Goal: Task Accomplishment & Management: Manage account settings

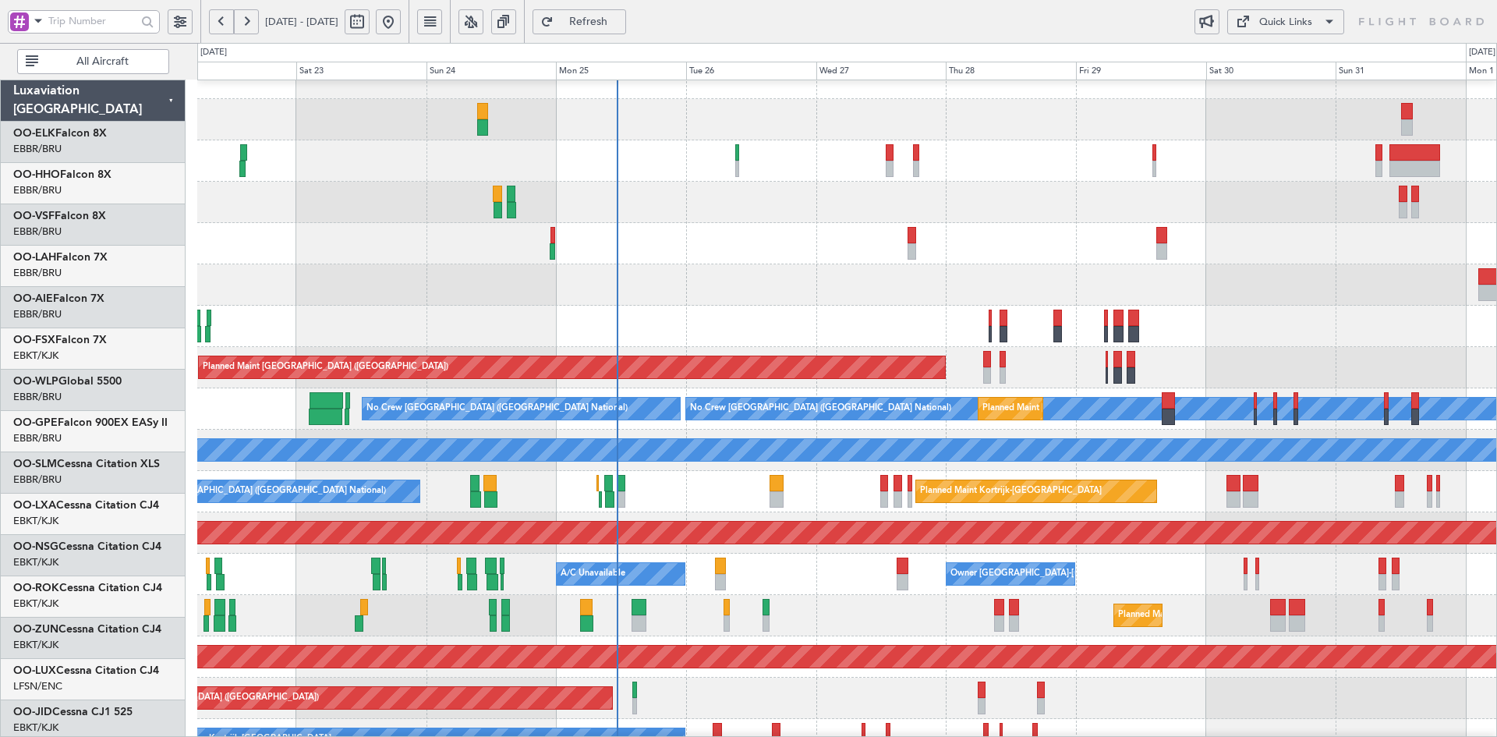
click at [973, 246] on div "Planned Maint Alton-st Louis (St Louis Regl) 14:00 Z 02:00 Z EBBR 13:30 Z KVNY …" at bounding box center [846, 243] width 1299 height 41
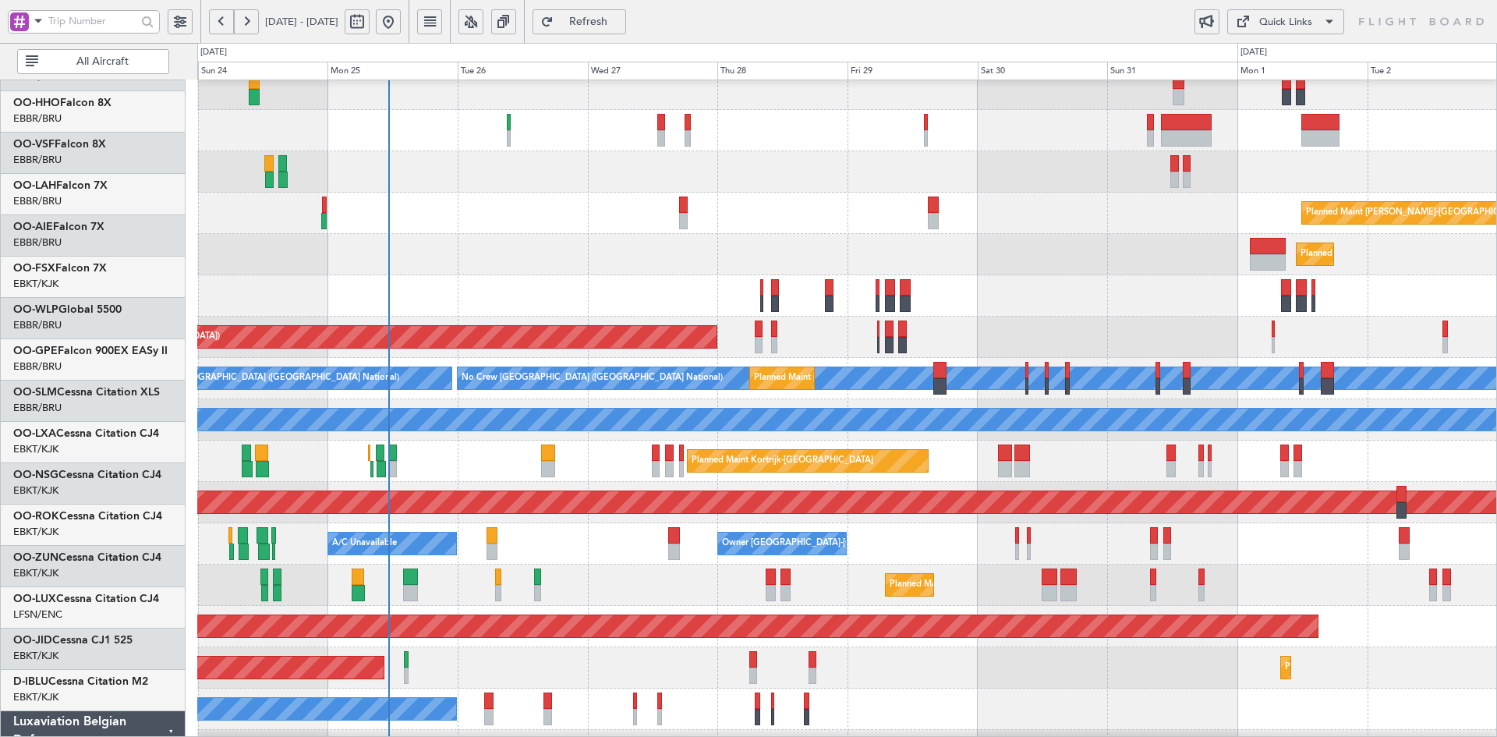
scroll to position [53, 0]
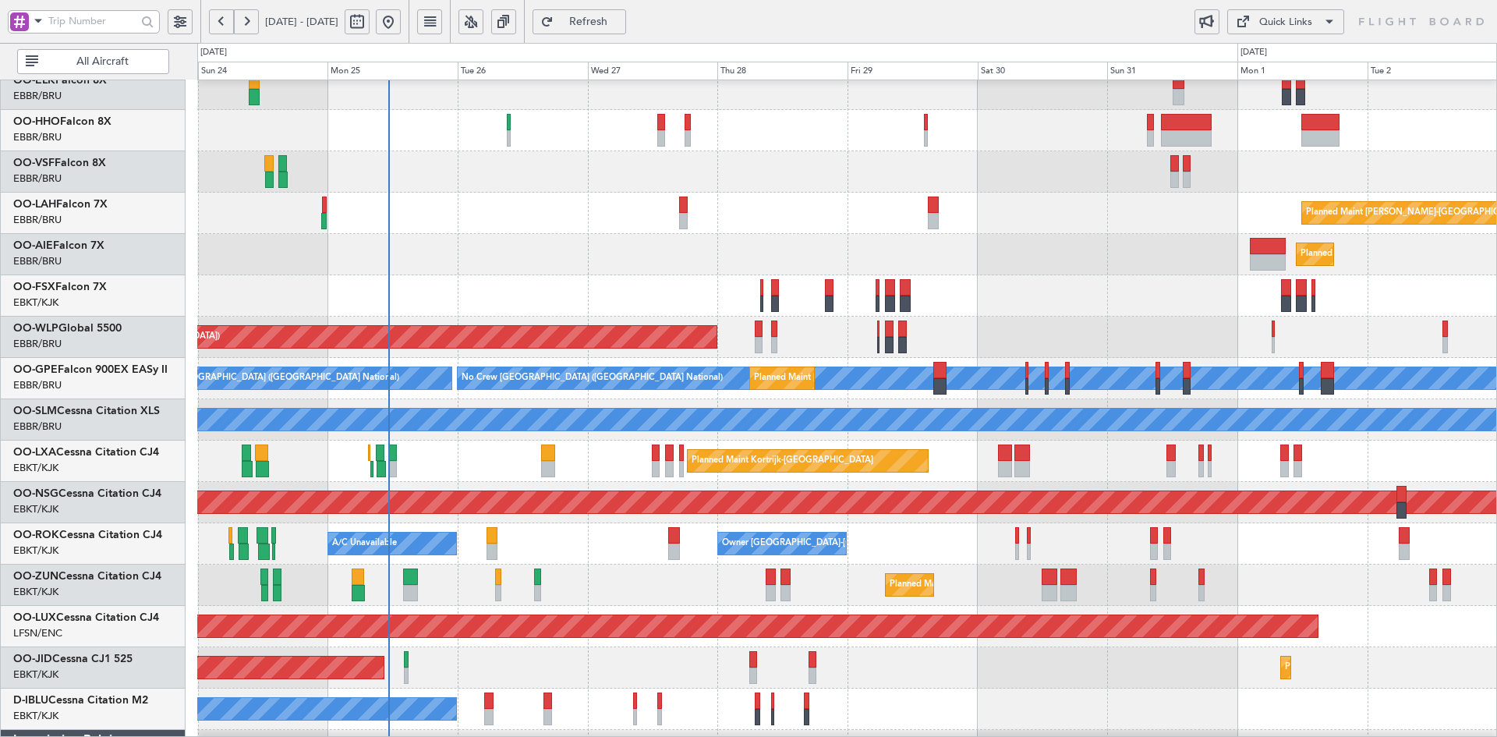
click at [1095, 260] on div "Planned Maint [GEOGRAPHIC_DATA] ([GEOGRAPHIC_DATA])" at bounding box center [846, 254] width 1299 height 41
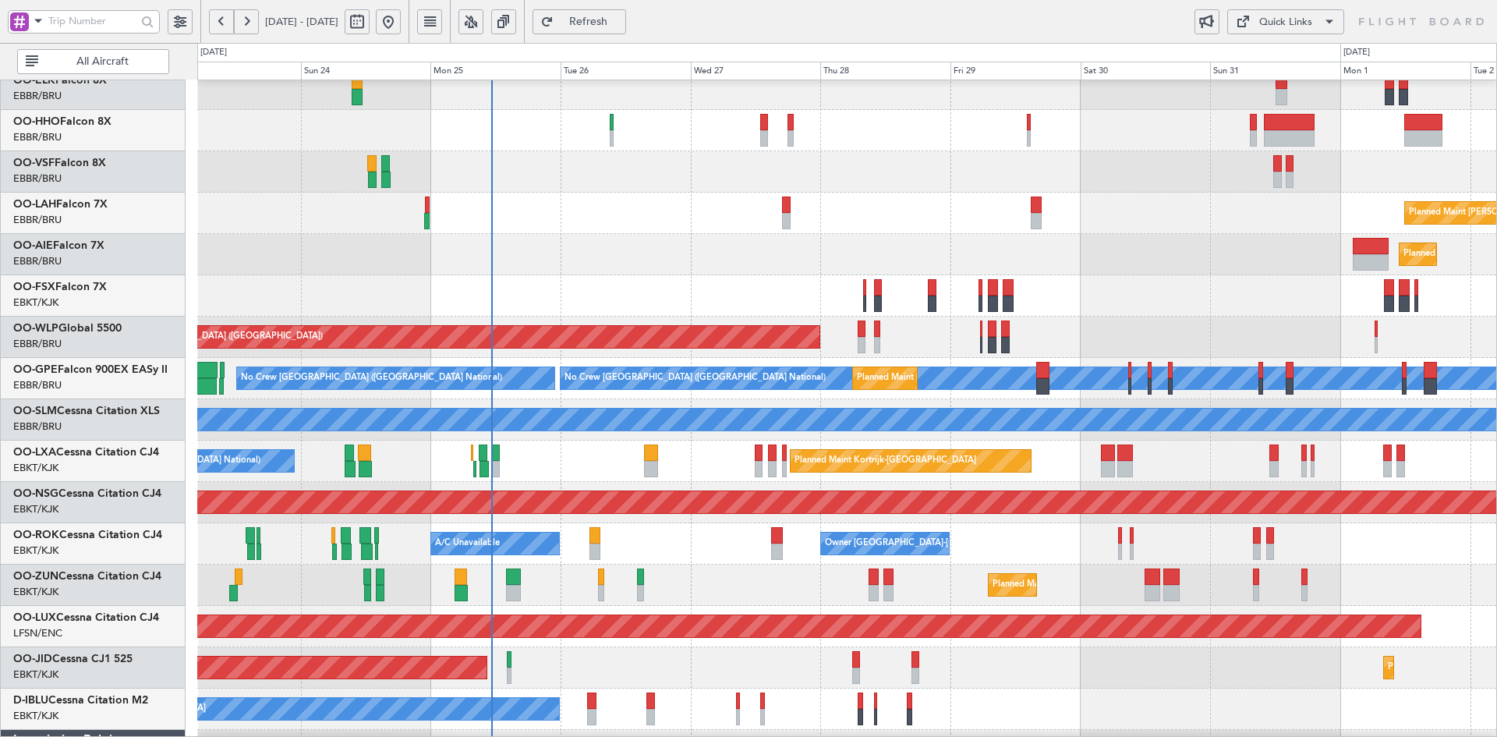
click at [659, 246] on div "Planned Maint [GEOGRAPHIC_DATA] ([GEOGRAPHIC_DATA])" at bounding box center [846, 254] width 1299 height 41
click at [1224, 239] on div "Planned Maint [GEOGRAPHIC_DATA] ([GEOGRAPHIC_DATA])" at bounding box center [846, 254] width 1299 height 41
click at [1013, 647] on div "Planned Maint Kortrijk-[GEOGRAPHIC_DATA] Planned Maint [GEOGRAPHIC_DATA] ([GEOG…" at bounding box center [846, 667] width 1299 height 41
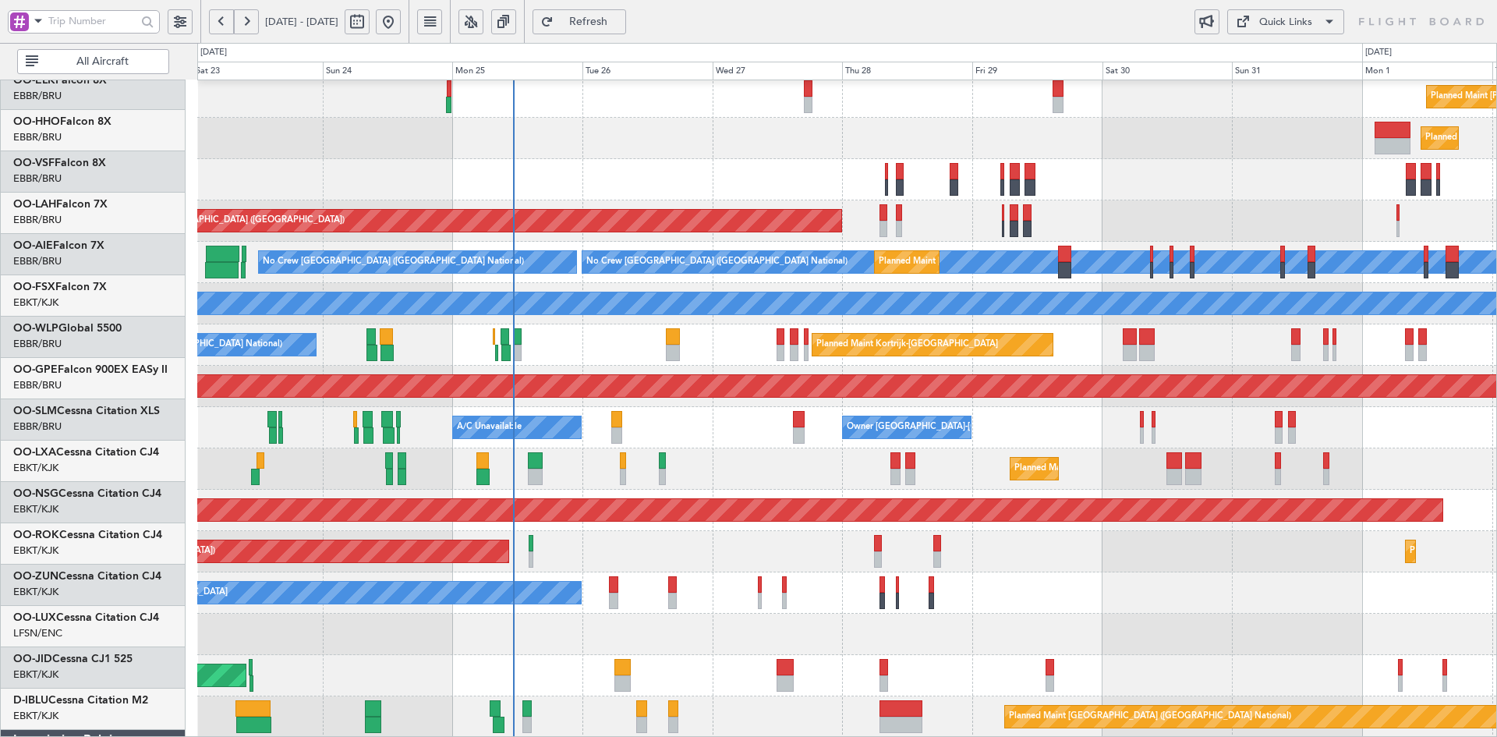
scroll to position [169, 0]
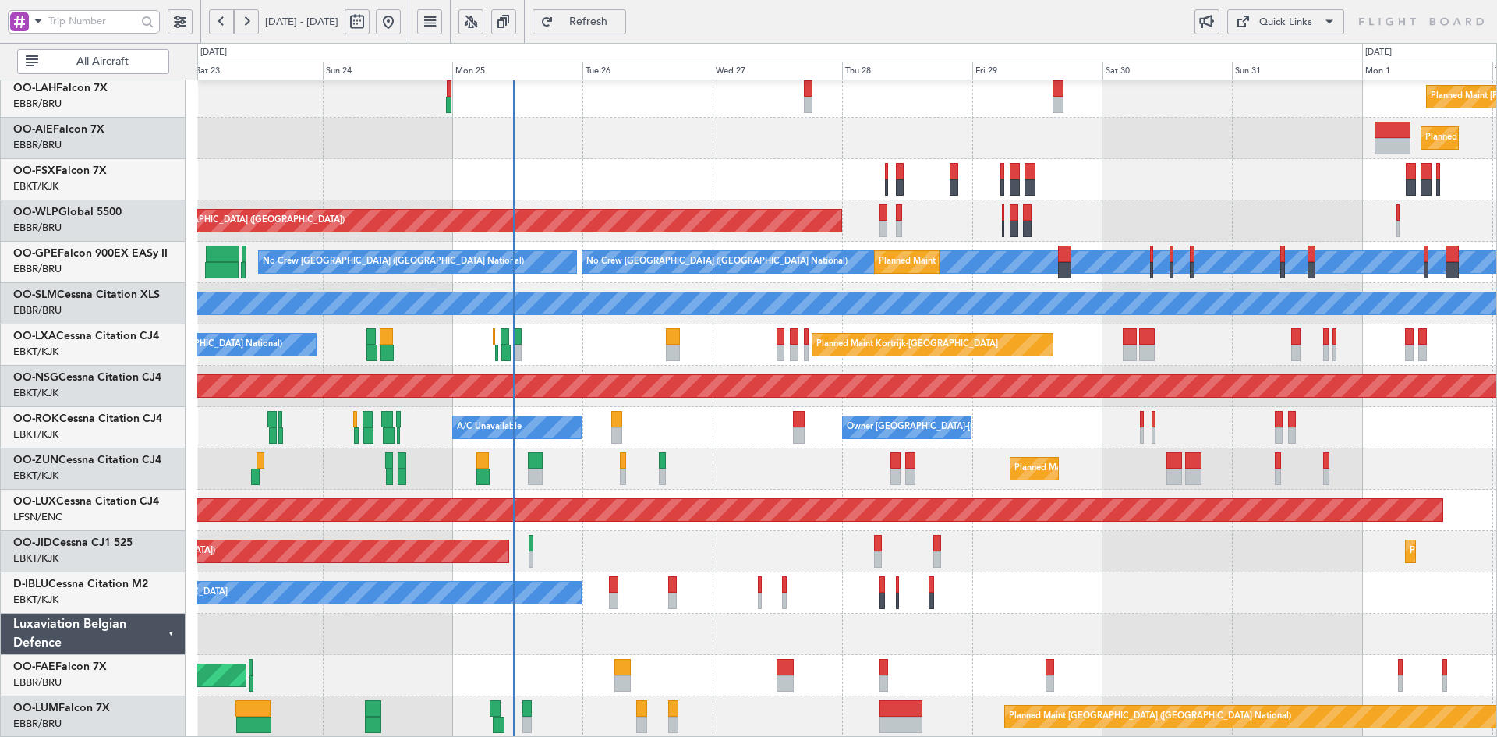
click at [842, 122] on div "Planned Maint [GEOGRAPHIC_DATA] ([GEOGRAPHIC_DATA])" at bounding box center [846, 138] width 1299 height 41
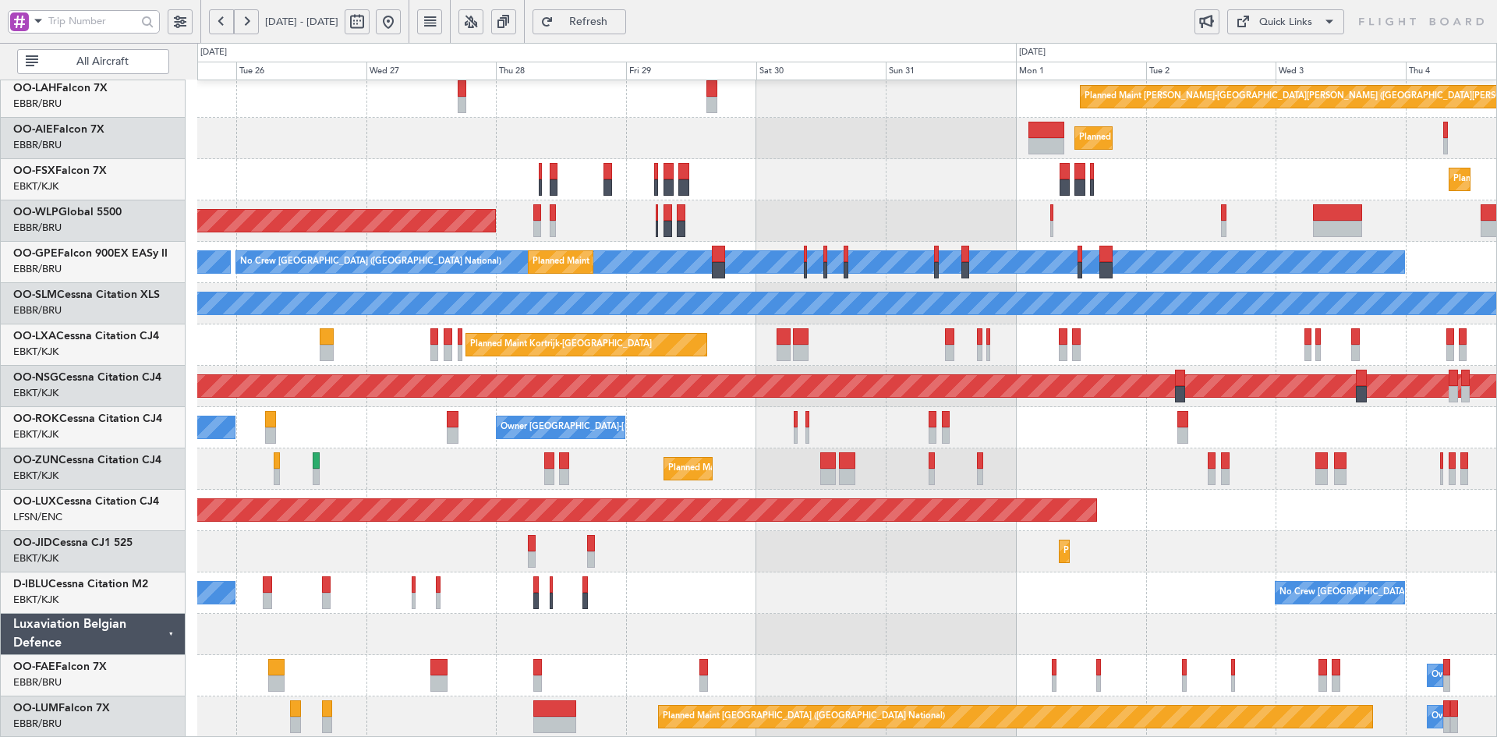
click at [1173, 131] on div "Planned Maint [GEOGRAPHIC_DATA] ([GEOGRAPHIC_DATA])" at bounding box center [846, 138] width 1299 height 41
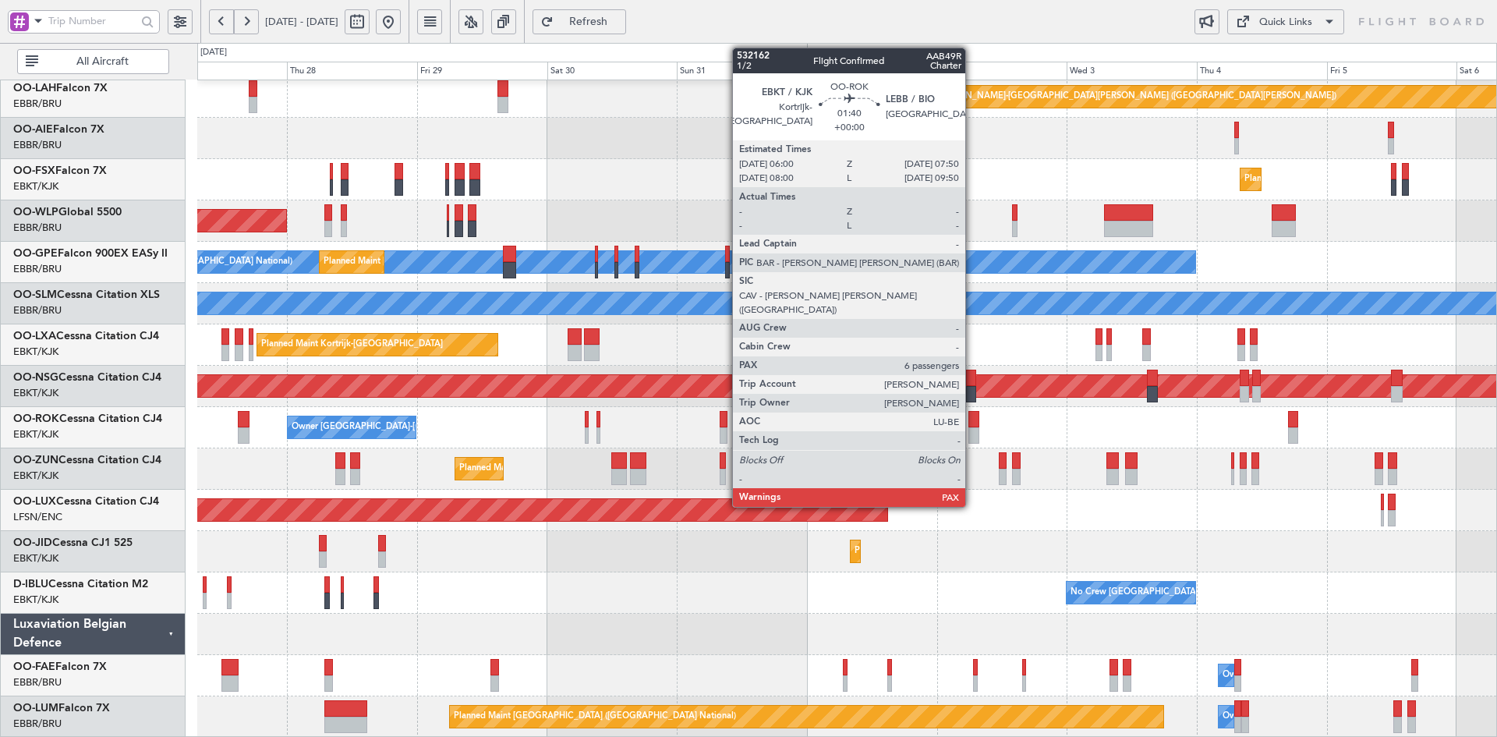
click at [972, 430] on div at bounding box center [973, 435] width 10 height 16
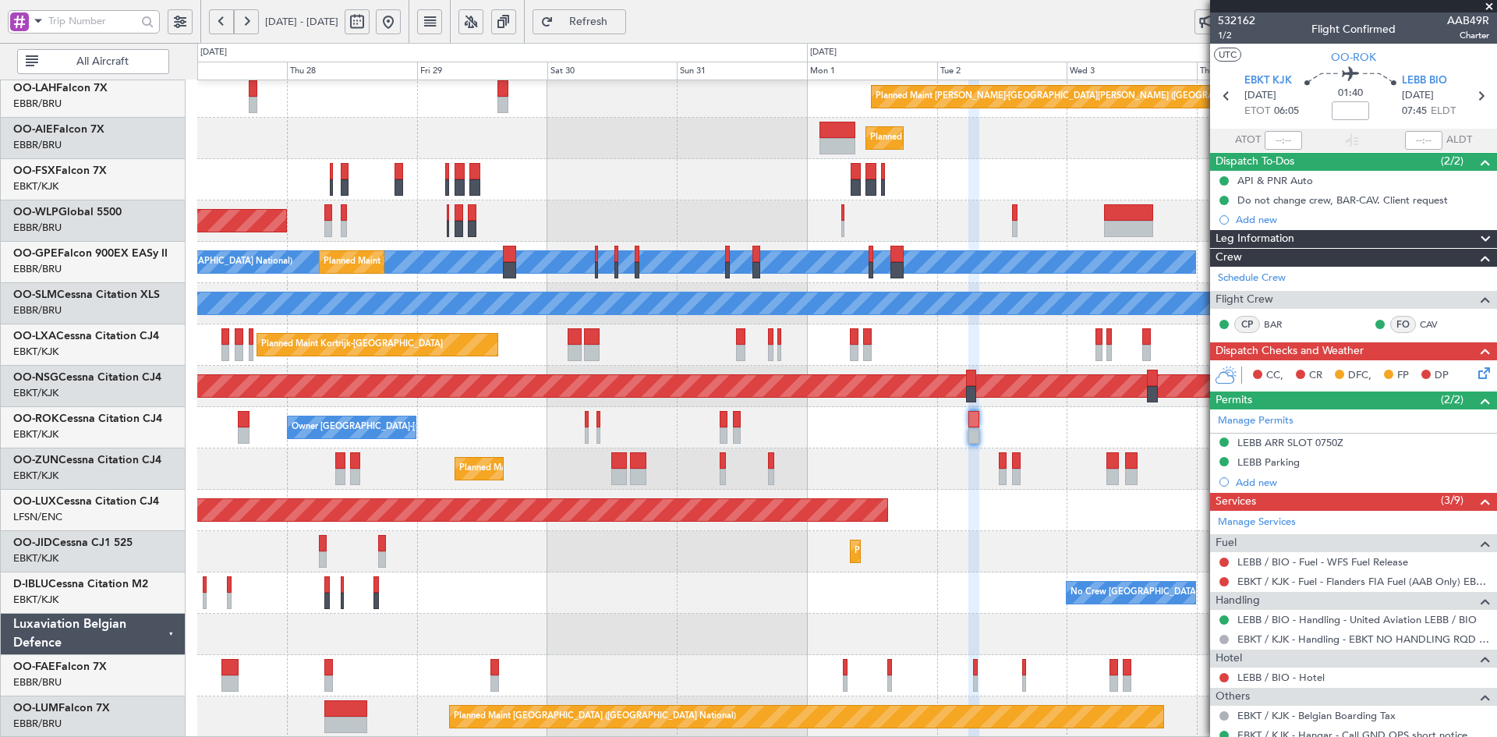
click at [1493, 9] on span at bounding box center [1489, 7] width 16 height 14
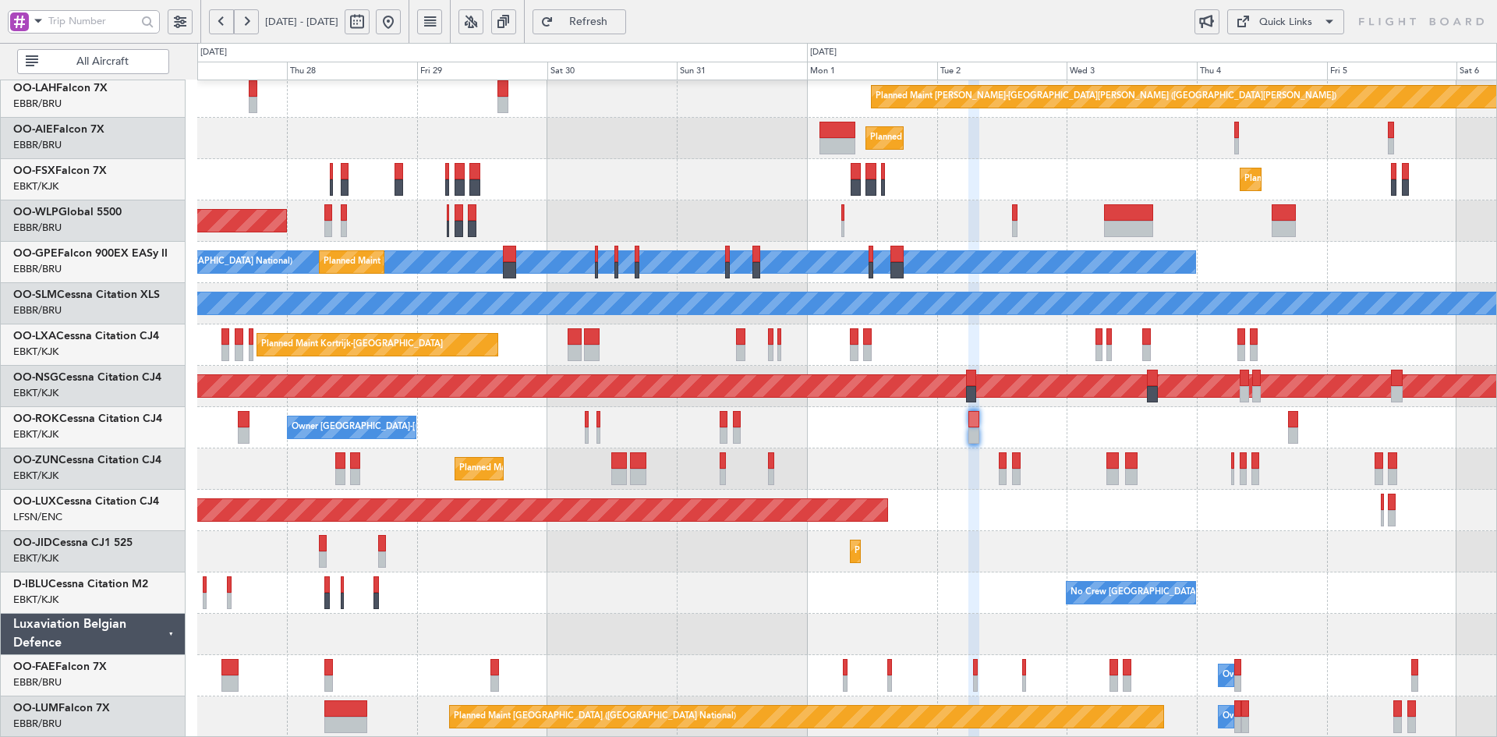
type input "0"
click at [1212, 339] on div "Planned Maint Kortrijk-[GEOGRAPHIC_DATA]" at bounding box center [846, 344] width 1299 height 41
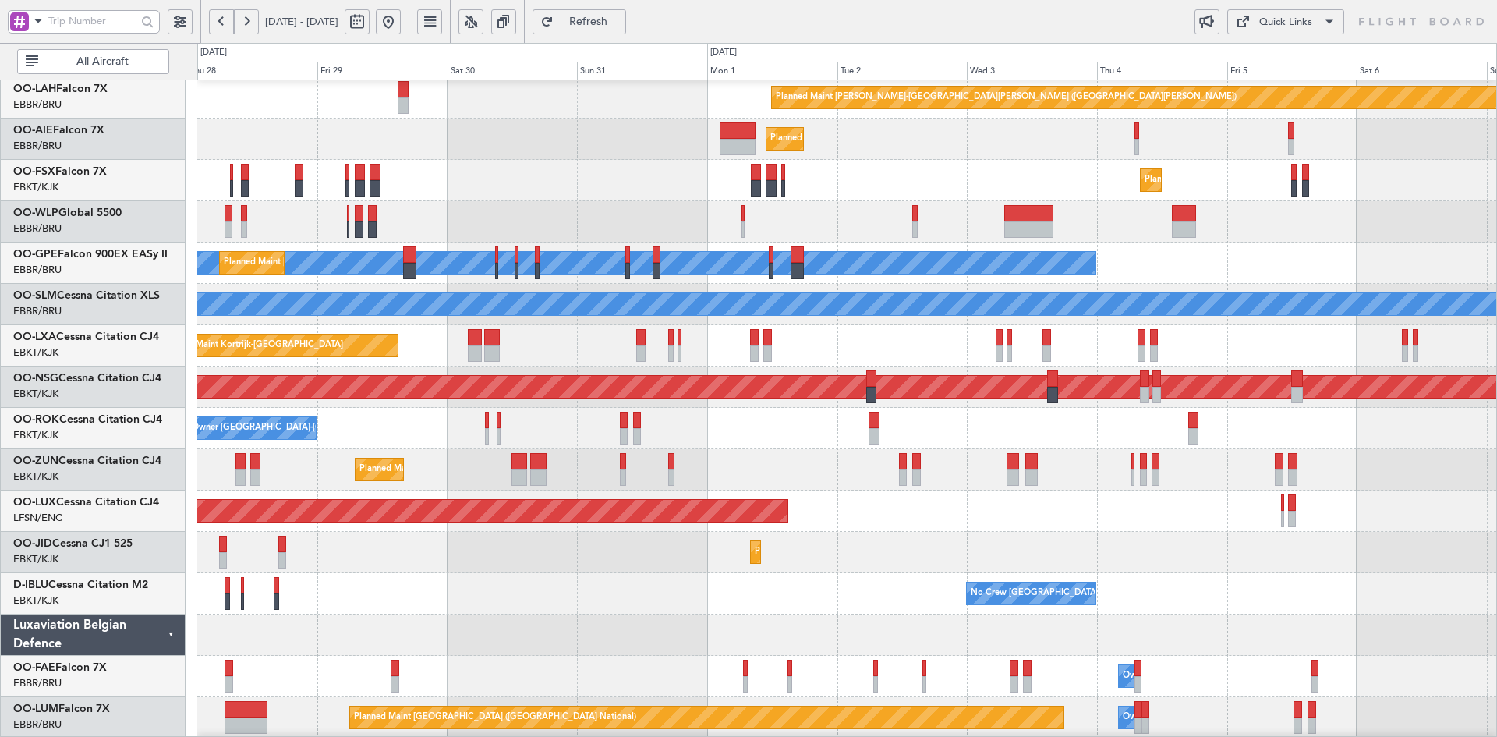
click at [1038, 160] on div "Planned Maint [GEOGRAPHIC_DATA] ([GEOGRAPHIC_DATA])" at bounding box center [846, 138] width 1299 height 41
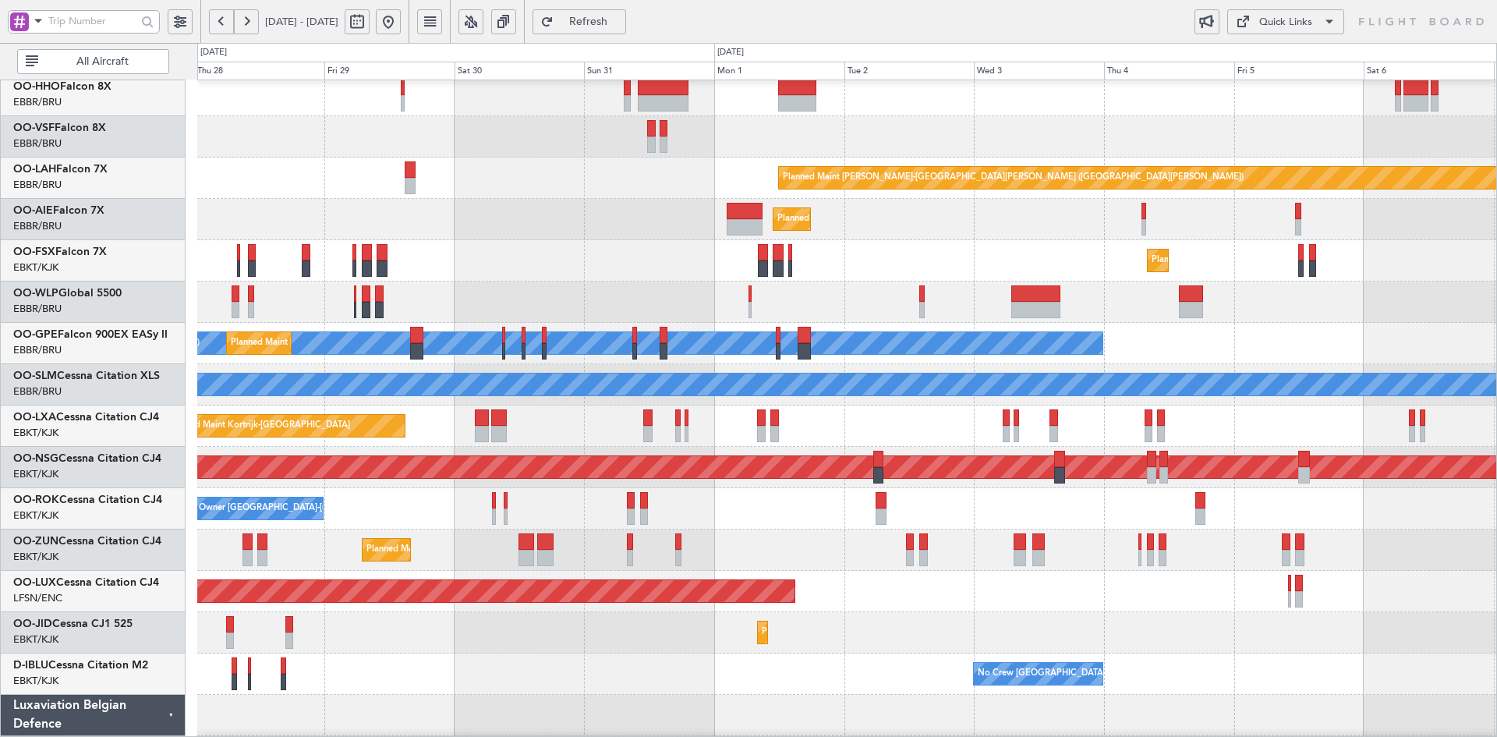
click at [907, 199] on div "Planned Maint [PERSON_NAME]-[GEOGRAPHIC_DATA][PERSON_NAME] ([GEOGRAPHIC_DATA][P…" at bounding box center [846, 177] width 1299 height 41
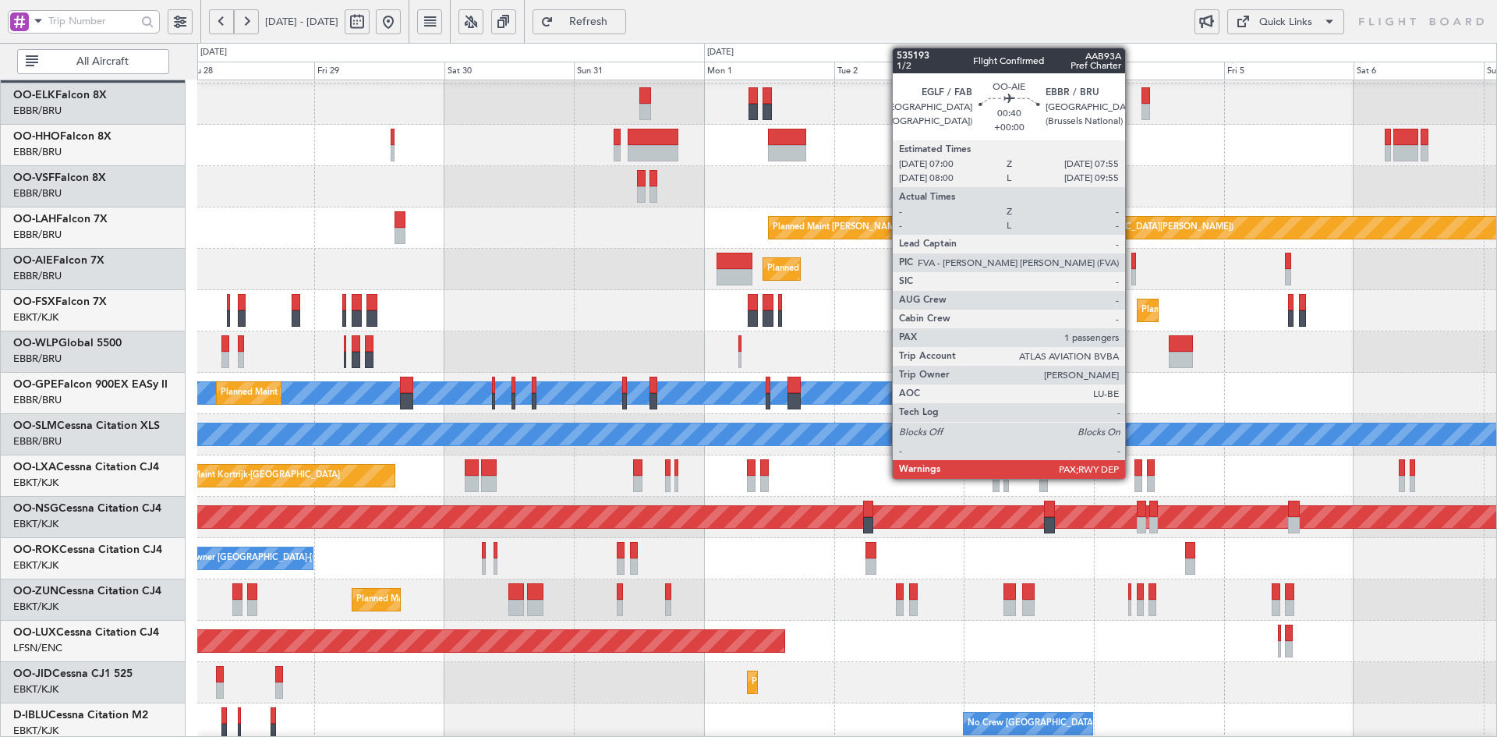
click at [1132, 278] on div at bounding box center [1133, 277] width 5 height 16
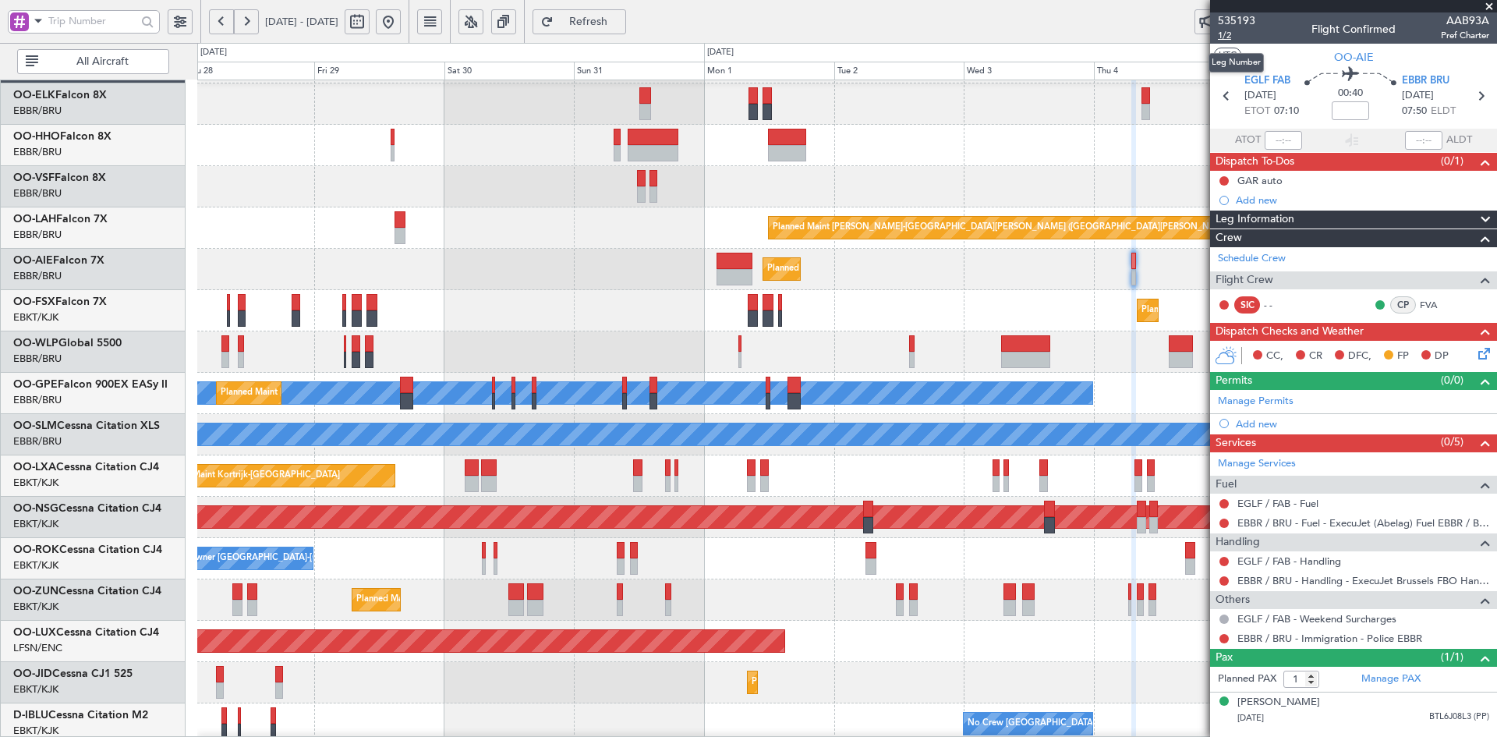
click at [1224, 31] on span "1/2" at bounding box center [1236, 35] width 37 height 13
click at [868, 290] on div "Planned Maint Kortrijk-Wevelgem Planned Maint Kortrijk-Wevelgem" at bounding box center [846, 310] width 1299 height 41
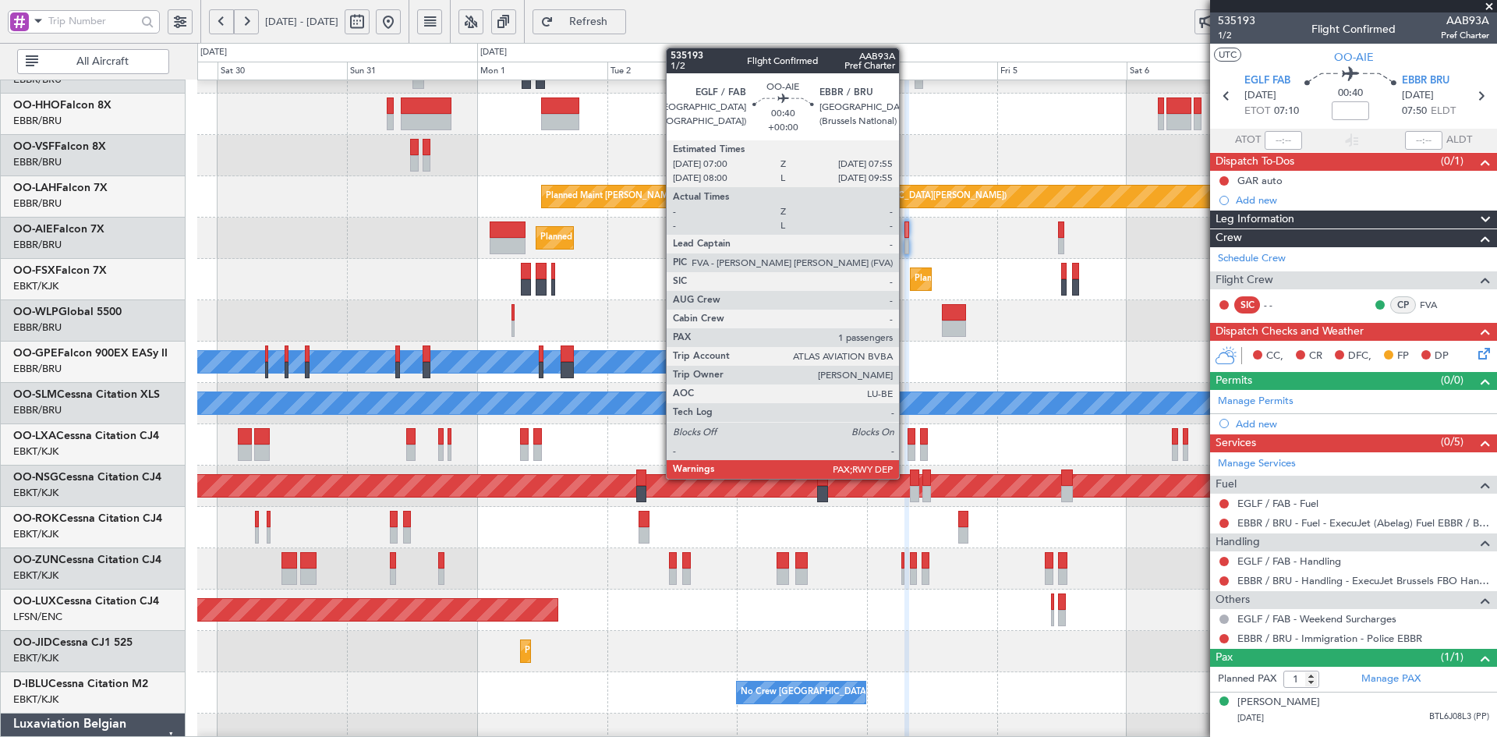
click at [906, 246] on div at bounding box center [906, 246] width 5 height 16
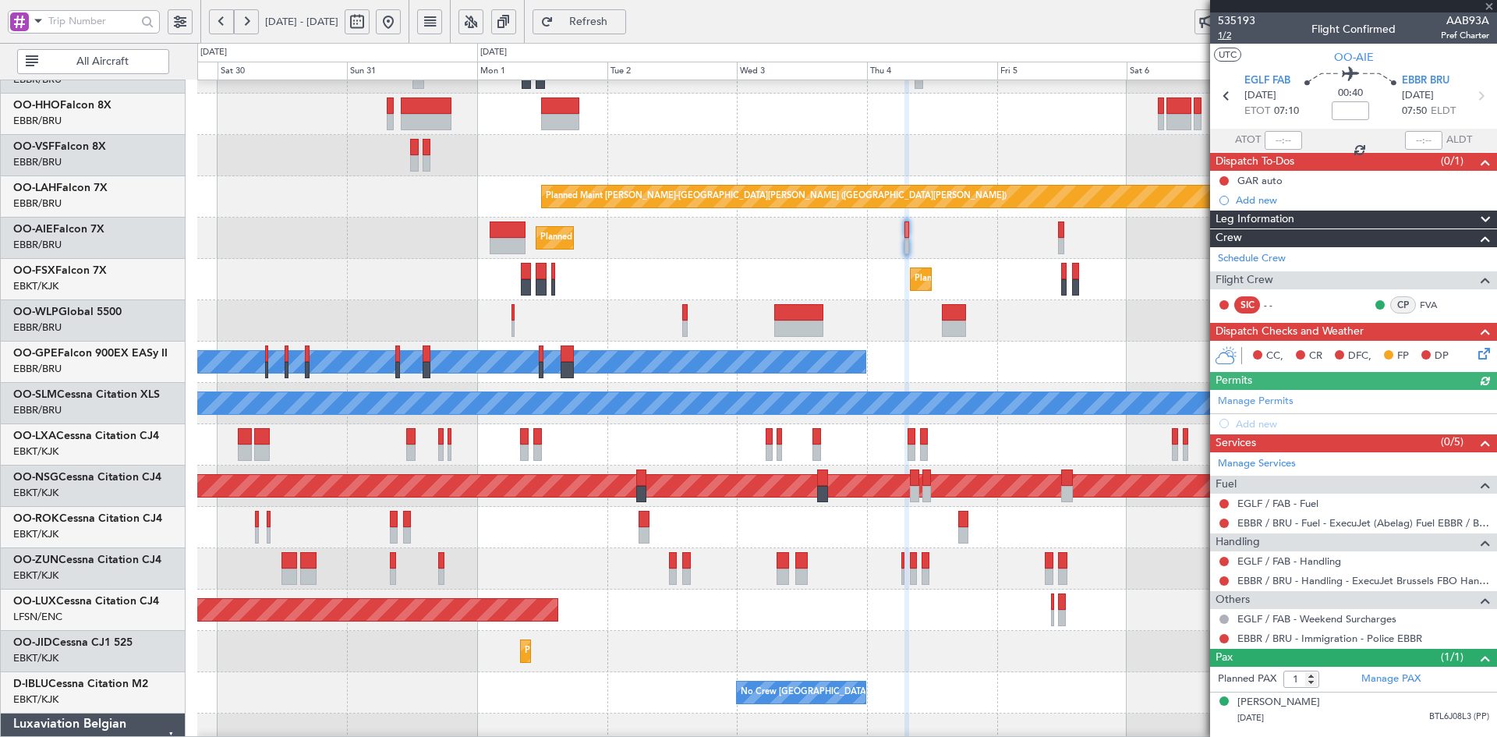
click at [1227, 37] on span "1/2" at bounding box center [1236, 35] width 37 height 13
click at [1487, 3] on span at bounding box center [1489, 7] width 16 height 14
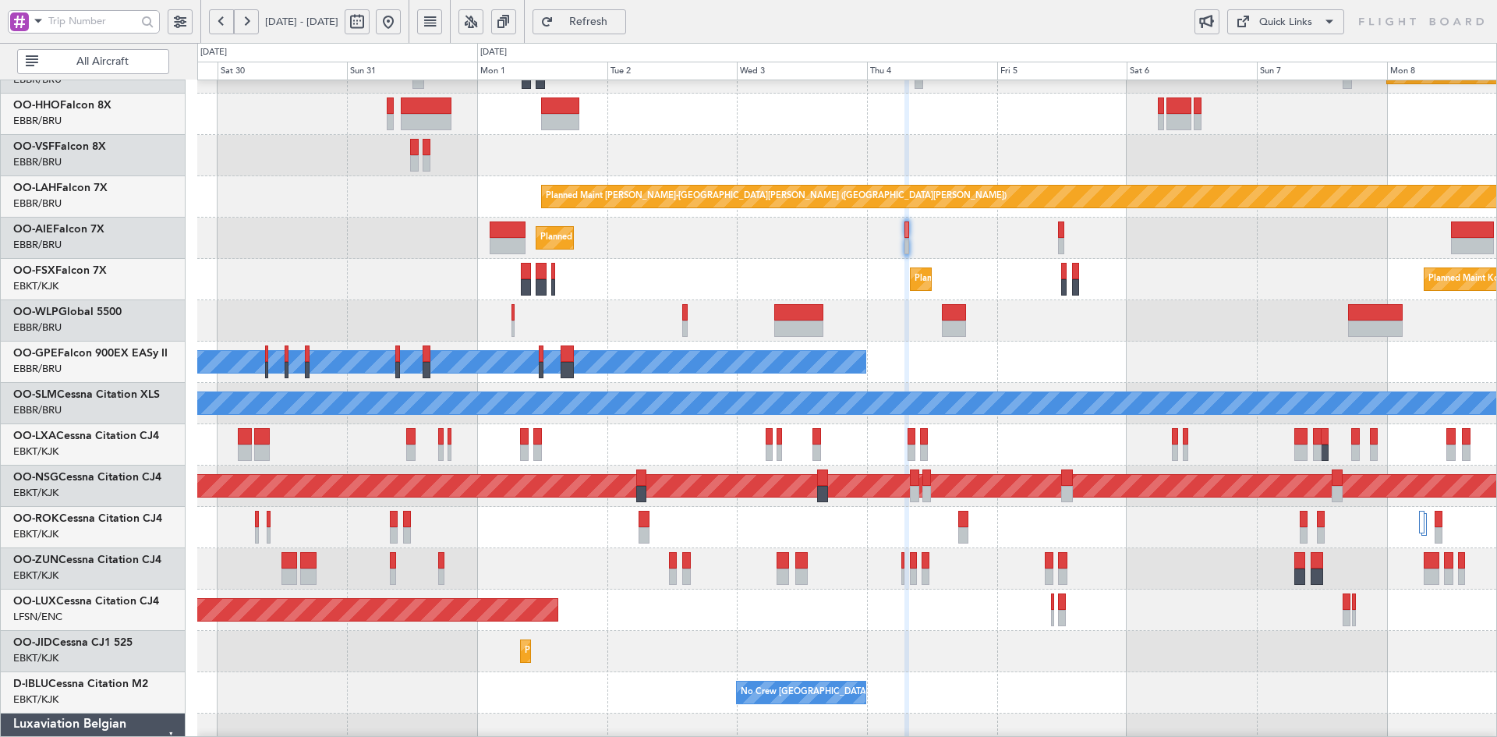
type input "0"
click at [850, 193] on div "Planned Maint Kortrijk-Wevelgem Planned Maint Alton-st Louis (St Louis Regl) Pl…" at bounding box center [846, 424] width 1299 height 826
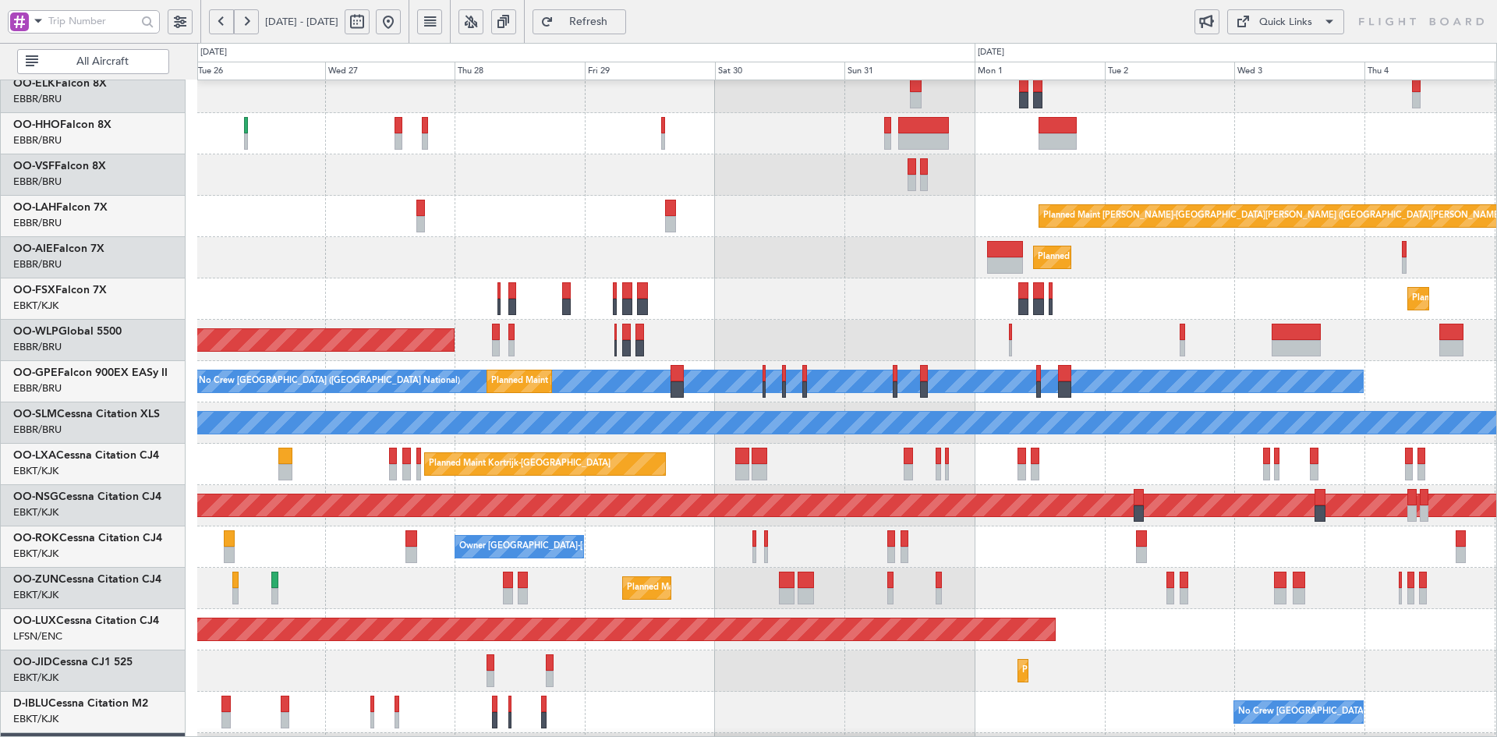
click at [401, 25] on button at bounding box center [388, 21] width 25 height 25
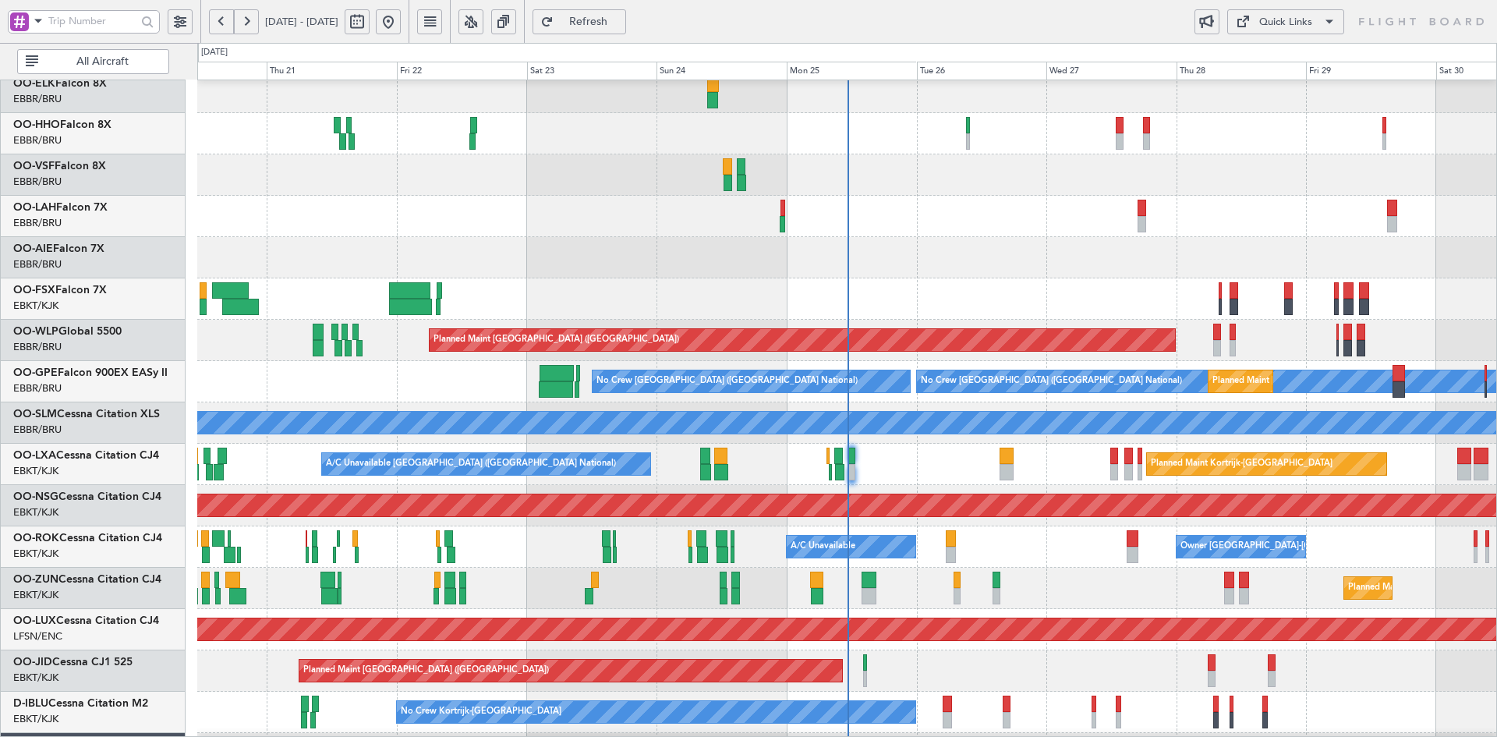
click at [786, 160] on div "14:00 Z 02:00 Z EBBR 13:30 Z KVNY 01:15 Z Planned Maint Alton-st Louis (St Loui…" at bounding box center [846, 443] width 1299 height 826
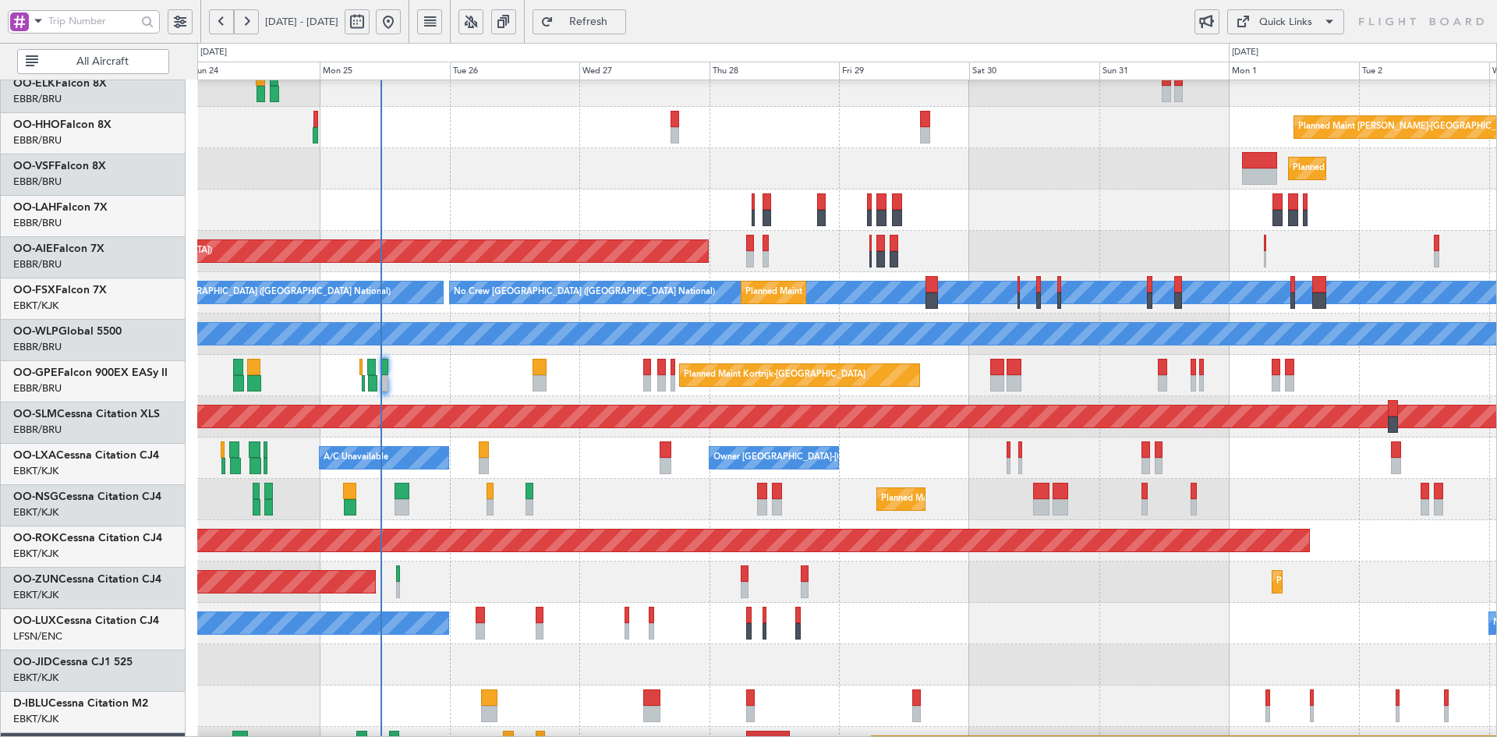
scroll to position [139, 0]
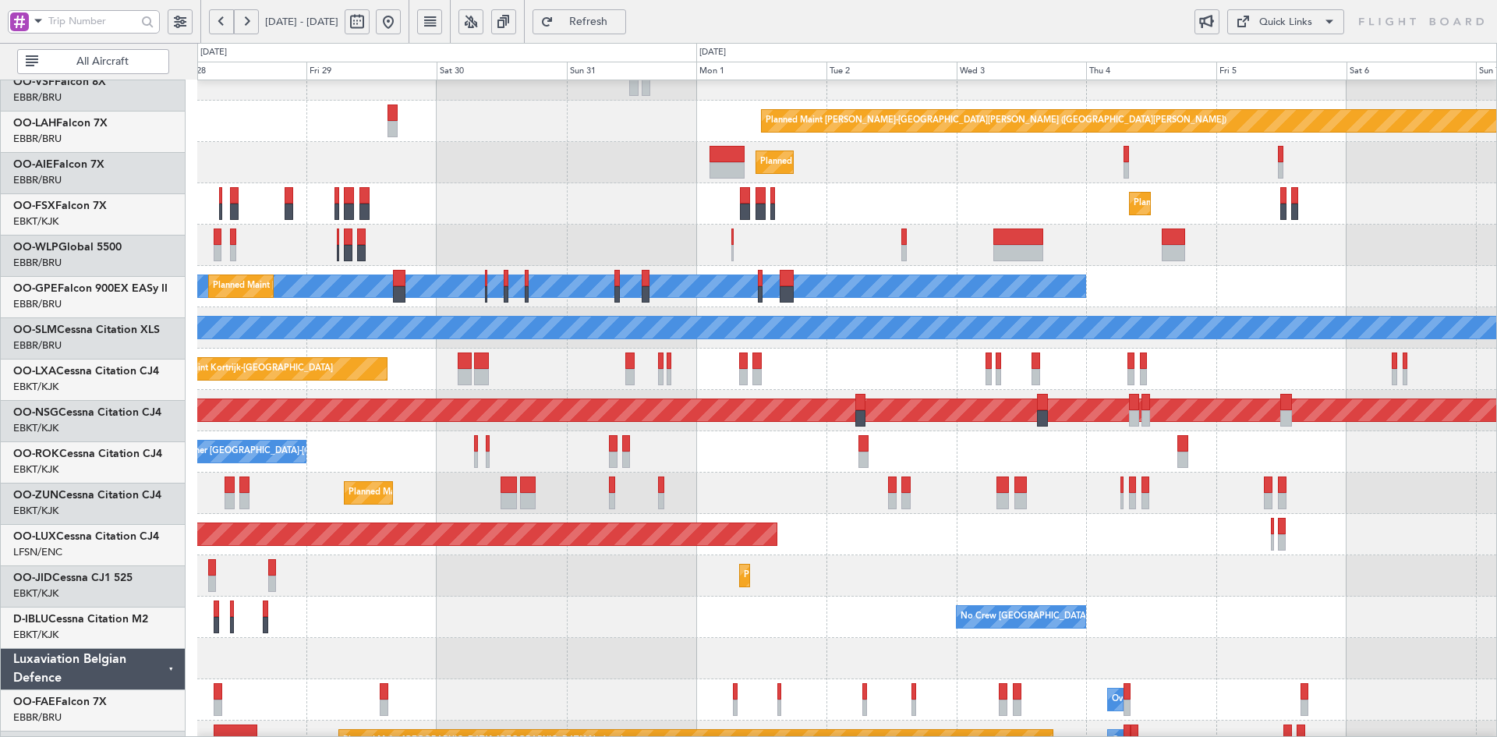
click at [888, 183] on div "Planned Maint Kortrijk-[GEOGRAPHIC_DATA] Planned Maint [GEOGRAPHIC_DATA]-[GEOGR…" at bounding box center [846, 203] width 1299 height 41
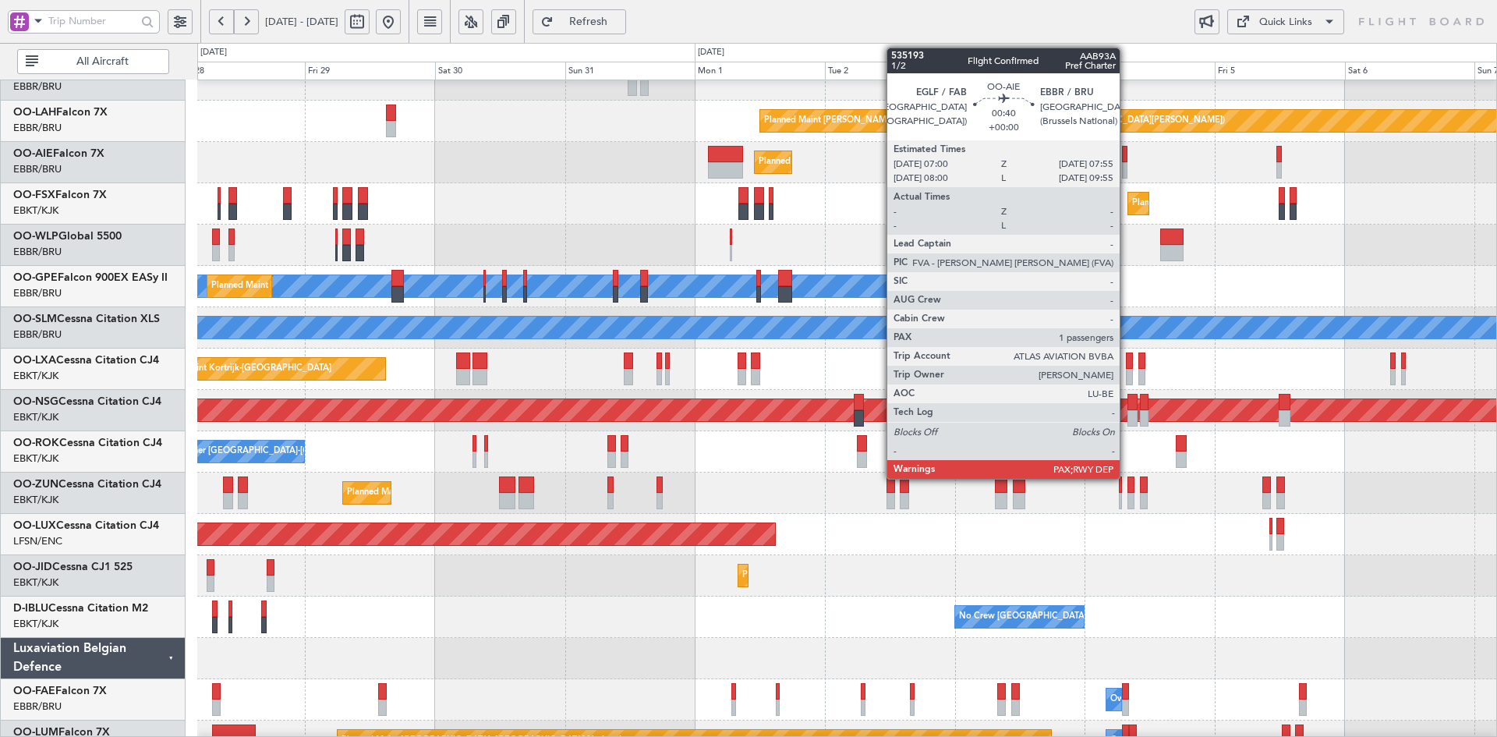
click at [1126, 175] on div at bounding box center [1124, 170] width 5 height 16
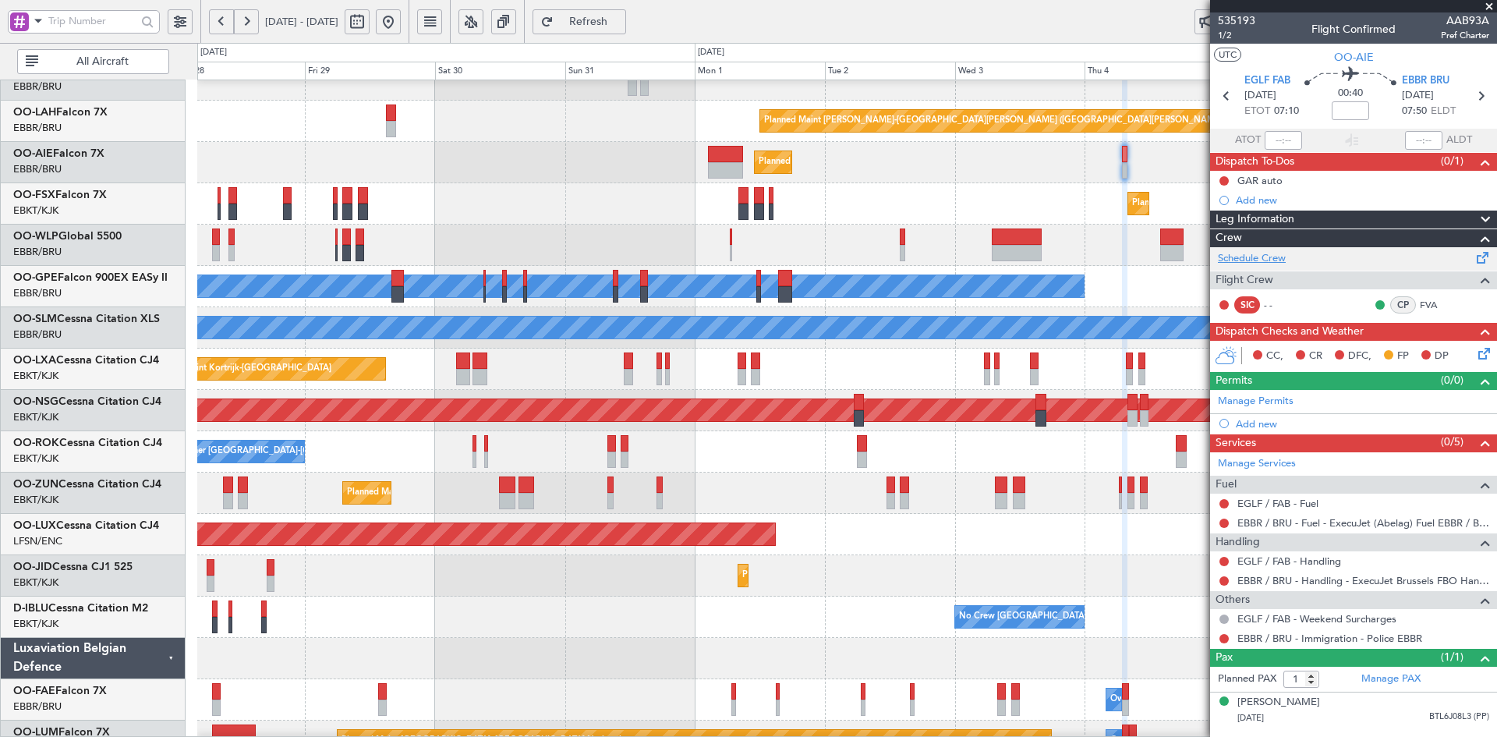
click at [1266, 256] on link "Schedule Crew" at bounding box center [1252, 259] width 68 height 16
click at [606, 167] on div "Planned Maint [GEOGRAPHIC_DATA] ([GEOGRAPHIC_DATA])" at bounding box center [846, 162] width 1299 height 41
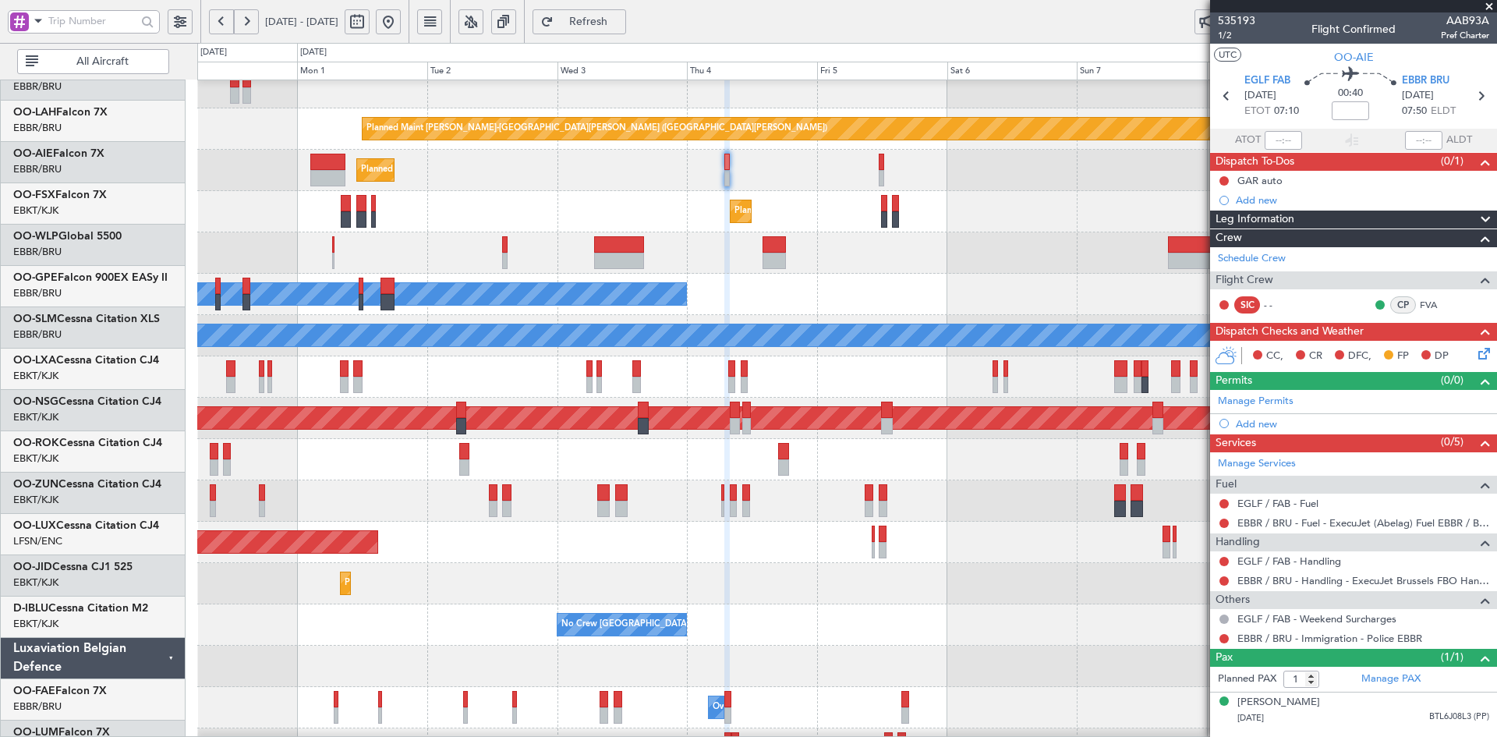
scroll to position [137, 0]
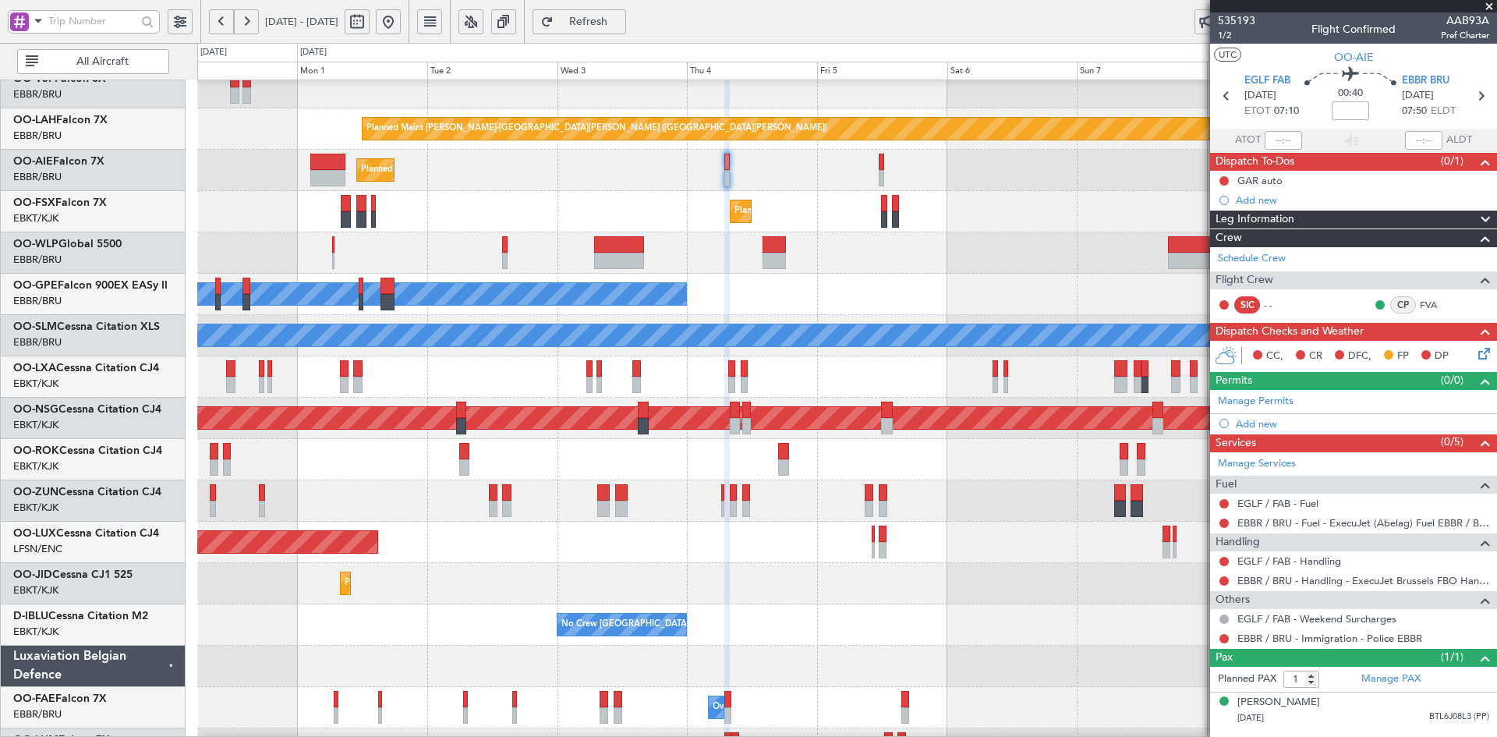
click at [1484, 11] on span at bounding box center [1489, 7] width 16 height 14
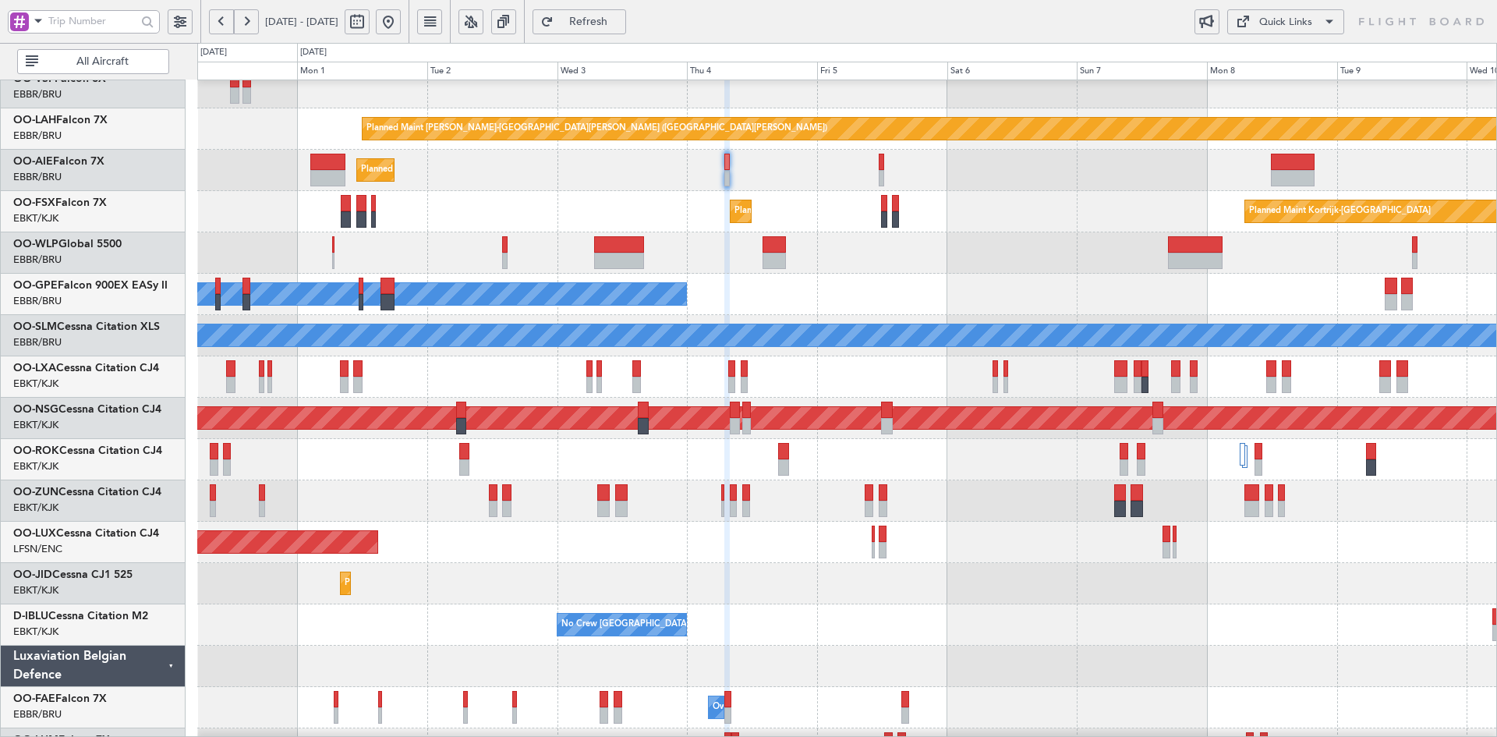
type input "0"
click at [401, 16] on button at bounding box center [388, 21] width 25 height 25
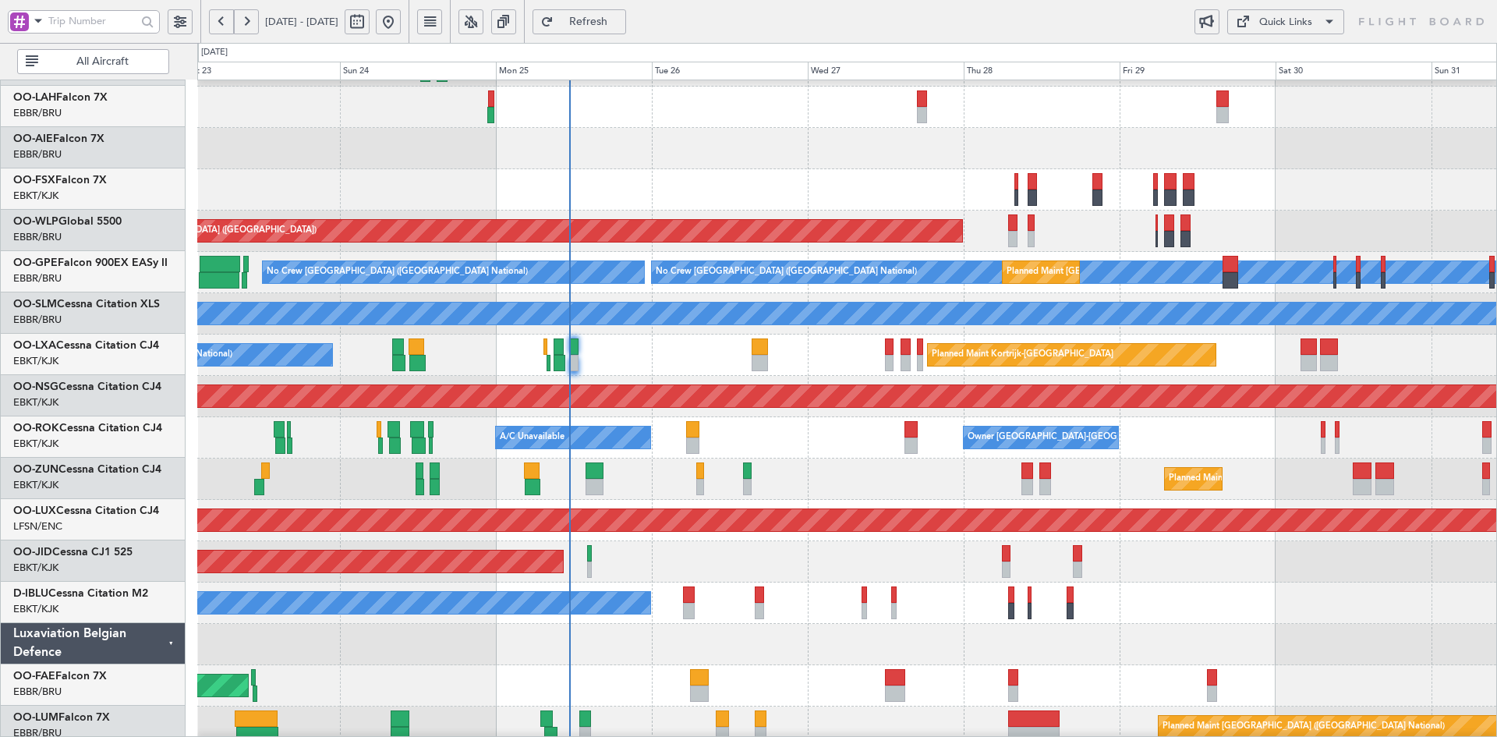
click at [771, 500] on div "Planned Maint [GEOGRAPHIC_DATA] ([GEOGRAPHIC_DATA])" at bounding box center [846, 520] width 1299 height 41
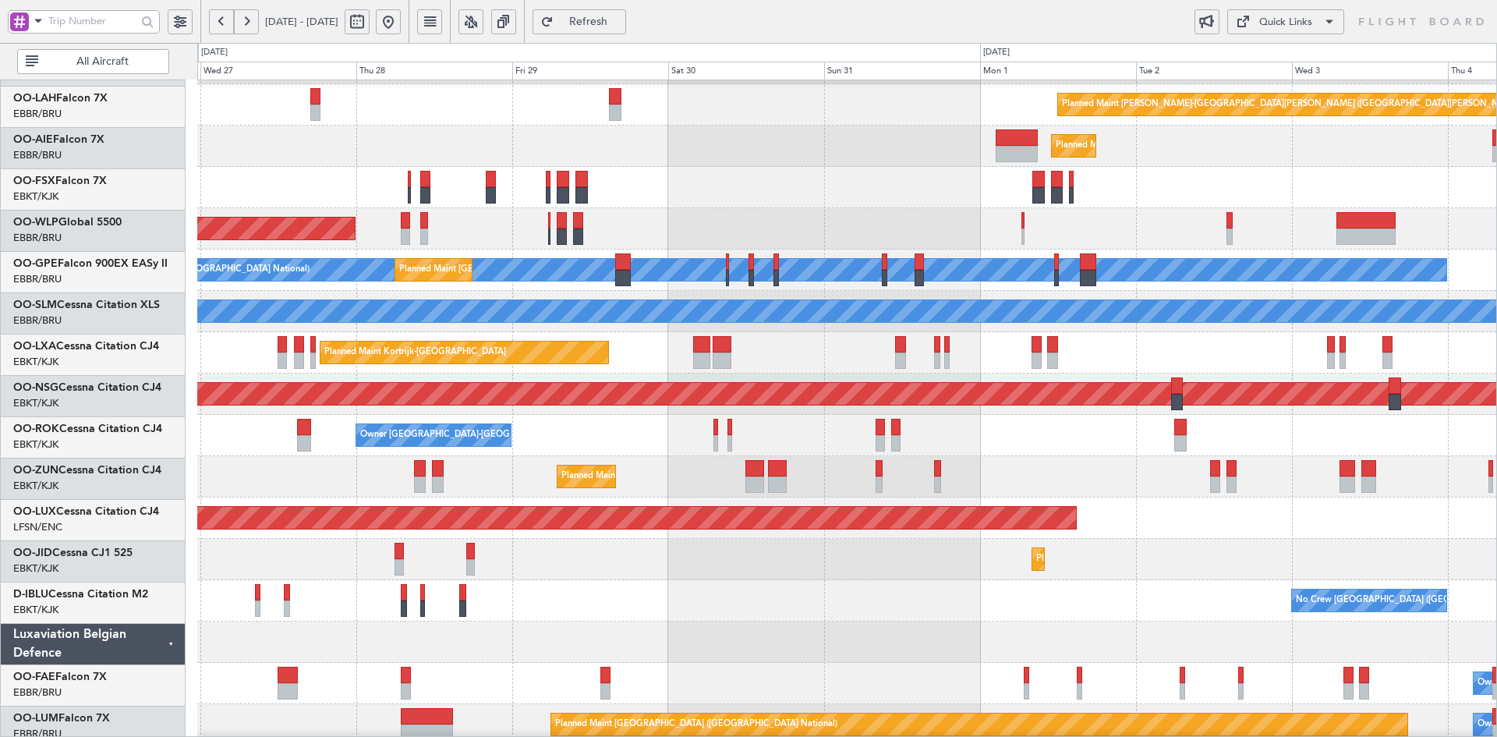
scroll to position [163, 0]
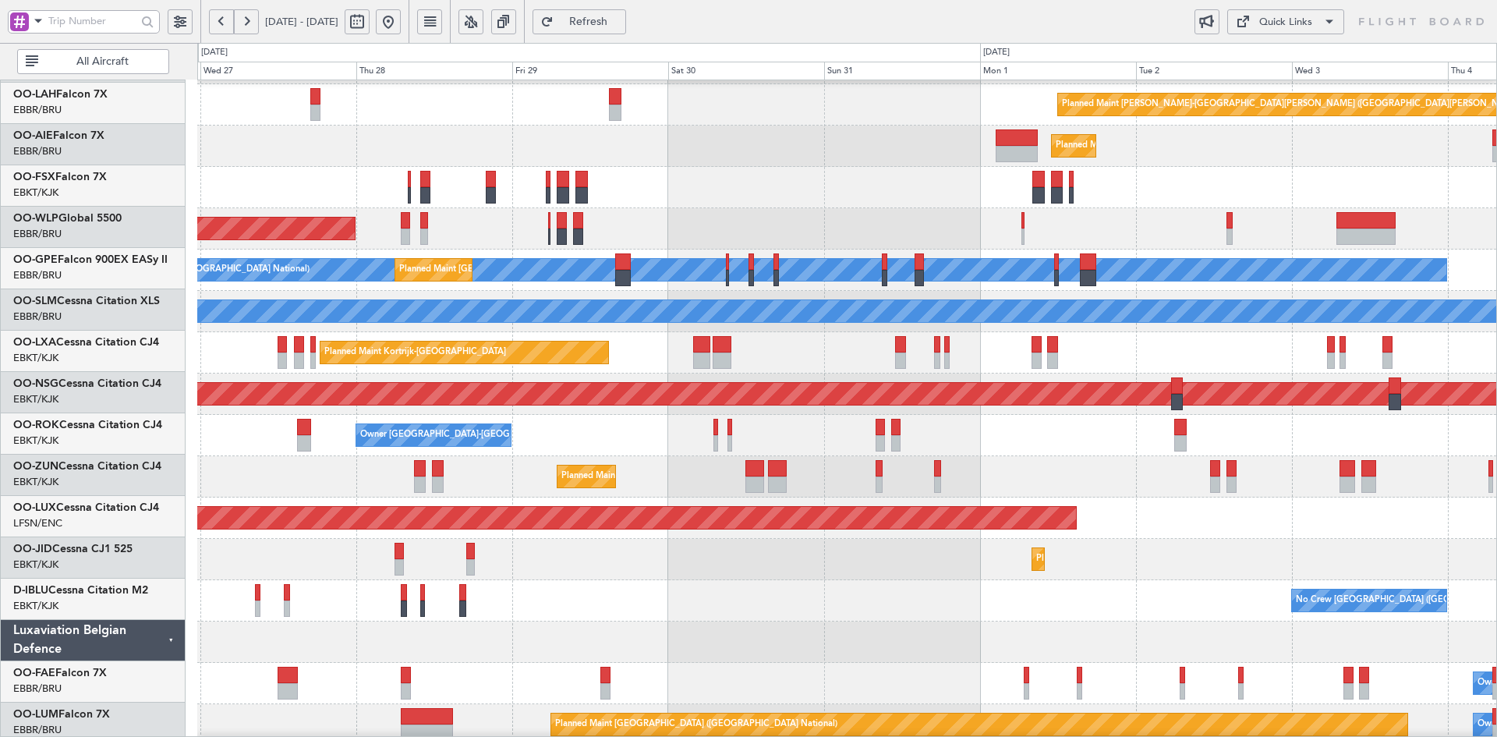
click at [718, 614] on div "No Crew [GEOGRAPHIC_DATA] ([GEOGRAPHIC_DATA] National) No Crew Kortrijk-[GEOGRA…" at bounding box center [846, 600] width 1299 height 41
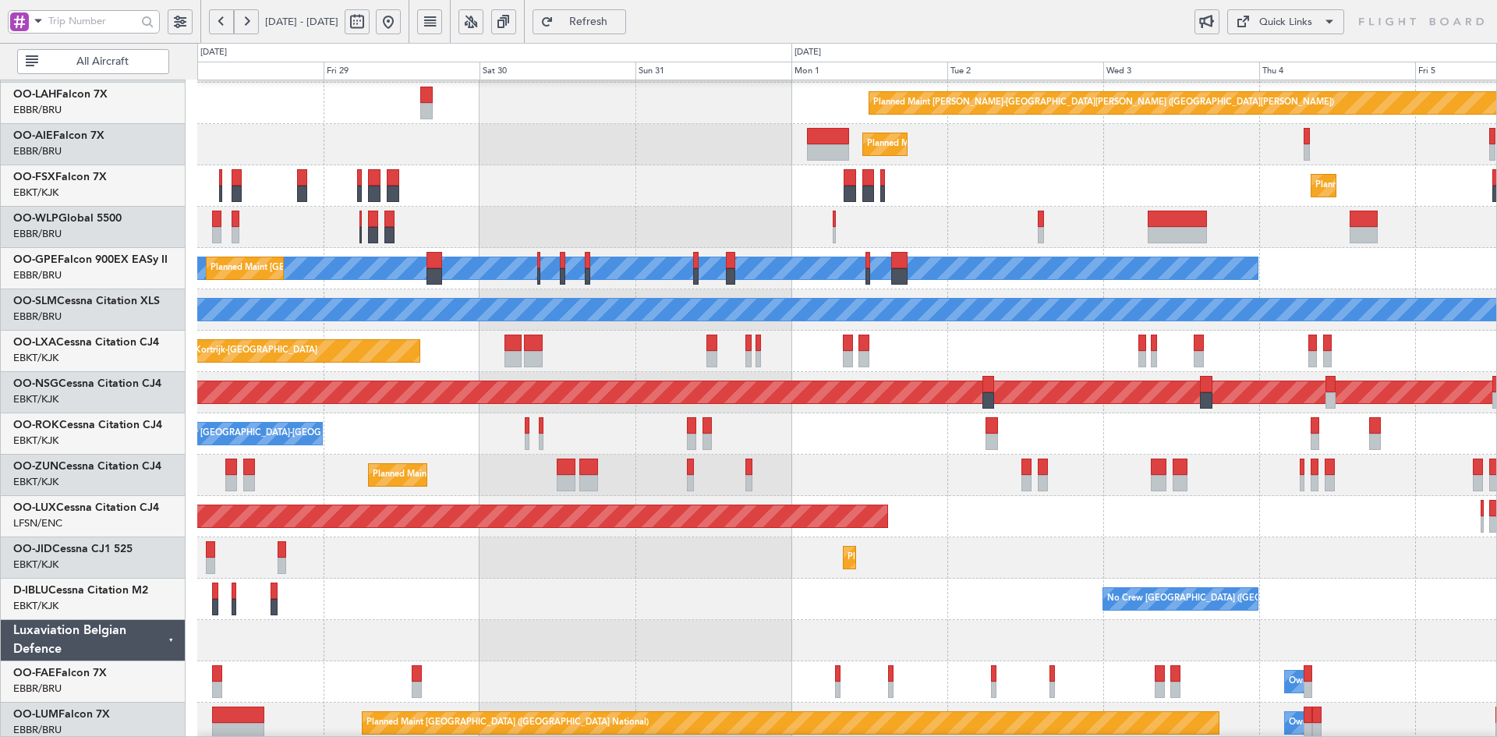
scroll to position [160, 0]
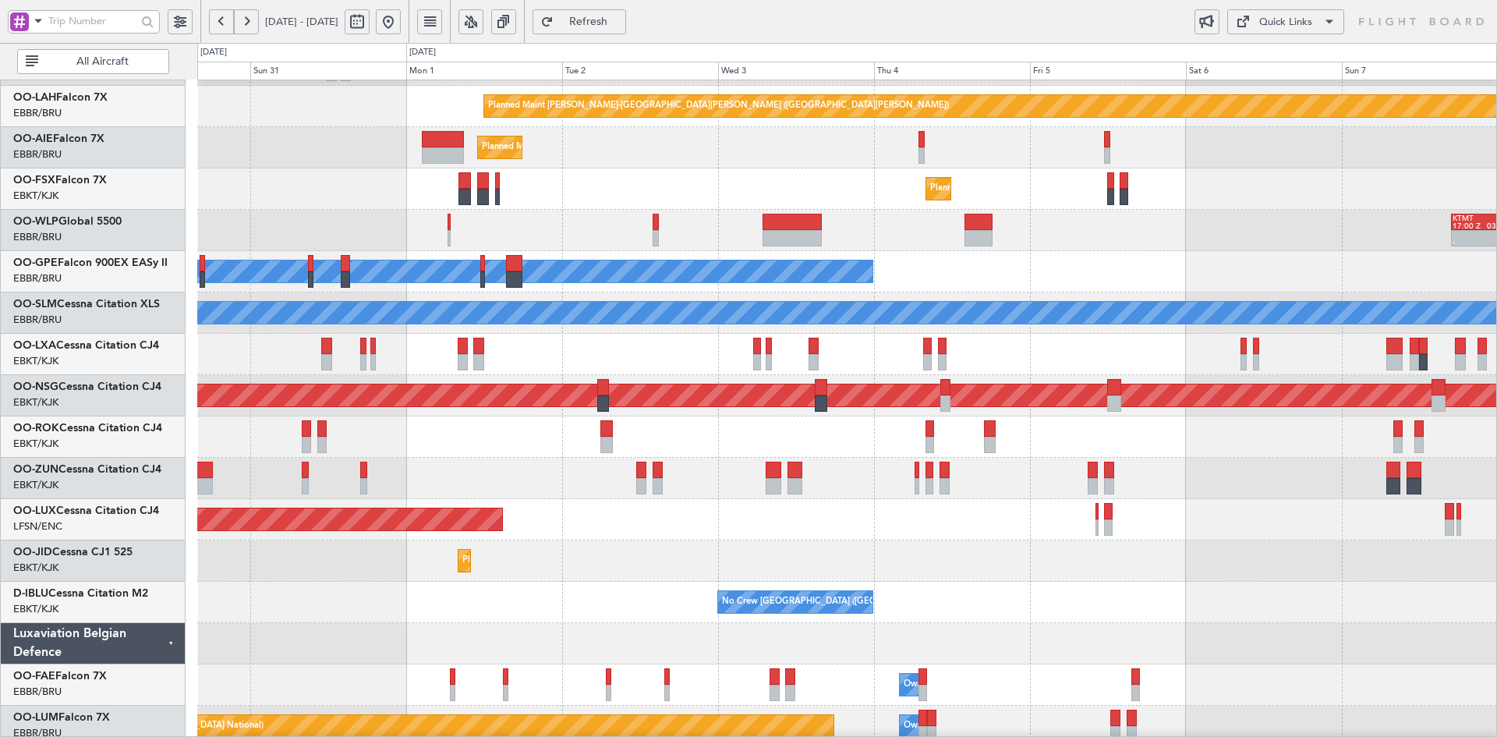
click at [943, 552] on div "Planned Maint Kortrijk-[GEOGRAPHIC_DATA]" at bounding box center [846, 560] width 1299 height 41
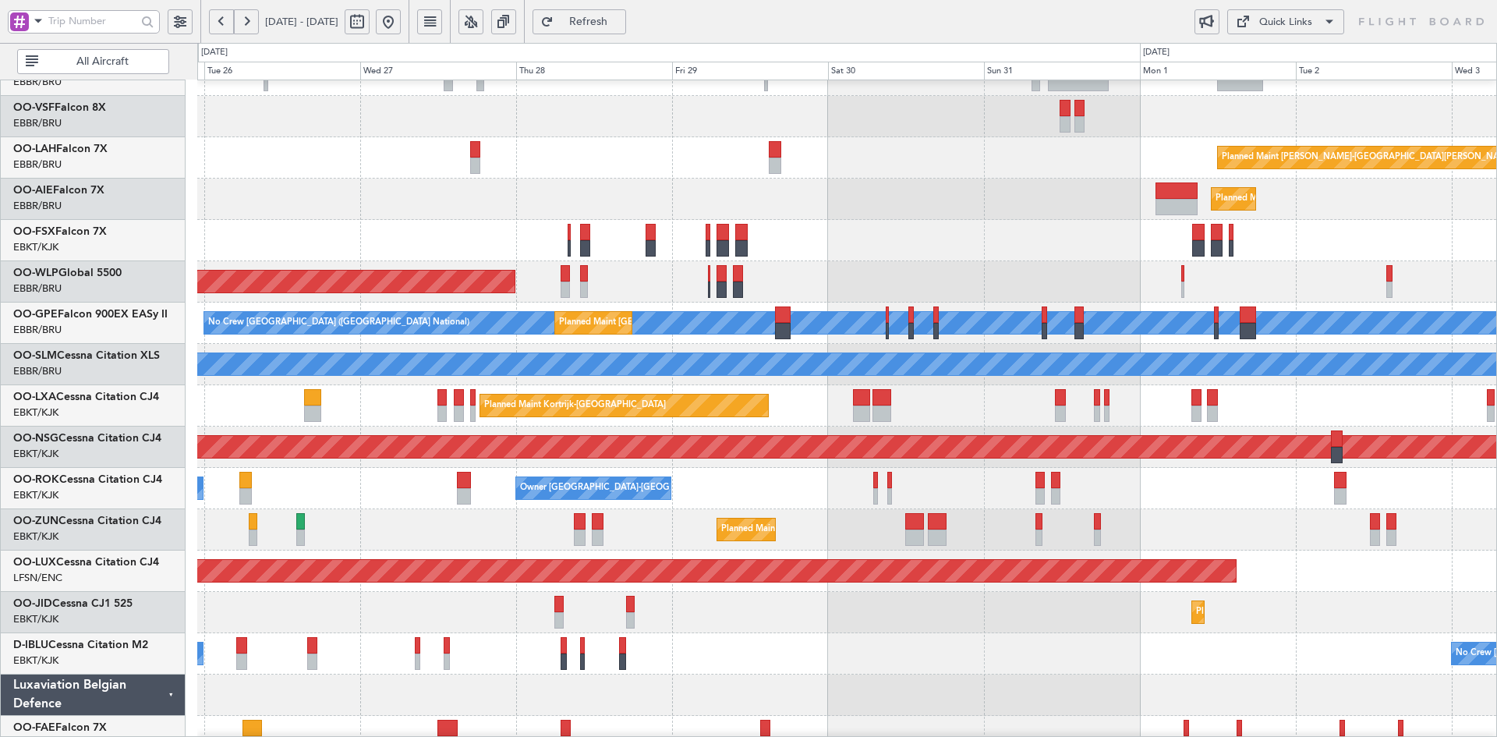
click at [993, 242] on div "Planned Maint Kortrijk-[GEOGRAPHIC_DATA]" at bounding box center [846, 240] width 1299 height 41
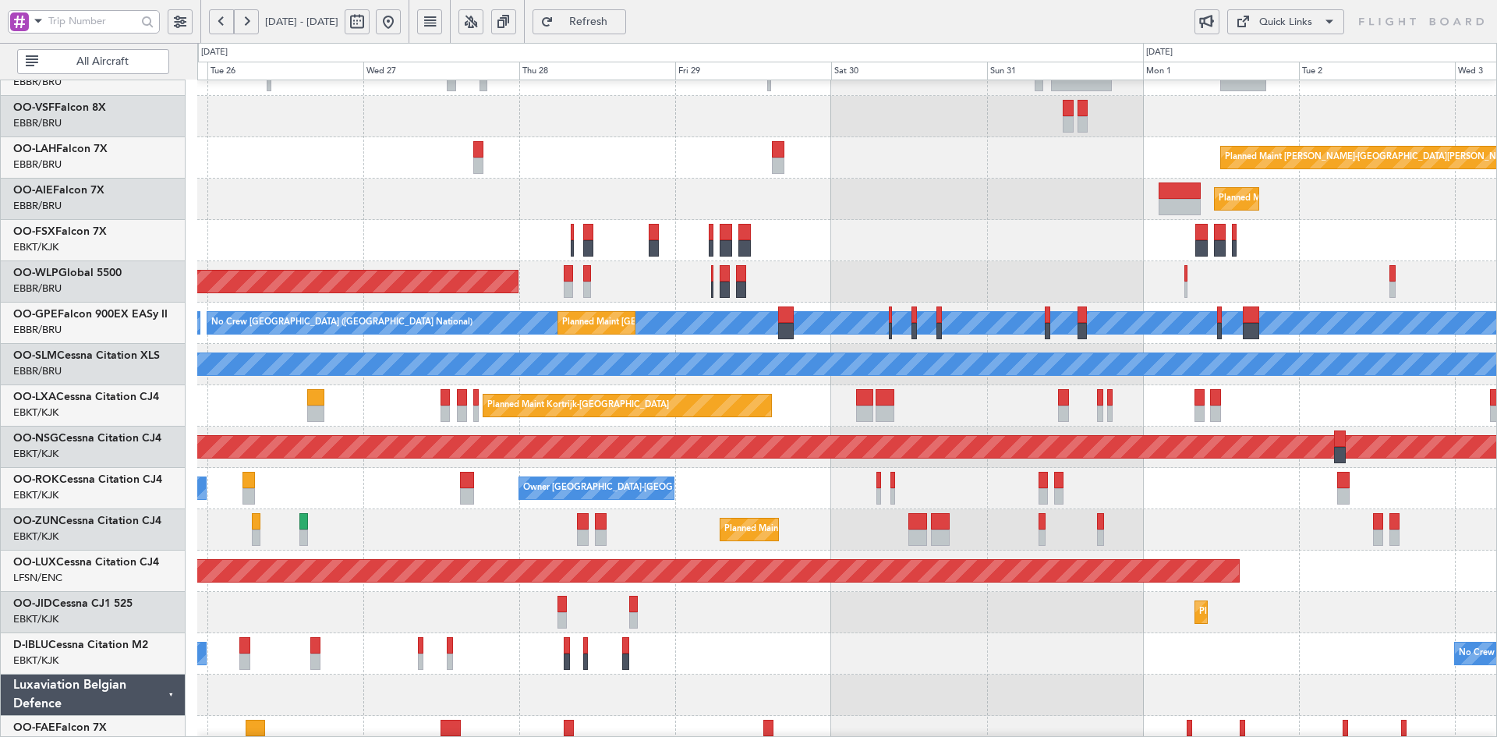
click at [779, 136] on div at bounding box center [846, 116] width 1299 height 41
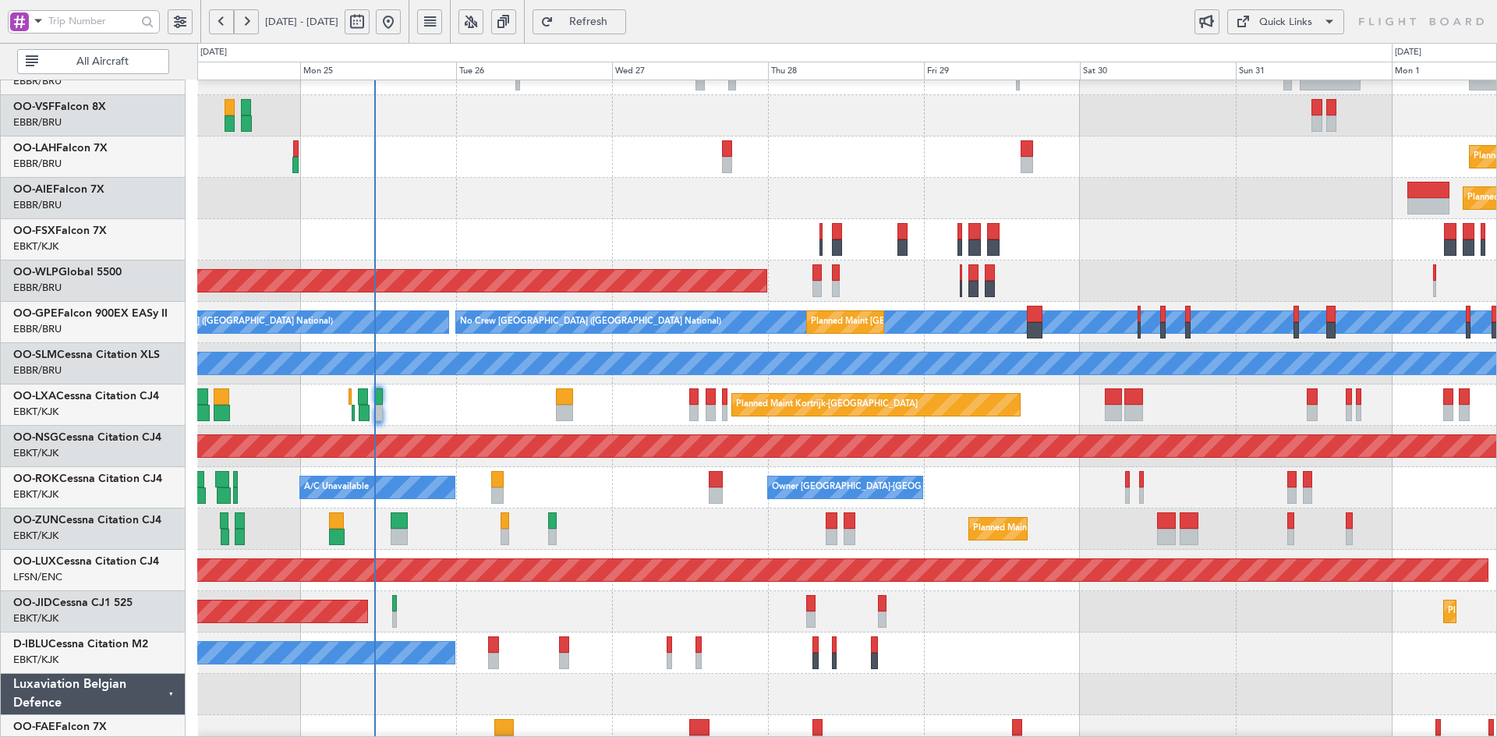
scroll to position [0, 0]
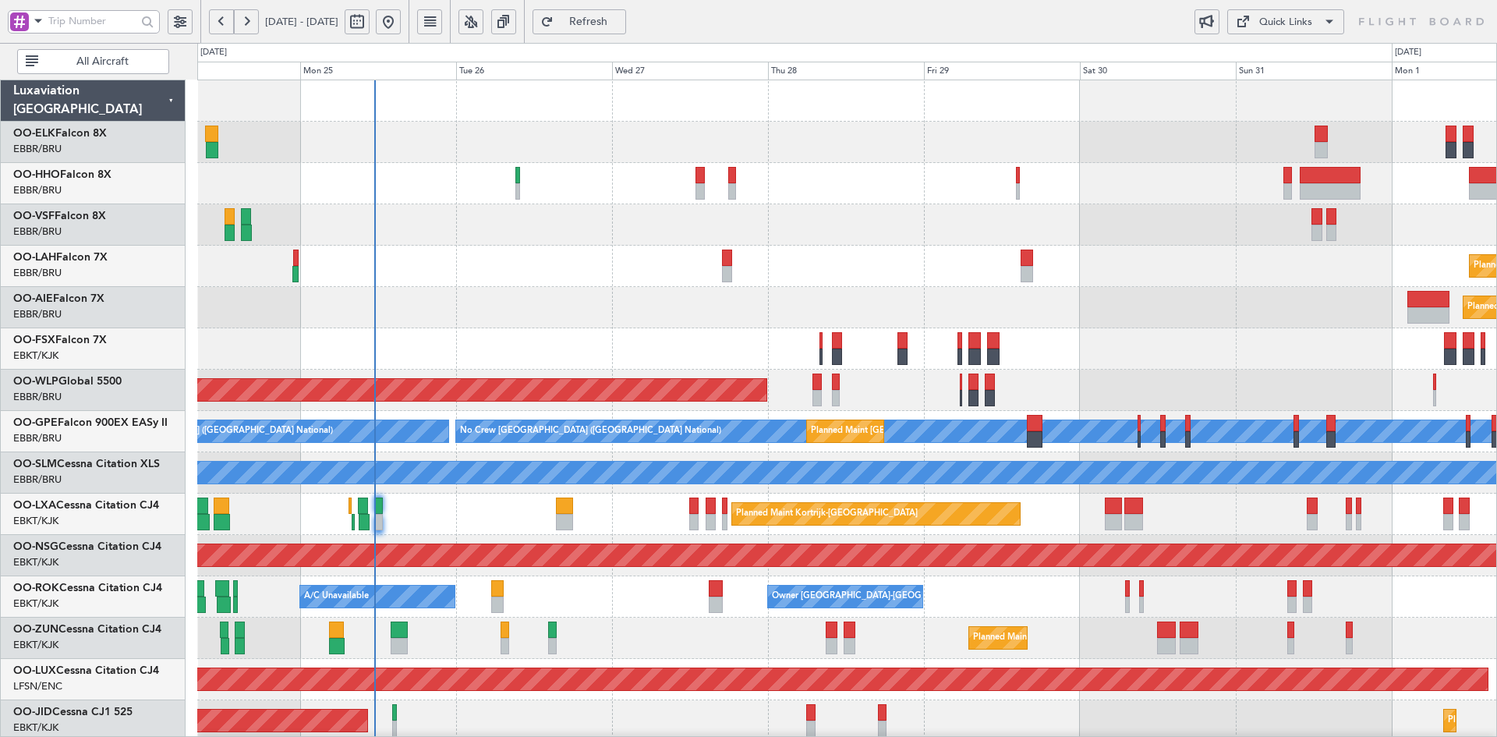
click at [871, 341] on div "Planned Maint Alton-st Louis (St Louis Regl) Planned Maint London (Farnborough)…" at bounding box center [846, 493] width 1299 height 826
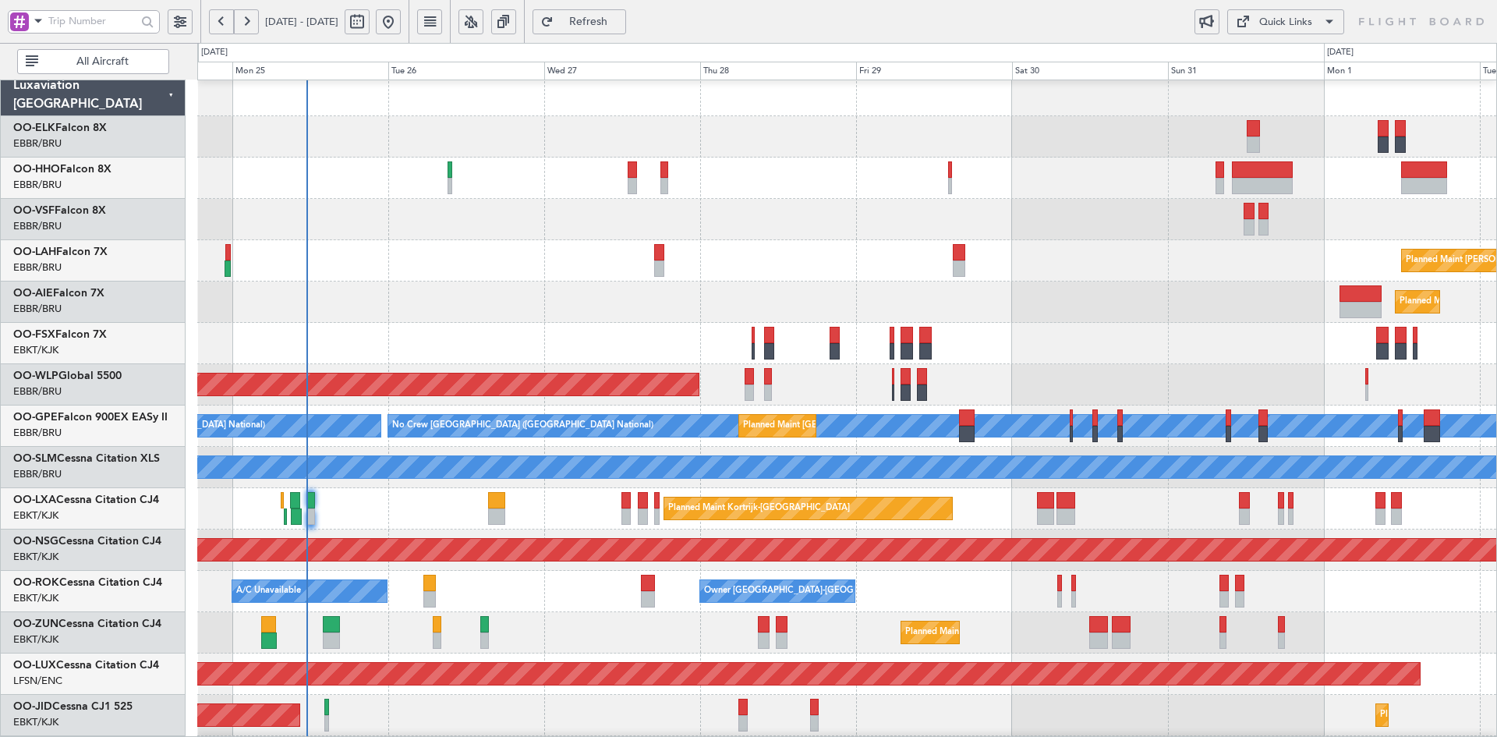
scroll to position [9, 0]
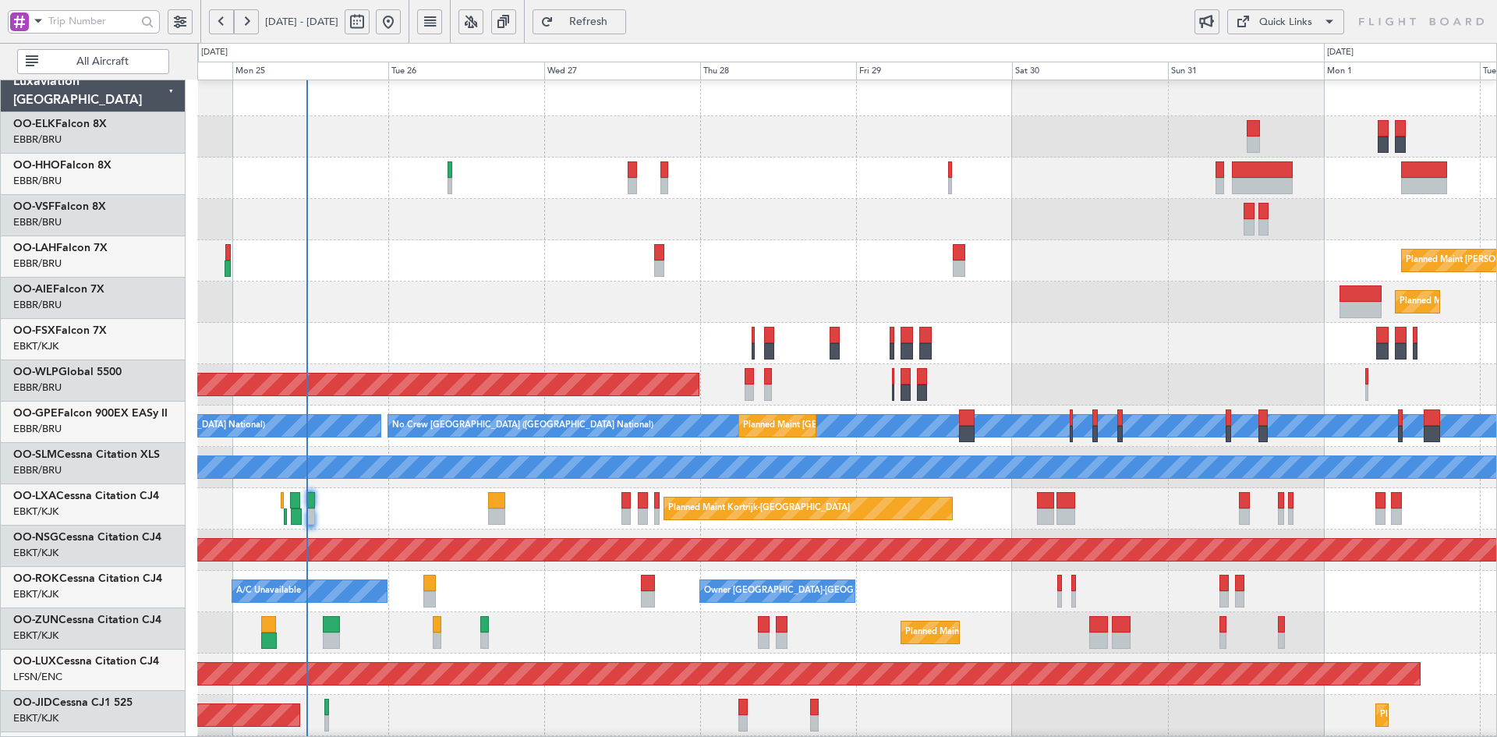
click at [920, 222] on div at bounding box center [846, 219] width 1299 height 41
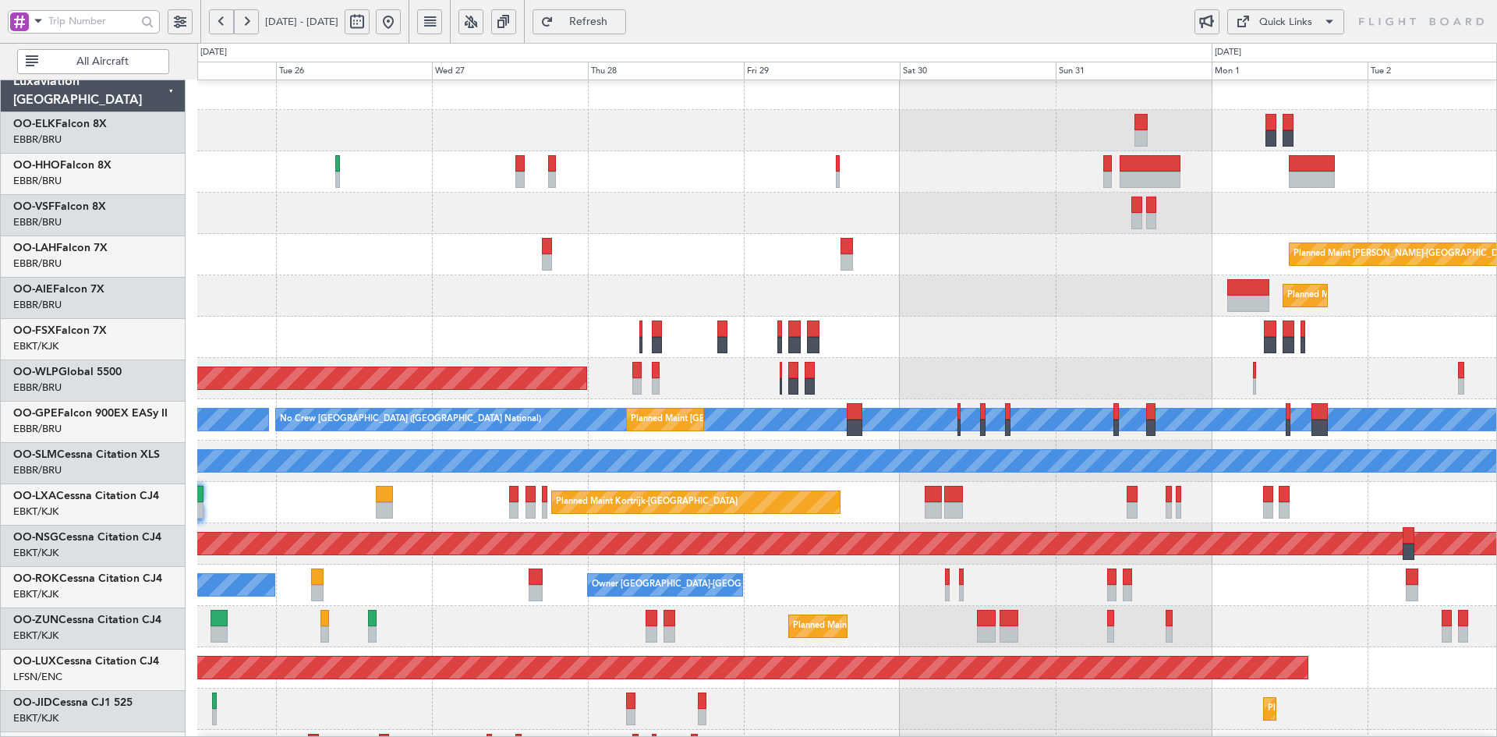
click at [753, 230] on div at bounding box center [846, 213] width 1299 height 41
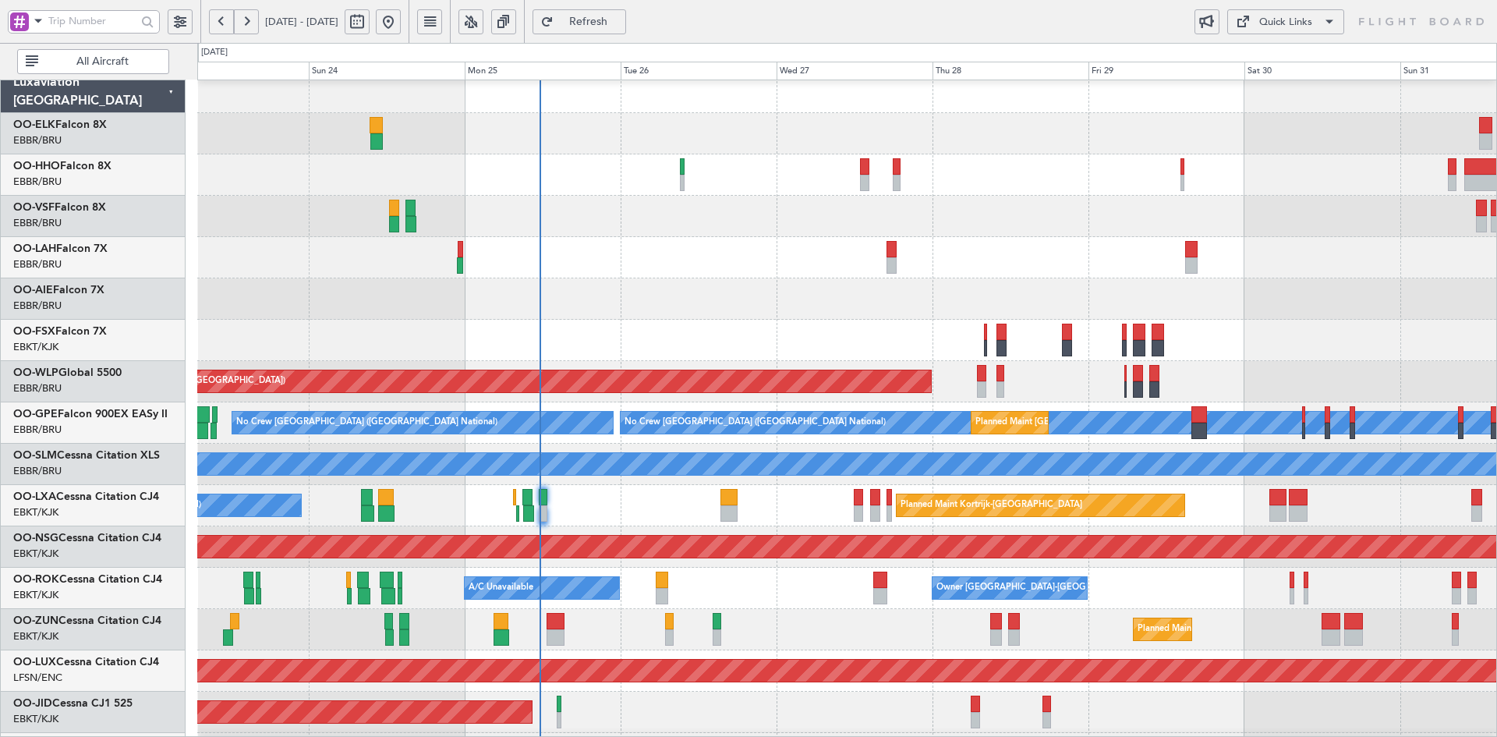
click at [893, 154] on div at bounding box center [846, 174] width 1299 height 41
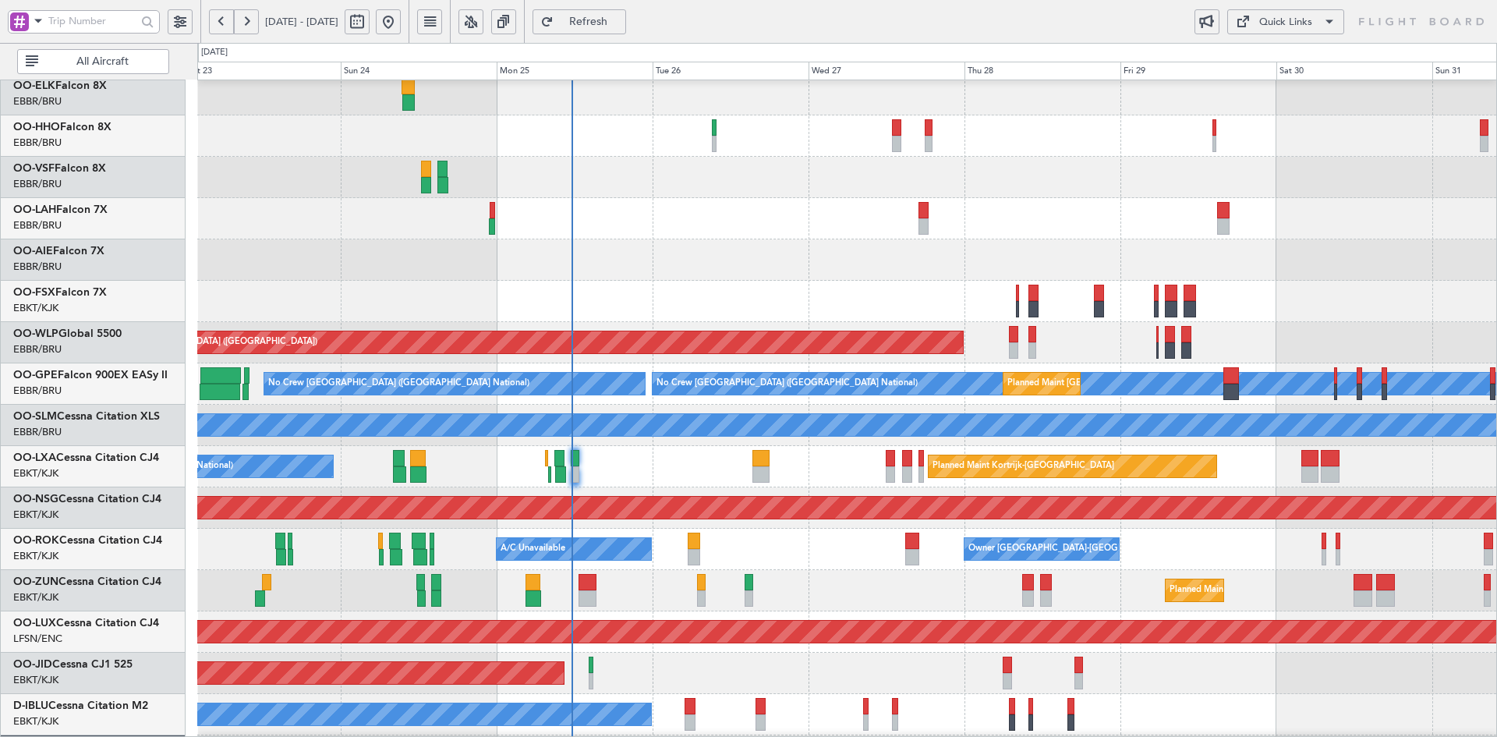
click at [856, 239] on div "Planned Maint [GEOGRAPHIC_DATA] ([GEOGRAPHIC_DATA])" at bounding box center [846, 259] width 1299 height 41
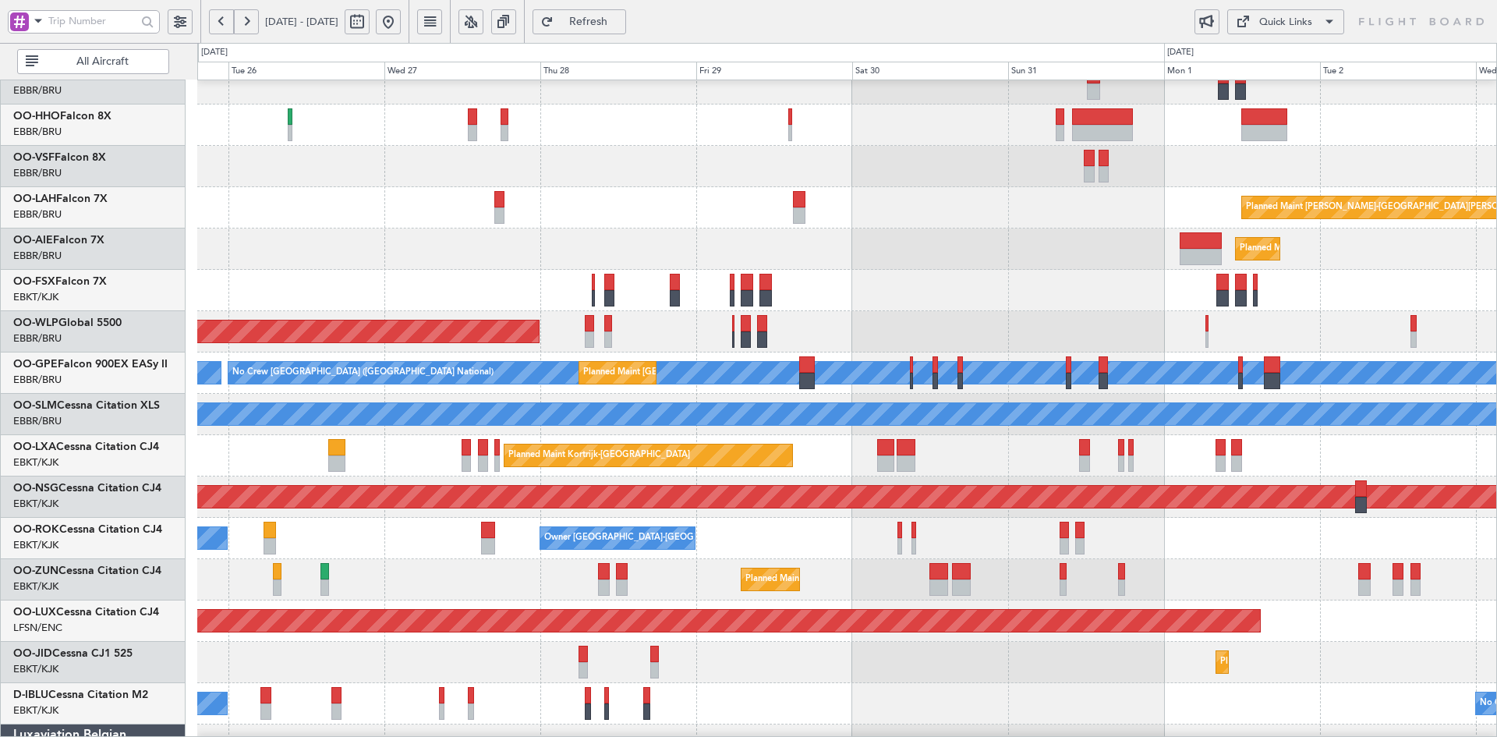
click at [767, 607] on div "Planned Maint Alton-st Louis (St Louis Regl) Planned Maint London (Farnborough)…" at bounding box center [846, 435] width 1299 height 826
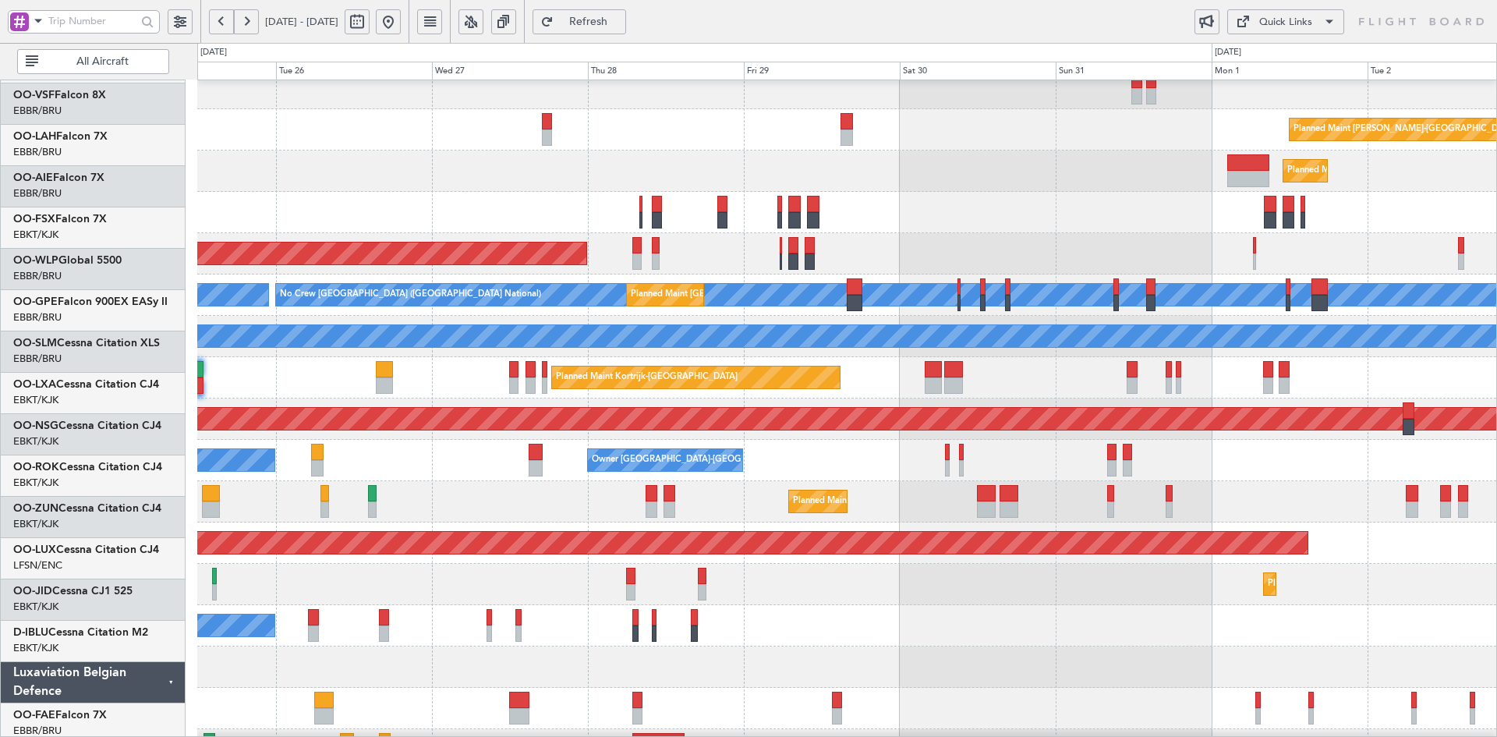
click at [843, 626] on div "No Crew Kortrijk-[GEOGRAPHIC_DATA] No Crew [GEOGRAPHIC_DATA] (Brussels National)" at bounding box center [846, 625] width 1299 height 41
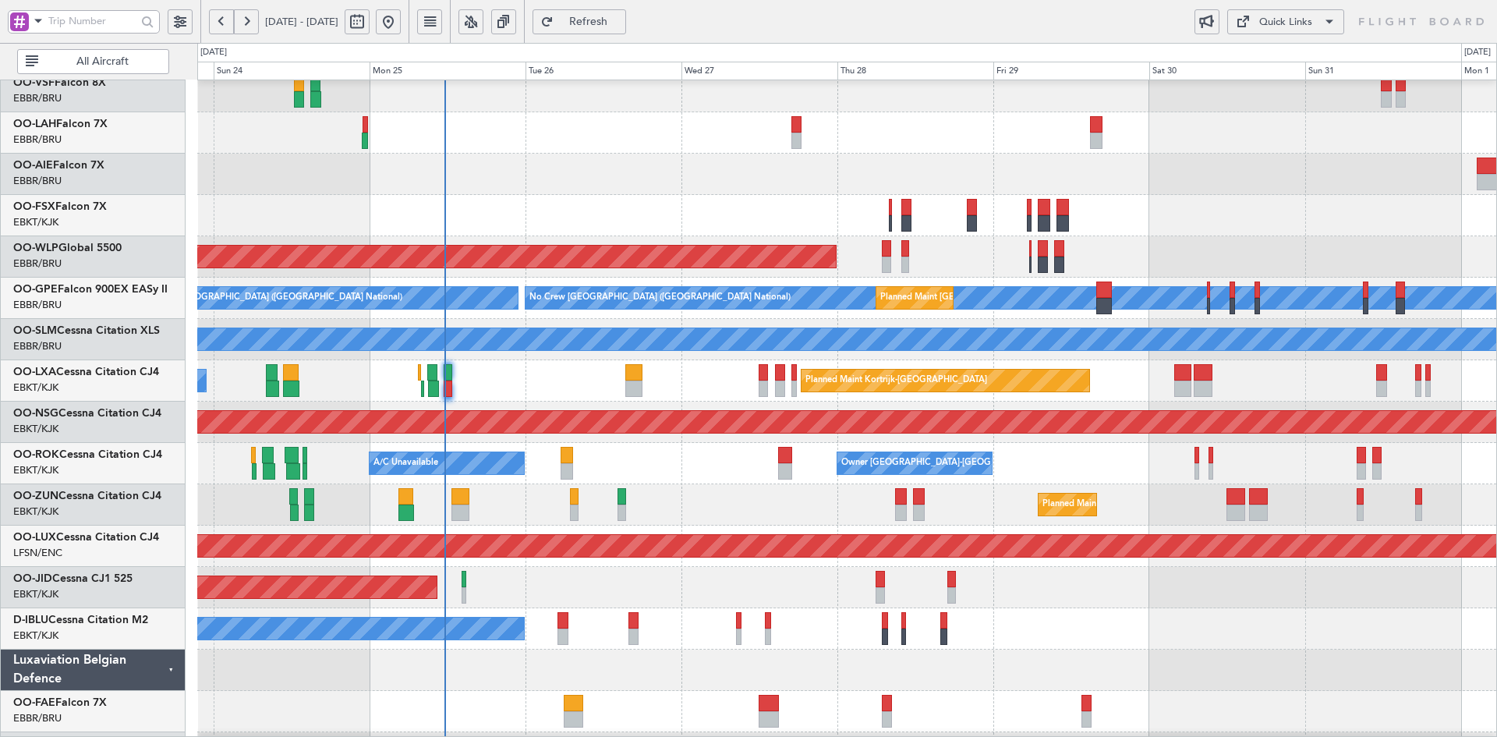
scroll to position [147, 0]
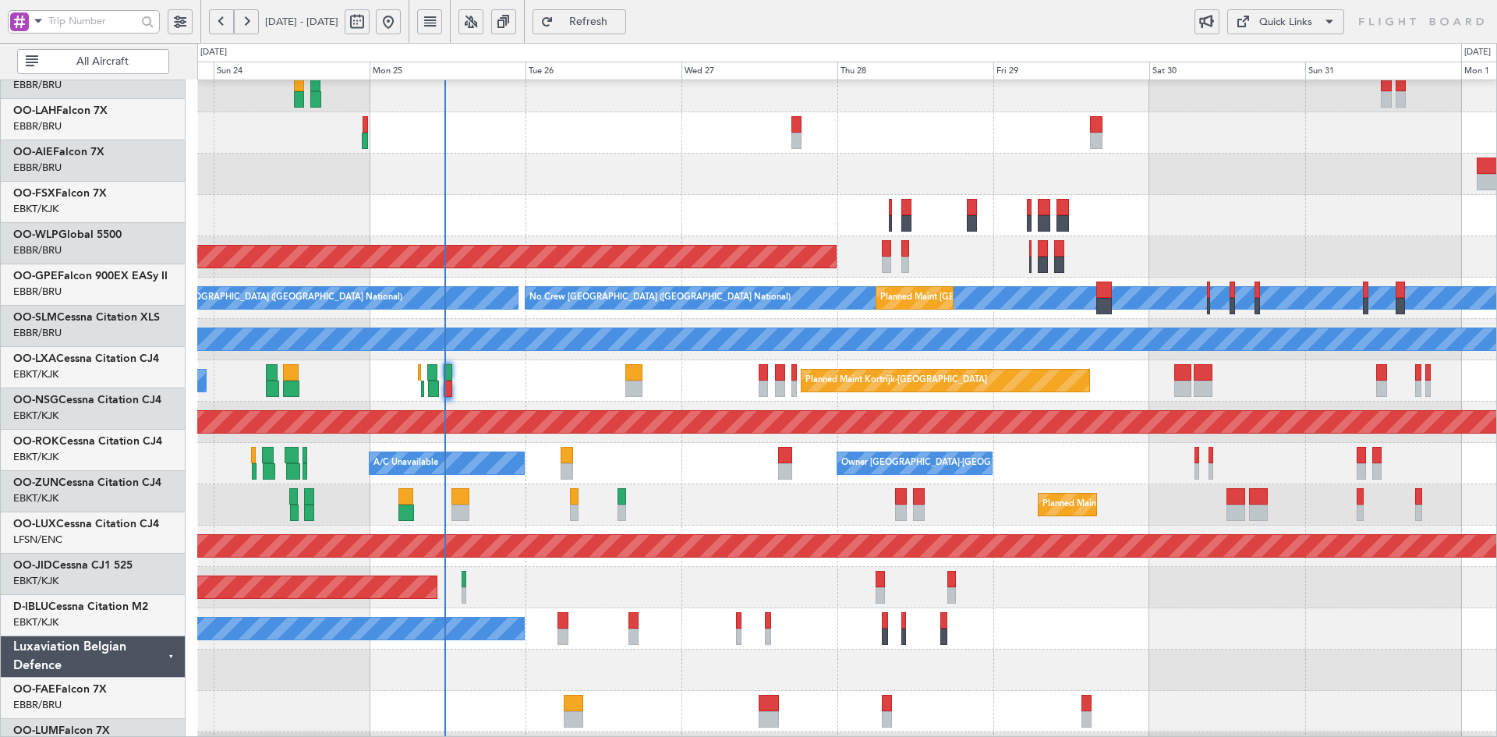
click at [1193, 631] on div "No Crew Kortrijk-[GEOGRAPHIC_DATA] No Crew [GEOGRAPHIC_DATA] (Brussels National)" at bounding box center [846, 628] width 1299 height 41
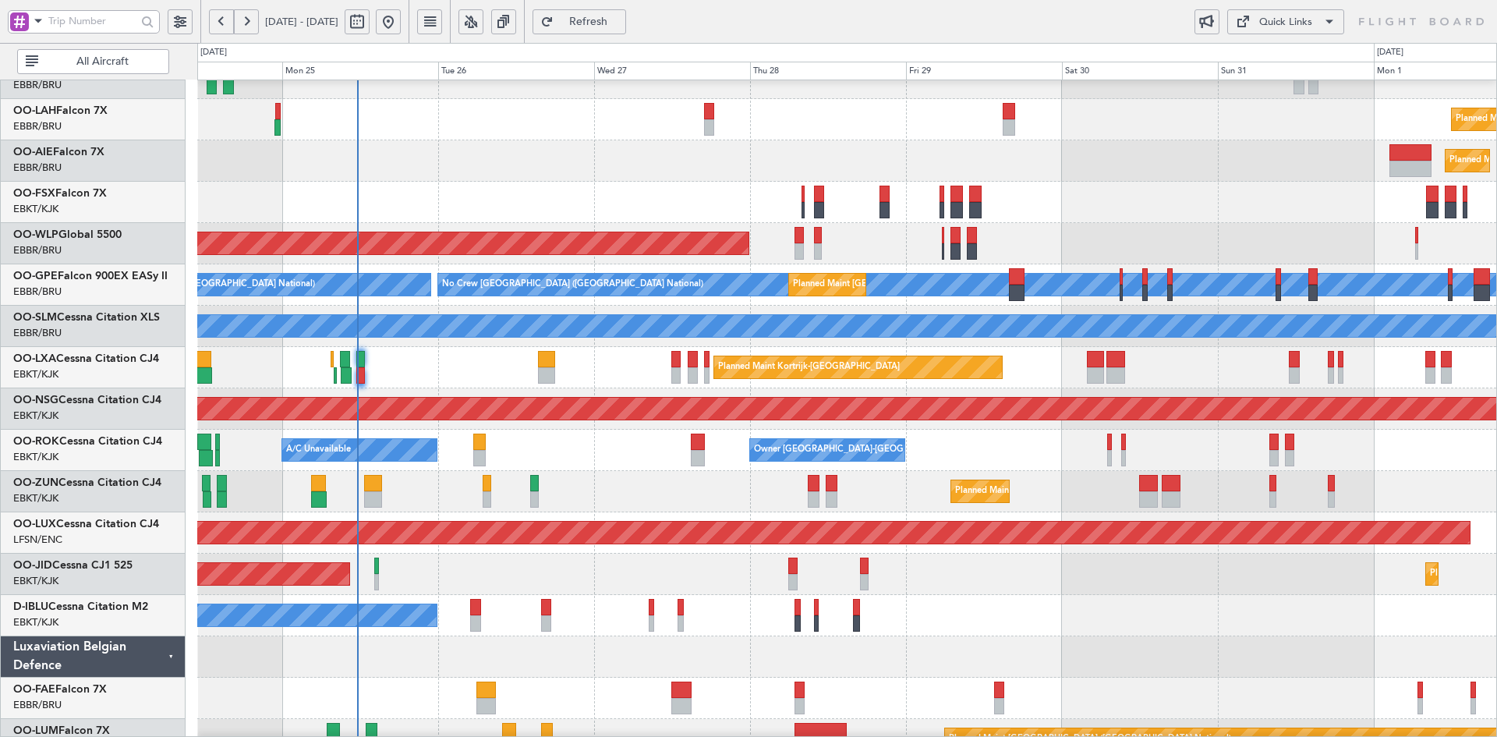
scroll to position [169, 0]
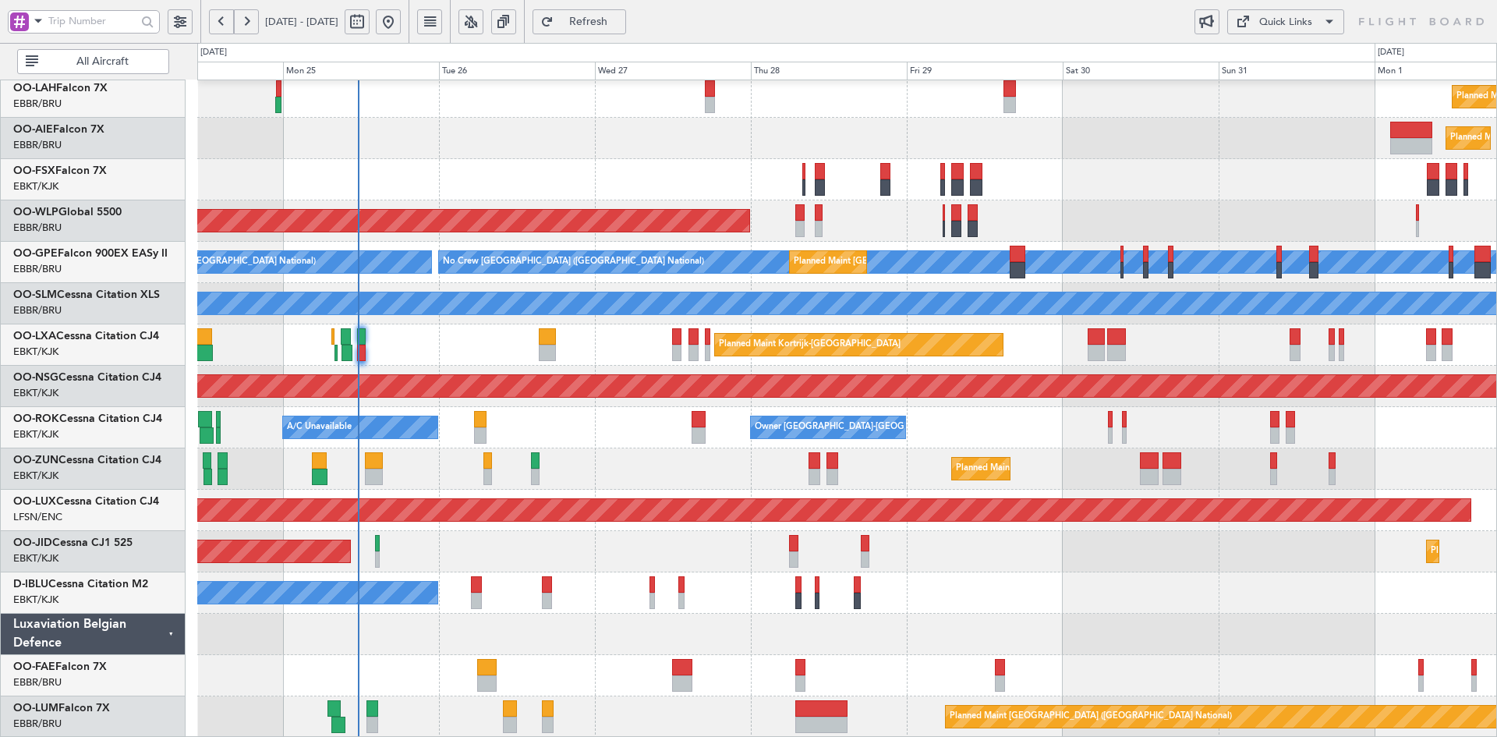
click at [1044, 553] on div "Planned Maint Alton-st Louis (St Louis Regl) Planned Maint London (Farnborough)…" at bounding box center [846, 324] width 1299 height 826
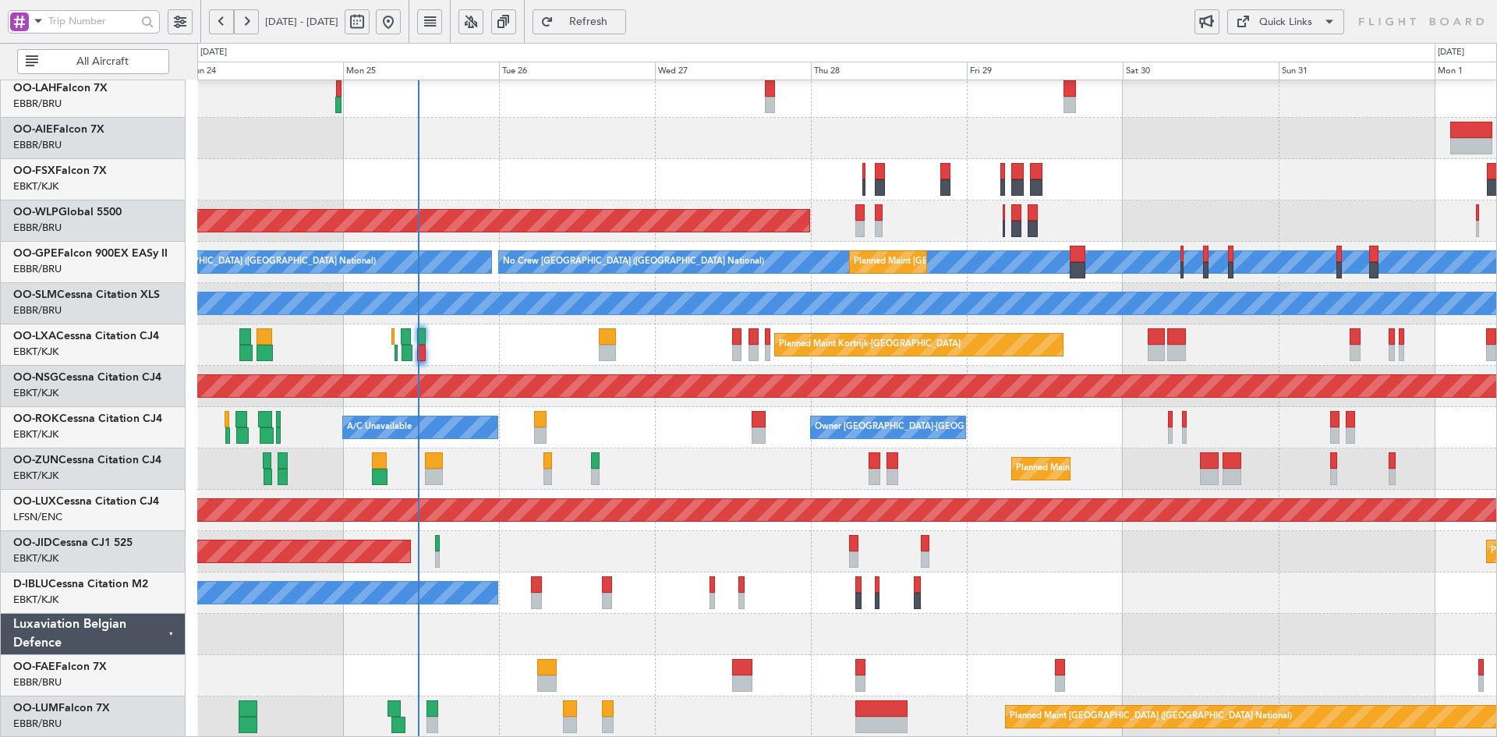
click at [1182, 527] on div "Planned Maint Alton-st Louis (St Louis Regl) Planned Maint London (Farnborough)…" at bounding box center [846, 324] width 1299 height 826
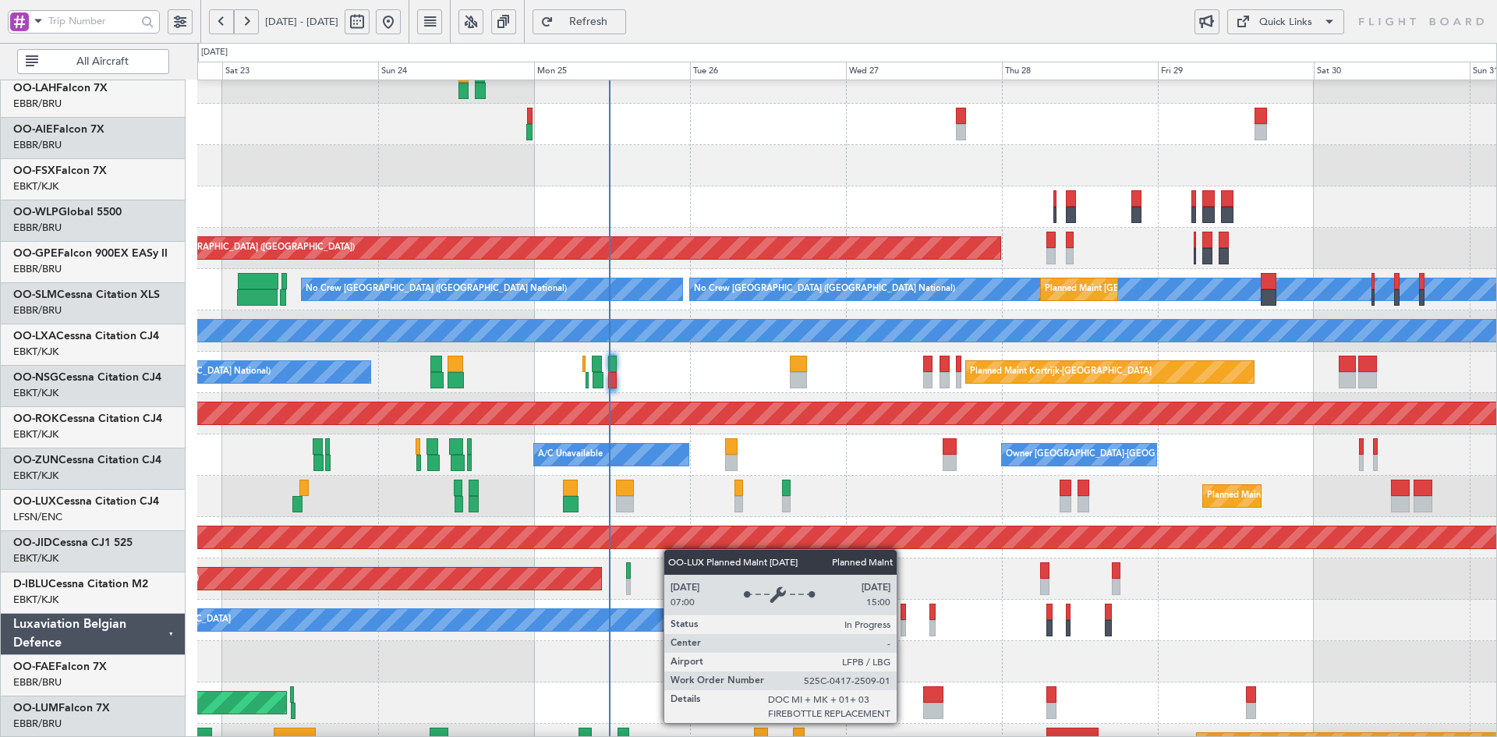
click at [671, 549] on div "Planned Maint [GEOGRAPHIC_DATA] ([GEOGRAPHIC_DATA])" at bounding box center [449, 537] width 2547 height 25
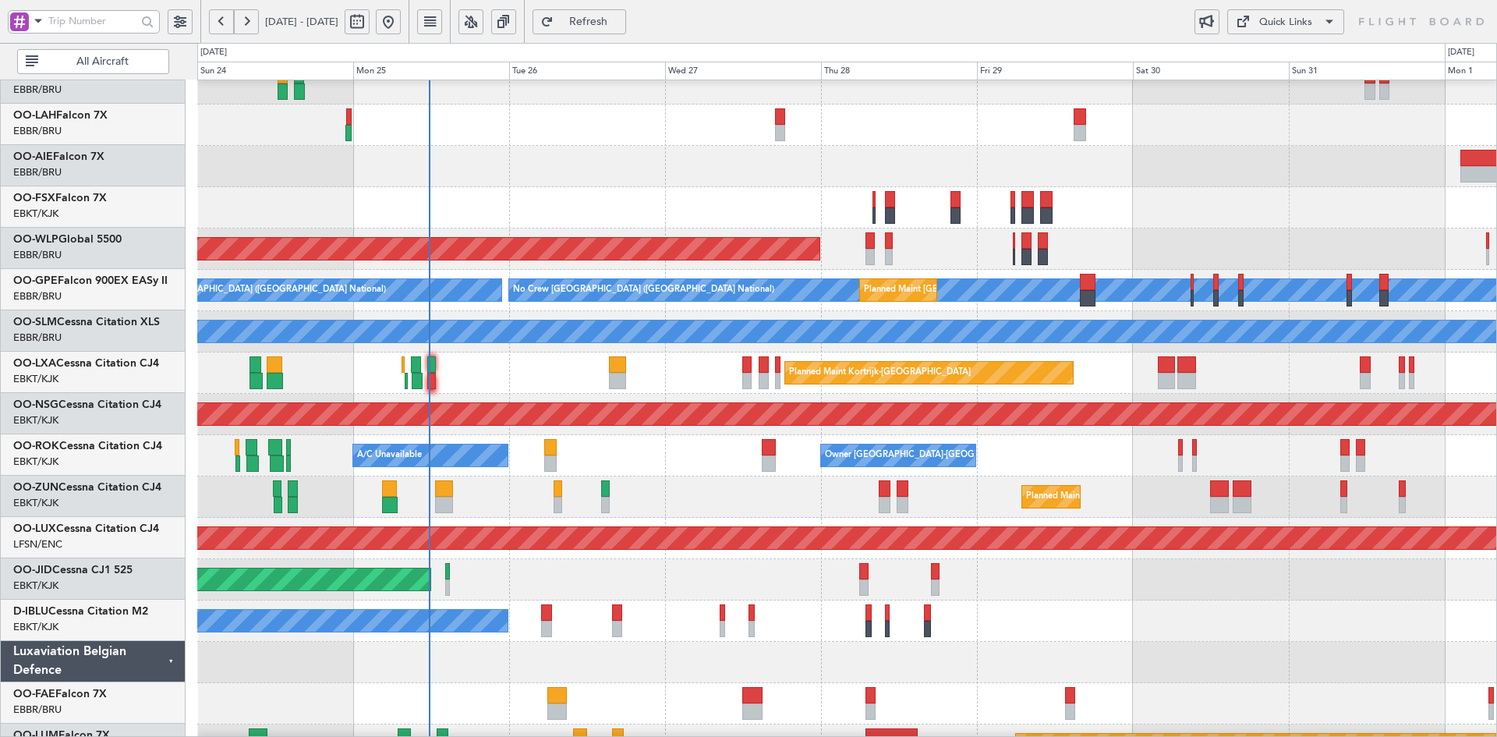
click at [1165, 456] on div "A/C Unavailable Owner Kortrijk-Wevelgem" at bounding box center [846, 455] width 1299 height 41
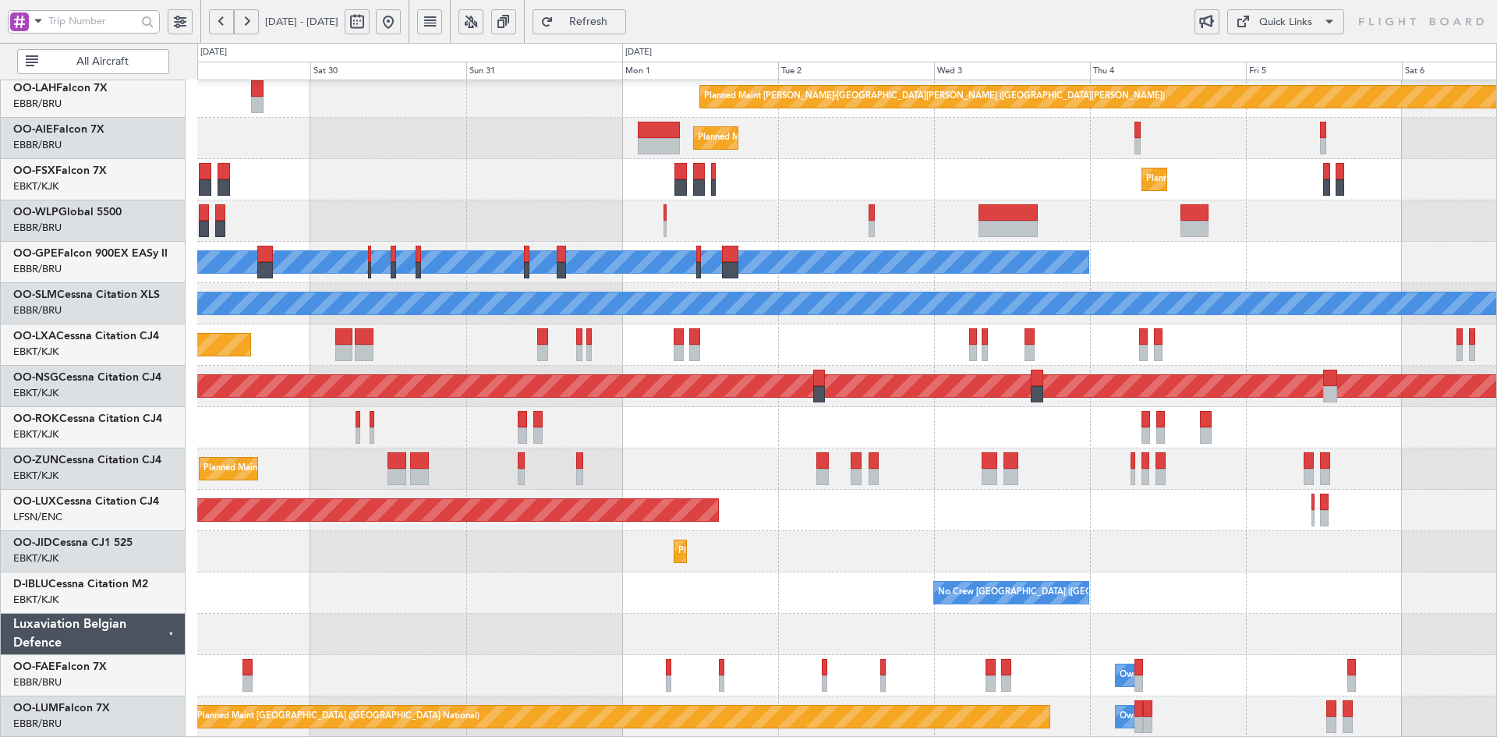
scroll to position [169, 0]
click at [1146, 511] on div "Planned Maint [GEOGRAPHIC_DATA] ([GEOGRAPHIC_DATA])" at bounding box center [846, 510] width 1299 height 41
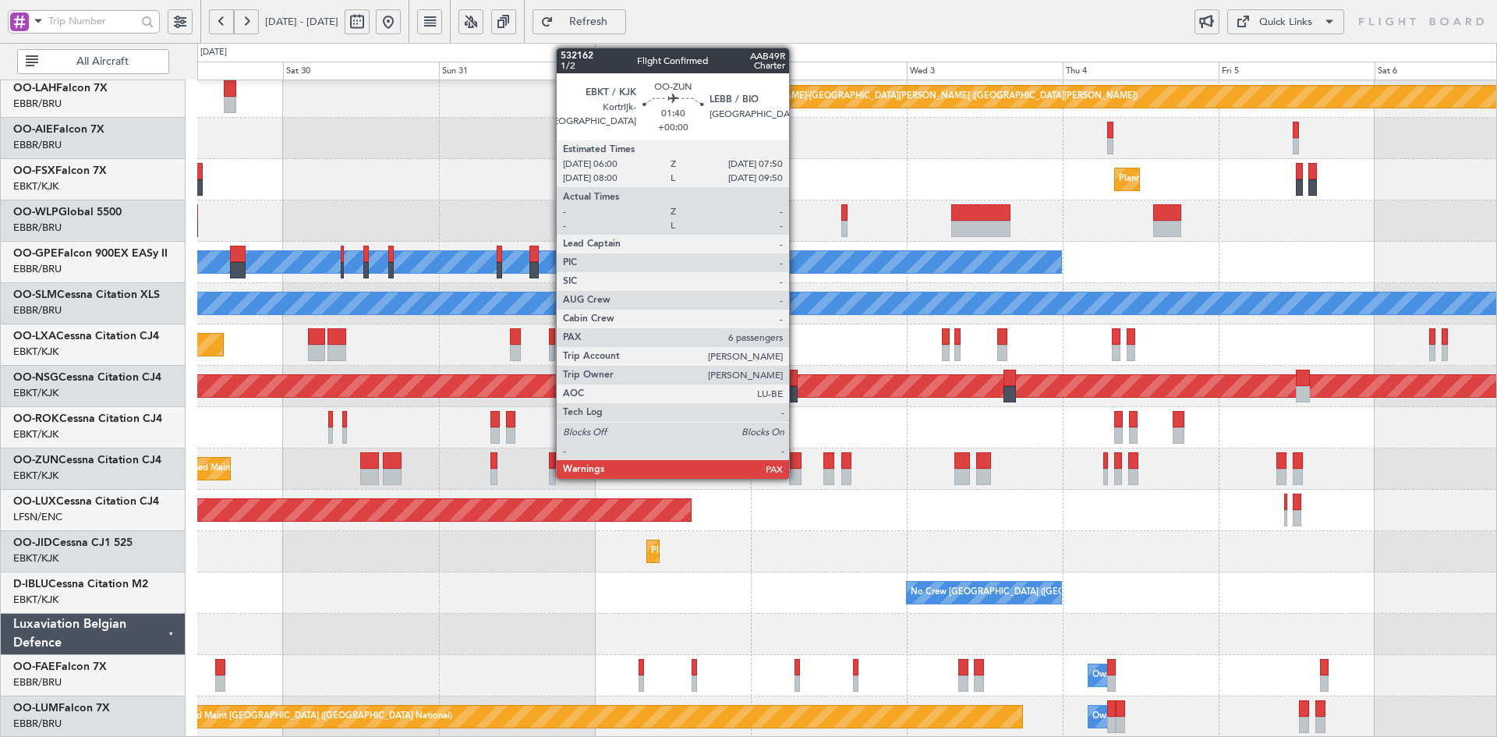
click at [796, 477] on div at bounding box center [795, 476] width 12 height 16
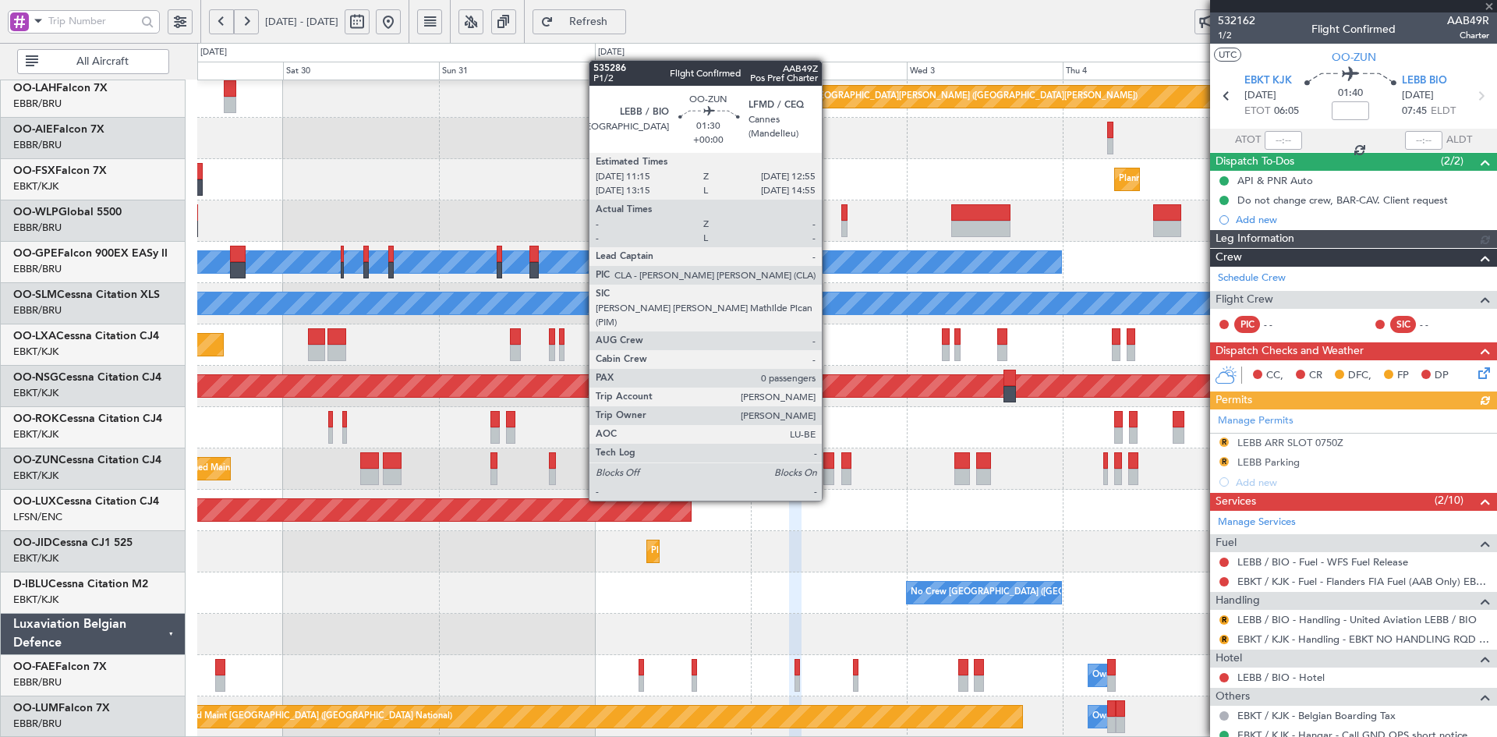
click at [829, 471] on div at bounding box center [828, 476] width 11 height 16
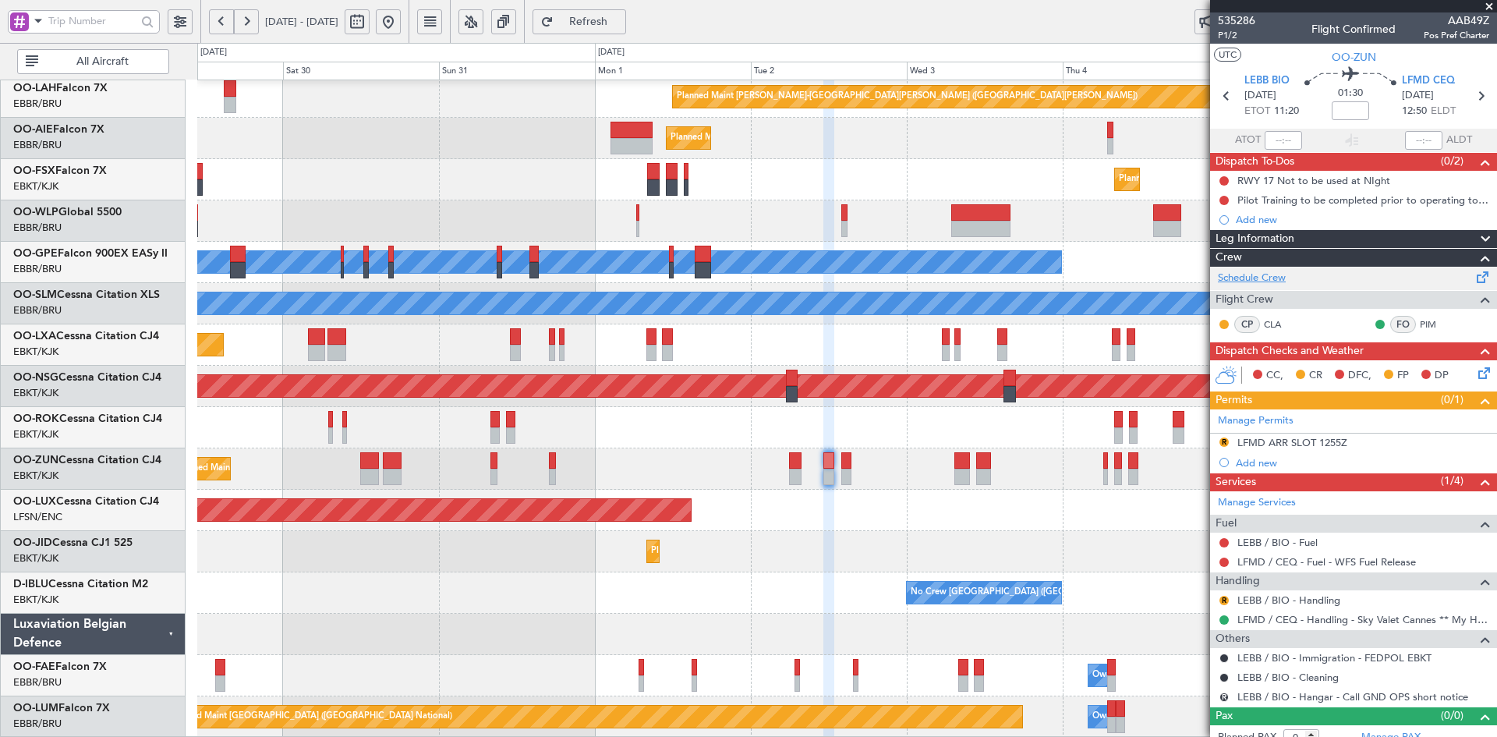
click at [1272, 271] on link "Schedule Crew" at bounding box center [1252, 278] width 68 height 16
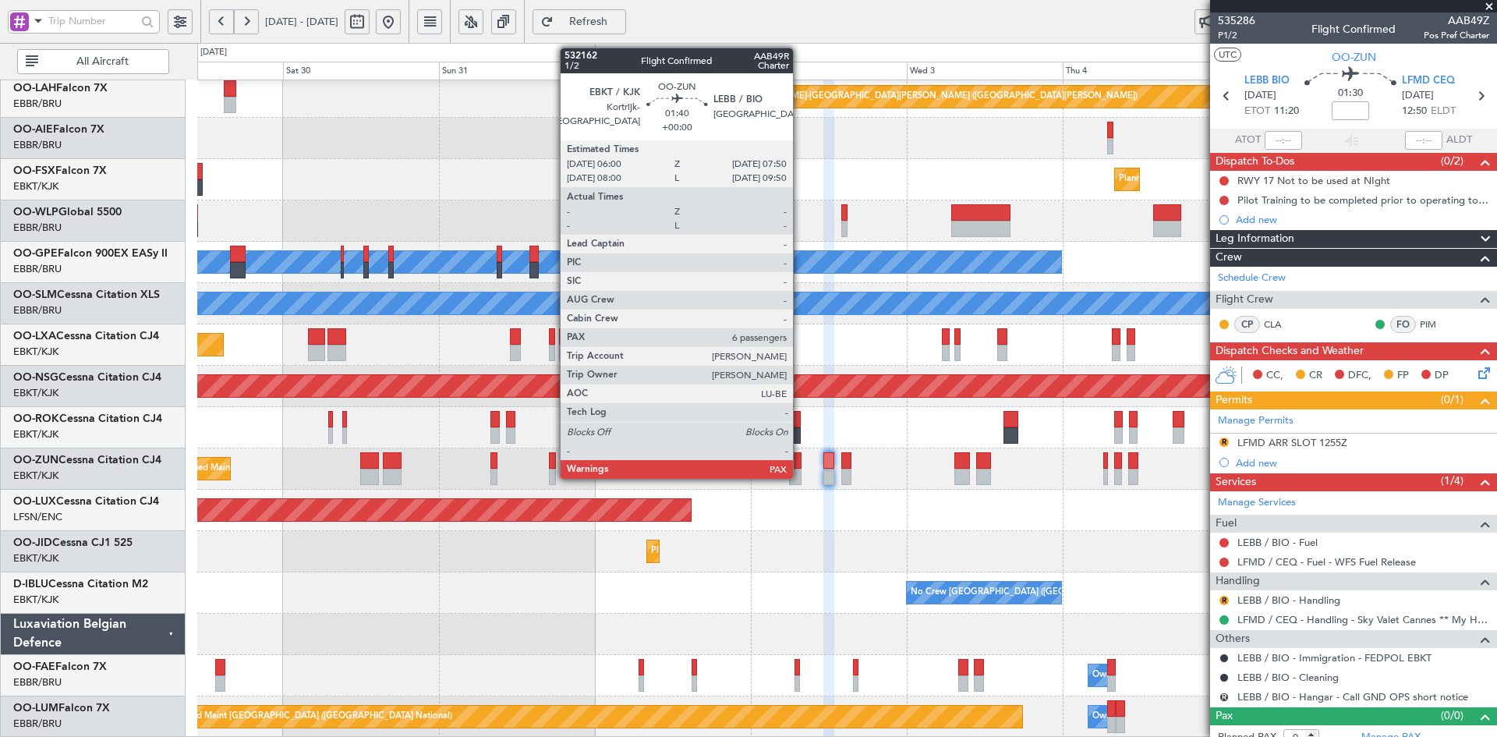
click at [800, 475] on div at bounding box center [795, 476] width 12 height 16
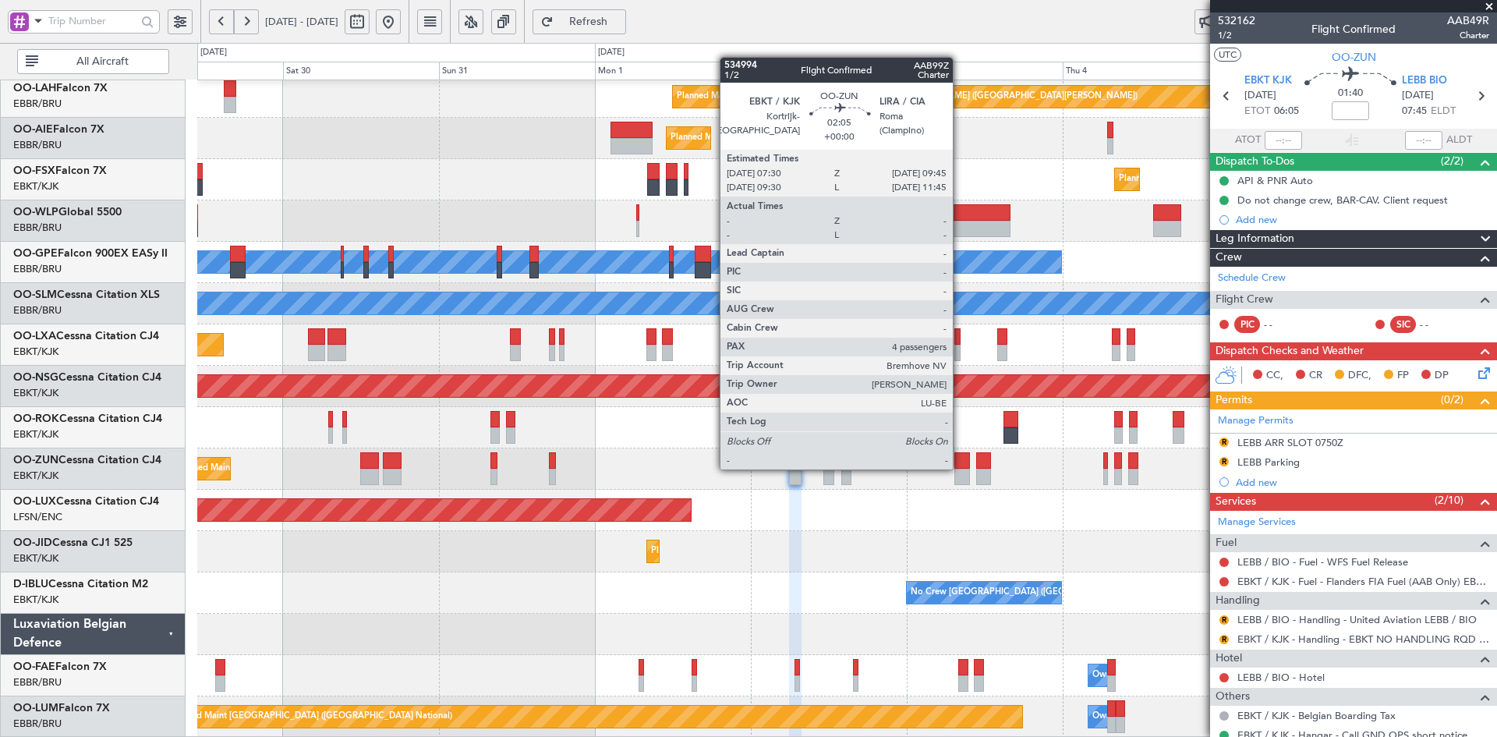
click at [960, 468] on div at bounding box center [961, 460] width 15 height 16
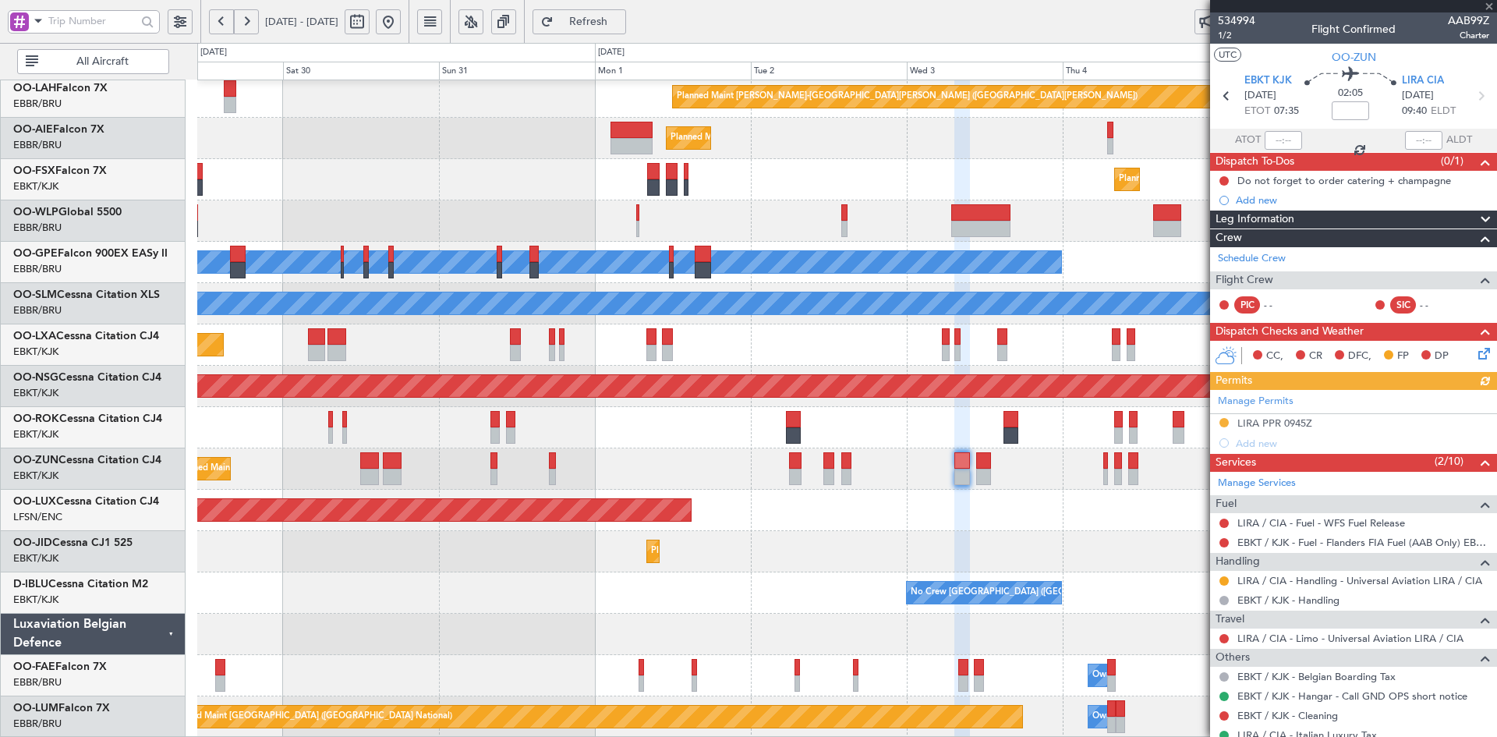
click at [981, 326] on div "Planned Maint Kortrijk-[GEOGRAPHIC_DATA]" at bounding box center [846, 344] width 1299 height 41
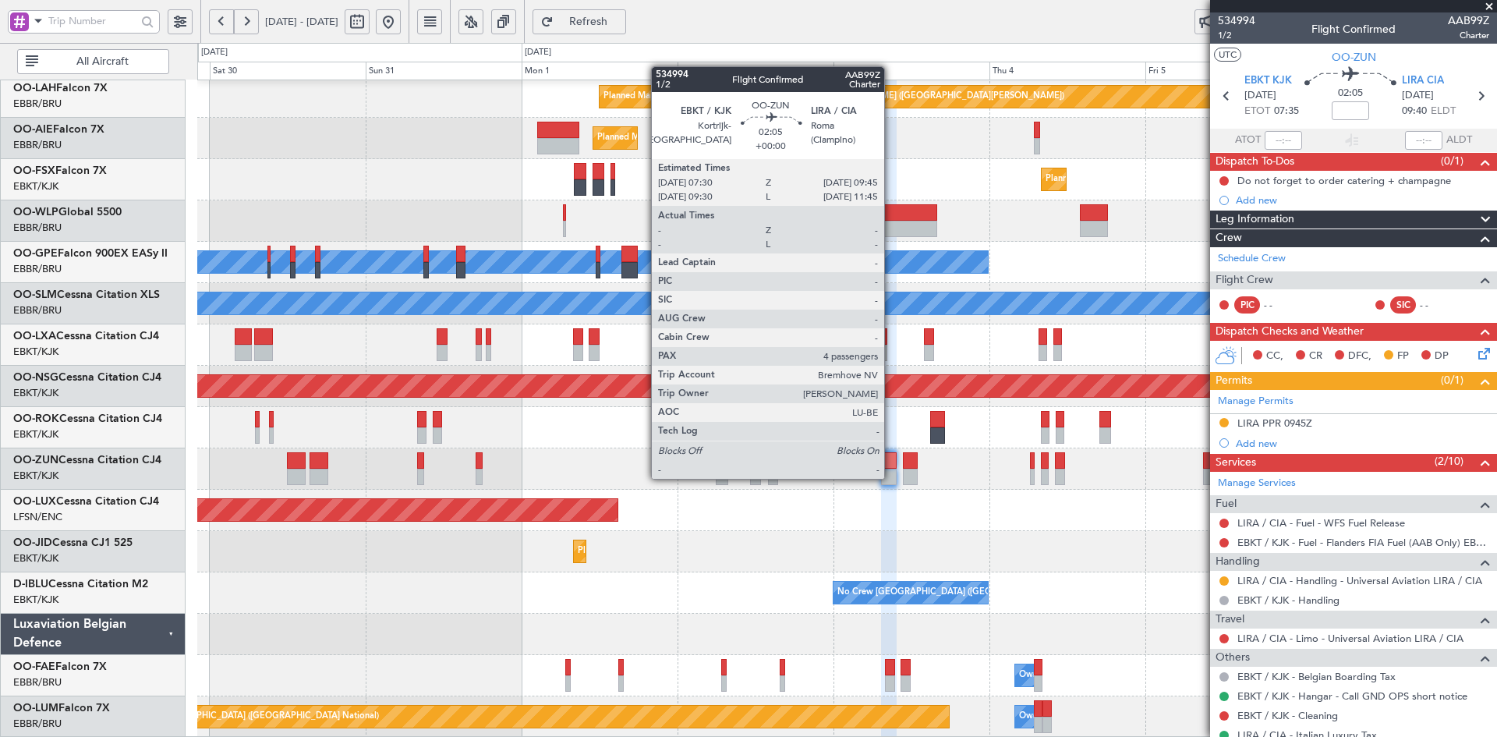
click at [891, 477] on div at bounding box center [888, 476] width 15 height 16
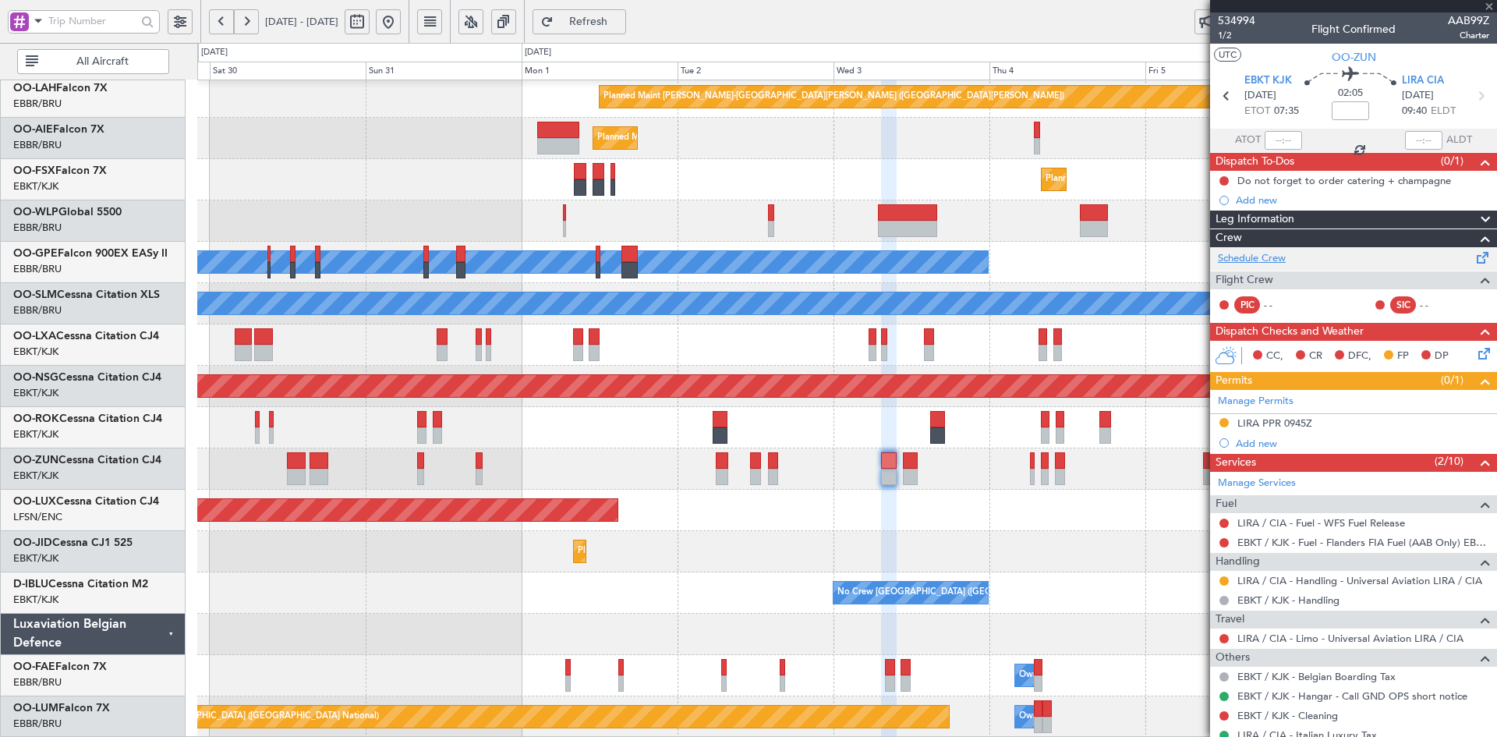
click at [1278, 259] on link "Schedule Crew" at bounding box center [1252, 259] width 68 height 16
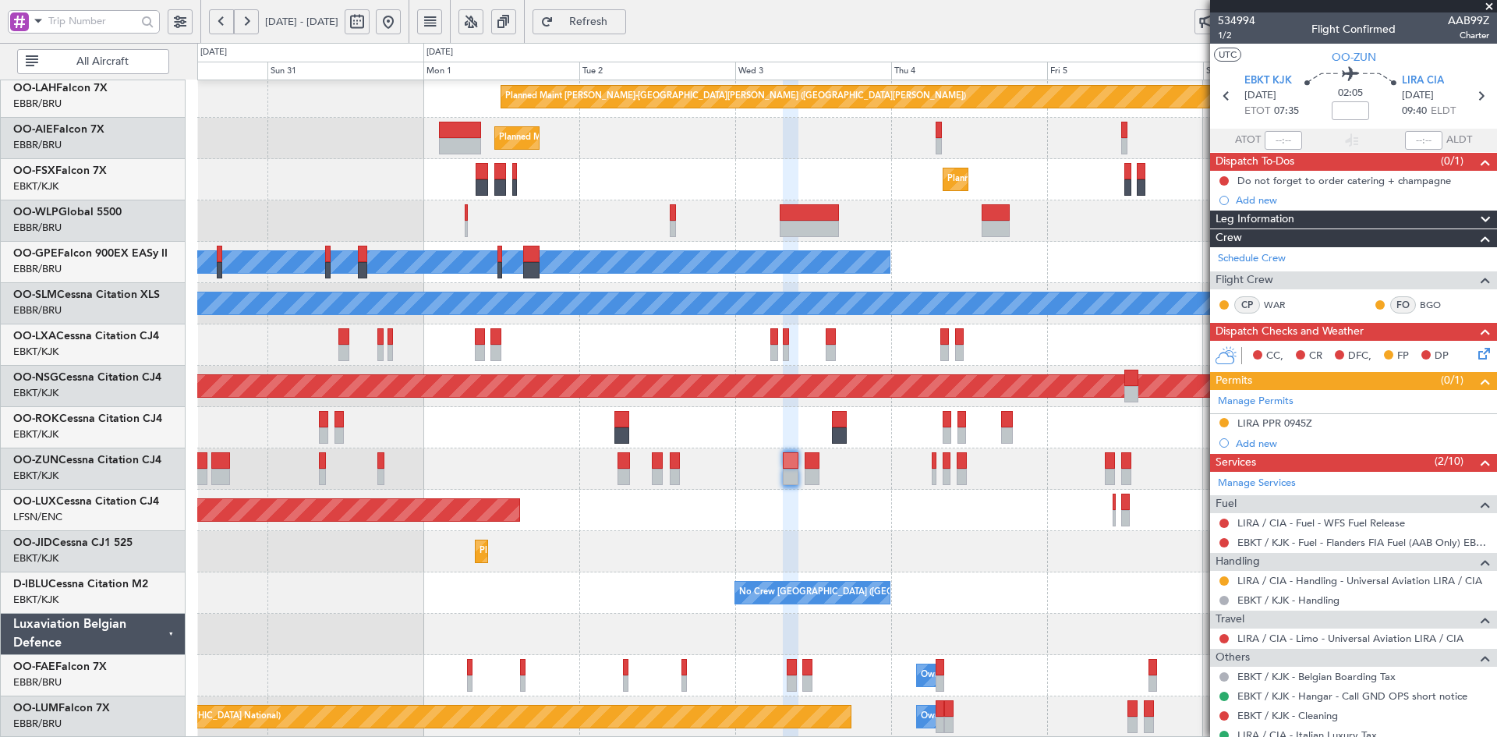
click at [915, 479] on div "Planned Maint Alton-st Louis (St Louis Regl) Planned Maint London (Farnborough)…" at bounding box center [846, 324] width 1299 height 826
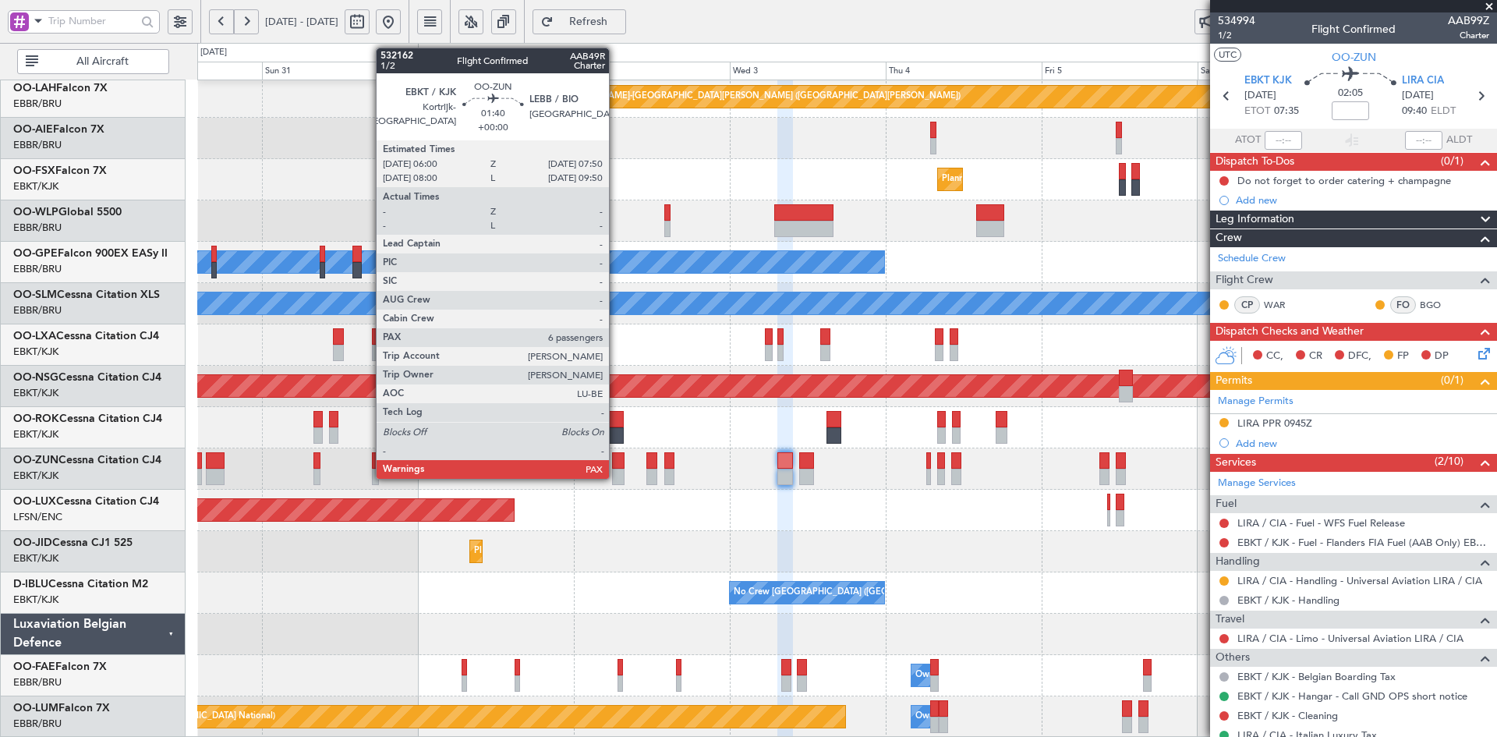
click at [616, 476] on div at bounding box center [618, 476] width 12 height 16
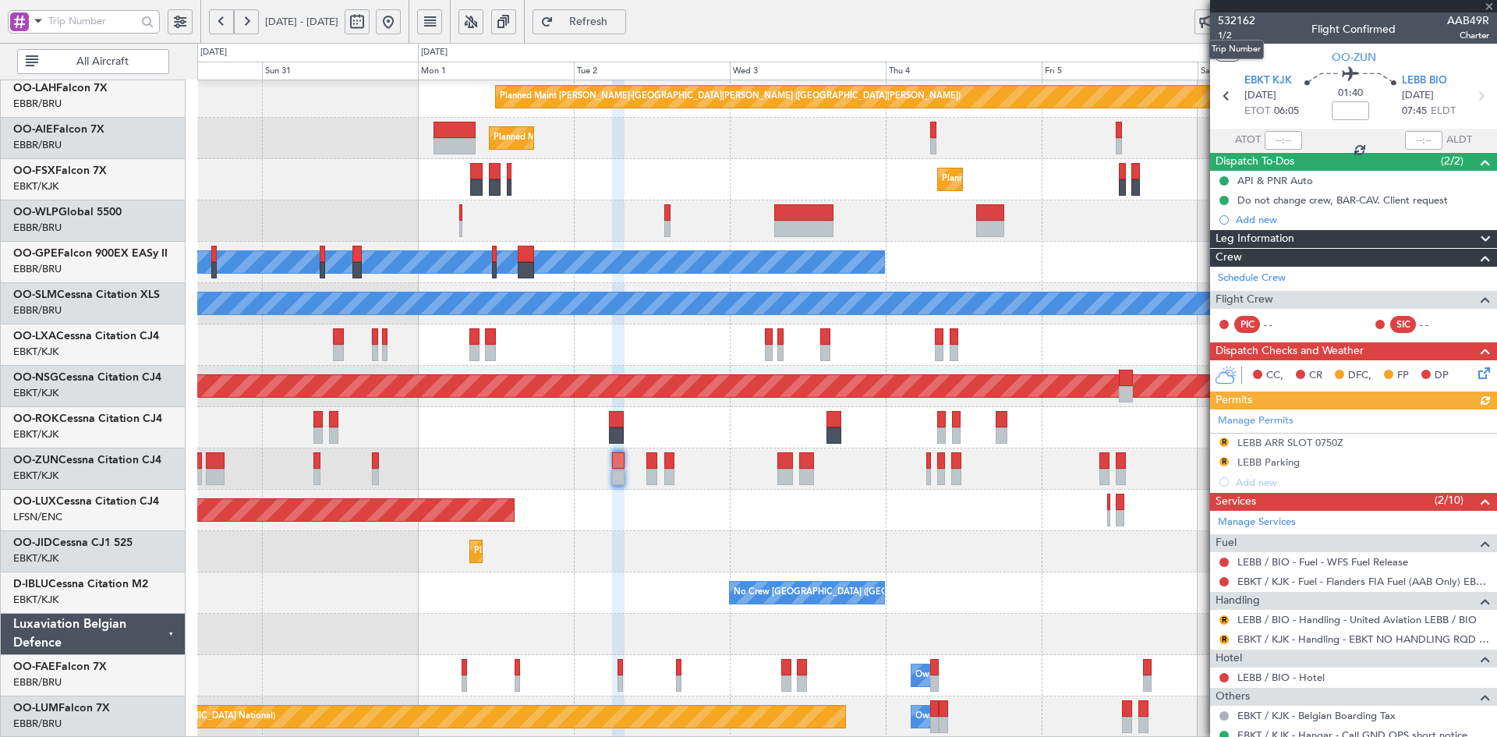
click at [1228, 33] on mat-tooltip-component "Trip Number" at bounding box center [1235, 49] width 77 height 41
click at [1230, 35] on span "1/2" at bounding box center [1236, 35] width 37 height 13
click at [969, 409] on div "Owner [GEOGRAPHIC_DATA]-[GEOGRAPHIC_DATA]" at bounding box center [846, 427] width 1299 height 41
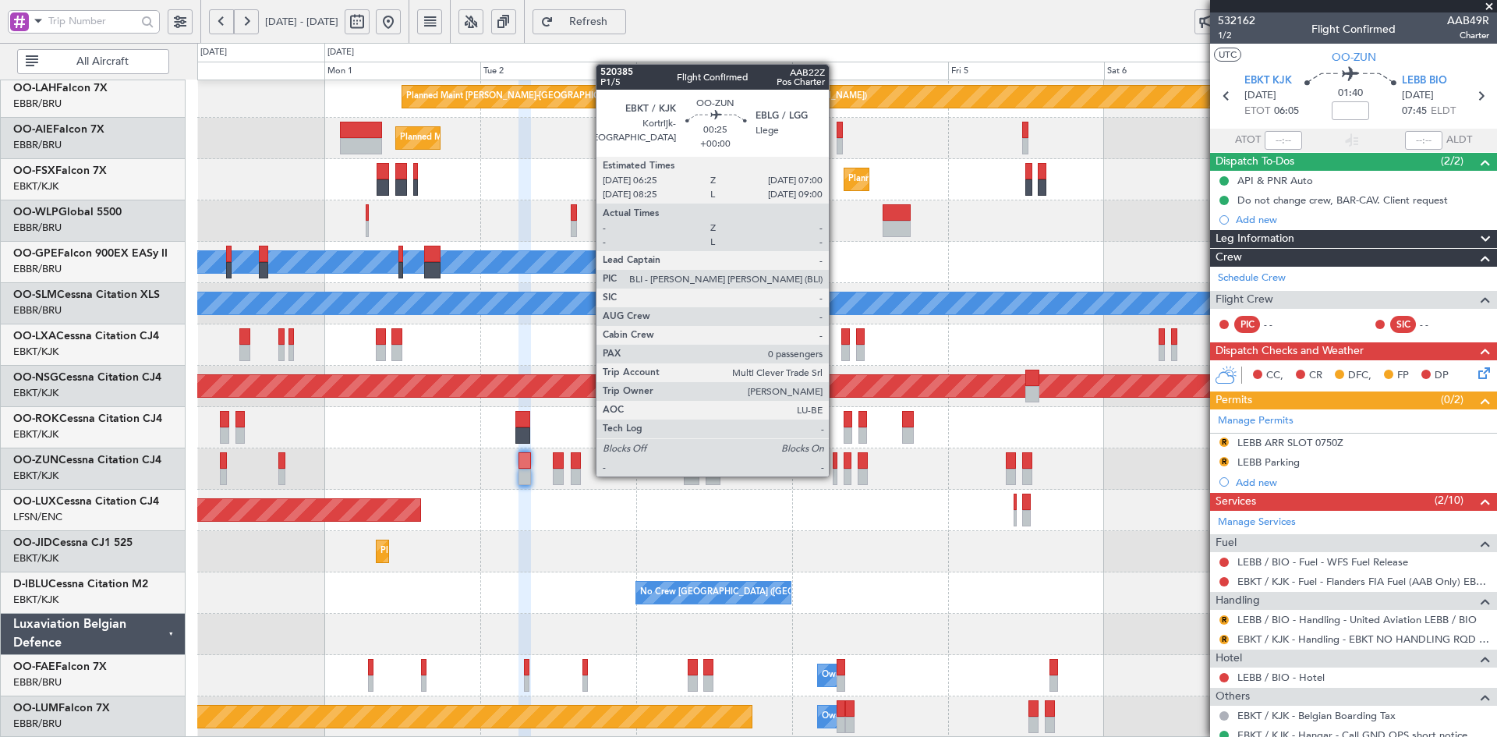
click at [836, 475] on div at bounding box center [834, 476] width 4 height 16
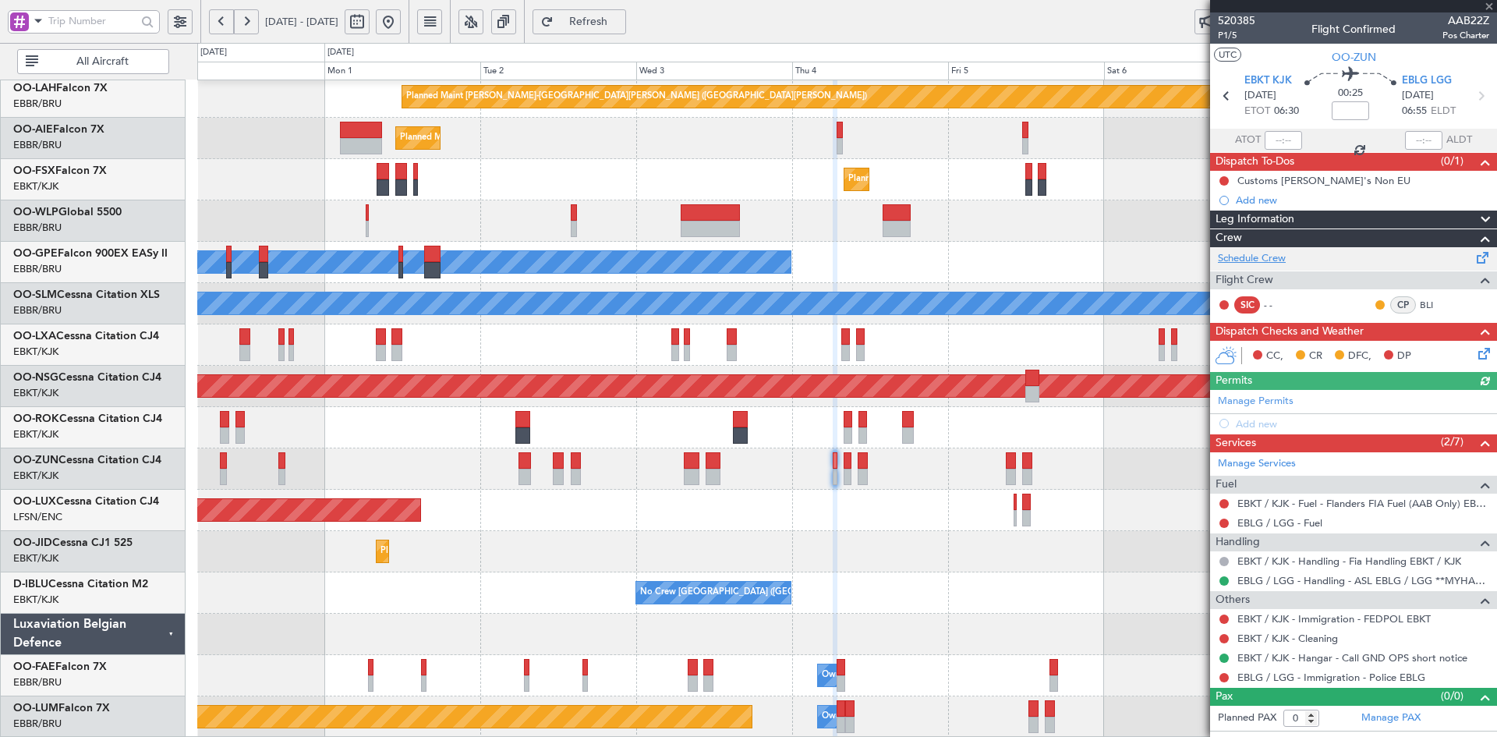
click at [1267, 252] on link "Schedule Crew" at bounding box center [1252, 259] width 68 height 16
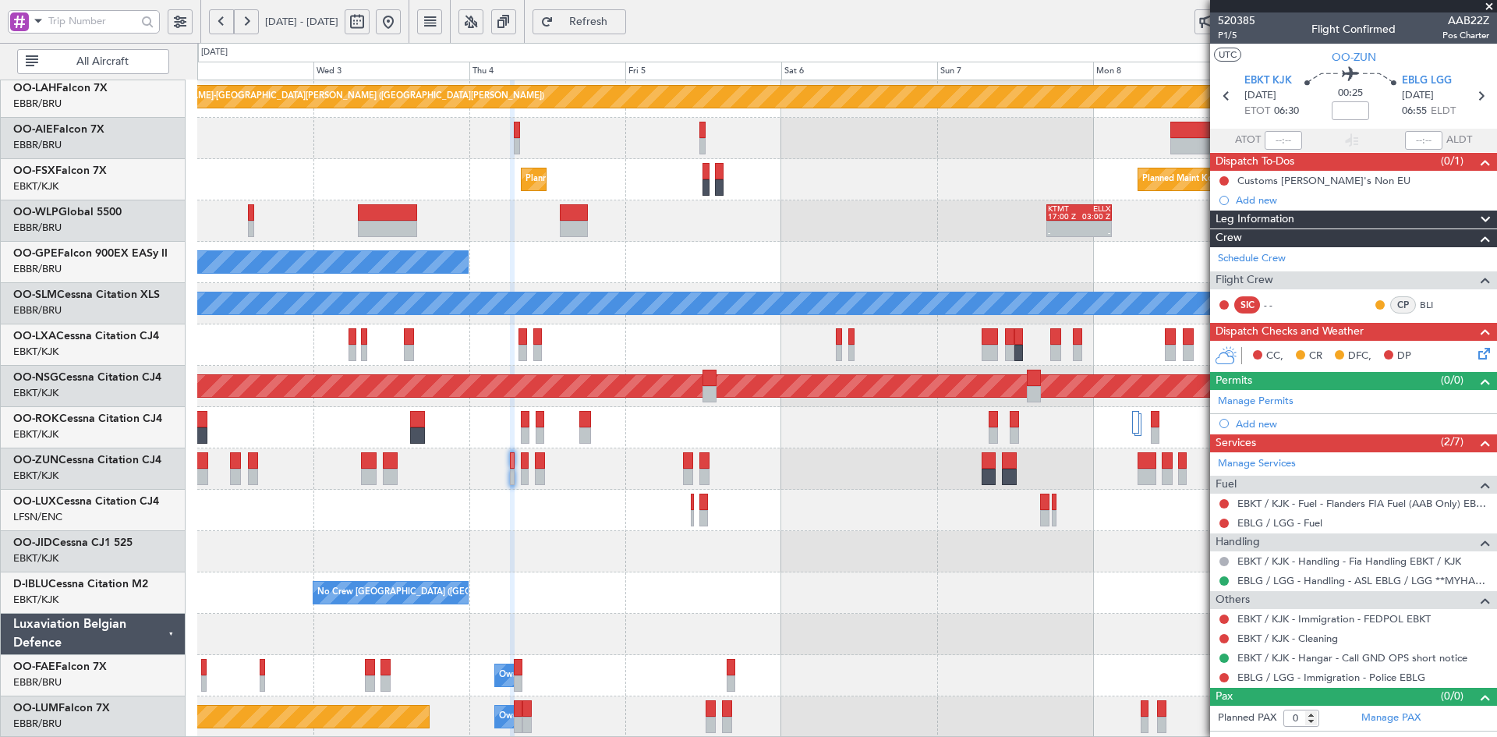
click at [683, 464] on div at bounding box center [688, 460] width 10 height 16
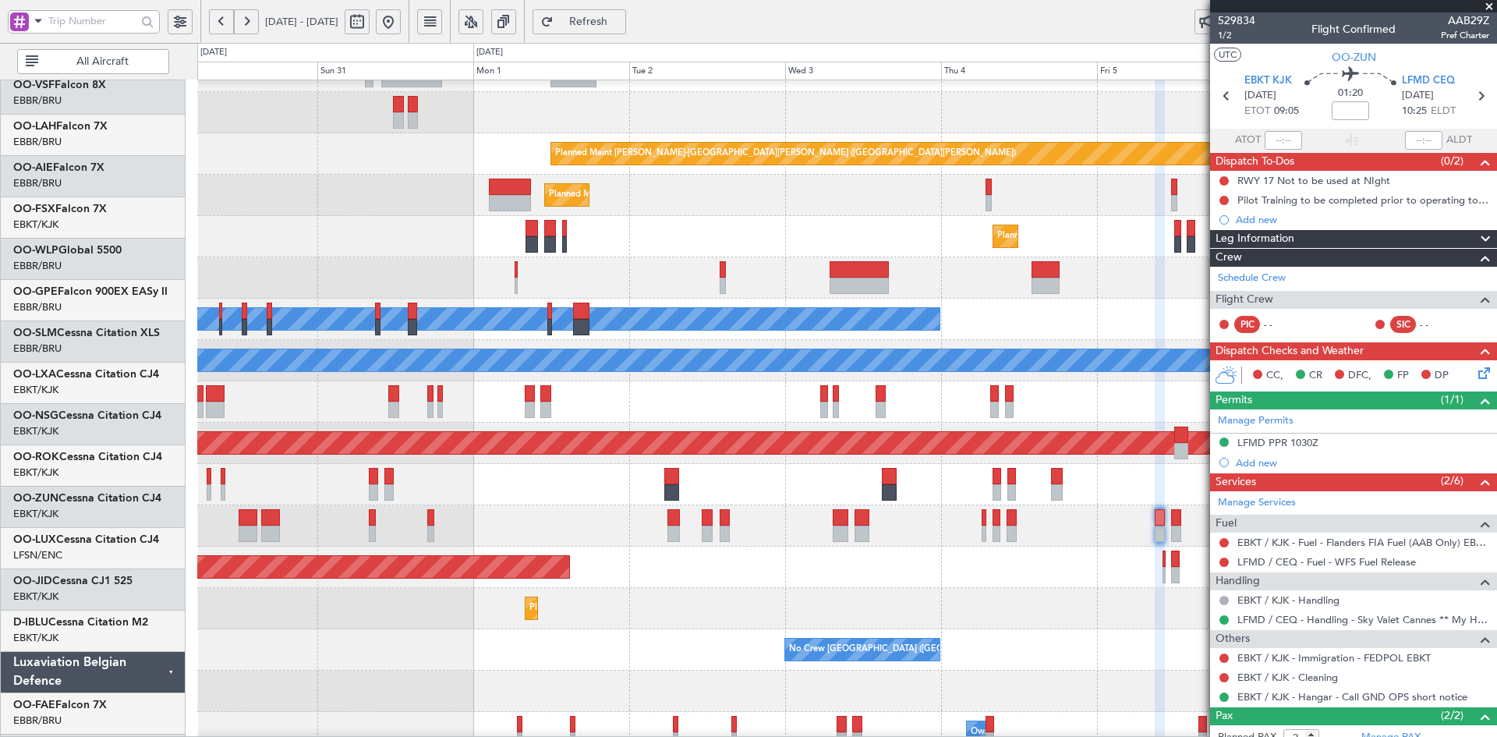
click at [960, 650] on div "No Crew [GEOGRAPHIC_DATA] ([GEOGRAPHIC_DATA] National)" at bounding box center [846, 649] width 1299 height 41
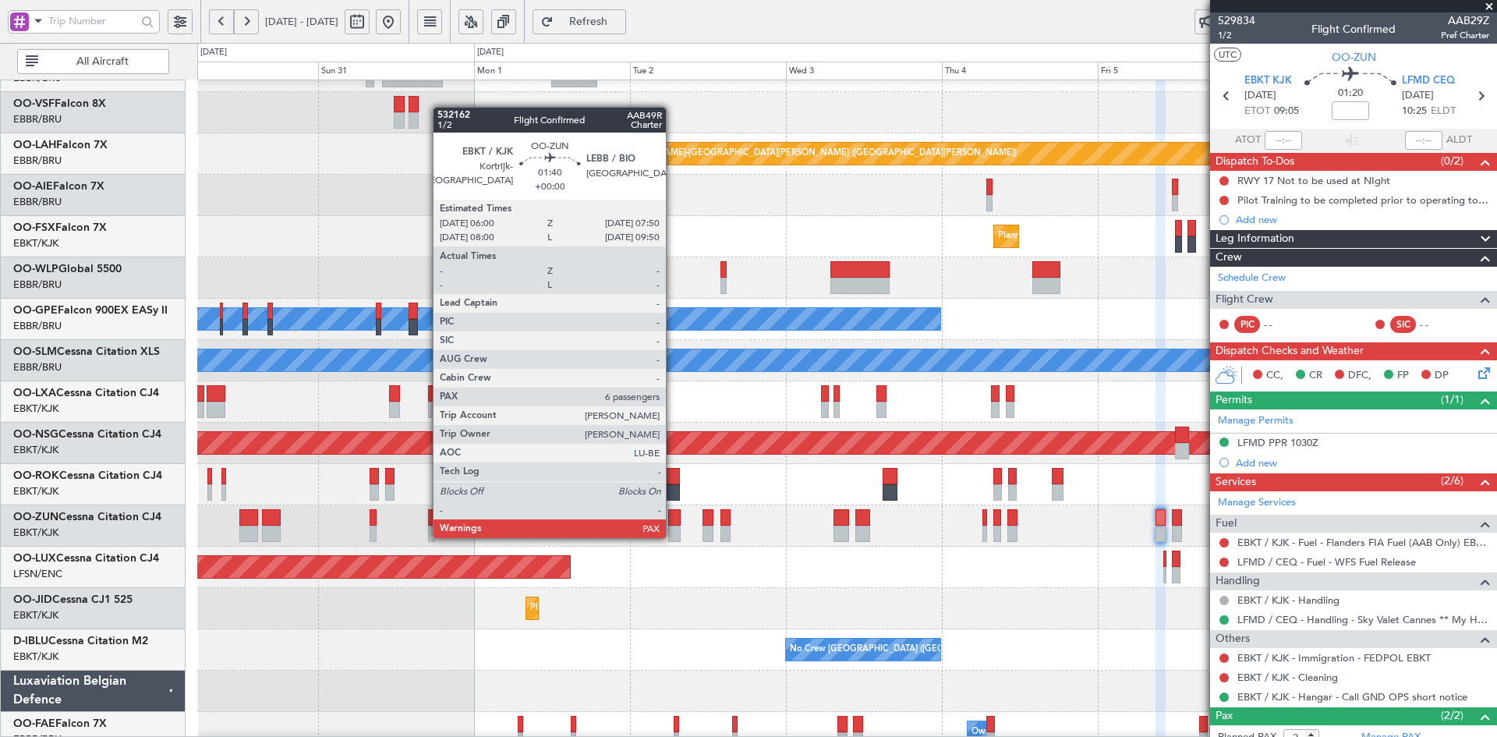
click at [673, 536] on div at bounding box center [674, 533] width 12 height 16
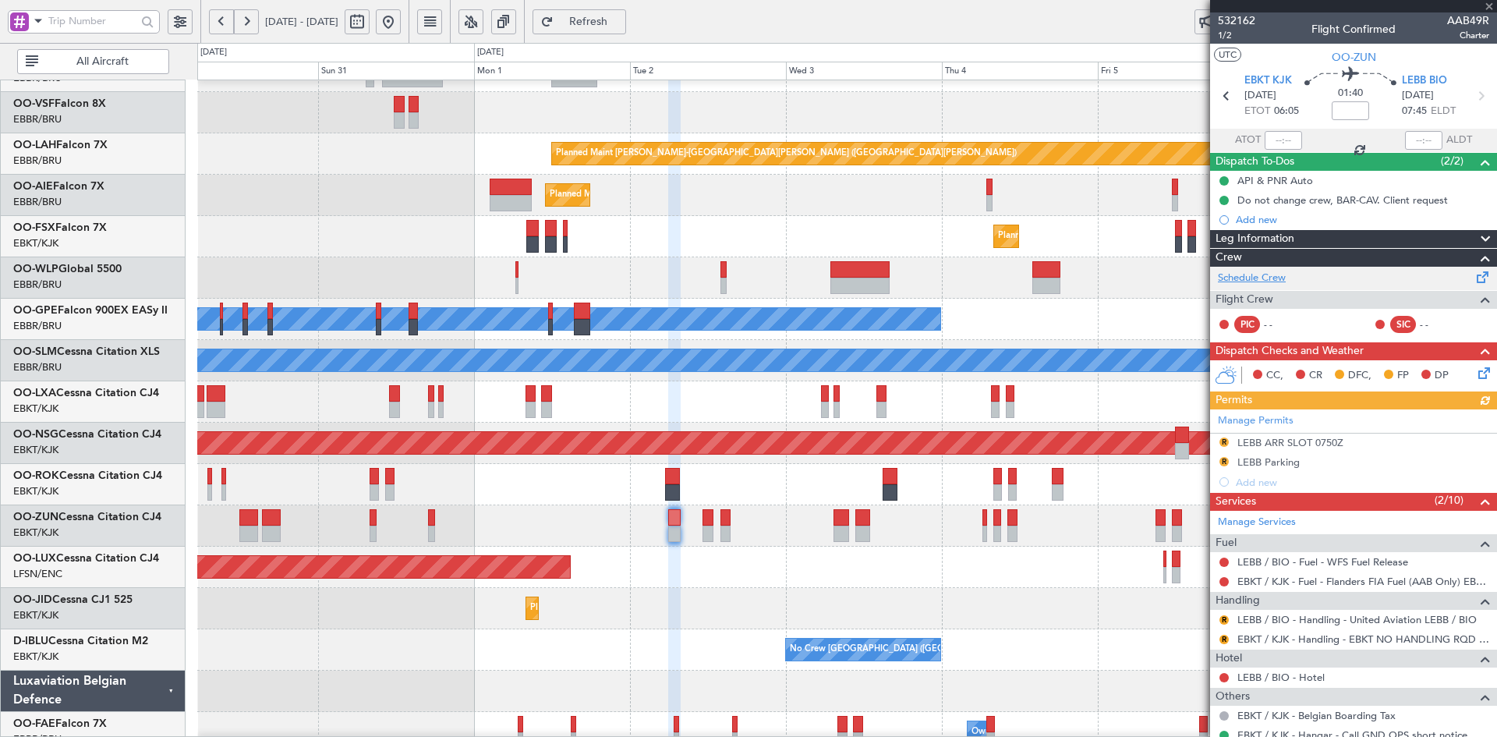
click at [1285, 276] on link "Schedule Crew" at bounding box center [1252, 278] width 68 height 16
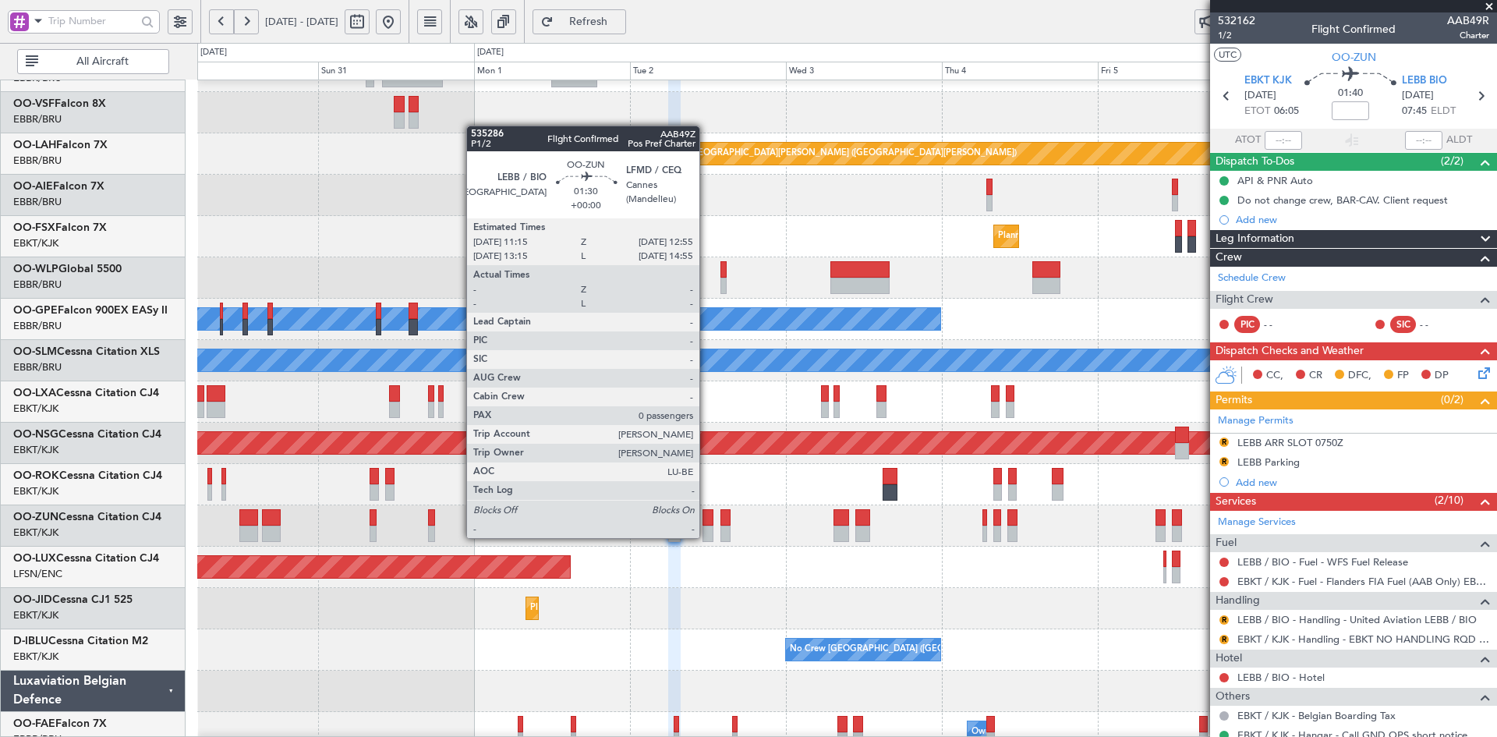
click at [706, 536] on div at bounding box center [707, 533] width 11 height 16
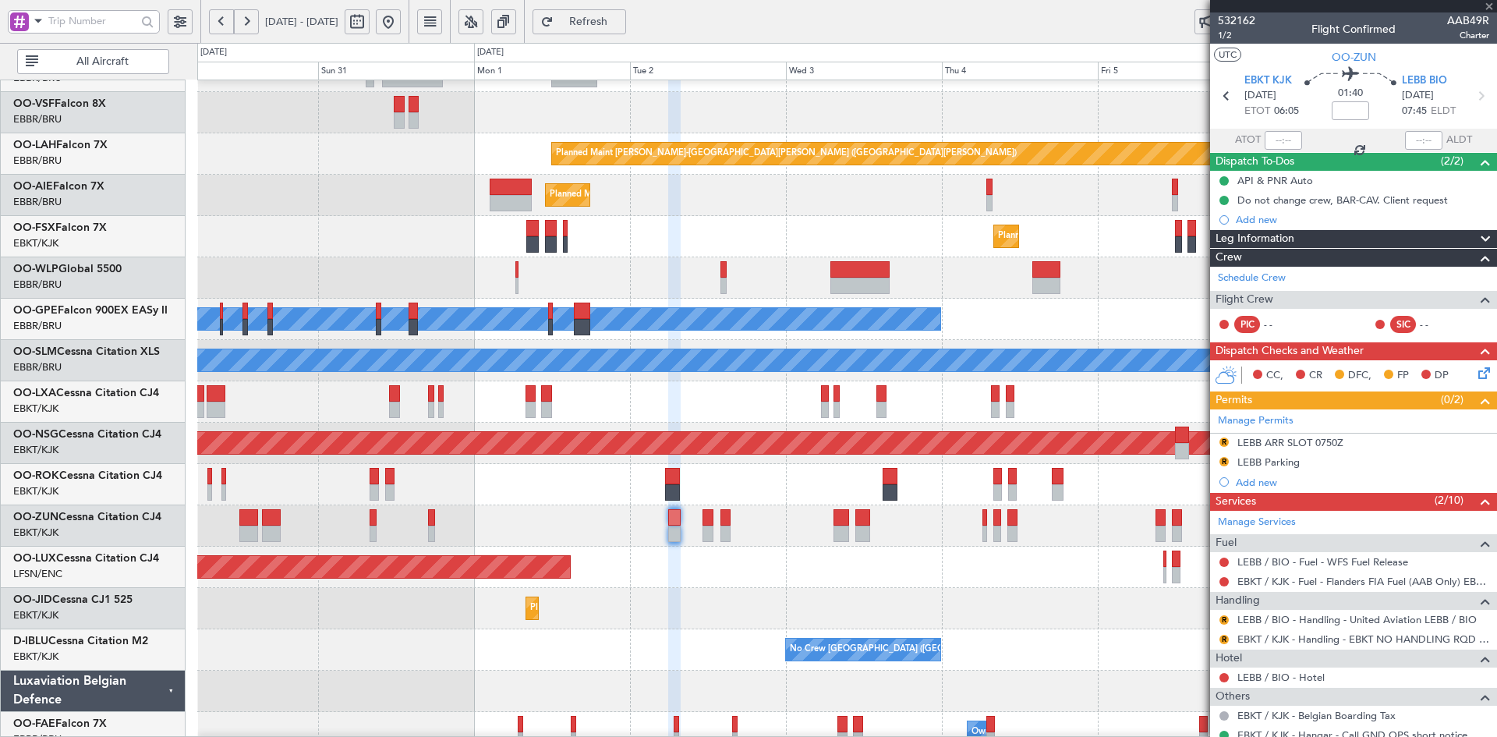
type input "0"
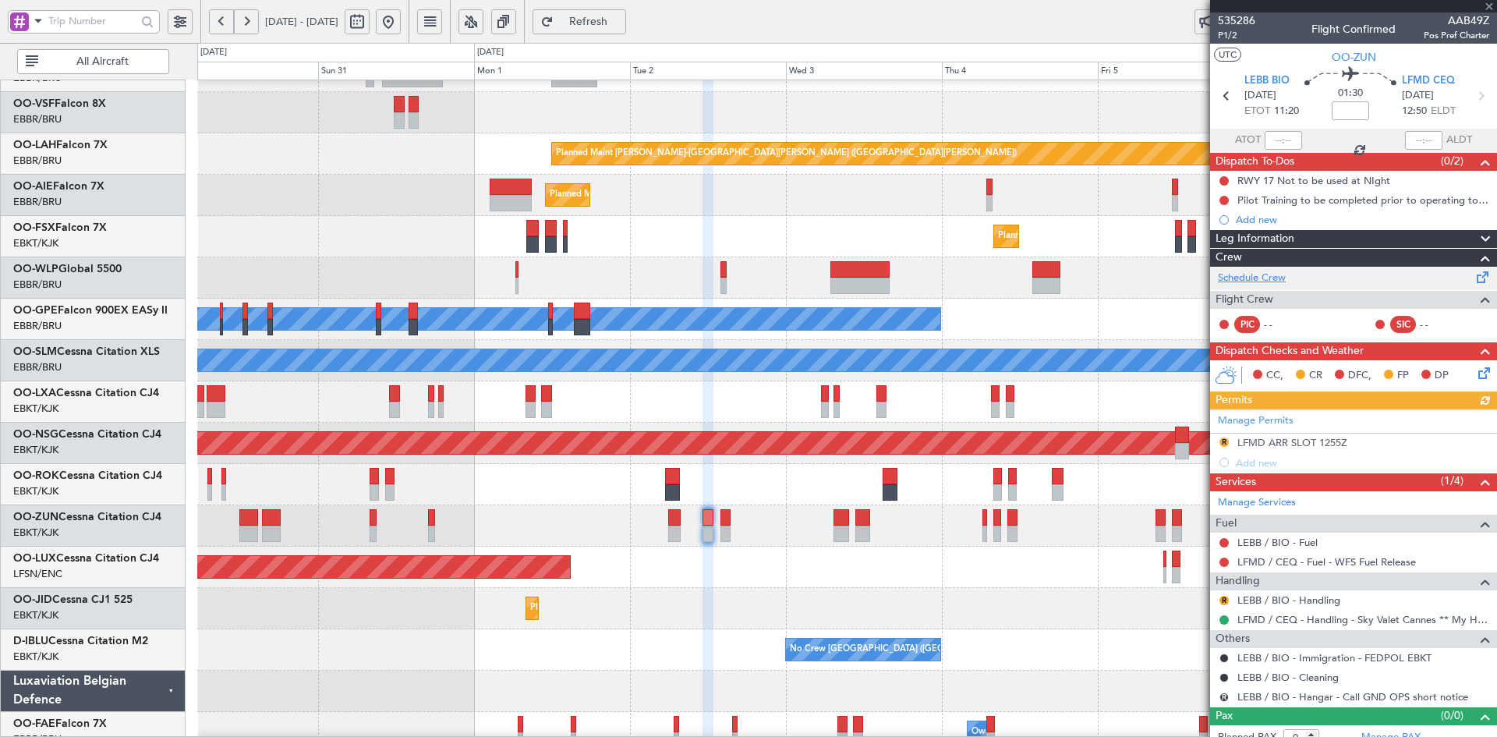
click at [1282, 277] on link "Schedule Crew" at bounding box center [1252, 278] width 68 height 16
click at [647, 252] on div "Planned Maint Kortrijk-Wevelgem Planned Maint Kortrijk-Wevelgem" at bounding box center [846, 236] width 1299 height 41
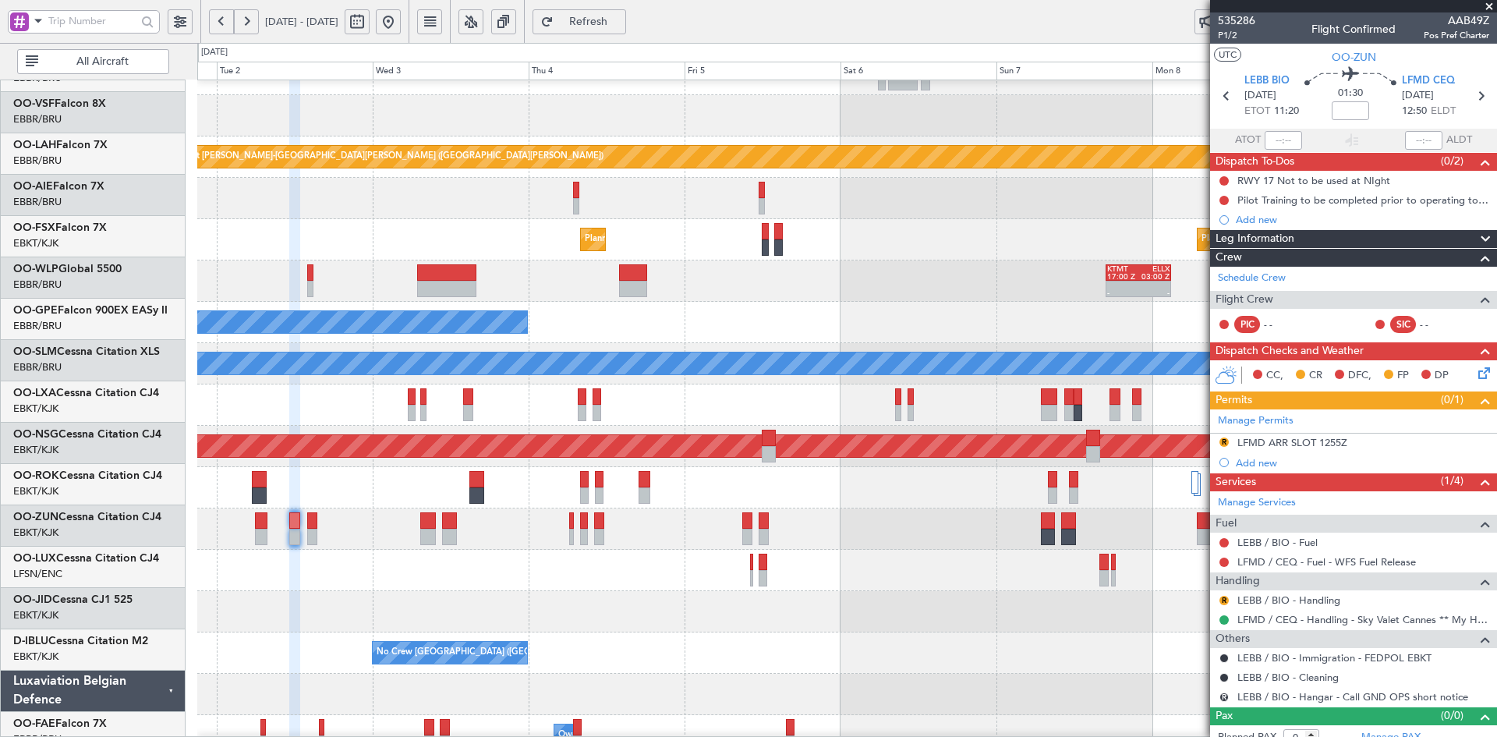
scroll to position [109, 0]
click at [847, 279] on div "- - KTMT 17:00 Z ELLX 03:00 Z" at bounding box center [846, 280] width 1299 height 41
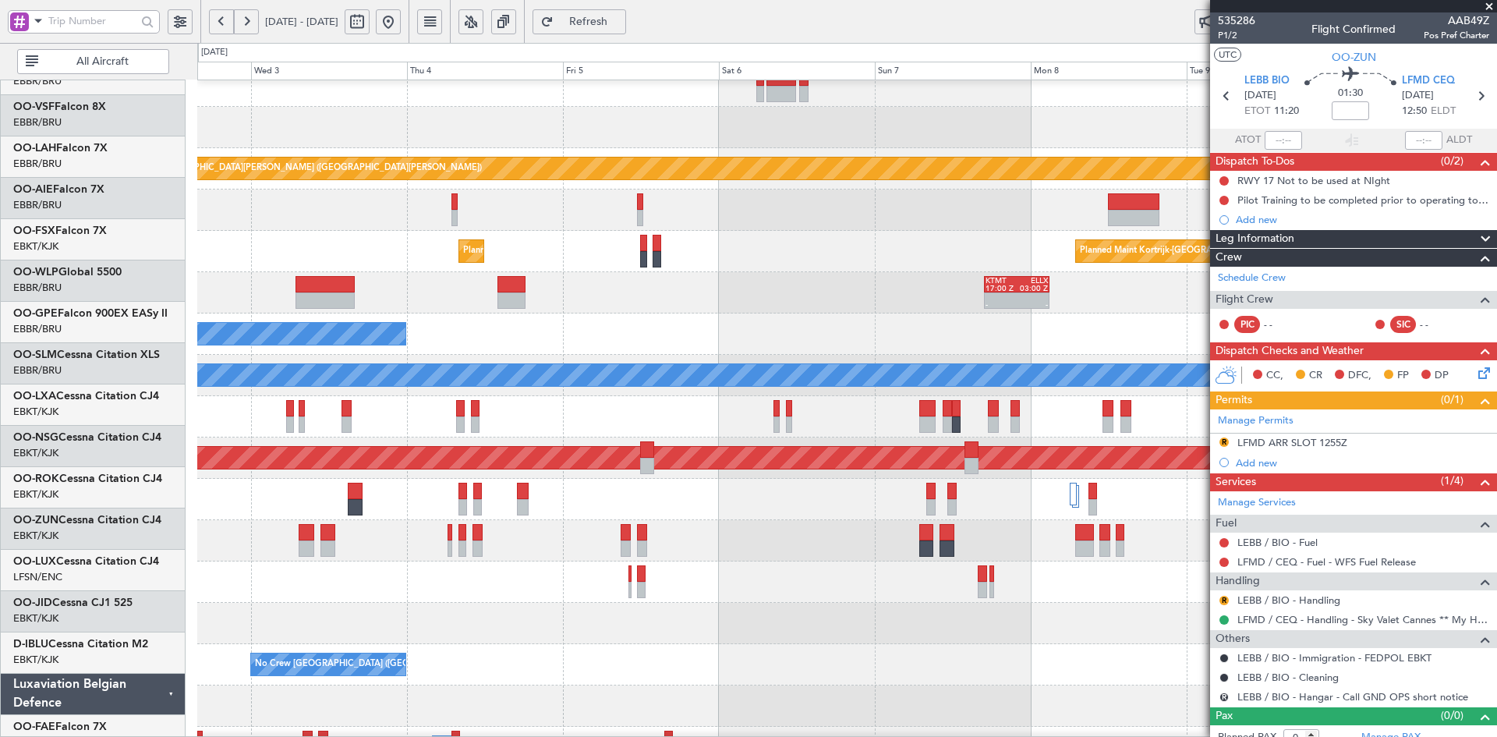
scroll to position [97, 0]
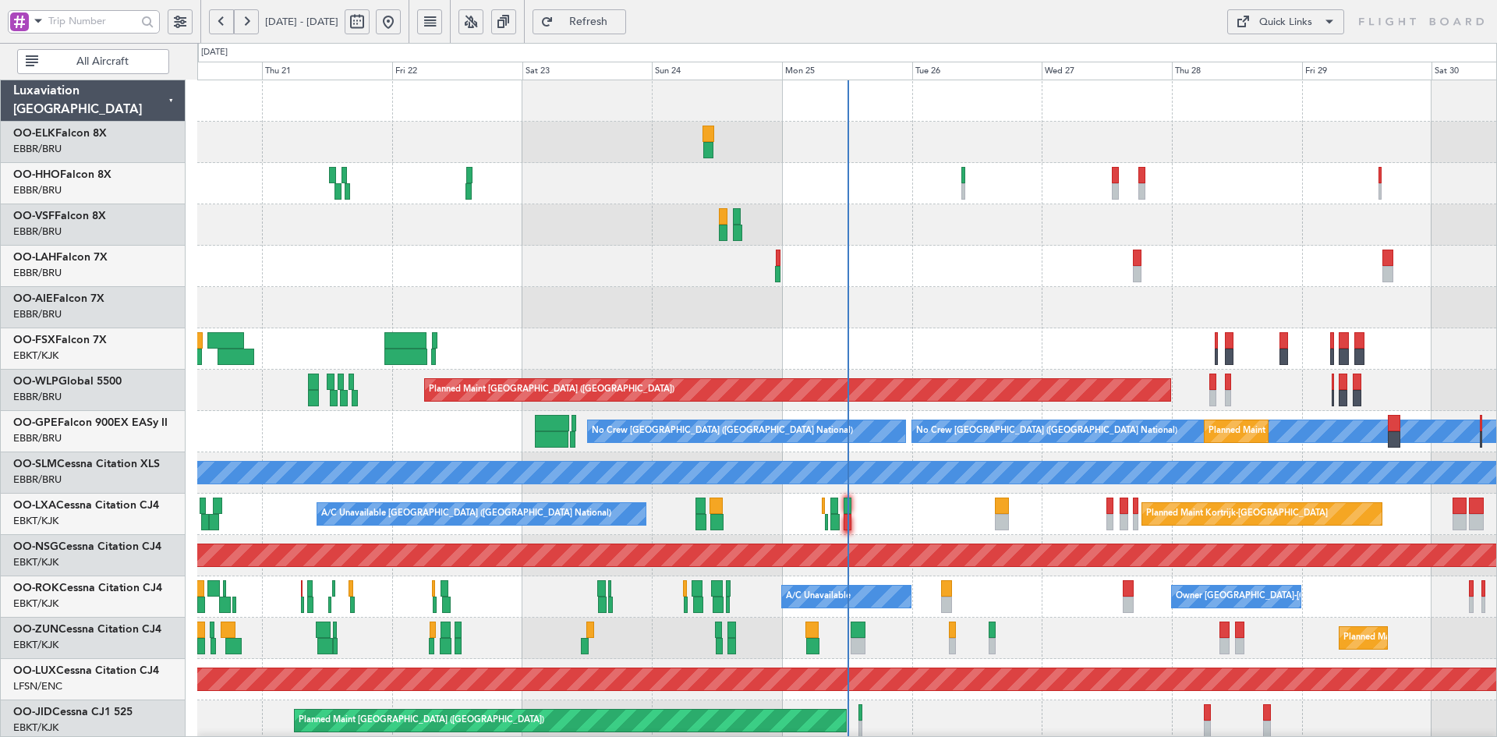
click at [1384, 224] on div at bounding box center [846, 224] width 1299 height 41
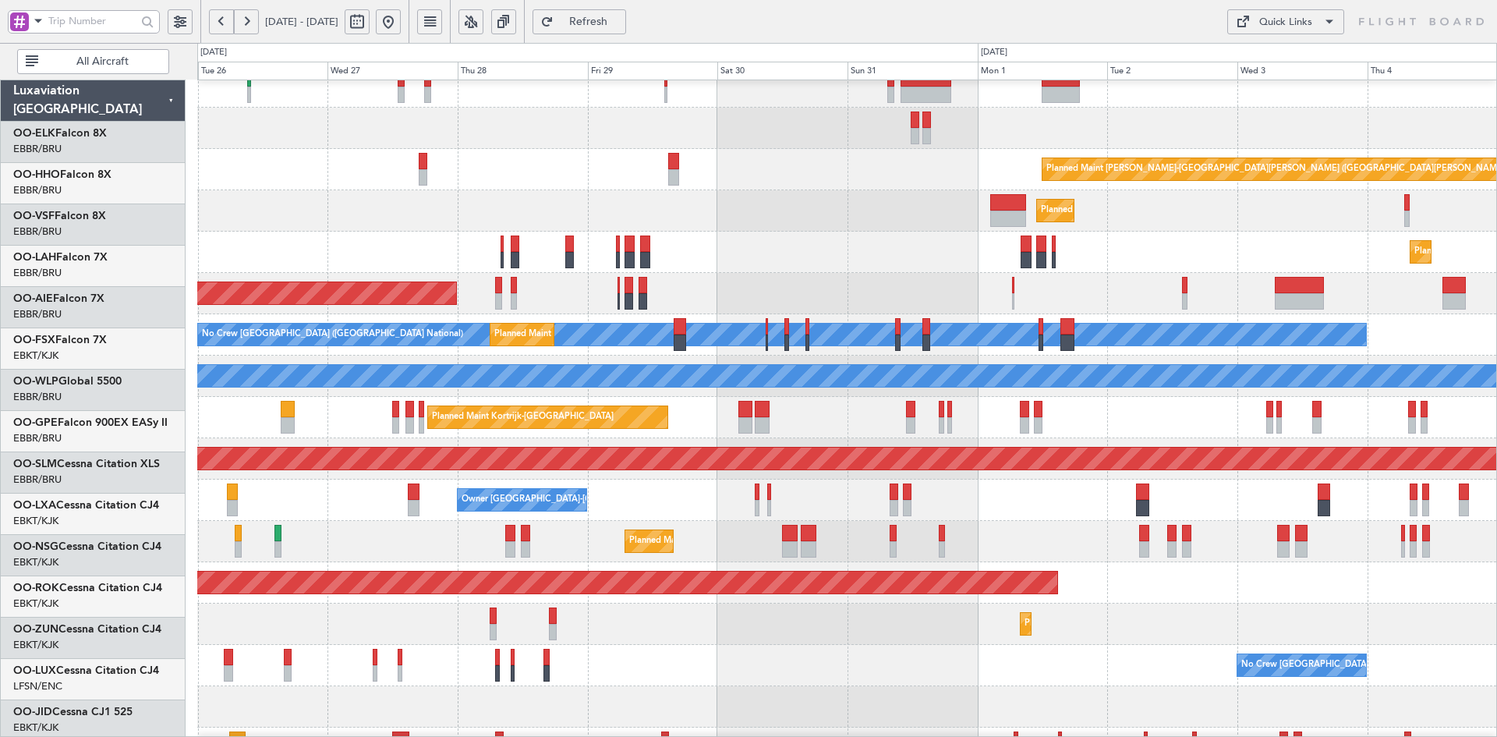
click at [662, 113] on div at bounding box center [846, 128] width 1299 height 41
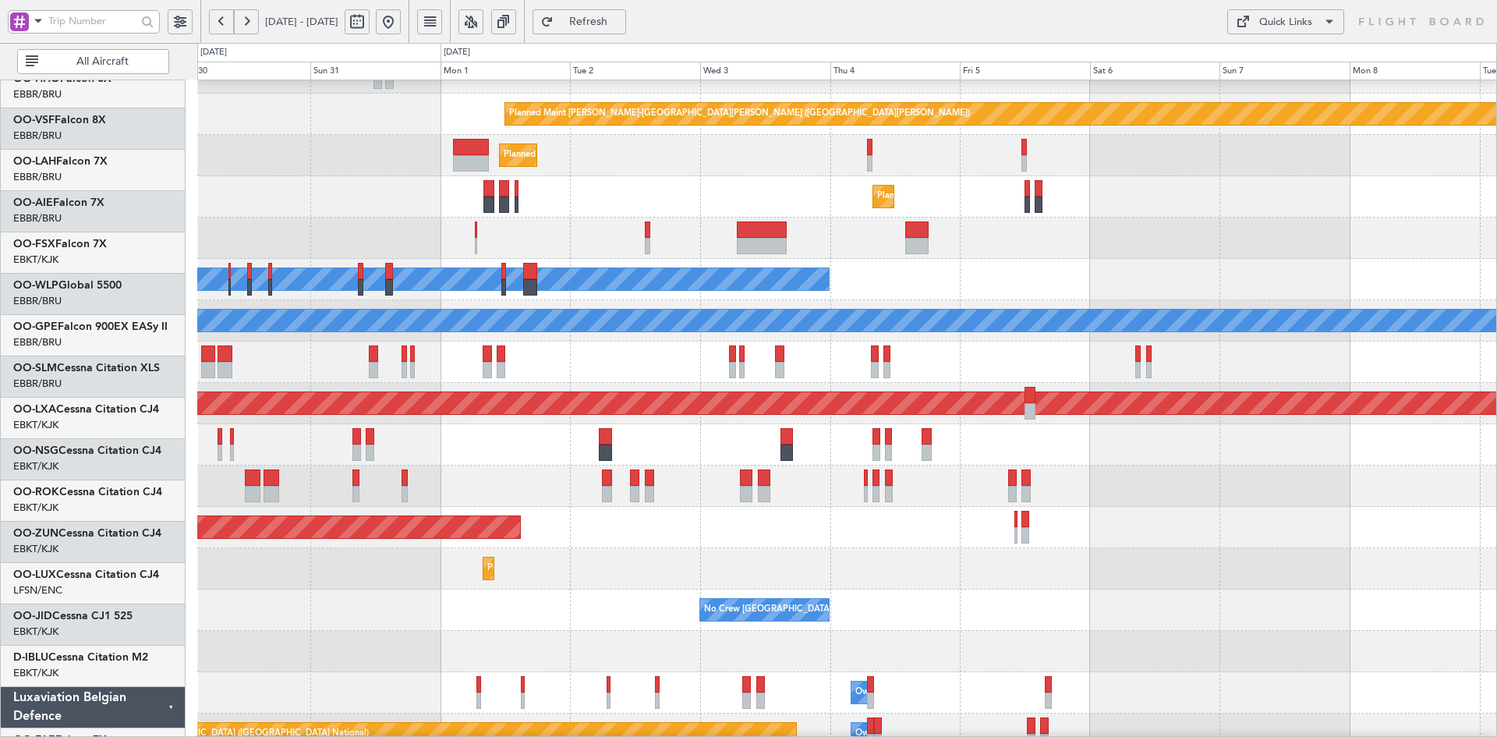
scroll to position [166, 0]
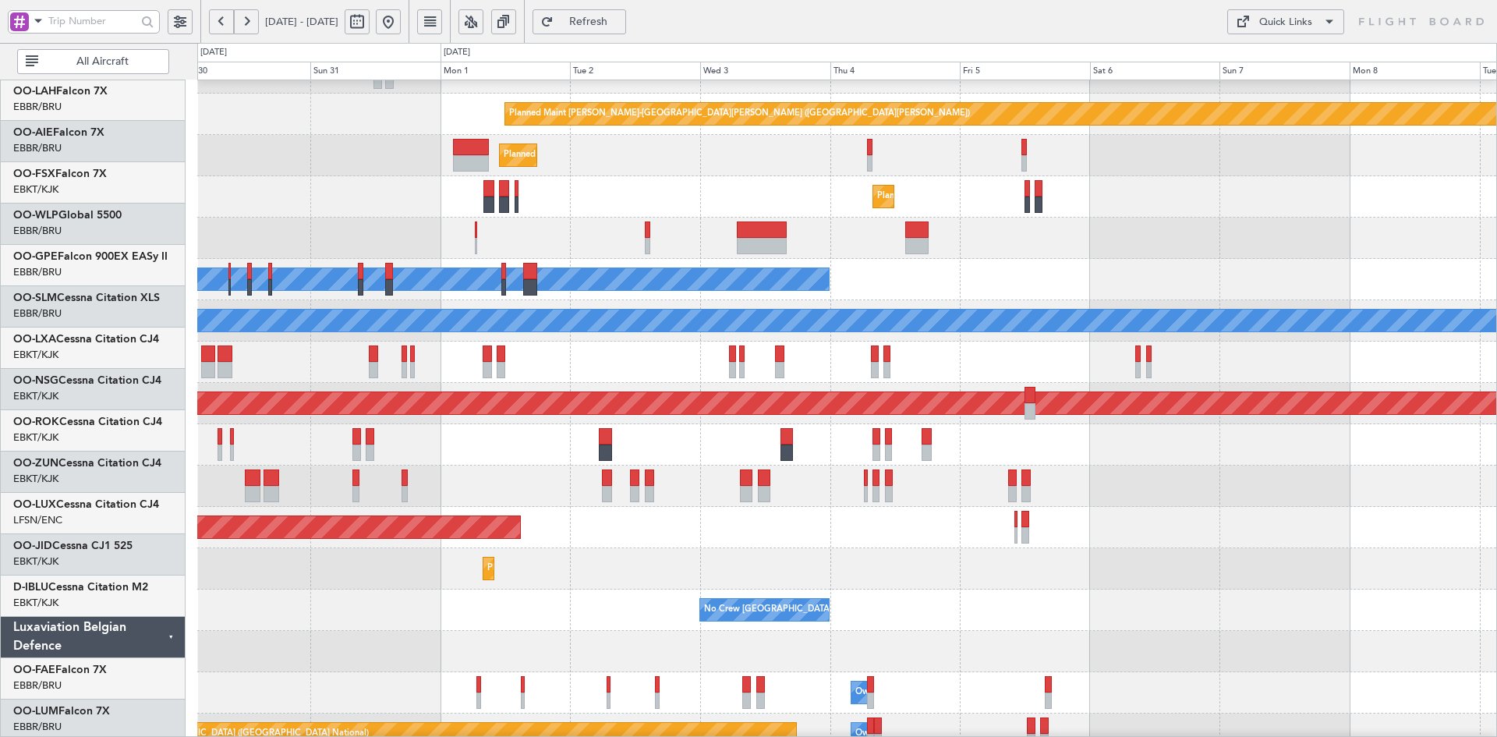
click at [657, 193] on div "Planned Maint Kortrijk-[GEOGRAPHIC_DATA]" at bounding box center [846, 196] width 1299 height 41
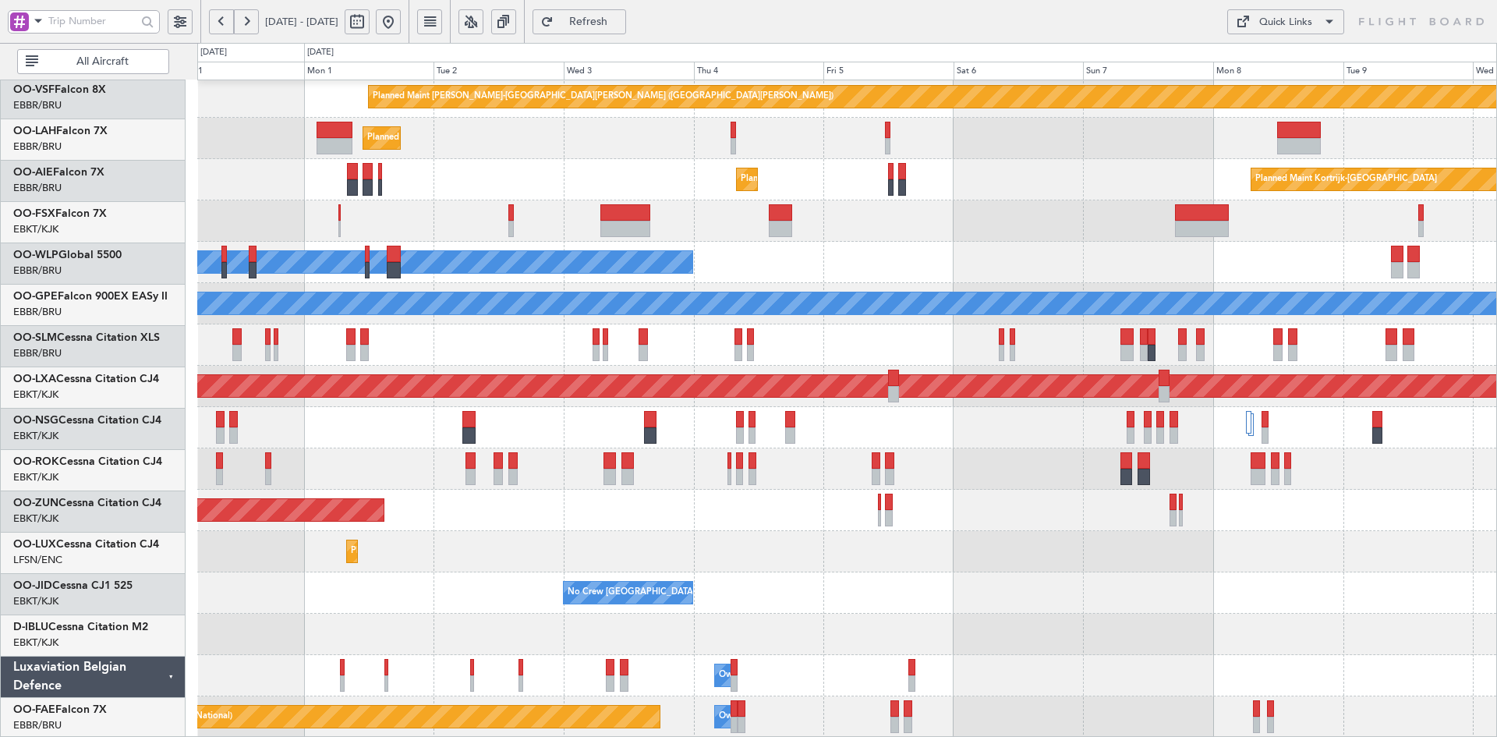
scroll to position [169, 0]
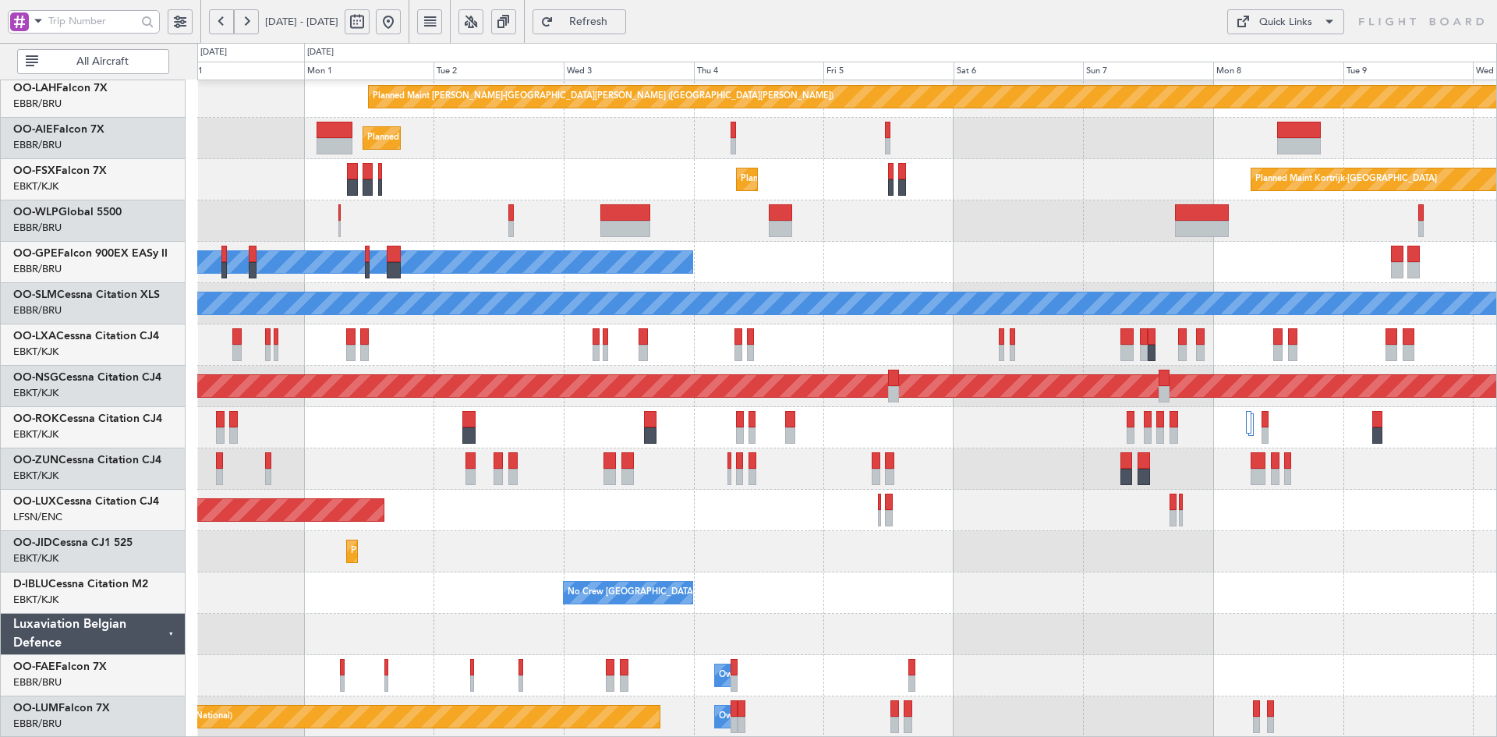
click at [483, 491] on div "Planned Maint [GEOGRAPHIC_DATA] ([GEOGRAPHIC_DATA])" at bounding box center [846, 510] width 1299 height 41
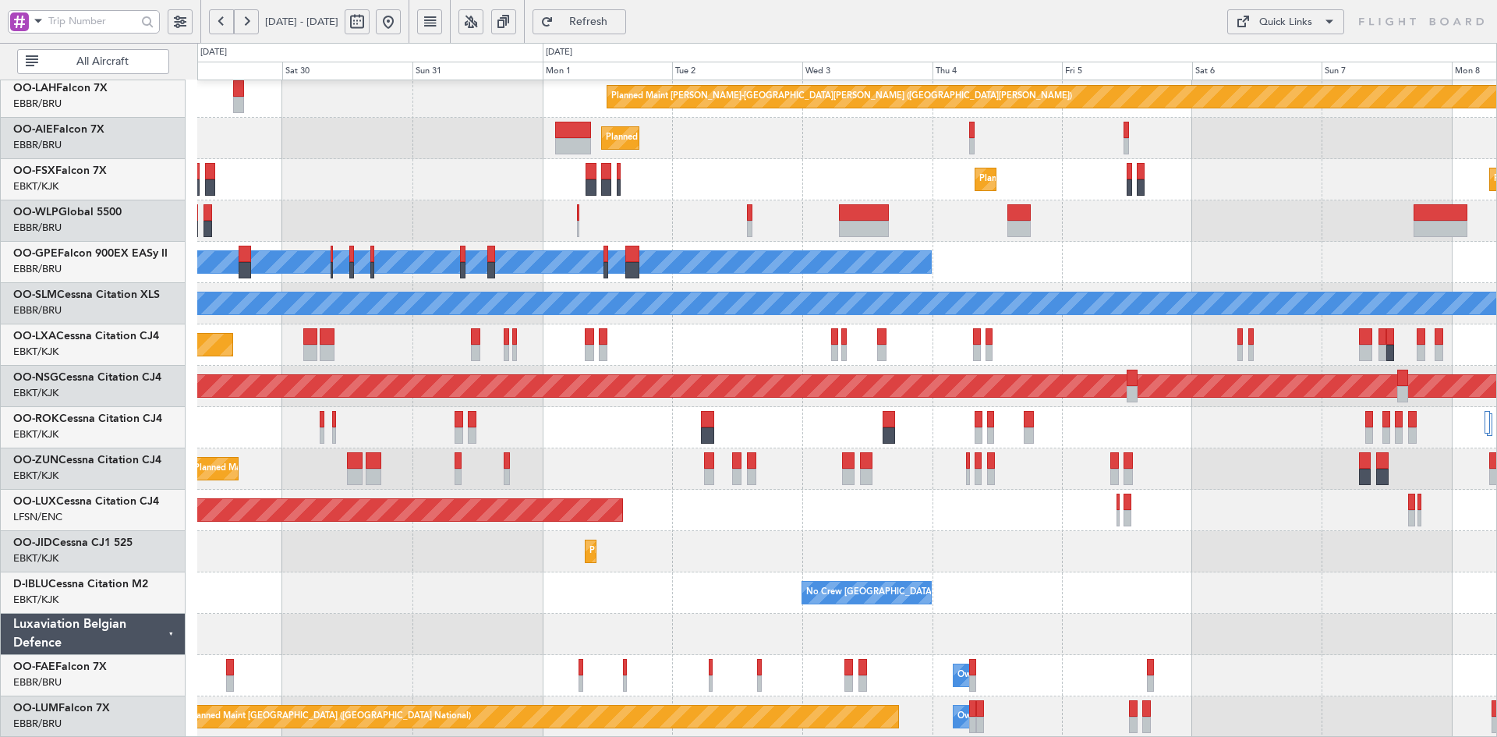
click at [772, 560] on div "Planned Maint Kortrijk-[GEOGRAPHIC_DATA]" at bounding box center [846, 551] width 1299 height 41
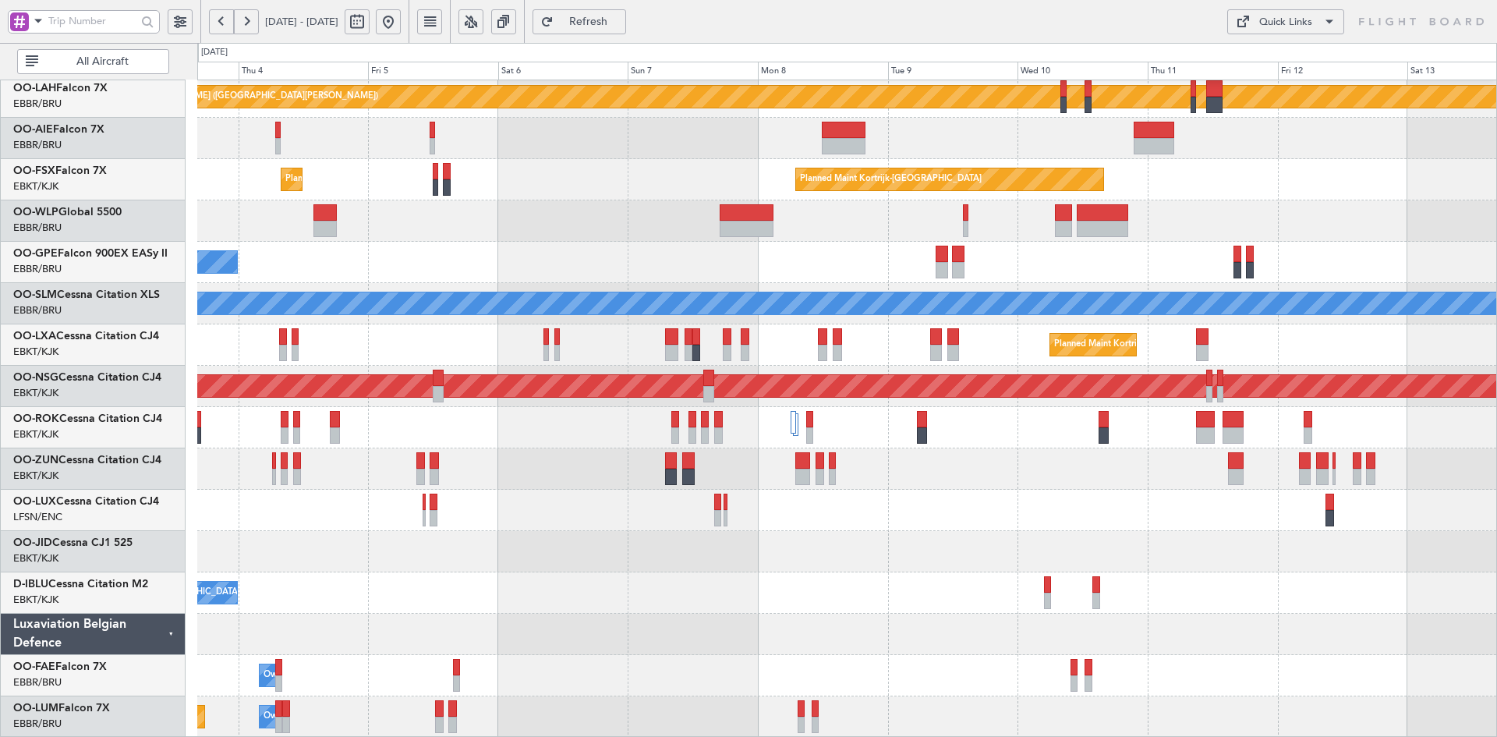
click at [591, 166] on div "Planned Maint [PERSON_NAME]-[GEOGRAPHIC_DATA][PERSON_NAME] ([GEOGRAPHIC_DATA][P…" at bounding box center [846, 324] width 1299 height 826
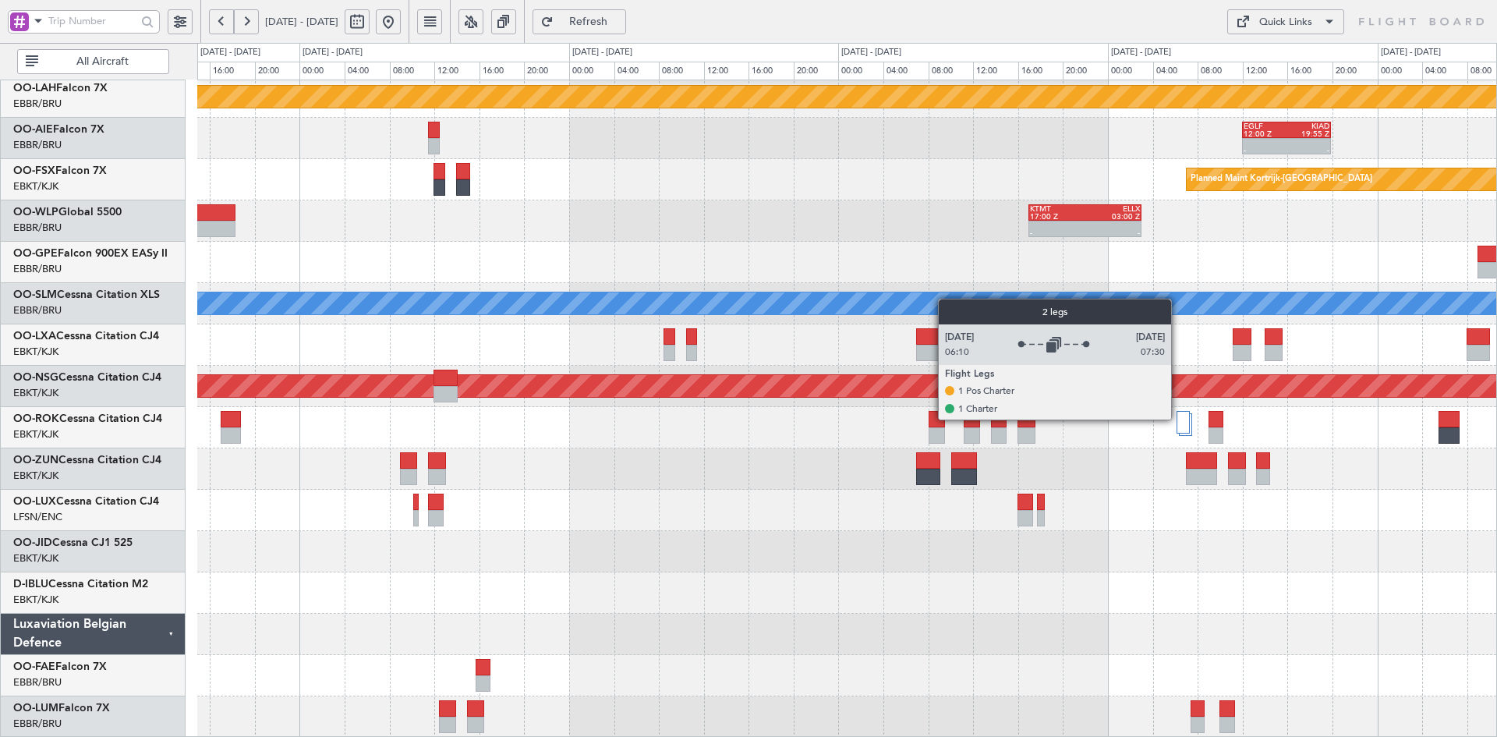
click at [1178, 419] on div at bounding box center [1182, 422] width 13 height 23
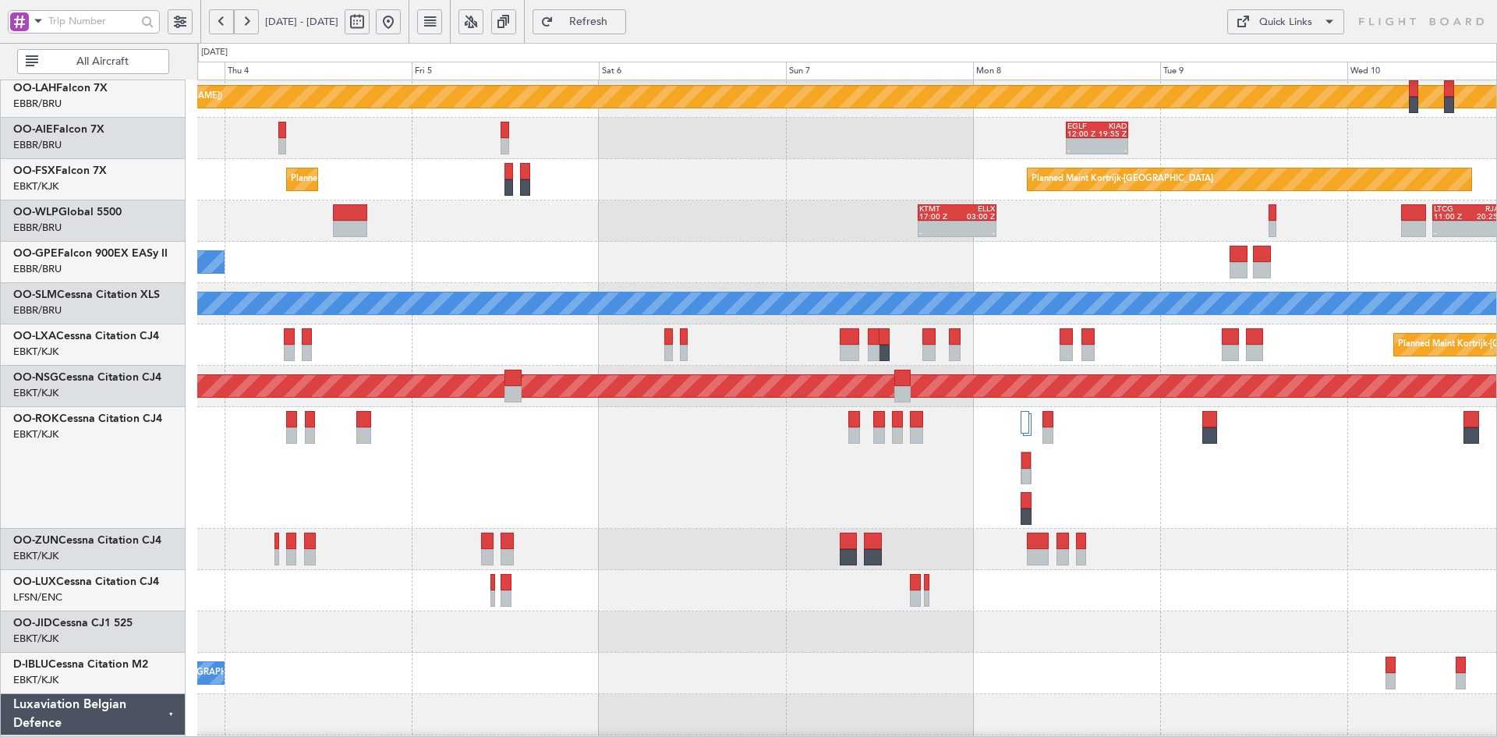
click at [935, 241] on div "- - KTMT 17:00 Z ELLX 03:00 Z - - LTCG 11:00 Z RJAA 20:25 Z LIML 07:00 Z KCLT 1…" at bounding box center [846, 220] width 1299 height 41
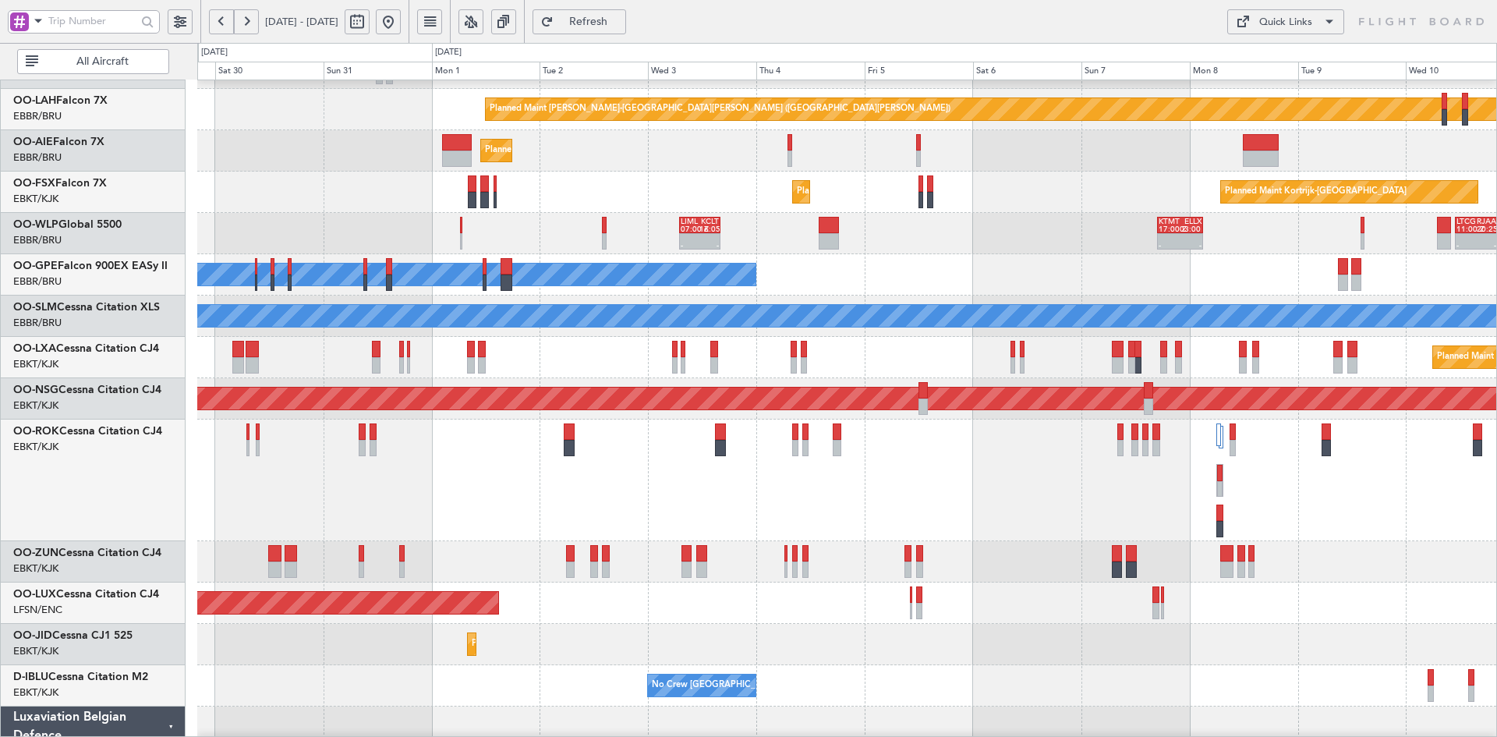
scroll to position [158, 0]
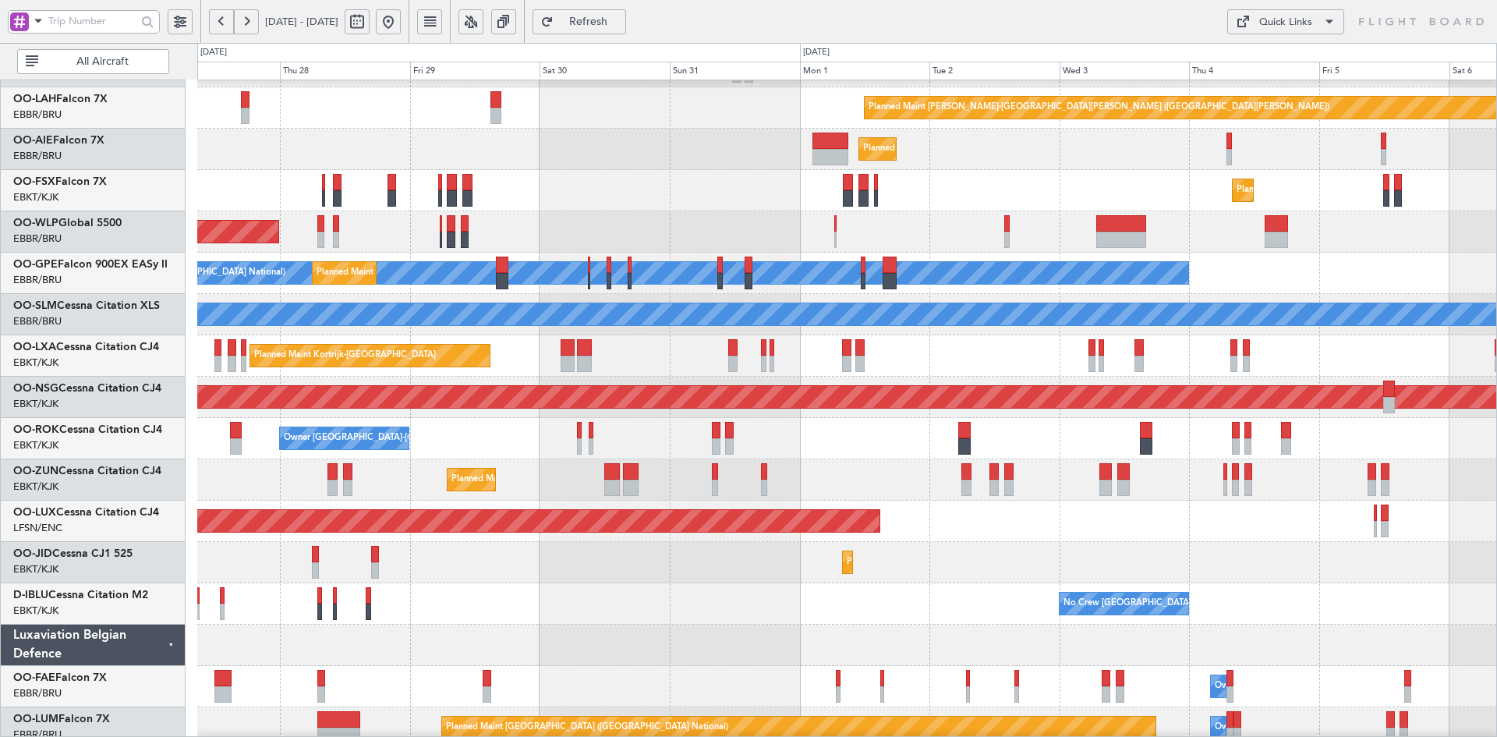
click at [851, 253] on div "No Crew [GEOGRAPHIC_DATA] ([GEOGRAPHIC_DATA] National) Planned Maint [GEOGRAPHI…" at bounding box center [846, 273] width 1299 height 41
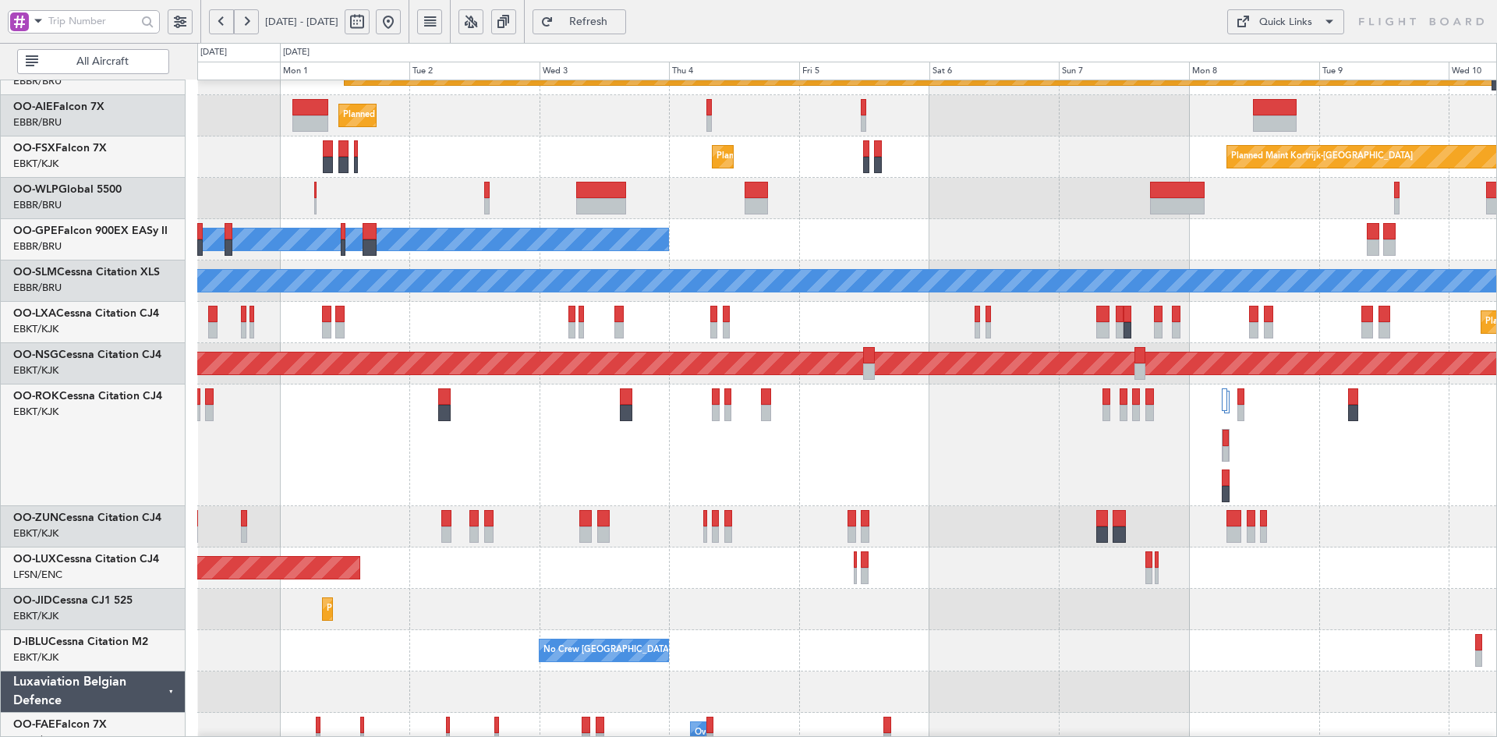
scroll to position [207, 0]
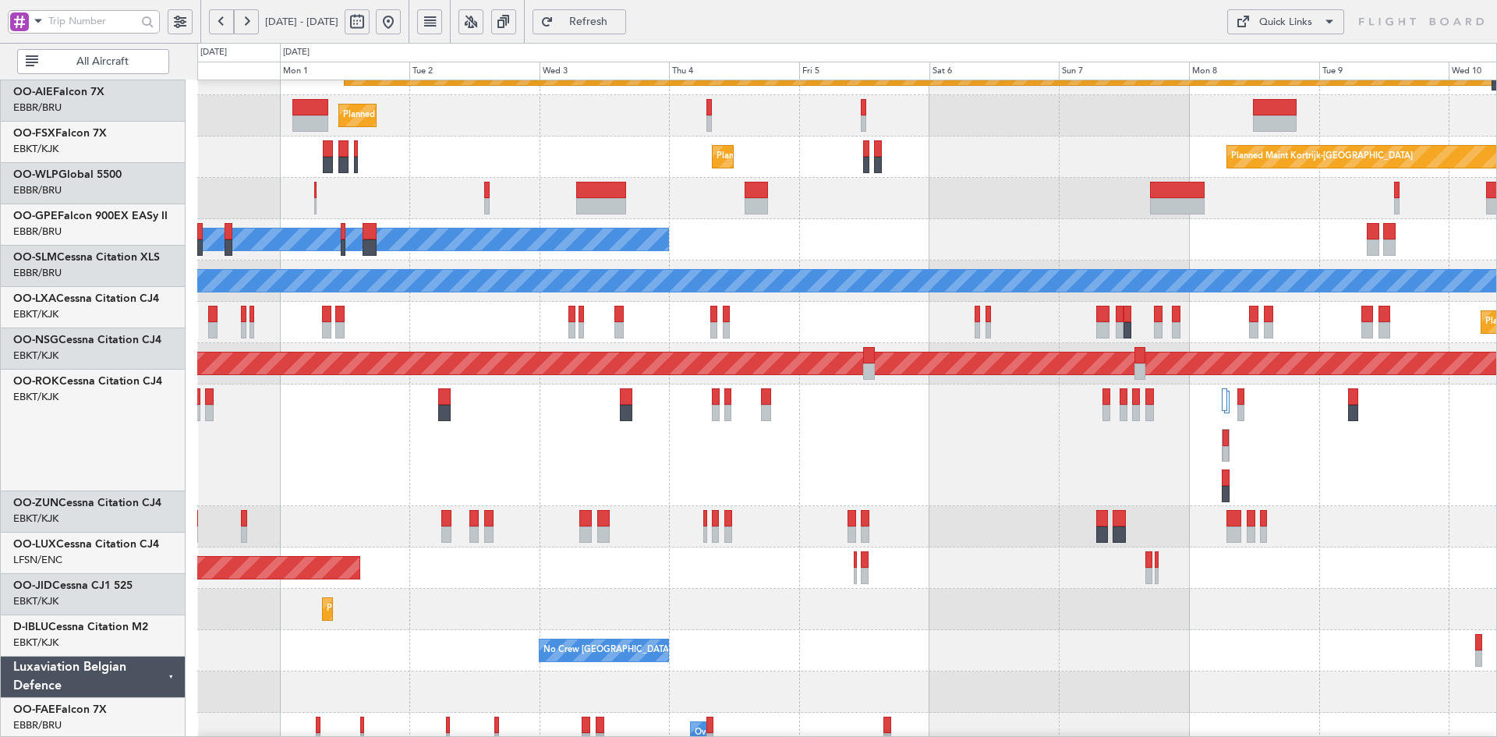
click at [1245, 454] on div "Owner [GEOGRAPHIC_DATA]-[GEOGRAPHIC_DATA]" at bounding box center [846, 445] width 1299 height 122
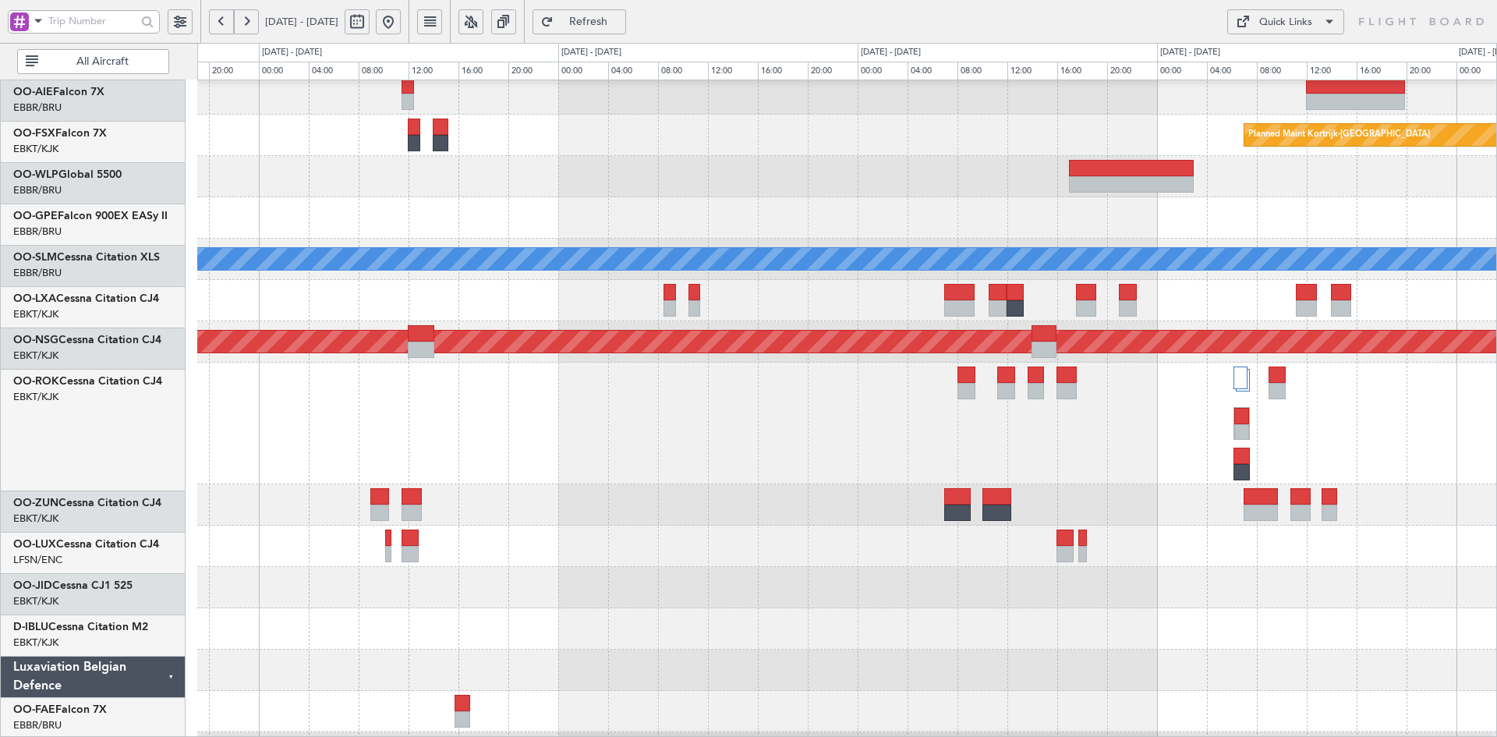
click at [1382, 444] on div at bounding box center [846, 423] width 1299 height 122
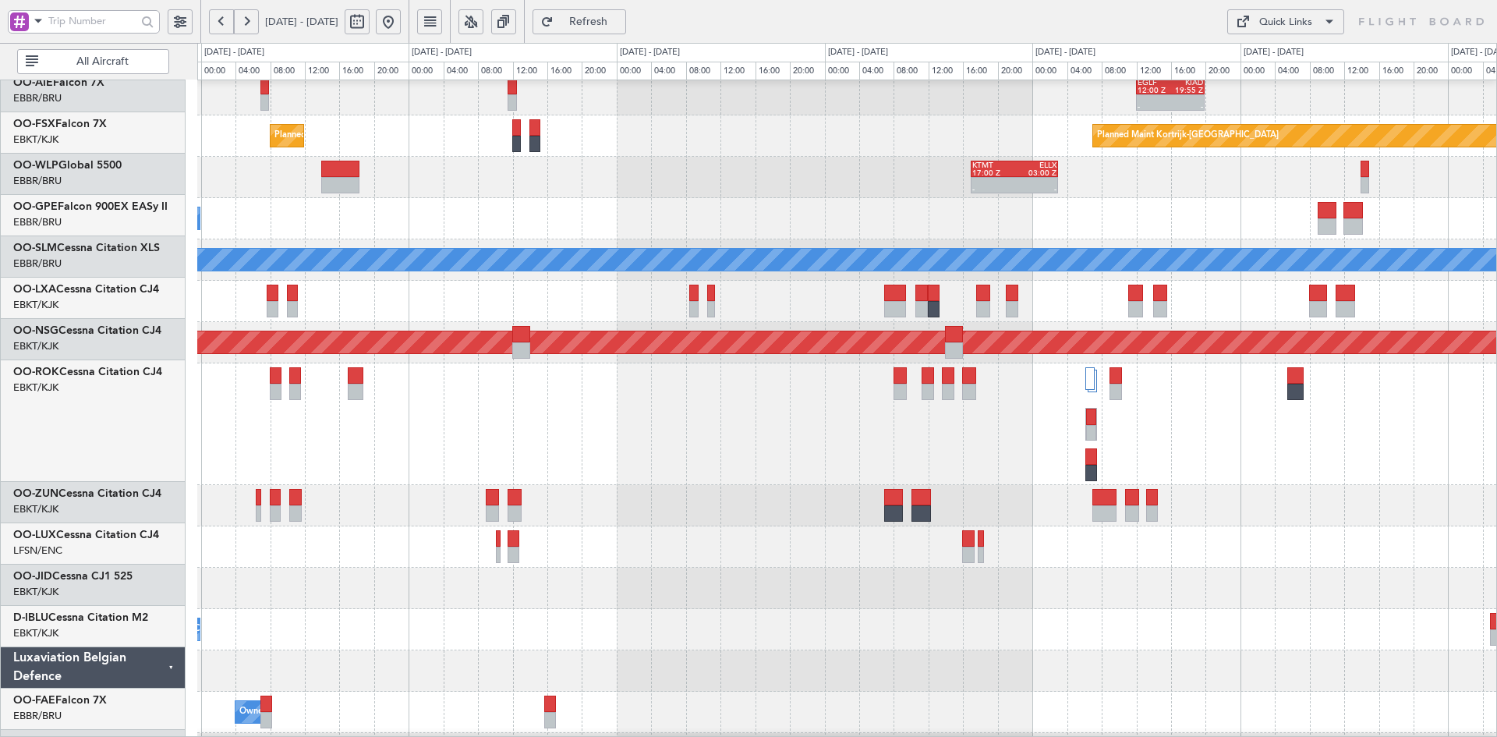
scroll to position [213, 0]
click at [1295, 497] on div at bounding box center [846, 505] width 1299 height 41
click at [536, 373] on div "- - EGLF 12:00 Z KIAD 19:55 Z - - KIAD 21:30 Z EBBR 04:55 Z Planned Maint [GEOG…" at bounding box center [846, 320] width 1299 height 907
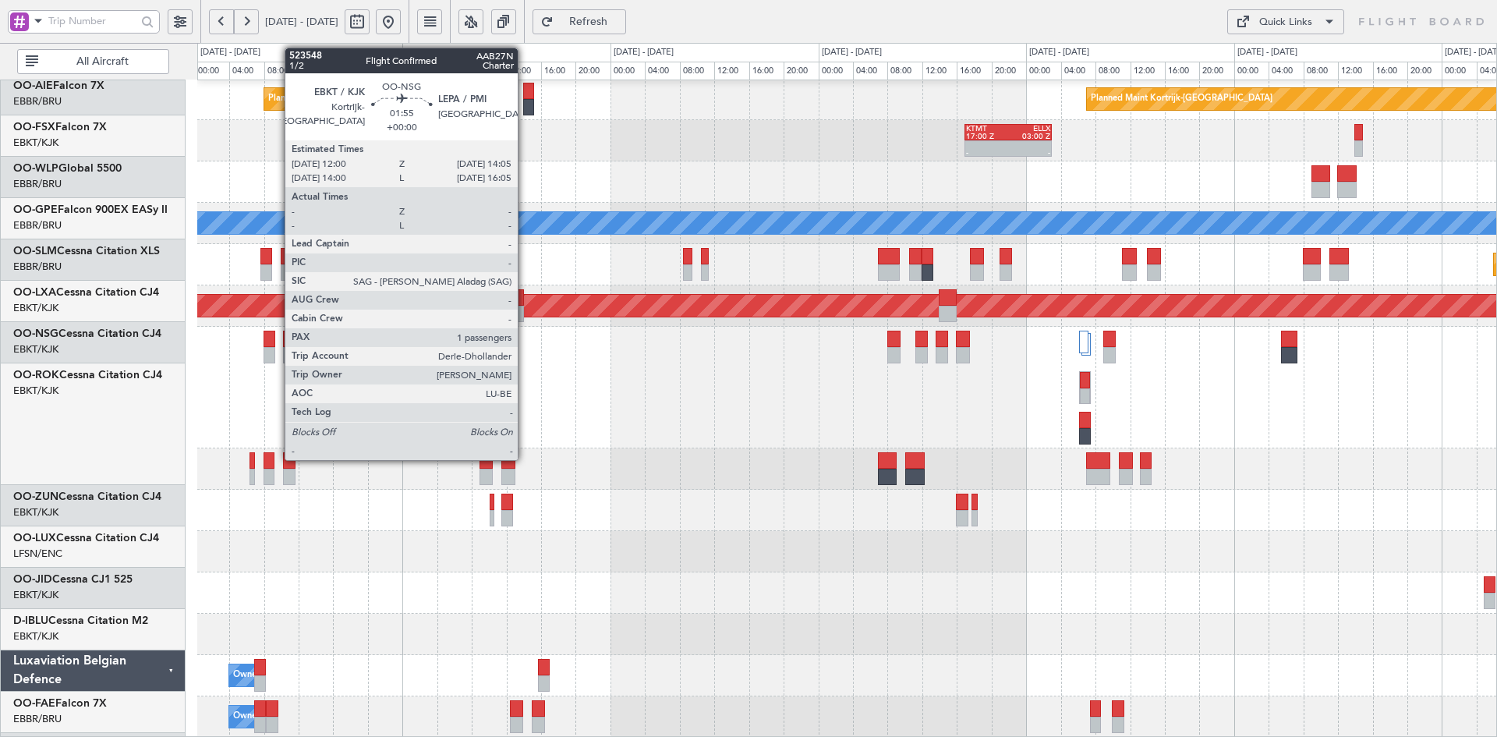
scroll to position [249, 0]
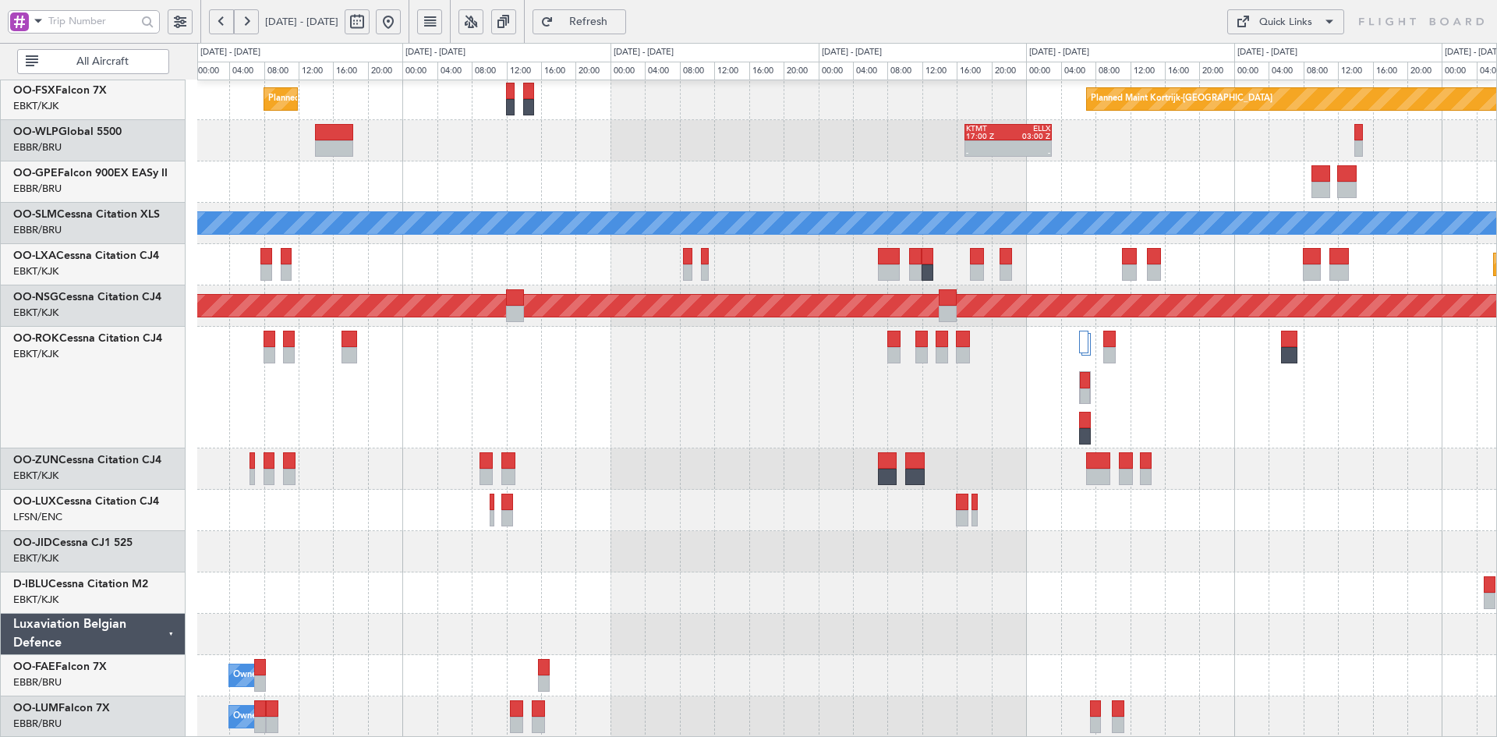
click at [1066, 371] on div "- - EGLF 12:00 Z KIAD 19:55 Z - - KIAD 21:30 Z EBBR 04:55 Z Planned Maint [GEOG…" at bounding box center [846, 284] width 1299 height 907
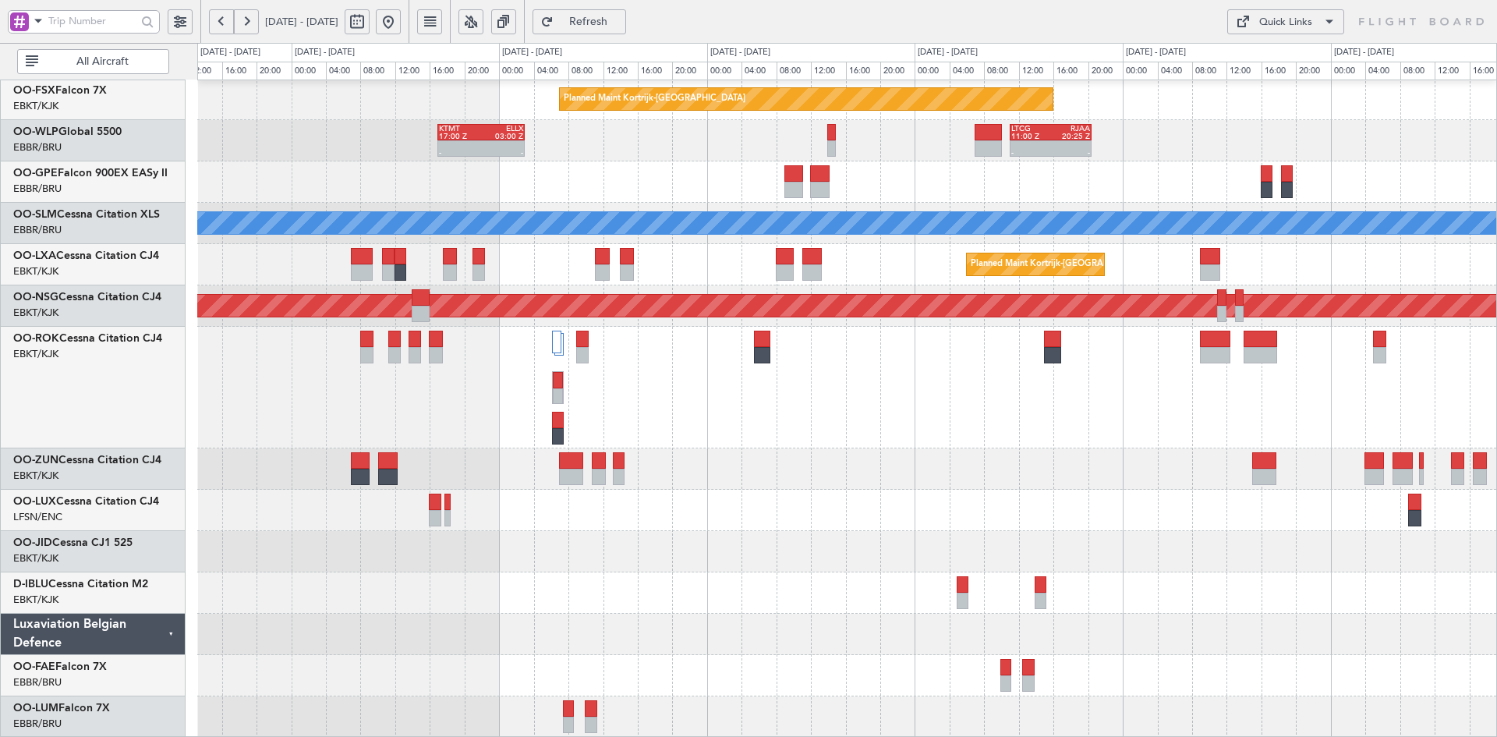
click at [292, 490] on div "- - EGLF 12:00 Z KIAD 19:55 Z - - KIAD 21:30 Z EBBR 04:55 Z Planned Maint [GEOG…" at bounding box center [846, 284] width 1299 height 907
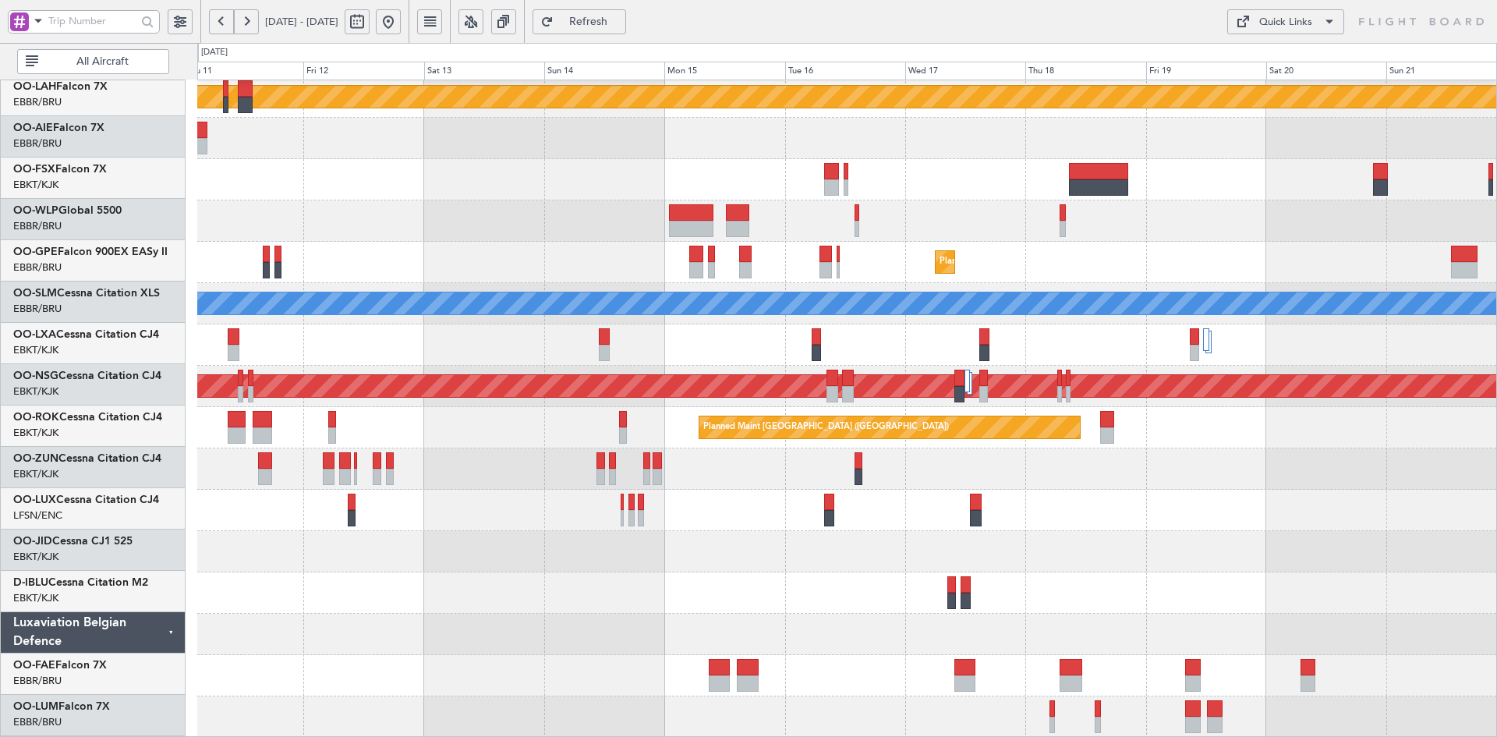
scroll to position [169, 0]
click at [1094, 508] on div at bounding box center [846, 510] width 1299 height 41
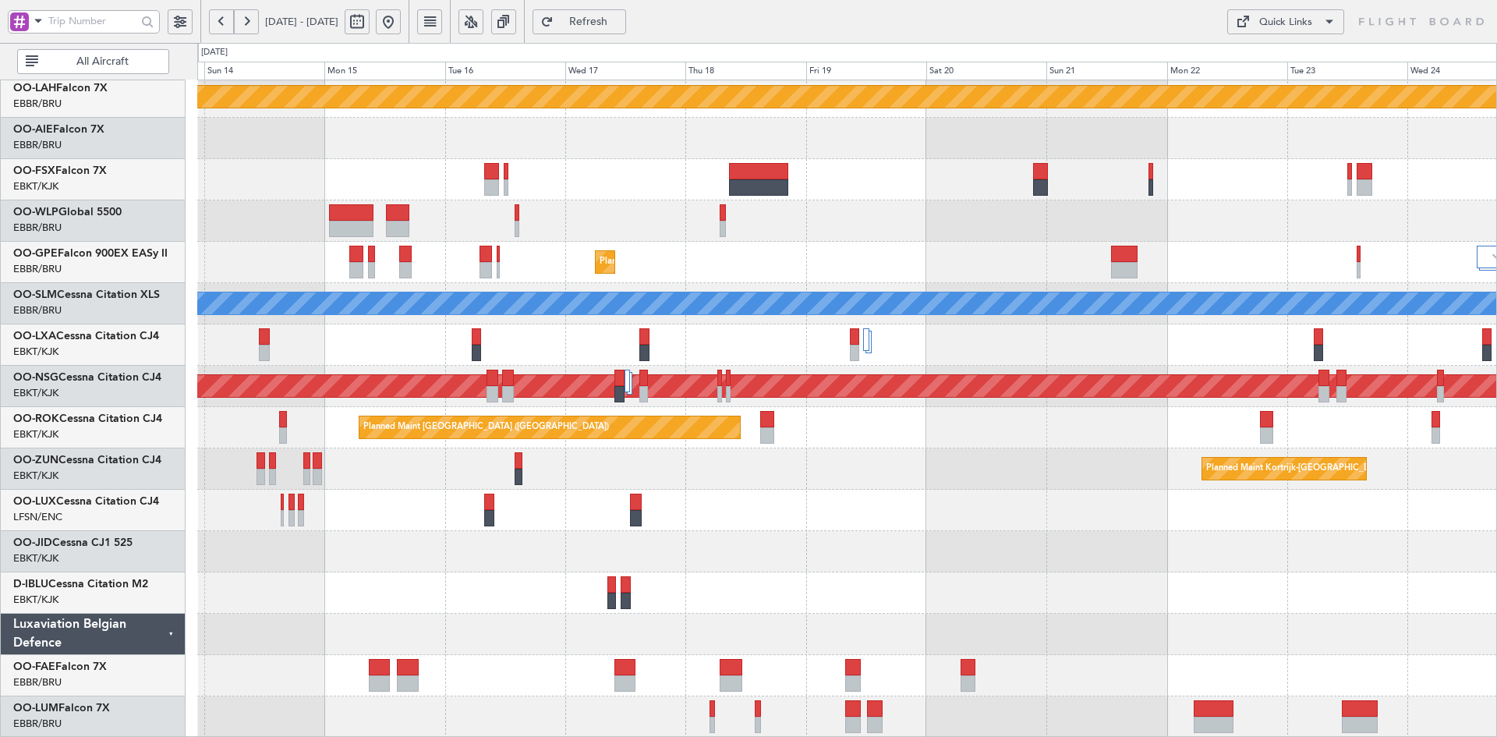
click at [825, 582] on div "Planned Maint [PERSON_NAME]-[GEOGRAPHIC_DATA][PERSON_NAME] ([GEOGRAPHIC_DATA][P…" at bounding box center [846, 324] width 1299 height 826
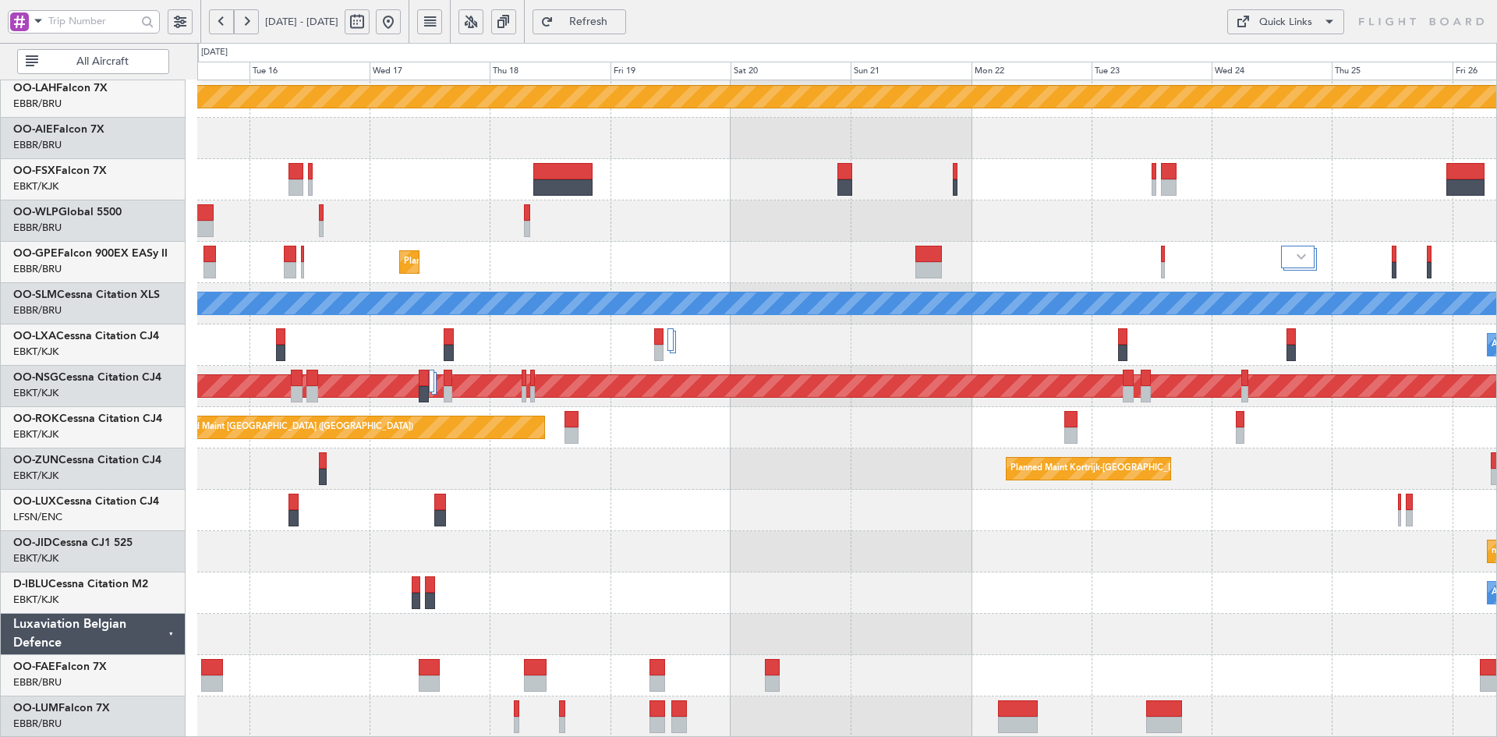
click at [1035, 499] on div "Planned Maint [PERSON_NAME]-[GEOGRAPHIC_DATA][PERSON_NAME] ([GEOGRAPHIC_DATA][P…" at bounding box center [846, 324] width 1299 height 826
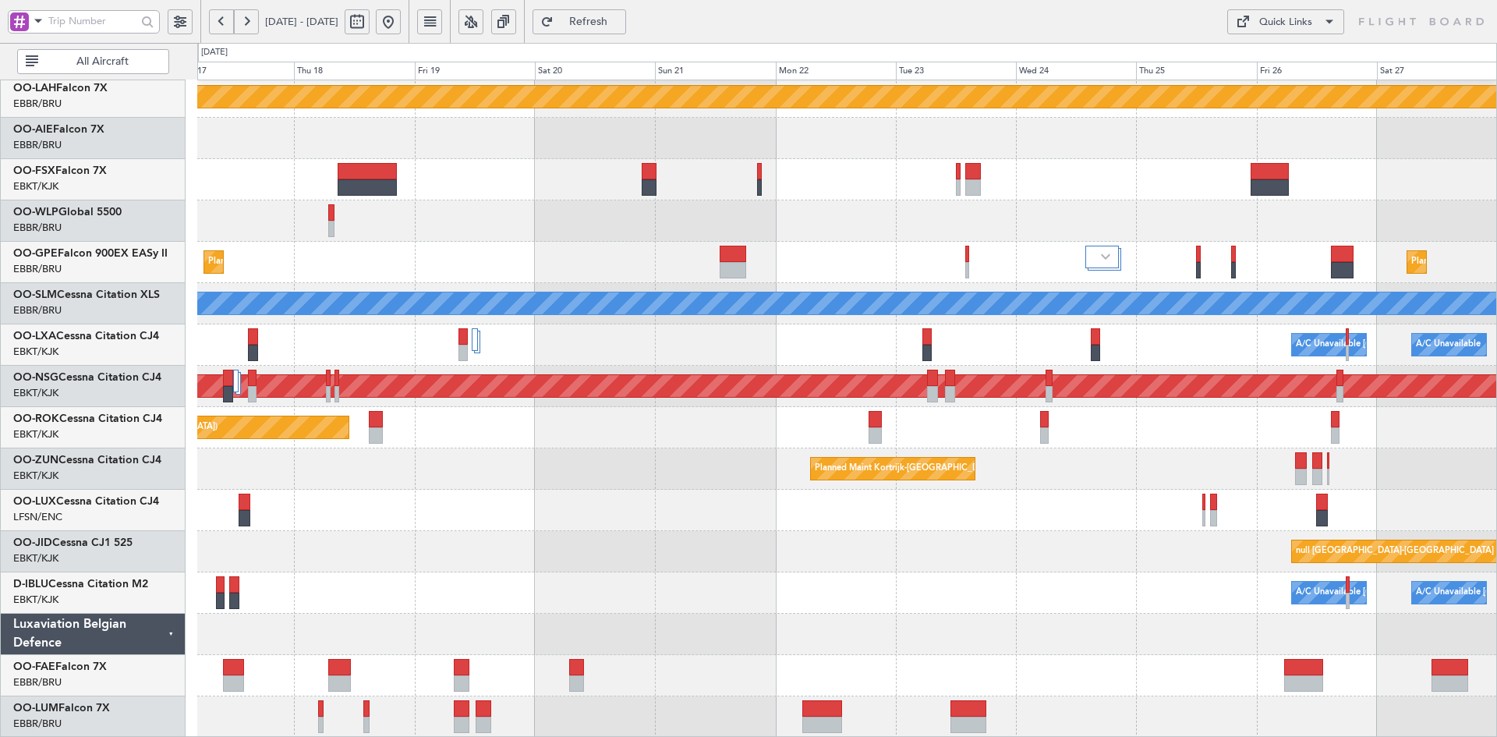
click at [768, 598] on div "Planned Maint [PERSON_NAME]-[GEOGRAPHIC_DATA][PERSON_NAME] ([GEOGRAPHIC_DATA][P…" at bounding box center [846, 324] width 1299 height 826
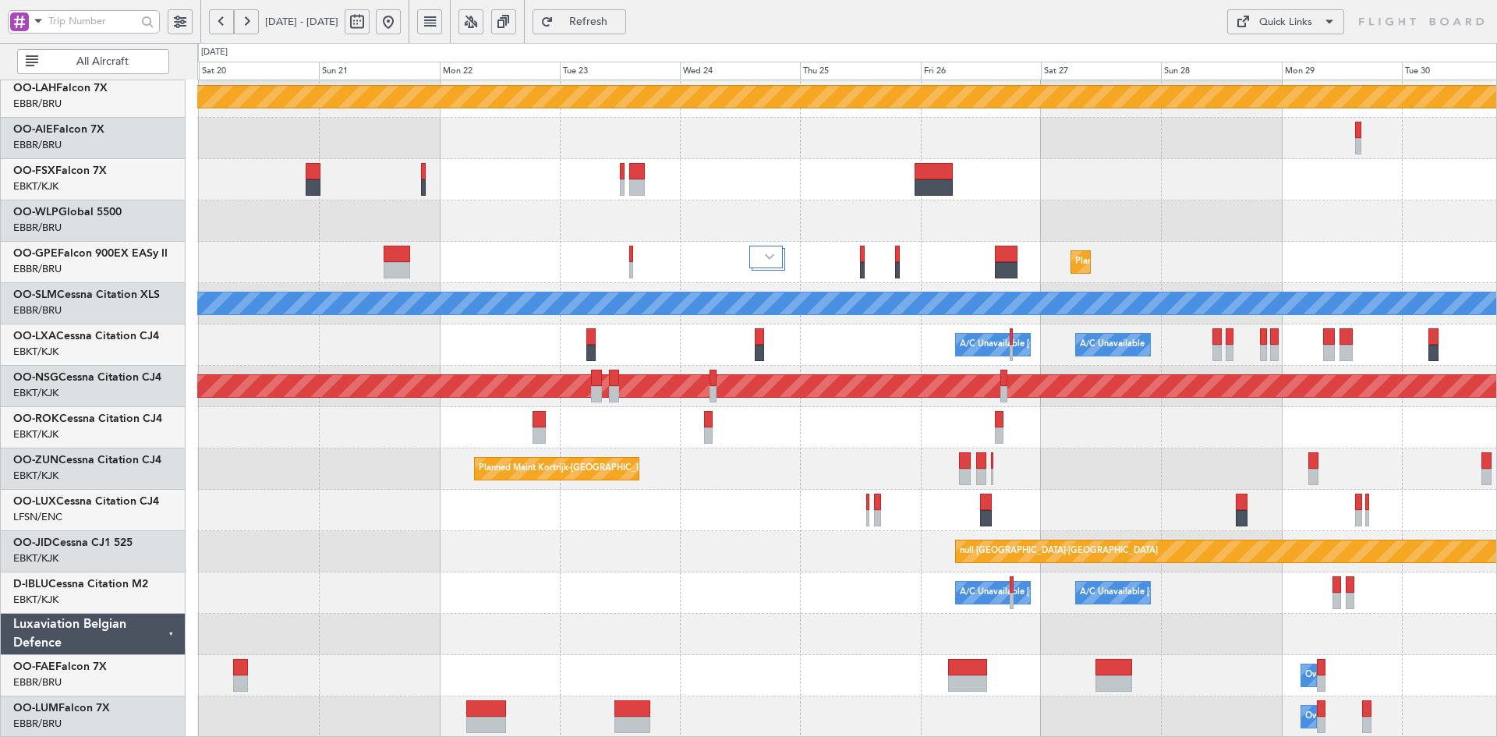
click at [1006, 592] on div "Planned Maint [PERSON_NAME]-[GEOGRAPHIC_DATA][PERSON_NAME] ([GEOGRAPHIC_DATA][P…" at bounding box center [846, 324] width 1299 height 826
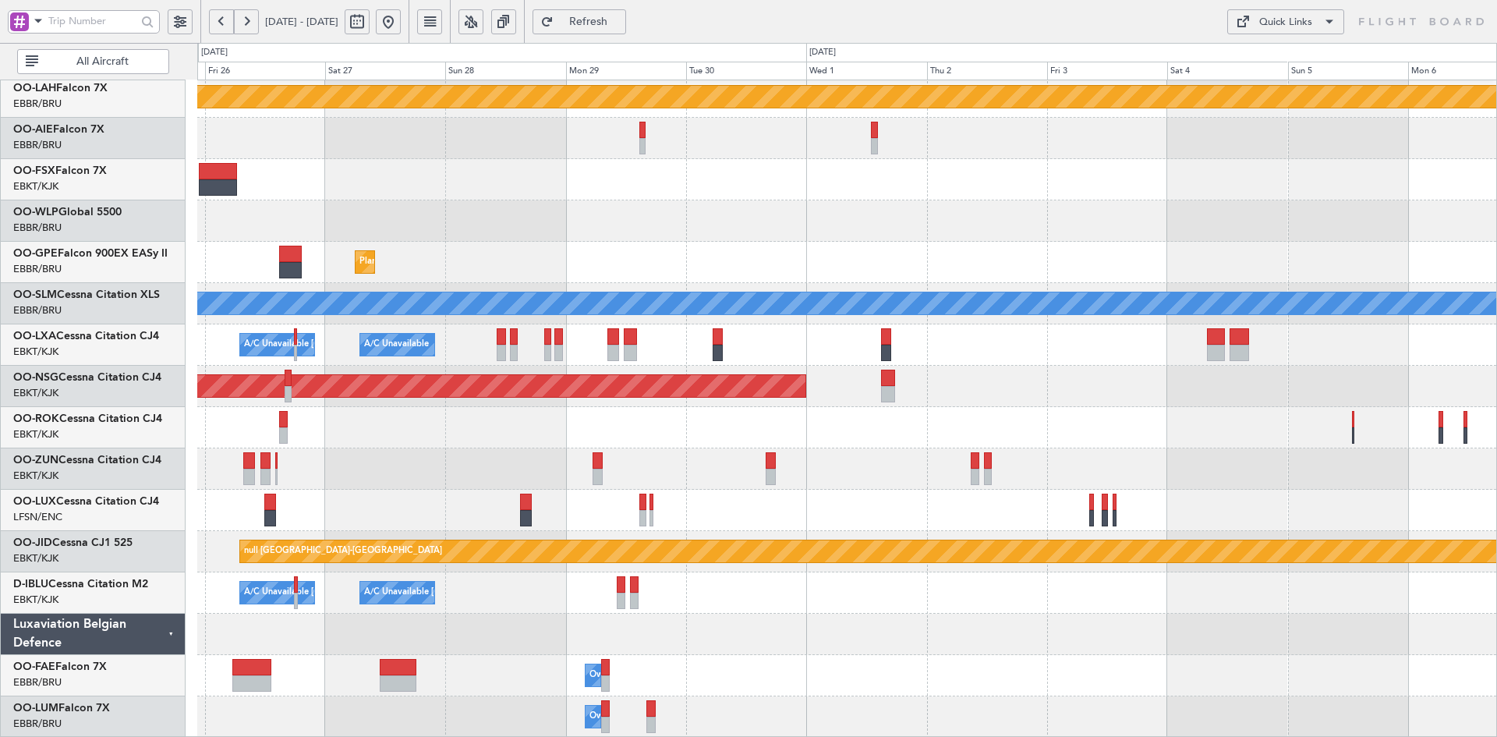
click at [1496, 603] on html "[DATE] - [DATE] Refresh Quick Links All Aircraft Planned [GEOGRAPHIC_DATA][PERS…" at bounding box center [748, 368] width 1497 height 737
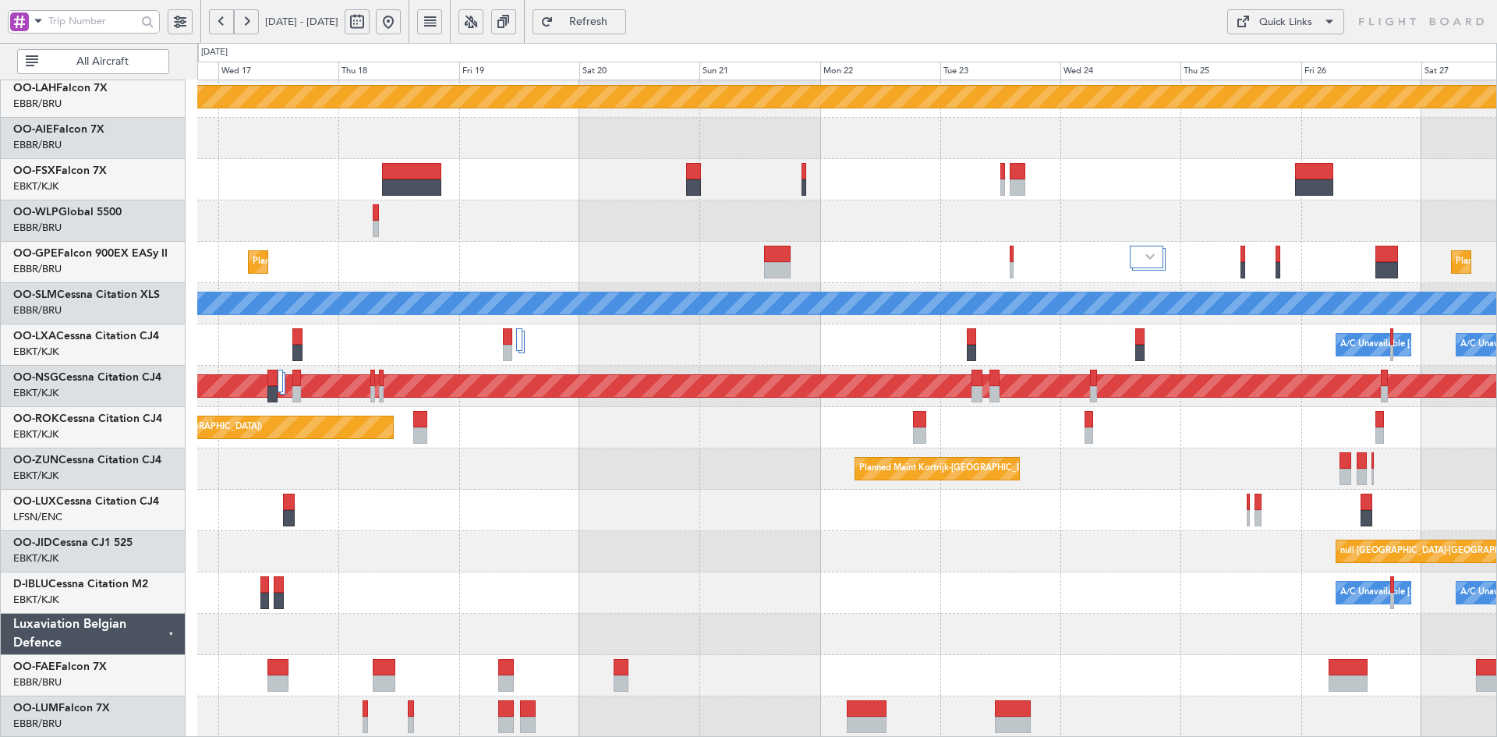
click at [1481, 613] on div "A/C Unavailable [GEOGRAPHIC_DATA] ([GEOGRAPHIC_DATA] National) A/C Unavailable …" at bounding box center [846, 592] width 1299 height 41
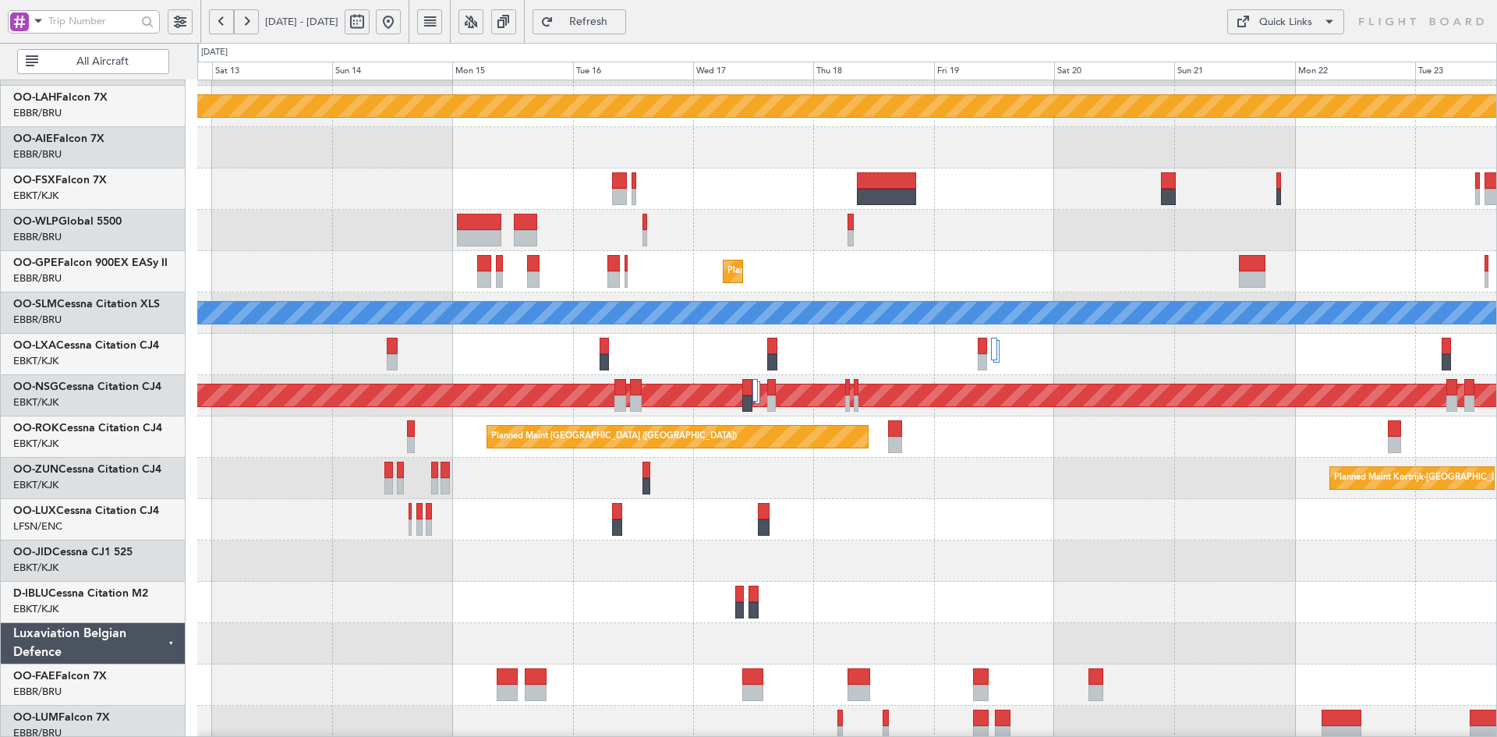
click at [1102, 531] on div "Planned Maint [PERSON_NAME]-[GEOGRAPHIC_DATA][PERSON_NAME] ([GEOGRAPHIC_DATA][P…" at bounding box center [846, 333] width 1299 height 826
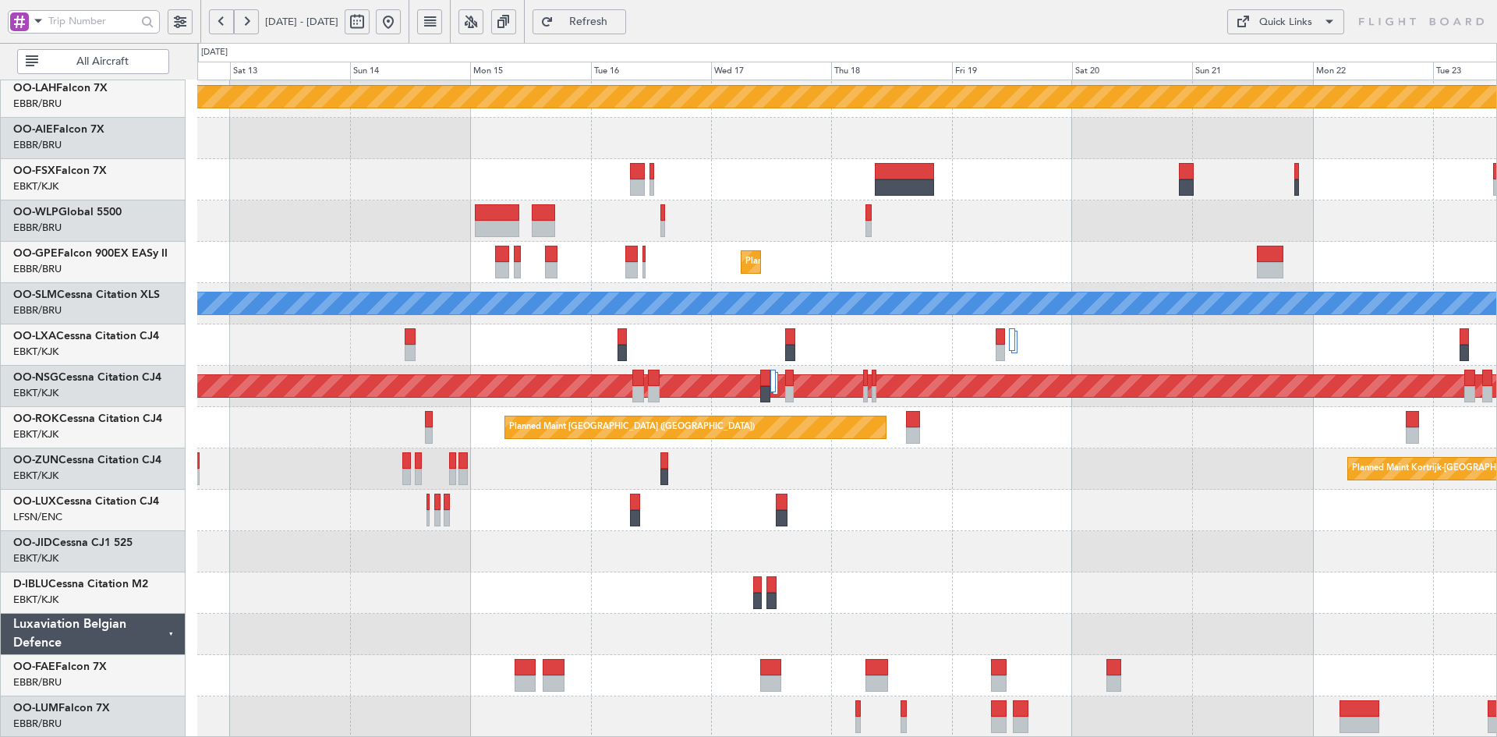
click at [1196, 551] on div "Planned Maint [PERSON_NAME]-[GEOGRAPHIC_DATA][PERSON_NAME] ([GEOGRAPHIC_DATA][P…" at bounding box center [846, 324] width 1299 height 826
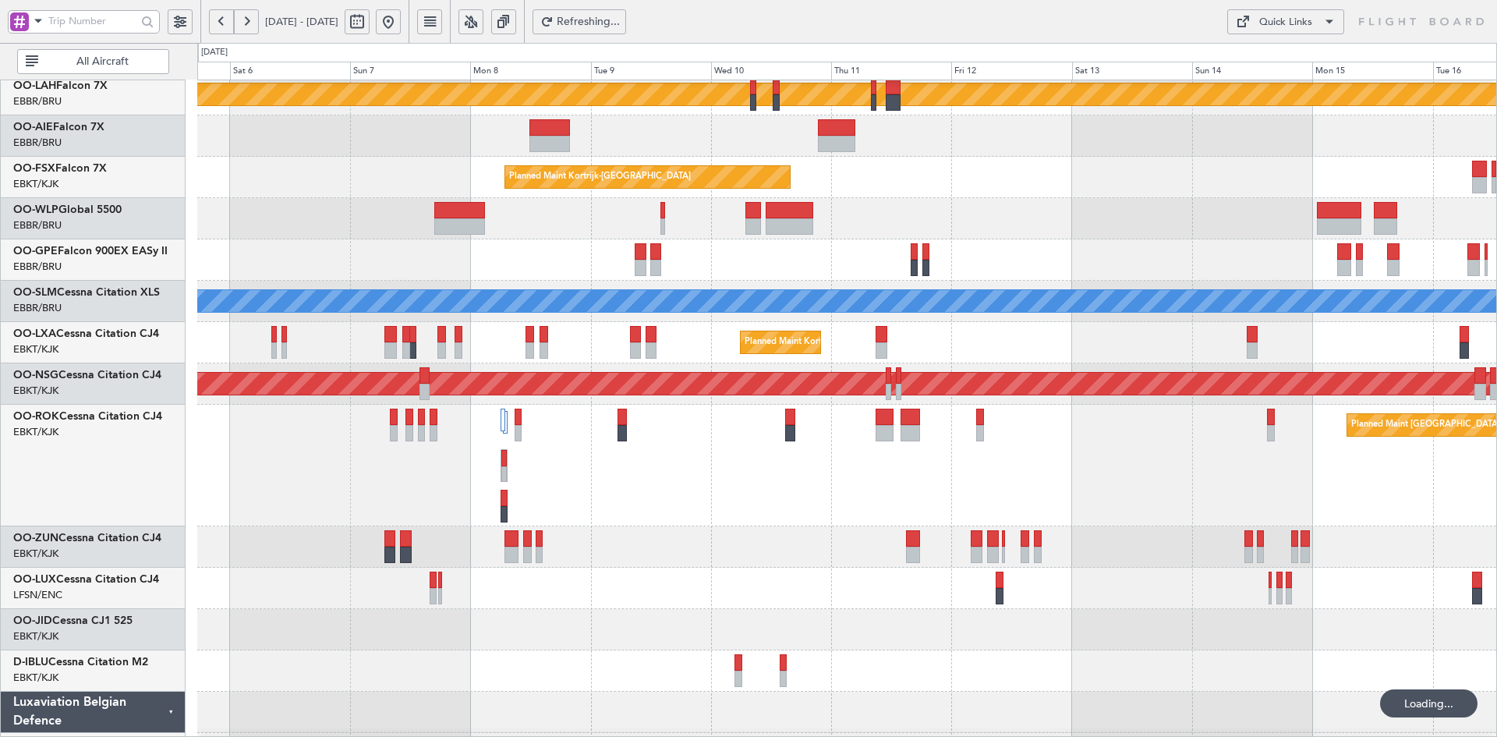
click at [848, 584] on div at bounding box center [846, 587] width 1299 height 41
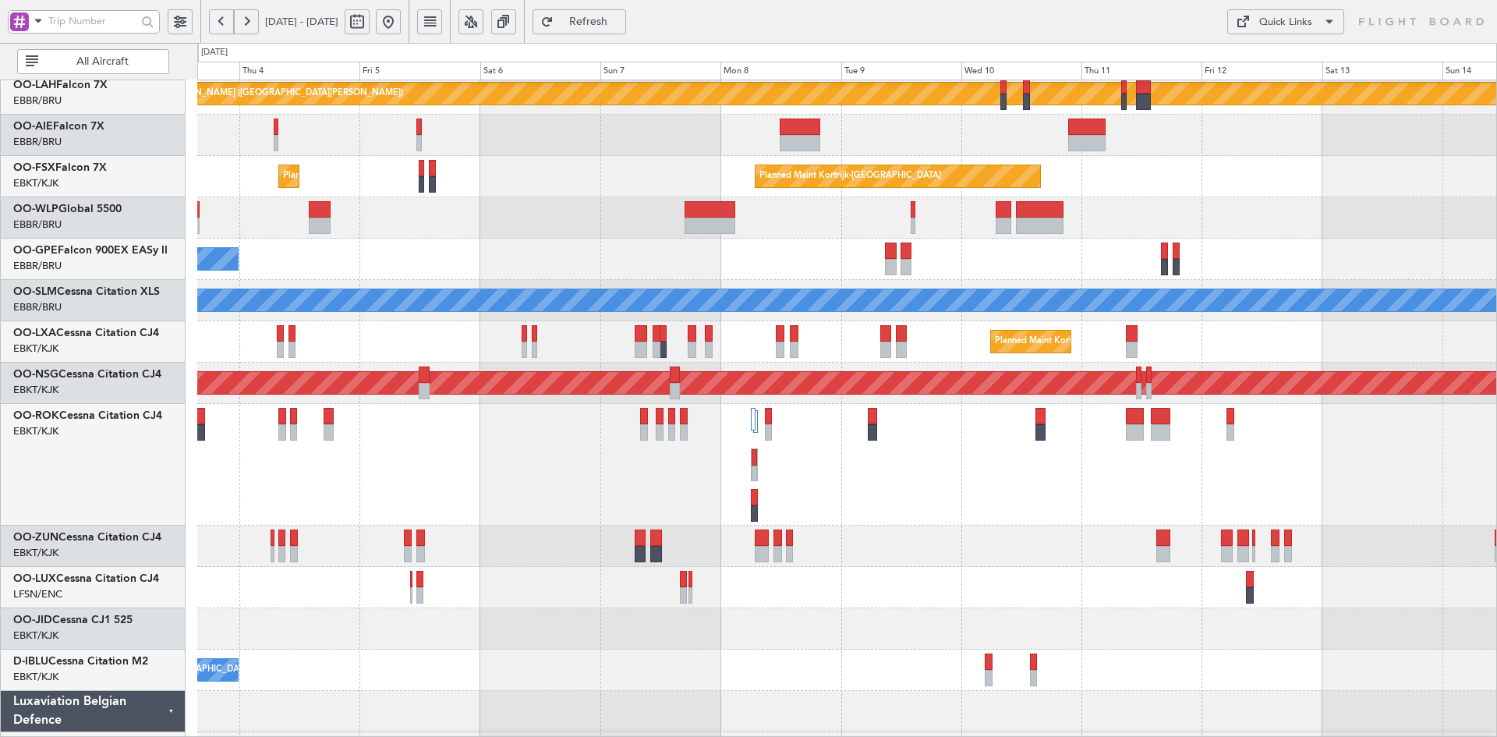
click at [883, 251] on div "No Crew [GEOGRAPHIC_DATA] ([GEOGRAPHIC_DATA] National)" at bounding box center [846, 259] width 1299 height 41
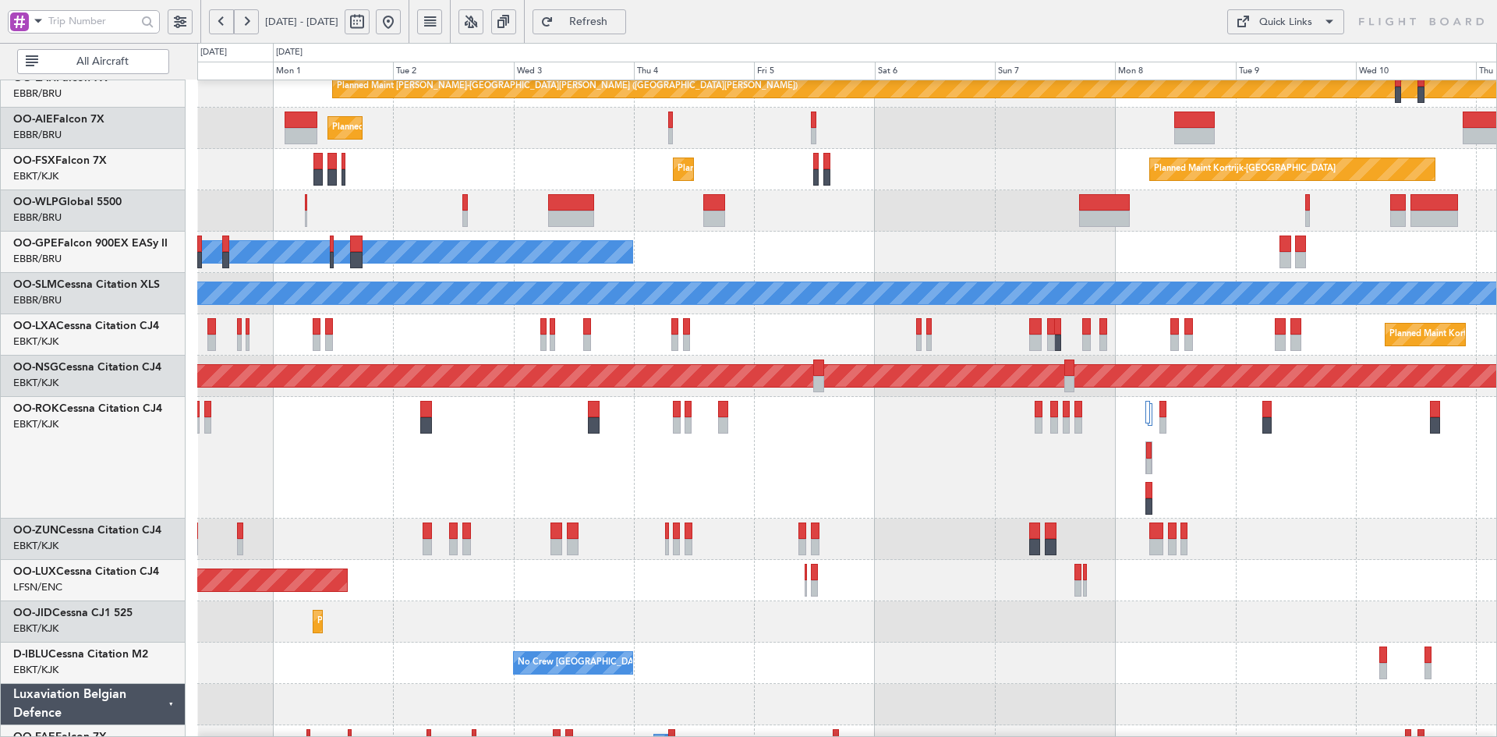
click at [1214, 476] on div "Owner [GEOGRAPHIC_DATA]-[GEOGRAPHIC_DATA]" at bounding box center [846, 458] width 1299 height 122
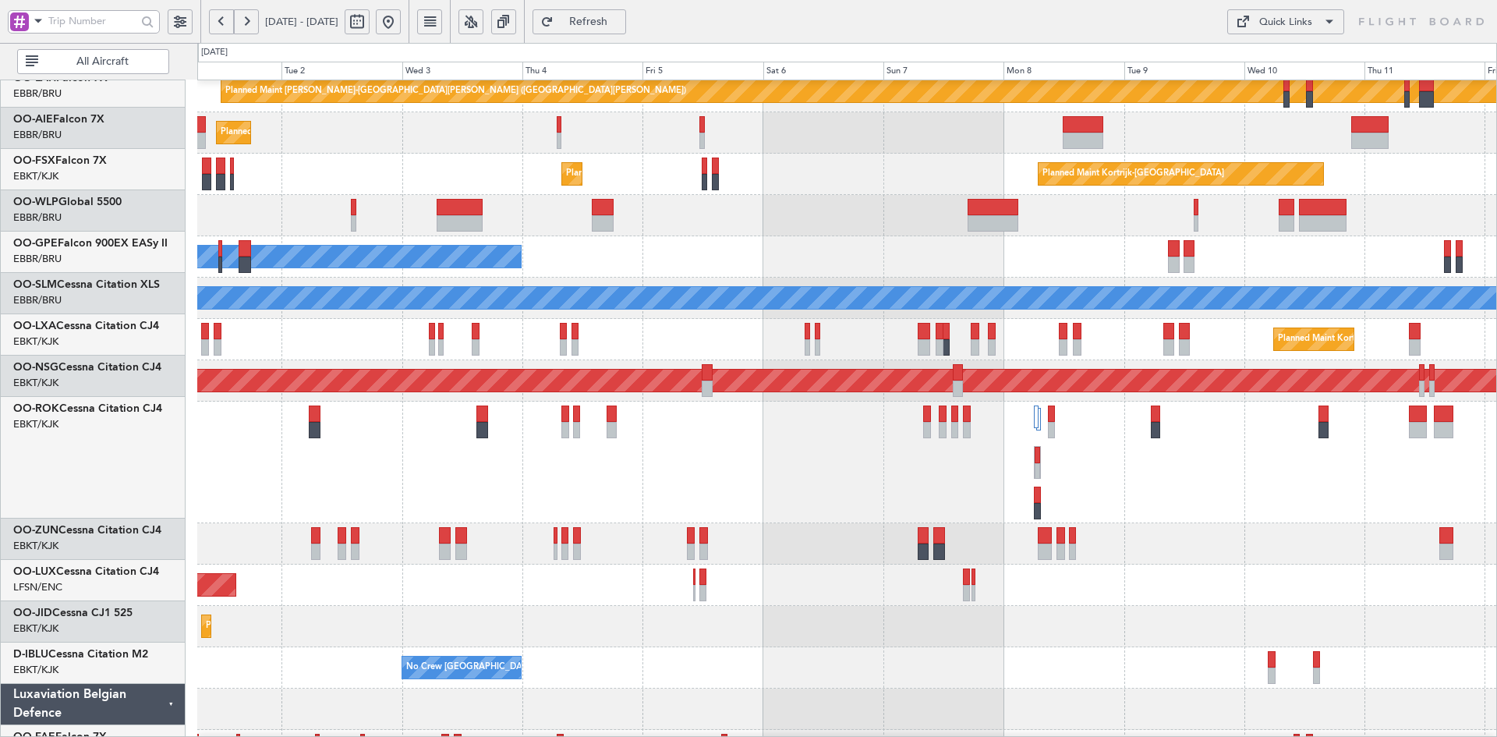
scroll to position [175, 0]
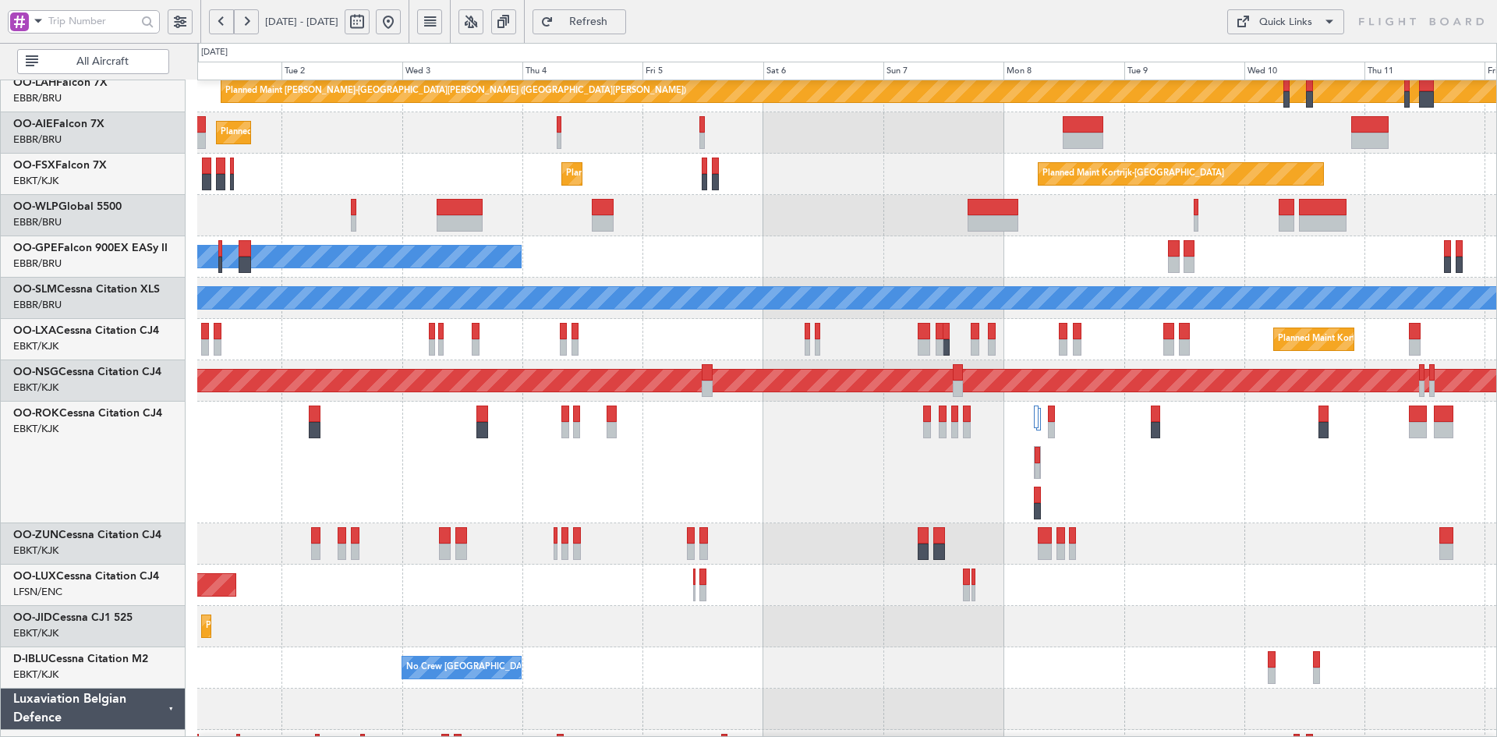
click at [816, 277] on div "A/C Unavailable [GEOGRAPHIC_DATA]" at bounding box center [846, 297] width 1299 height 41
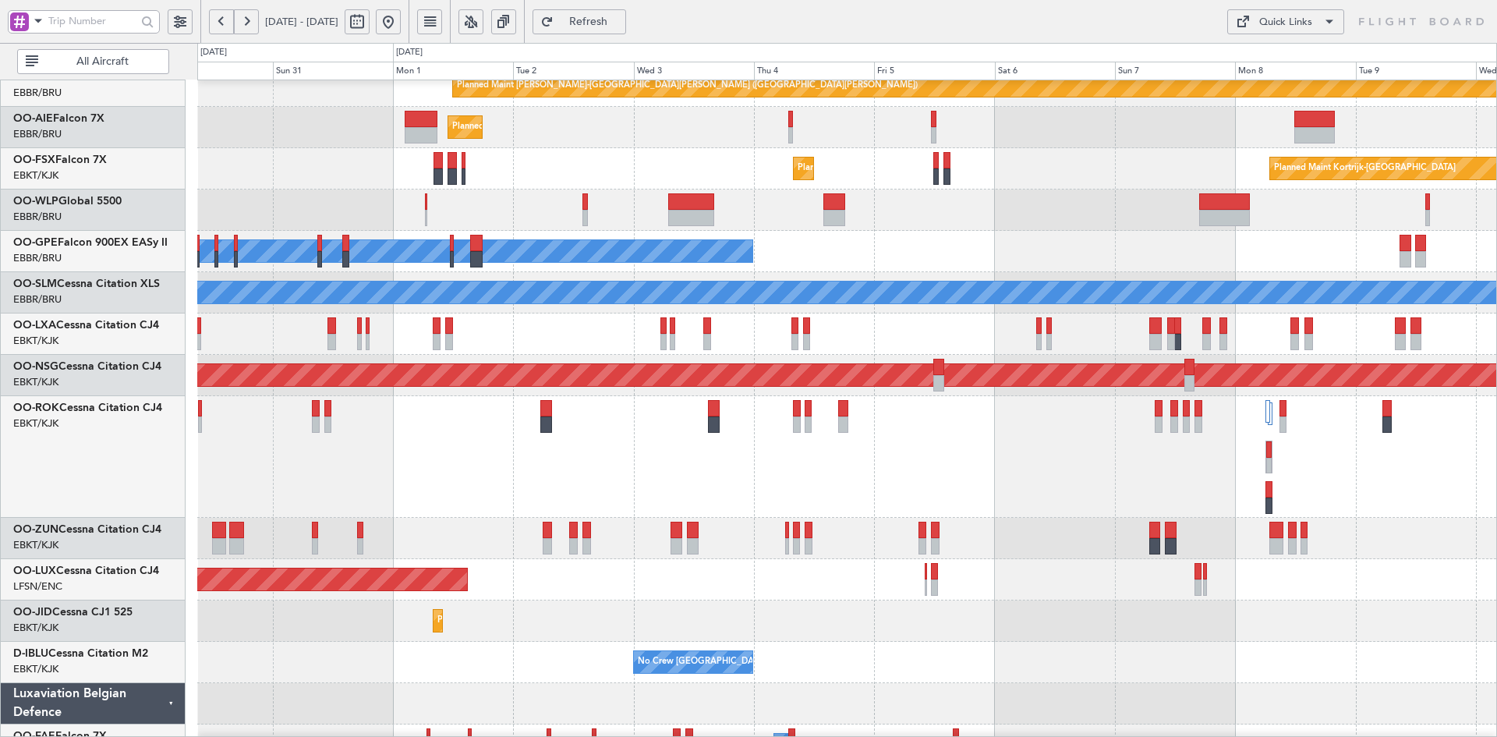
click at [973, 231] on div "Planned Maint [GEOGRAPHIC_DATA] ([GEOGRAPHIC_DATA])" at bounding box center [846, 209] width 1299 height 41
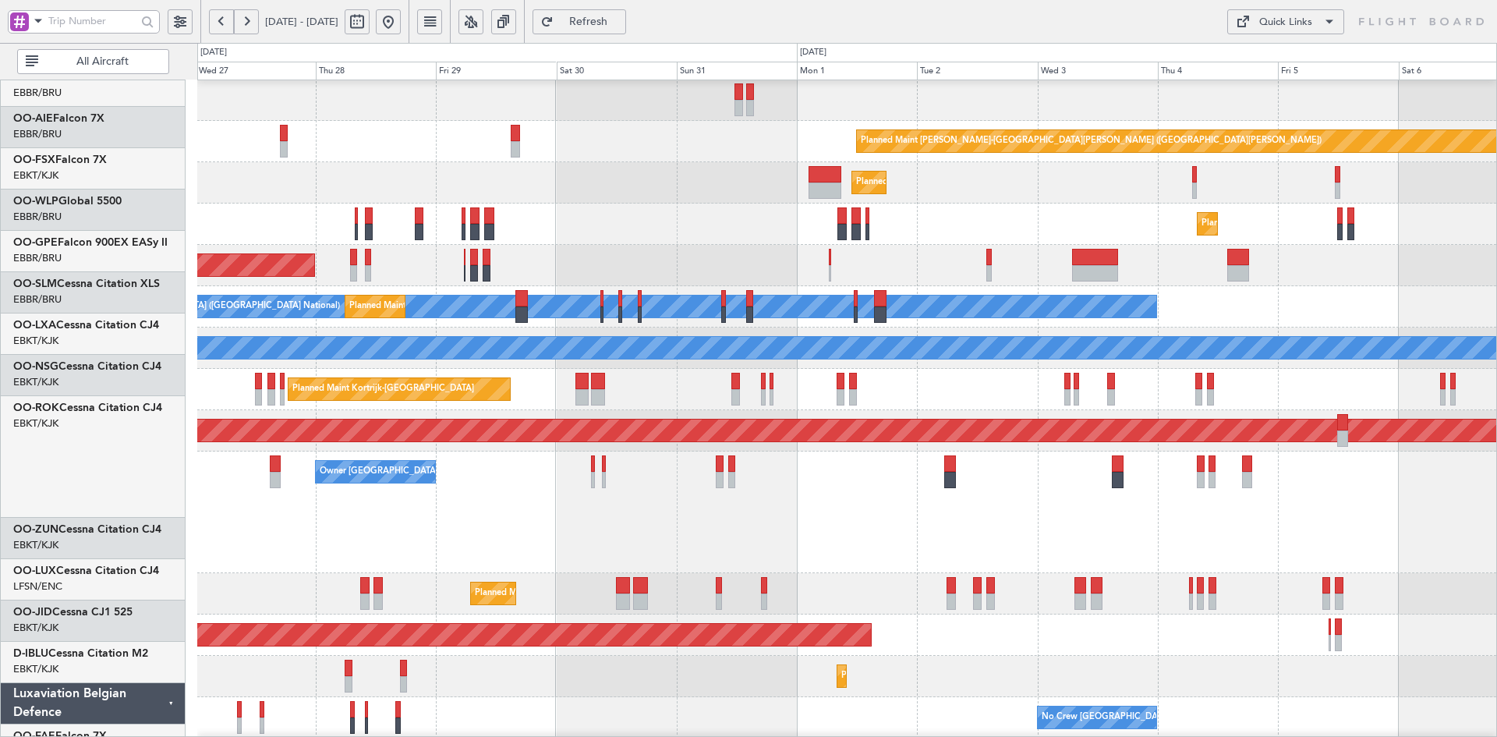
scroll to position [125, 0]
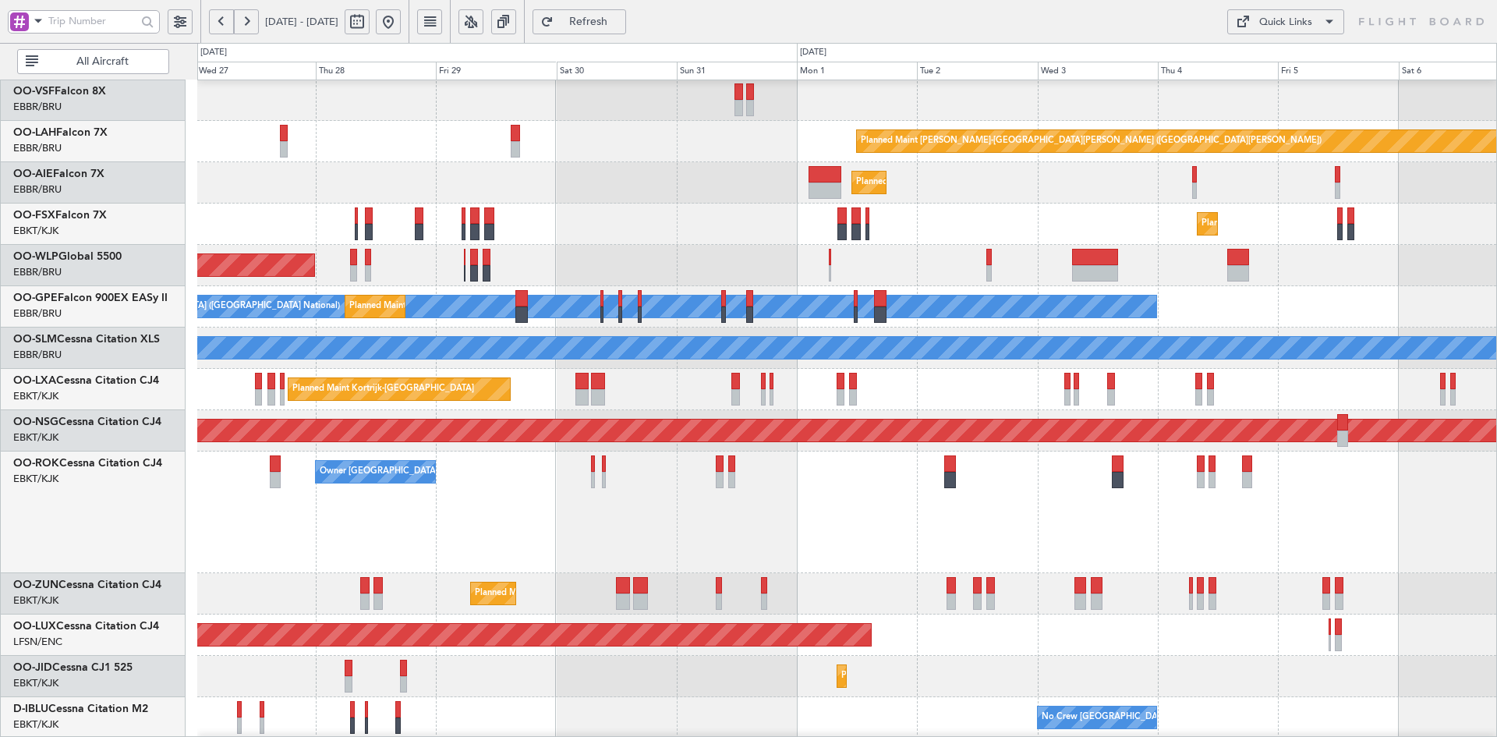
click at [610, 525] on div "Planned Maint [PERSON_NAME]-[GEOGRAPHIC_DATA][PERSON_NAME] ([GEOGRAPHIC_DATA][P…" at bounding box center [846, 409] width 1299 height 907
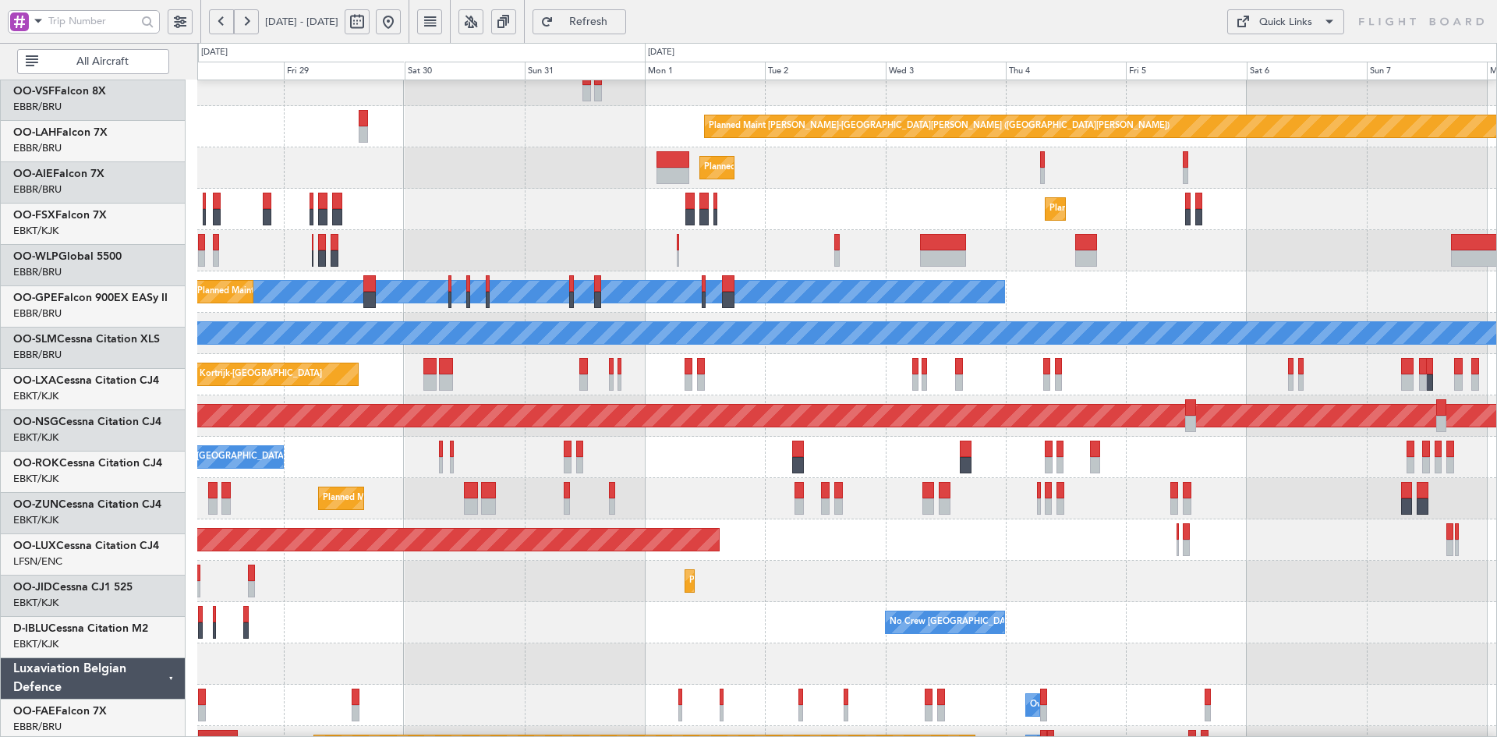
scroll to position [140, 0]
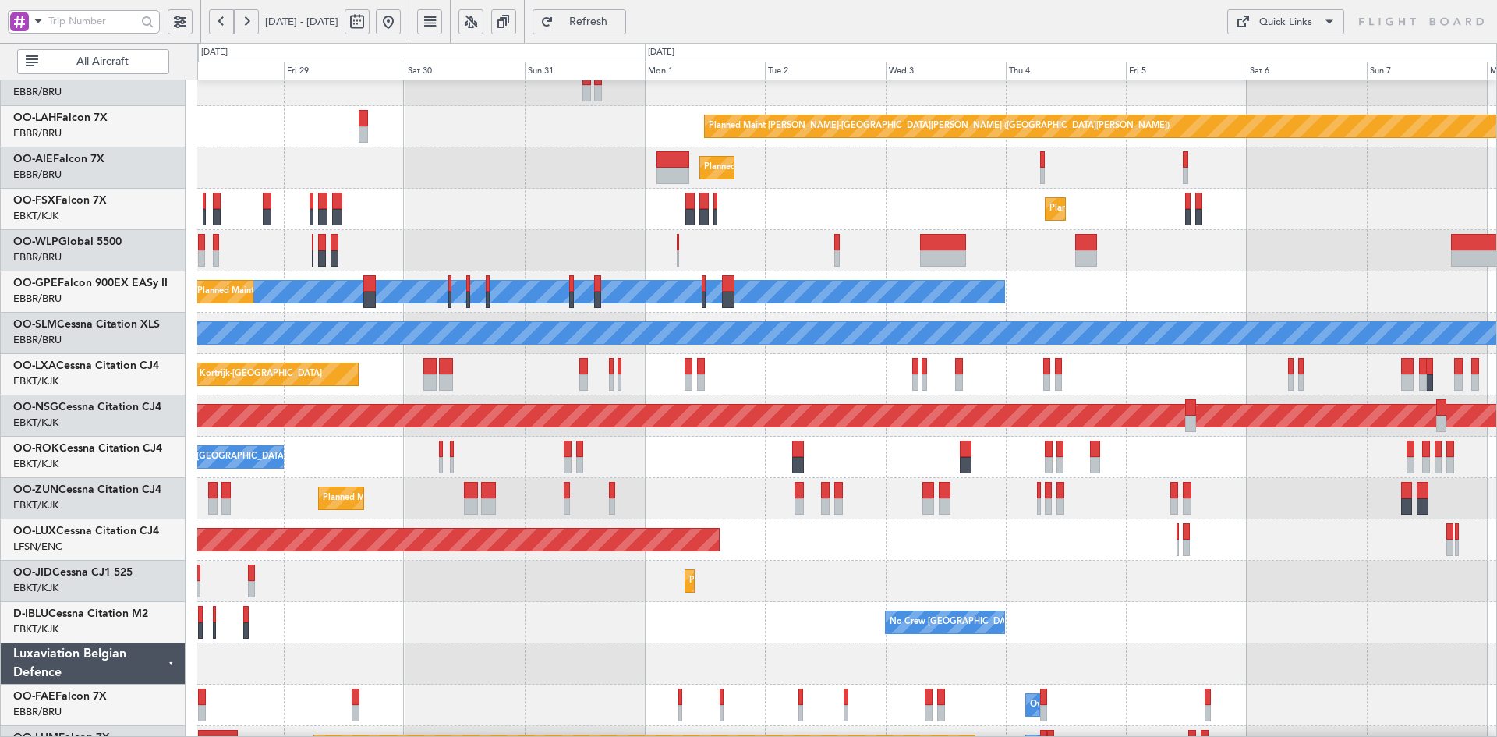
click at [1251, 592] on div "Planned Maint Kortrijk-[GEOGRAPHIC_DATA]" at bounding box center [846, 580] width 1299 height 41
click at [961, 569] on div "Planned Maint [PERSON_NAME]-[GEOGRAPHIC_DATA][PERSON_NAME] ([GEOGRAPHIC_DATA][P…" at bounding box center [846, 354] width 1299 height 826
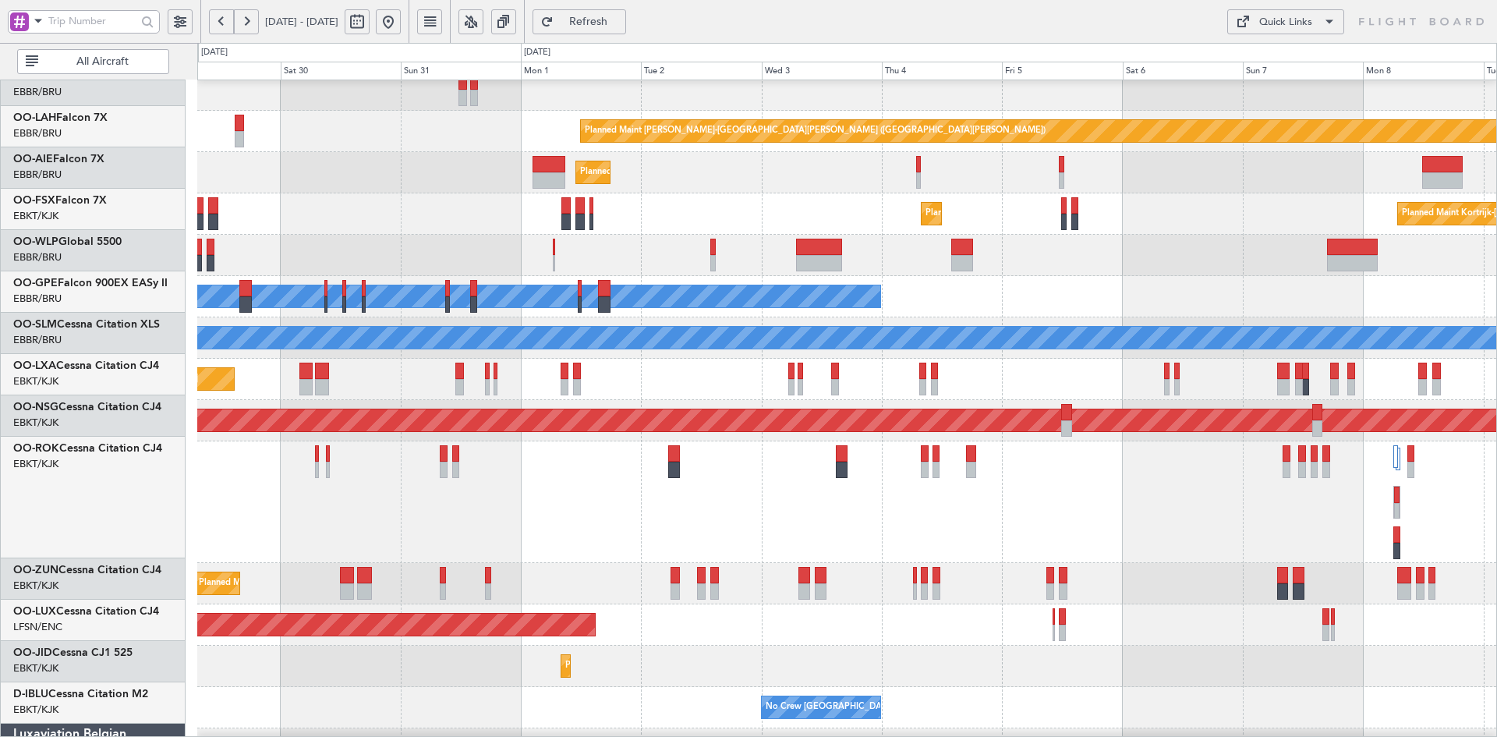
scroll to position [135, 0]
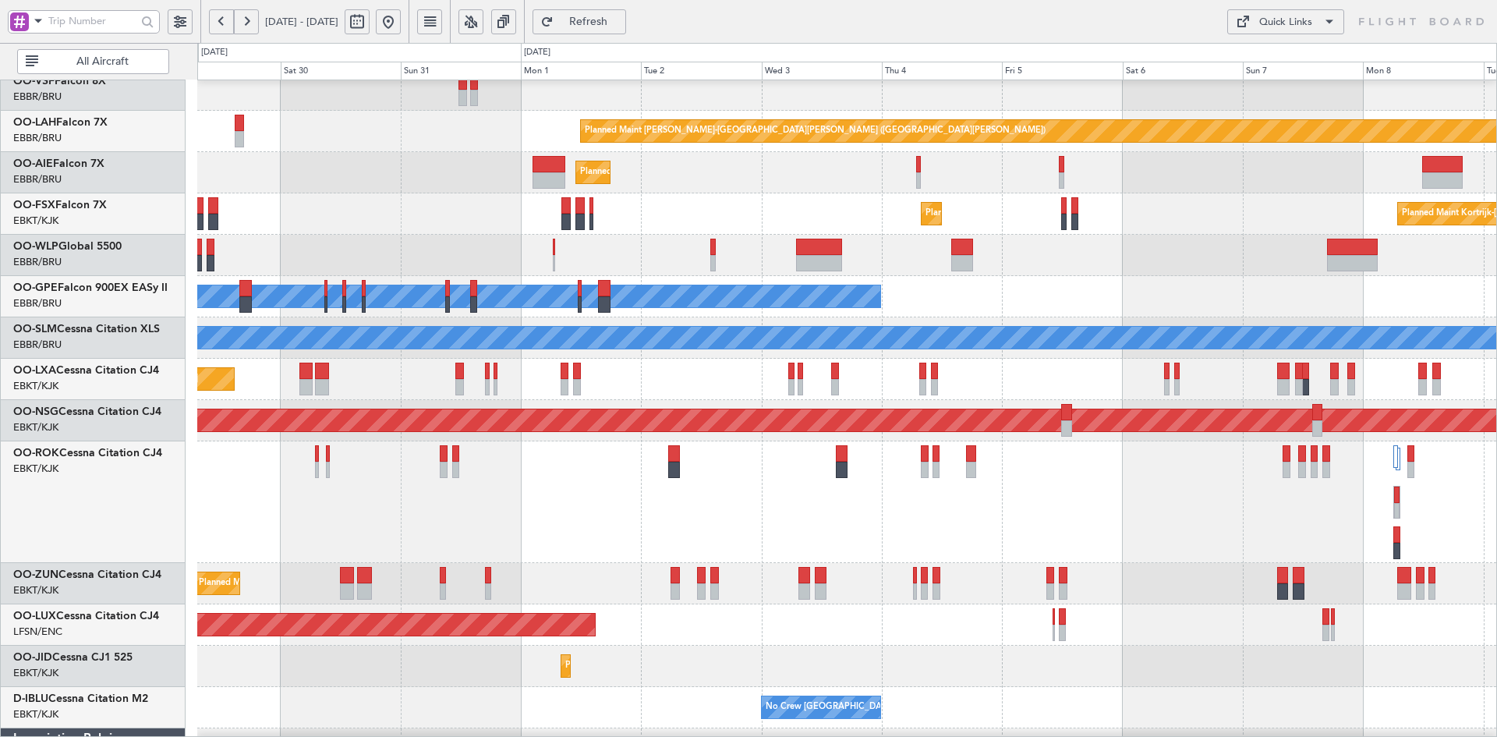
click at [703, 493] on div "Owner [GEOGRAPHIC_DATA]-[GEOGRAPHIC_DATA]" at bounding box center [846, 502] width 1299 height 122
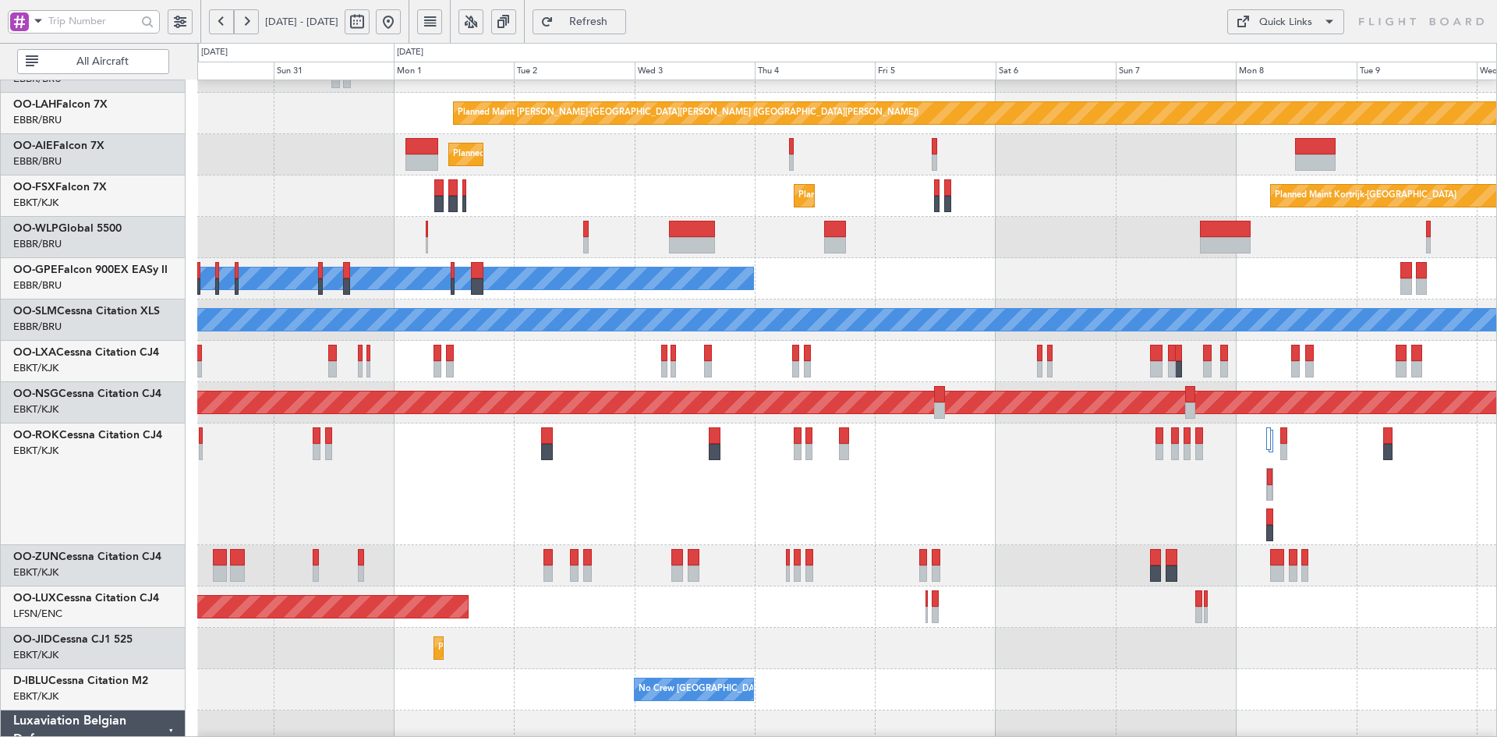
click at [831, 553] on div "Planned Maint Kortrijk-[GEOGRAPHIC_DATA]" at bounding box center [846, 565] width 1299 height 41
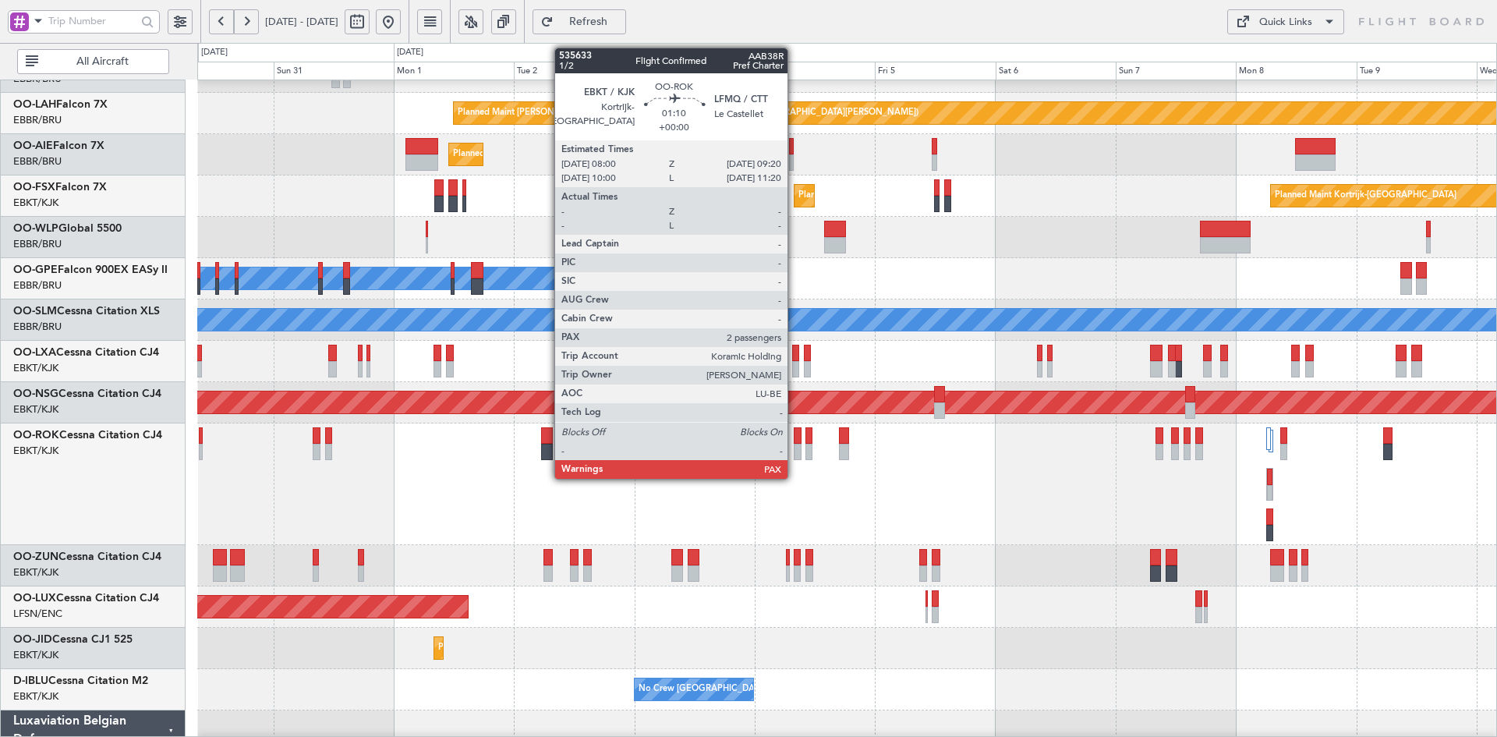
click at [794, 447] on div at bounding box center [797, 452] width 7 height 16
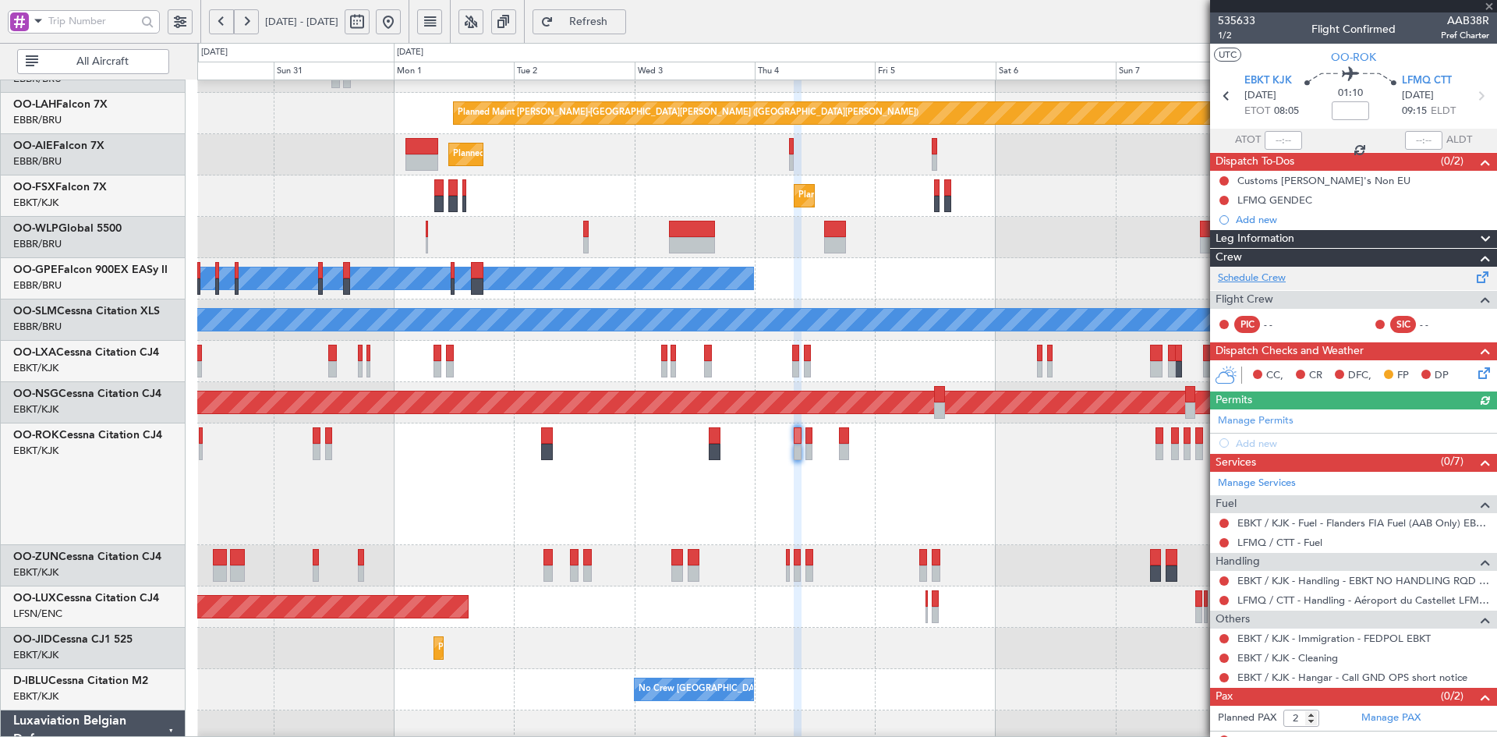
click at [1275, 281] on link "Schedule Crew" at bounding box center [1252, 278] width 68 height 16
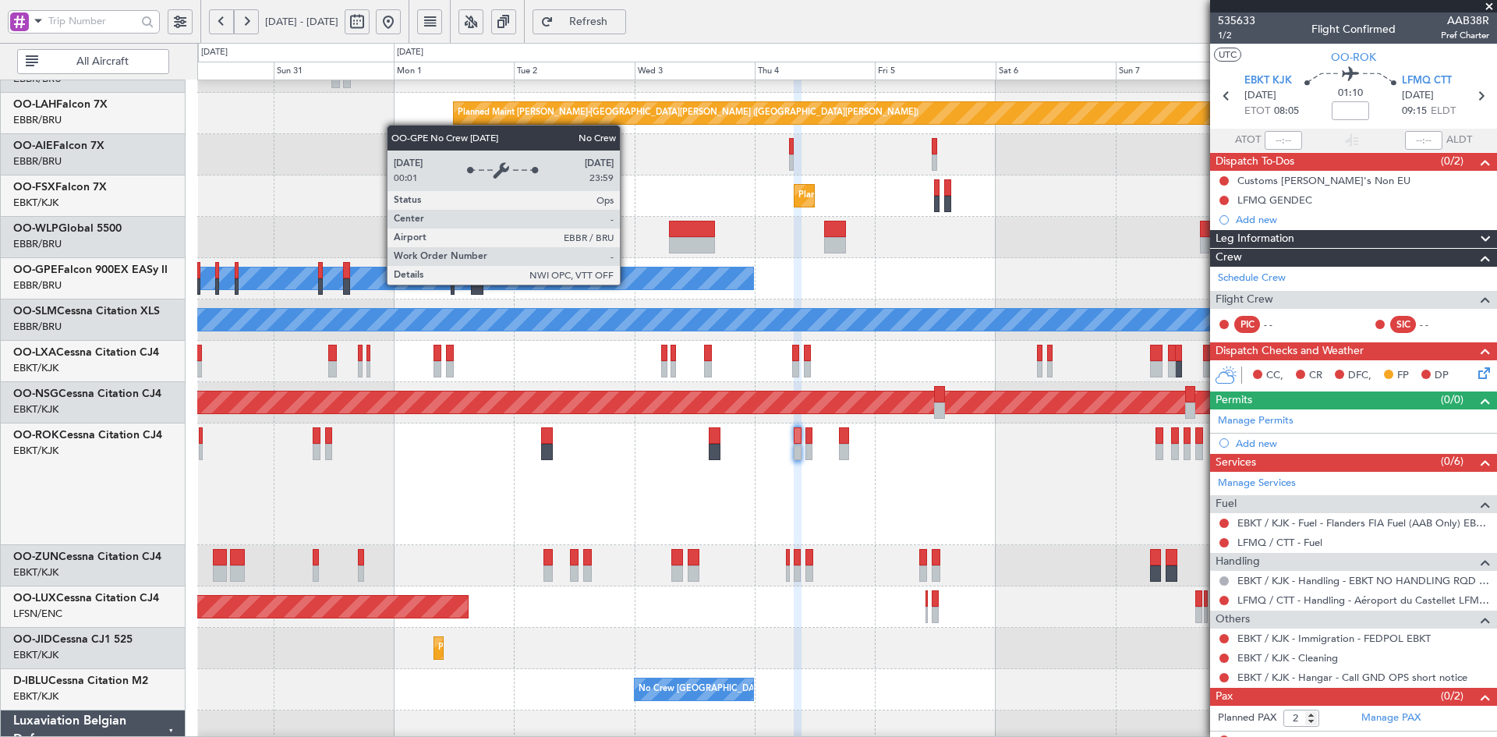
click at [1267, 260] on fb-app "[DATE] - [DATE] Refresh Quick Links All Aircraft Planned [GEOGRAPHIC_DATA][PERS…" at bounding box center [748, 378] width 1497 height 718
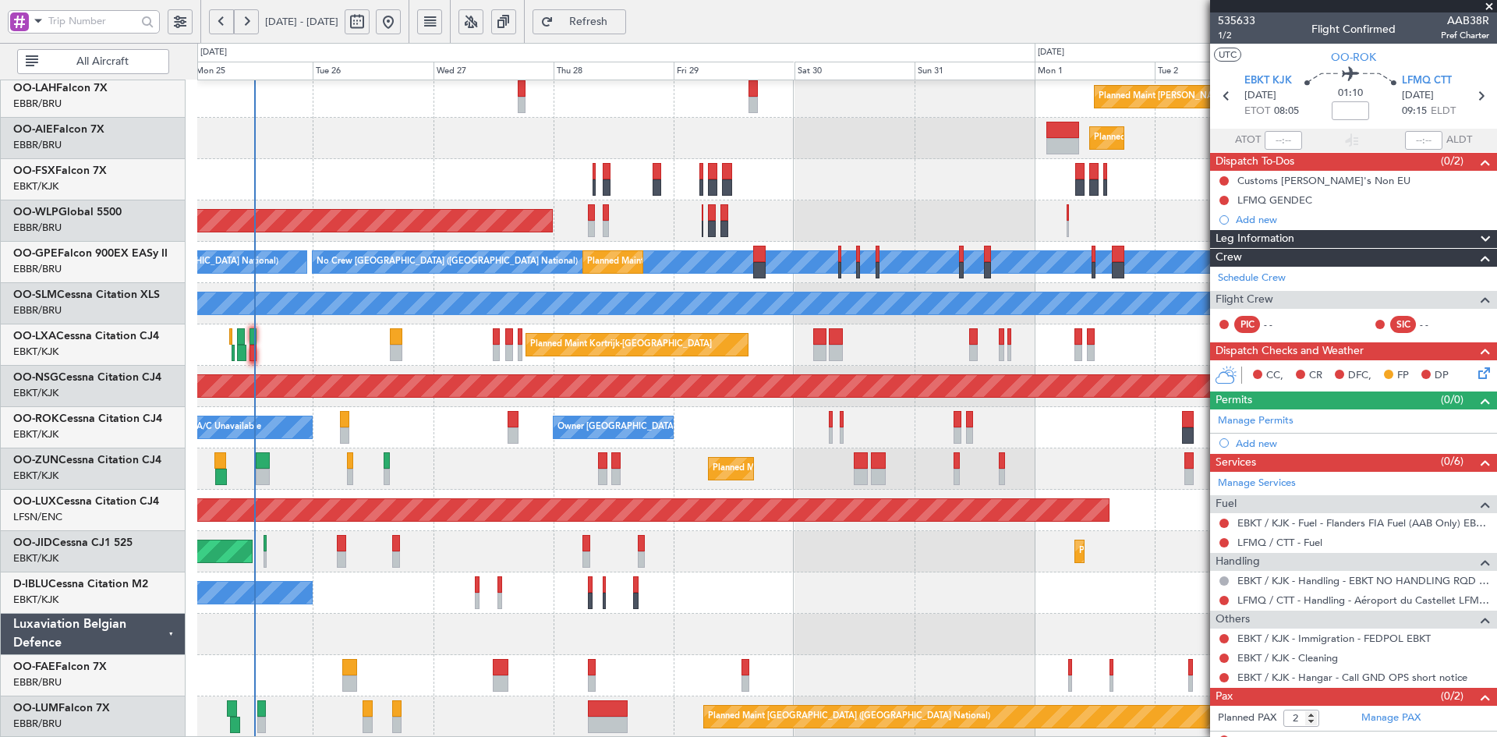
click at [782, 217] on div "Planned Maint [PERSON_NAME]-[GEOGRAPHIC_DATA][PERSON_NAME] ([GEOGRAPHIC_DATA][P…" at bounding box center [846, 324] width 1299 height 826
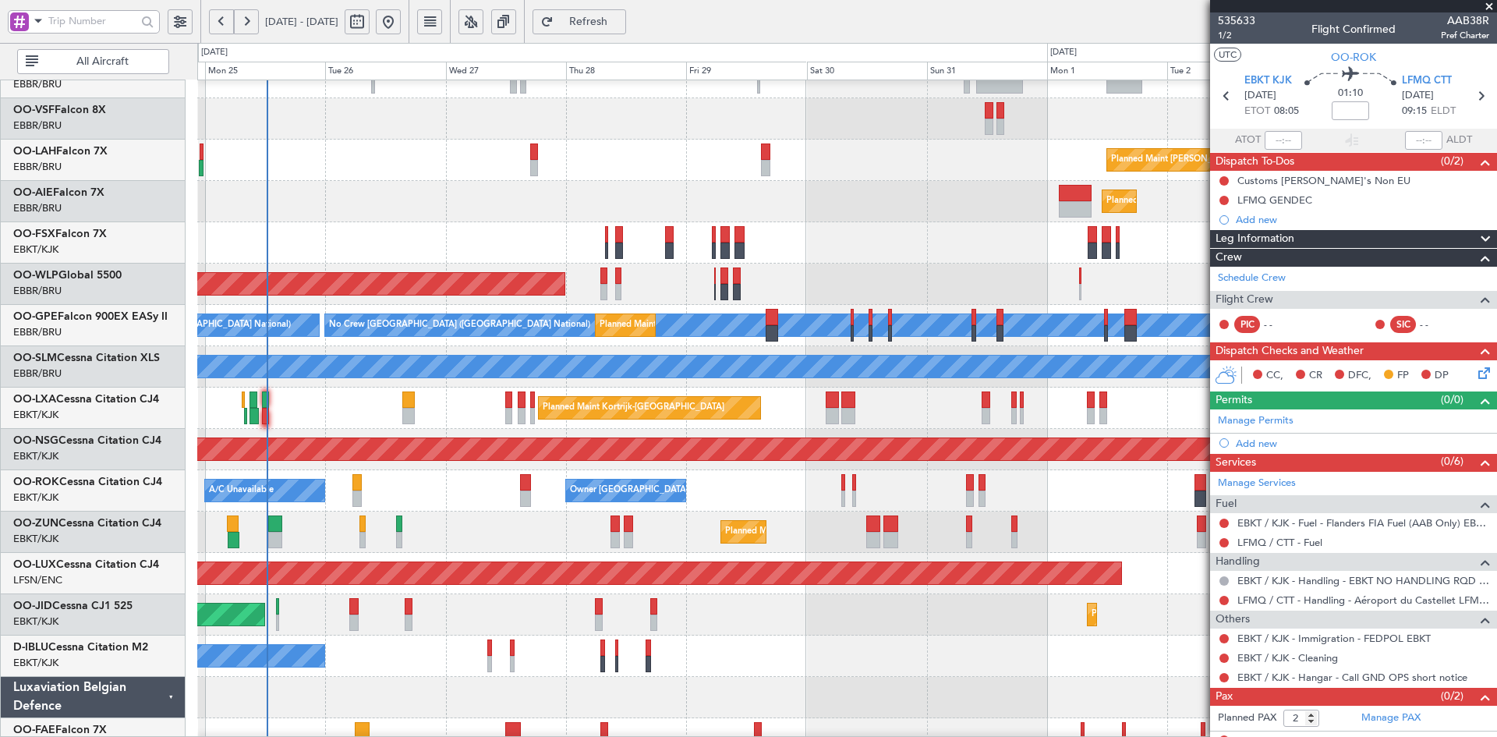
click at [876, 285] on div "Planned Maint [PERSON_NAME]-[GEOGRAPHIC_DATA][PERSON_NAME] ([GEOGRAPHIC_DATA][P…" at bounding box center [846, 387] width 1299 height 826
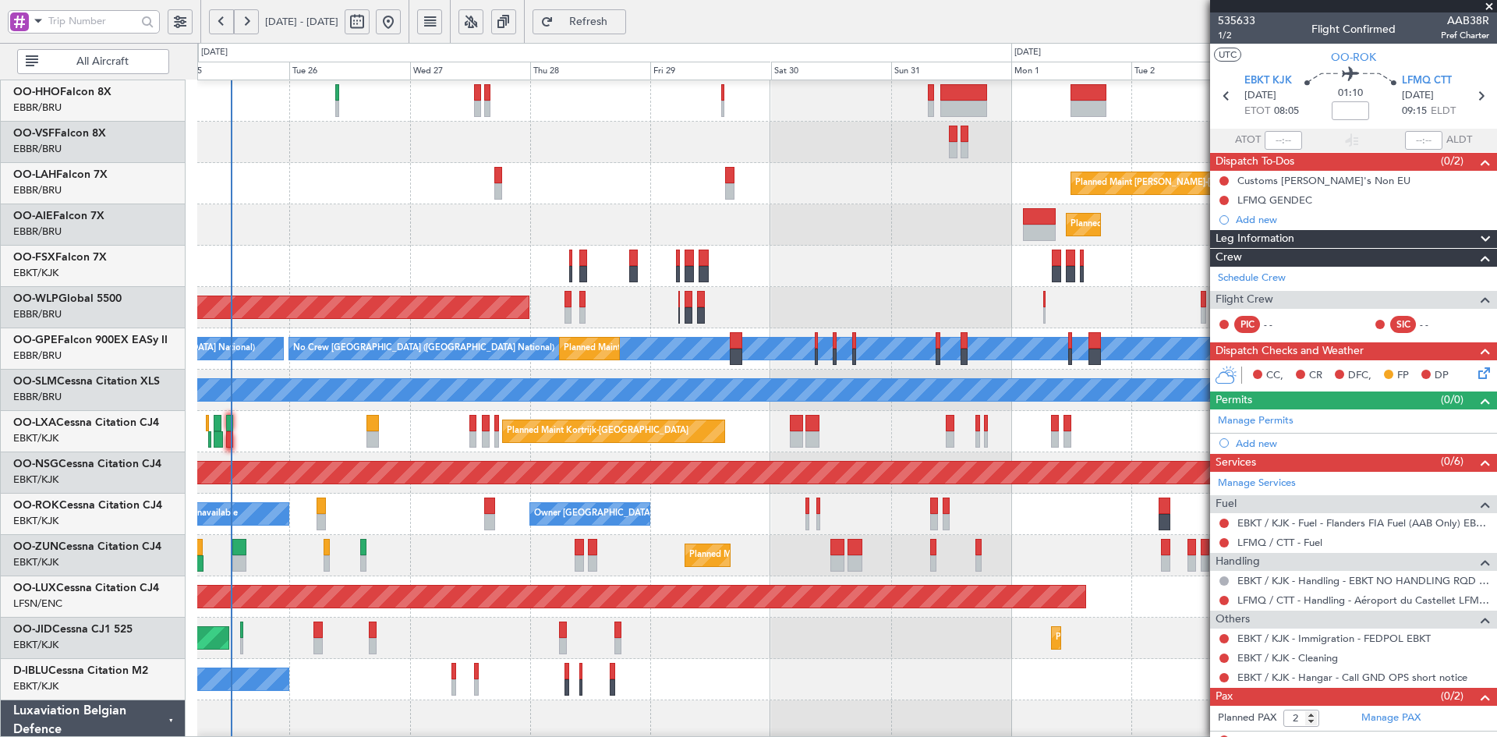
click at [872, 246] on div "Planned Maint [GEOGRAPHIC_DATA] ([GEOGRAPHIC_DATA])" at bounding box center [846, 224] width 1299 height 41
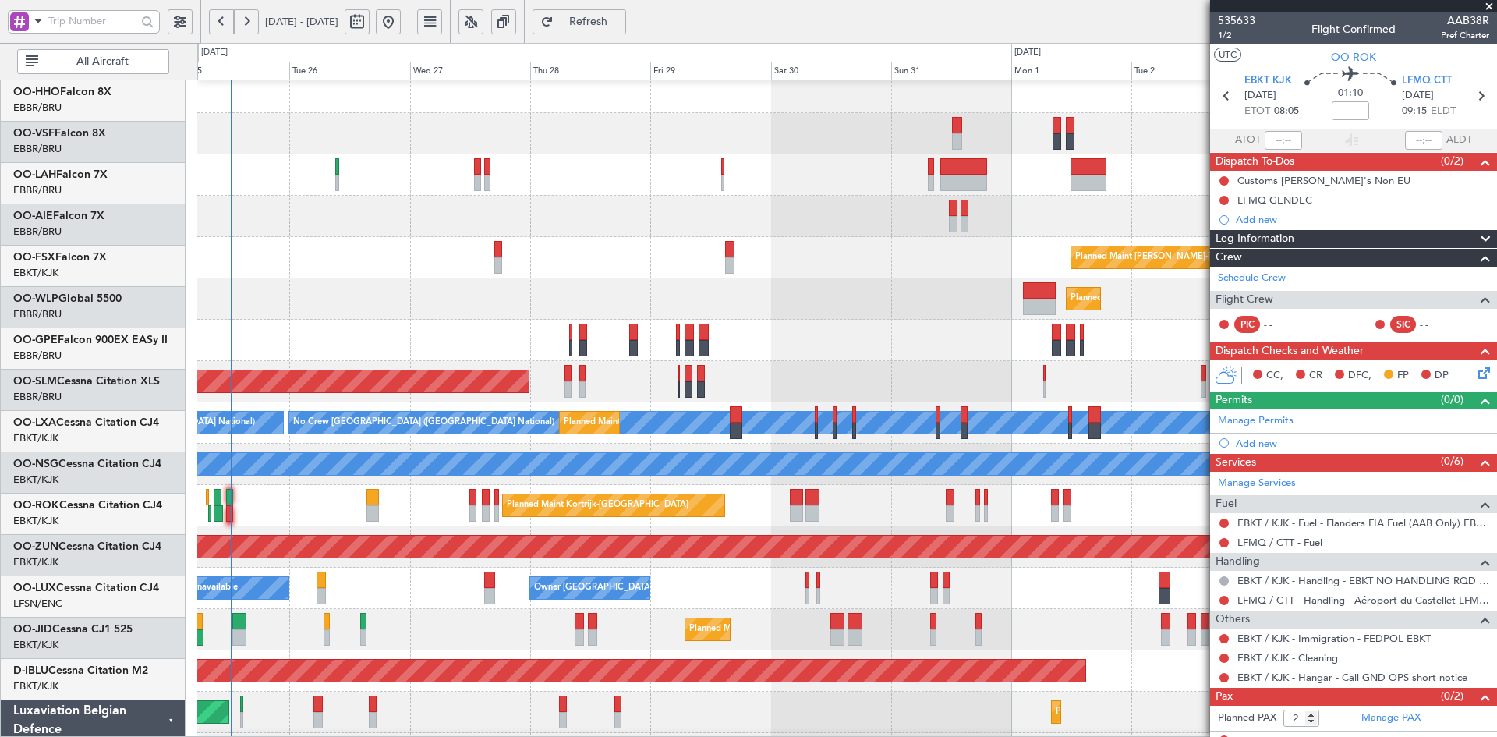
scroll to position [9, 0]
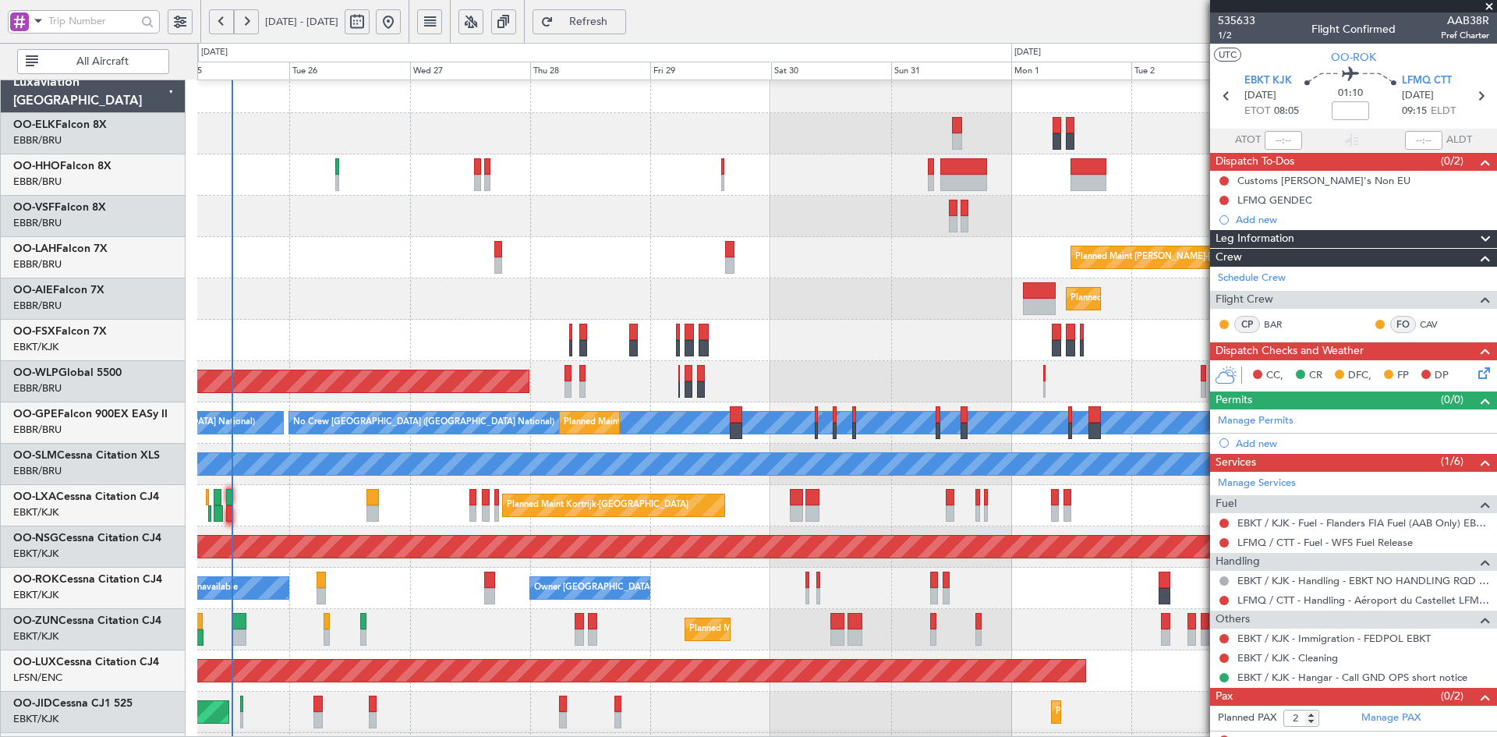
click at [787, 278] on div "Planned Maint [PERSON_NAME]-[GEOGRAPHIC_DATA][PERSON_NAME] ([GEOGRAPHIC_DATA][P…" at bounding box center [846, 485] width 1299 height 826
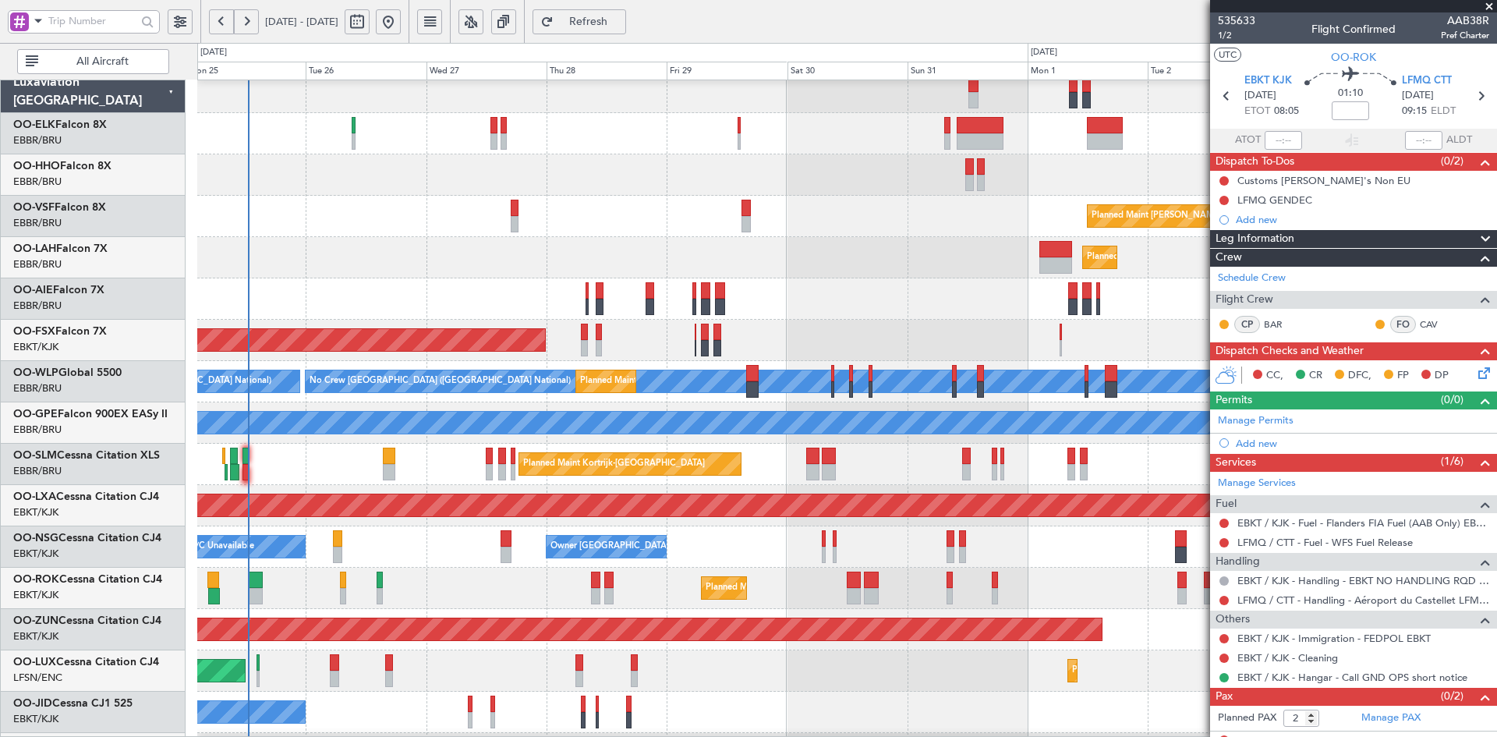
scroll to position [50, 0]
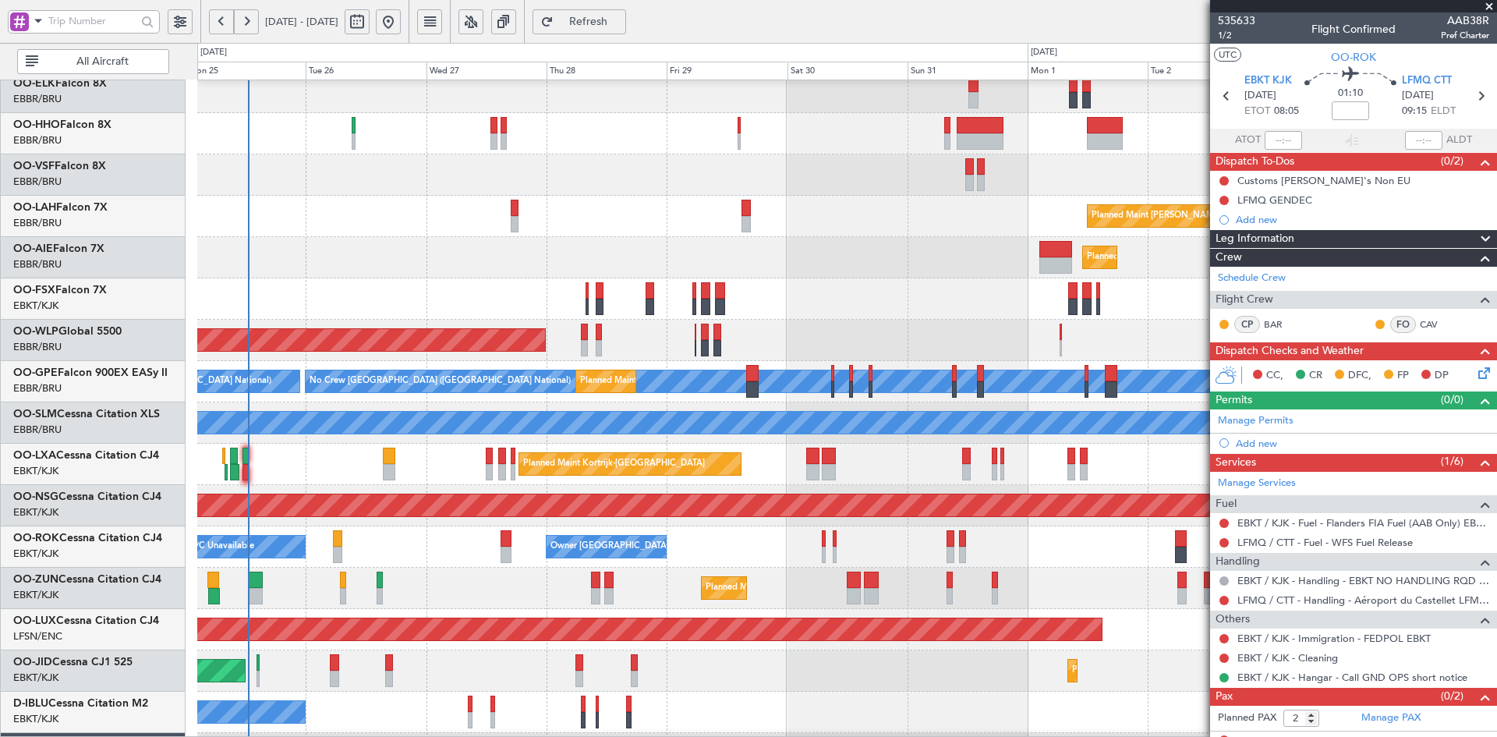
click at [669, 535] on div "Owner [GEOGRAPHIC_DATA]-[GEOGRAPHIC_DATA]" at bounding box center [655, 546] width 210 height 23
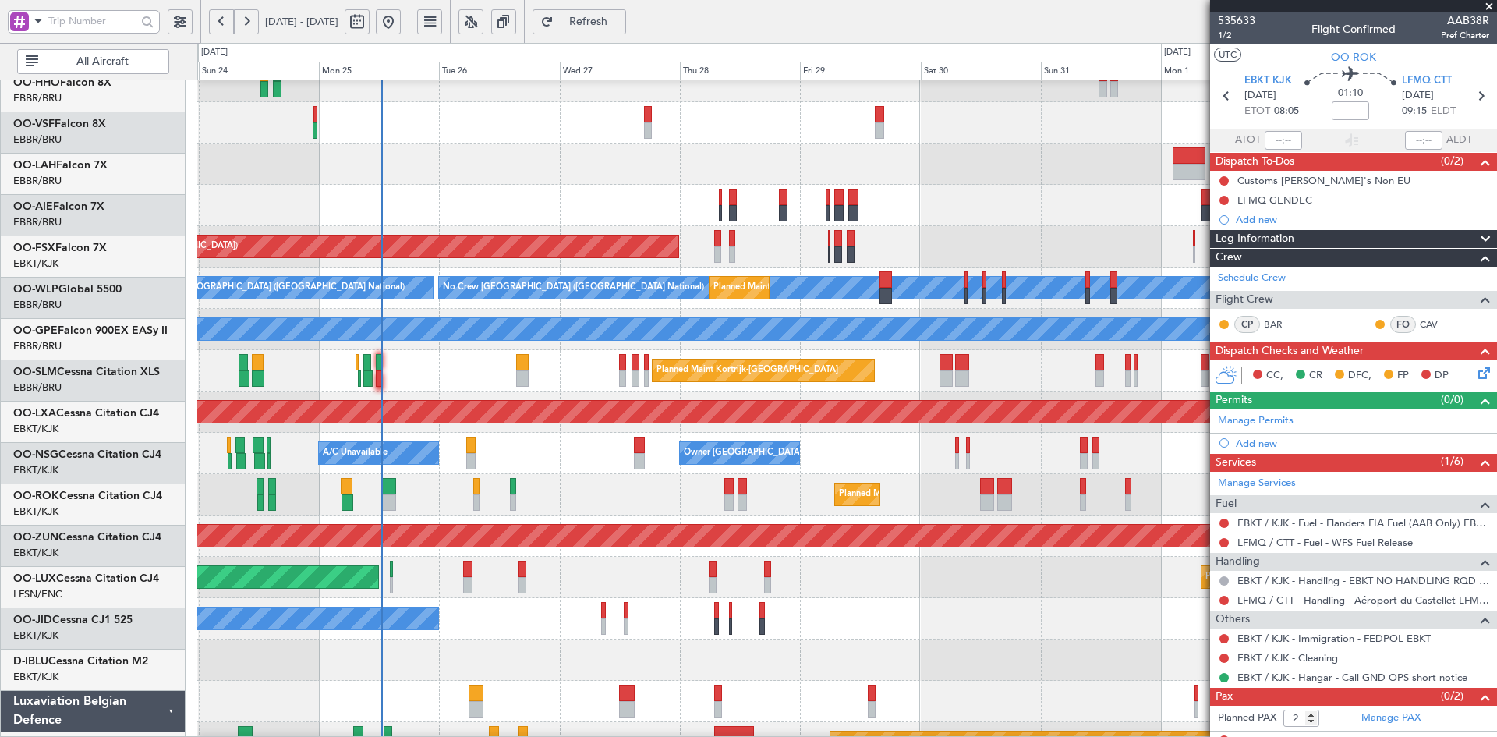
scroll to position [169, 0]
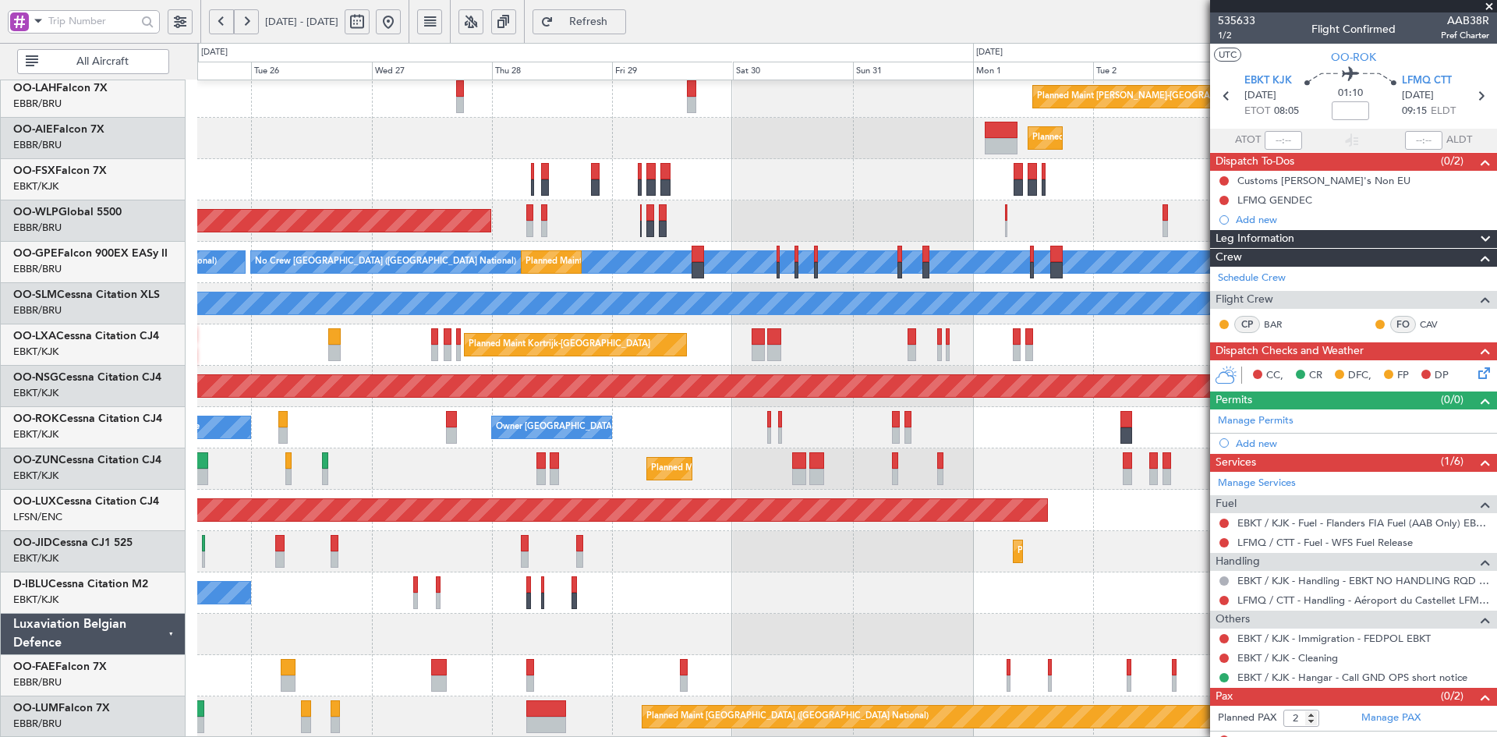
click at [723, 555] on div "Planned Maint [PERSON_NAME]-[GEOGRAPHIC_DATA][PERSON_NAME] ([GEOGRAPHIC_DATA][P…" at bounding box center [846, 324] width 1299 height 826
click at [854, 543] on div "Planned Maint Kortrijk-[GEOGRAPHIC_DATA] Planned Maint [GEOGRAPHIC_DATA] ([GEOG…" at bounding box center [846, 551] width 1299 height 41
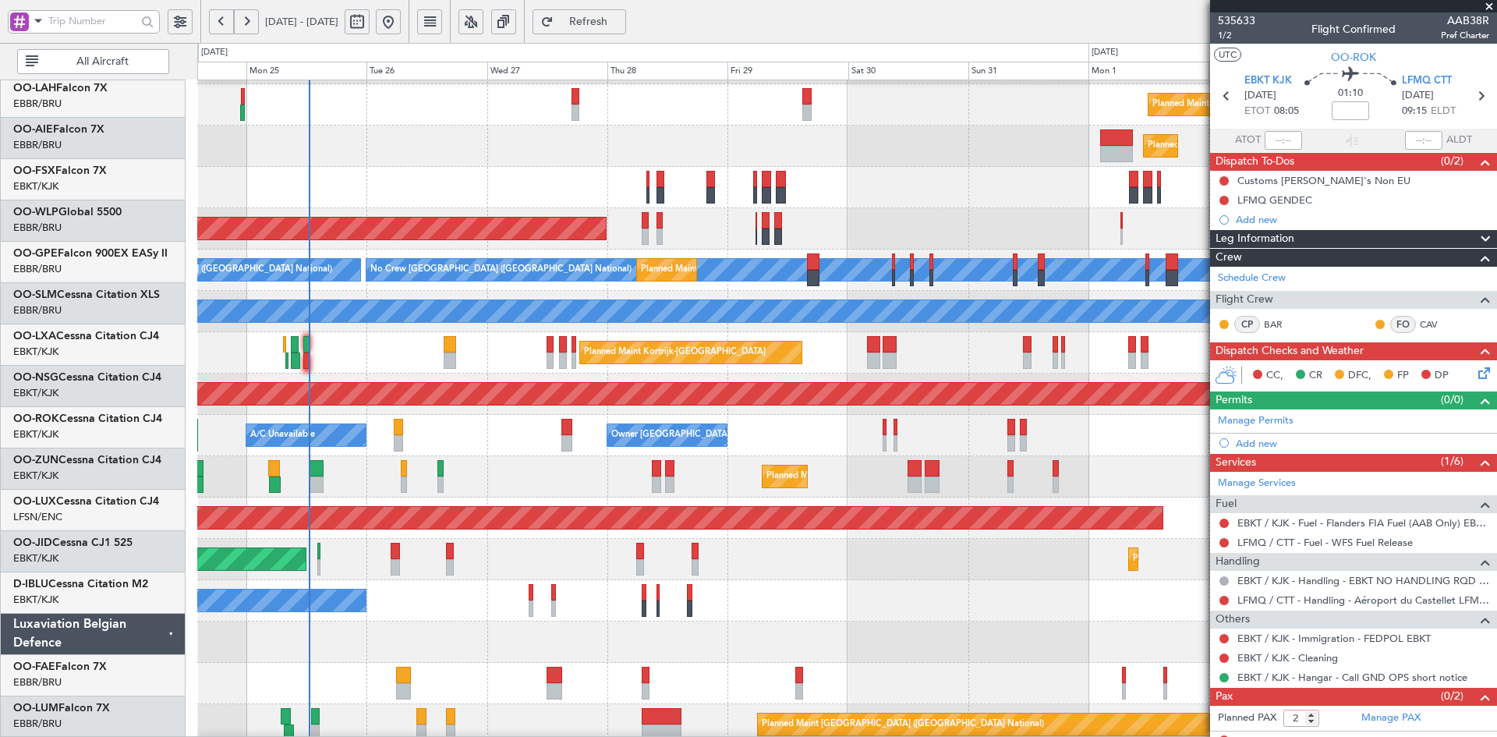
scroll to position [161, 0]
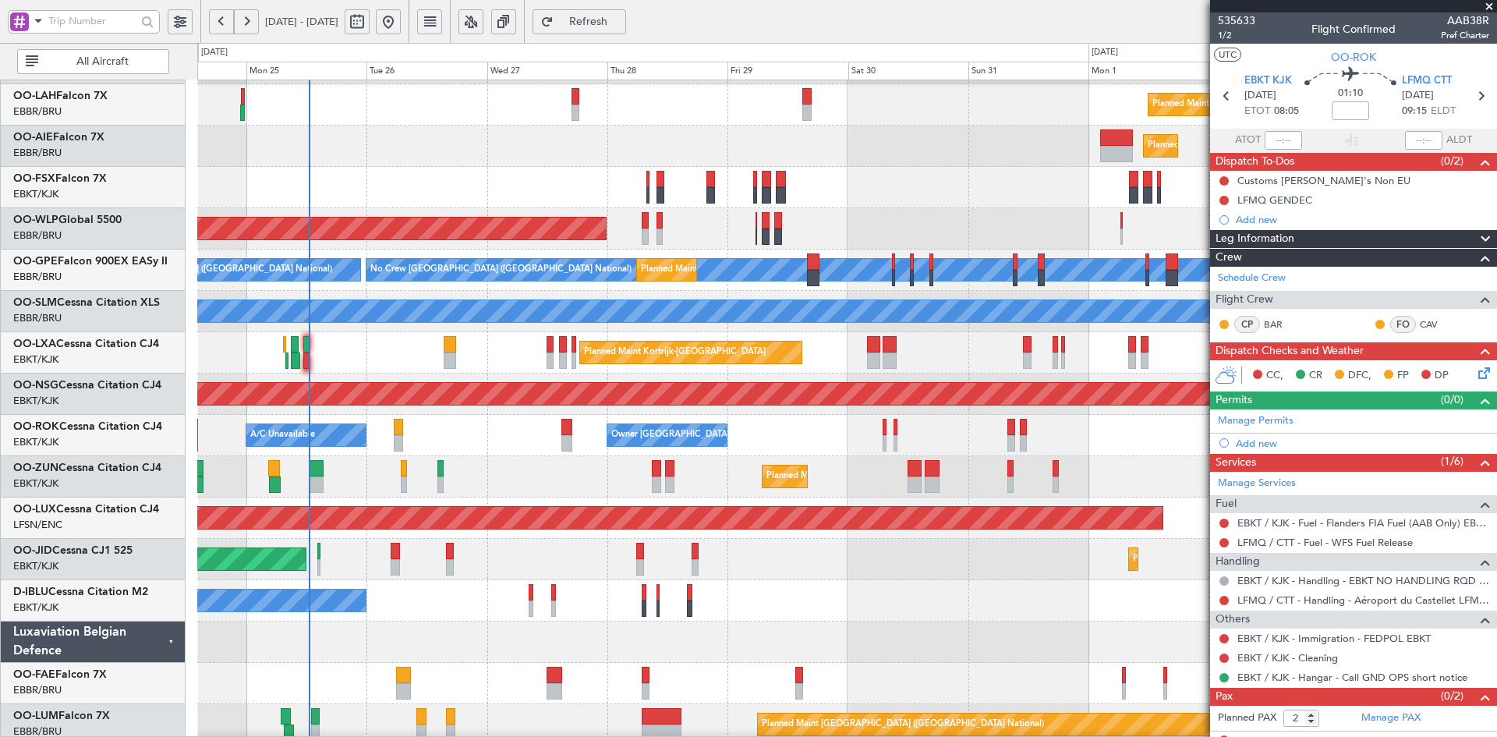
click at [878, 603] on div "No Crew Kortrijk-[GEOGRAPHIC_DATA] No Crew [GEOGRAPHIC_DATA] (Brussels National)" at bounding box center [846, 600] width 1299 height 41
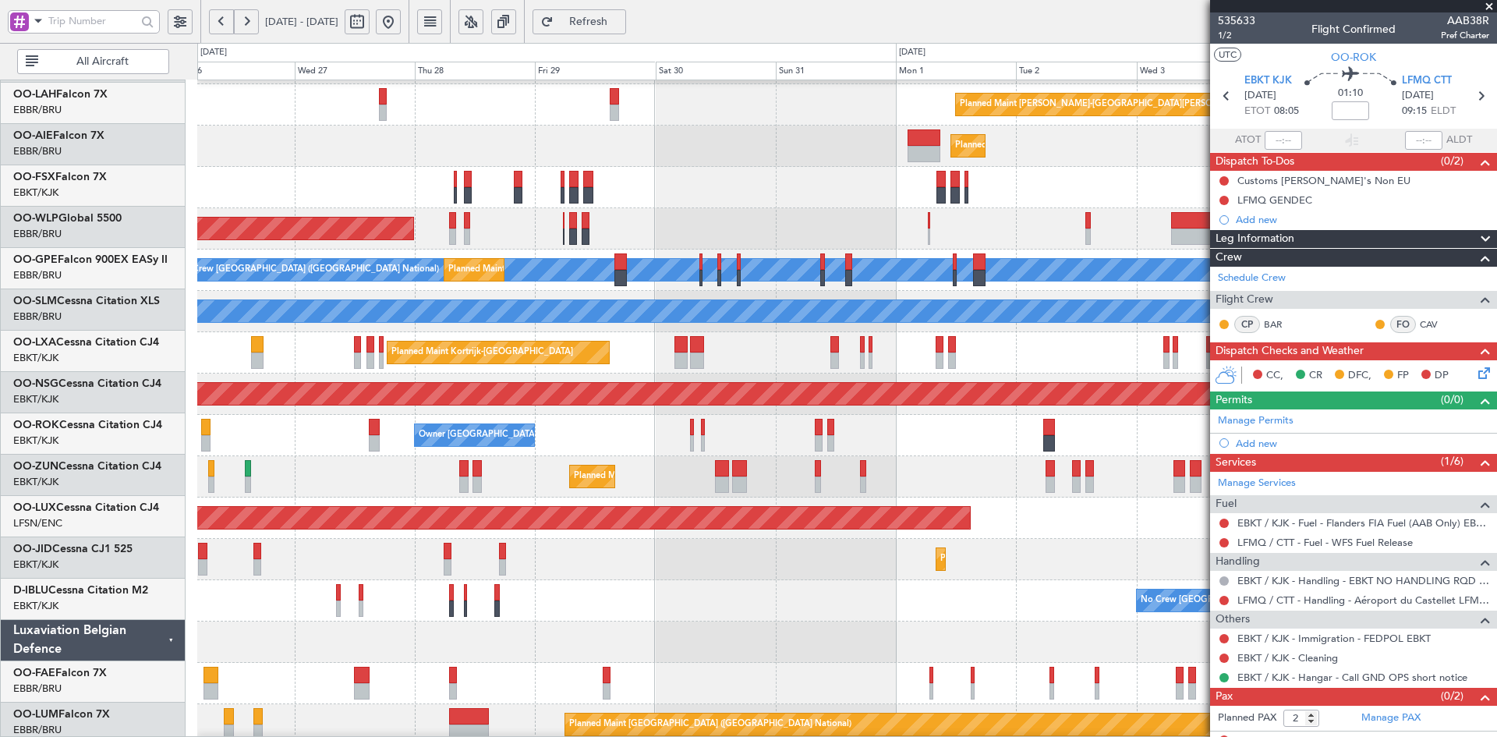
click at [790, 584] on div "No Crew [GEOGRAPHIC_DATA] ([GEOGRAPHIC_DATA] National) No Crew Kortrijk-[GEOGRA…" at bounding box center [846, 600] width 1299 height 41
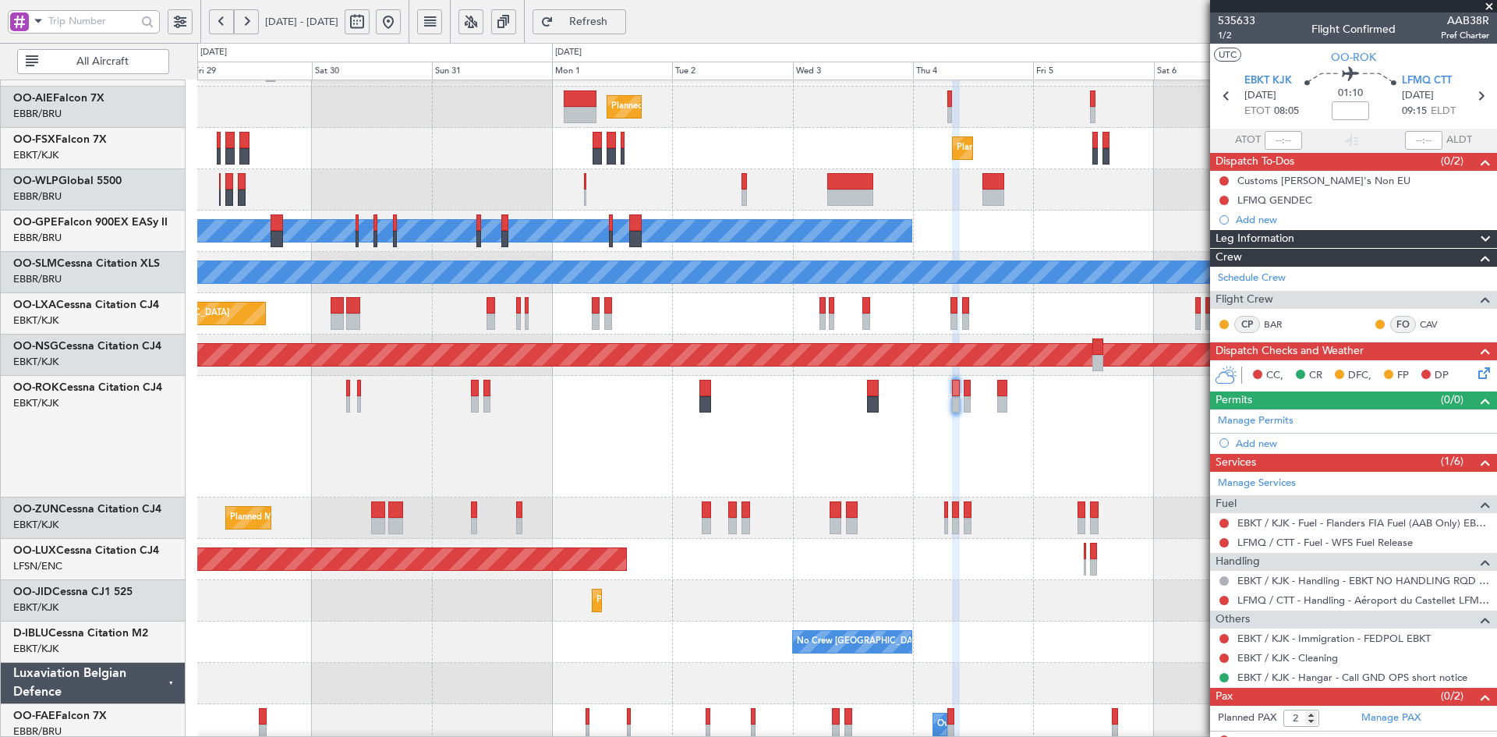
click at [751, 516] on div "Planned Maint [PERSON_NAME]-[GEOGRAPHIC_DATA][PERSON_NAME] ([GEOGRAPHIC_DATA][P…" at bounding box center [846, 333] width 1299 height 907
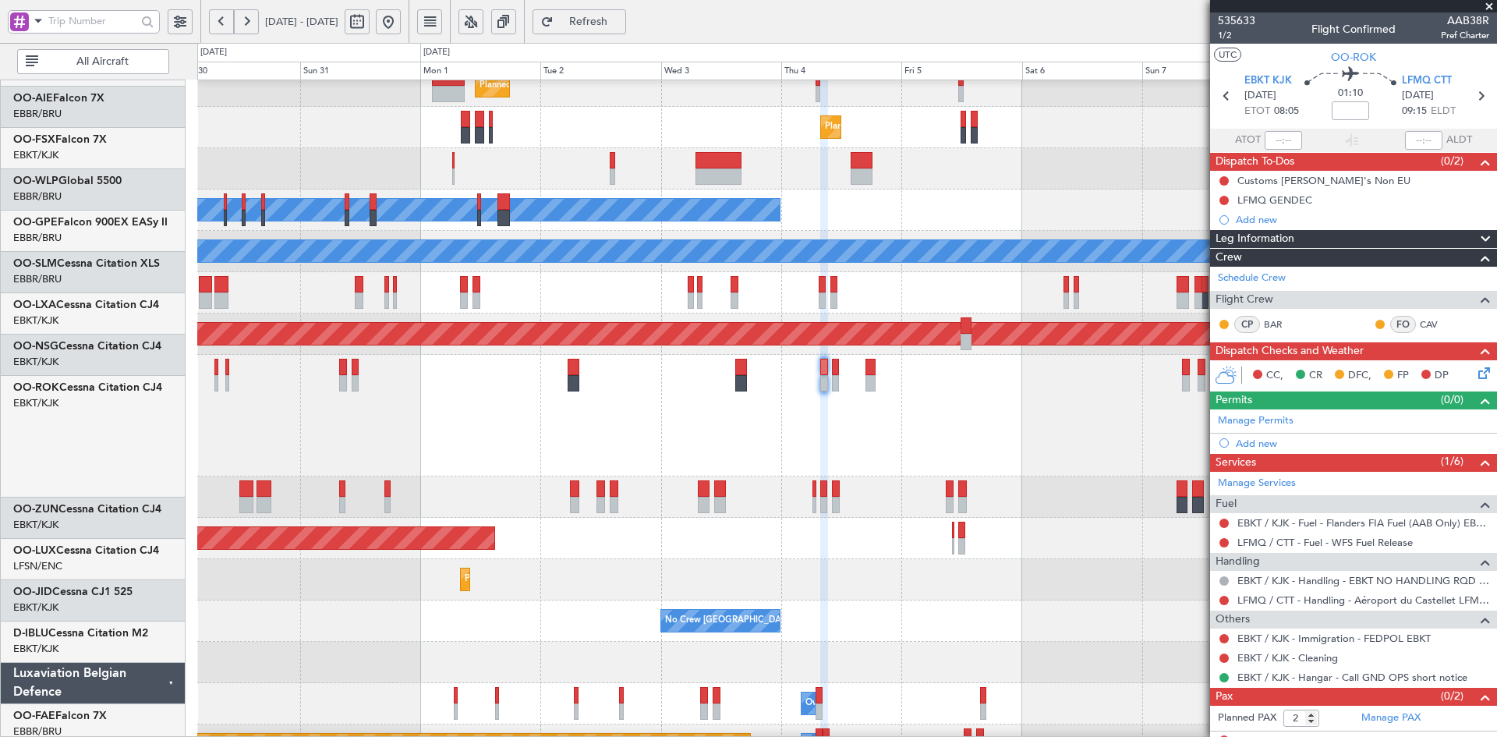
scroll to position [224, 0]
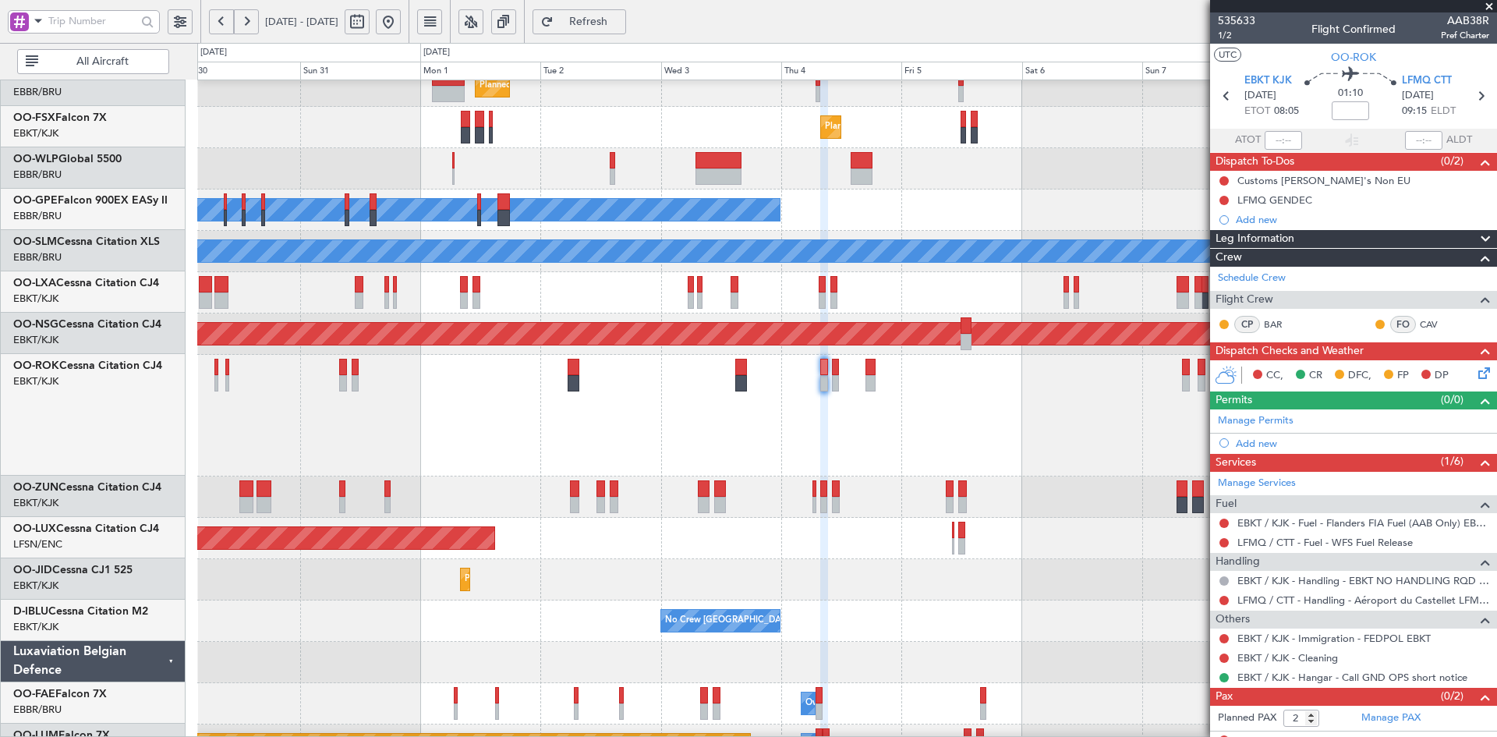
click at [862, 421] on div "Owner [GEOGRAPHIC_DATA]-[GEOGRAPHIC_DATA]" at bounding box center [846, 416] width 1299 height 122
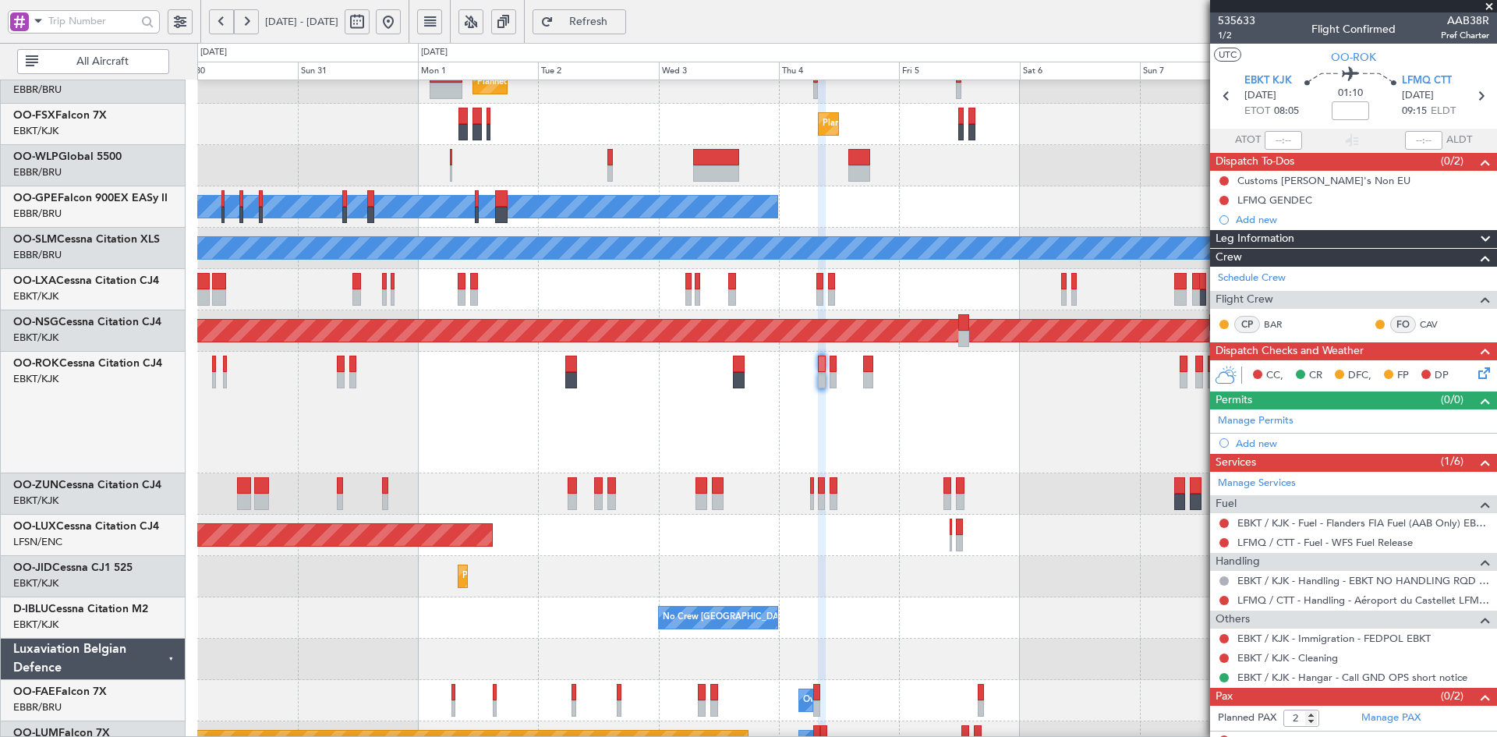
scroll to position [249, 0]
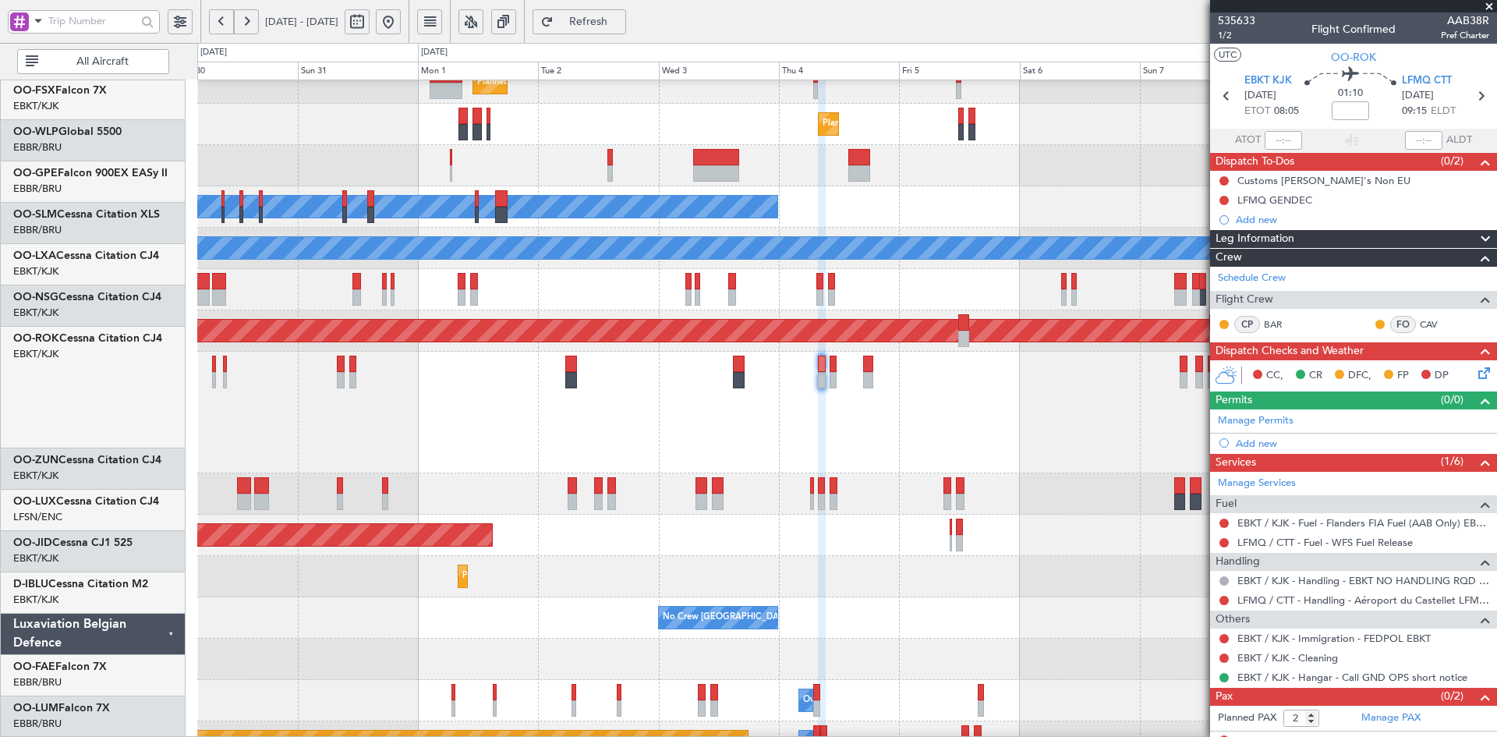
click at [782, 380] on div "Owner [GEOGRAPHIC_DATA]-[GEOGRAPHIC_DATA]" at bounding box center [846, 413] width 1299 height 122
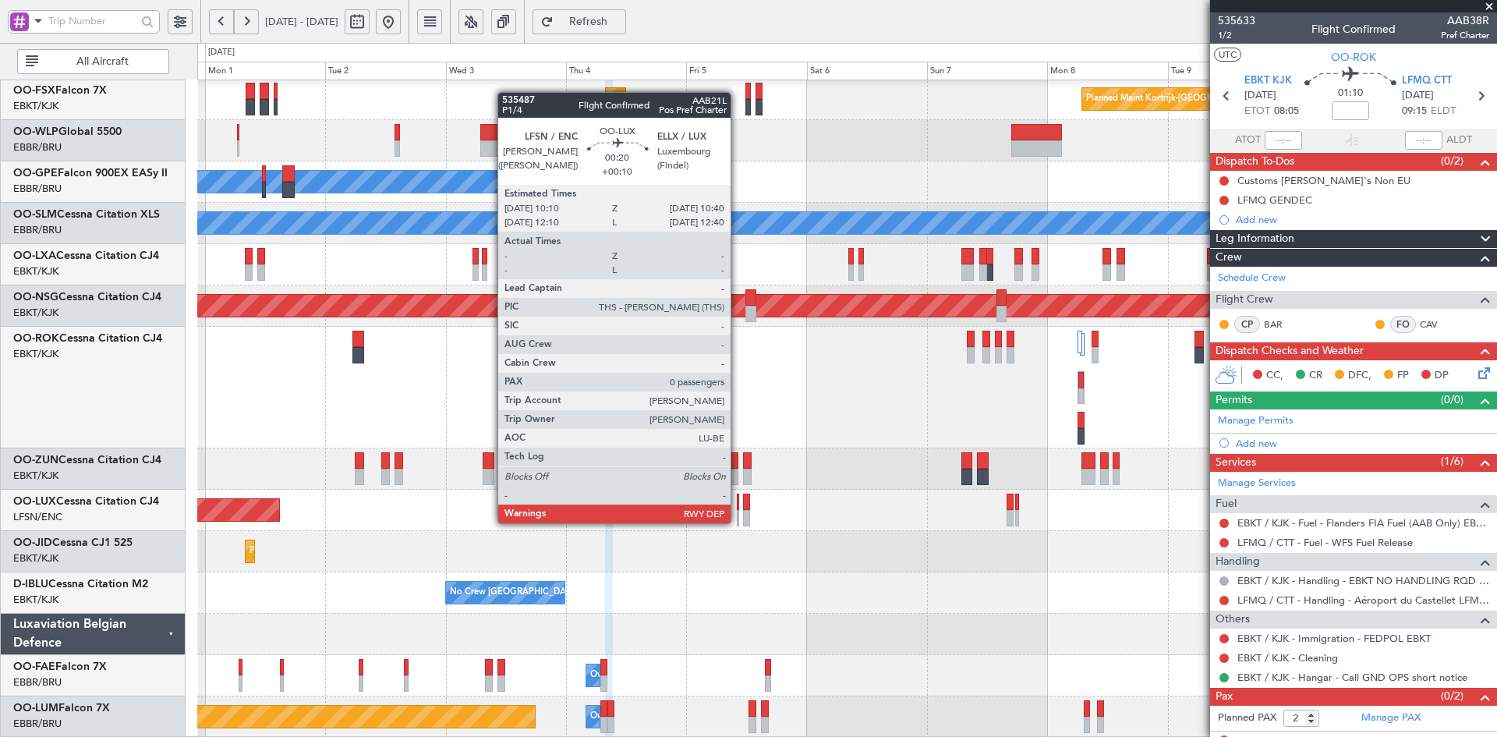
click at [737, 521] on div at bounding box center [738, 518] width 3 height 16
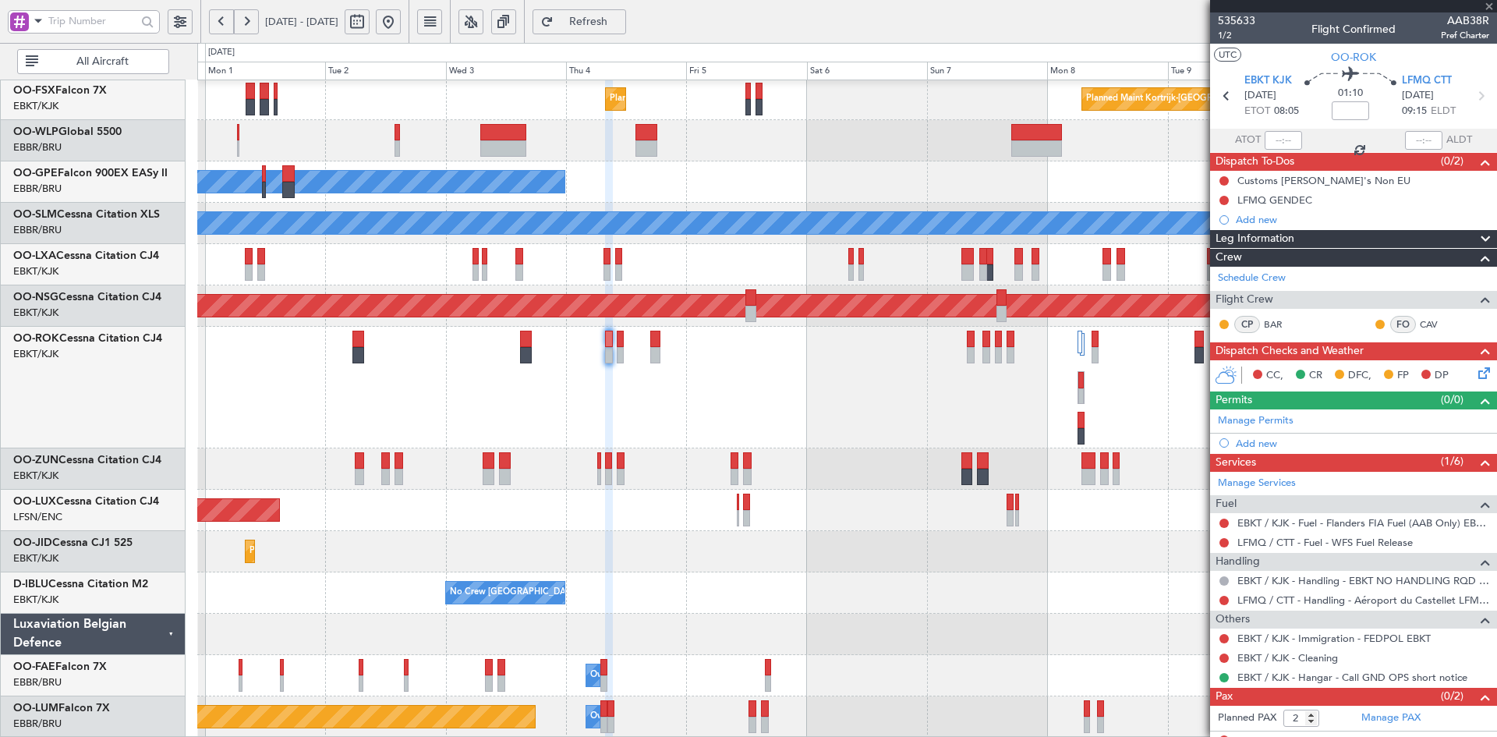
type input "+00:10"
type input "0"
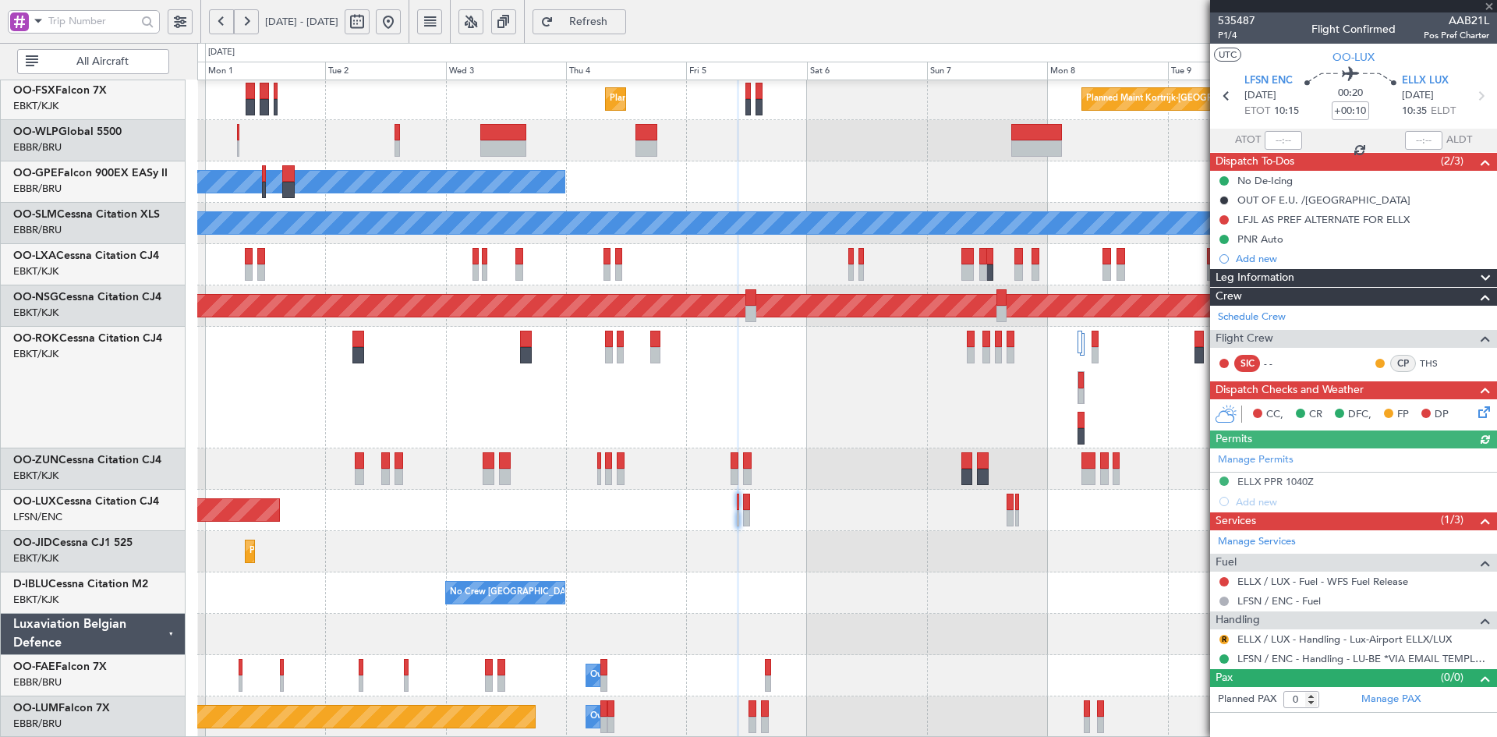
click at [1288, 315] on div "Schedule Crew" at bounding box center [1353, 317] width 287 height 23
click at [1487, 2] on span at bounding box center [1489, 7] width 16 height 14
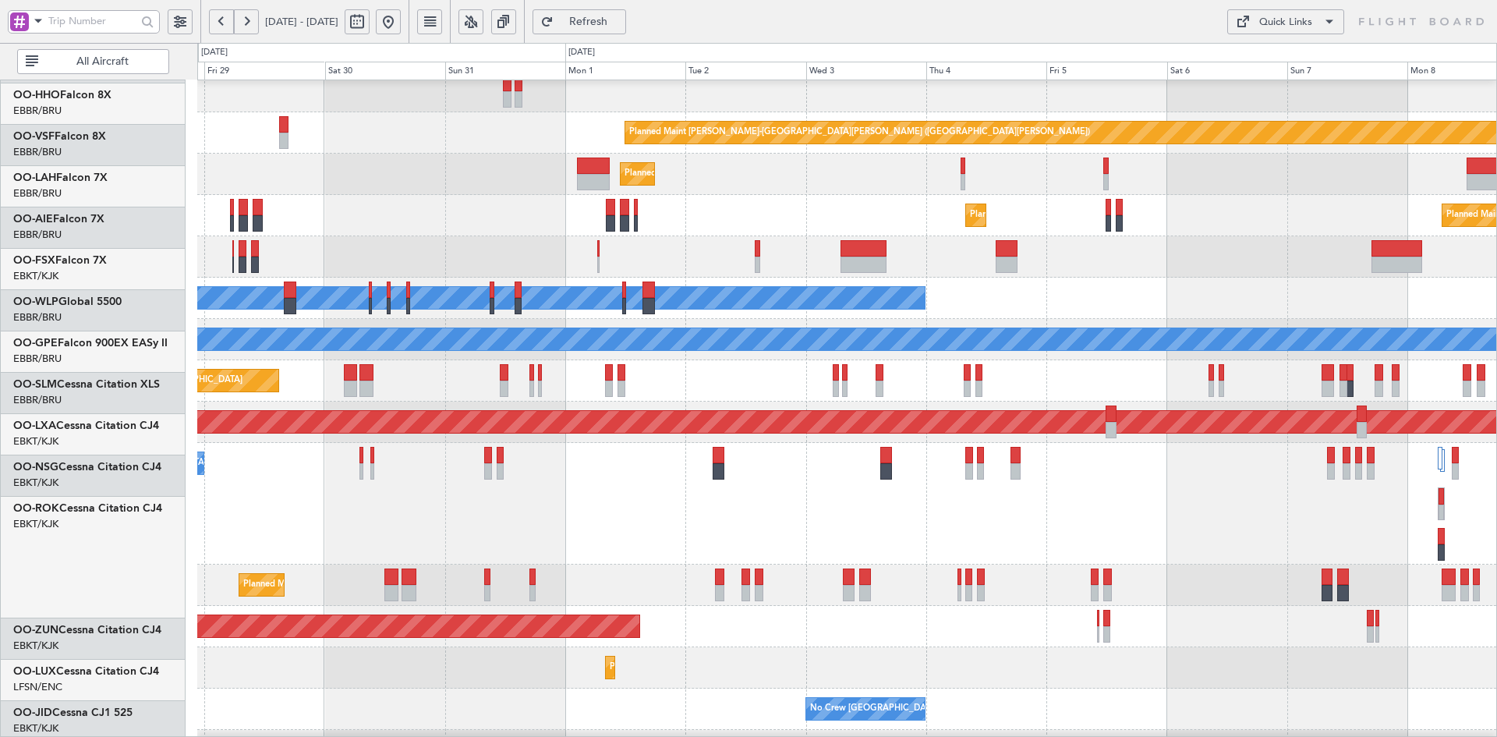
scroll to position [133, 0]
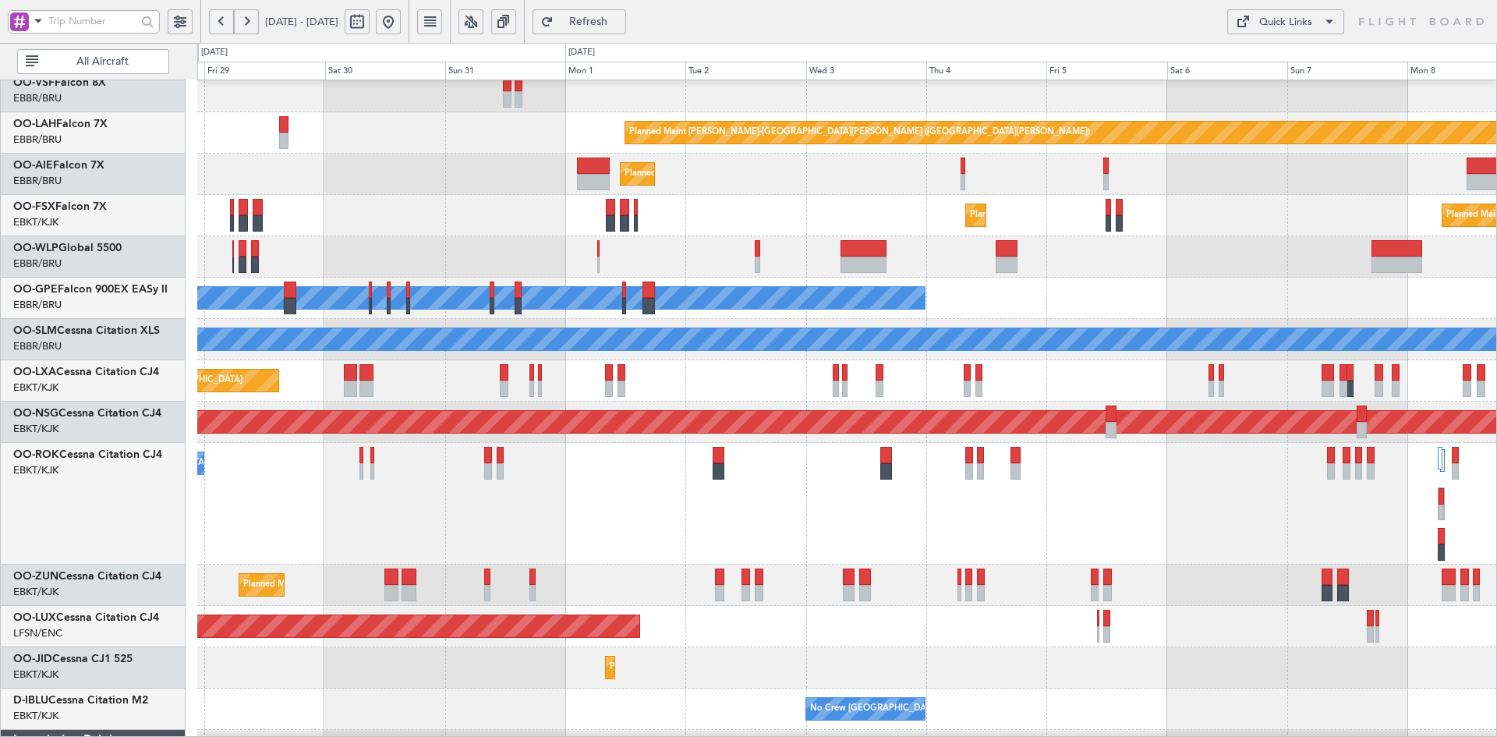
click at [632, 198] on div "Planned Maint Kortrijk-[GEOGRAPHIC_DATA] Planned Maint [GEOGRAPHIC_DATA]-[GEOGR…" at bounding box center [846, 215] width 1299 height 41
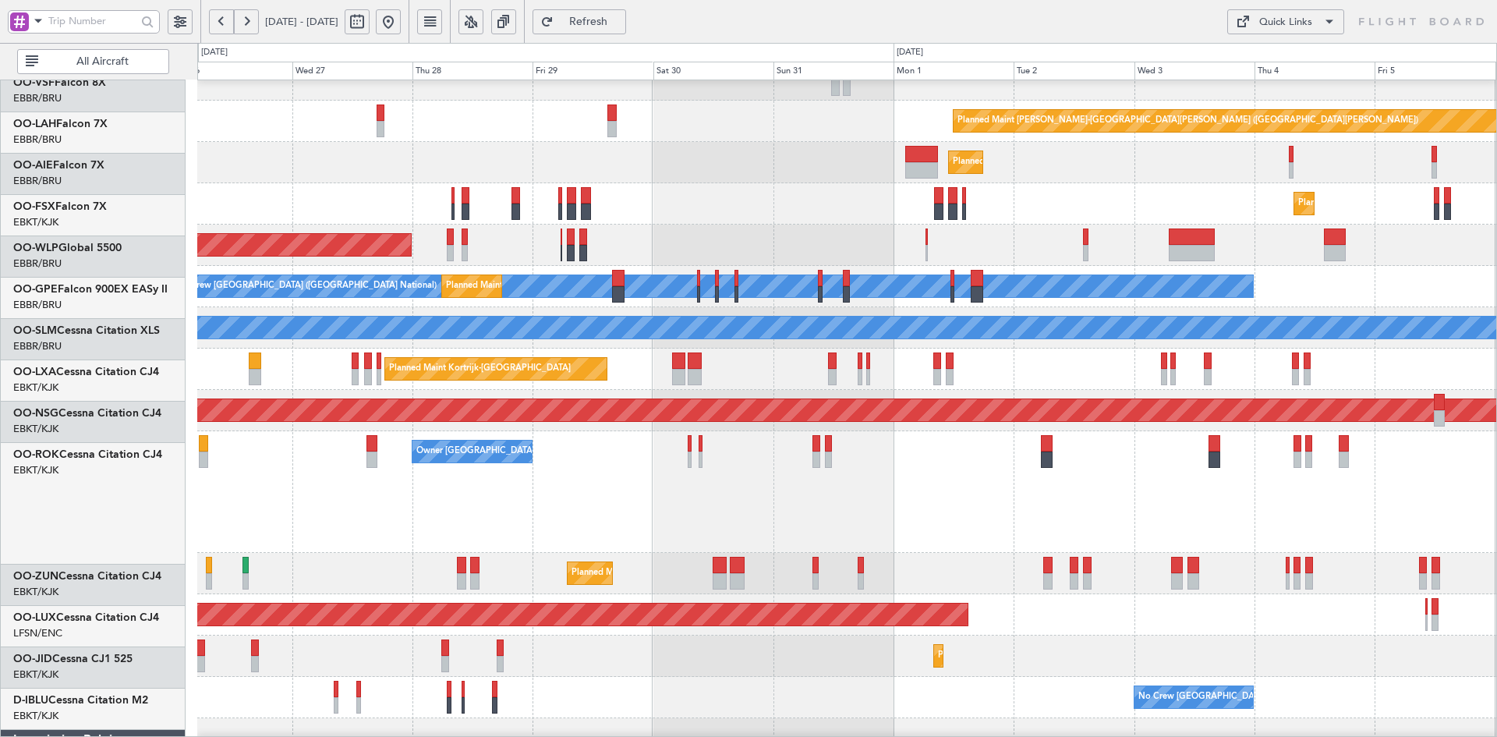
scroll to position [145, 0]
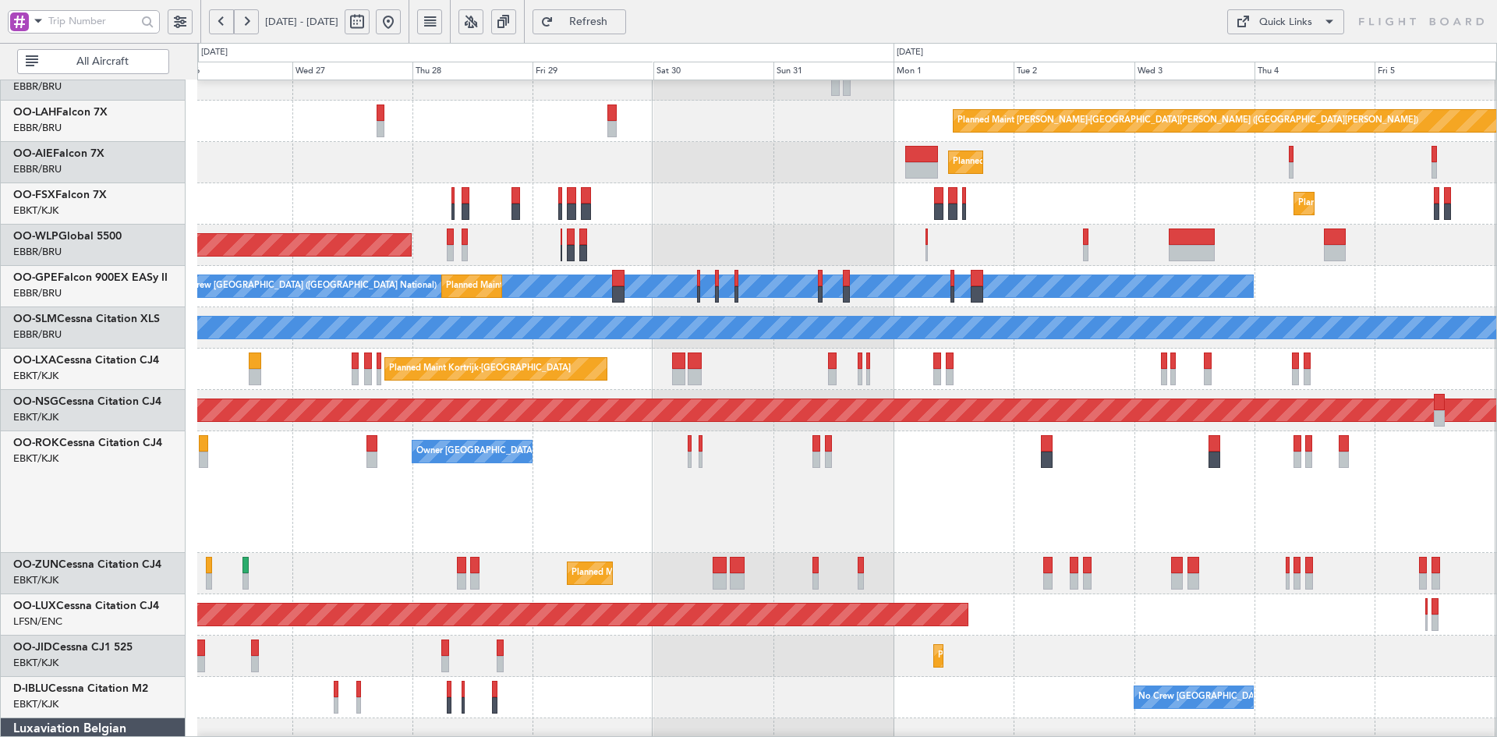
click at [695, 476] on div "Owner [GEOGRAPHIC_DATA]-[GEOGRAPHIC_DATA] A/C Unavailable" at bounding box center [846, 492] width 1299 height 122
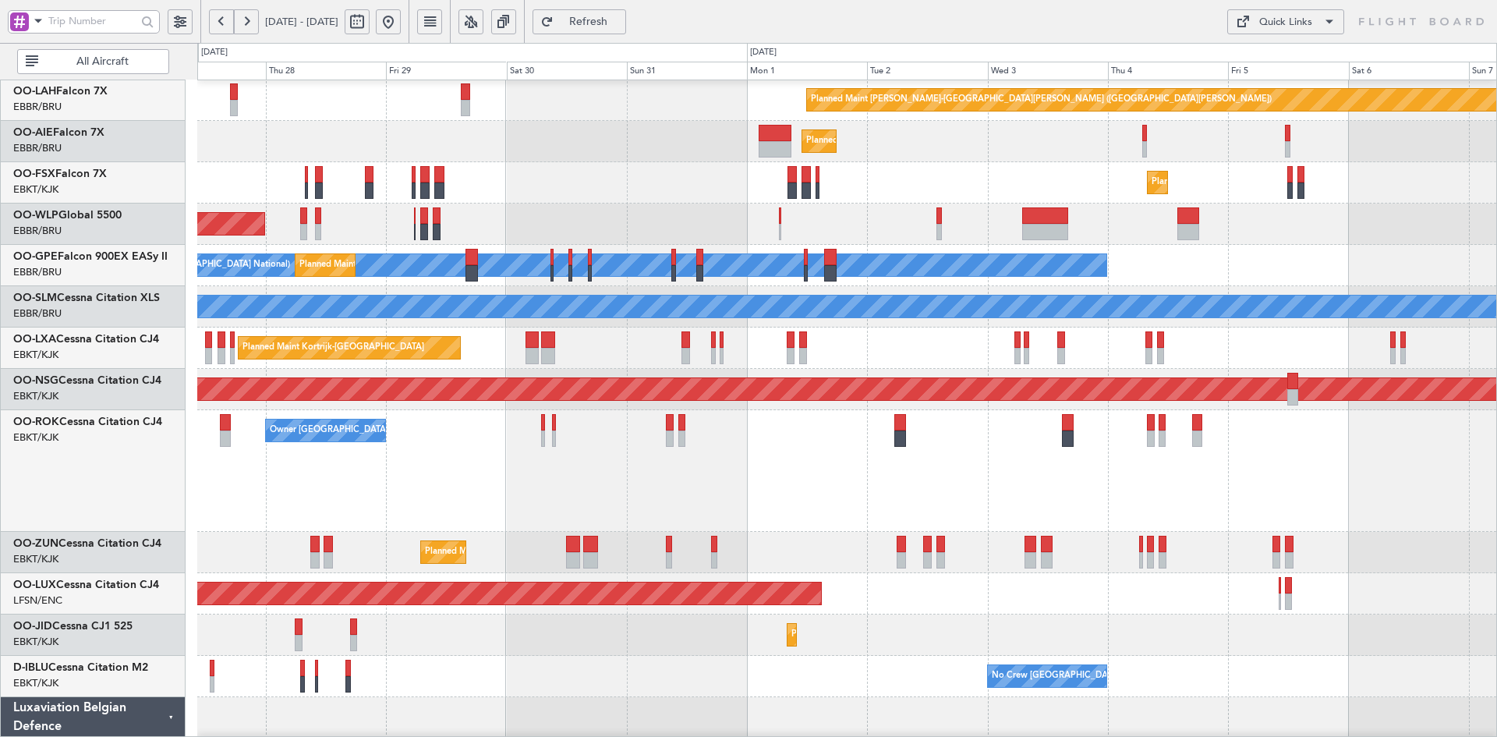
click at [900, 453] on div "Owner Kortrijk-Wevelgem A/C Unavailable" at bounding box center [846, 471] width 1299 height 122
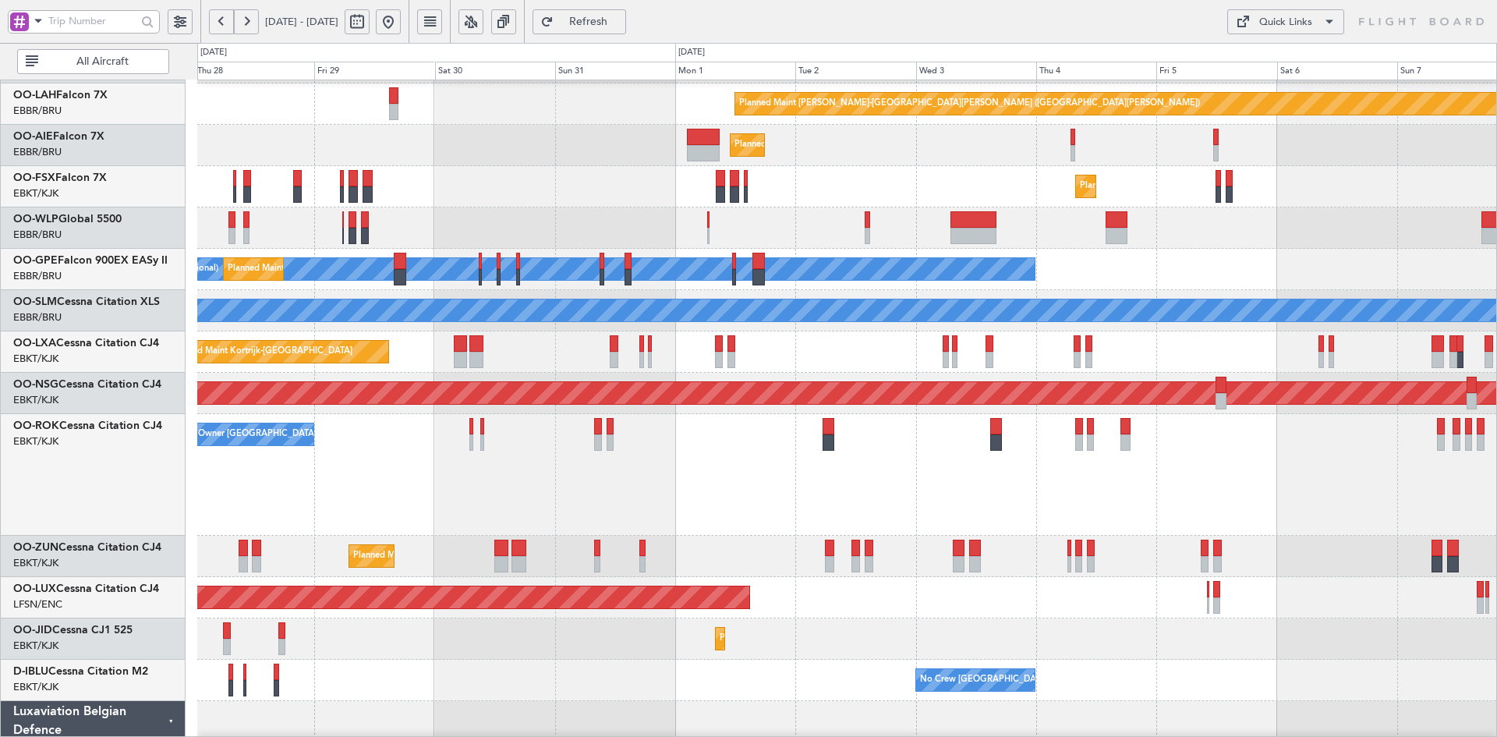
click at [1147, 285] on div "No Crew Brussels (Brussels National) Planned Maint Brussels (Brussels National)…" at bounding box center [846, 269] width 1299 height 41
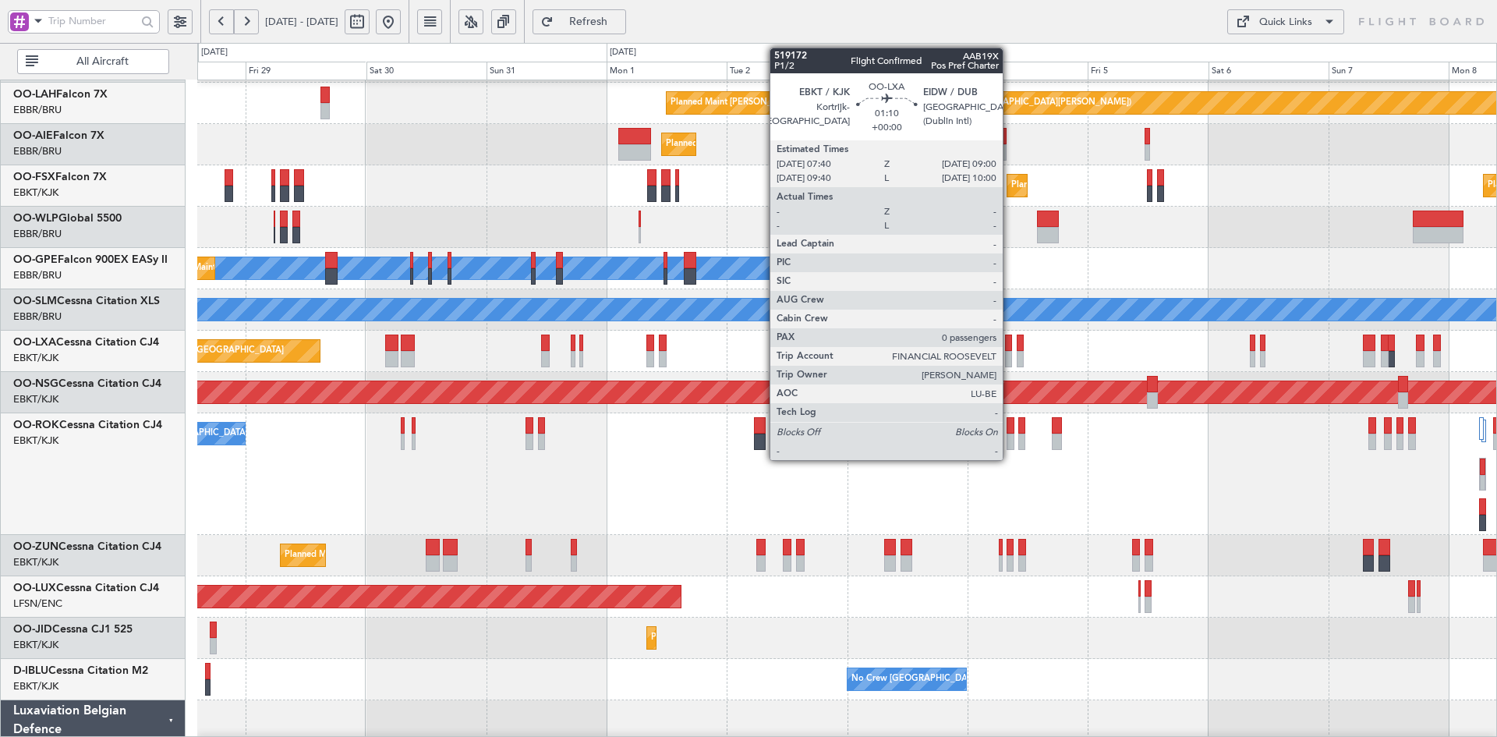
click at [1009, 360] on div at bounding box center [1008, 359] width 7 height 16
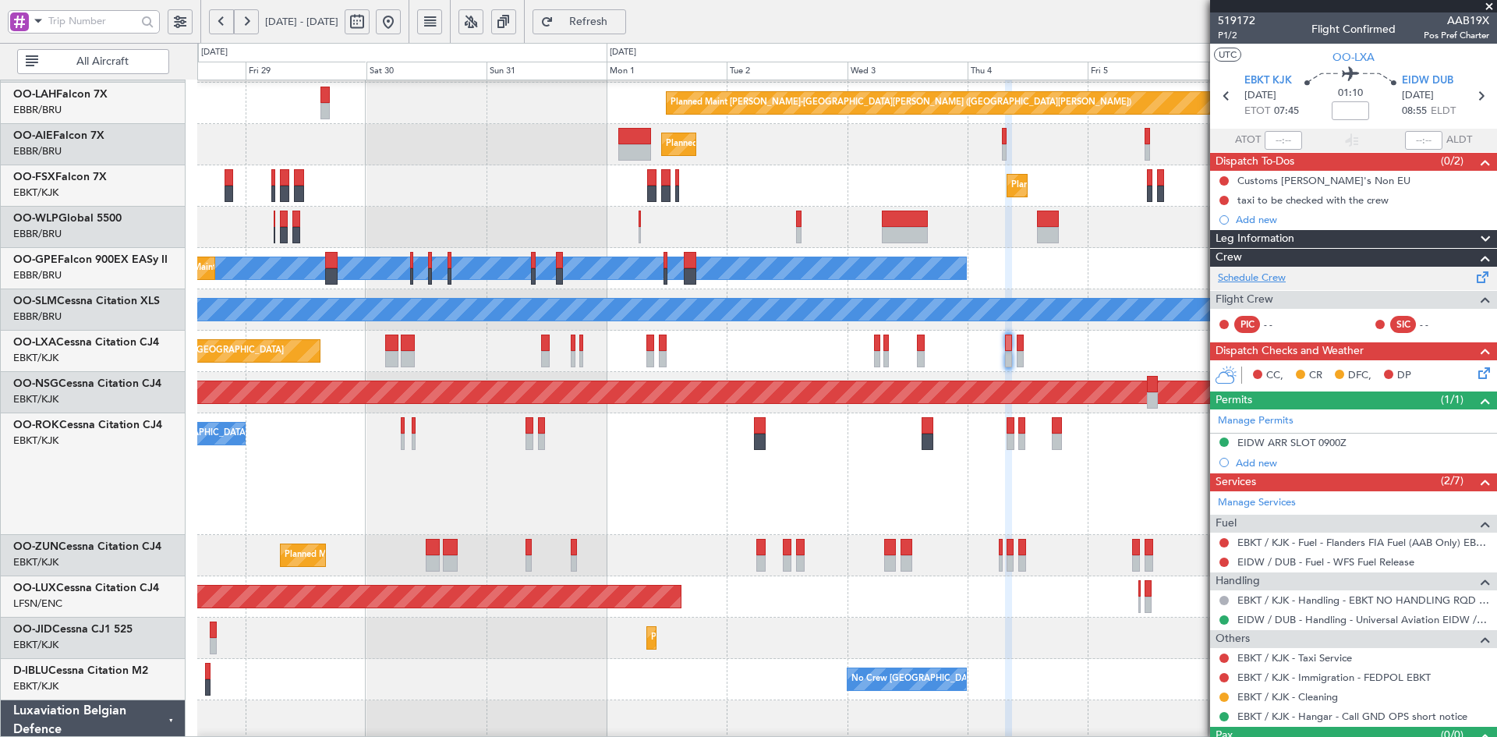
click at [1244, 280] on link "Schedule Crew" at bounding box center [1252, 278] width 68 height 16
click at [896, 514] on div "Owner Kortrijk-Wevelgem A/C Unavailable" at bounding box center [846, 474] width 1299 height 122
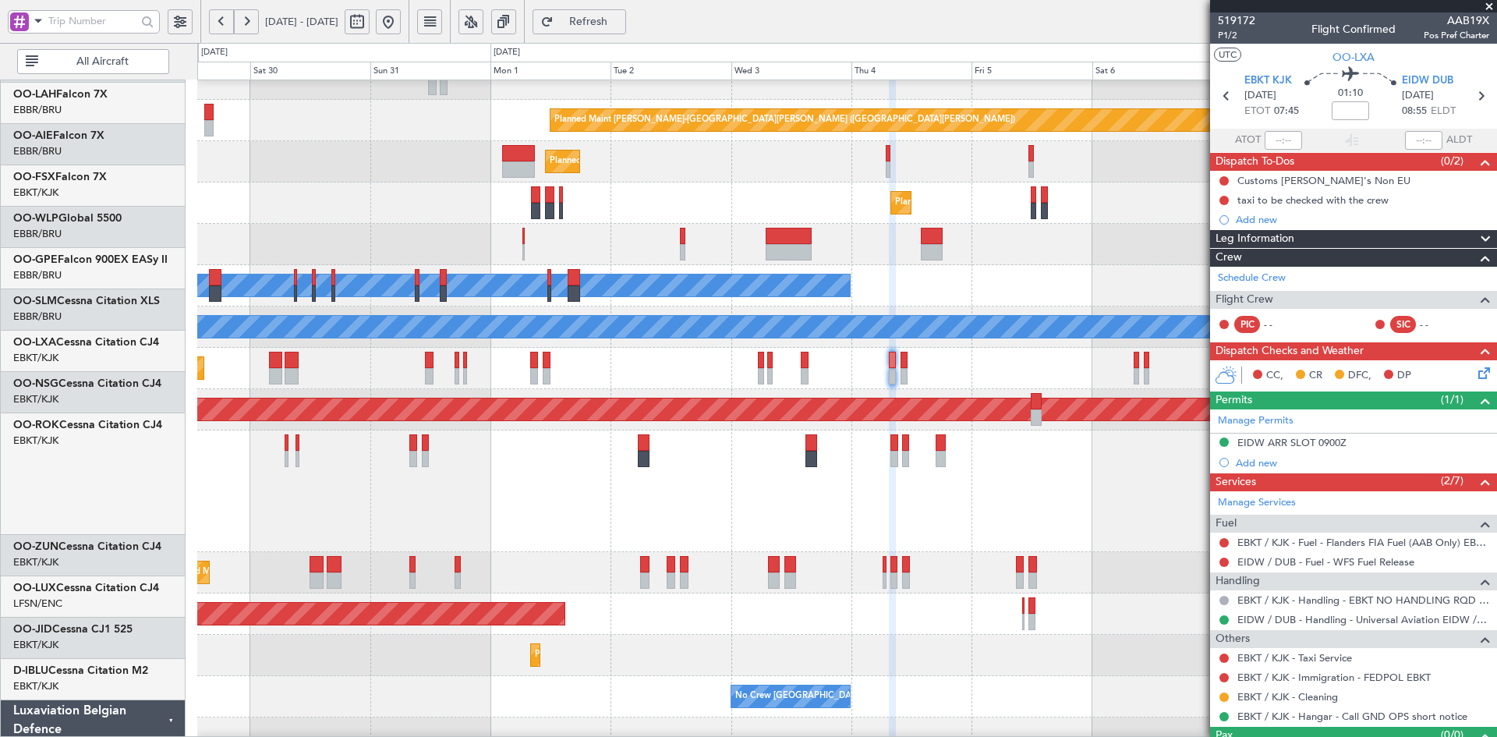
scroll to position [146, 0]
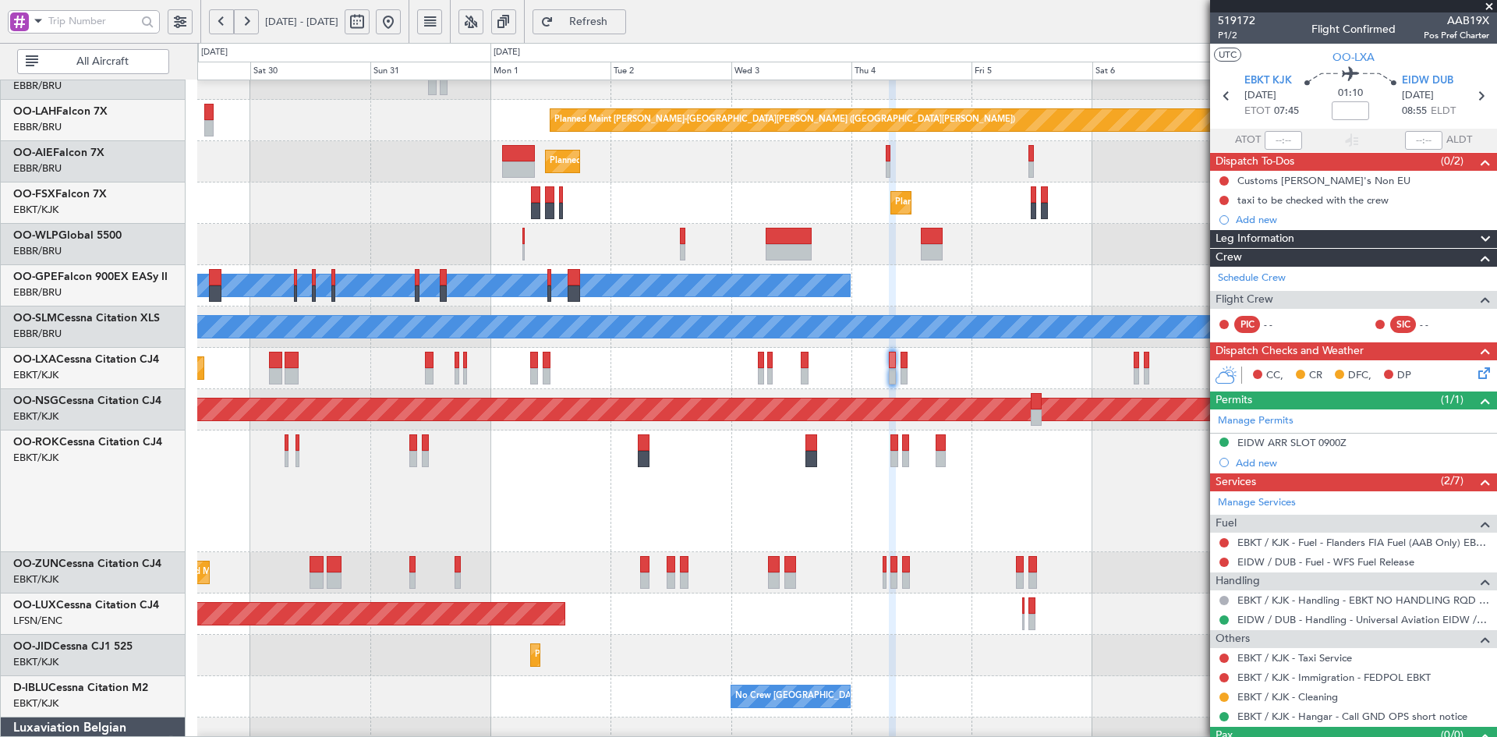
click at [794, 461] on div "Owner [GEOGRAPHIC_DATA]-[GEOGRAPHIC_DATA]" at bounding box center [846, 491] width 1299 height 122
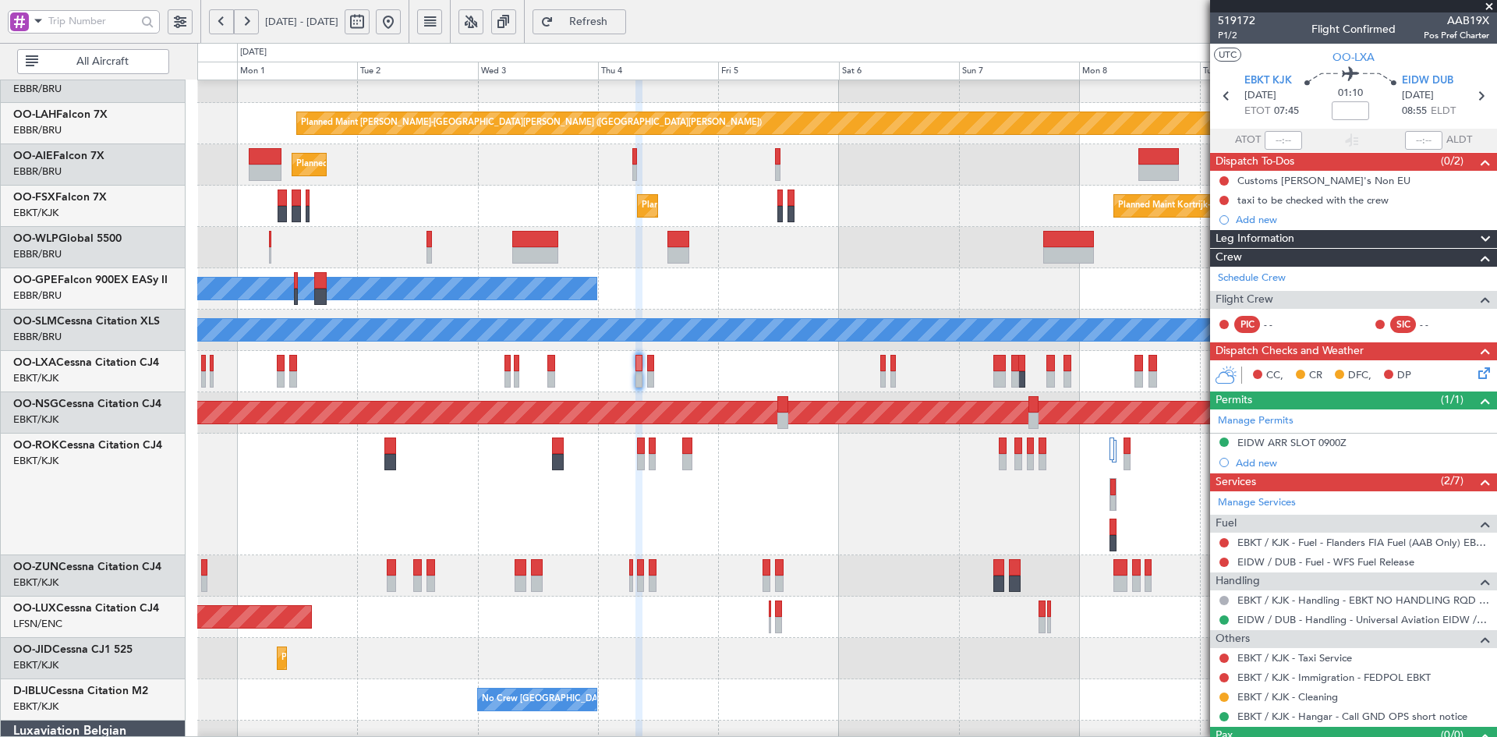
click at [781, 510] on div "Owner [GEOGRAPHIC_DATA]-[GEOGRAPHIC_DATA]" at bounding box center [846, 494] width 1299 height 122
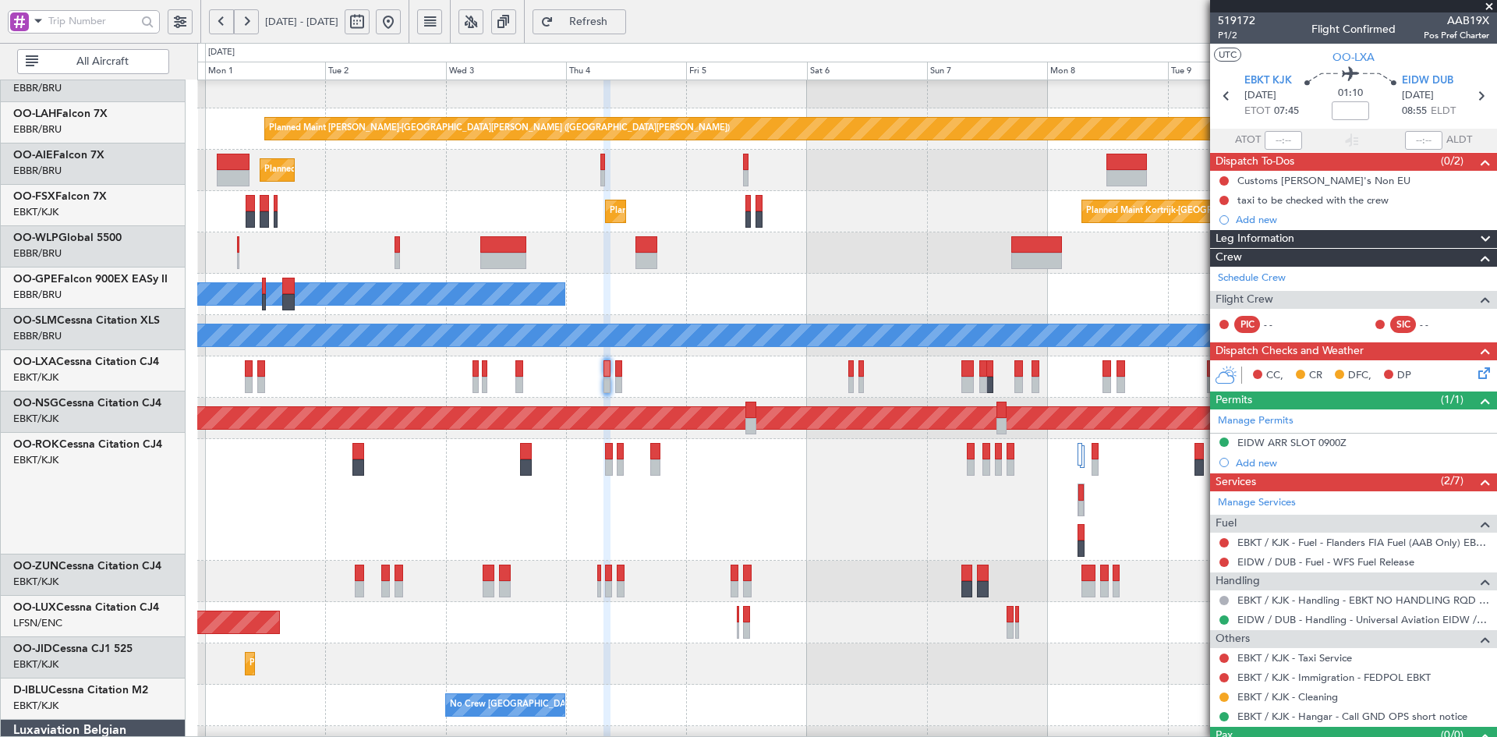
click at [817, 472] on div at bounding box center [846, 500] width 1299 height 122
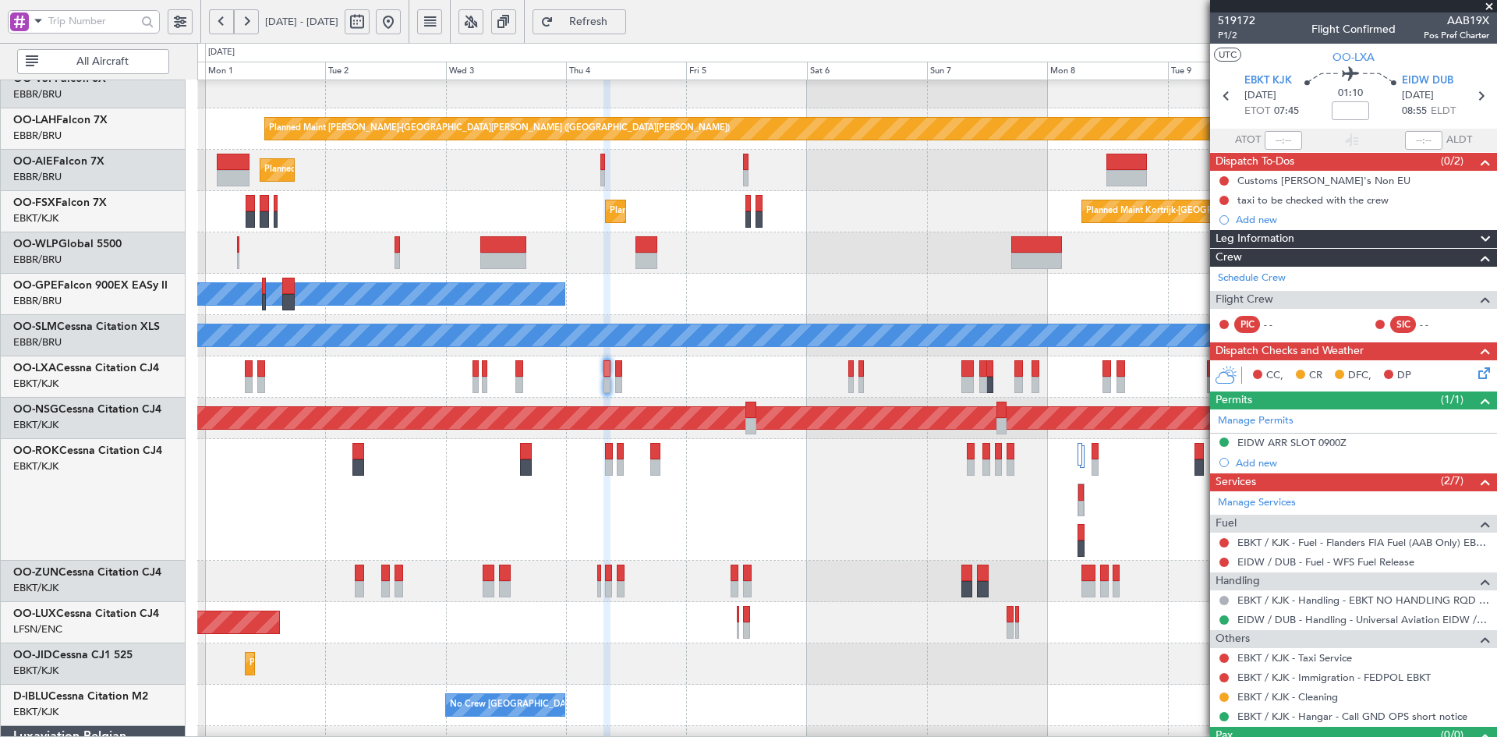
click at [610, 521] on div at bounding box center [846, 500] width 1299 height 122
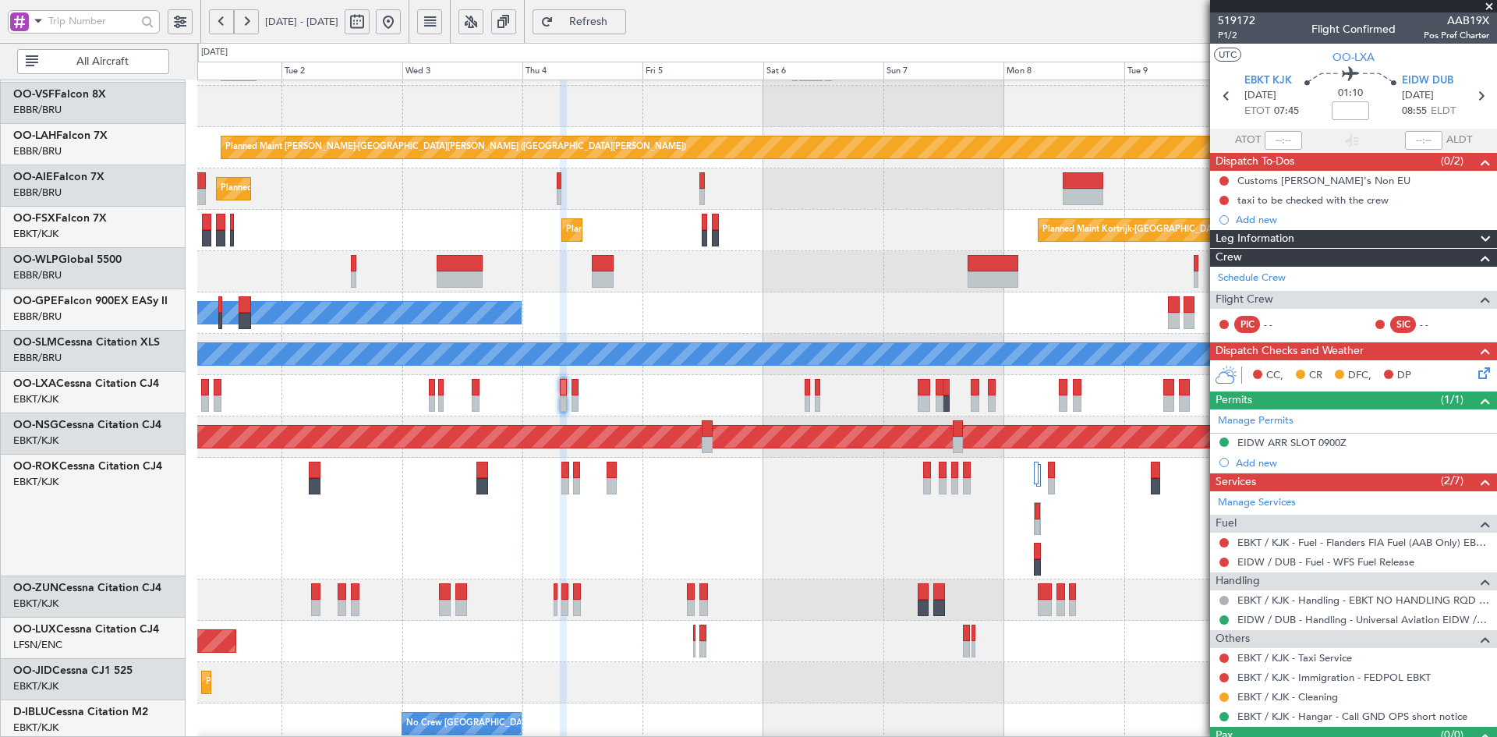
scroll to position [118, 0]
click at [802, 514] on div at bounding box center [846, 519] width 1299 height 122
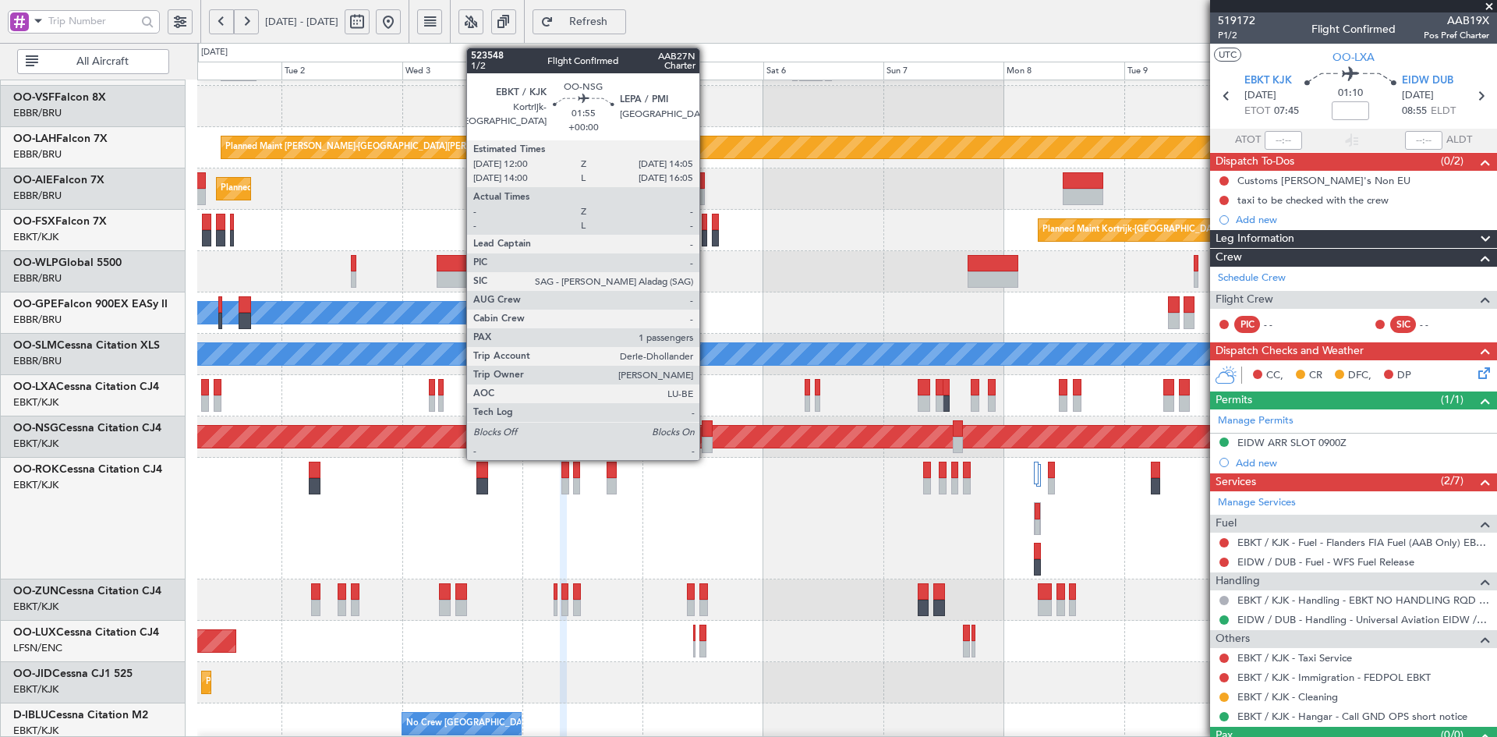
click at [706, 442] on div at bounding box center [707, 445] width 11 height 16
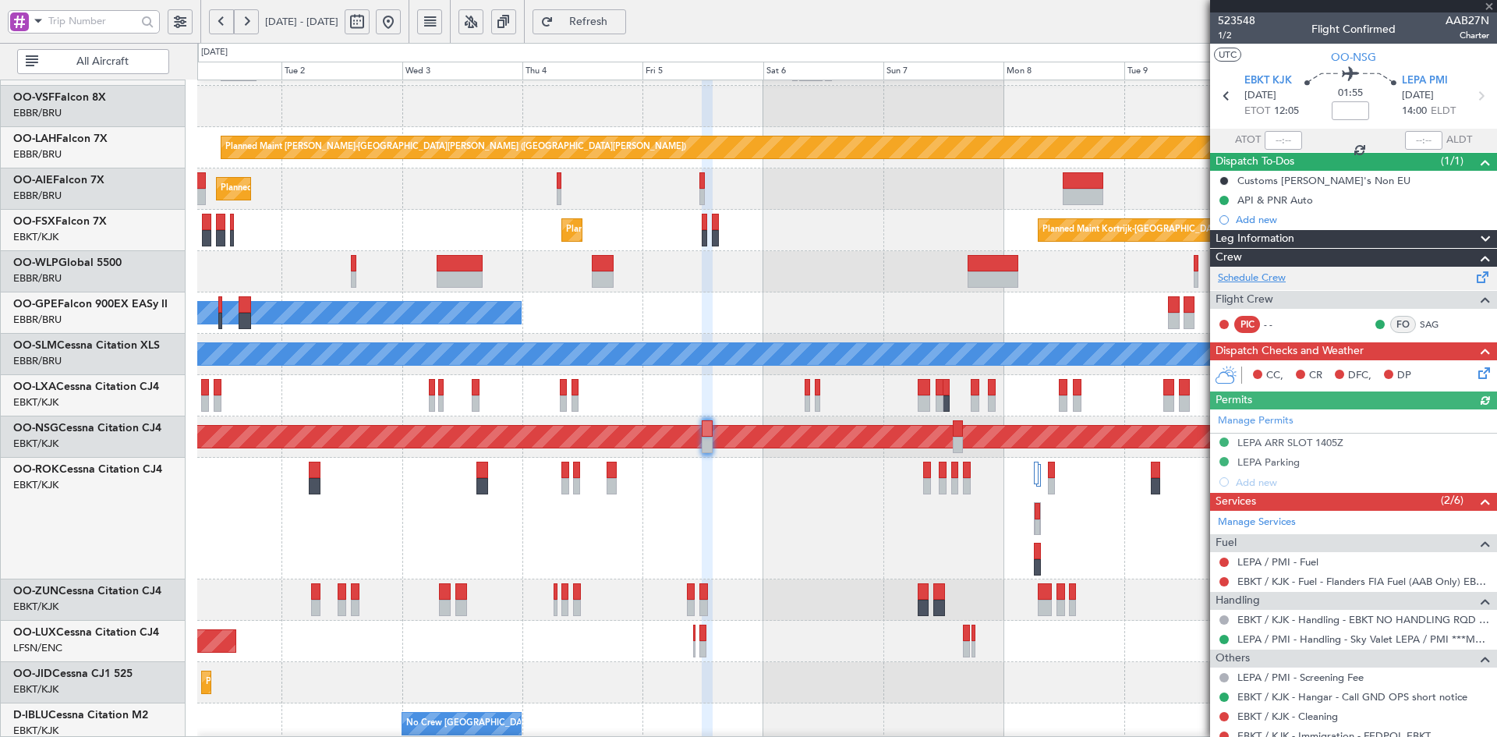
click at [1264, 280] on link "Schedule Crew" at bounding box center [1252, 278] width 68 height 16
click at [787, 305] on div "Planned Maint Alton-st Louis (St Louis Regl) Planned Maint London (Farnborough)…" at bounding box center [846, 415] width 1299 height 907
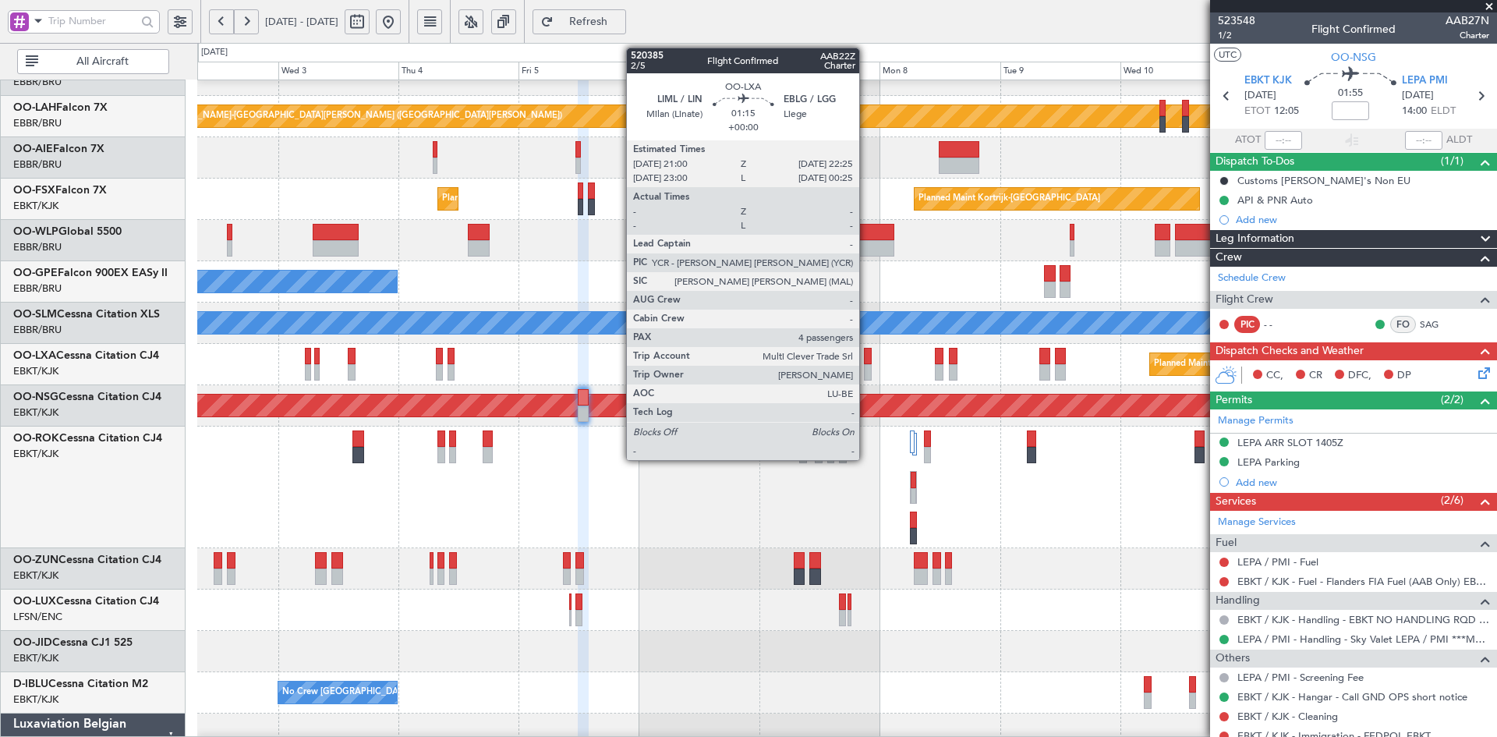
click at [866, 370] on div at bounding box center [868, 372] width 8 height 16
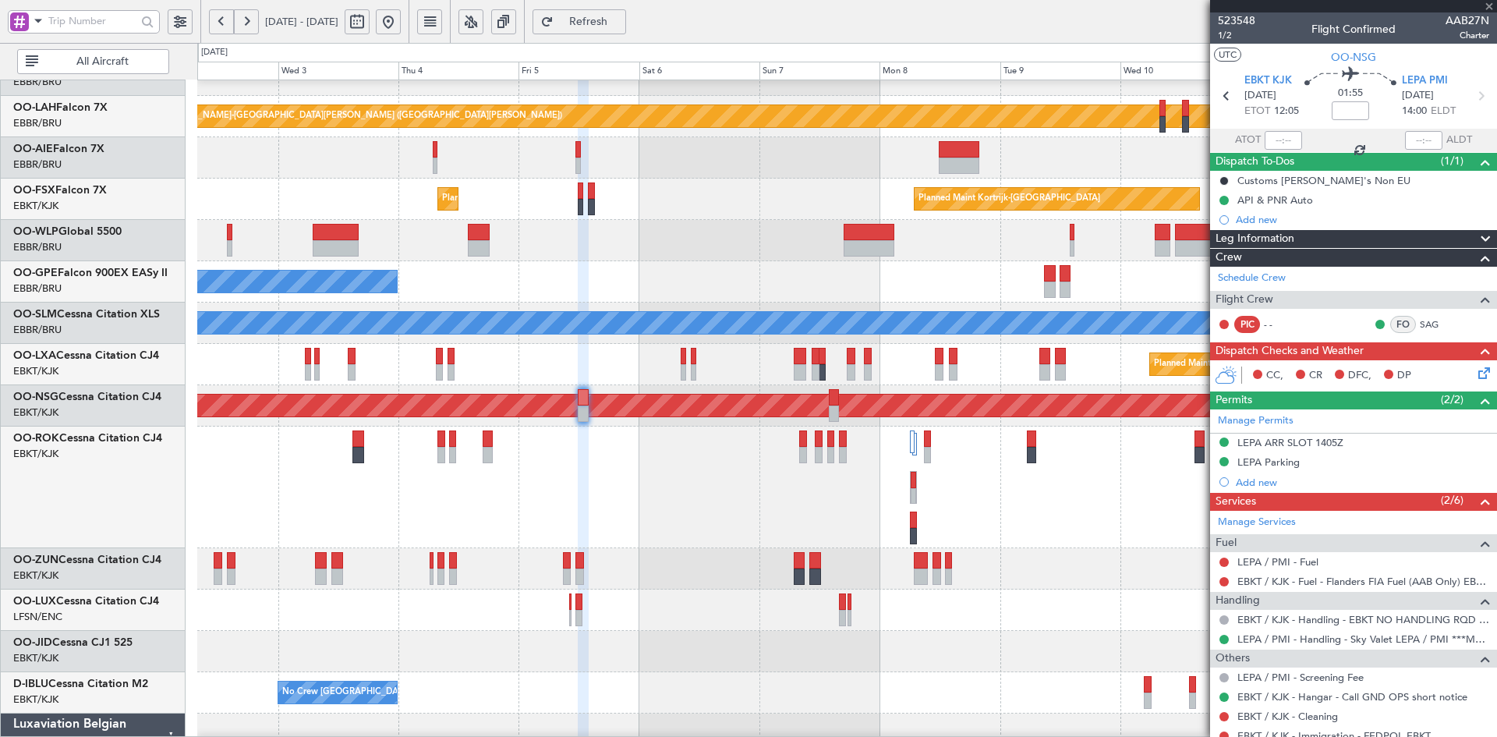
type input "4"
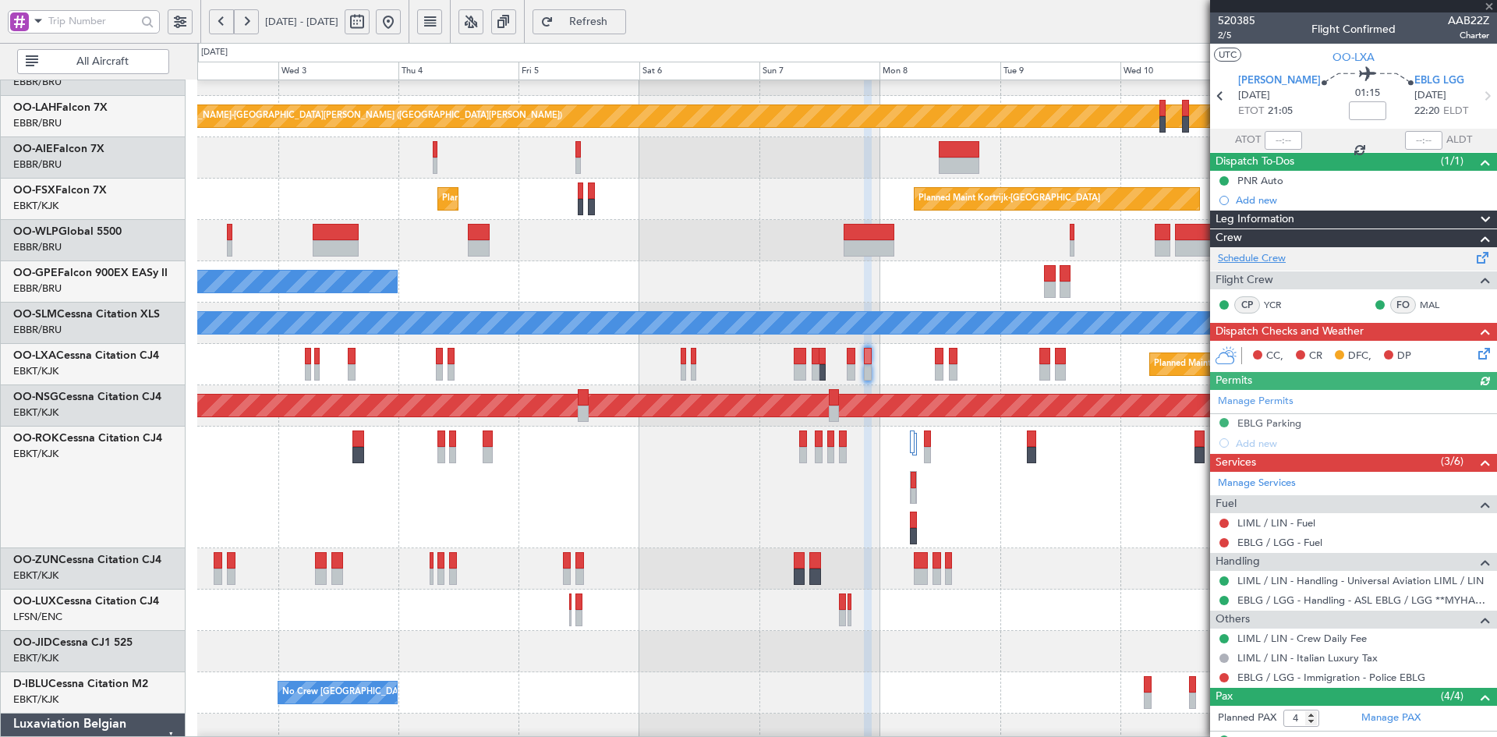
click at [1277, 255] on link "Schedule Crew" at bounding box center [1252, 259] width 68 height 16
click at [1273, 479] on fb-app "02 Sep 2025 - 13 Sep 2025 Refresh Quick Links All Aircraft Planned Maint Alton-…" at bounding box center [748, 378] width 1497 height 718
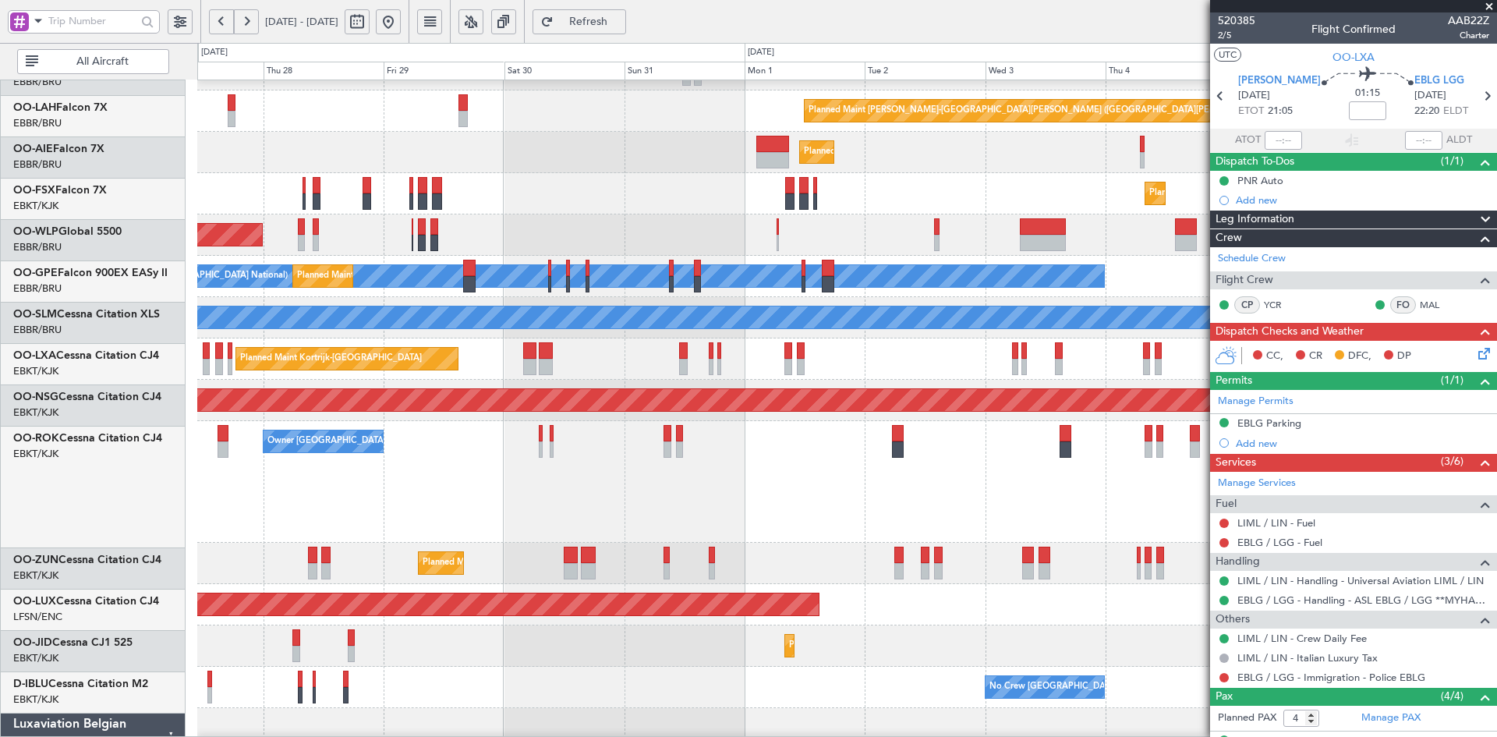
scroll to position [155, 0]
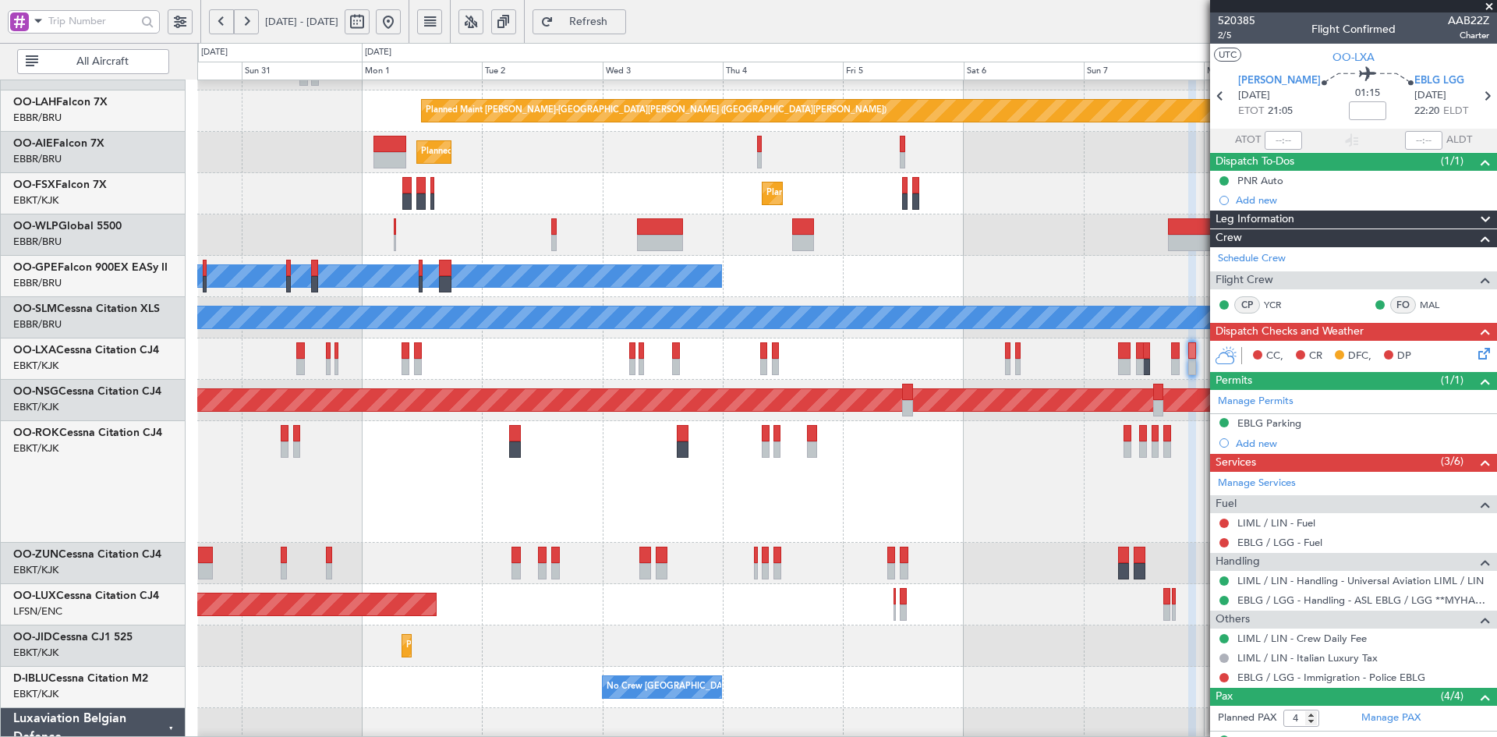
click at [438, 482] on div "Owner [GEOGRAPHIC_DATA]-[GEOGRAPHIC_DATA]" at bounding box center [846, 482] width 1299 height 122
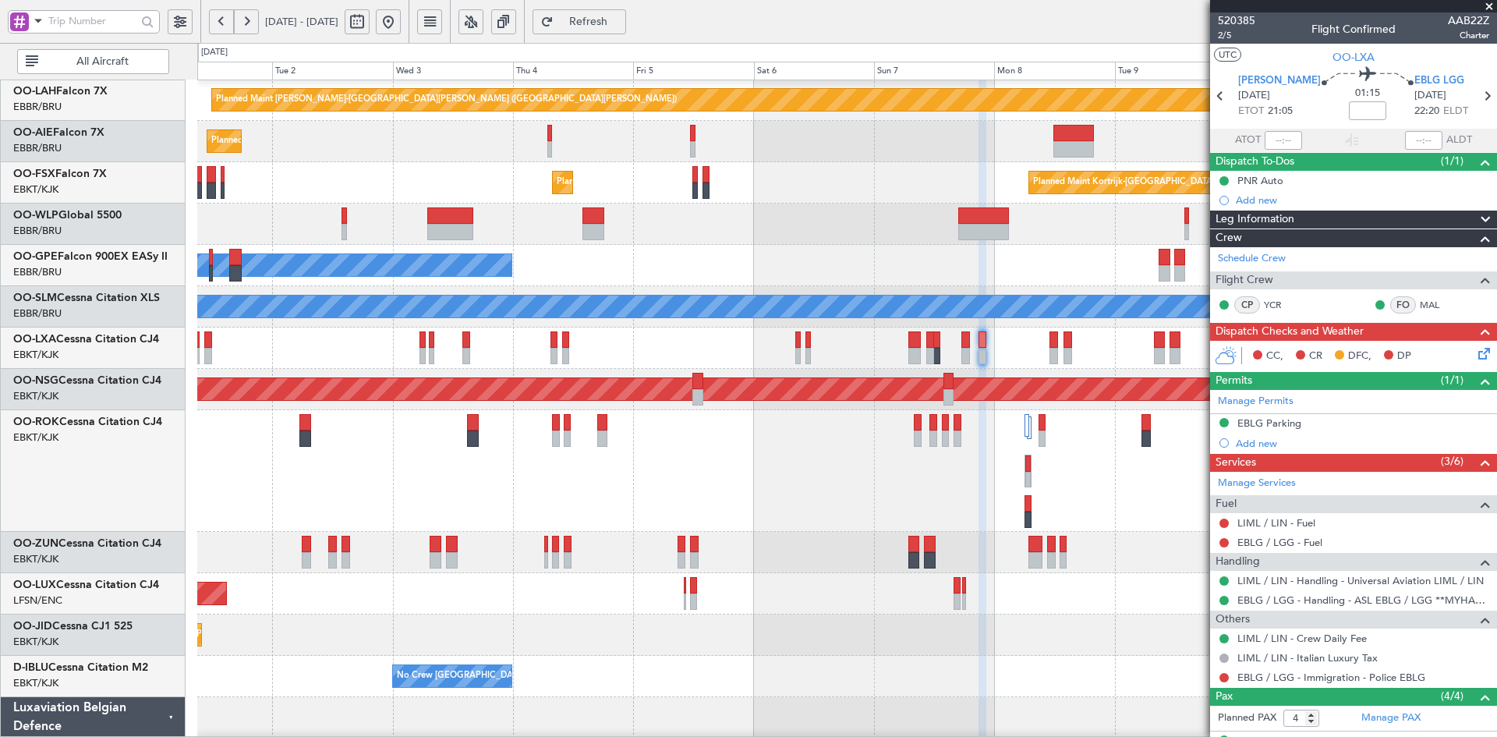
click at [849, 203] on div "Planned Maint Kortrijk-Wevelgem Planned Maint Kortrijk-Wevelgem" at bounding box center [846, 182] width 1299 height 41
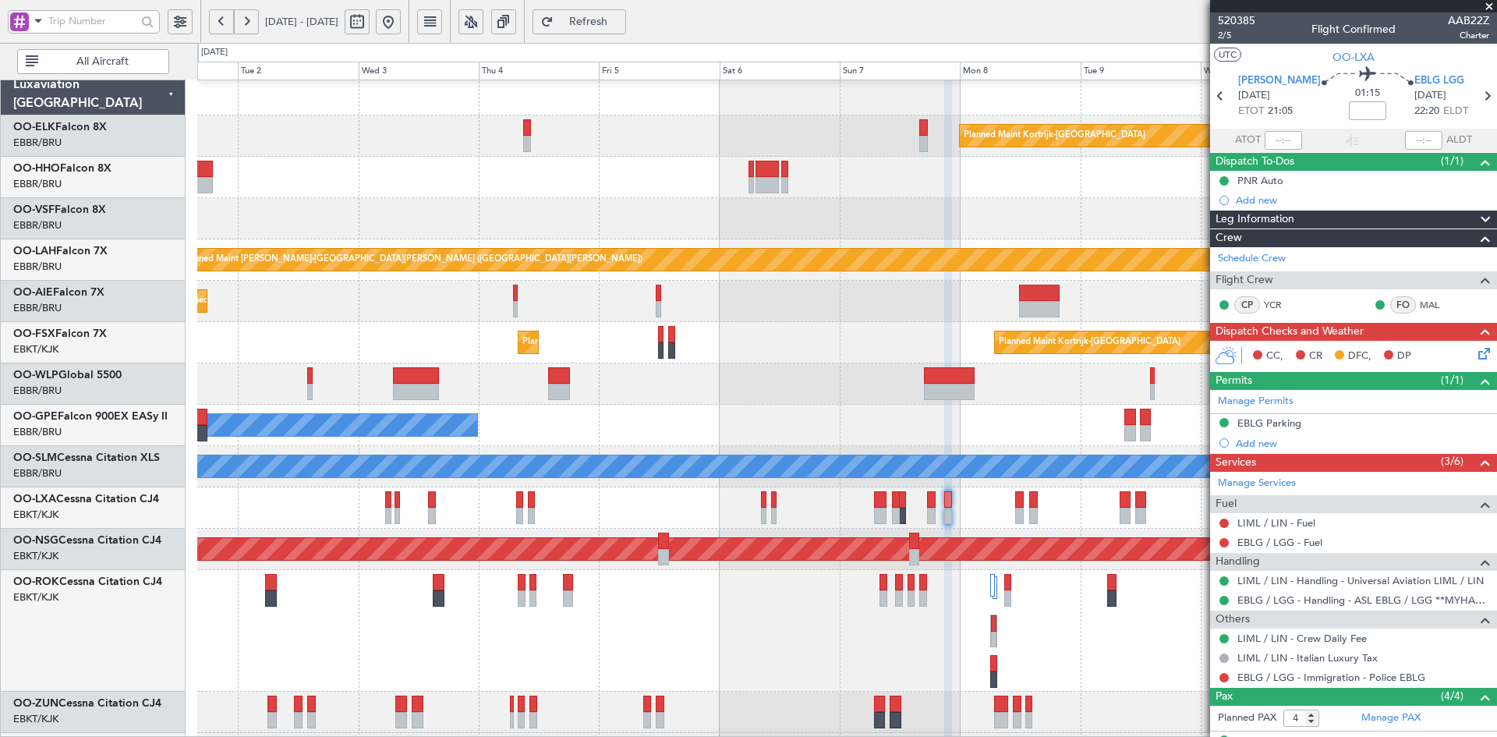
click at [724, 322] on div "Planned Maint Kortrijk-[GEOGRAPHIC_DATA] Planned Maint [GEOGRAPHIC_DATA]-[GEOGR…" at bounding box center [846, 342] width 1299 height 41
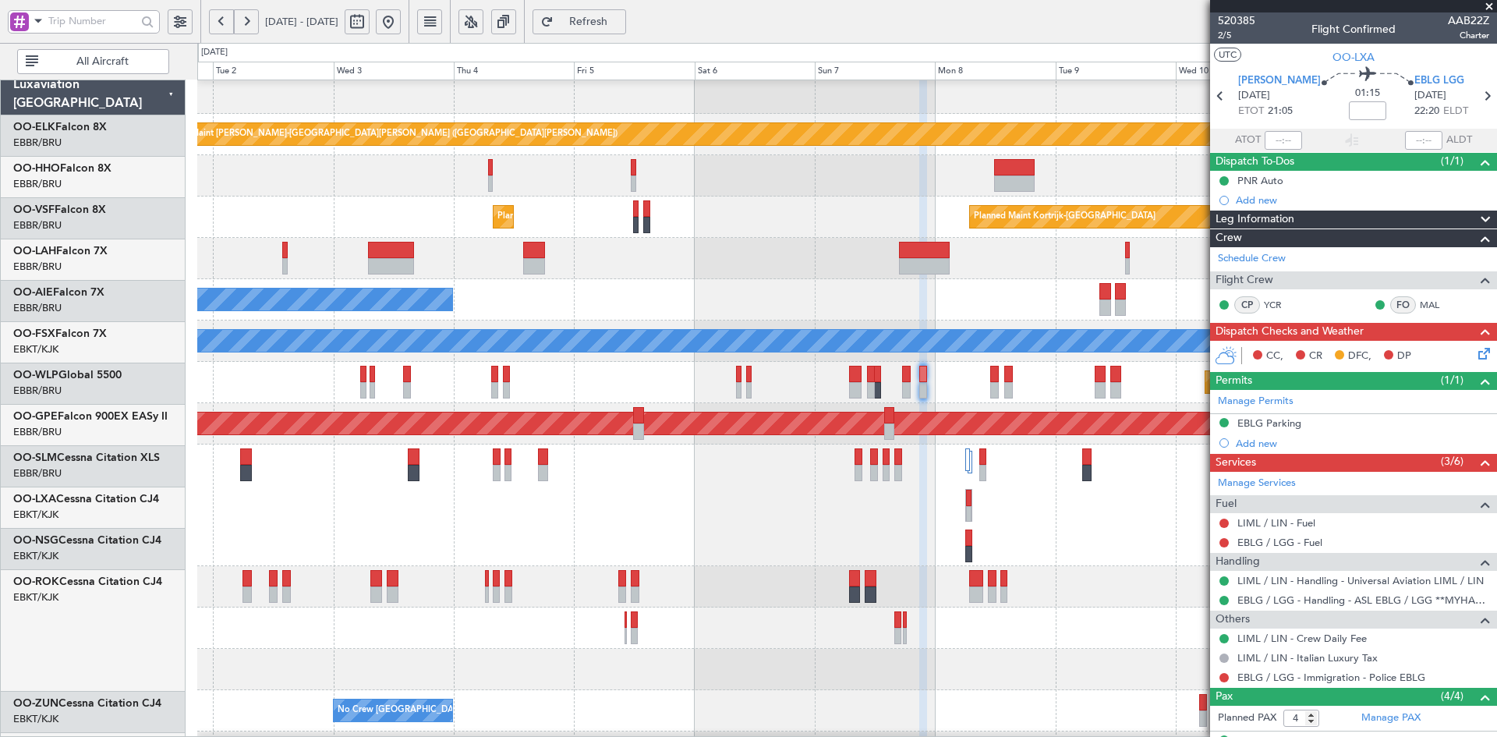
scroll to position [132, 0]
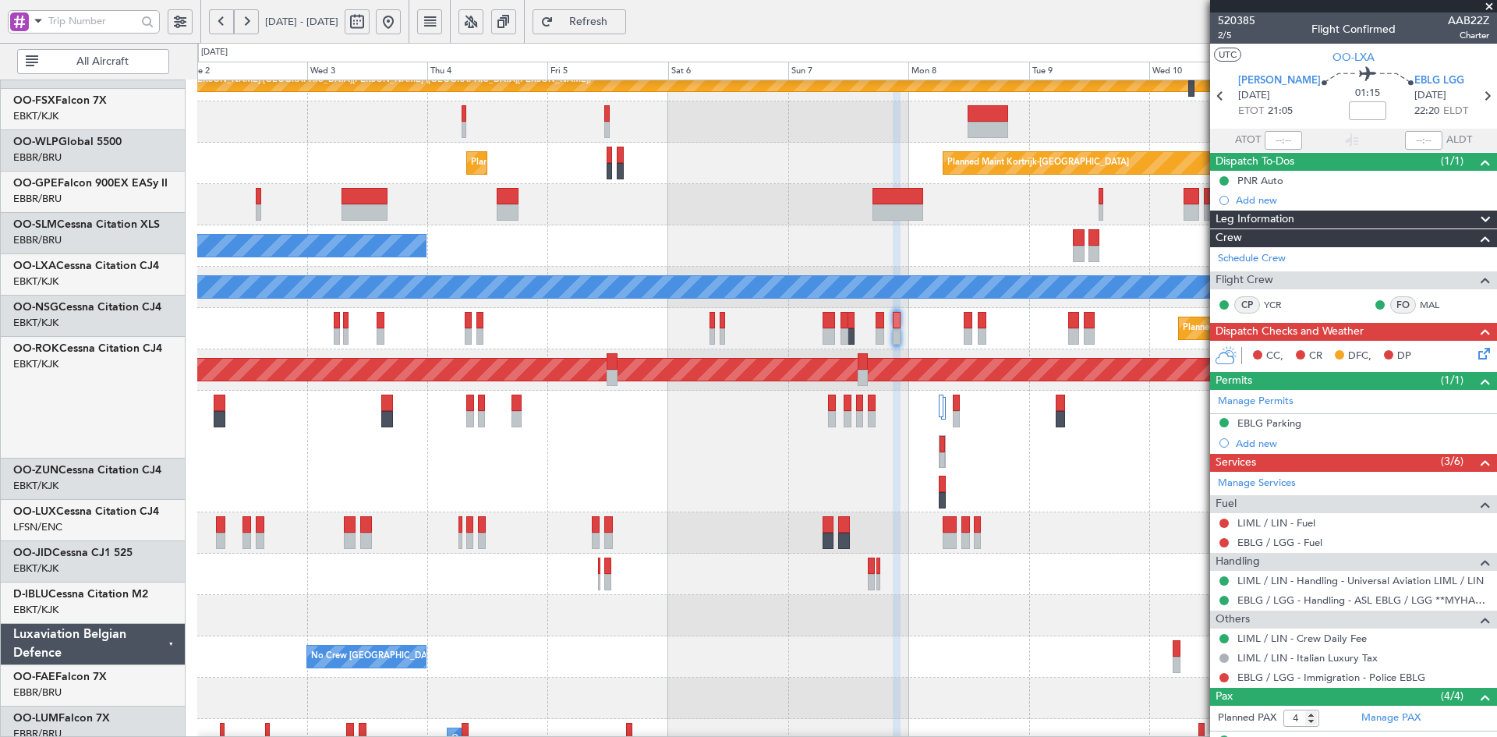
scroll to position [186, 0]
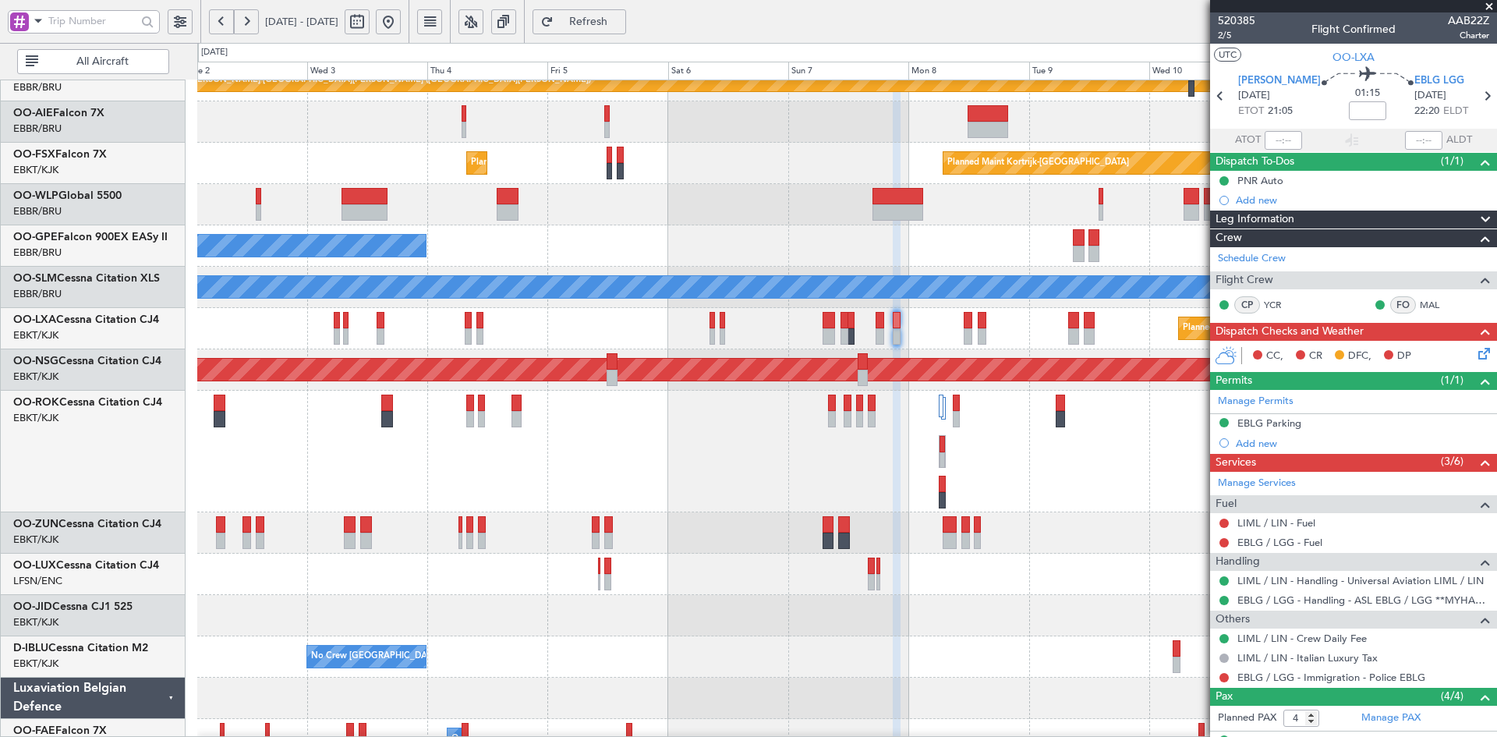
click at [890, 637] on div "No Crew [GEOGRAPHIC_DATA] ([GEOGRAPHIC_DATA] National)" at bounding box center [846, 656] width 1299 height 41
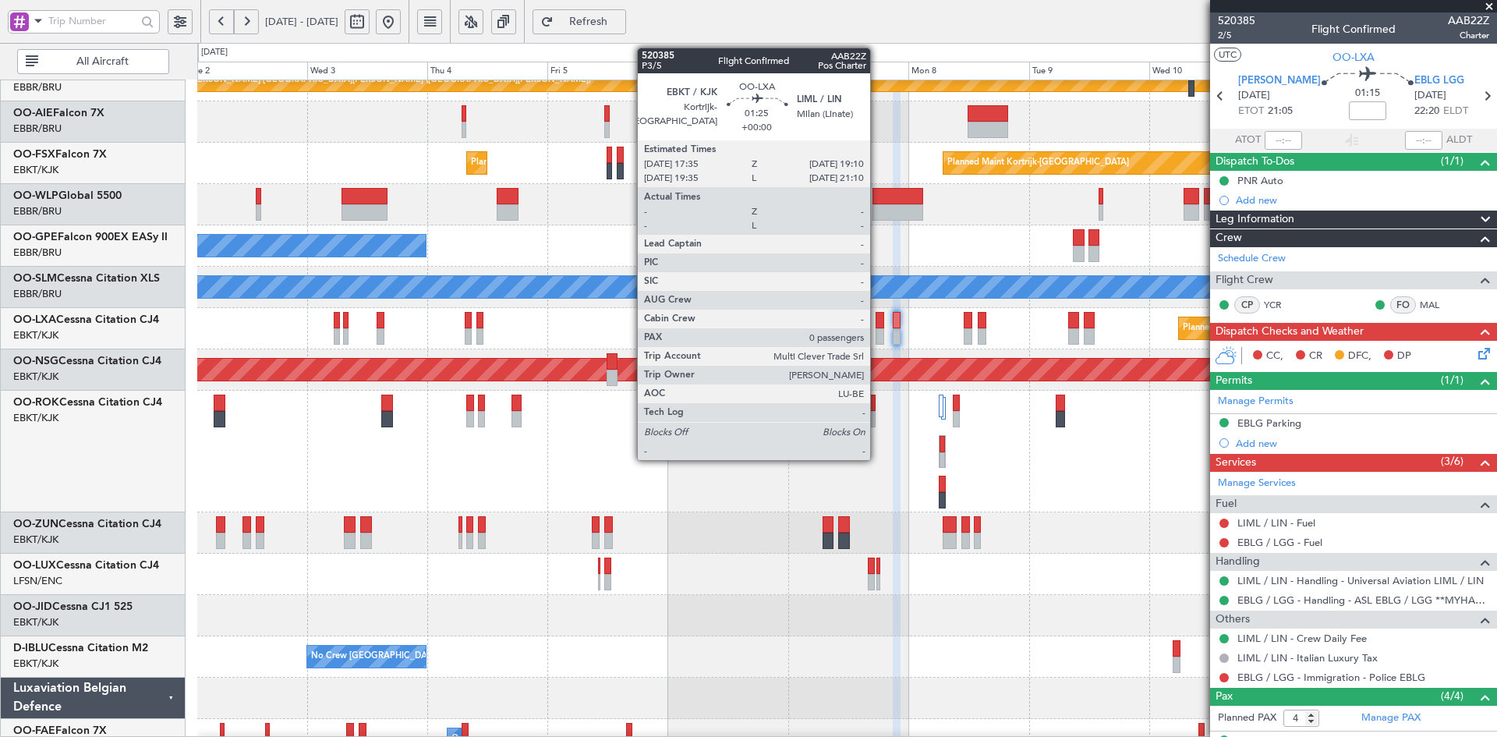
click at [878, 337] on div at bounding box center [879, 336] width 9 height 16
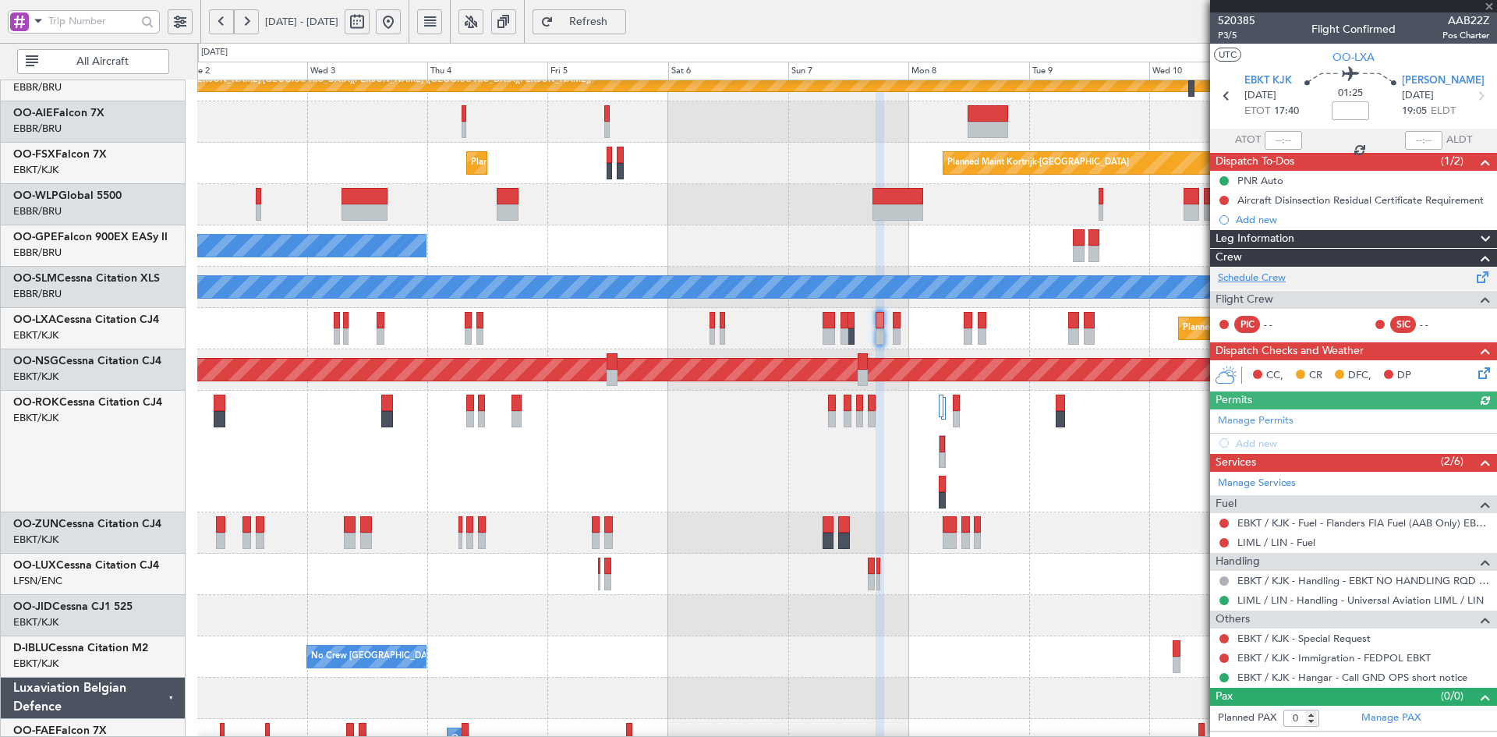
click at [1243, 283] on link "Schedule Crew" at bounding box center [1252, 278] width 68 height 16
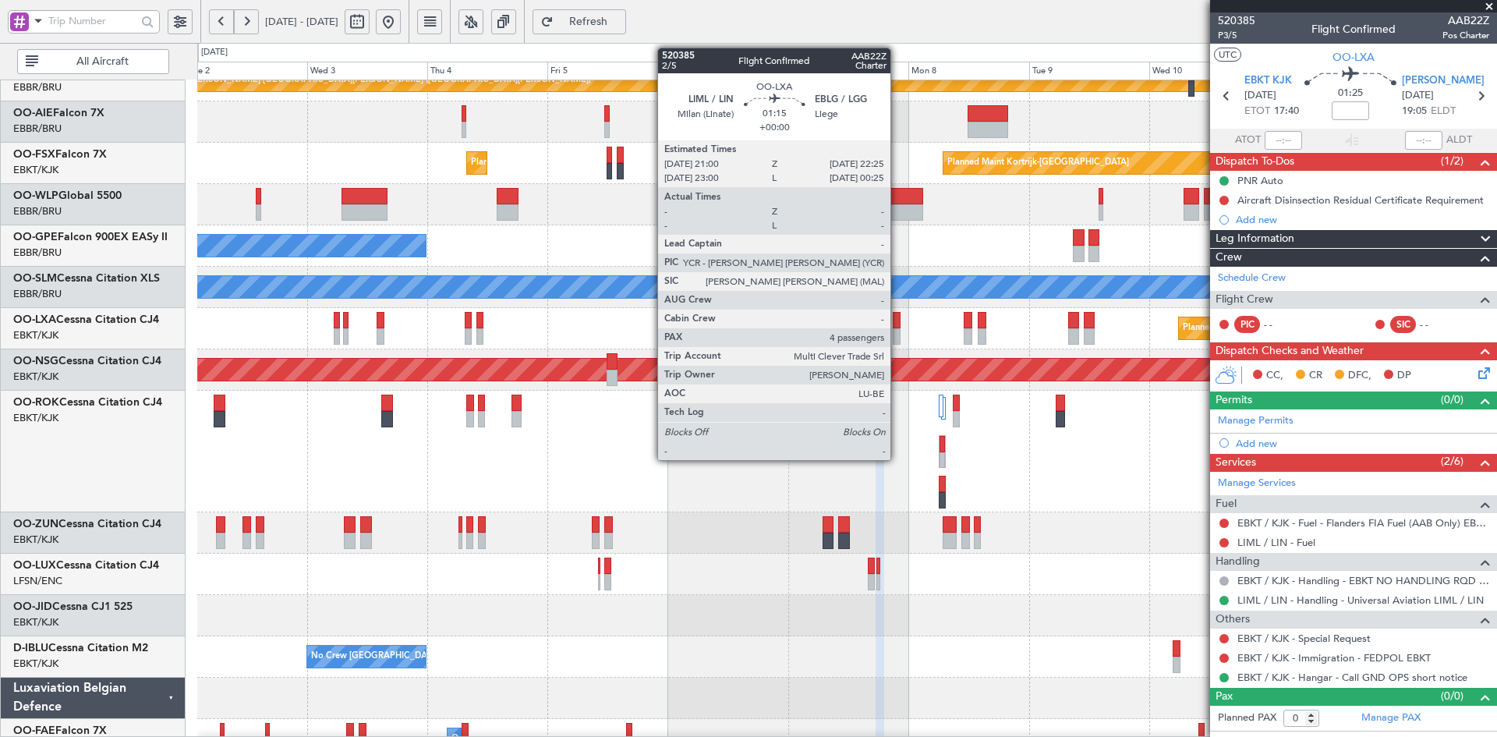
click at [897, 338] on div at bounding box center [897, 336] width 8 height 16
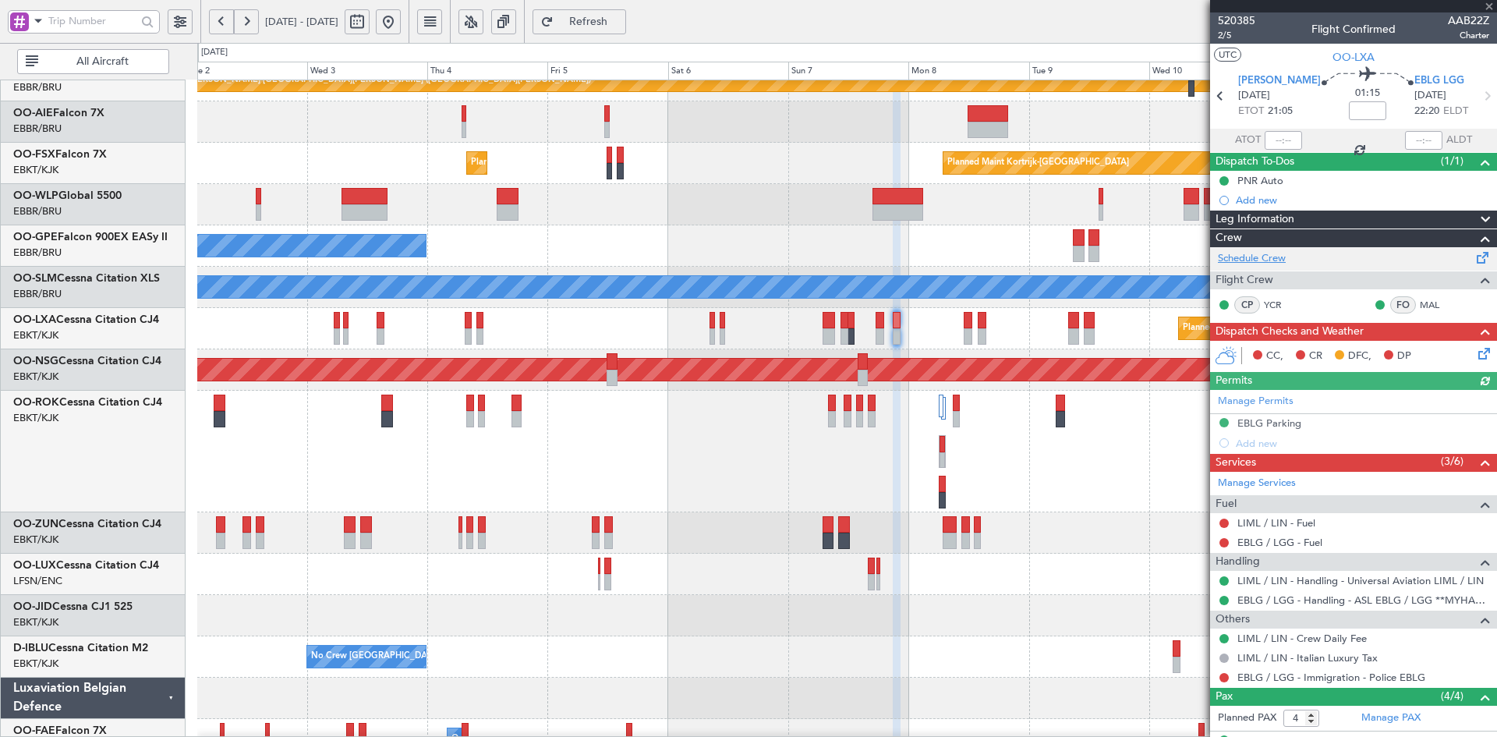
click at [1232, 256] on link "Schedule Crew" at bounding box center [1252, 259] width 68 height 16
click at [1490, 4] on span at bounding box center [1489, 7] width 16 height 14
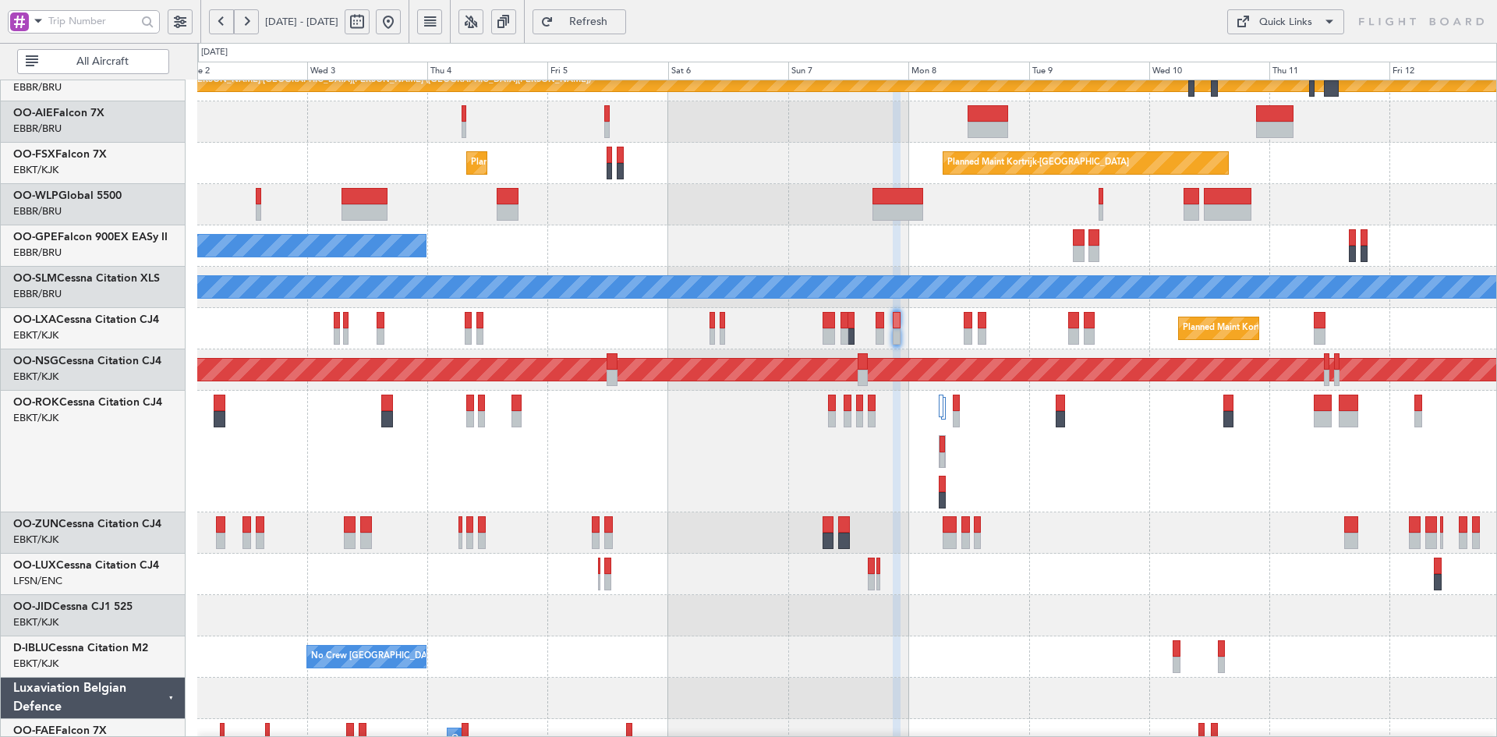
type input "0"
click at [924, 184] on div "Planned Maint Kortrijk-[GEOGRAPHIC_DATA] Planned Maint [GEOGRAPHIC_DATA]-[GEOGR…" at bounding box center [846, 163] width 1299 height 41
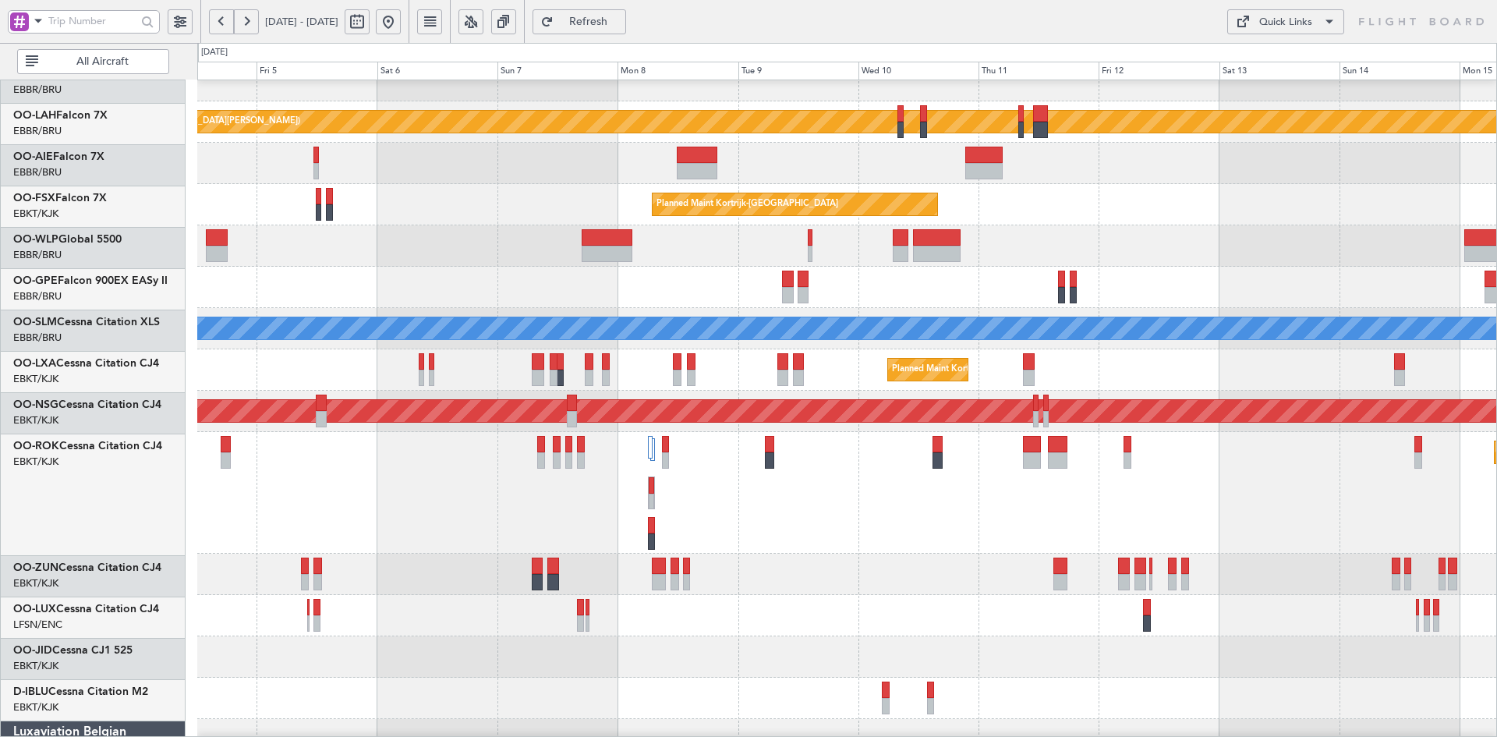
scroll to position [144, 0]
click at [573, 184] on div "Planned Maint Kortrijk-[GEOGRAPHIC_DATA] Planned Maint [GEOGRAPHIC_DATA]-[GEOGR…" at bounding box center [846, 204] width 1299 height 41
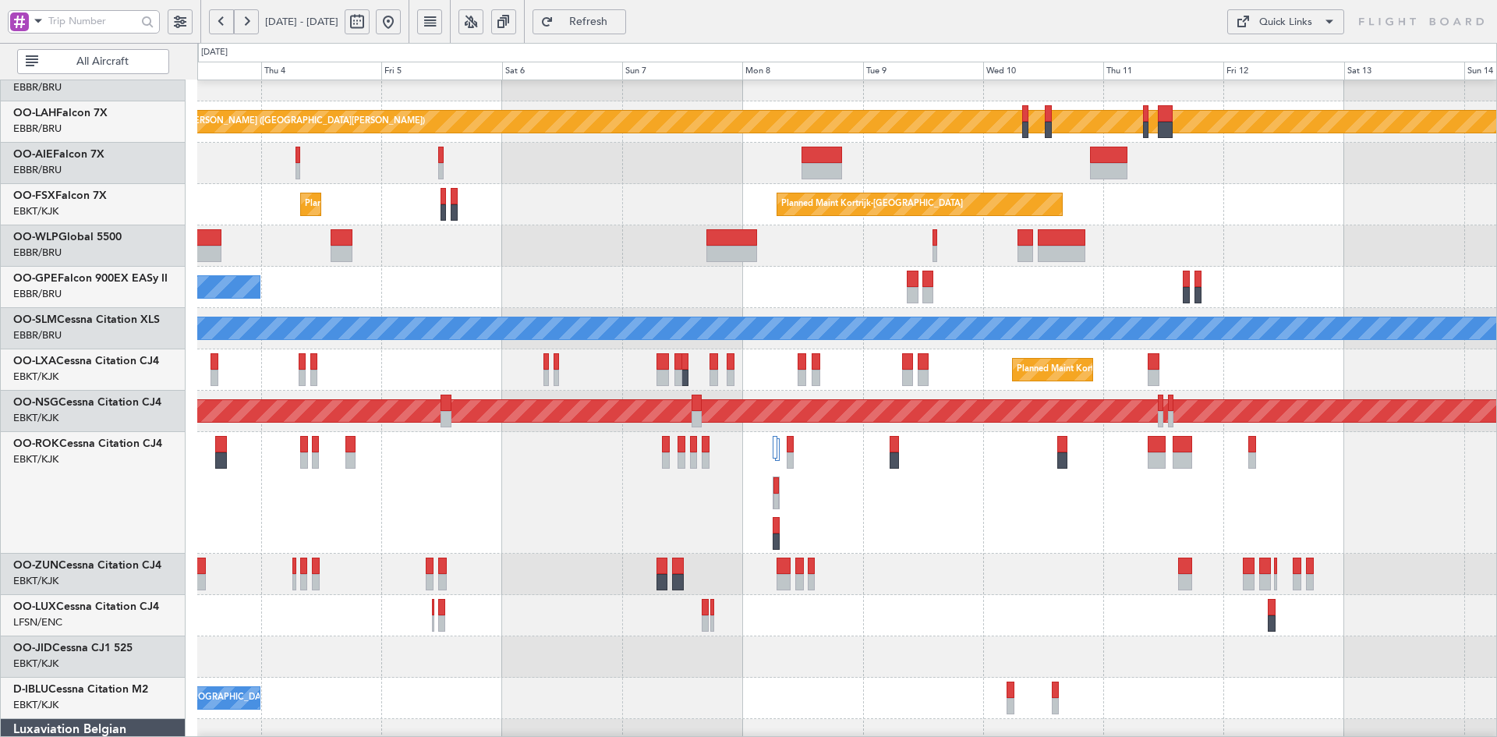
click at [645, 271] on div "No Crew [GEOGRAPHIC_DATA] ([GEOGRAPHIC_DATA] National)" at bounding box center [846, 287] width 1299 height 41
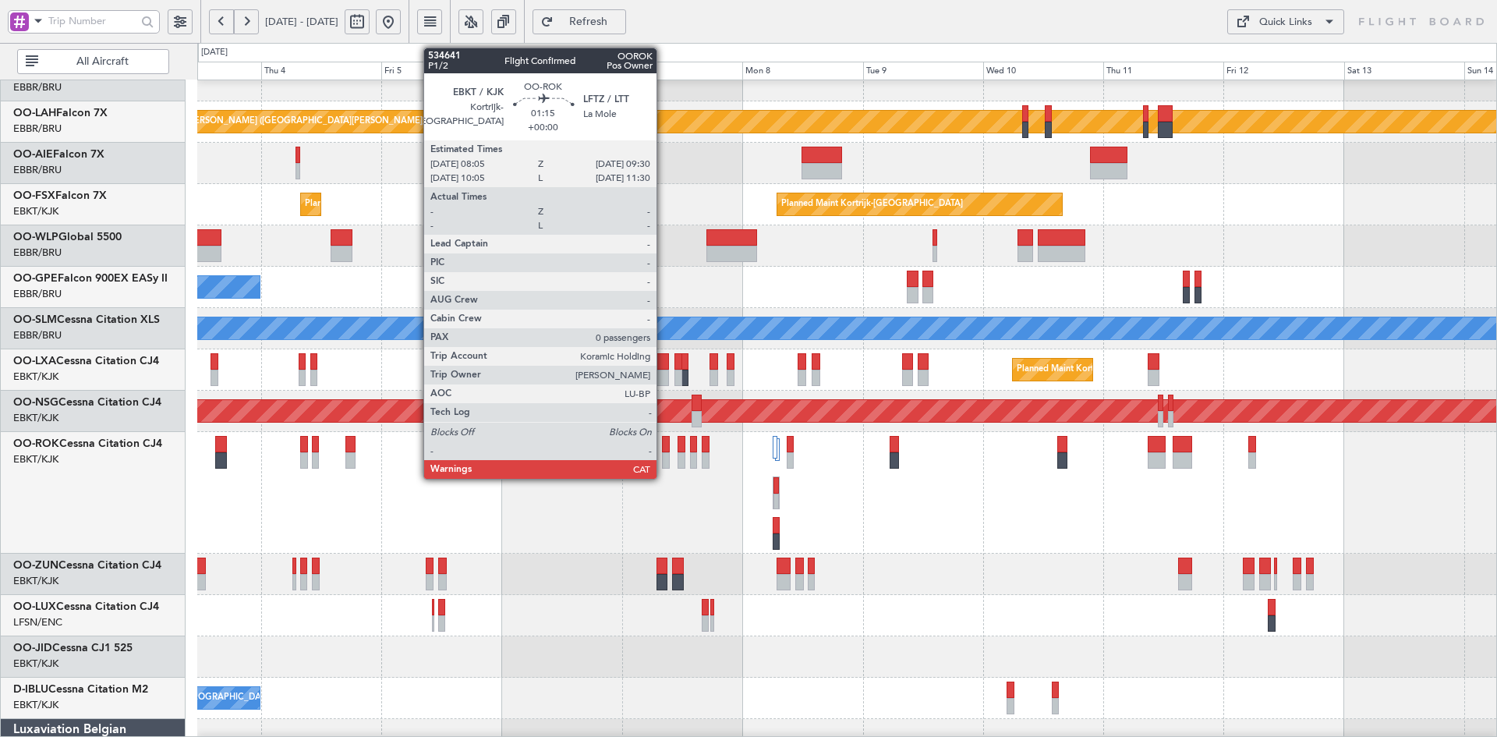
click at [663, 460] on div at bounding box center [666, 460] width 8 height 16
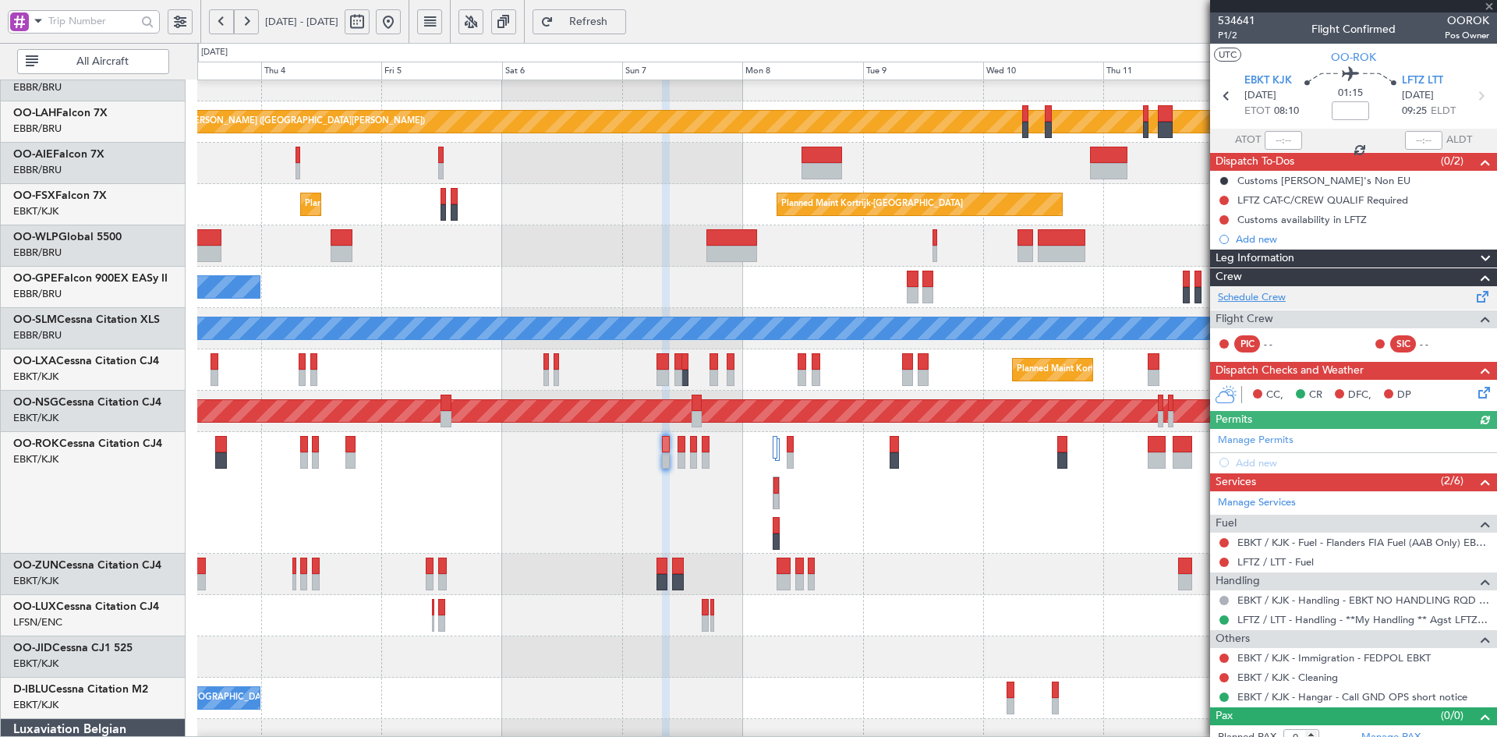
click at [1272, 303] on link "Schedule Crew" at bounding box center [1252, 298] width 68 height 16
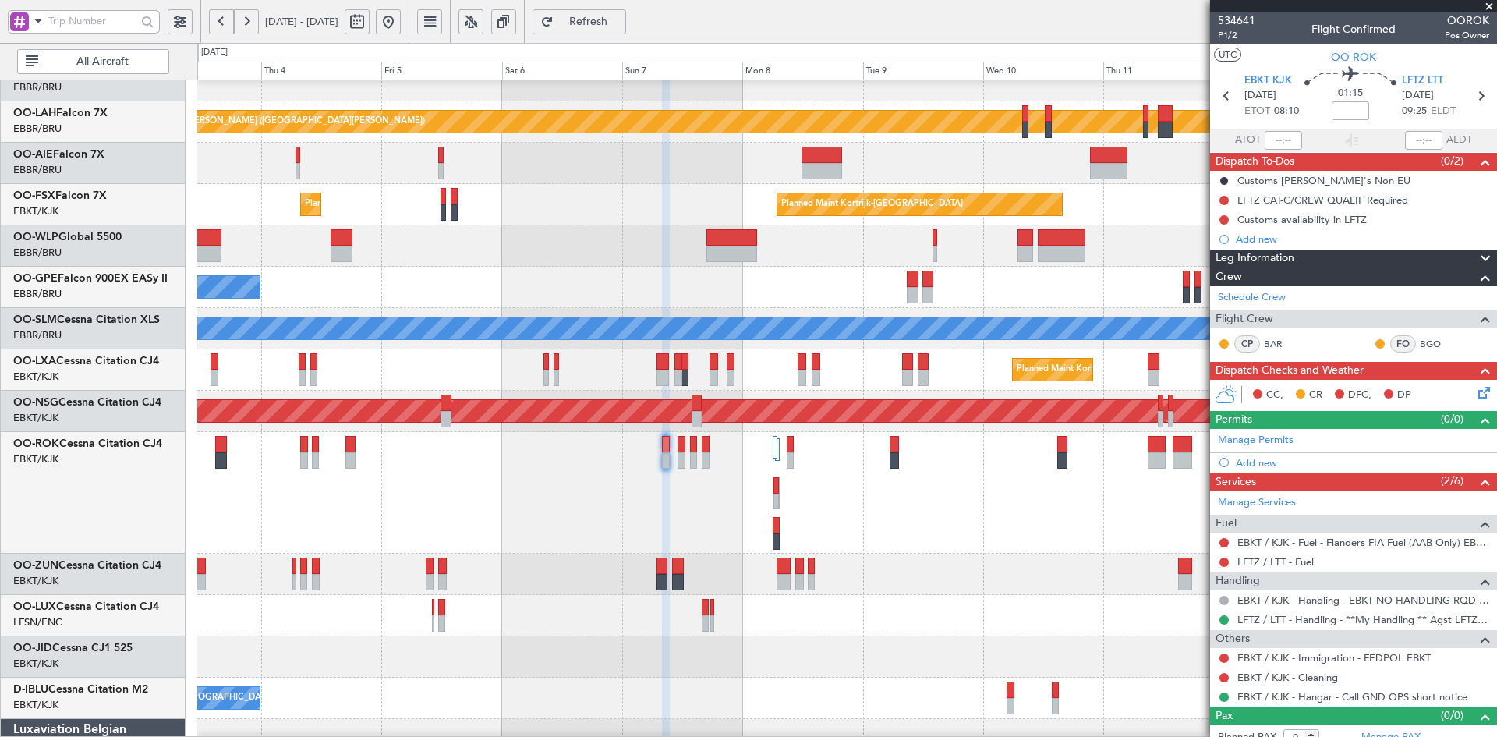
click at [1493, 5] on span at bounding box center [1489, 7] width 16 height 14
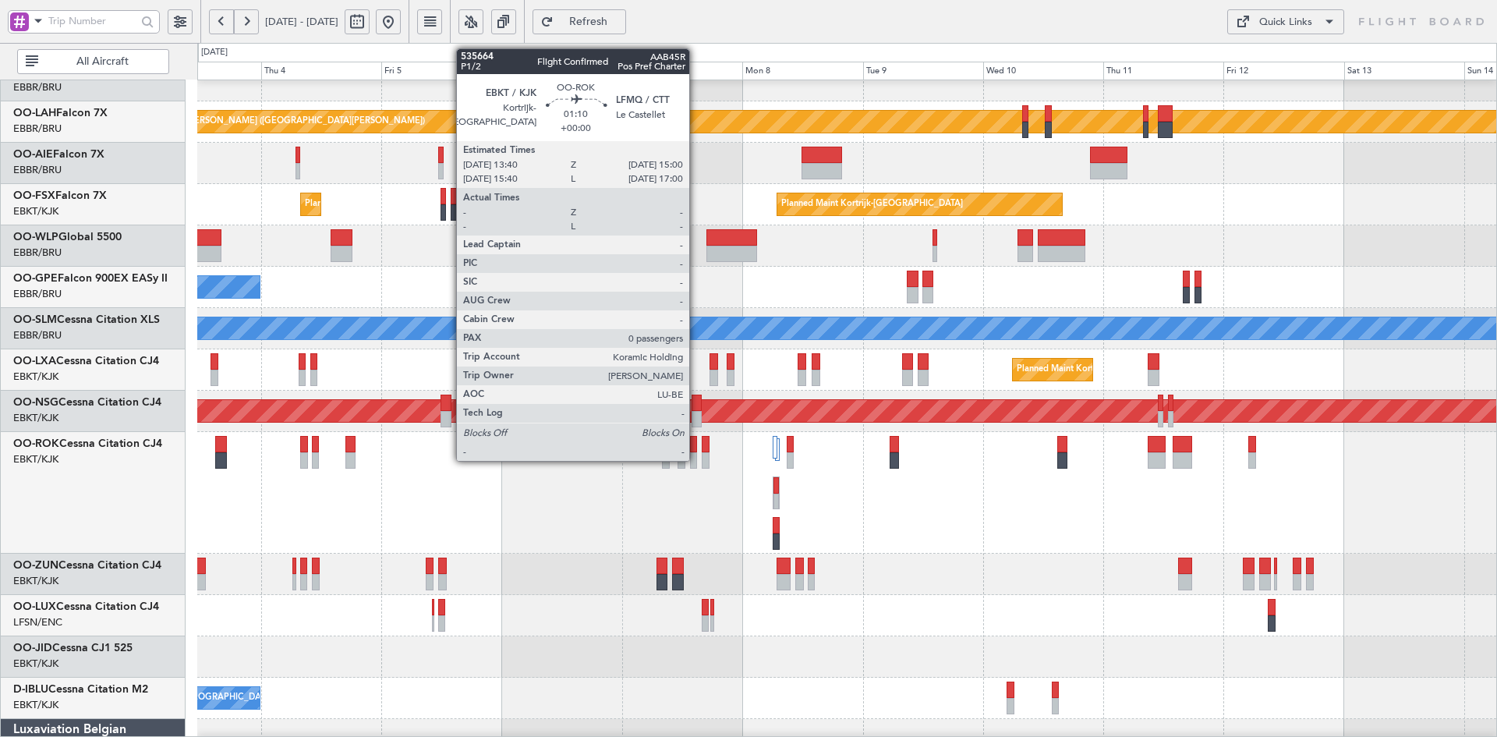
click at [696, 459] on div at bounding box center [693, 460] width 7 height 16
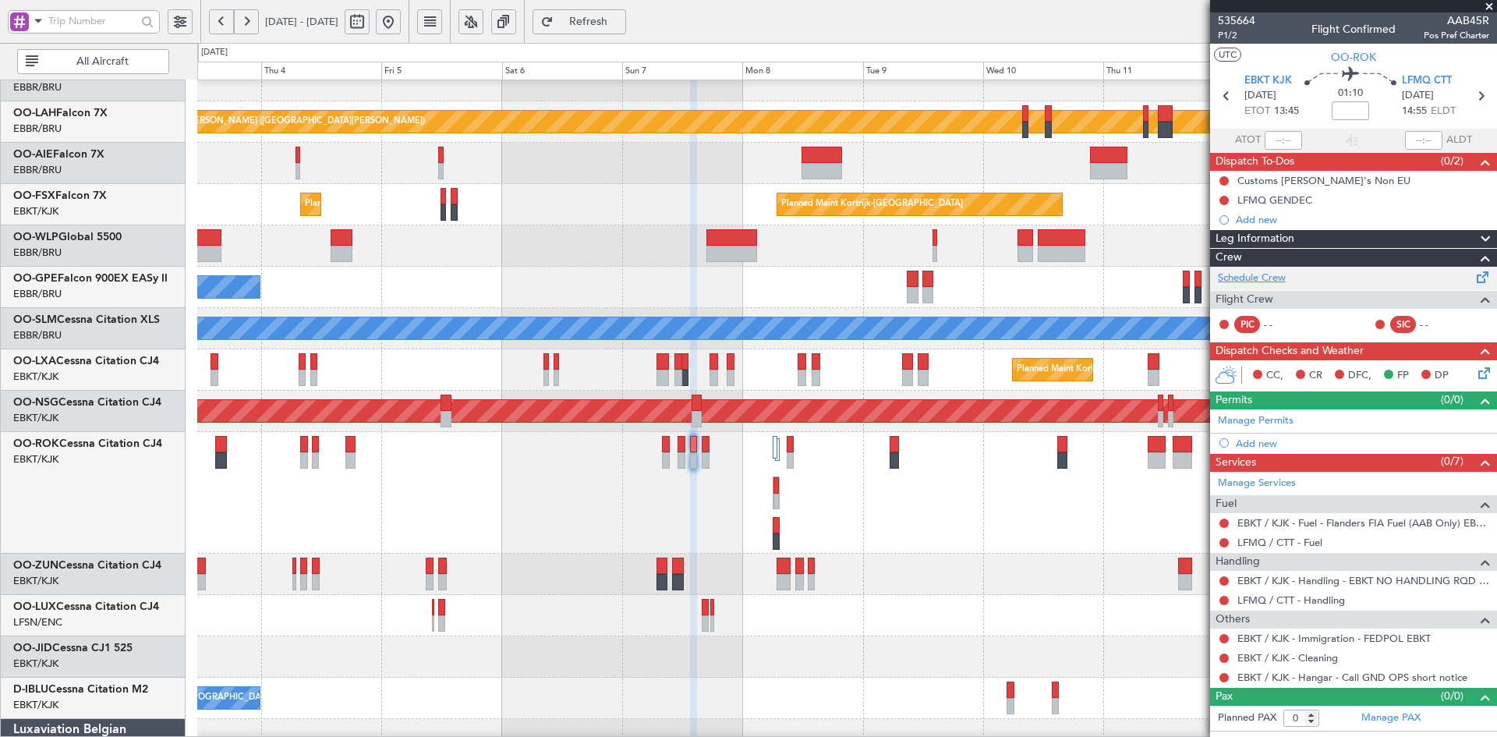
click at [1244, 275] on link "Schedule Crew" at bounding box center [1252, 278] width 68 height 16
click at [1489, 7] on span at bounding box center [1489, 7] width 16 height 14
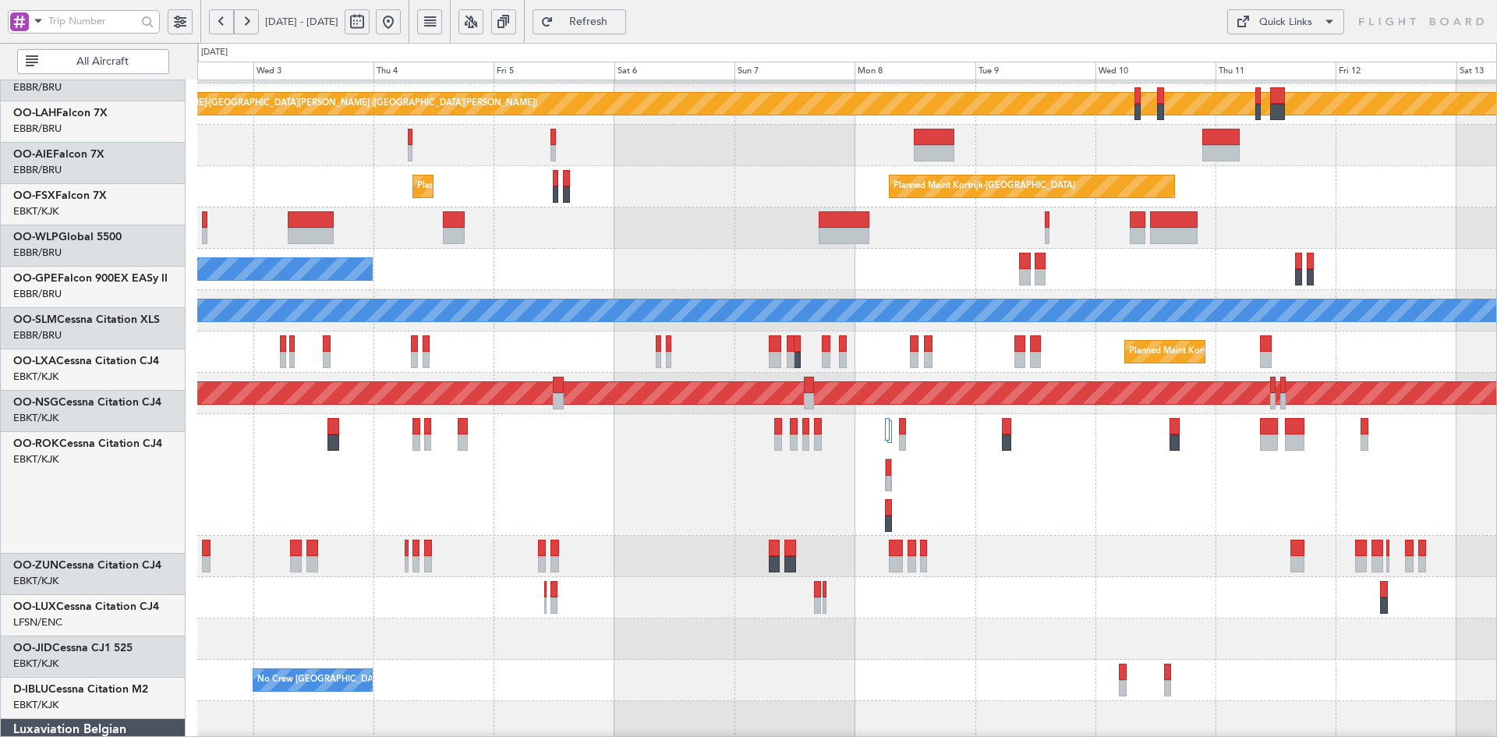
scroll to position [162, 0]
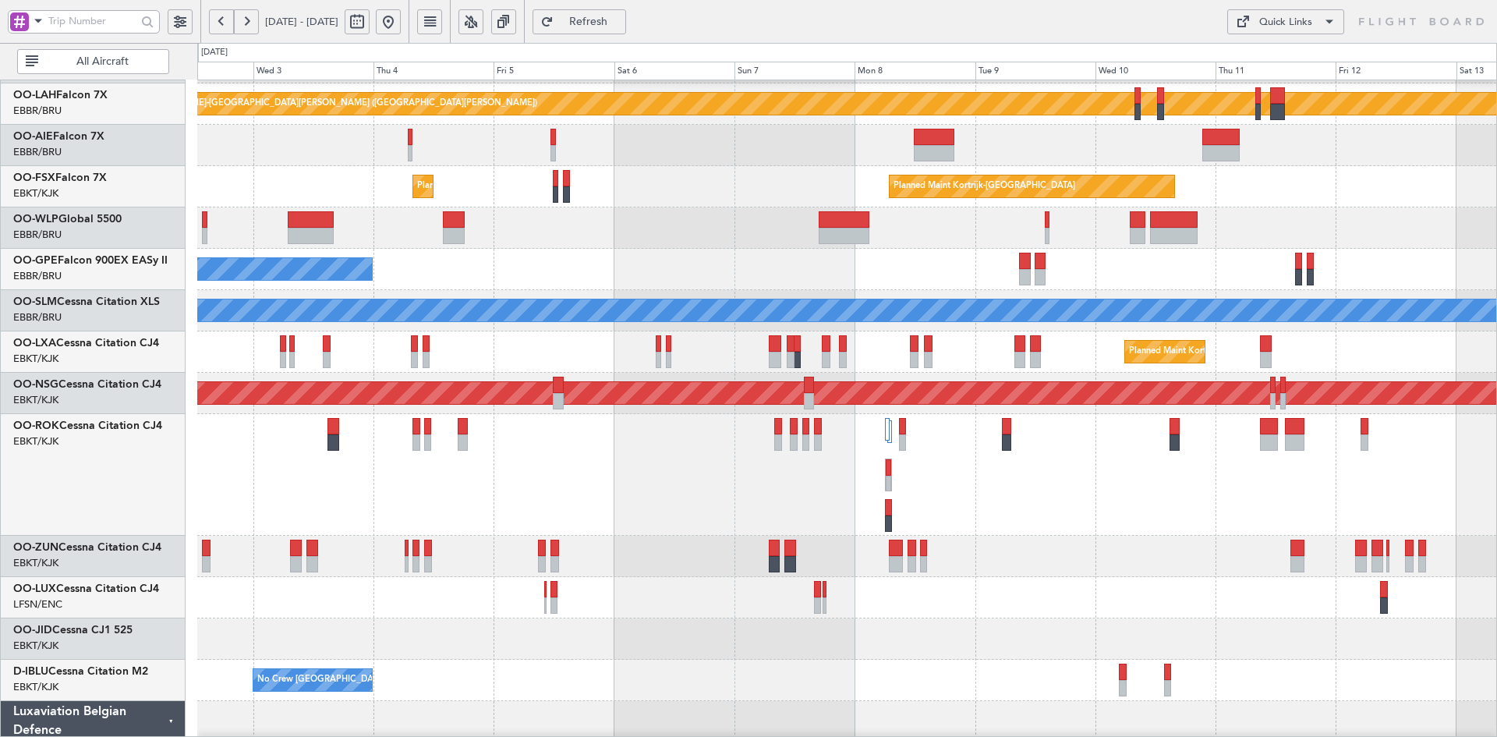
click at [729, 256] on div "No Crew [GEOGRAPHIC_DATA] ([GEOGRAPHIC_DATA] National)" at bounding box center [846, 269] width 1299 height 41
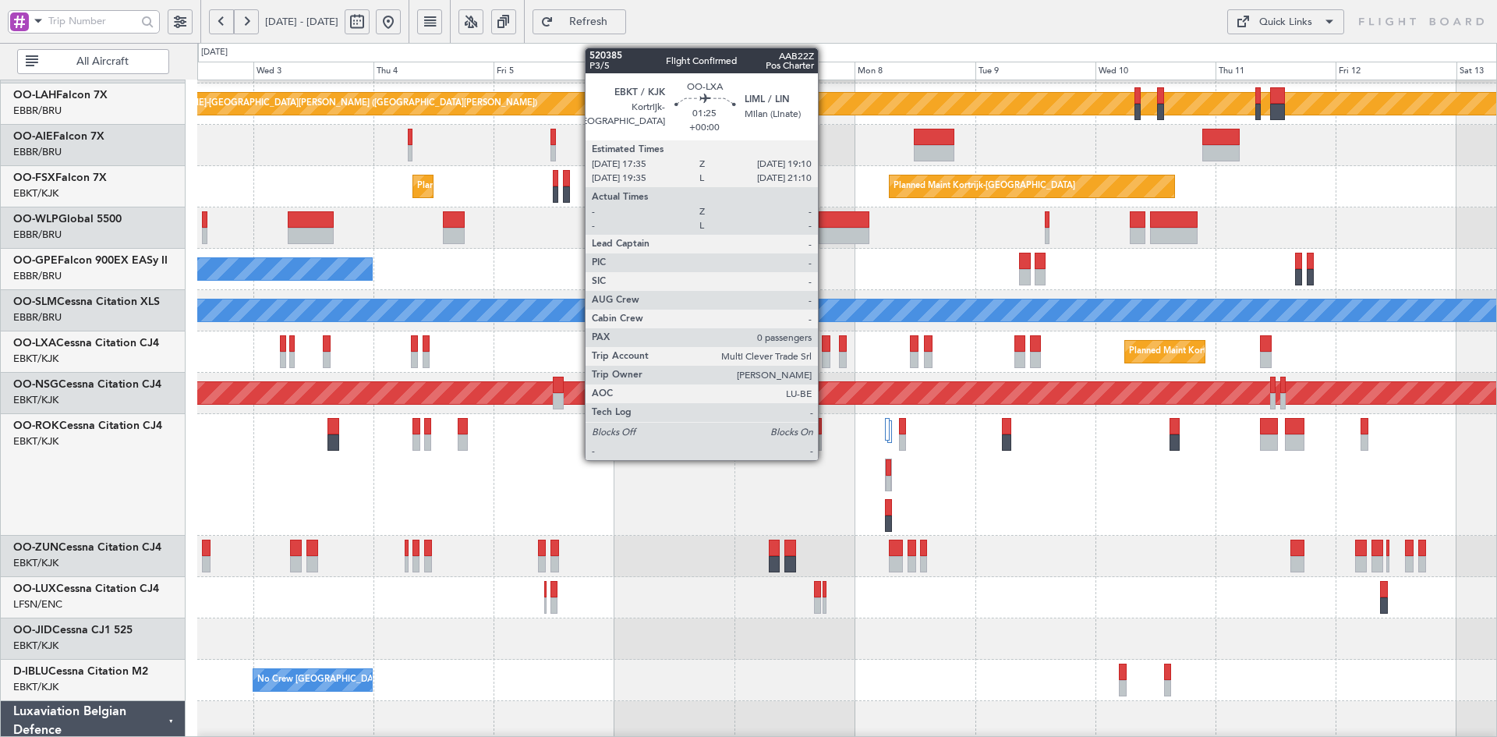
click at [825, 357] on div at bounding box center [826, 360] width 9 height 16
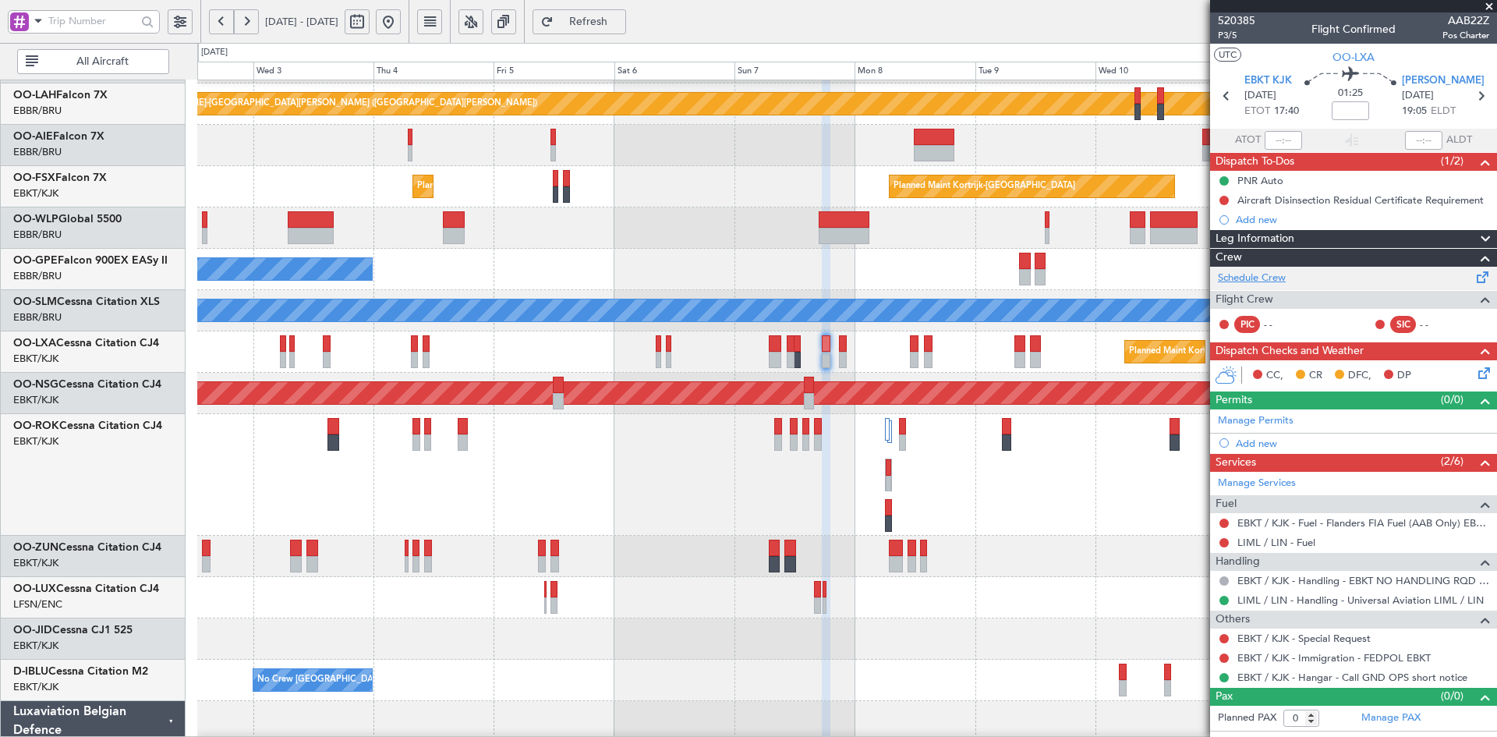
click at [1260, 277] on link "Schedule Crew" at bounding box center [1252, 278] width 68 height 16
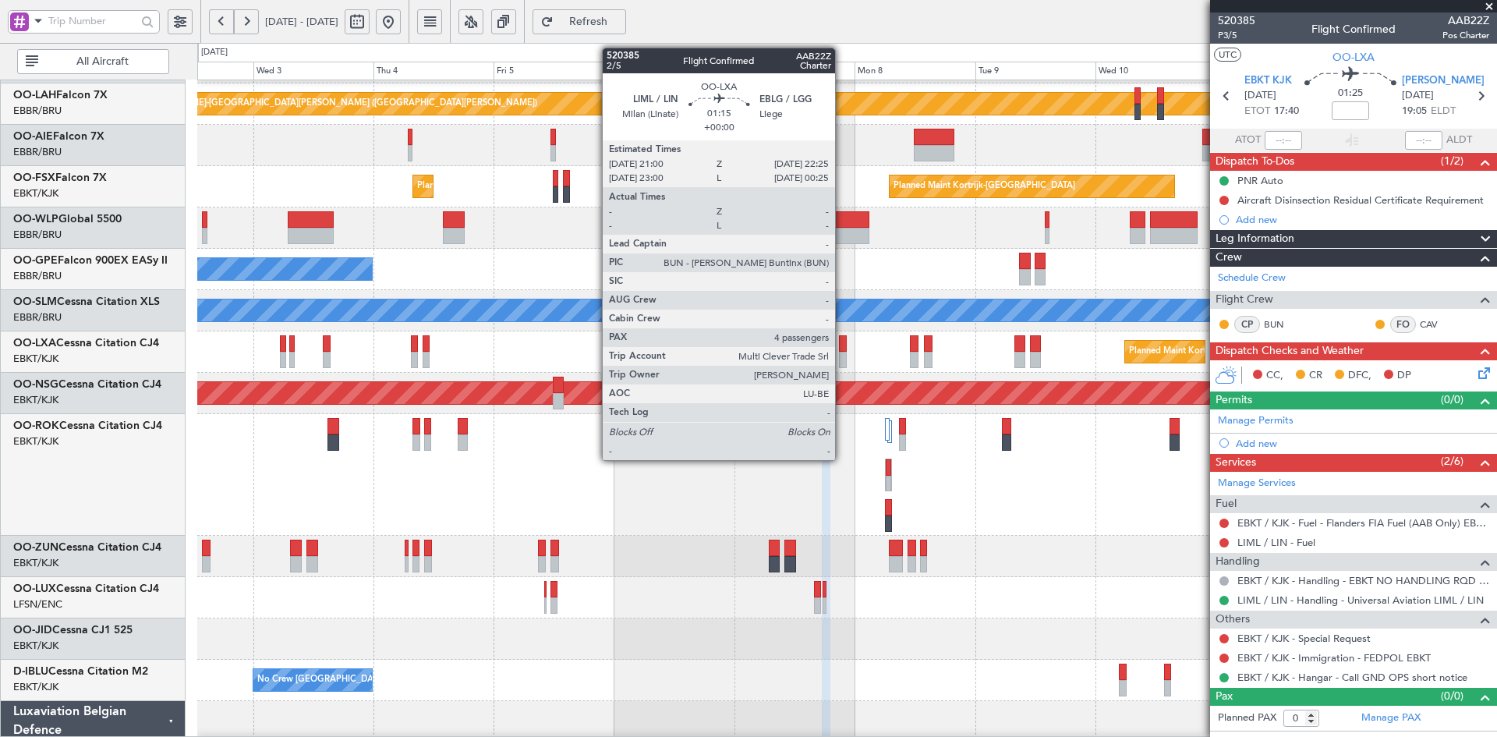
click at [842, 356] on div at bounding box center [843, 360] width 8 height 16
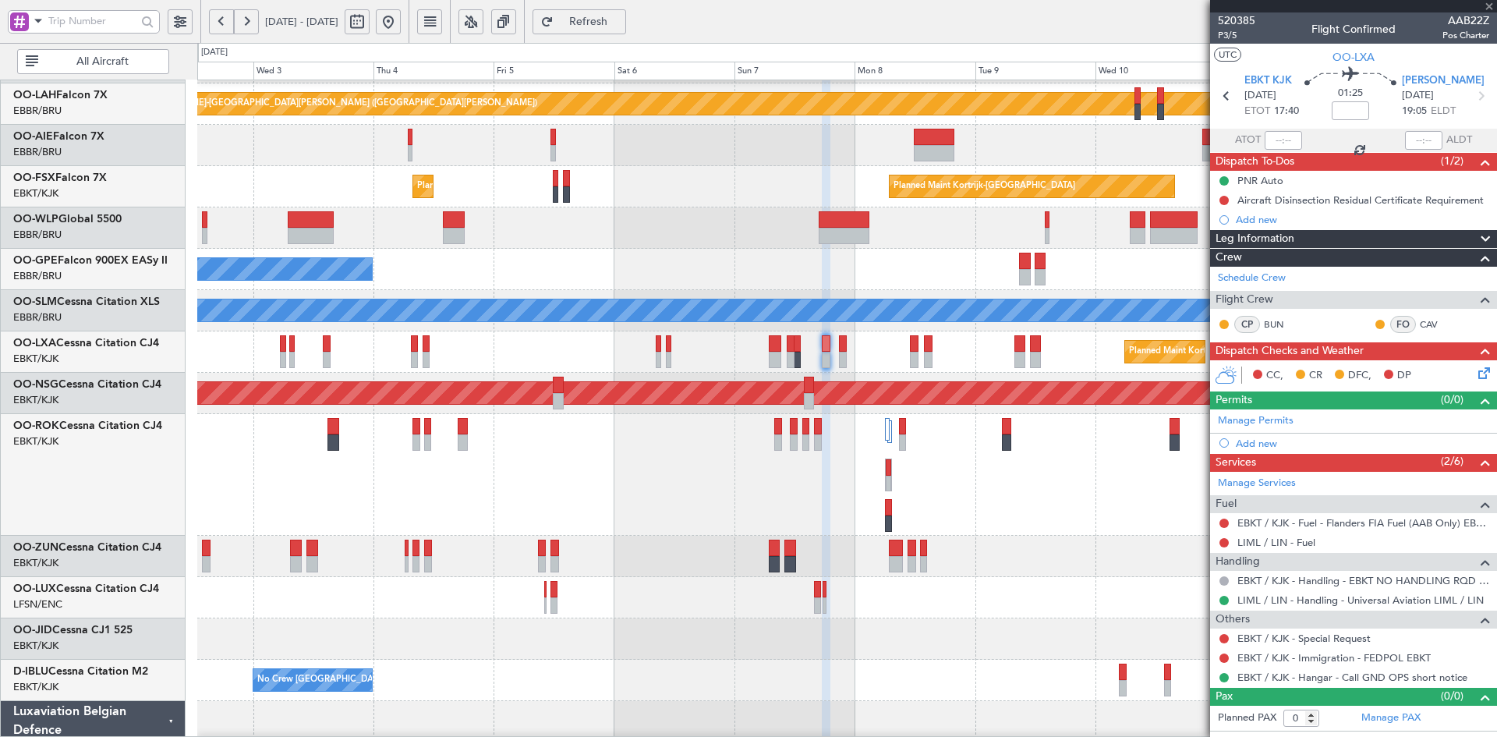
type input "4"
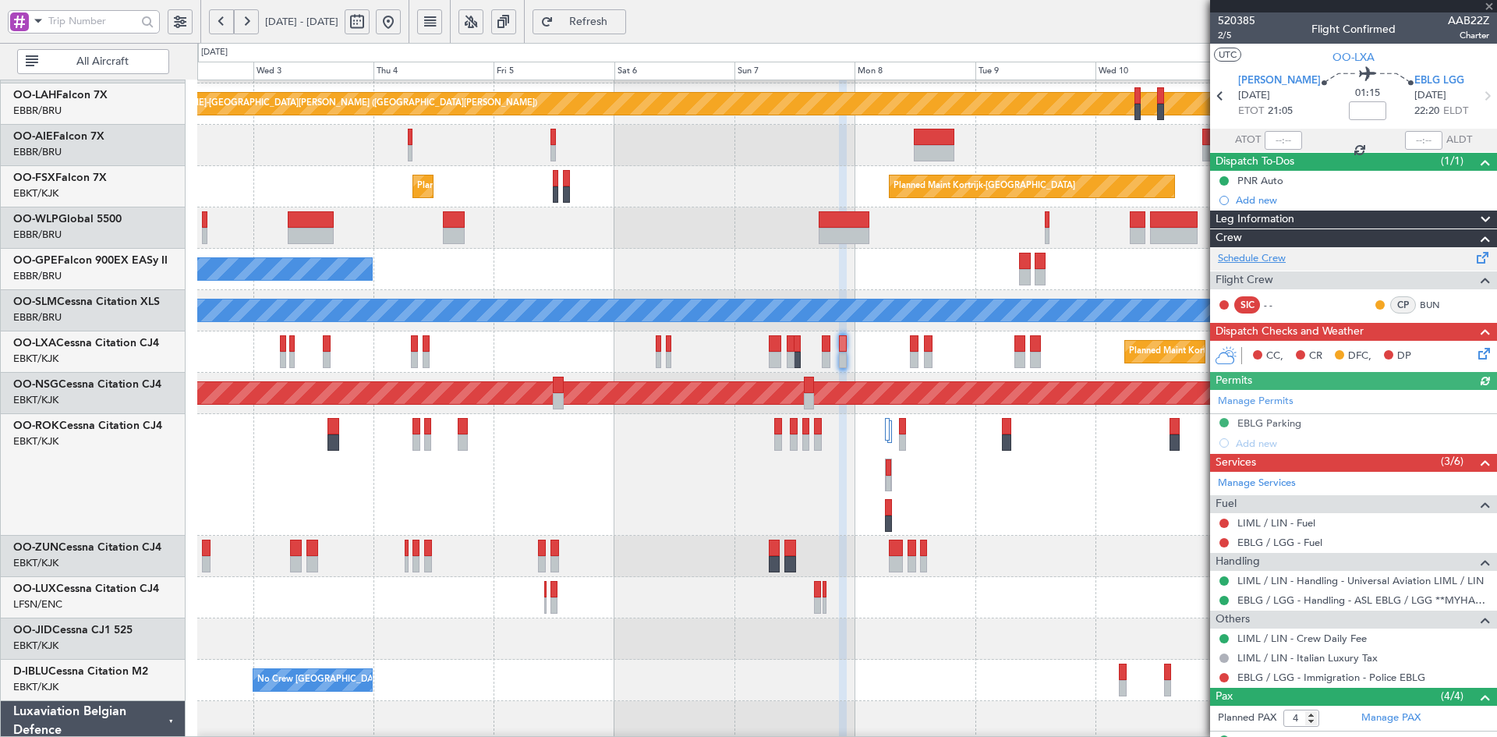
click at [1274, 260] on link "Schedule Crew" at bounding box center [1252, 259] width 68 height 16
click at [0, 115] on div "Planned Maint Alton-st Louis (St Louis Regl) Planned Maint London (Farnborough)…" at bounding box center [748, 390] width 1497 height 694
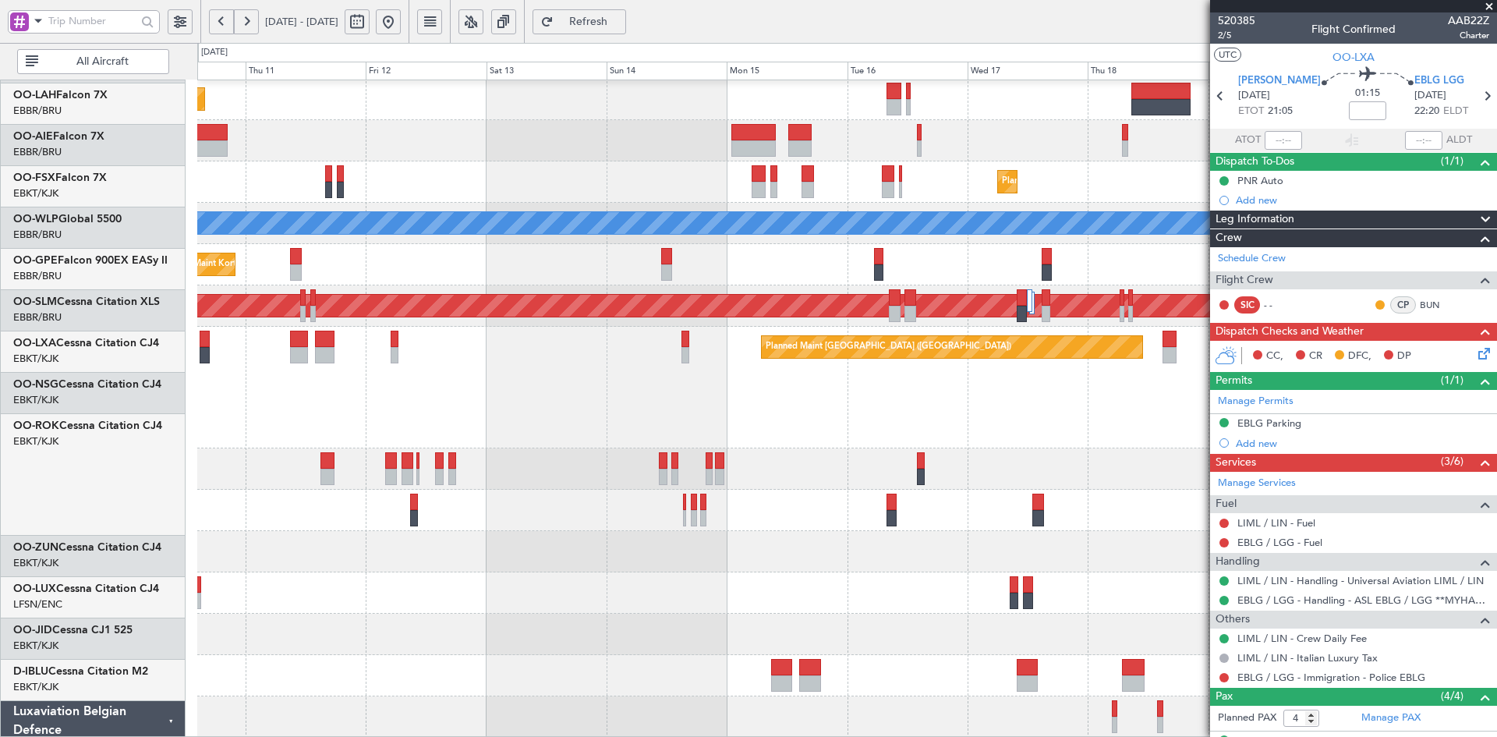
scroll to position [249, 0]
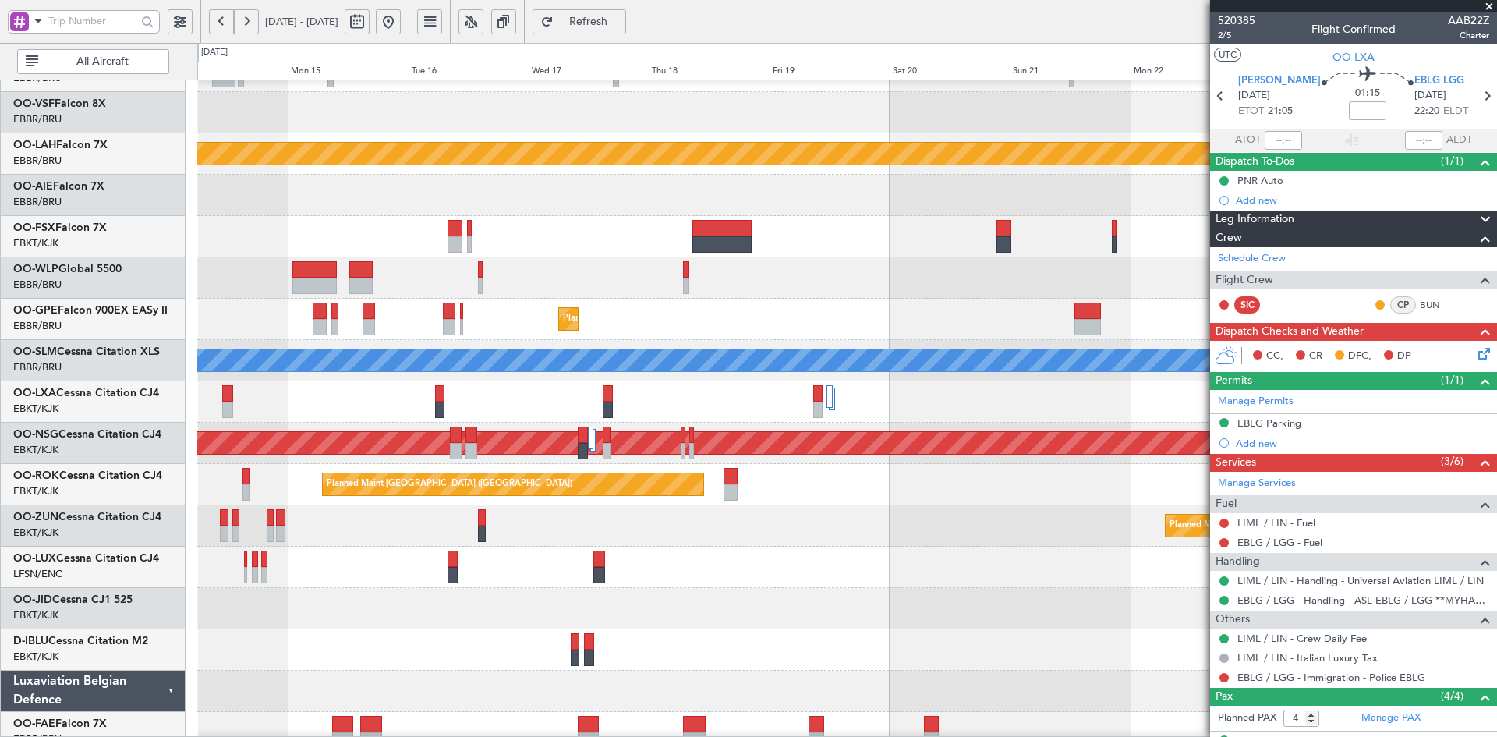
click at [743, 321] on div "Planned Maint [GEOGRAPHIC_DATA] ([GEOGRAPHIC_DATA] National)" at bounding box center [846, 319] width 1299 height 41
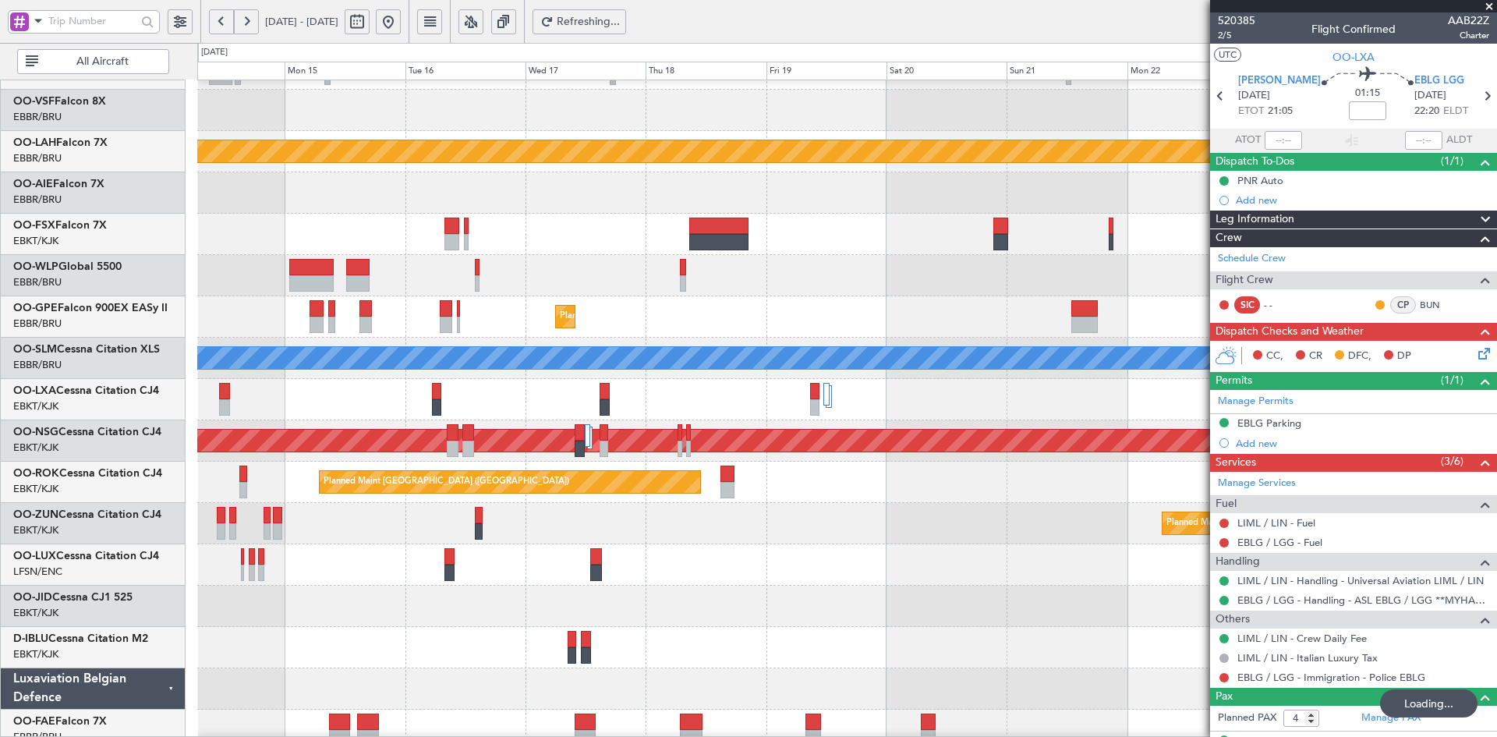
scroll to position [169, 0]
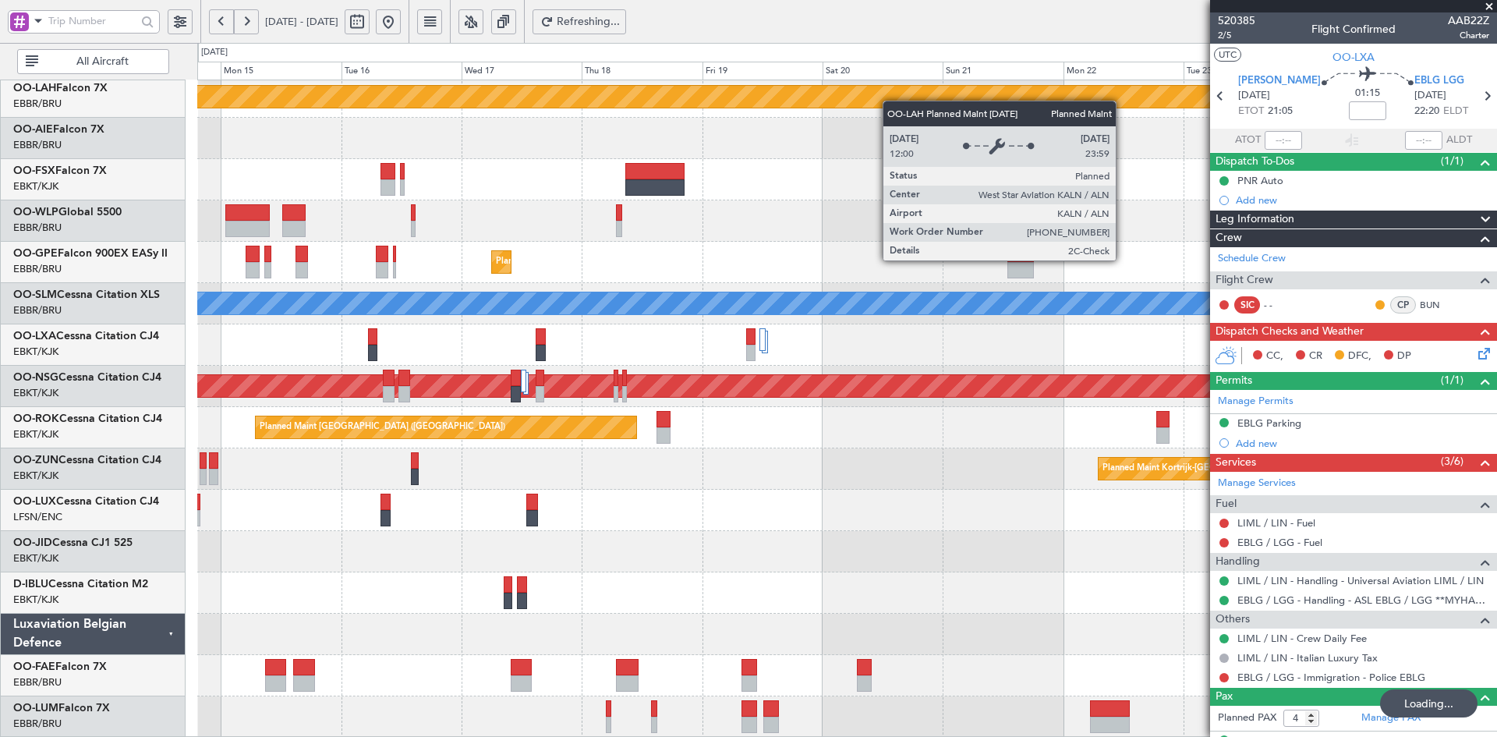
click at [880, 61] on div "Planned Maint Alton-st Louis (St Louis Regl) Planned Maint Brussels (Brussels N…" at bounding box center [748, 390] width 1497 height 694
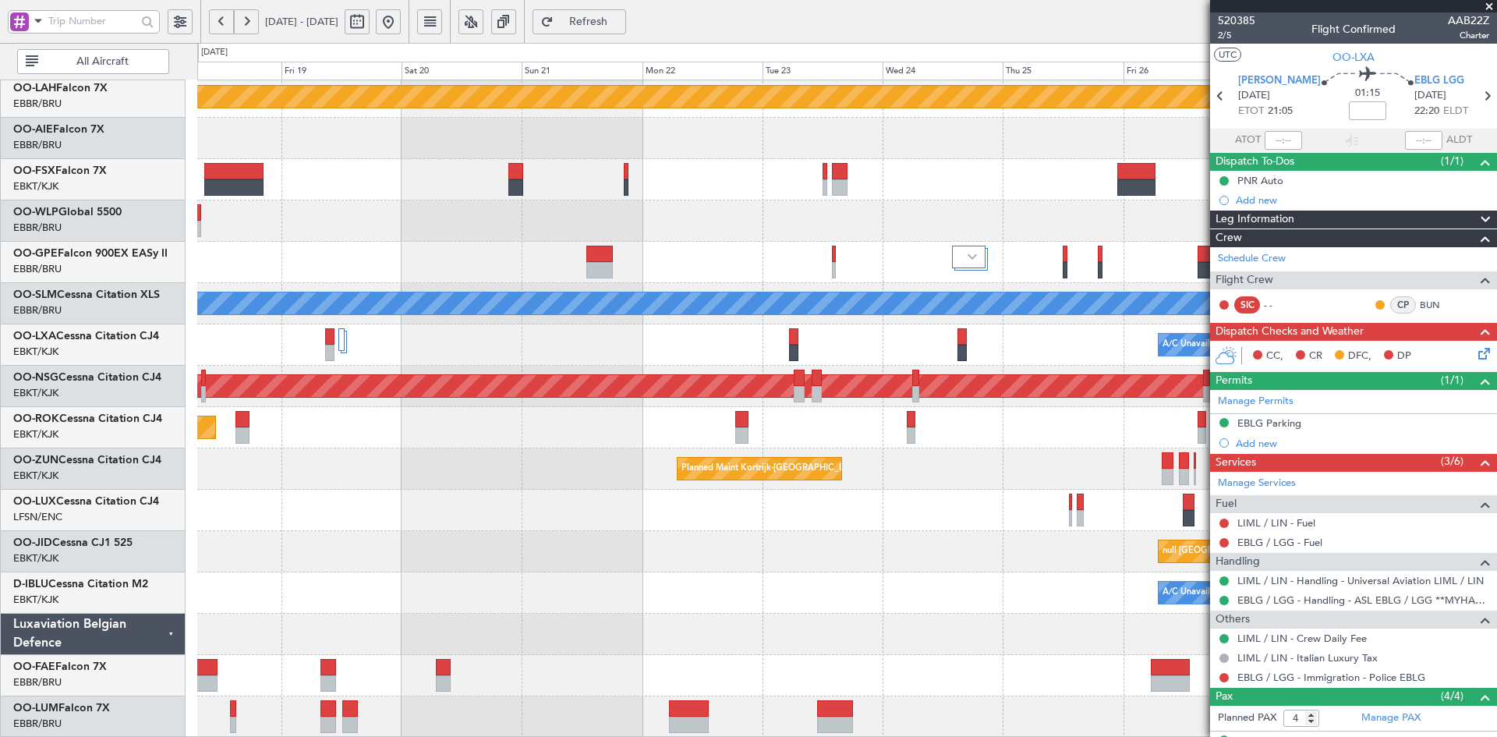
click at [3, 561] on div "Planned Maint Alton-st Louis (St Louis Regl) Planned Maint Brussels (Brussels N…" at bounding box center [748, 390] width 1497 height 694
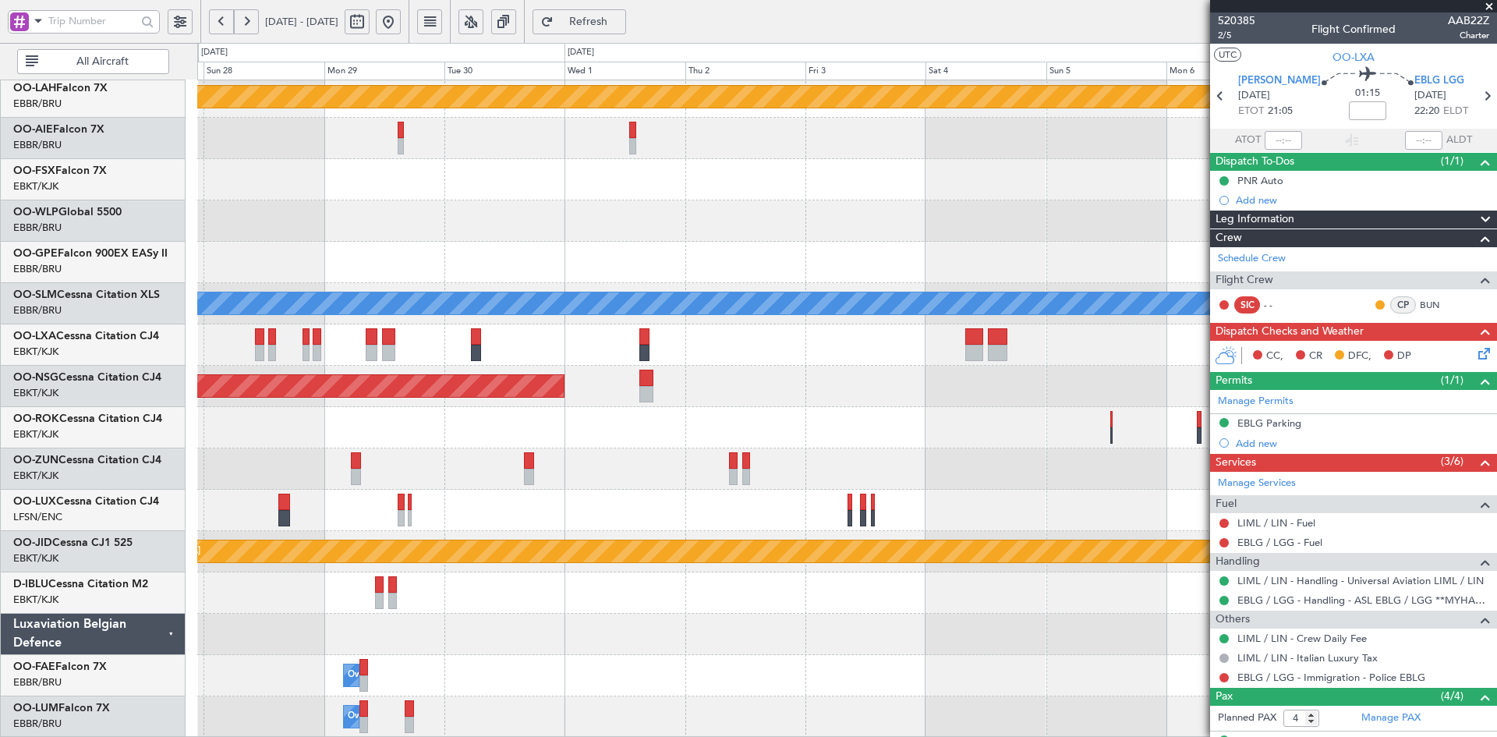
click at [280, 470] on div at bounding box center [846, 468] width 1299 height 41
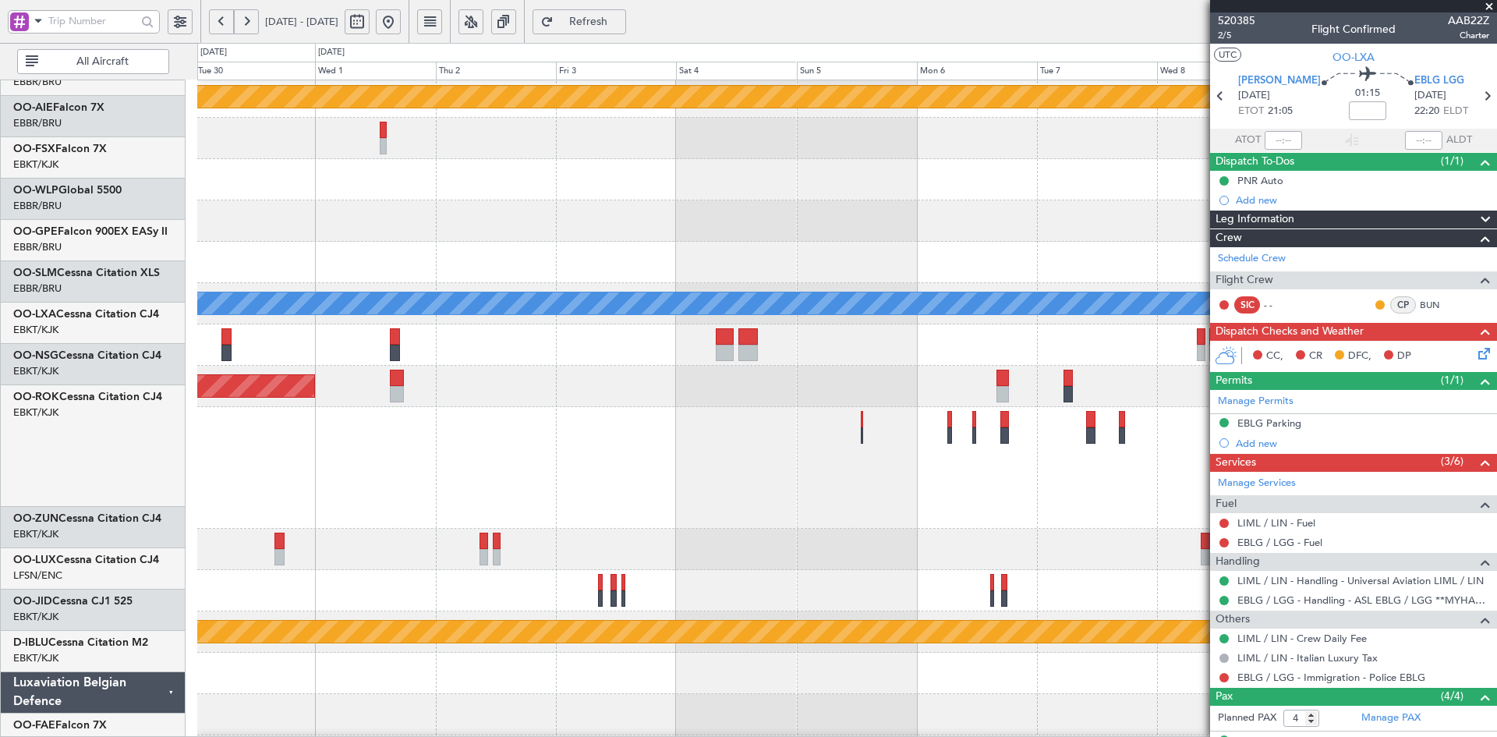
scroll to position [128, 0]
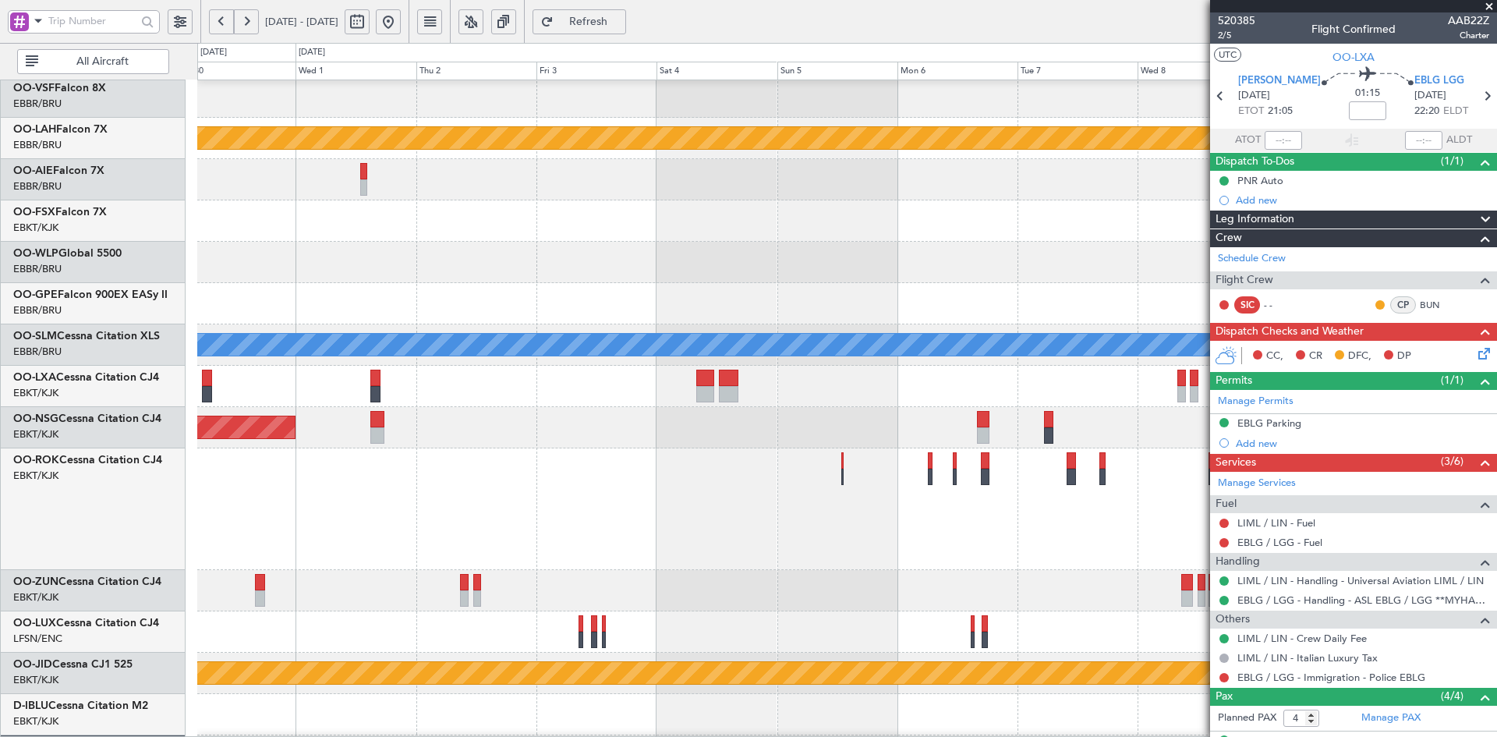
click at [841, 553] on div "Planned Maint Alton-st Louis (St Louis Regl) A/C Unavailable Monchengladbach A/…" at bounding box center [846, 405] width 1299 height 907
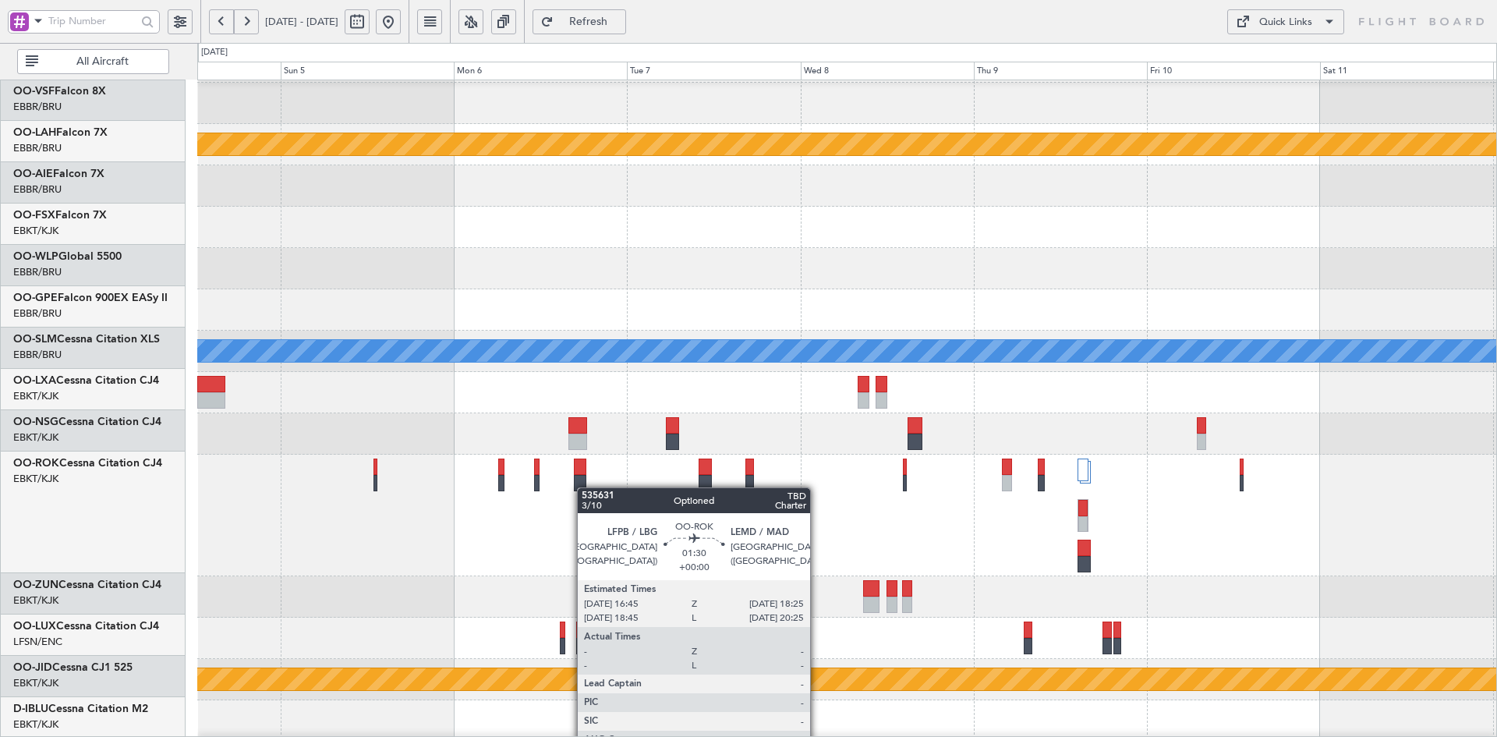
scroll to position [122, 0]
click at [585, 487] on div at bounding box center [580, 483] width 12 height 16
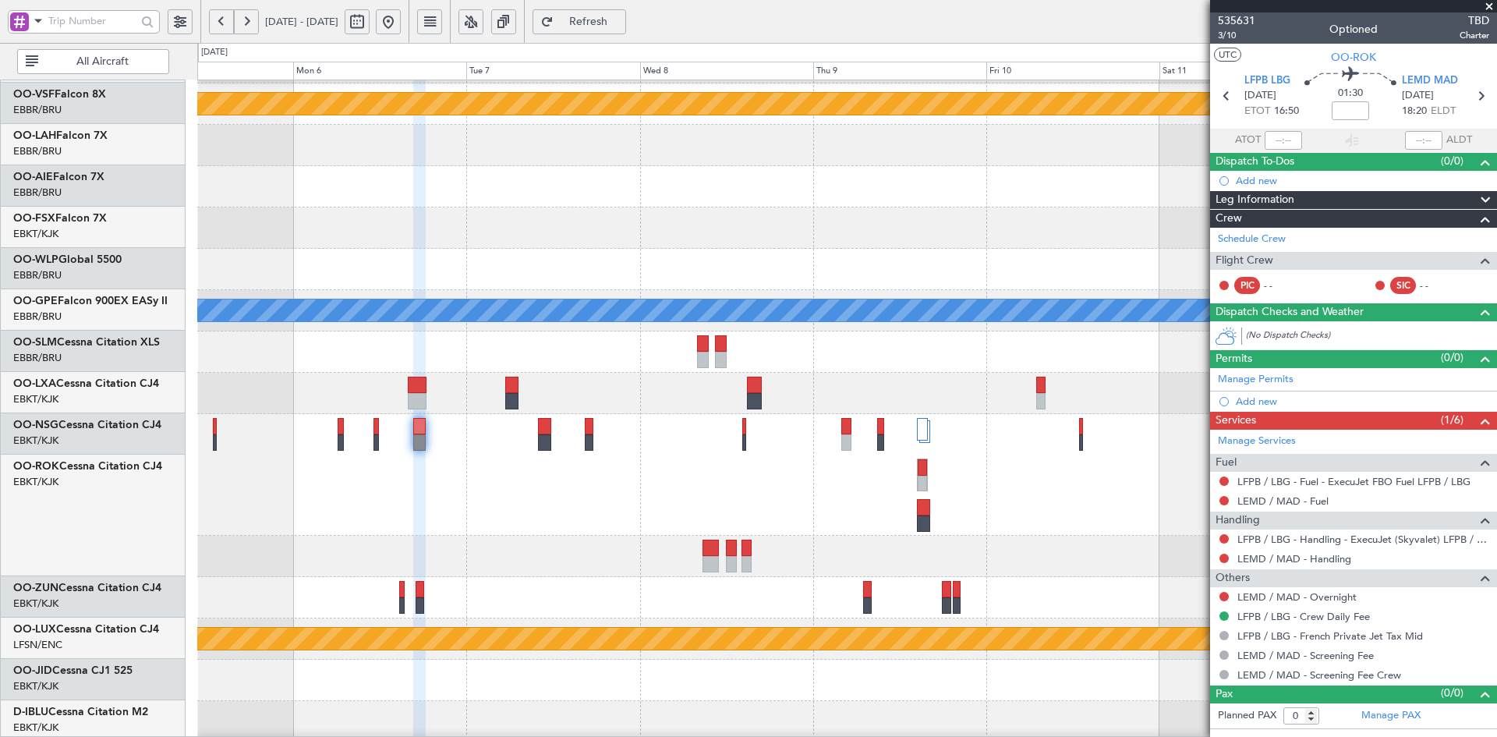
scroll to position [171, 0]
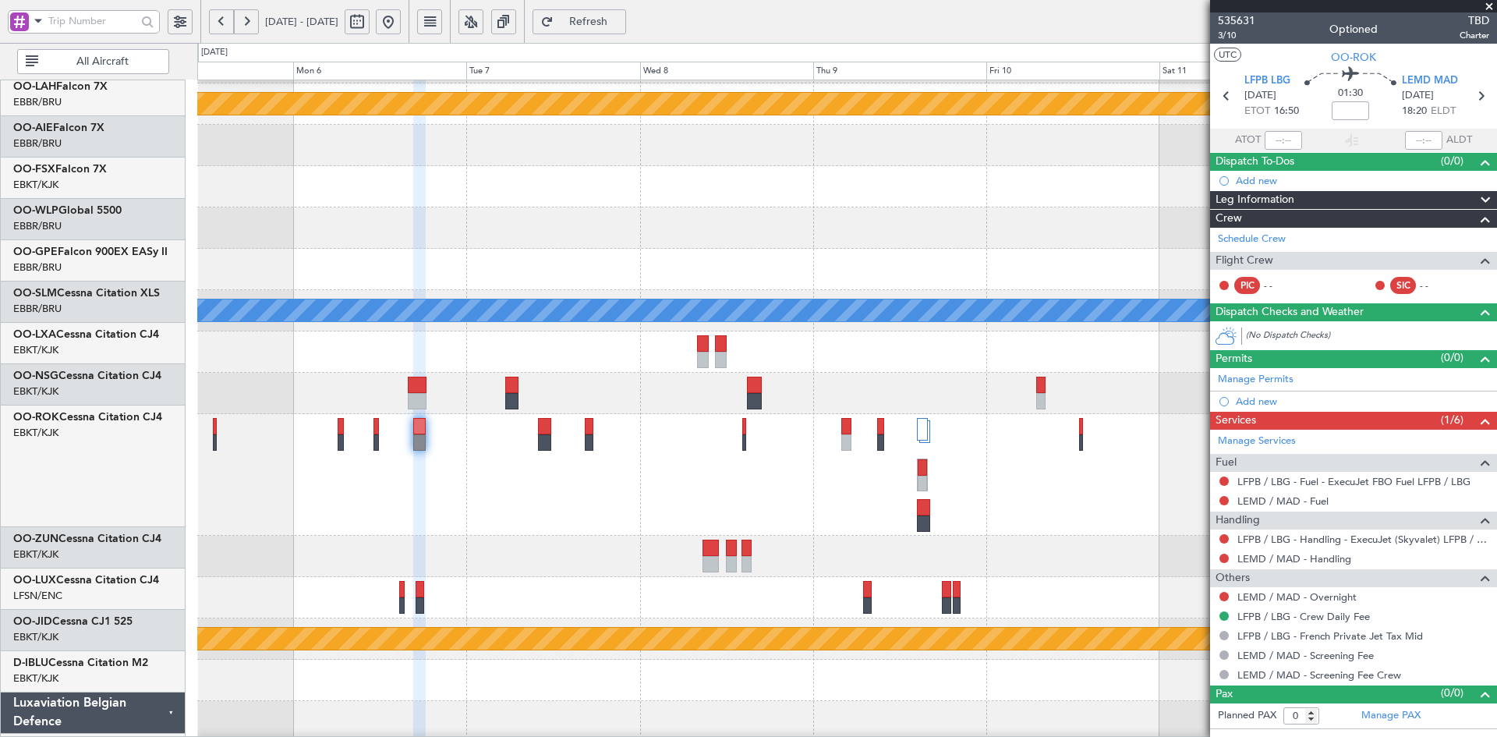
click at [498, 386] on div at bounding box center [846, 393] width 1299 height 41
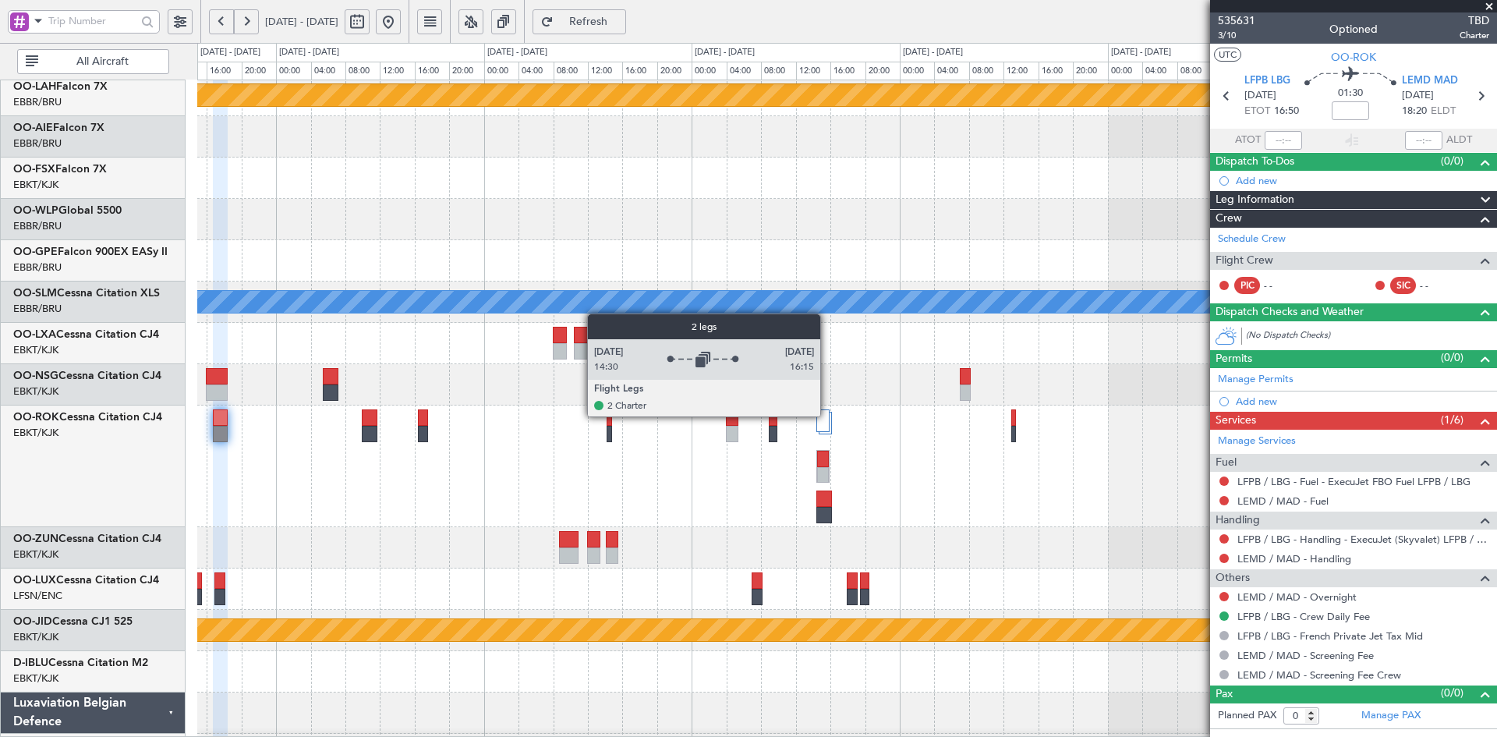
click at [827, 415] on div at bounding box center [822, 420] width 13 height 23
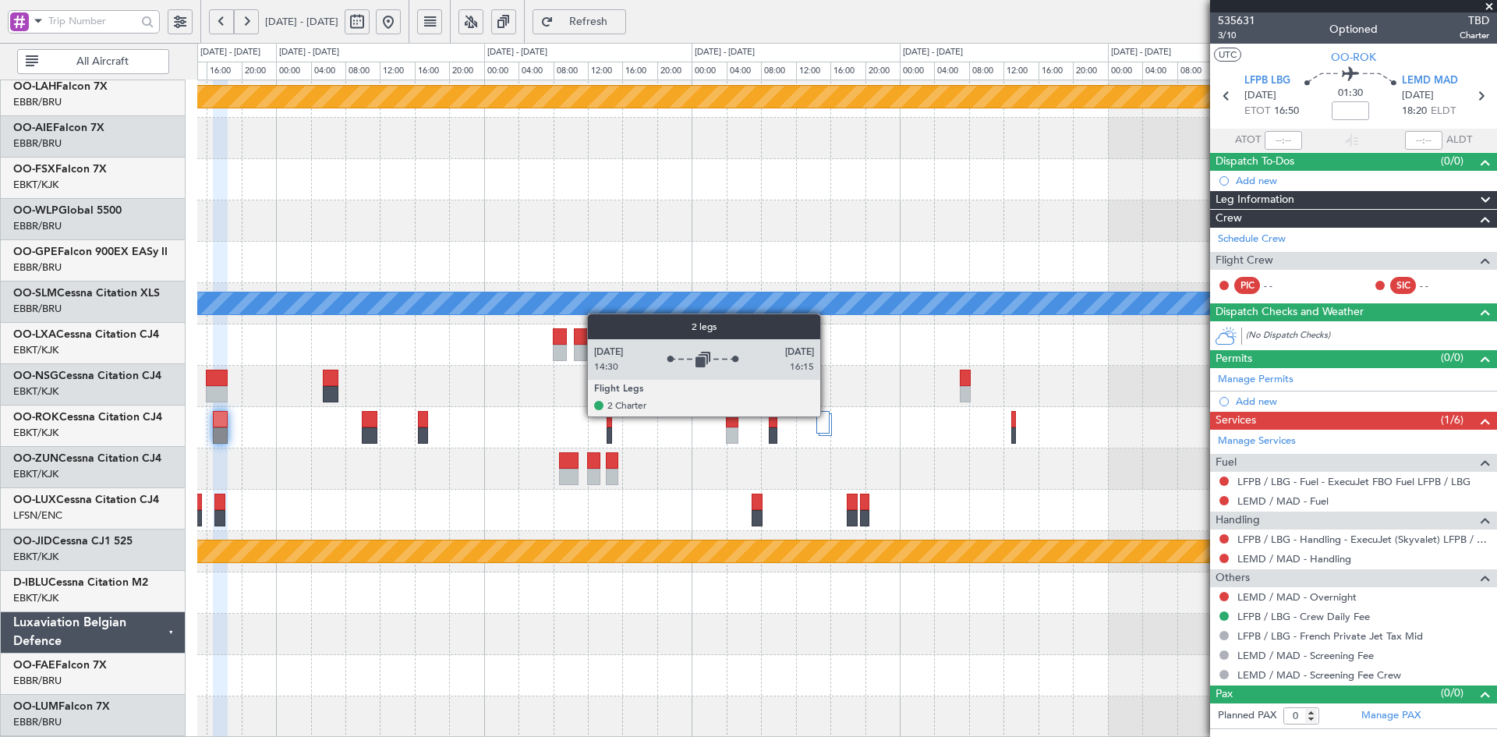
scroll to position [169, 0]
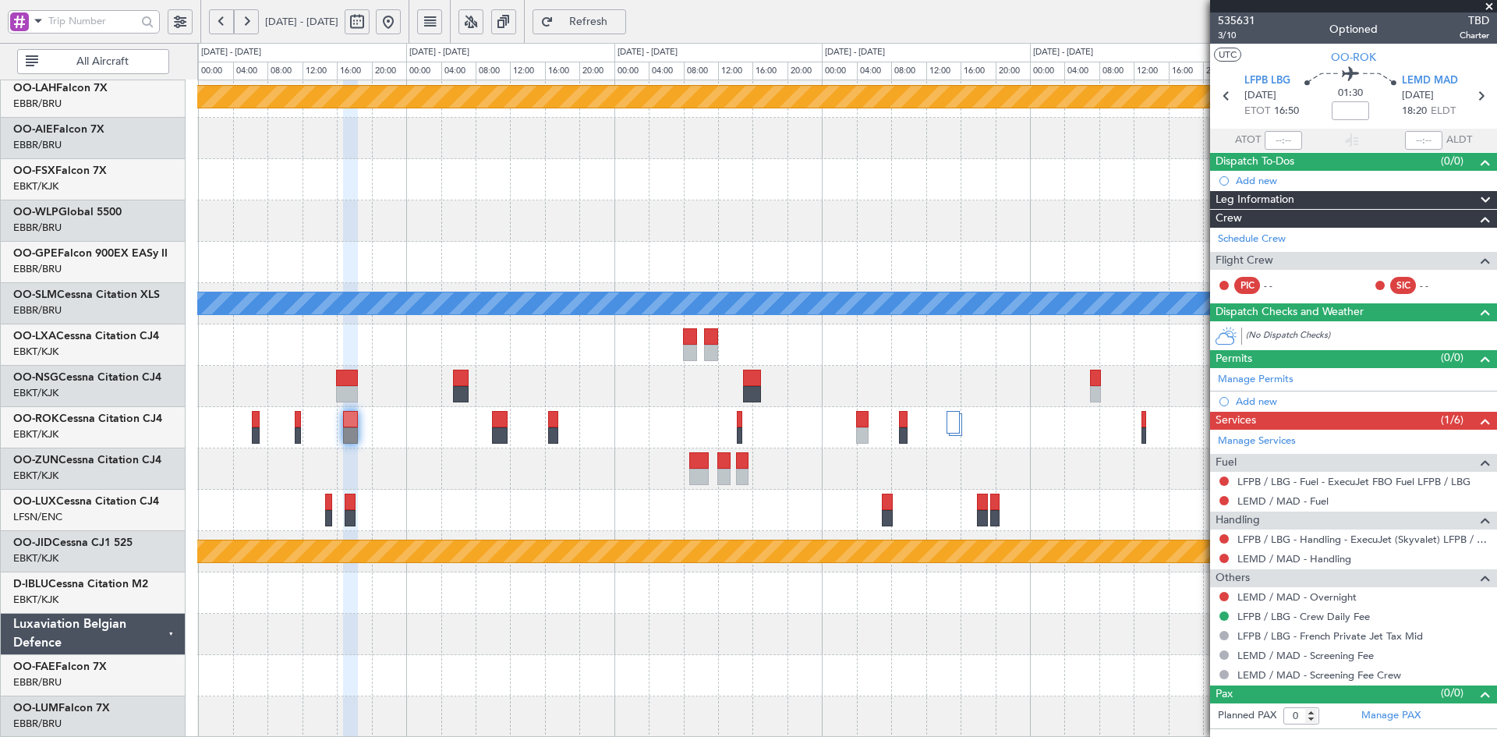
click at [989, 196] on div "Planned Maint Alton-st Louis (St Louis Regl) LIMC 09:00 Z KTEB 17:15 Z A/C Unav…" at bounding box center [846, 324] width 1299 height 826
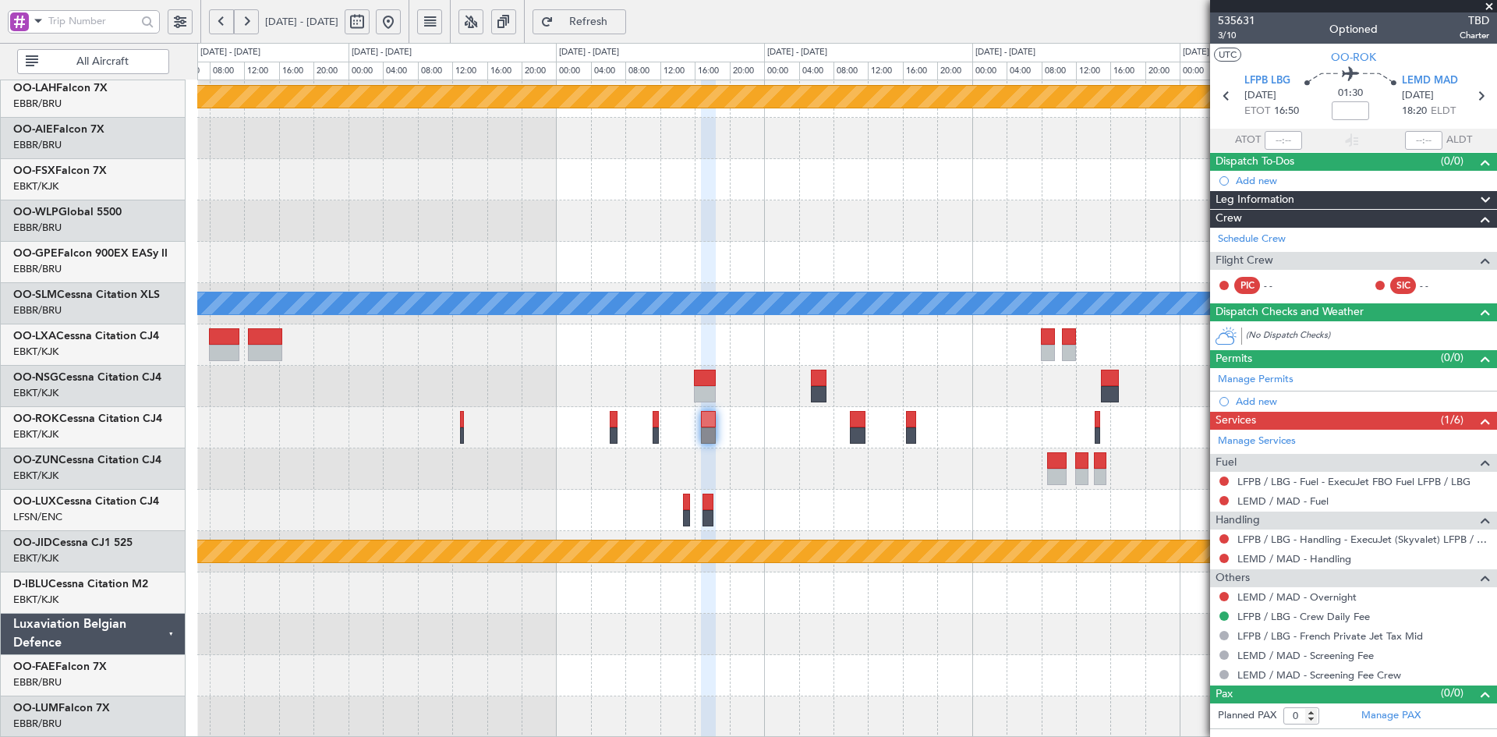
click at [401, 23] on button at bounding box center [388, 21] width 25 height 25
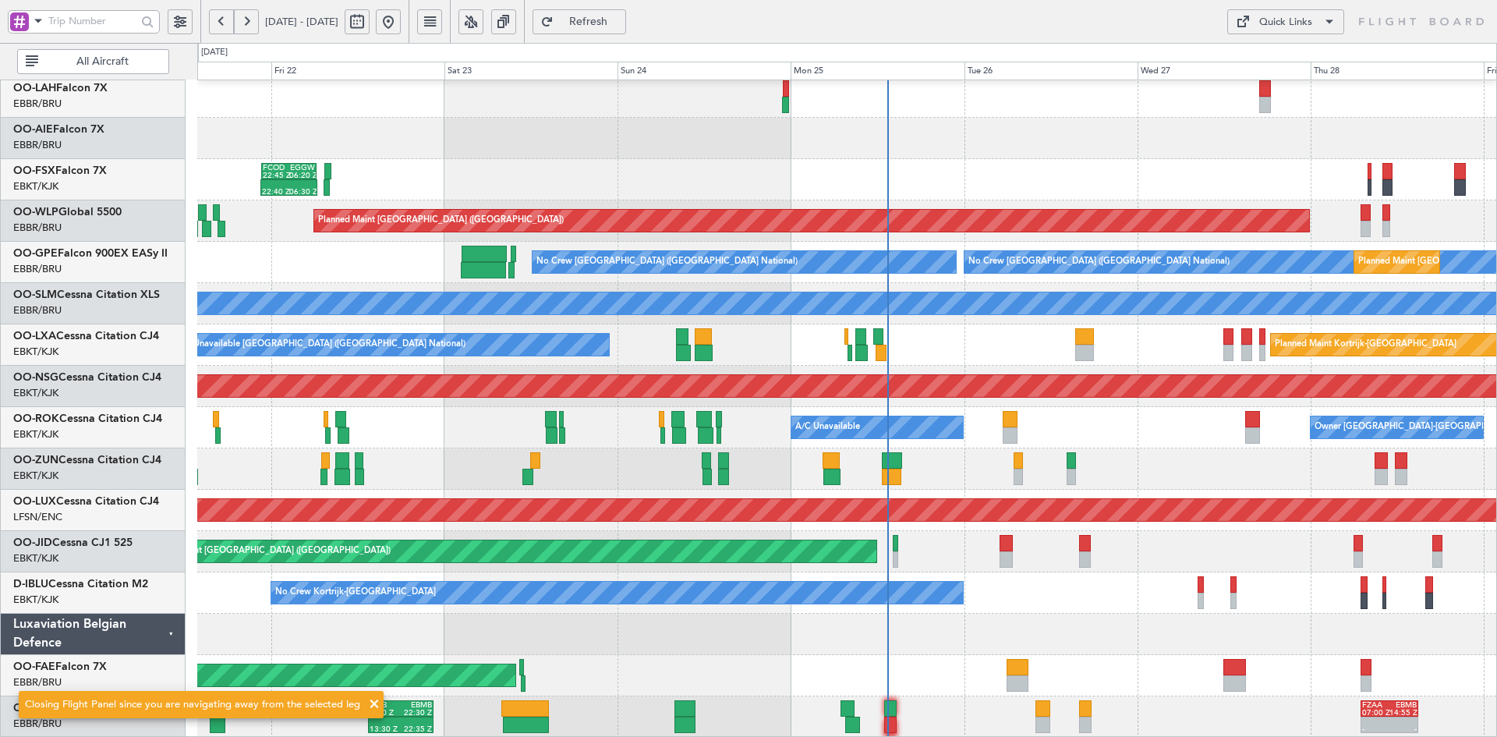
click at [865, 438] on div "14:00 Z 02:00 Z EBBR 13:30 Z KVNY 01:15 Z FCOD 22:45 Z EGGW 06:20 Z 22:40 Z 06:…" at bounding box center [846, 324] width 1299 height 826
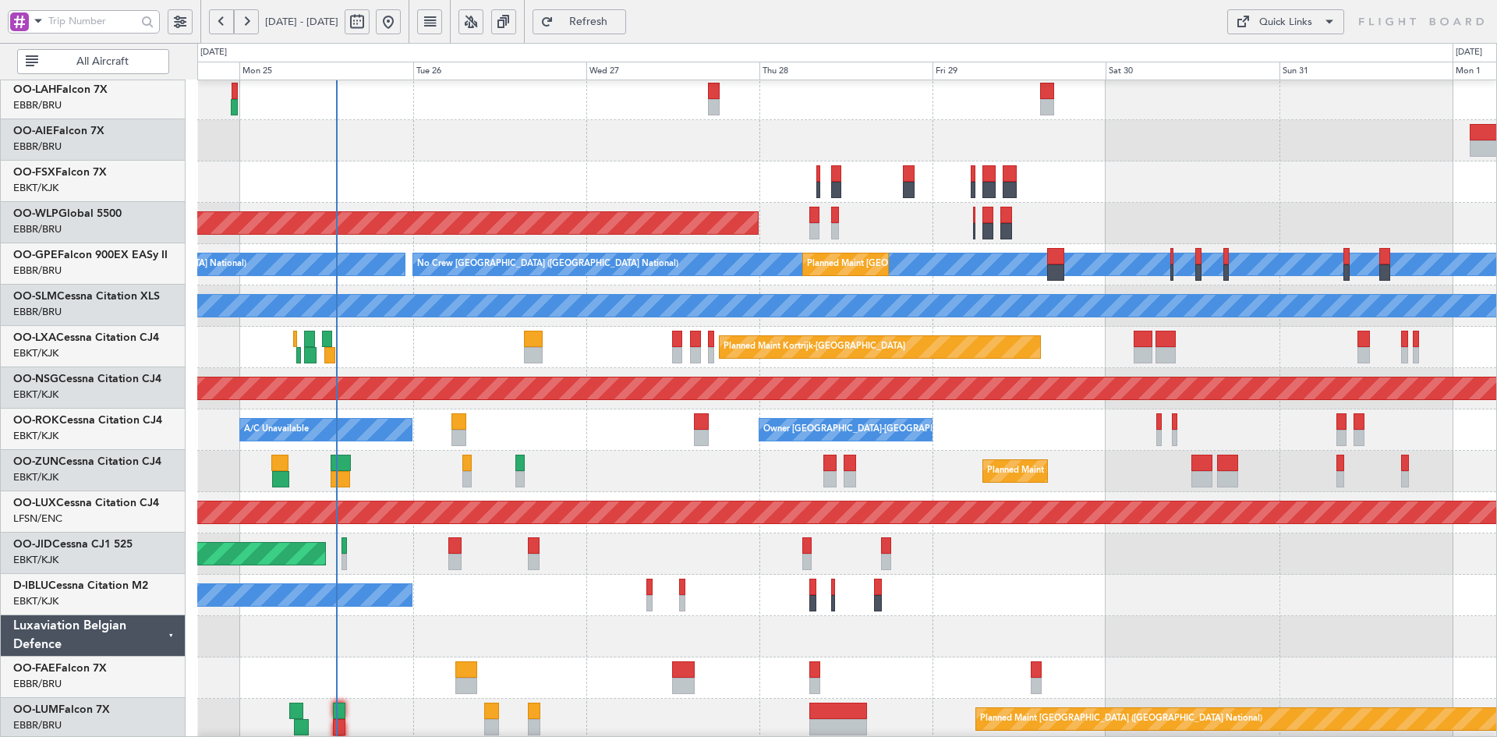
click at [1076, 183] on div at bounding box center [846, 181] width 1299 height 41
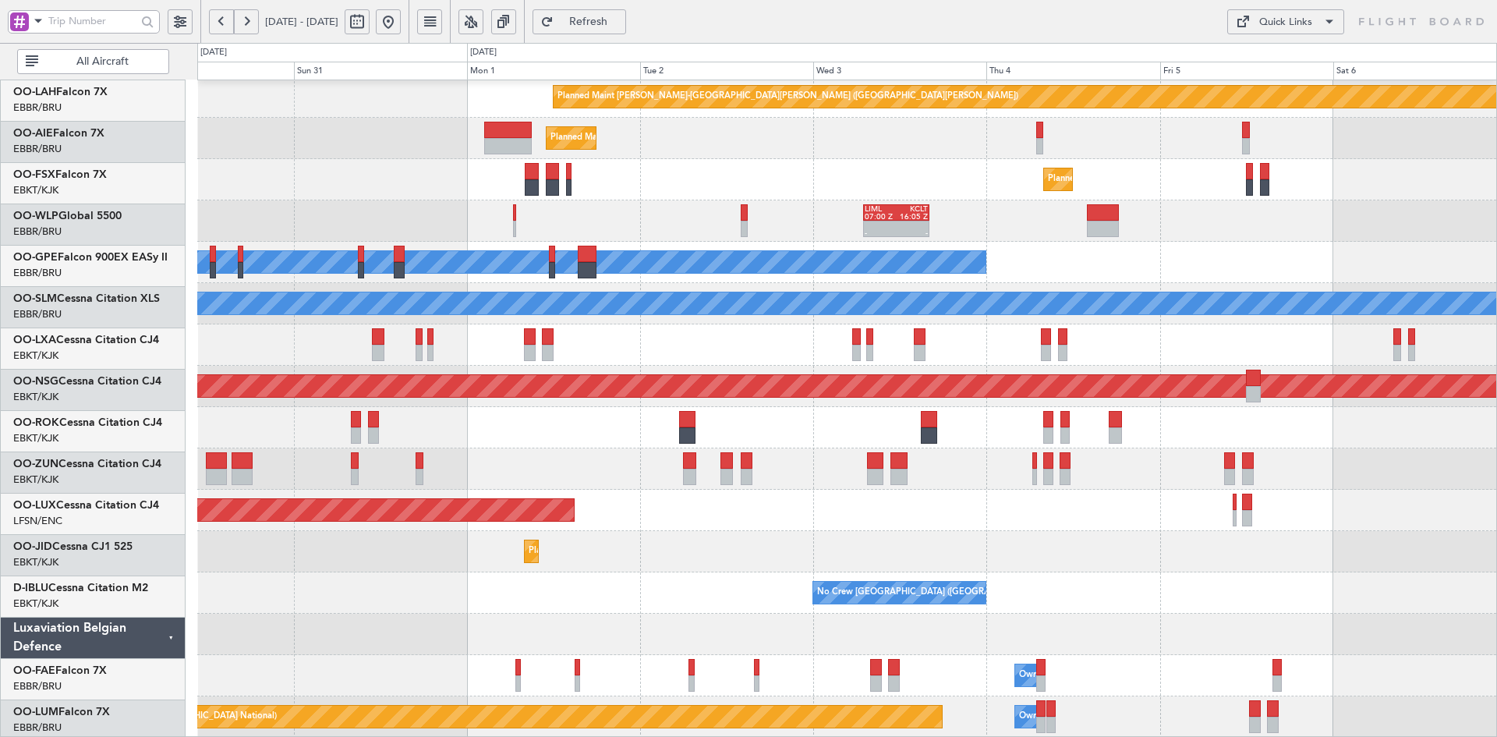
click at [213, 121] on div "Planned Maint Alton-st Louis (St Louis Regl) Planned Maint London (Farnborough)…" at bounding box center [846, 324] width 1299 height 826
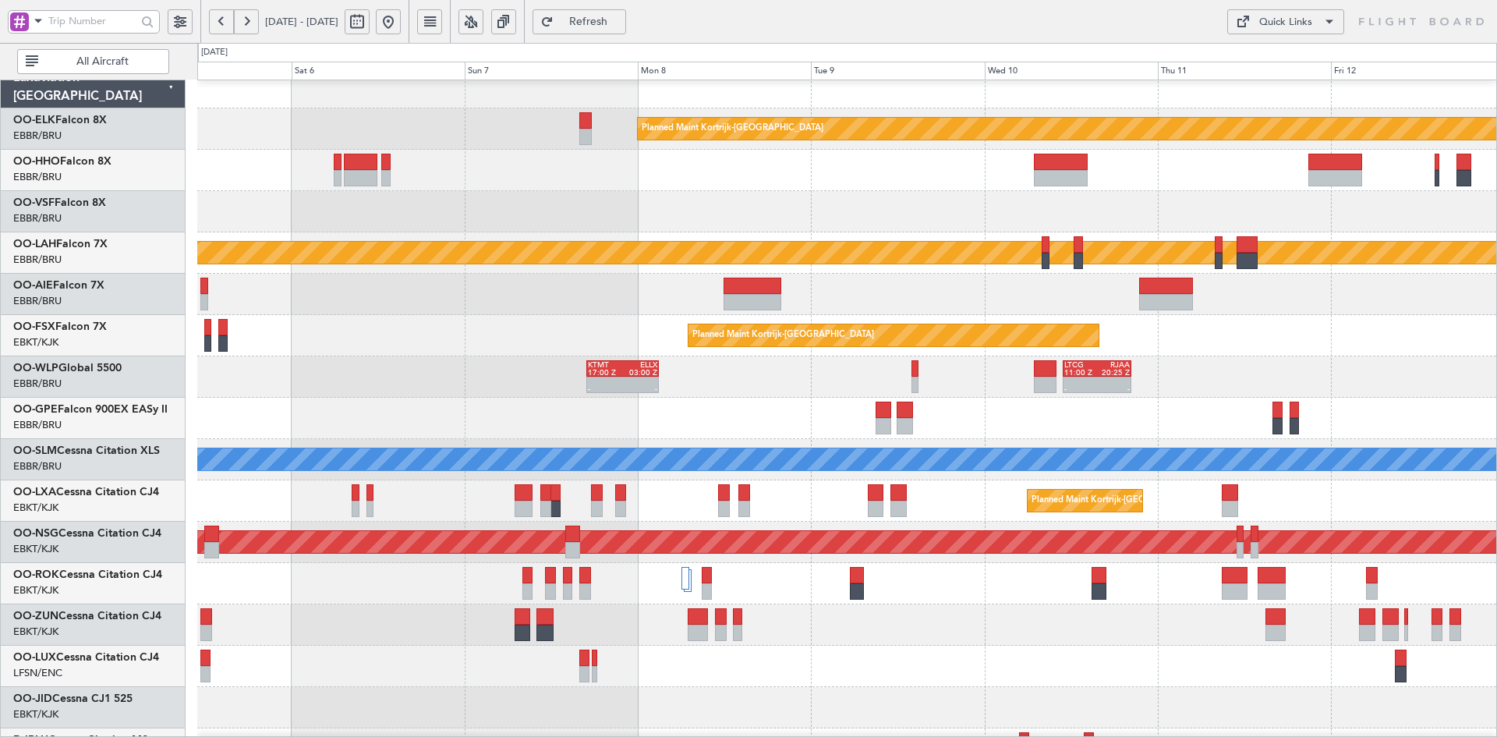
scroll to position [0, 0]
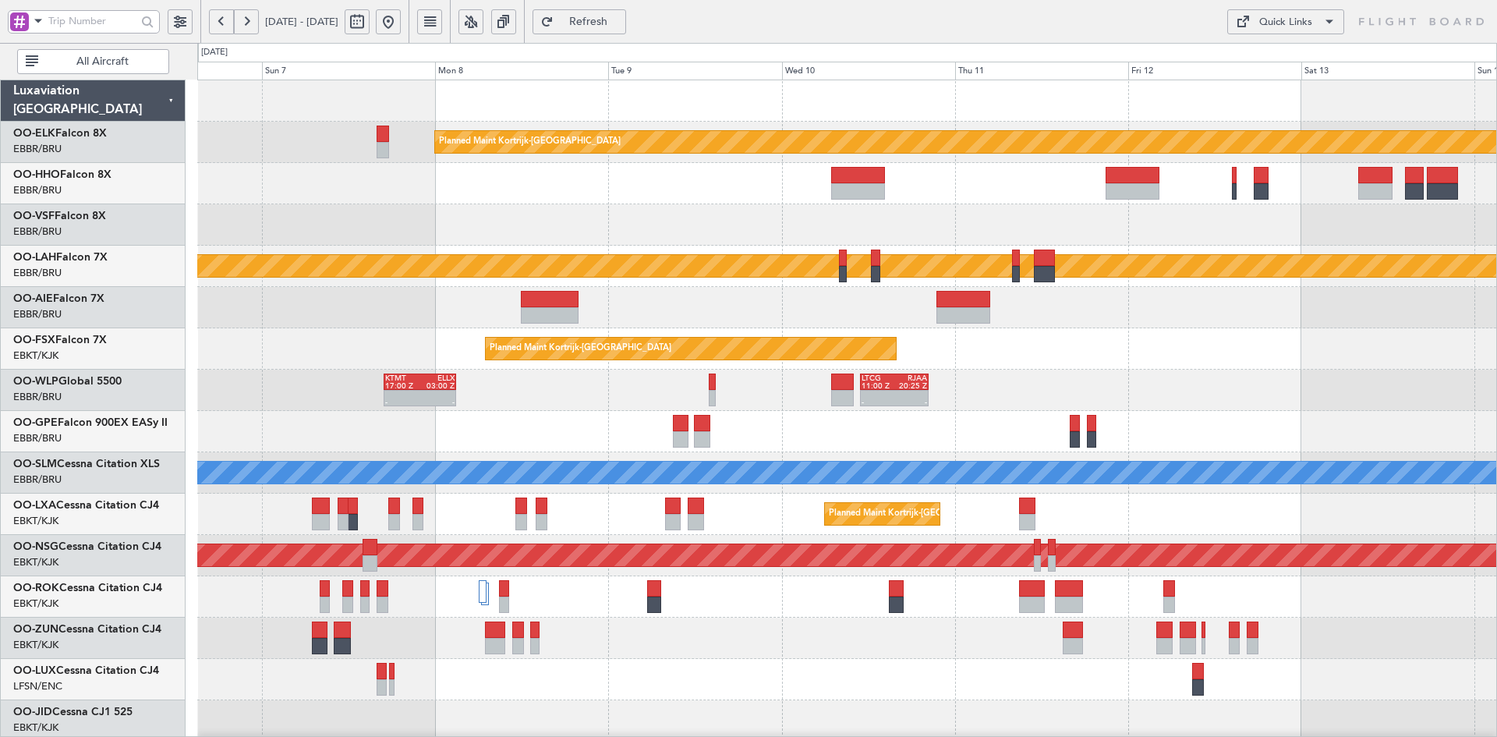
click at [1130, 235] on div at bounding box center [846, 224] width 1299 height 41
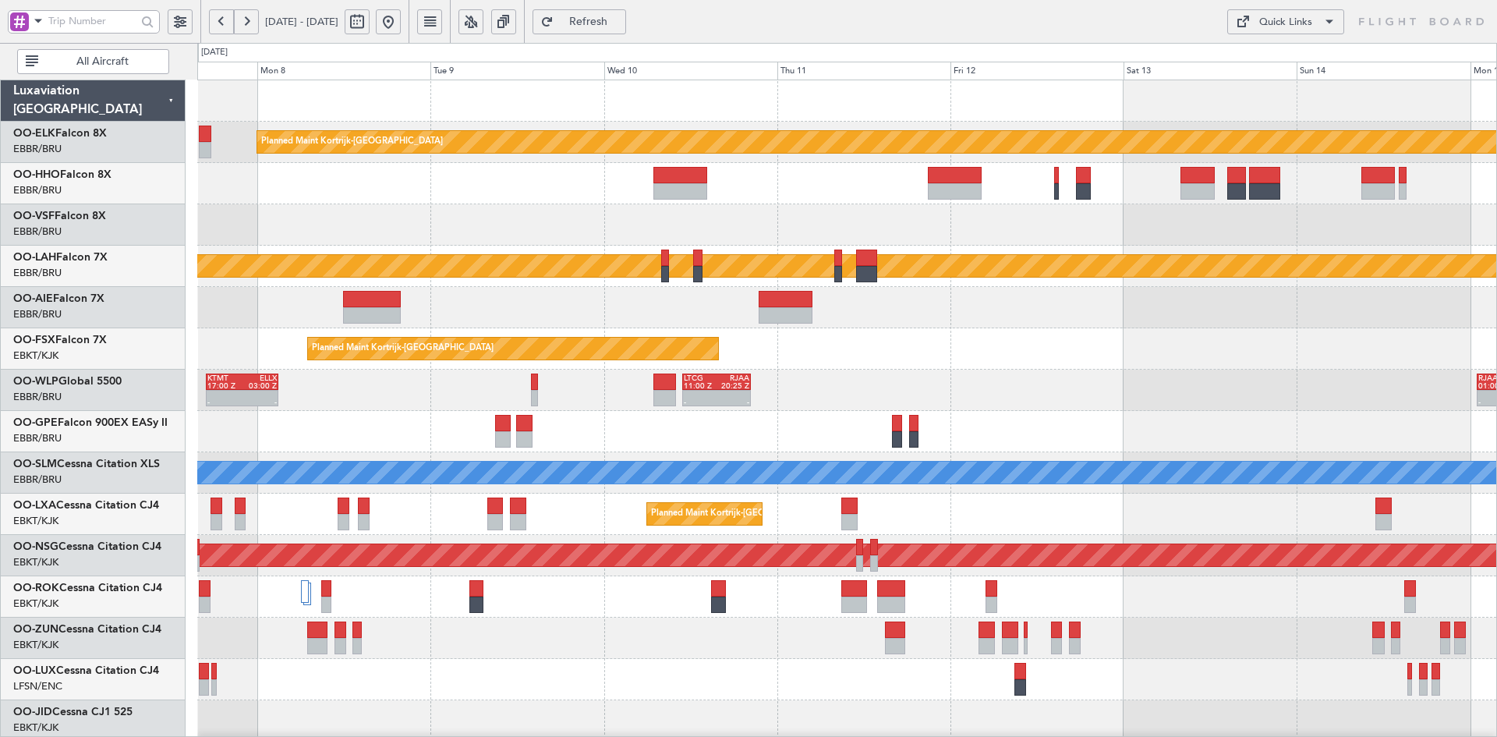
click at [1151, 217] on div at bounding box center [846, 224] width 1299 height 41
click at [1262, 220] on div at bounding box center [846, 224] width 1299 height 41
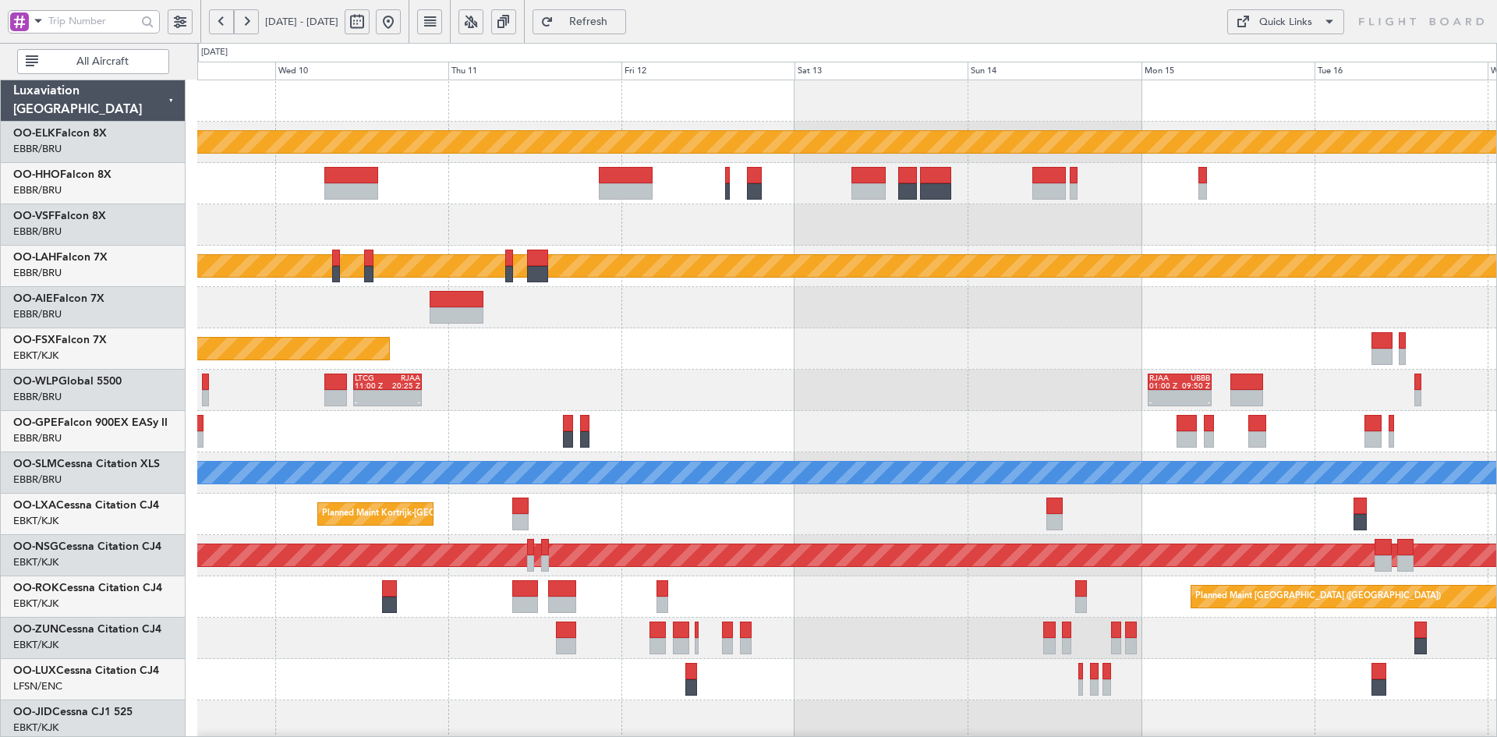
click at [1154, 219] on div at bounding box center [846, 224] width 1299 height 41
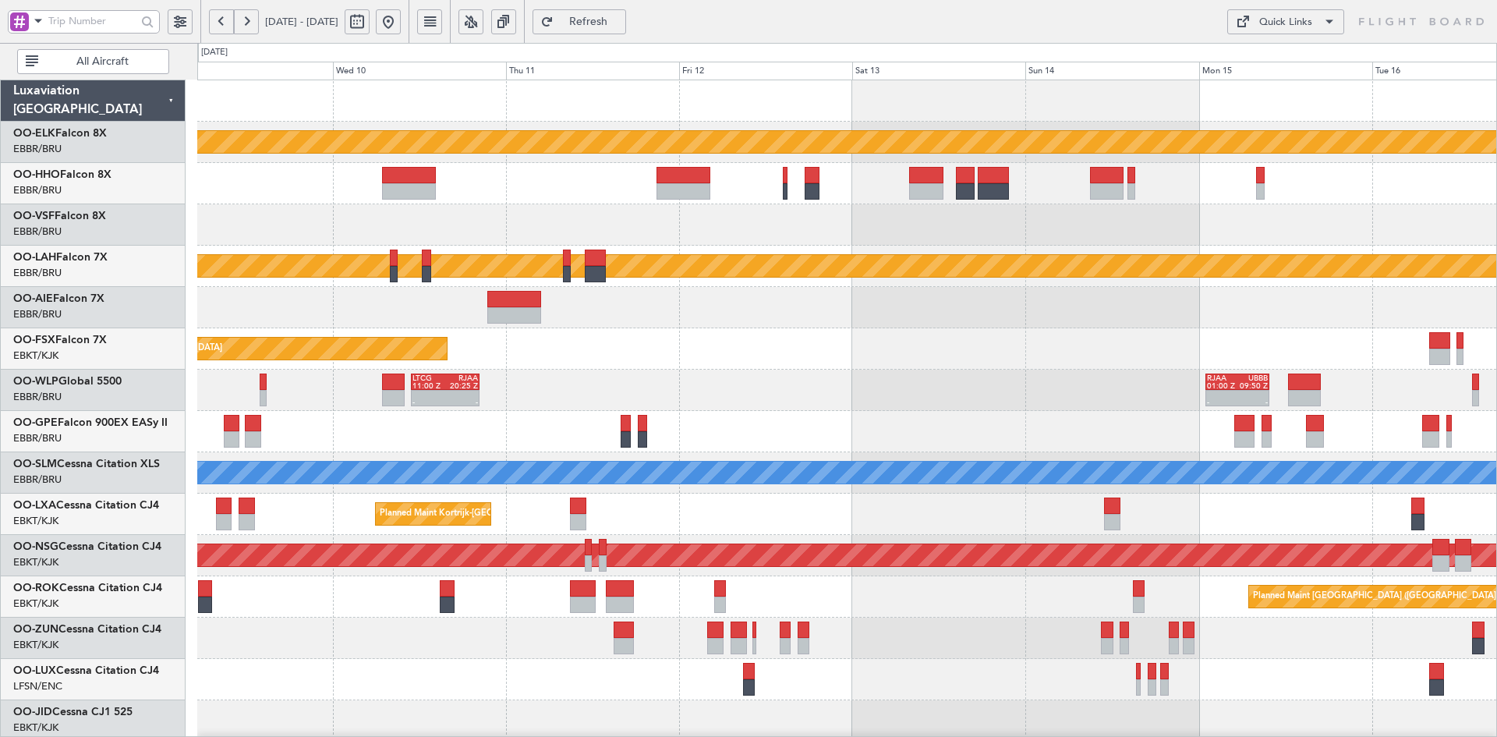
click at [1235, 227] on div at bounding box center [846, 224] width 1299 height 41
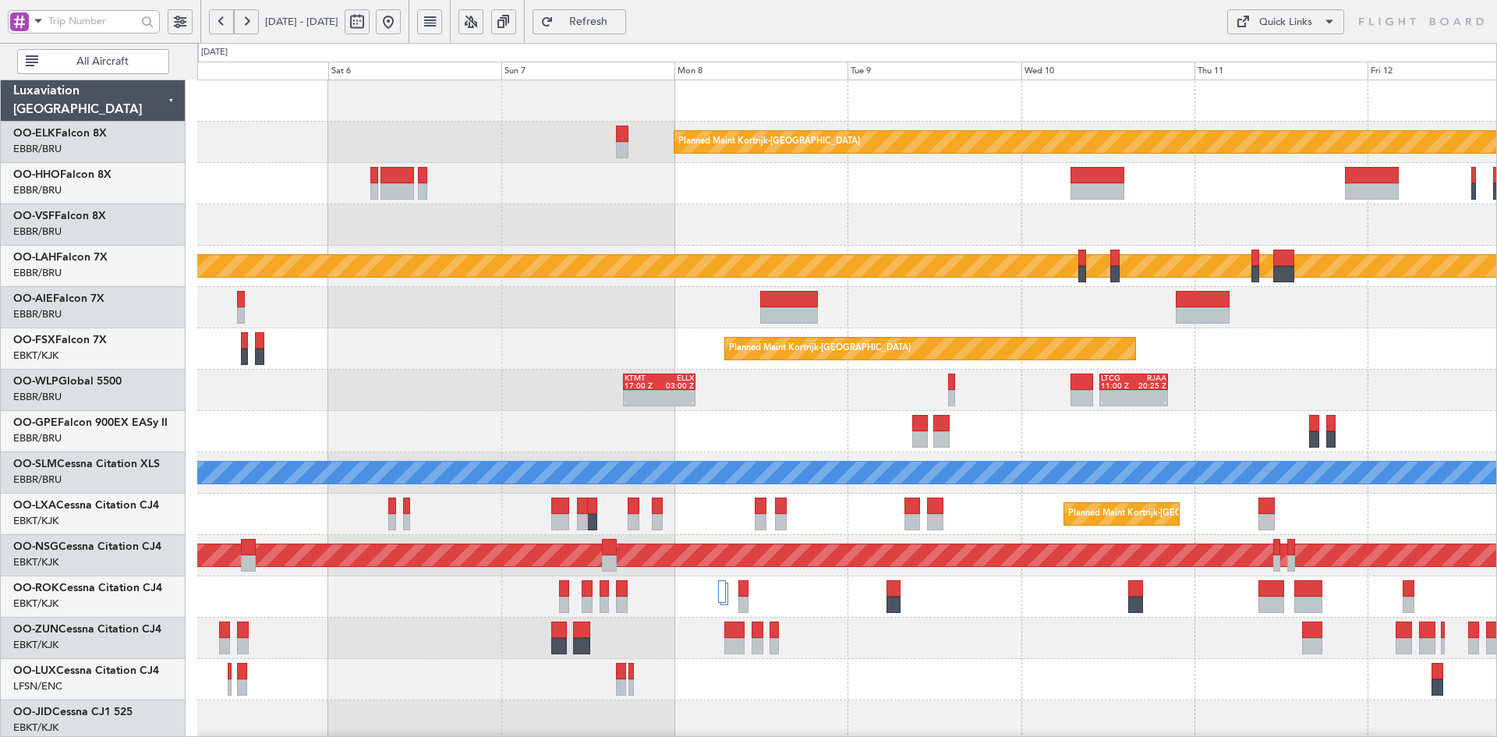
click at [1234, 239] on div at bounding box center [846, 224] width 1299 height 41
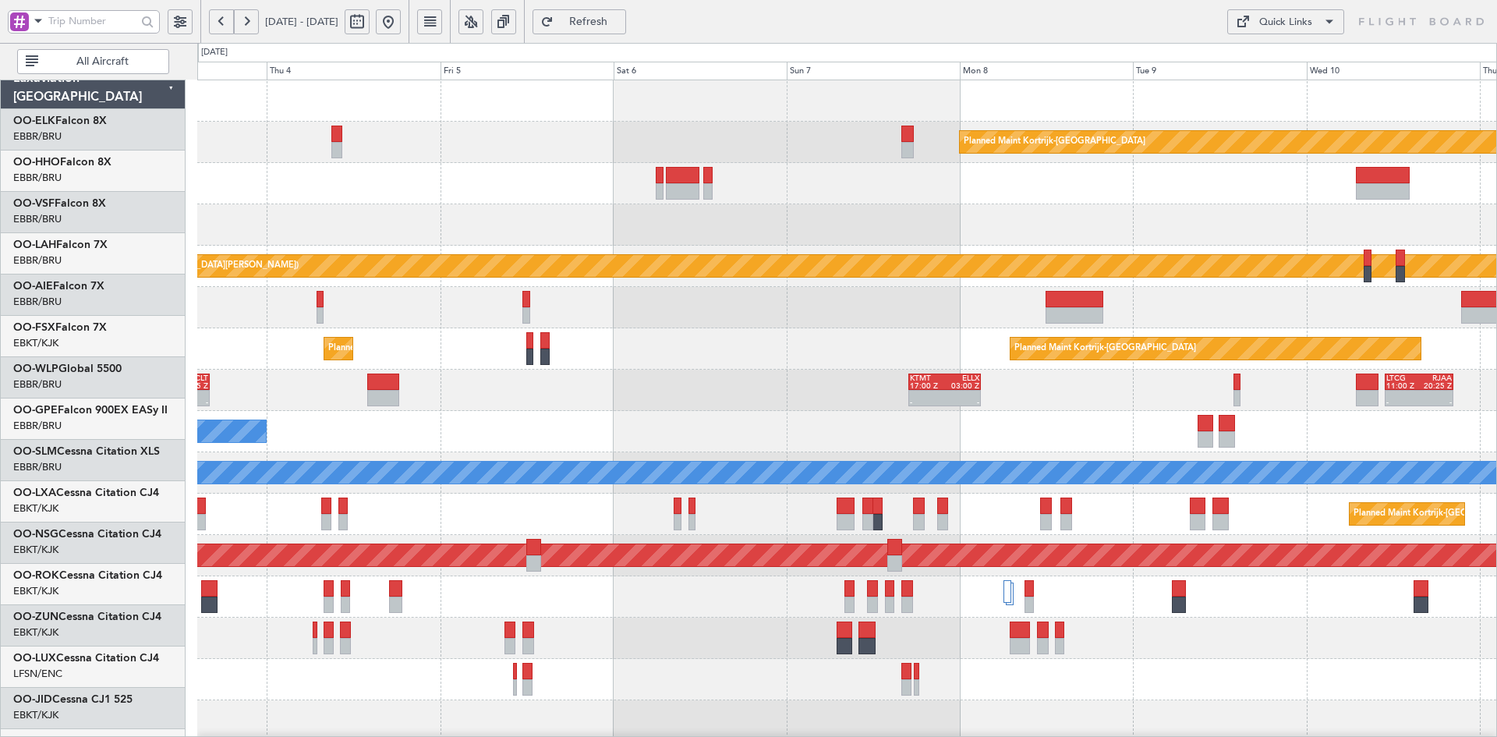
click at [588, 204] on div at bounding box center [846, 224] width 1299 height 41
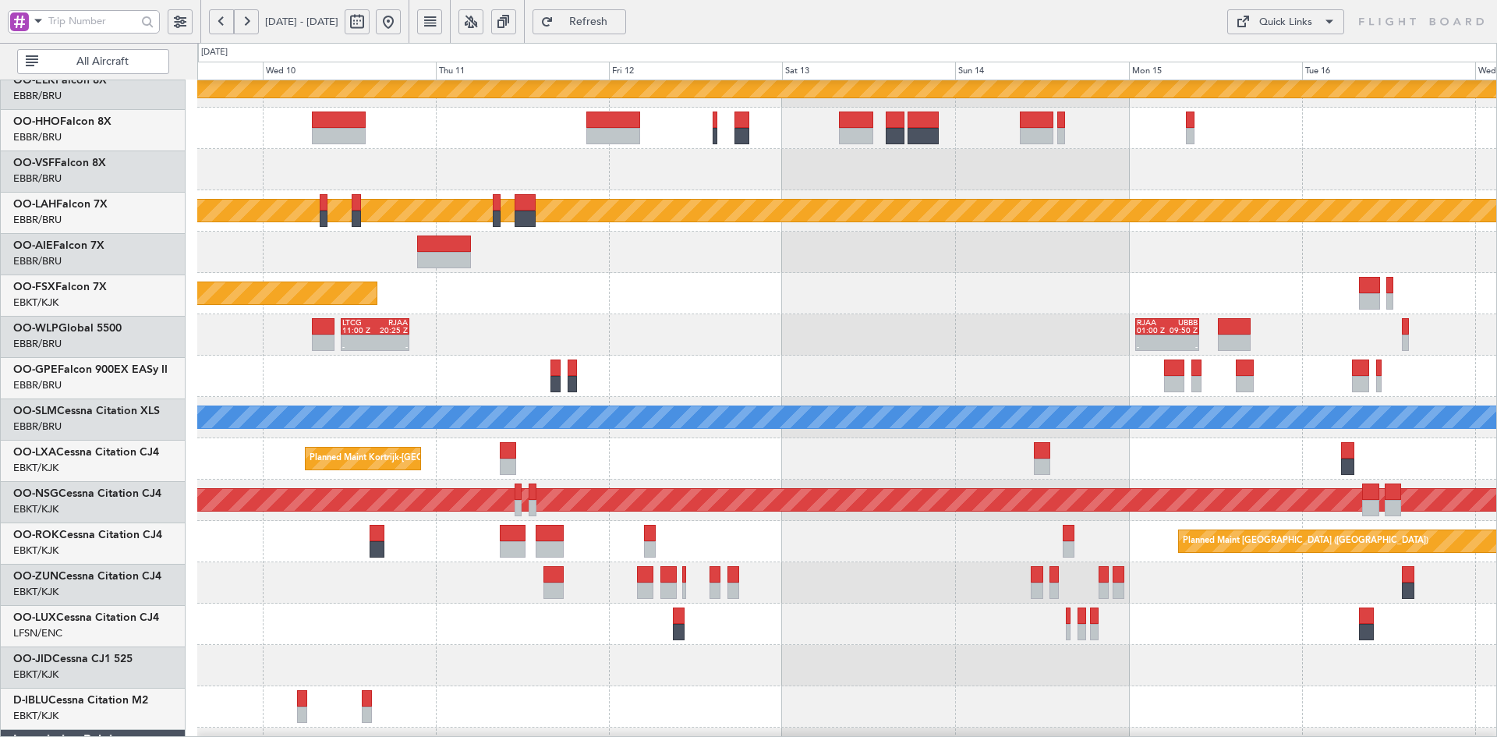
scroll to position [62, 0]
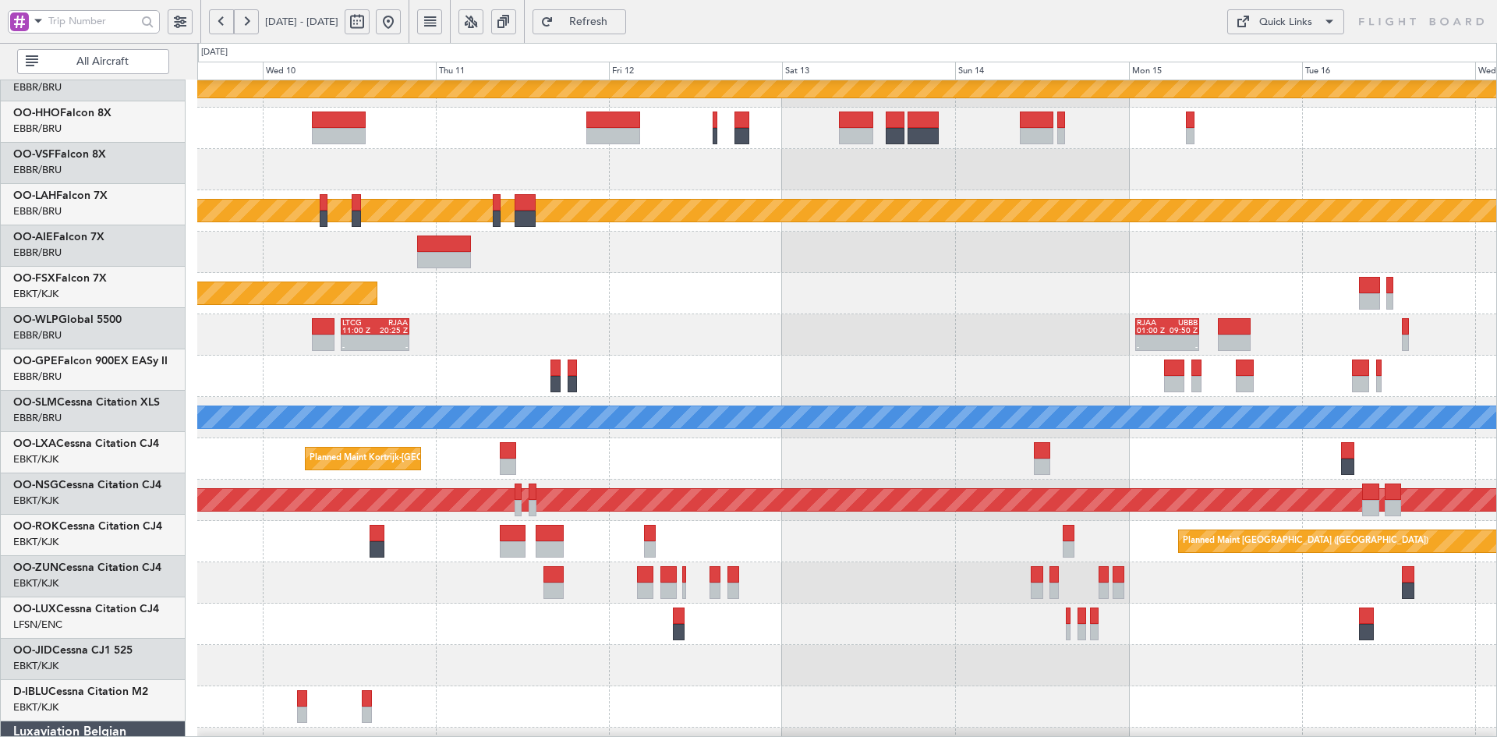
click at [585, 150] on div at bounding box center [846, 169] width 1299 height 41
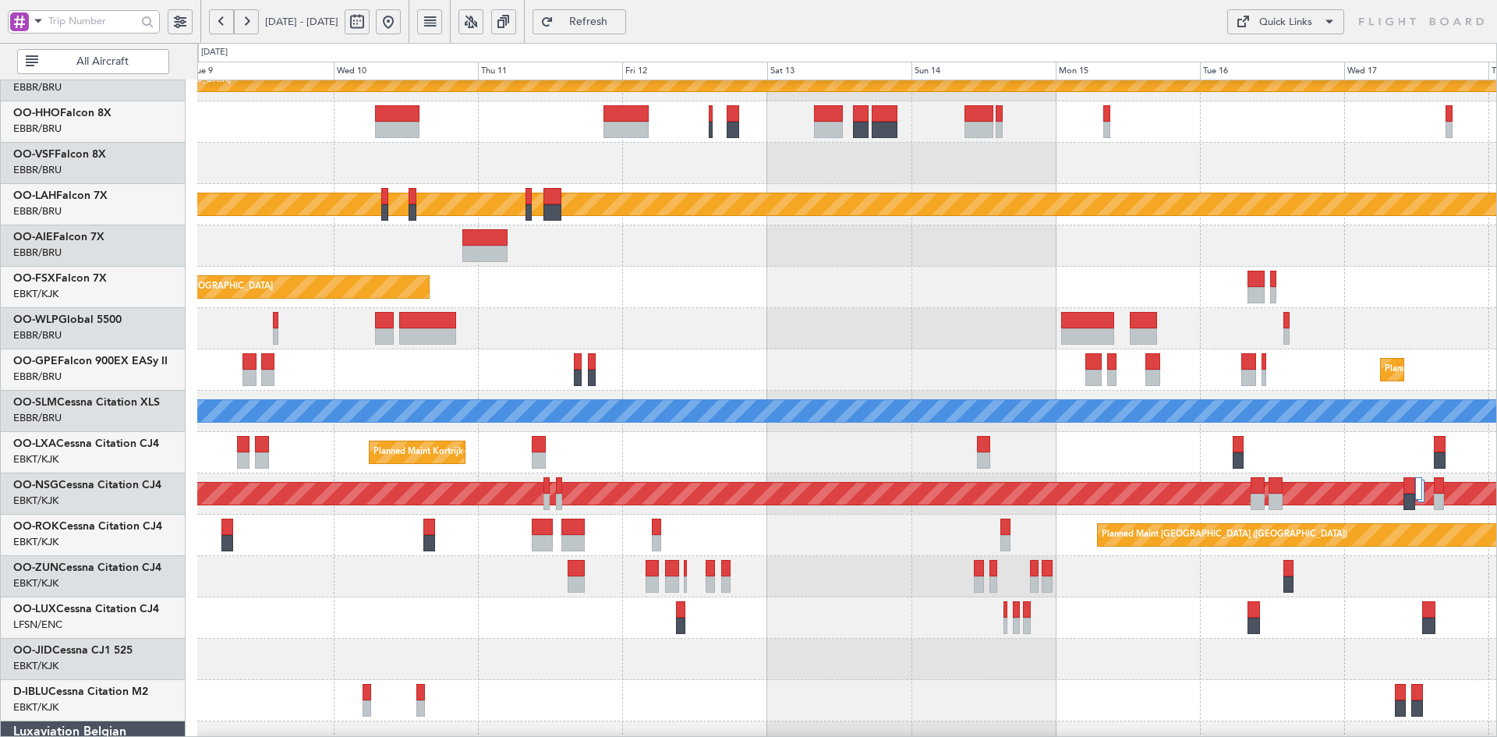
scroll to position [0, 0]
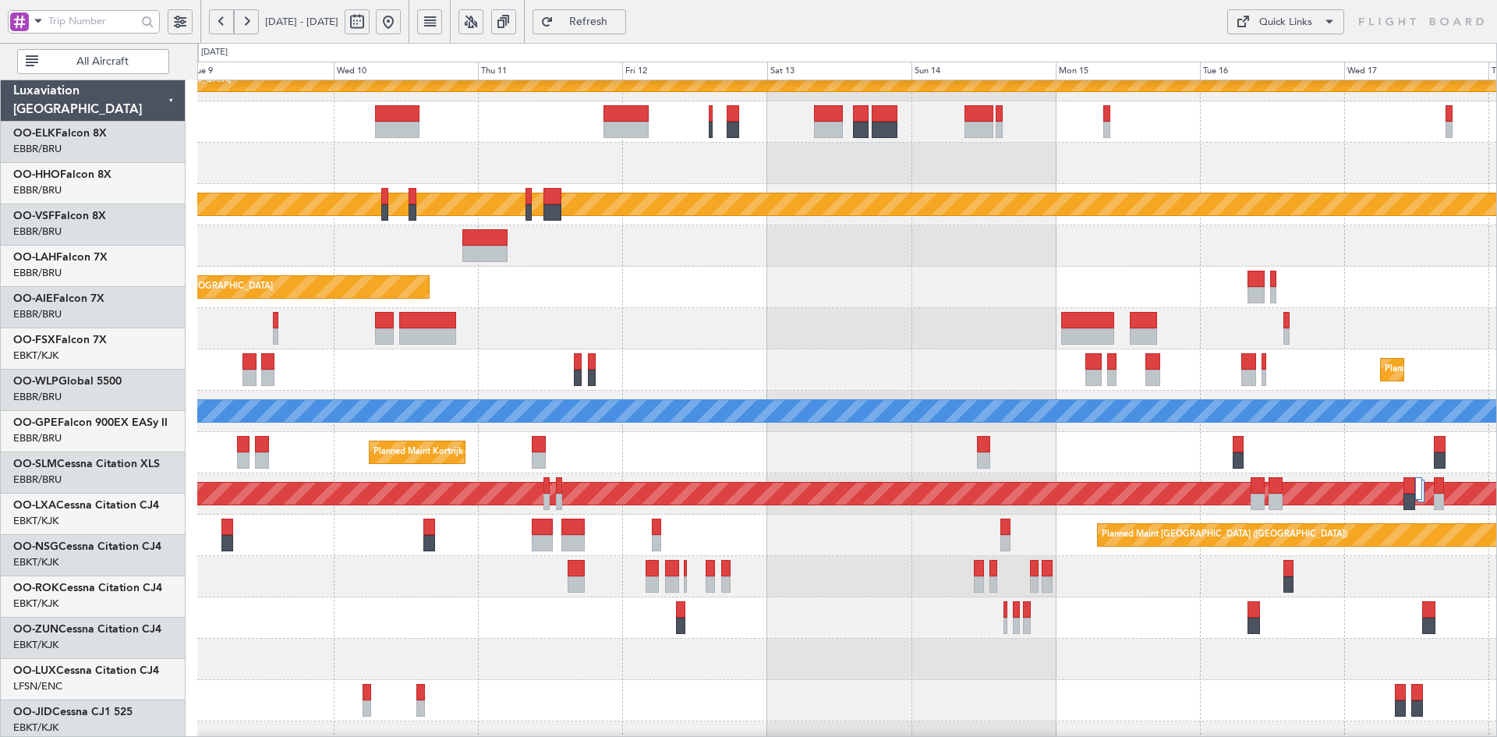
click at [881, 328] on div "Planned Maint Kortrijk-Wevelgem Planned Maint Alton-st Louis (St Louis Regl) Pl…" at bounding box center [846, 432] width 1299 height 826
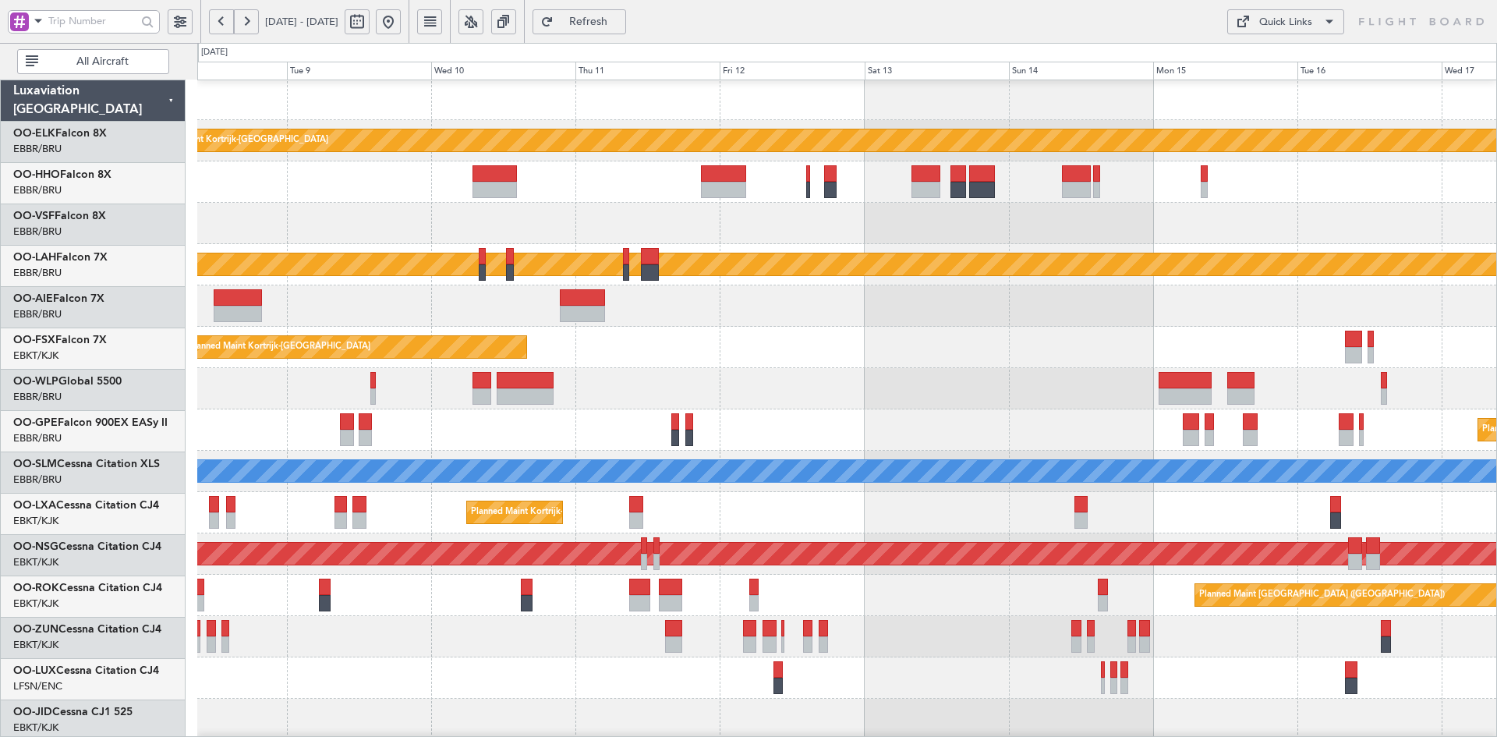
scroll to position [2, 0]
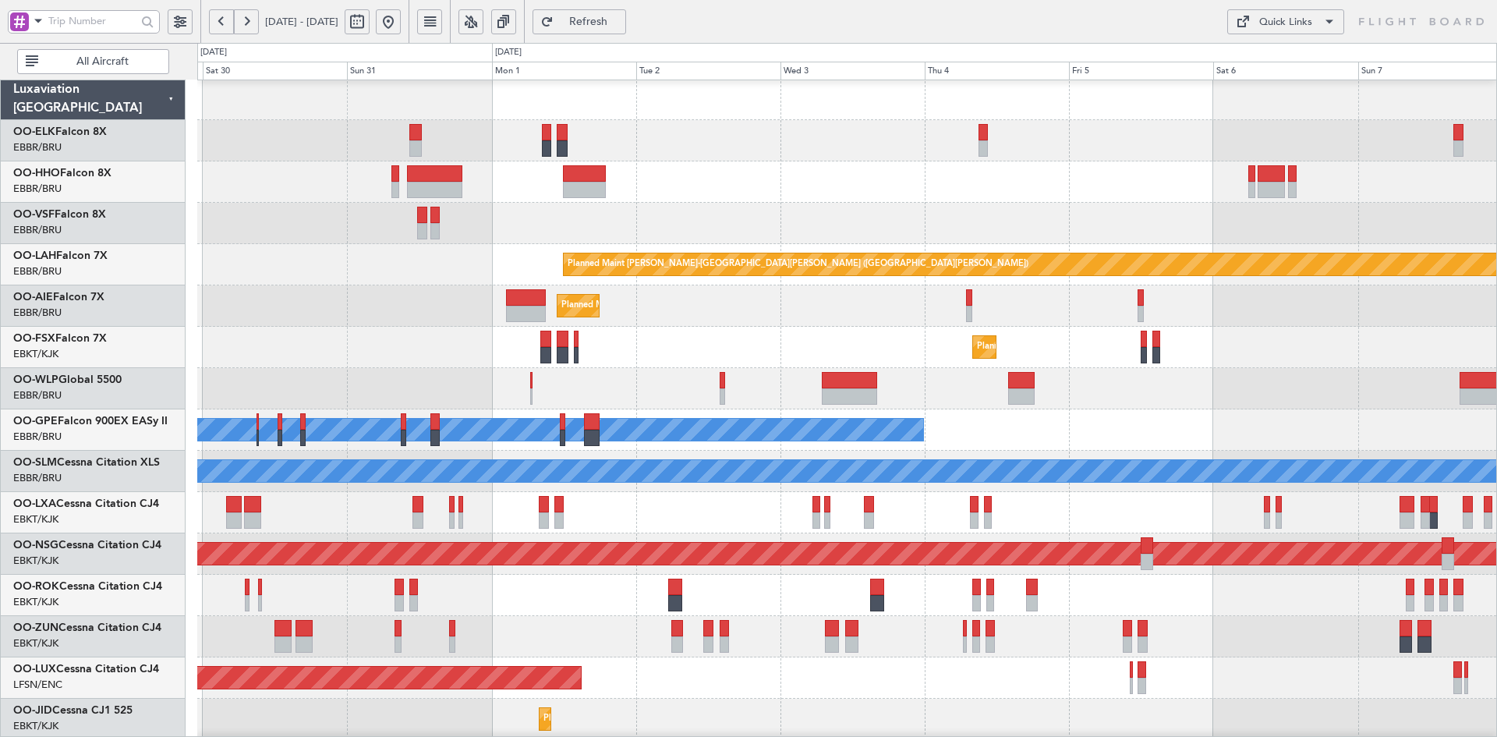
click at [1496, 210] on html "08 Sep 2025 - 17 Sep 2025 Refresh Quick Links All Aircraft Planned Maint Kortri…" at bounding box center [748, 368] width 1497 height 737
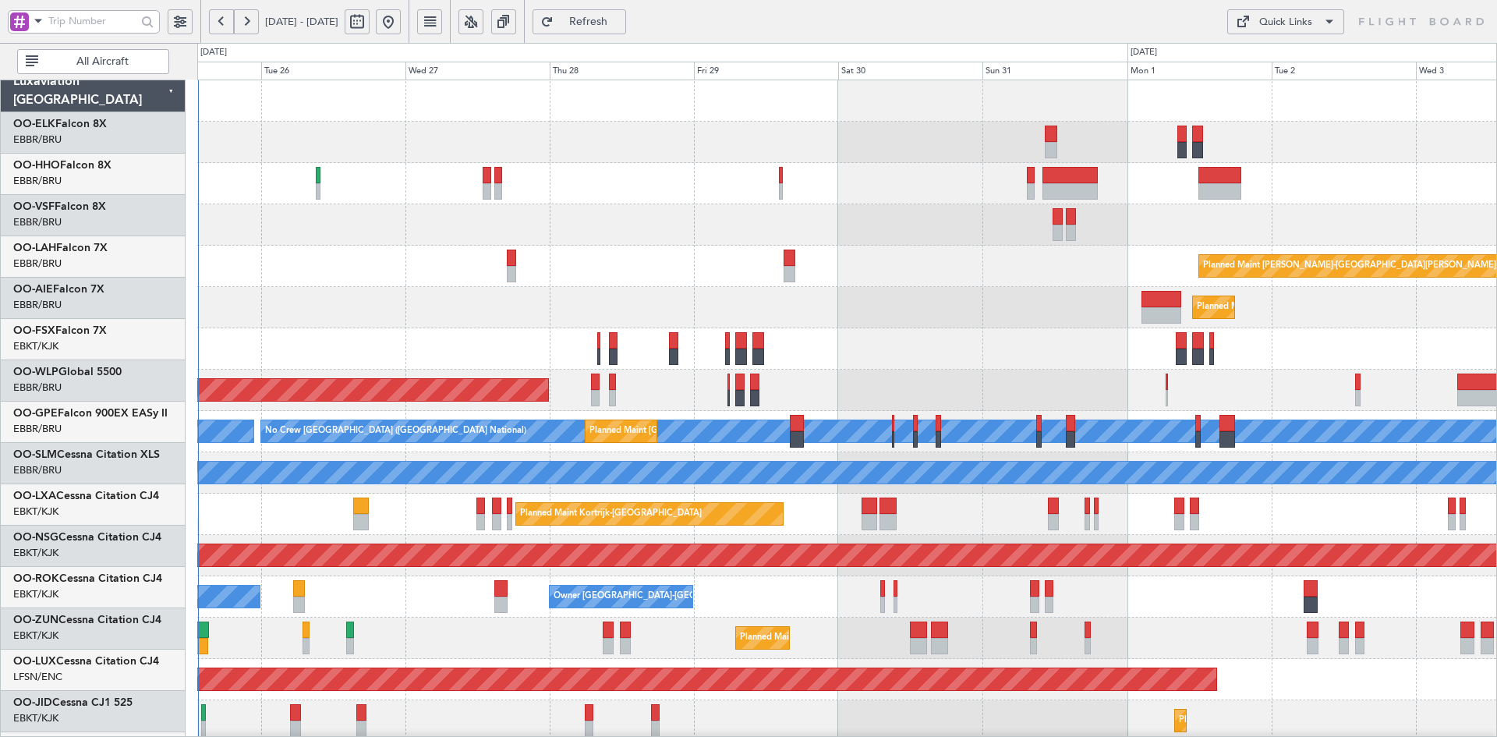
scroll to position [0, 0]
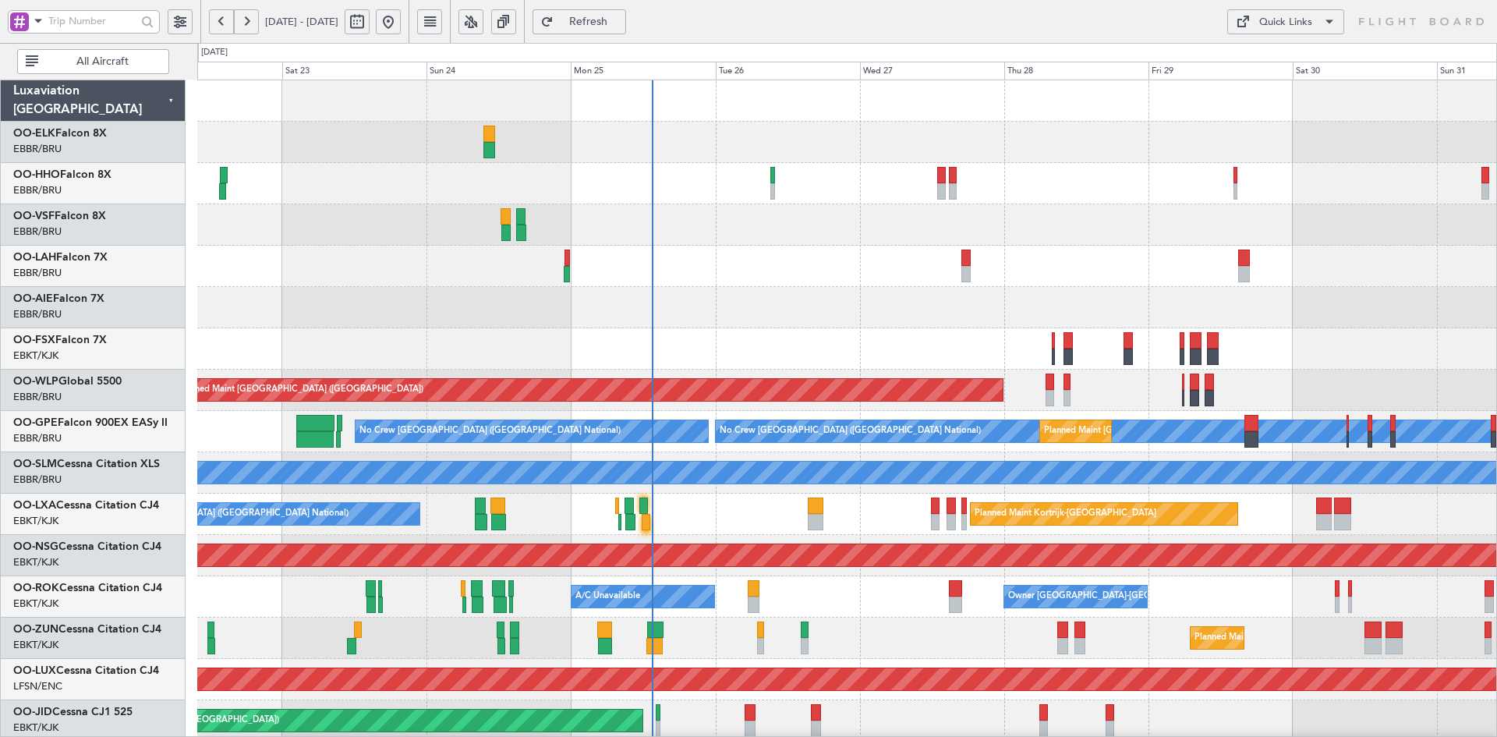
click at [1333, 262] on div "Planned Maint Alton-st Louis (St Louis Regl) Planned Maint London (Farnborough)…" at bounding box center [846, 493] width 1299 height 826
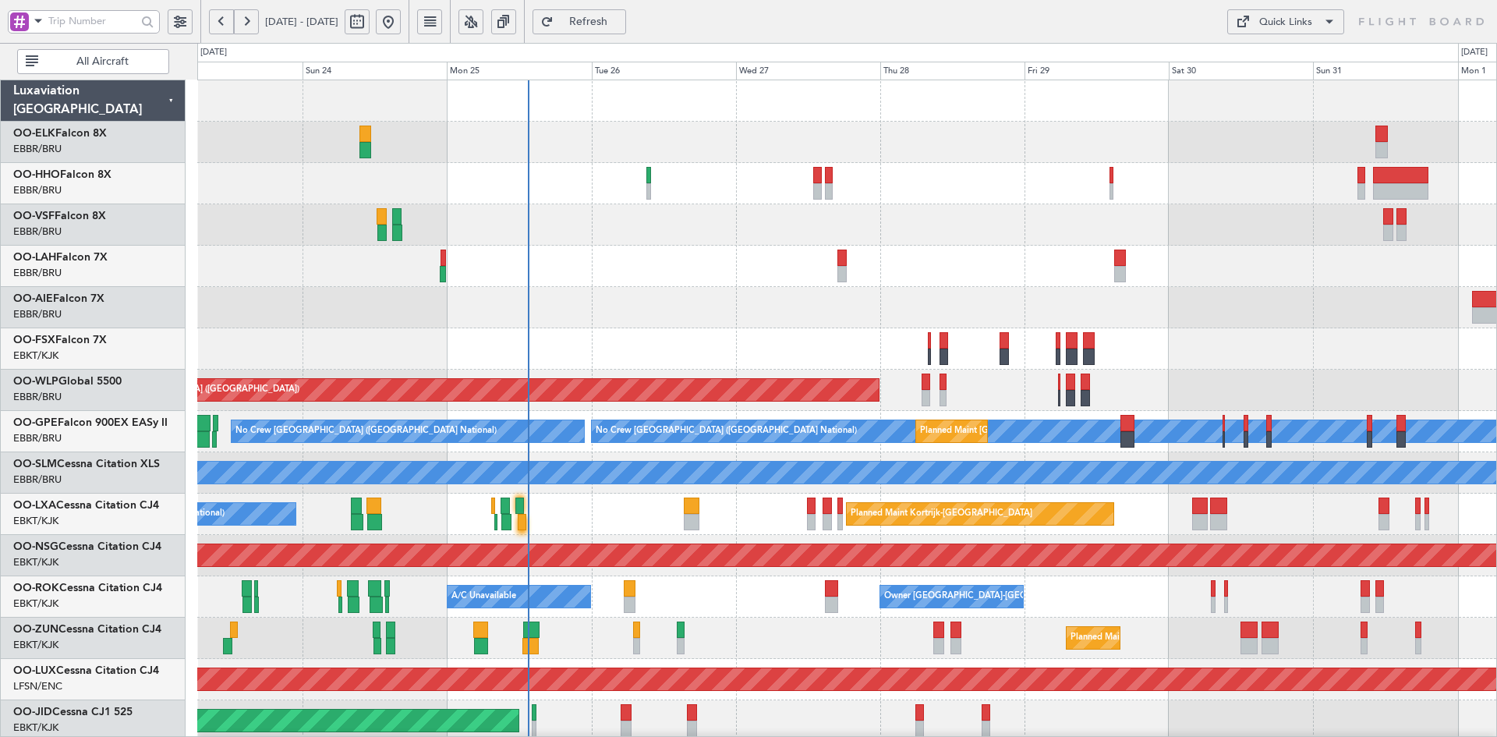
click at [578, 231] on div at bounding box center [846, 224] width 1299 height 41
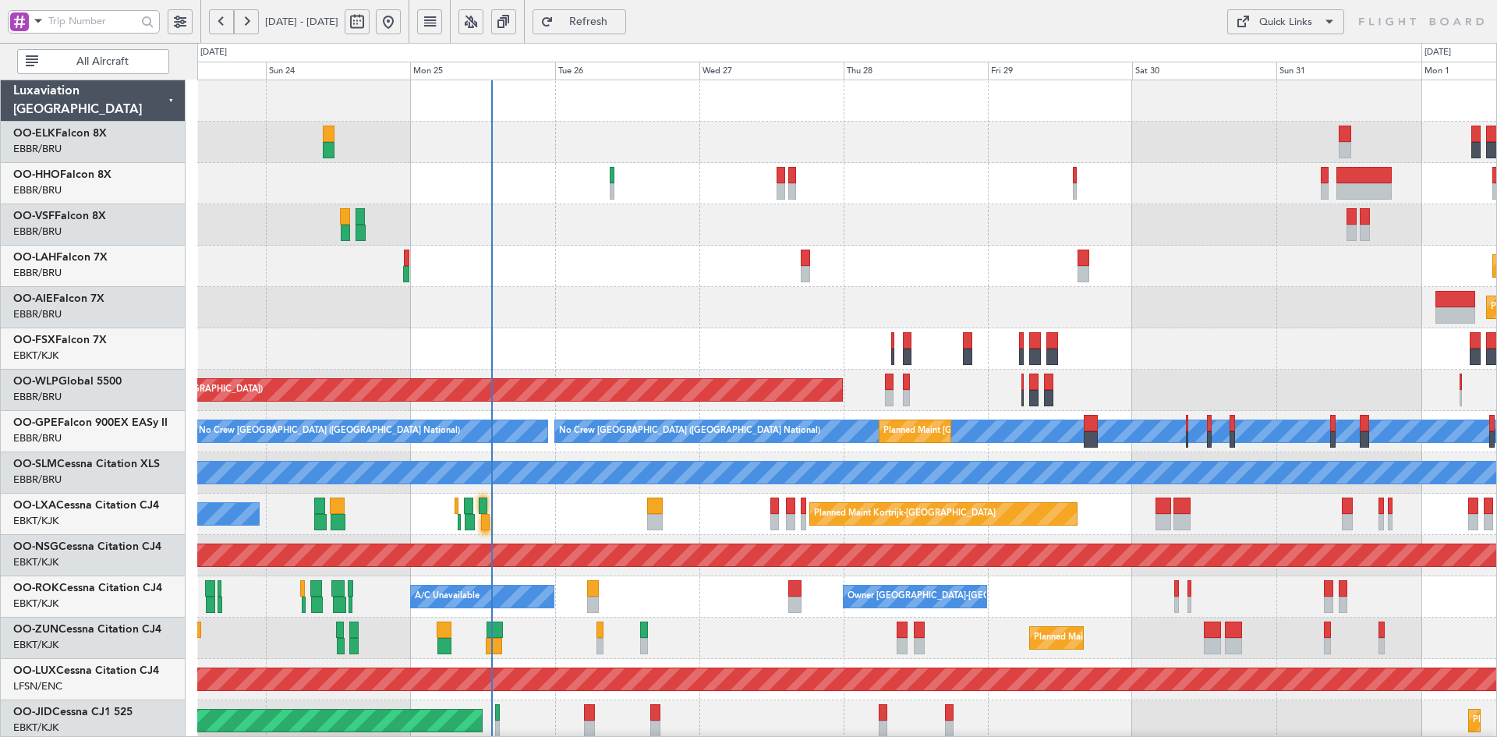
click at [1039, 202] on div at bounding box center [846, 183] width 1299 height 41
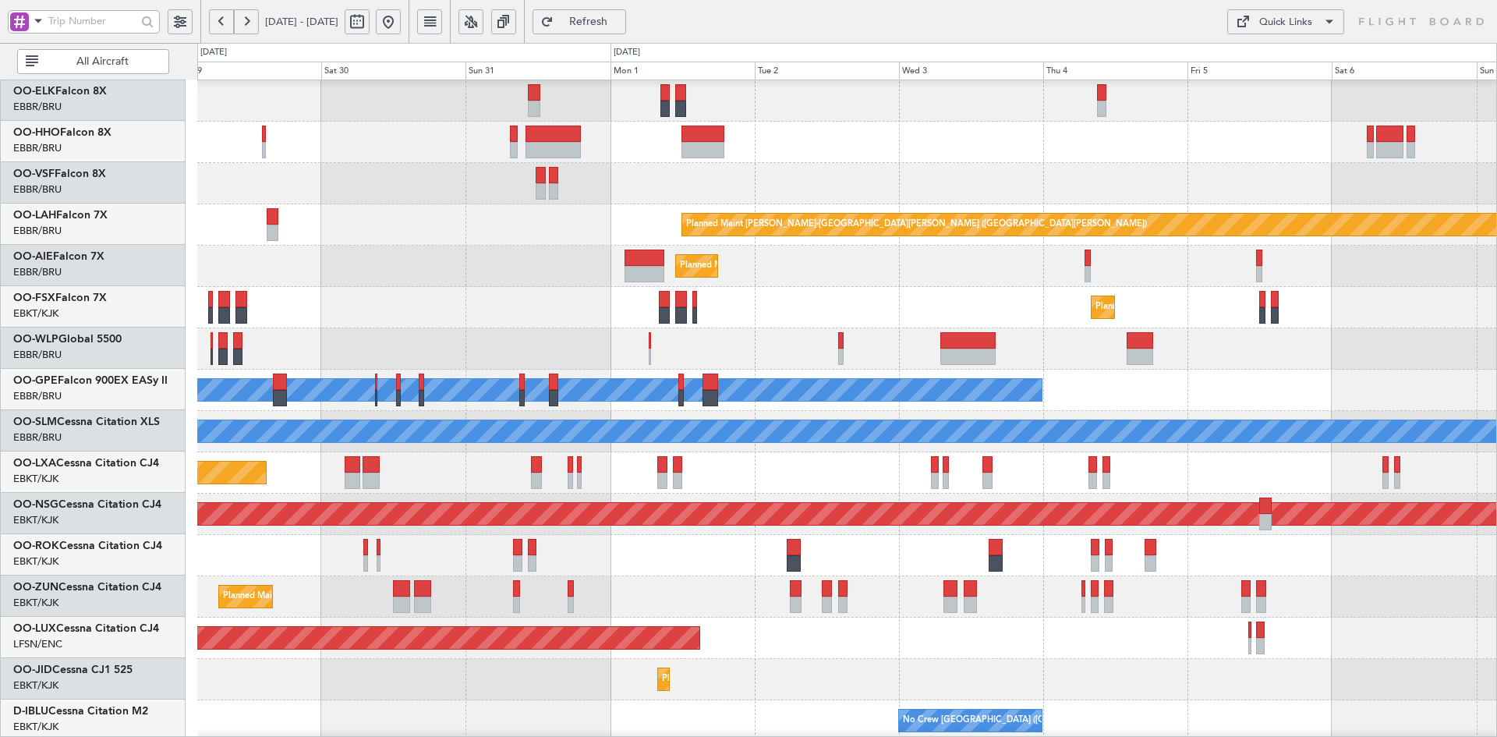
click at [385, 217] on div "Planned Maint [PERSON_NAME]-[GEOGRAPHIC_DATA][PERSON_NAME] ([GEOGRAPHIC_DATA][P…" at bounding box center [846, 224] width 1299 height 41
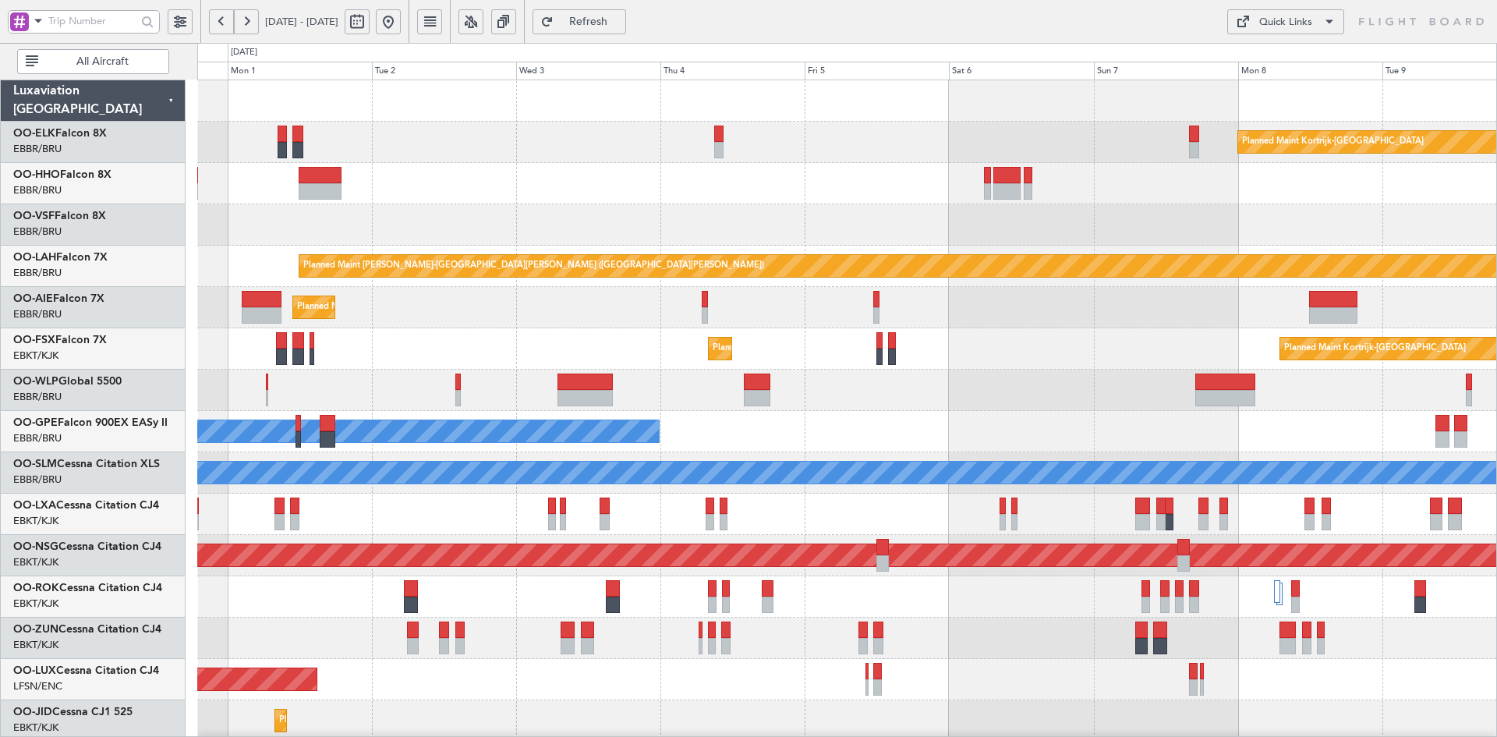
click at [689, 392] on div "Planned Maint Kortrijk-Wevelgem Planned Maint Alton-st Louis (St Louis Regl) Pl…" at bounding box center [846, 493] width 1299 height 826
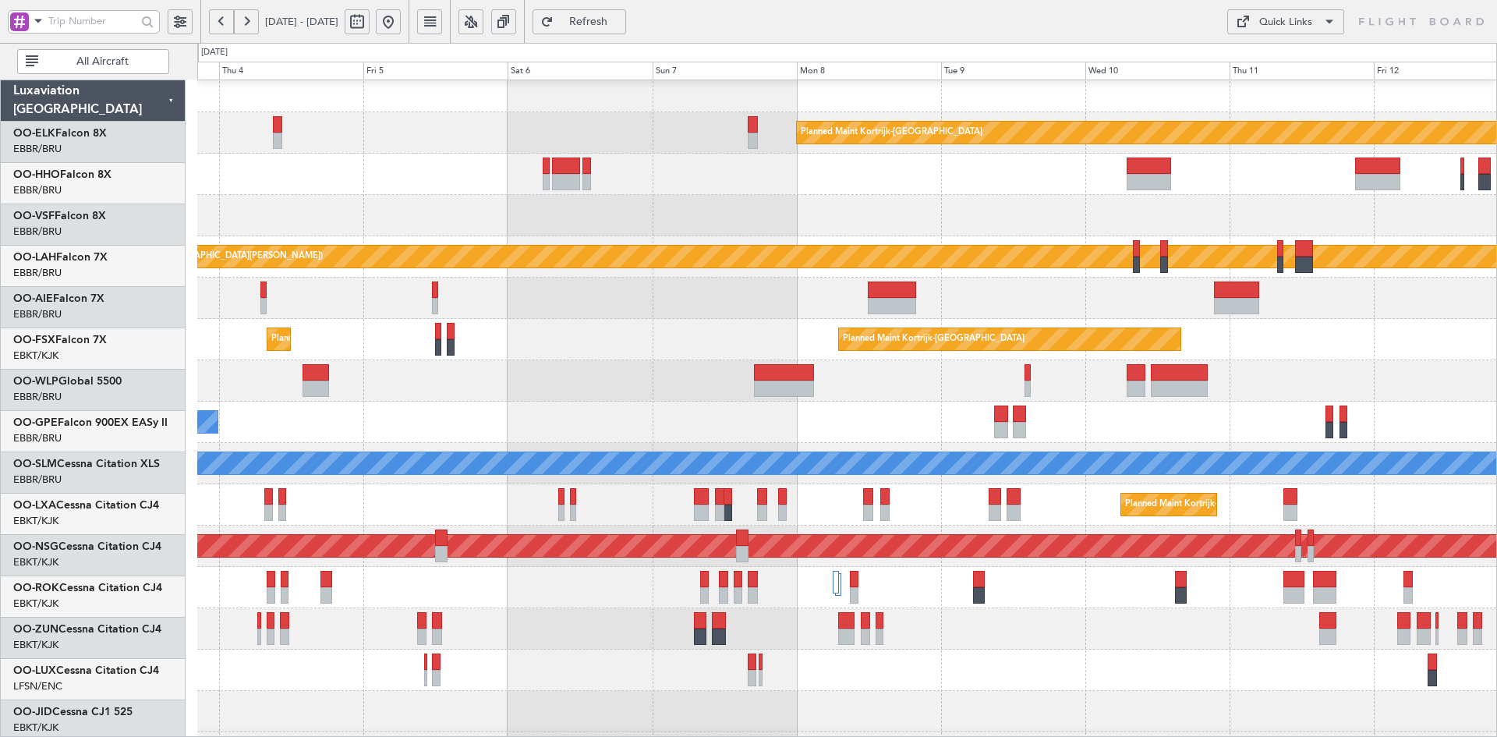
scroll to position [0, 0]
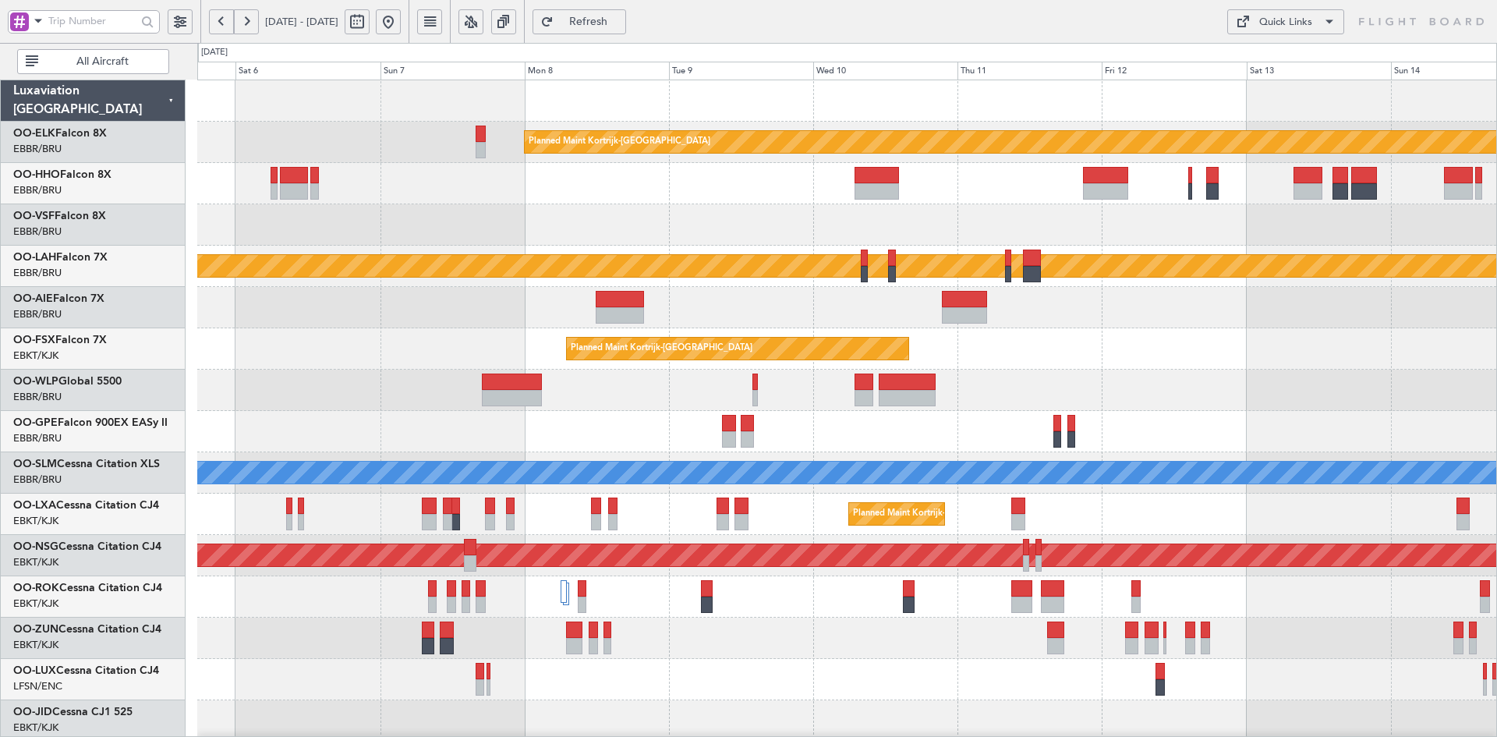
click at [529, 246] on div "Planned Maint Kortrijk-Wevelgem Planned Maint Alton-st Louis (St Louis Regl) Pl…" at bounding box center [846, 493] width 1299 height 826
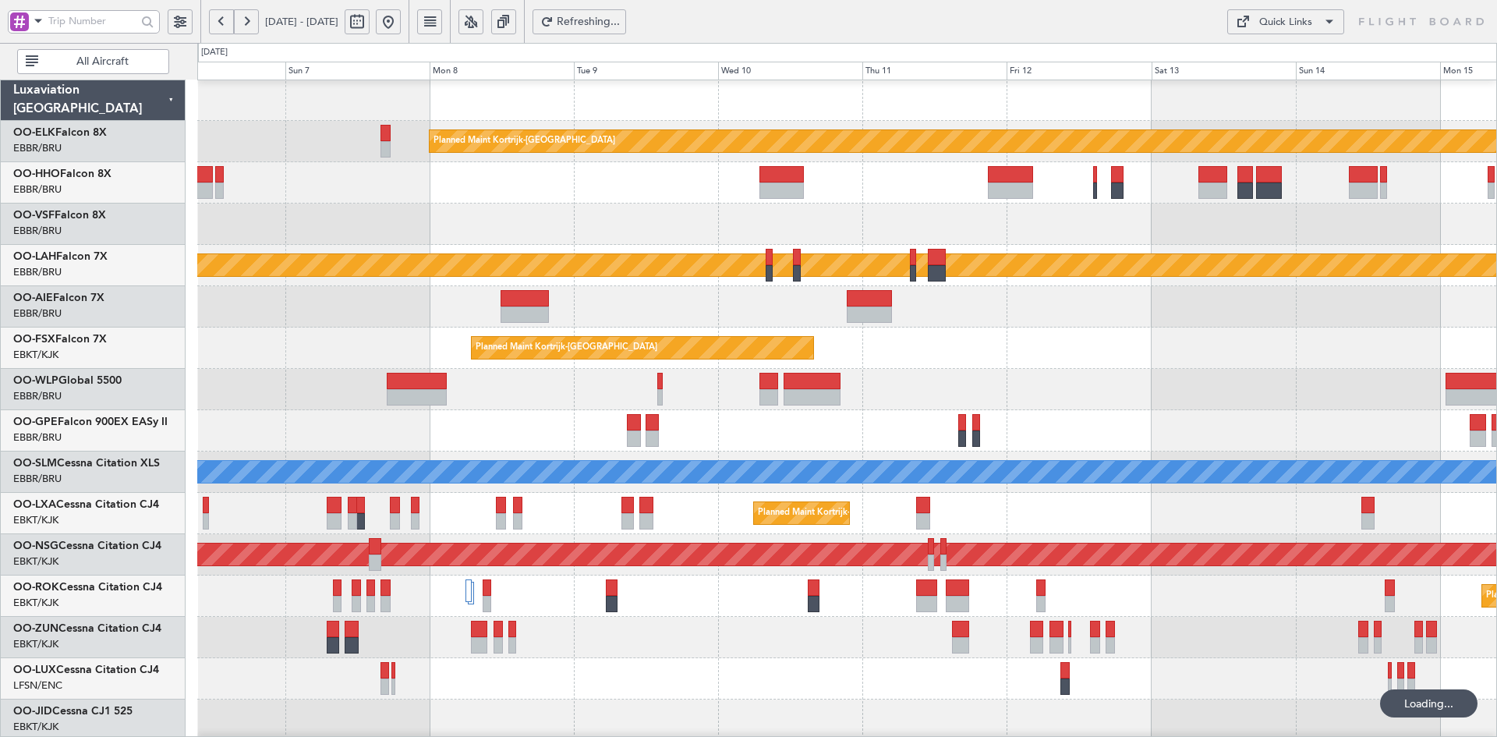
click at [1222, 337] on div "Planned Maint Kortrijk-[GEOGRAPHIC_DATA] Planned Maint [GEOGRAPHIC_DATA]-[GEOGR…" at bounding box center [846, 347] width 1299 height 41
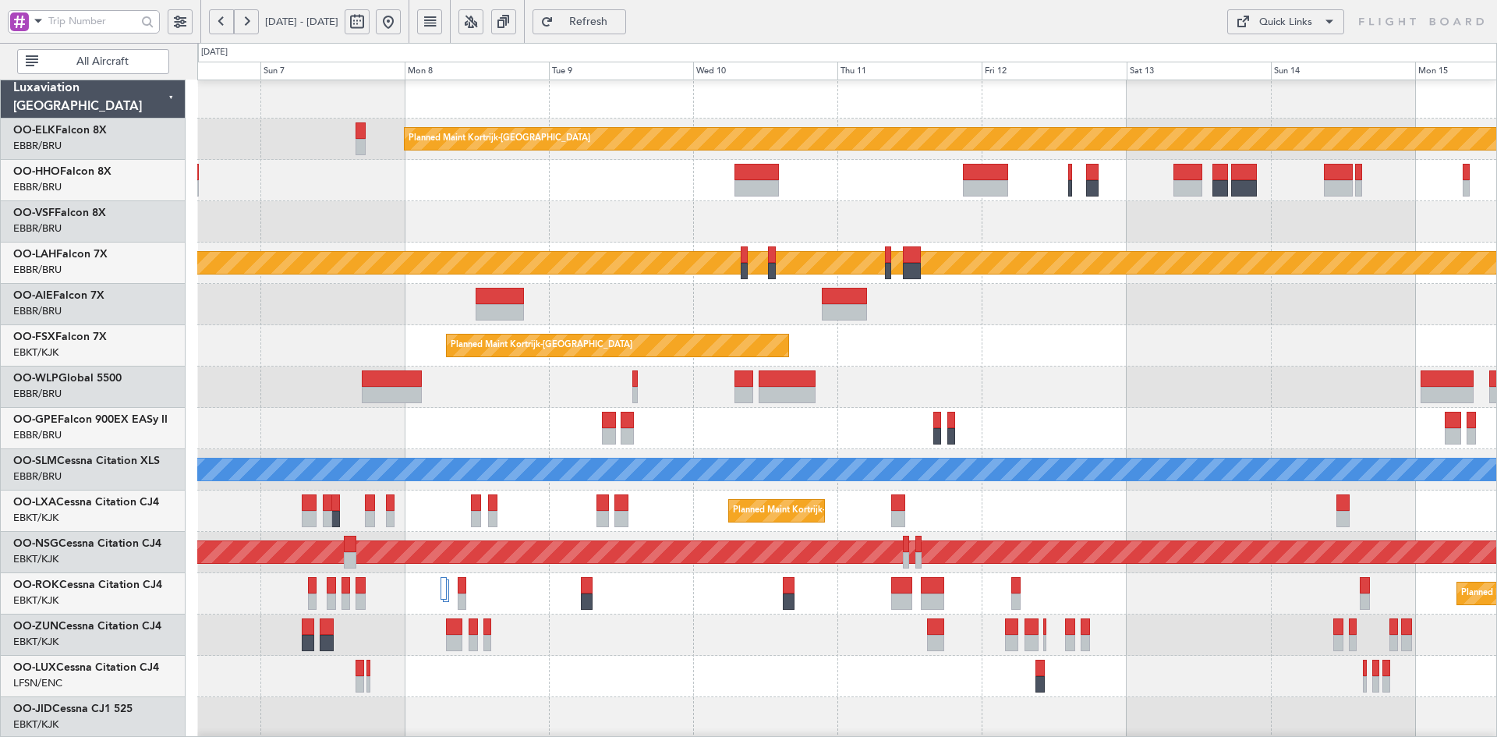
scroll to position [26, 0]
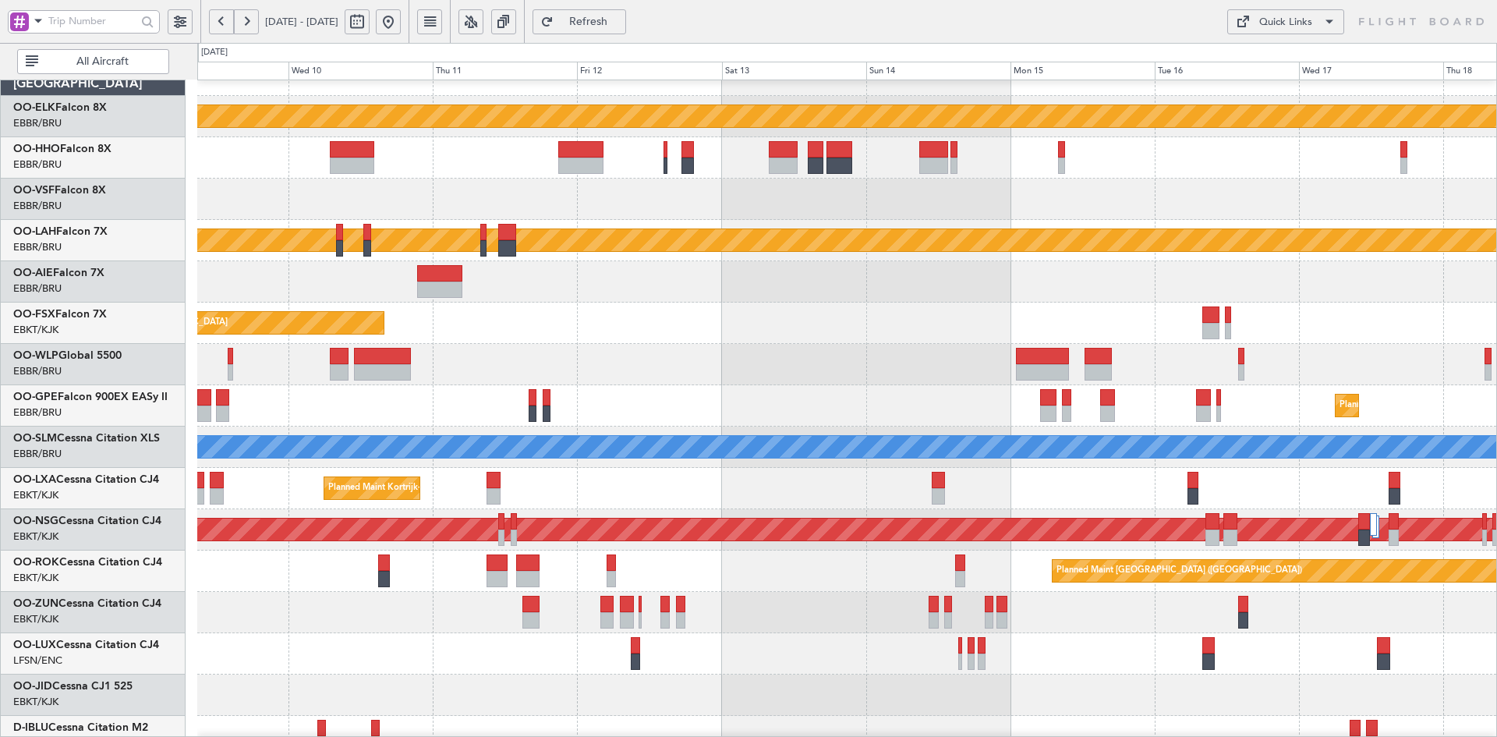
click at [922, 332] on div "Planned Maint Kortrijk-Wevelgem EBKT 08:50 Z KLAS 20:30 Z" at bounding box center [846, 322] width 1299 height 41
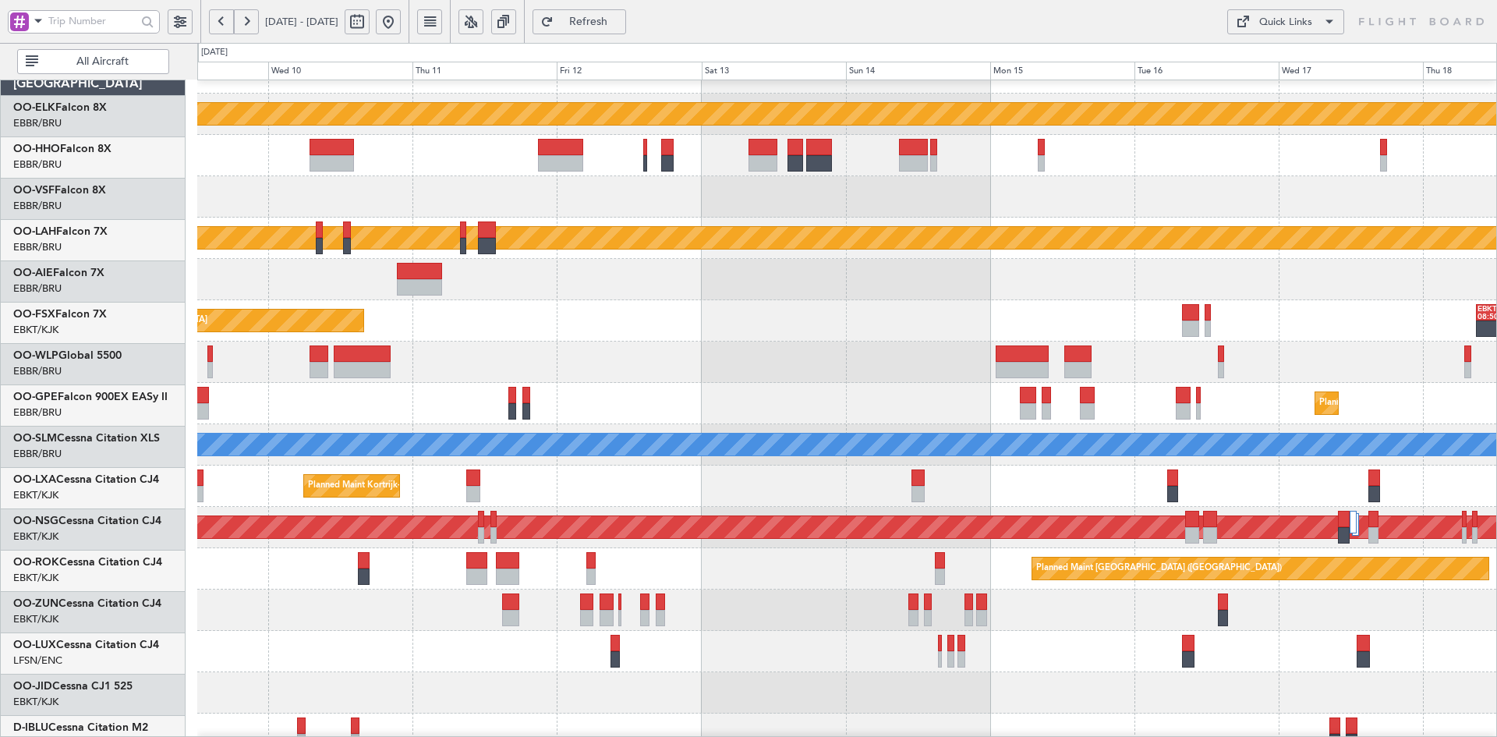
scroll to position [32, 0]
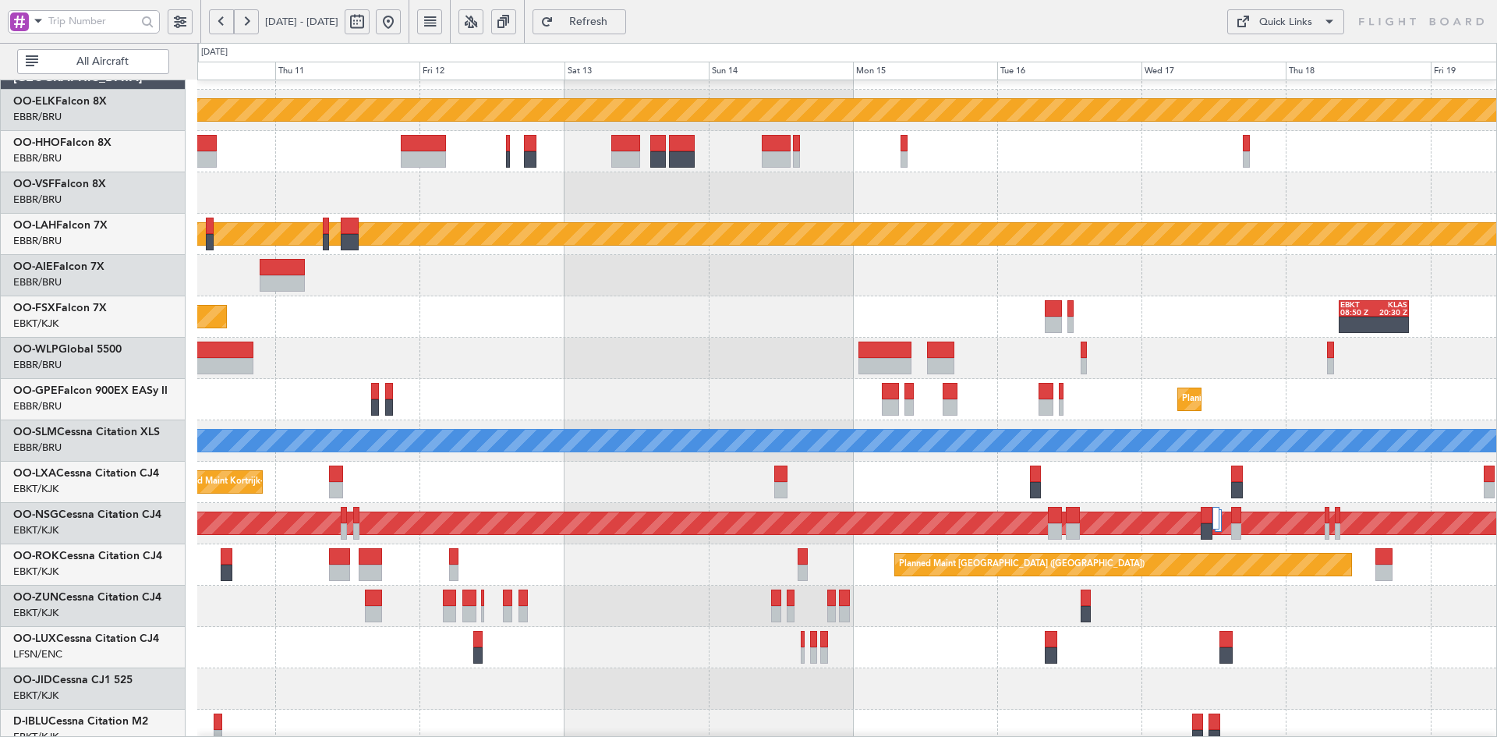
click at [1185, 336] on div "Planned Maint Kortrijk-Wevelgem EBKT 08:50 Z KLAS 20:30 Z" at bounding box center [846, 316] width 1299 height 41
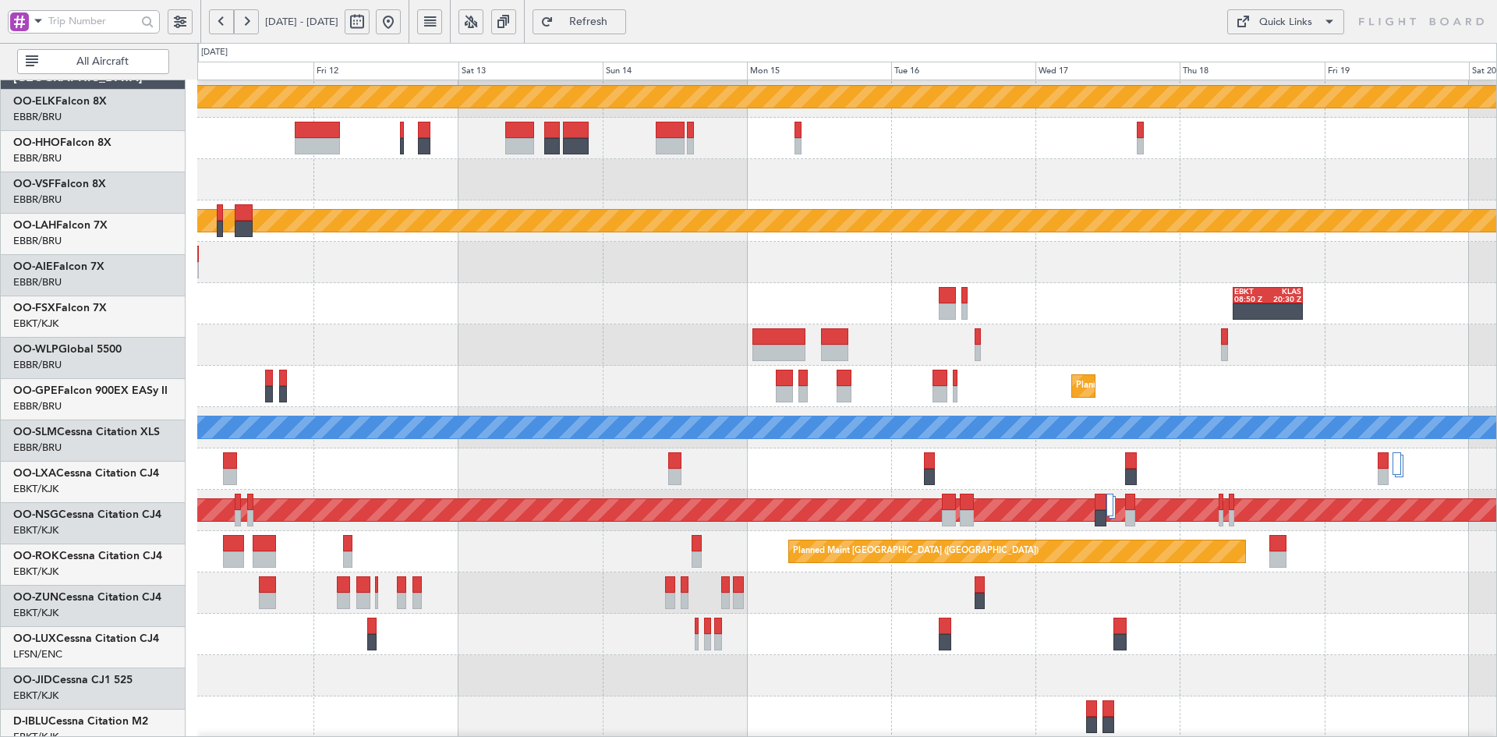
scroll to position [51, 0]
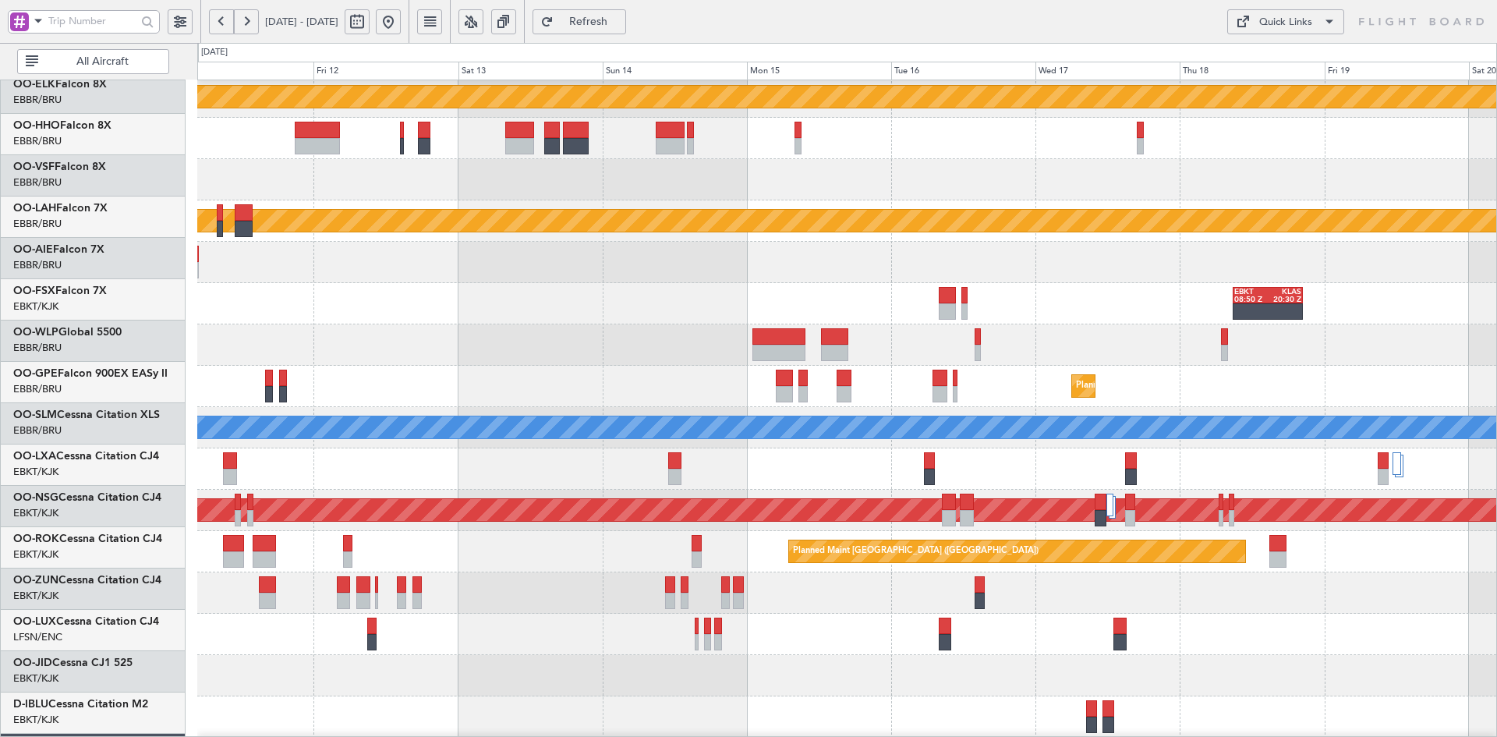
click at [958, 285] on div "EBKT 08:50 Z KLAS 20:30 Z Planned Maint Kortrijk-Wevelgem" at bounding box center [846, 303] width 1299 height 41
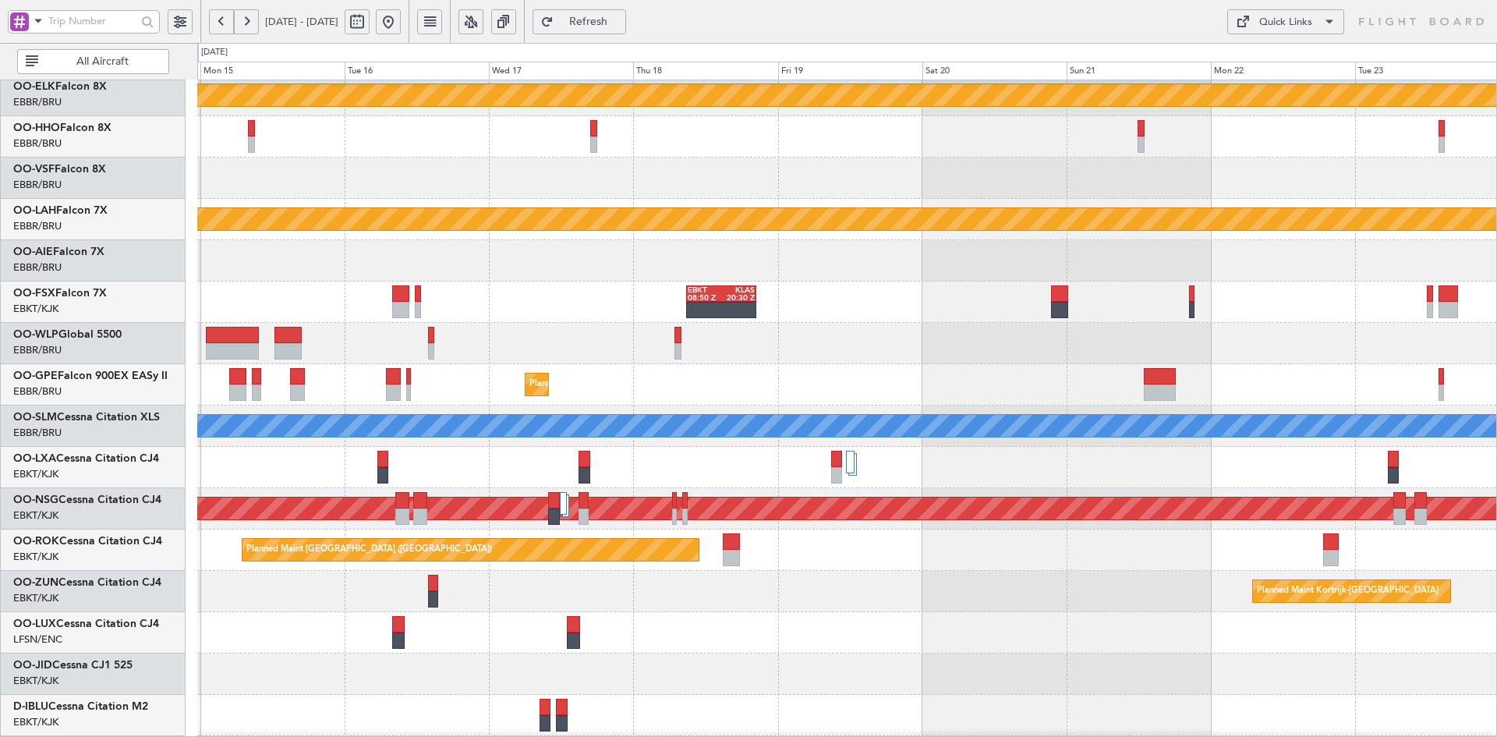
scroll to position [50, 0]
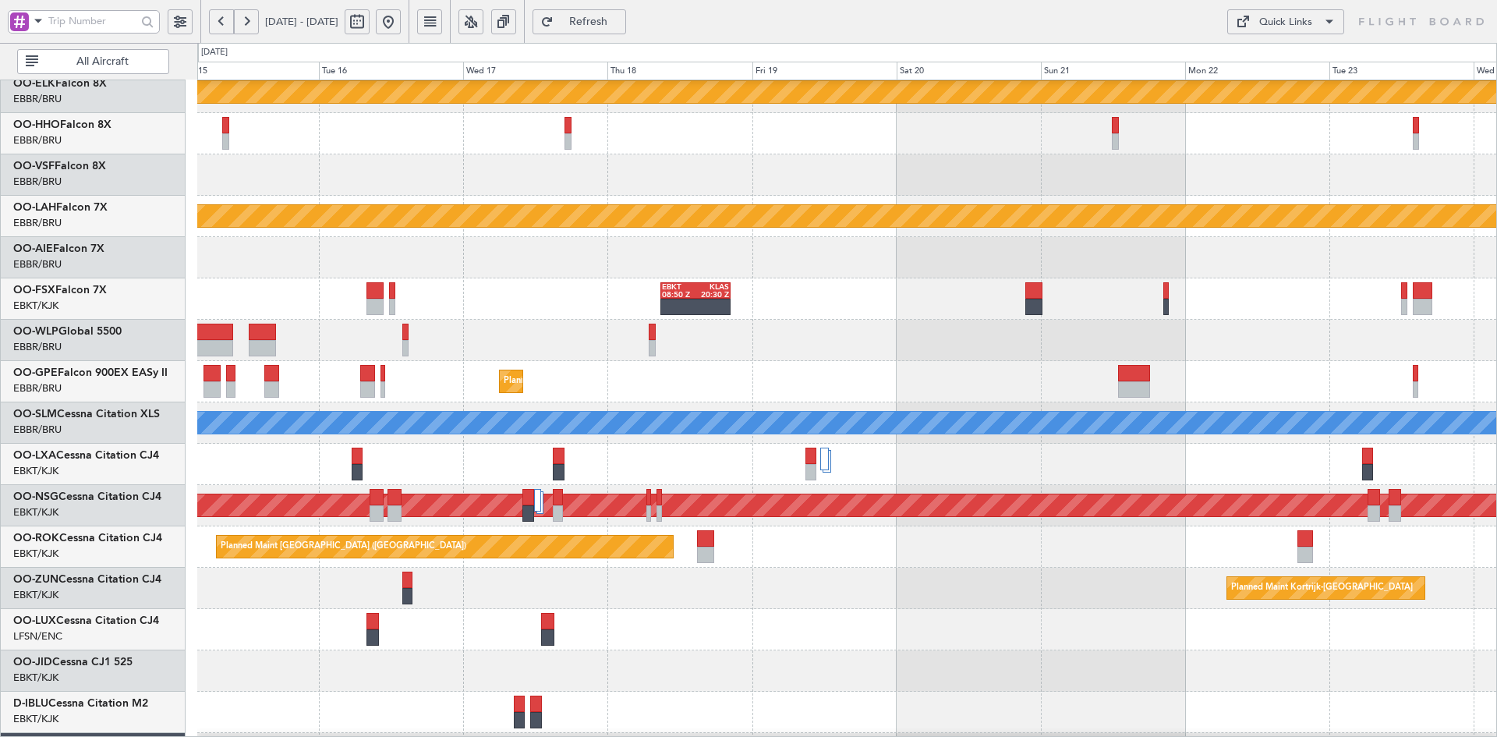
click at [808, 304] on div "EBKT 08:50 Z KLAS 20:30 Z" at bounding box center [846, 298] width 1299 height 41
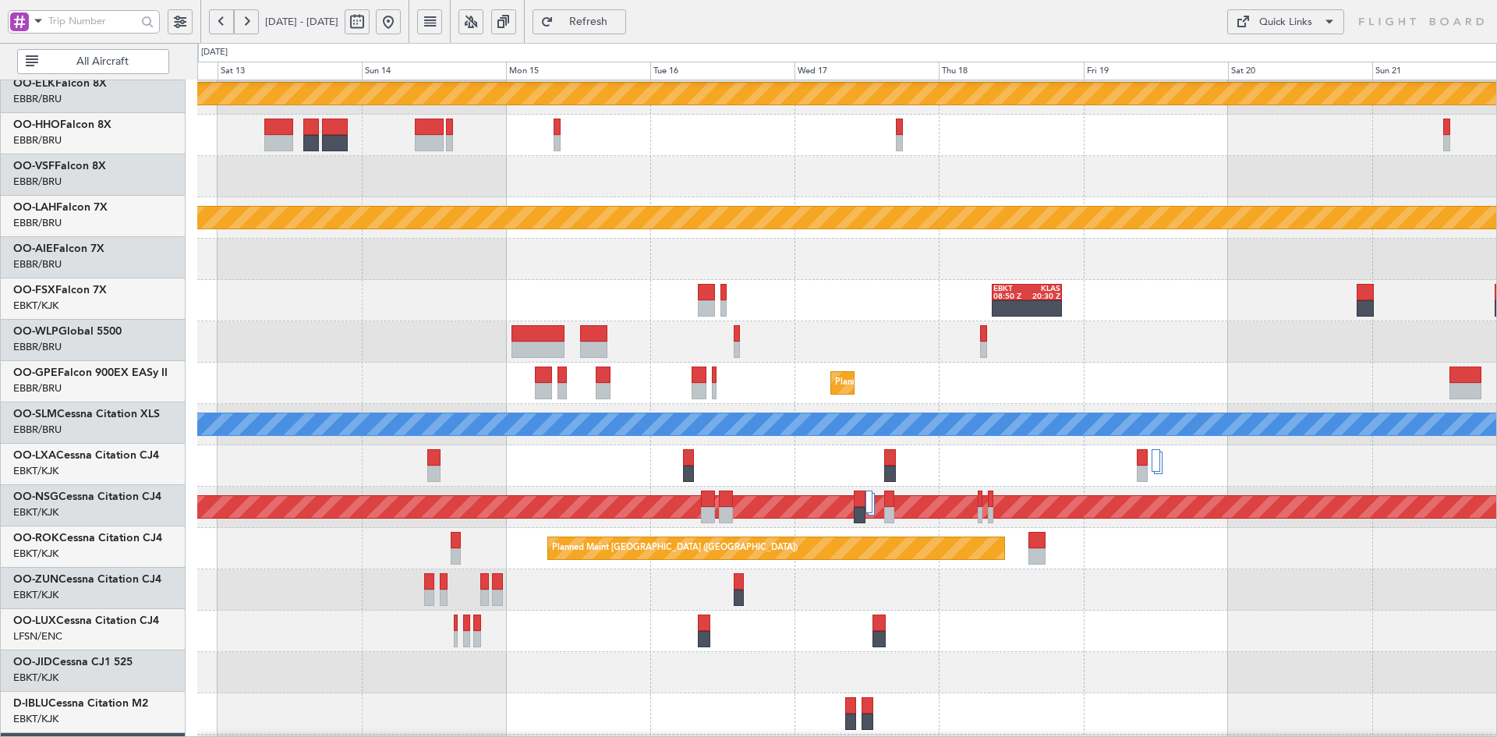
click at [1228, 277] on div at bounding box center [846, 259] width 1299 height 41
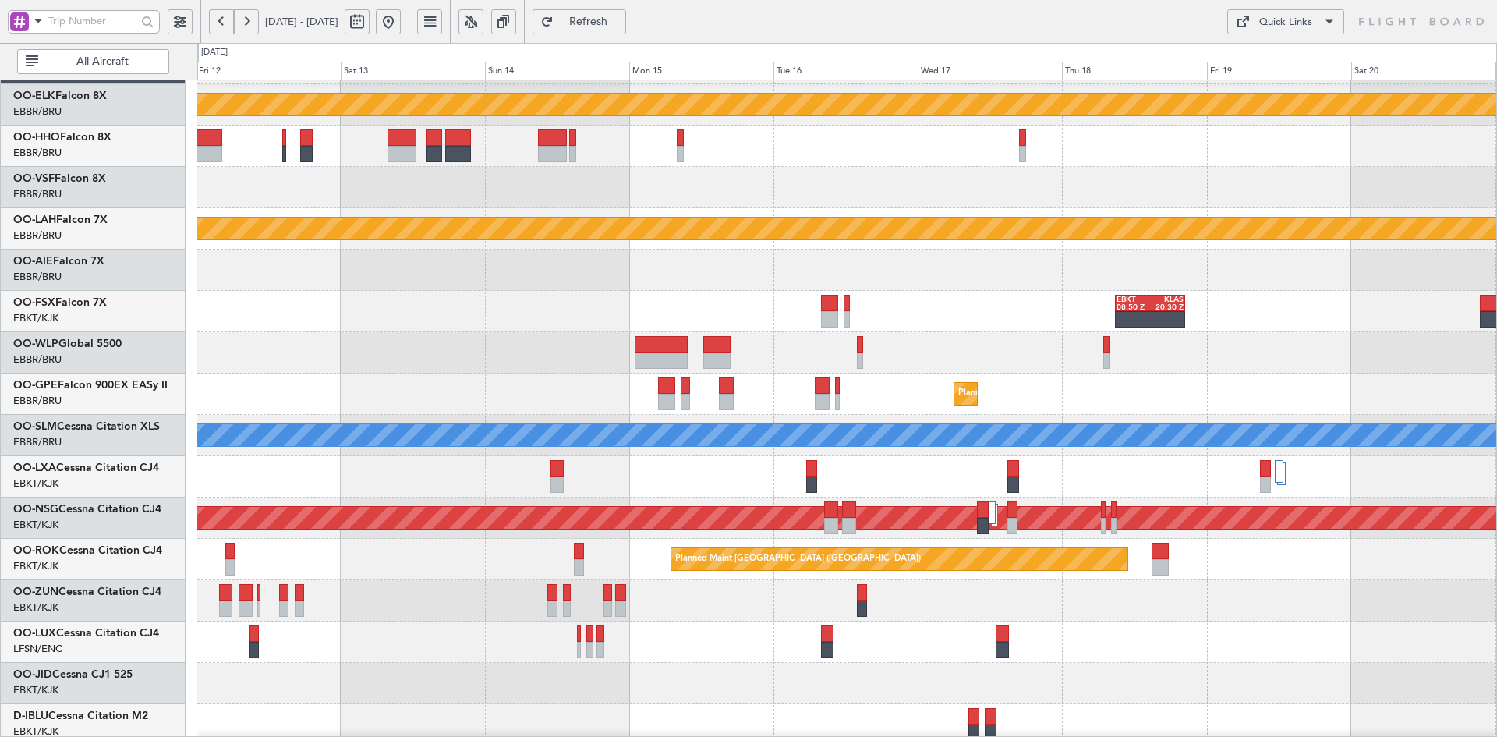
click at [401, 22] on button at bounding box center [388, 21] width 25 height 25
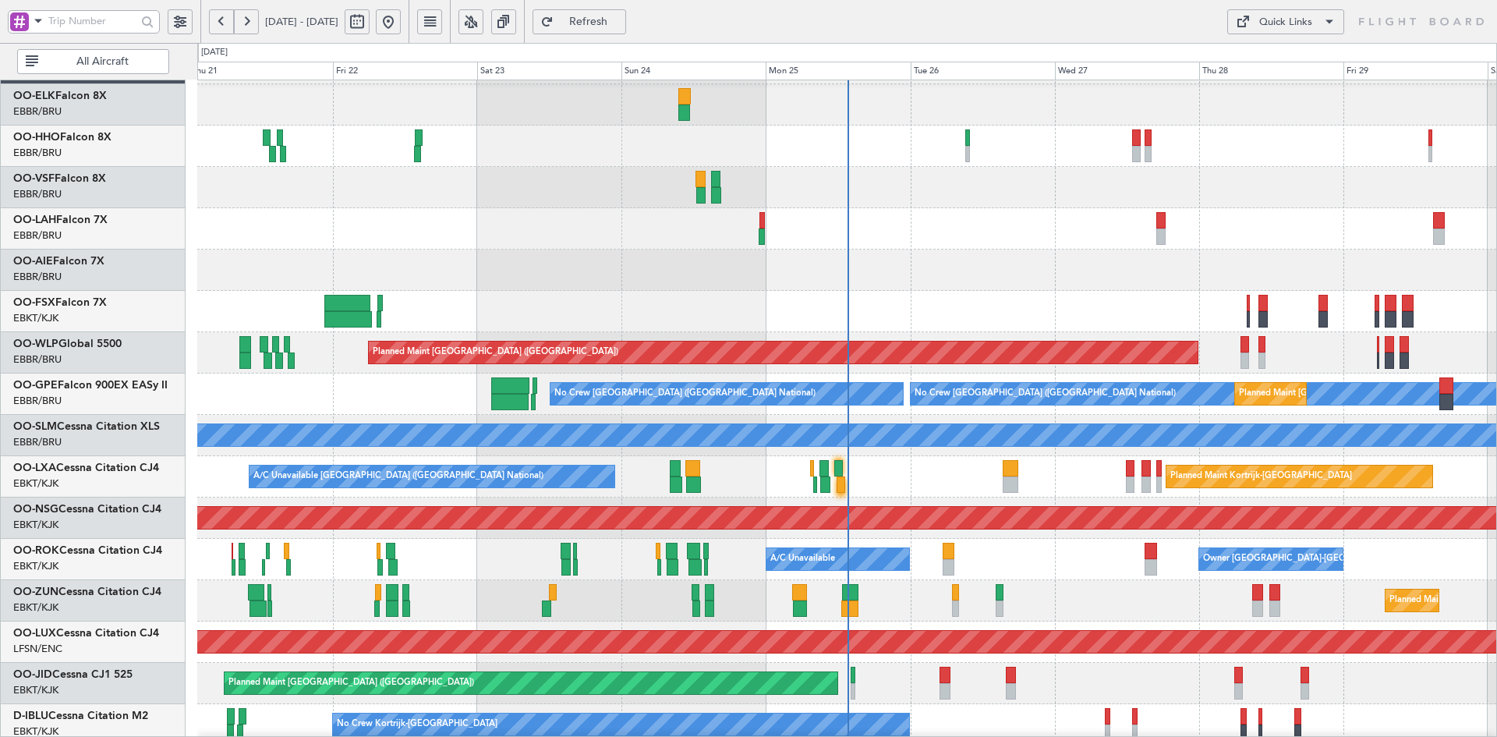
scroll to position [58, 0]
click at [981, 209] on div "14:00 Z 02:00 Z EBBR 13:30 Z KVNY 01:15 Z" at bounding box center [846, 228] width 1299 height 41
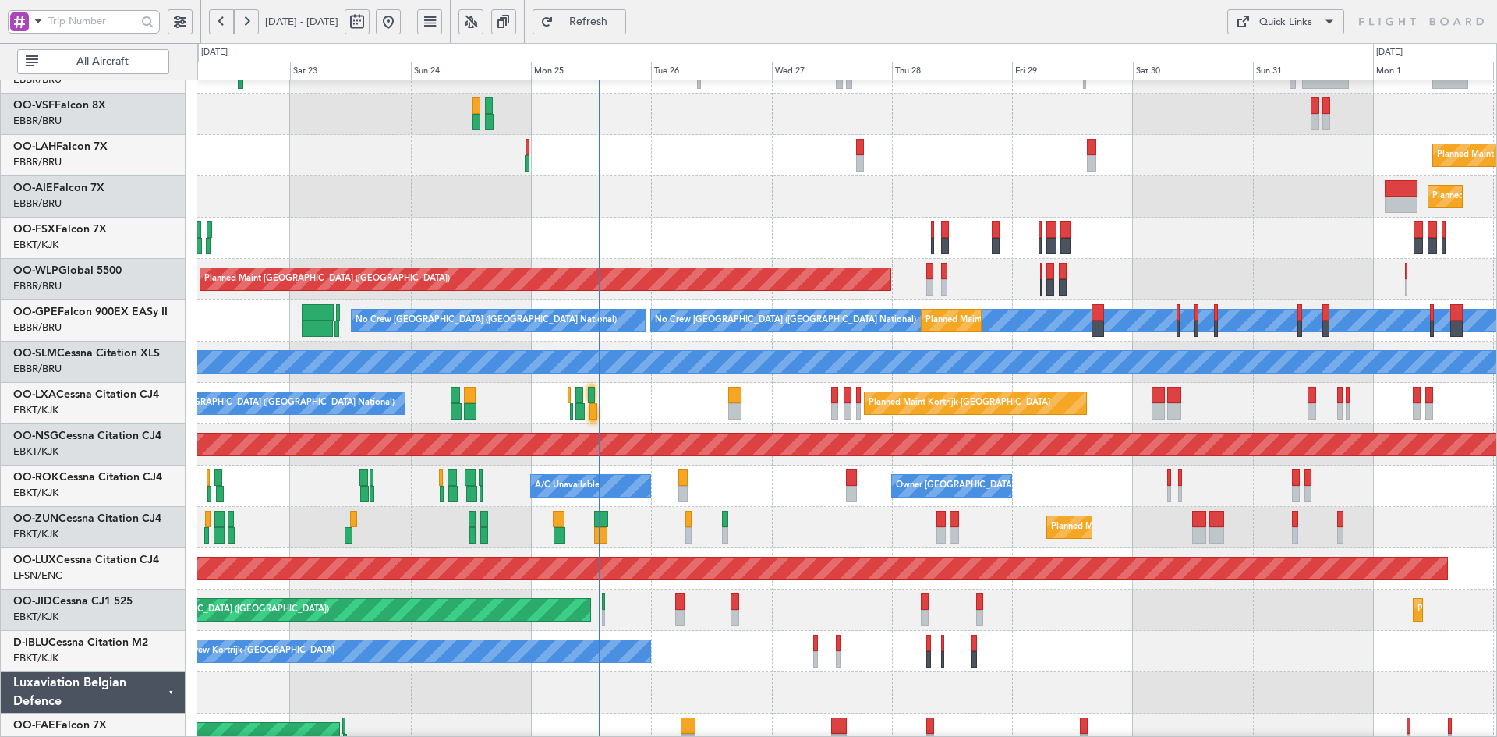
scroll to position [111, 0]
click at [970, 202] on div "Planned Maint [GEOGRAPHIC_DATA] ([GEOGRAPHIC_DATA])" at bounding box center [846, 196] width 1299 height 41
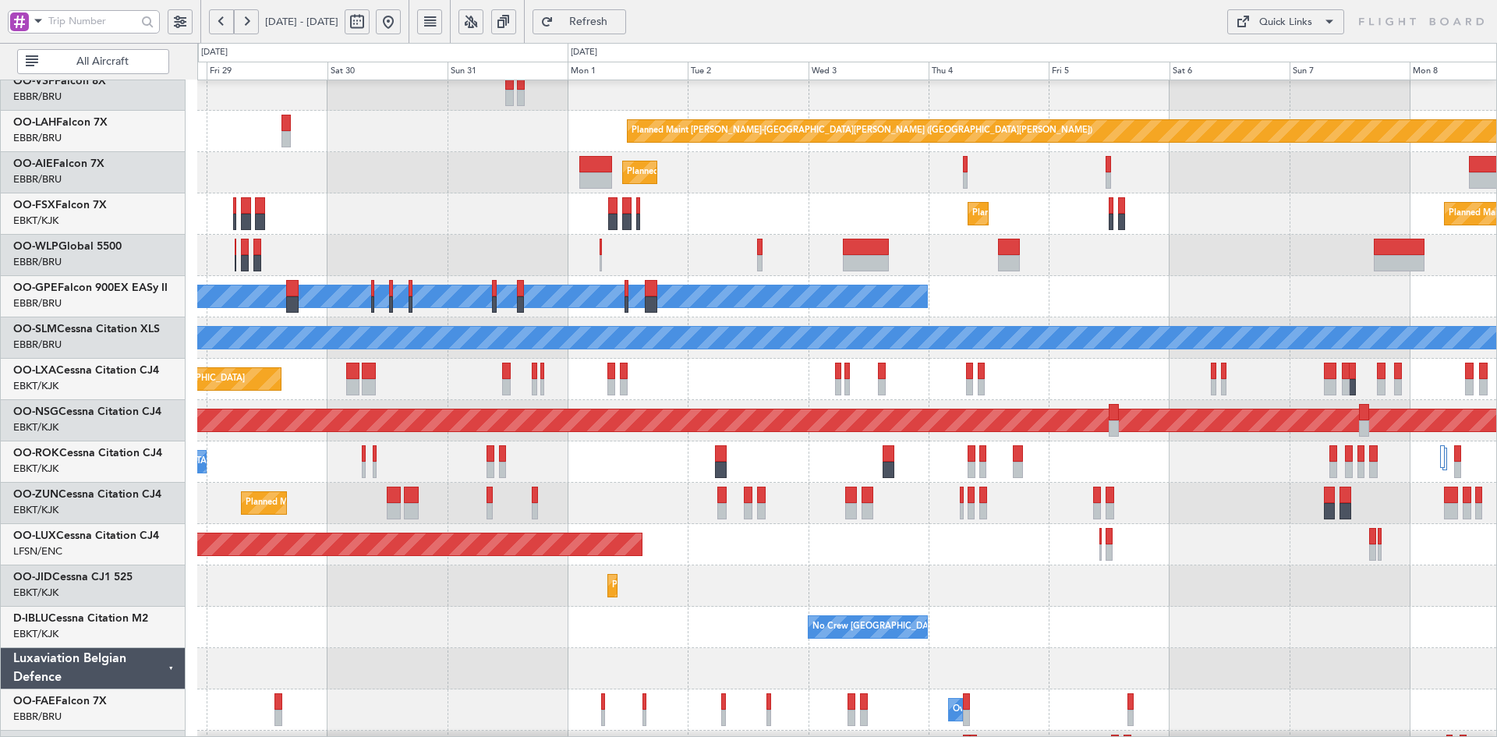
click at [715, 572] on div "Planned Maint Kortrijk-[GEOGRAPHIC_DATA]" at bounding box center [846, 585] width 1299 height 41
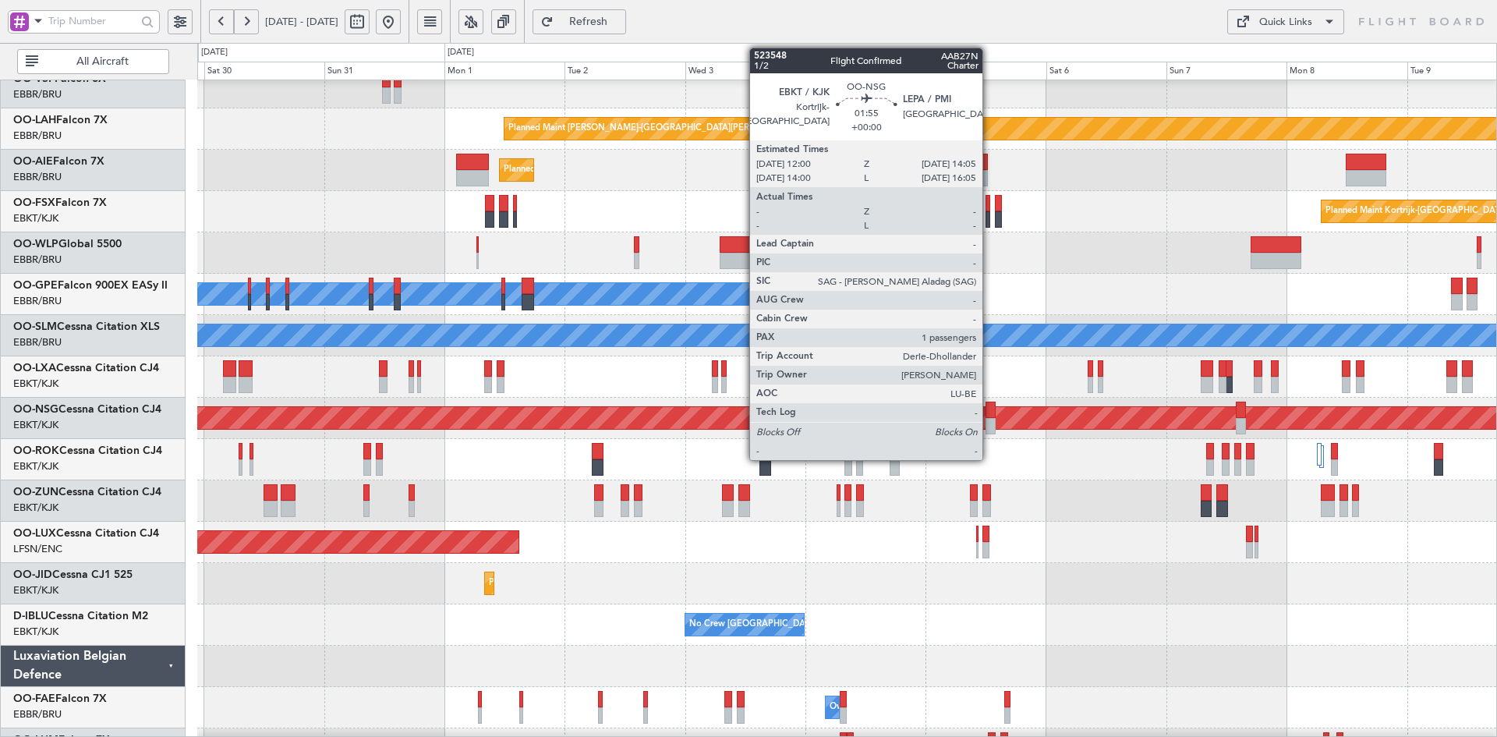
click at [992, 417] on div at bounding box center [990, 409] width 11 height 16
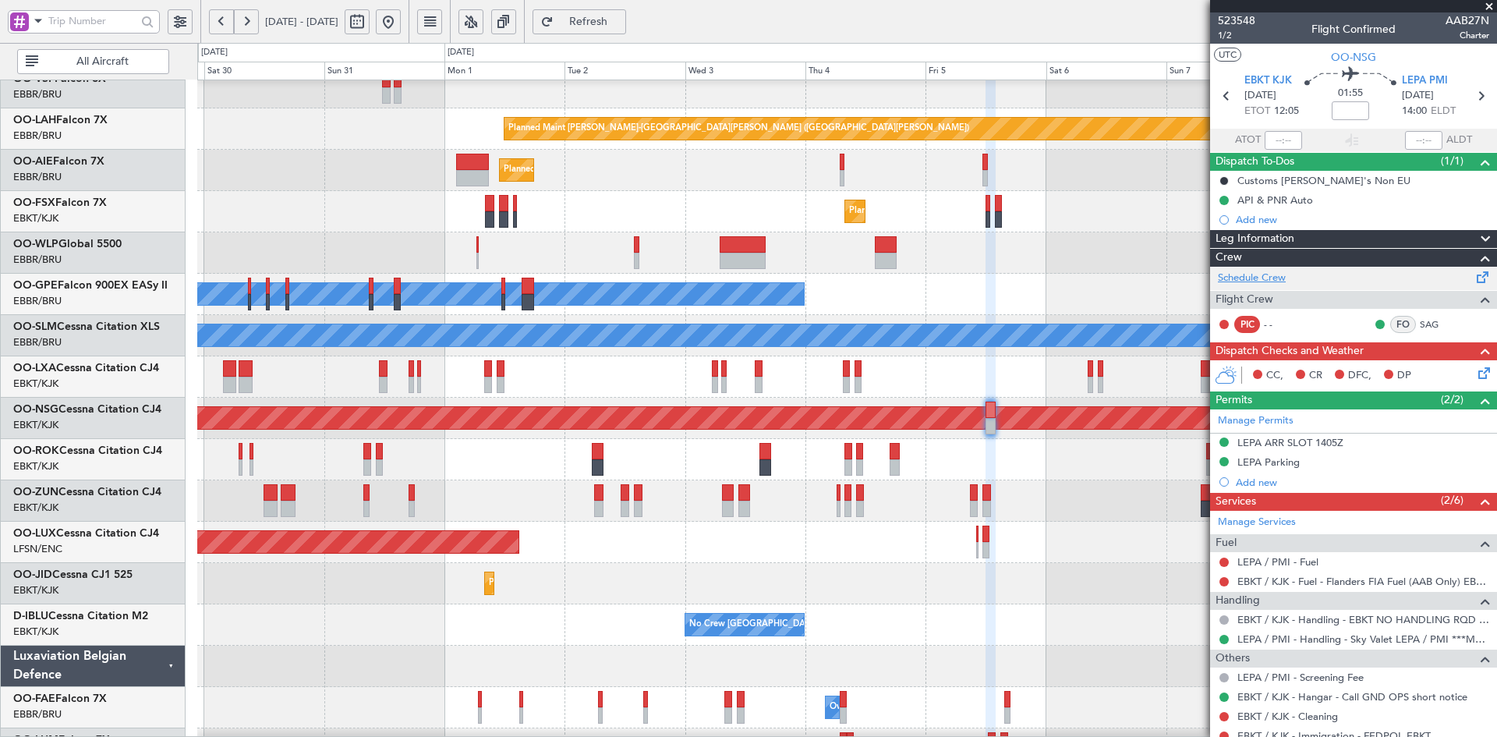
click at [1256, 270] on link "Schedule Crew" at bounding box center [1252, 278] width 68 height 16
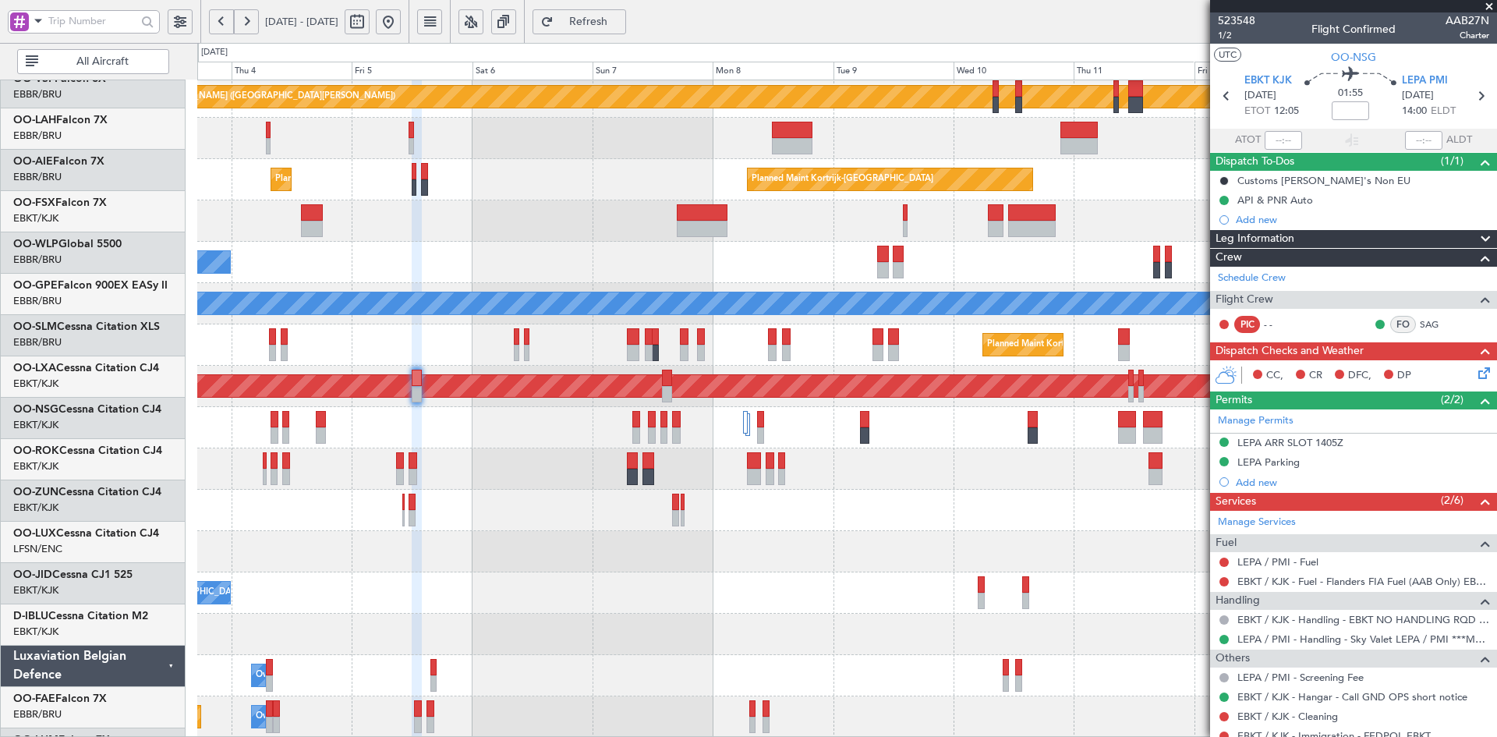
click at [446, 189] on div "Planned Maint Alton-st Louis (St Louis Regl) Planned Maint London (Farnborough)…" at bounding box center [846, 324] width 1299 height 826
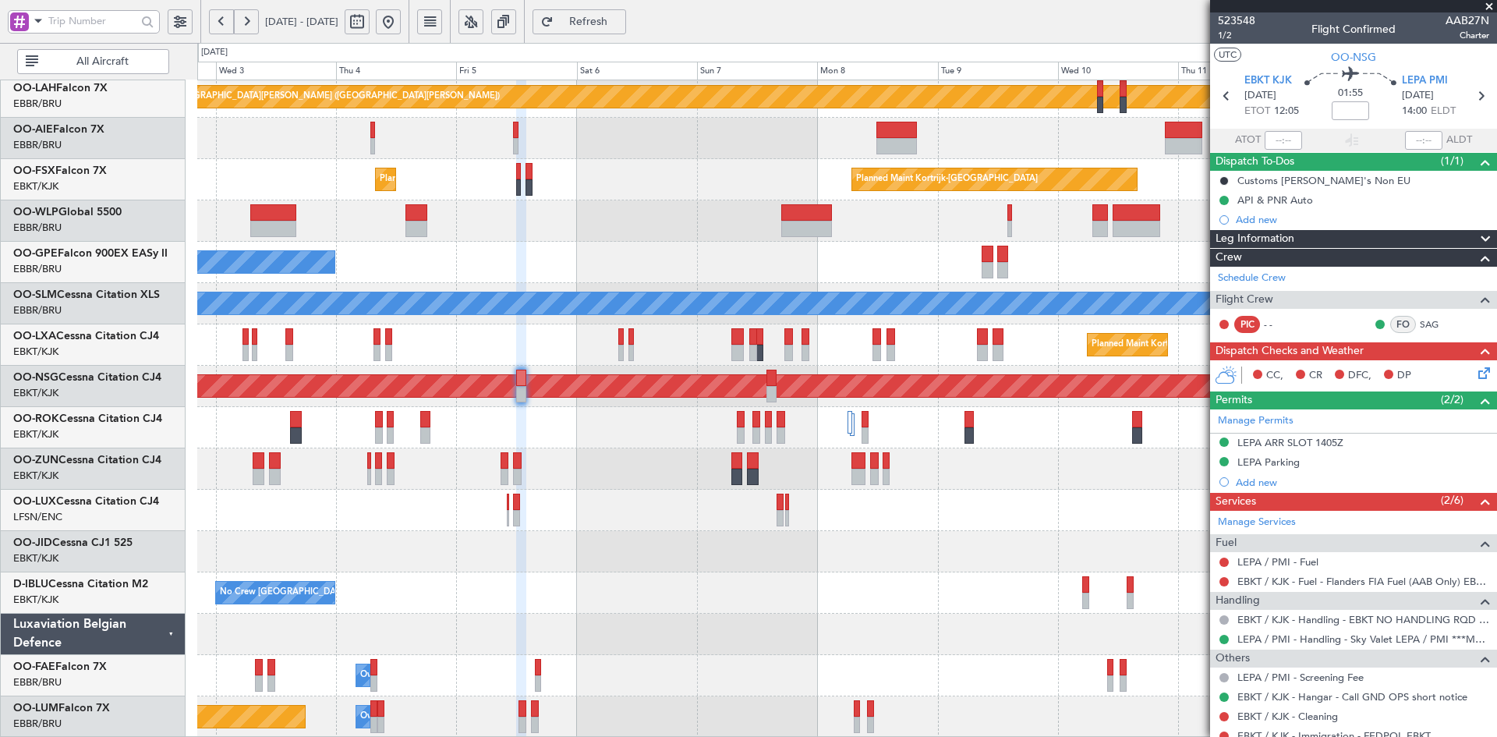
click at [928, 554] on div "Planned Maint Kortrijk-[GEOGRAPHIC_DATA]" at bounding box center [846, 551] width 1299 height 41
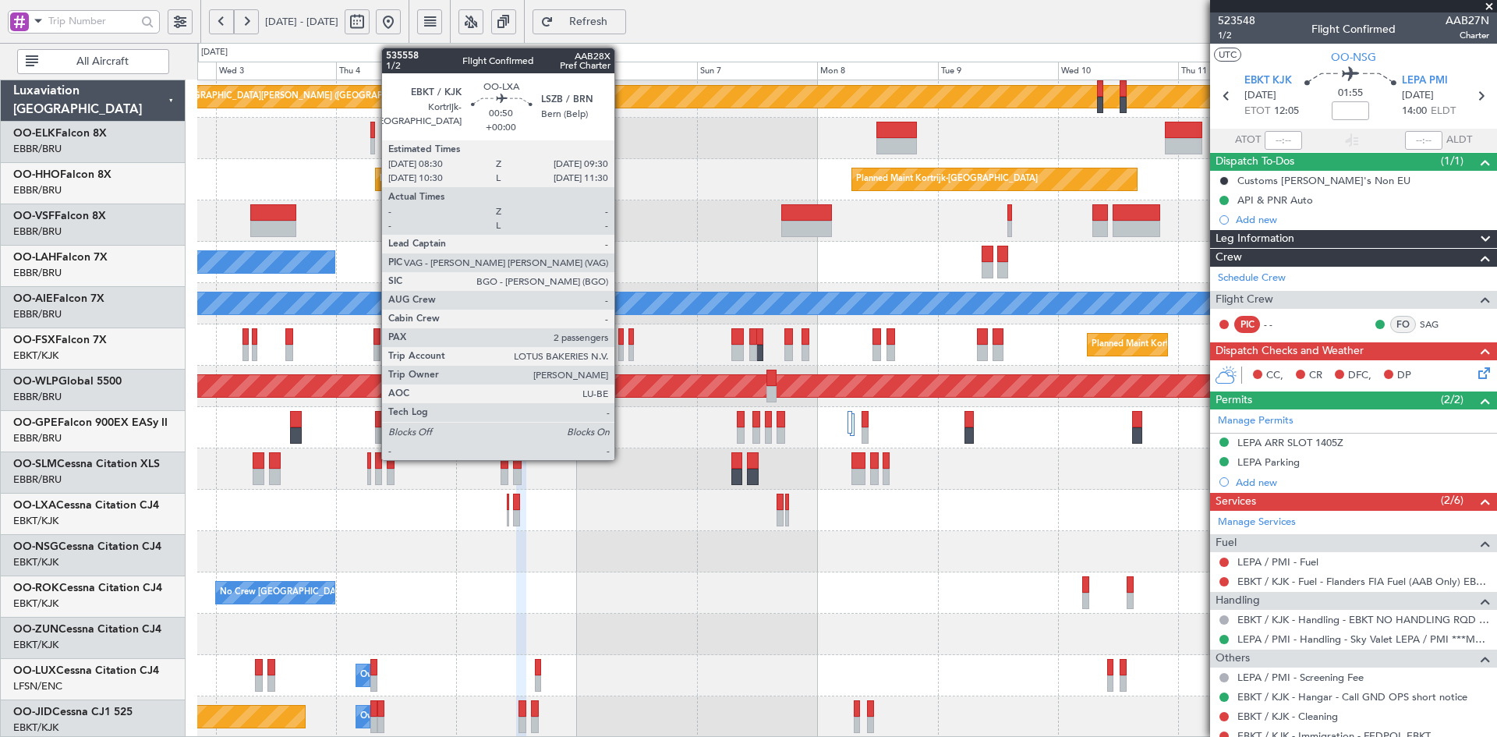
scroll to position [169, 0]
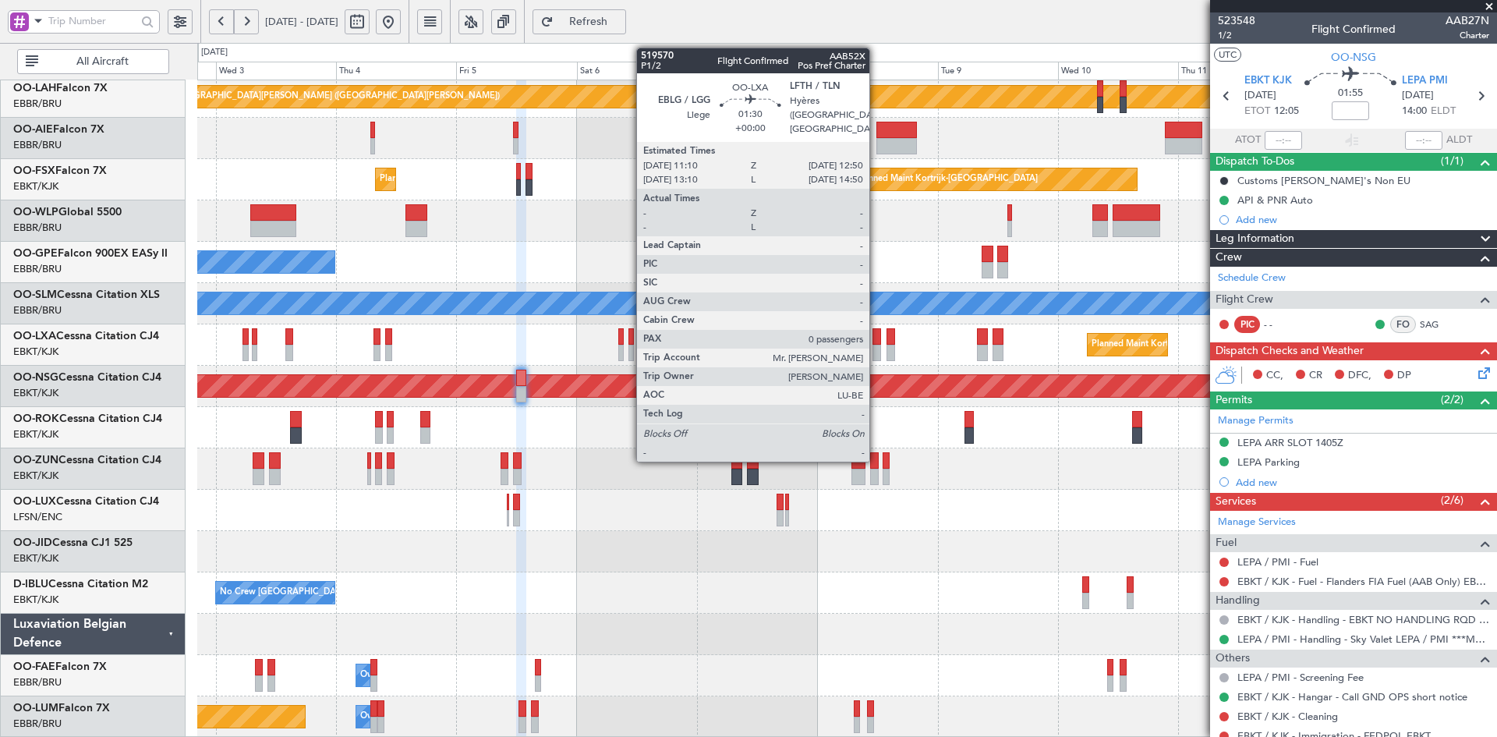
click at [876, 349] on div at bounding box center [876, 353] width 9 height 16
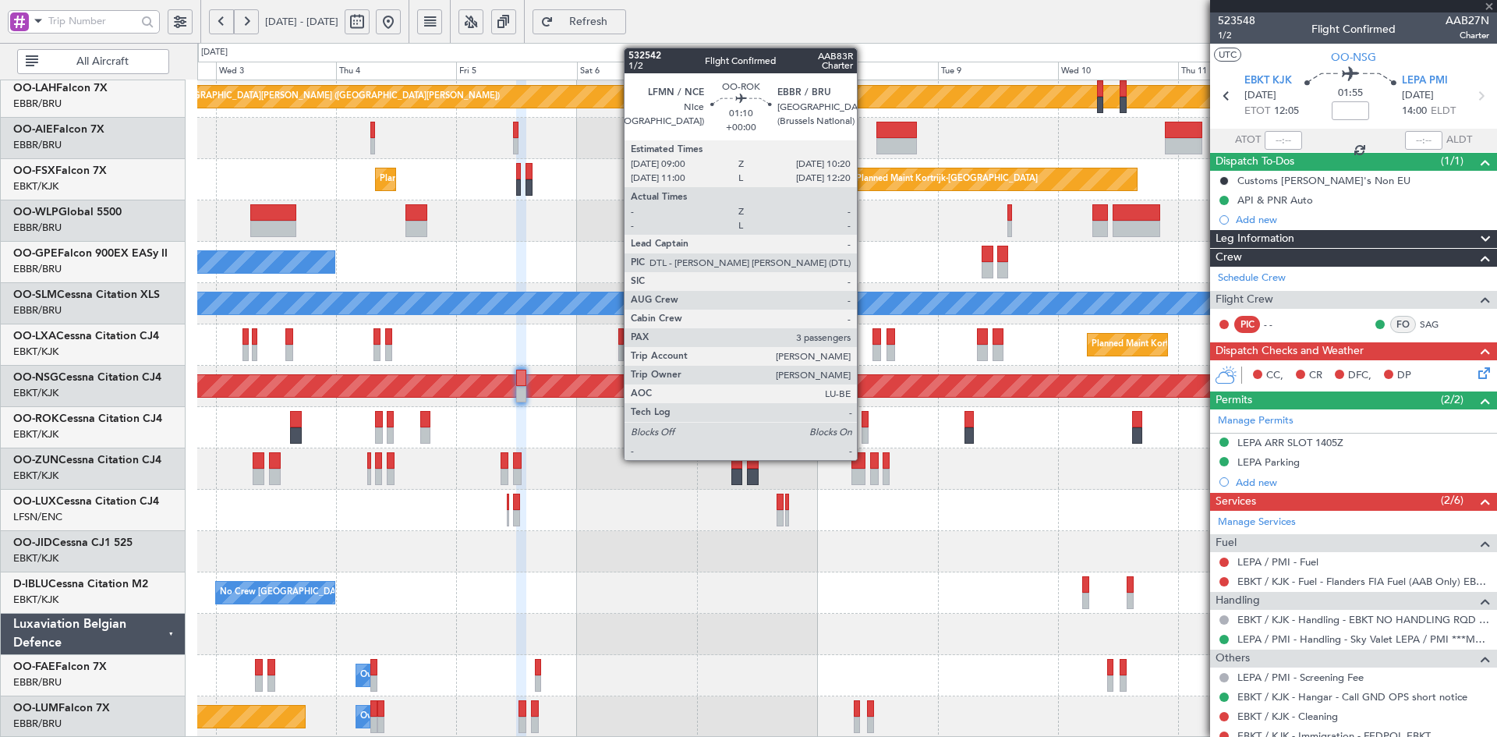
type input "0"
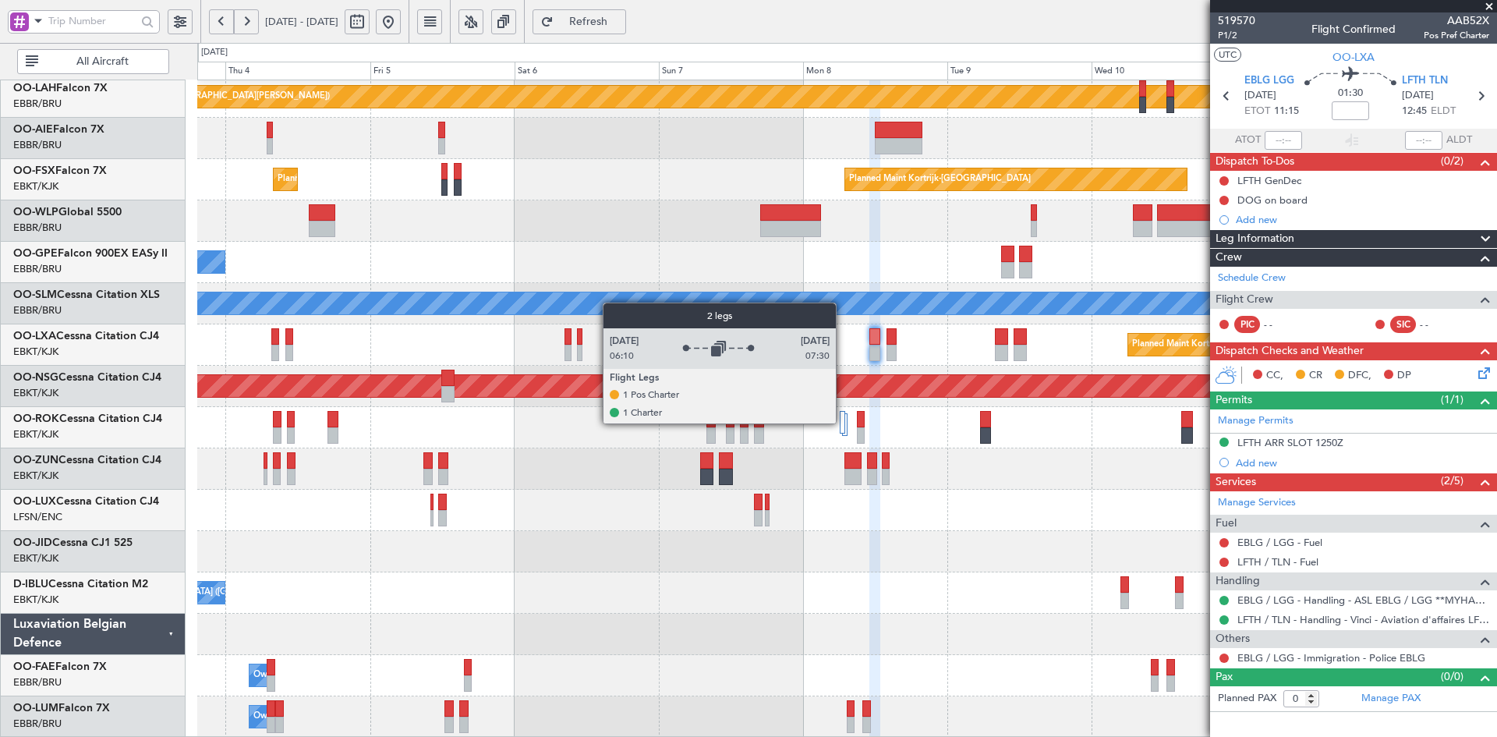
click at [843, 422] on div at bounding box center [843, 422] width 6 height 23
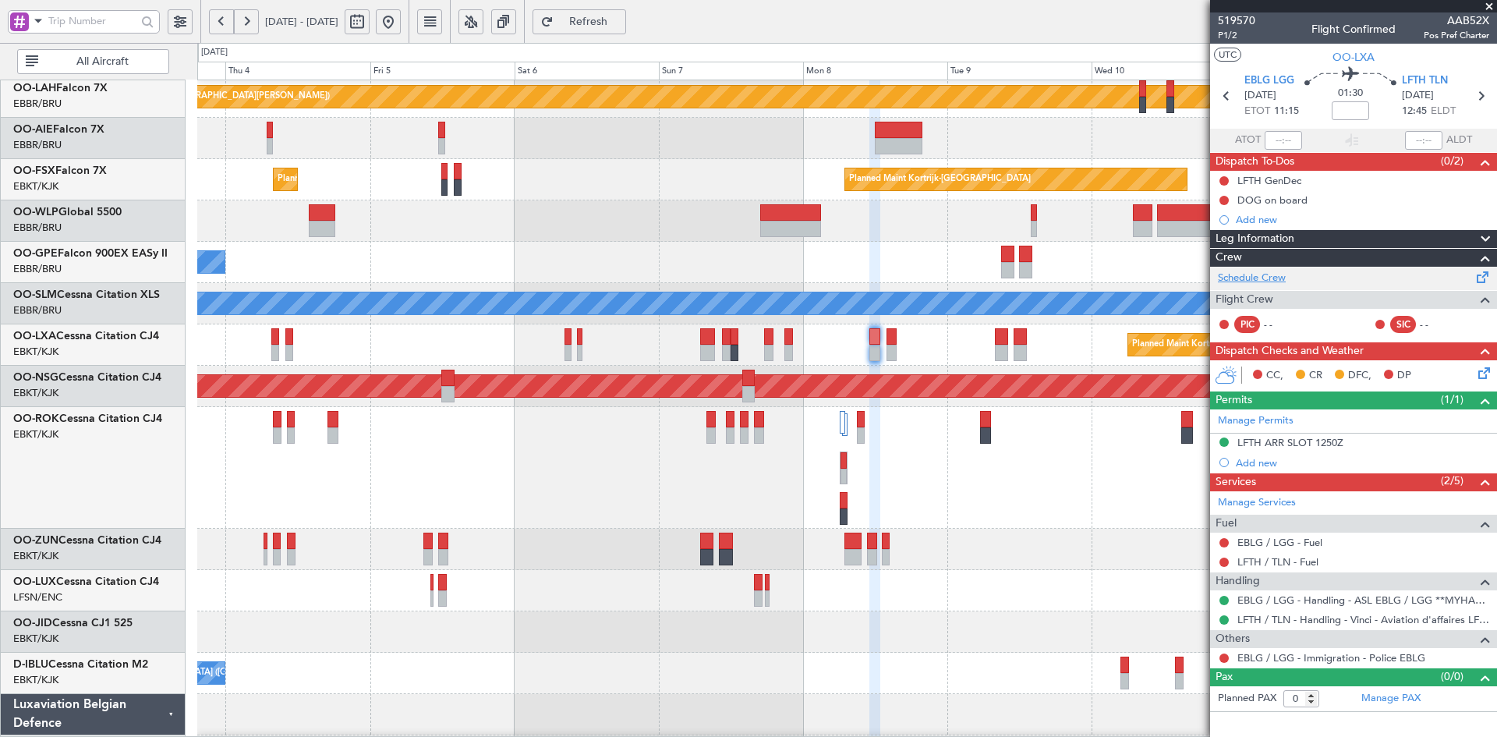
click at [1238, 279] on link "Schedule Crew" at bounding box center [1252, 278] width 68 height 16
click at [1489, 8] on span at bounding box center [1489, 7] width 16 height 14
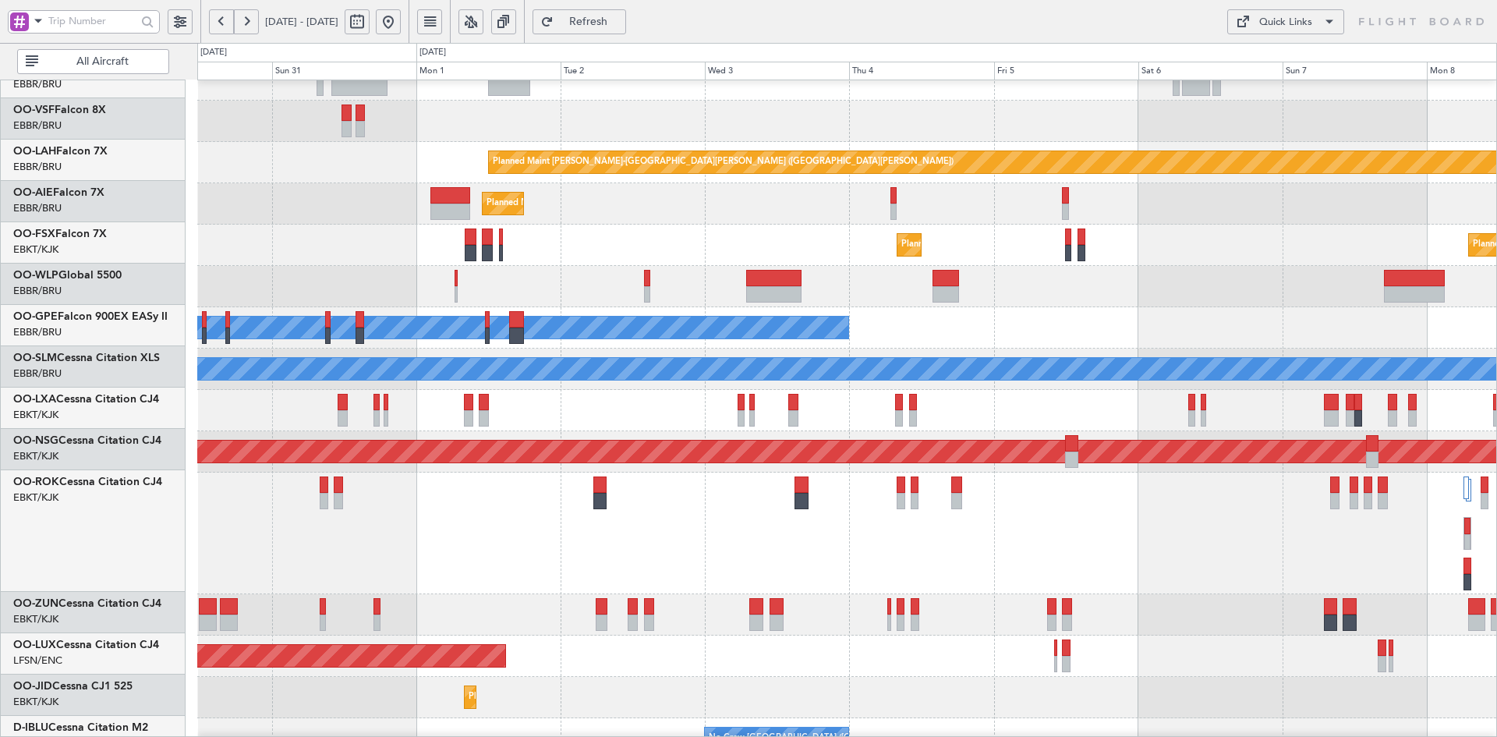
click at [1084, 340] on div "No Crew Brussels (Brussels National) Planned Maint Brussels (Brussels National)" at bounding box center [846, 327] width 1299 height 41
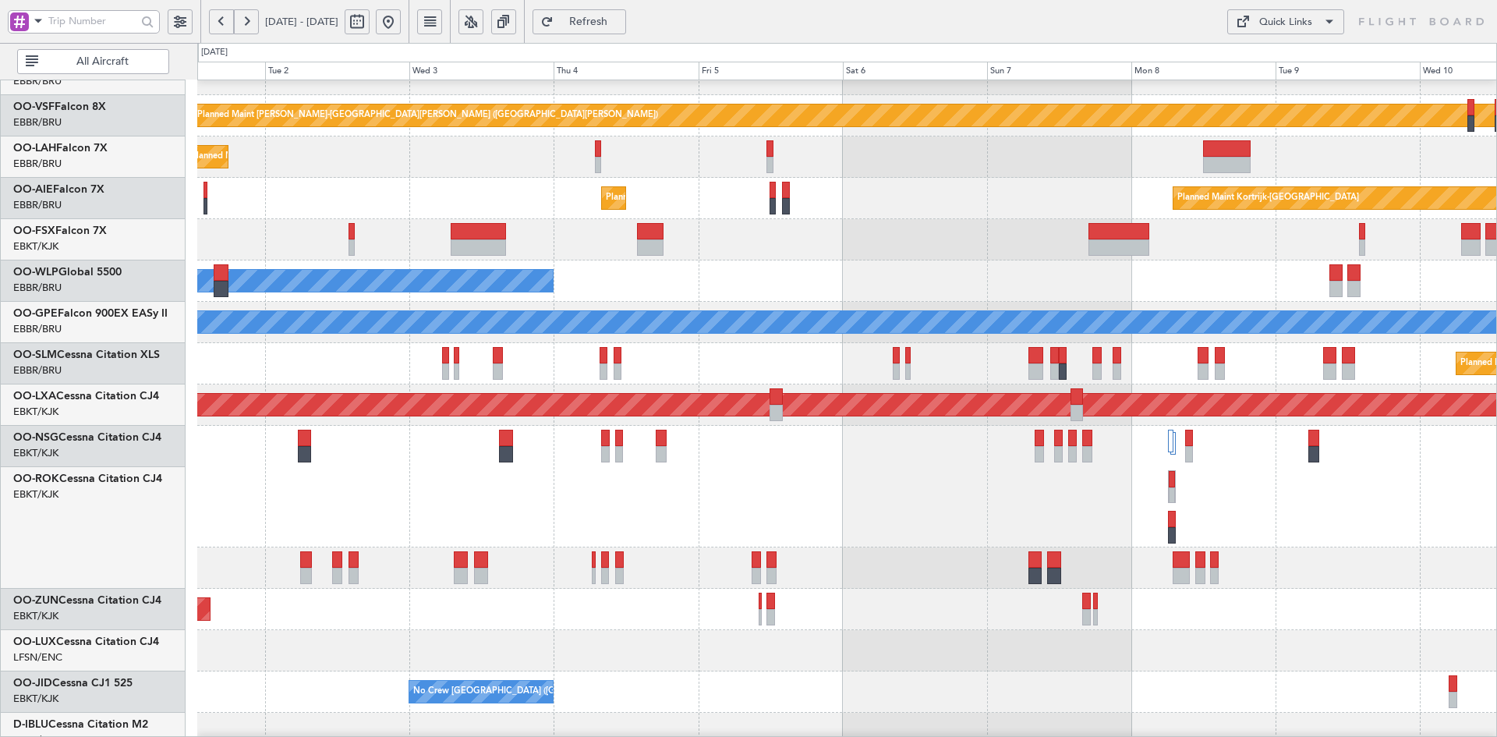
scroll to position [150, 0]
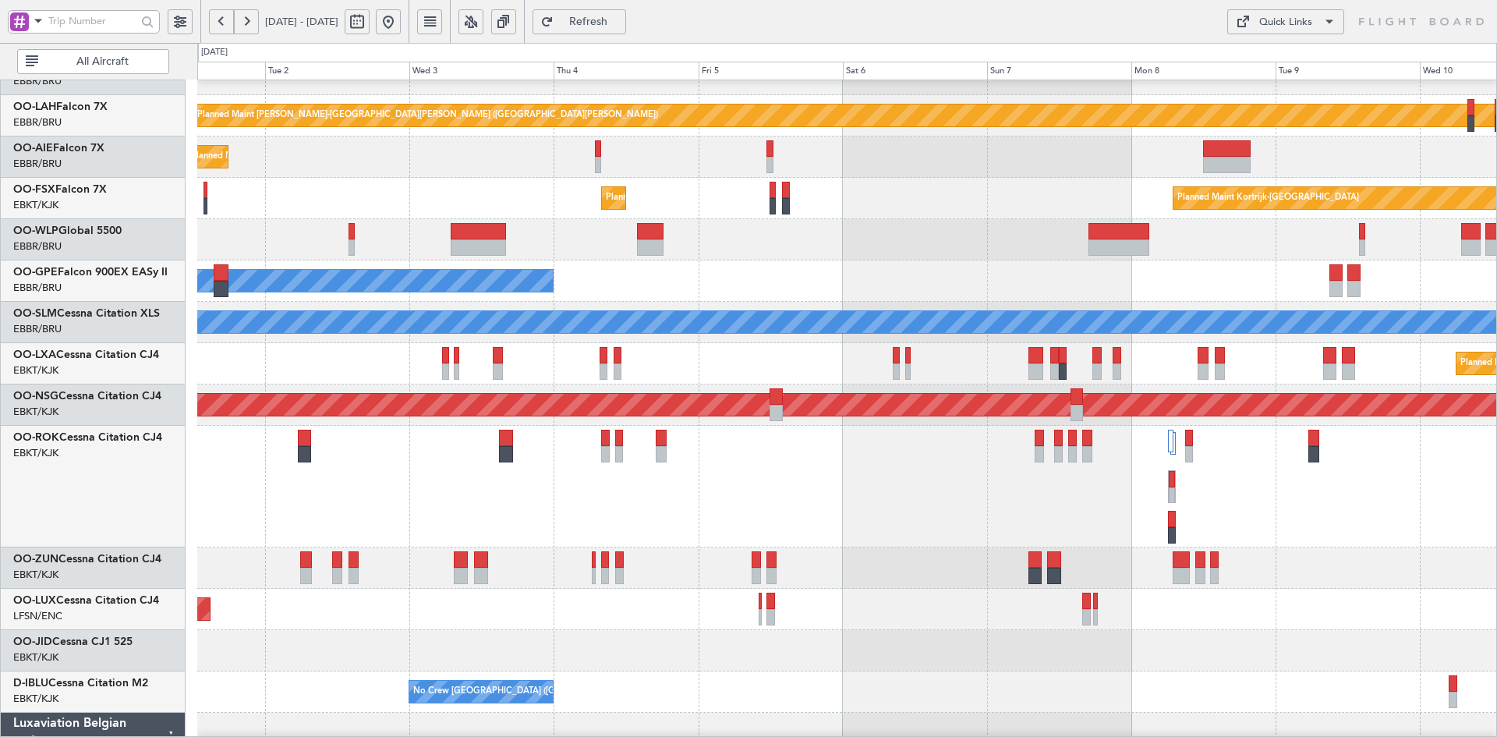
click at [935, 465] on div at bounding box center [846, 487] width 1299 height 122
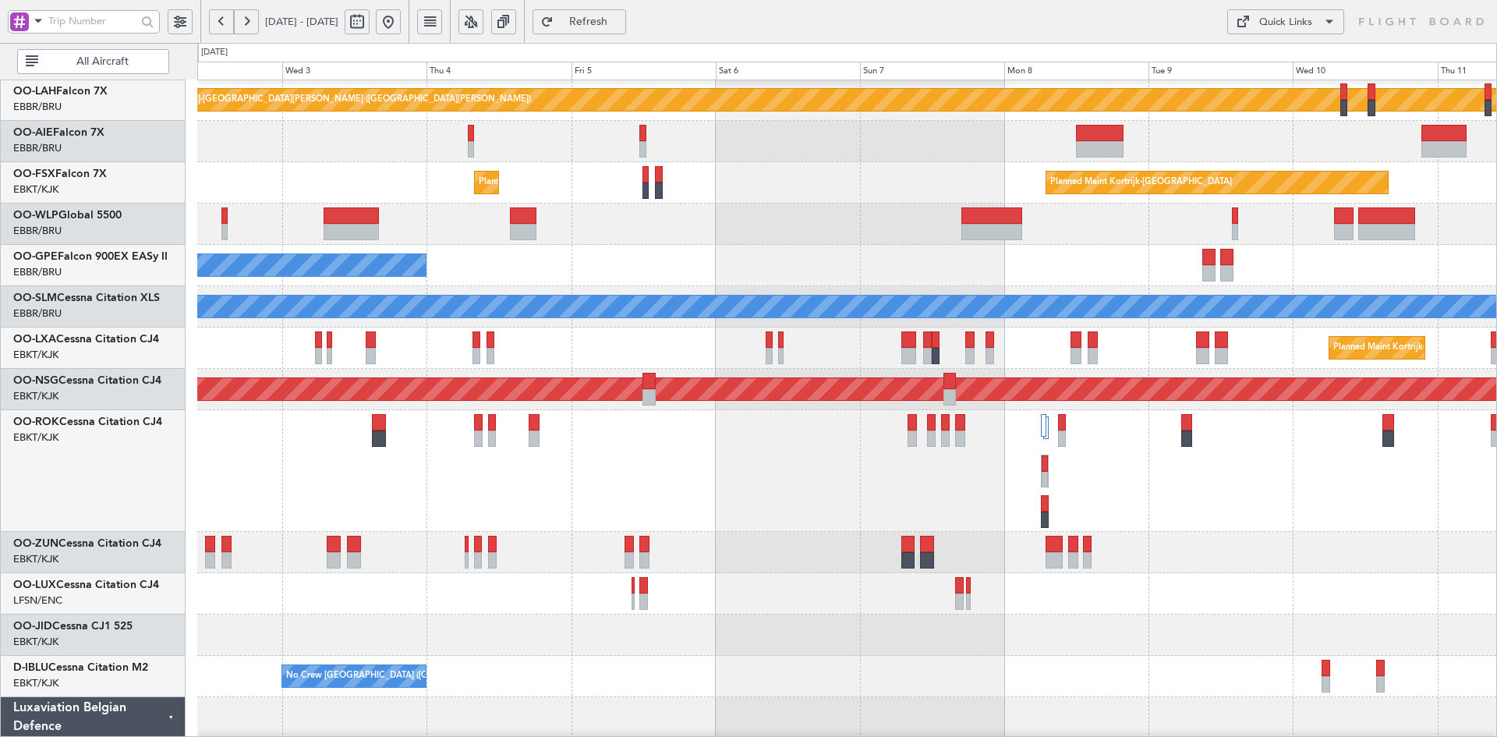
click at [1309, 526] on div at bounding box center [846, 471] width 1299 height 122
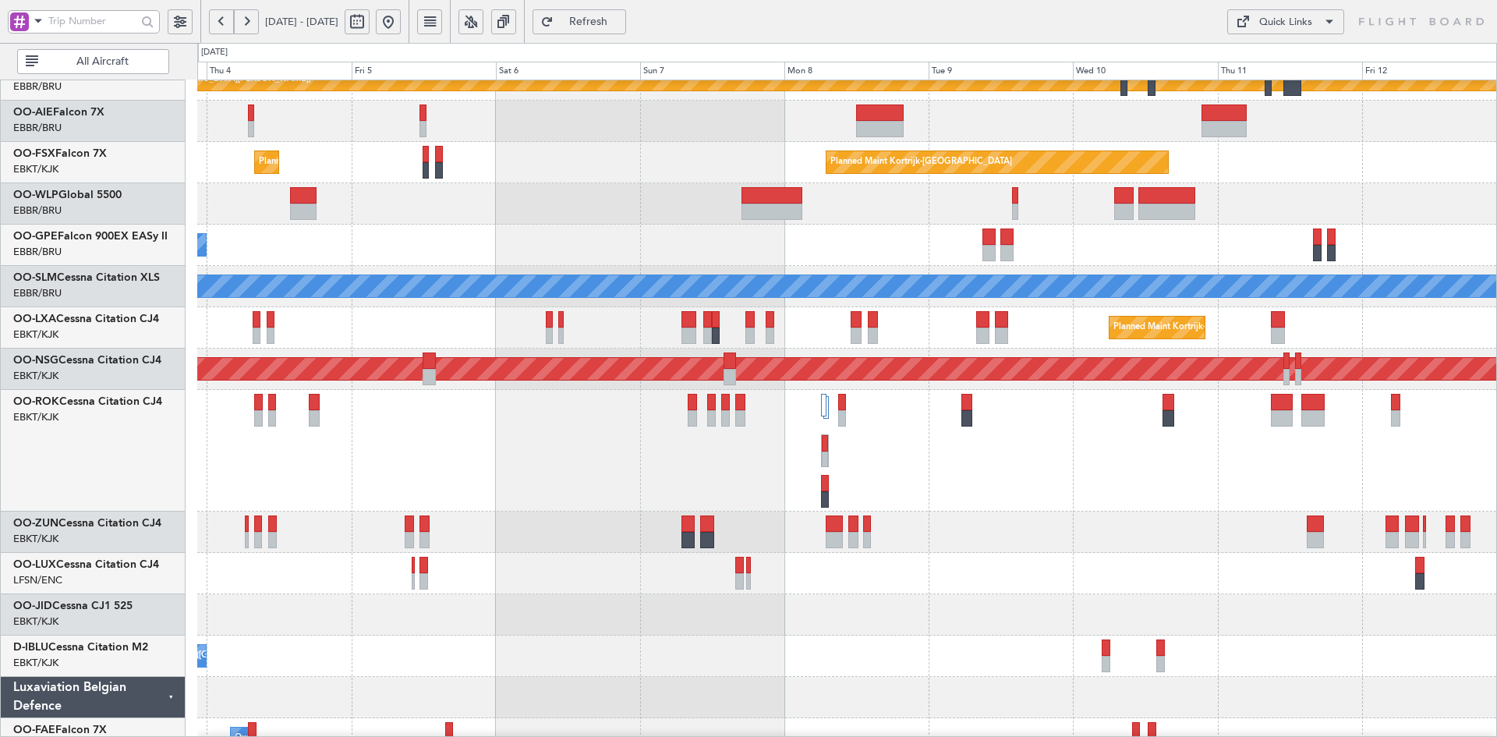
click at [999, 539] on div at bounding box center [846, 531] width 1299 height 41
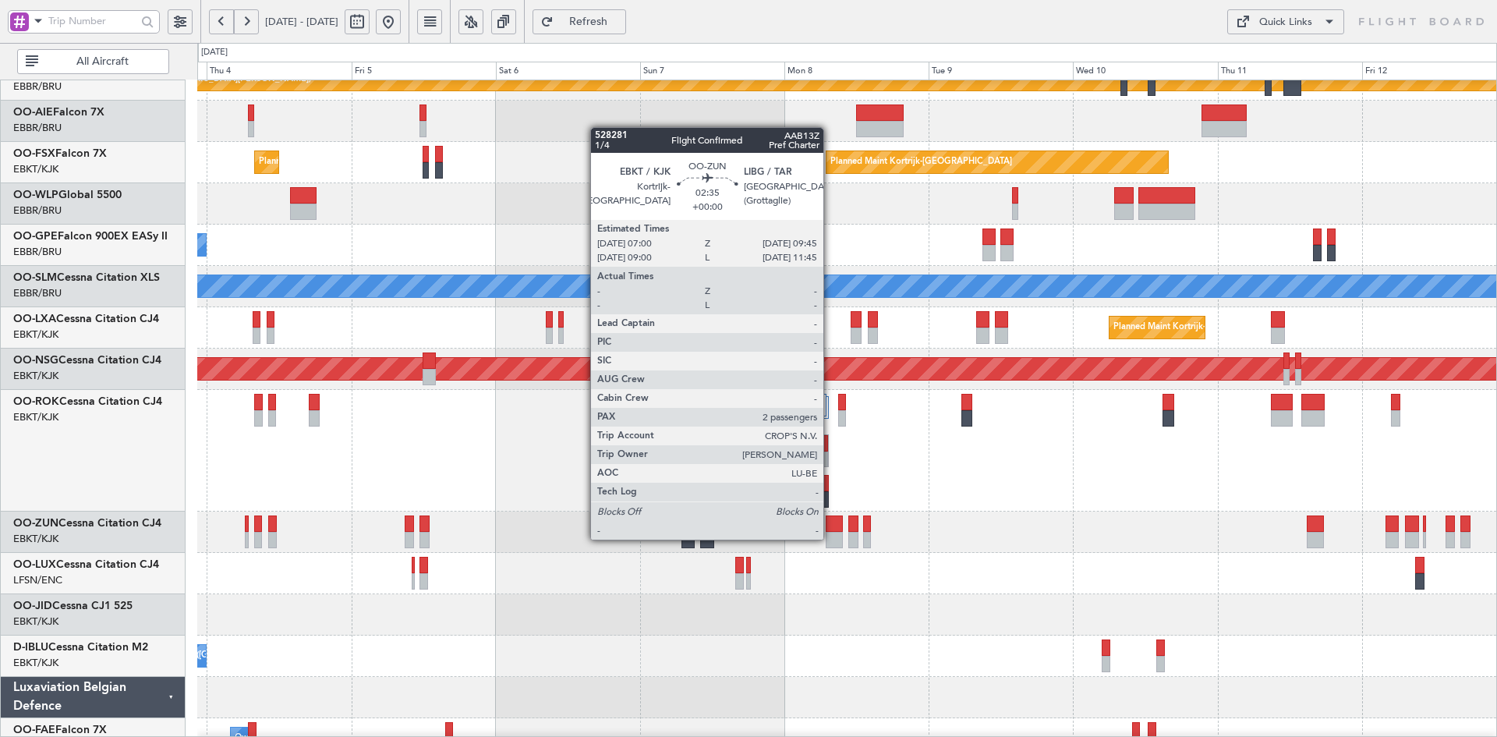
click at [830, 538] on div at bounding box center [833, 540] width 17 height 16
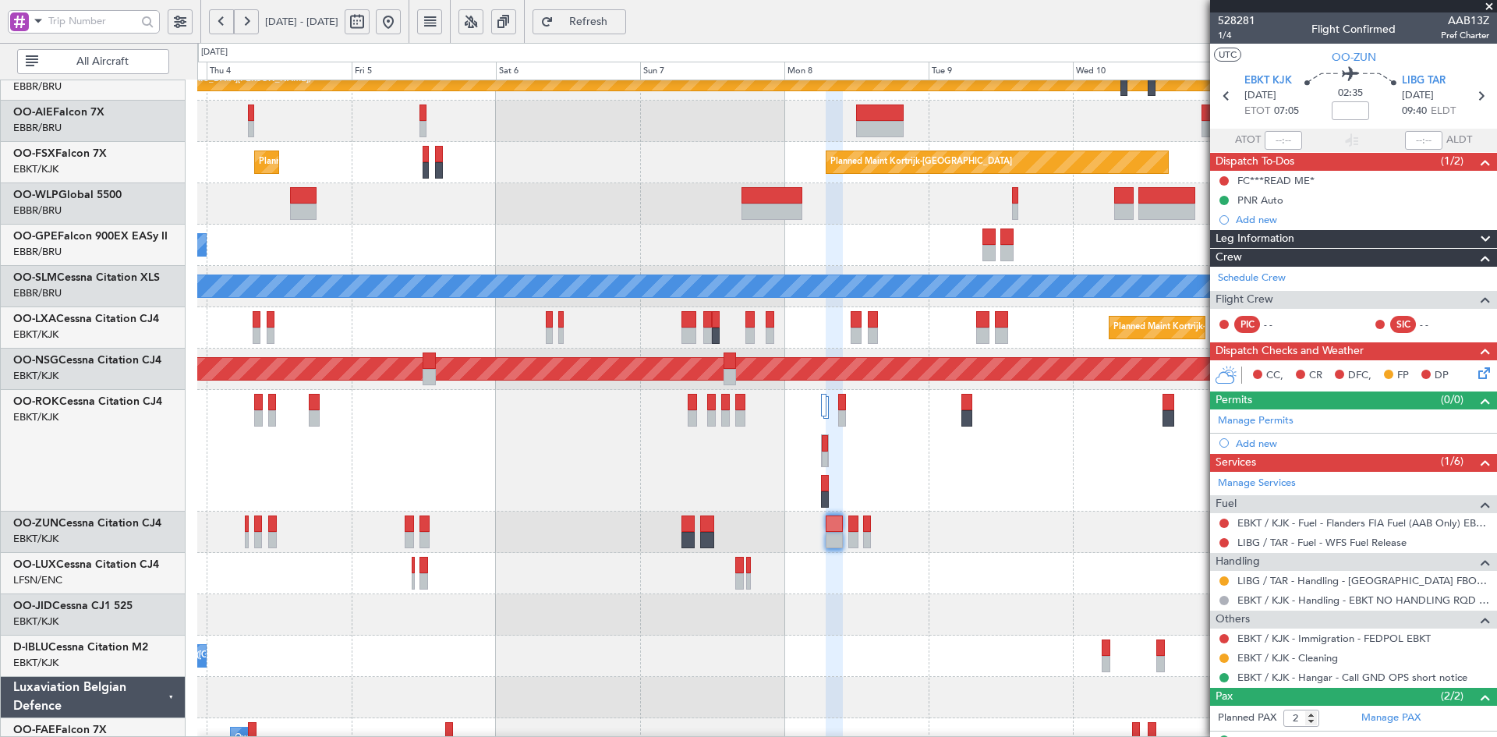
scroll to position [194, 0]
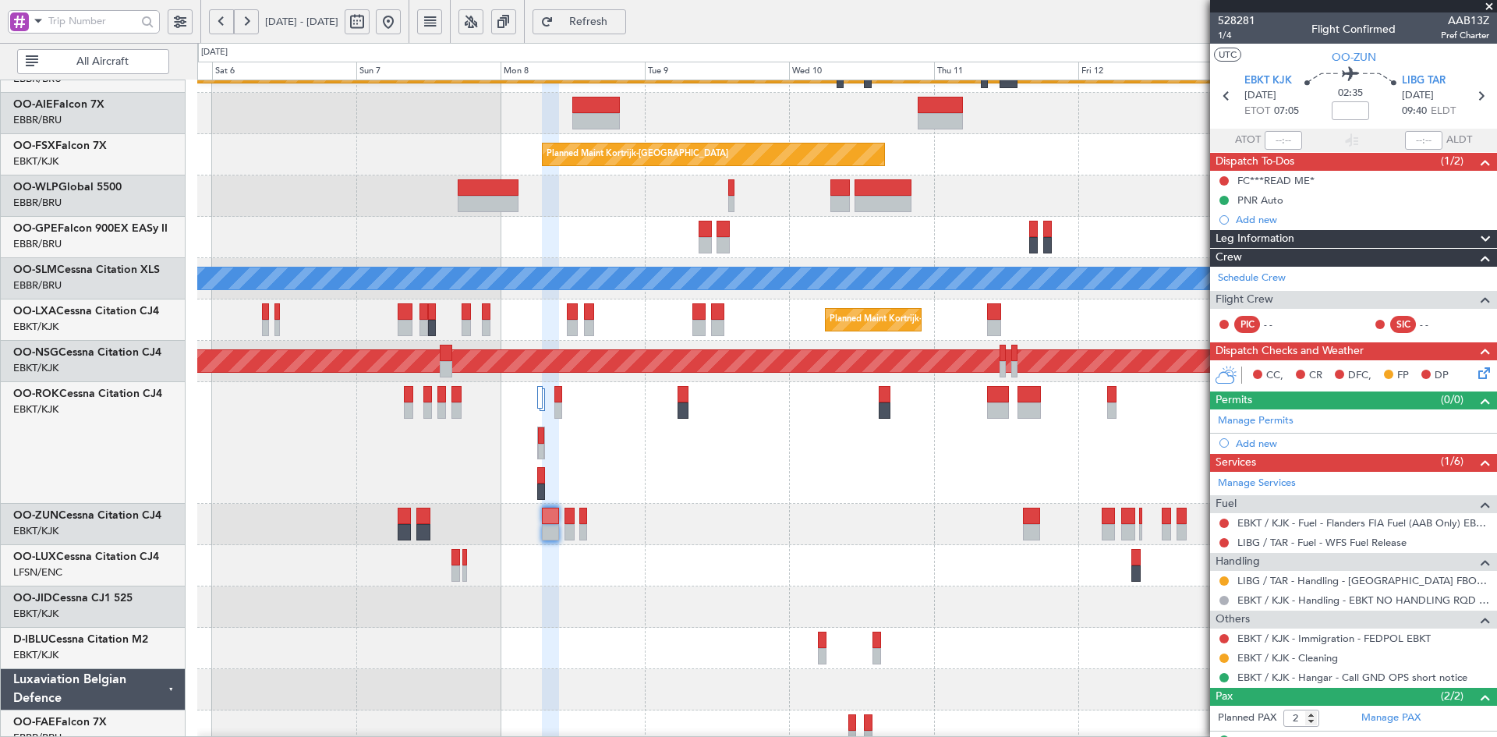
click at [857, 517] on div at bounding box center [846, 524] width 1299 height 41
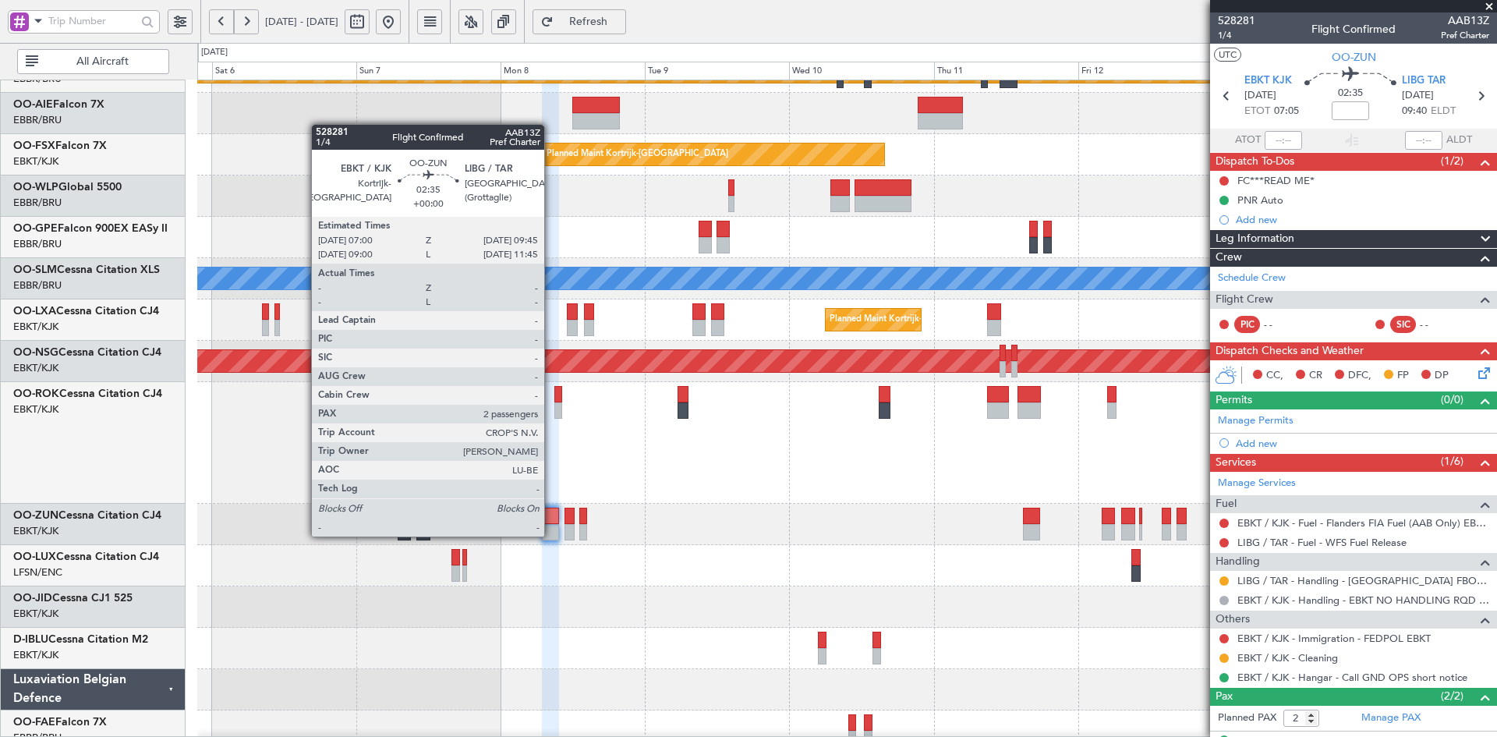
click at [551, 535] on div at bounding box center [550, 532] width 17 height 16
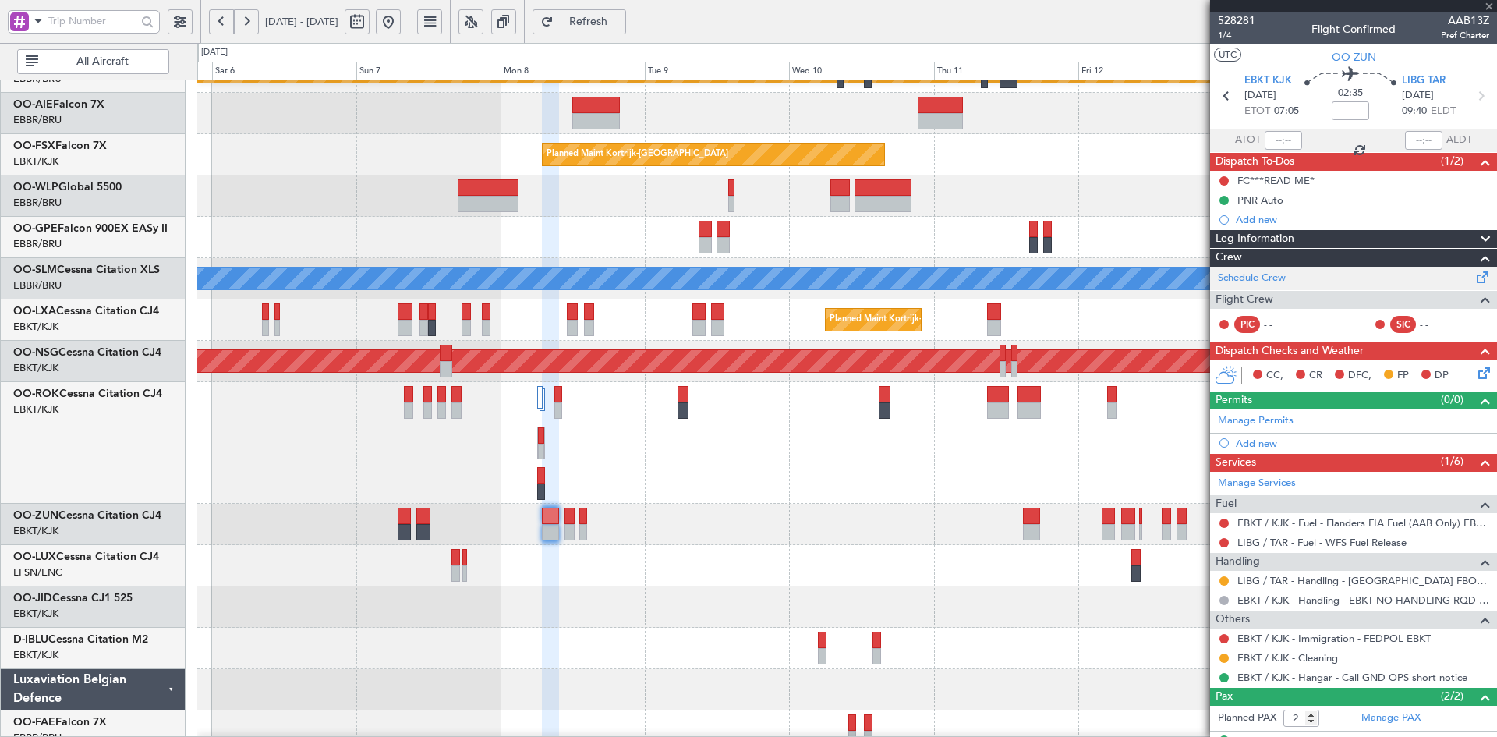
click at [1259, 273] on div "Schedule Crew Flight Crew PIC - - SIC - -" at bounding box center [1353, 304] width 287 height 75
click at [1259, 281] on link "Schedule Crew" at bounding box center [1252, 278] width 68 height 16
click at [1493, 5] on span at bounding box center [1489, 7] width 16 height 14
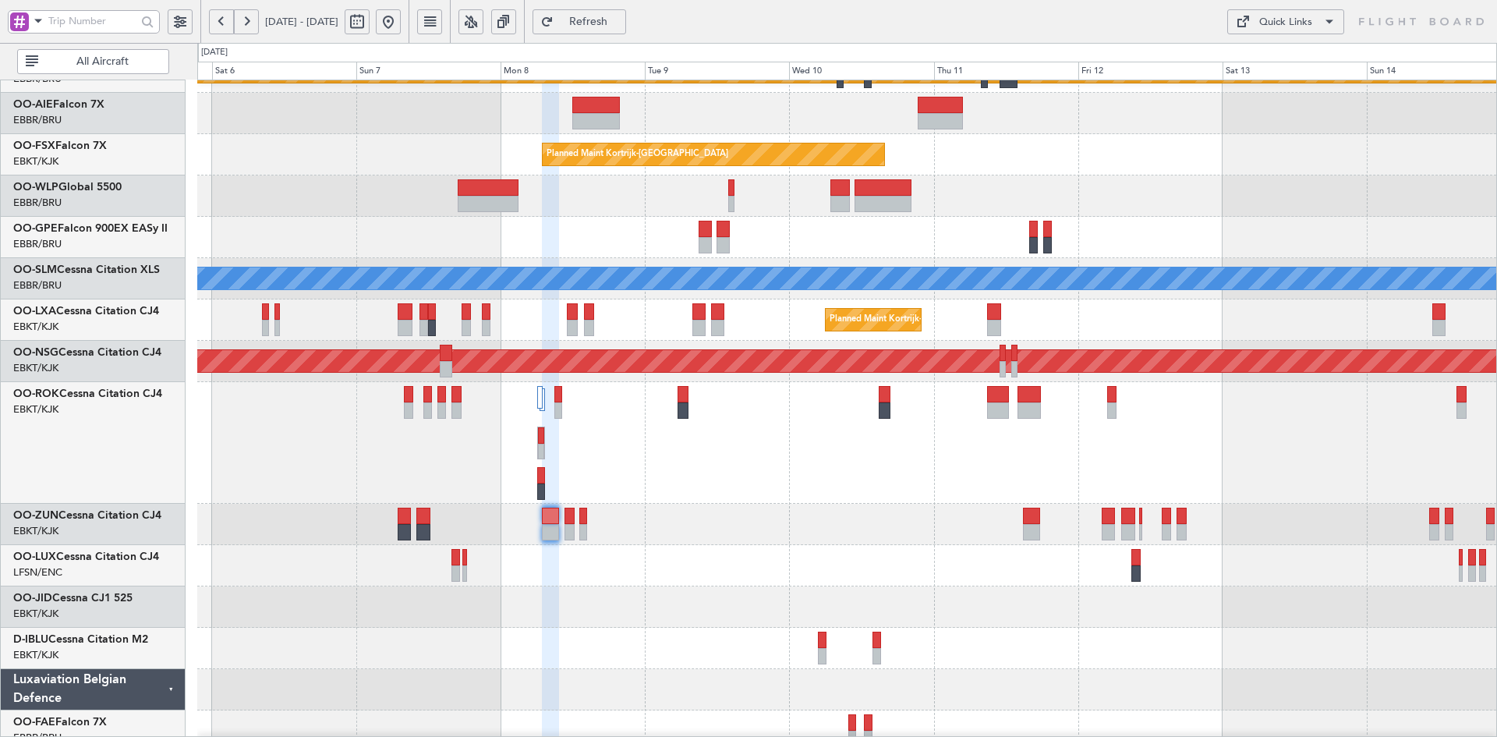
type input "0"
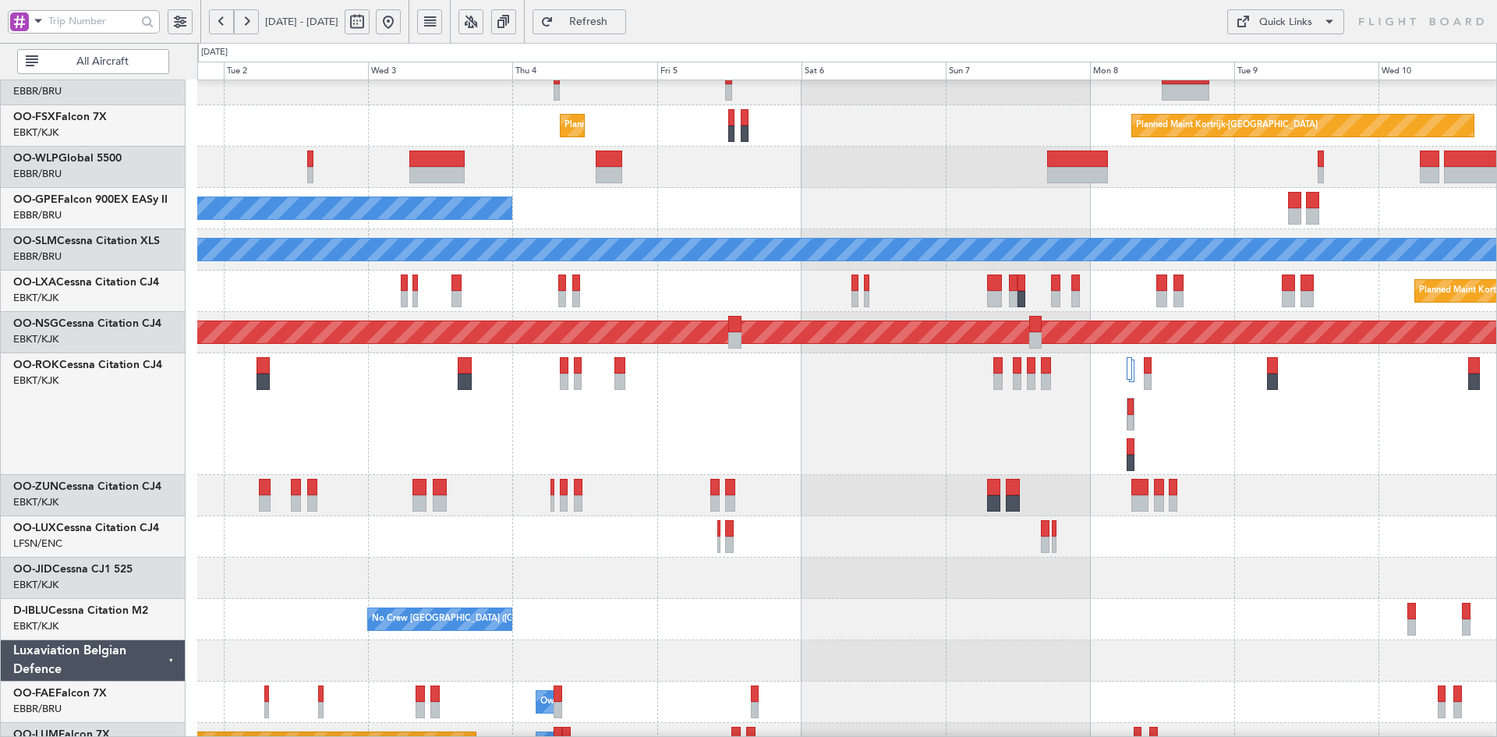
click at [1448, 185] on div "Planned Maint London (Farnborough) Planned Maint Kortrijk-Wevelgem Planned Main…" at bounding box center [846, 310] width 1299 height 907
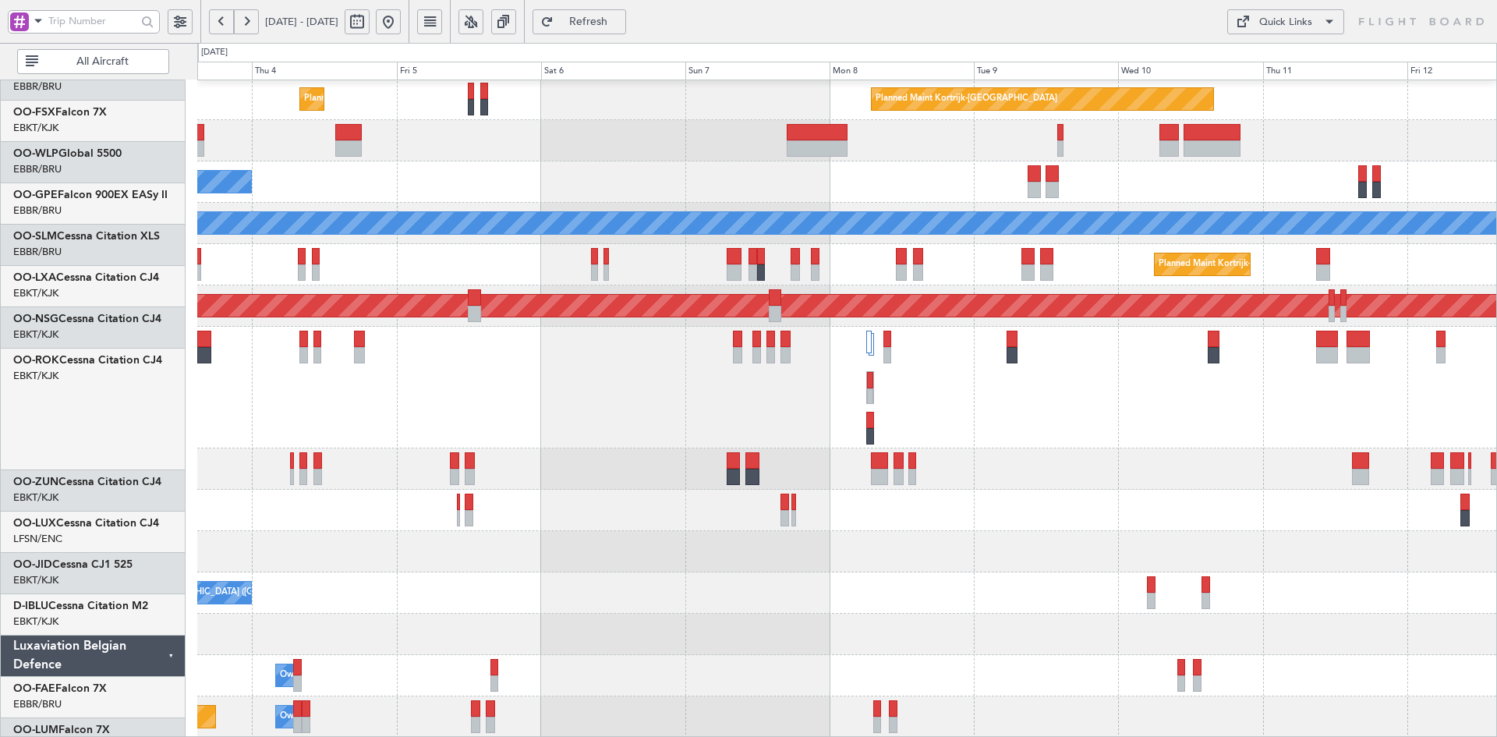
scroll to position [249, 0]
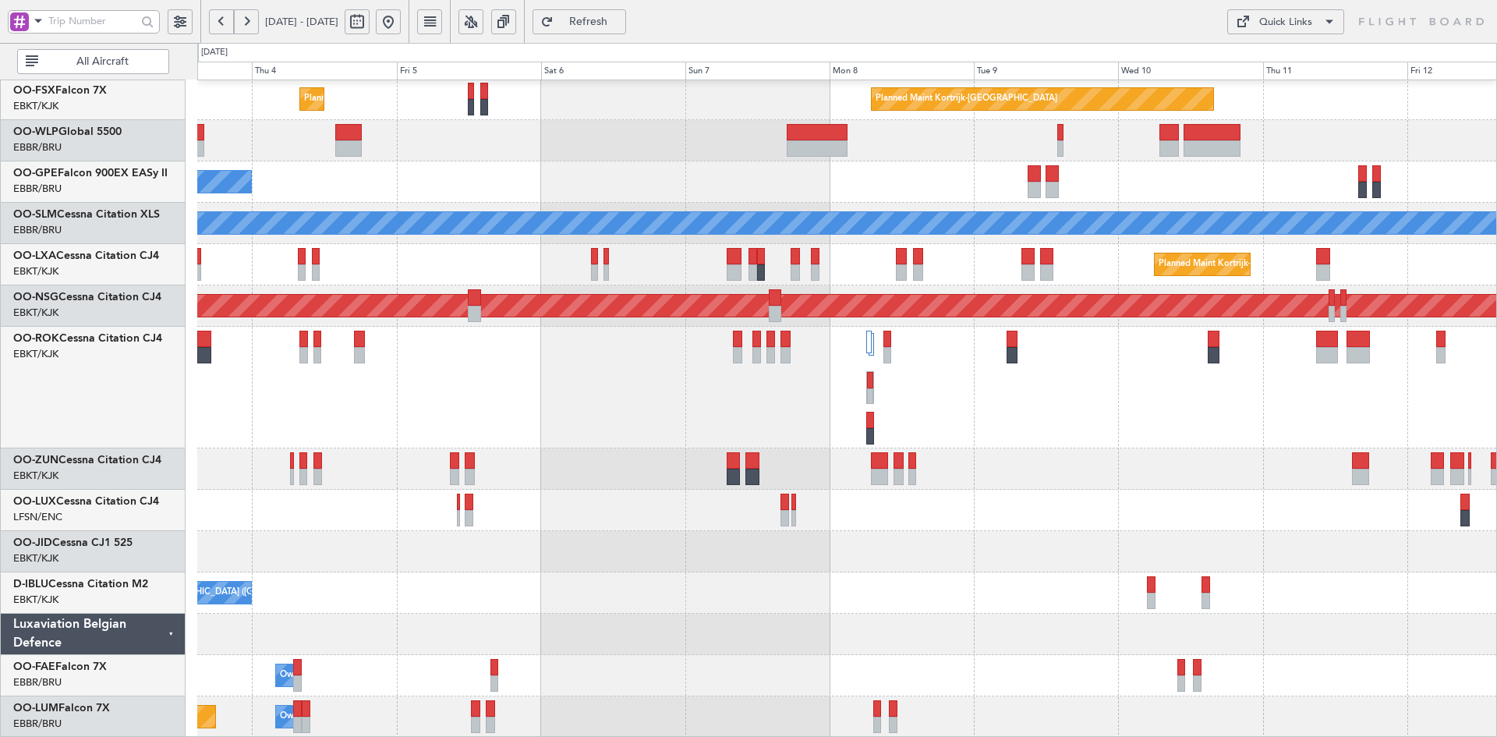
click at [1087, 423] on div at bounding box center [846, 388] width 1299 height 122
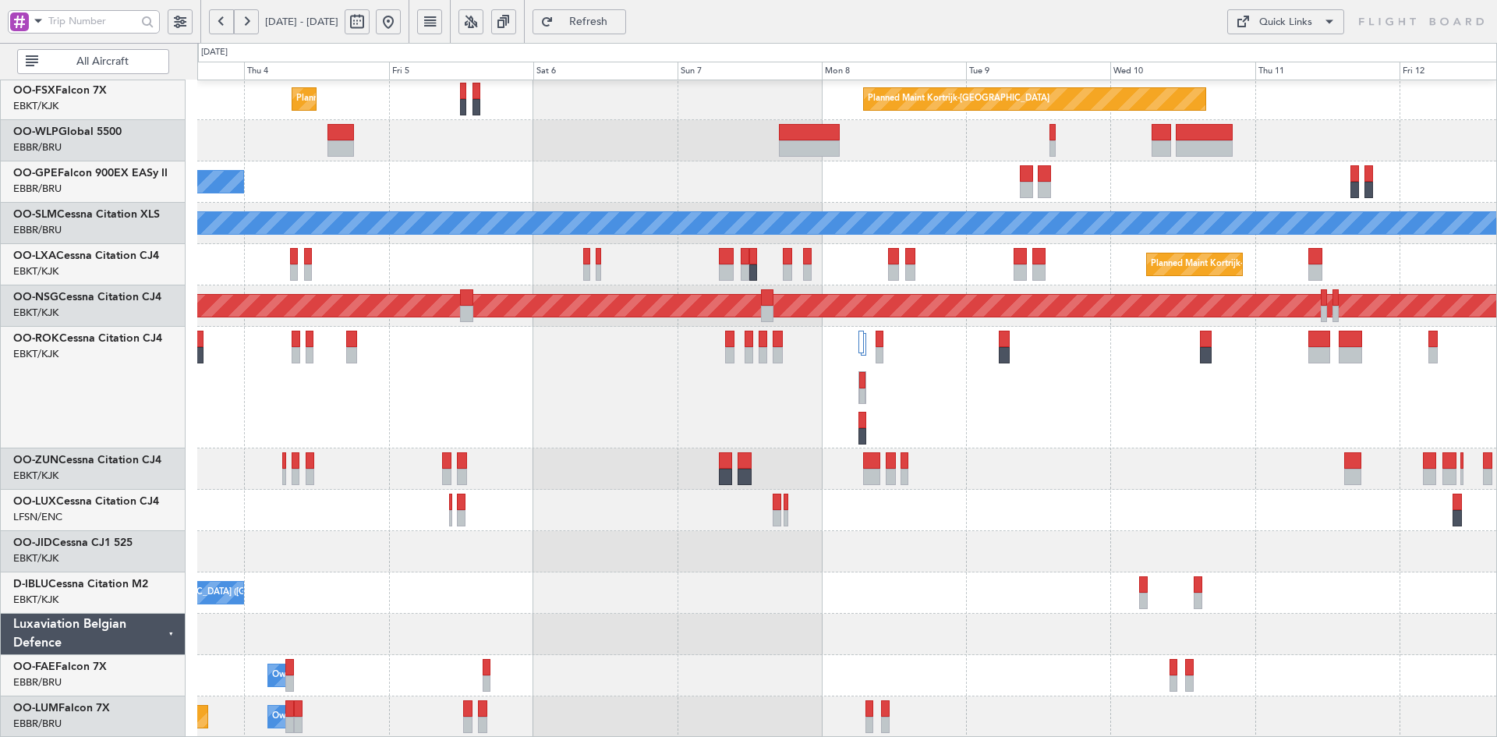
click at [1190, 374] on div at bounding box center [846, 388] width 1299 height 122
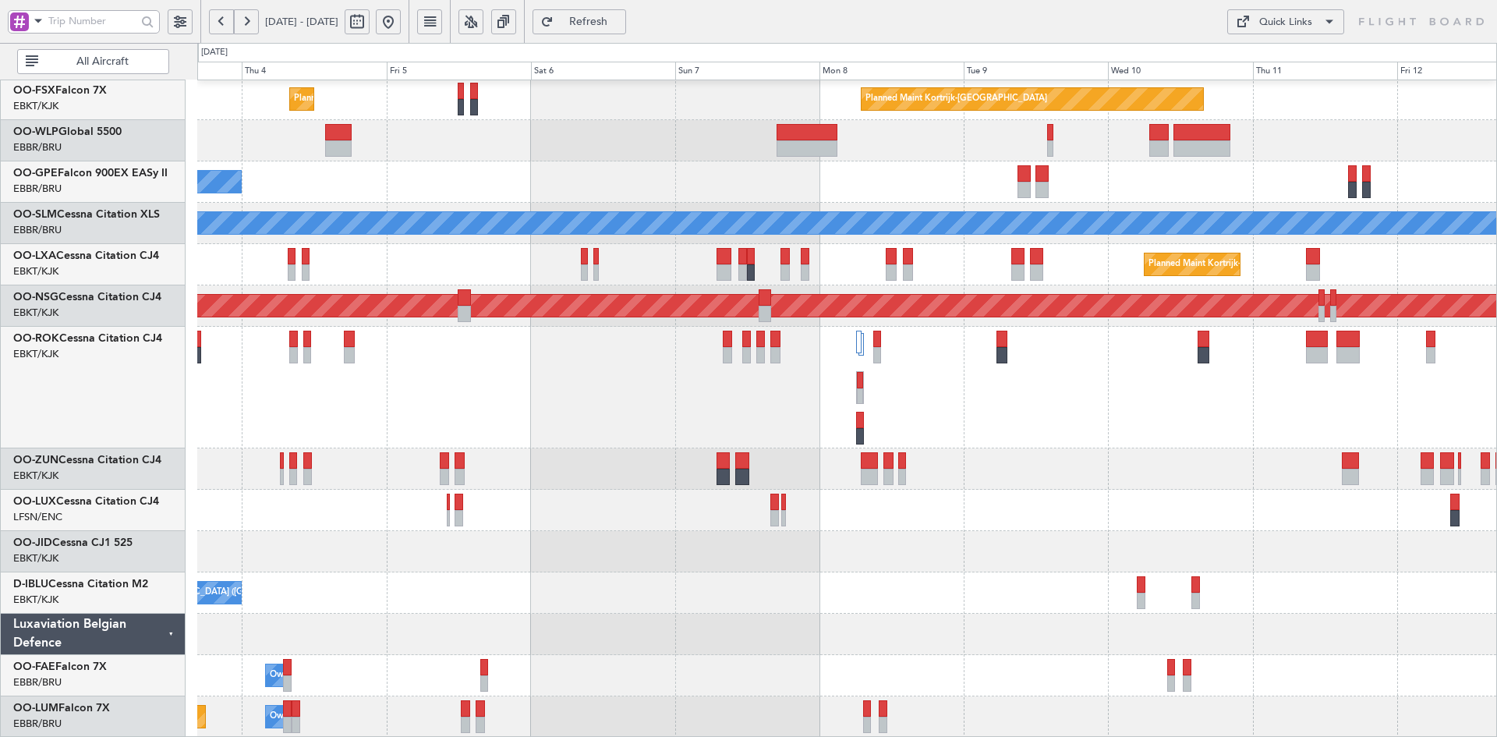
click at [1179, 447] on div "Planned Maint London (Farnborough) Planned Maint Kortrijk-Wevelgem Planned Main…" at bounding box center [846, 284] width 1299 height 907
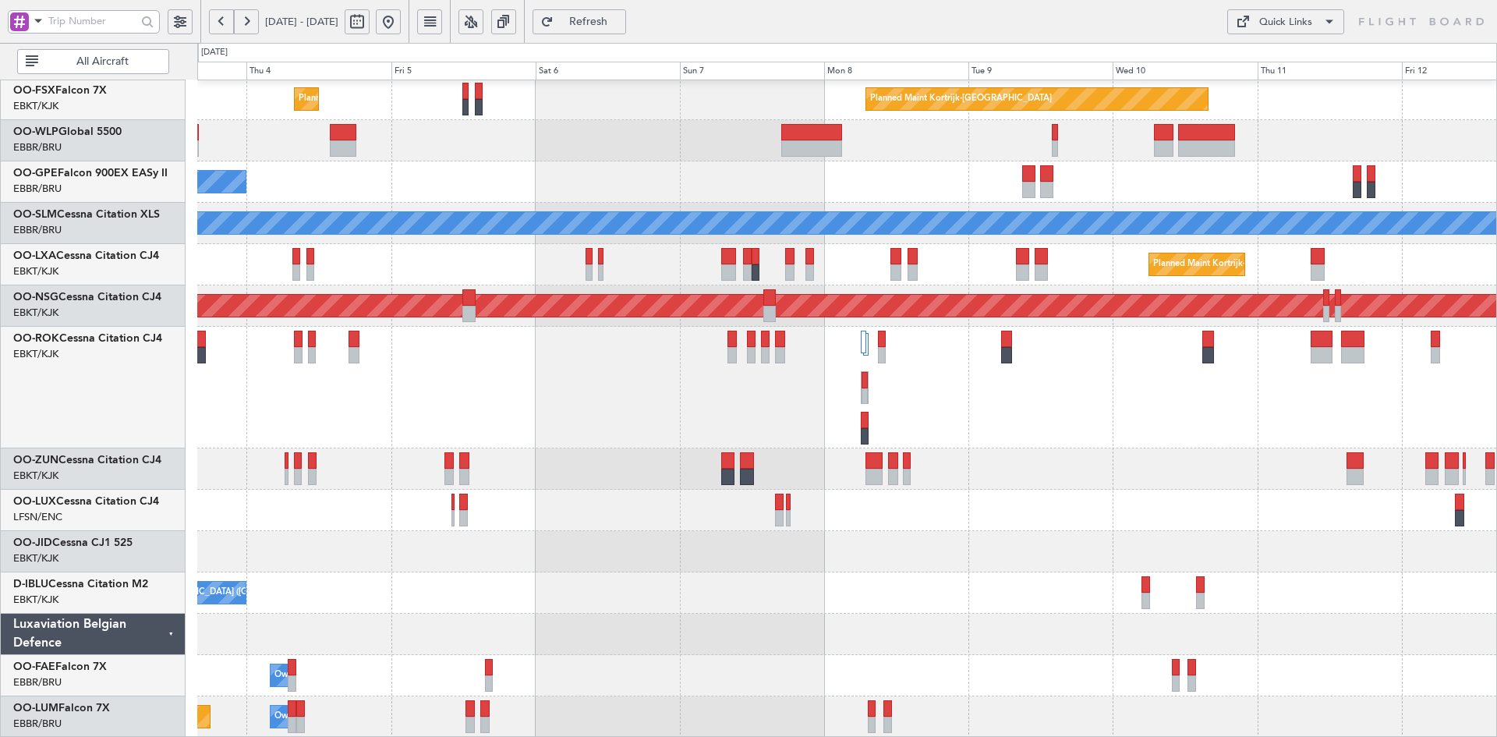
click at [688, 203] on div "No Crew [GEOGRAPHIC_DATA] ([GEOGRAPHIC_DATA] National)" at bounding box center [846, 181] width 1299 height 41
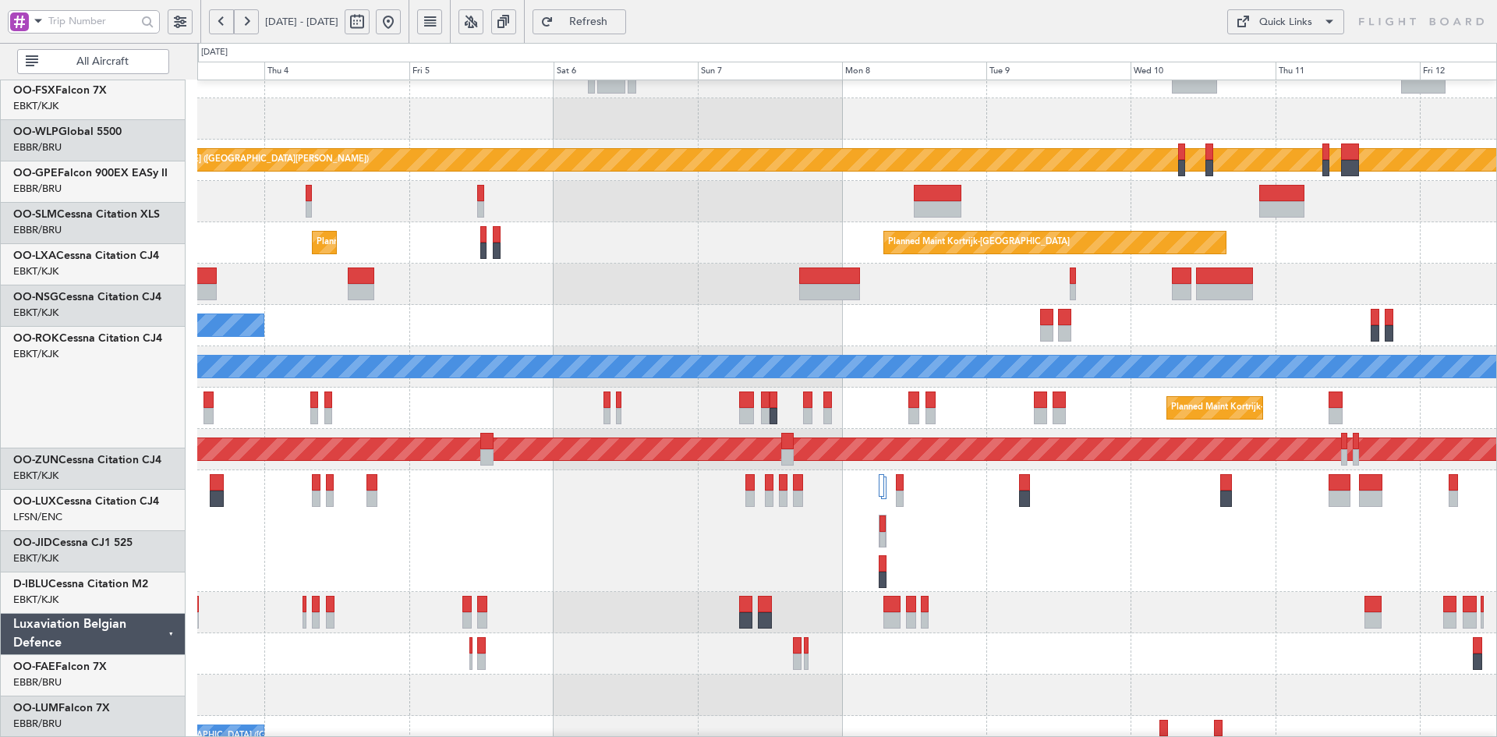
scroll to position [106, 0]
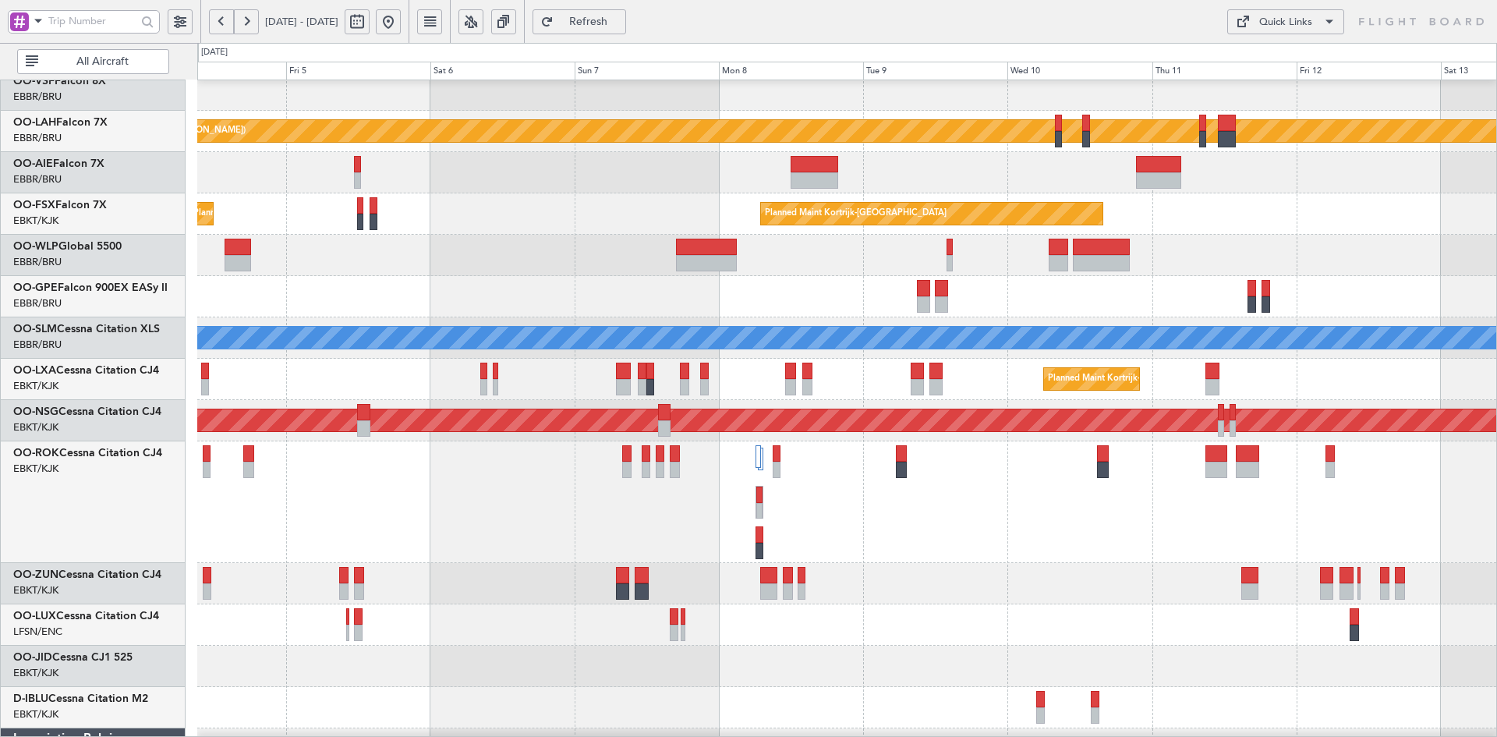
click at [1073, 643] on div at bounding box center [846, 624] width 1299 height 41
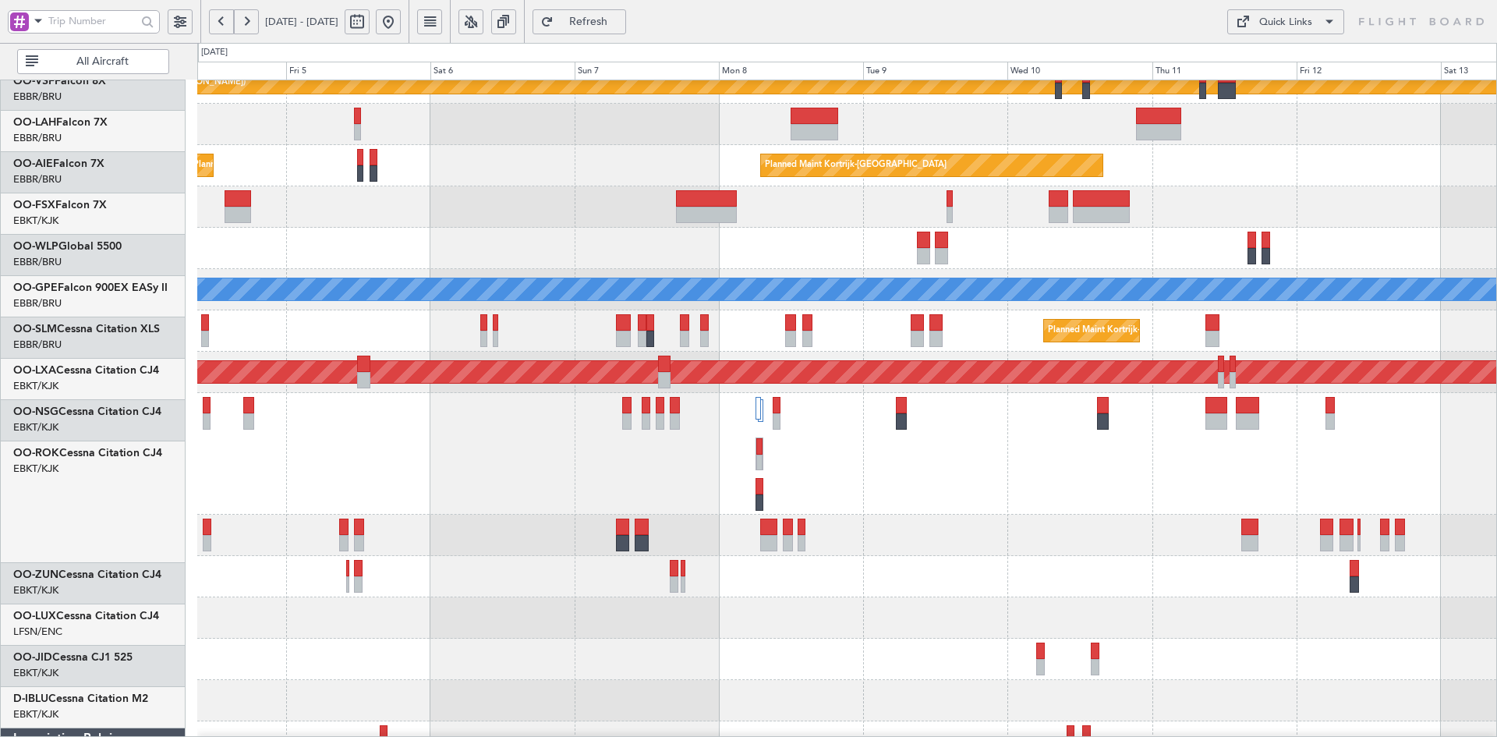
scroll to position [183, 0]
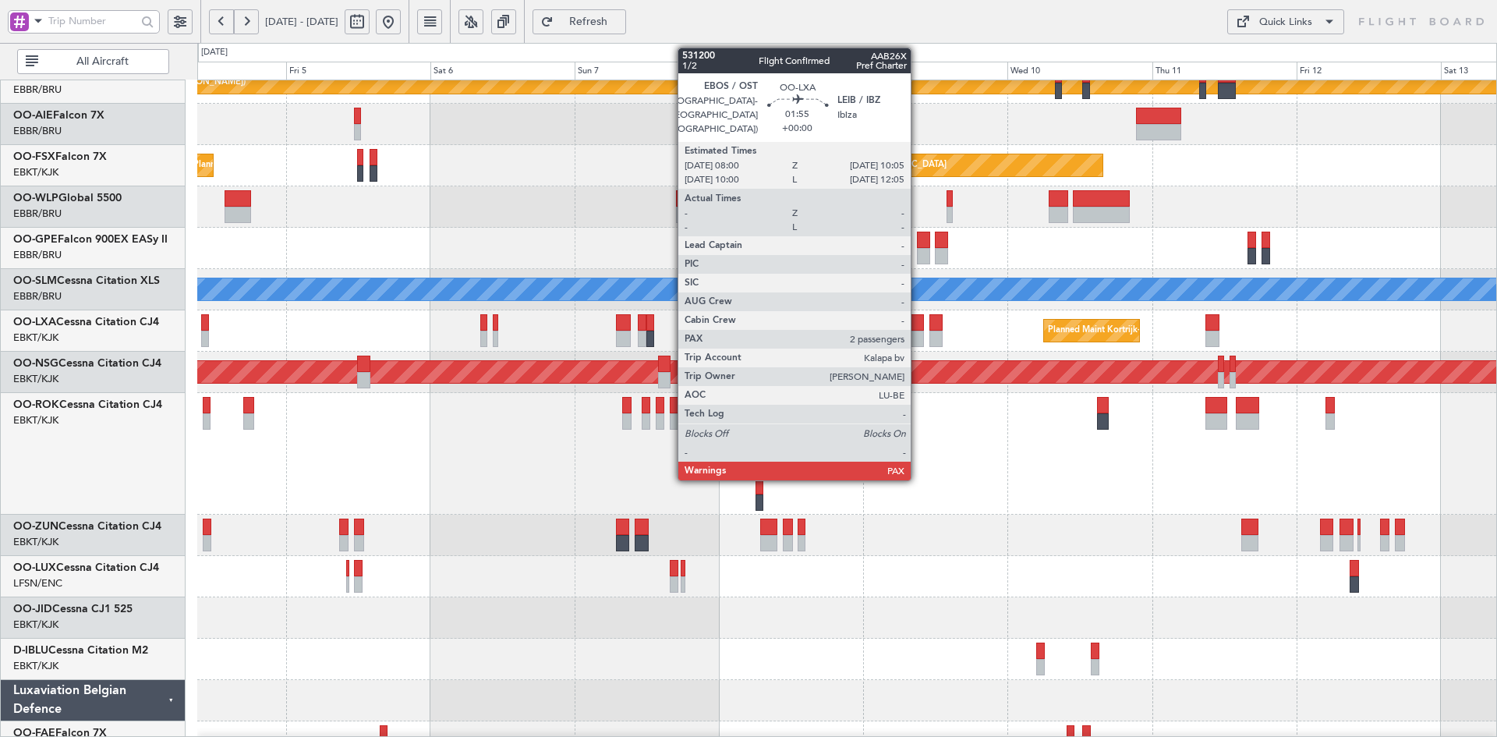
click at [917, 335] on div at bounding box center [916, 339] width 13 height 16
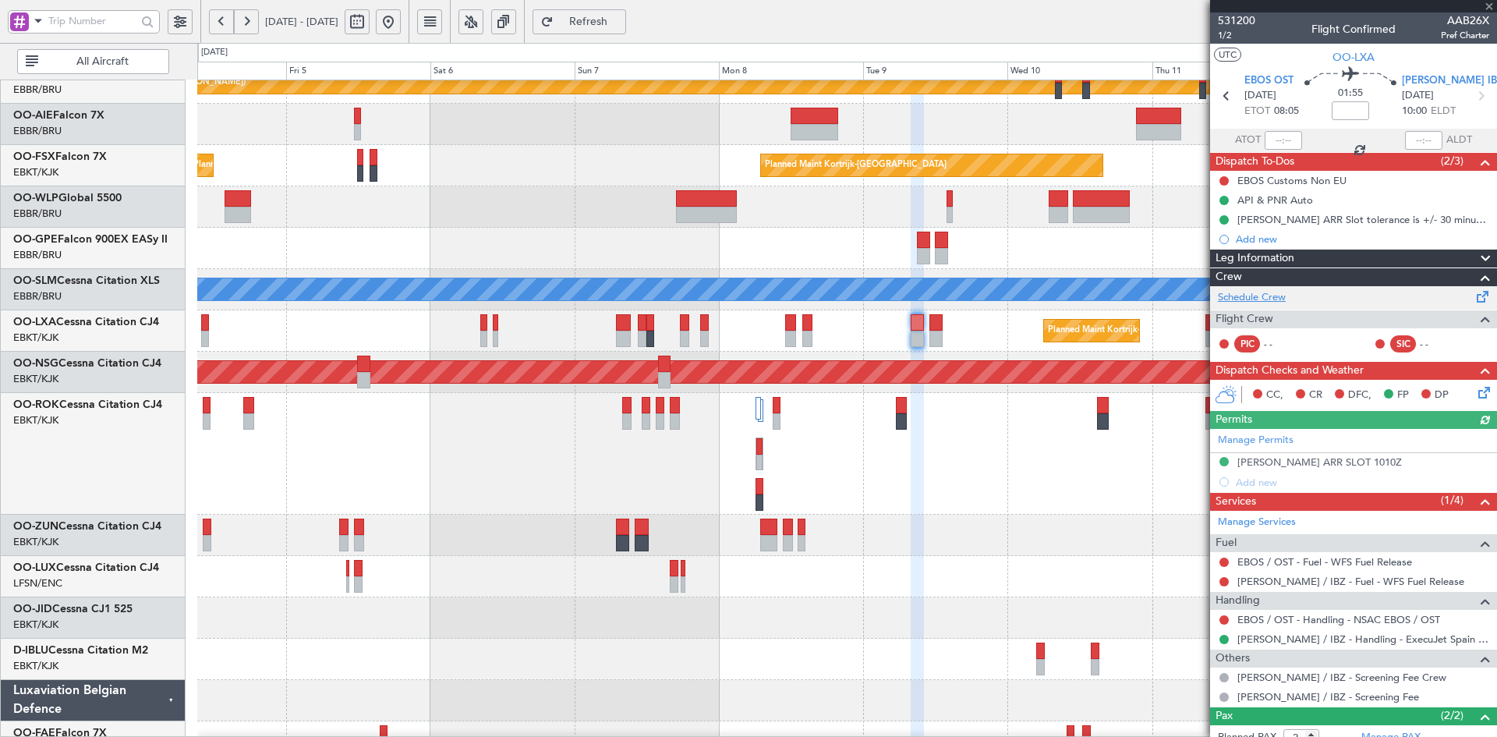
click at [1253, 299] on link "Schedule Crew" at bounding box center [1252, 298] width 68 height 16
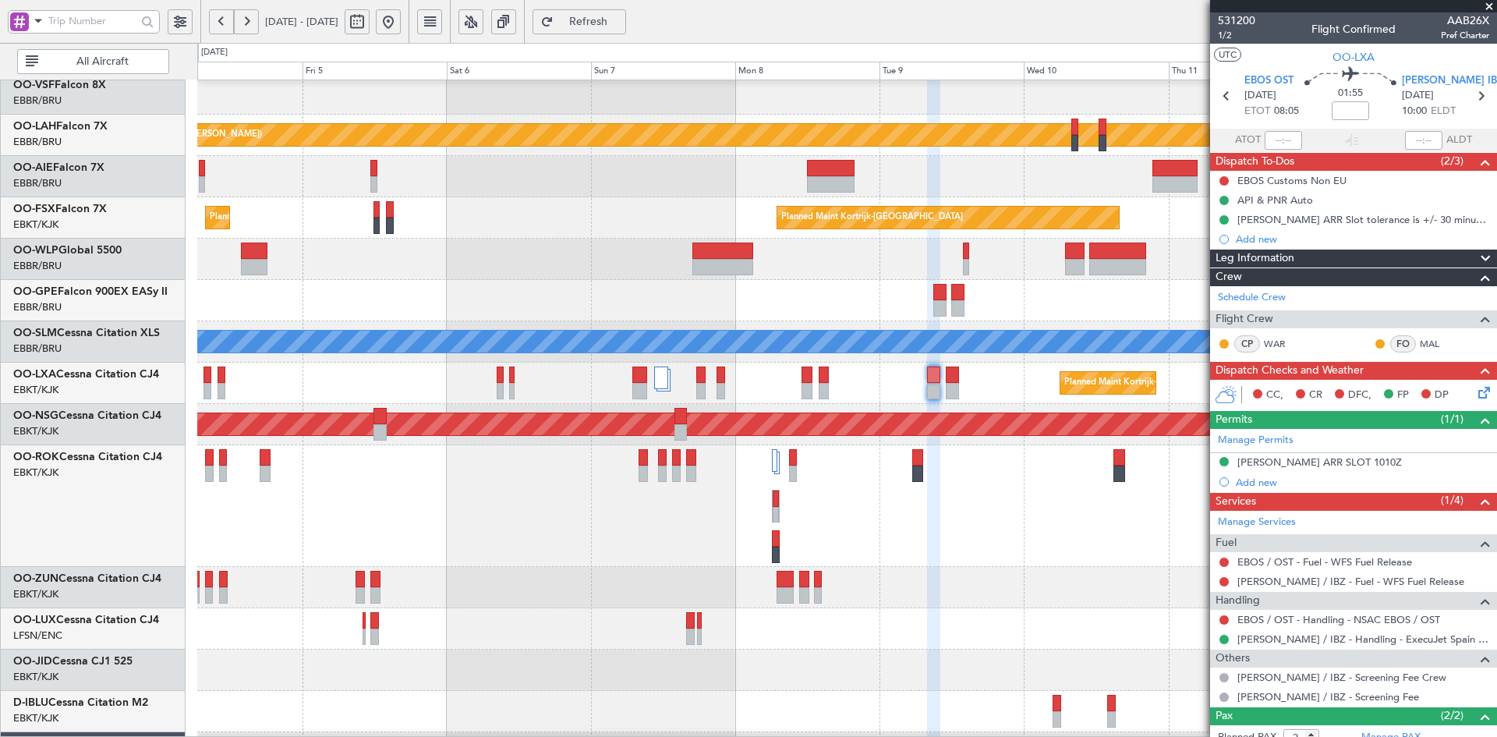
scroll to position [130, 0]
click at [882, 295] on div "No Crew [GEOGRAPHIC_DATA] ([GEOGRAPHIC_DATA] National)" at bounding box center [846, 300] width 1299 height 41
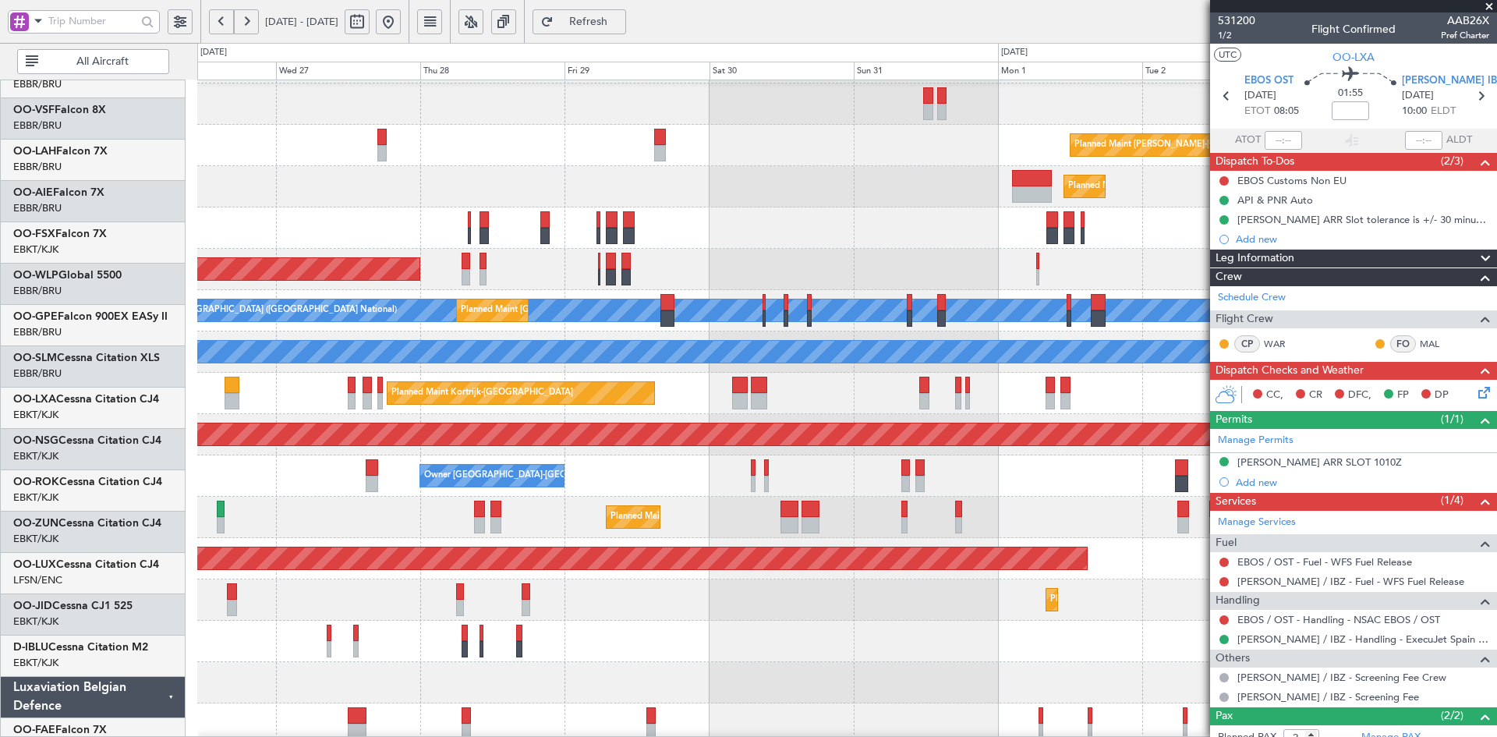
scroll to position [121, 0]
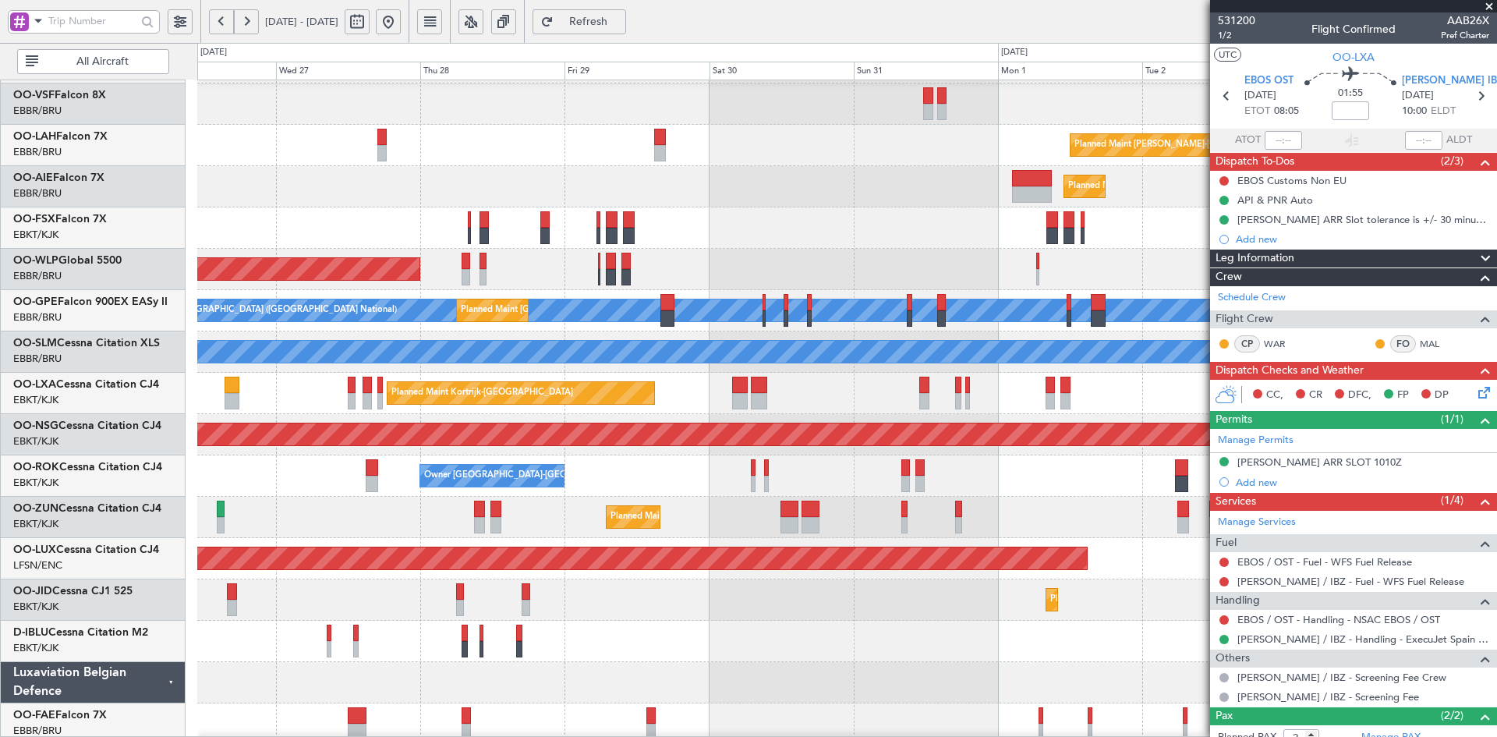
click at [1115, 295] on div "No Crew [GEOGRAPHIC_DATA] ([GEOGRAPHIC_DATA] National) Planned Maint [GEOGRAPHI…" at bounding box center [846, 310] width 1299 height 41
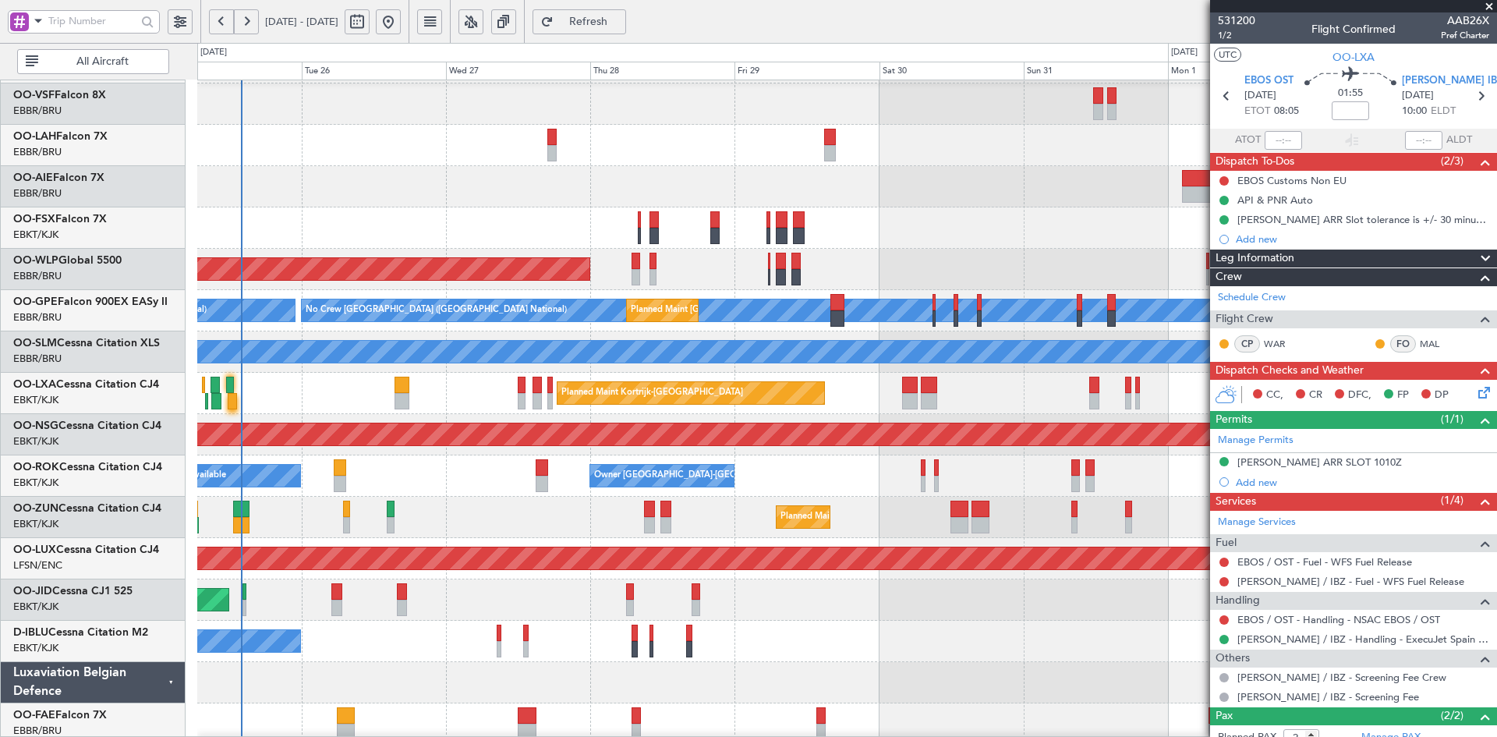
click at [902, 238] on div "Planned Maint Kortrijk-[GEOGRAPHIC_DATA]" at bounding box center [846, 227] width 1299 height 41
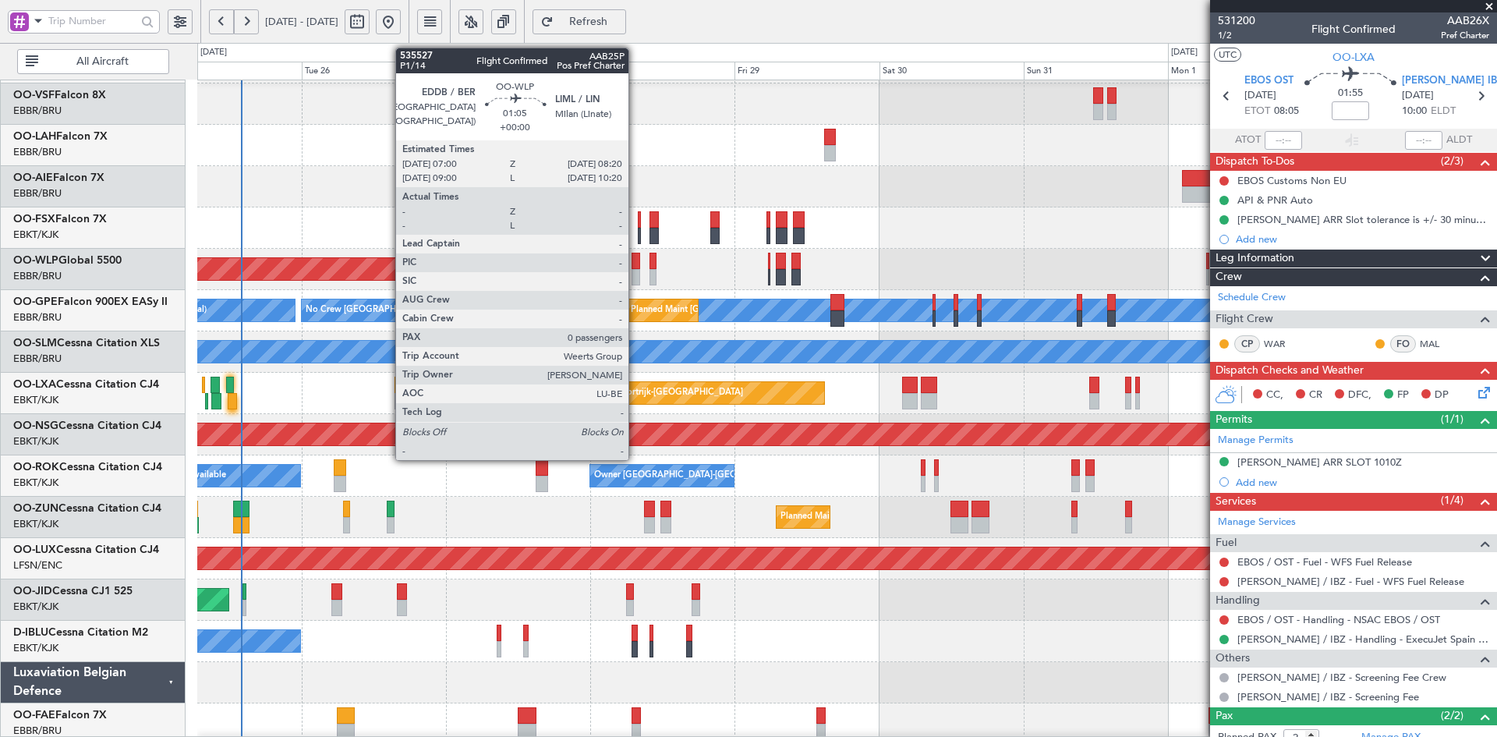
click at [635, 278] on div at bounding box center [635, 277] width 9 height 16
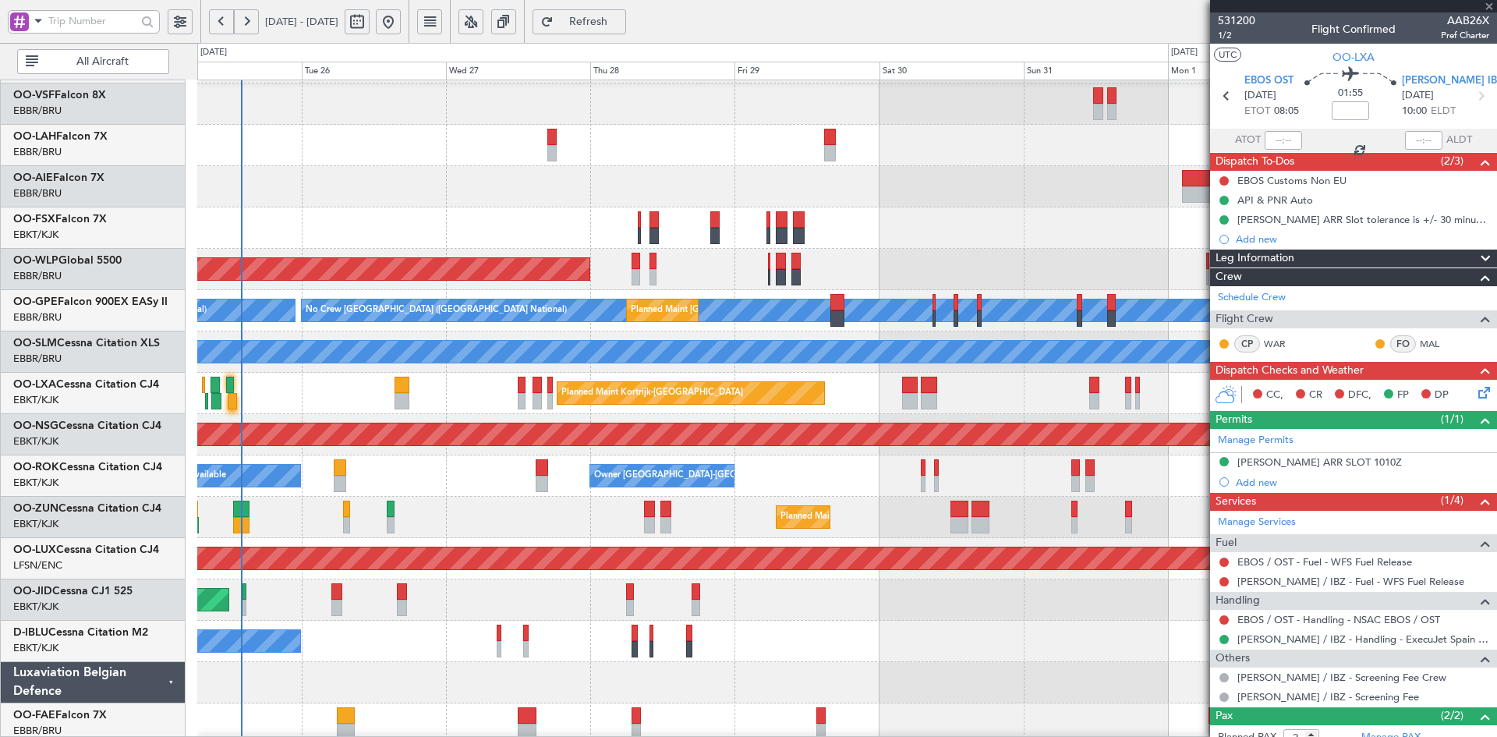
type input "0"
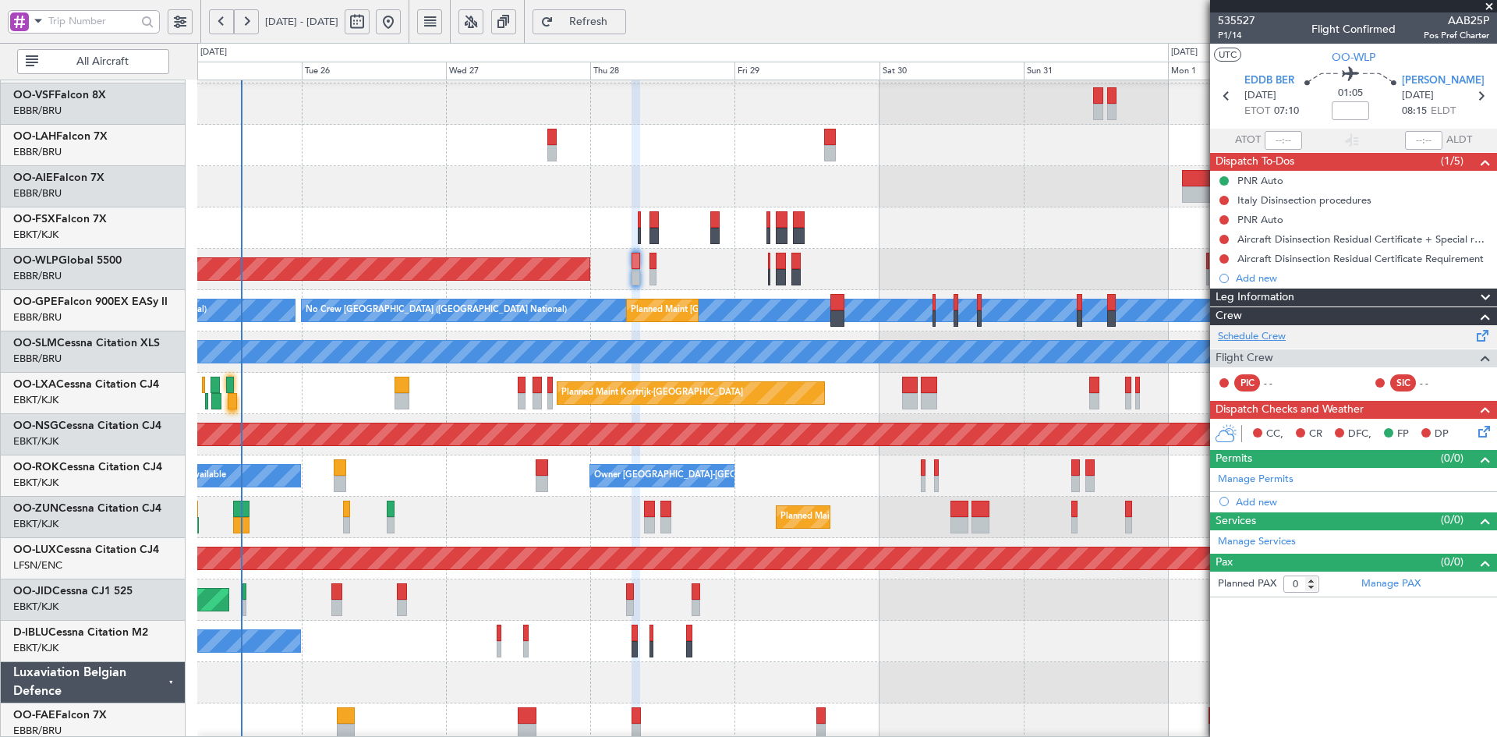
click at [1273, 332] on link "Schedule Crew" at bounding box center [1252, 337] width 68 height 16
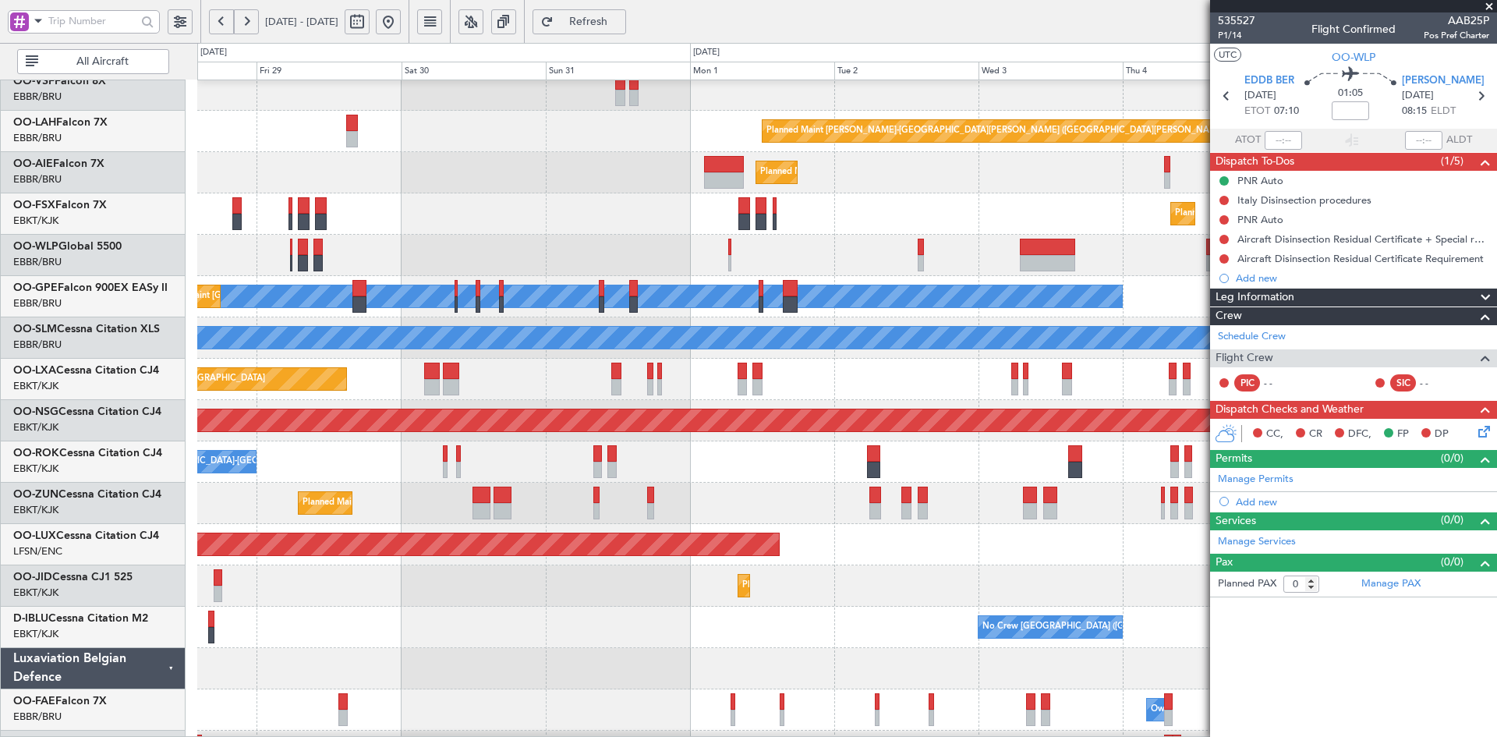
click at [541, 263] on div "Planned Maint [GEOGRAPHIC_DATA] ([GEOGRAPHIC_DATA])" at bounding box center [846, 255] width 1299 height 41
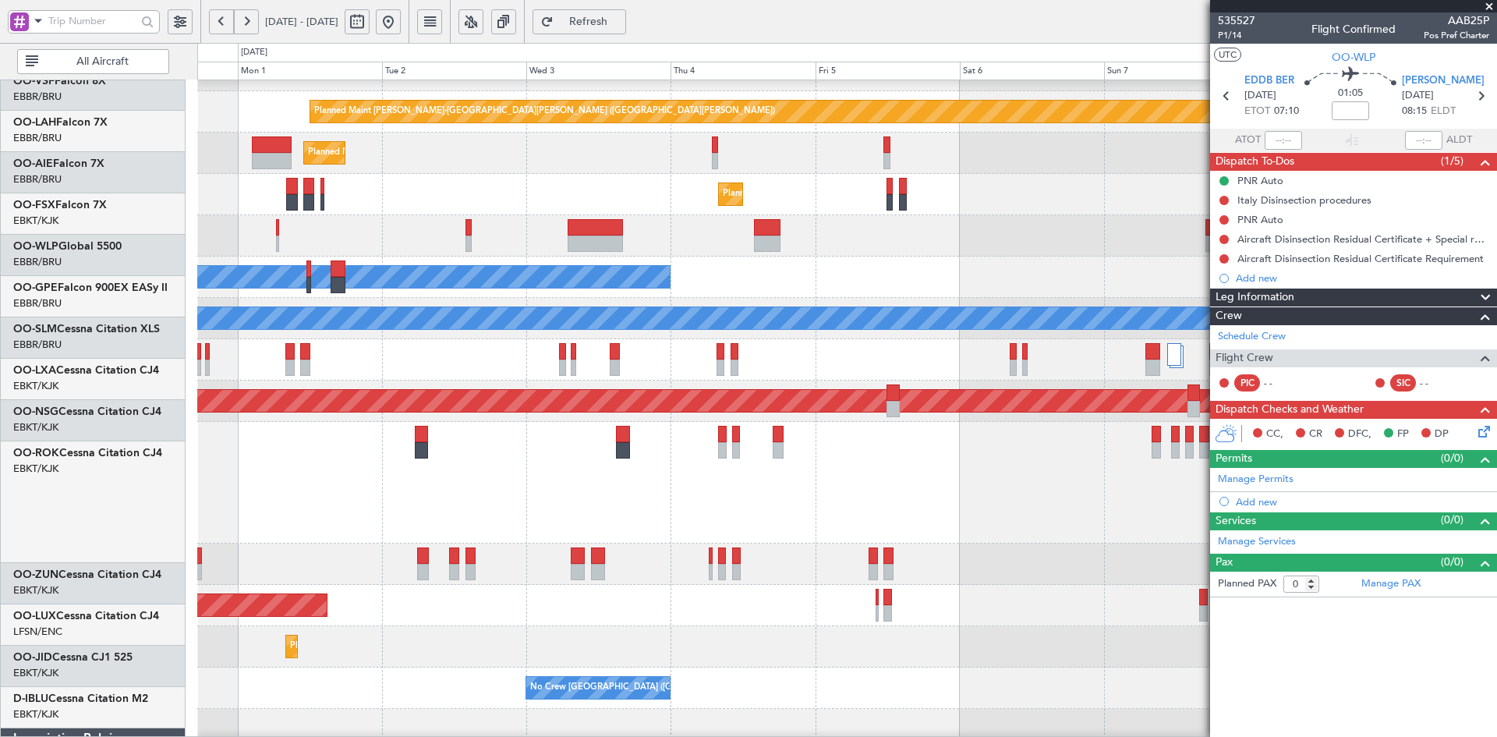
scroll to position [154, 0]
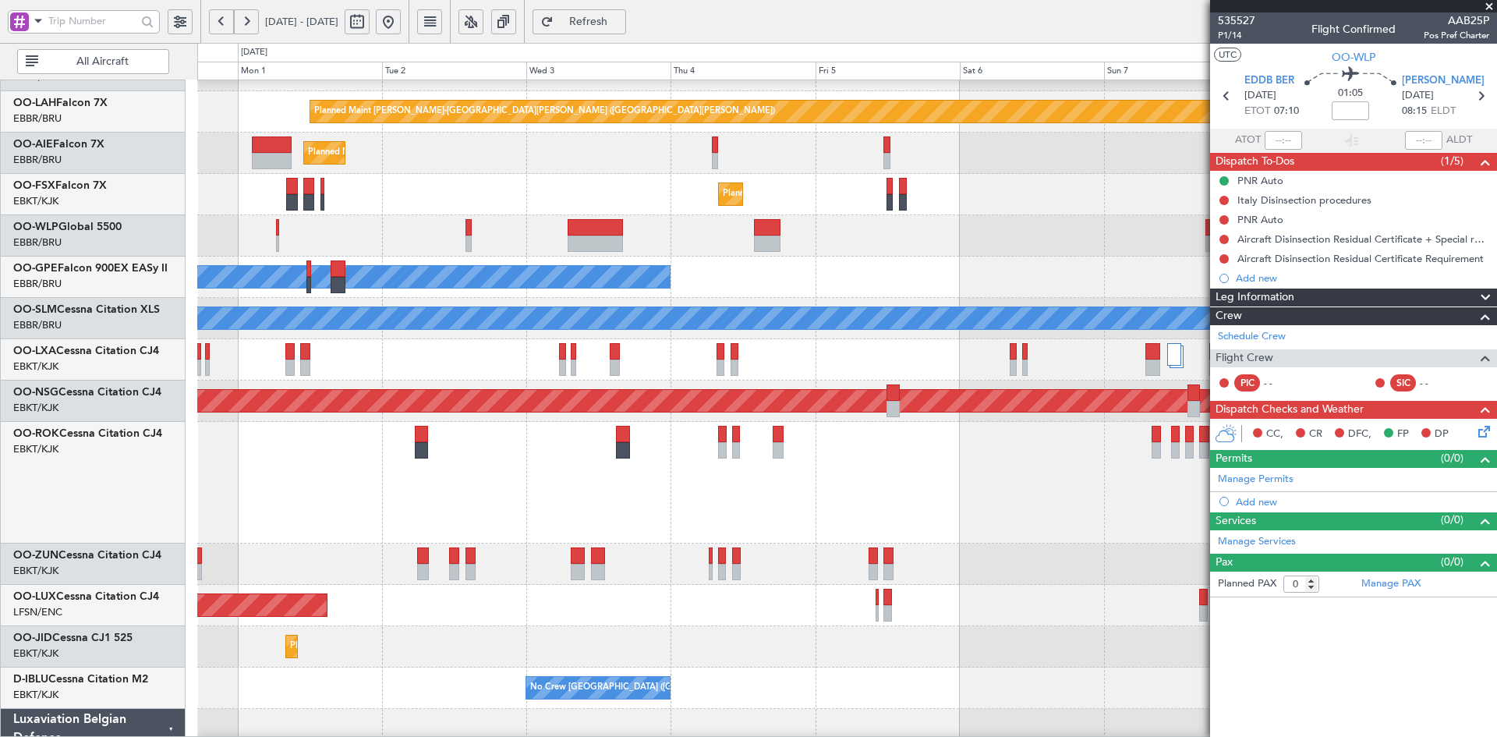
click at [606, 193] on div "Planned Maint Kortrijk-[GEOGRAPHIC_DATA] Planned Maint [GEOGRAPHIC_DATA]-[GEOGR…" at bounding box center [846, 194] width 1299 height 41
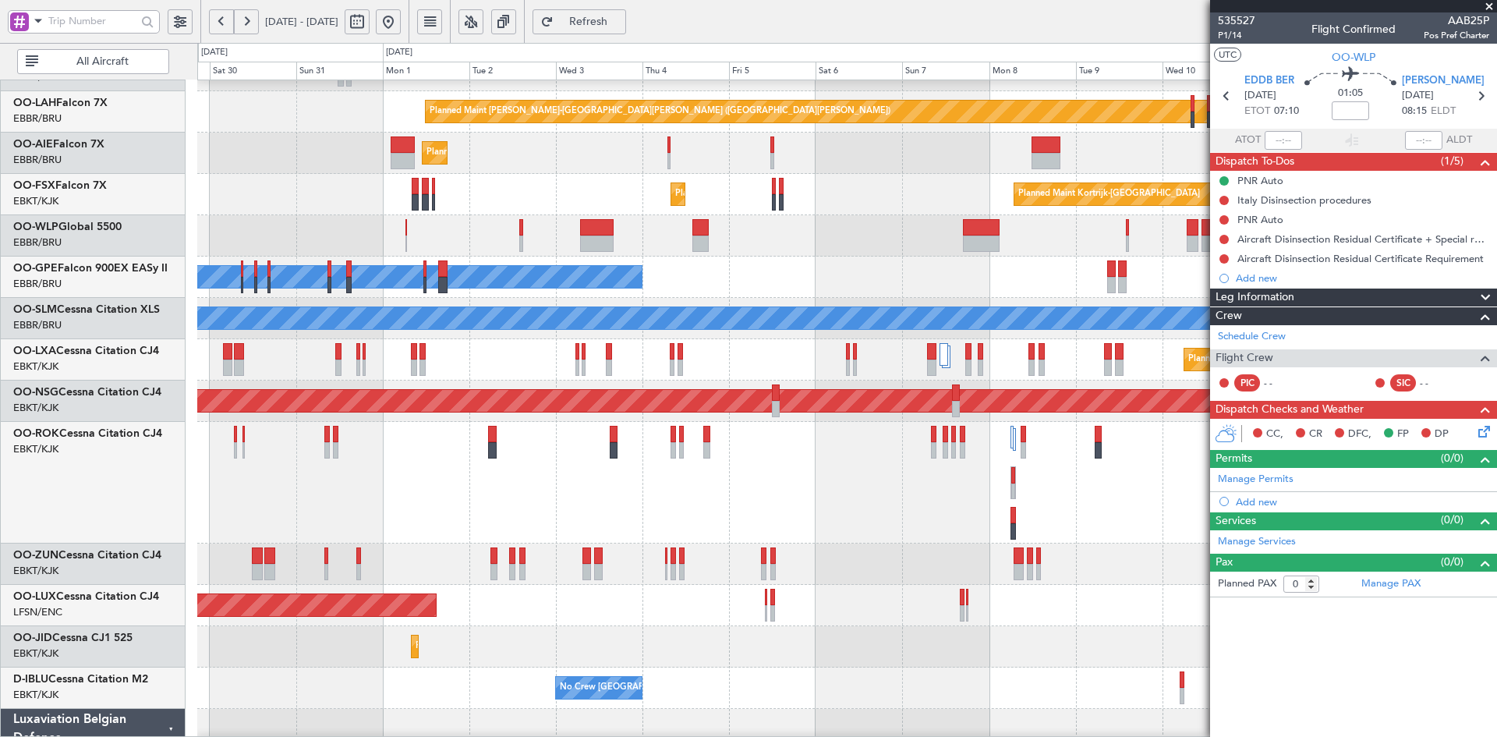
click at [987, 217] on div "Planned Maint [GEOGRAPHIC_DATA] ([GEOGRAPHIC_DATA])" at bounding box center [846, 235] width 1299 height 41
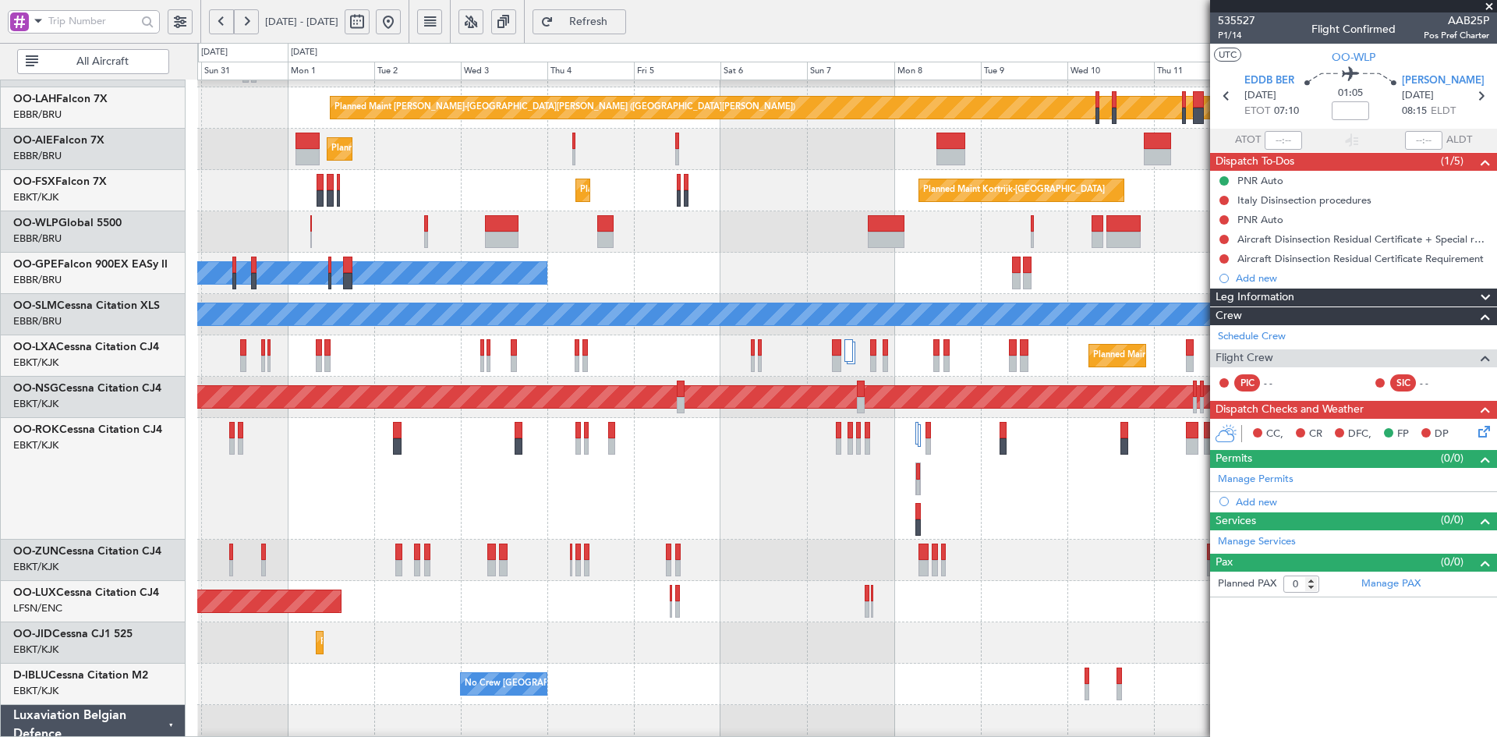
click at [804, 163] on div "Planned Maint [GEOGRAPHIC_DATA] ([GEOGRAPHIC_DATA])" at bounding box center [846, 149] width 1299 height 41
click at [574, 164] on div "Planned Maint [GEOGRAPHIC_DATA] ([GEOGRAPHIC_DATA])" at bounding box center [846, 149] width 1299 height 41
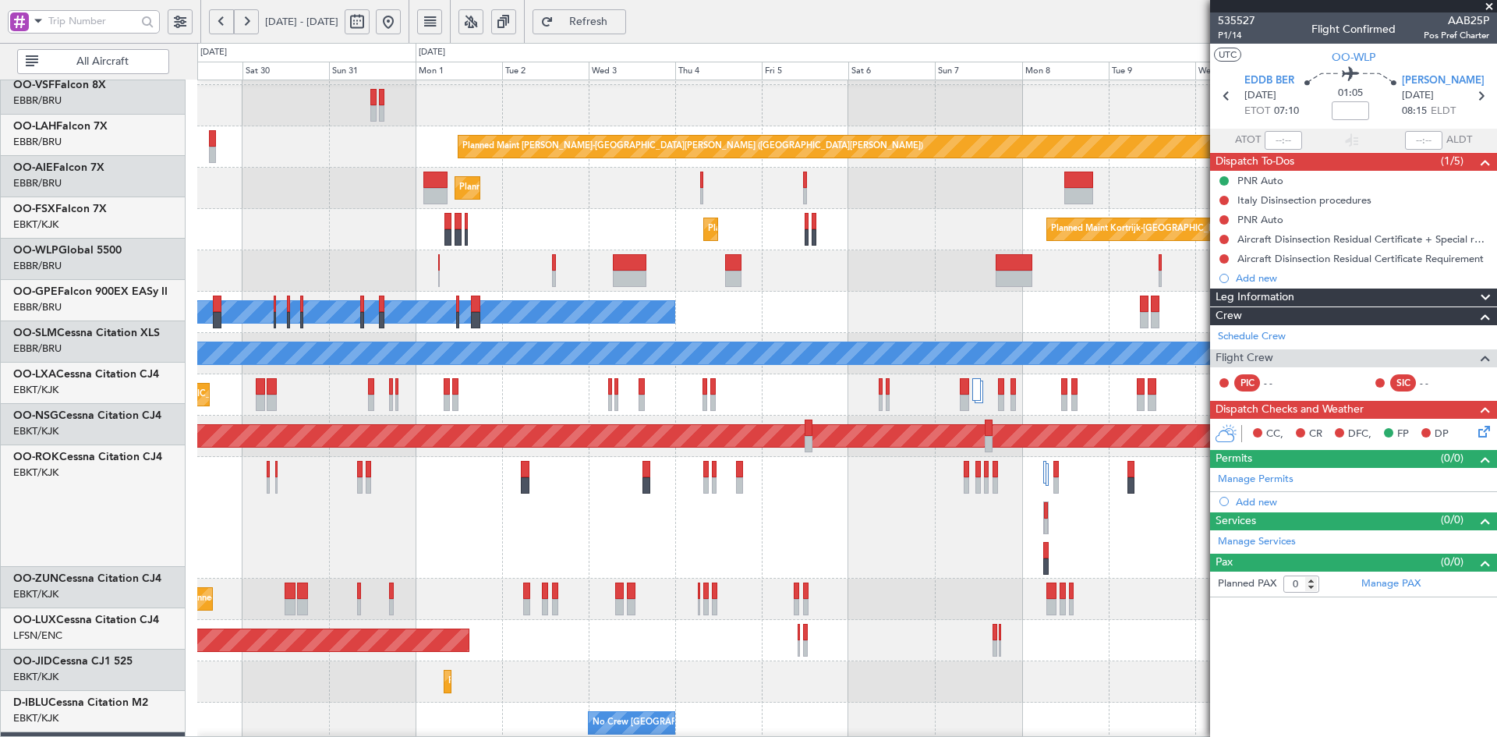
scroll to position [119, 0]
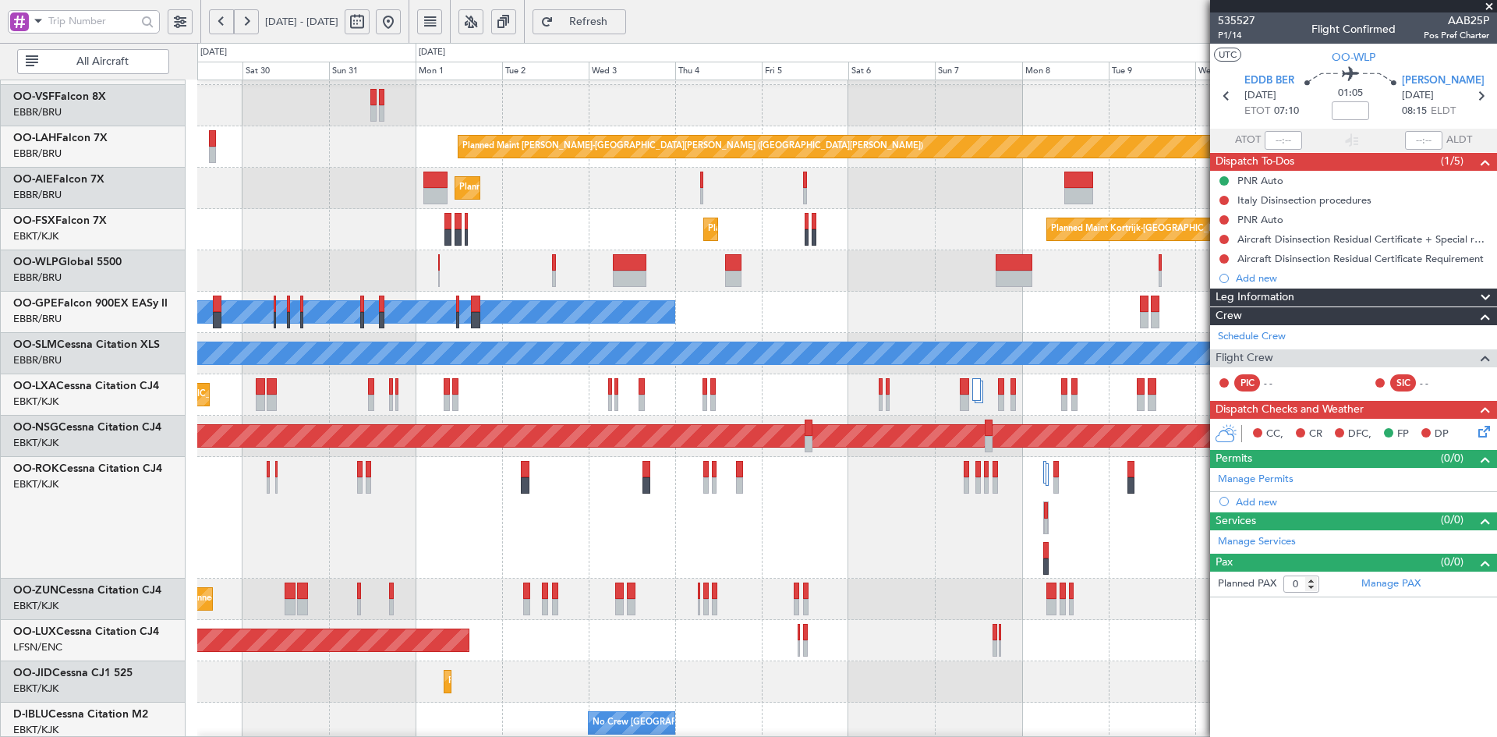
click at [873, 260] on div "Planned Maint [GEOGRAPHIC_DATA] ([GEOGRAPHIC_DATA])" at bounding box center [846, 270] width 1299 height 41
click at [995, 203] on div "Planned Maint [GEOGRAPHIC_DATA] ([GEOGRAPHIC_DATA])" at bounding box center [846, 188] width 1299 height 41
click at [710, 278] on div "Planned Maint [GEOGRAPHIC_DATA] ([GEOGRAPHIC_DATA])" at bounding box center [846, 270] width 1299 height 41
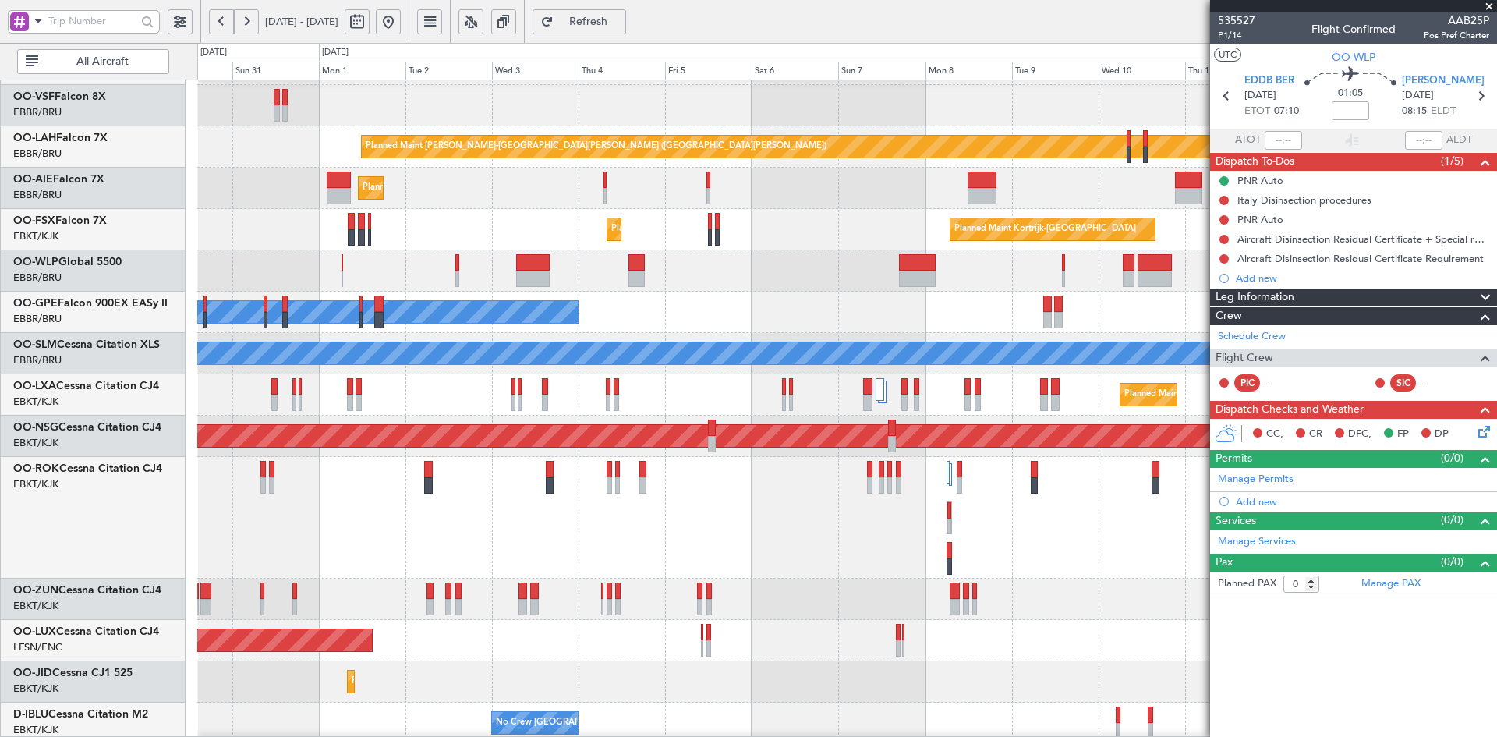
click at [734, 278] on div "Planned Maint [GEOGRAPHIC_DATA] ([GEOGRAPHIC_DATA])" at bounding box center [846, 270] width 1299 height 41
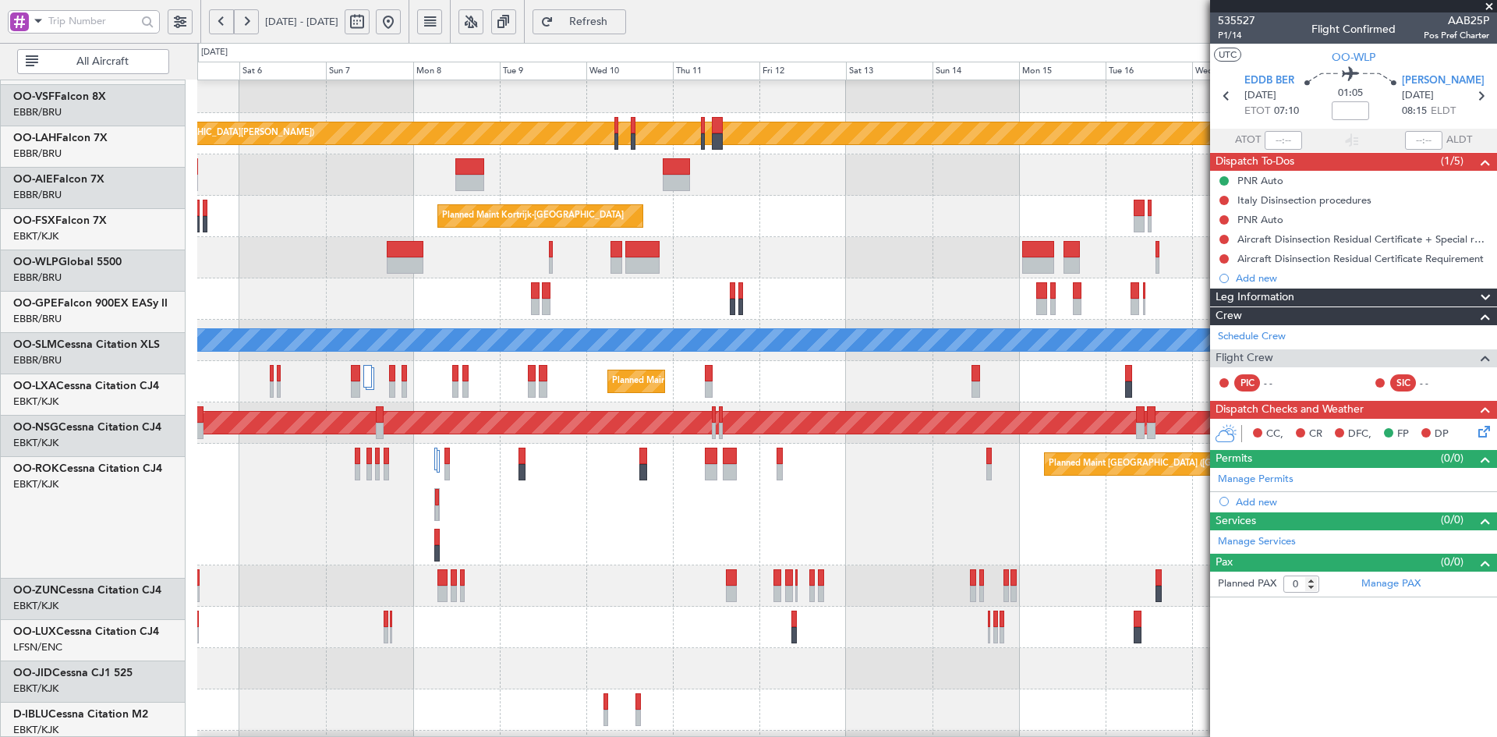
scroll to position [134, 0]
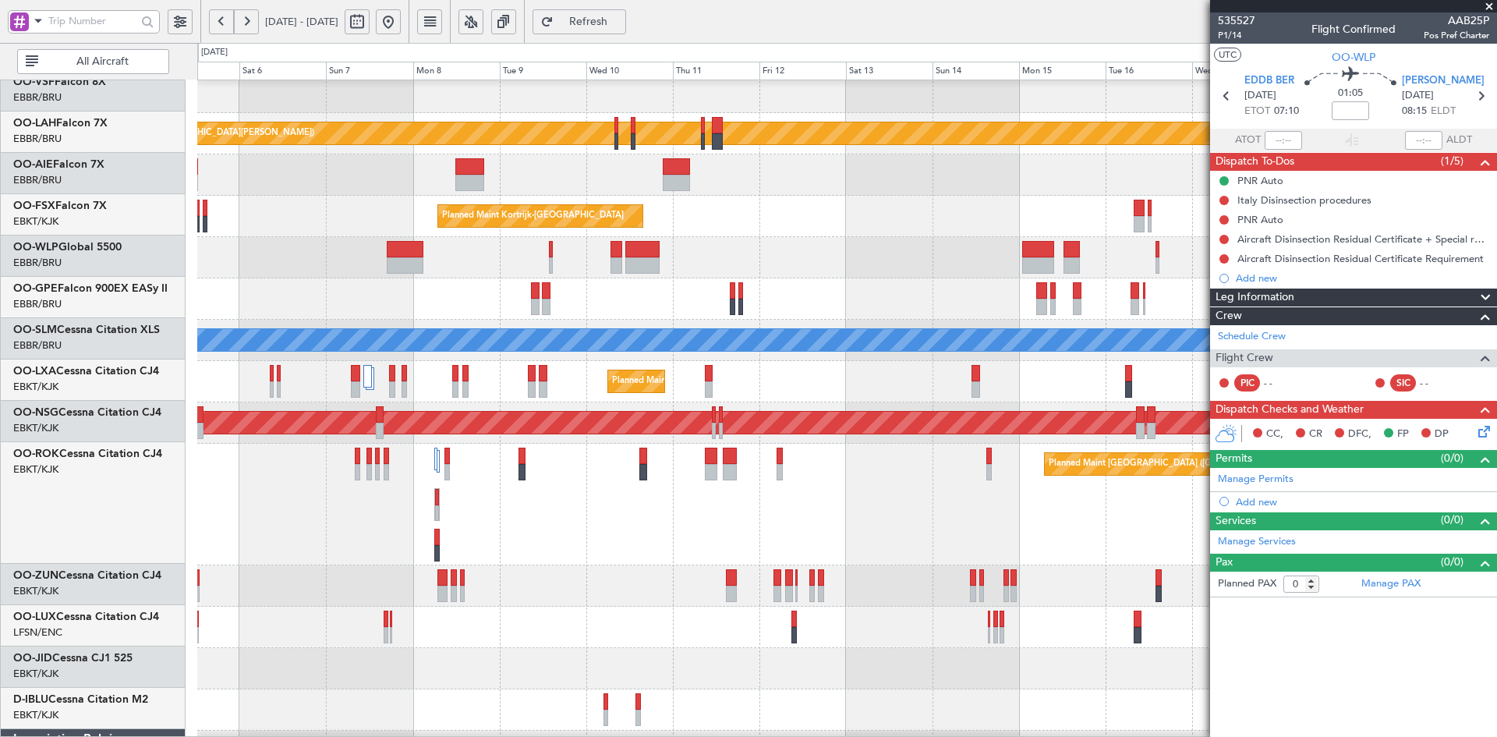
click at [737, 265] on div at bounding box center [846, 257] width 1299 height 41
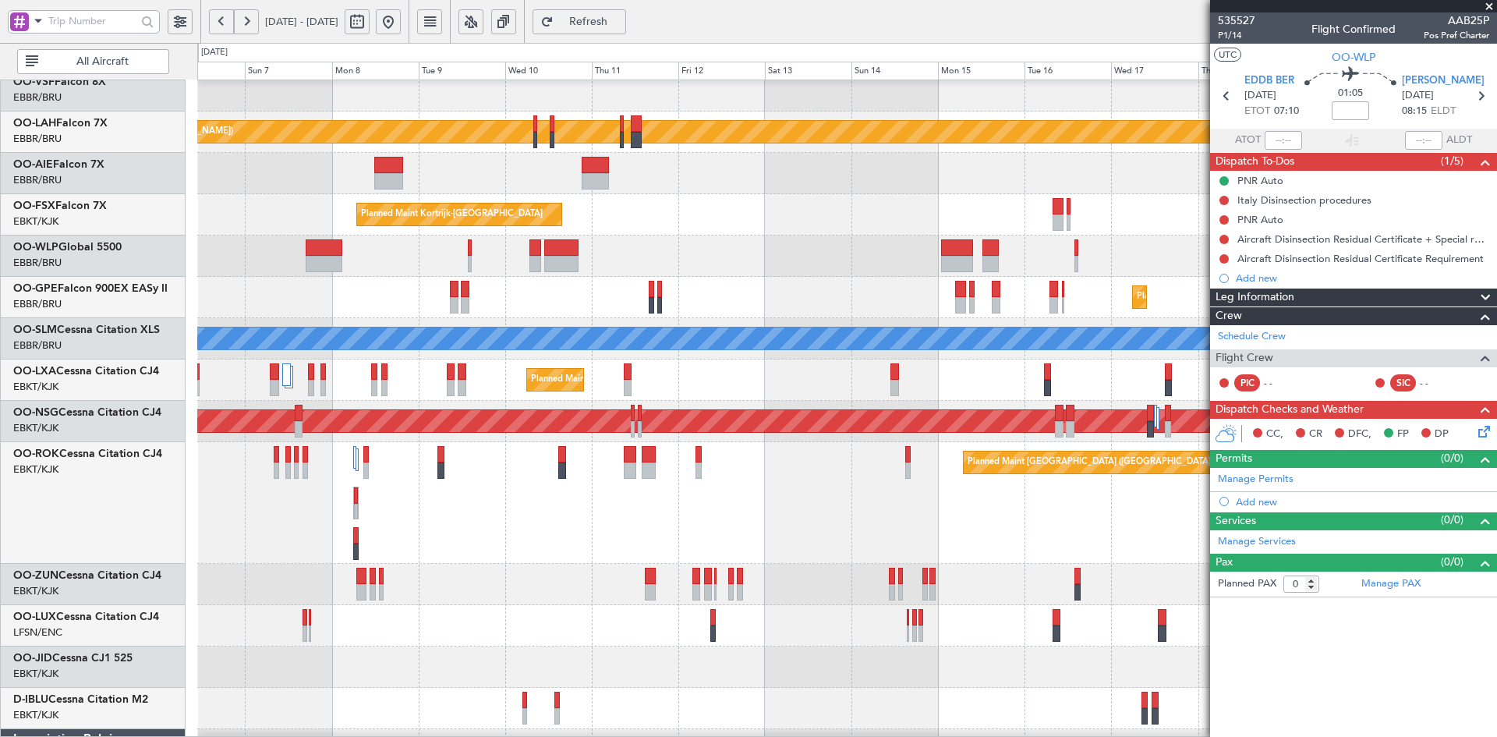
click at [1085, 197] on div "Planned Maint Kortrijk-Wevelgem Planned Maint Kortrijk-Wevelgem" at bounding box center [846, 214] width 1299 height 41
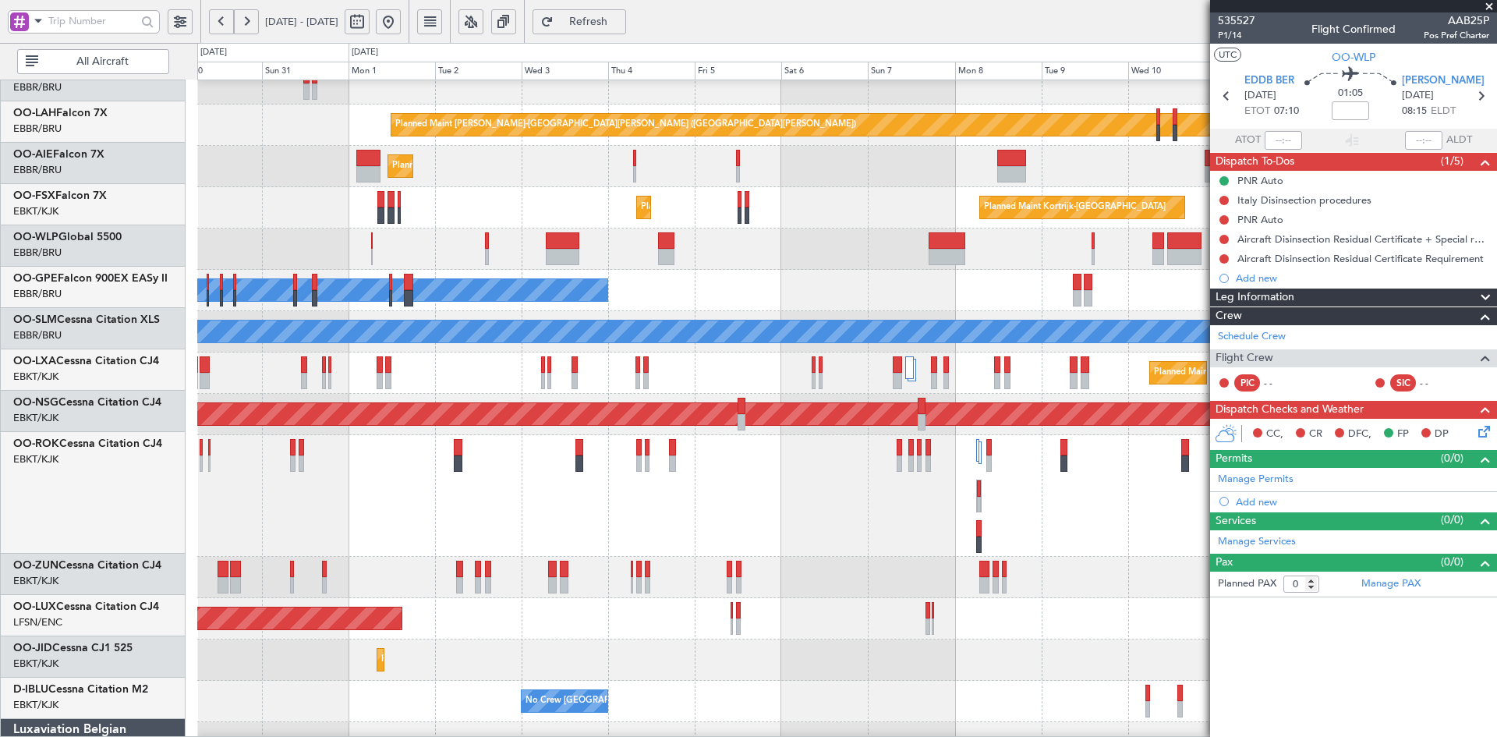
scroll to position [141, 0]
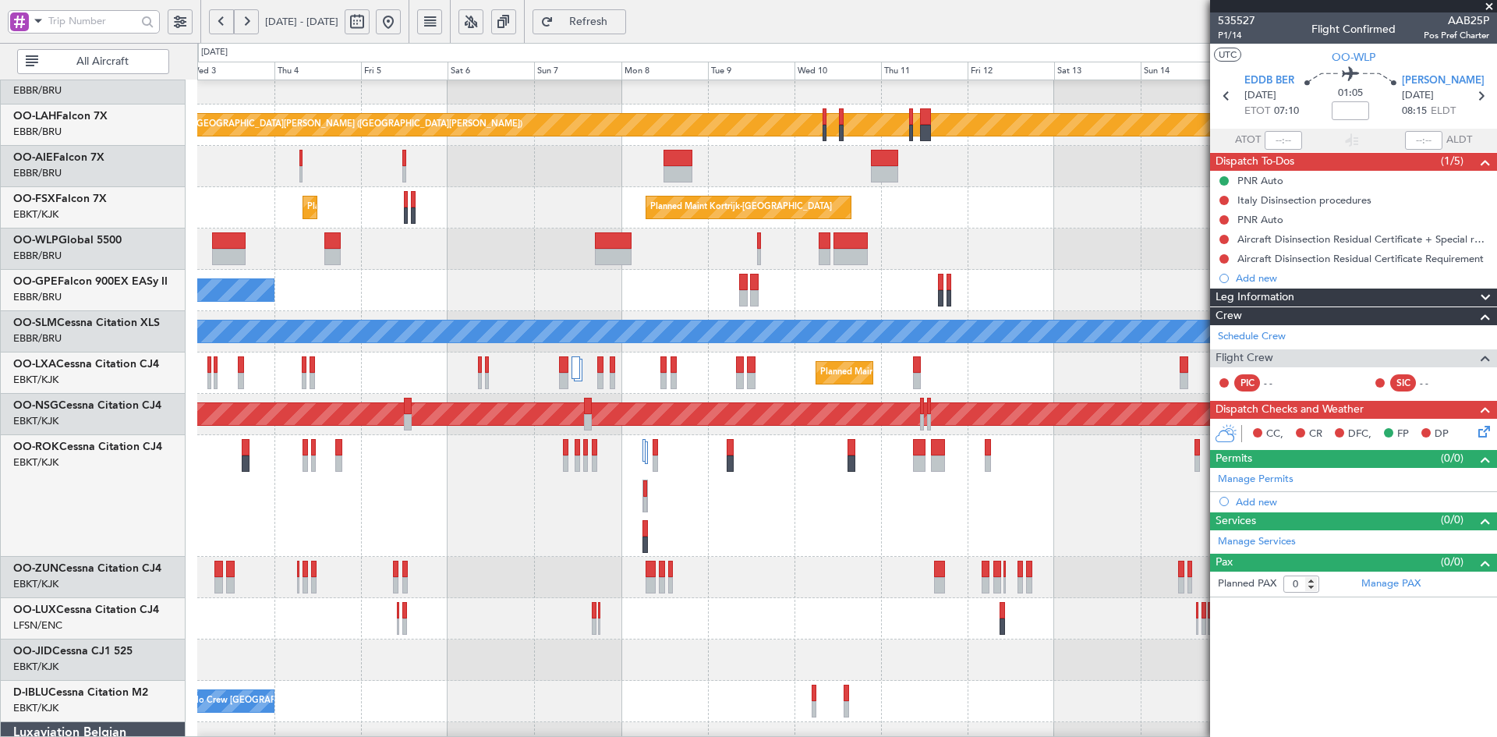
click at [404, 254] on div at bounding box center [846, 248] width 1299 height 41
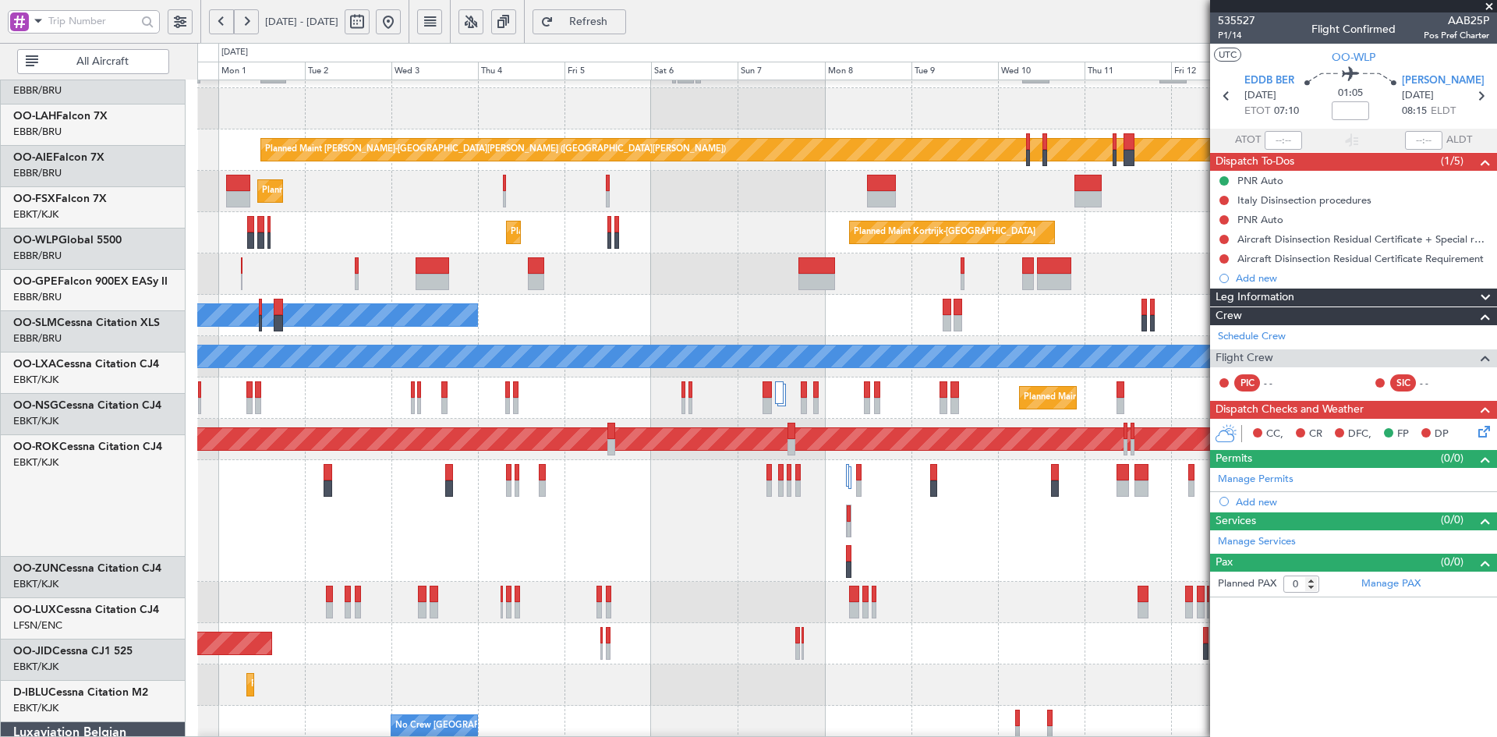
scroll to position [116, 0]
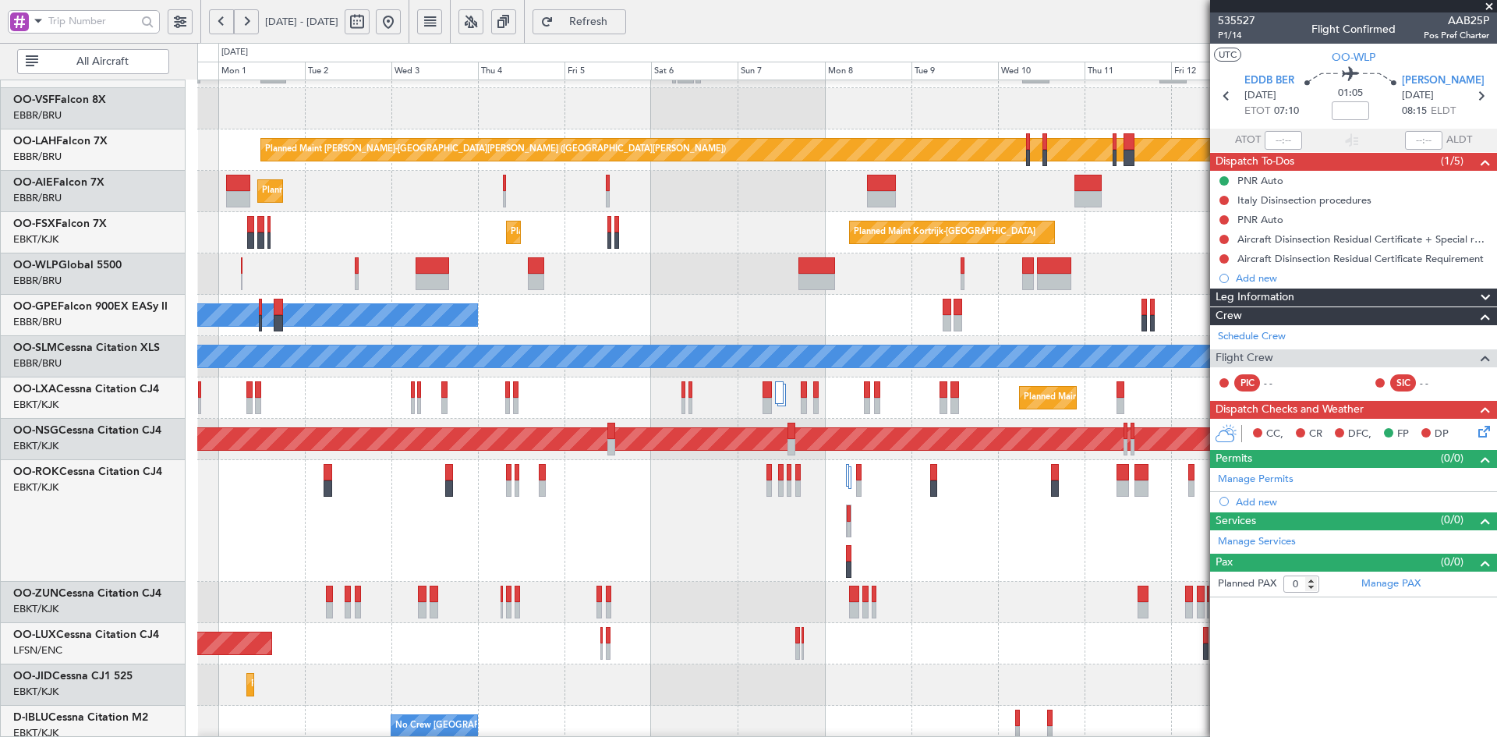
click at [592, 281] on div at bounding box center [846, 273] width 1299 height 41
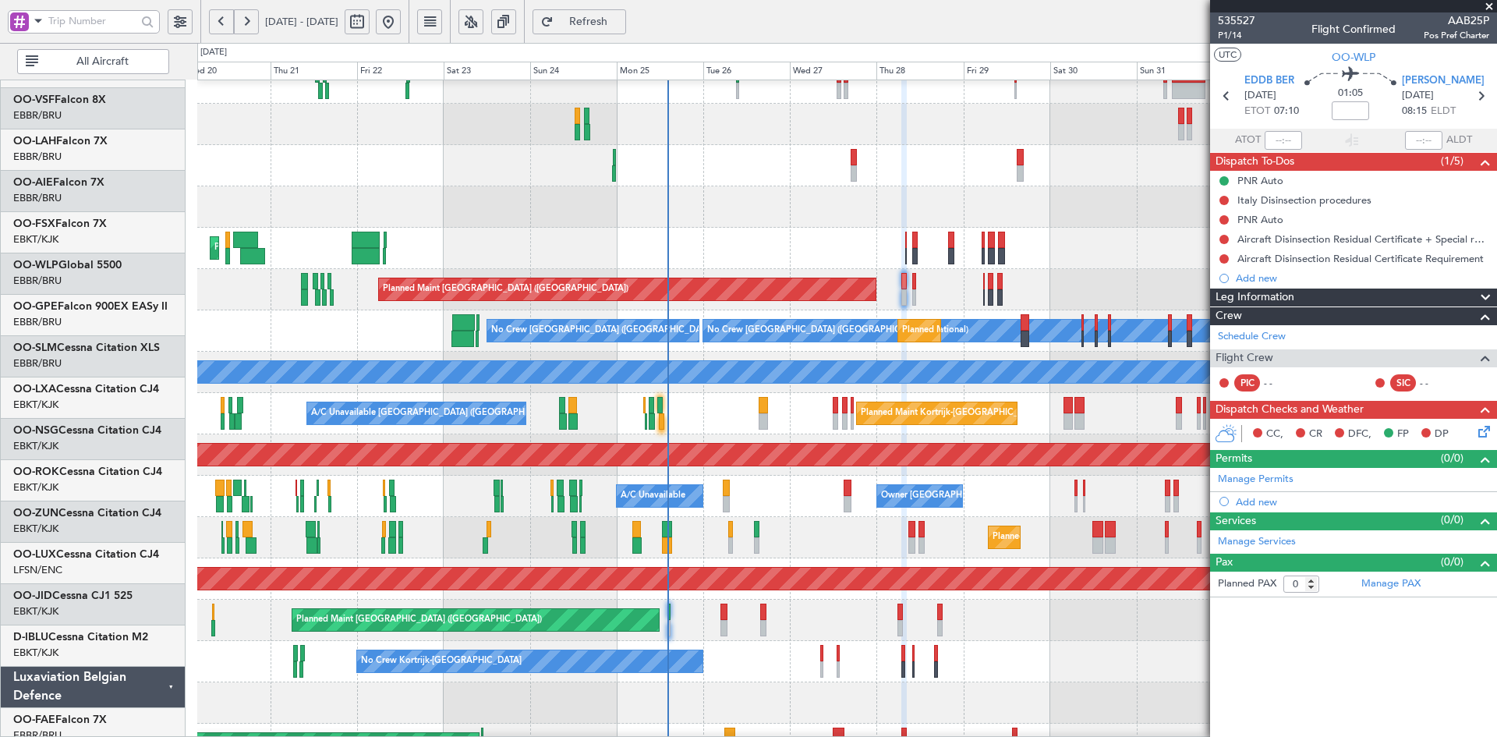
scroll to position [101, 0]
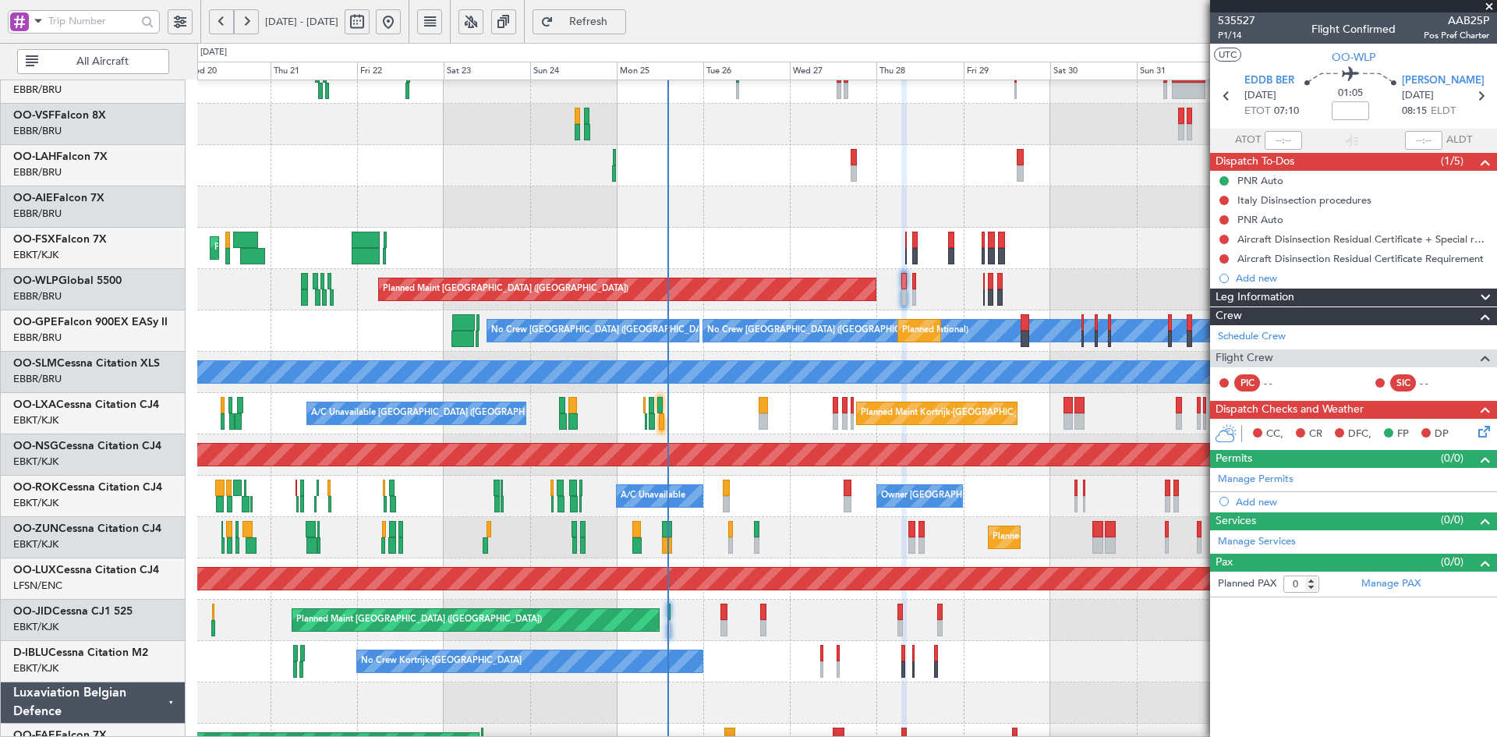
click at [1382, 236] on fb-app "31 Aug 2025 - 15 Sep 2025 Refresh Quick Links All Aircraft AOG Maint Geneva (Co…" at bounding box center [748, 378] width 1497 height 718
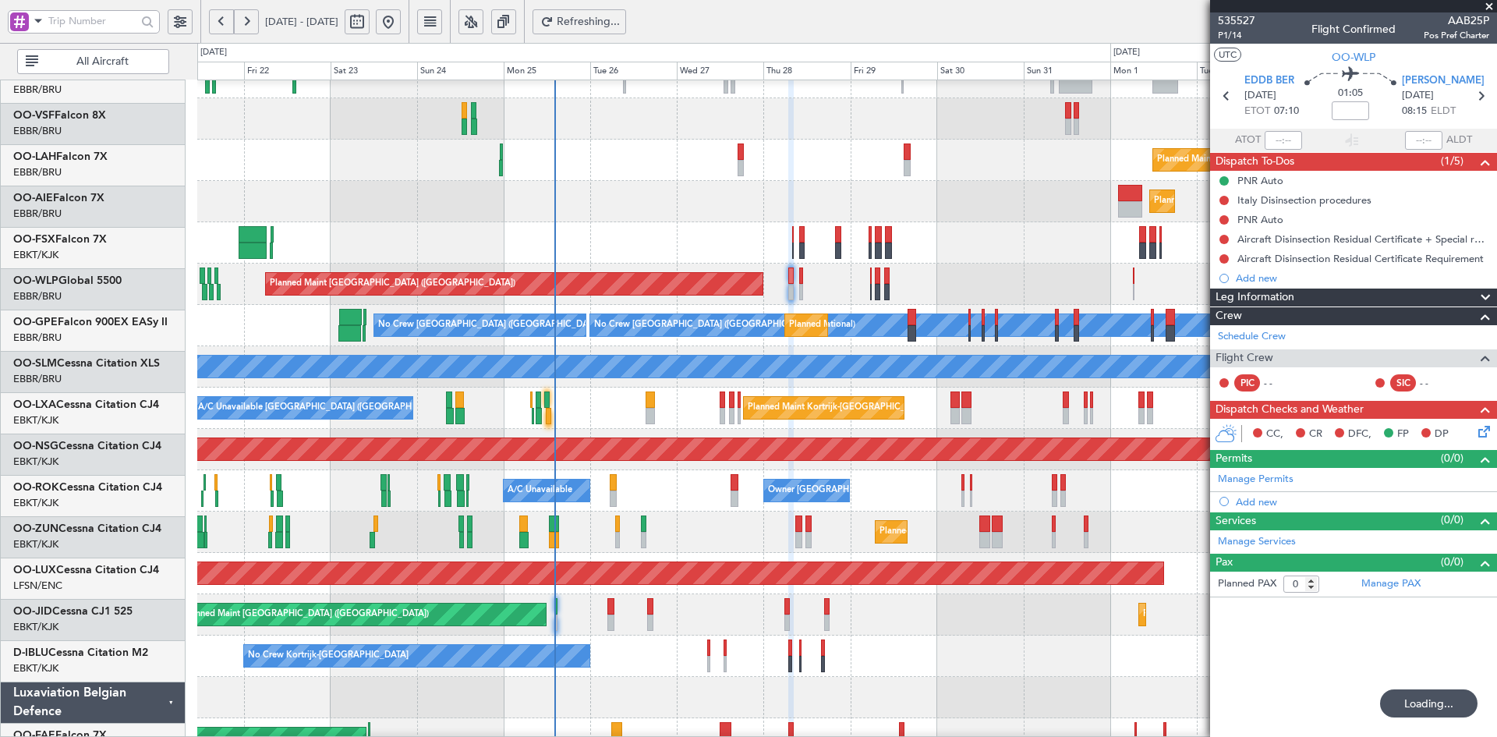
scroll to position [106, 0]
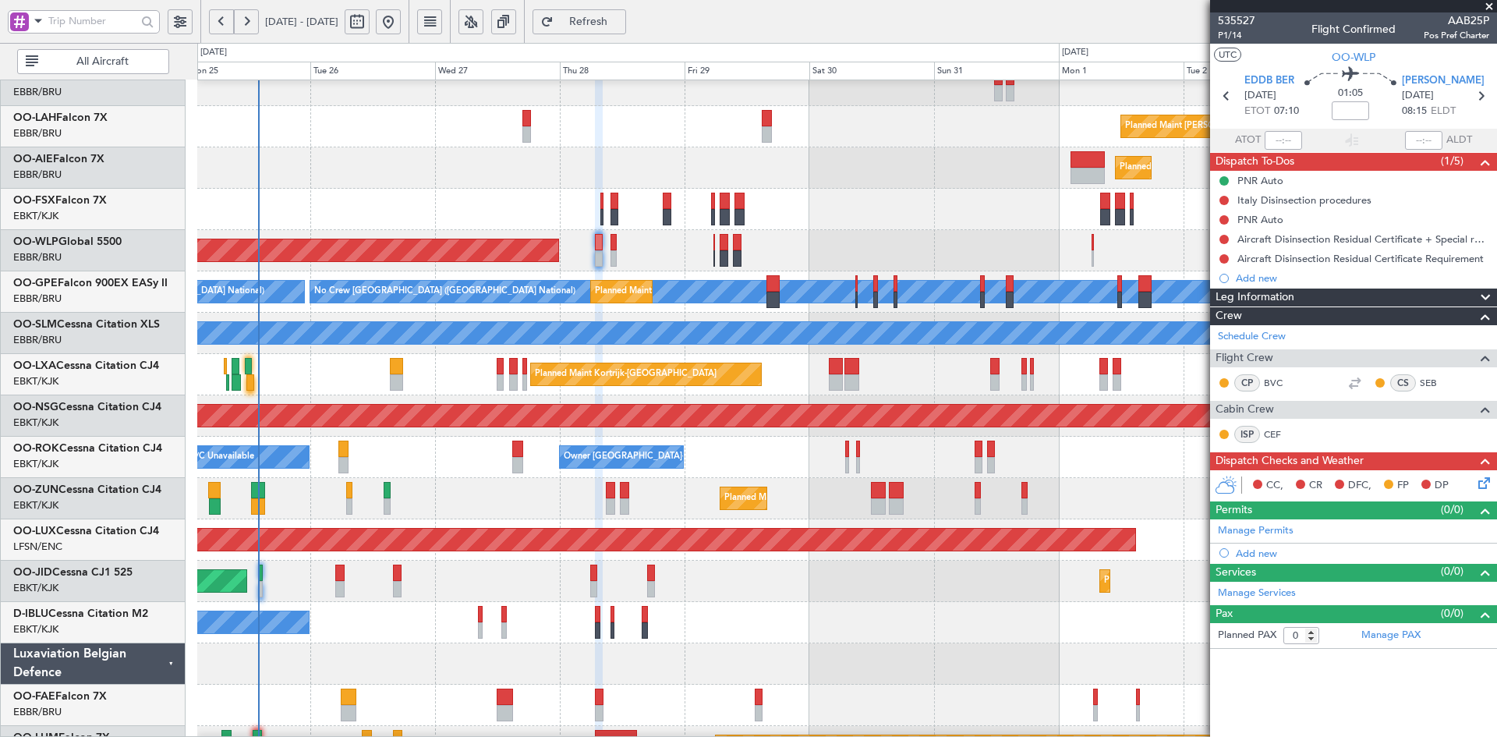
click at [914, 156] on div "Planned Maint [GEOGRAPHIC_DATA] ([GEOGRAPHIC_DATA])" at bounding box center [846, 167] width 1299 height 41
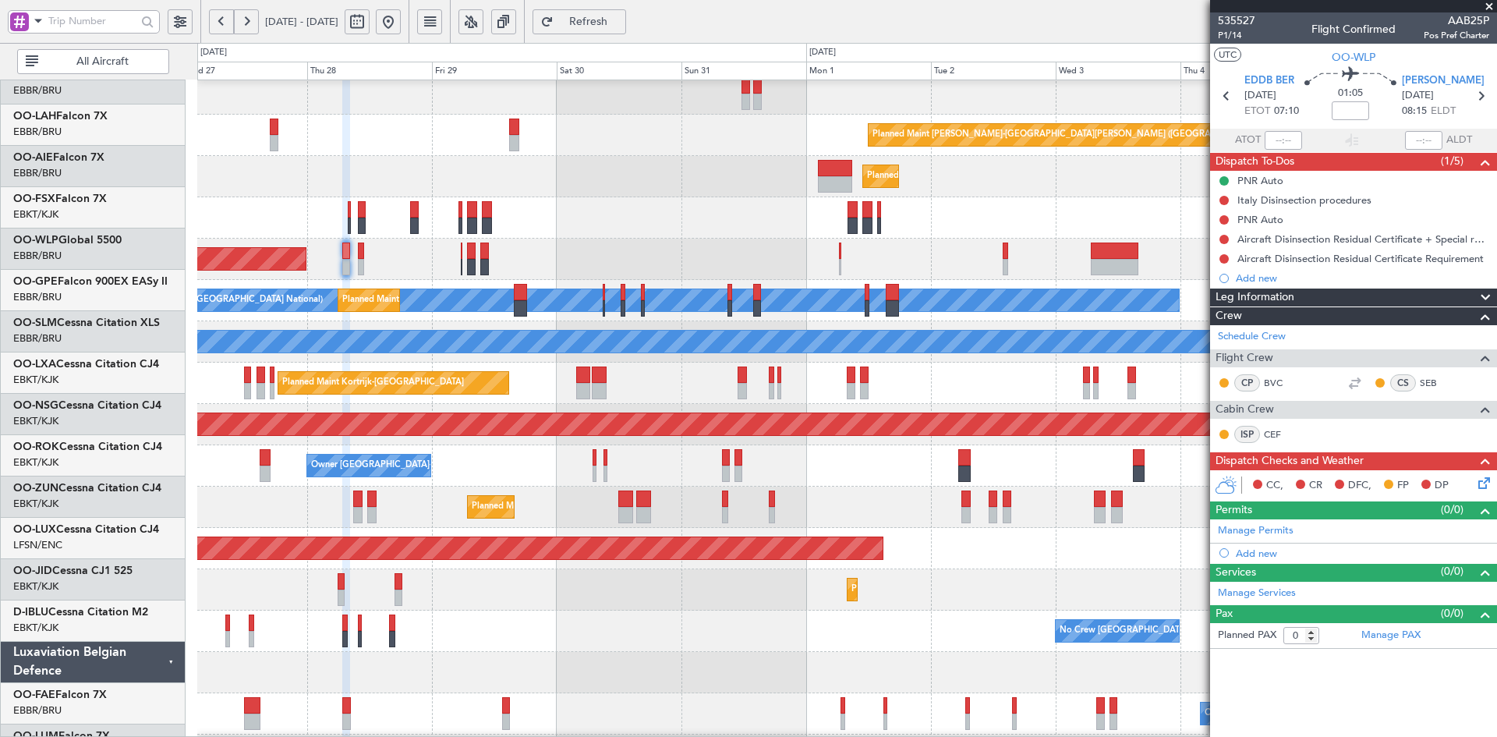
scroll to position [126, 0]
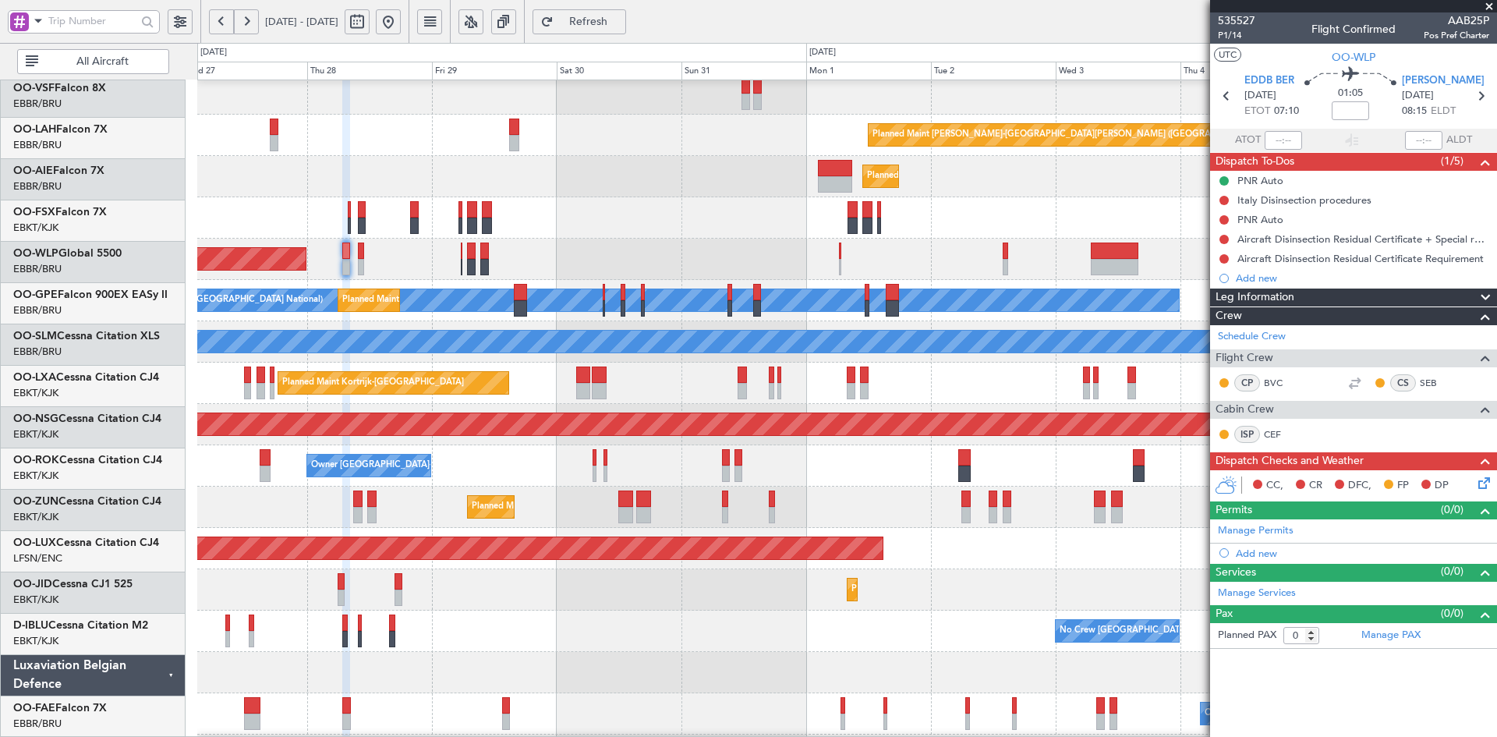
click at [679, 204] on div "Planned Maint Kortrijk-[GEOGRAPHIC_DATA] Planned Maint [GEOGRAPHIC_DATA]-[GEOGR…" at bounding box center [846, 217] width 1299 height 41
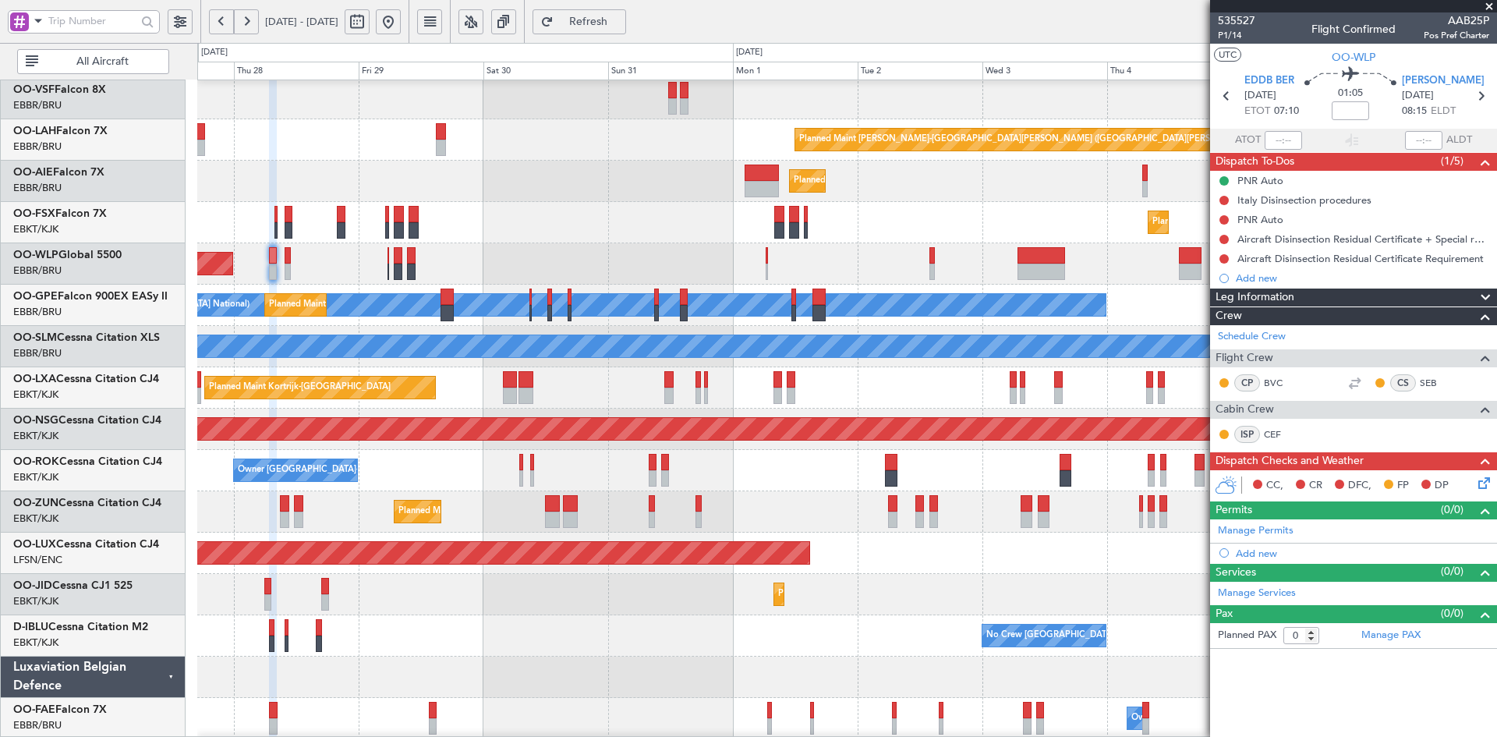
click at [604, 164] on div "Planned Maint [GEOGRAPHIC_DATA] ([GEOGRAPHIC_DATA])" at bounding box center [846, 181] width 1299 height 41
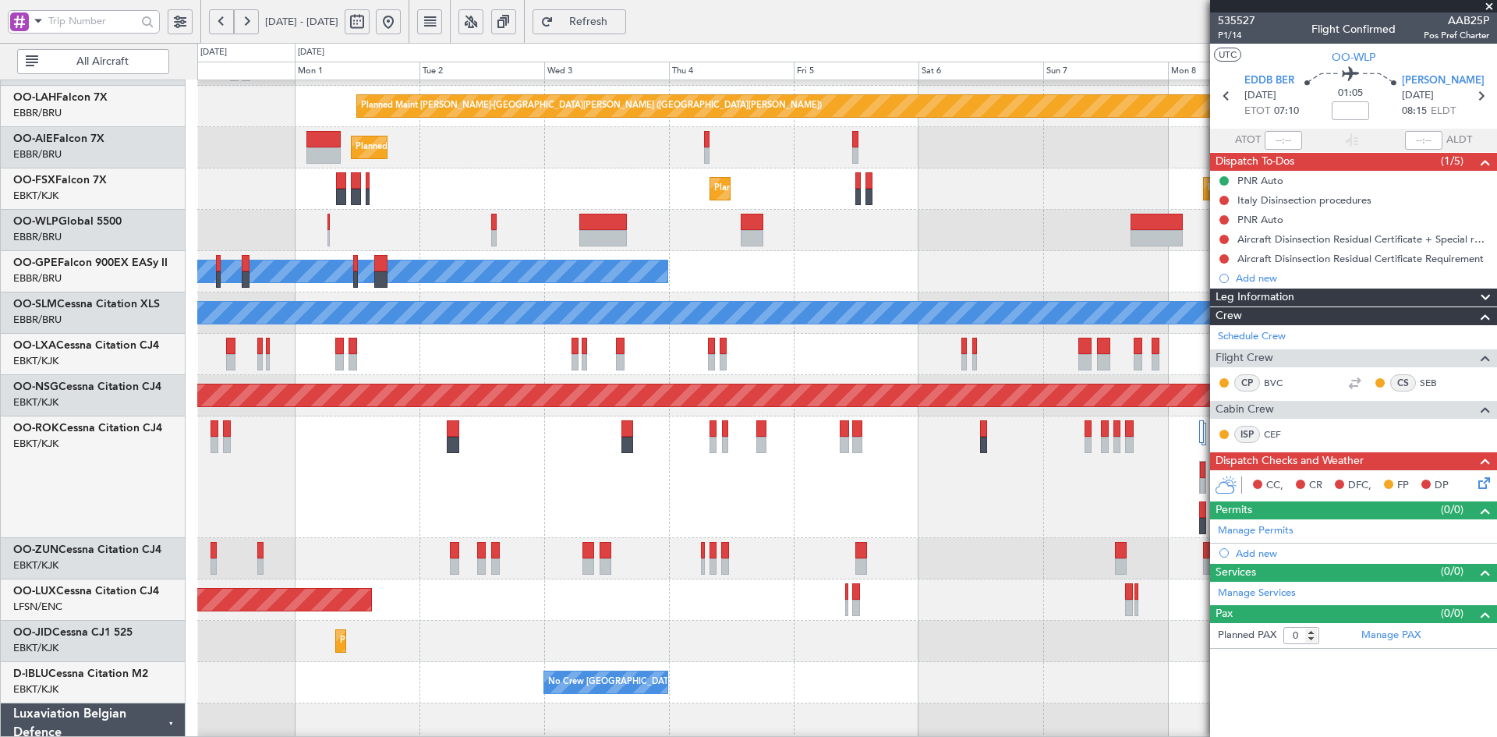
click at [724, 280] on div "No Crew Brussels (Brussels National) Planned Maint Brussels (Brussels National)" at bounding box center [846, 271] width 1299 height 41
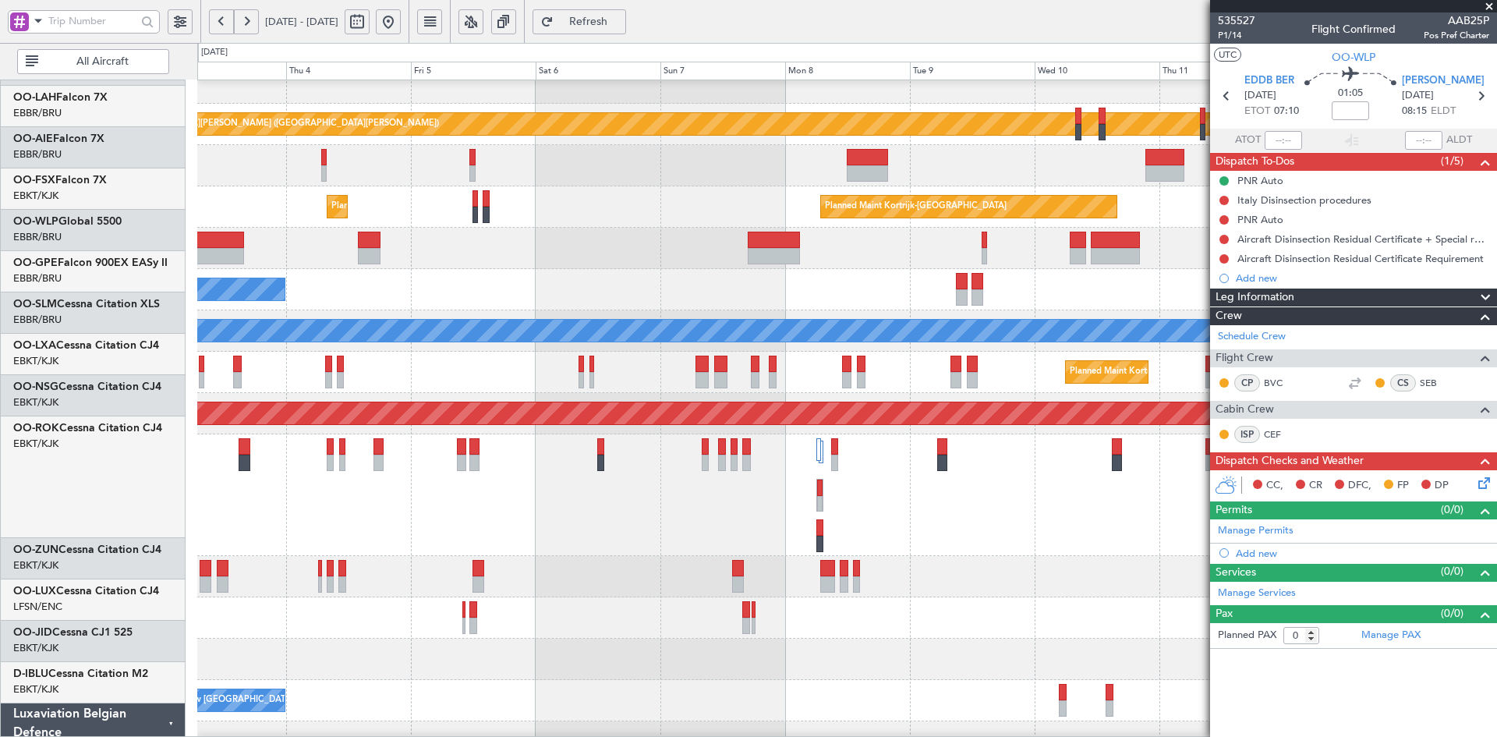
scroll to position [142, 0]
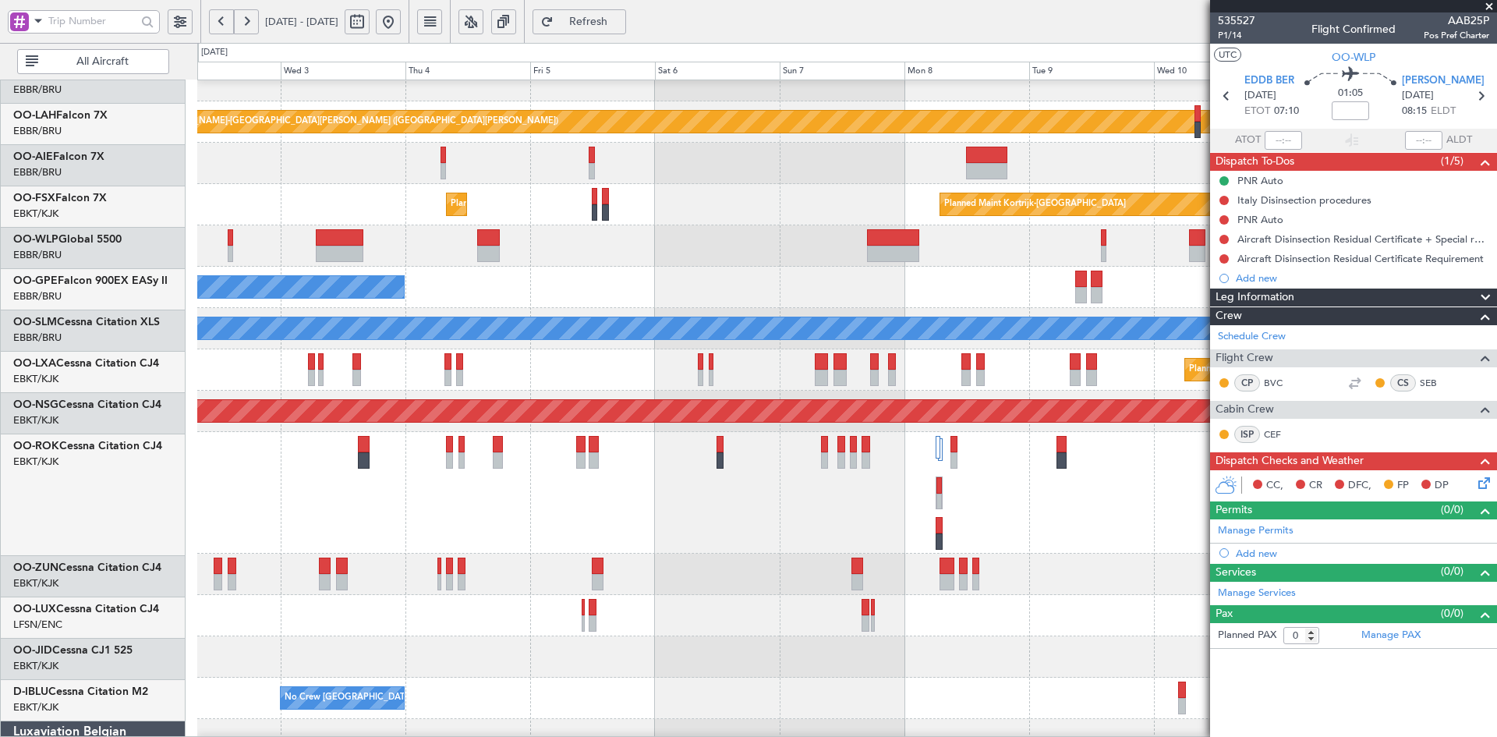
click at [733, 227] on div at bounding box center [846, 245] width 1299 height 41
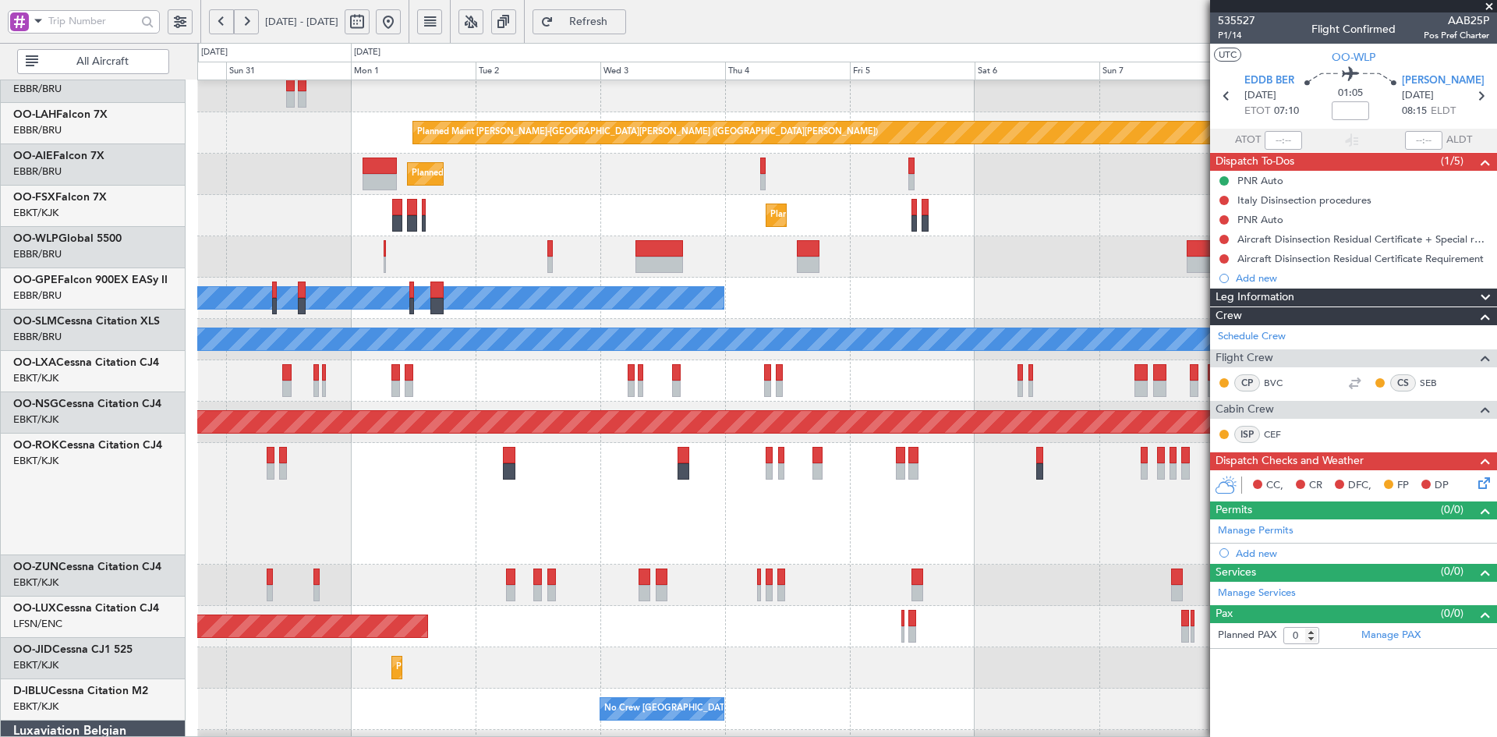
scroll to position [133, 0]
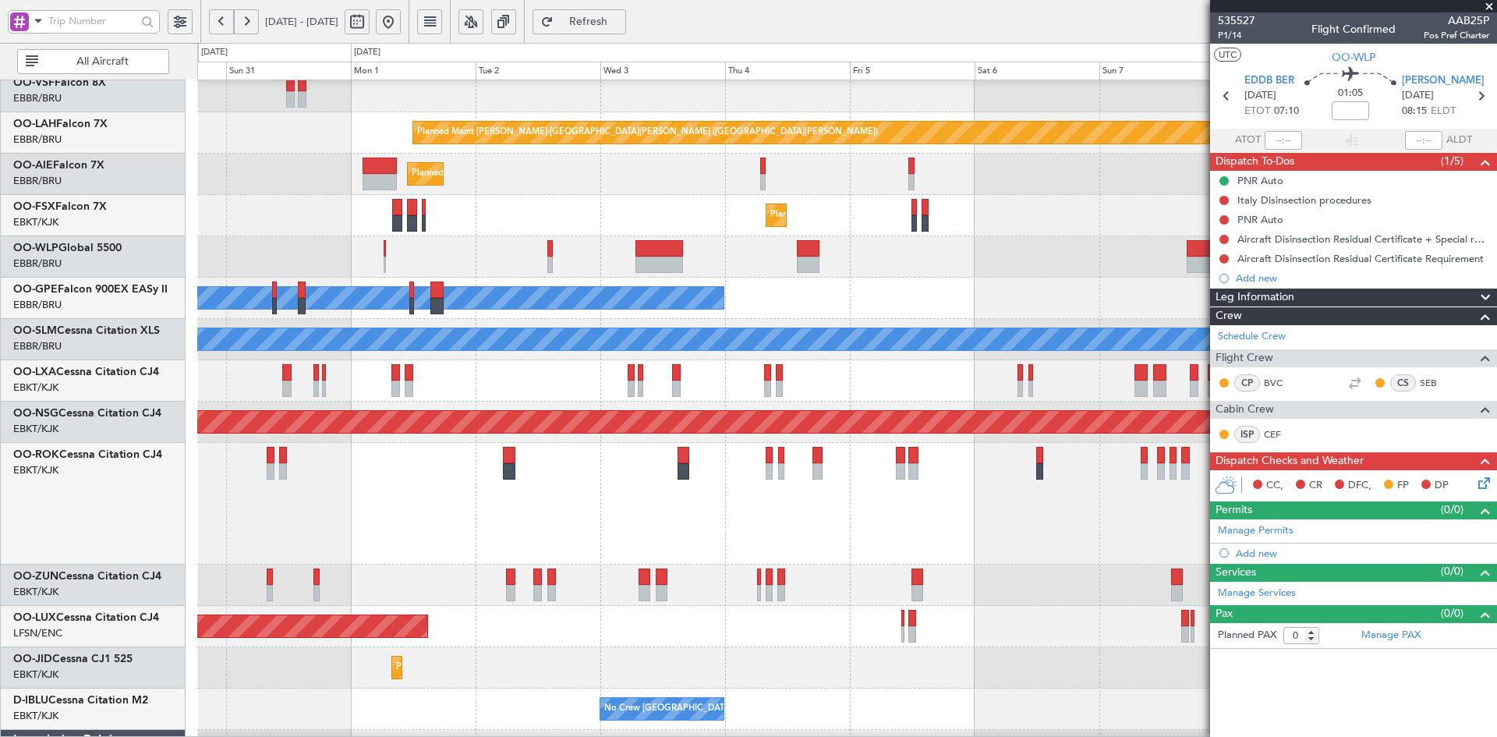
click at [1095, 210] on div "Planned Maint Kortrijk-[GEOGRAPHIC_DATA] Planned Maint [GEOGRAPHIC_DATA]-[GEOGR…" at bounding box center [846, 215] width 1299 height 41
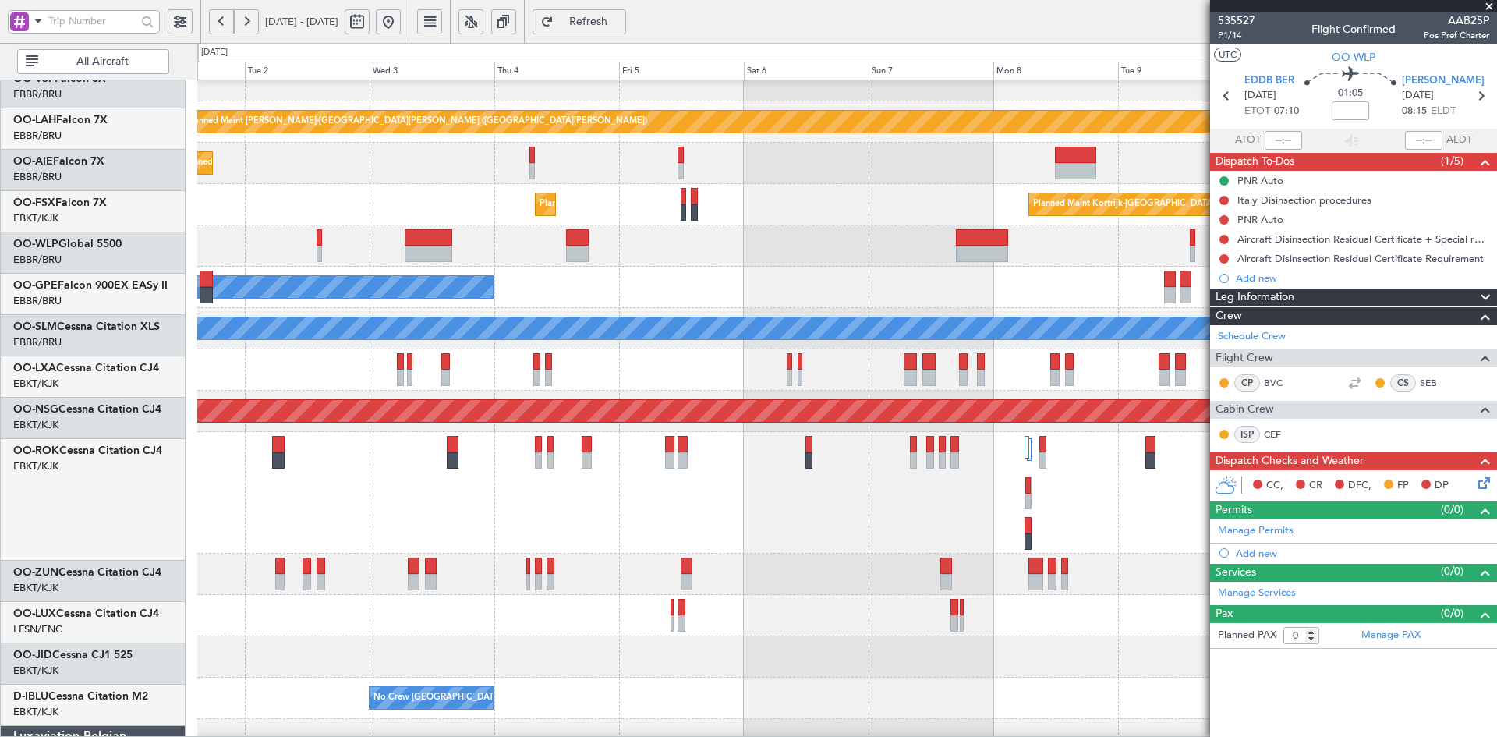
scroll to position [143, 0]
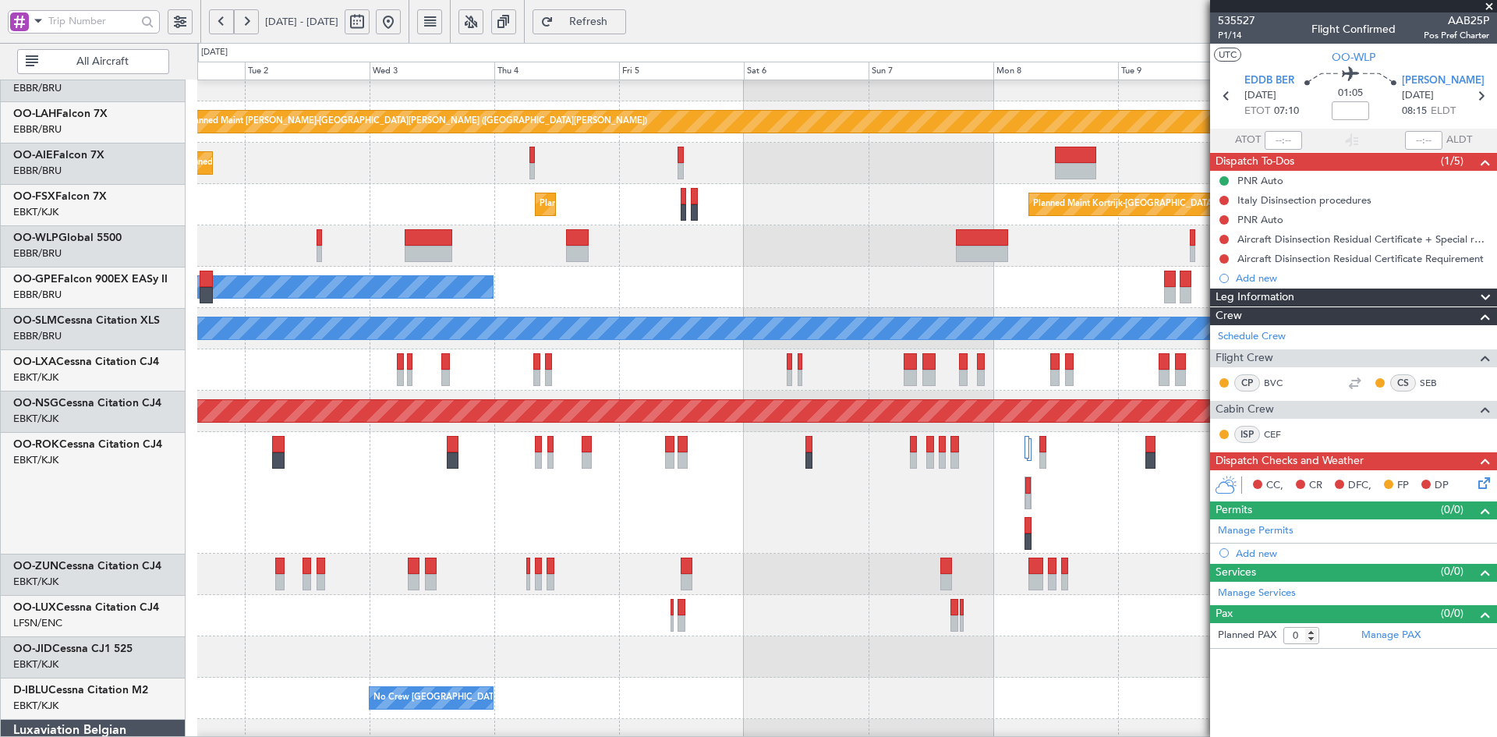
click at [977, 242] on div at bounding box center [846, 245] width 1299 height 41
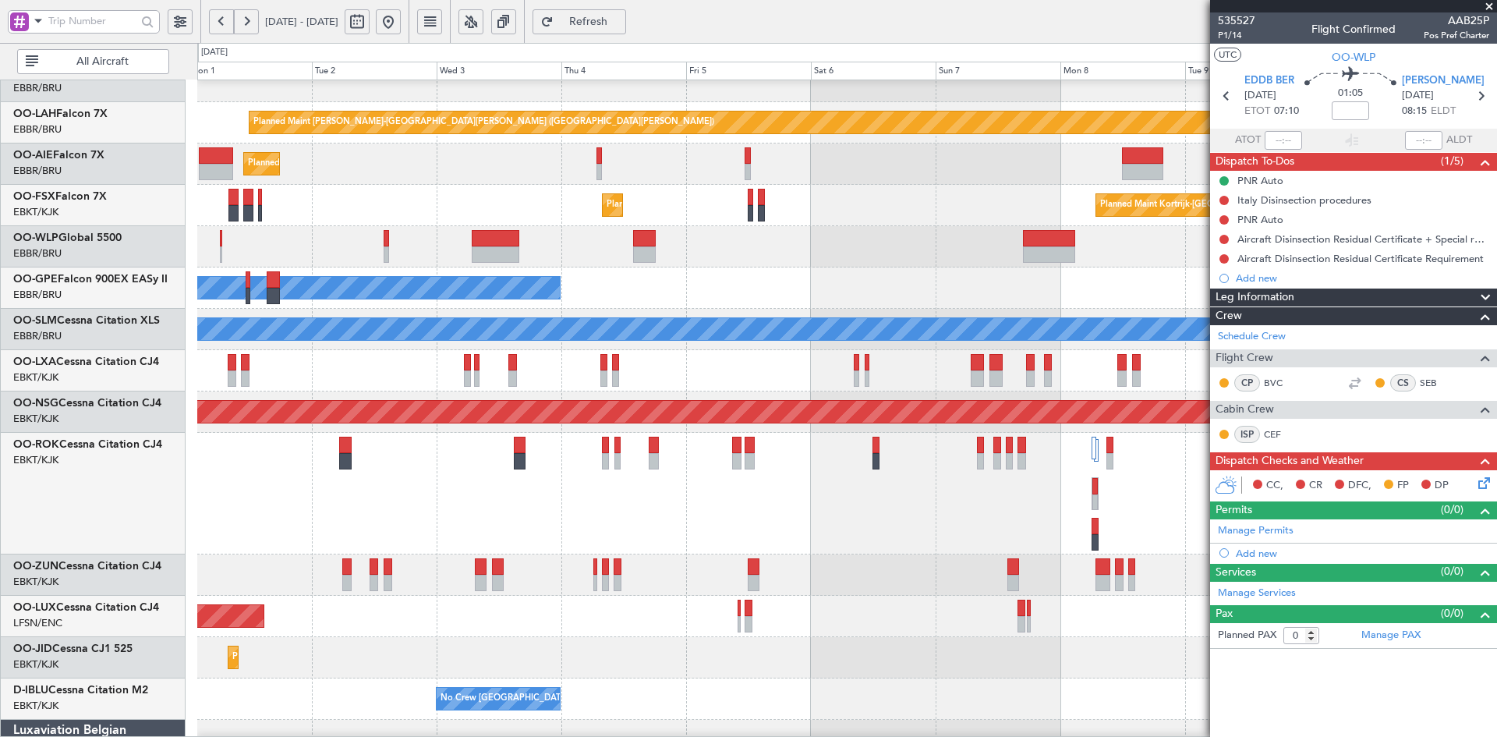
click at [1486, 7] on span at bounding box center [1489, 7] width 16 height 14
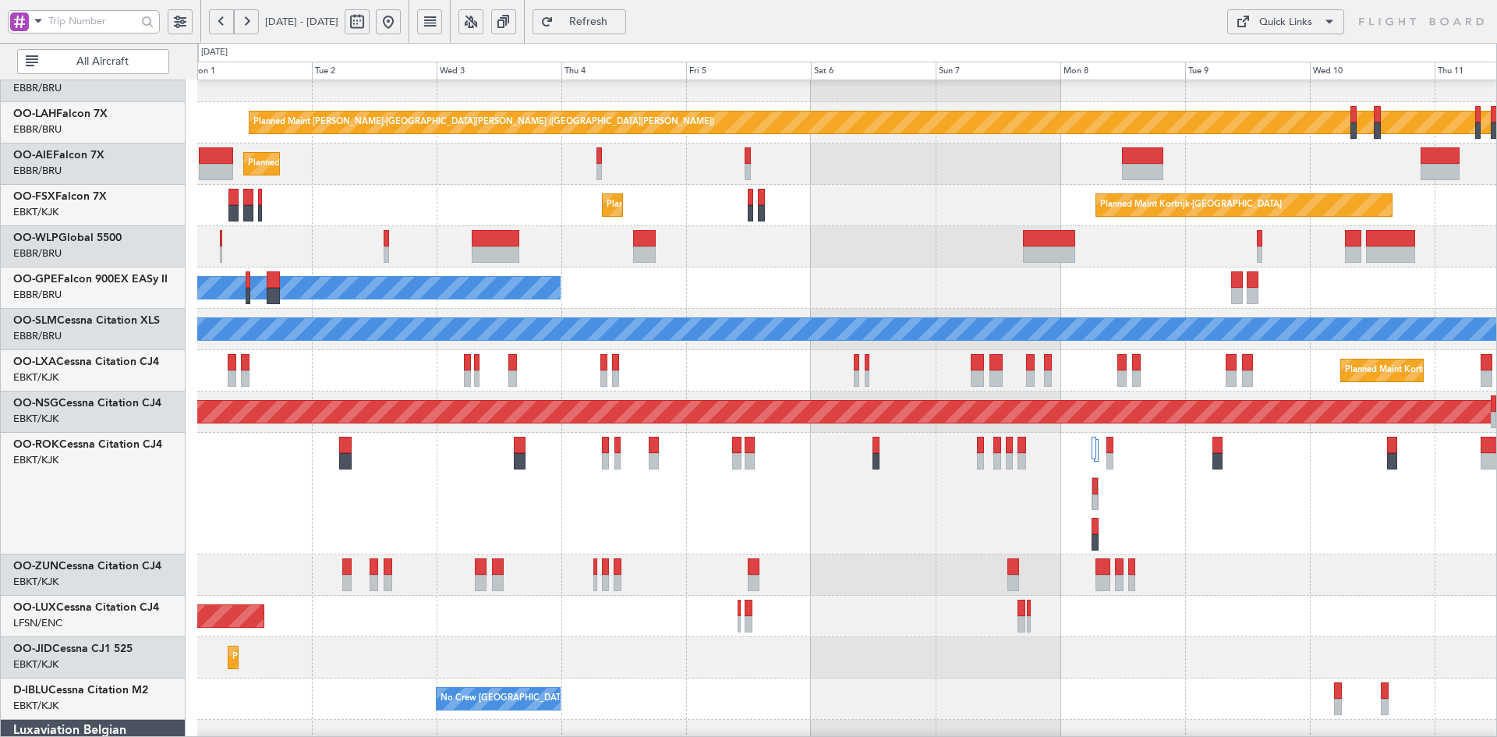
click at [401, 15] on button at bounding box center [388, 21] width 25 height 25
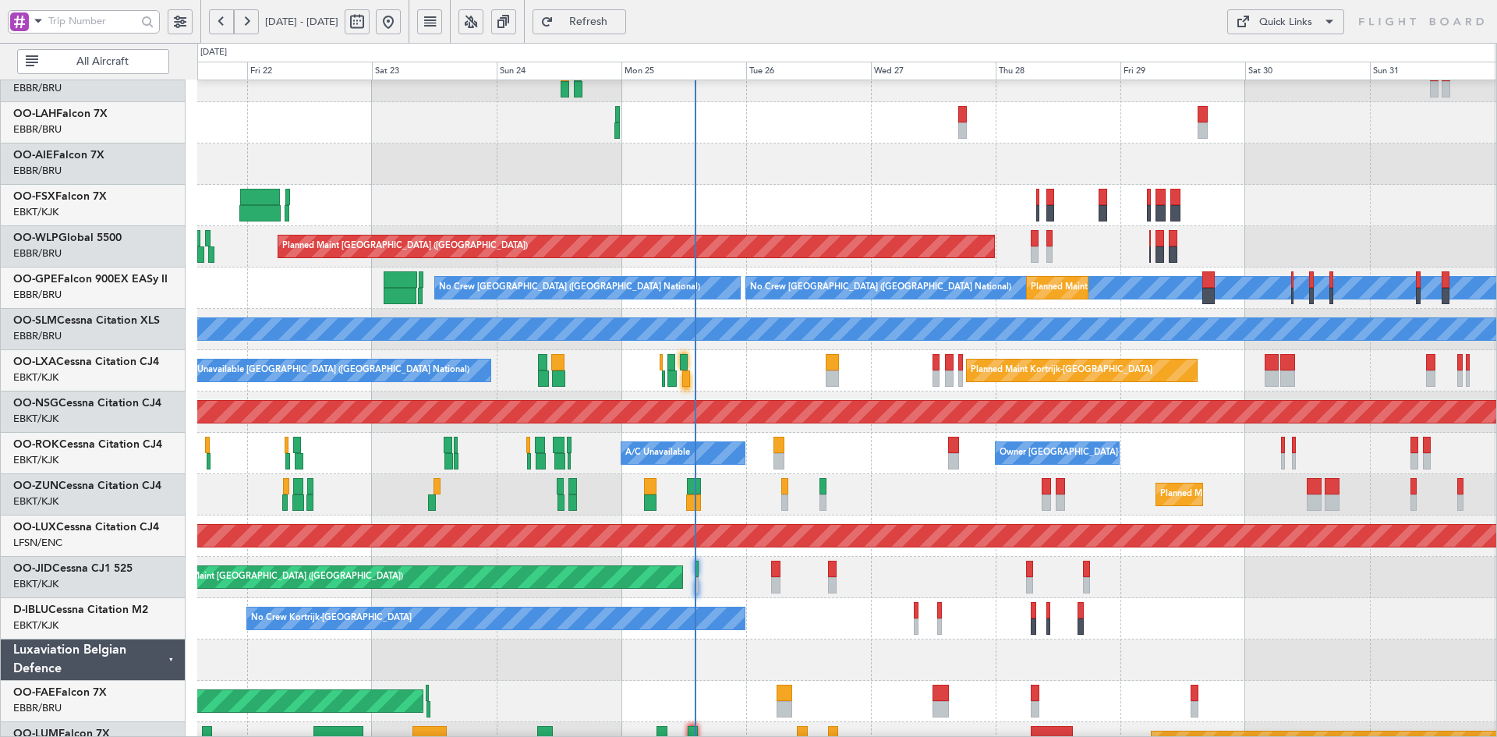
scroll to position [168, 0]
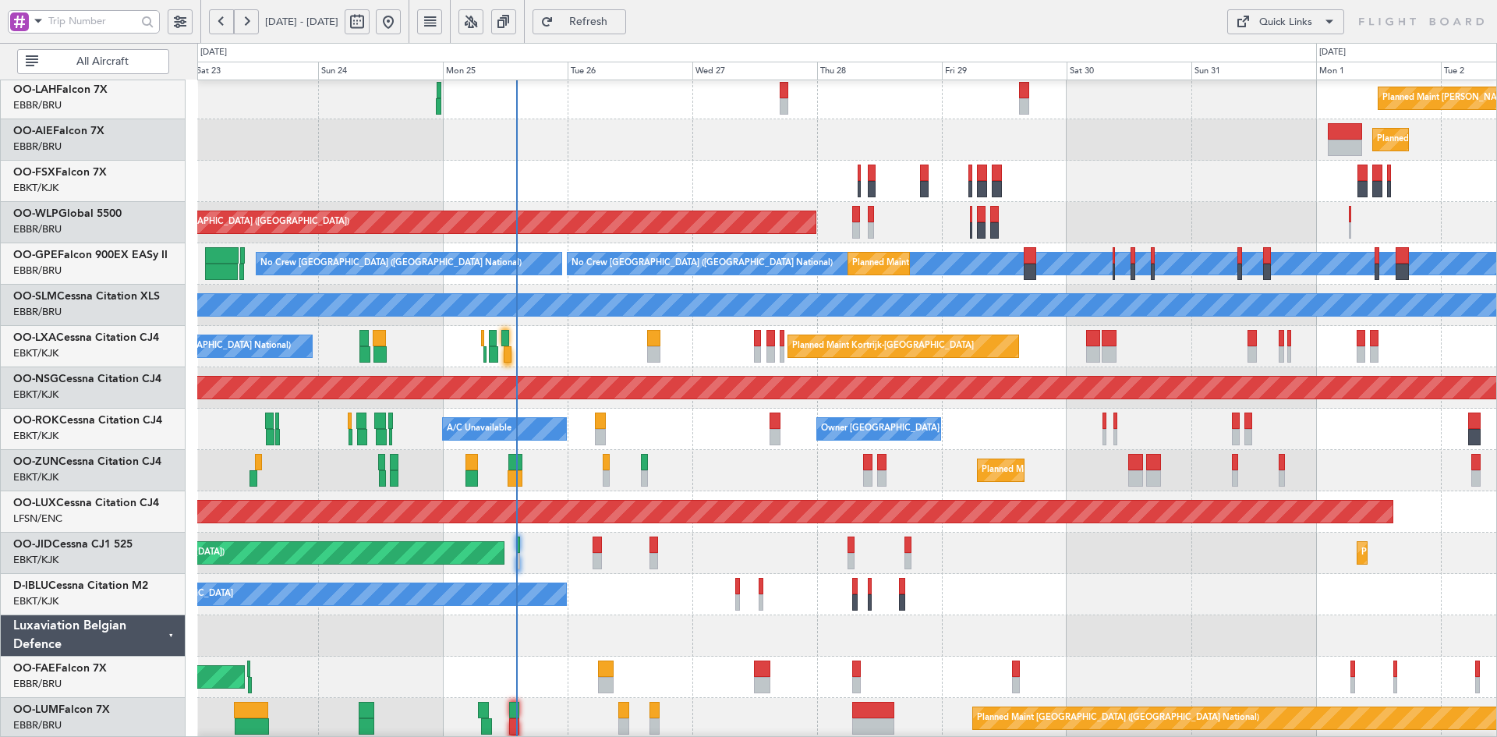
click at [1098, 585] on div "No Crew Kortrijk-Wevelgem No Crew Brussels (Brussels National)" at bounding box center [846, 594] width 1299 height 41
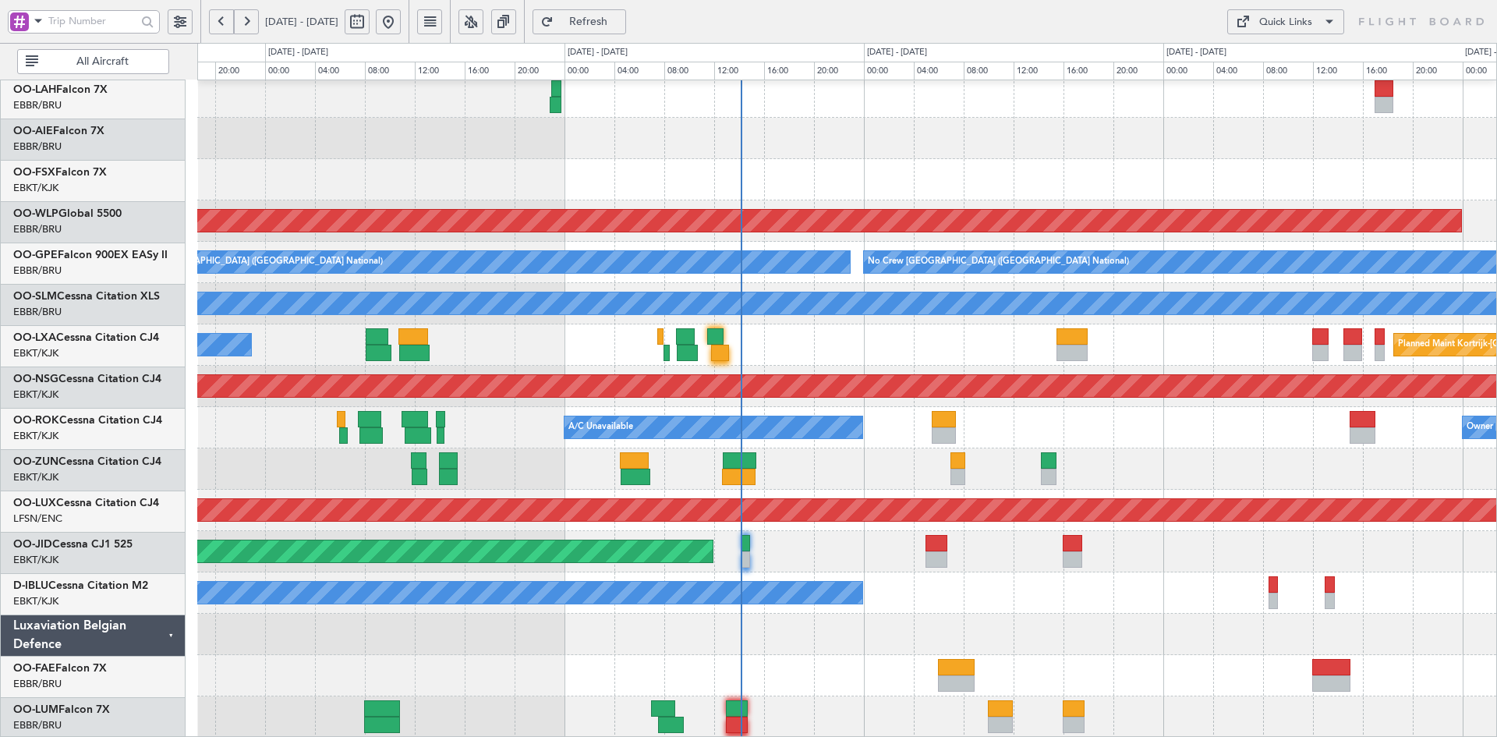
scroll to position [169, 0]
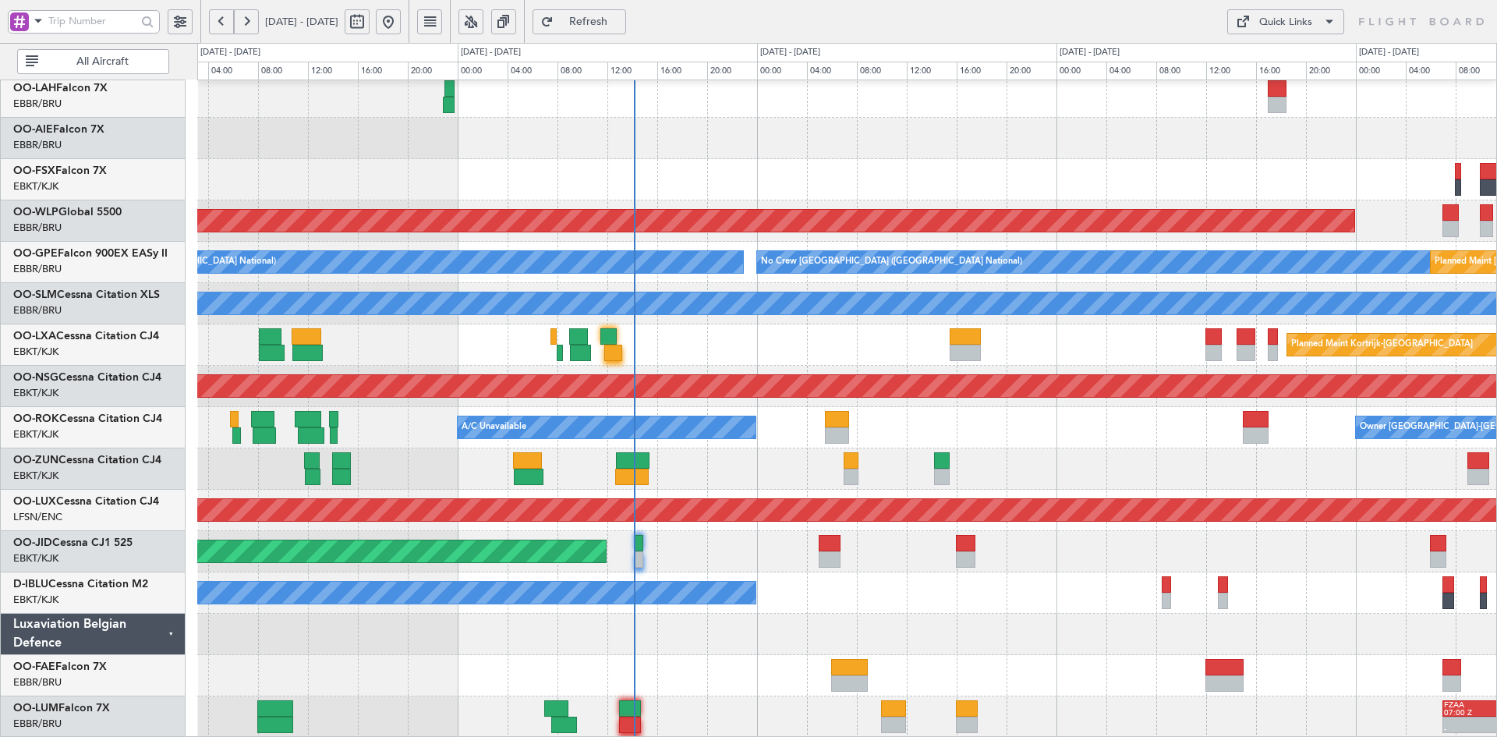
click at [670, 546] on div "Planned Maint [GEOGRAPHIC_DATA] ([GEOGRAPHIC_DATA])" at bounding box center [846, 551] width 1299 height 41
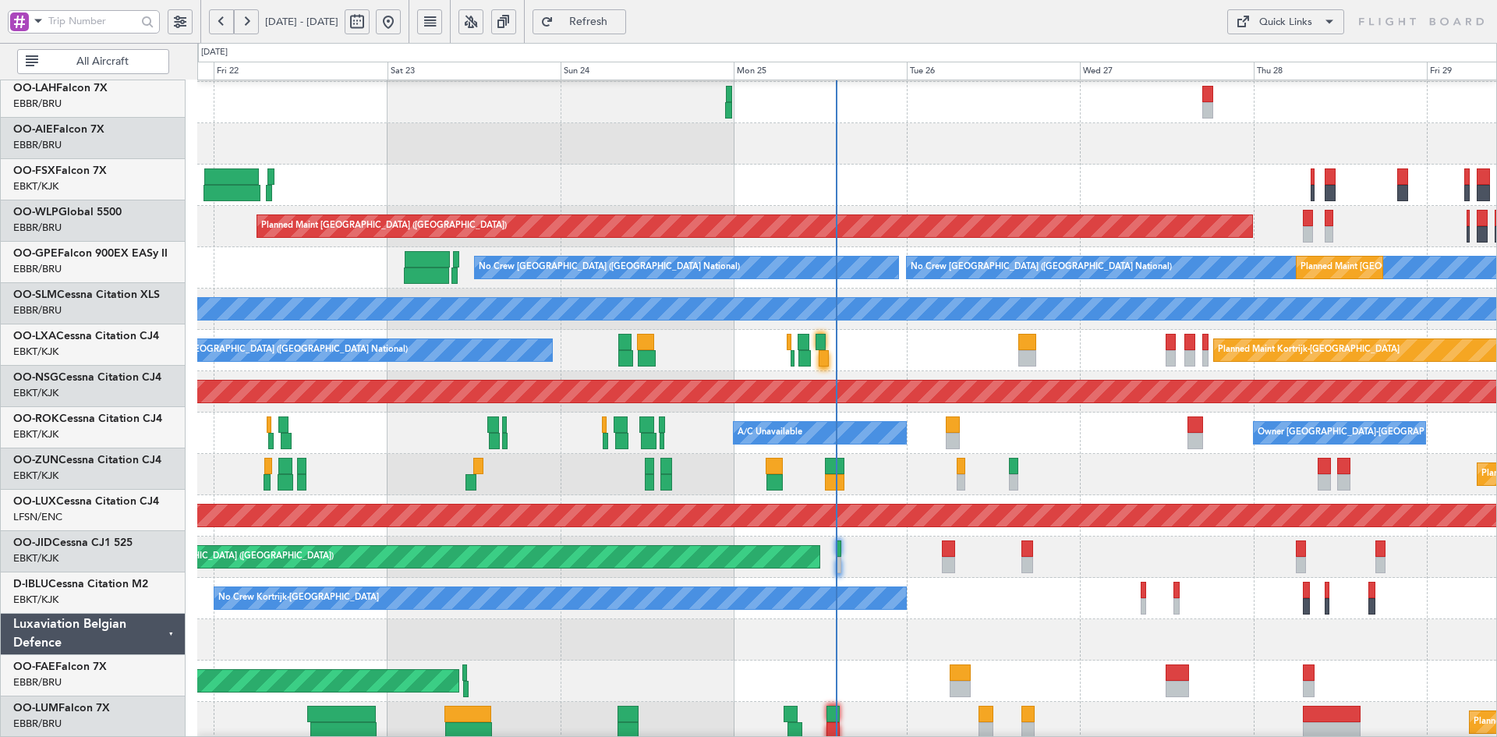
click at [979, 430] on div "A/C Unavailable Owner Kortrijk-Wevelgem" at bounding box center [846, 432] width 1299 height 41
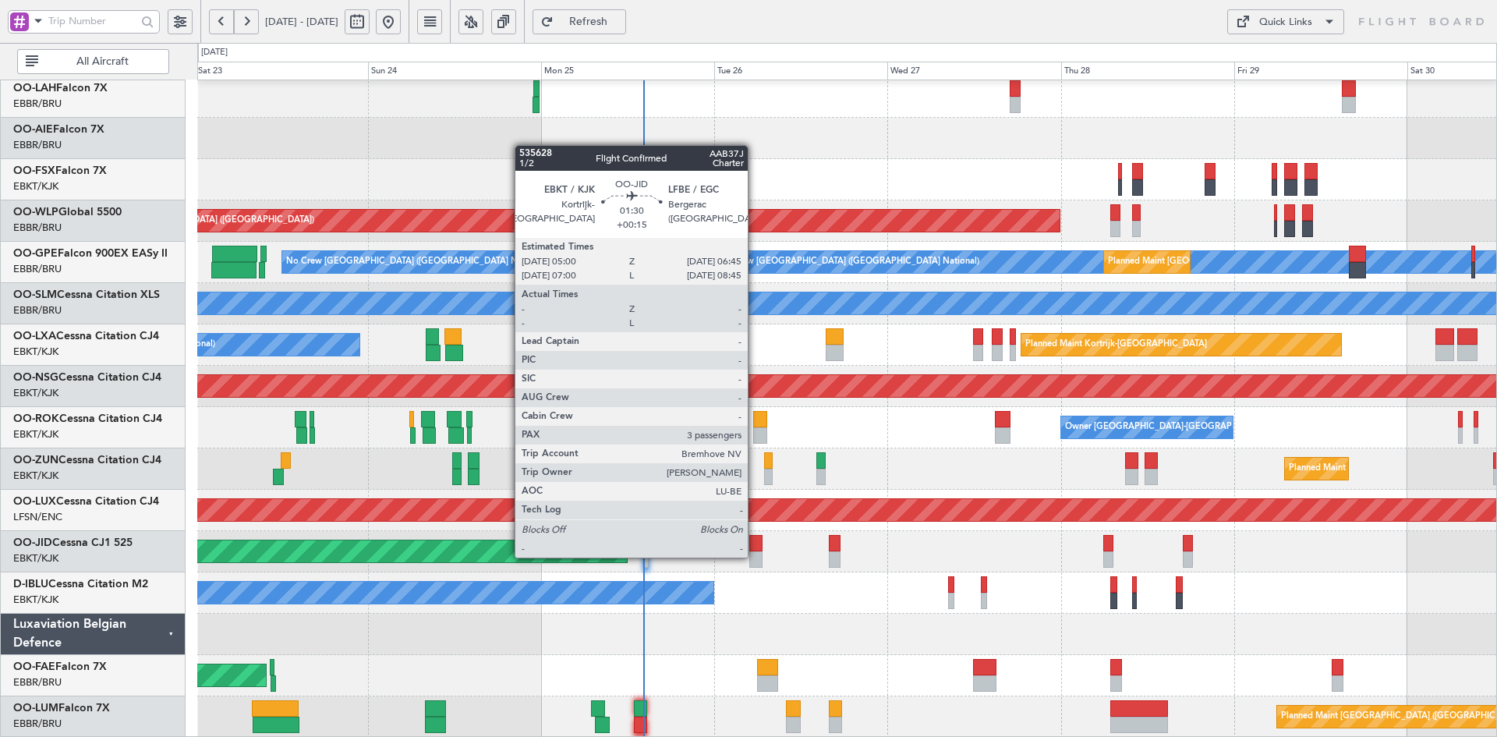
click at [755, 556] on div at bounding box center [755, 559] width 13 height 16
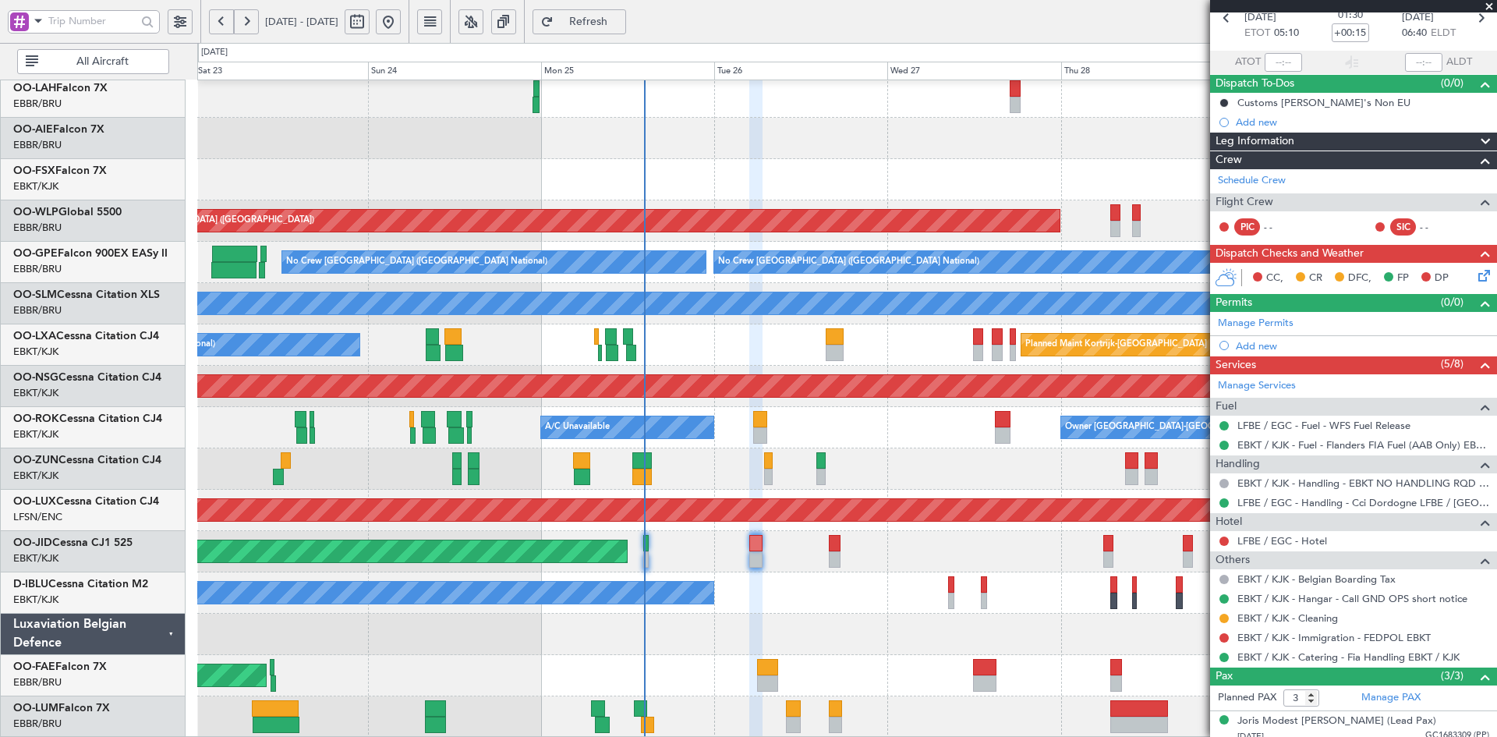
scroll to position [157, 0]
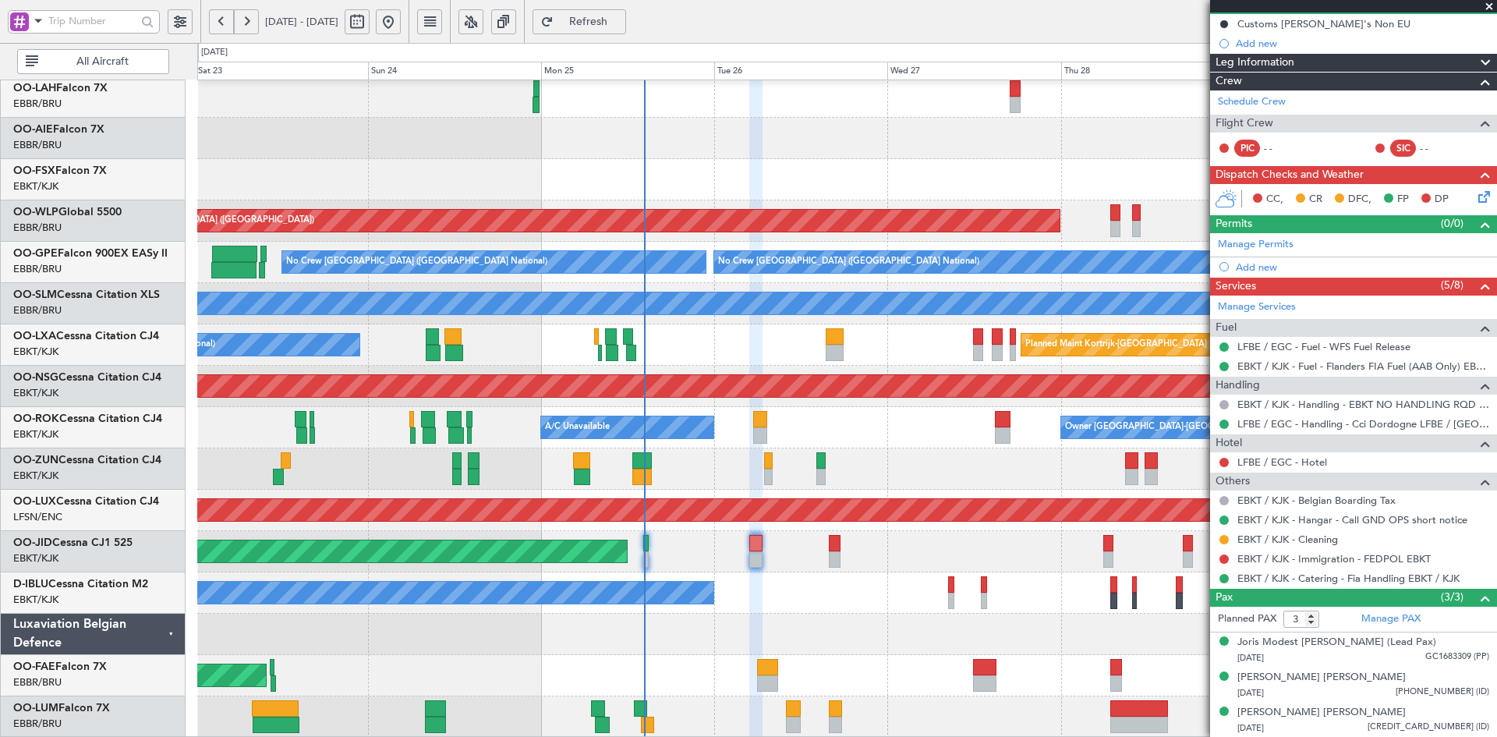
click at [915, 547] on div "Planned Maint Paris (Le Bourget) Planned Maint Kortrijk-Wevelgem" at bounding box center [846, 551] width 1299 height 41
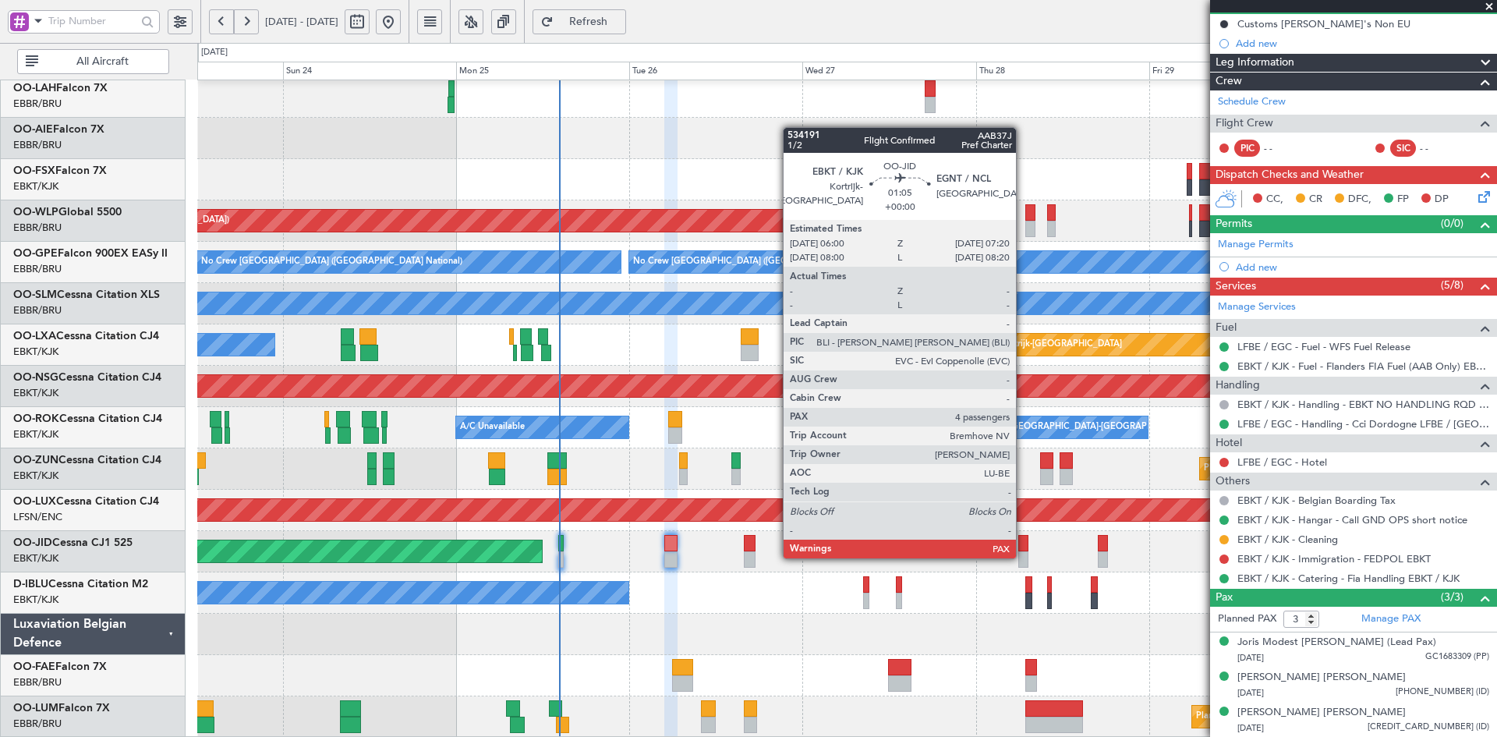
click at [1023, 557] on div at bounding box center [1023, 559] width 10 height 16
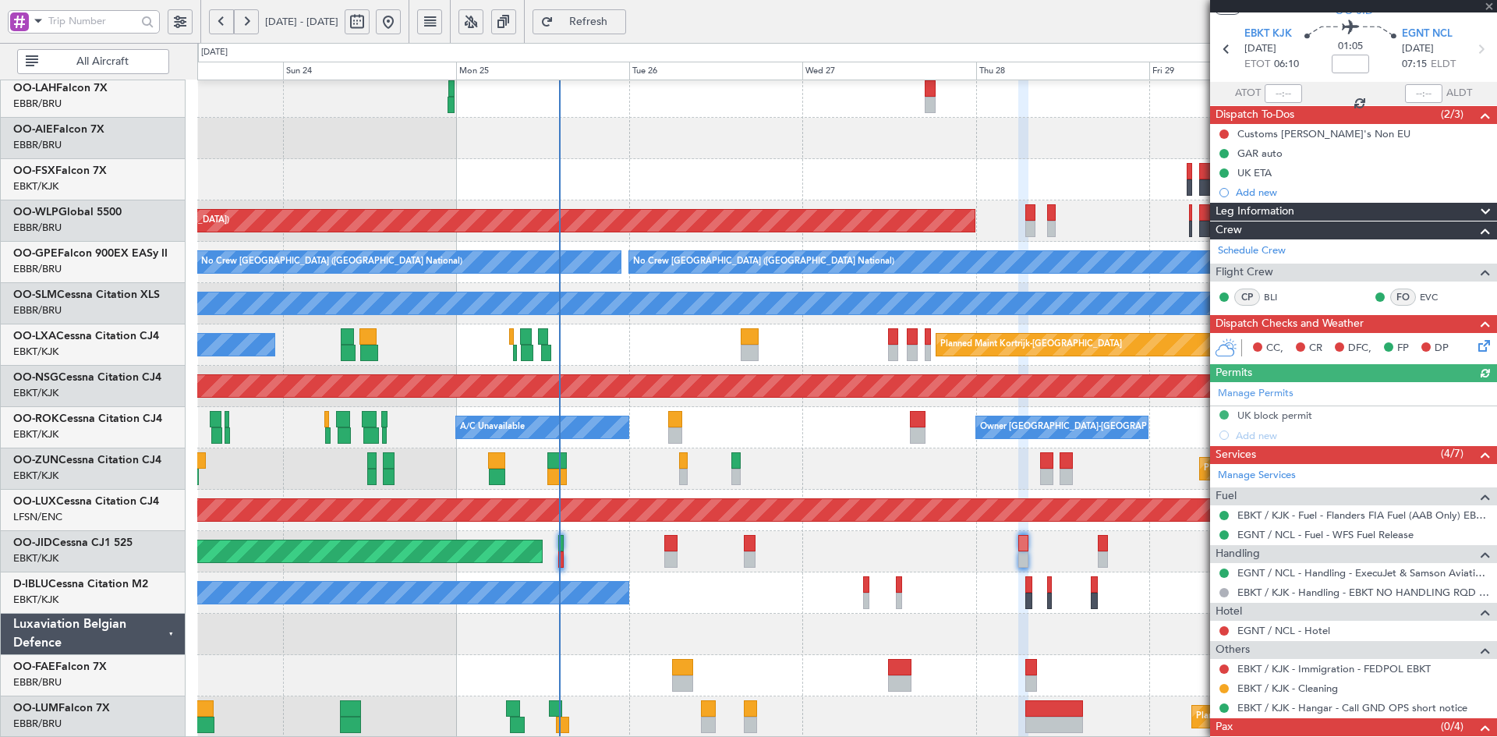
scroll to position [0, 0]
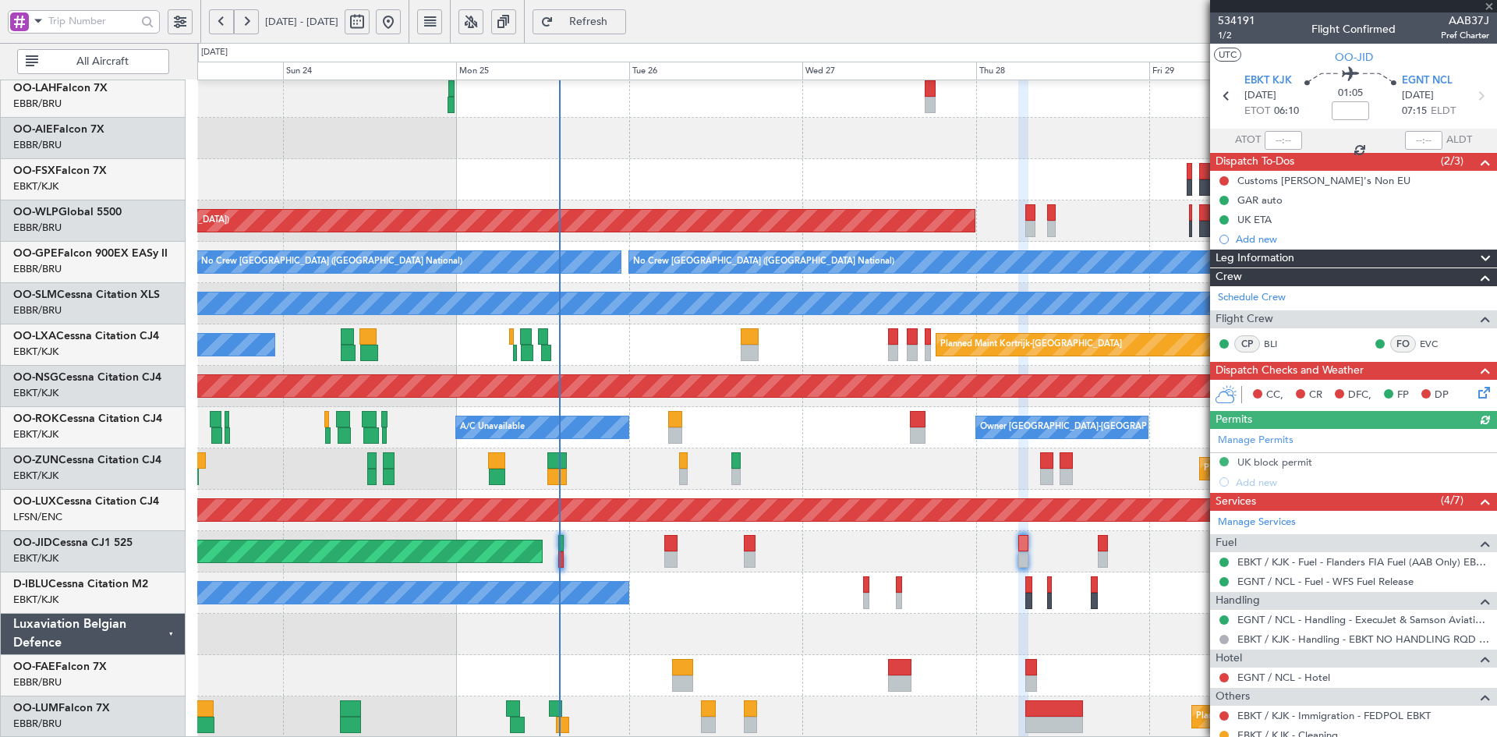
click at [1494, 2] on div at bounding box center [1353, 6] width 287 height 12
click at [1486, 6] on span at bounding box center [1489, 7] width 16 height 14
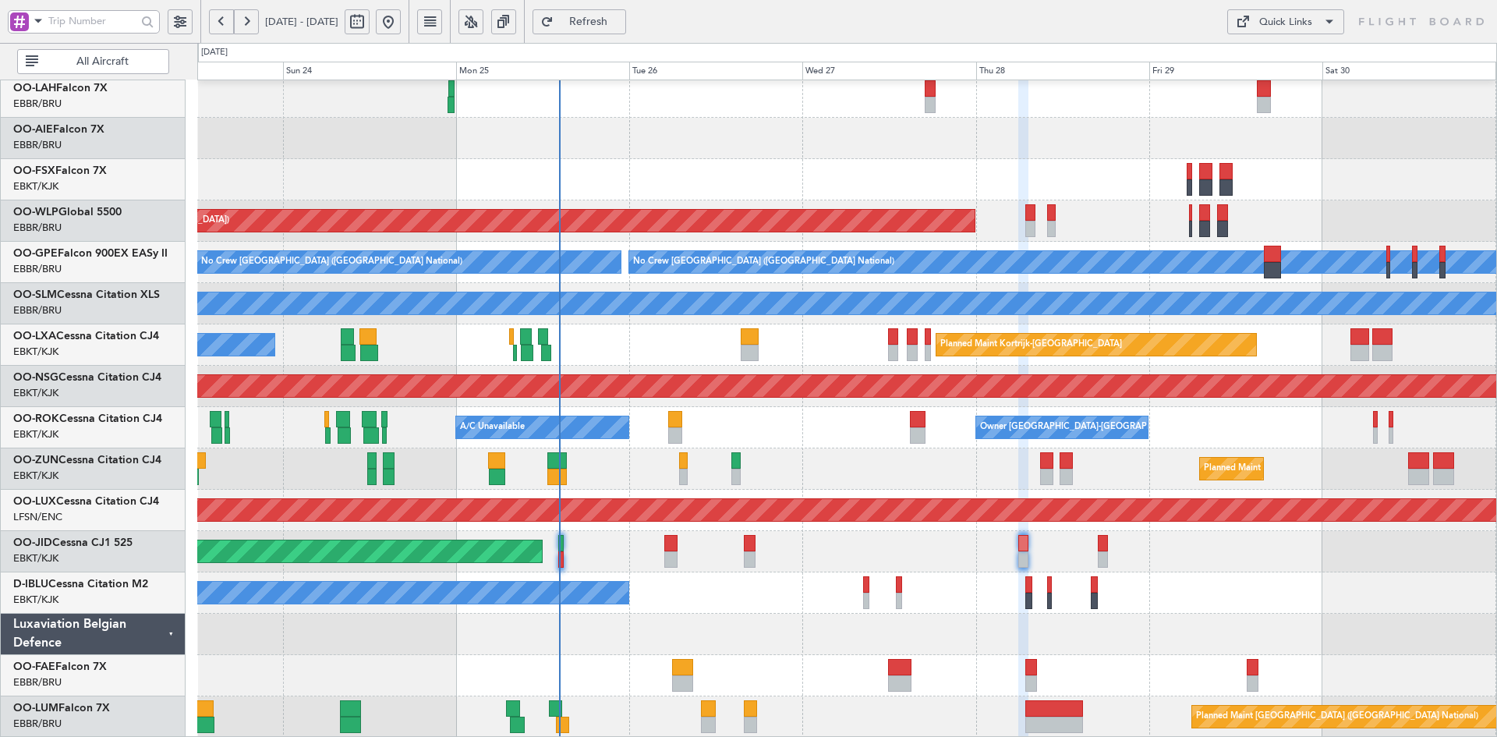
type input "0"
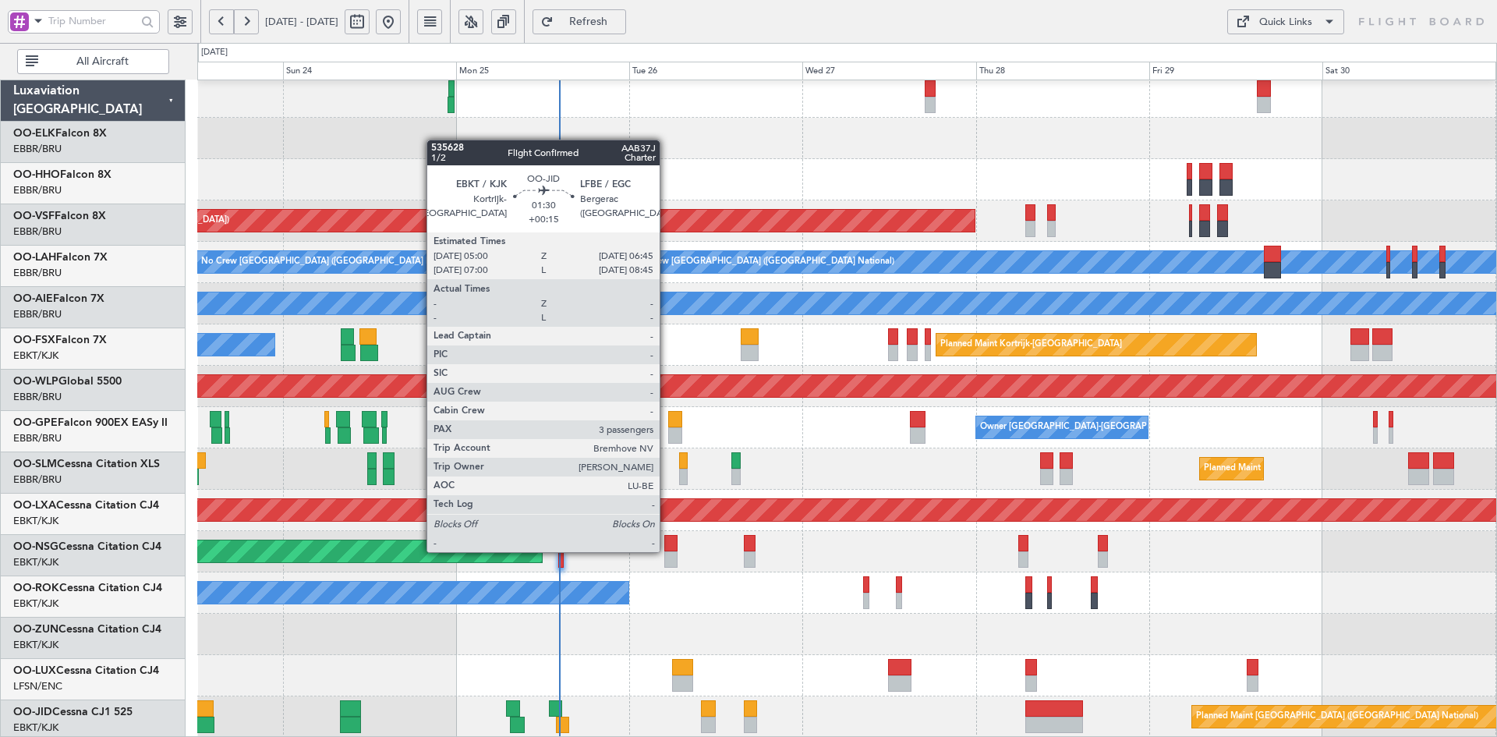
scroll to position [169, 0]
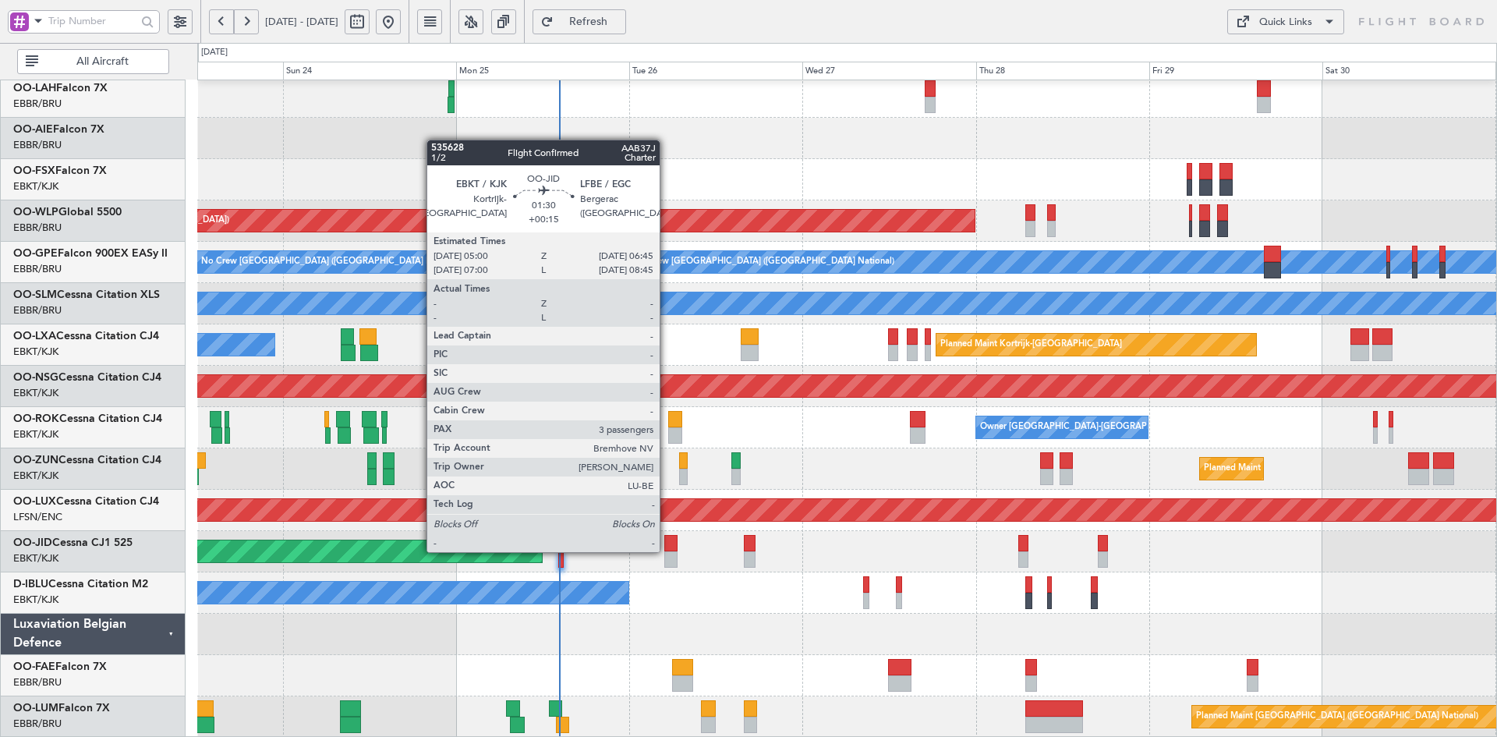
click at [666, 550] on div at bounding box center [670, 543] width 13 height 16
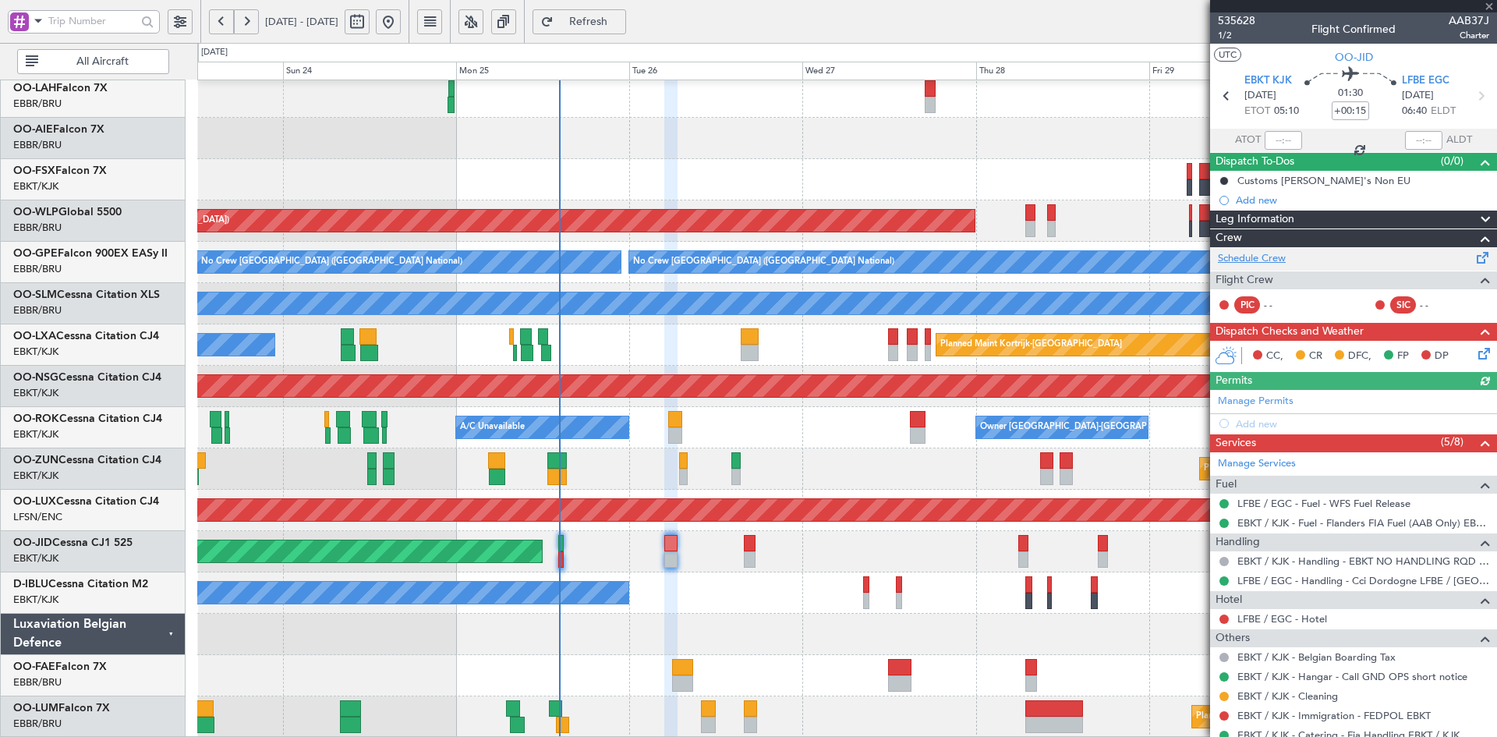
click at [1276, 263] on link "Schedule Crew" at bounding box center [1252, 259] width 68 height 16
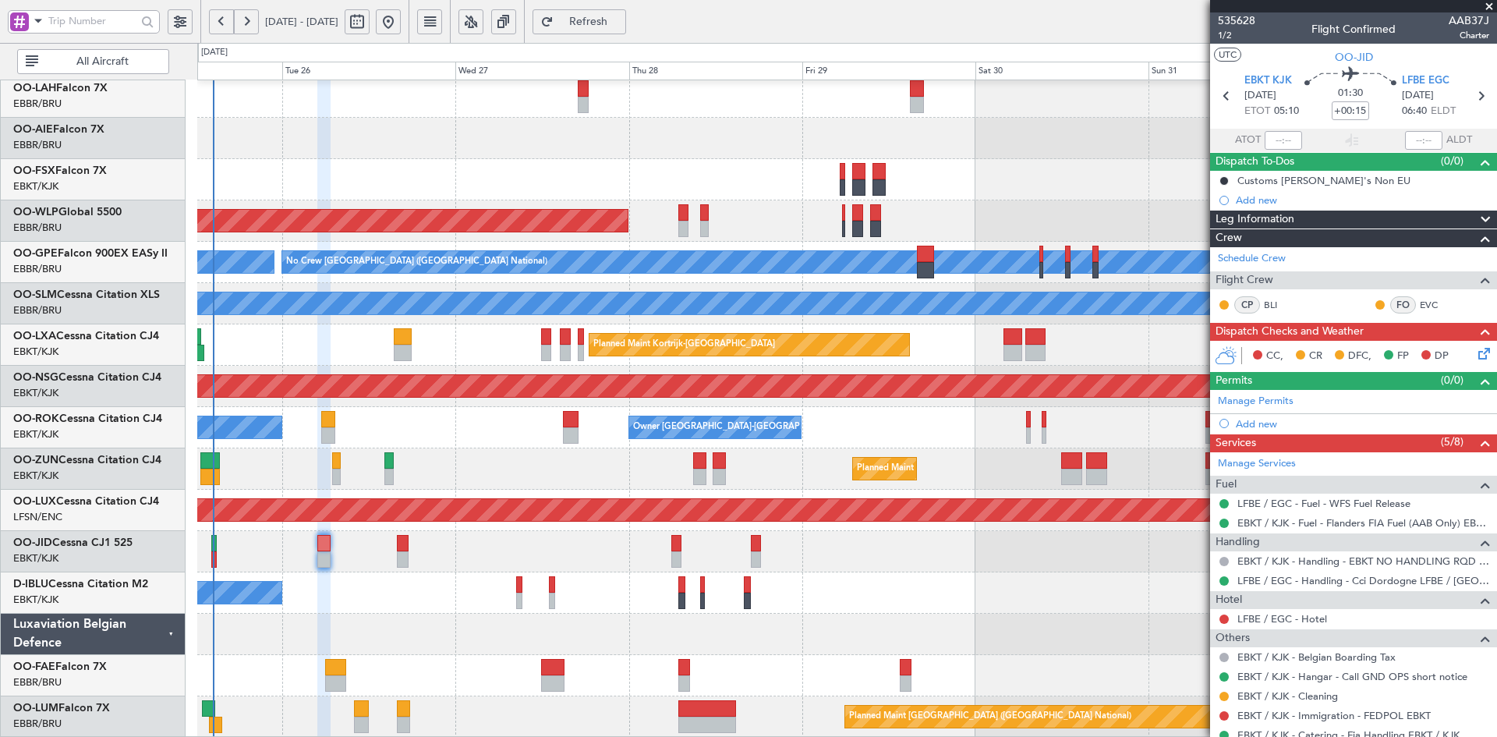
click at [788, 210] on div "Planned Maint [GEOGRAPHIC_DATA] ([GEOGRAPHIC_DATA]) - - LIML 07:00 Z KCLT 16:05…" at bounding box center [846, 220] width 1299 height 41
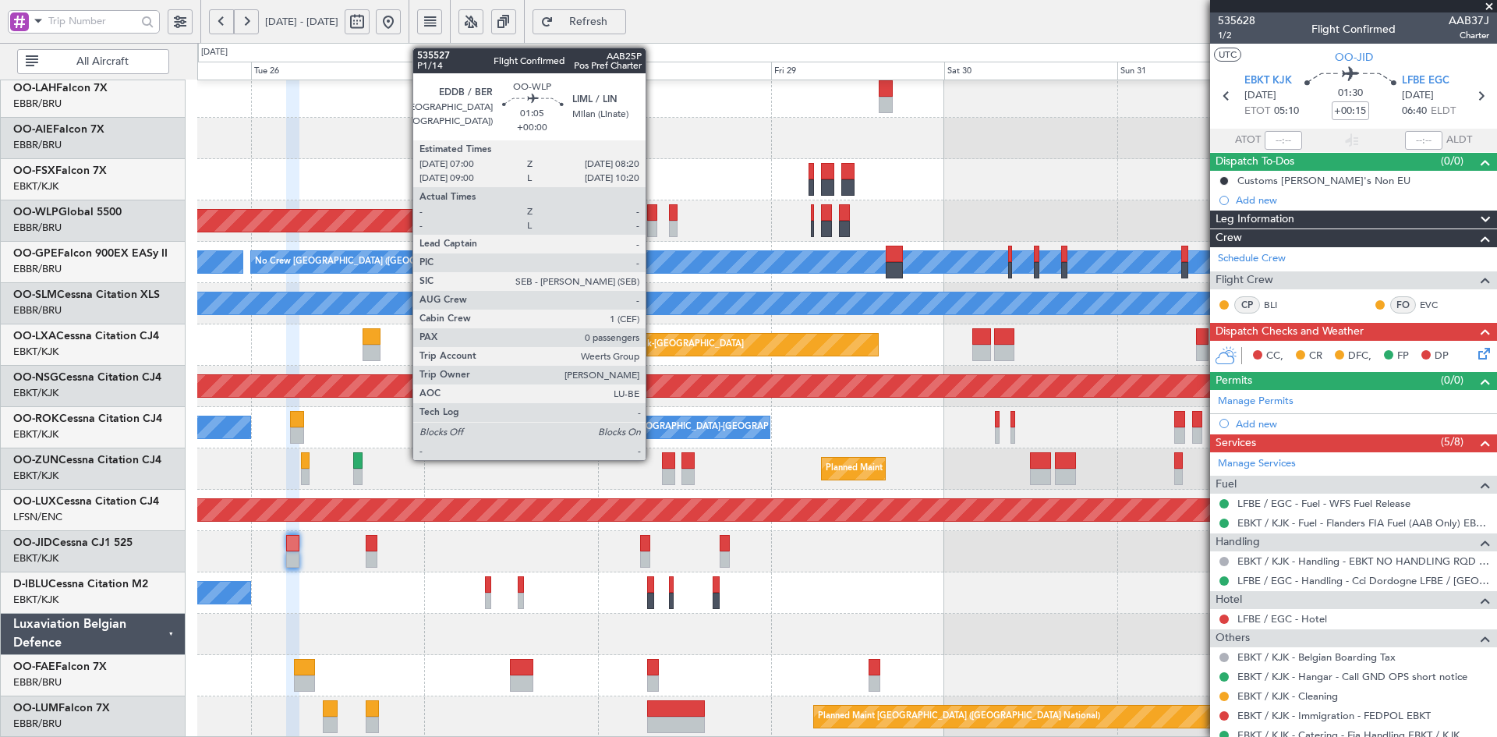
click at [652, 230] on div at bounding box center [652, 229] width 10 height 16
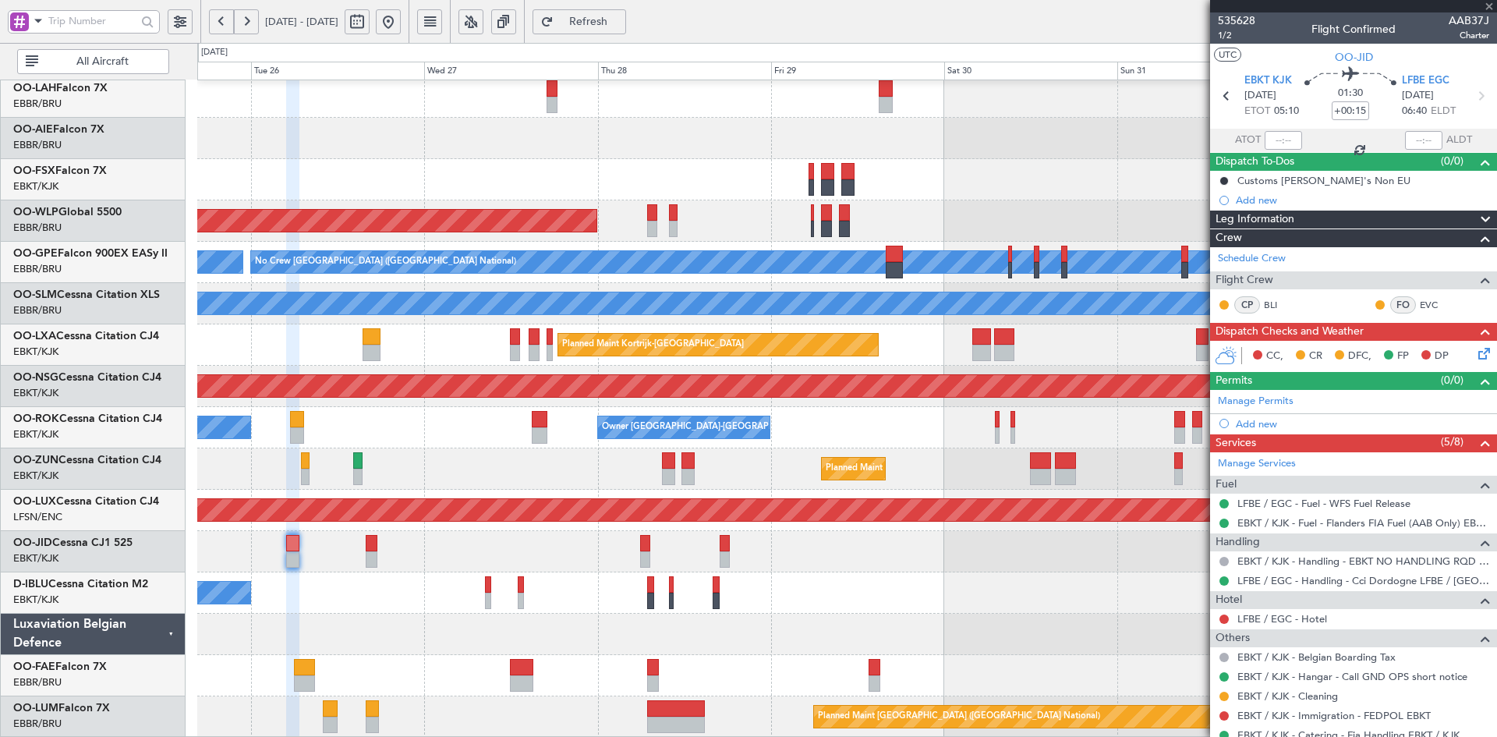
type input "0"
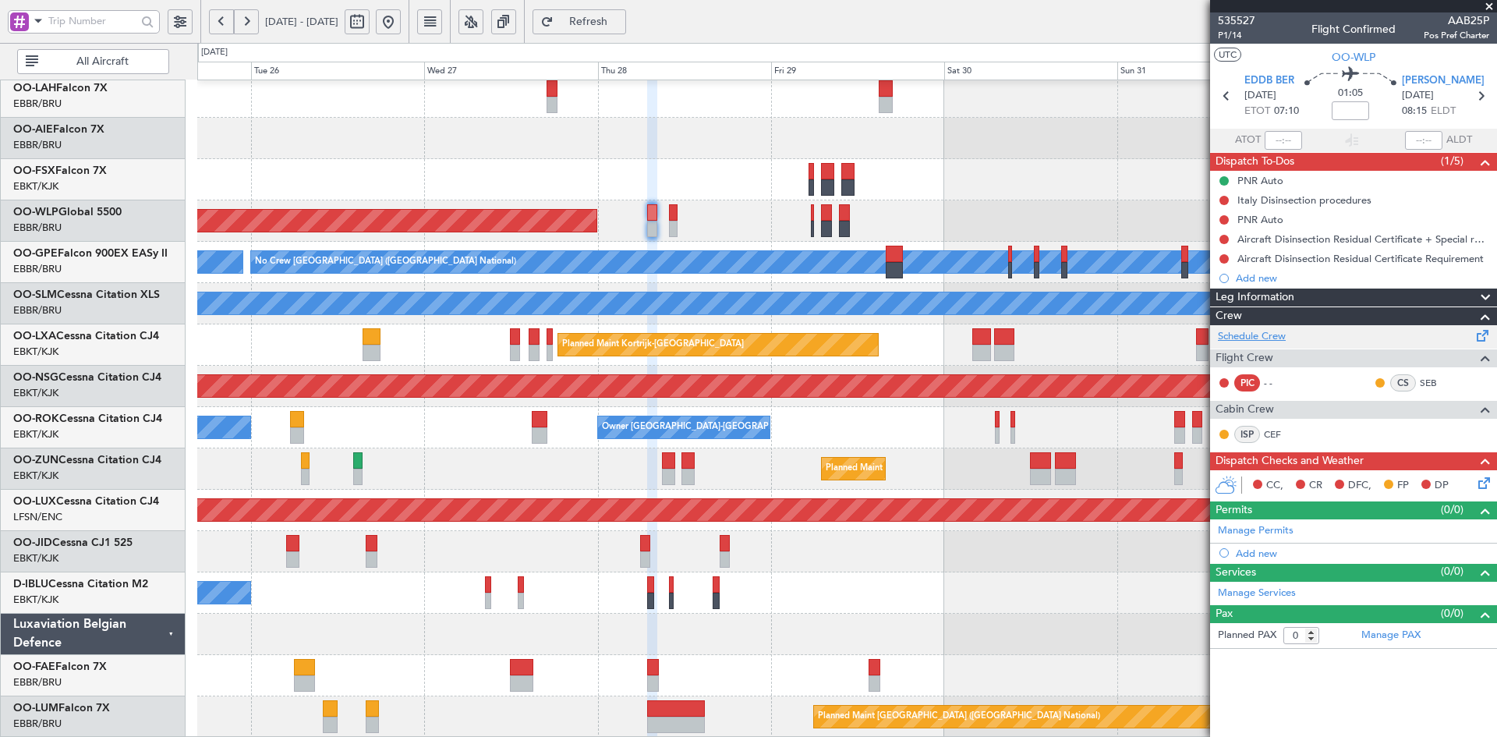
click at [1269, 336] on link "Schedule Crew" at bounding box center [1252, 337] width 68 height 16
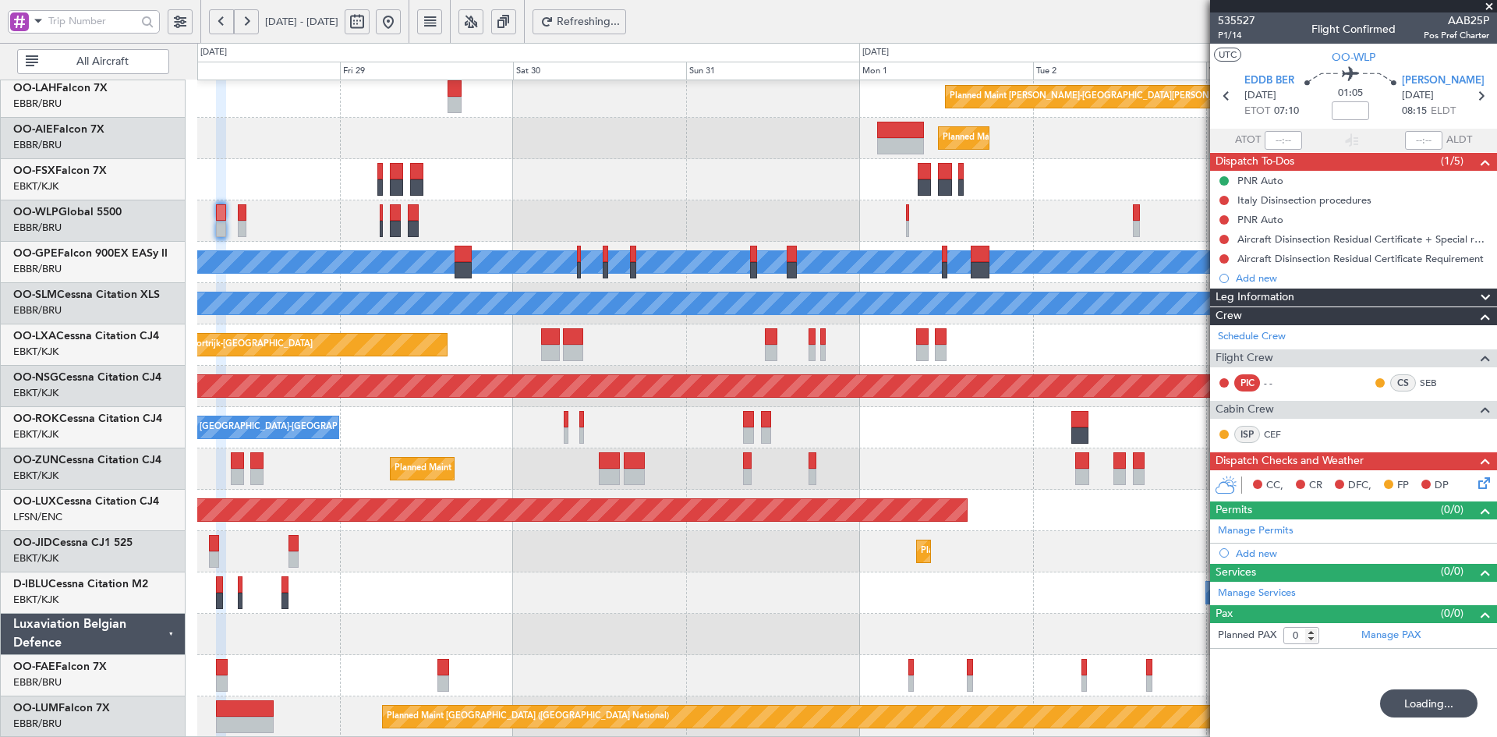
click at [489, 116] on div "Planned Maint [PERSON_NAME]-[GEOGRAPHIC_DATA][PERSON_NAME] ([GEOGRAPHIC_DATA][P…" at bounding box center [846, 324] width 1299 height 826
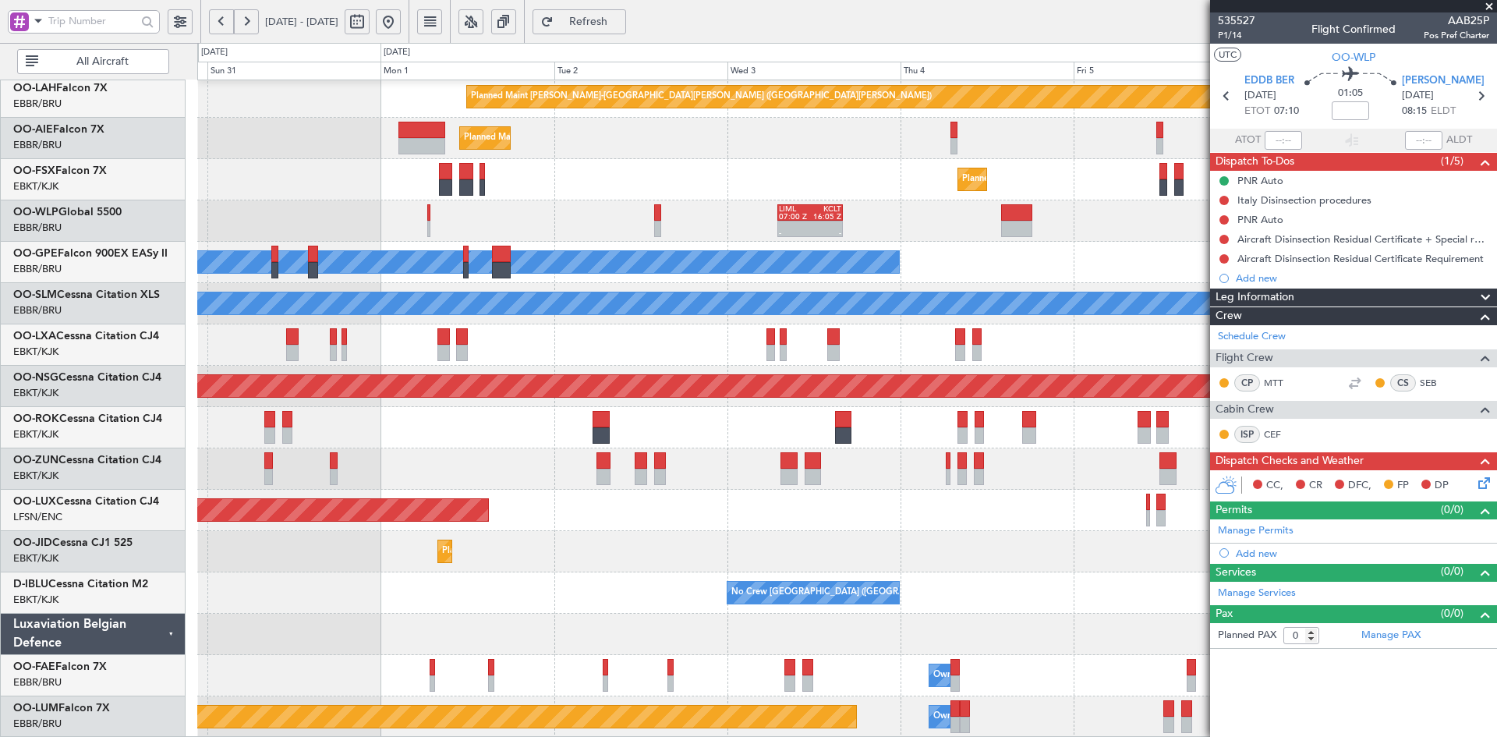
click at [304, 200] on div "- - LIML 07:00 Z KCLT 16:05 Z - - KTMT 17:00 Z ELLX 03:00 Z" at bounding box center [846, 220] width 1299 height 41
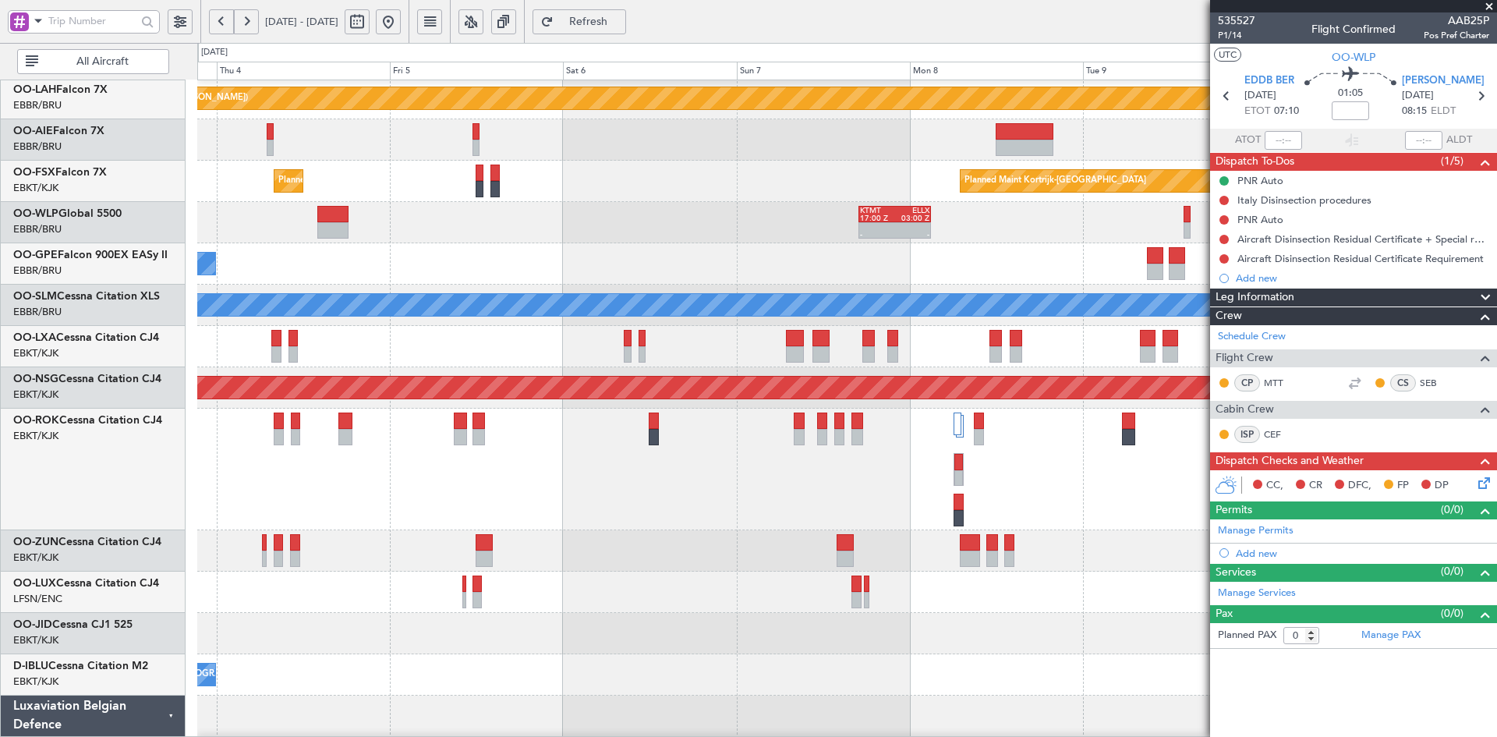
click at [606, 235] on div "- - KTMT 17:00 Z ELLX 03:00 Z - - LTCG 11:00 Z RJAA 20:25 Z LIML 07:00 Z KCLT 1…" at bounding box center [846, 222] width 1299 height 41
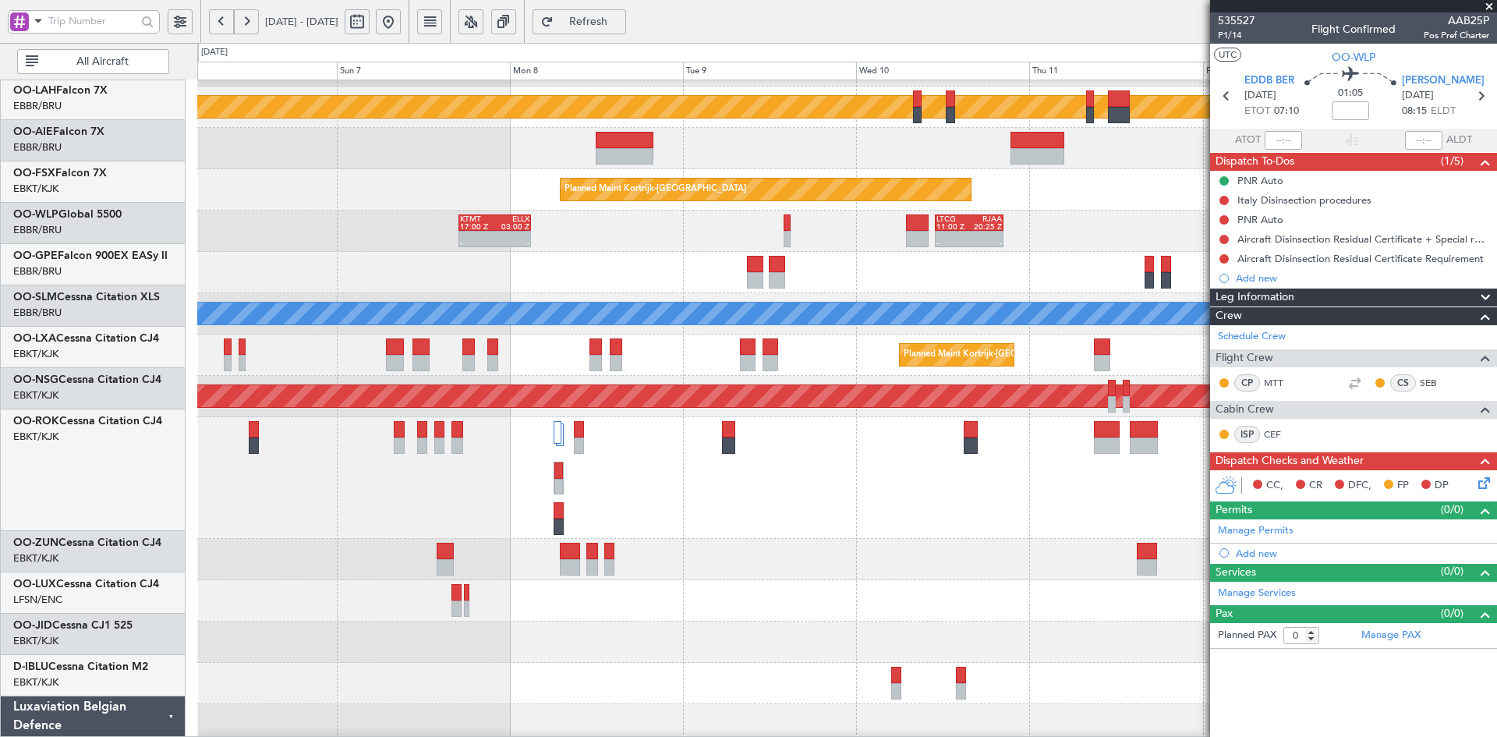
scroll to position [159, 0]
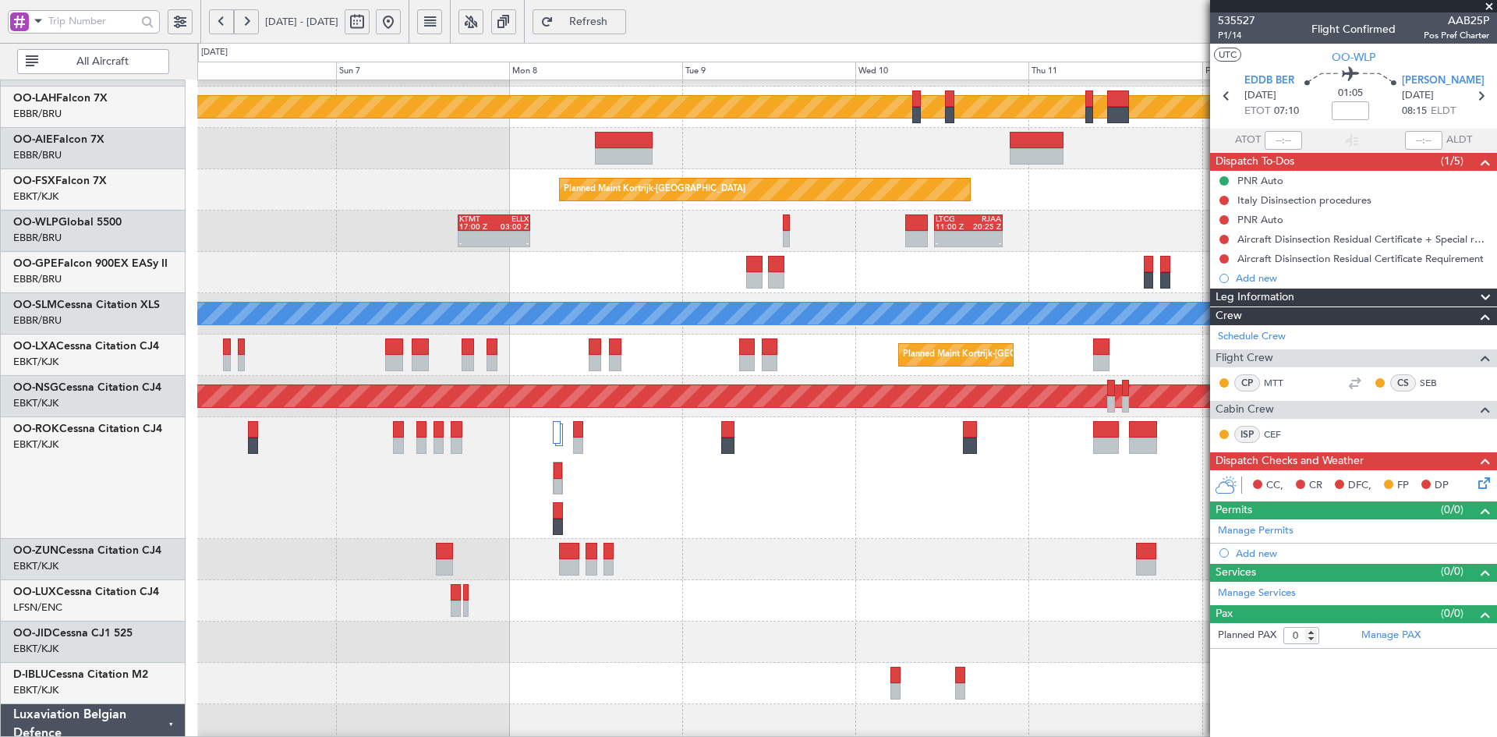
click at [664, 223] on div "- - KTMT 17:00 Z ELLX 03:00 Z - - LTCG 11:00 Z RJAA 20:25 Z - - RJAA 01:00 Z UB…" at bounding box center [846, 230] width 1299 height 41
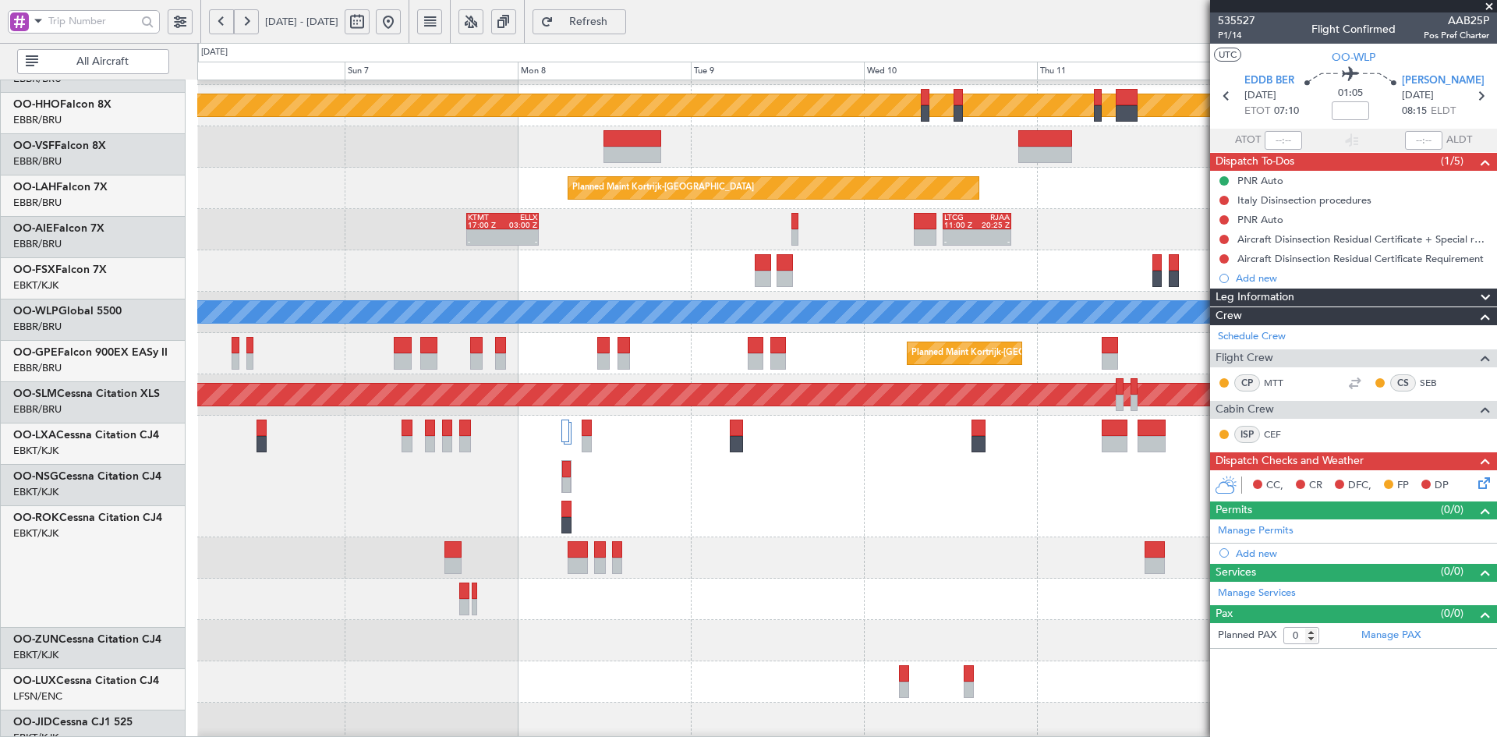
click at [1496, 376] on html "[DATE] - [DATE] Refresh Quick Links All Aircraft Planned [GEOGRAPHIC_DATA][PERS…" at bounding box center [748, 368] width 1497 height 737
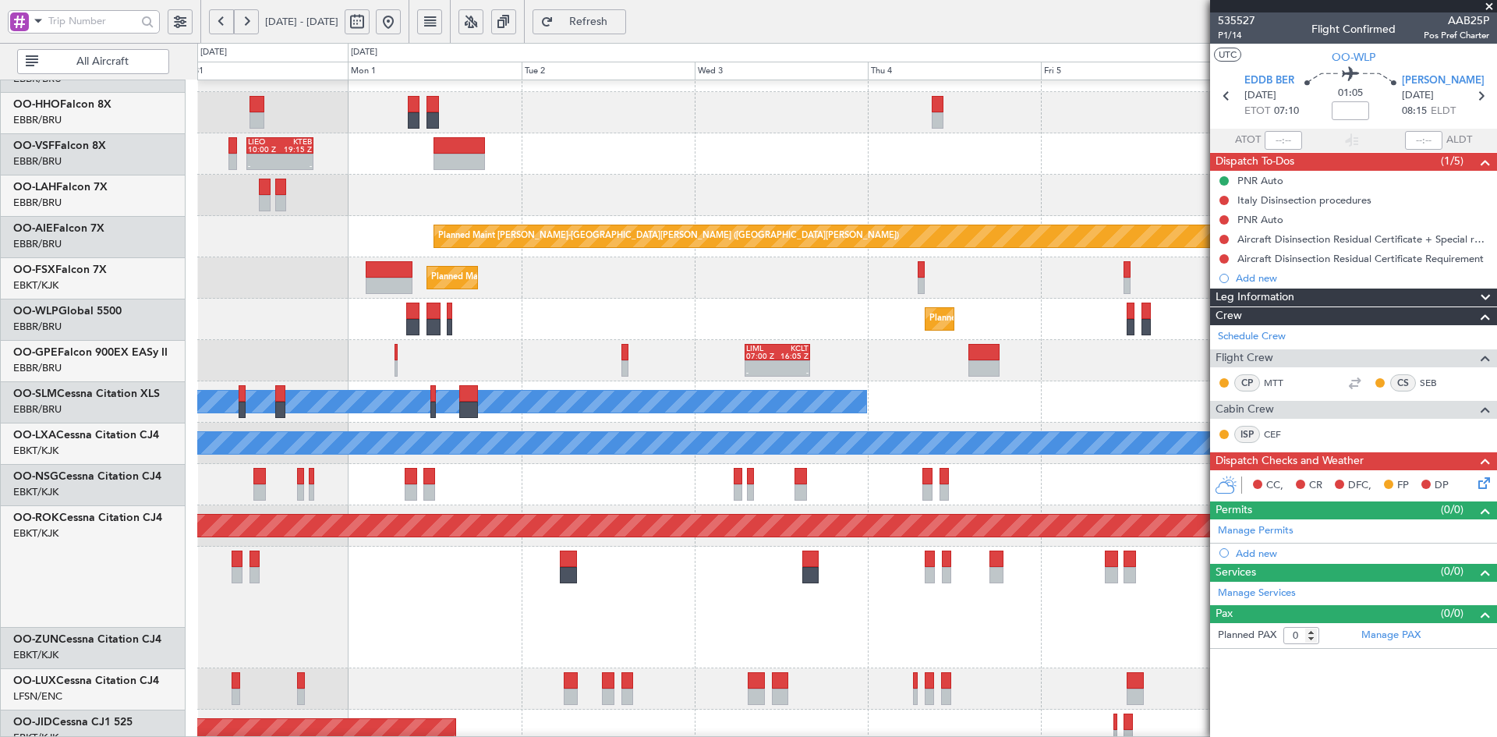
scroll to position [30, 0]
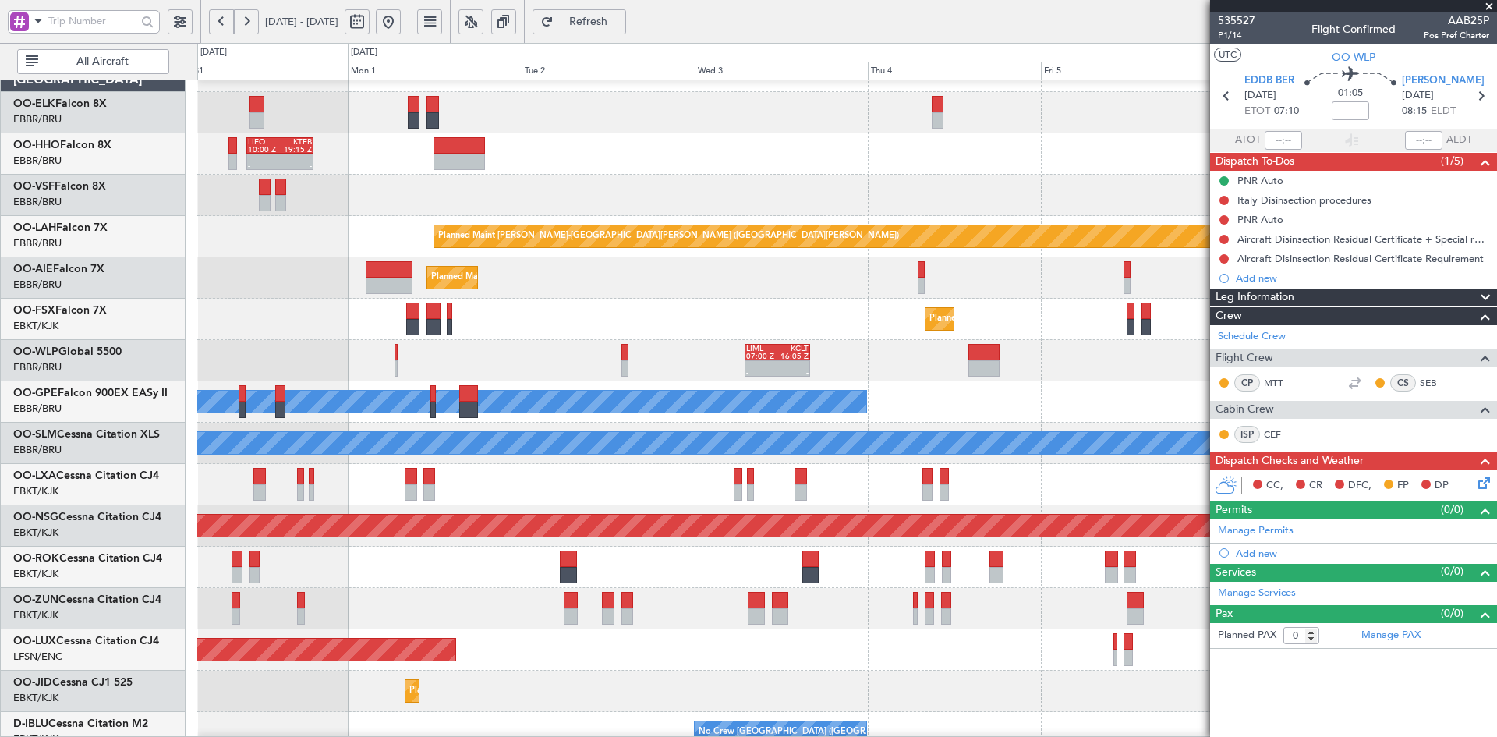
click at [1489, 2] on span at bounding box center [1489, 7] width 16 height 14
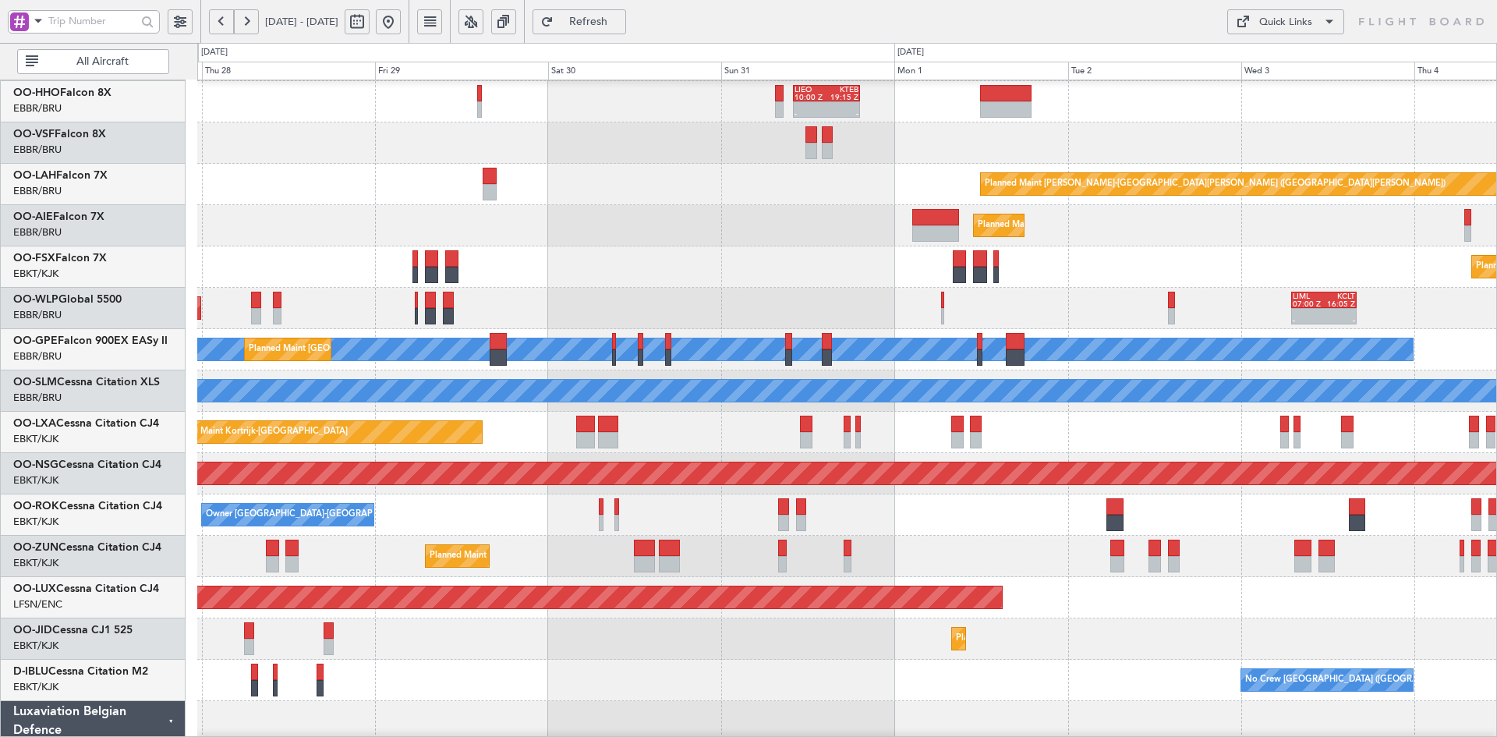
click at [1430, 166] on div "Planned Maint [PERSON_NAME]-[GEOGRAPHIC_DATA][PERSON_NAME] ([GEOGRAPHIC_DATA][P…" at bounding box center [846, 184] width 1299 height 41
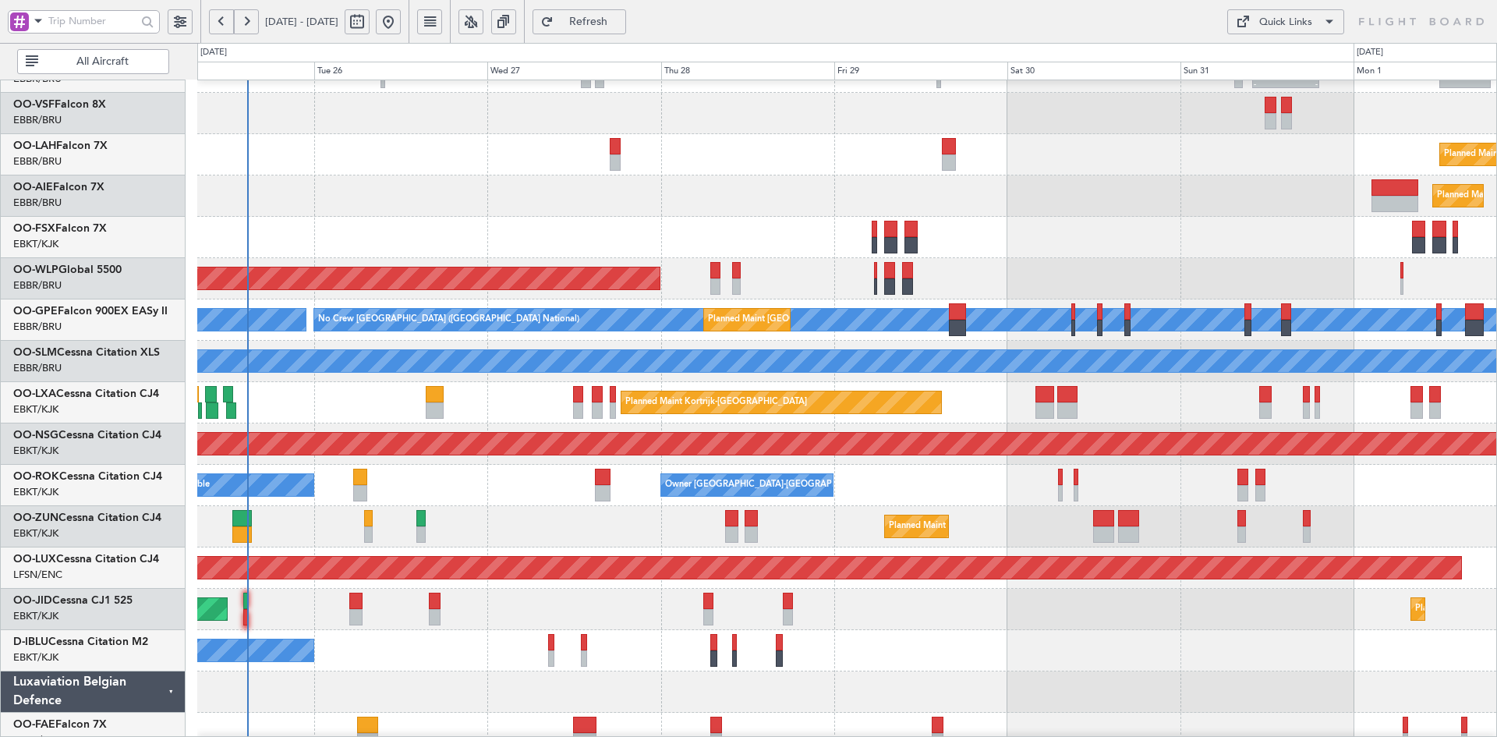
scroll to position [109, 0]
click at [1027, 238] on div at bounding box center [846, 237] width 1299 height 41
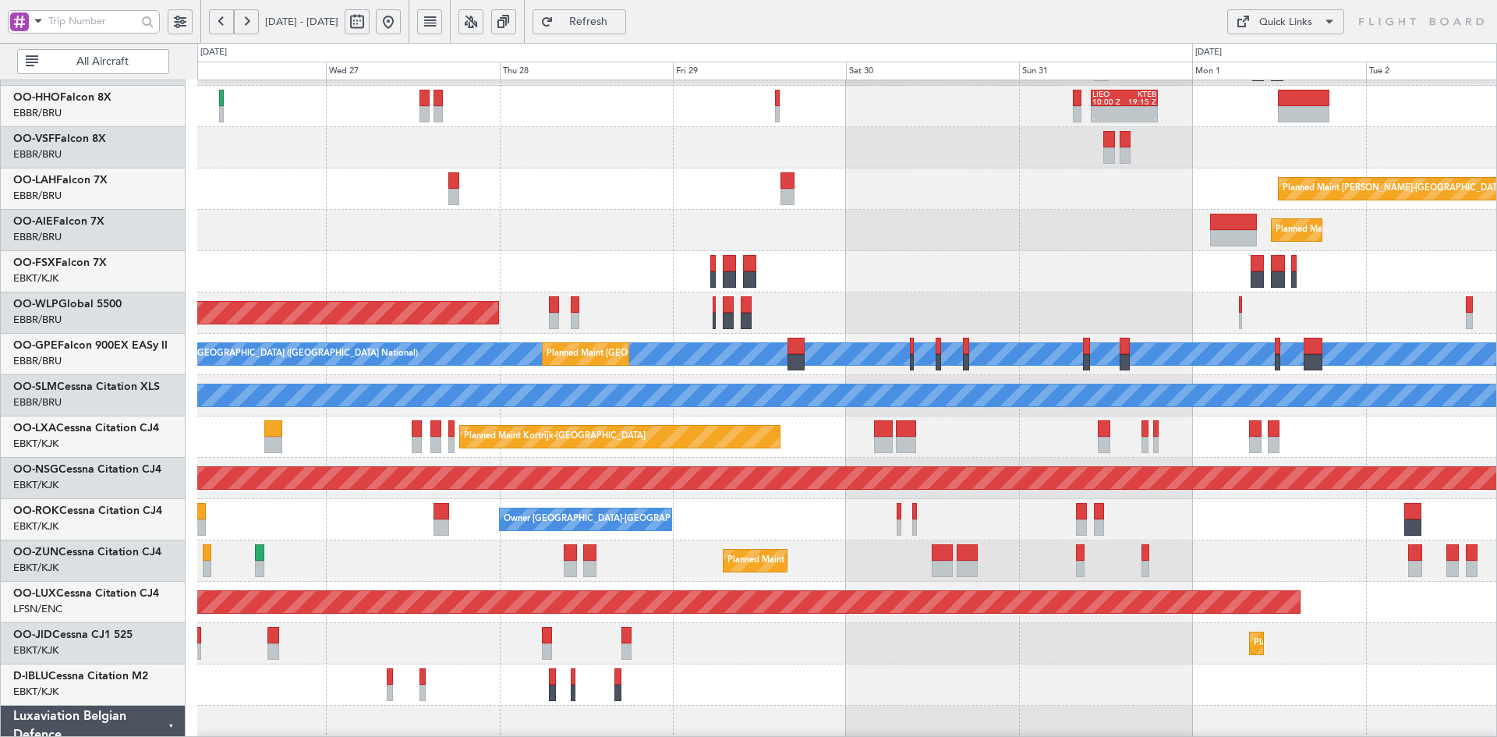
click at [988, 270] on div "Planned Maint Kortrijk-[GEOGRAPHIC_DATA]" at bounding box center [846, 271] width 1299 height 41
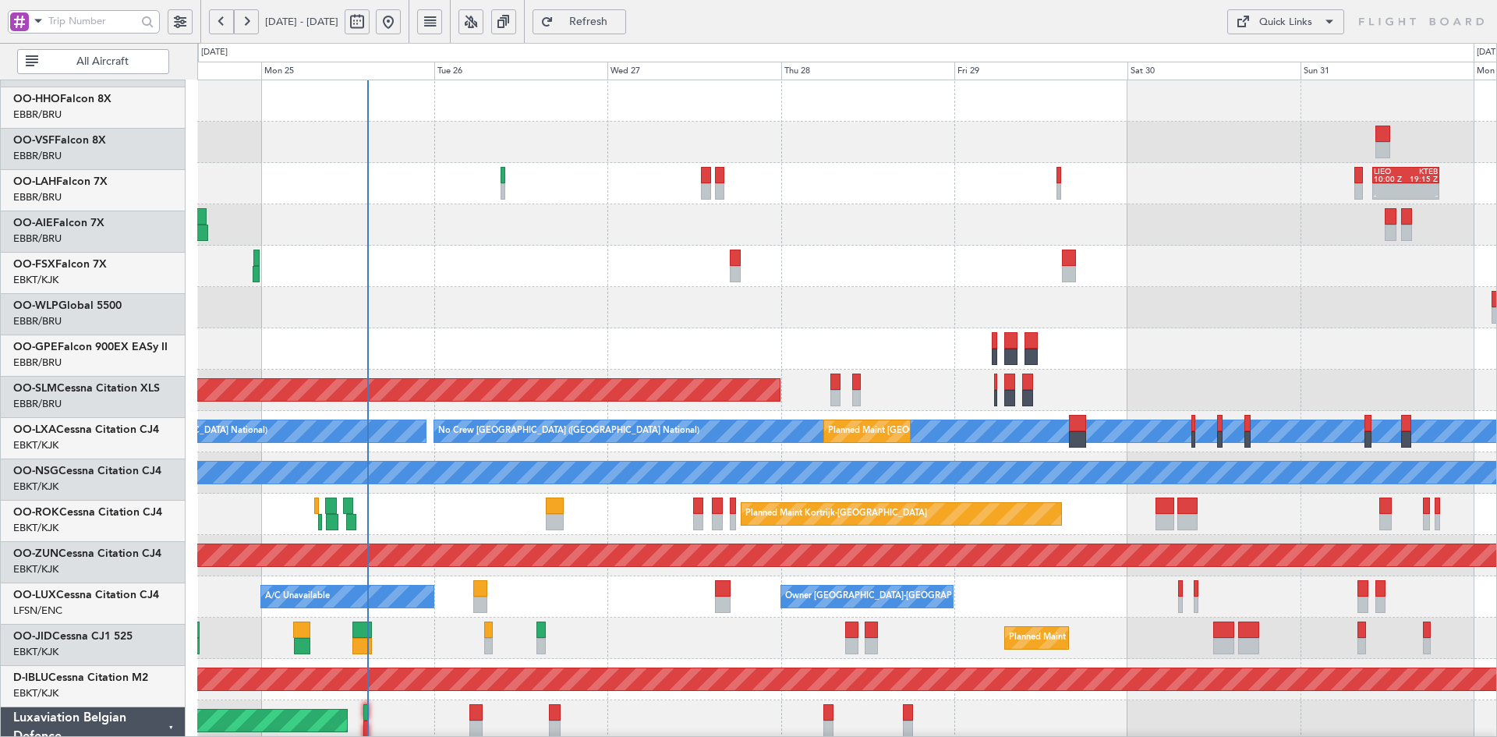
scroll to position [0, 0]
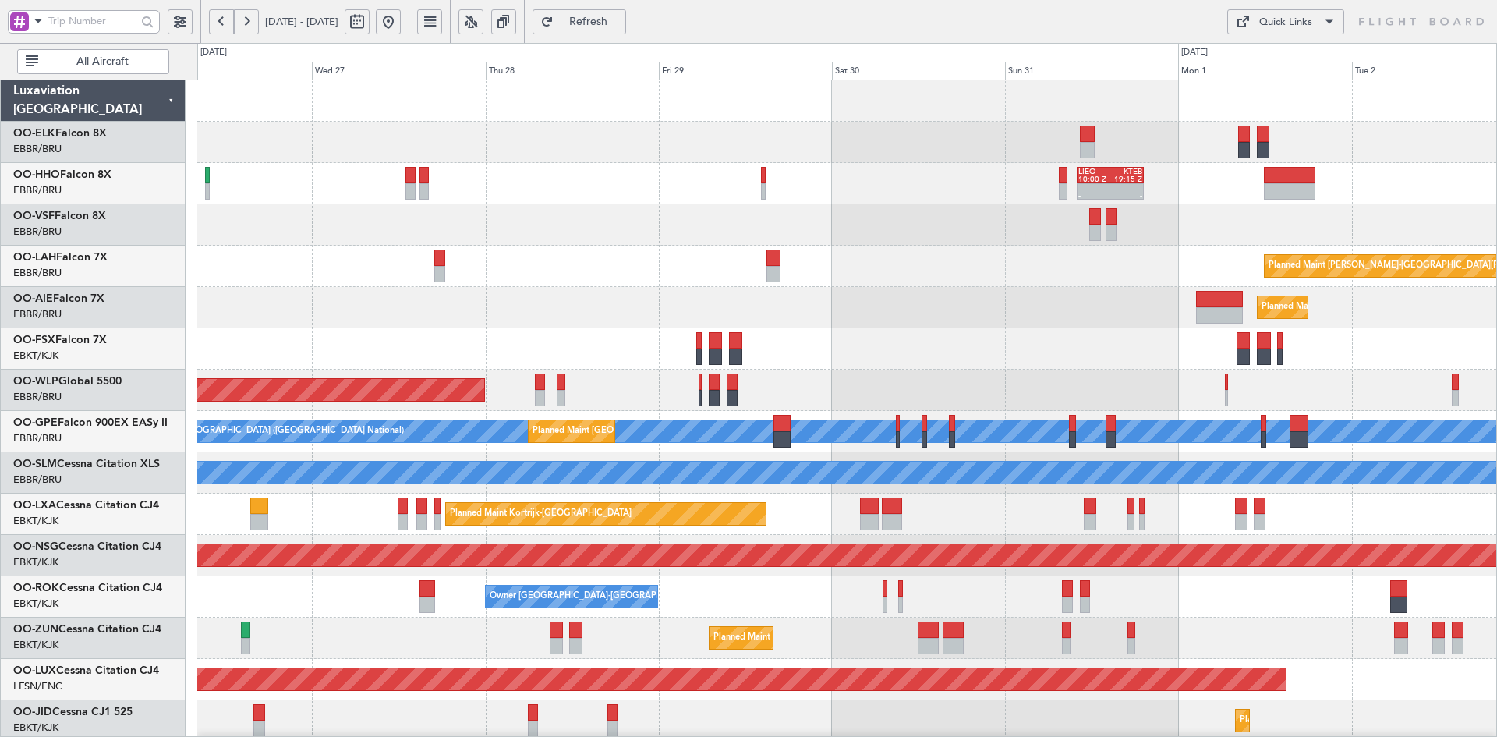
click at [876, 355] on div "Planned Maint Kortrijk-[GEOGRAPHIC_DATA]" at bounding box center [846, 348] width 1299 height 41
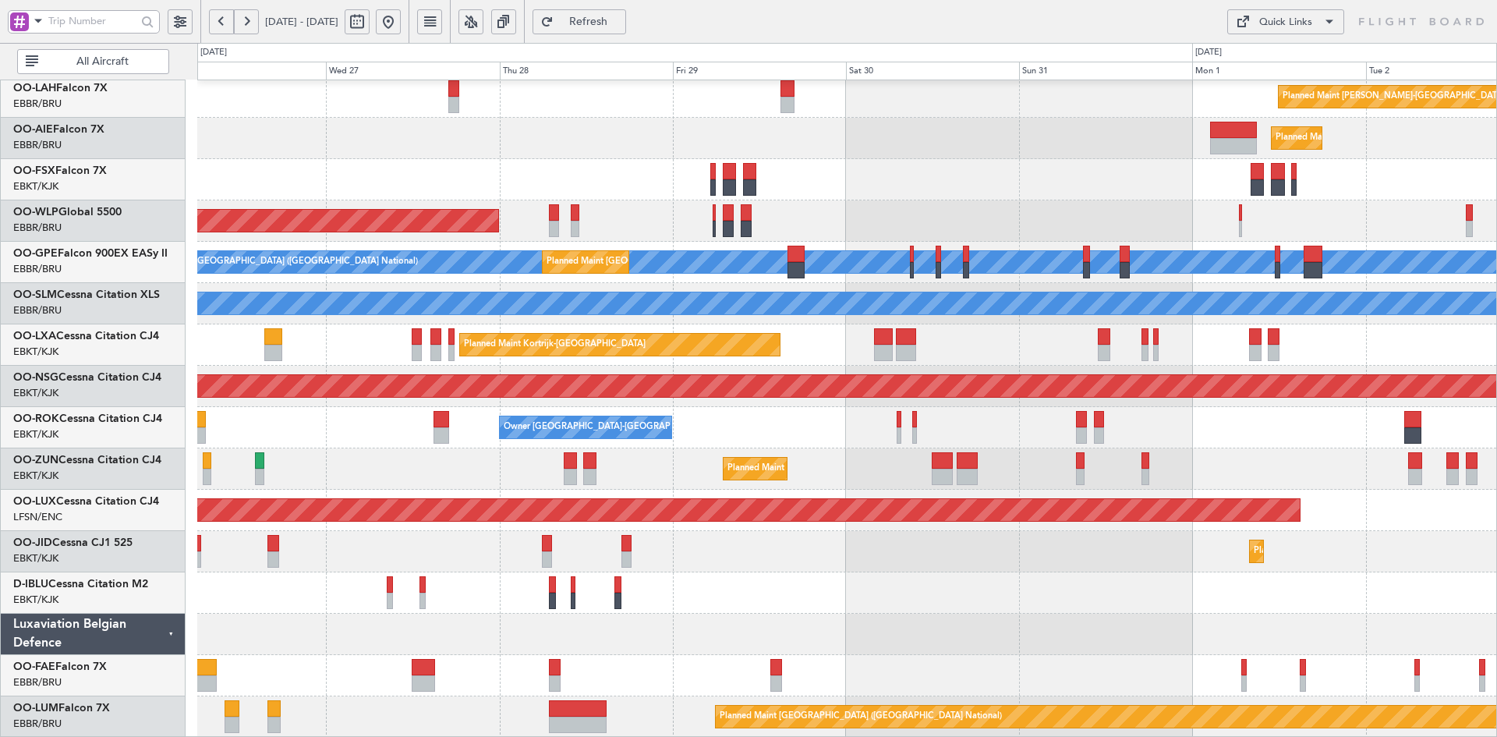
click at [593, 106] on div "Planned Maint Alton-st Louis (St Louis Regl) Planned Maint London (Farnborough)…" at bounding box center [846, 324] width 1299 height 826
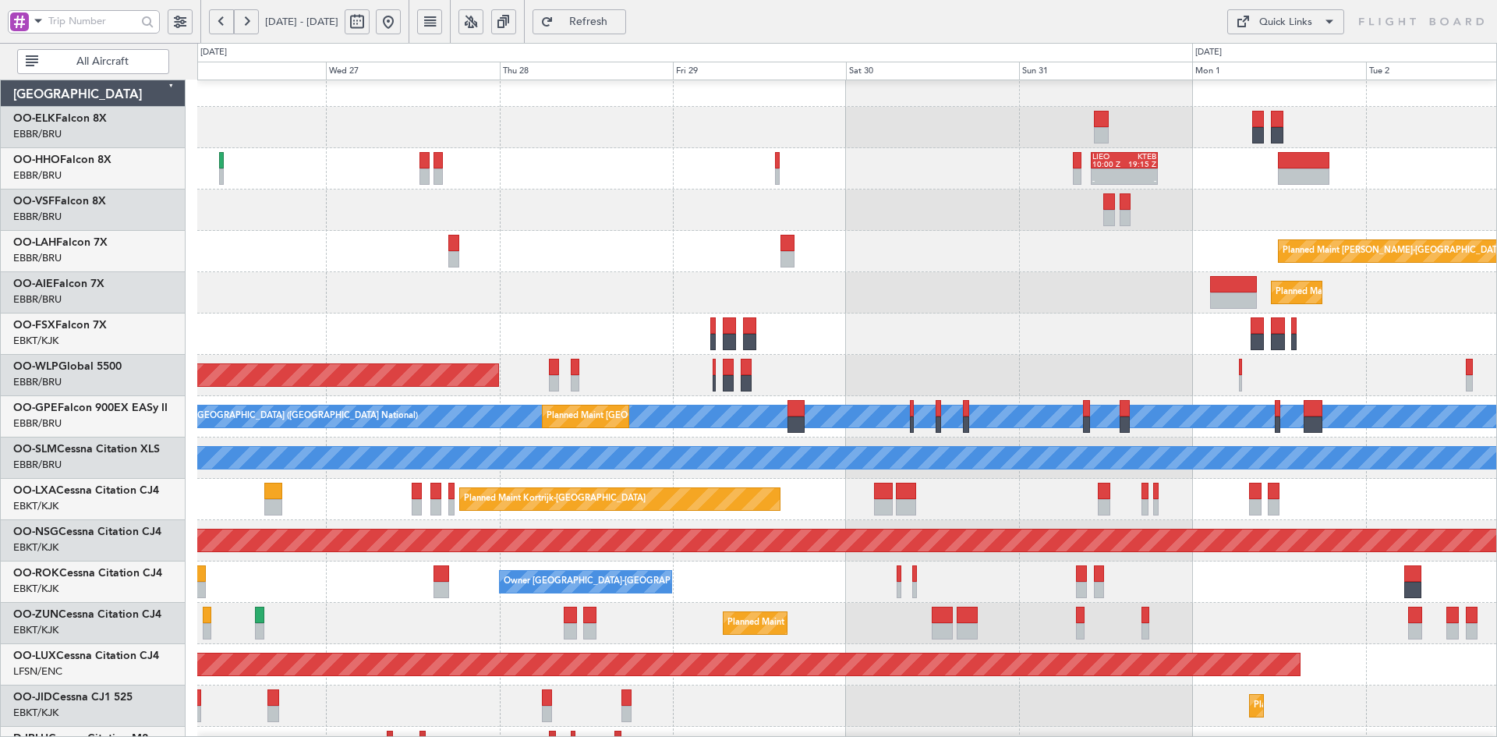
click at [818, 736] on html "26 Aug 2025 - 02 Sep 2025 Refresh Quick Links All Aircraft - - LIEO 10:00 Z KTE…" at bounding box center [748, 368] width 1497 height 737
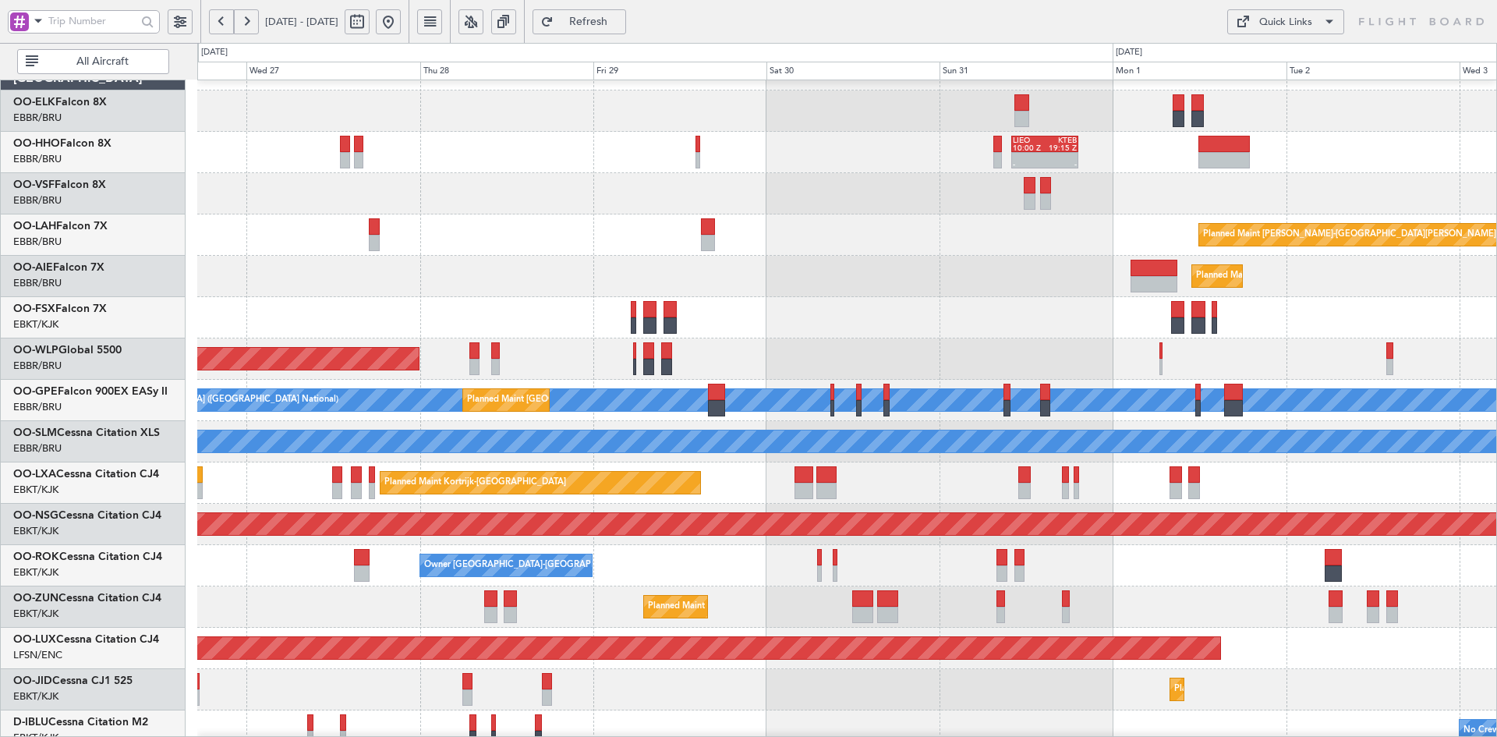
click at [873, 283] on div "Planned Maint [GEOGRAPHIC_DATA] ([GEOGRAPHIC_DATA])" at bounding box center [846, 276] width 1299 height 41
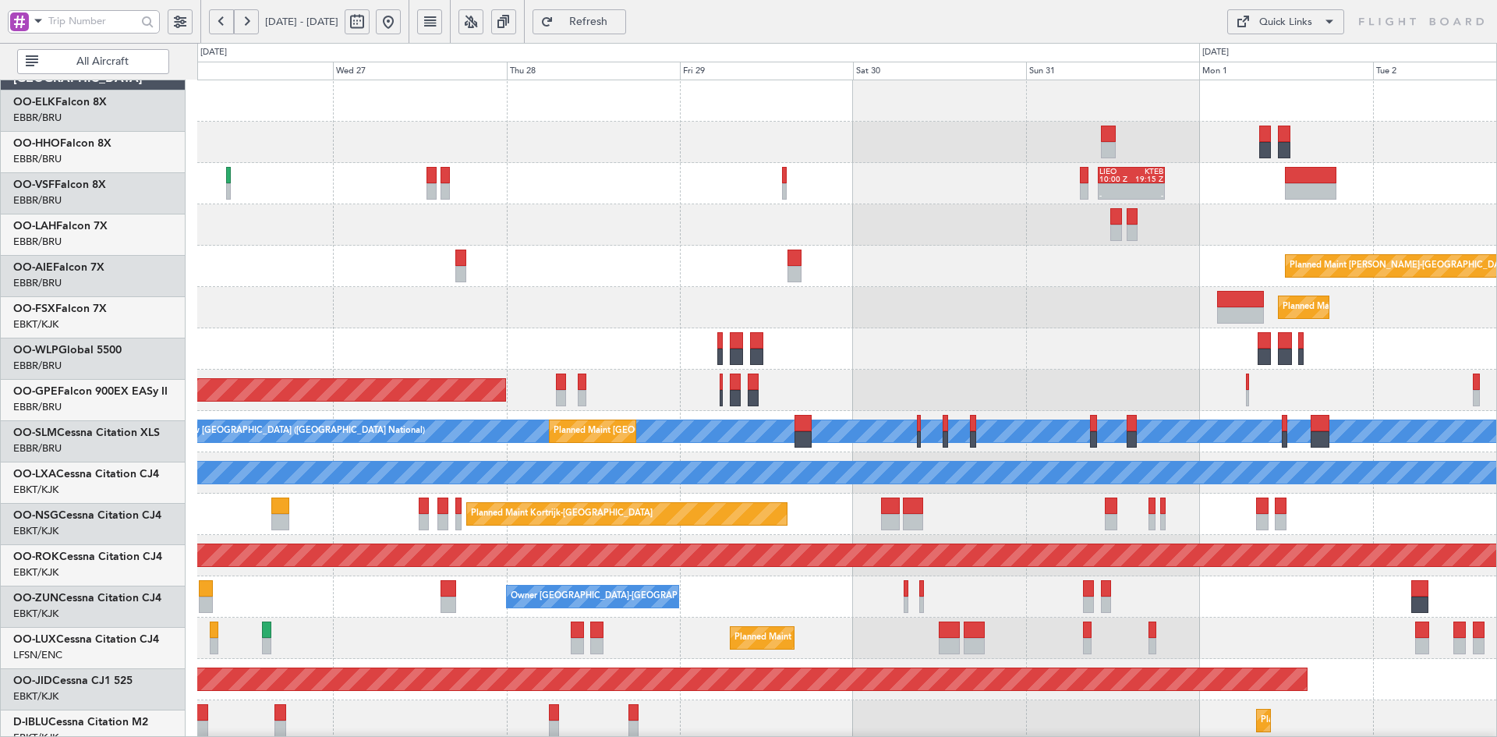
scroll to position [0, 0]
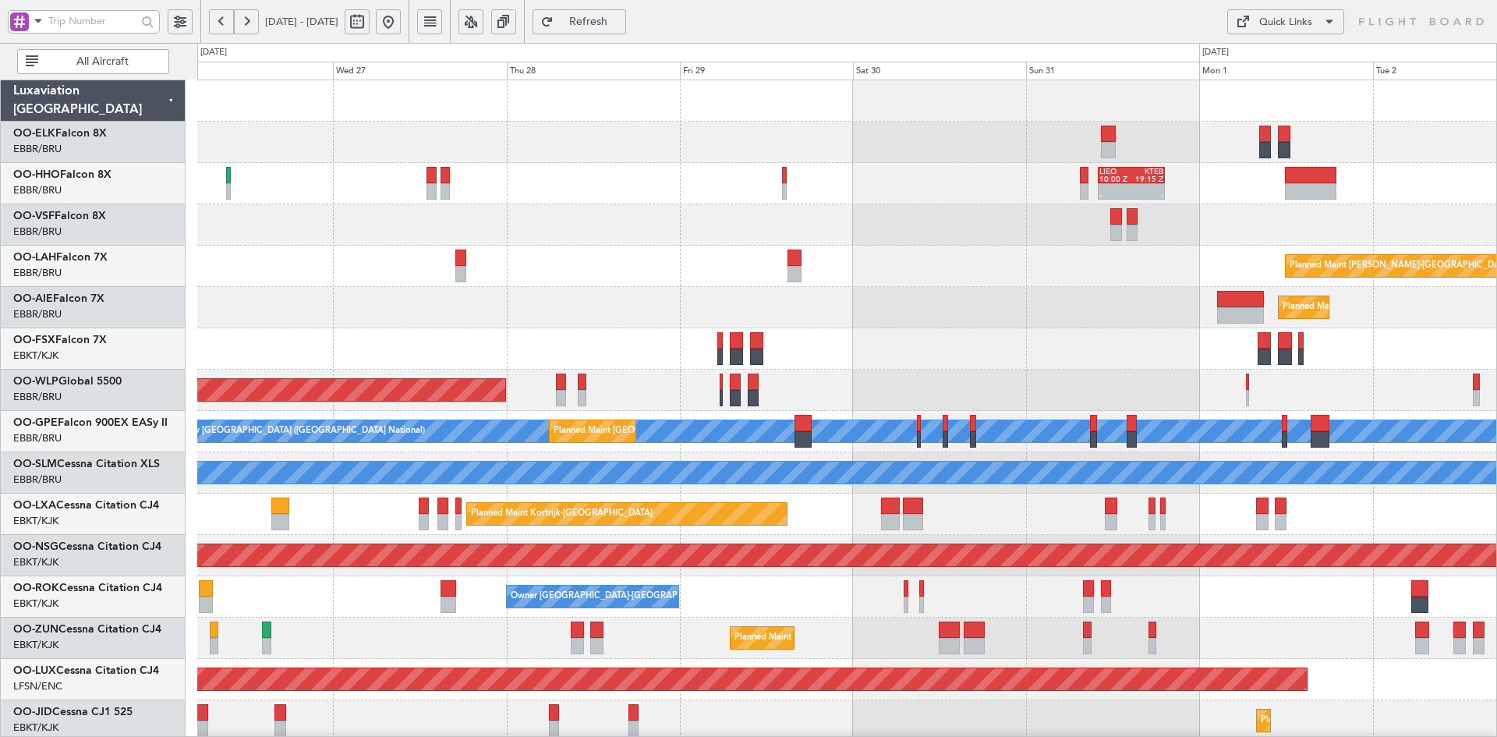
click at [960, 248] on div "- - LIEO 10:00 Z KTEB 19:15 Z Planned Maint Alton-st Louis (St Louis Regl) Plan…" at bounding box center [846, 493] width 1299 height 826
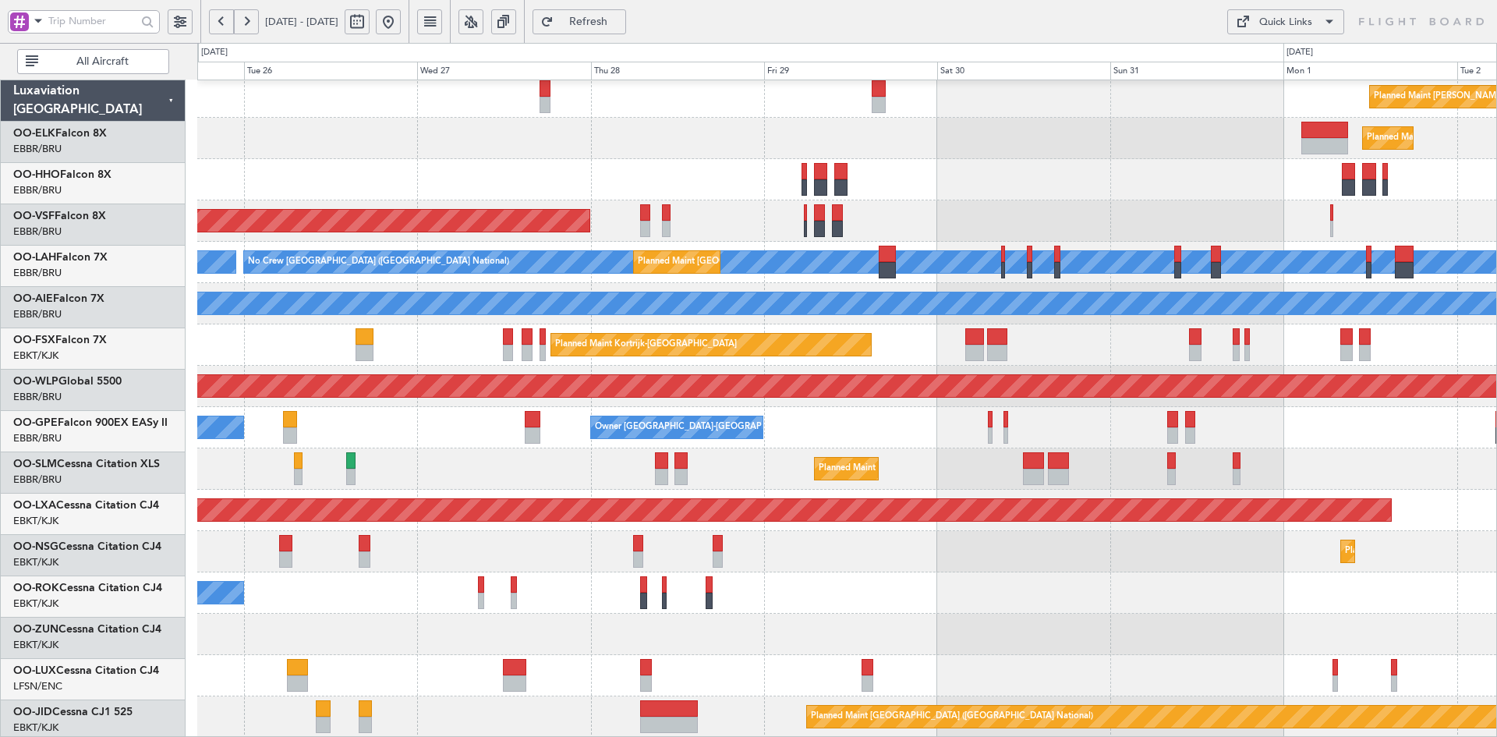
scroll to position [169, 0]
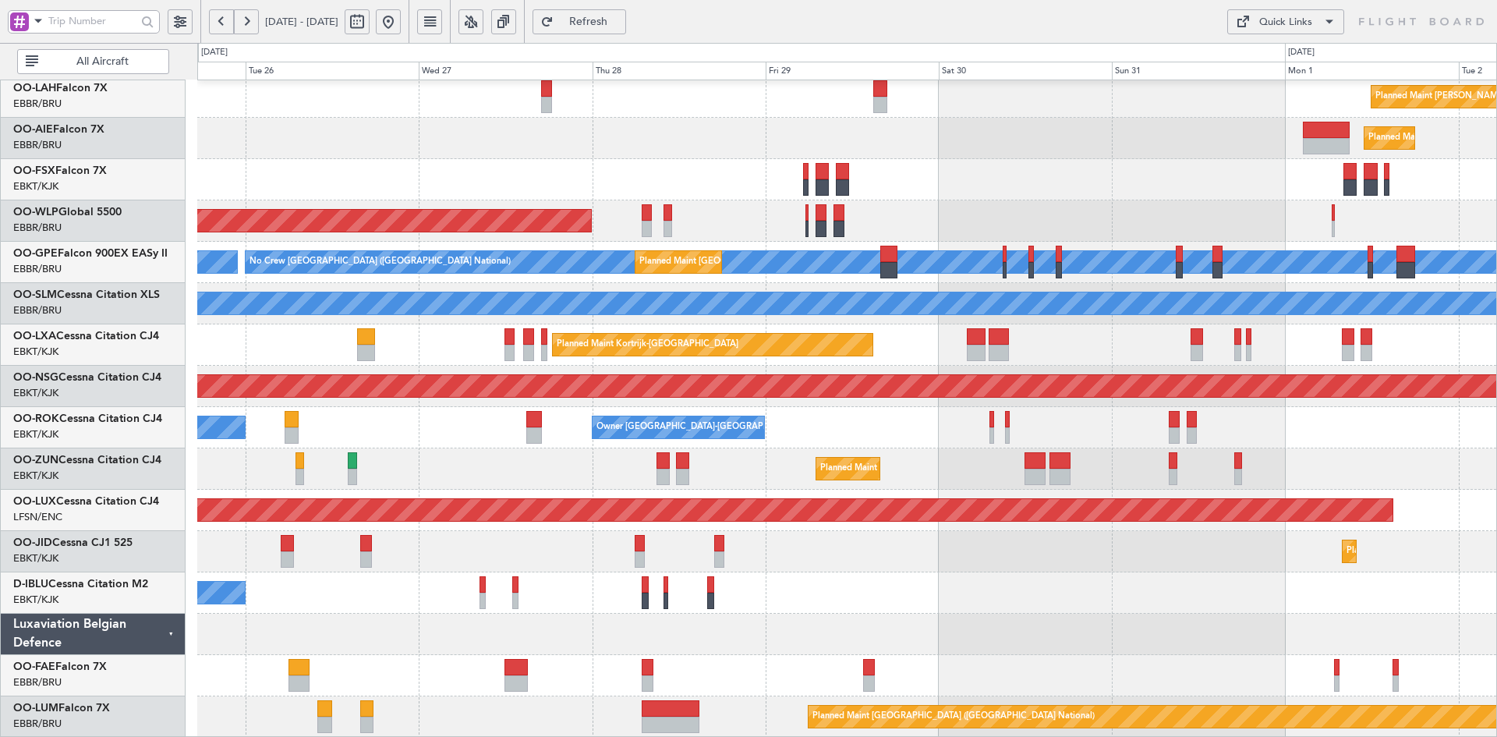
click at [956, 107] on div "Planned Maint Alton-st Louis (St Louis Regl) Planned Maint London (Farnborough)…" at bounding box center [846, 324] width 1299 height 826
click at [615, 173] on div at bounding box center [846, 179] width 1299 height 41
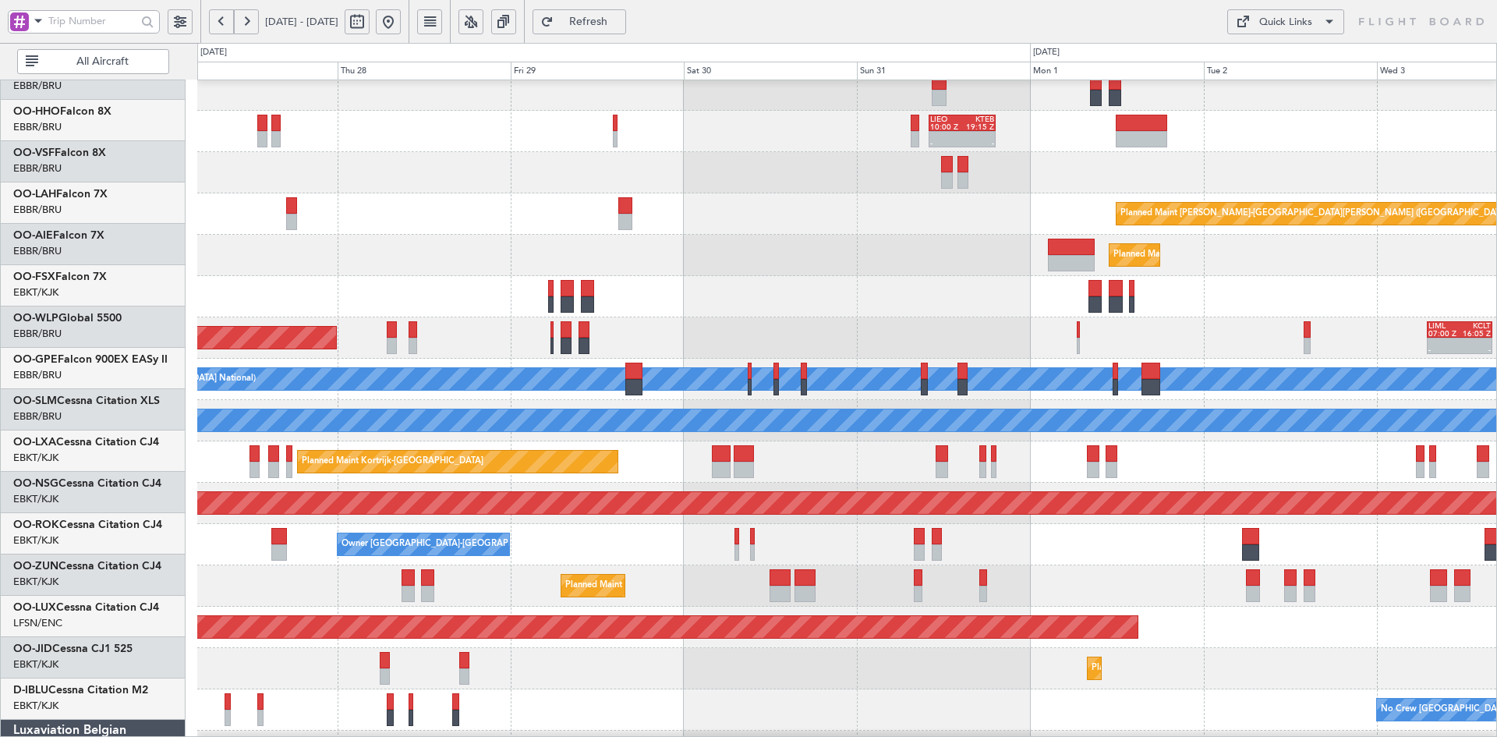
scroll to position [50, 0]
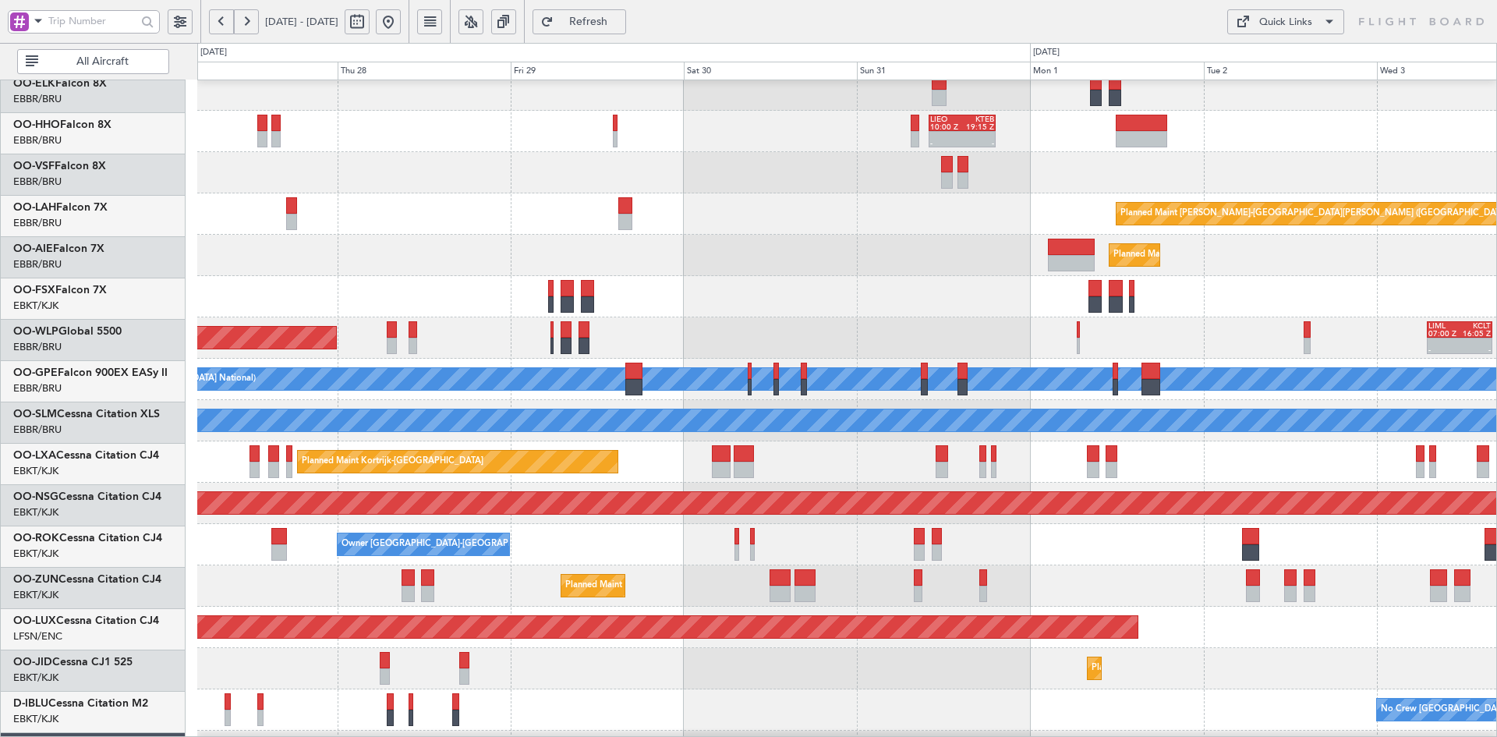
click at [663, 320] on div "Planned Maint Berlin (Brandenburg) - - LIML 07:00 Z KCLT 16:05 Z" at bounding box center [846, 337] width 1299 height 41
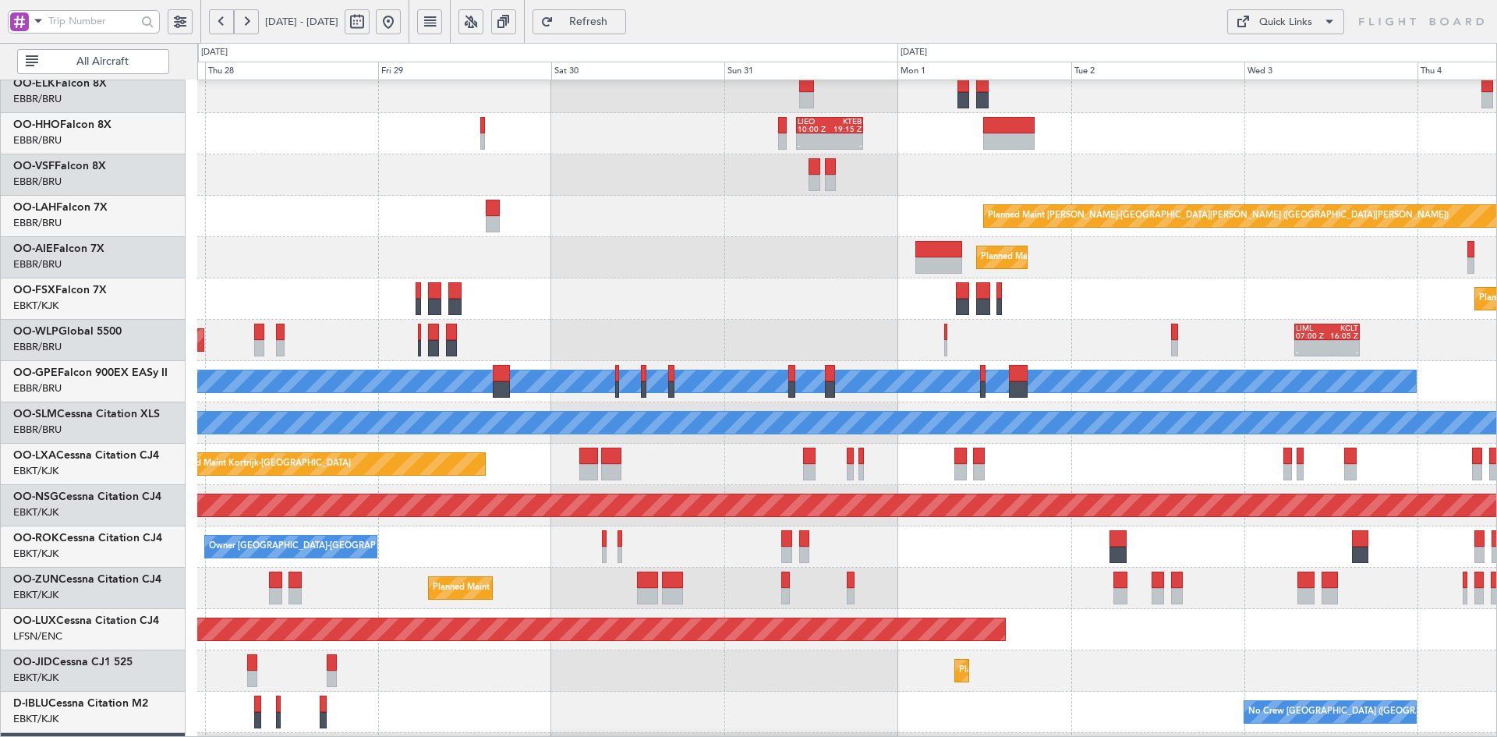
click at [1094, 390] on div "- - LIEO 10:00 Z KTEB 19:15 Z Planned Maint Alton-st Louis (St Louis Regl) Plan…" at bounding box center [846, 443] width 1299 height 826
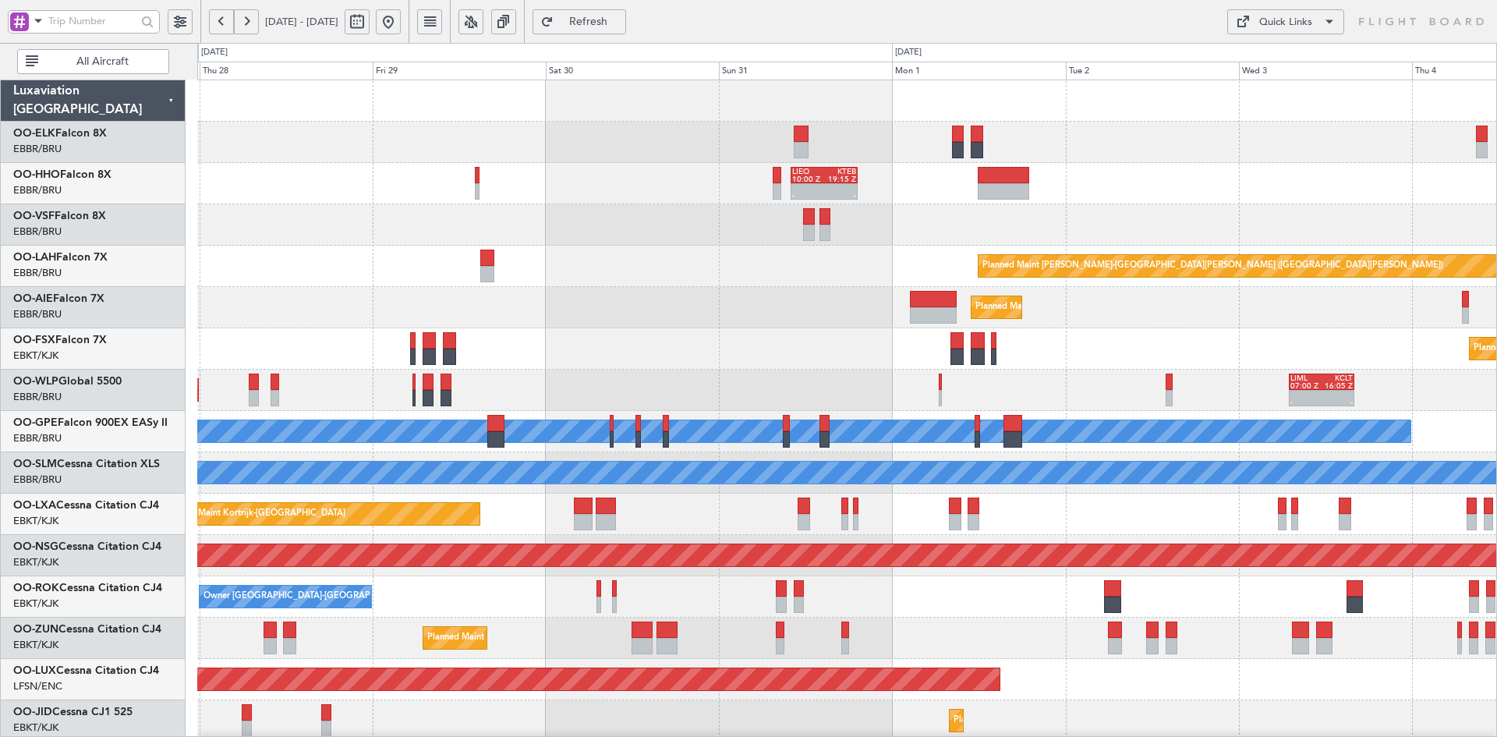
click at [1270, 219] on div at bounding box center [846, 224] width 1299 height 41
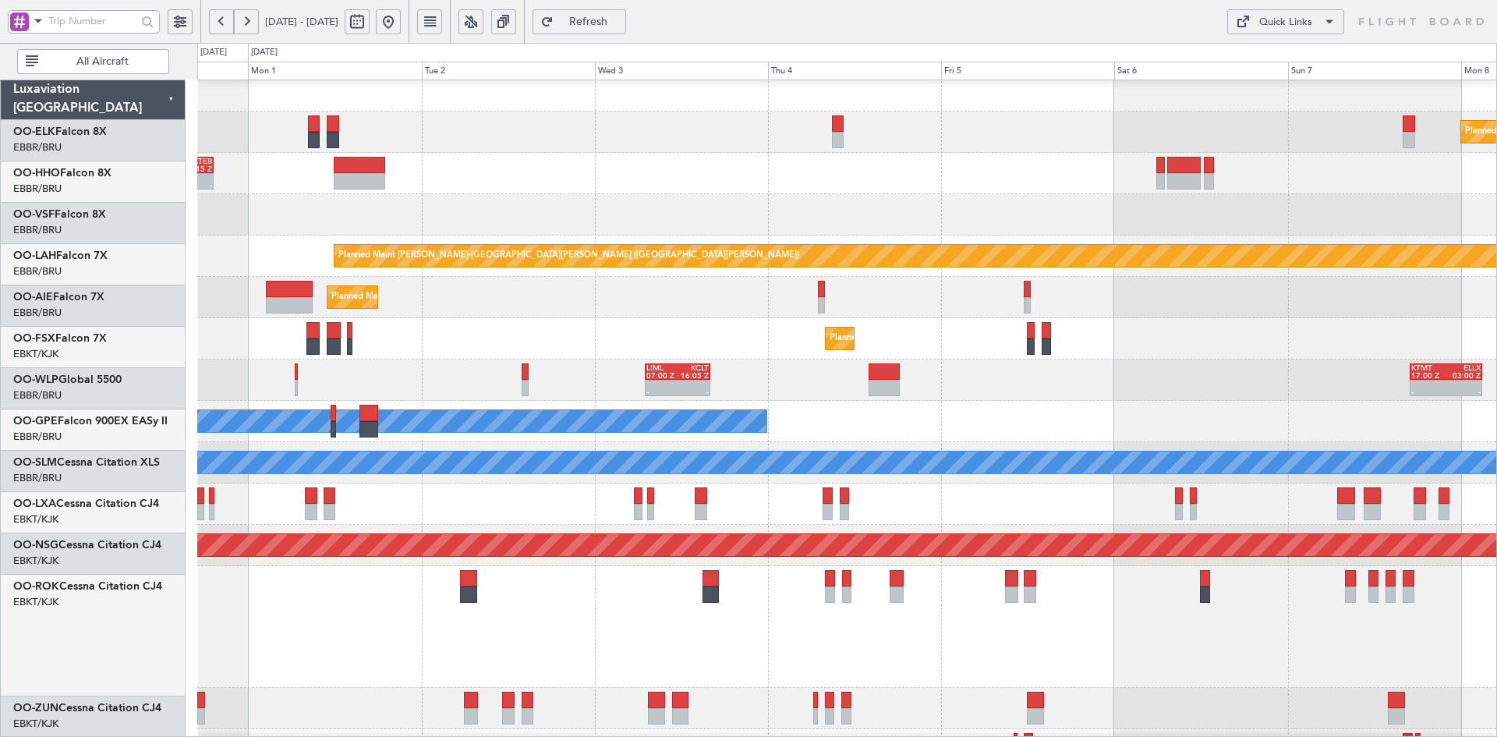
scroll to position [3, 0]
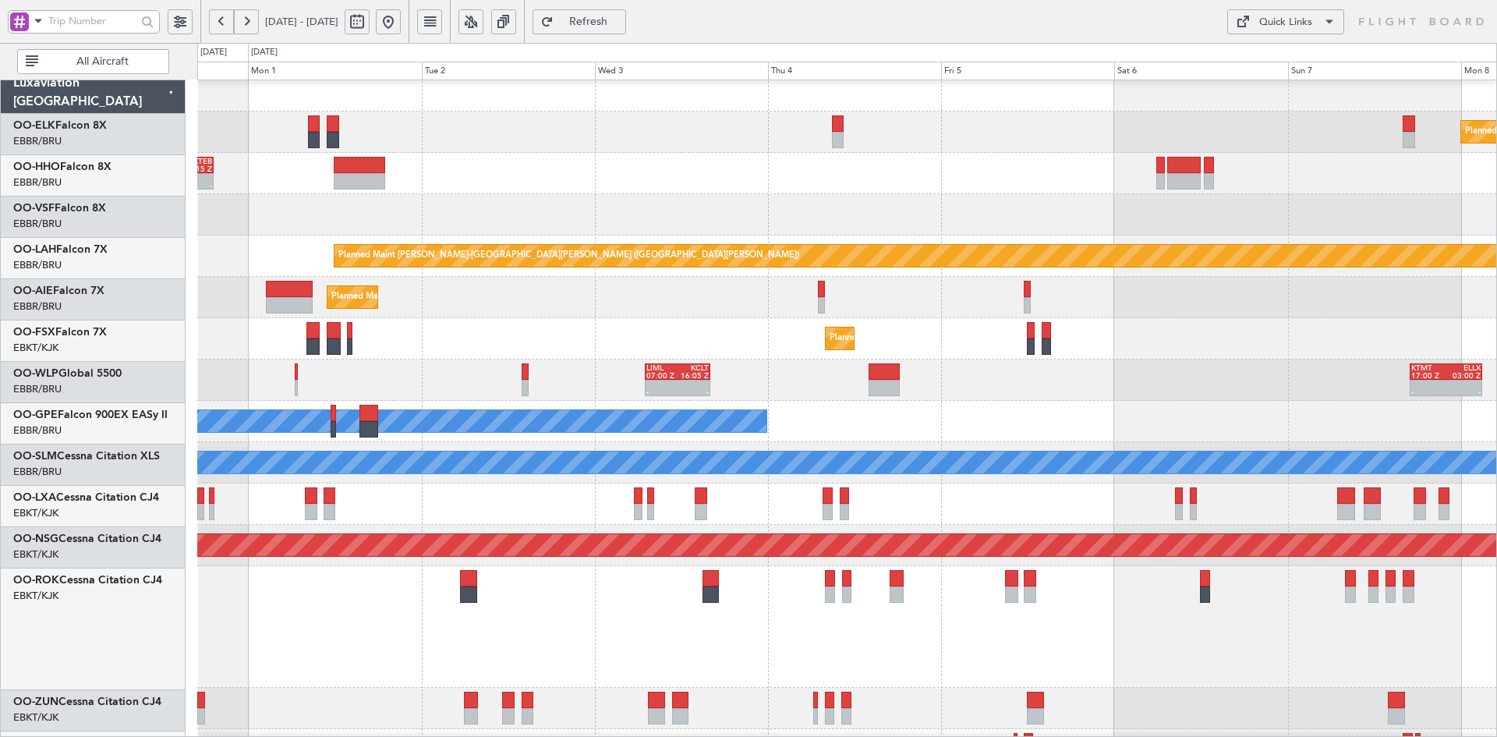
click at [920, 335] on div "Planned Maint Kortrijk-Wevelgem Planned Maint Kortrijk-Wevelgem" at bounding box center [846, 338] width 1299 height 41
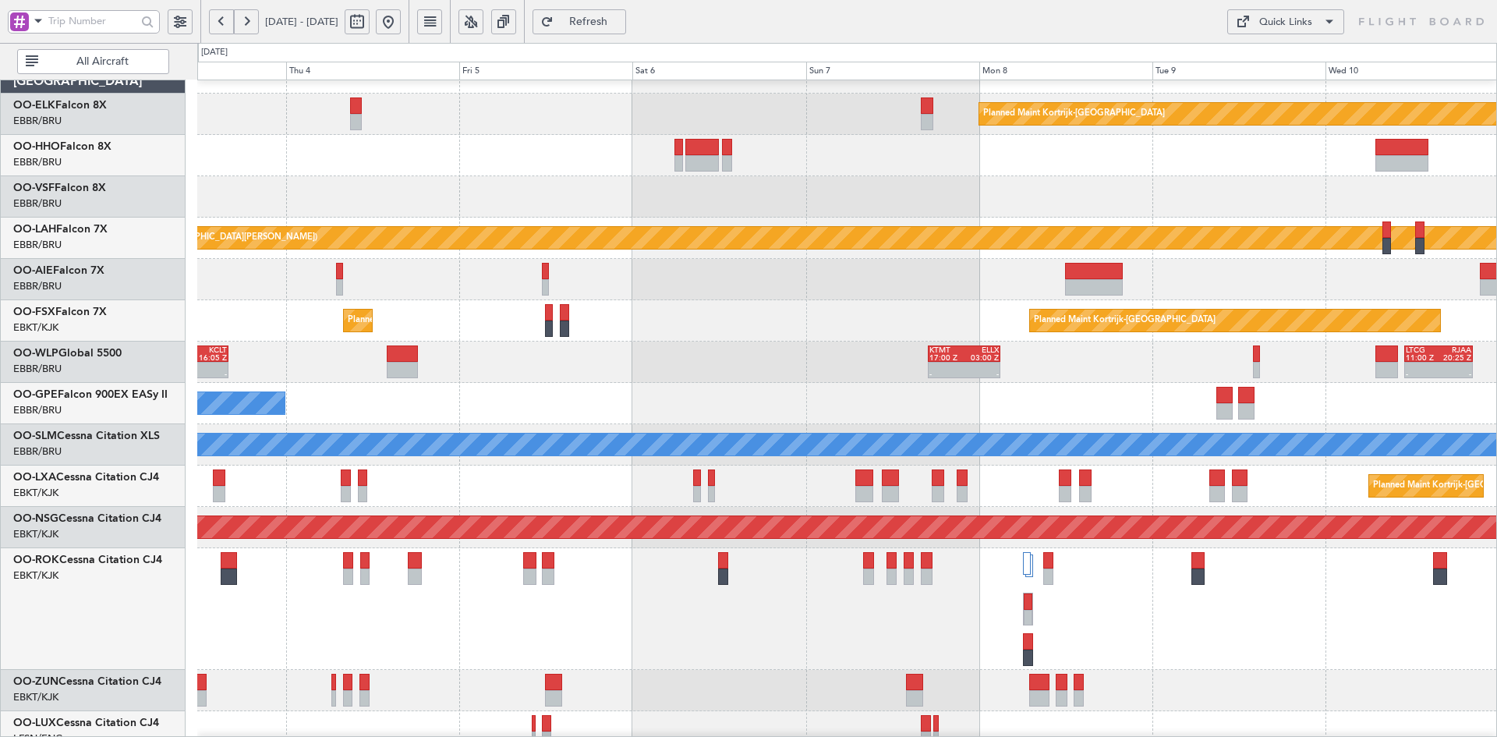
click at [644, 375] on div "- - LIML 07:00 Z KCLT 16:05 Z - - KTMT 17:00 Z ELLX 03:00 Z - - LTCG 11:00 Z RJ…" at bounding box center [846, 361] width 1299 height 41
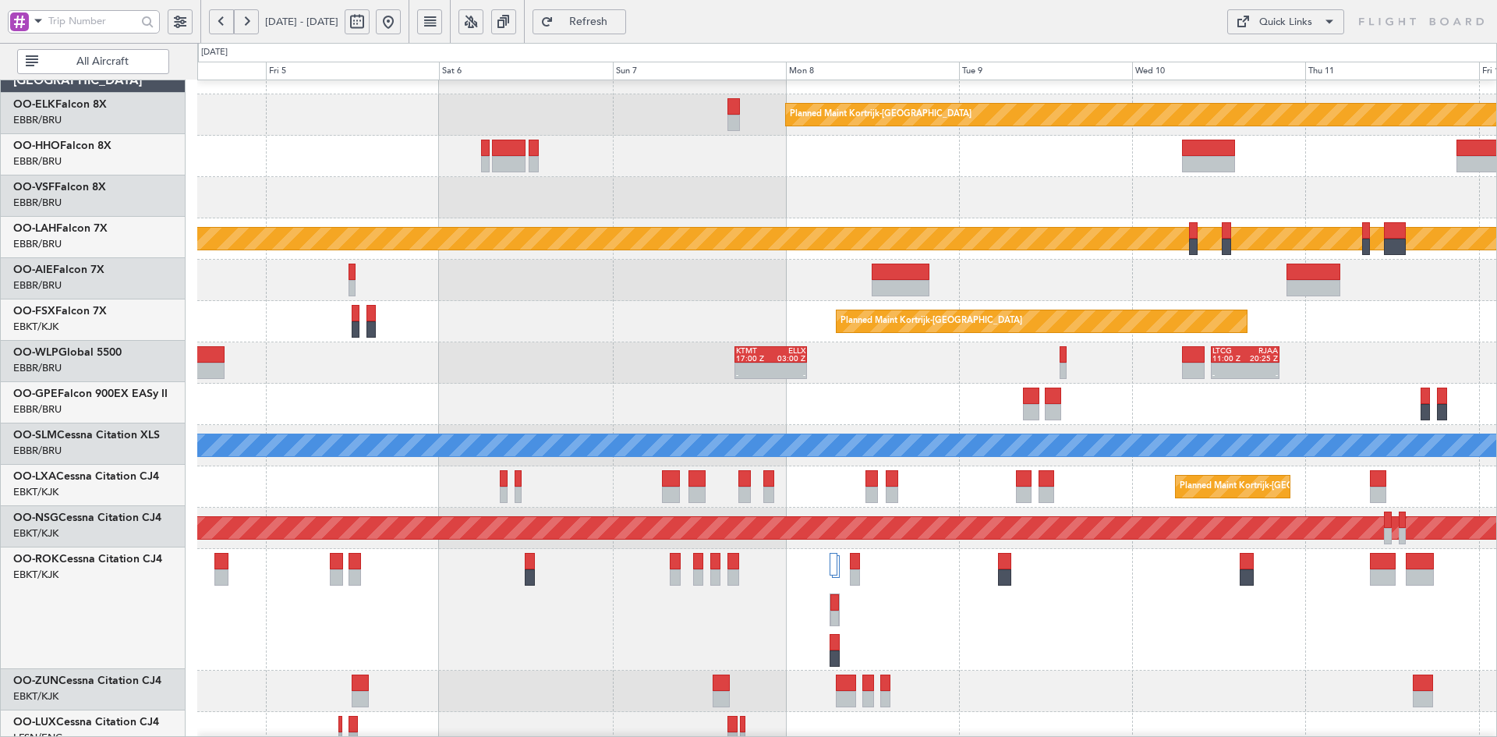
scroll to position [24, 0]
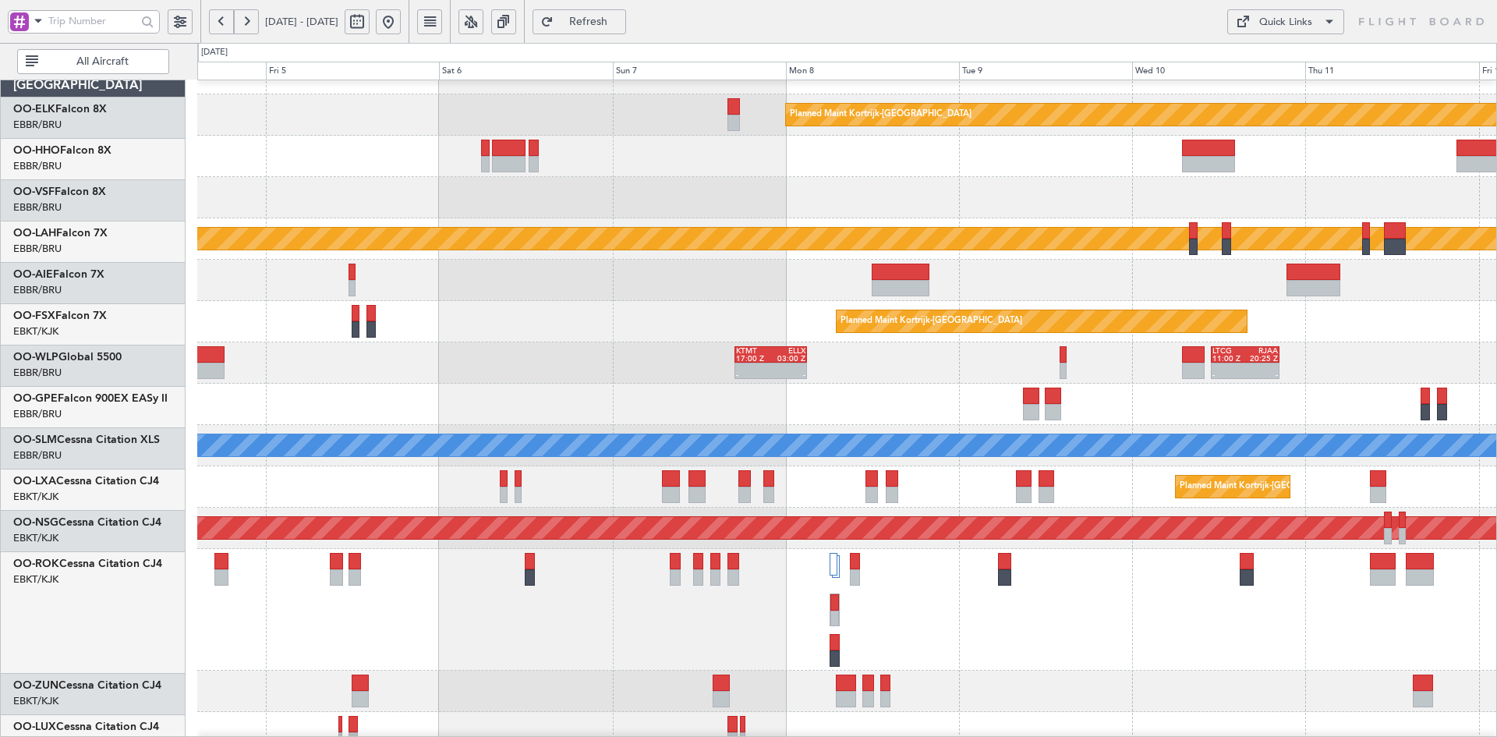
click at [1051, 228] on div "Planned Maint [PERSON_NAME]-[GEOGRAPHIC_DATA][PERSON_NAME] ([GEOGRAPHIC_DATA][P…" at bounding box center [846, 238] width 1299 height 41
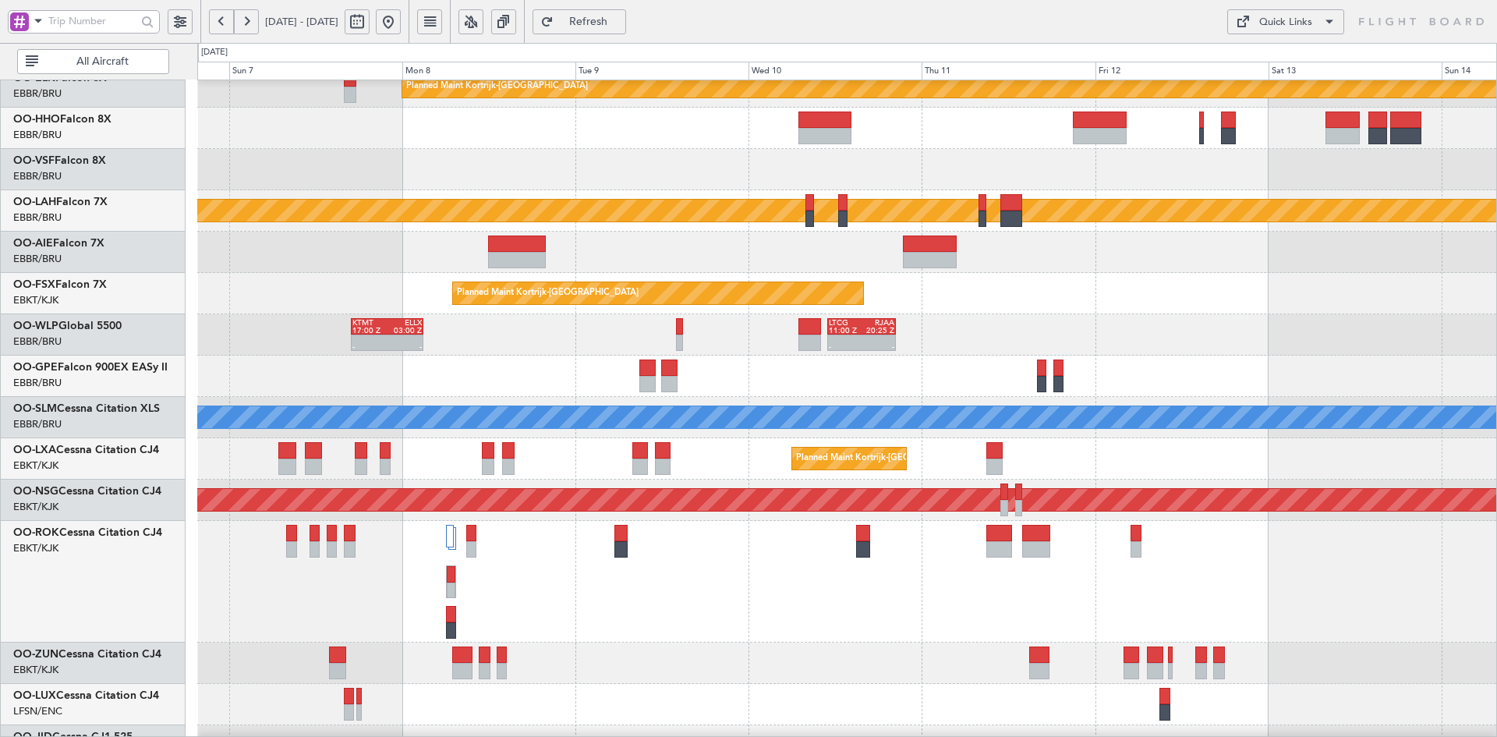
click at [993, 334] on div "- - KTMT 17:00 Z ELLX 03:00 Z - - LTCG 11:00 Z RJAA 20:25 Z - - RJAA 01:00 Z UB…" at bounding box center [846, 334] width 1299 height 41
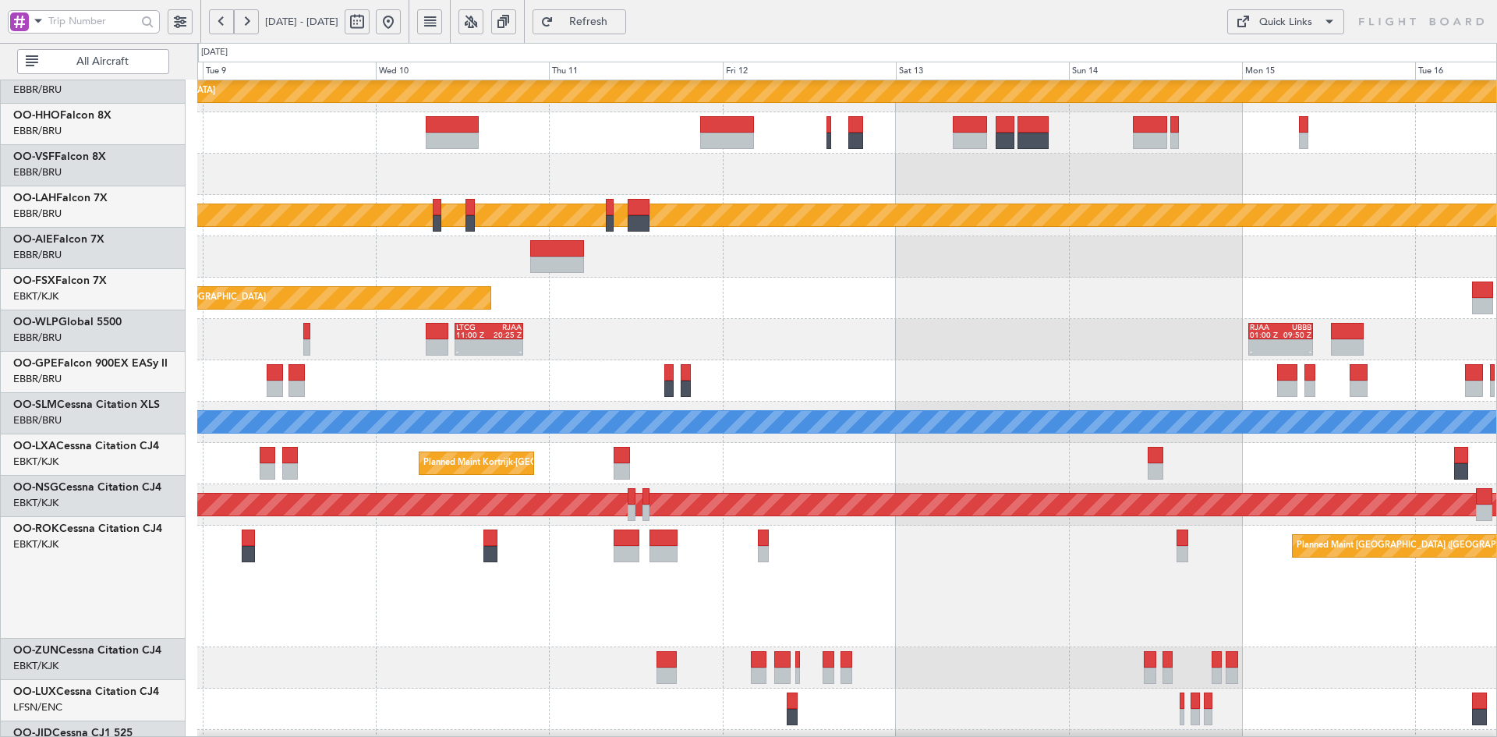
scroll to position [51, 0]
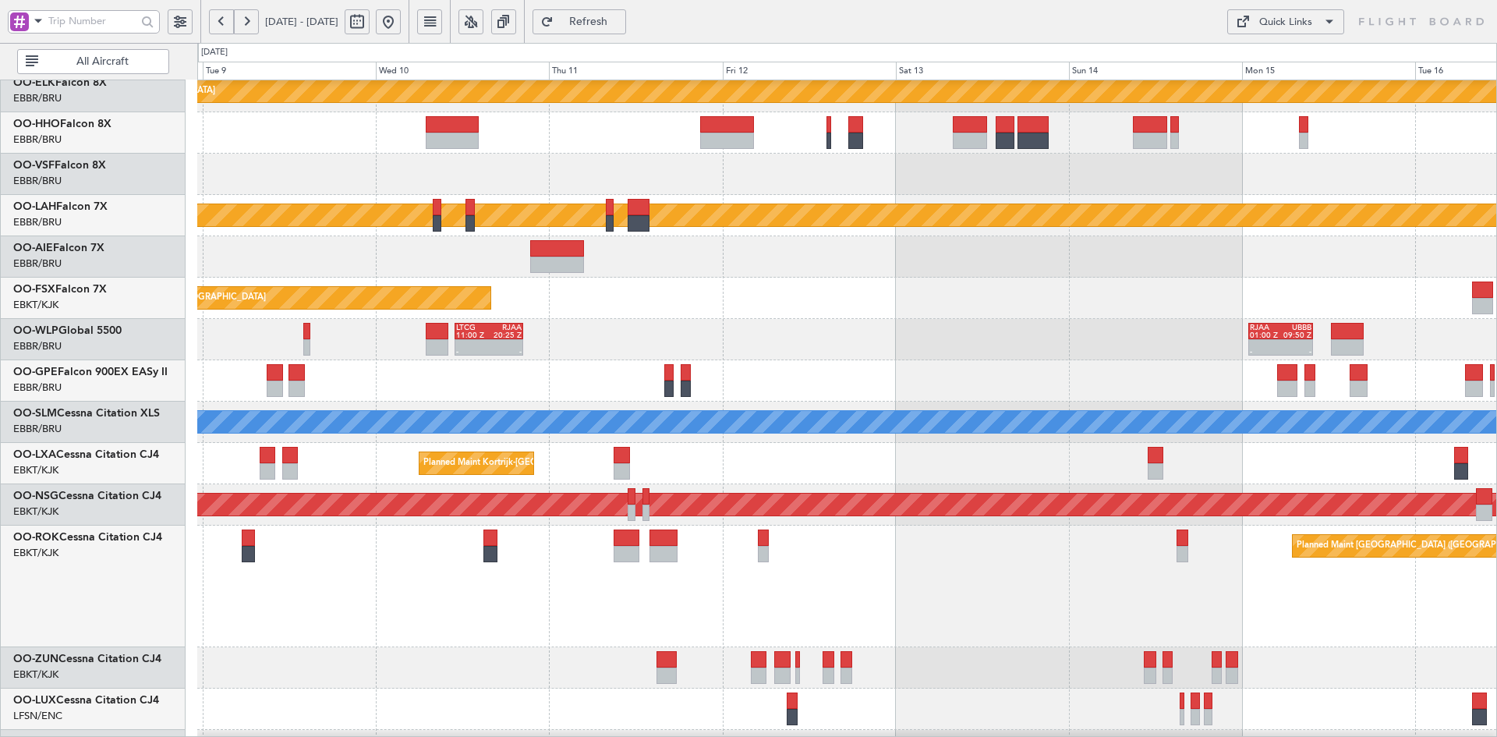
click at [823, 348] on div "- - LTCG 11:00 Z RJAA 20:25 Z - - RJAA 01:00 Z UBBB 09:50 Z KTMT 17:00 Z ELLX 0…" at bounding box center [846, 339] width 1299 height 41
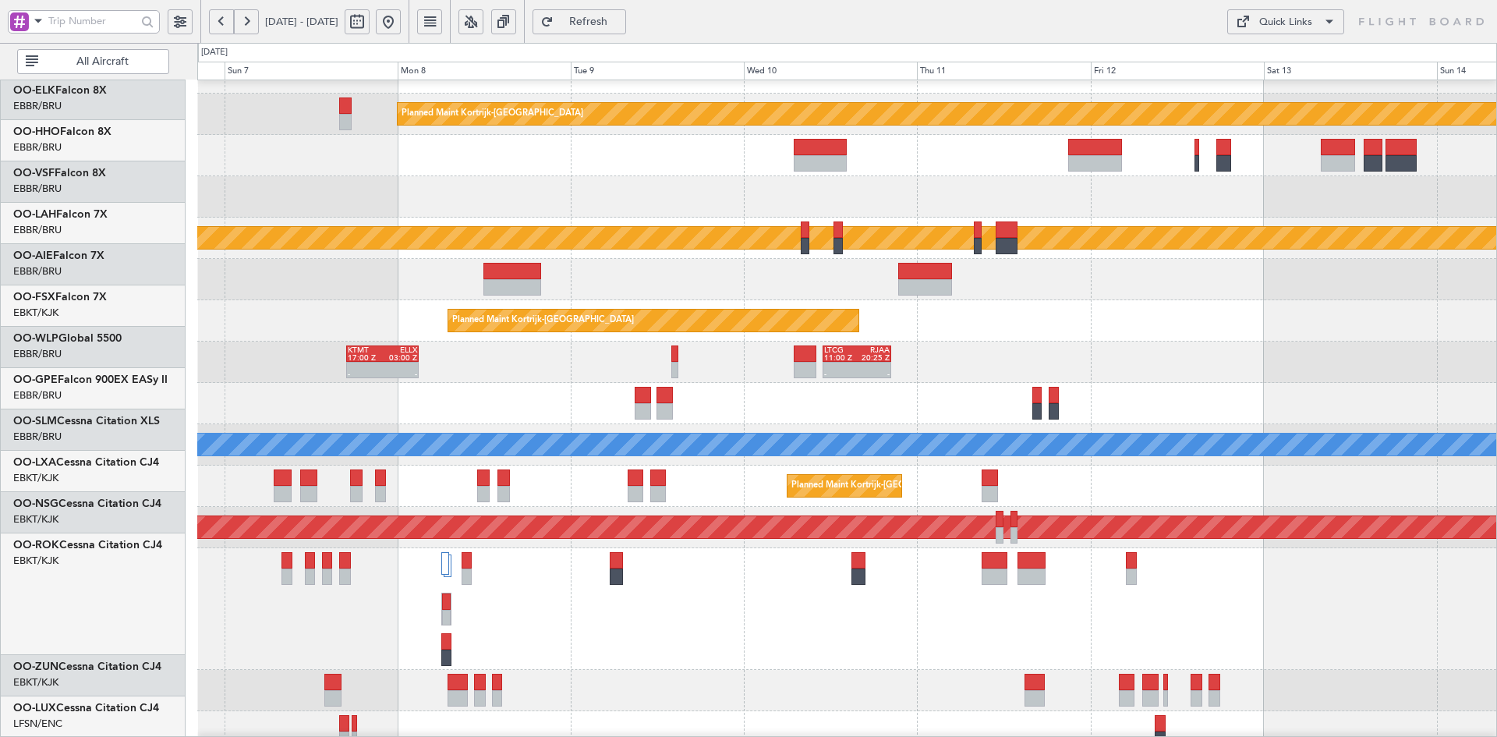
scroll to position [0, 0]
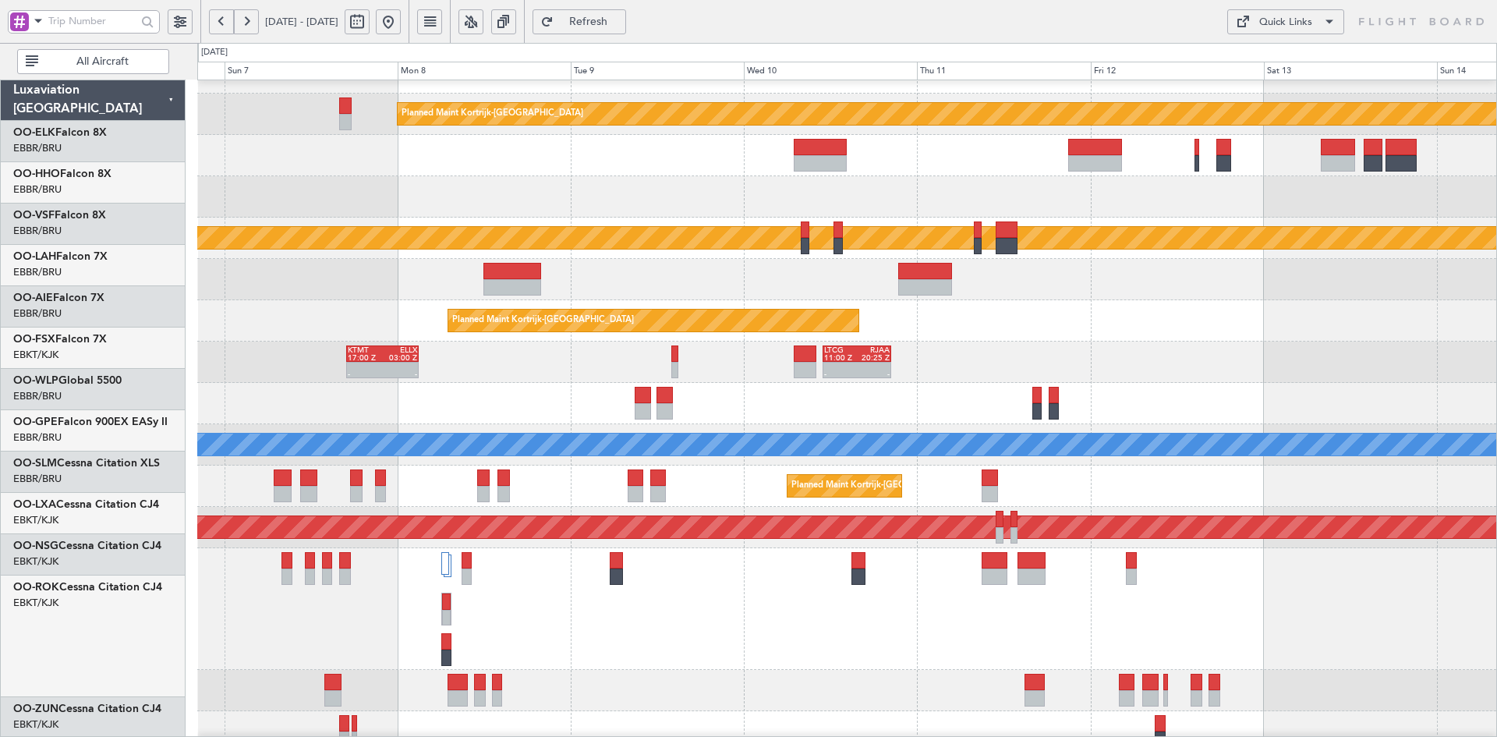
click at [1437, 371] on div "- - LTCG 11:00 Z RJAA 20:25 Z KTMT 17:00 Z ELLX 03:00 Z - - - - RJAA 01:00 Z UB…" at bounding box center [846, 361] width 1299 height 41
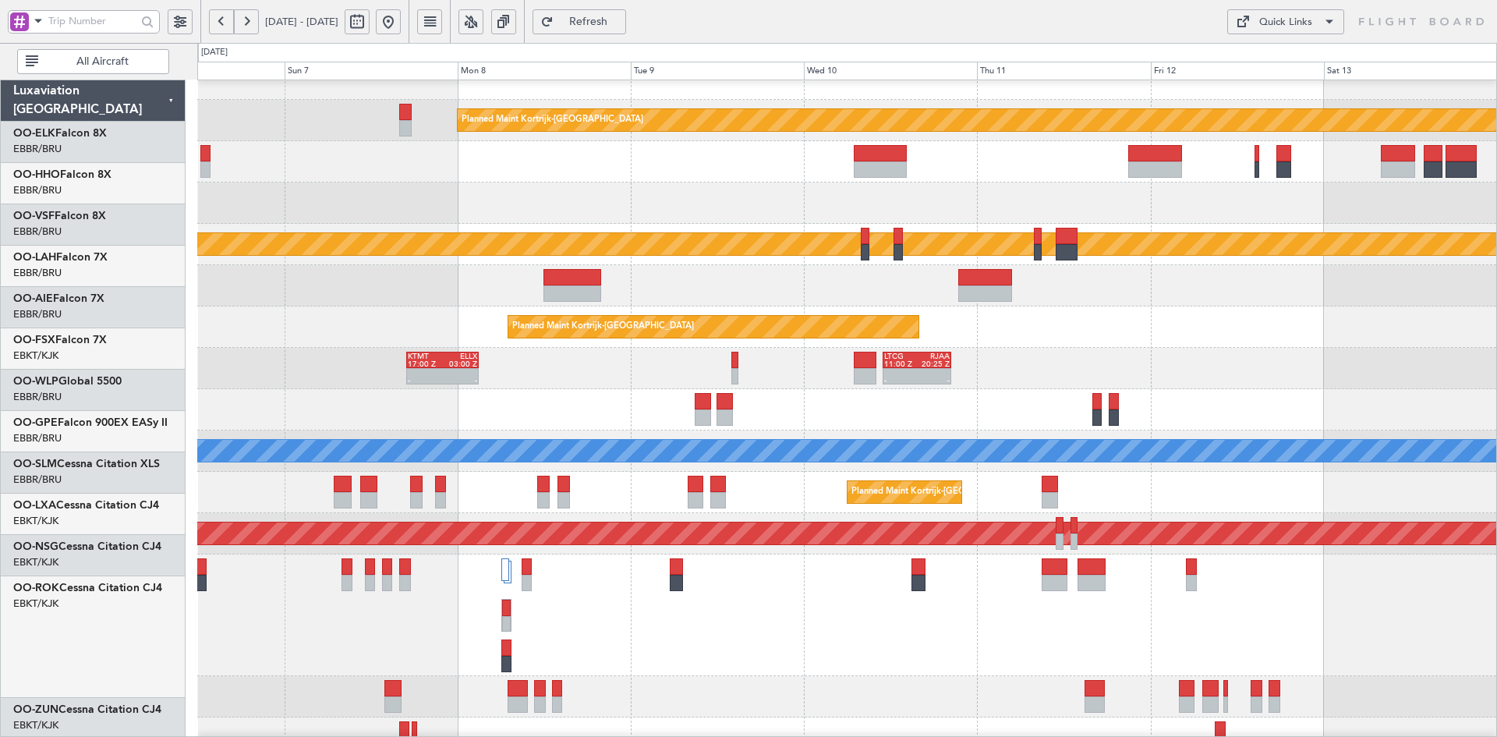
click at [1426, 389] on div "- - LTCG 11:00 Z RJAA 20:25 Z KTMT 17:00 Z ELLX 03:00 Z - - - - RJAA 01:00 Z UB…" at bounding box center [846, 368] width 1299 height 41
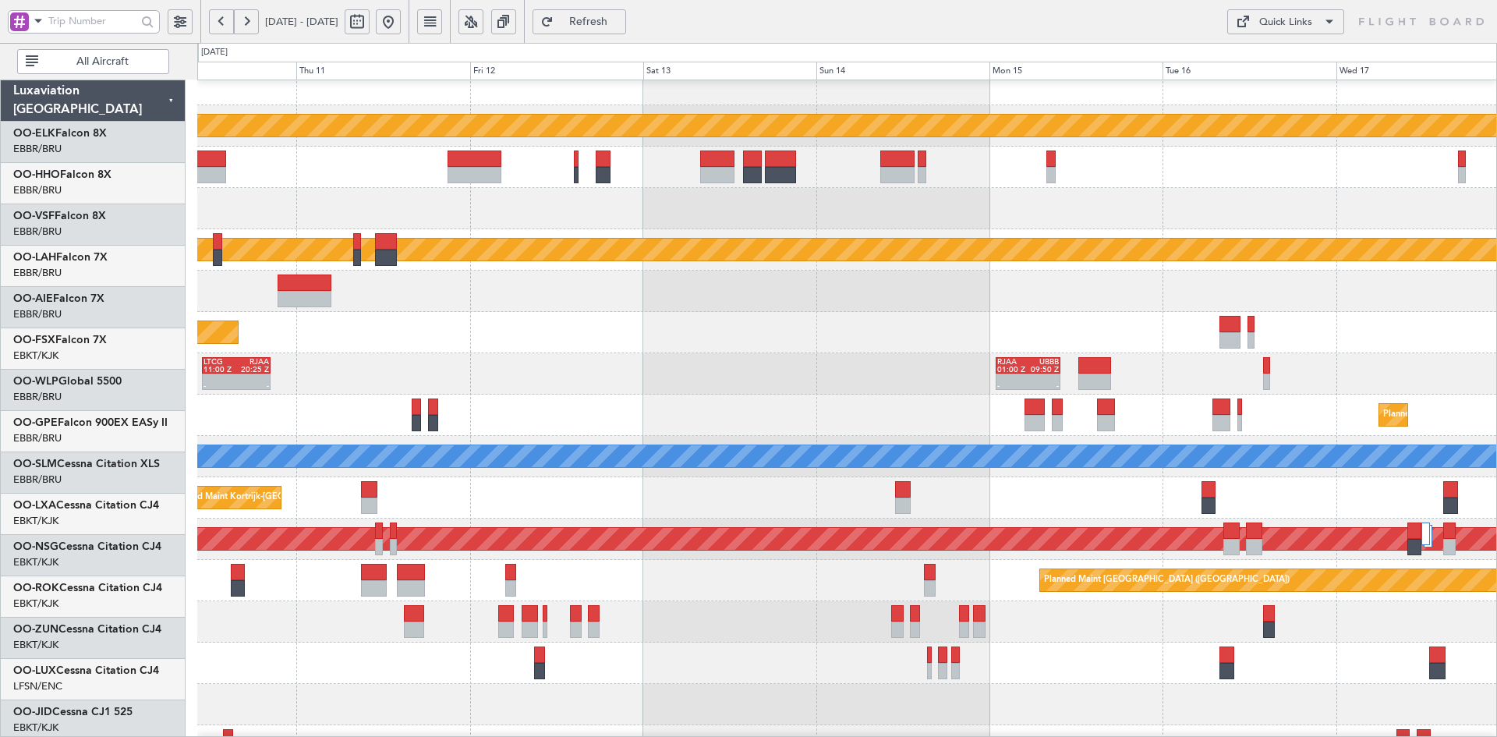
scroll to position [16, 0]
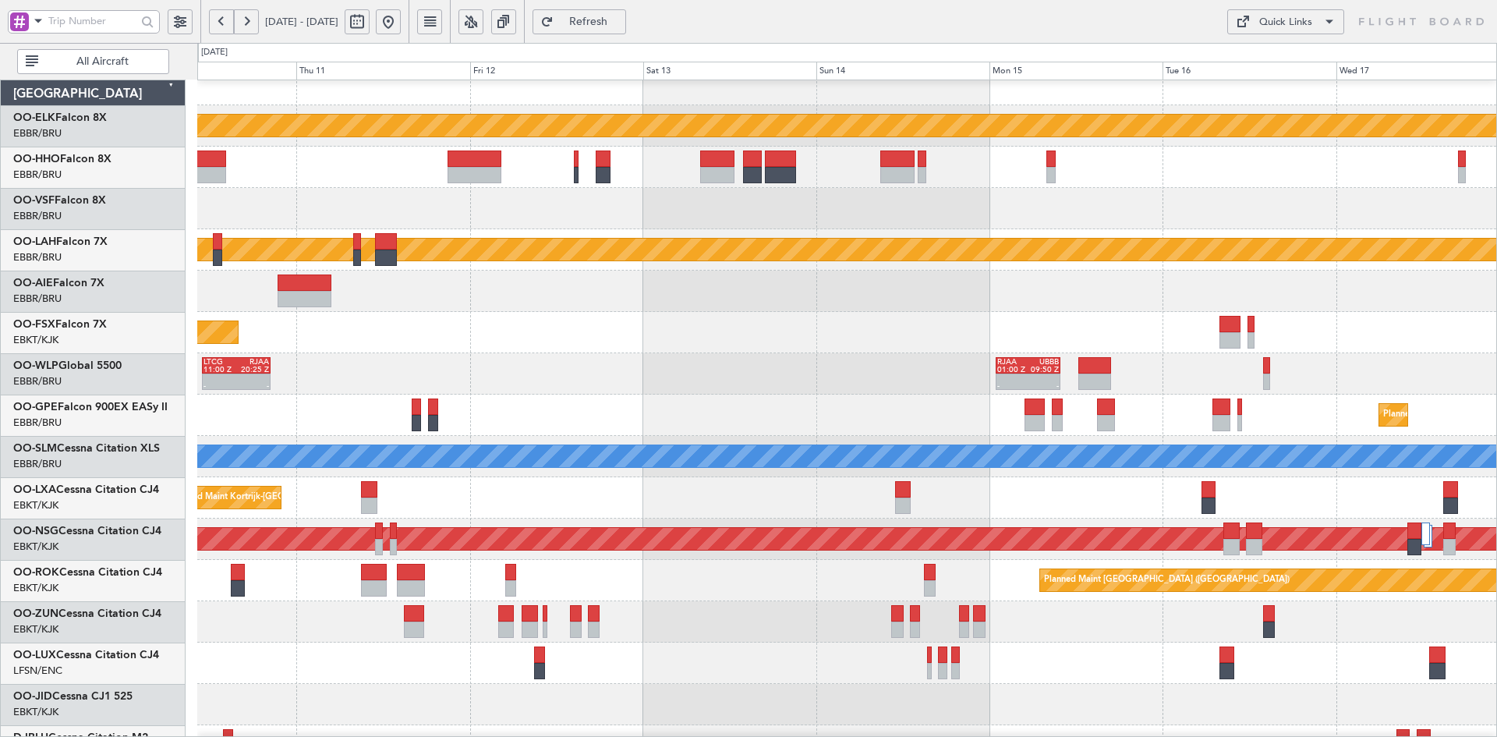
click at [238, 369] on div "- - LTCG 11:00 Z RJAA 20:25 Z - - RJAA 01:00 Z UBBB 09:50 Z" at bounding box center [846, 373] width 1299 height 41
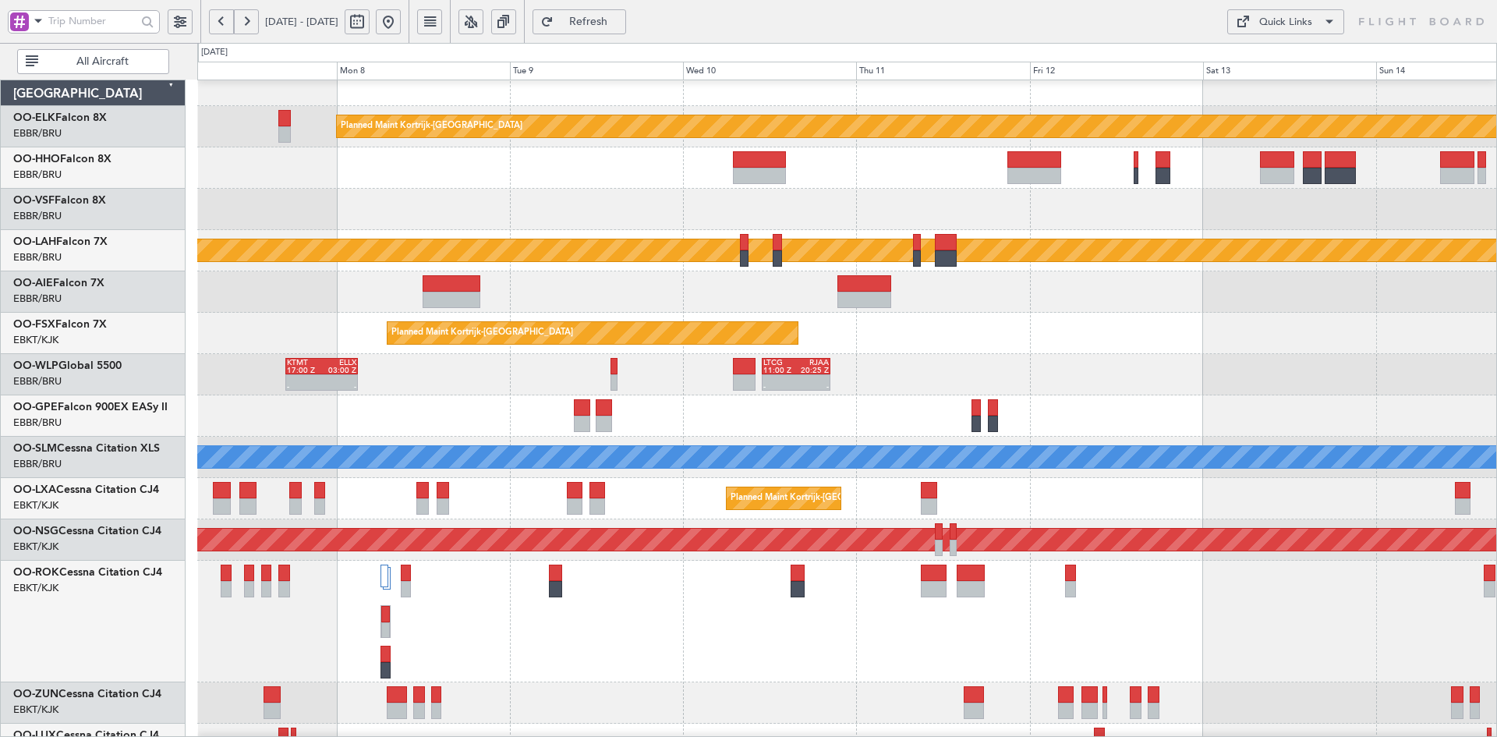
click at [1412, 375] on div "LTCG 11:00 Z RJAA 20:25 Z - - KTMT 17:00 Z ELLX 03:00 Z - - - - RJAA 01:00 Z UB…" at bounding box center [846, 374] width 1299 height 41
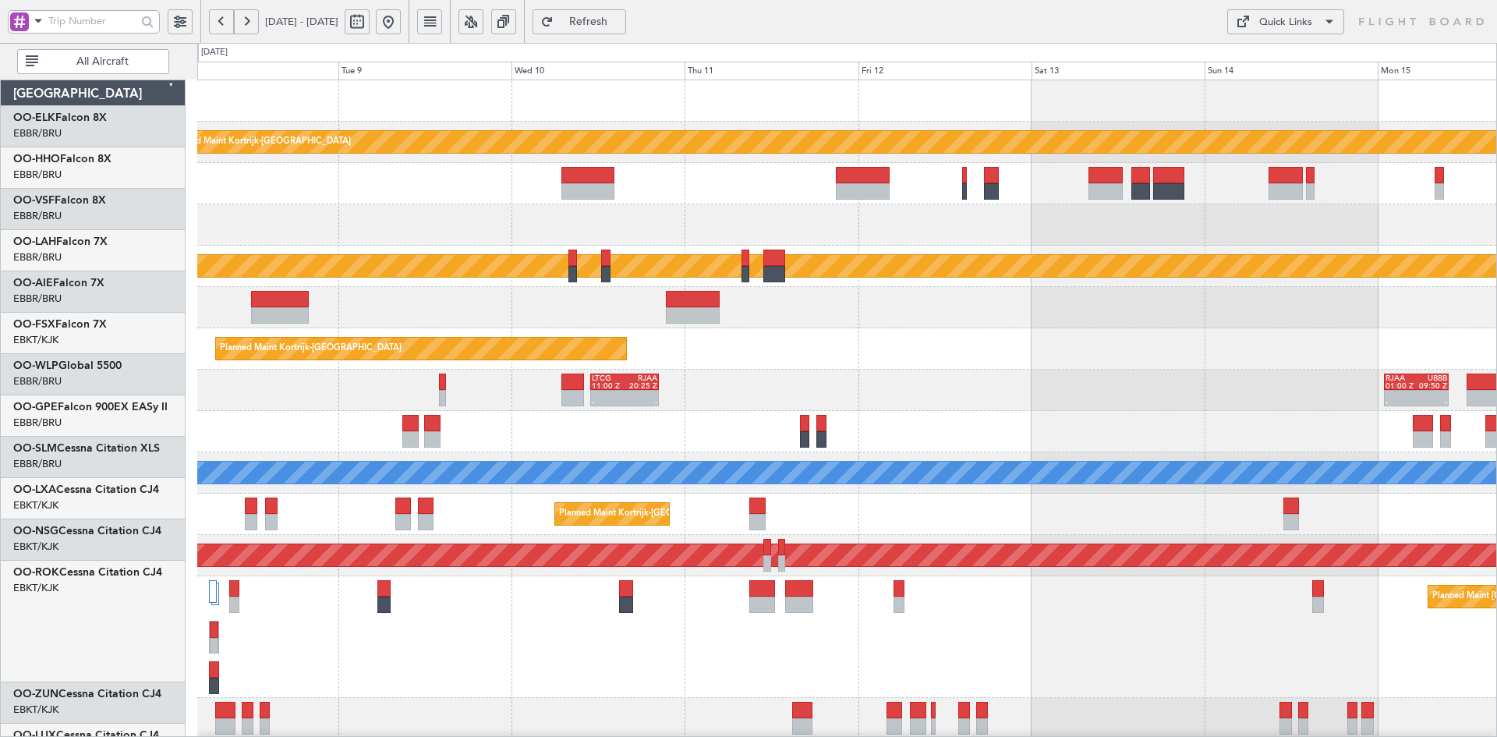
scroll to position [0, 0]
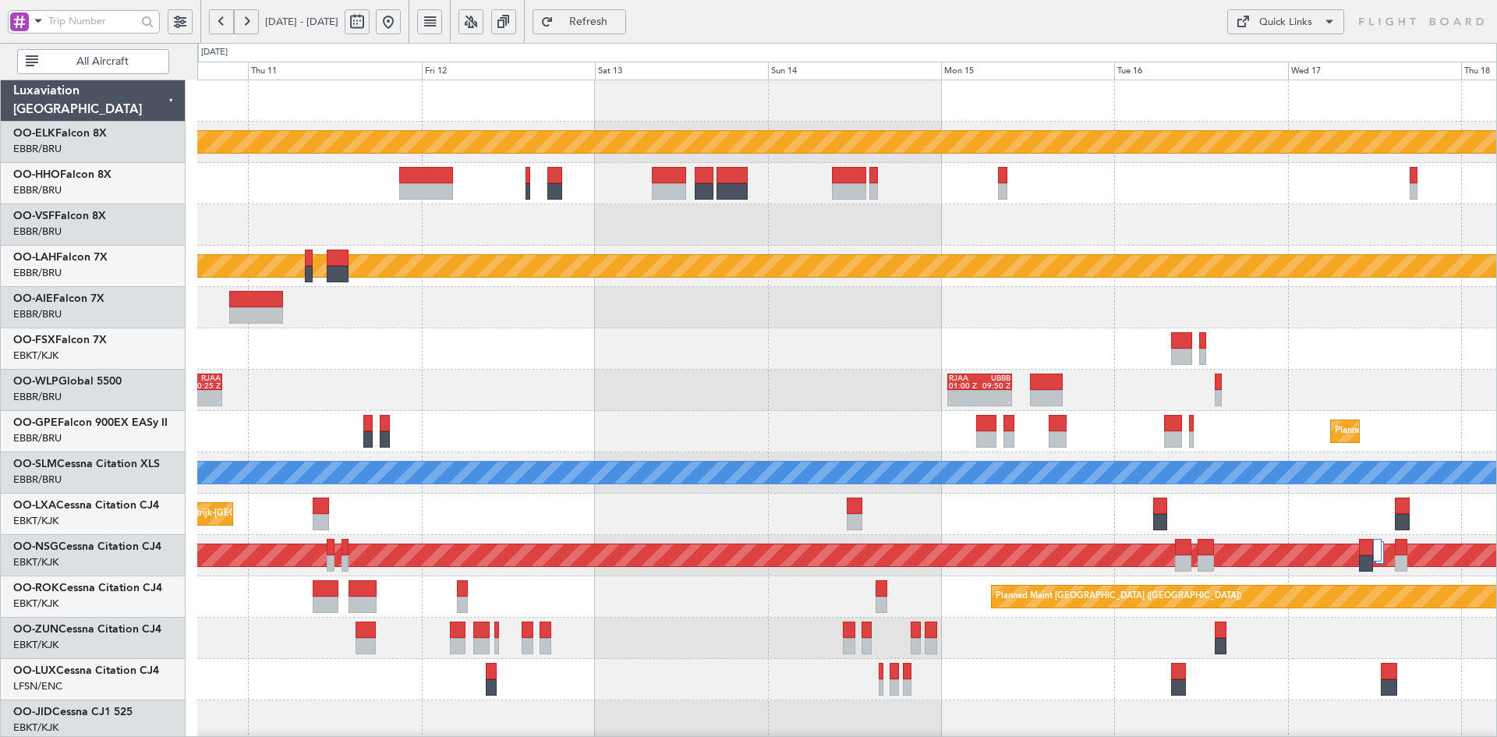
click at [620, 397] on div "LTCG 11:00 Z RJAA 20:25 Z - - - - RJAA 01:00 Z UBBB 09:50 Z" at bounding box center [846, 389] width 1299 height 41
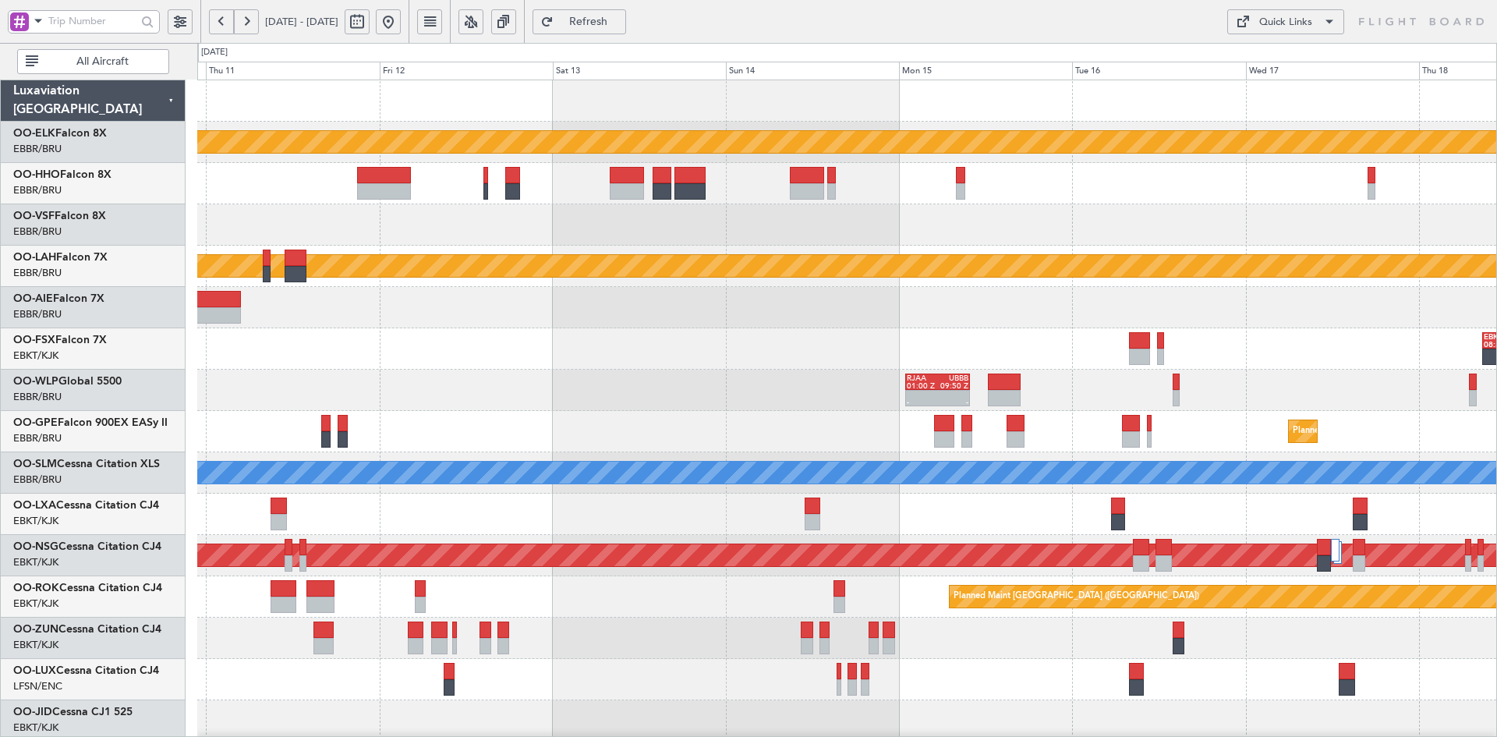
click at [1143, 386] on div "- - RJAA 01:00 Z UBBB 09:50 Z LTCG 11:00 Z RJAA 20:25 Z - -" at bounding box center [846, 389] width 1299 height 41
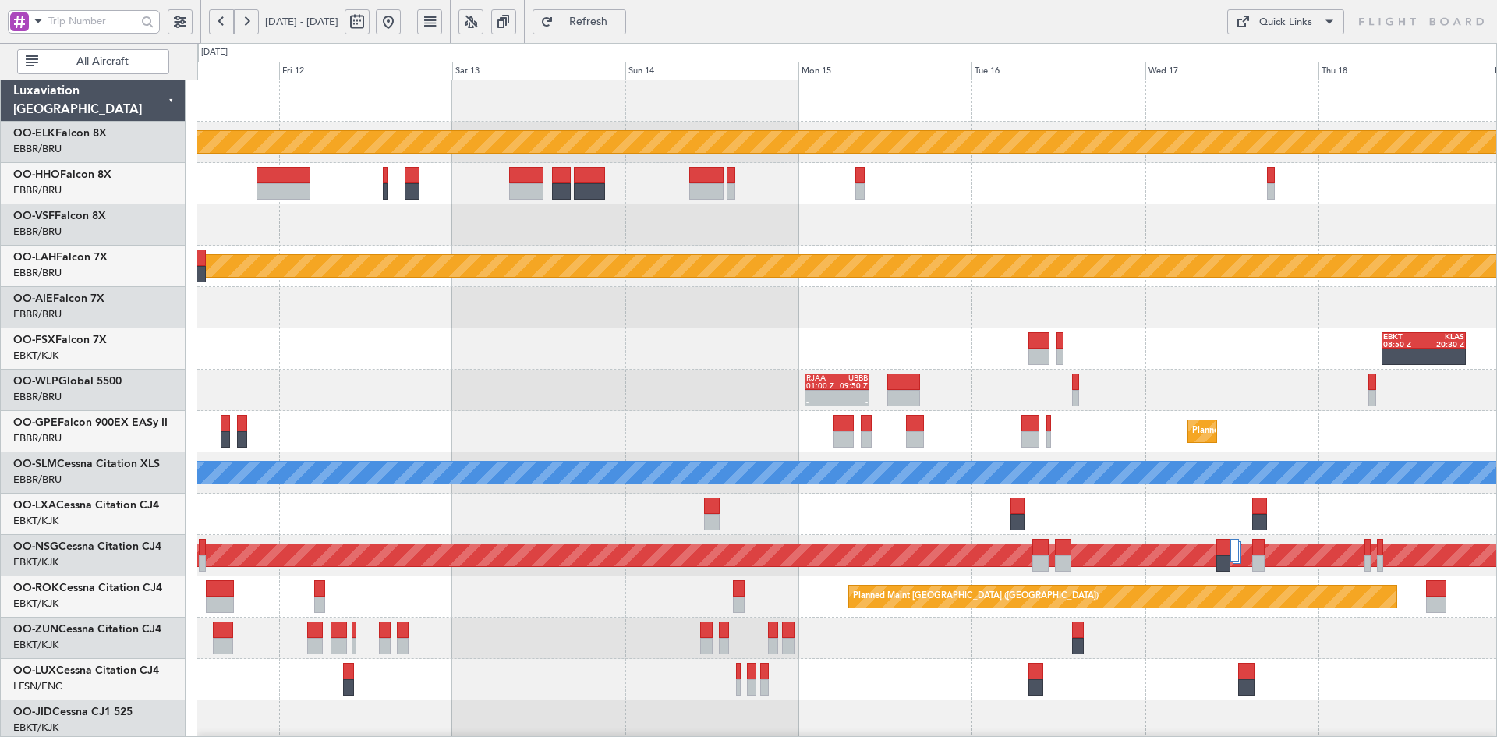
click at [1191, 353] on div "EBKT 08:50 Z KLAS 20:30 Z Planned Maint Kortrijk-Wevelgem" at bounding box center [846, 348] width 1299 height 41
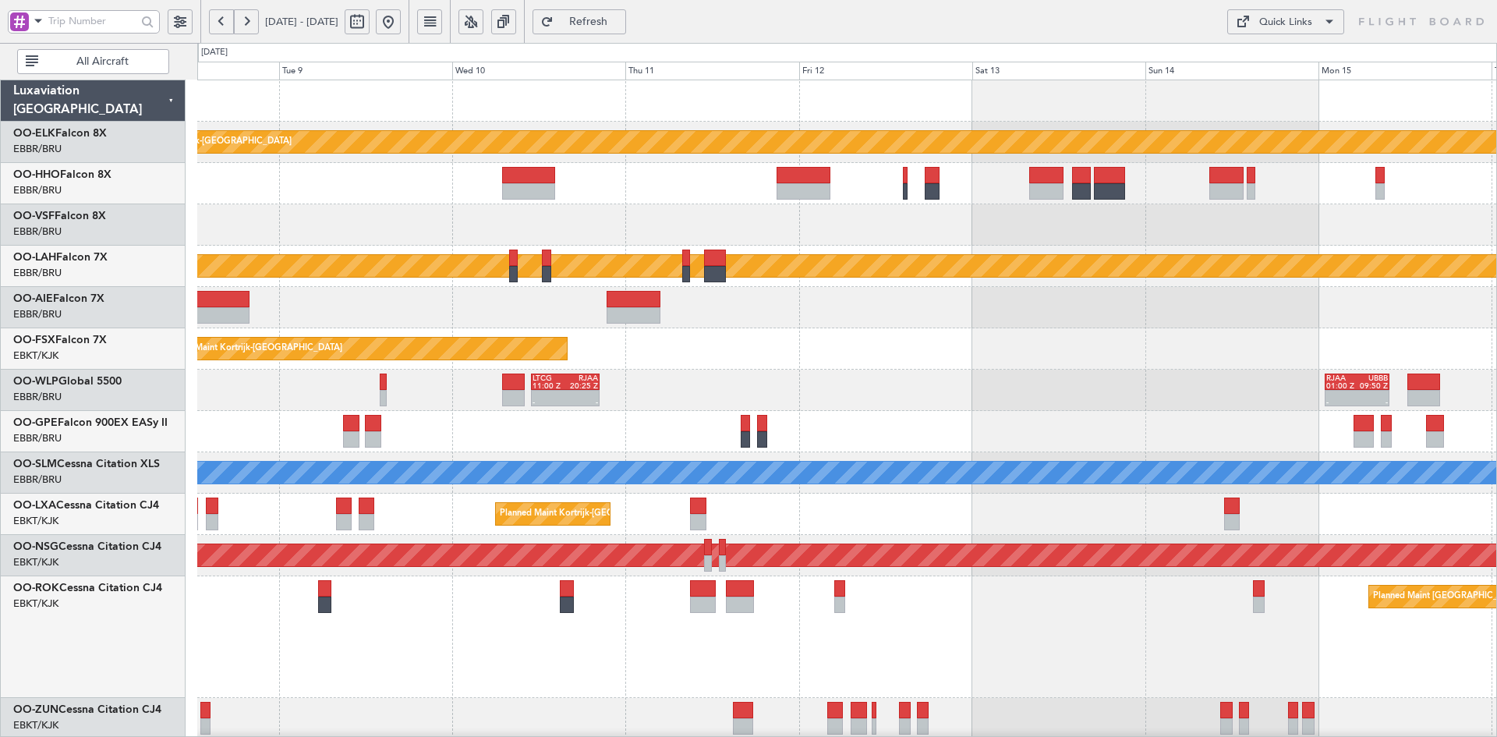
click at [1496, 412] on html "11 Sep 2025 - 19 Sep 2025 Refresh Quick Links All Aircraft Planned Maint Kortri…" at bounding box center [748, 368] width 1497 height 737
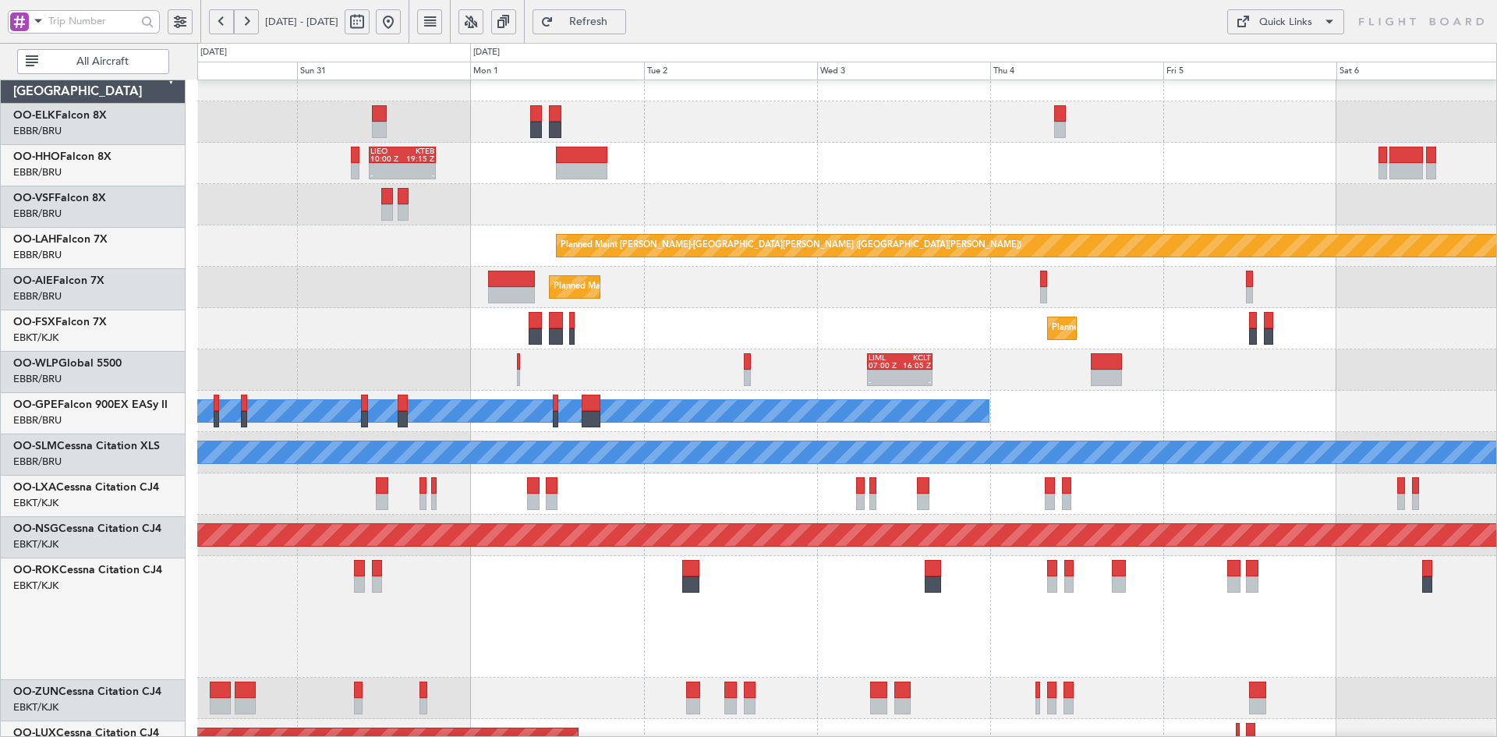
click at [1496, 282] on html "08 Sep 2025 - 15 Sep 2025 Refresh Quick Links All Aircraft Planned Maint Kortri…" at bounding box center [748, 368] width 1497 height 737
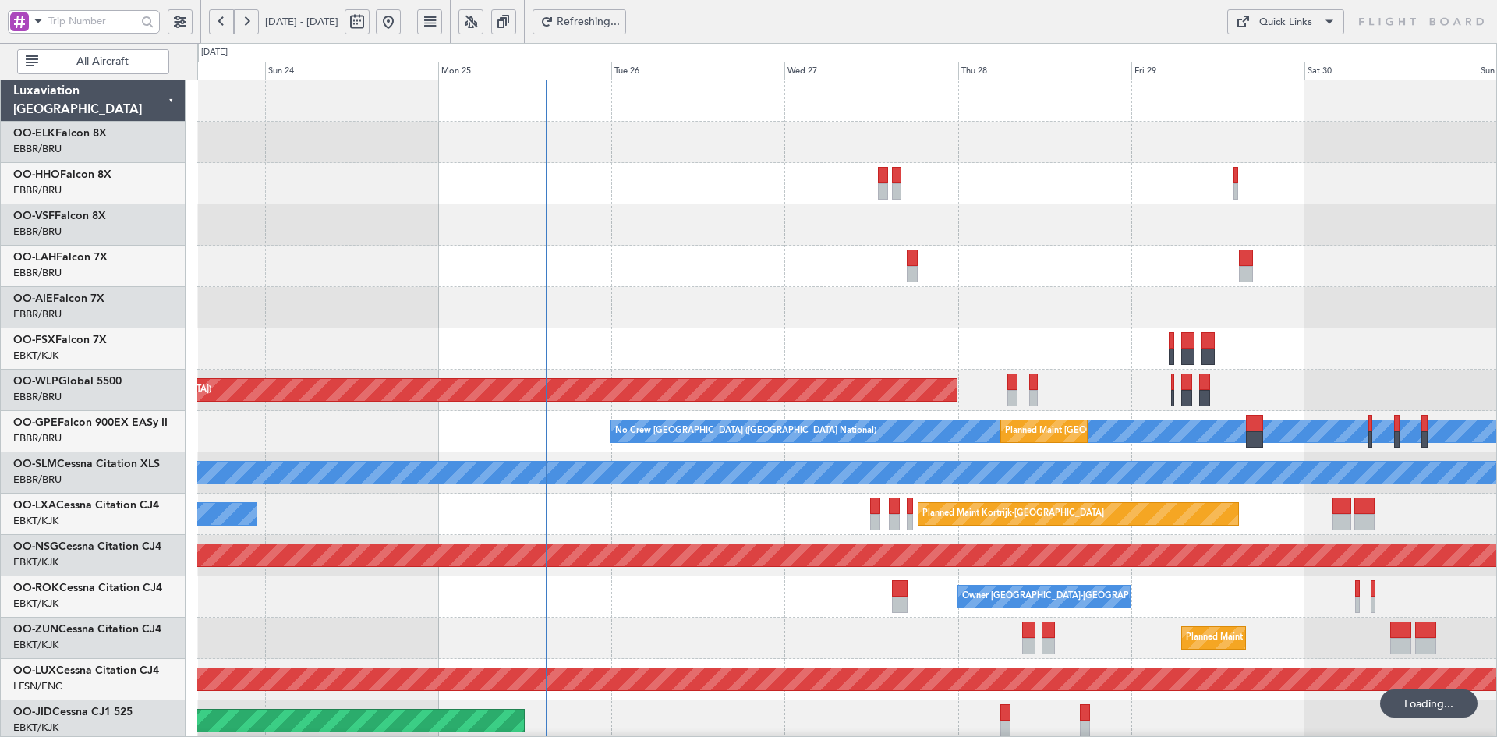
click at [1496, 321] on html "29 Aug 2025 - 06 Sep 2025 Refreshing... Quick Links All Aircraft LIEO 10:00 Z K…" at bounding box center [748, 368] width 1497 height 737
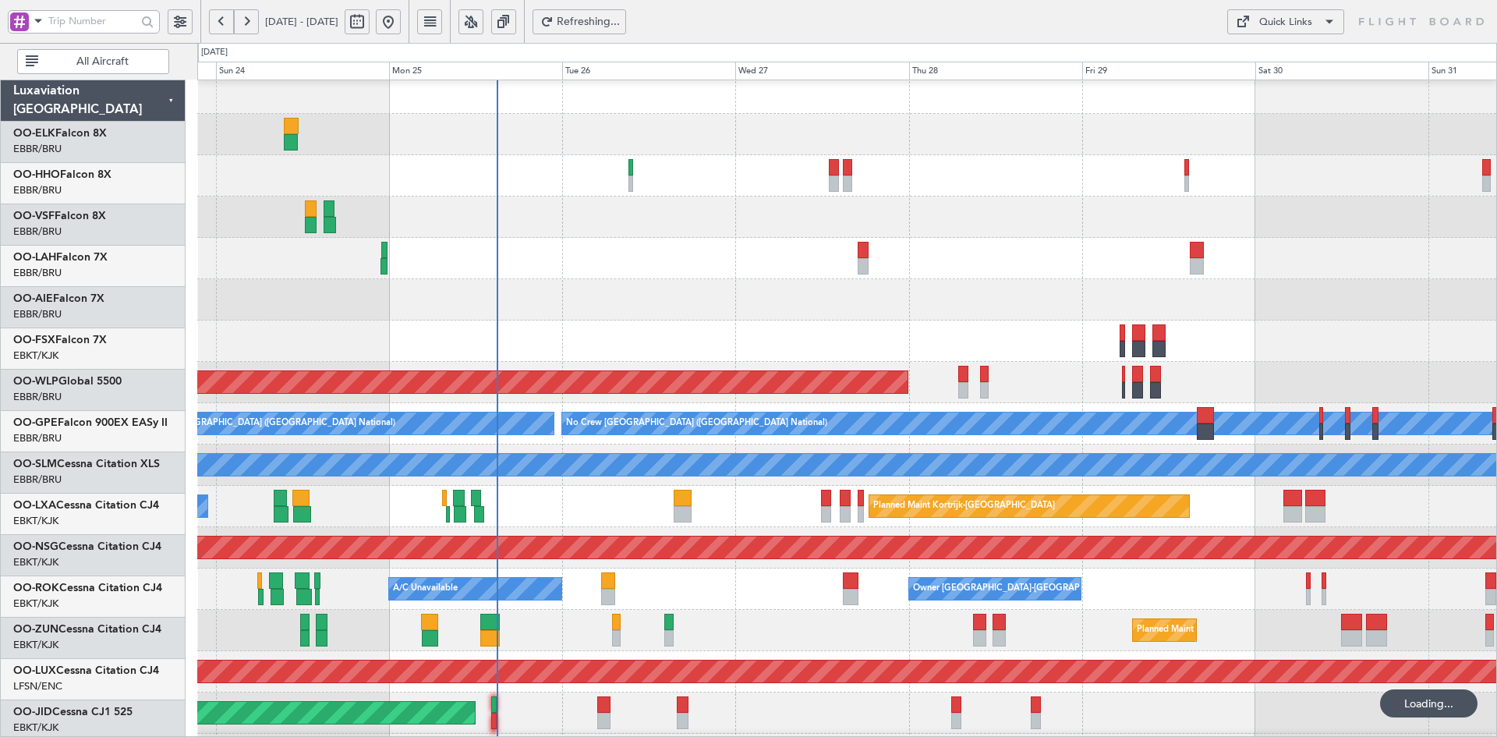
click at [907, 333] on div at bounding box center [846, 340] width 1299 height 41
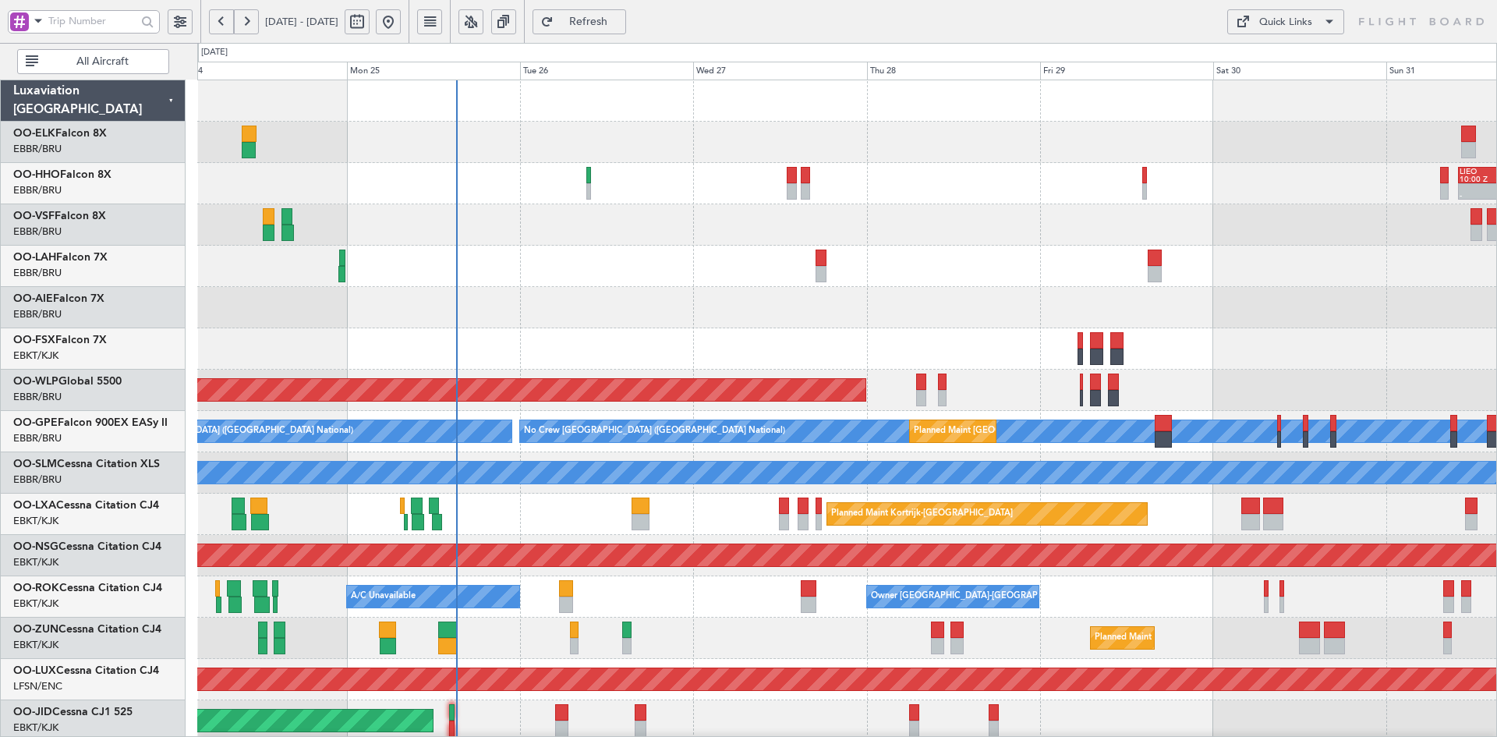
click at [668, 514] on div "- - LIEO 10:00 Z KTEB 19:15 Z Planned Maint Alton-st Louis (St Louis Regl) Plan…" at bounding box center [846, 493] width 1299 height 826
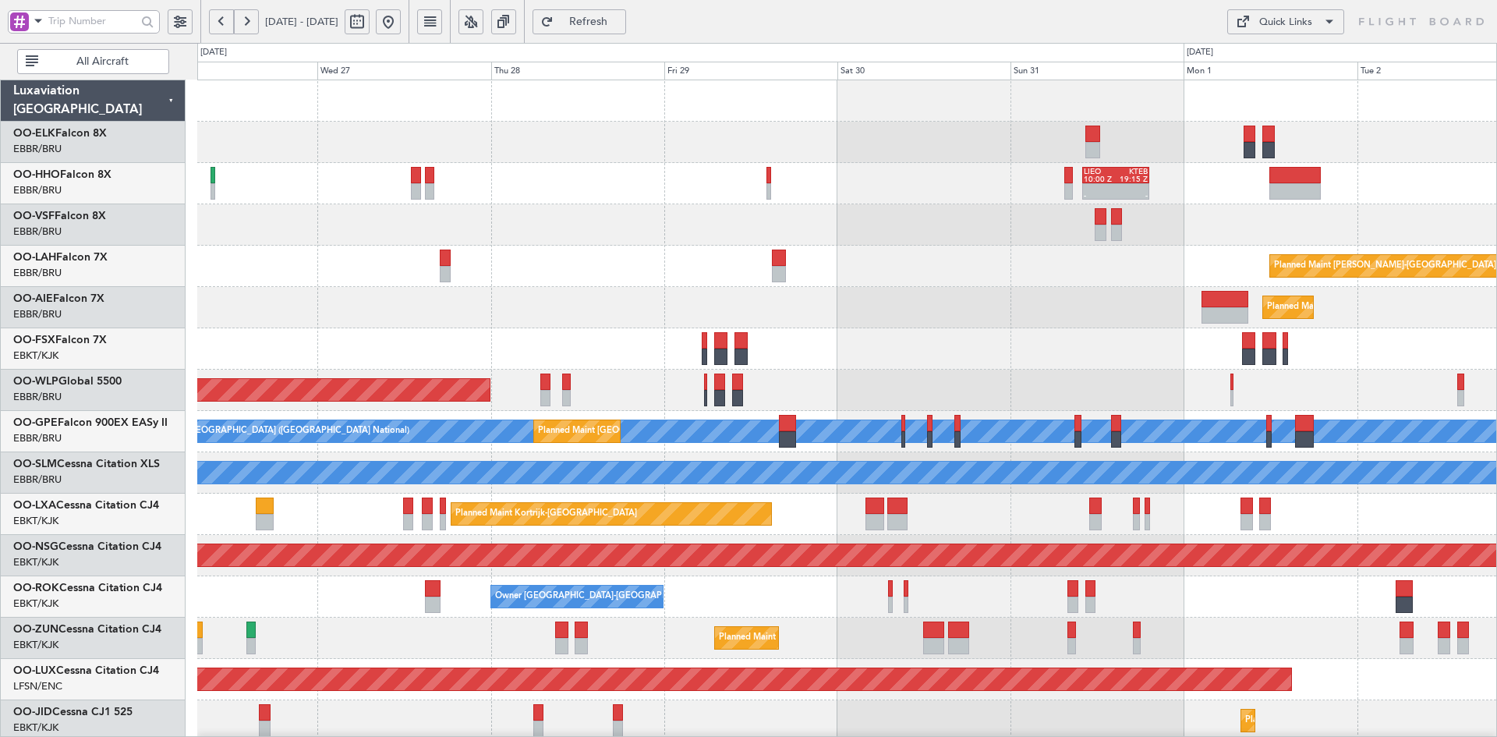
click at [903, 267] on div "Planned Maint [PERSON_NAME]-[GEOGRAPHIC_DATA][PERSON_NAME] ([GEOGRAPHIC_DATA][P…" at bounding box center [846, 266] width 1299 height 41
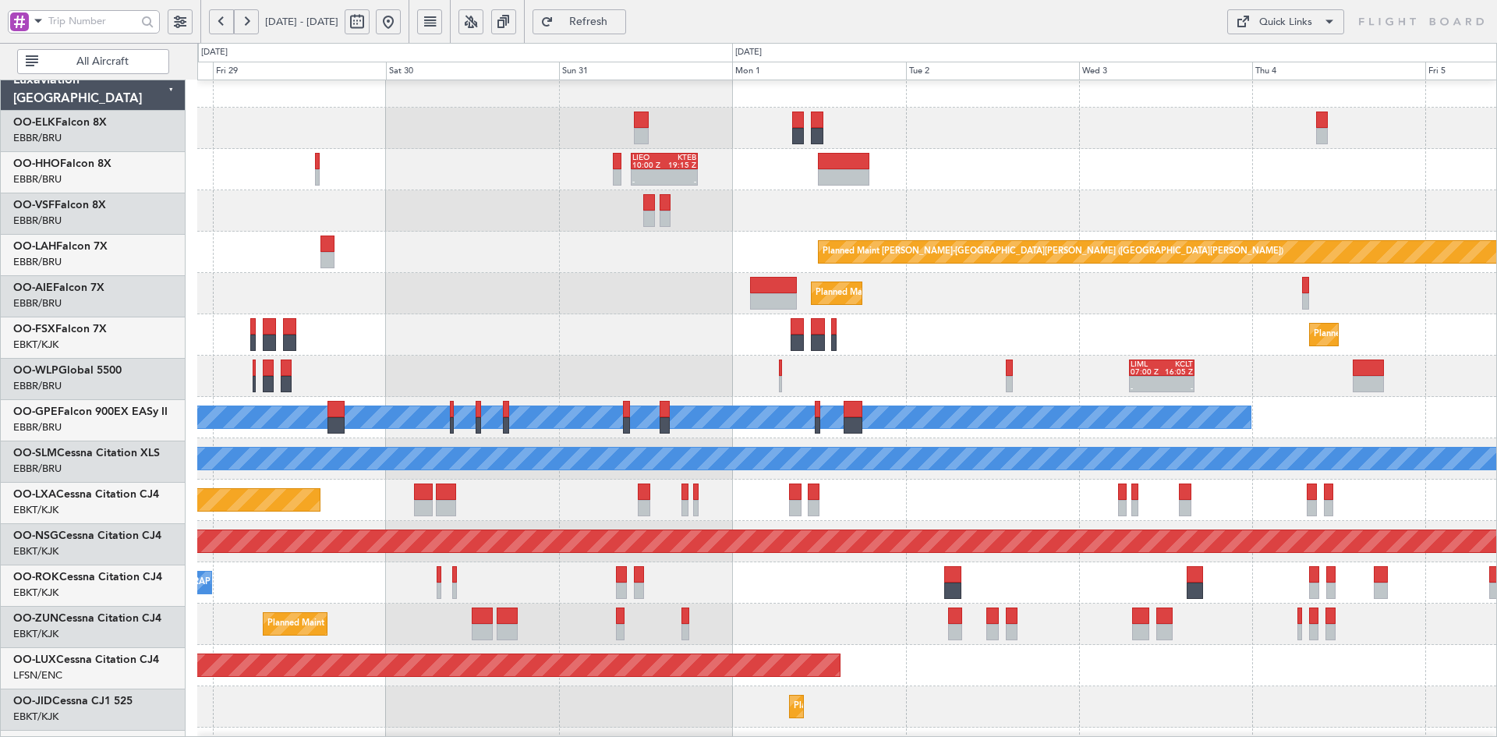
scroll to position [15, 0]
click at [946, 336] on div "Planned Maint Kortrijk-[GEOGRAPHIC_DATA]" at bounding box center [846, 334] width 1299 height 41
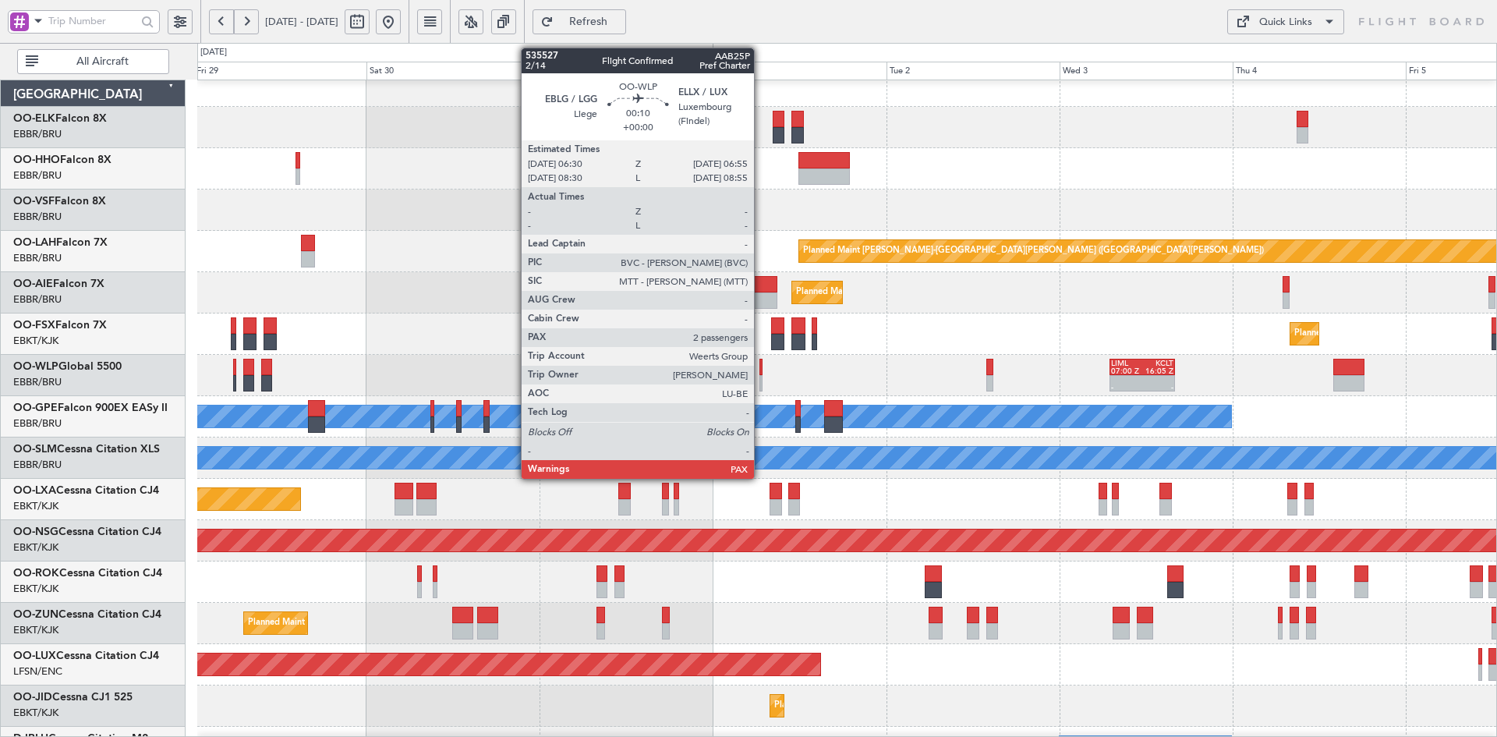
click at [761, 384] on div at bounding box center [760, 383] width 3 height 16
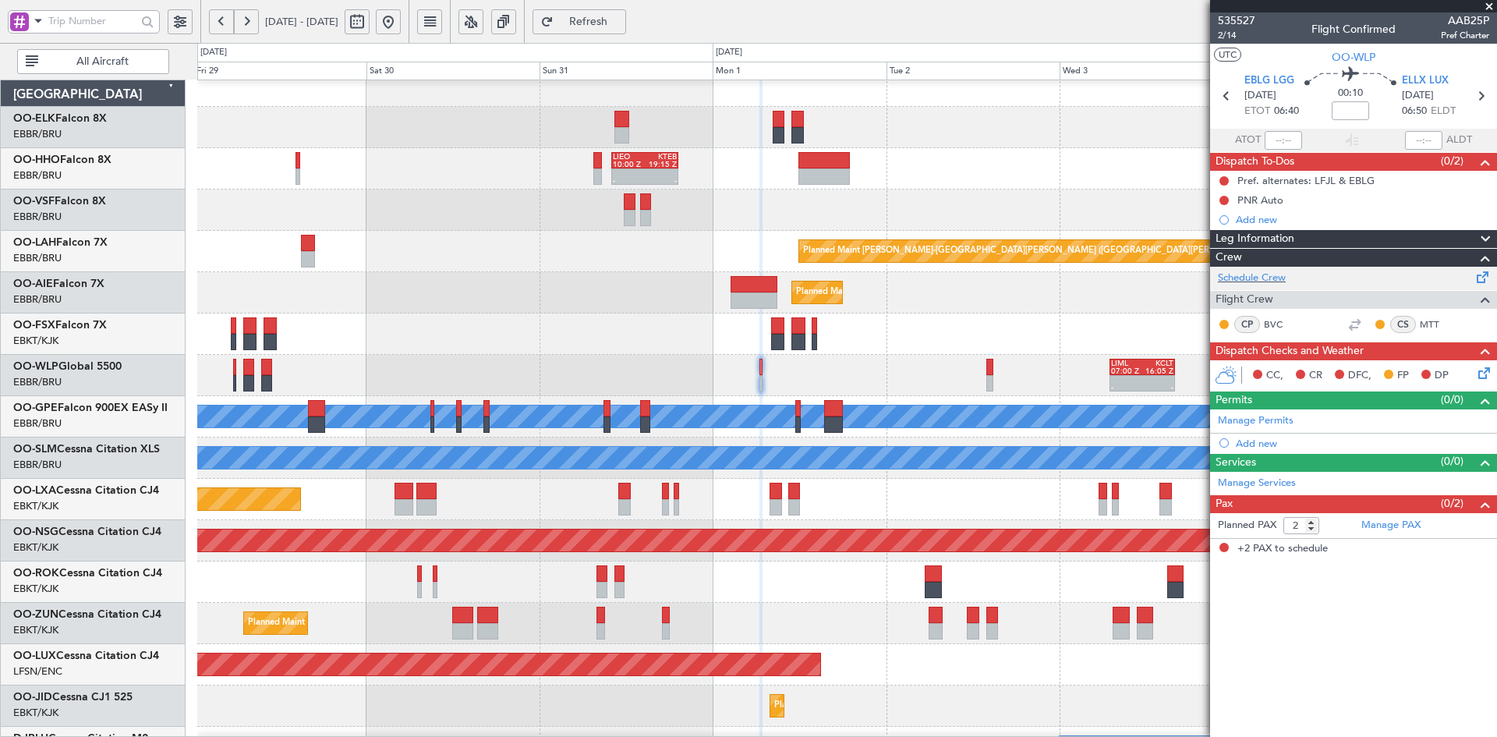
click at [1276, 268] on div "Schedule Crew" at bounding box center [1353, 278] width 287 height 23
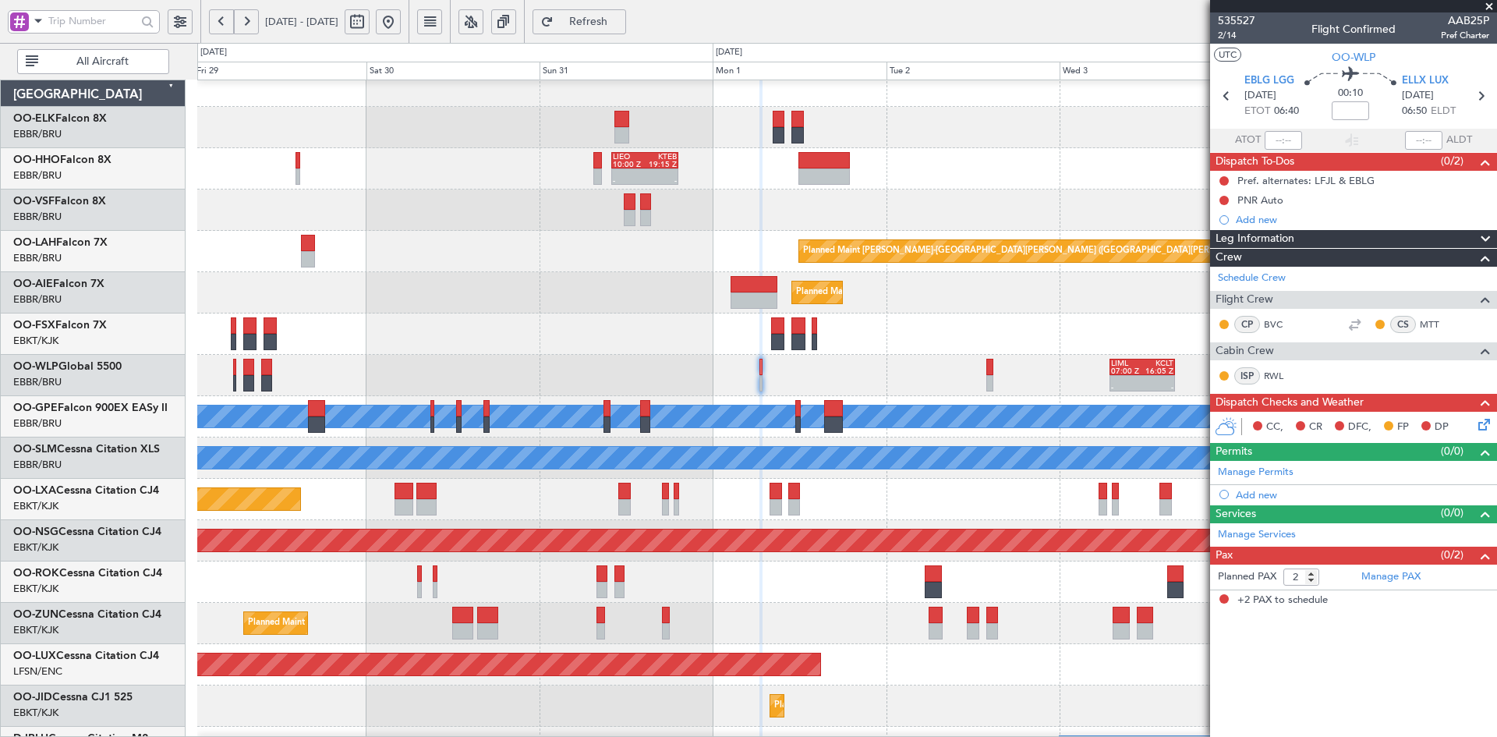
click at [1488, 4] on span at bounding box center [1489, 7] width 16 height 14
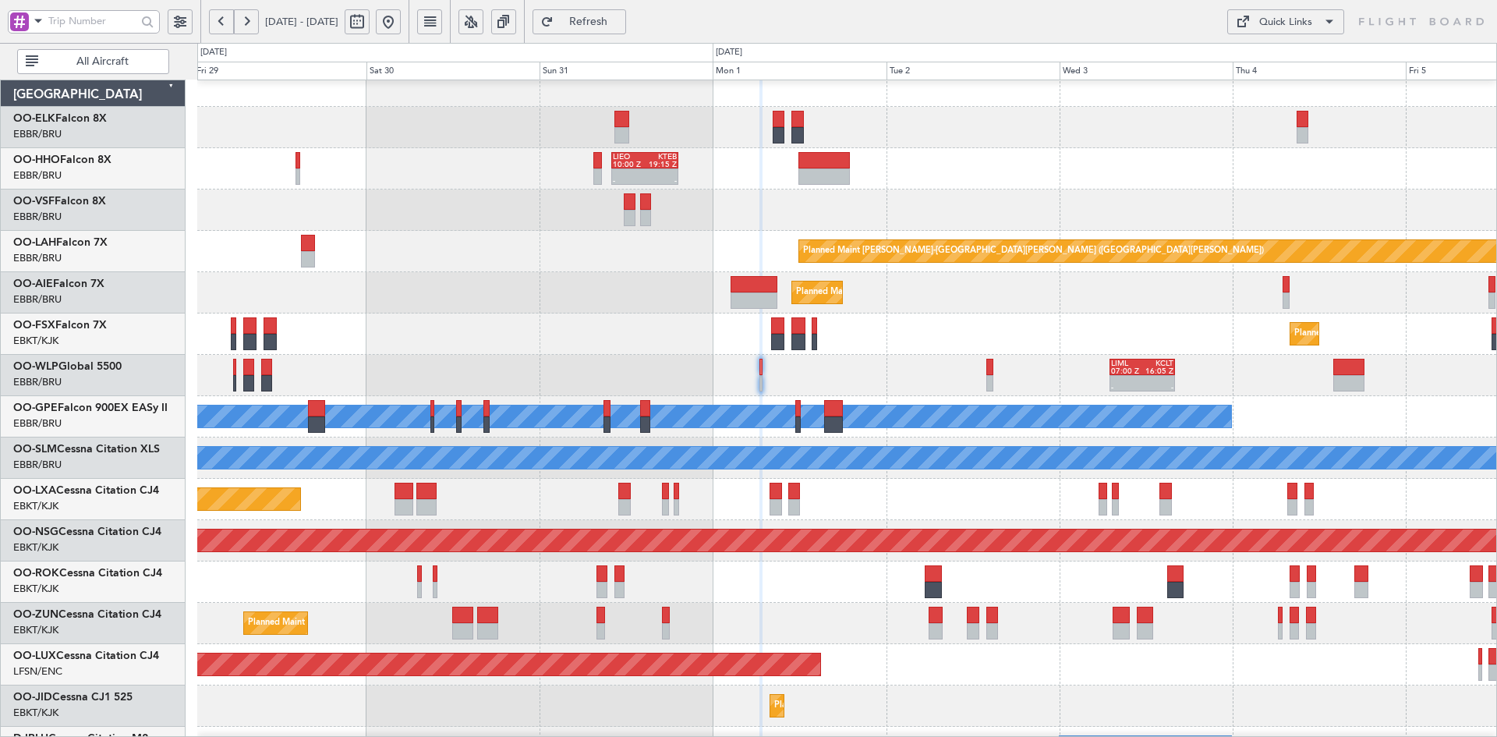
type input "0"
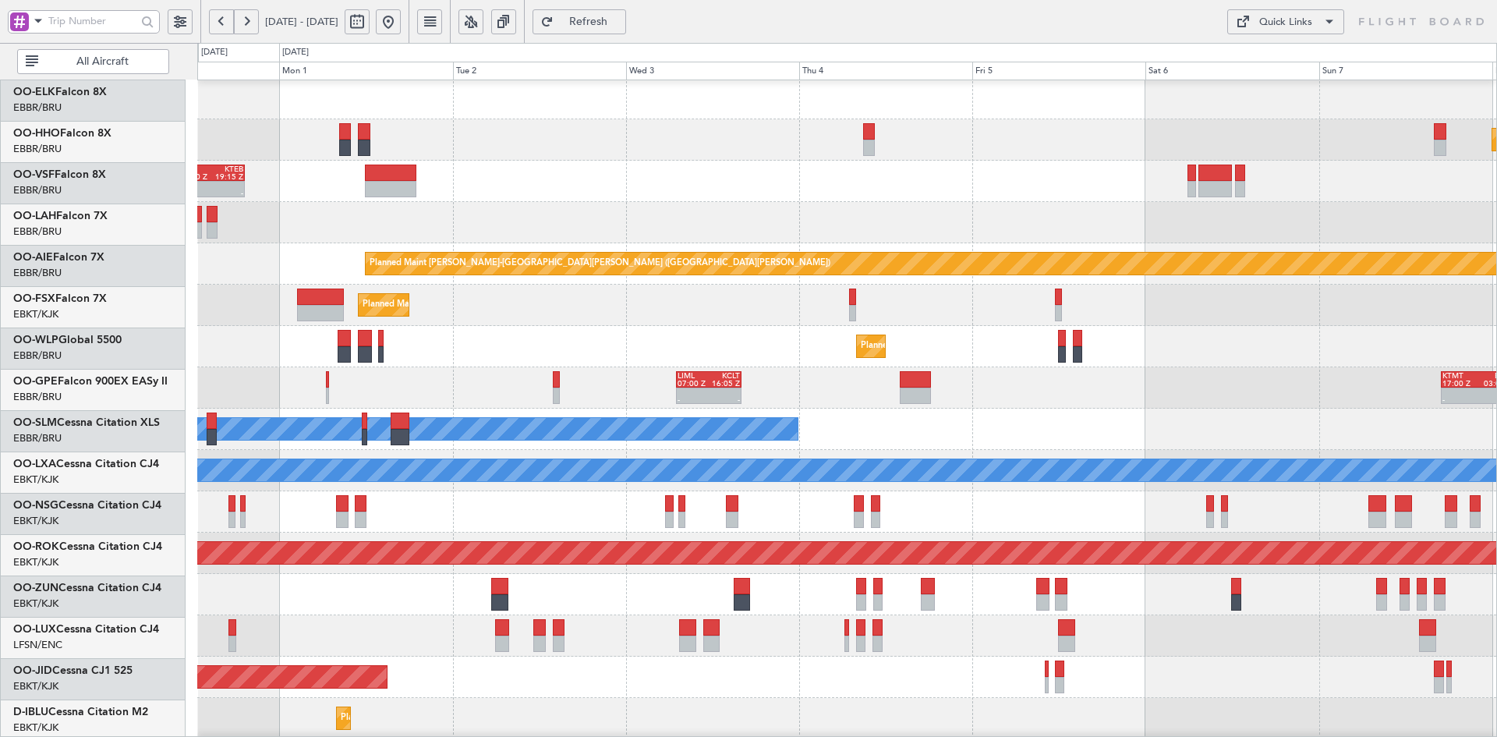
click at [309, 161] on div "- - LIEO 10:00 Z KTEB 19:15 Z" at bounding box center [846, 181] width 1299 height 41
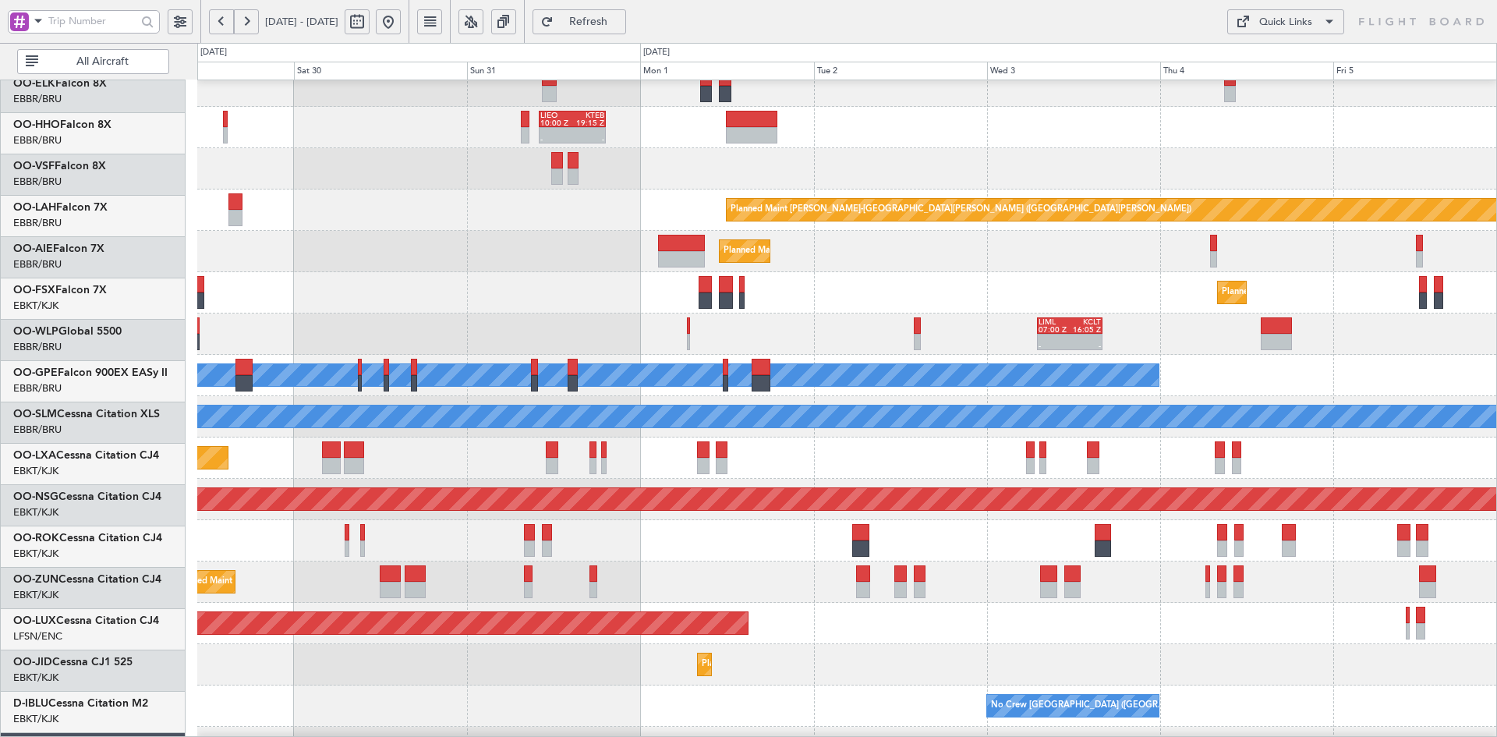
click at [1496, 262] on html "02 Sep 2025 - 10 Sep 2025 Refresh Quick Links All Aircraft LIEO 10:00 Z KTEB 19…" at bounding box center [748, 368] width 1497 height 737
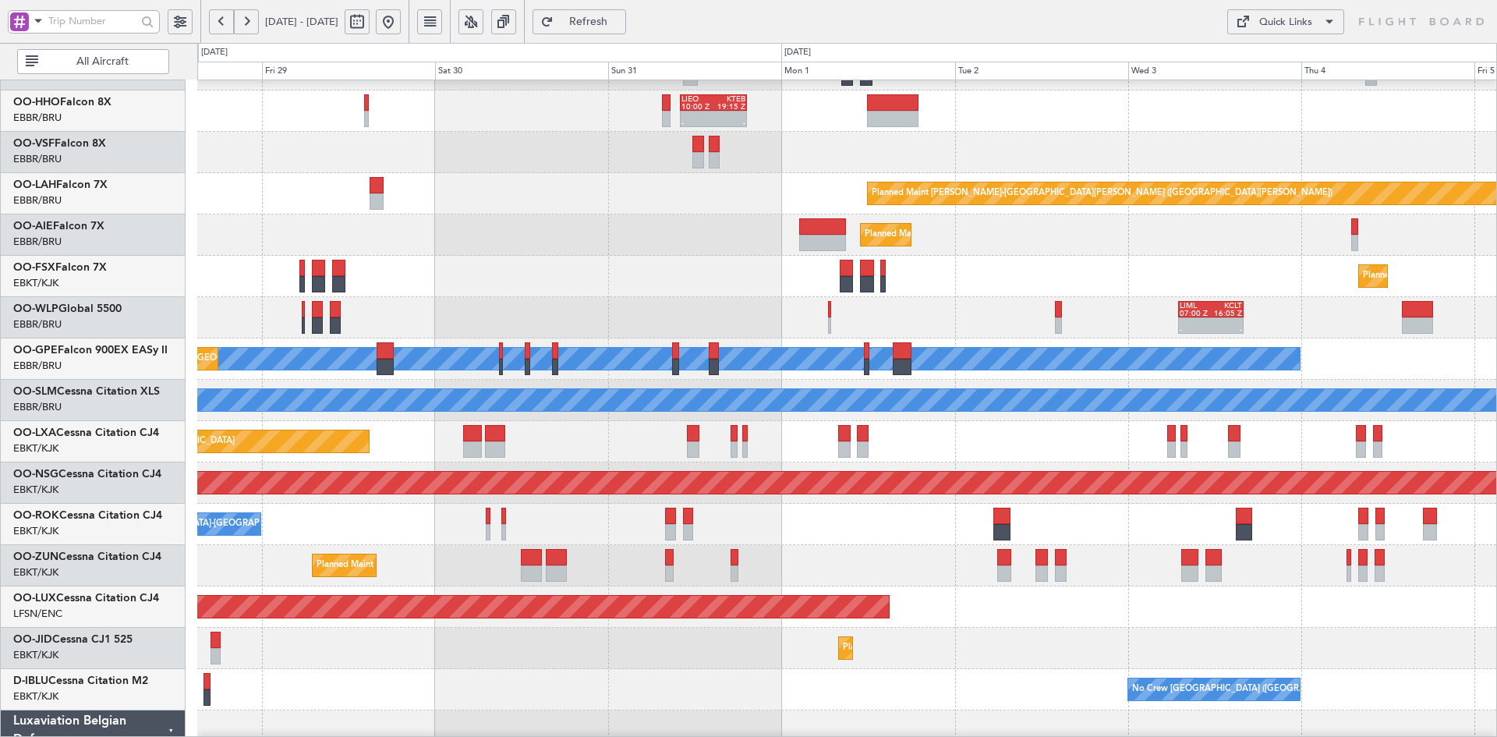
click at [1023, 214] on div "Planned Maint [GEOGRAPHIC_DATA] ([GEOGRAPHIC_DATA])" at bounding box center [846, 234] width 1299 height 41
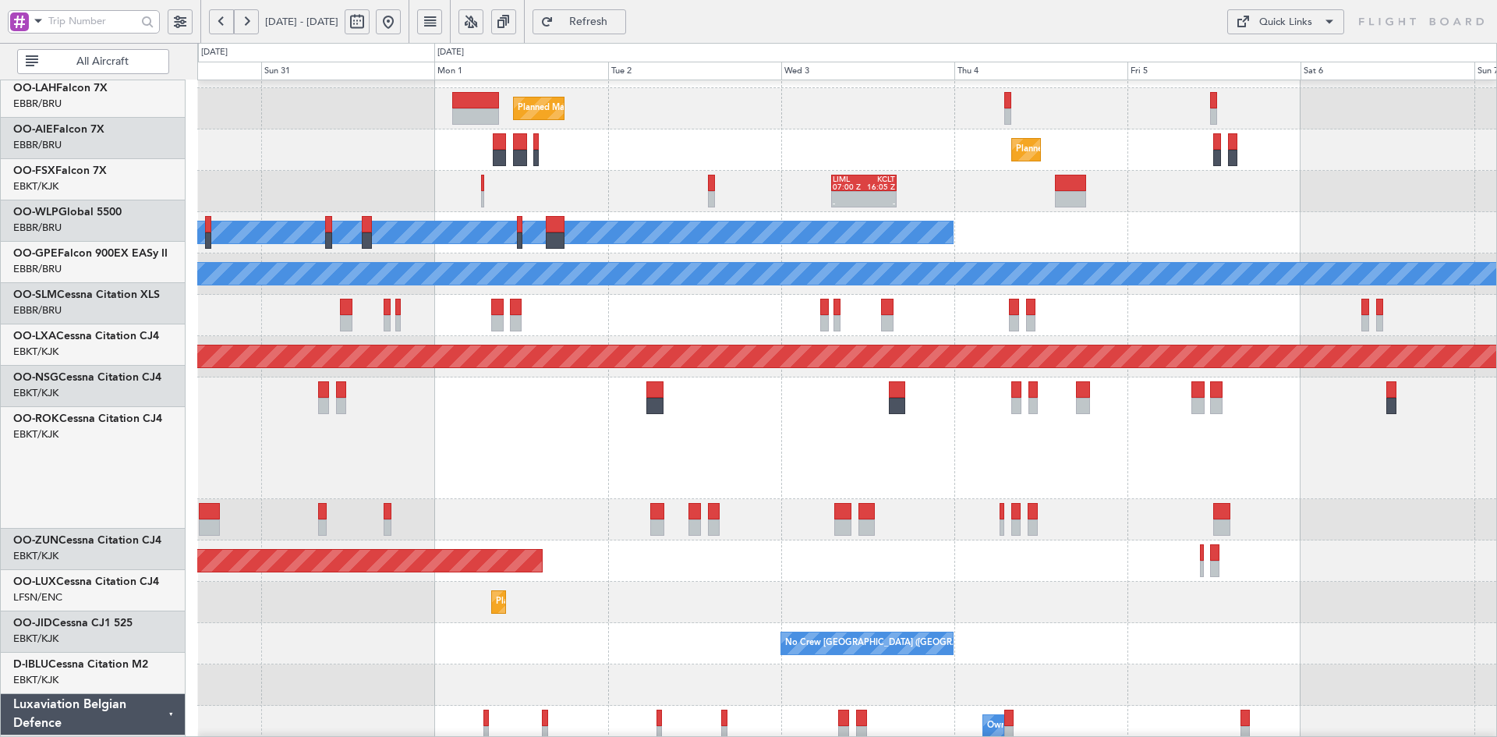
click at [32, 147] on div "Planned Maint Alton-st Louis (St Louis Regl) Planned Maint London (Farnborough)…" at bounding box center [748, 390] width 1497 height 694
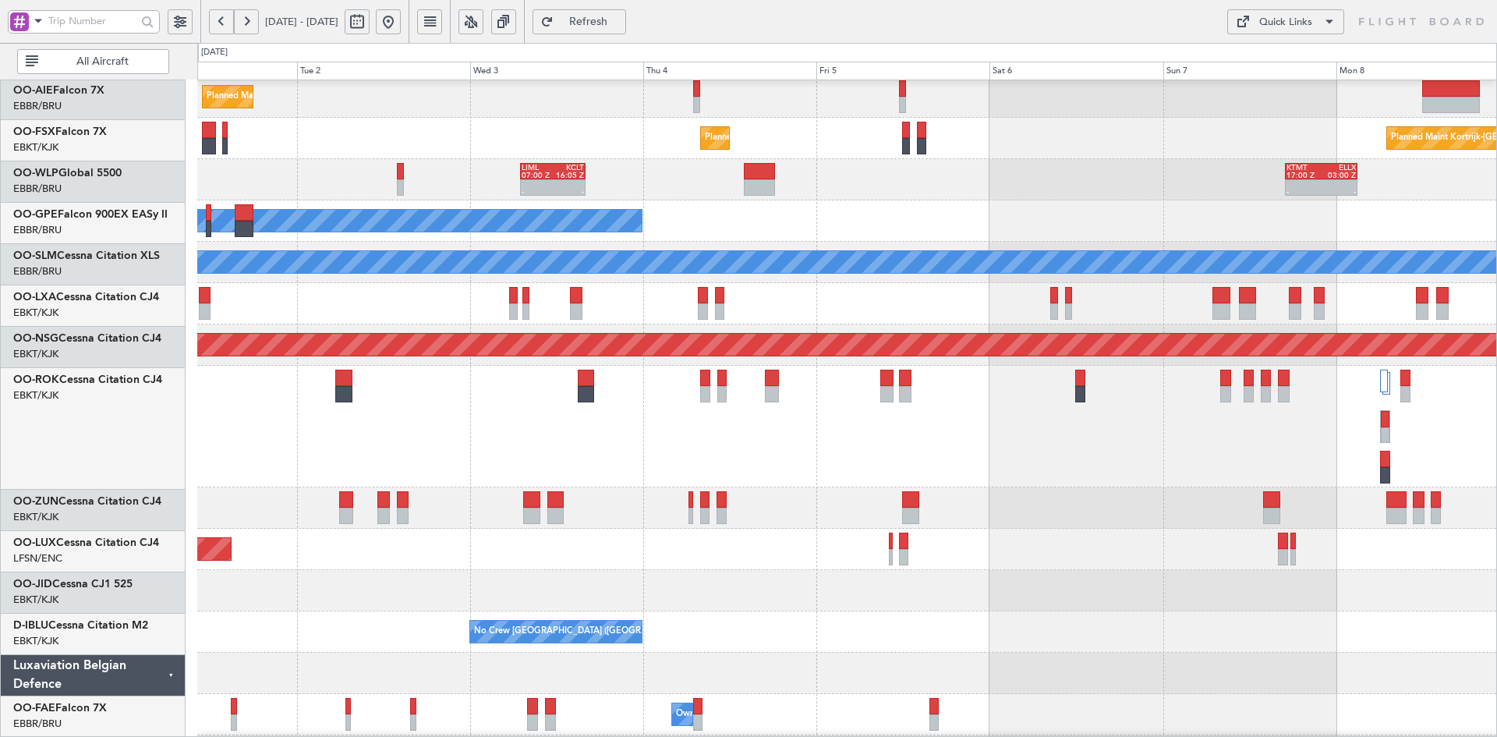
scroll to position [210, 0]
click at [988, 161] on div "- - LIML 07:00 Z KCLT 16:05 Z - - KTMT 17:00 Z ELLX 03:00 Z - - LTCG 11:00 Z RJ…" at bounding box center [846, 179] width 1299 height 41
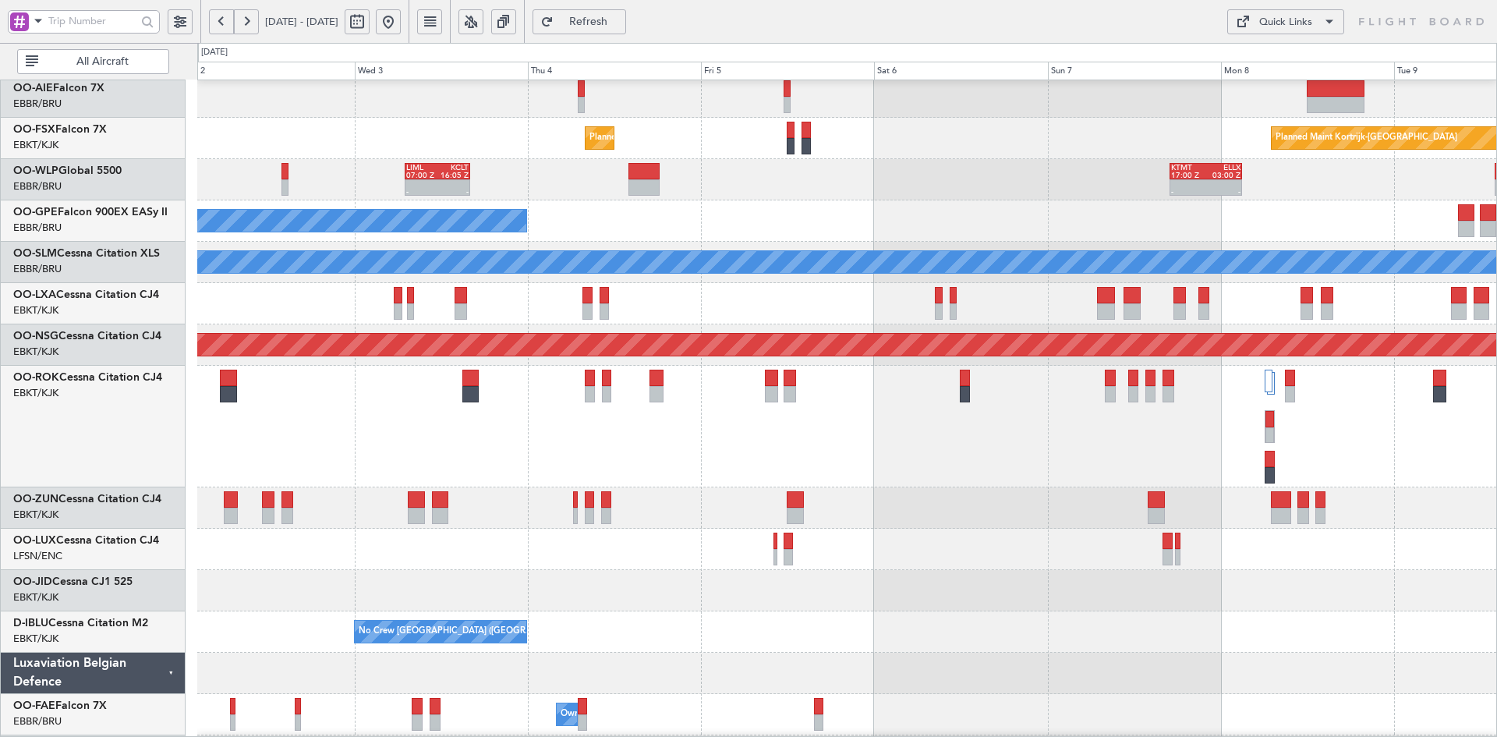
click at [900, 570] on div "Planned Maint [GEOGRAPHIC_DATA] ([GEOGRAPHIC_DATA])" at bounding box center [846, 548] width 1299 height 41
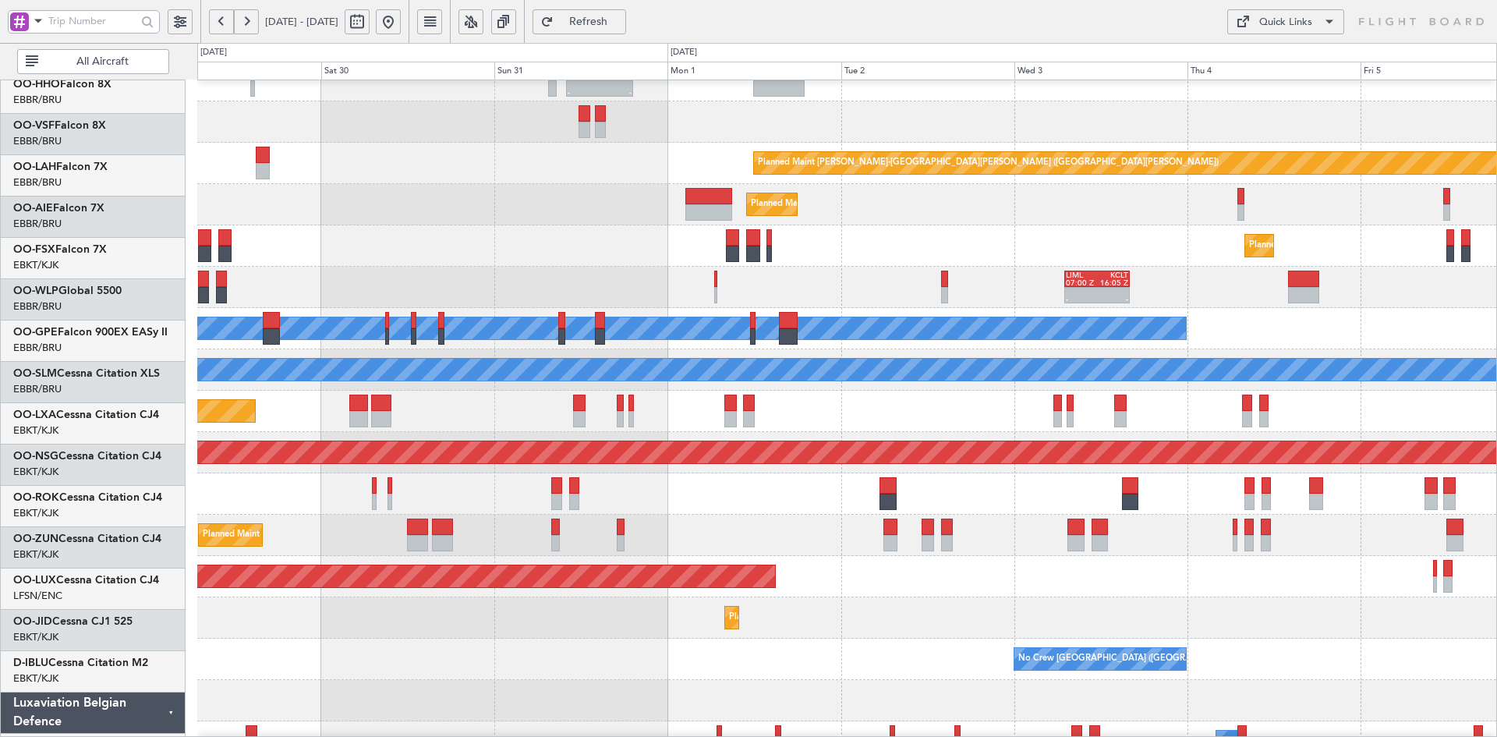
scroll to position [69, 0]
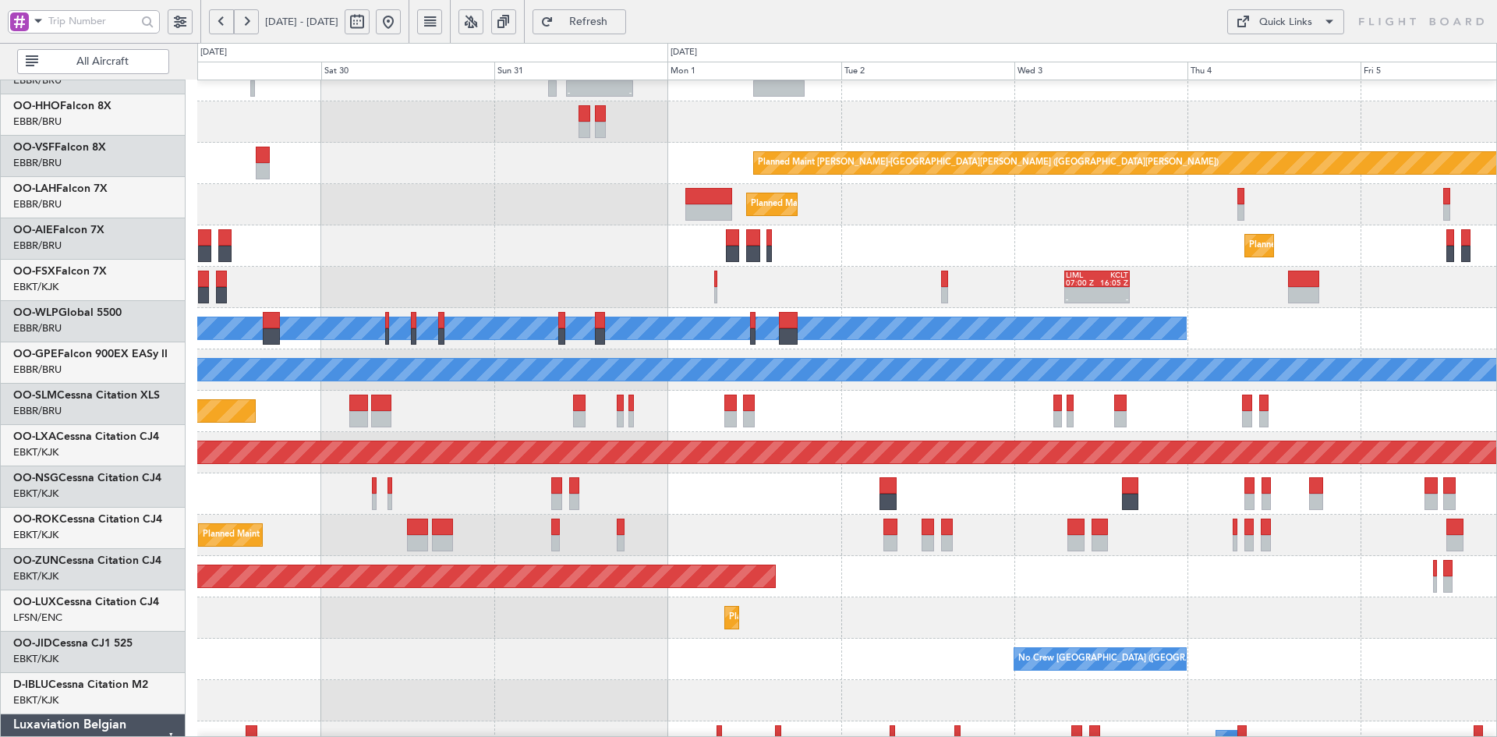
click at [1281, 225] on div "Planned Maint [GEOGRAPHIC_DATA] ([GEOGRAPHIC_DATA])" at bounding box center [846, 204] width 1299 height 41
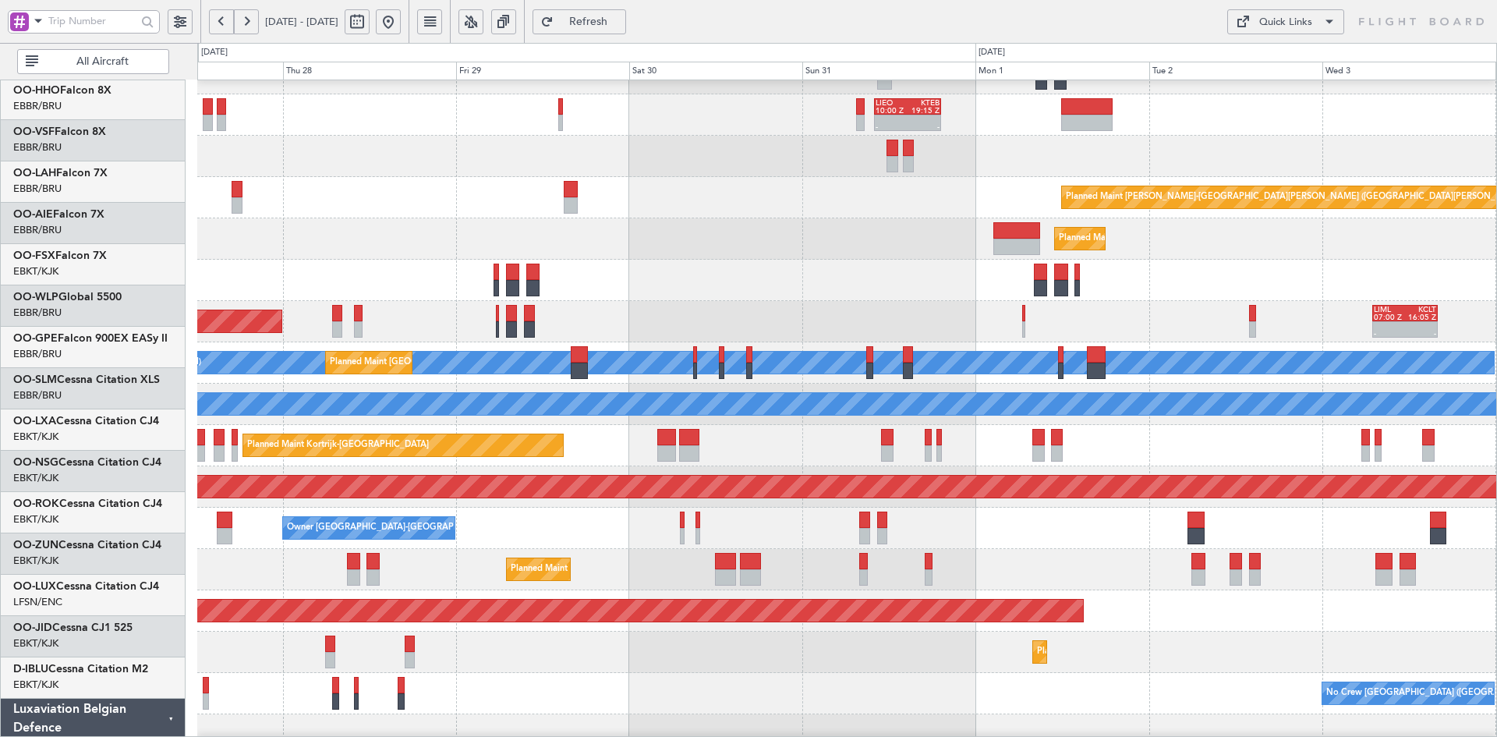
click at [868, 231] on div "Planned Maint [GEOGRAPHIC_DATA] ([GEOGRAPHIC_DATA])" at bounding box center [846, 238] width 1299 height 41
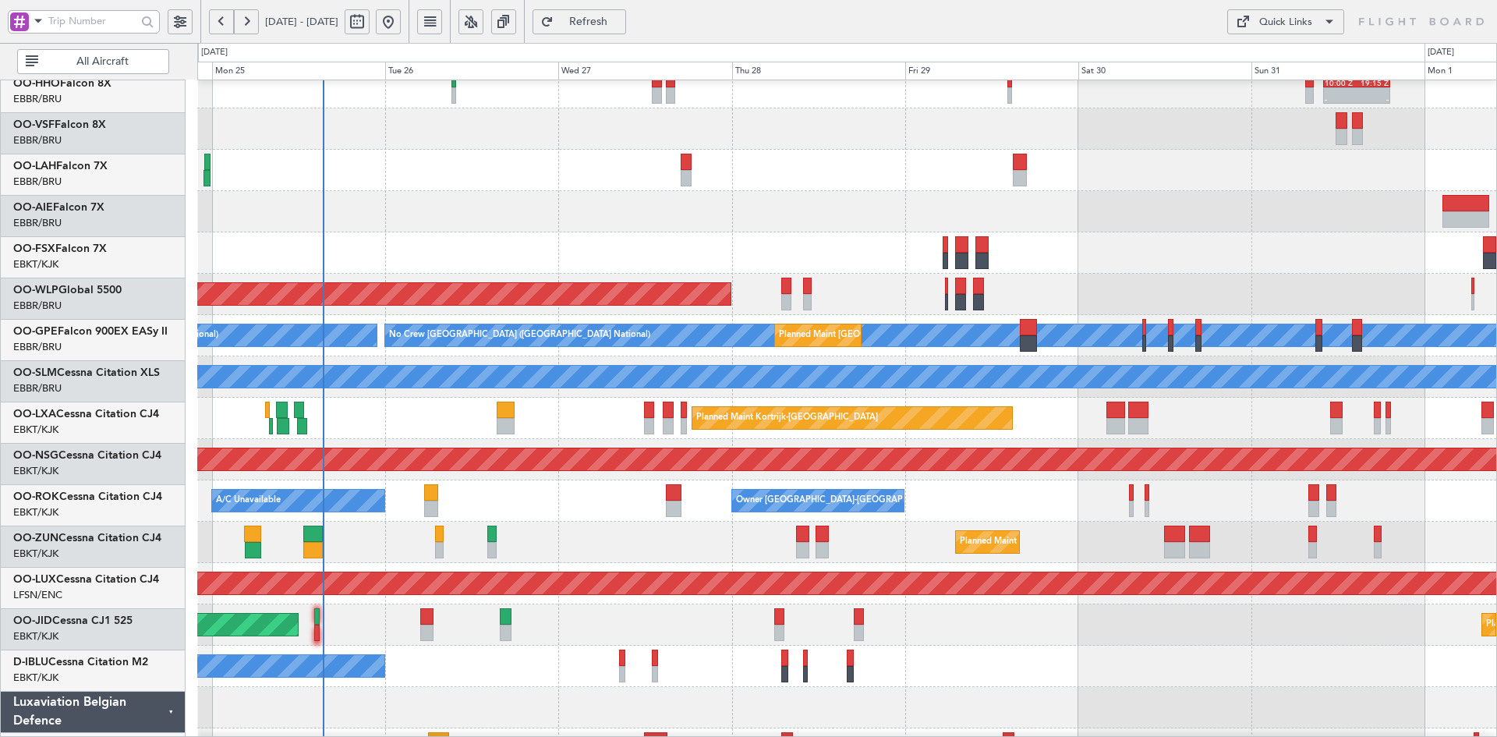
scroll to position [104, 0]
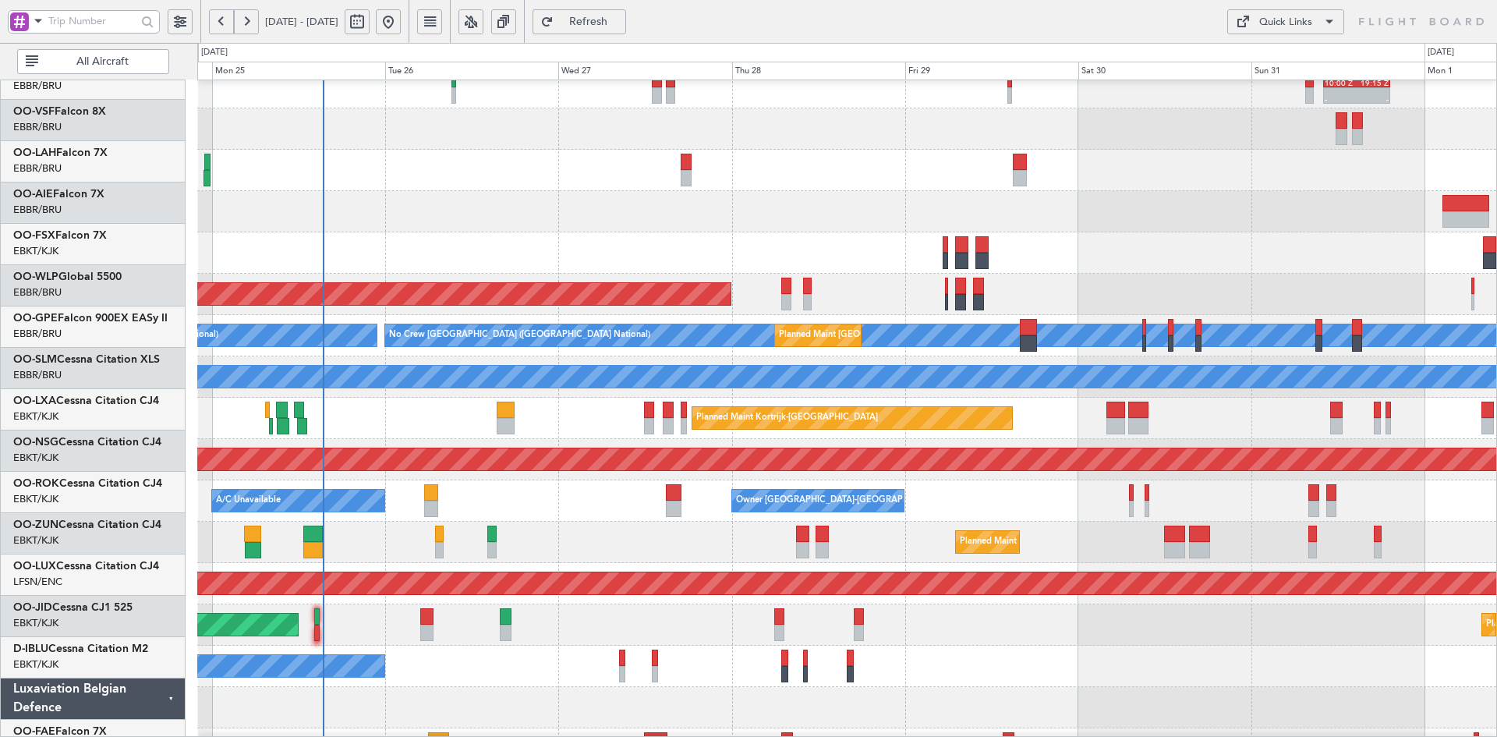
click at [642, 191] on div "Planned Maint [GEOGRAPHIC_DATA] ([GEOGRAPHIC_DATA])" at bounding box center [846, 211] width 1299 height 41
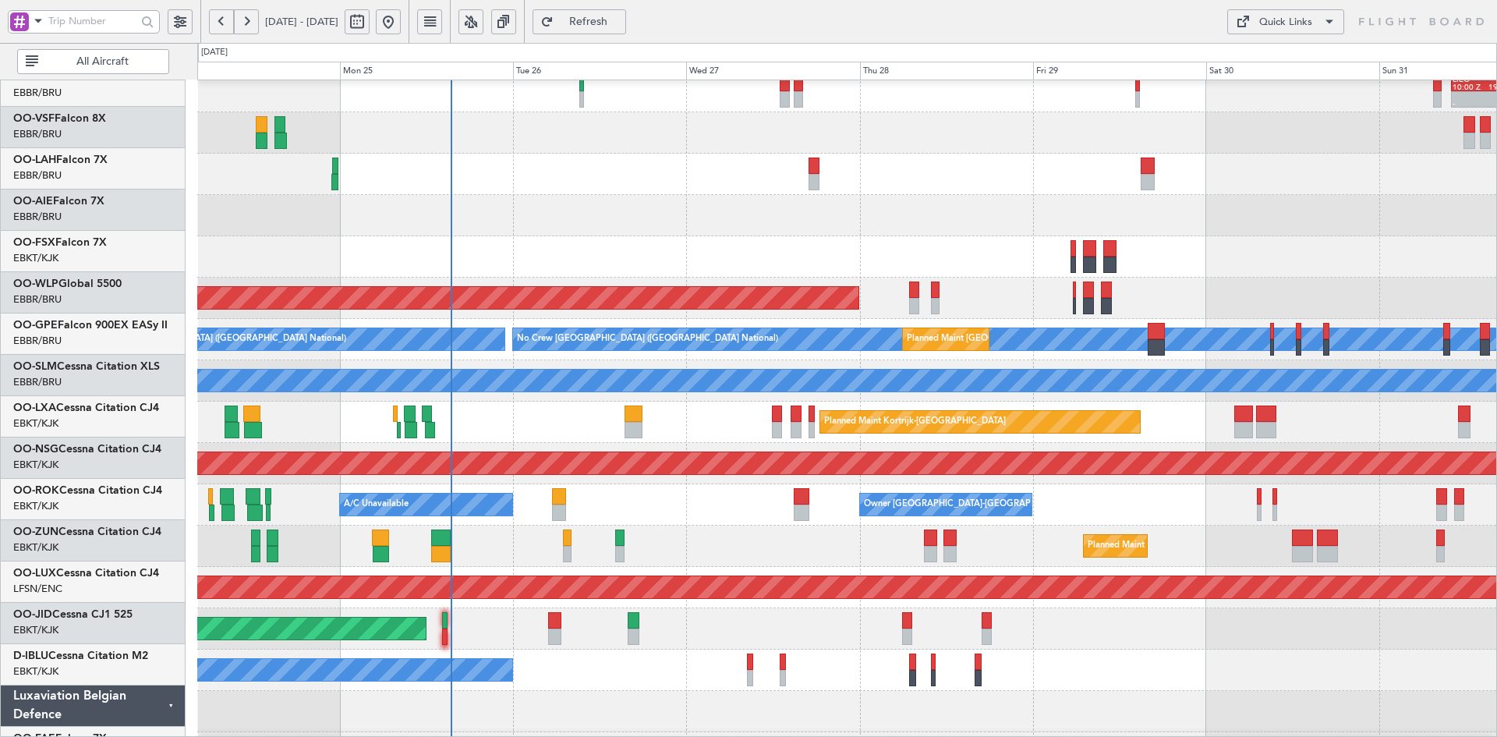
scroll to position [91, 0]
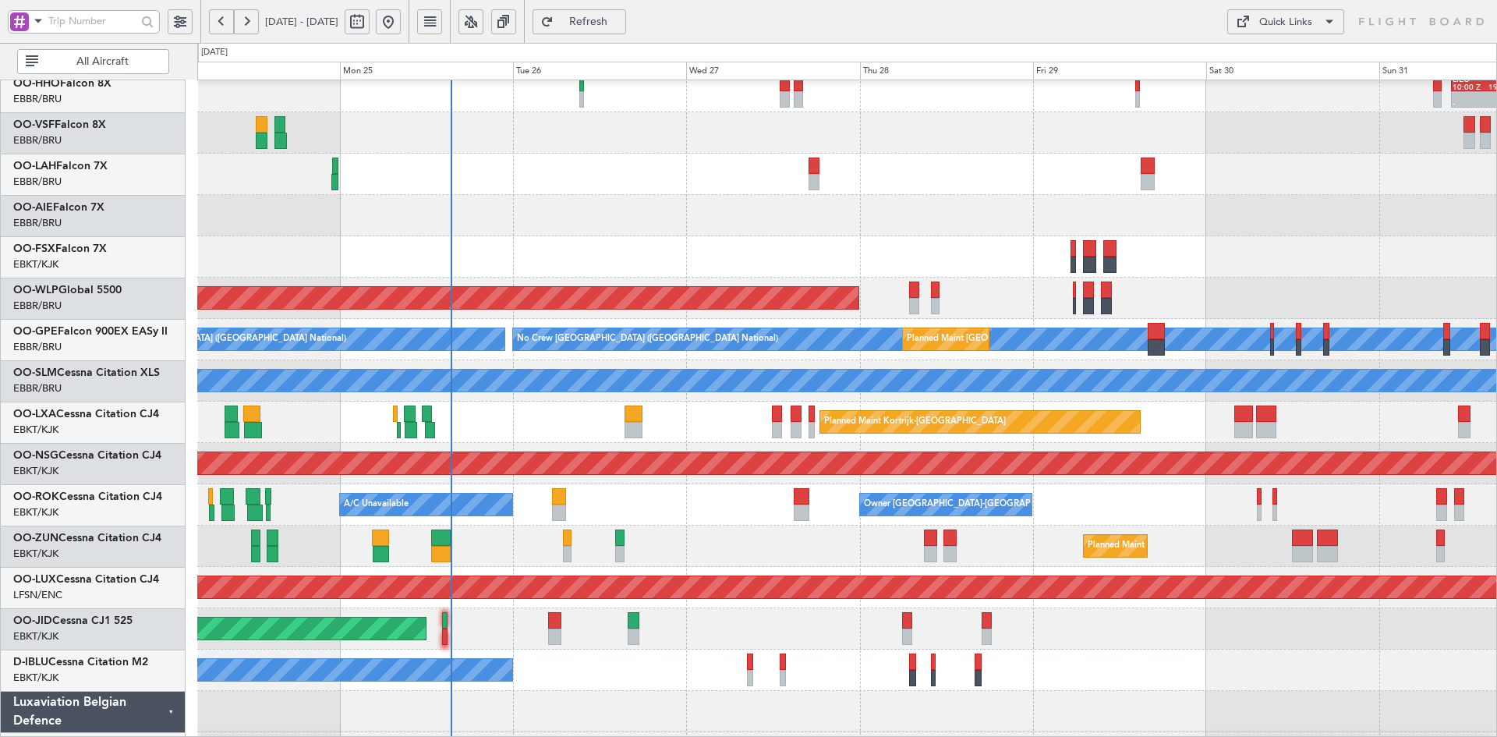
click at [995, 180] on div "Planned Maint [PERSON_NAME]-[GEOGRAPHIC_DATA][PERSON_NAME] ([GEOGRAPHIC_DATA][P…" at bounding box center [846, 174] width 1299 height 41
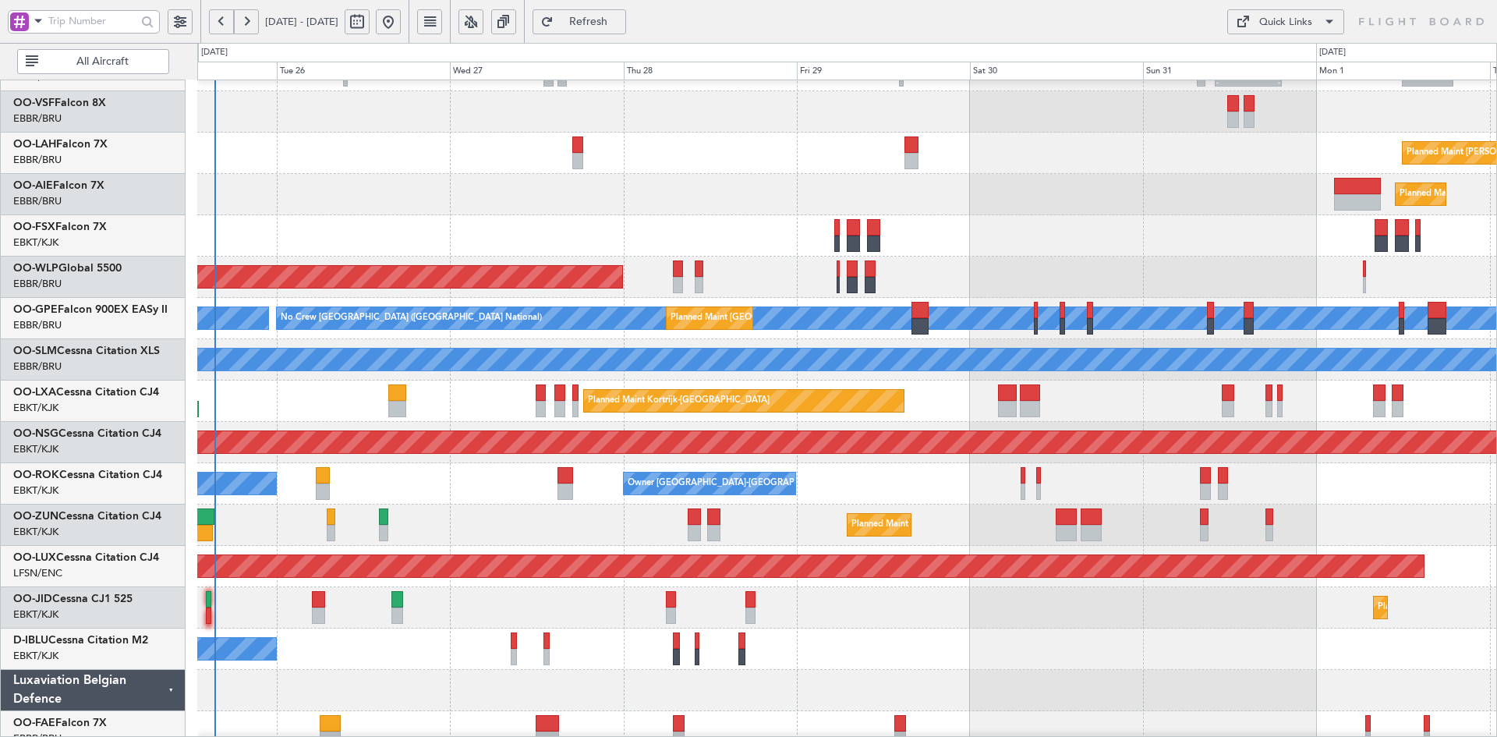
scroll to position [139, 0]
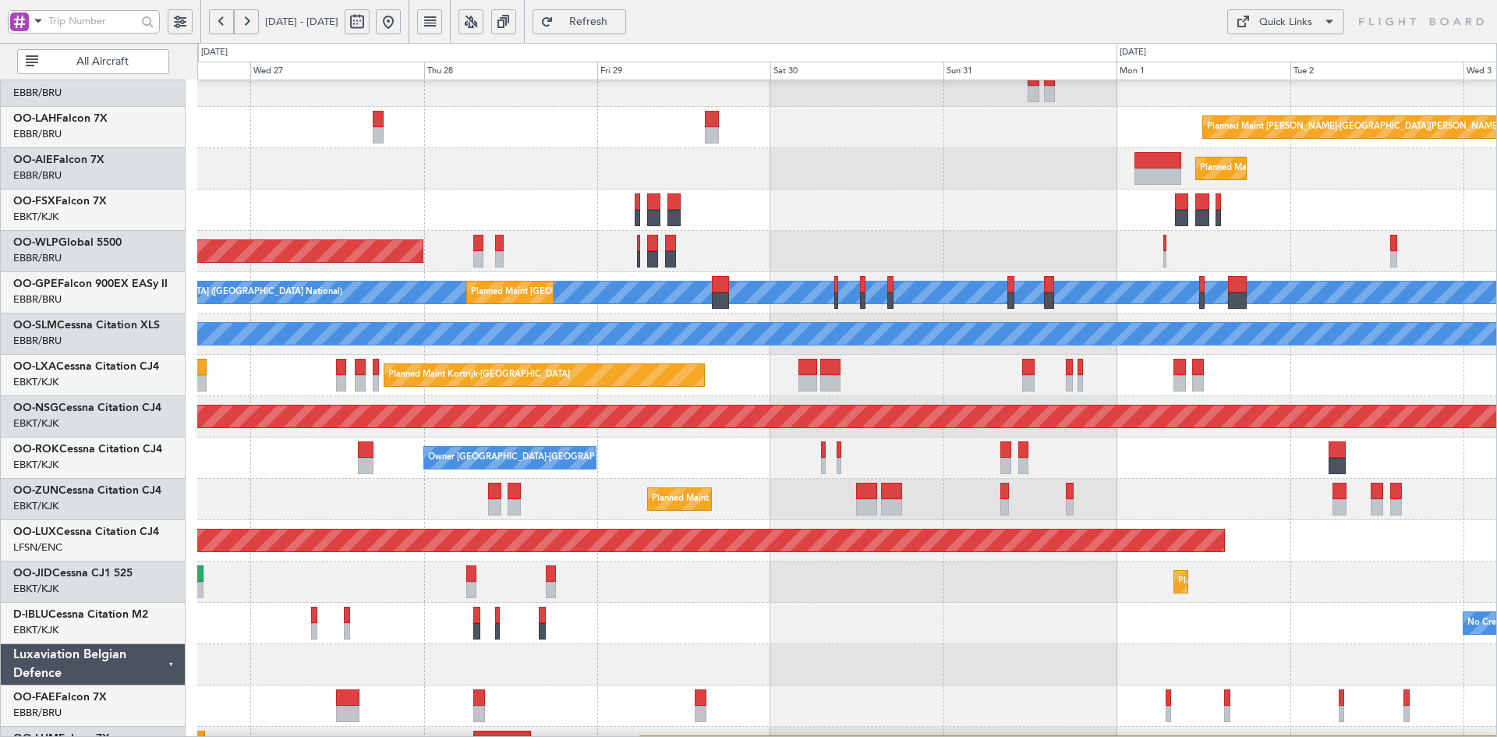
click at [937, 213] on div "Planned Maint Kortrijk-[GEOGRAPHIC_DATA]" at bounding box center [846, 209] width 1299 height 41
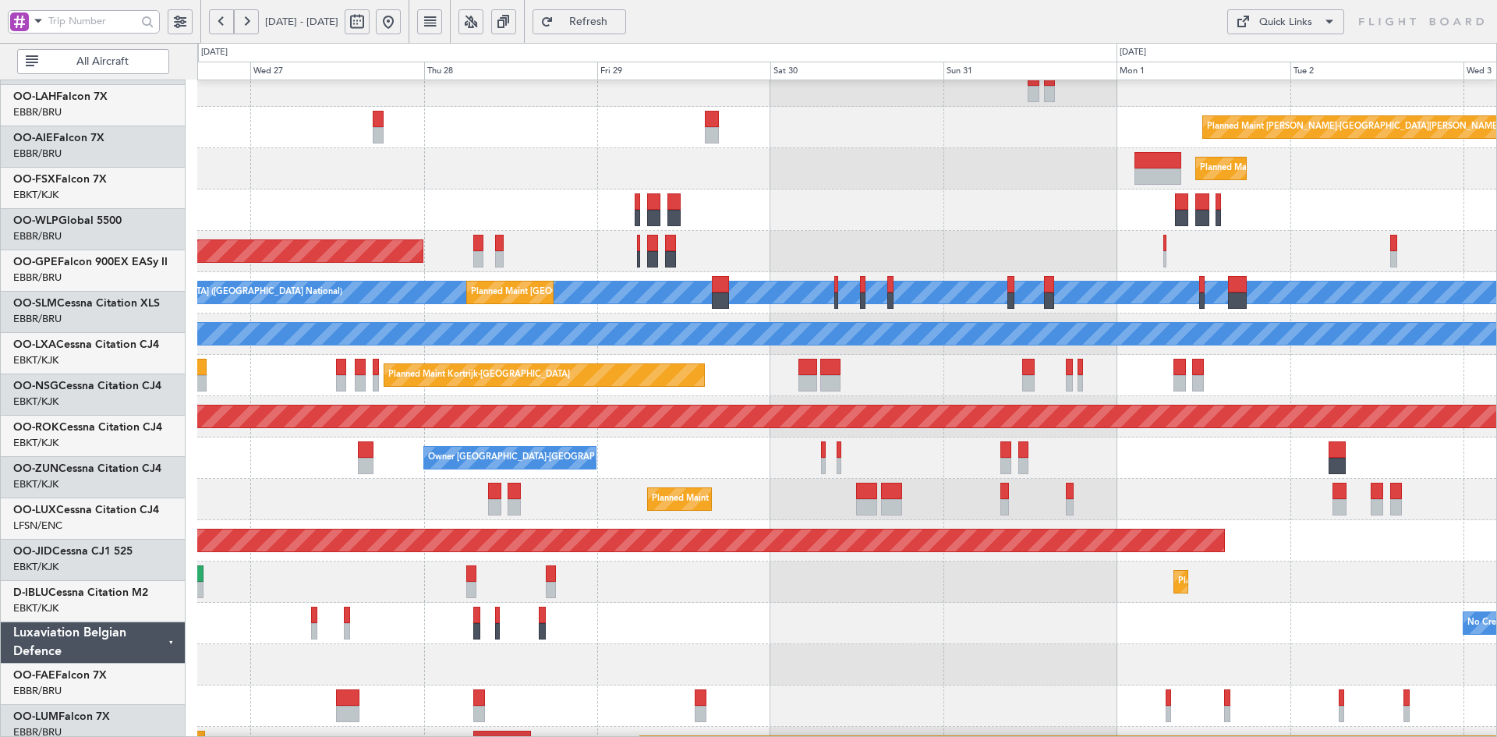
click at [1069, 479] on div "Planned Maint Kortrijk-[GEOGRAPHIC_DATA]" at bounding box center [846, 499] width 1299 height 41
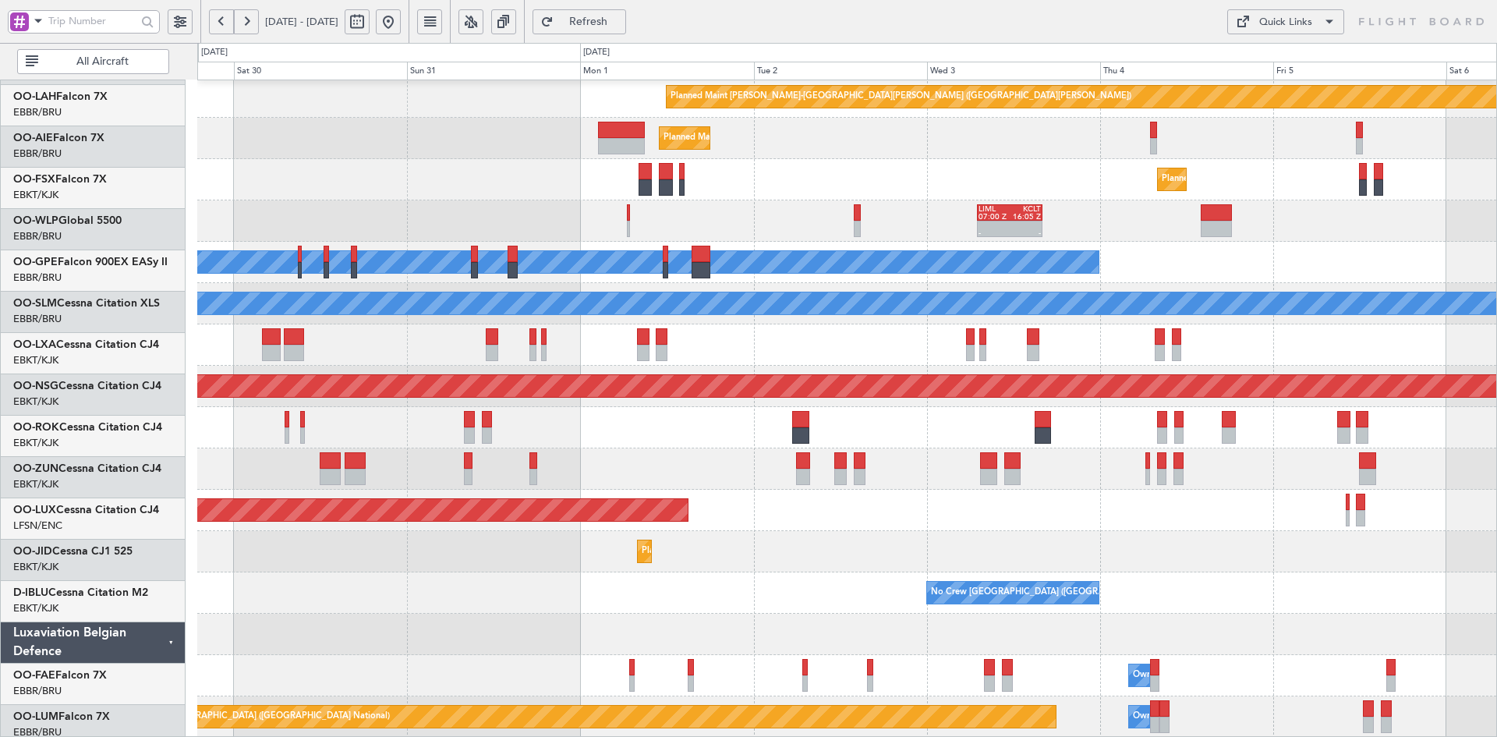
scroll to position [169, 0]
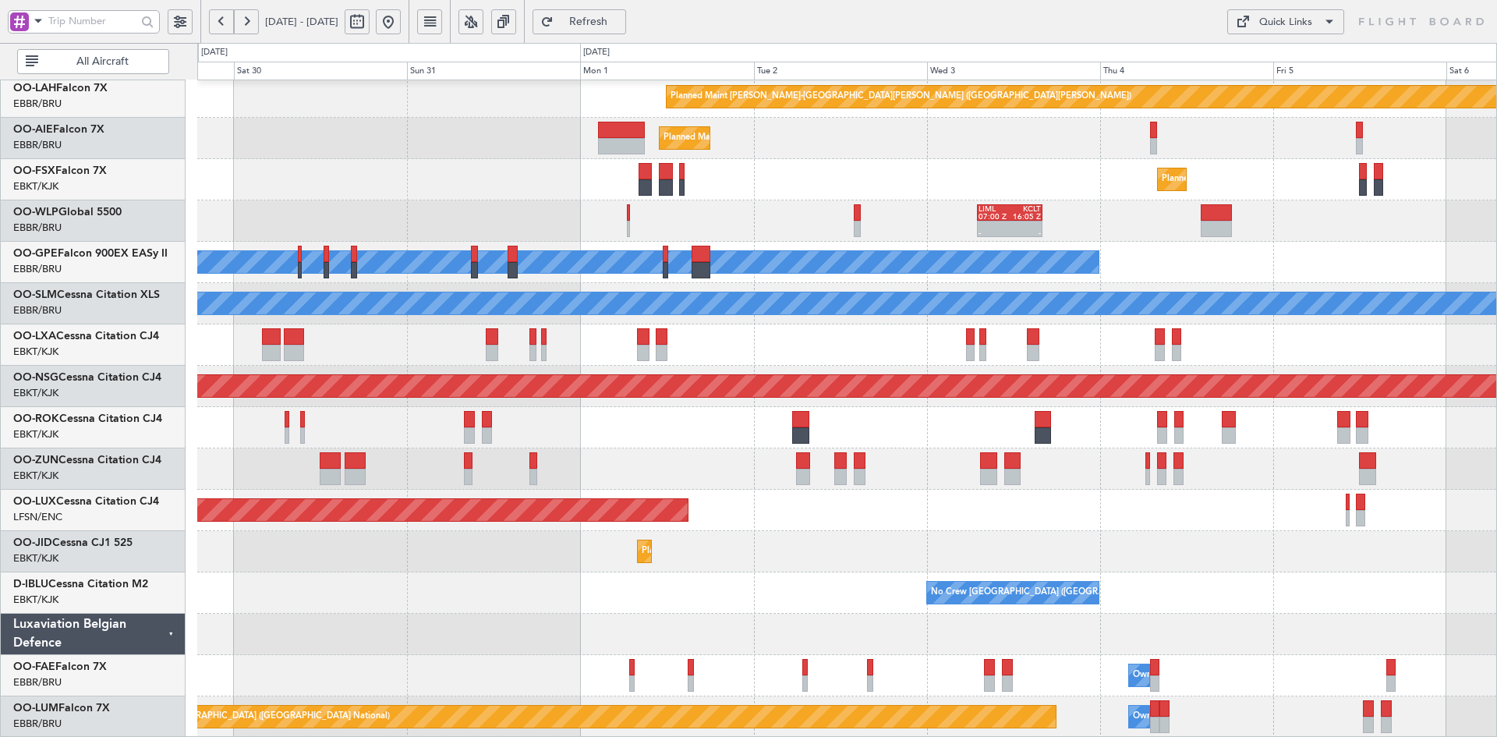
click at [1009, 502] on div "Planned Maint Alton-st Louis (St Louis Regl) Planned Maint London (Farnborough)…" at bounding box center [846, 324] width 1299 height 826
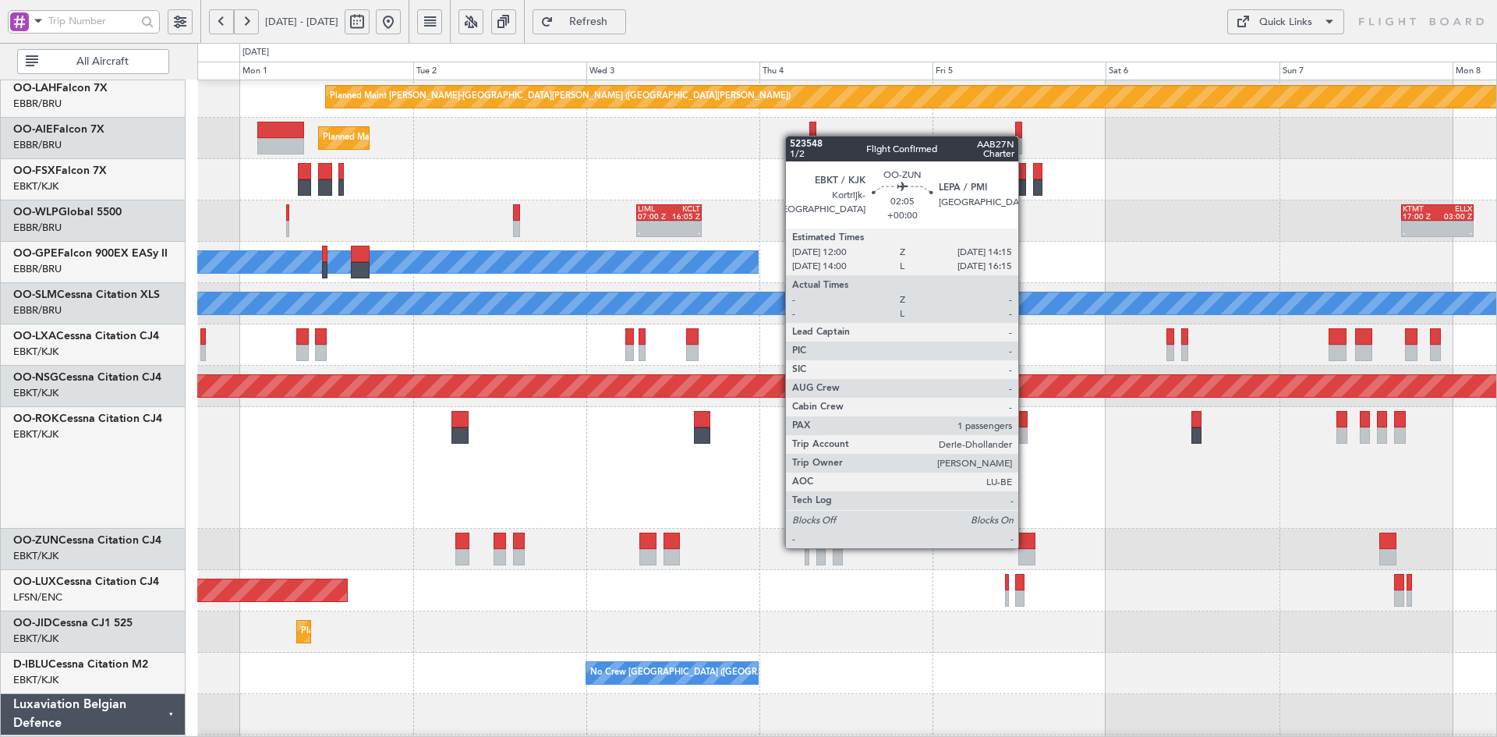
click at [1025, 546] on div at bounding box center [1026, 540] width 16 height 16
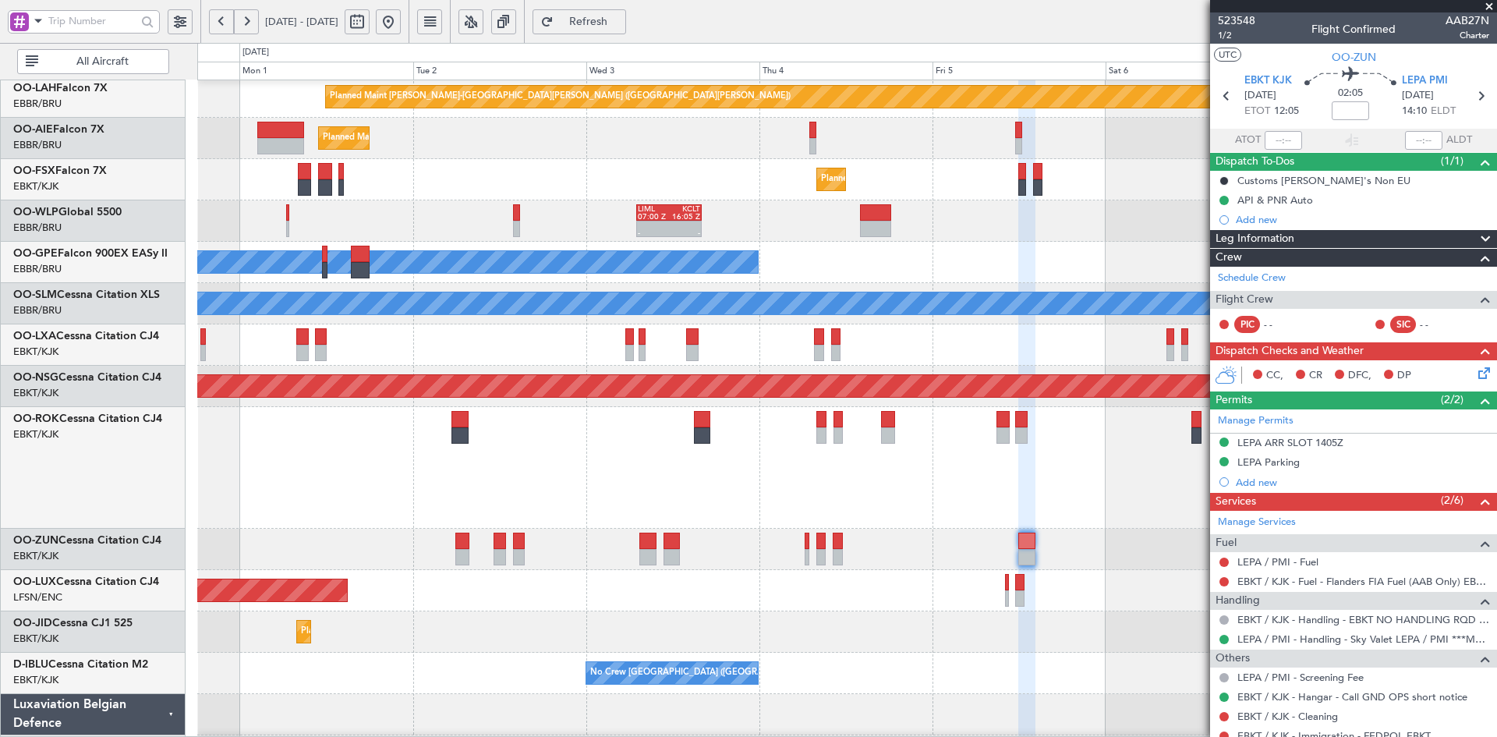
scroll to position [207, 0]
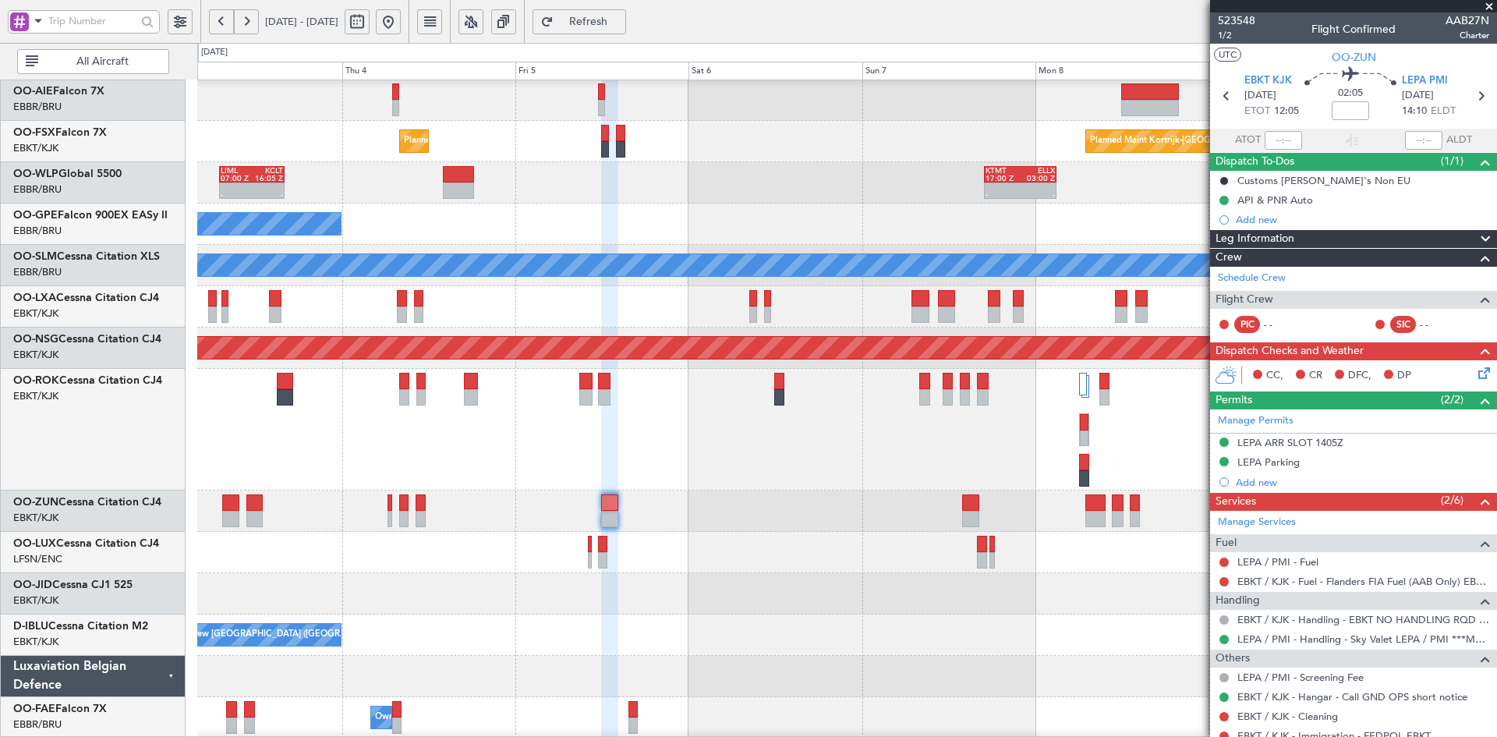
click at [675, 187] on div "- - LIML 07:00 Z KCLT 16:05 Z - - KTMT 17:00 Z ELLX 03:00 Z - - LTCG 11:00 Z RJ…" at bounding box center [846, 182] width 1299 height 41
click at [1265, 275] on link "Schedule Crew" at bounding box center [1252, 278] width 68 height 16
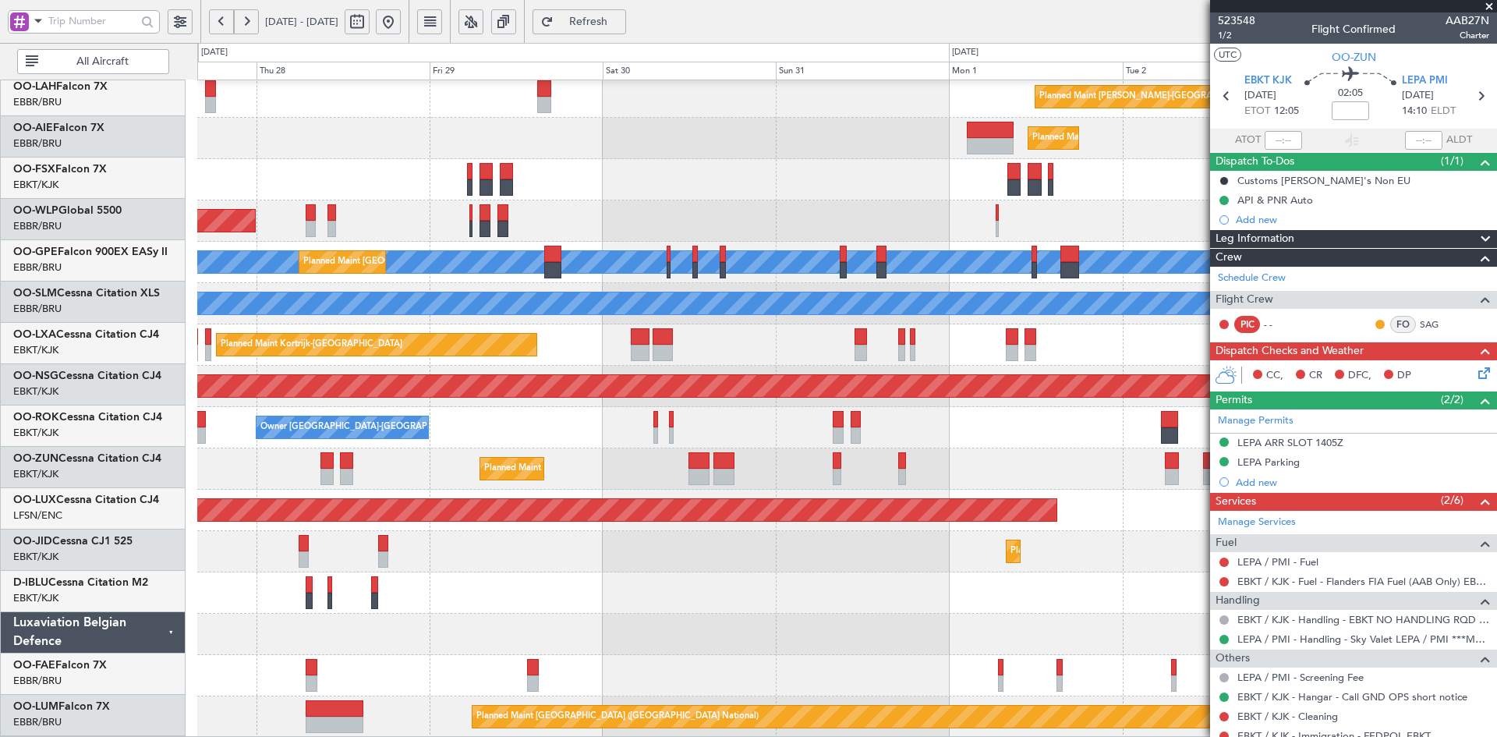
scroll to position [169, 0]
click at [1496, 415] on html "03 Sep 2025 - 10 Sep 2025 Refresh Quick Links All Aircraft Planned Maint Alton-…" at bounding box center [748, 368] width 1497 height 737
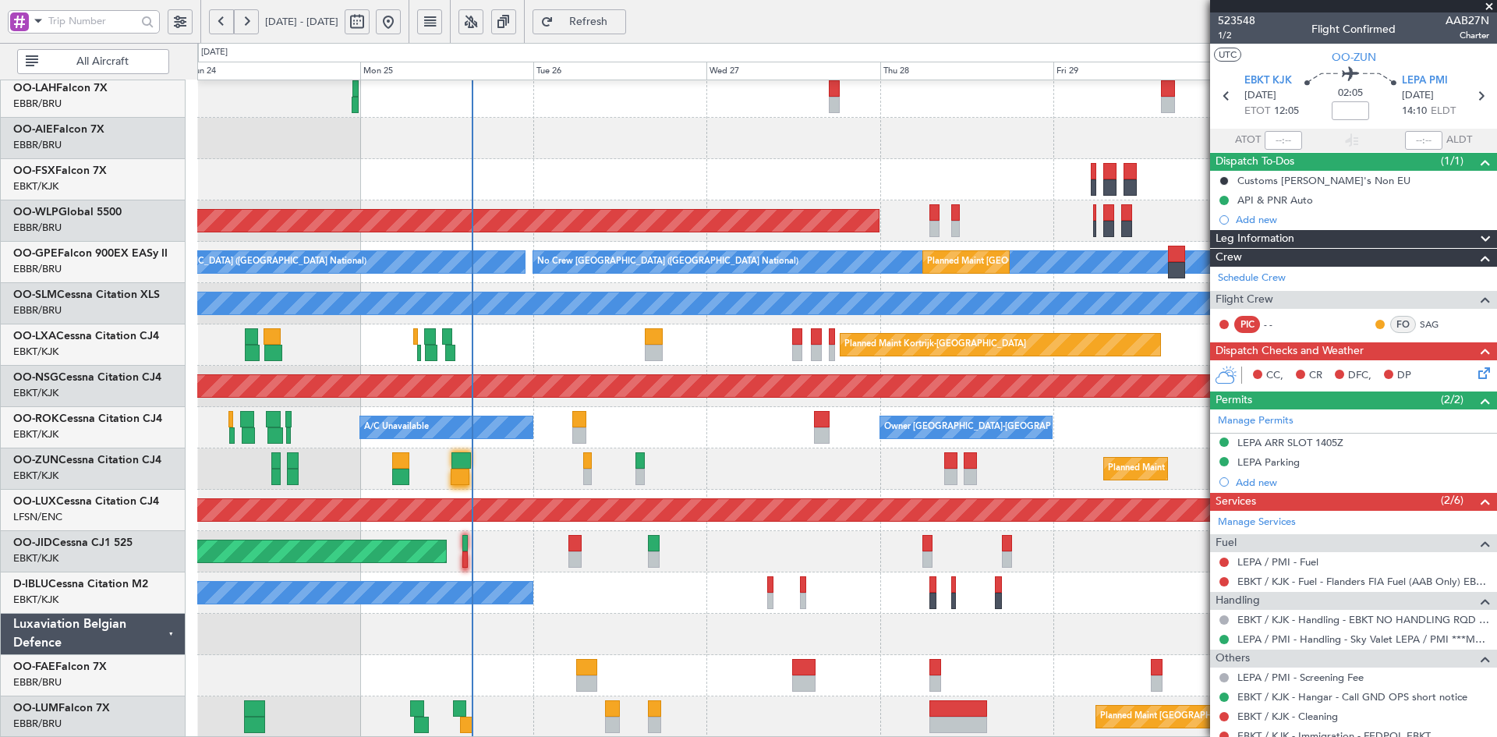
click at [1166, 122] on div "Planned Maint [GEOGRAPHIC_DATA] ([GEOGRAPHIC_DATA])" at bounding box center [846, 138] width 1299 height 41
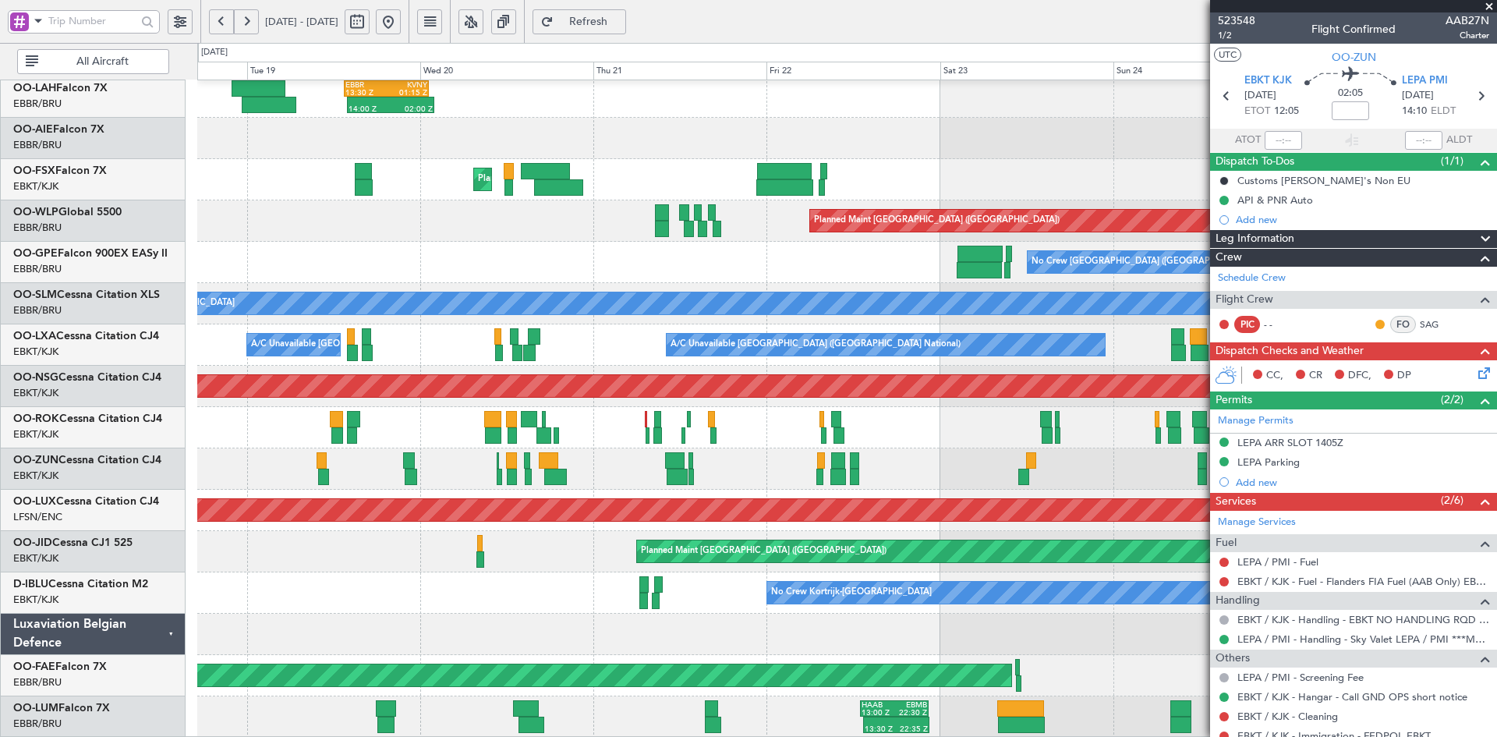
click at [564, 251] on div "No Crew Brussels (Brussels National) No Crew Brussels (Brussels National)" at bounding box center [846, 262] width 1299 height 41
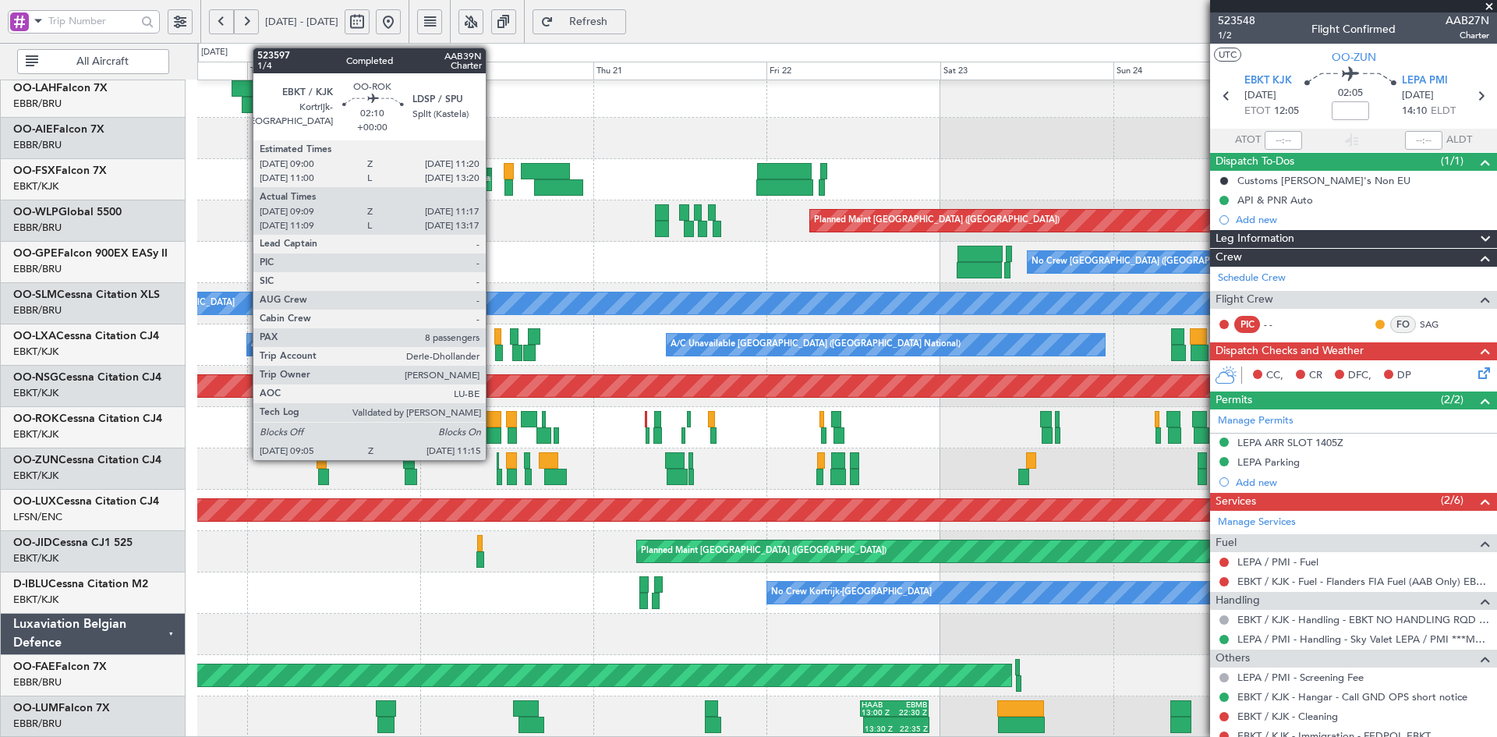
click at [493, 434] on div at bounding box center [493, 435] width 16 height 16
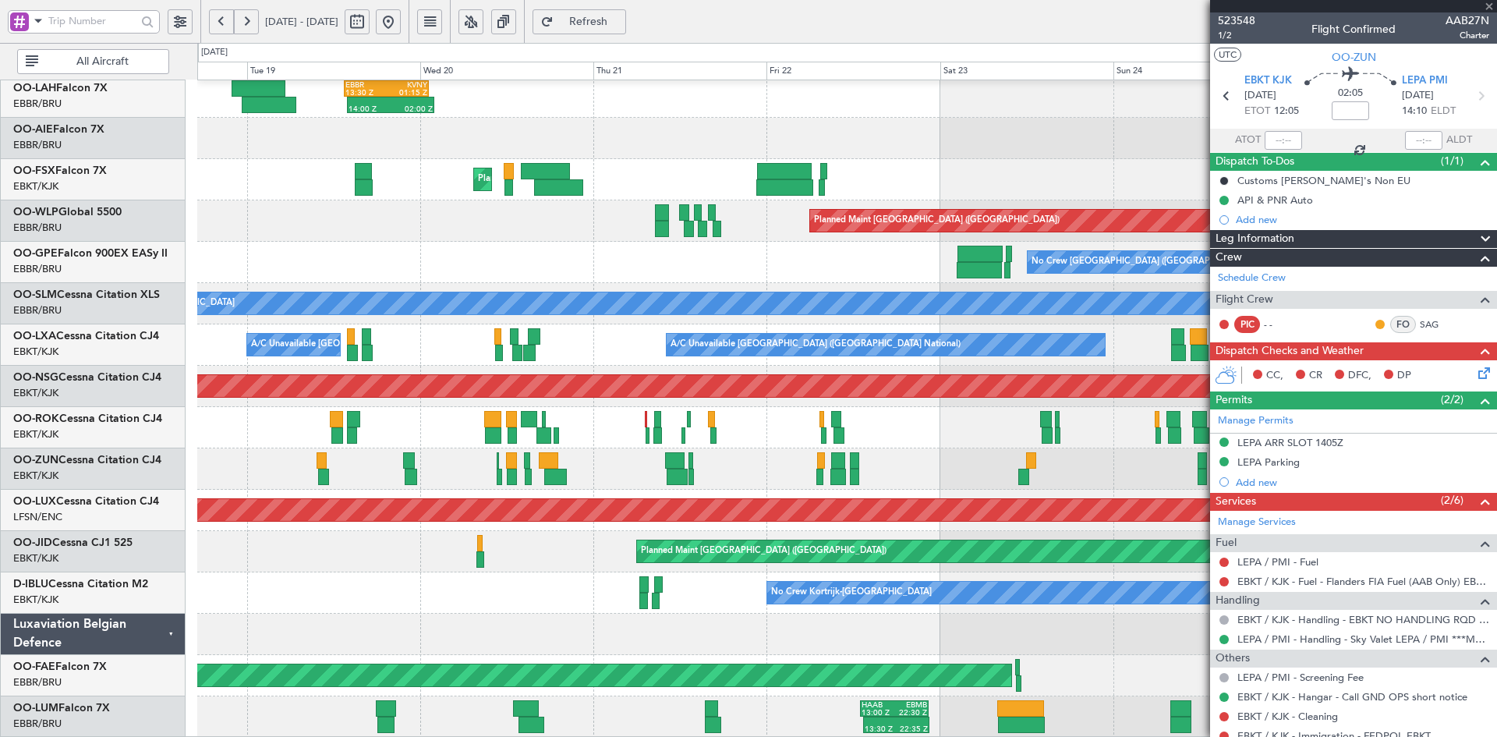
type input "09:14"
type input "11:12"
type input "8"
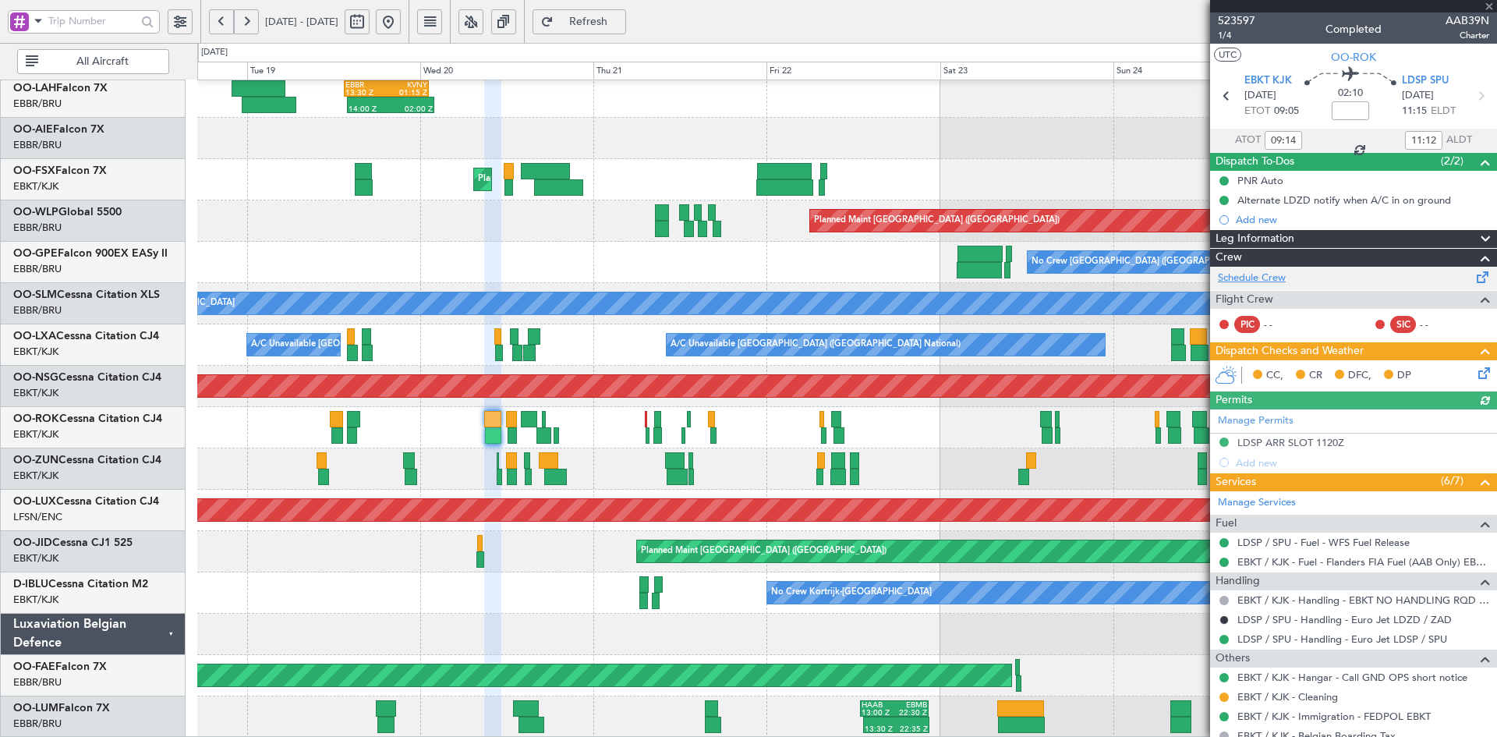
click at [1284, 273] on link "Schedule Crew" at bounding box center [1252, 278] width 68 height 16
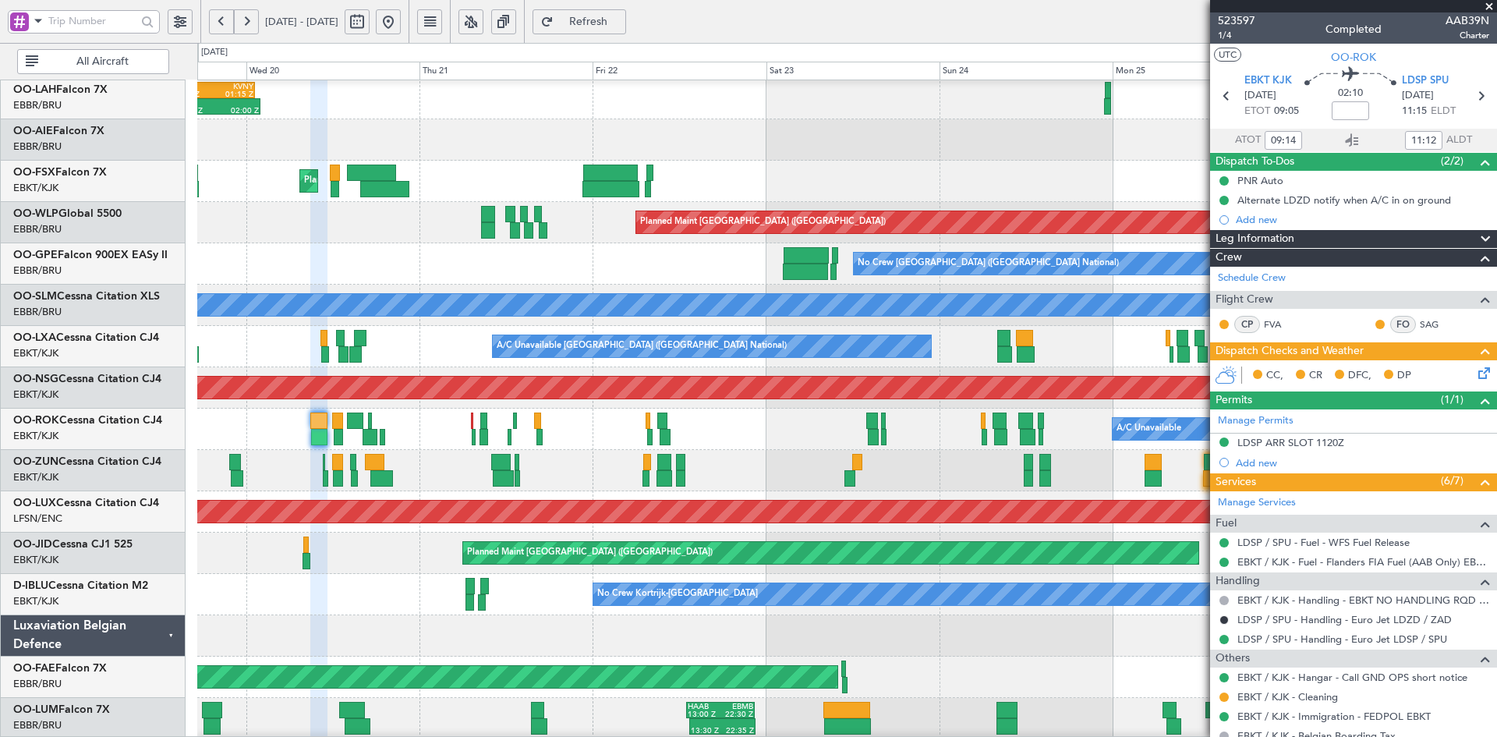
click at [666, 255] on div "No Crew Brussels (Brussels National) No Crew Brussels (Brussels National) Plann…" at bounding box center [846, 263] width 1299 height 41
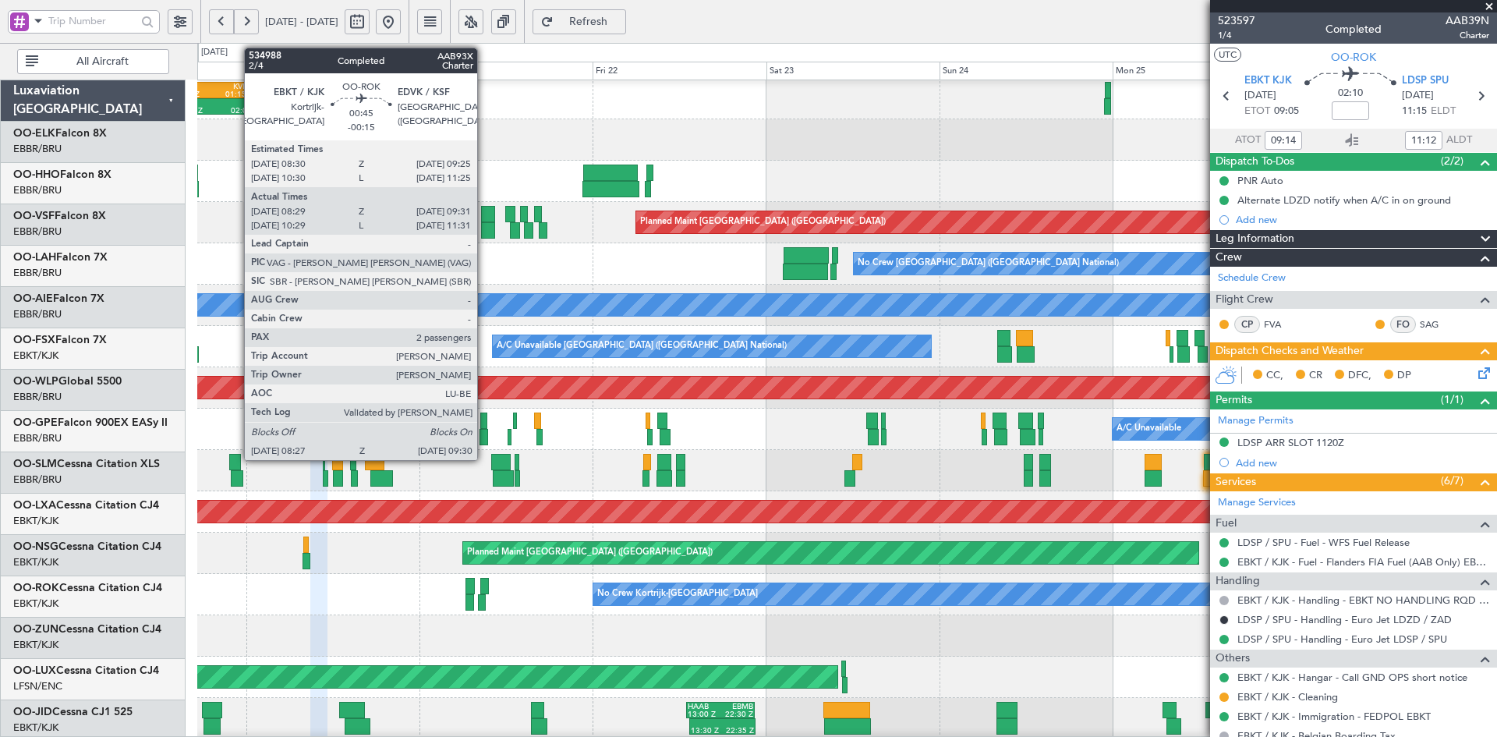
scroll to position [168, 0]
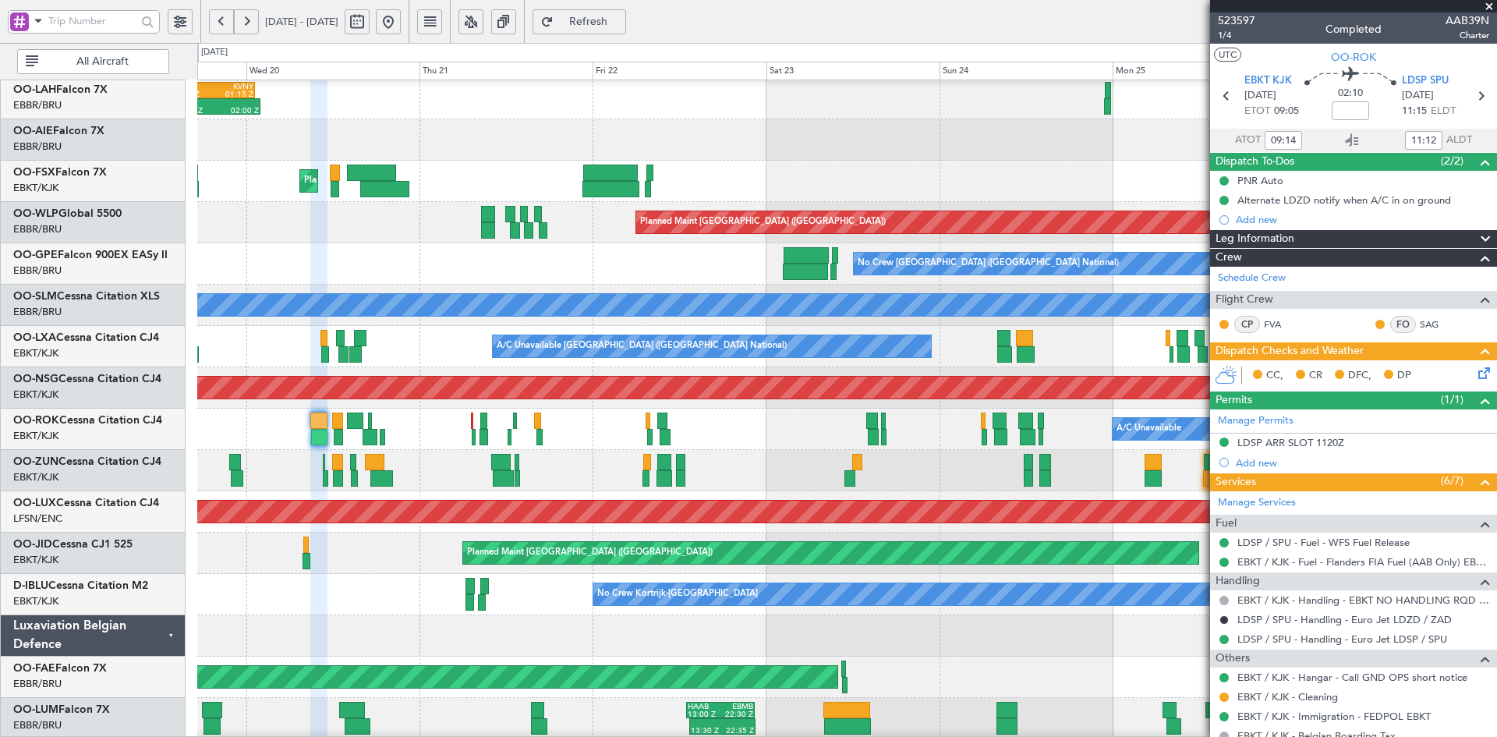
click at [879, 340] on div "A/C Unavailable Brussels (Brussels National) A/C Unavailable Brussels (Brussels…" at bounding box center [846, 346] width 1299 height 41
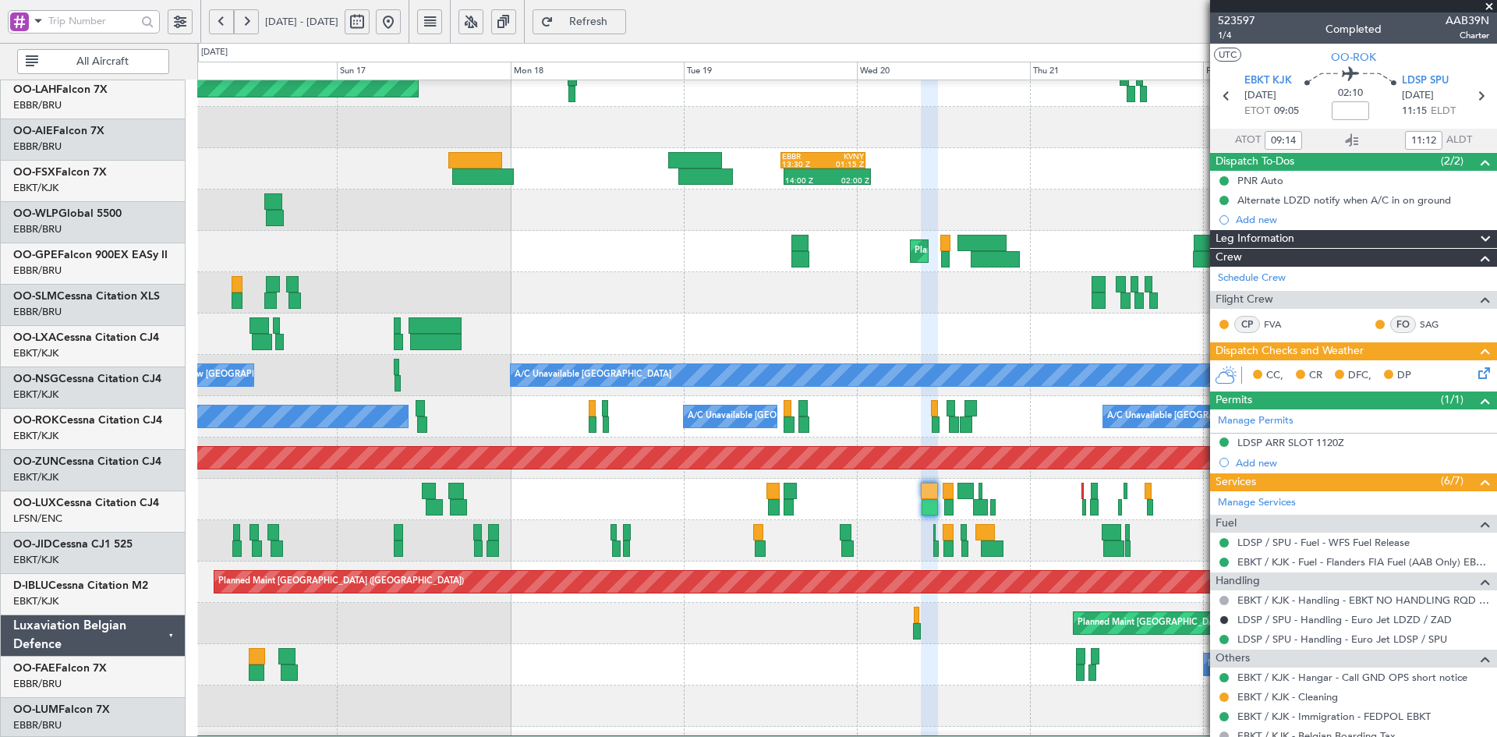
scroll to position [97, 0]
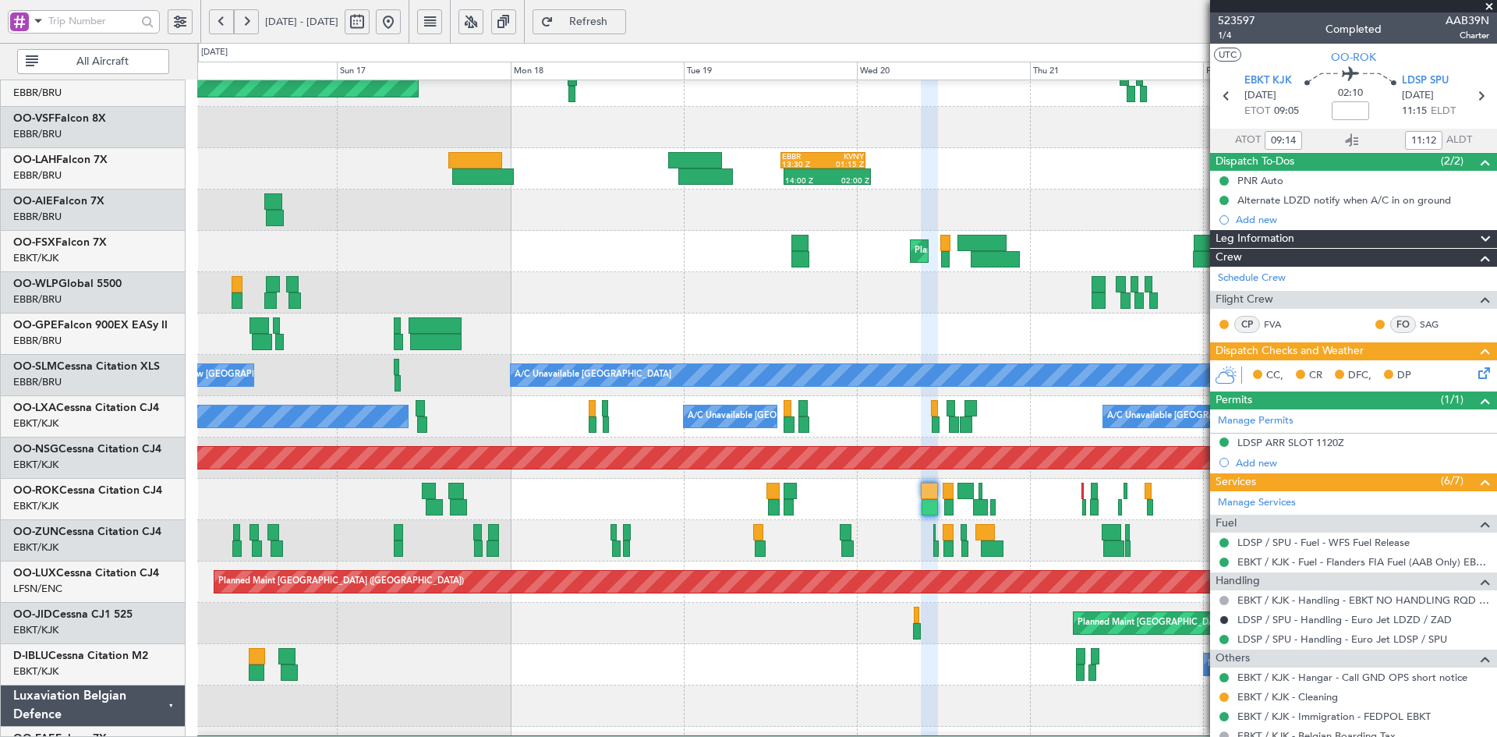
click at [1255, 214] on fb-app "20 Aug 2025 - 28 Aug 2025 Refresh Quick Links All Aircraft AOG Maint Geneva (Co…" at bounding box center [748, 378] width 1497 height 718
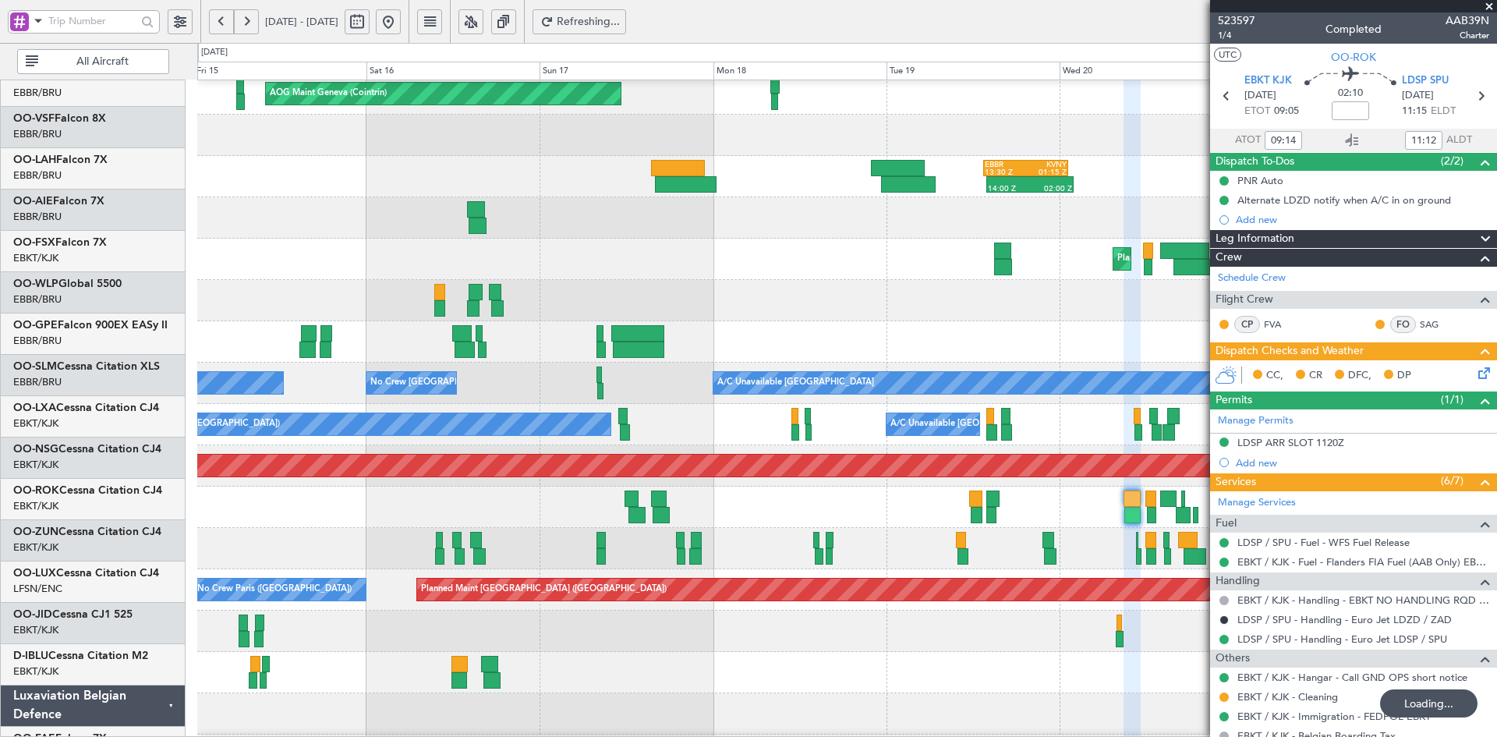
scroll to position [90, 0]
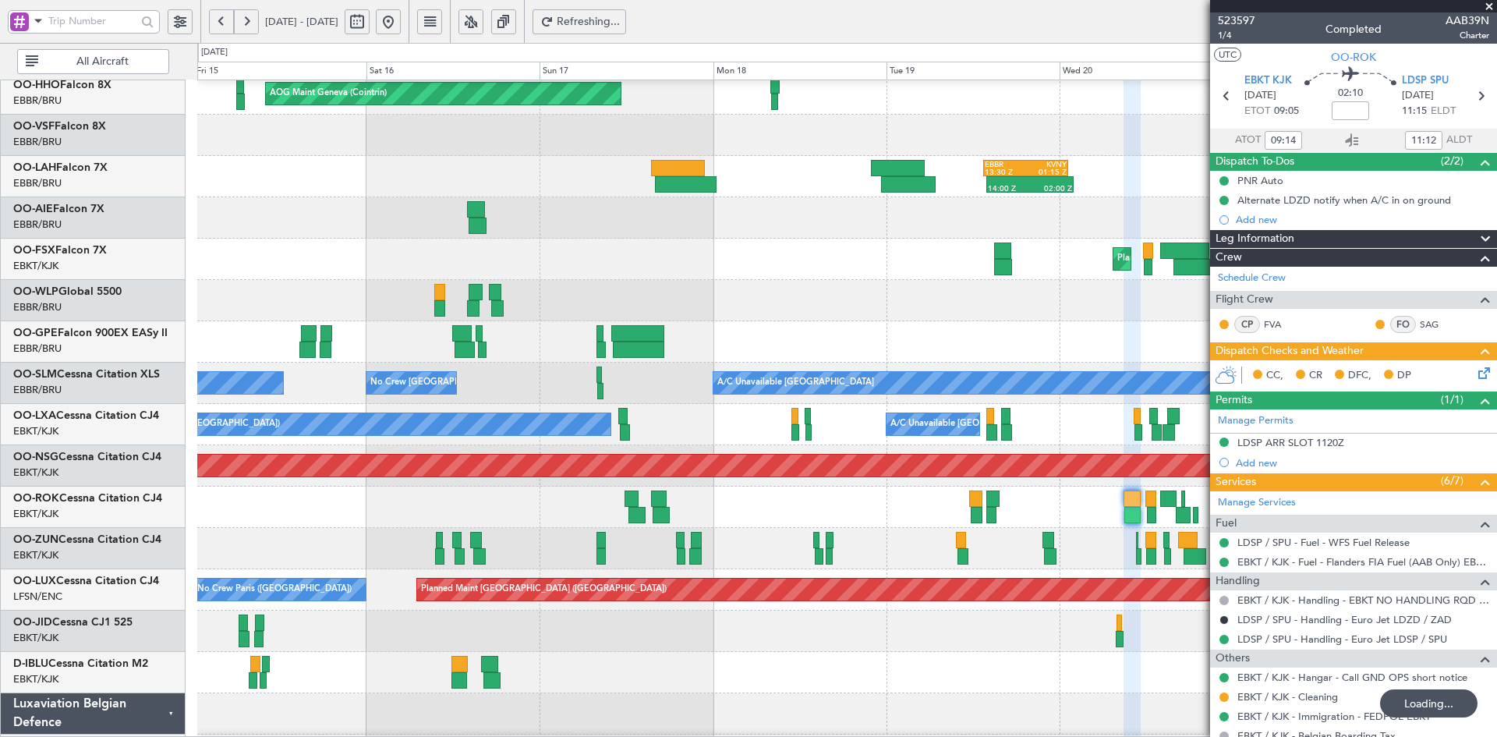
click at [786, 333] on div "No Crew [GEOGRAPHIC_DATA] ([GEOGRAPHIC_DATA] National)" at bounding box center [846, 341] width 1299 height 41
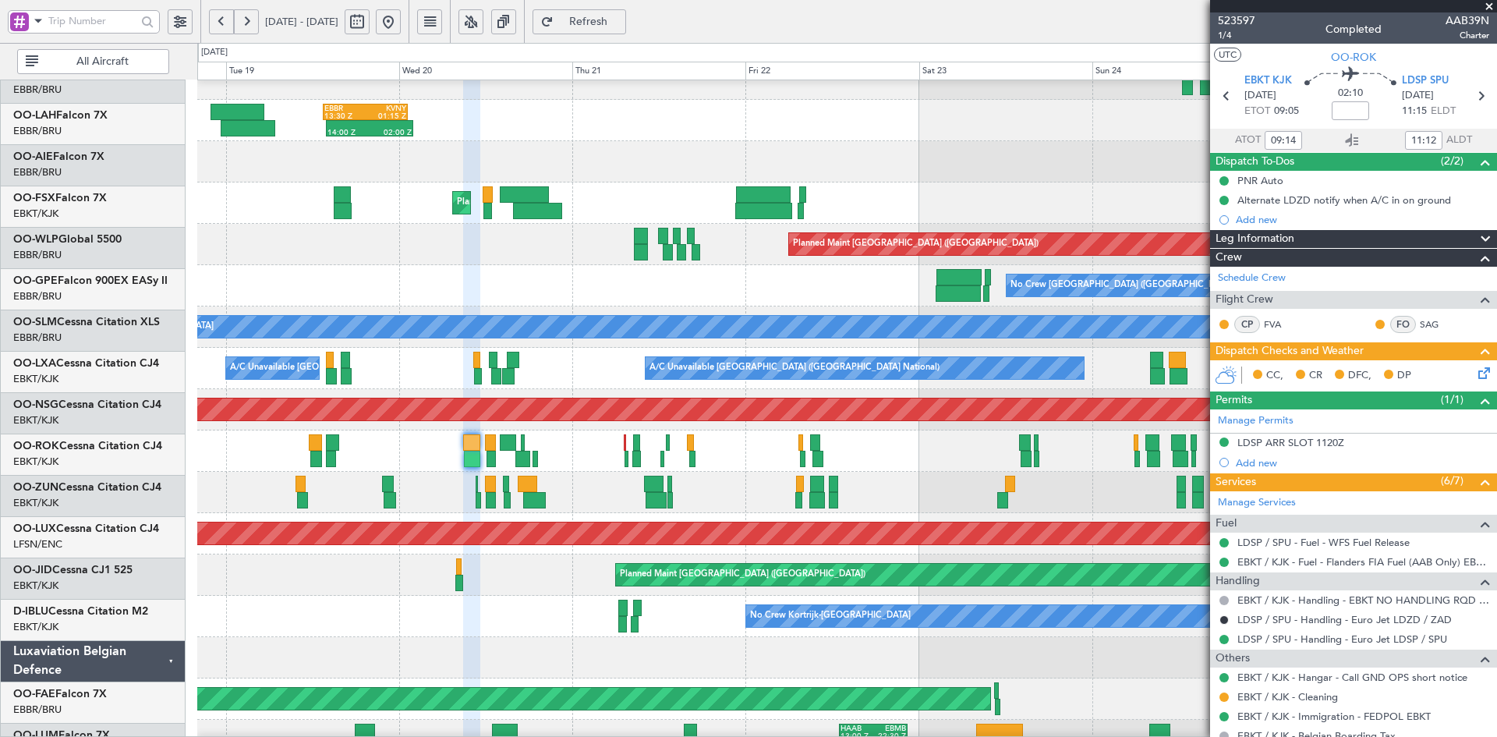
scroll to position [146, 0]
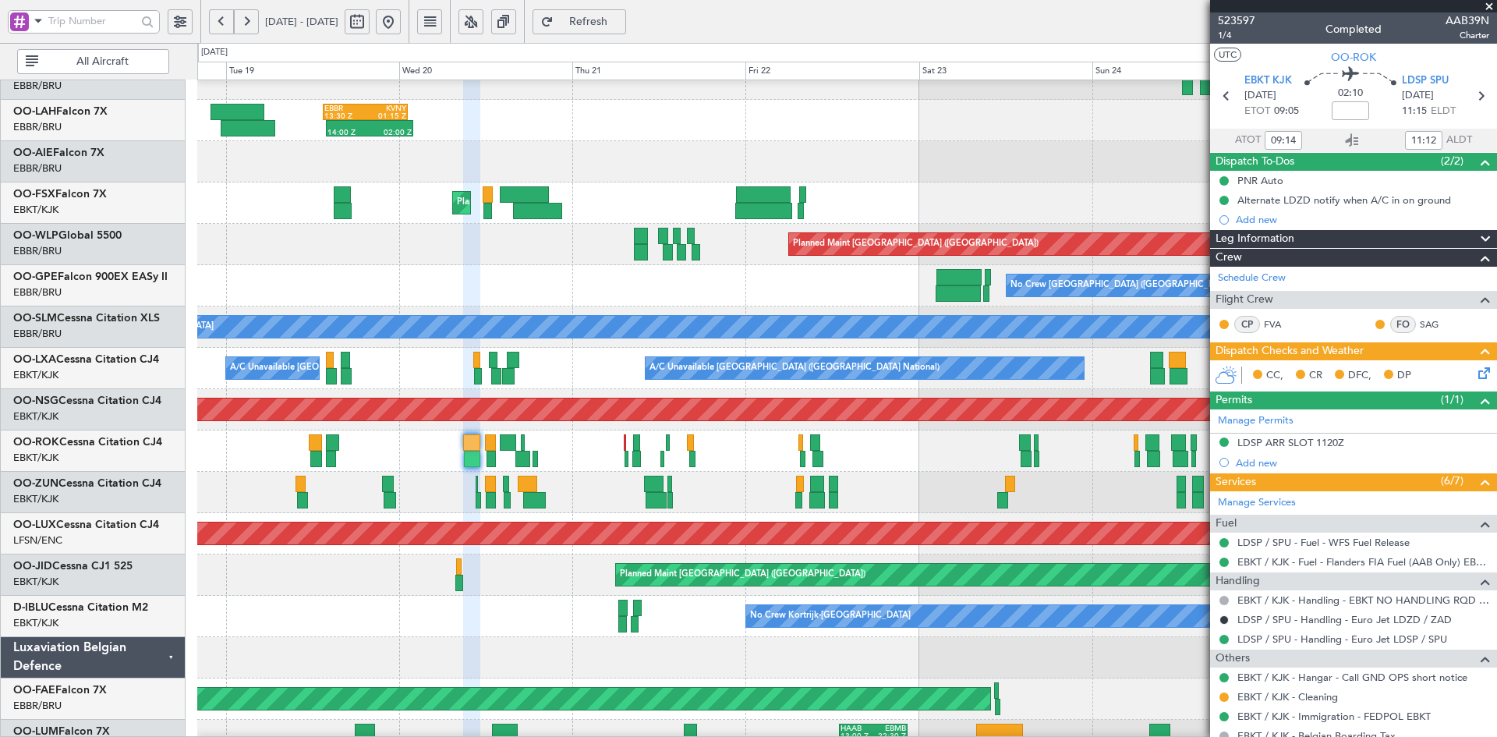
click at [304, 248] on div "Planned Maint [GEOGRAPHIC_DATA] ([GEOGRAPHIC_DATA])" at bounding box center [846, 244] width 1299 height 41
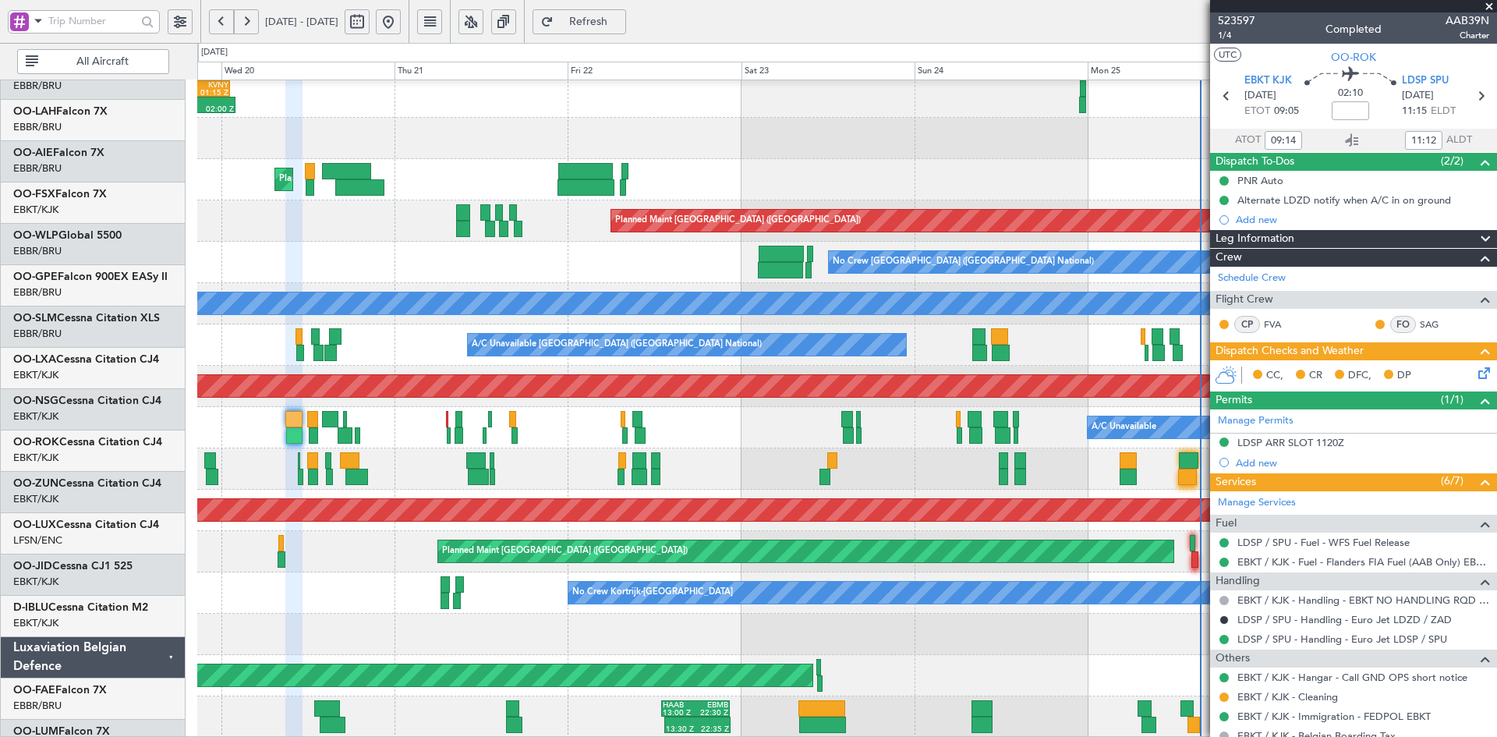
scroll to position [169, 0]
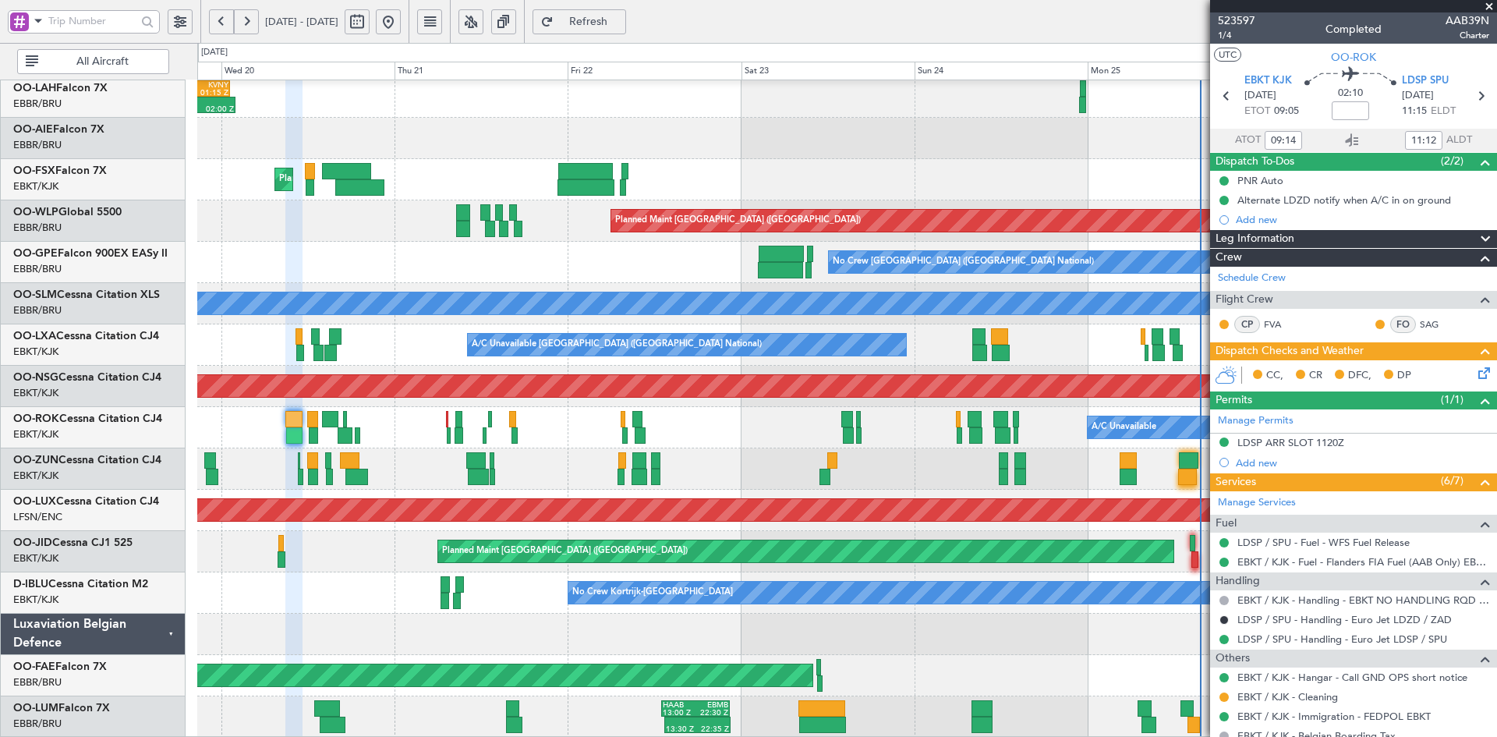
click at [892, 158] on div "14:00 Z 02:00 Z EBBR 13:30 Z KVNY 01:15 Z Planned Maint Kortrijk-Wevelgem Plann…" at bounding box center [846, 324] width 1299 height 826
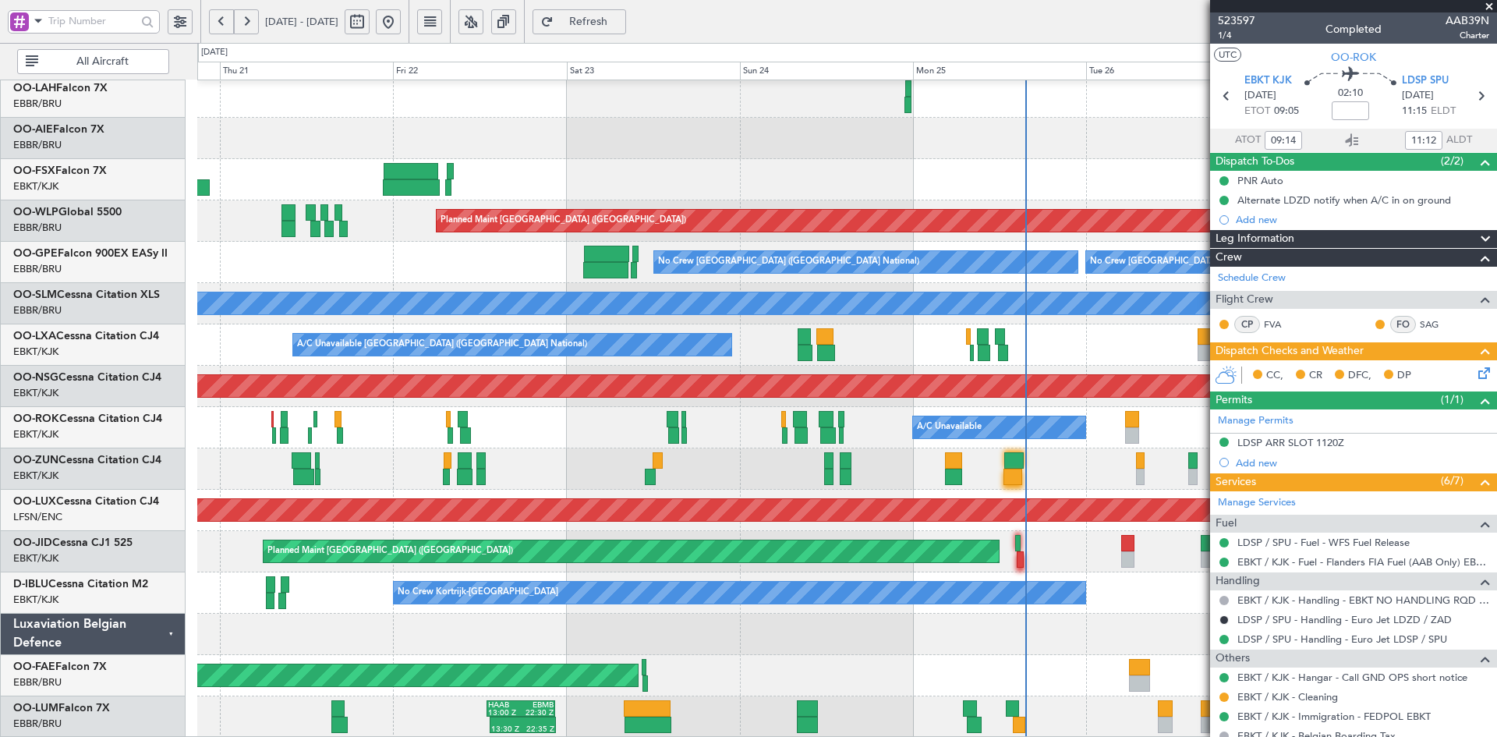
click at [762, 458] on div "Planned Maint Kortrijk-[GEOGRAPHIC_DATA]" at bounding box center [846, 468] width 1299 height 41
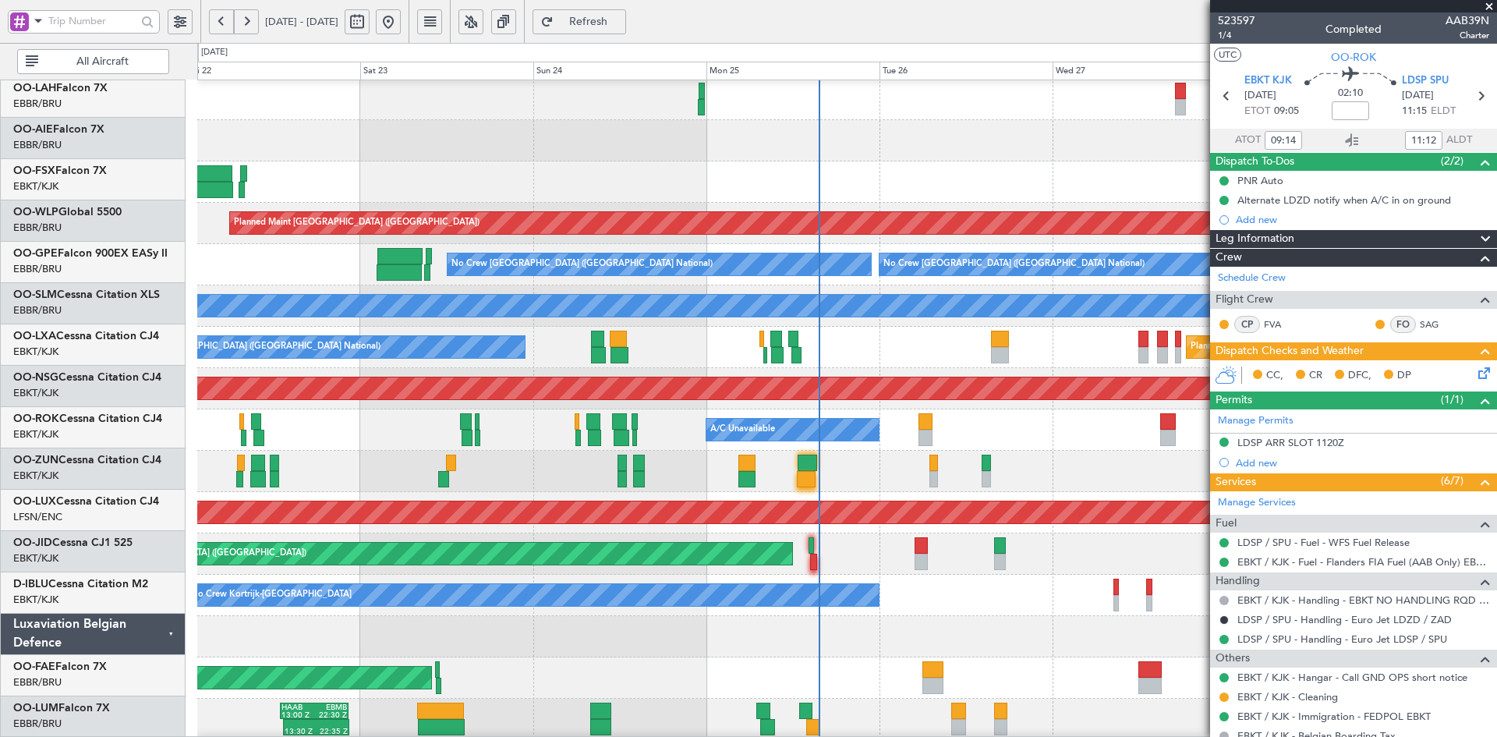
scroll to position [167, 0]
click at [861, 342] on div "A/C Unavailable Brussels (Brussels National) Planned Maint Kortrijk-Wevelgem" at bounding box center [846, 347] width 1299 height 41
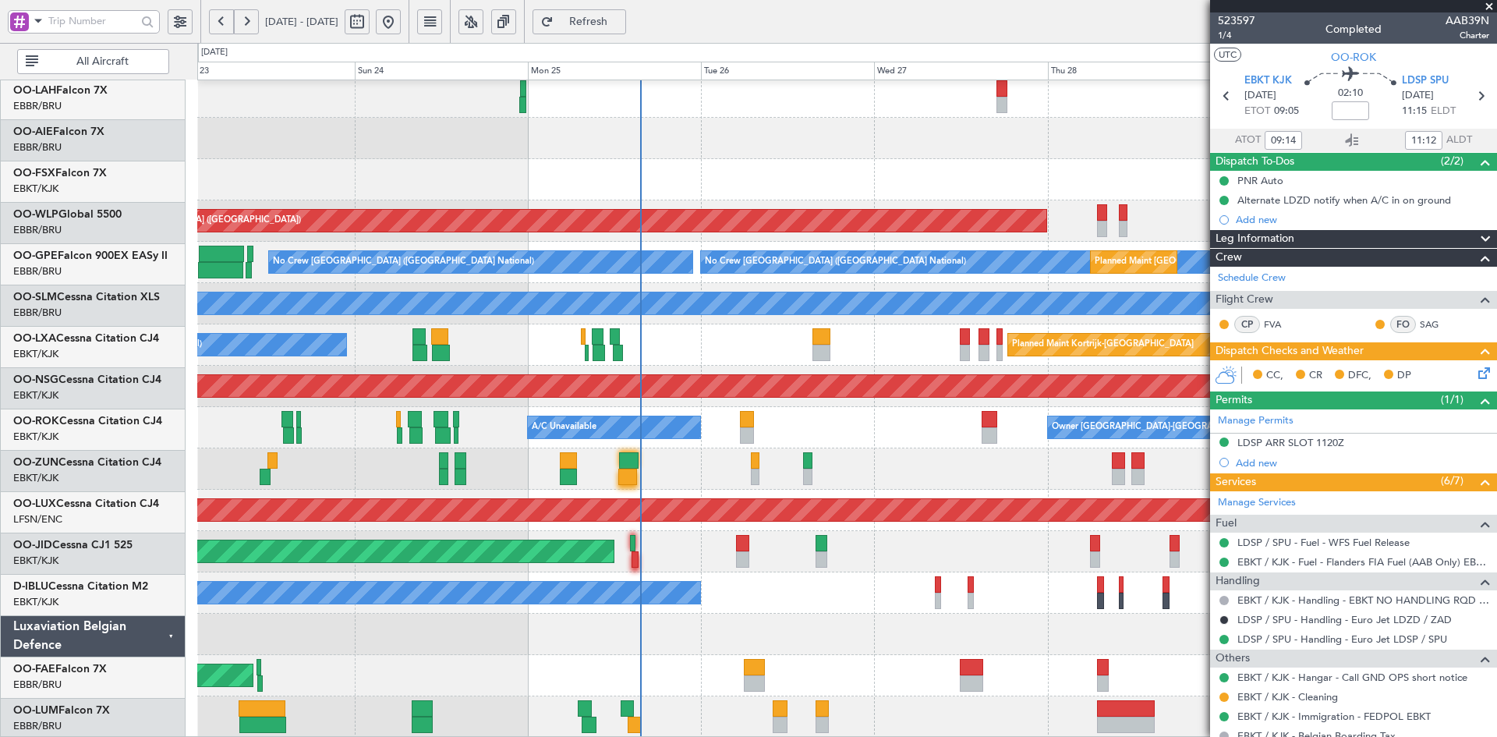
scroll to position [169, 0]
click at [916, 458] on div "Planned Maint Kortrijk-[GEOGRAPHIC_DATA]" at bounding box center [846, 468] width 1299 height 41
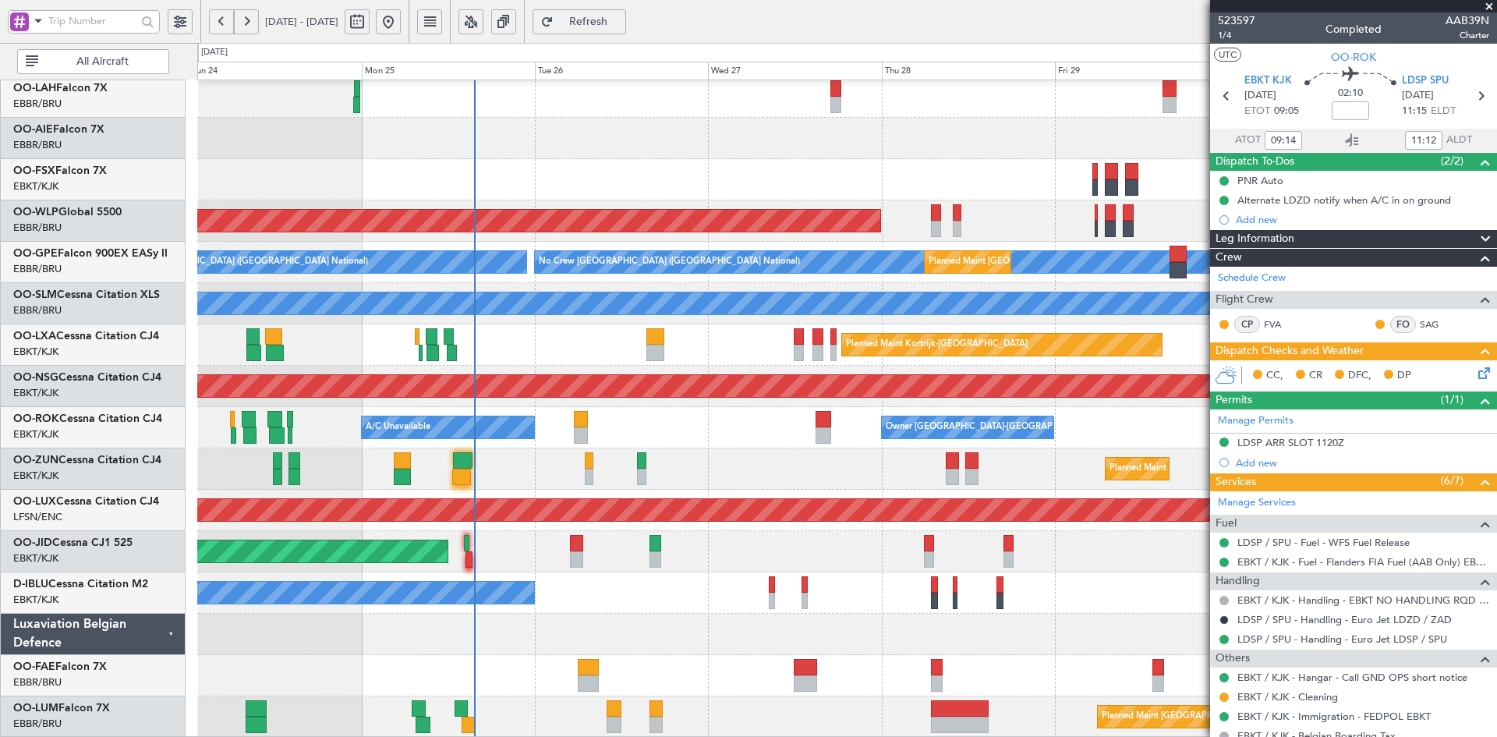
click at [668, 418] on div "A/C Unavailable Owner Kortrijk-Wevelgem" at bounding box center [846, 427] width 1299 height 41
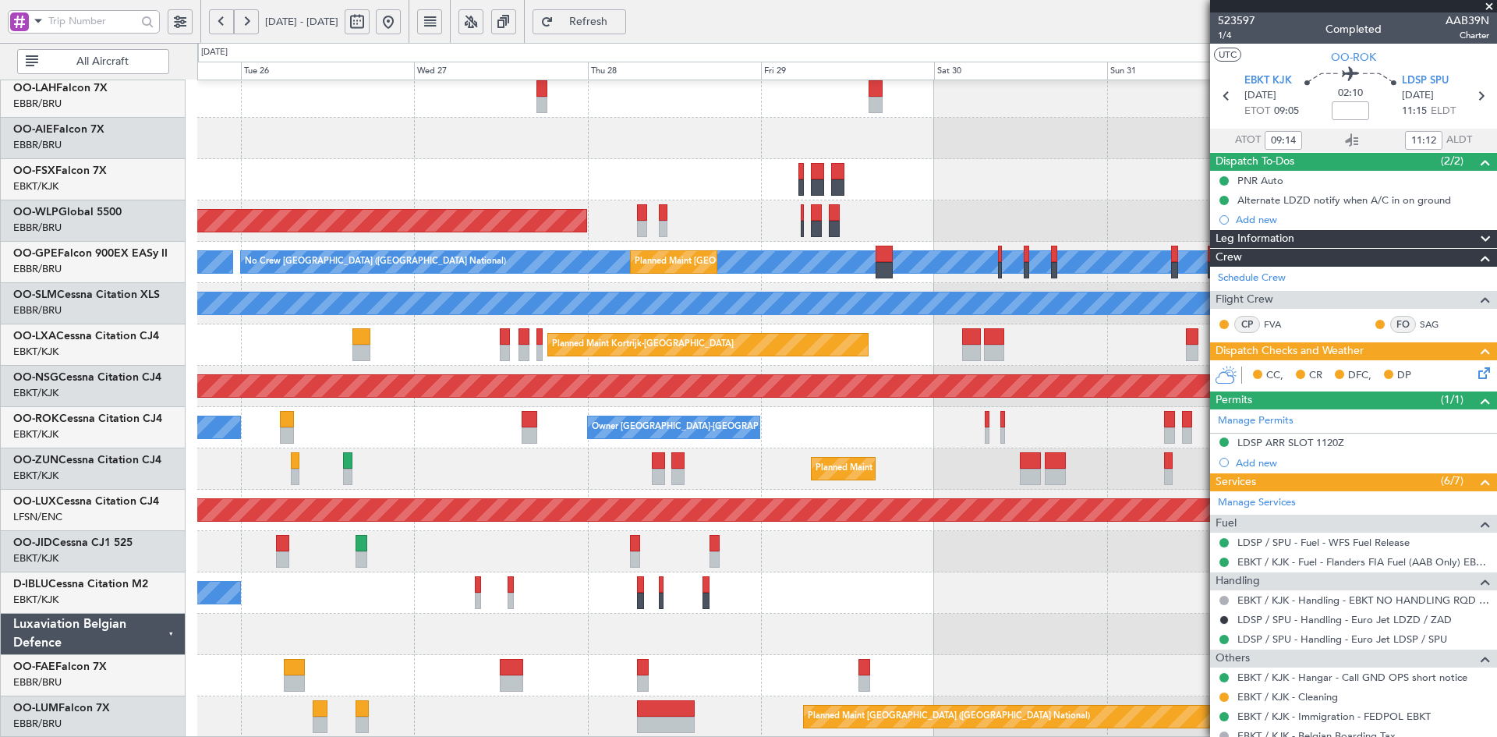
click at [514, 415] on div "A/C Unavailable Owner Kortrijk-Wevelgem" at bounding box center [846, 427] width 1299 height 41
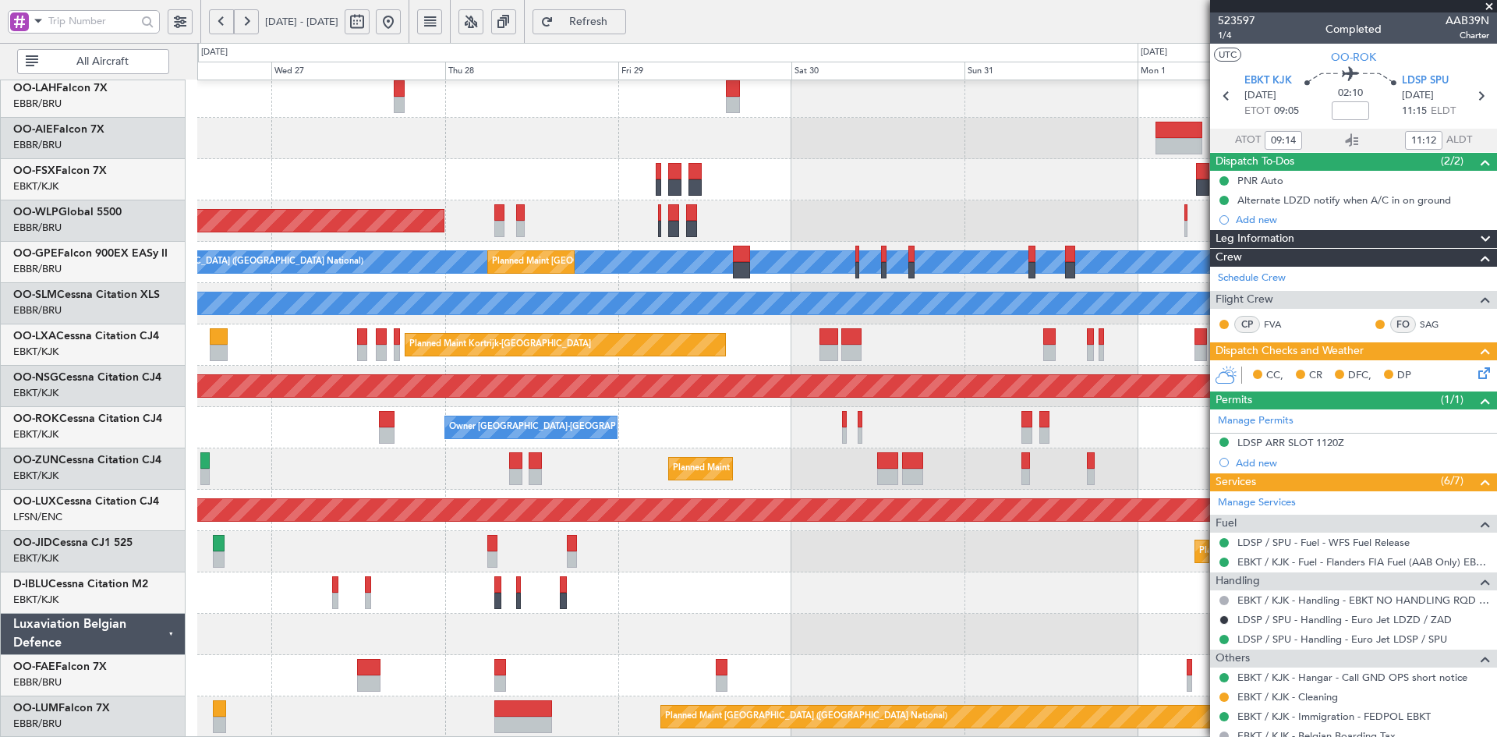
click at [928, 346] on div "Planned Maint Kortrijk-[GEOGRAPHIC_DATA]" at bounding box center [846, 344] width 1299 height 41
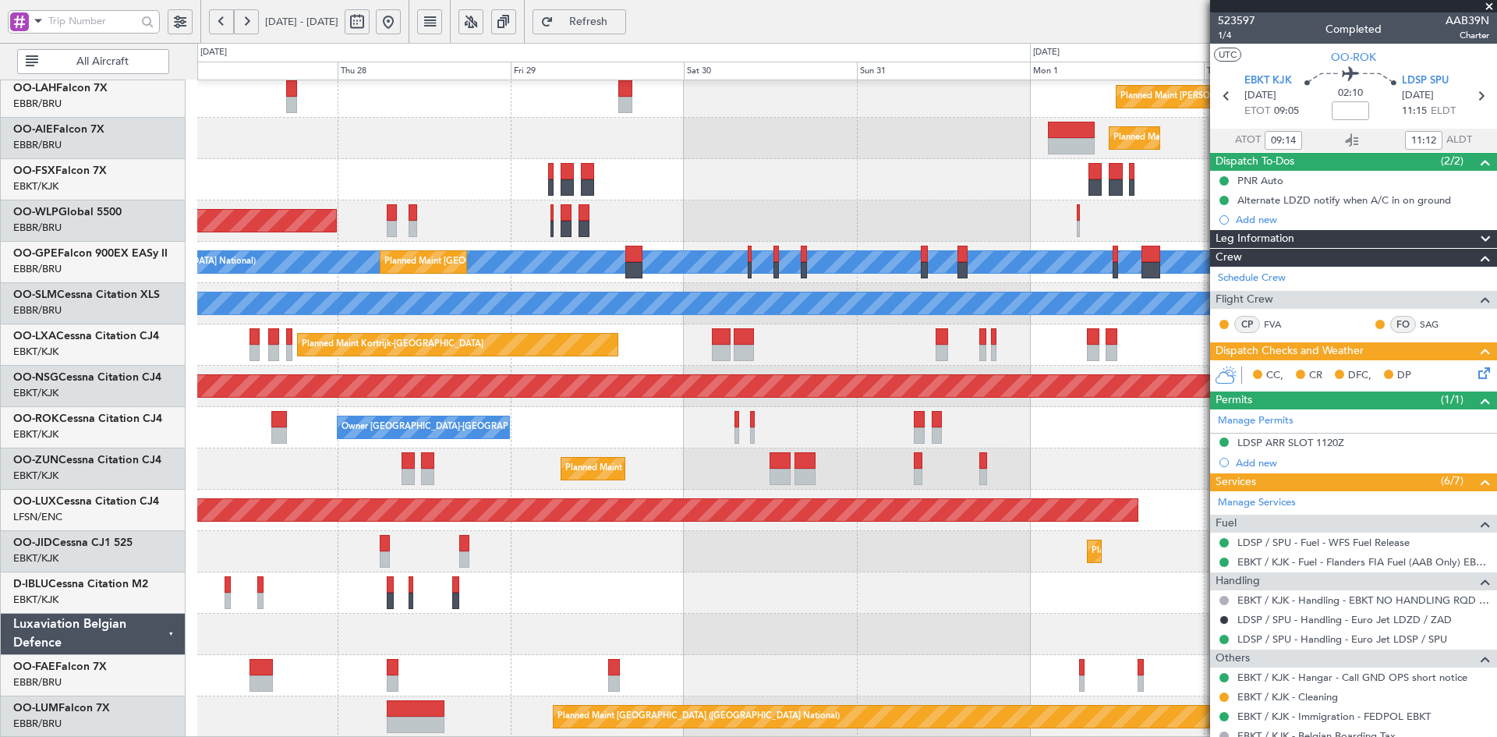
click at [932, 122] on div "Planned Maint [GEOGRAPHIC_DATA] ([GEOGRAPHIC_DATA])" at bounding box center [846, 138] width 1299 height 41
click at [1001, 154] on div "Planned Maint Alton-st Louis (St Louis Regl) Planned Maint London (Farnborough)…" at bounding box center [846, 324] width 1299 height 826
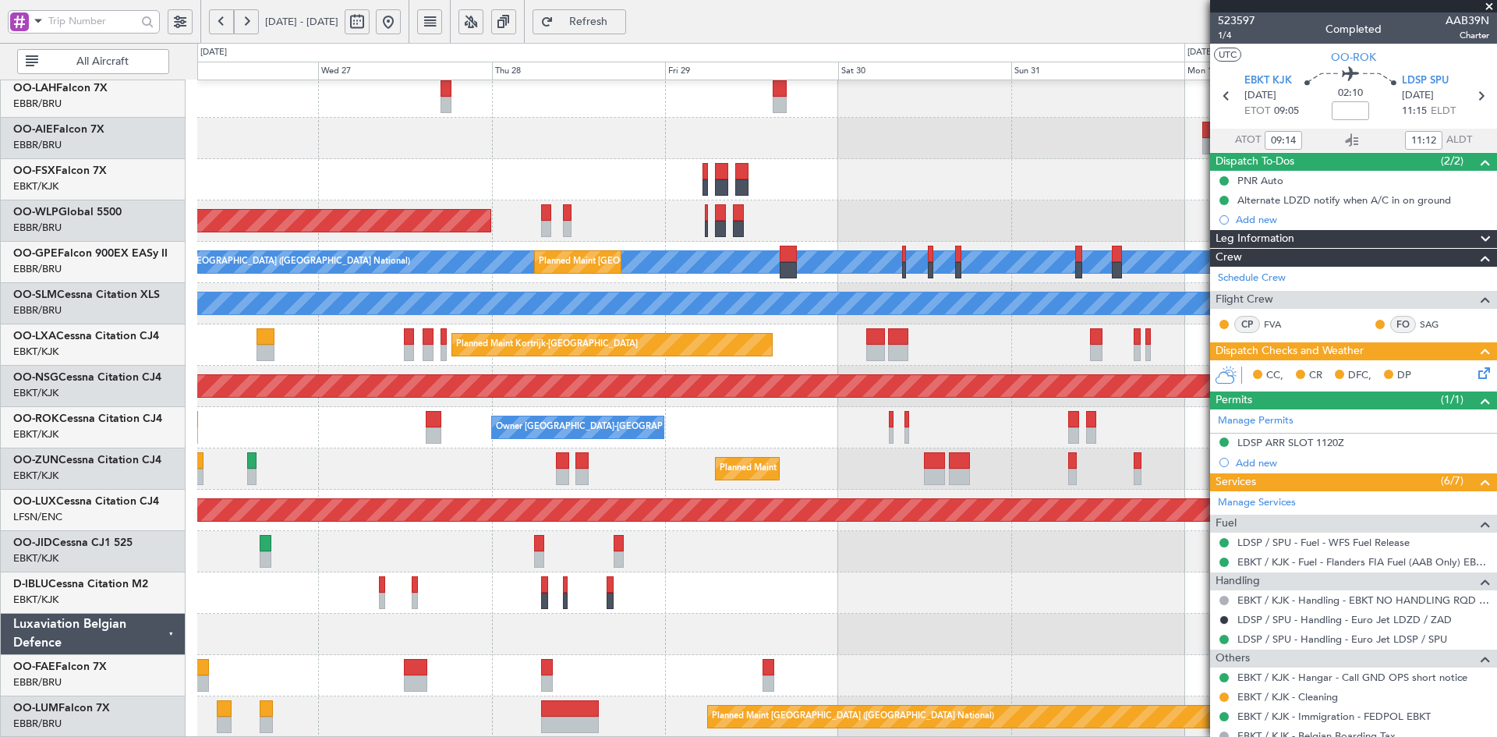
click at [753, 134] on div "Planned Maint [GEOGRAPHIC_DATA] ([GEOGRAPHIC_DATA])" at bounding box center [846, 138] width 1299 height 41
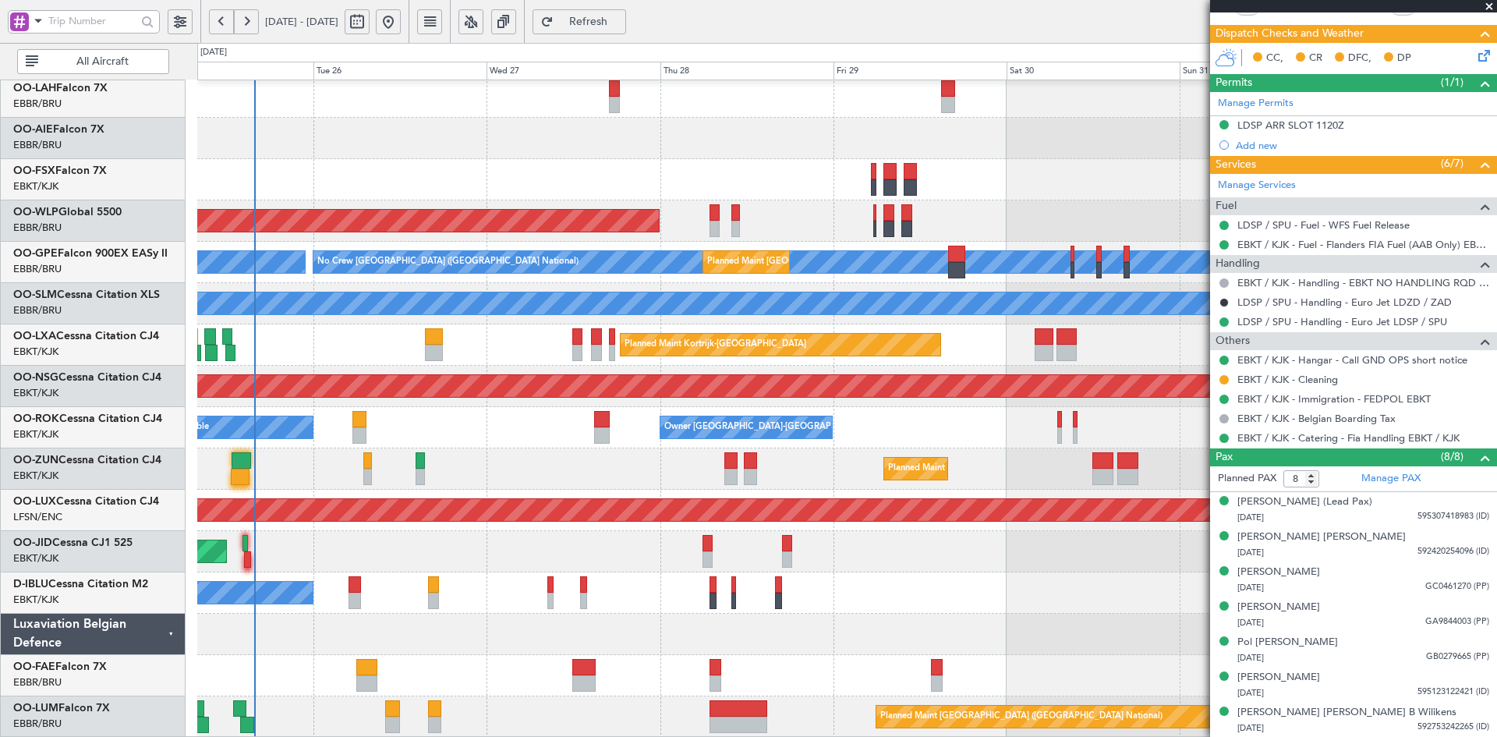
scroll to position [352, 0]
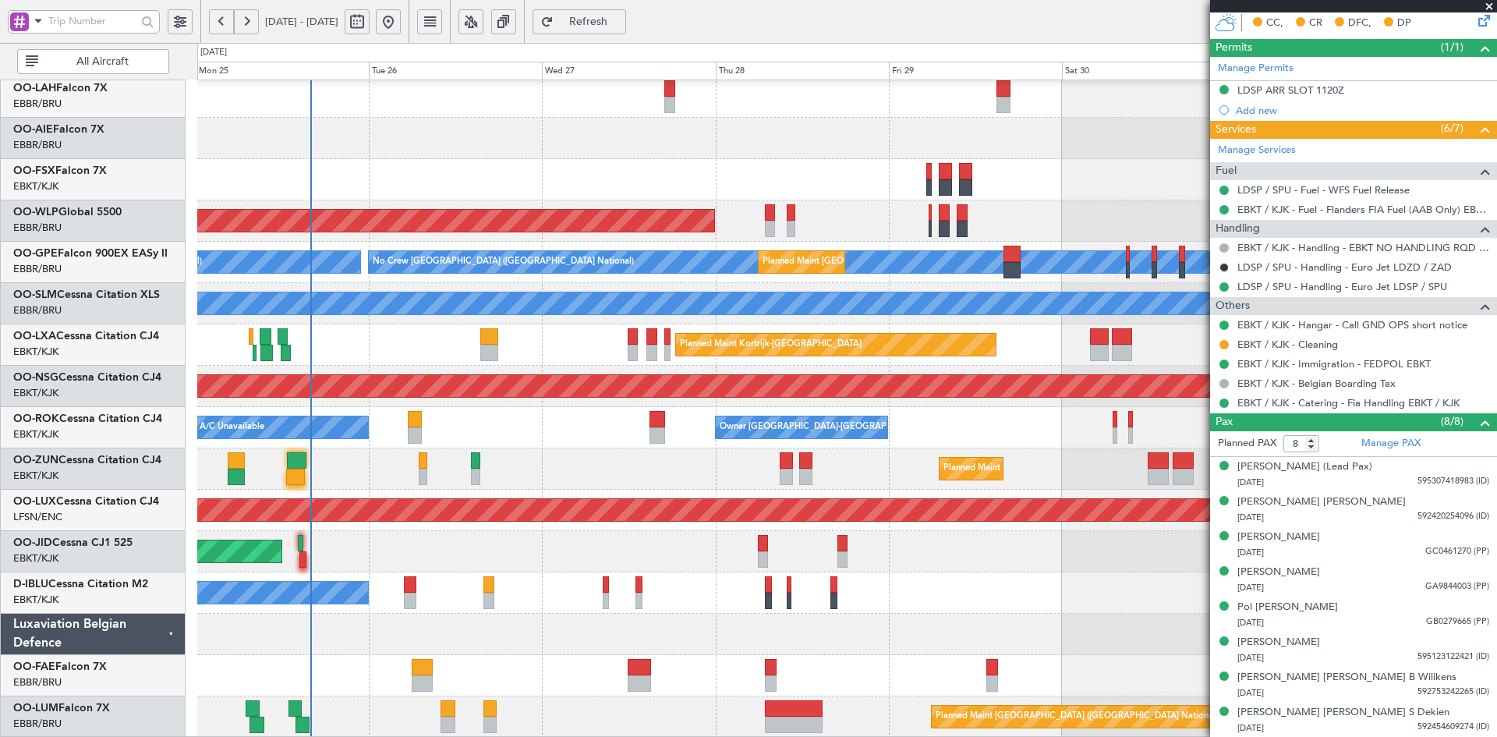
click at [993, 402] on div "Planned Maint Alton-st Louis (St Louis Regl) Planned Maint London (Farnborough)…" at bounding box center [846, 324] width 1299 height 826
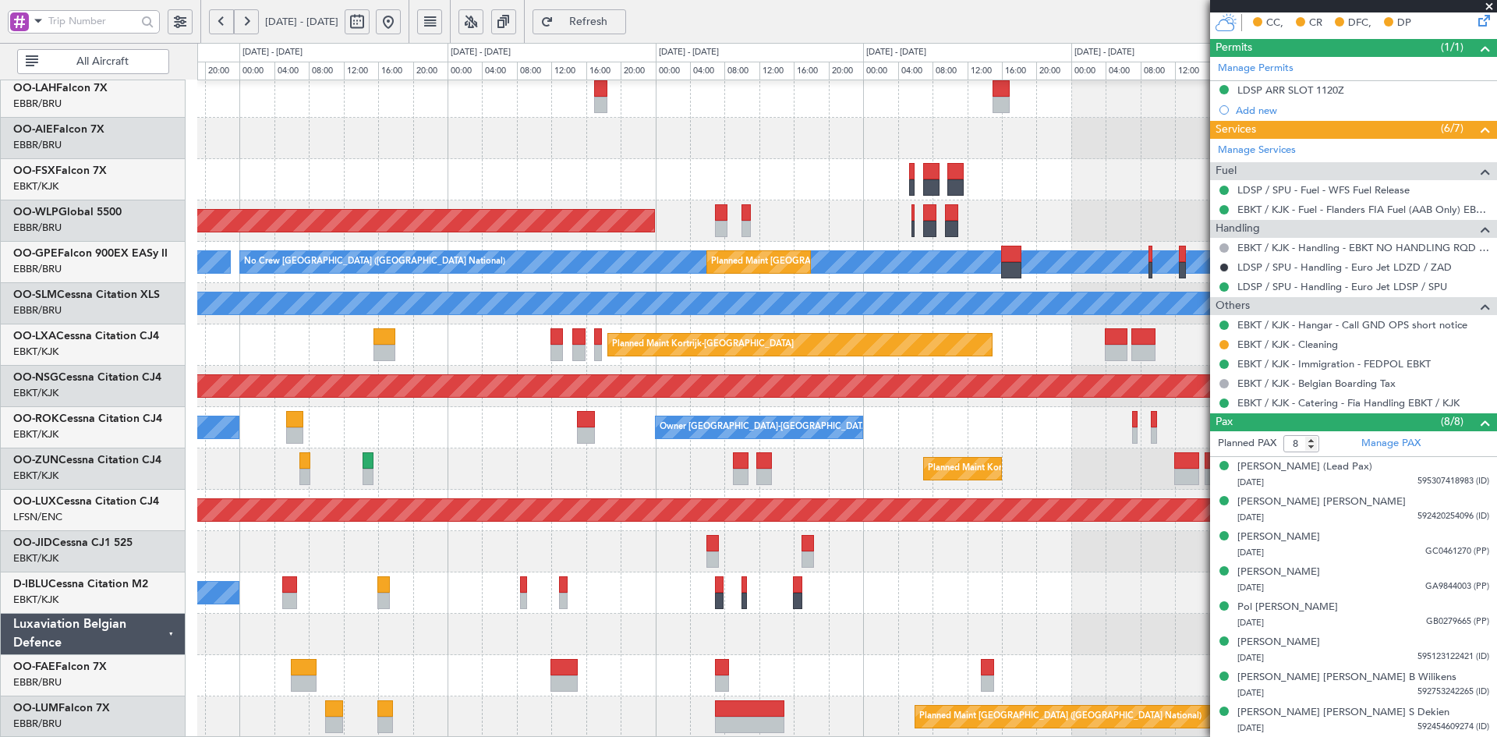
click at [920, 217] on div "Planned Maint Alton-st Louis (St Louis Regl) Planned Maint London (Farnborough)…" at bounding box center [846, 324] width 1299 height 826
click at [1490, 5] on span at bounding box center [1489, 7] width 16 height 14
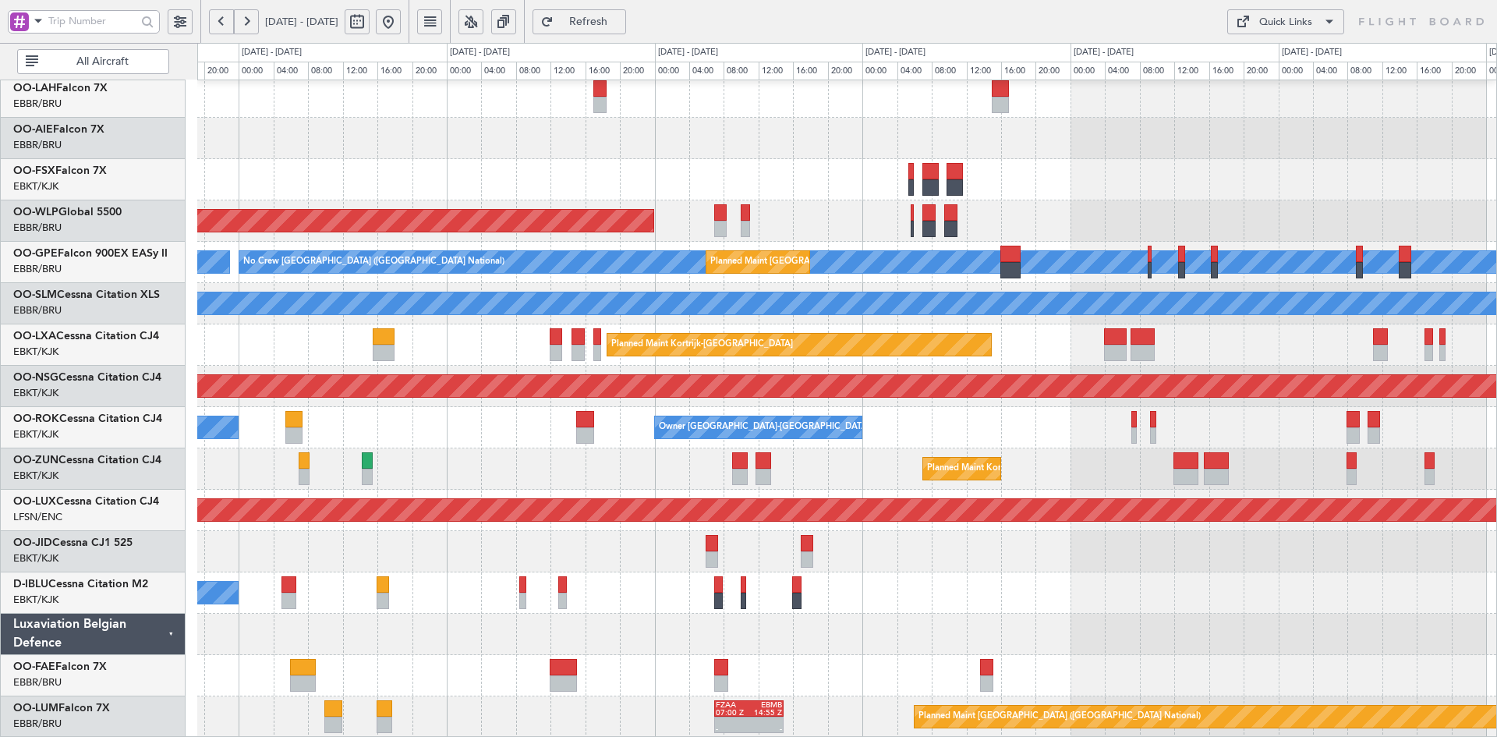
type input "0"
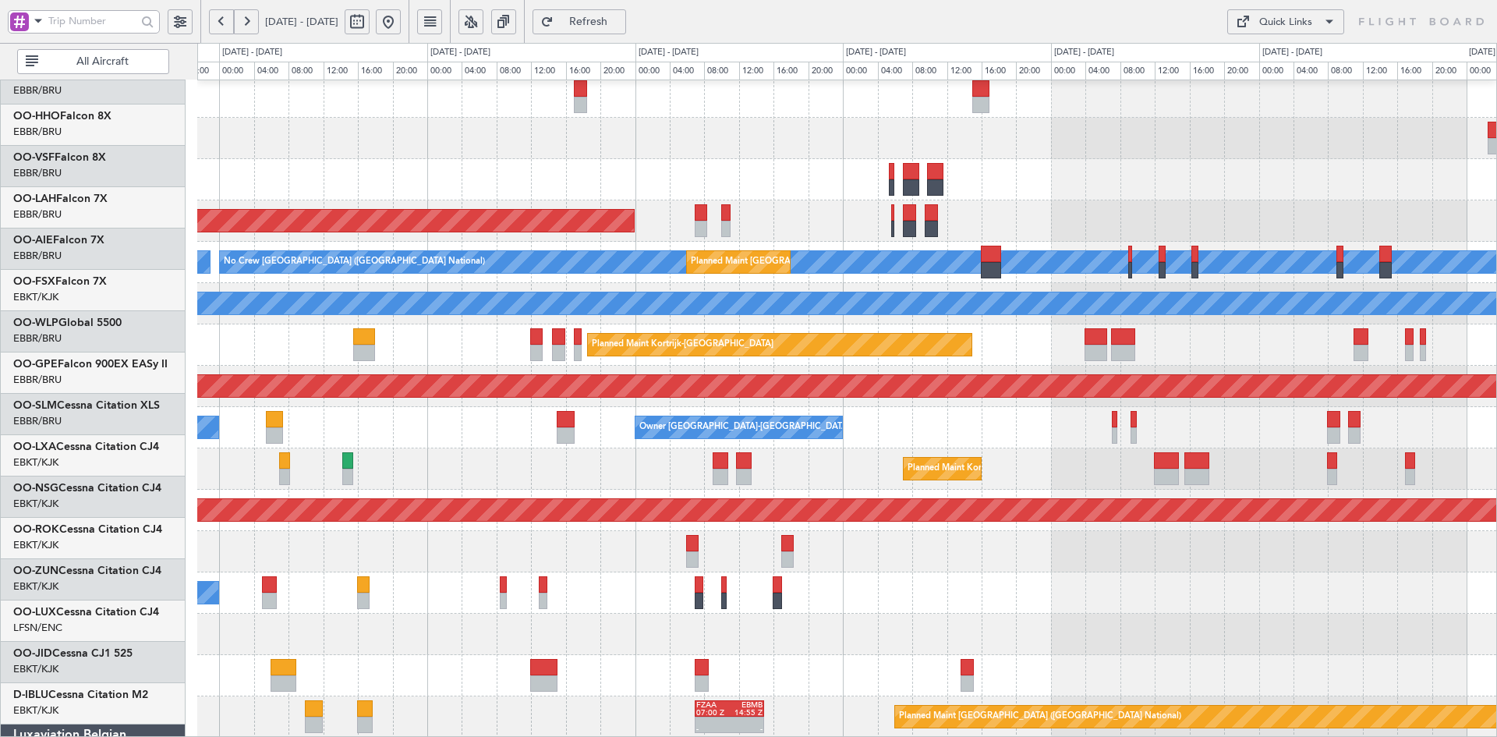
scroll to position [169, 0]
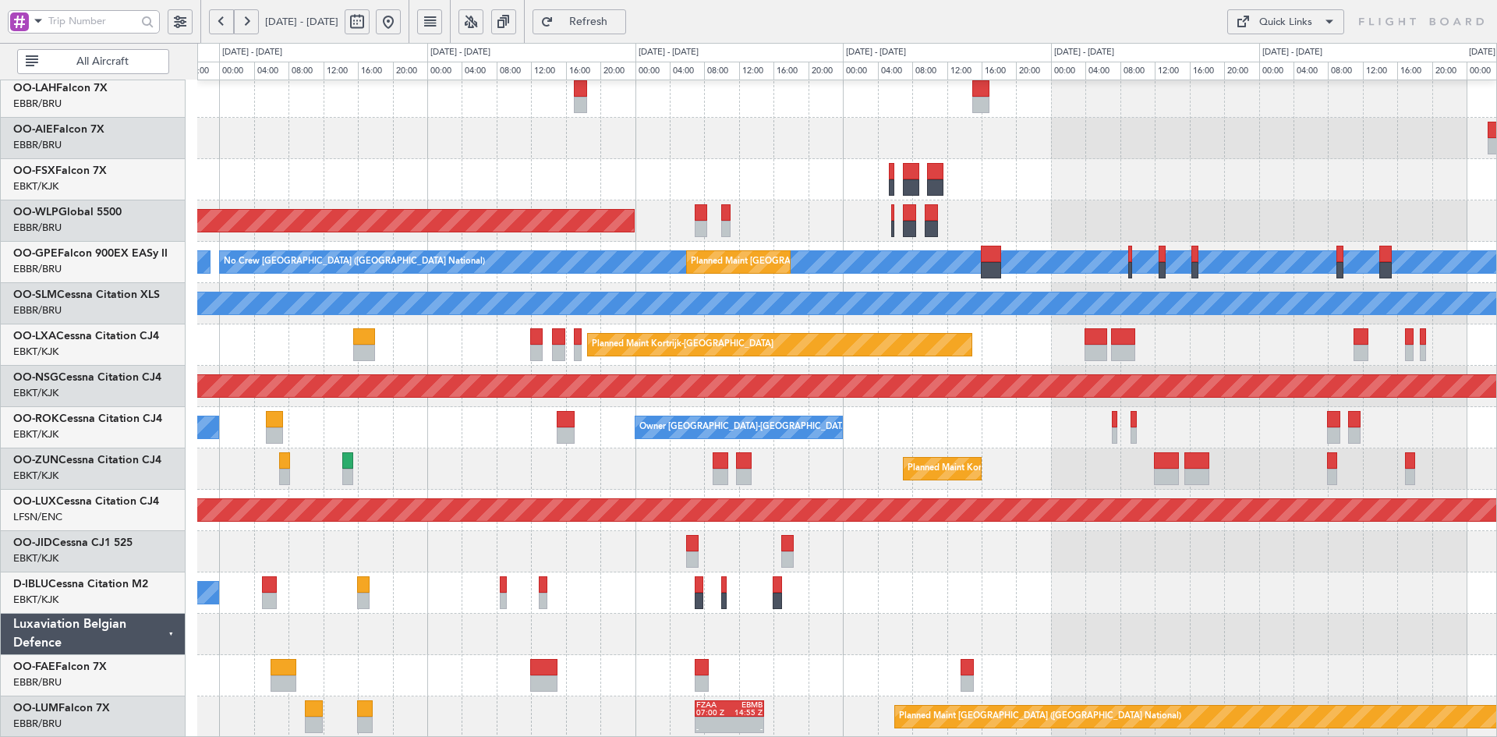
click at [1091, 172] on div "Planned Maint Alton-st Louis (St Louis Regl) Planned Maint London (Farnborough)…" at bounding box center [846, 324] width 1299 height 826
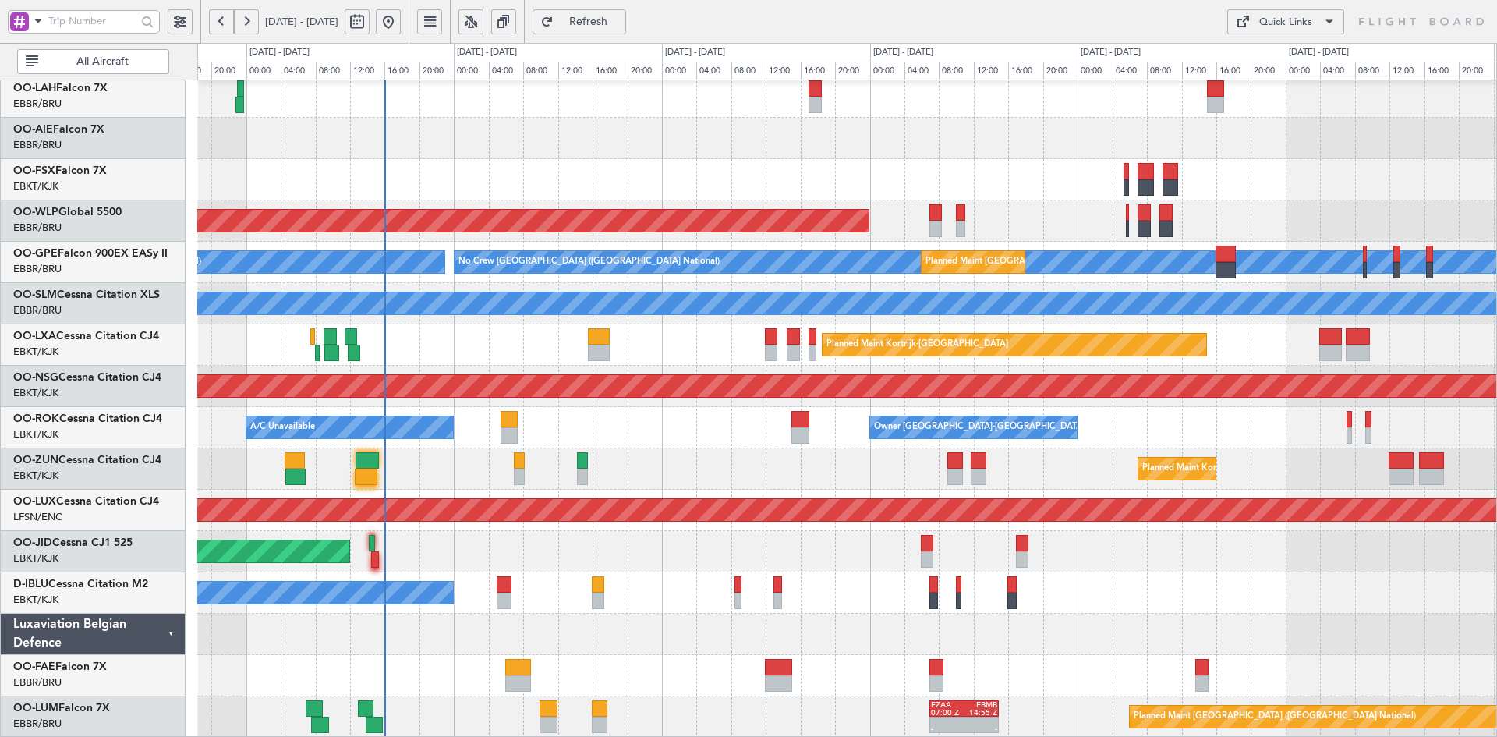
click at [561, 674] on div "Planned Maint Kortrijk-[GEOGRAPHIC_DATA]" at bounding box center [846, 675] width 1299 height 41
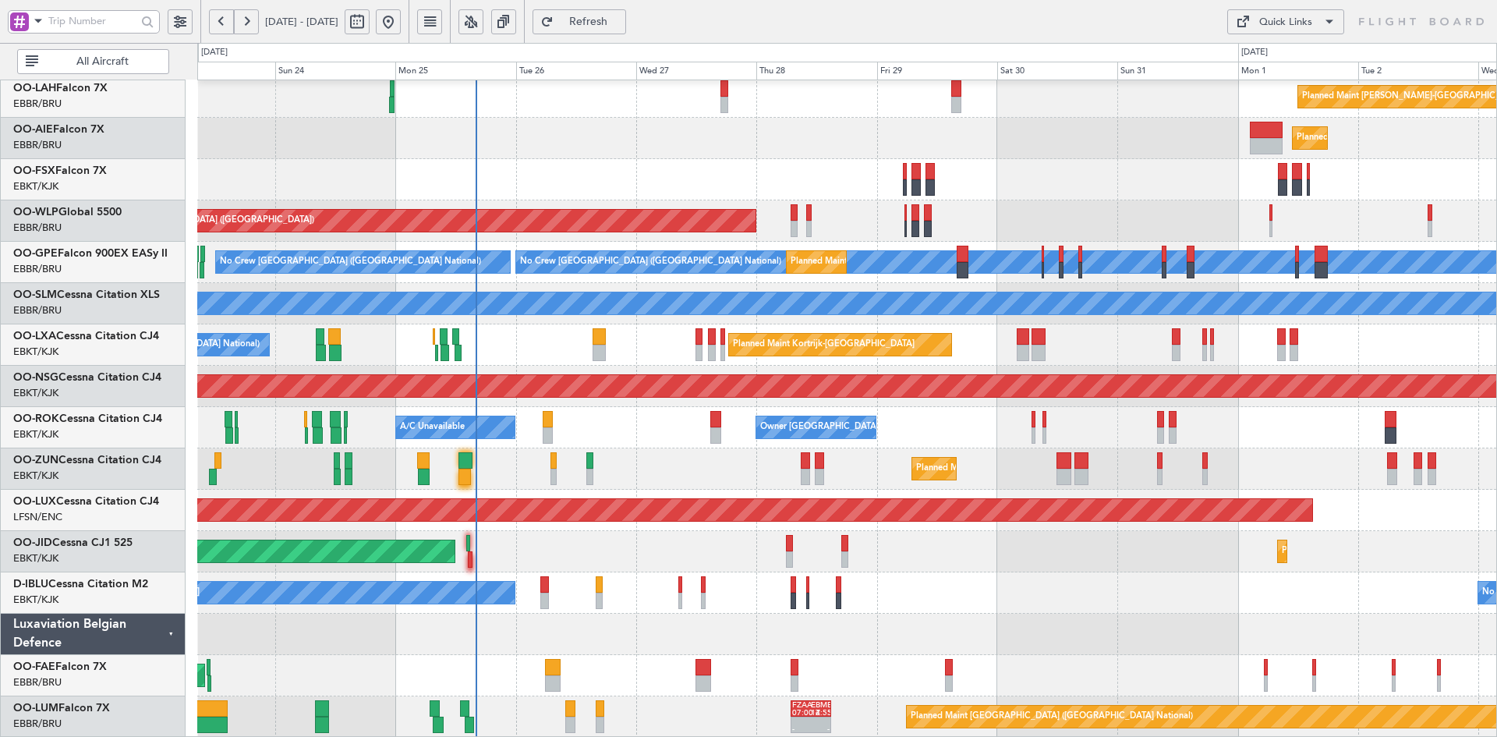
click at [686, 668] on div "Planned Maint Kortrijk-Wevelgem Owner Melsbroek Air Base" at bounding box center [846, 675] width 1299 height 41
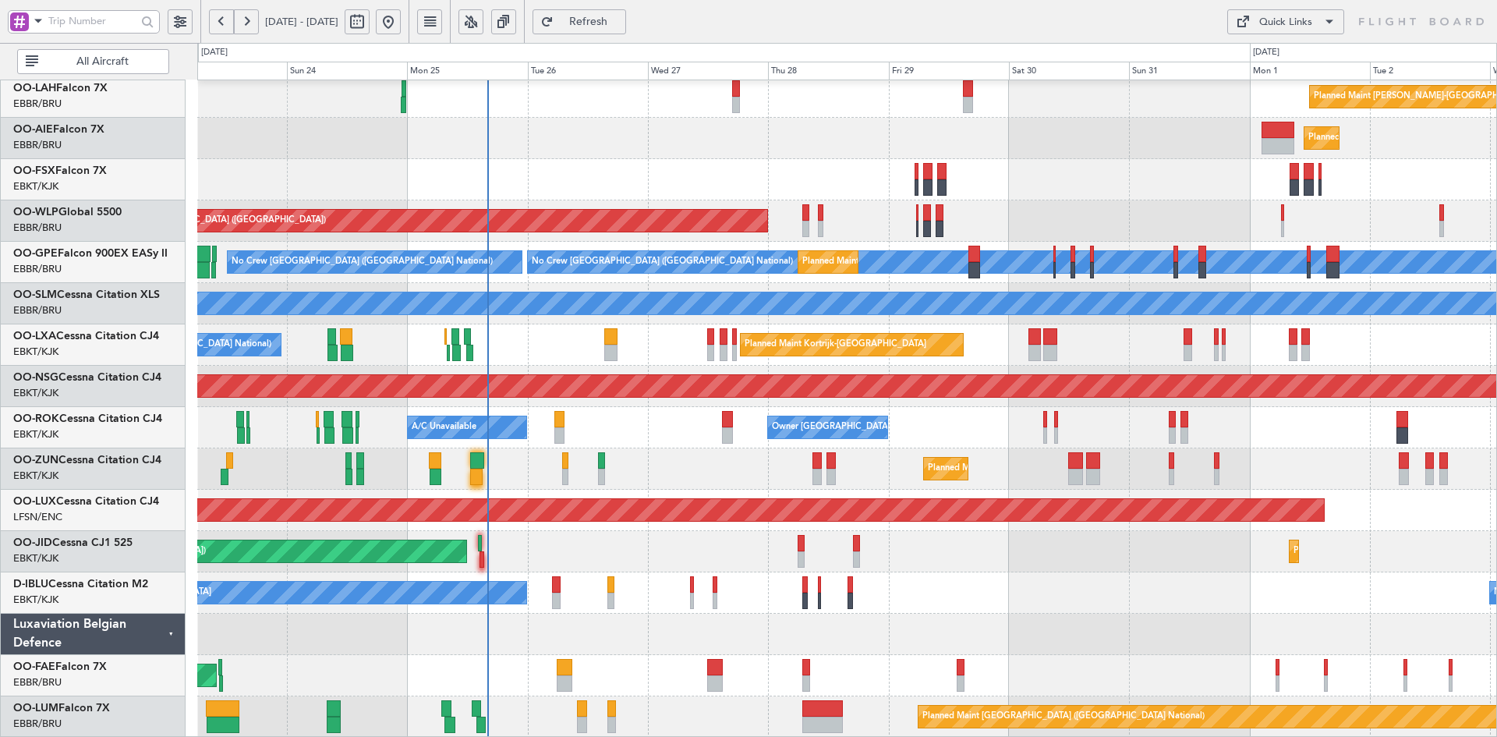
click at [991, 640] on div at bounding box center [846, 633] width 1299 height 41
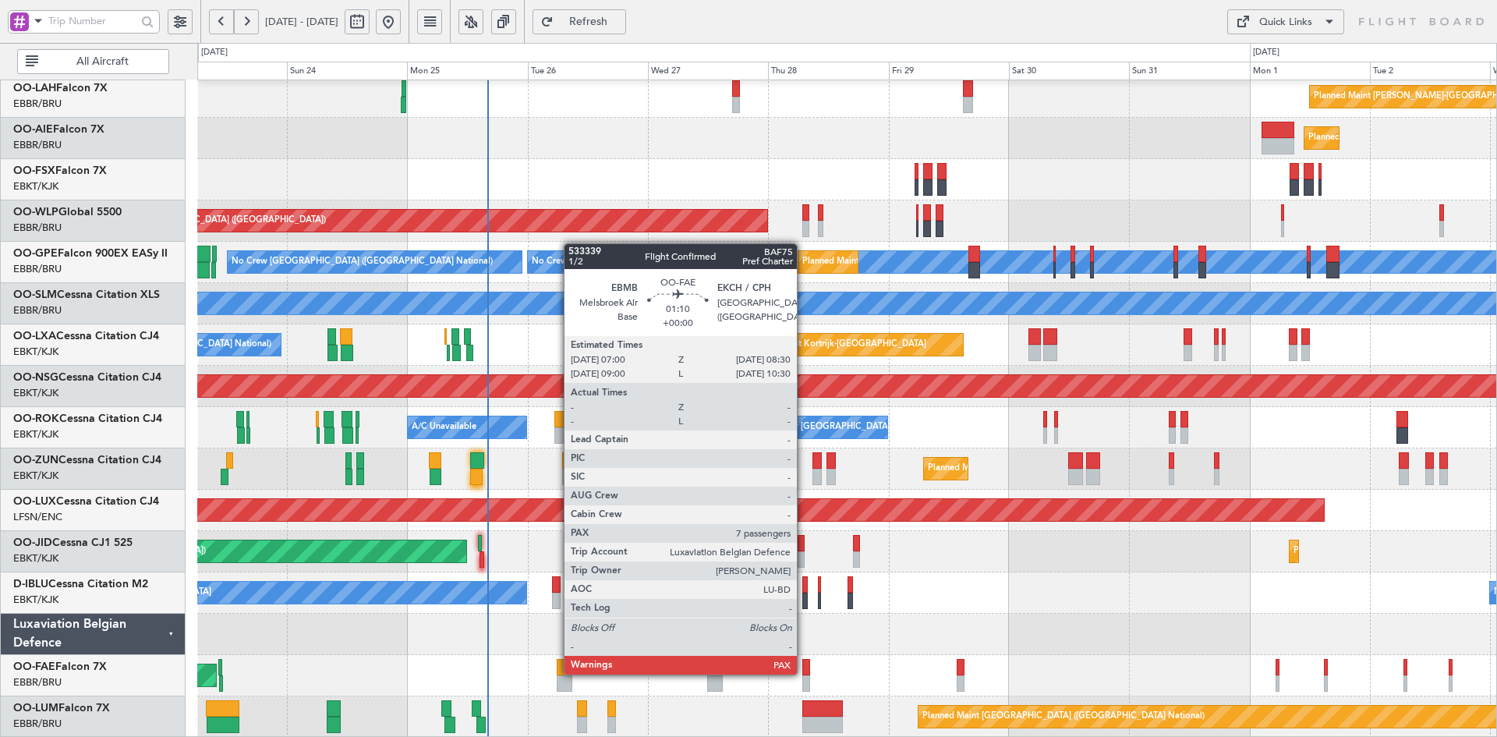
click at [804, 673] on div at bounding box center [806, 667] width 8 height 16
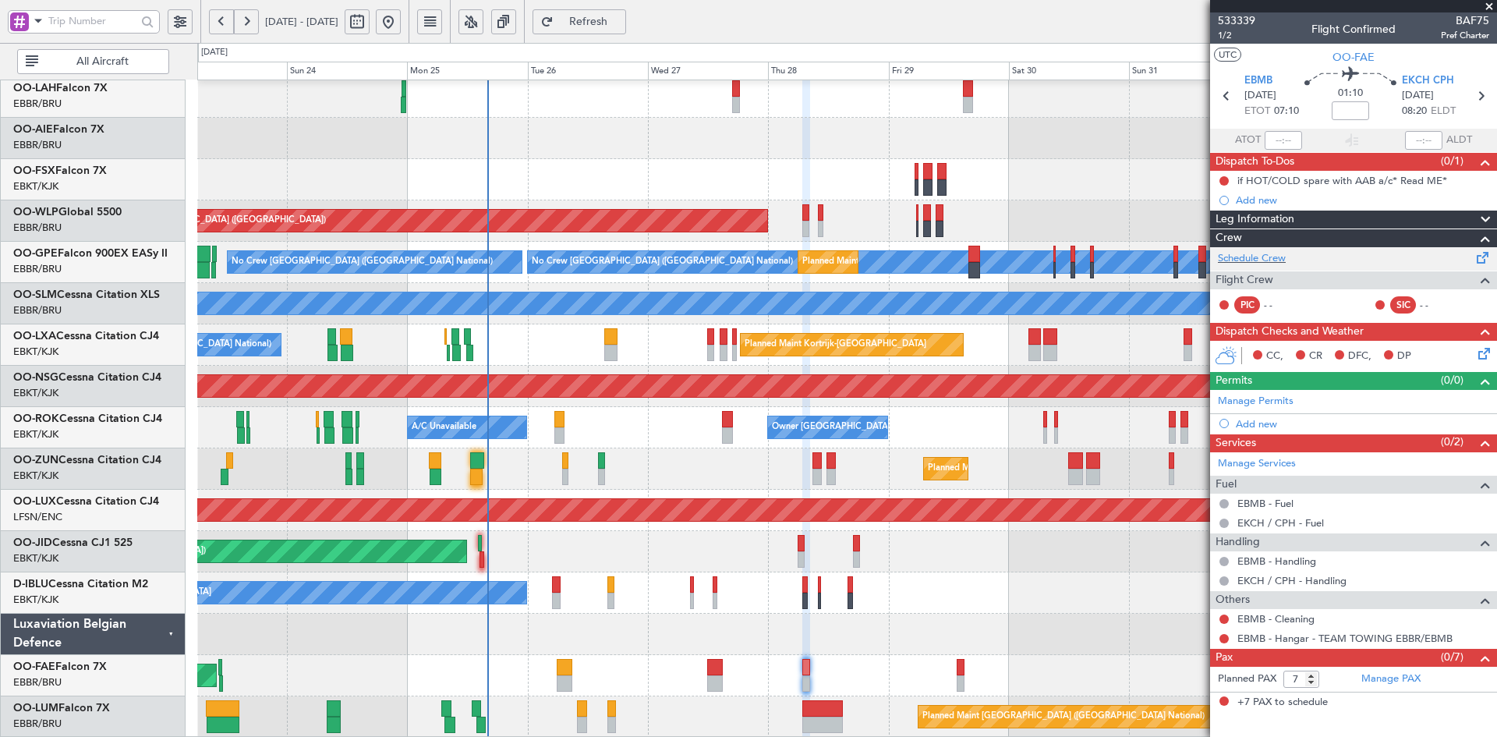
click at [1260, 268] on div "Schedule Crew" at bounding box center [1353, 258] width 287 height 23
click at [1084, 319] on div "Planned Maint Alton-st Louis (St Louis Regl) Planned Maint London (Farnborough)…" at bounding box center [846, 324] width 1299 height 826
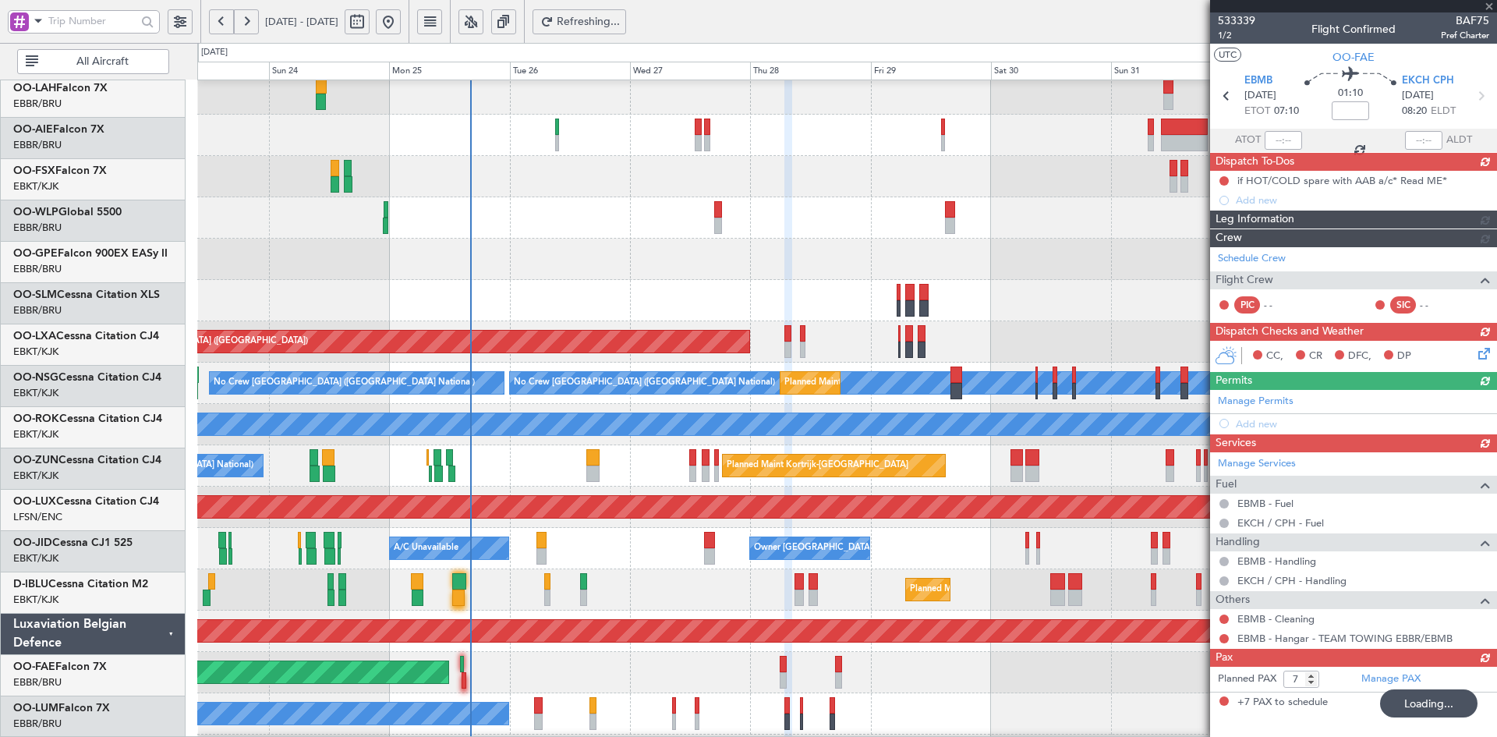
scroll to position [48, 0]
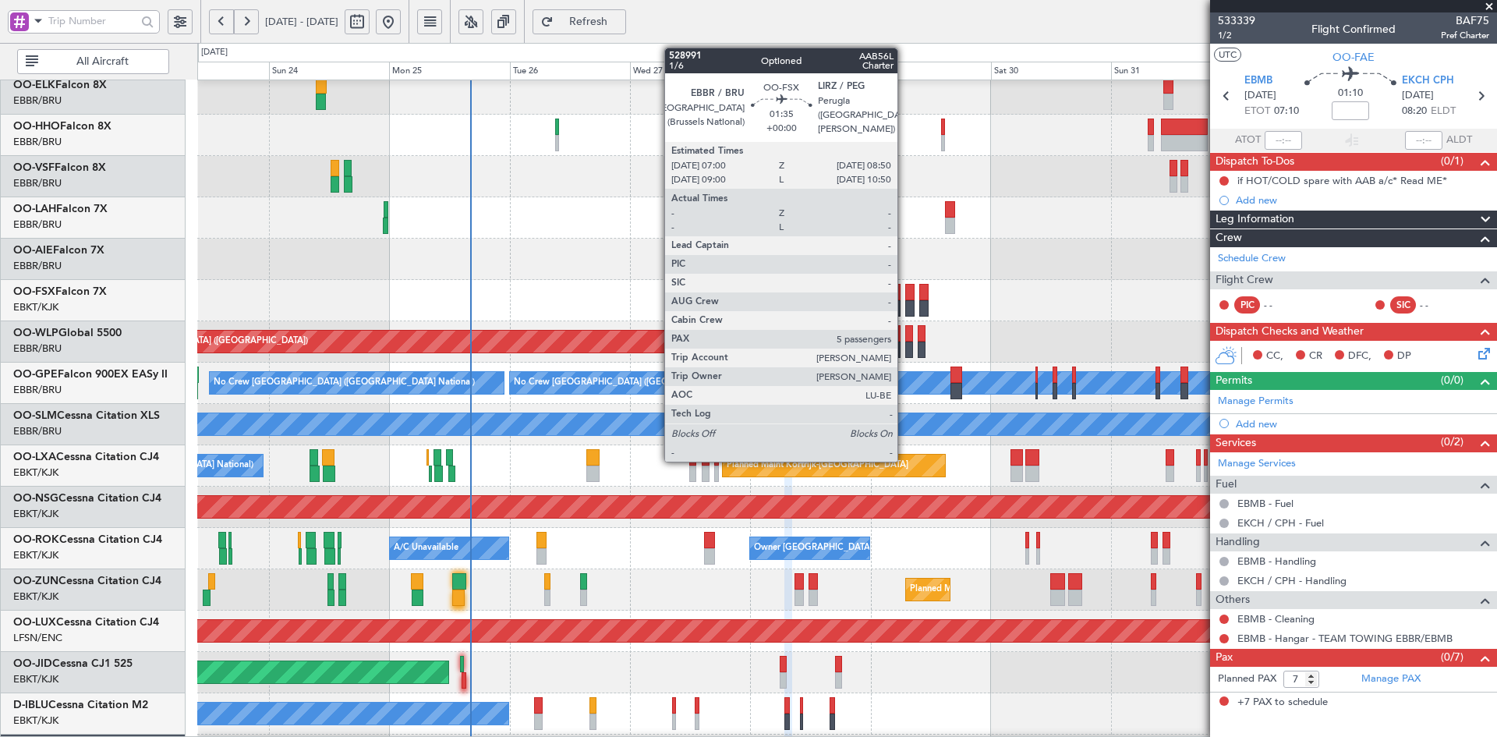
click at [905, 304] on div at bounding box center [909, 308] width 9 height 16
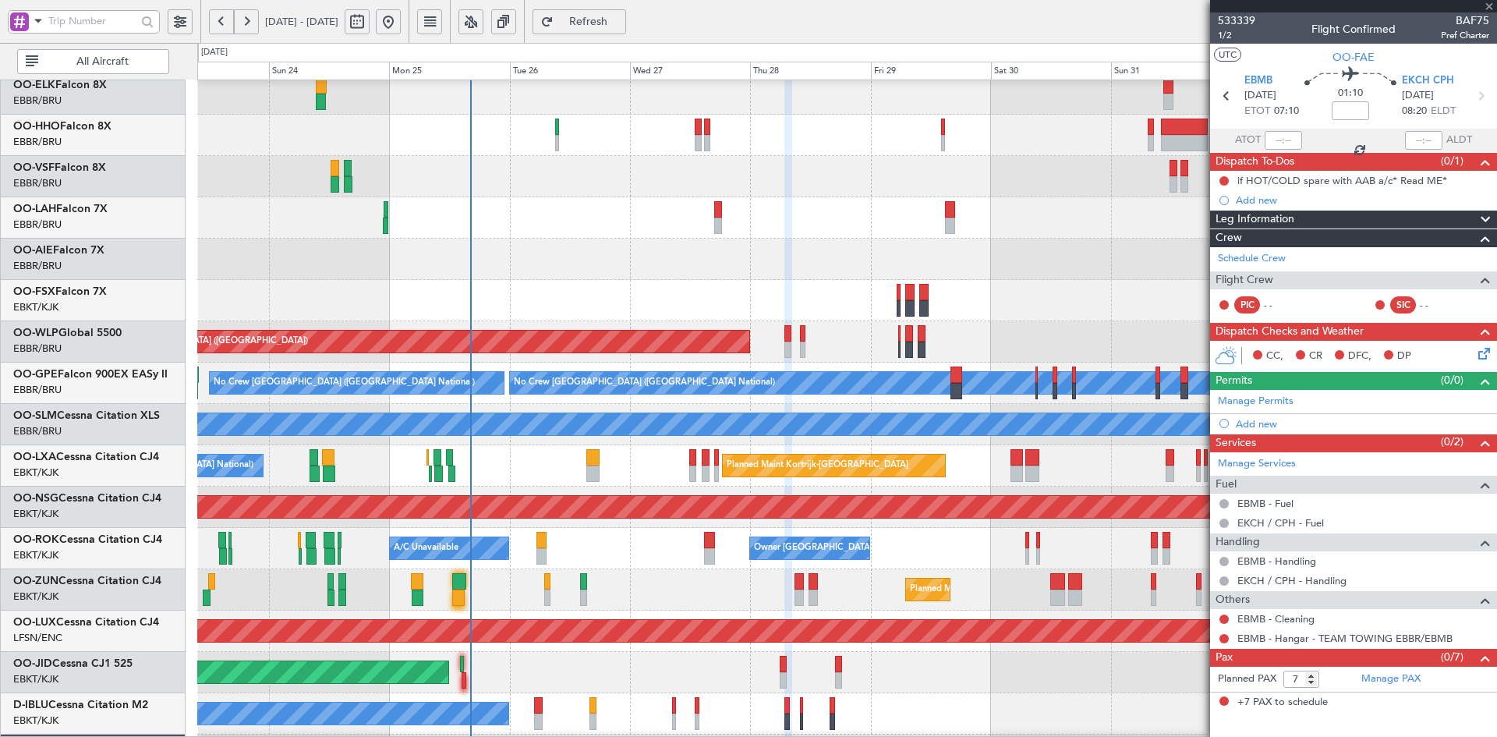
type input "5"
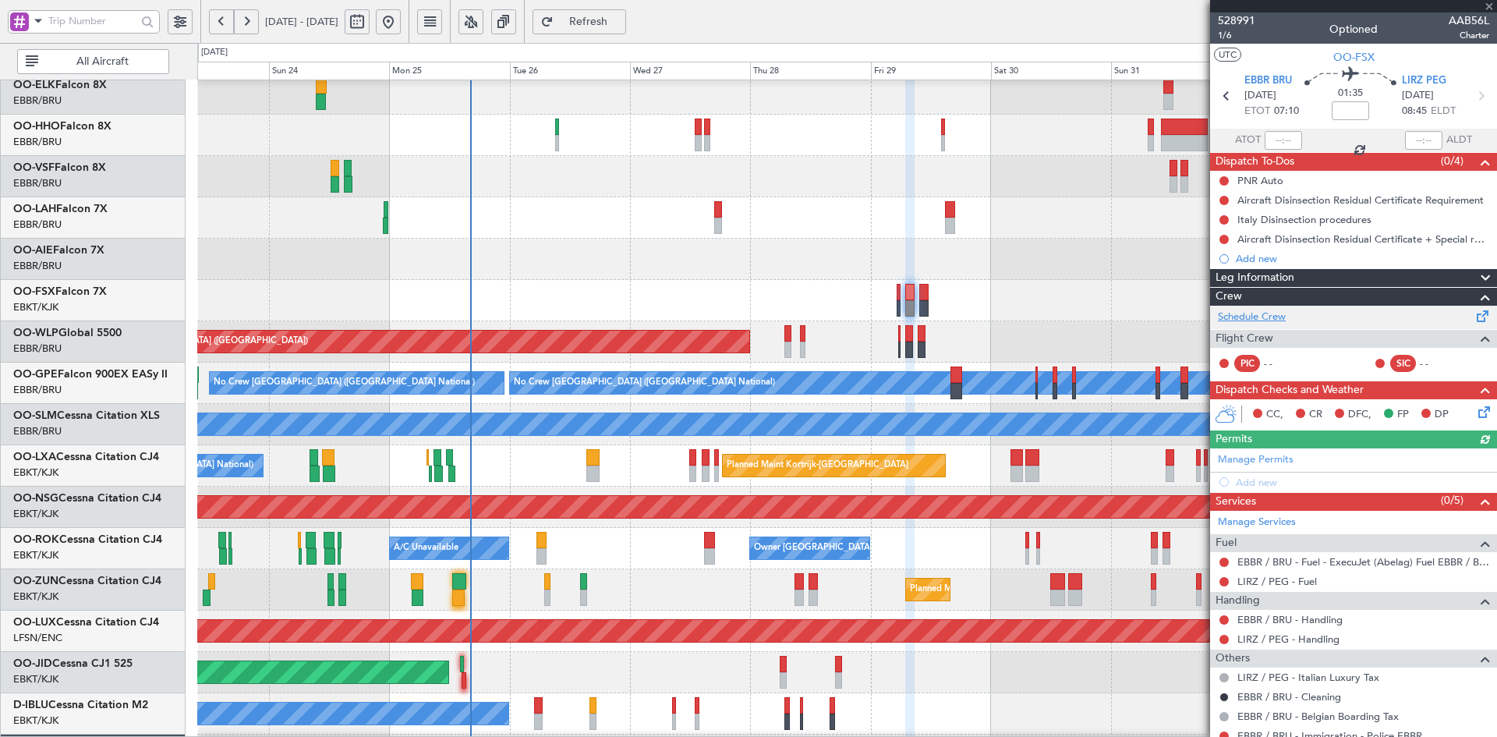
click at [1255, 310] on link "Schedule Crew" at bounding box center [1252, 317] width 68 height 16
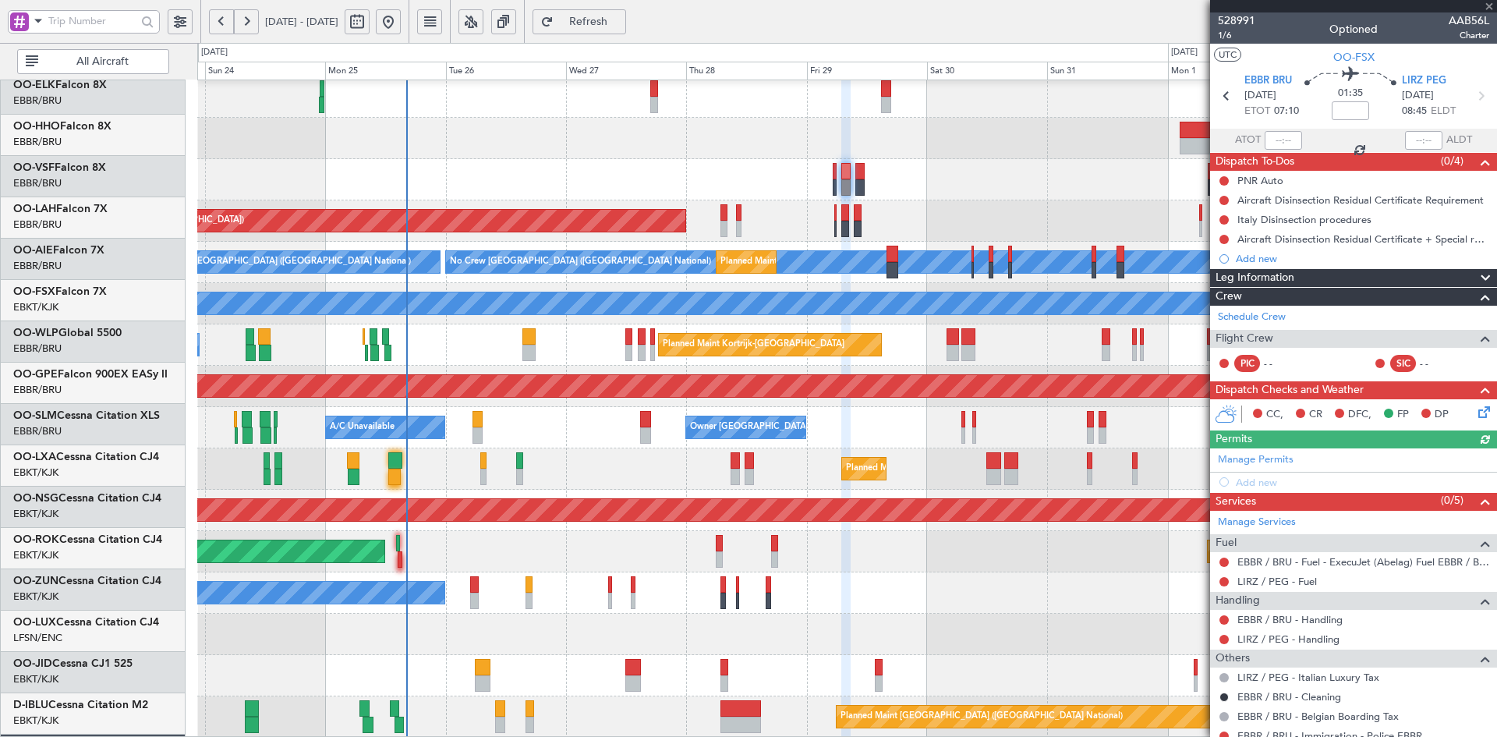
click at [924, 526] on div "Planned Maint Alton-st Louis (St Louis Regl) Planned Maint London (Farnborough)…" at bounding box center [846, 324] width 1299 height 826
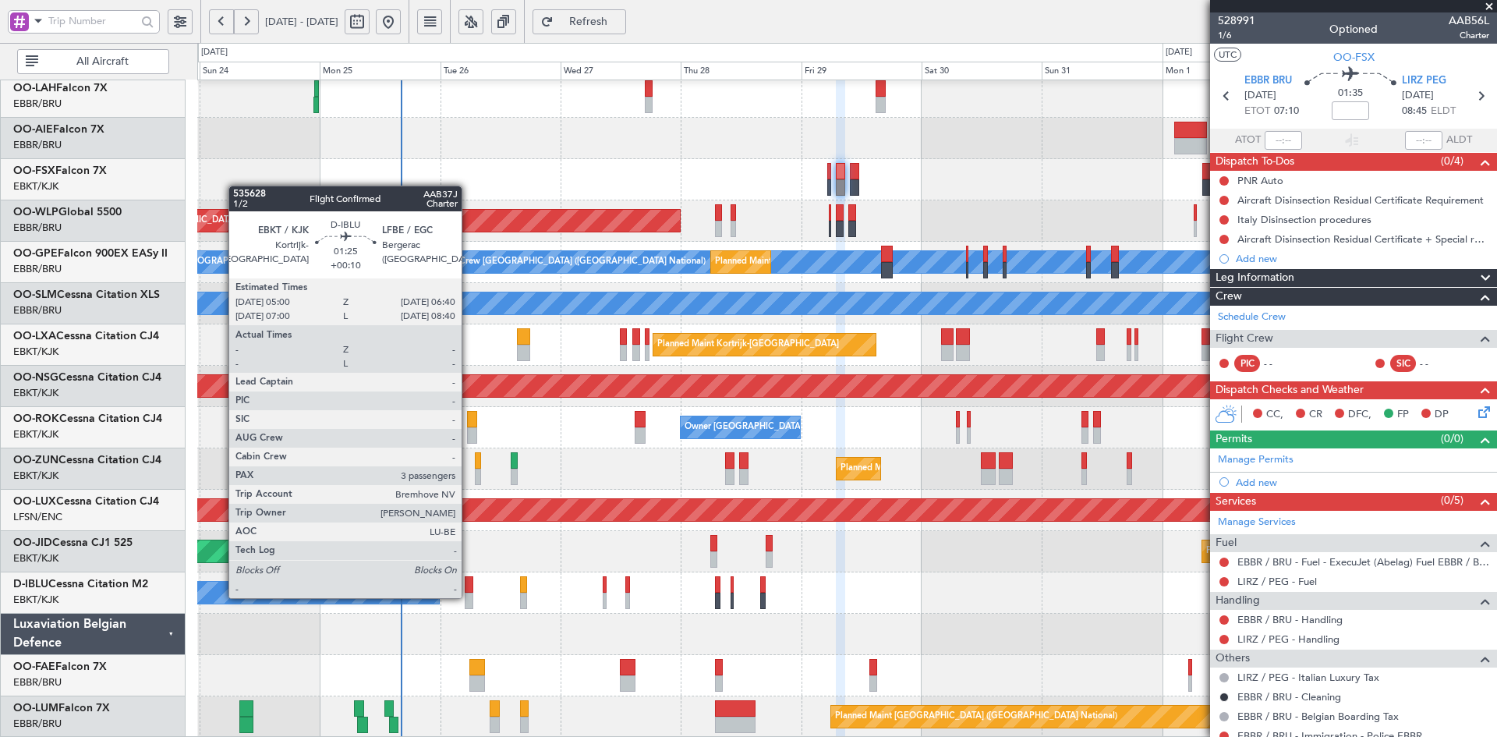
click at [468, 596] on div at bounding box center [469, 600] width 9 height 16
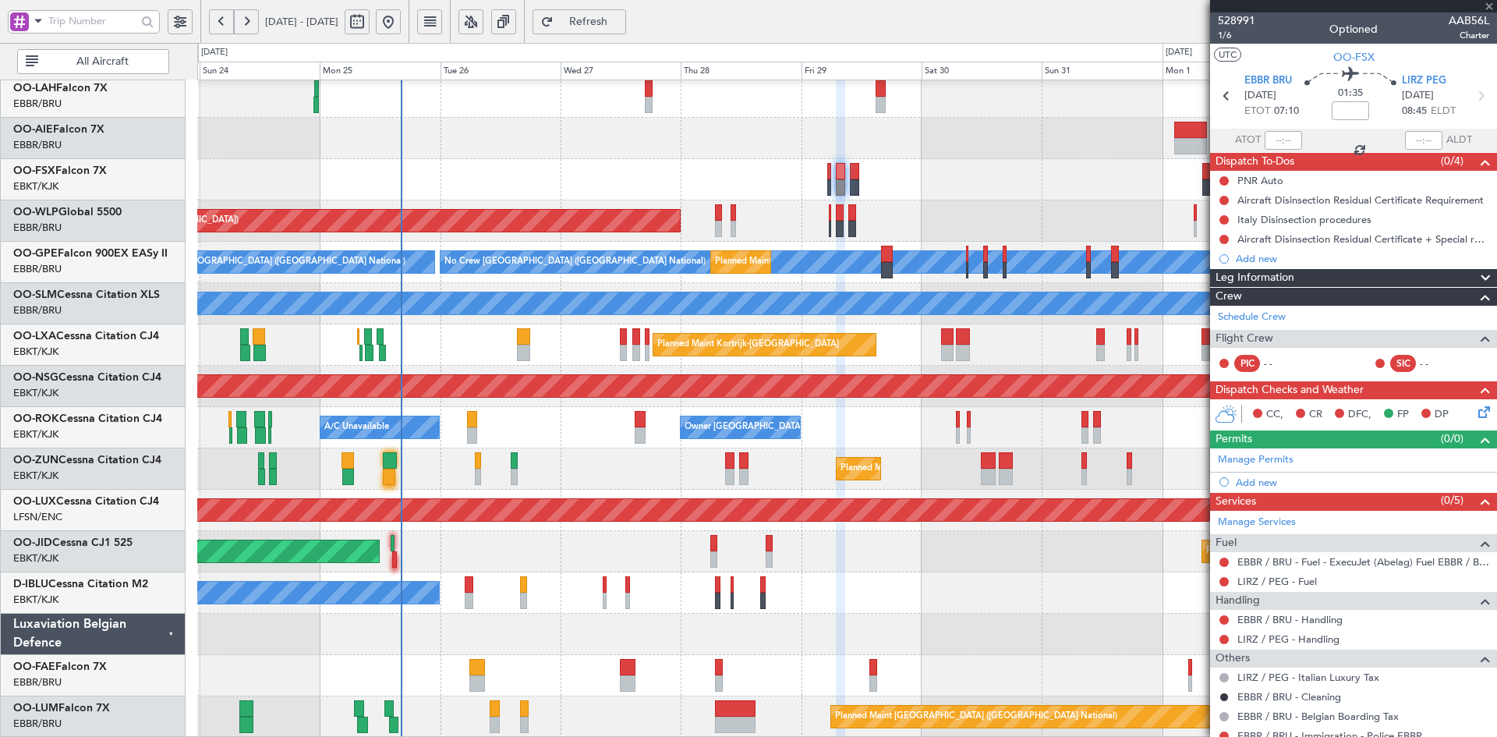
type input "+00:10"
type input "3"
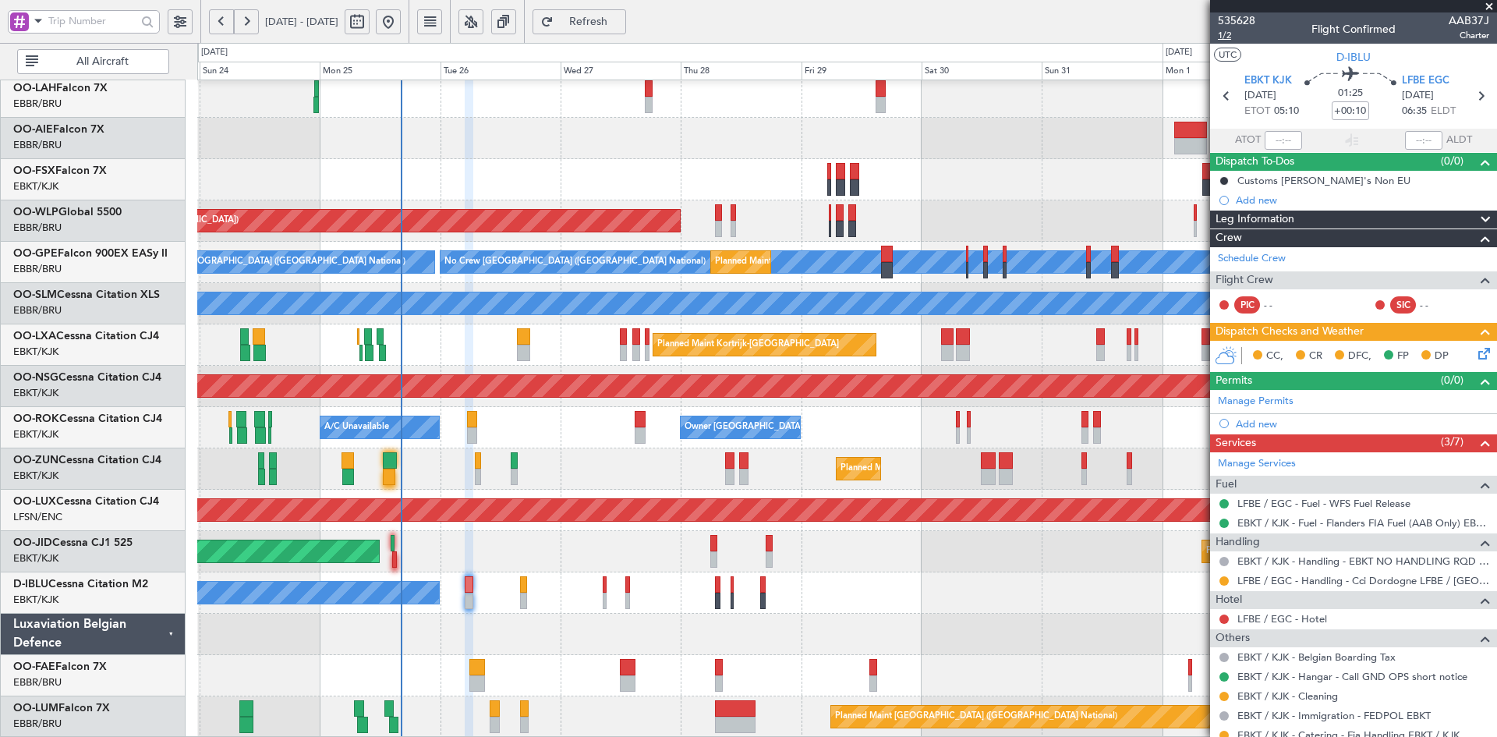
click at [1228, 33] on span "1/2" at bounding box center [1236, 35] width 37 height 13
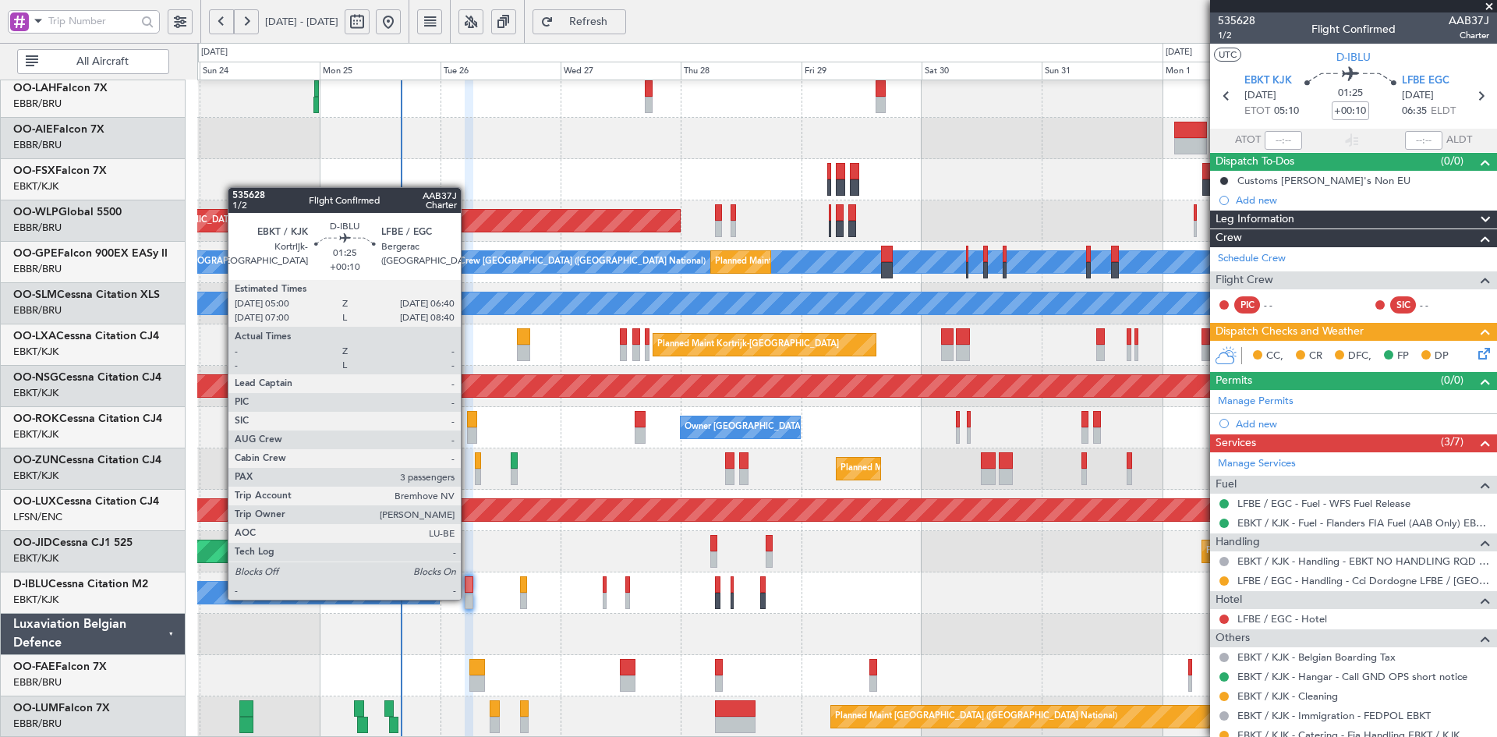
click at [468, 598] on div at bounding box center [469, 600] width 9 height 16
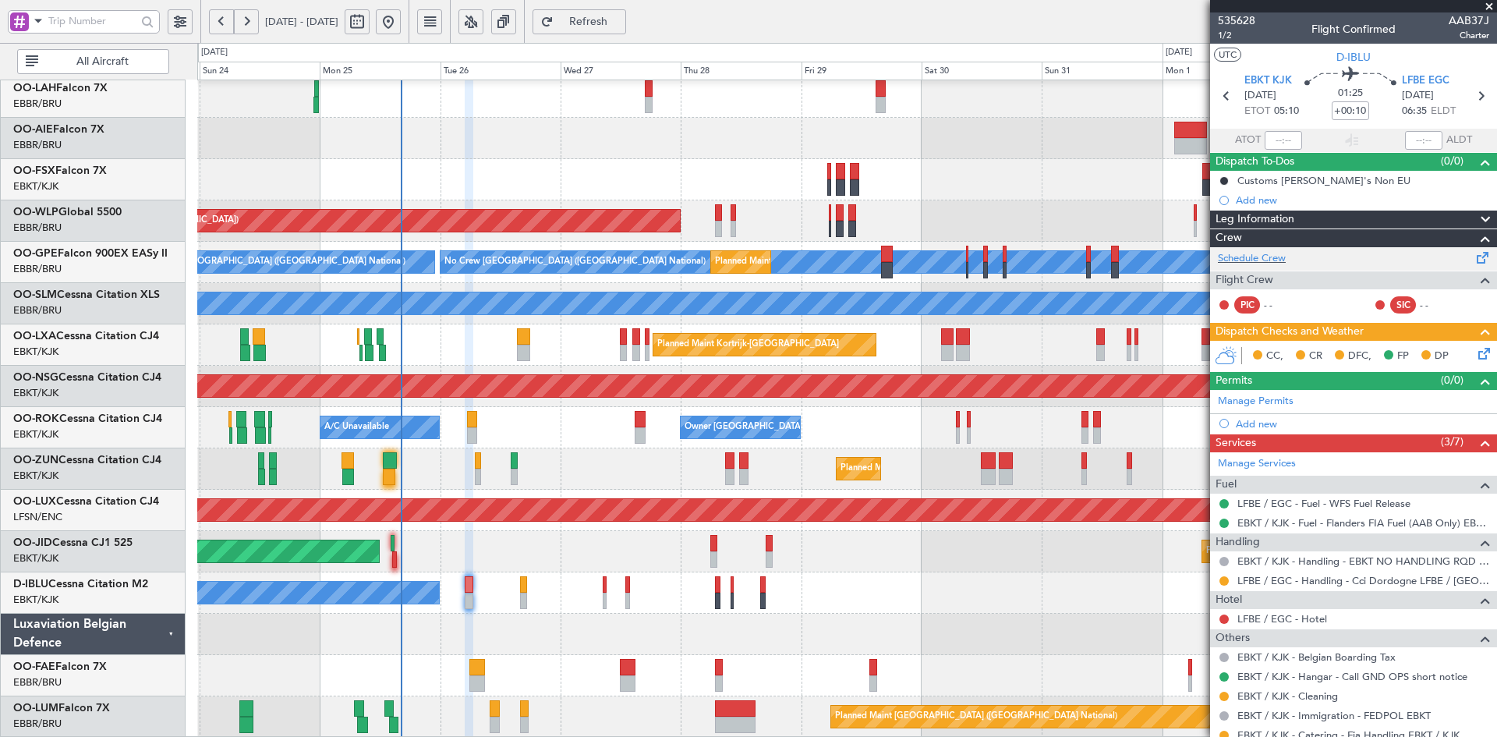
click at [1286, 256] on div "Schedule Crew" at bounding box center [1353, 258] width 287 height 23
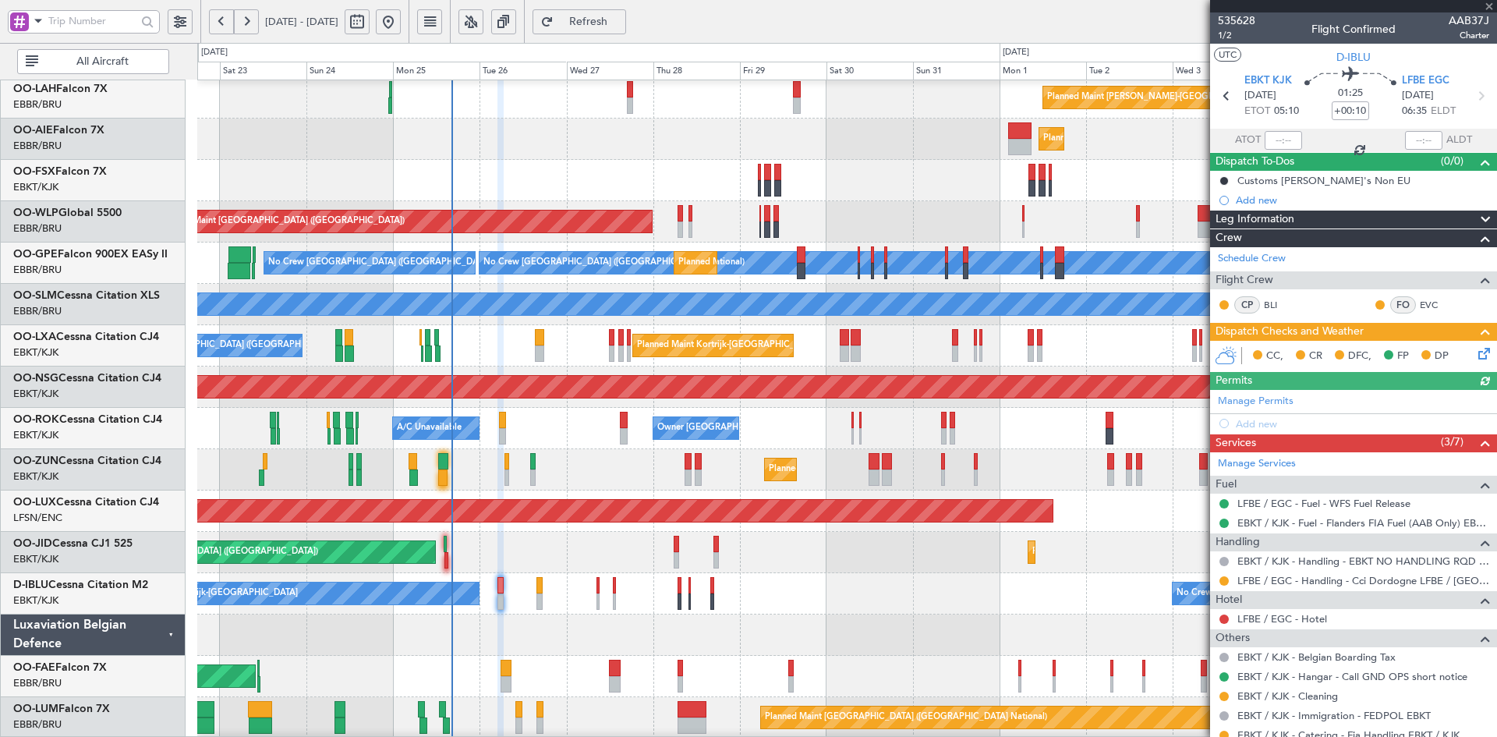
click at [666, 232] on div "Planned Maint [GEOGRAPHIC_DATA] ([GEOGRAPHIC_DATA])" at bounding box center [846, 221] width 1299 height 41
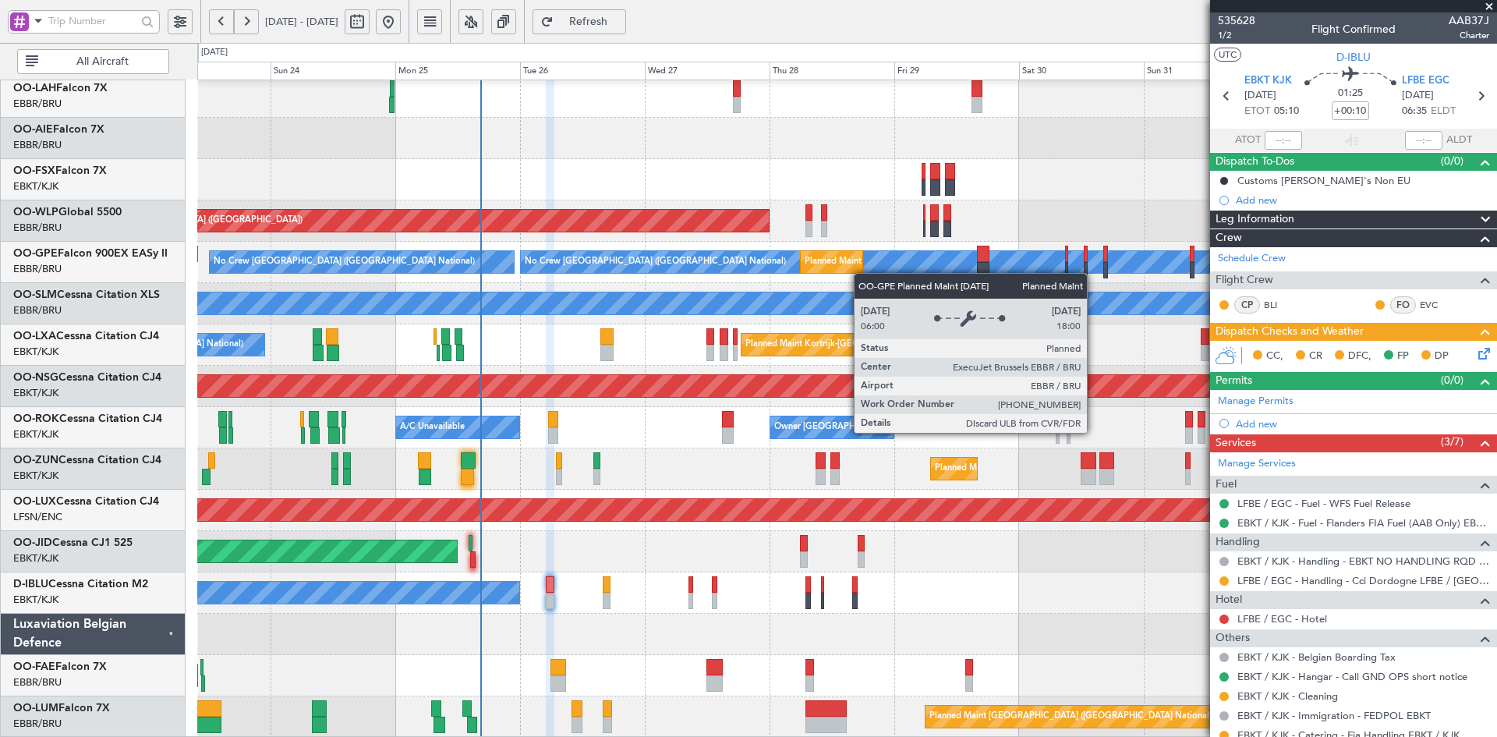
click at [861, 269] on div "Planned Maint Alton-st Louis (St Louis Regl) Planned Maint London (Farnborough)…" at bounding box center [846, 324] width 1299 height 826
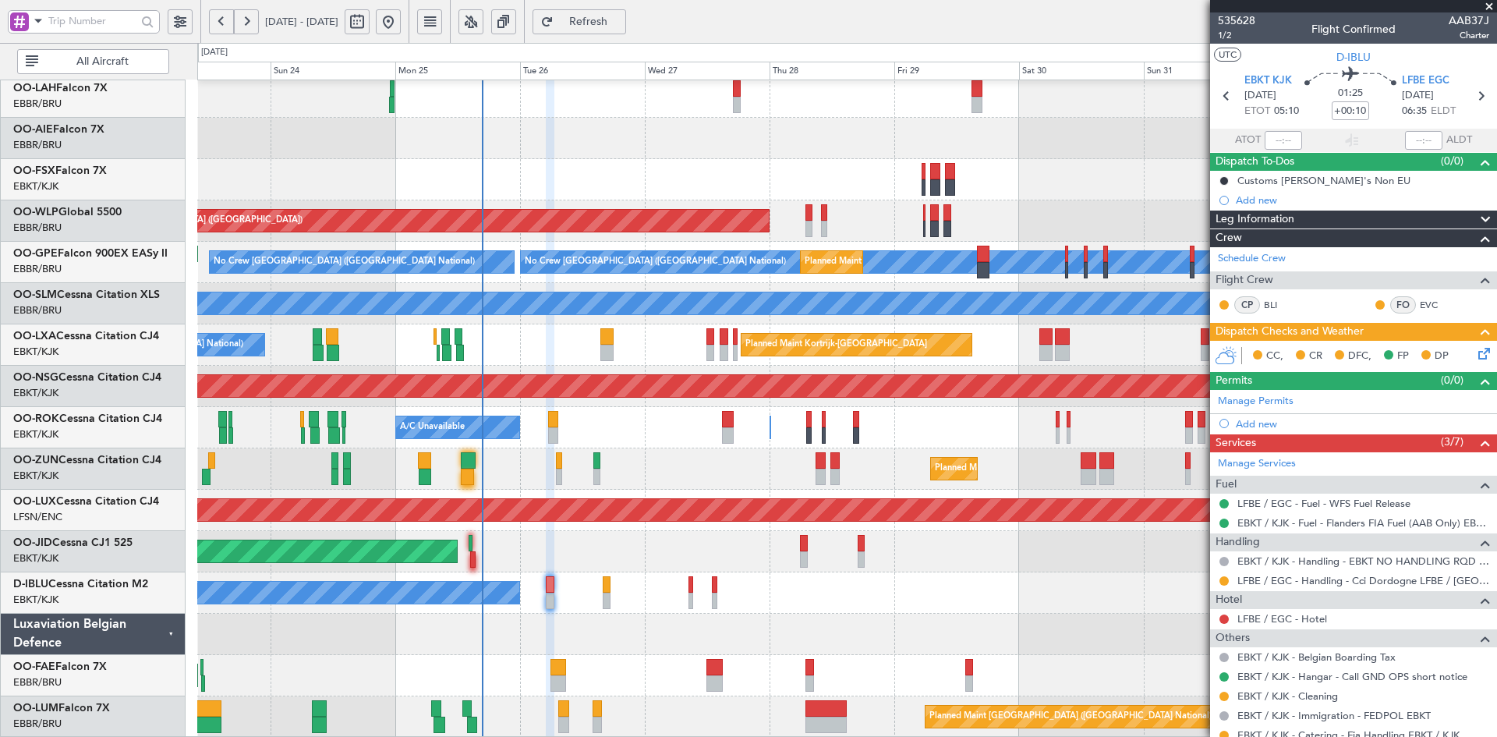
click at [986, 529] on div "Planned Maint Alton-st Louis (St Louis Regl) Planned Maint London (Farnborough)…" at bounding box center [846, 324] width 1299 height 826
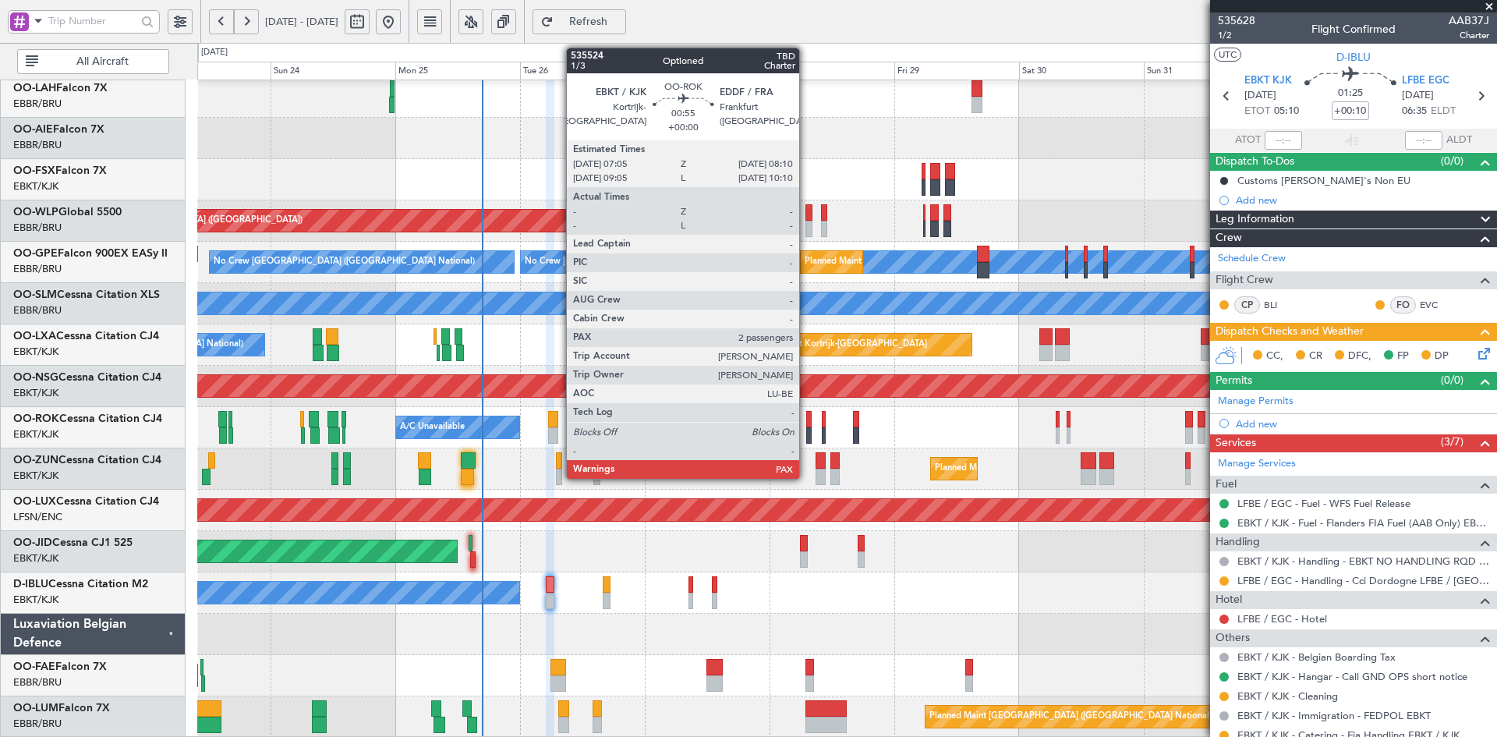
click at [806, 438] on div at bounding box center [809, 435] width 6 height 16
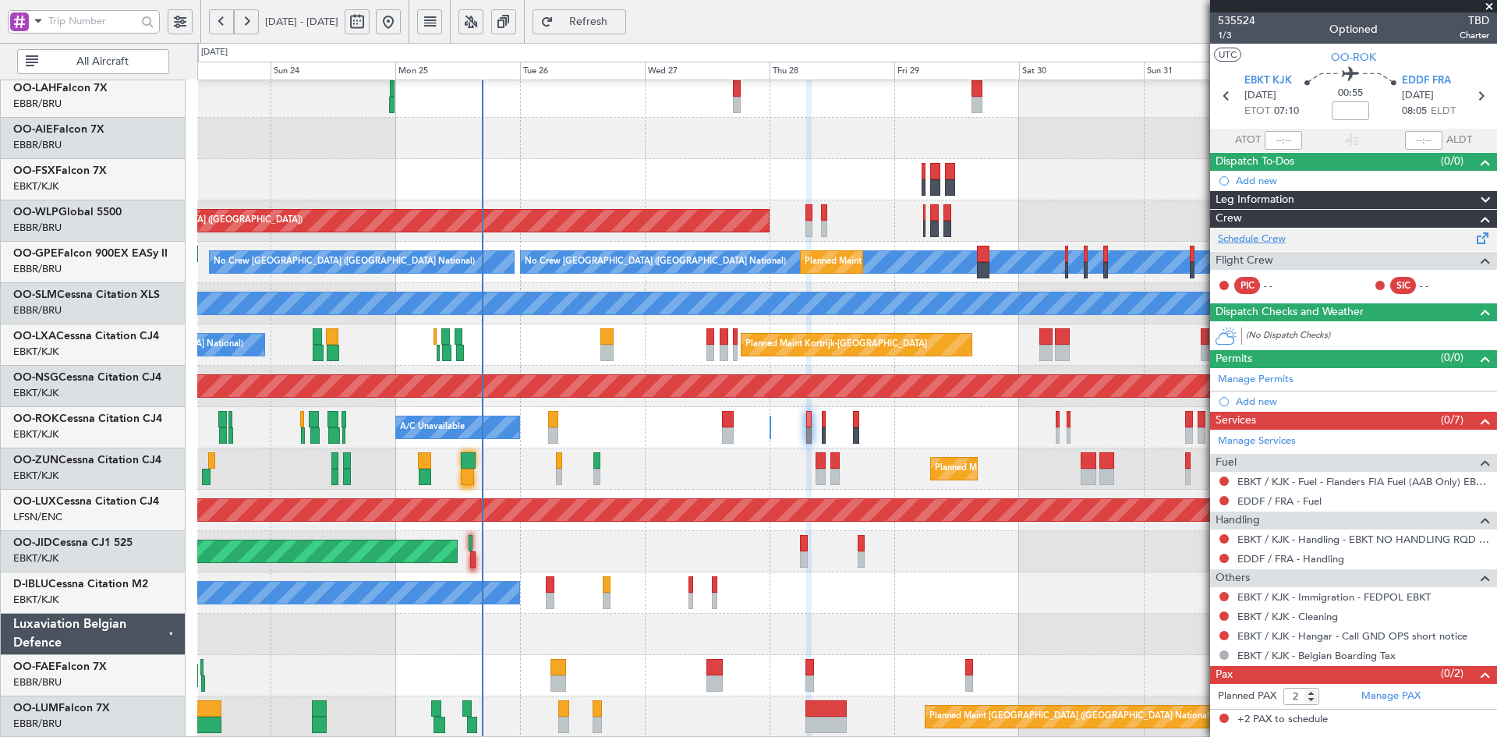
click at [1270, 245] on link "Schedule Crew" at bounding box center [1252, 240] width 68 height 16
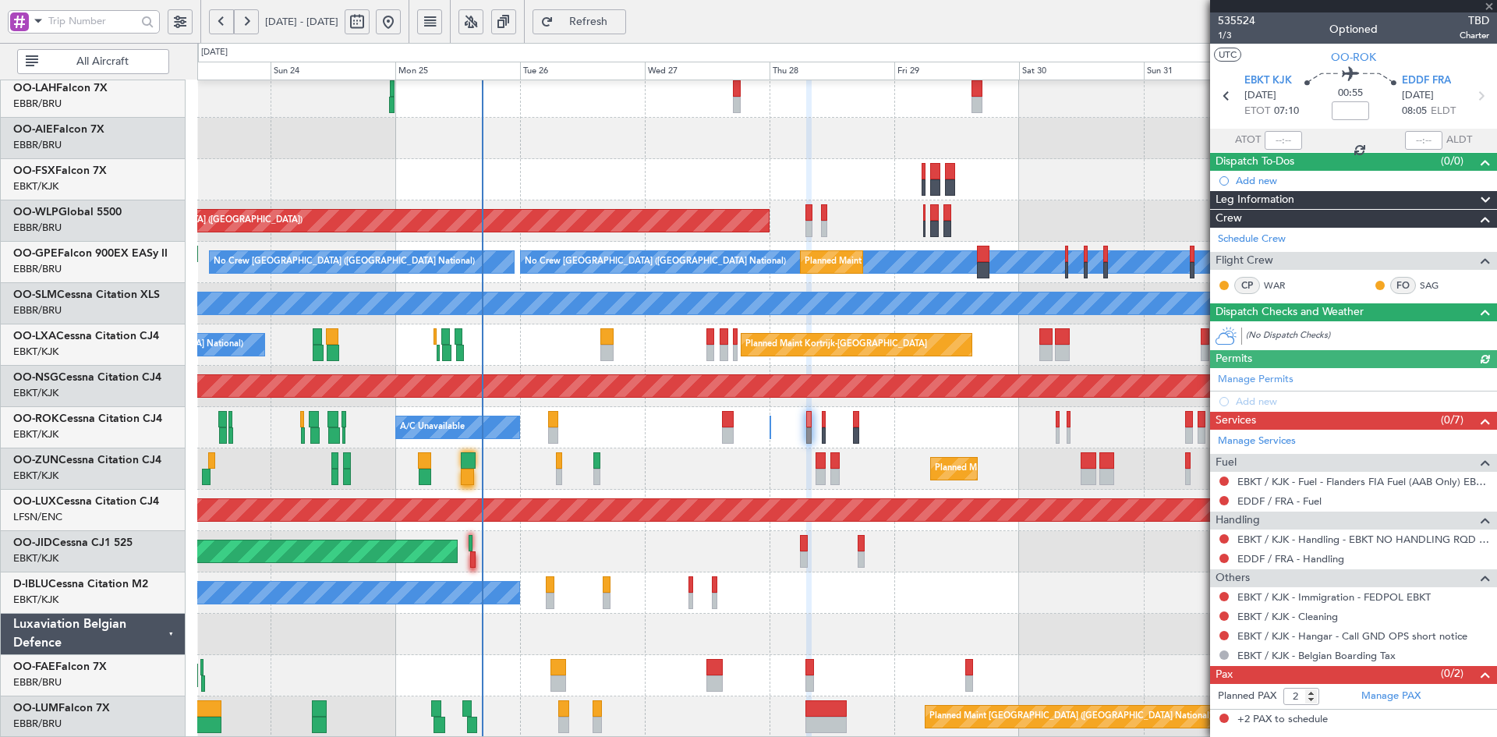
click at [1487, 5] on div at bounding box center [1353, 6] width 287 height 12
click at [1490, 5] on span at bounding box center [1489, 7] width 16 height 14
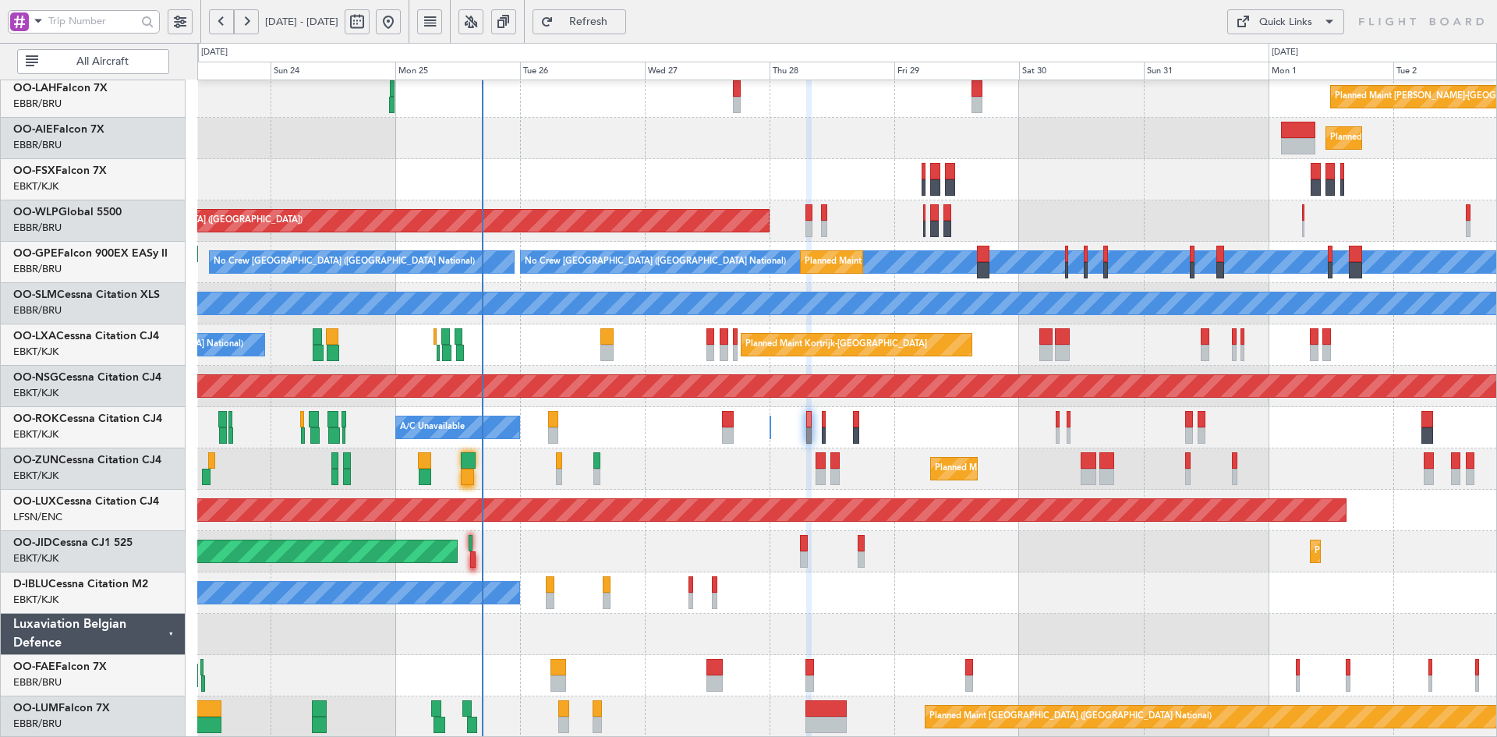
type input "0"
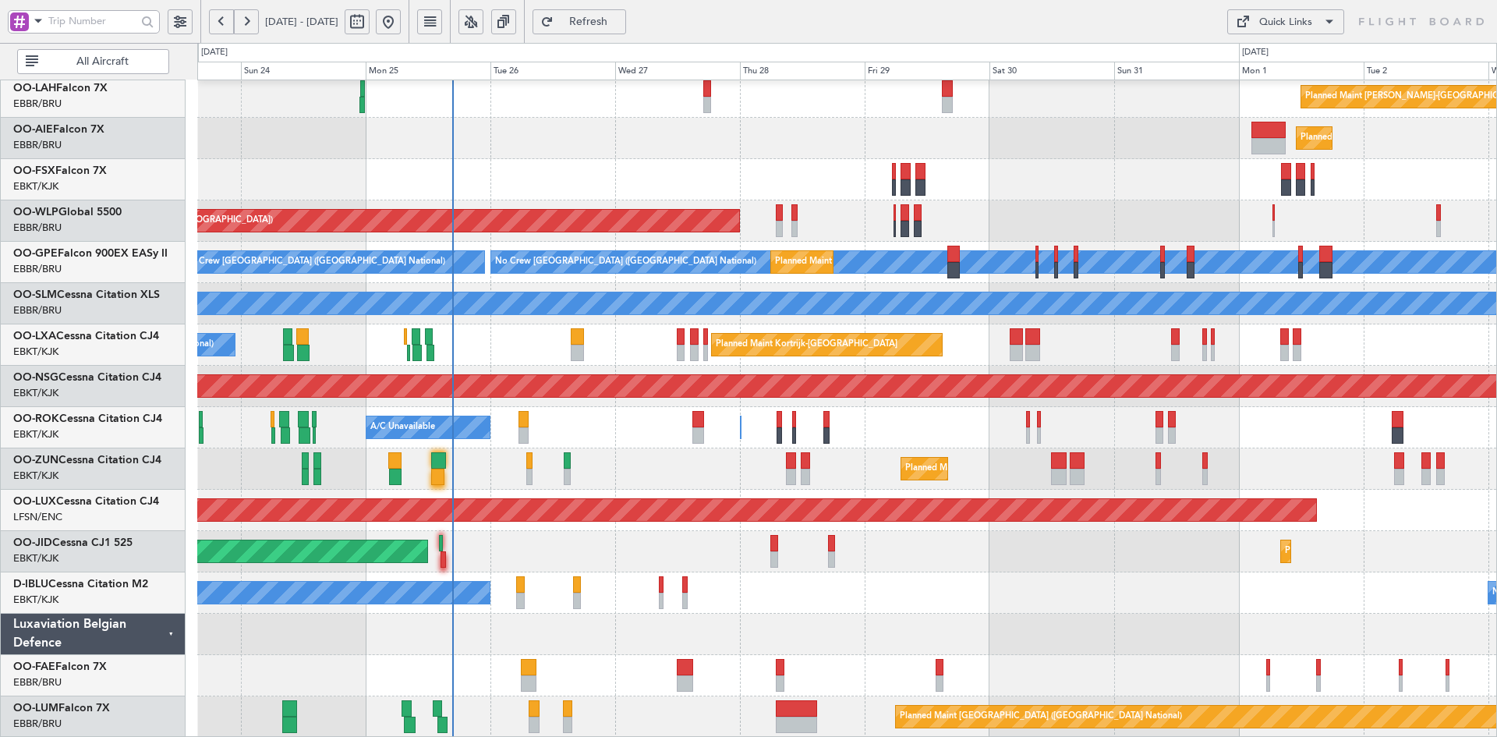
click at [1186, 552] on div "Planned Maint Kortrijk-Wevelgem Planned Maint Paris (Le Bourget)" at bounding box center [846, 551] width 1299 height 41
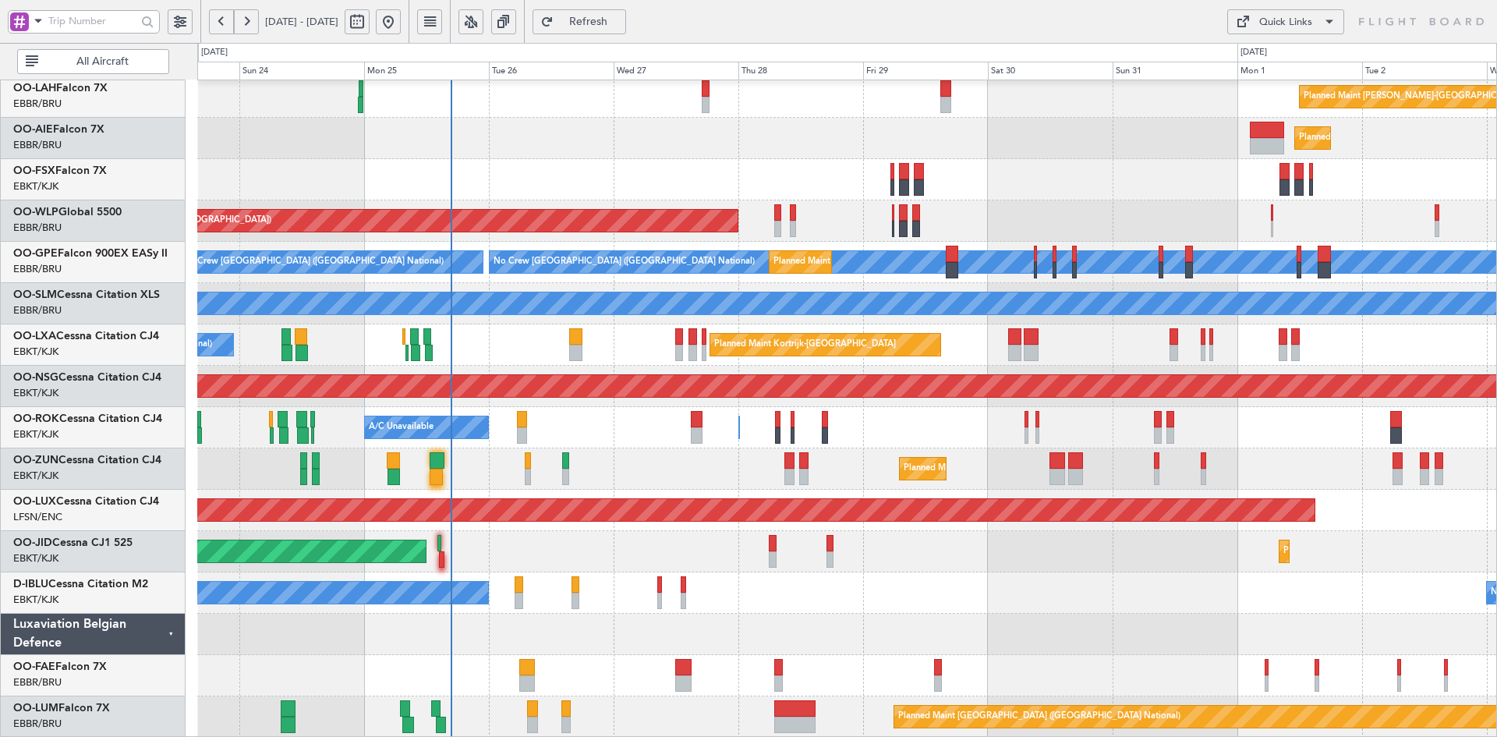
click at [1325, 207] on div "Planned Maint [GEOGRAPHIC_DATA] ([GEOGRAPHIC_DATA])" at bounding box center [846, 220] width 1299 height 41
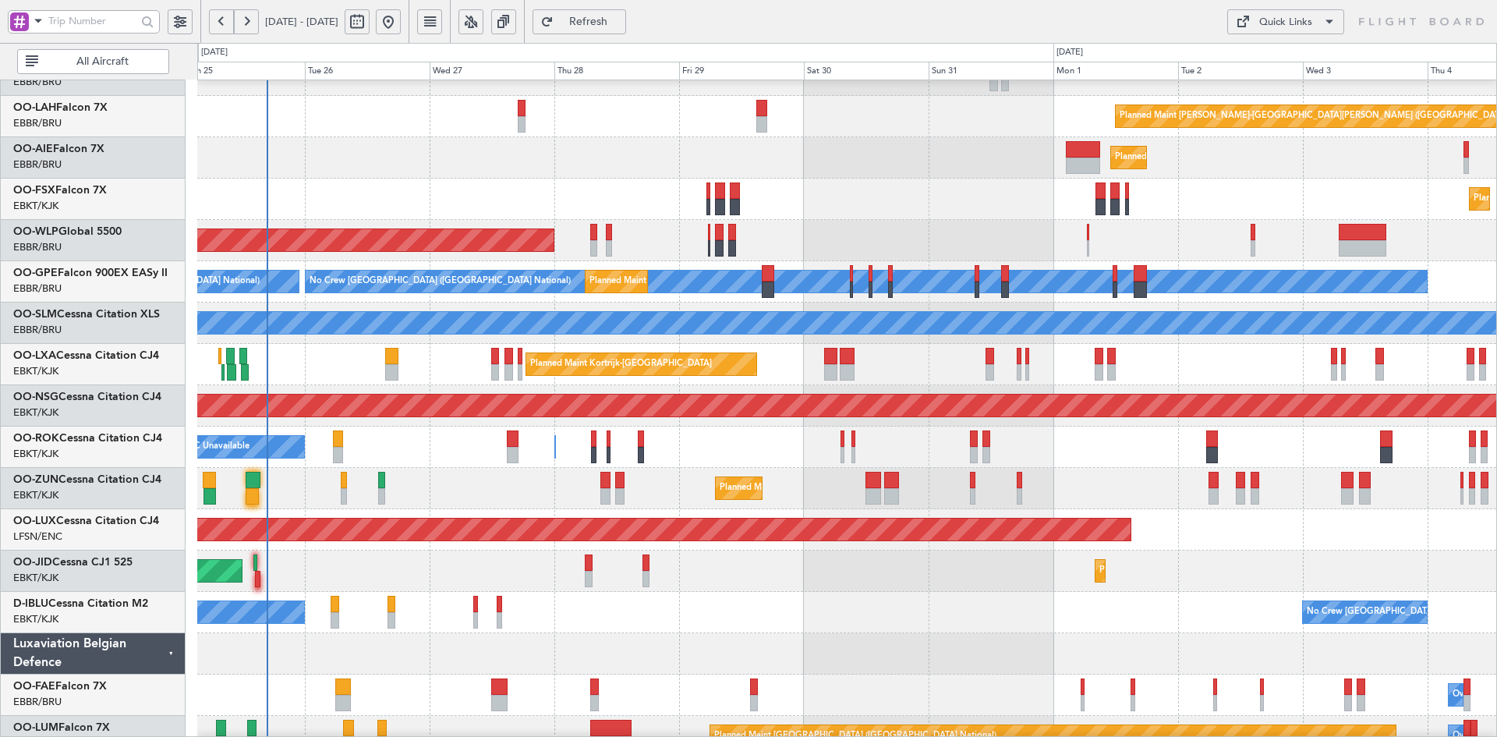
click at [937, 217] on div "Planned Maint Kortrijk-[GEOGRAPHIC_DATA]" at bounding box center [846, 199] width 1299 height 41
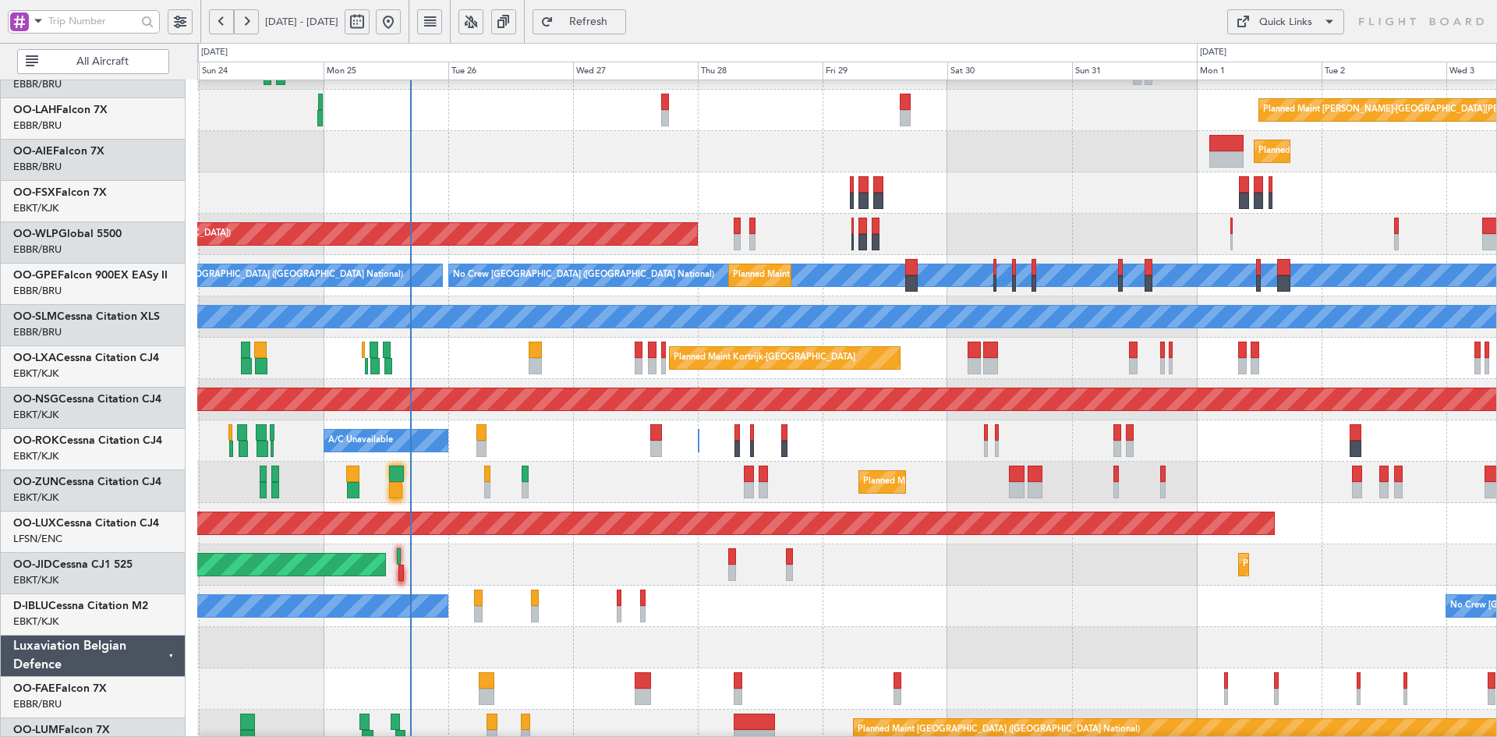
click at [1043, 245] on div "Planned Maint [GEOGRAPHIC_DATA] ([GEOGRAPHIC_DATA])" at bounding box center [846, 234] width 1299 height 41
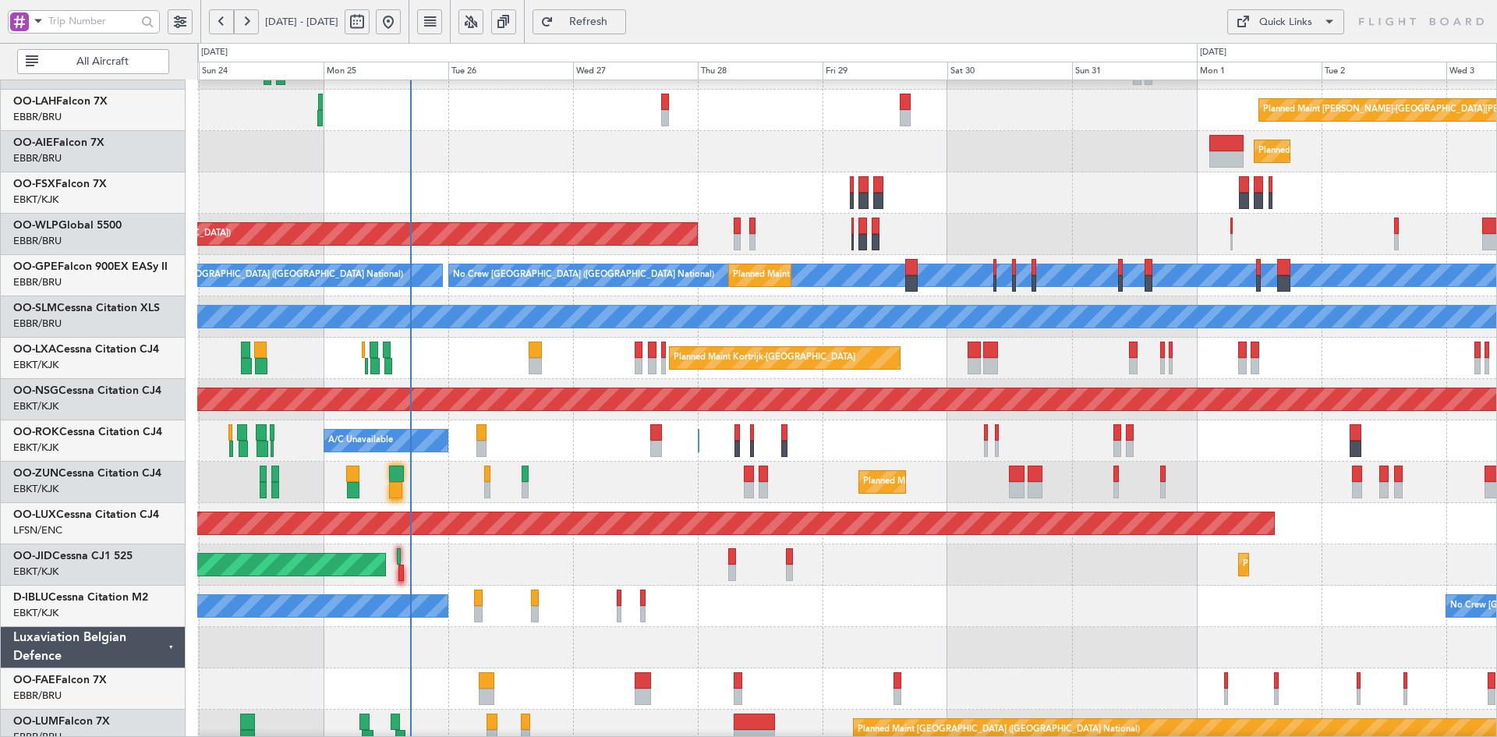
click at [607, 429] on div "Planned Maint Alton-st Louis (St Louis Regl) Planned Maint London (Farnborough)…" at bounding box center [846, 337] width 1299 height 826
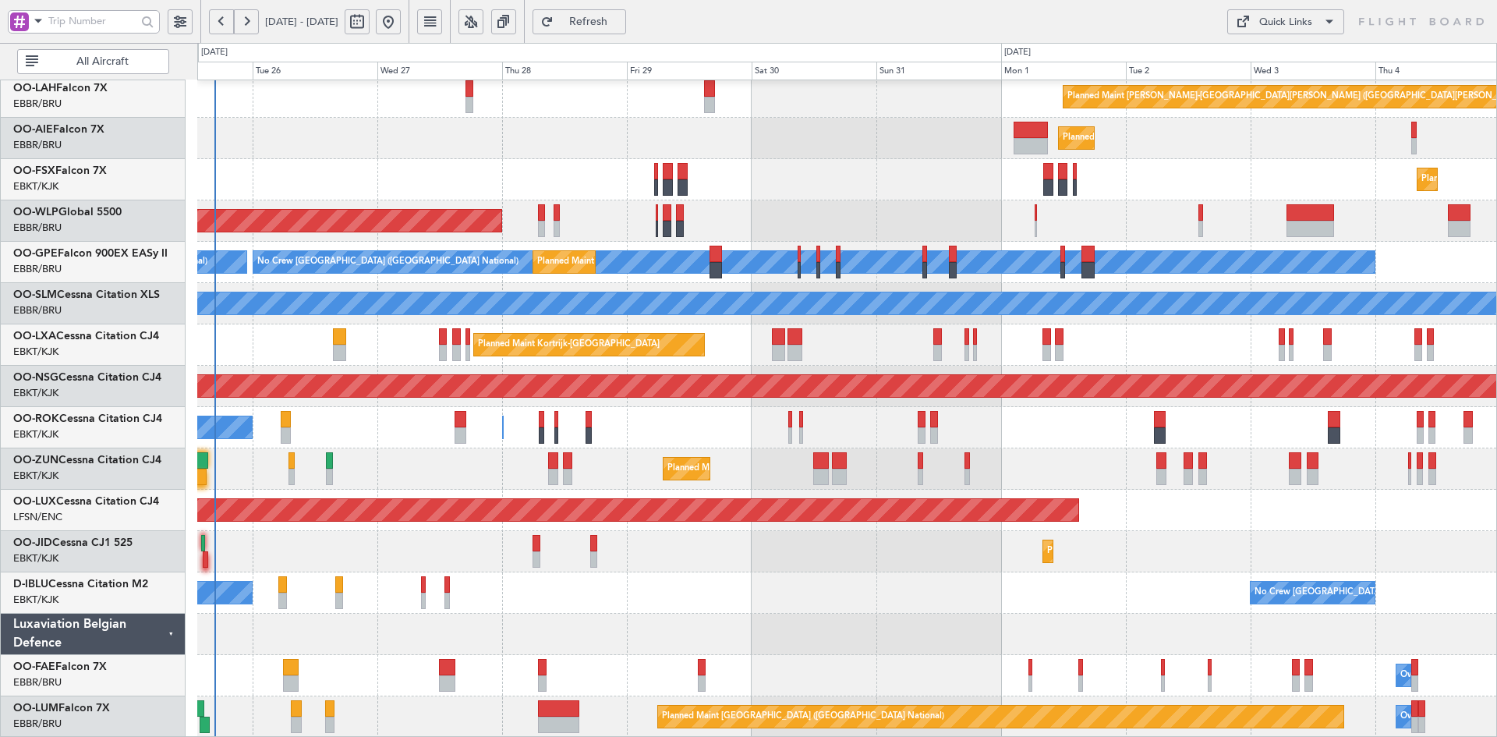
click at [768, 592] on div "Planned Maint Alton-st Louis (St Louis Regl) Planned Maint London (Farnborough)…" at bounding box center [846, 324] width 1299 height 826
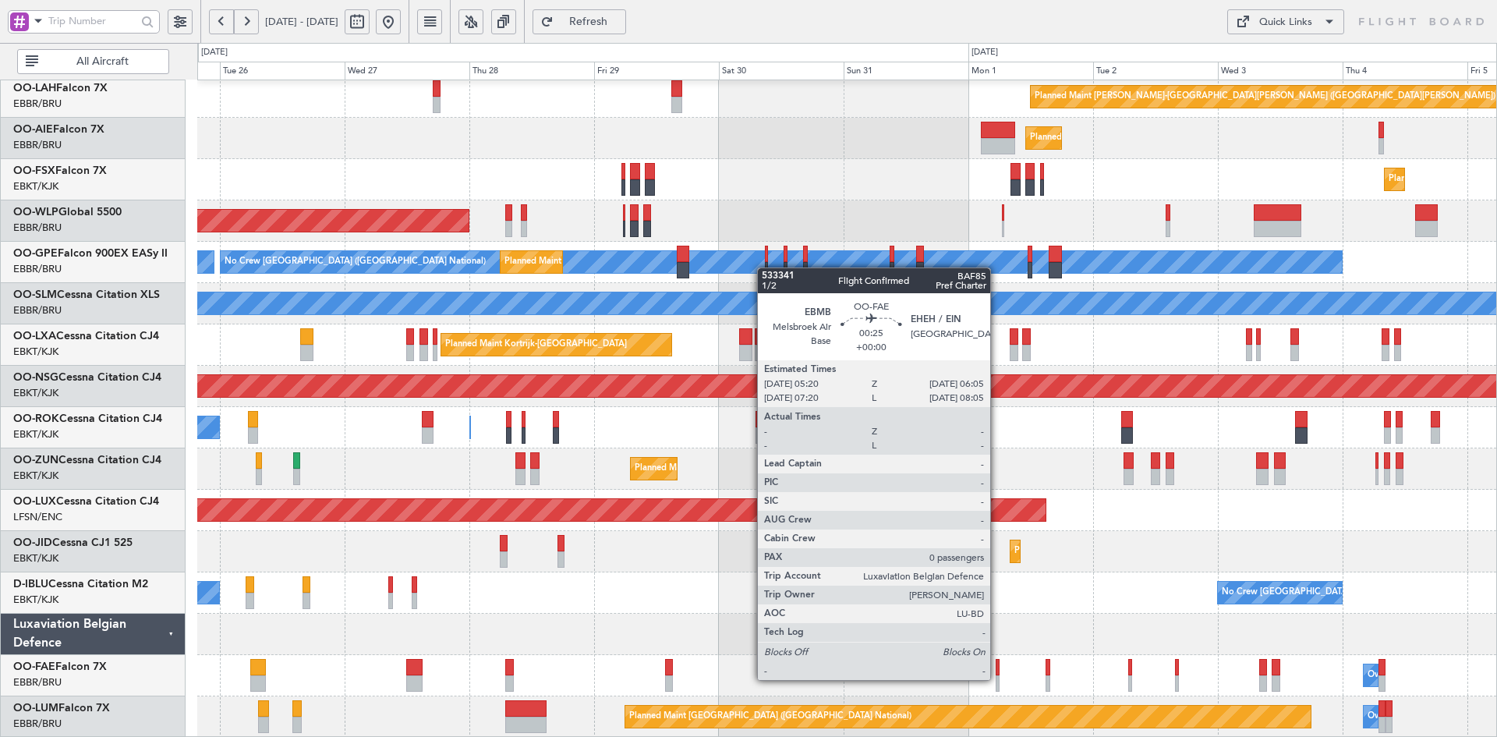
click at [997, 678] on div at bounding box center [997, 683] width 4 height 16
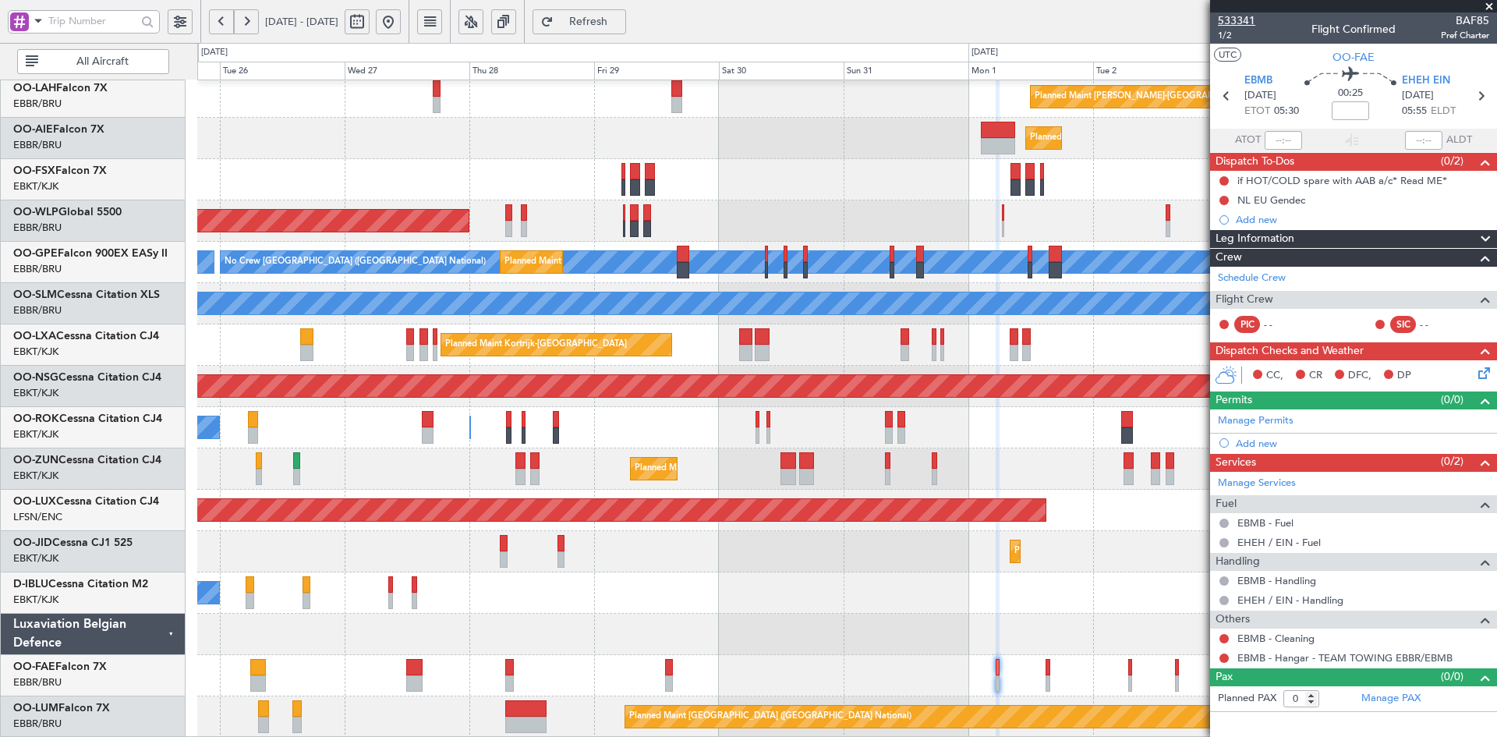
click at [1240, 20] on span "533341" at bounding box center [1236, 20] width 37 height 16
click at [1254, 280] on link "Schedule Crew" at bounding box center [1252, 278] width 68 height 16
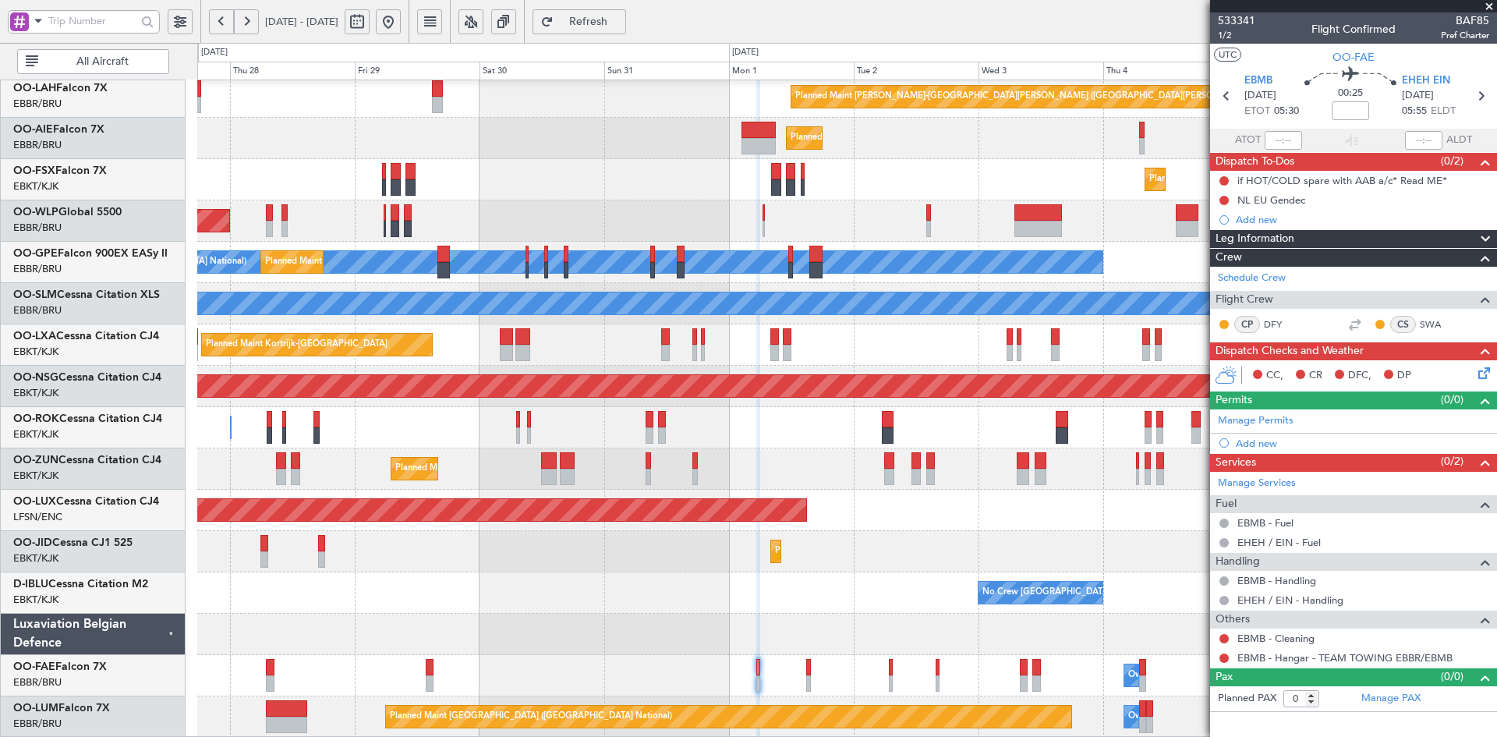
click at [737, 554] on div "Planned Maint Alton-st Louis (St Louis Regl) Planned Maint London (Farnborough)…" at bounding box center [846, 324] width 1299 height 826
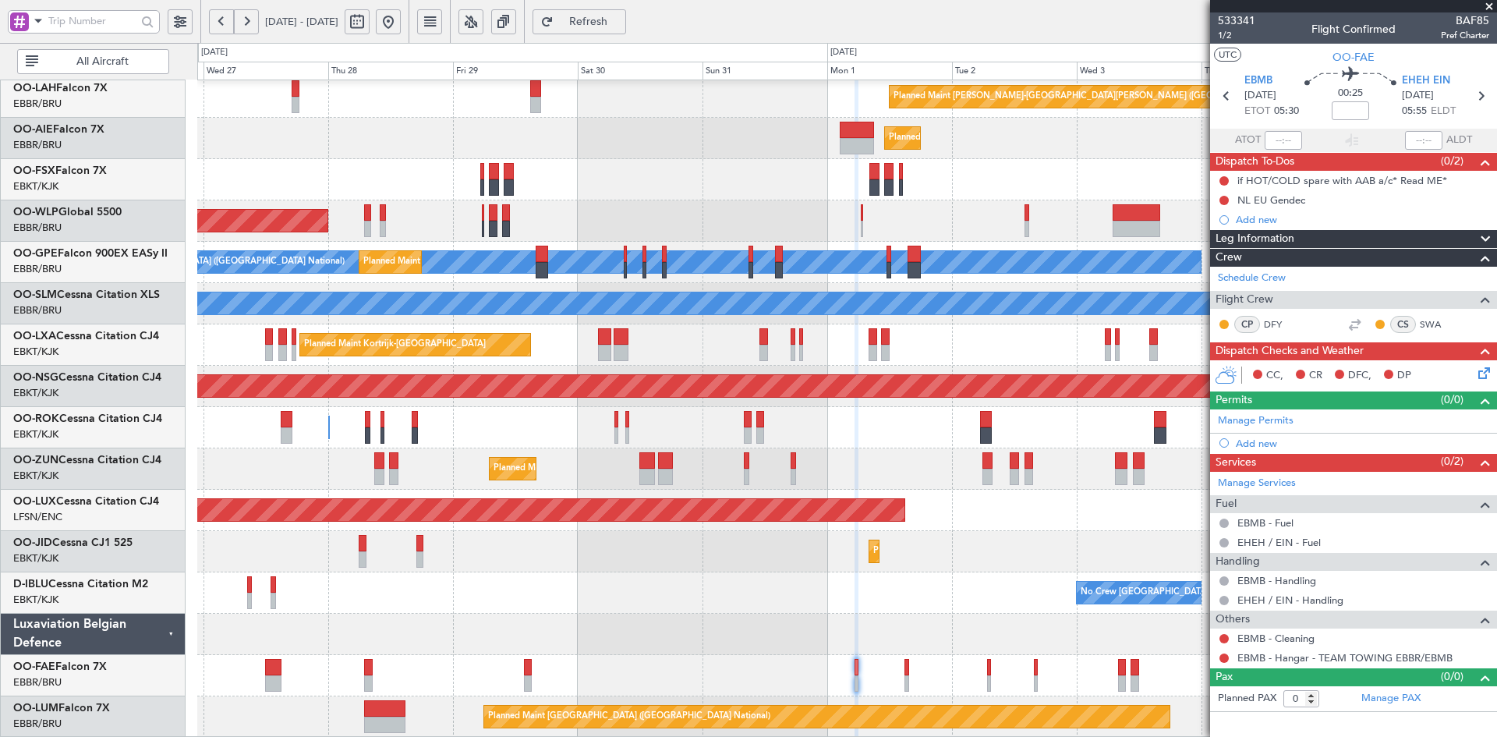
click at [494, 581] on div "No Crew [GEOGRAPHIC_DATA] ([GEOGRAPHIC_DATA] National) No Crew Kortrijk-[GEOGRA…" at bounding box center [846, 592] width 1299 height 41
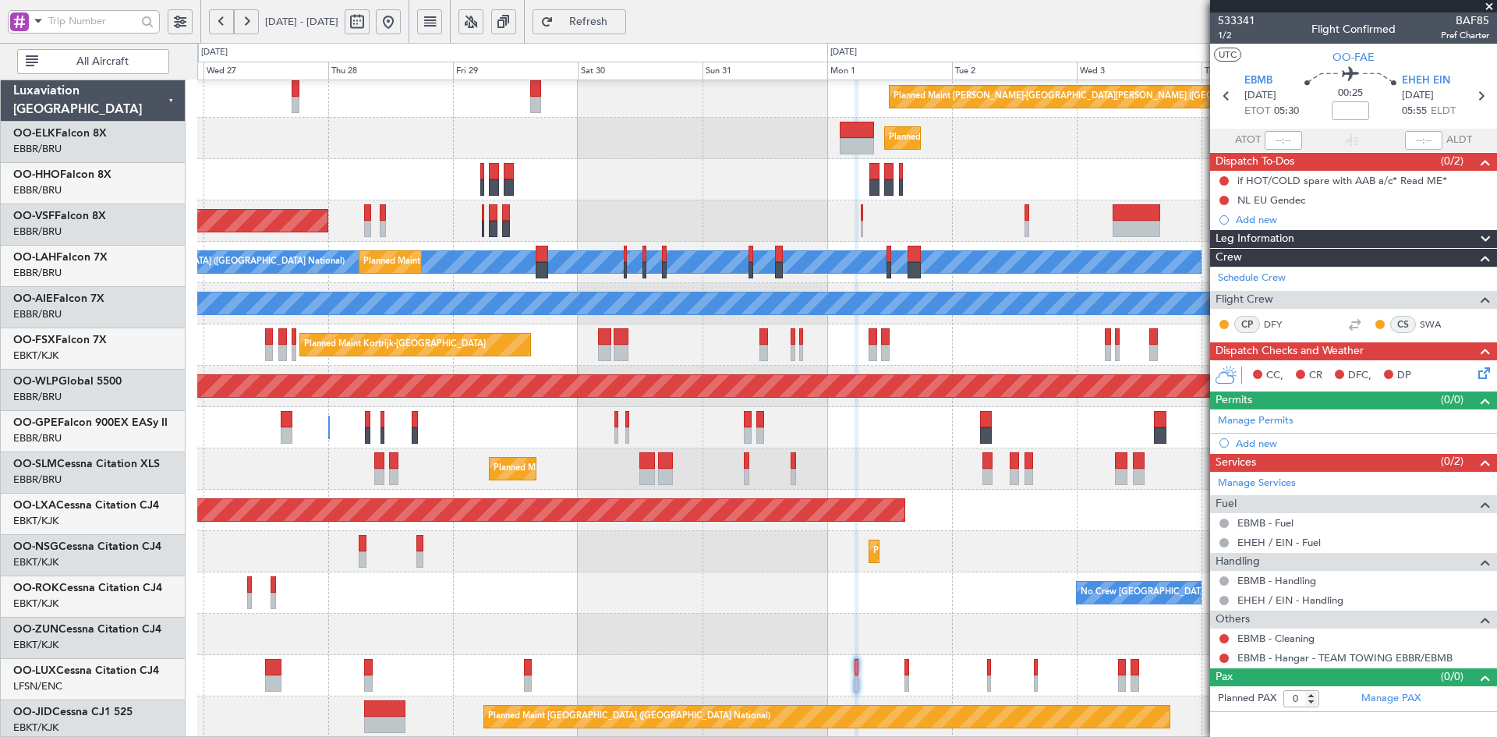
scroll to position [169, 0]
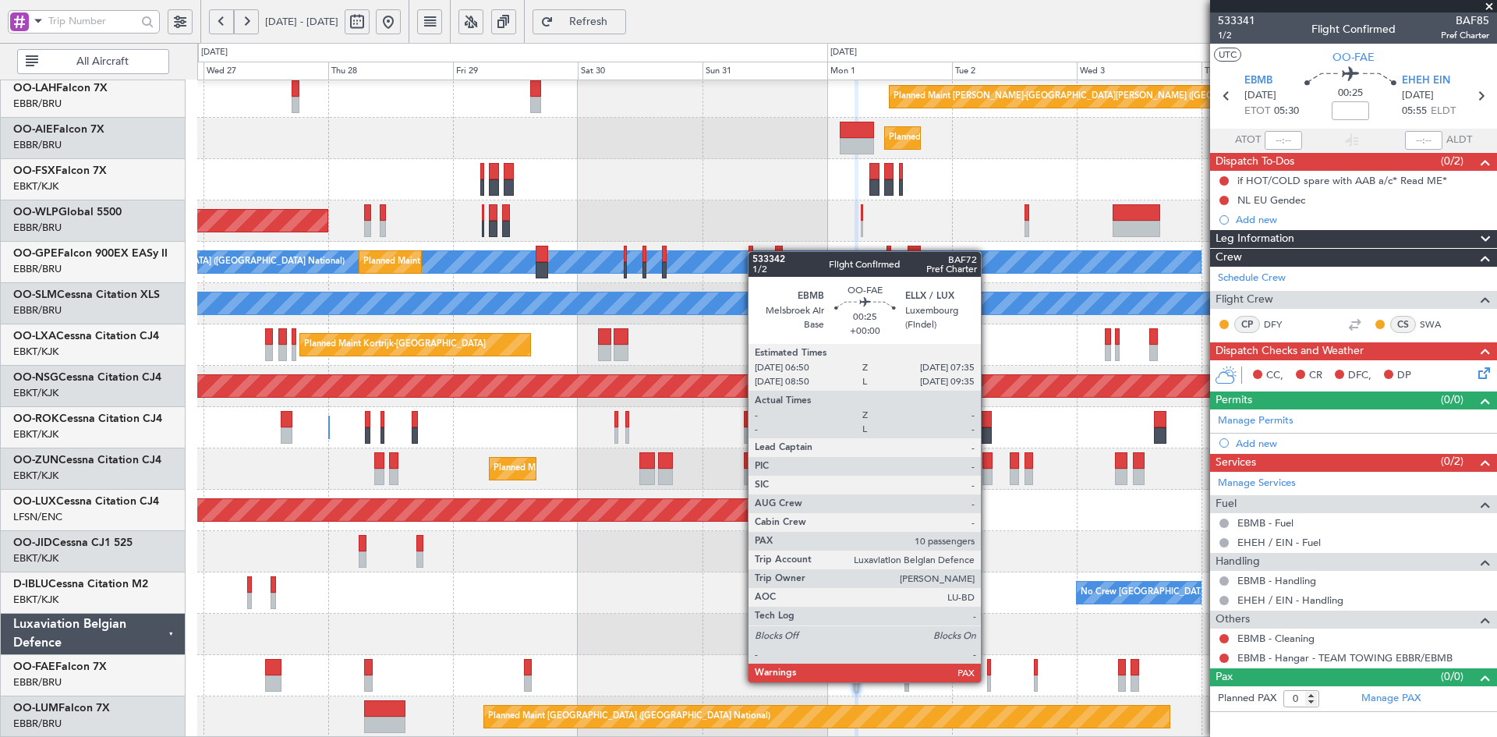
click at [988, 680] on div at bounding box center [989, 683] width 4 height 16
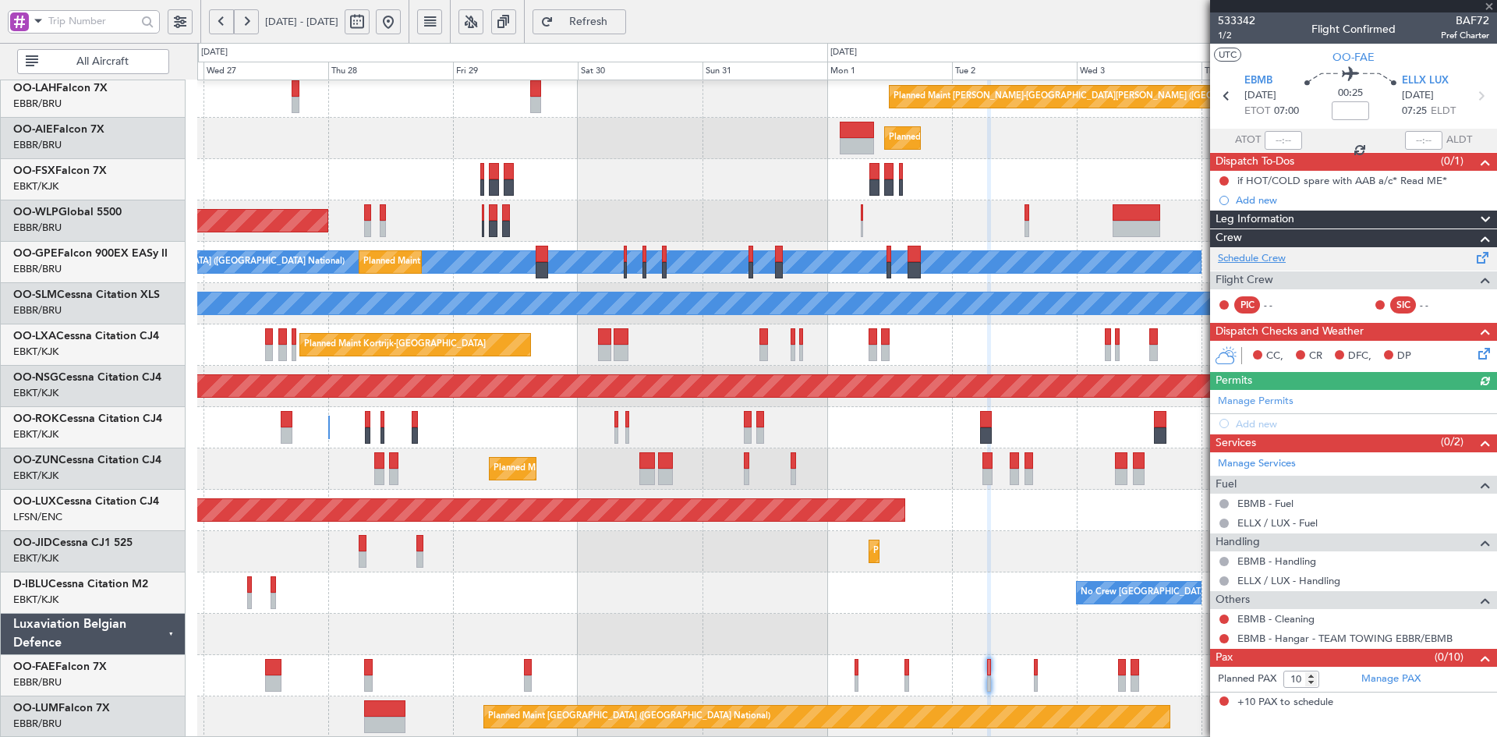
click at [1253, 256] on link "Schedule Crew" at bounding box center [1252, 259] width 68 height 16
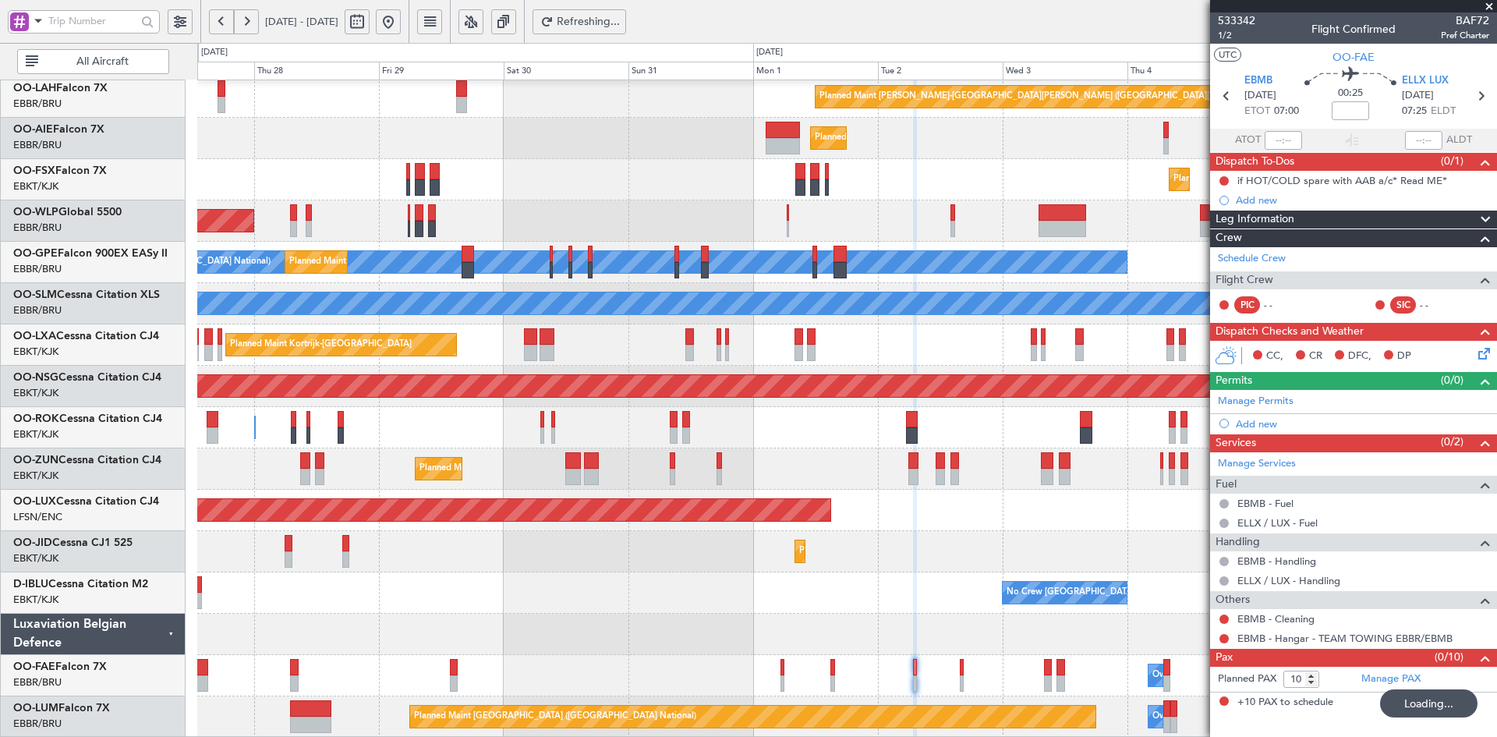
click at [872, 573] on div "No Crew [GEOGRAPHIC_DATA] ([GEOGRAPHIC_DATA] National) No Crew Kortrijk-[GEOGRA…" at bounding box center [846, 592] width 1299 height 41
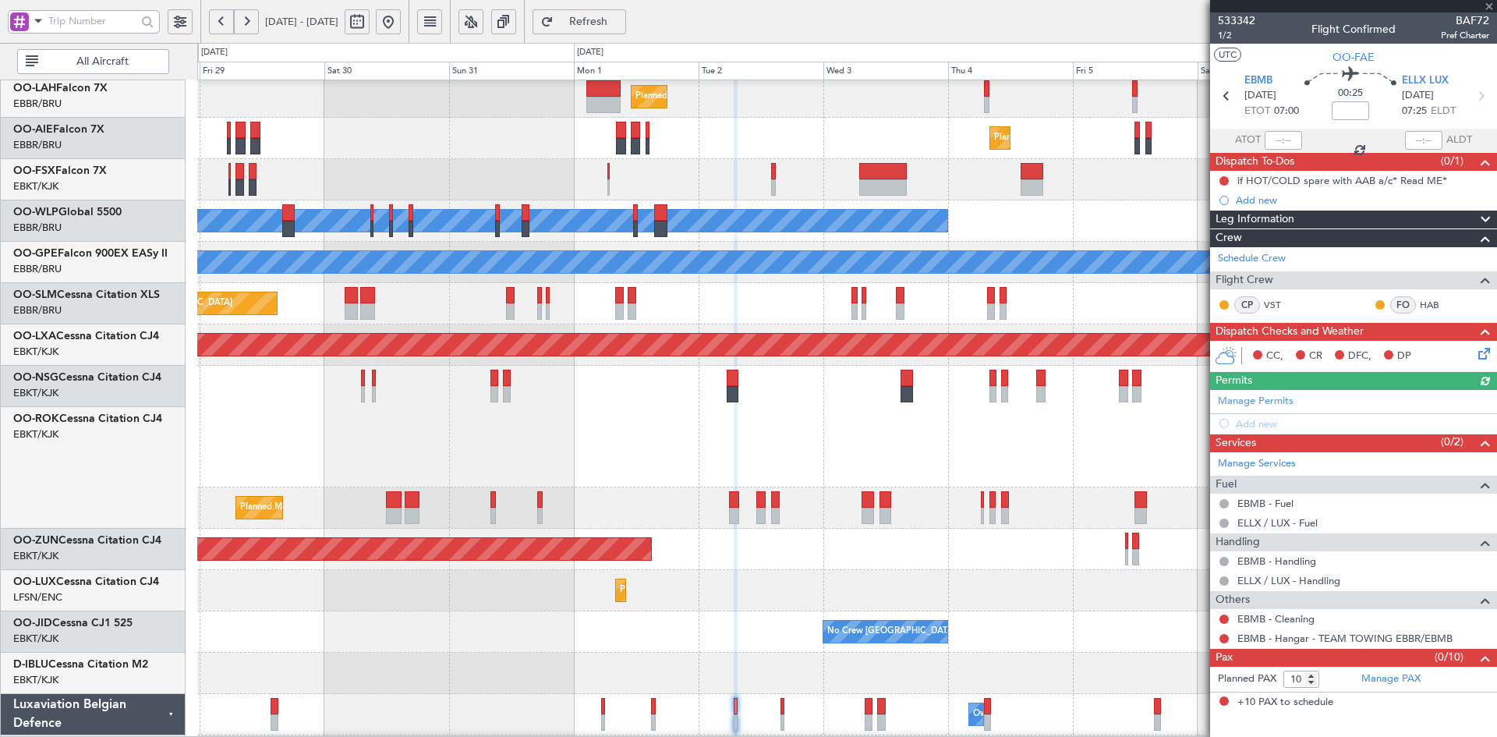
scroll to position [210, 0]
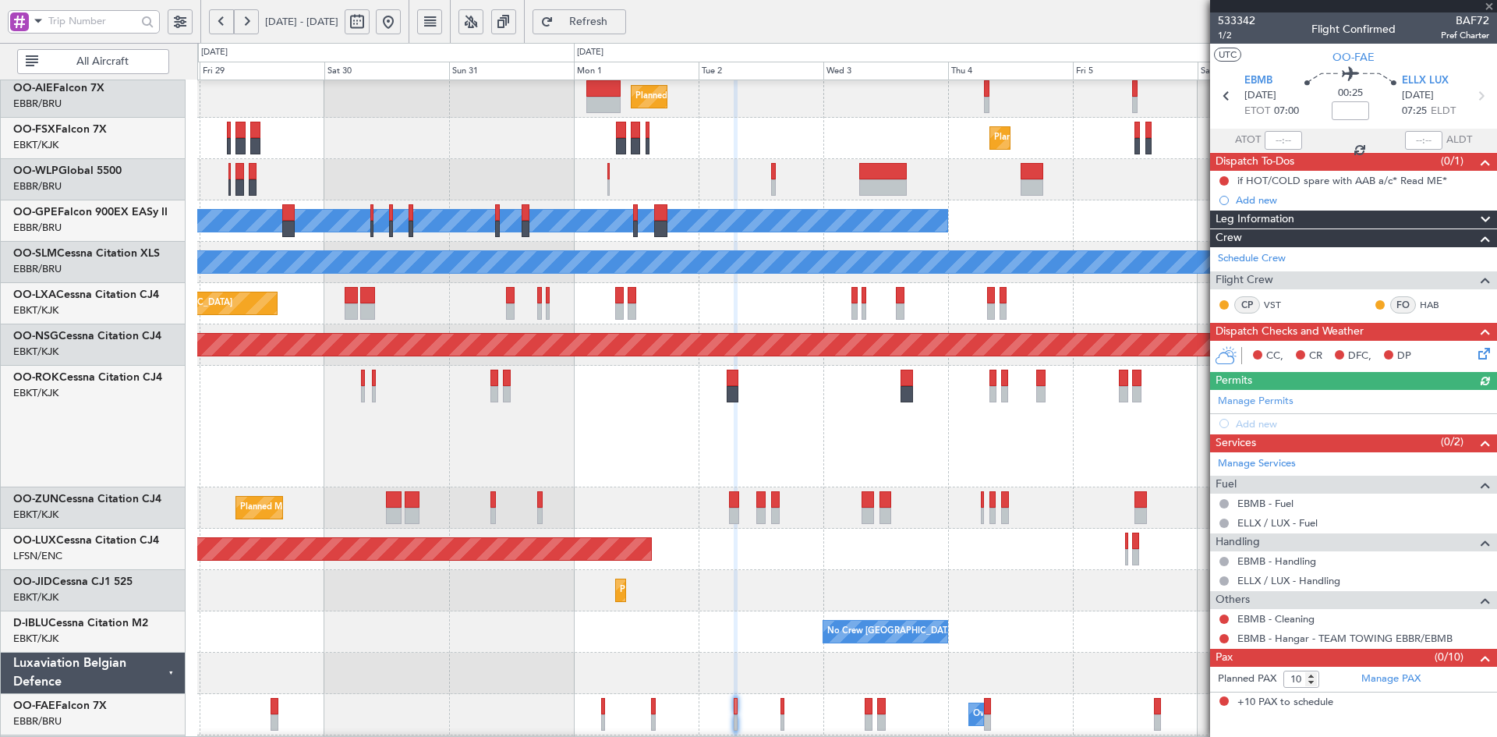
click at [842, 566] on div "Planned Maint [PERSON_NAME]-[GEOGRAPHIC_DATA][PERSON_NAME] ([GEOGRAPHIC_DATA][P…" at bounding box center [846, 323] width 1299 height 907
click at [673, 693] on div at bounding box center [846, 672] width 1299 height 41
click at [675, 359] on div "Planned Maint [PERSON_NAME]-[GEOGRAPHIC_DATA][PERSON_NAME] ([GEOGRAPHIC_DATA][P…" at bounding box center [846, 323] width 1299 height 907
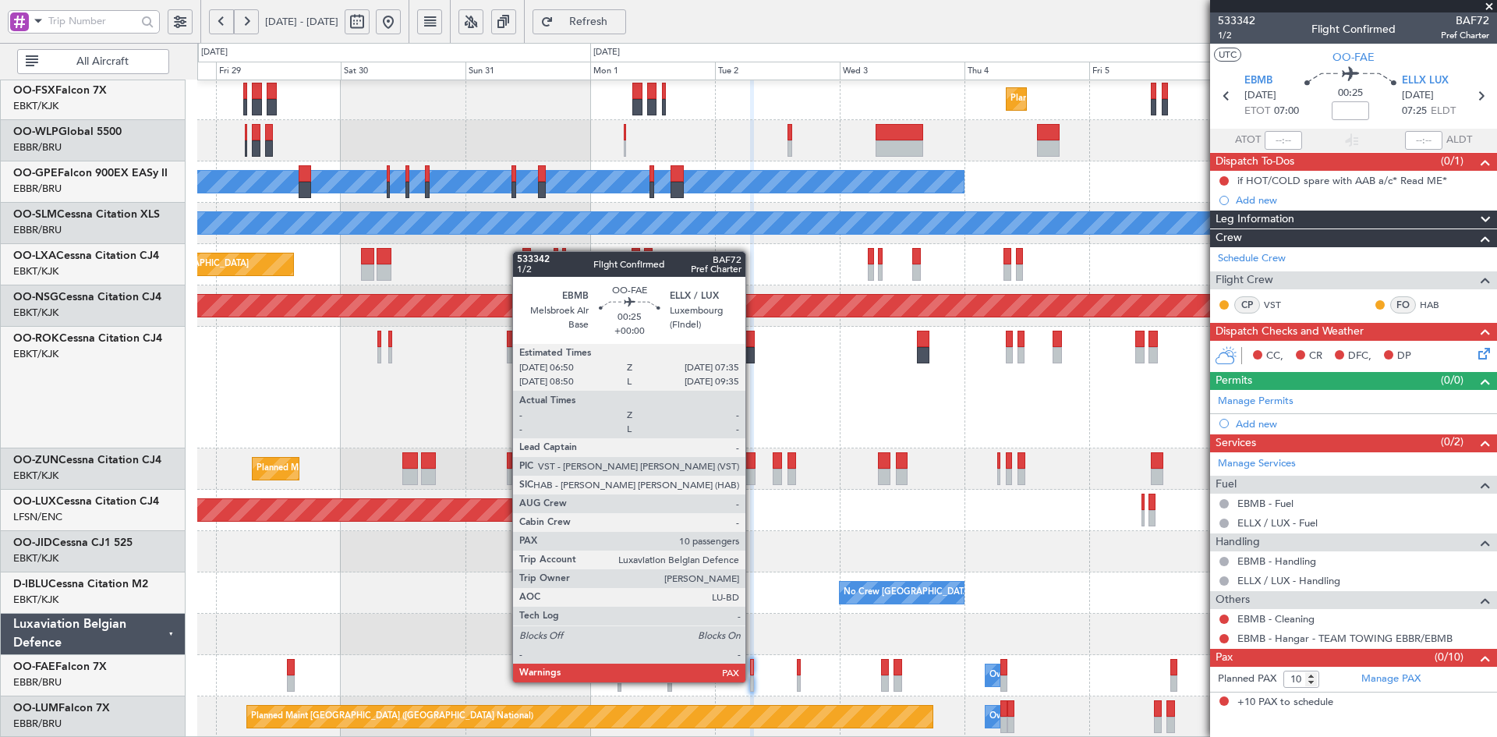
click at [752, 680] on div at bounding box center [752, 683] width 4 height 16
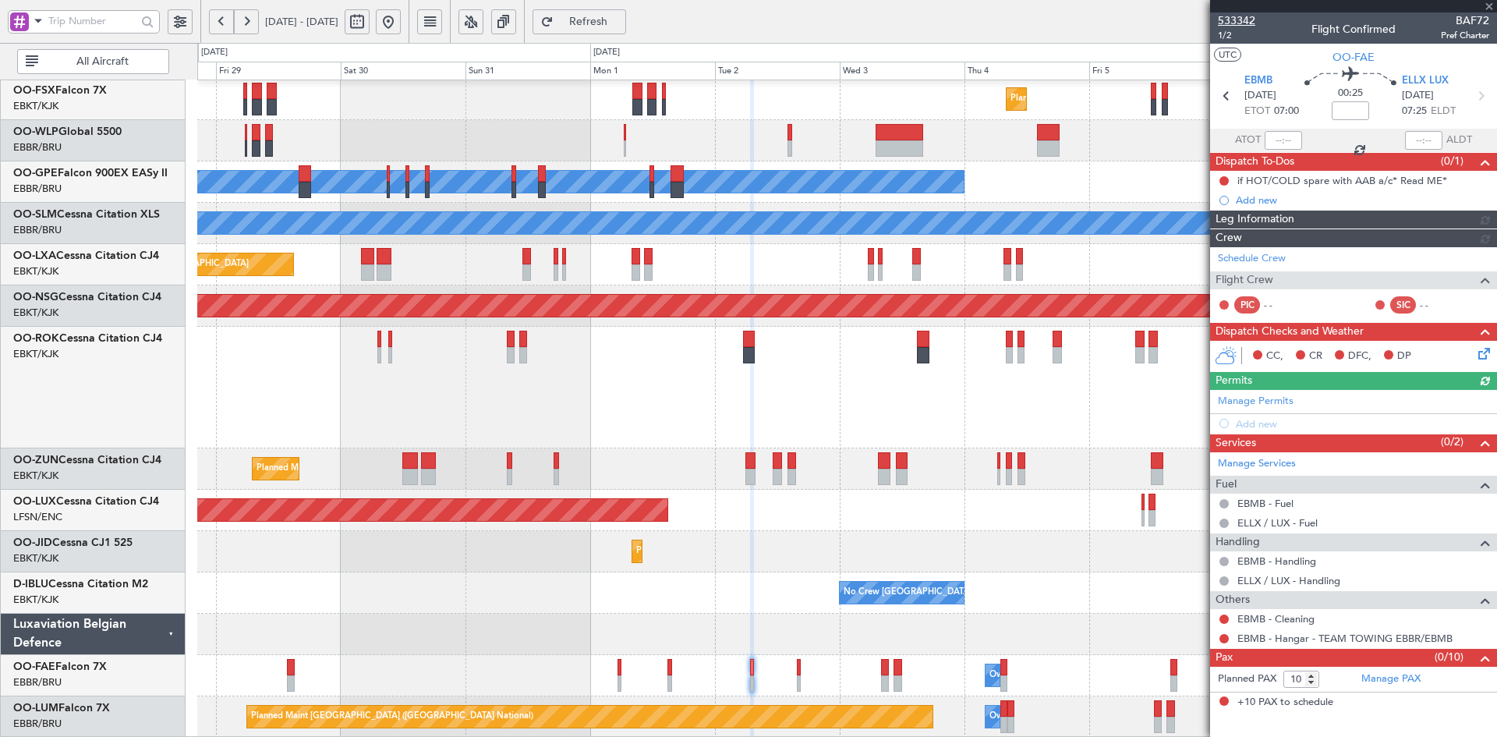
click at [1239, 24] on span "533342" at bounding box center [1236, 20] width 37 height 16
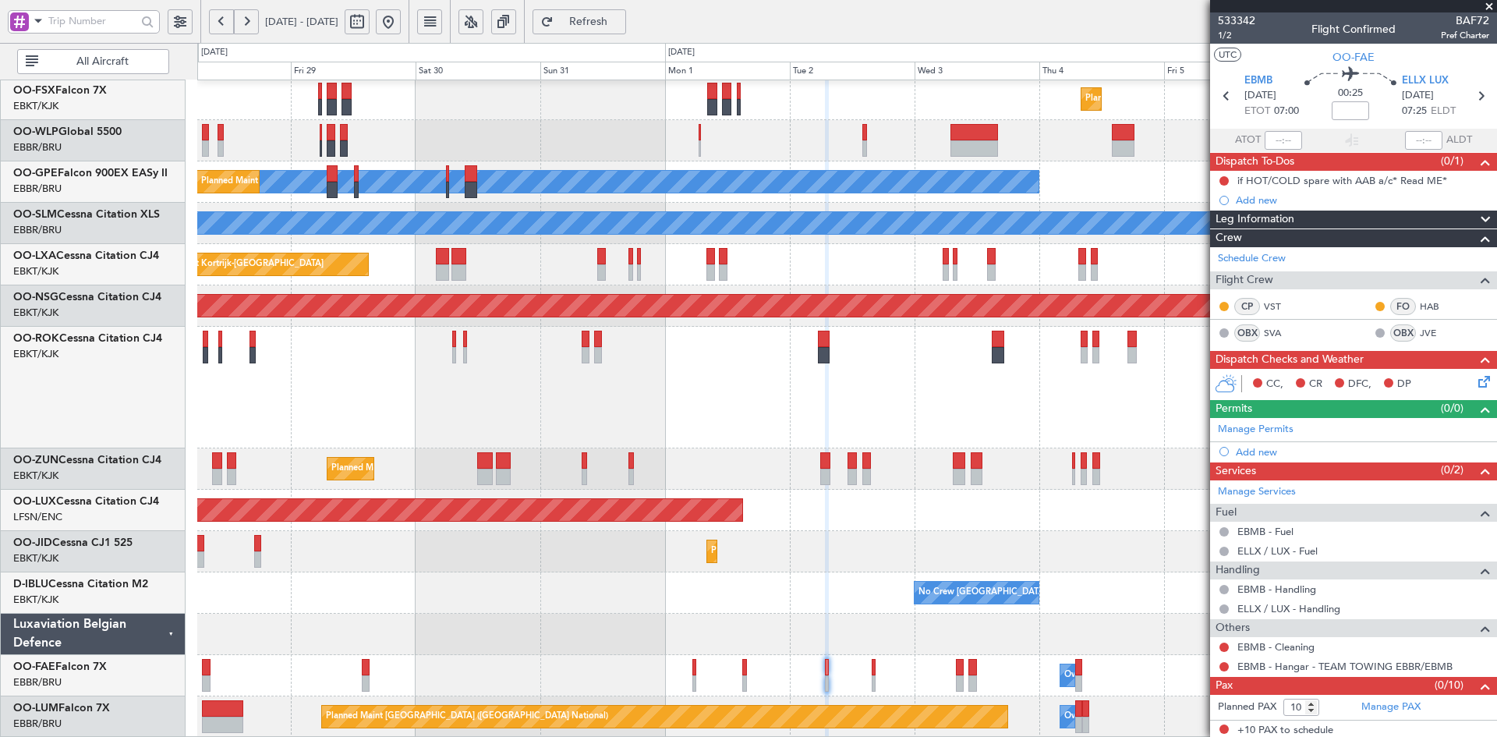
click at [609, 381] on div "Owner [GEOGRAPHIC_DATA]-[GEOGRAPHIC_DATA] A/C Unavailable" at bounding box center [846, 388] width 1299 height 122
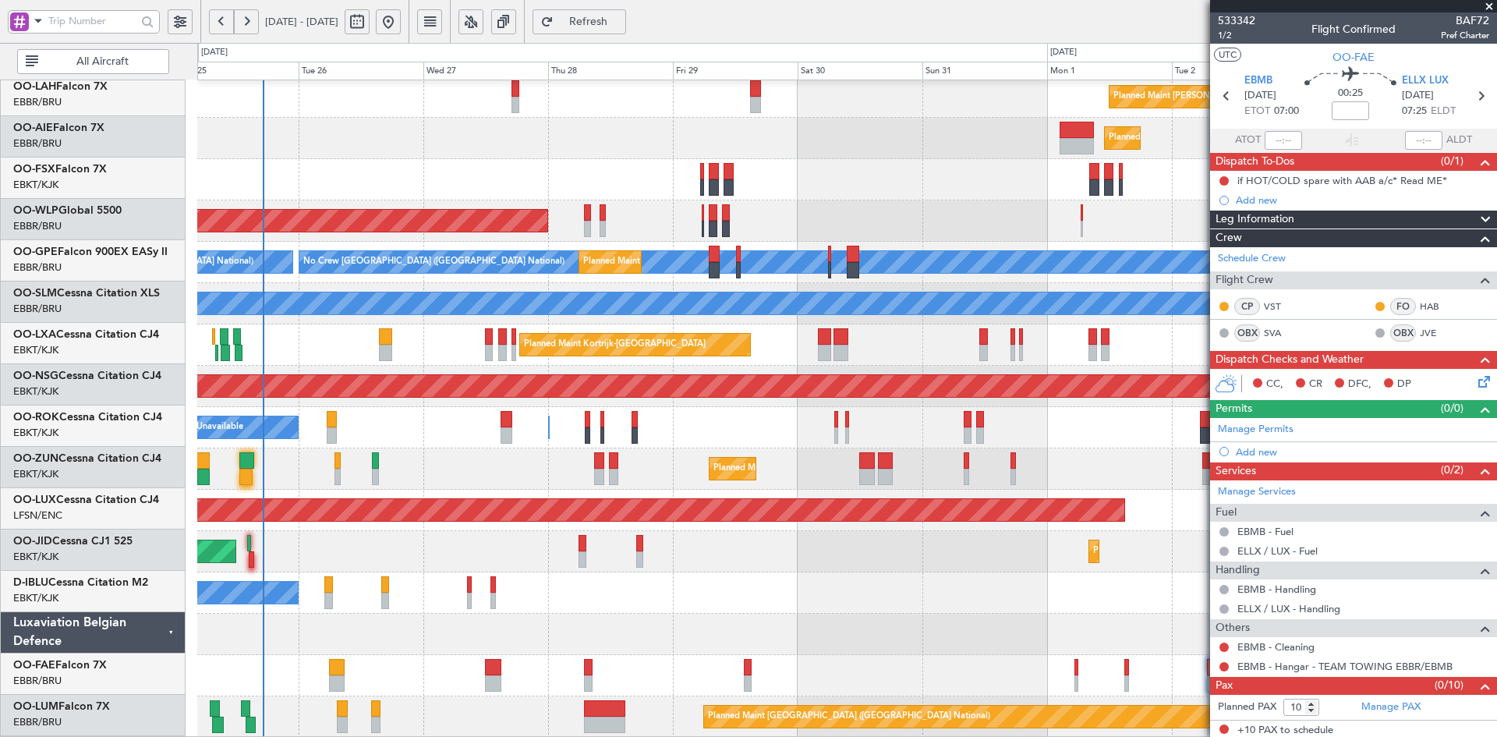
scroll to position [169, 0]
click at [1292, 465] on fb-app "[DATE] - [DATE] Refresh Quick Links All Aircraft Planned [GEOGRAPHIC_DATA][PERS…" at bounding box center [748, 378] width 1497 height 718
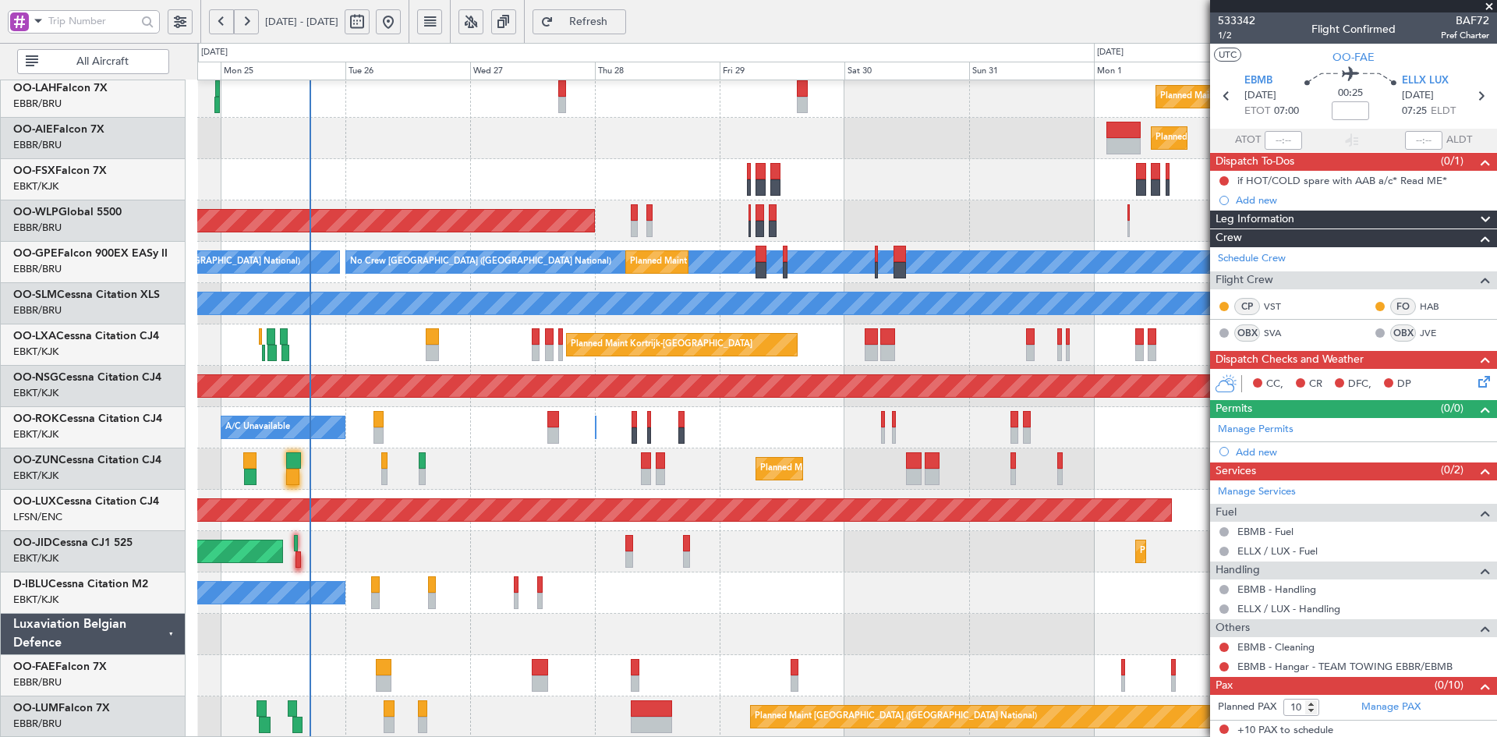
click at [569, 346] on div "Planned Maint Kortrijk-[GEOGRAPHIC_DATA] A/C Unavailable [GEOGRAPHIC_DATA] ([GE…" at bounding box center [846, 344] width 1299 height 41
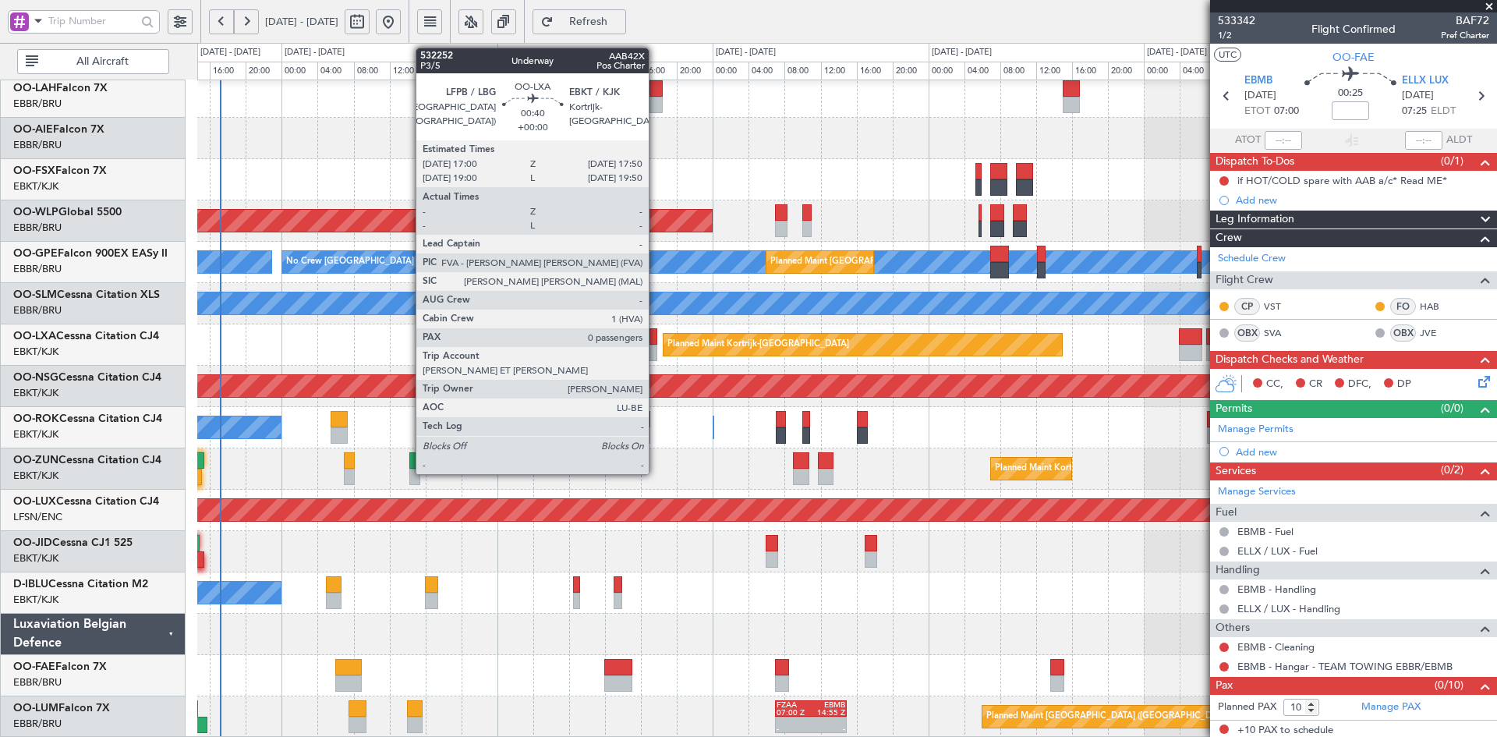
click at [656, 352] on div at bounding box center [653, 353] width 8 height 16
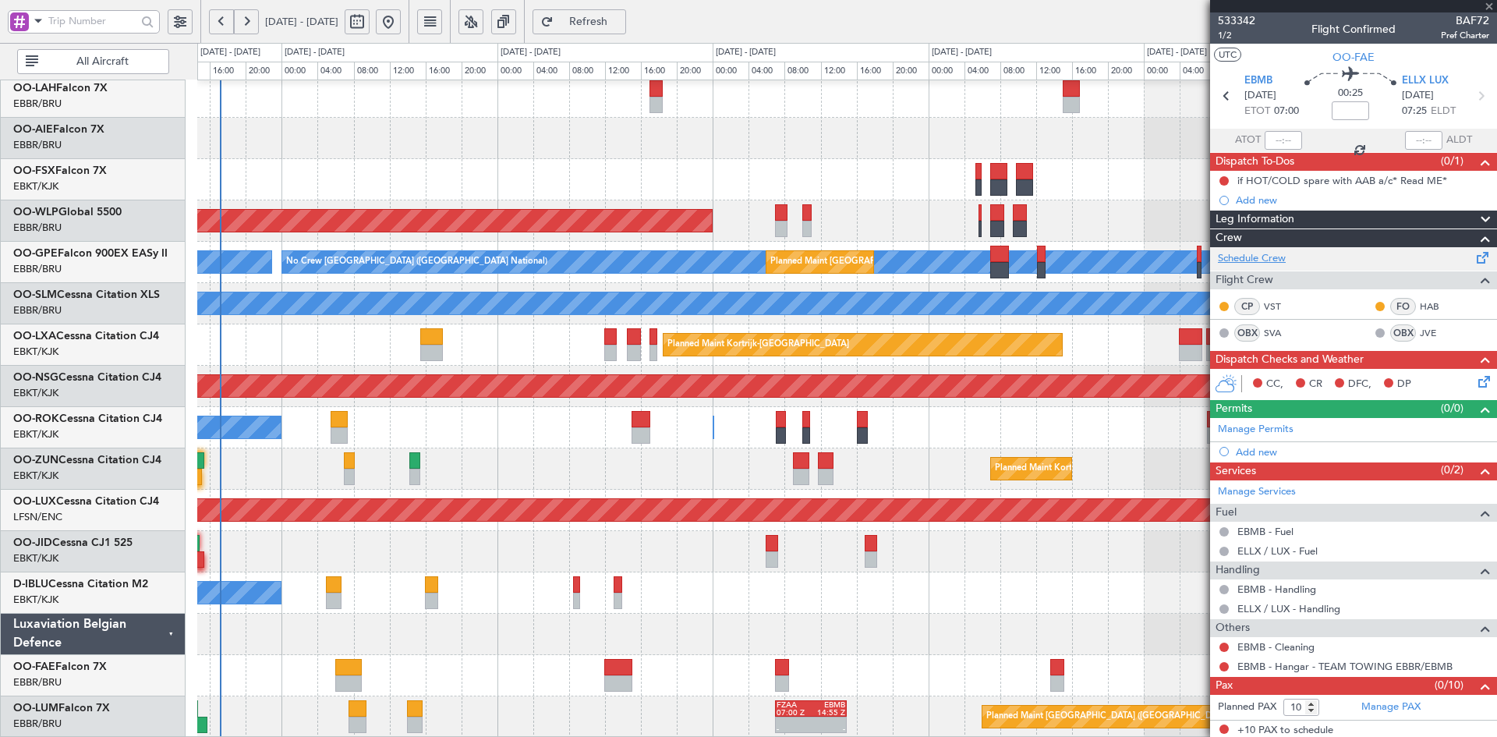
type input "0"
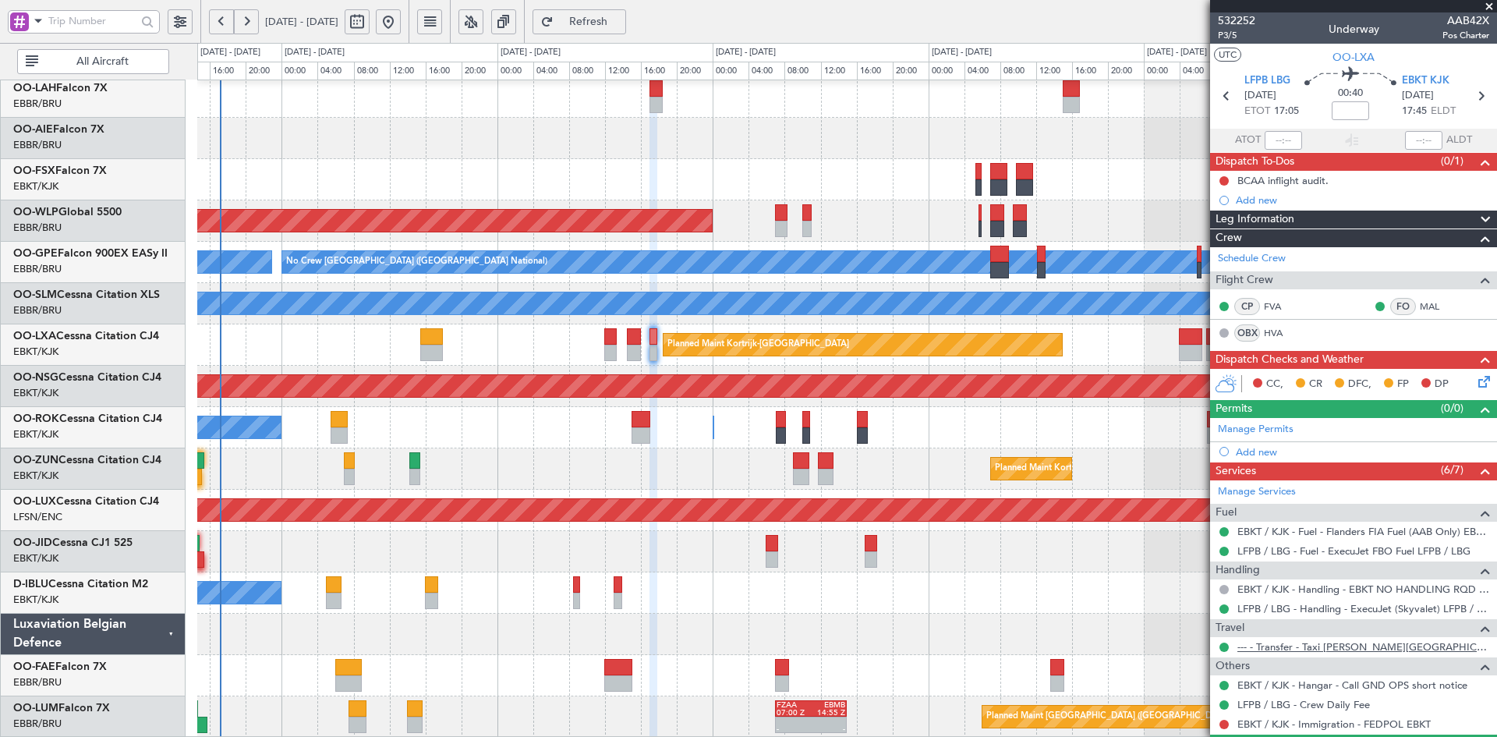
click at [1317, 649] on link "--- - Transfer - Taxi [PERSON_NAME][GEOGRAPHIC_DATA]" at bounding box center [1363, 646] width 252 height 13
click at [1490, 8] on span at bounding box center [1489, 7] width 16 height 14
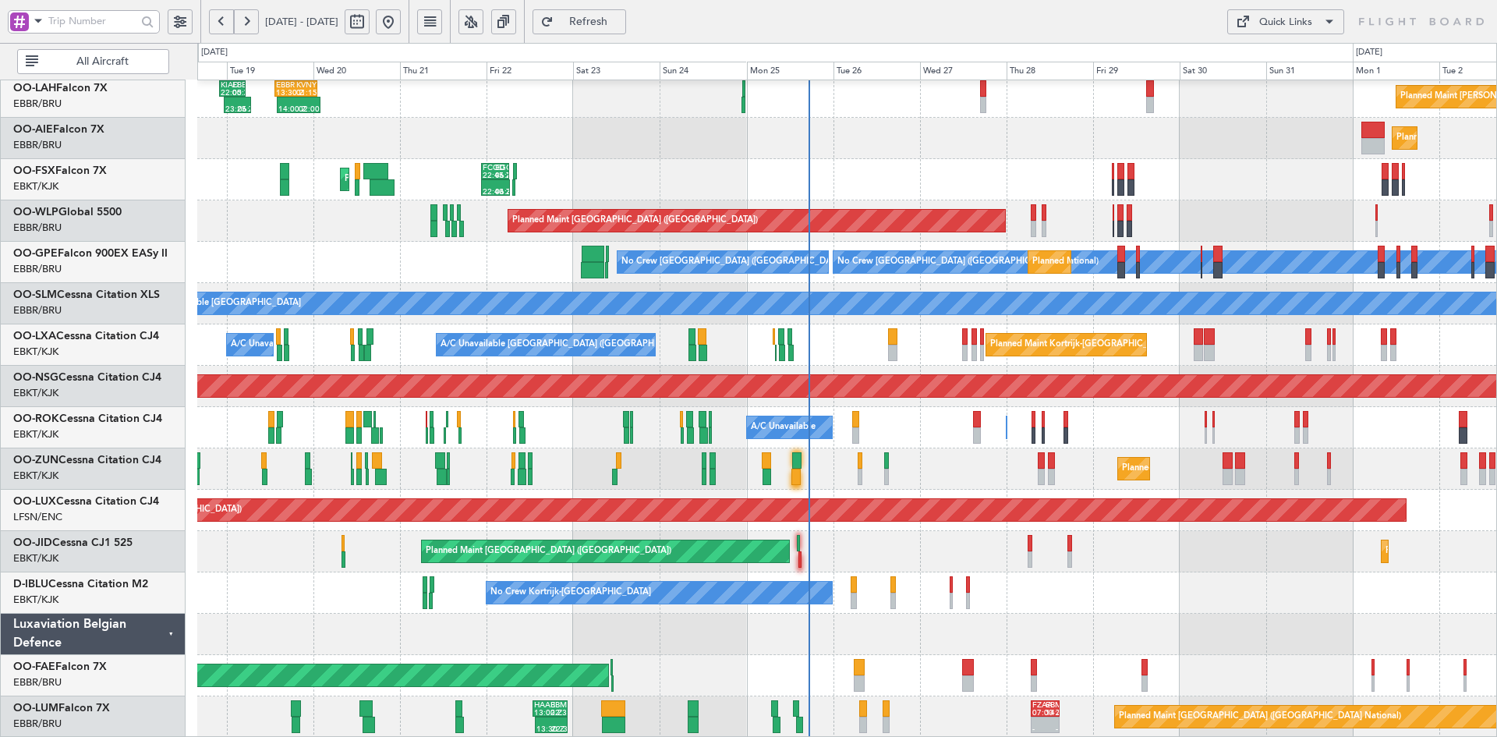
click at [1161, 536] on div "Planned Maint [PERSON_NAME]-[GEOGRAPHIC_DATA][PERSON_NAME] ([GEOGRAPHIC_DATA][P…" at bounding box center [846, 324] width 1299 height 826
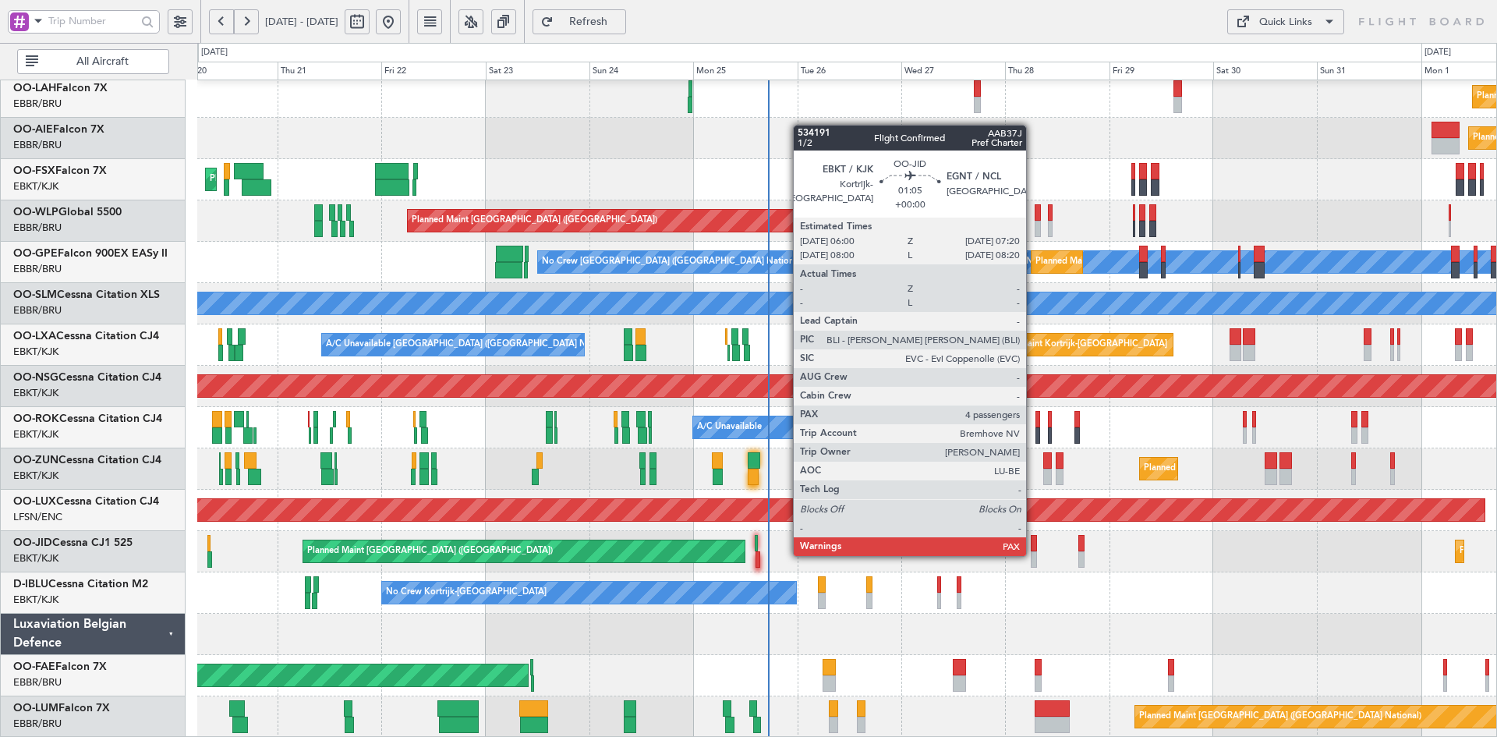
click at [1033, 554] on div at bounding box center [1033, 559] width 6 height 16
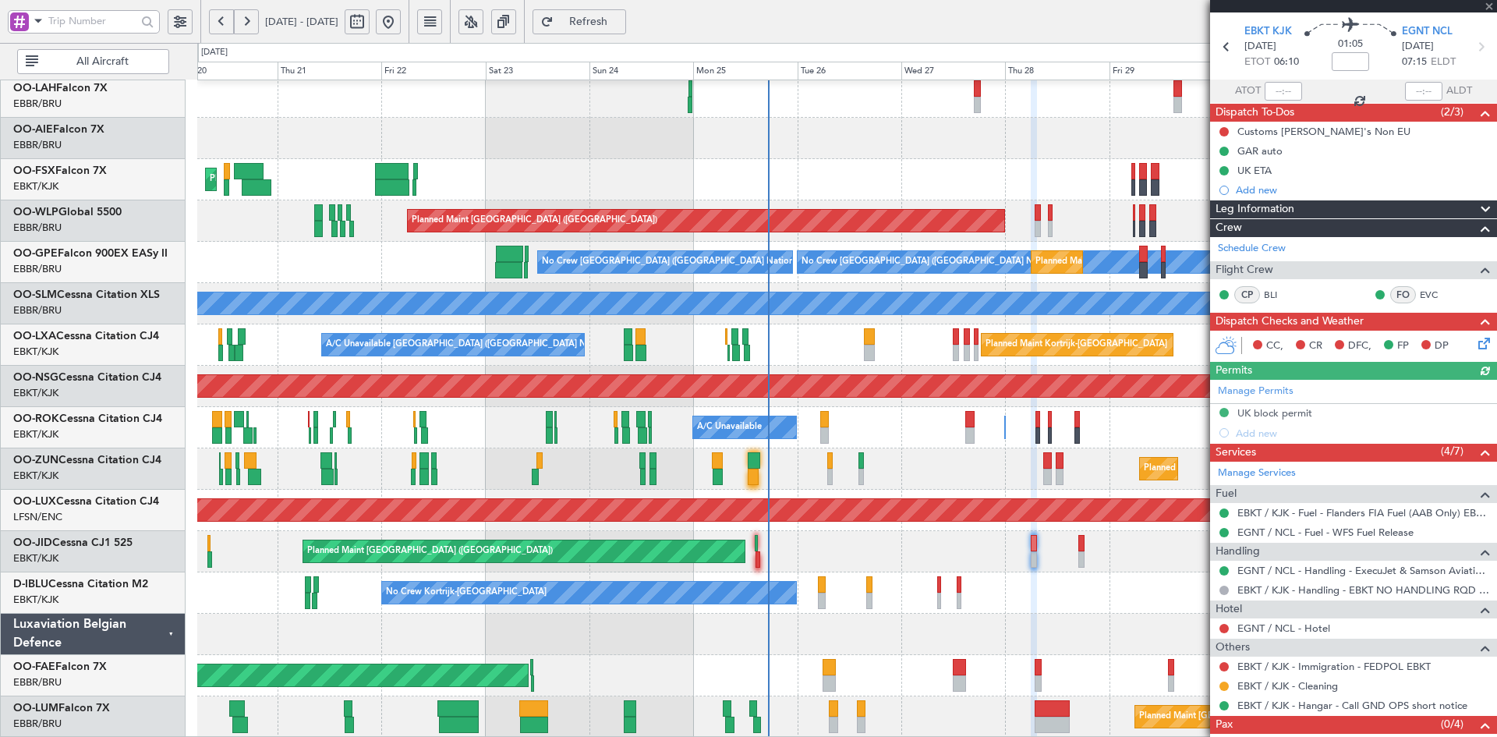
scroll to position [91, 0]
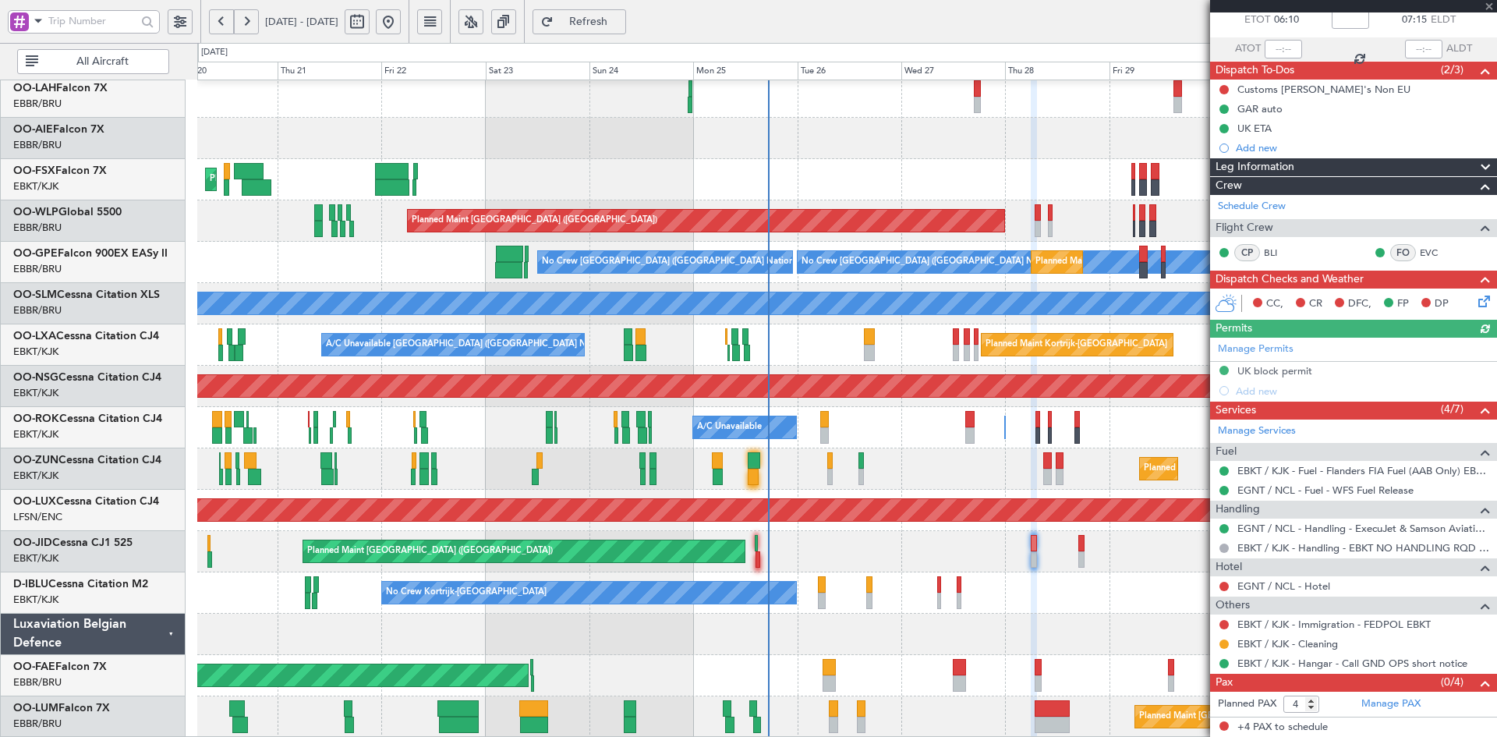
click at [1490, 11] on div at bounding box center [1353, 6] width 287 height 12
click at [1488, 6] on span at bounding box center [1489, 7] width 16 height 14
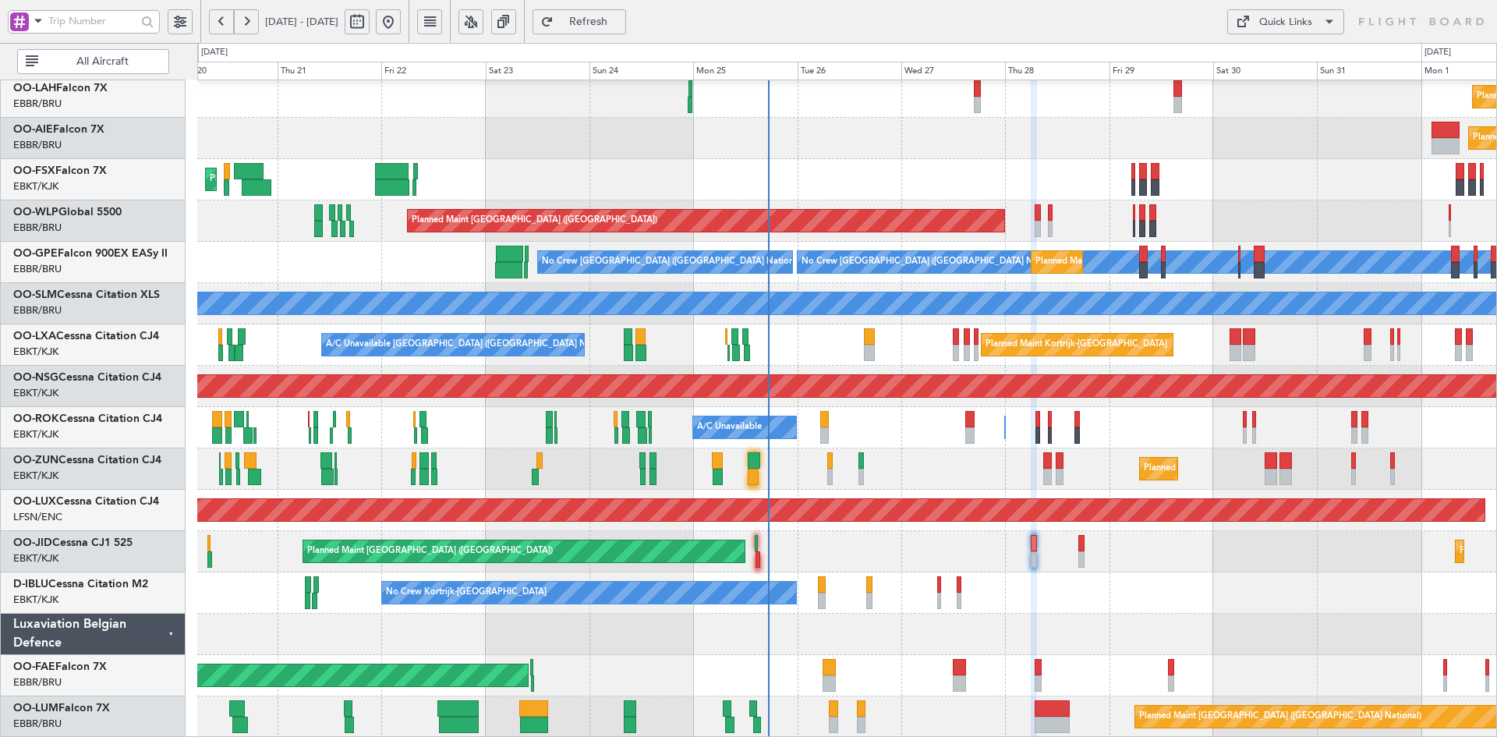
type input "0"
click at [1243, 595] on div "No Crew Kortrijk-[GEOGRAPHIC_DATA] No Crew [GEOGRAPHIC_DATA] (Brussels National)" at bounding box center [846, 592] width 1299 height 41
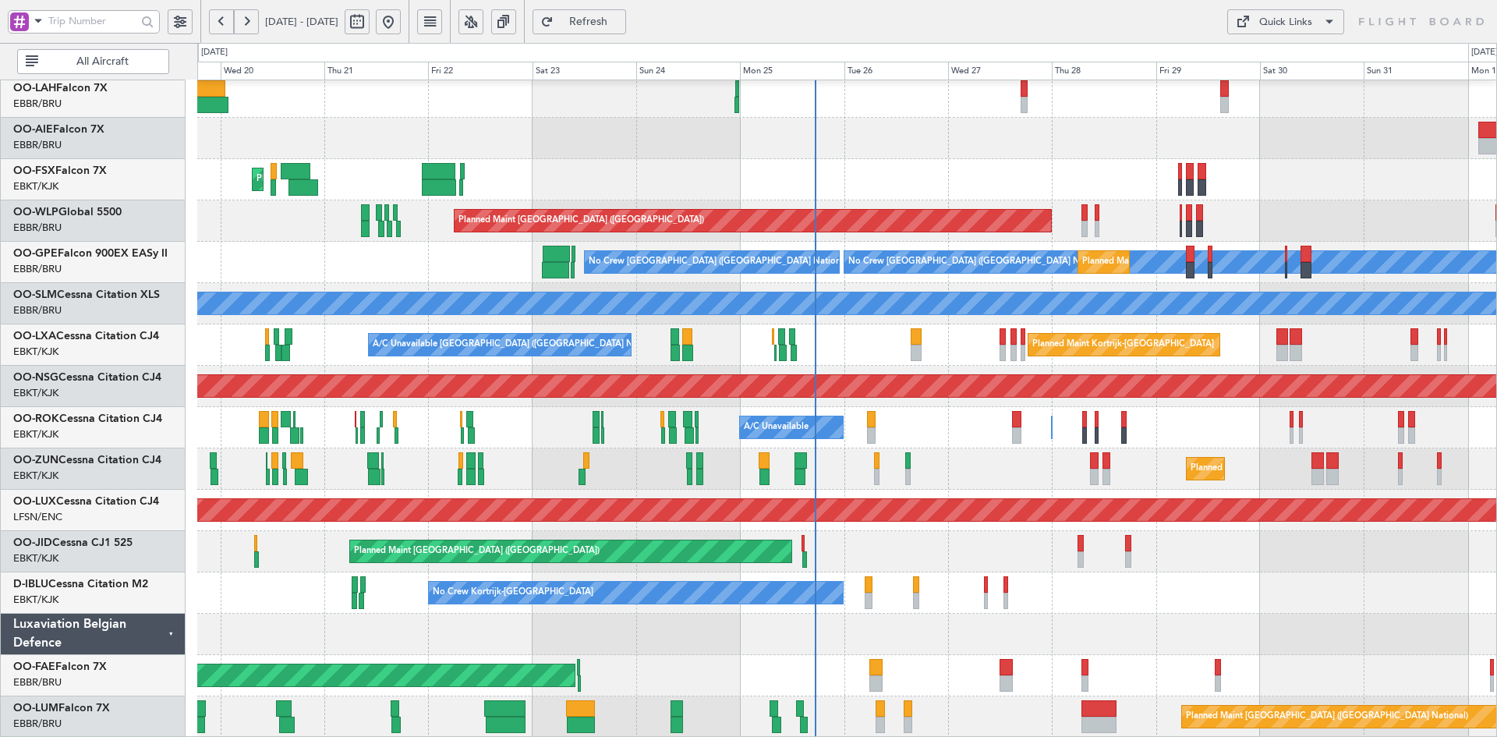
scroll to position [153, 0]
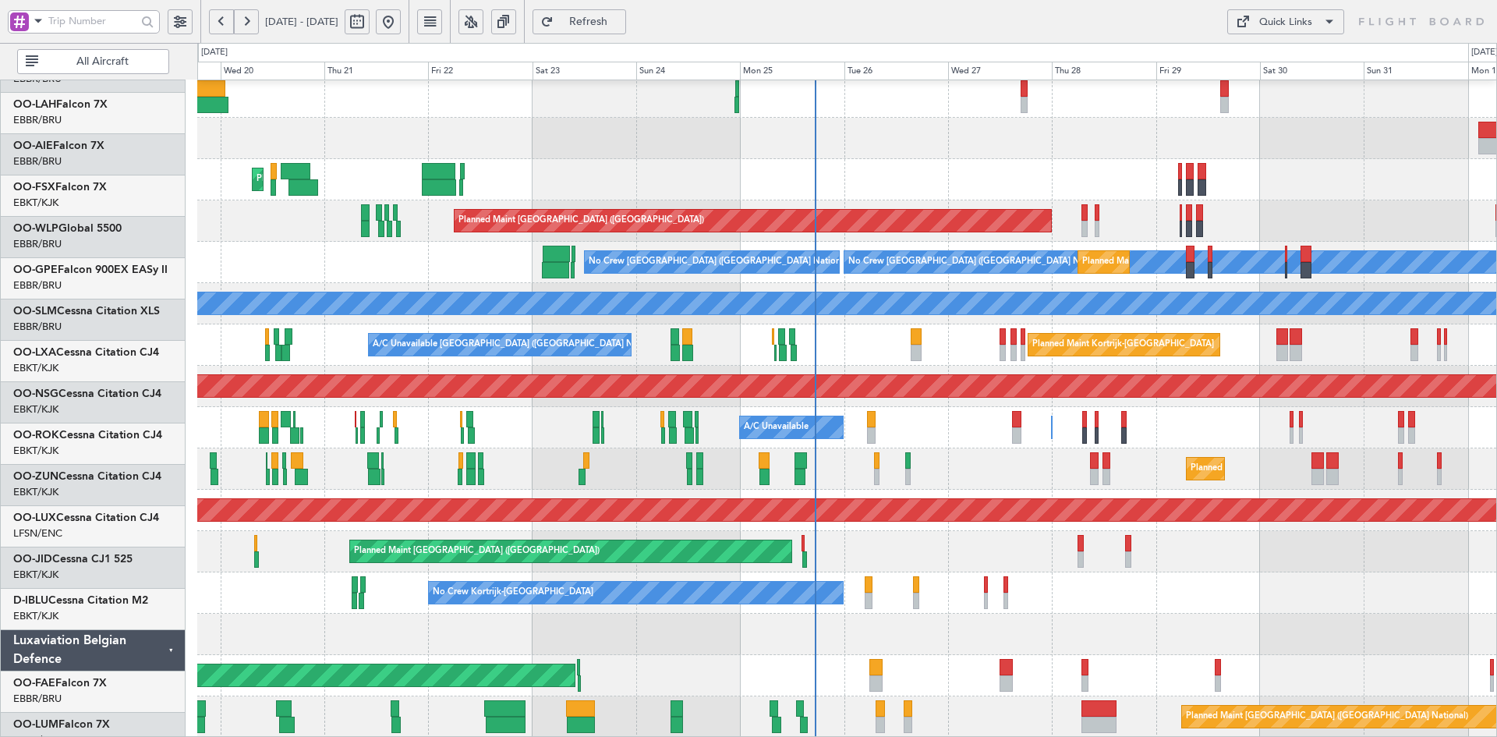
click at [1034, 186] on div "Planned Maint Kortrijk-[GEOGRAPHIC_DATA] Planned Maint [GEOGRAPHIC_DATA]-[GEOGR…" at bounding box center [846, 179] width 1299 height 41
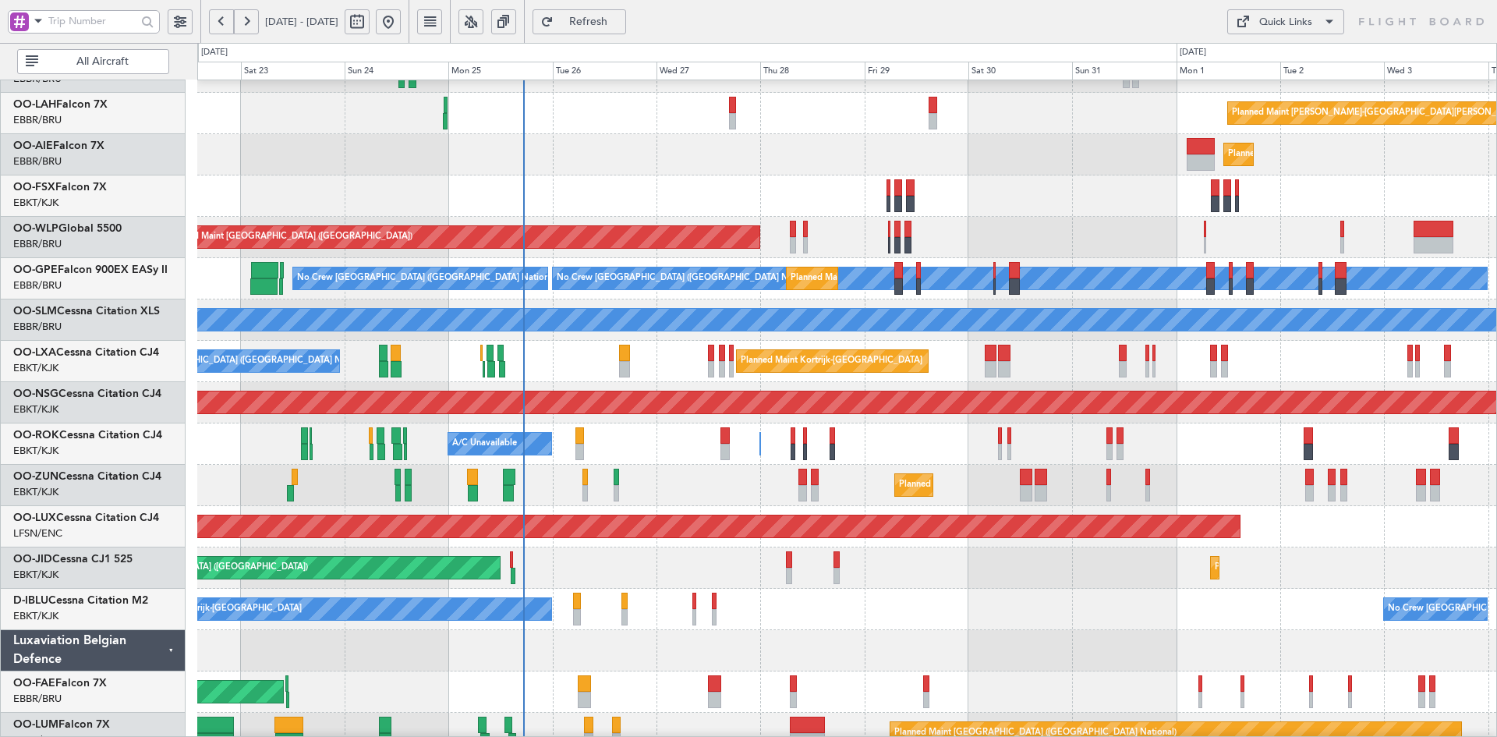
scroll to position [169, 0]
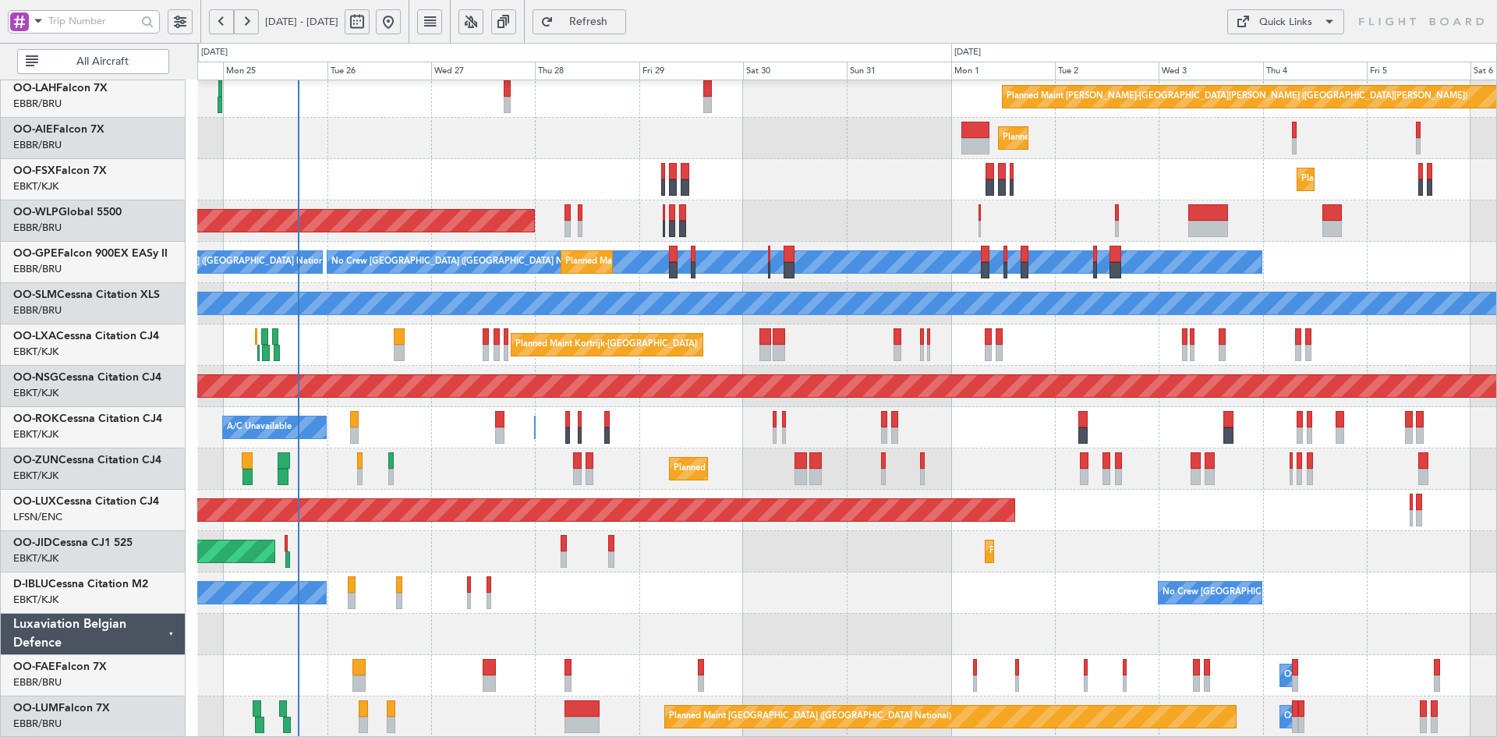
click at [811, 201] on div "Planned Maint [GEOGRAPHIC_DATA] ([GEOGRAPHIC_DATA])" at bounding box center [846, 220] width 1299 height 41
click at [1169, 507] on div "Planned Maint [PERSON_NAME]-[GEOGRAPHIC_DATA][PERSON_NAME] ([GEOGRAPHIC_DATA][P…" at bounding box center [846, 324] width 1299 height 826
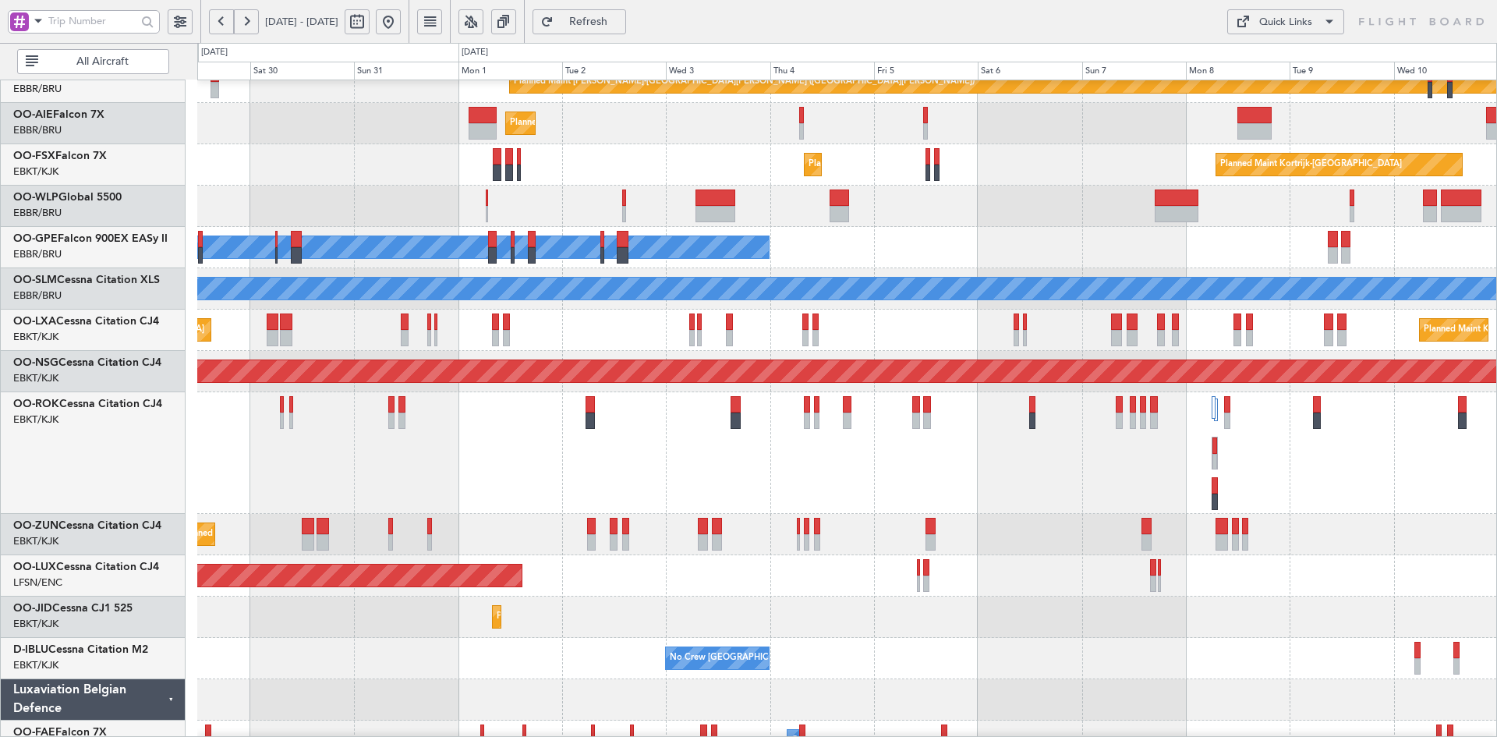
click at [776, 524] on div "Planned Maint [PERSON_NAME]-[GEOGRAPHIC_DATA][PERSON_NAME] ([GEOGRAPHIC_DATA][P…" at bounding box center [846, 349] width 1299 height 907
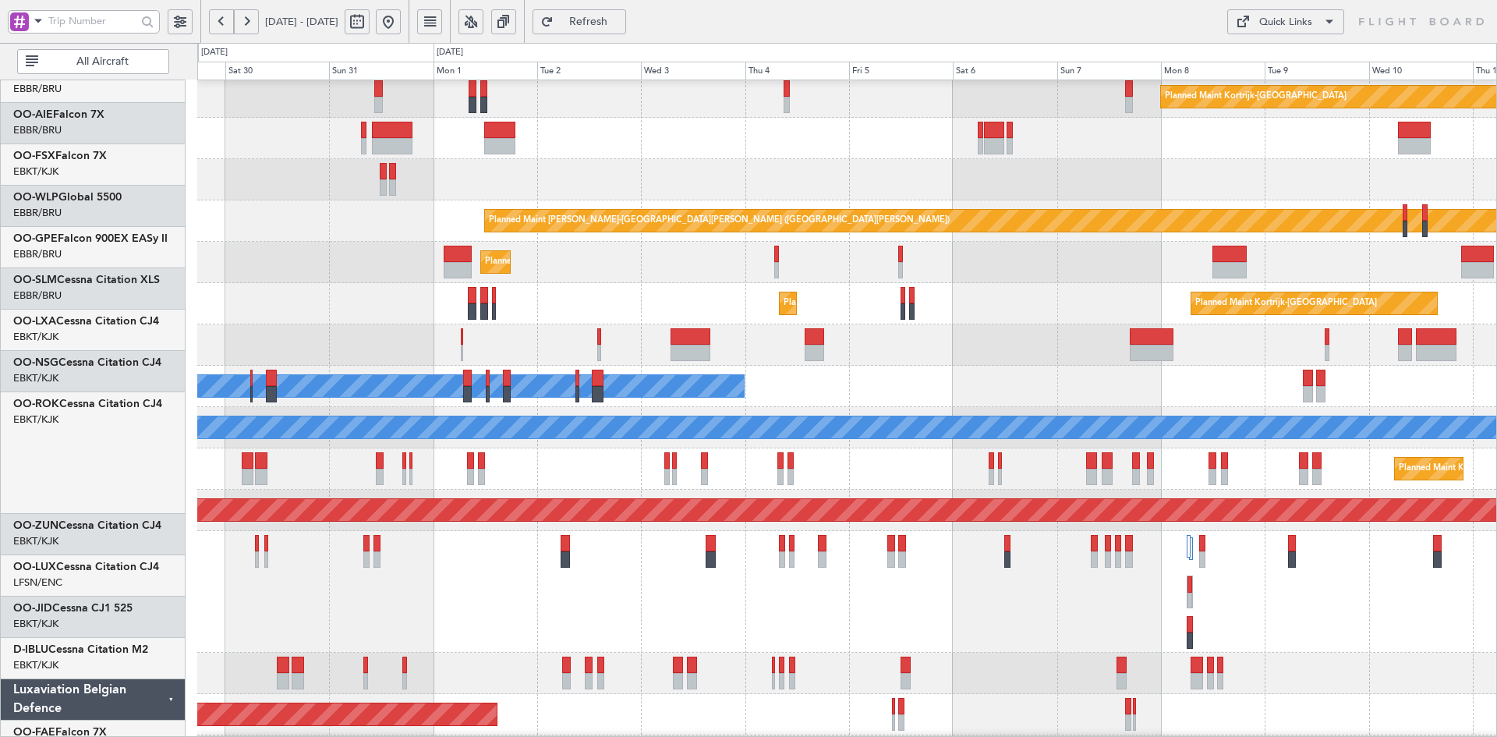
scroll to position [45, 0]
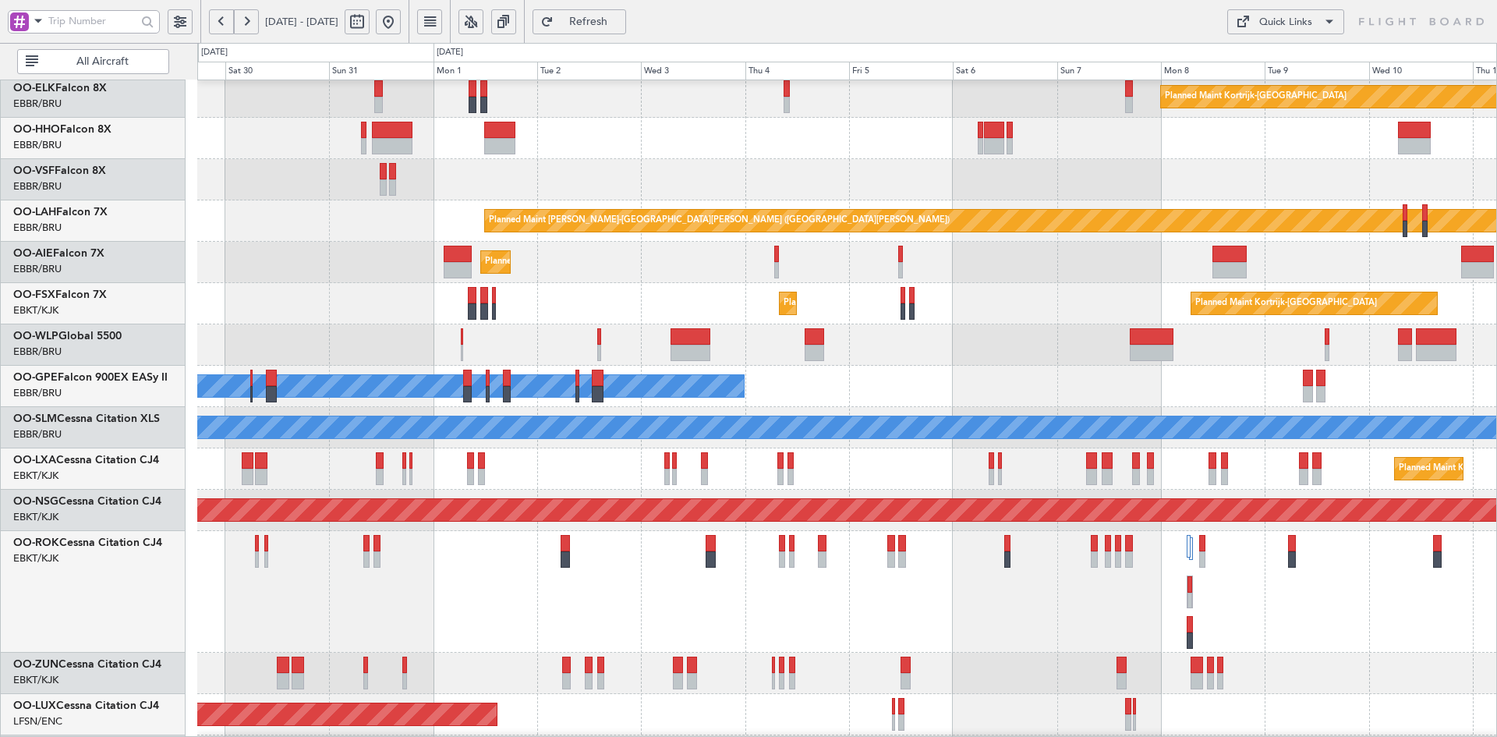
click at [889, 652] on div "Planned Maint Kortrijk-[GEOGRAPHIC_DATA]" at bounding box center [846, 672] width 1299 height 41
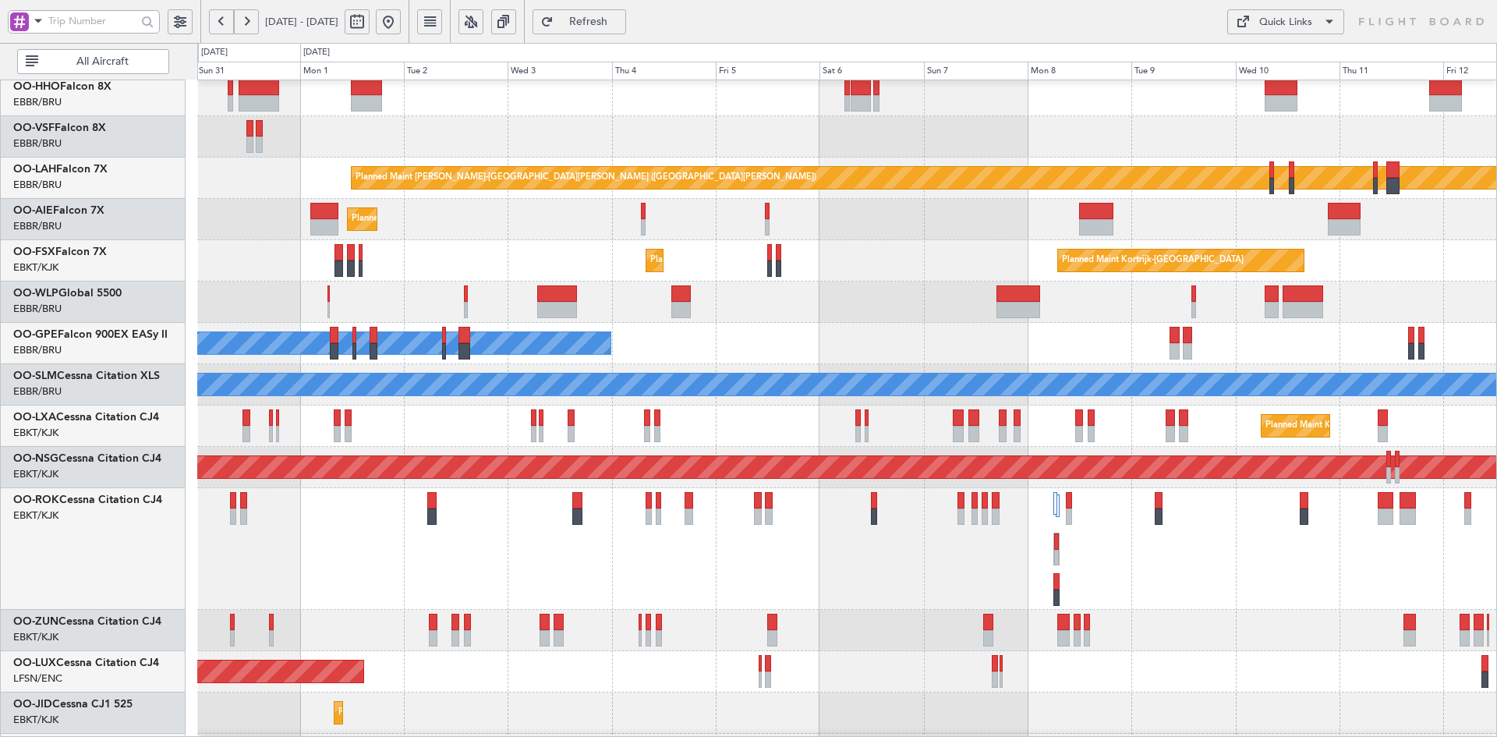
click at [1165, 560] on div "Owner [GEOGRAPHIC_DATA]-[GEOGRAPHIC_DATA] Planned Maint [GEOGRAPHIC_DATA] ([GEO…" at bounding box center [846, 549] width 1299 height 122
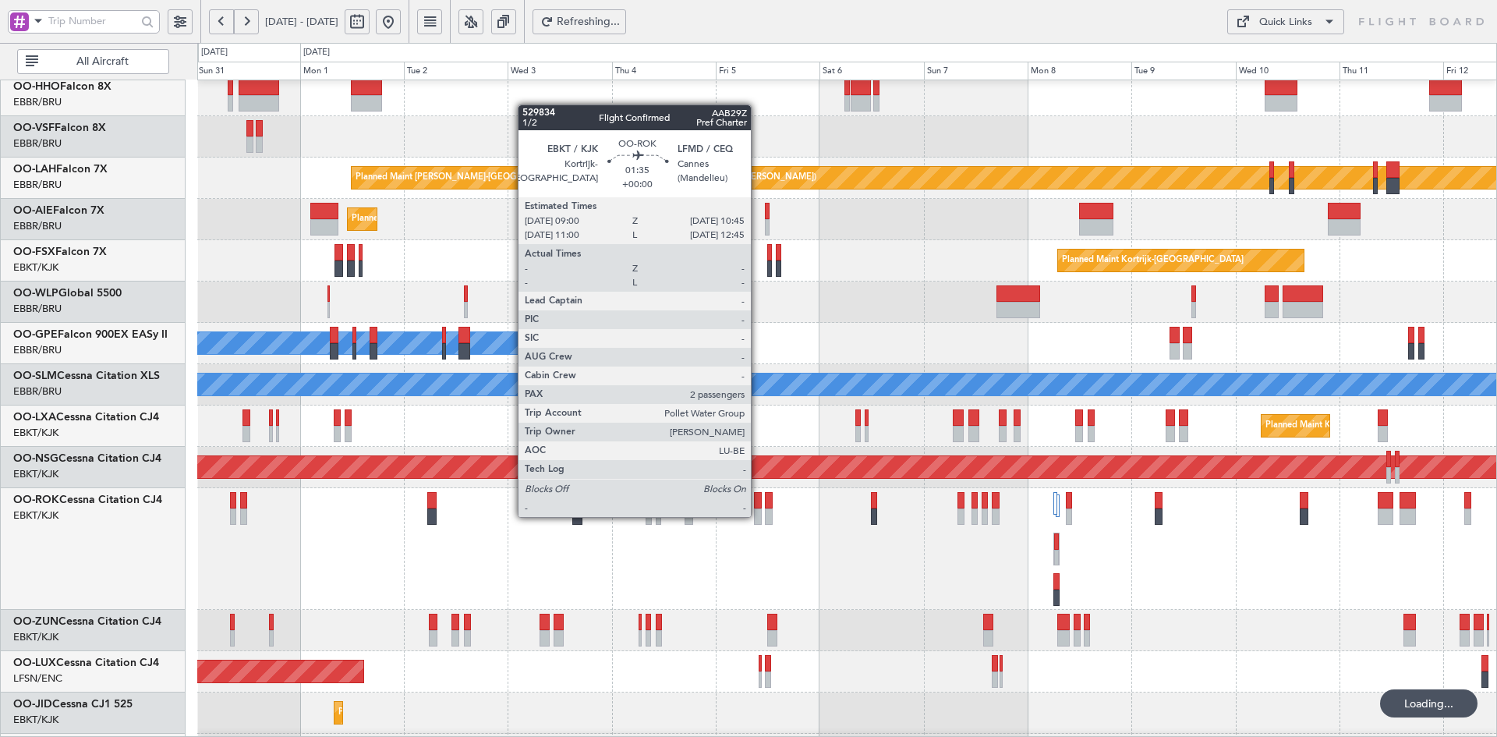
click at [758, 515] on div at bounding box center [758, 516] width 8 height 16
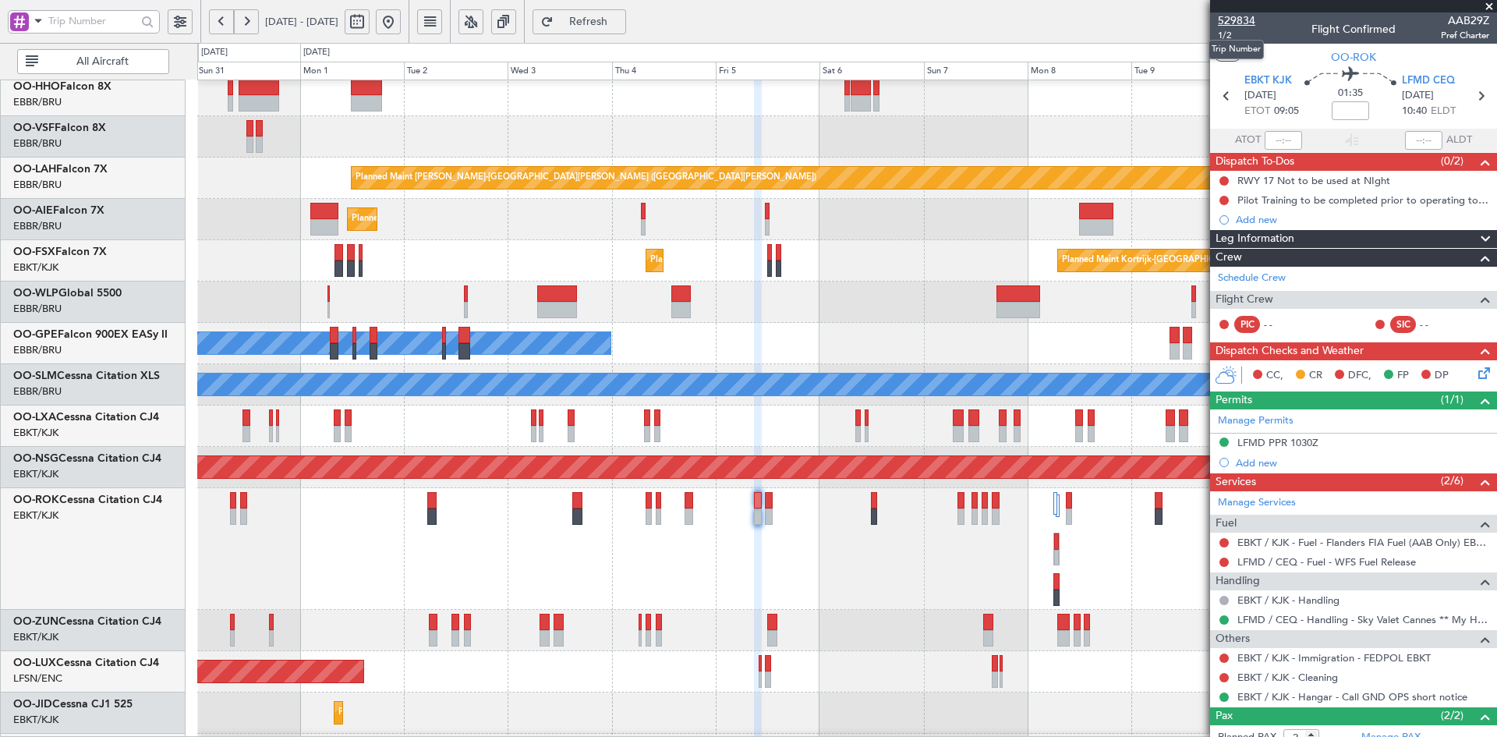
click at [1243, 21] on span "529834" at bounding box center [1236, 20] width 37 height 16
click at [1223, 30] on span "1/2" at bounding box center [1236, 35] width 37 height 13
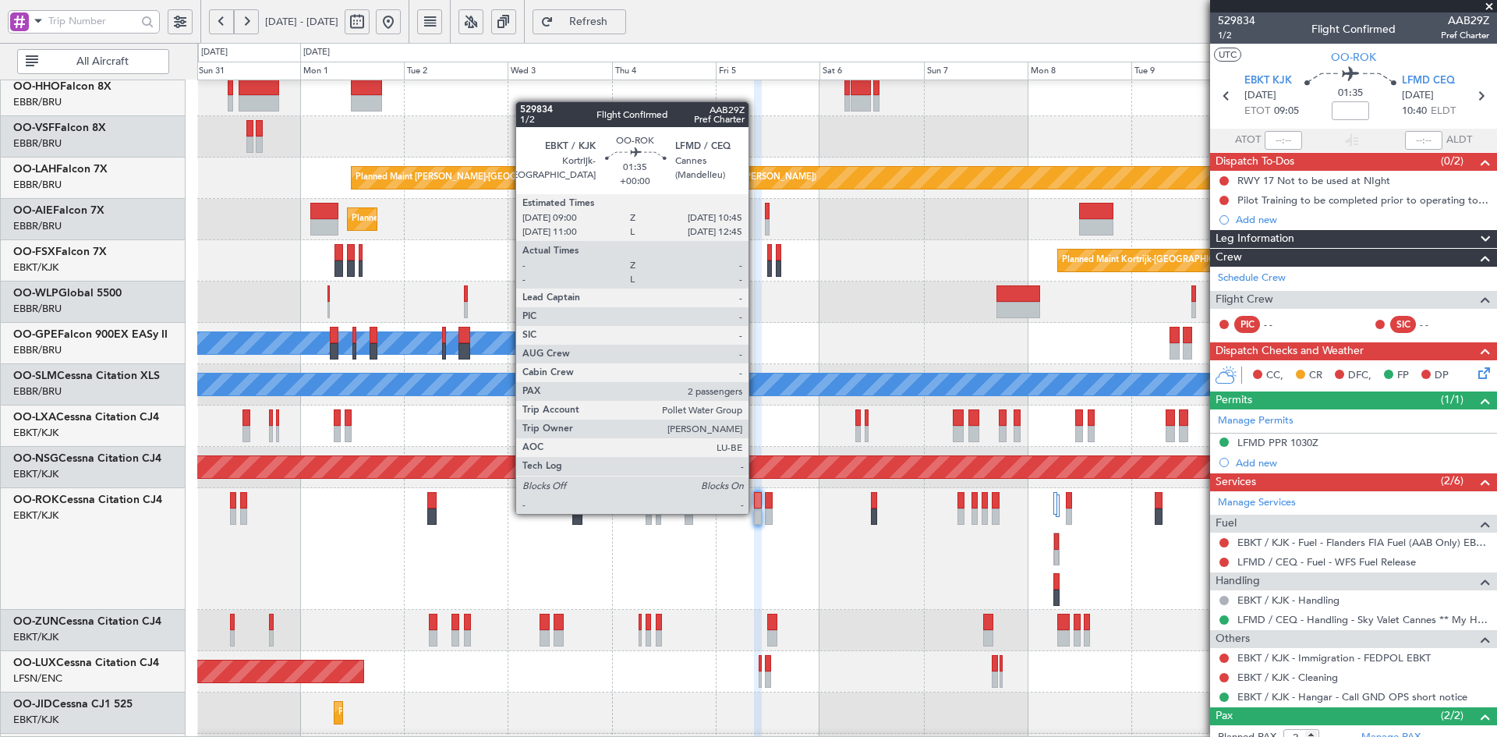
click at [755, 512] on div at bounding box center [758, 516] width 8 height 16
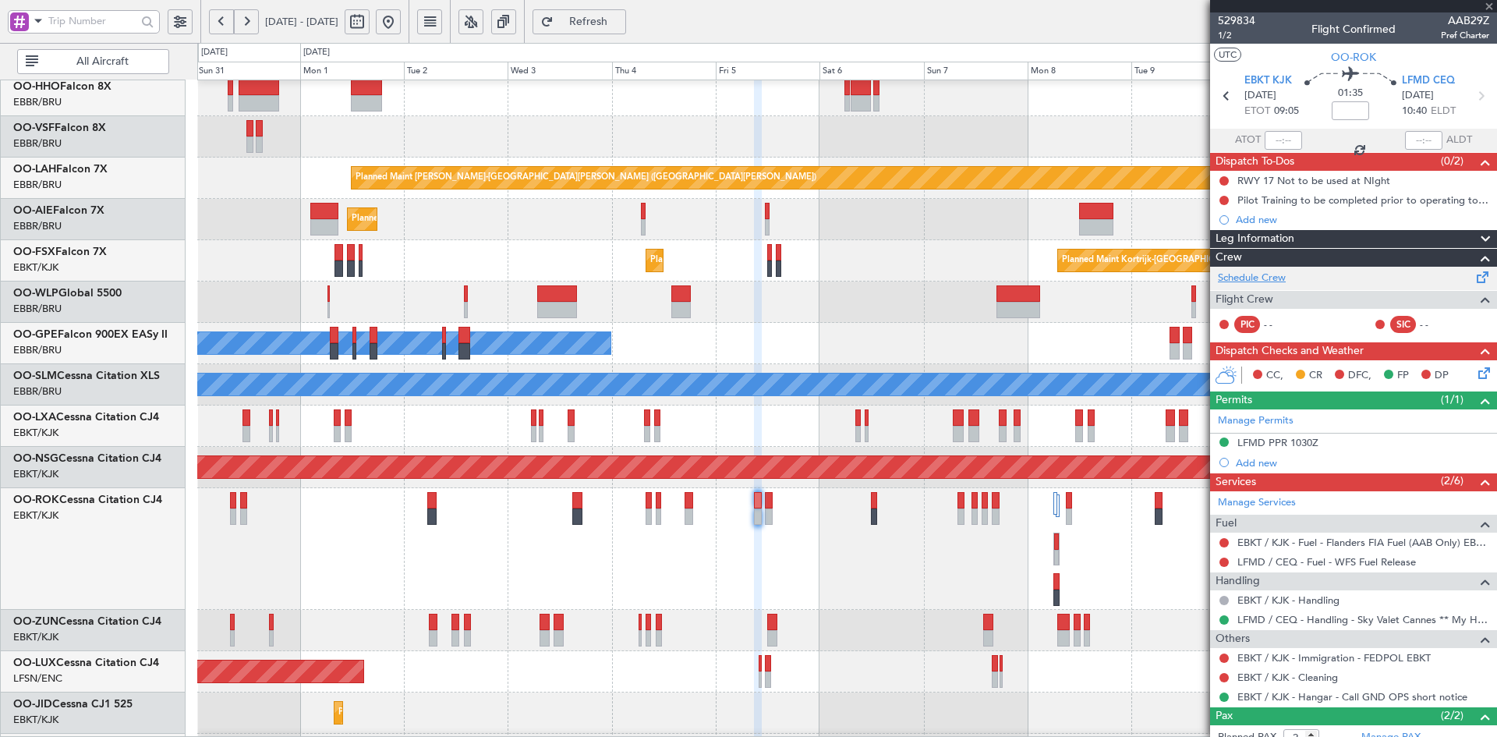
click at [1267, 270] on link "Schedule Crew" at bounding box center [1252, 278] width 68 height 16
click at [1490, 2] on span at bounding box center [1489, 7] width 16 height 14
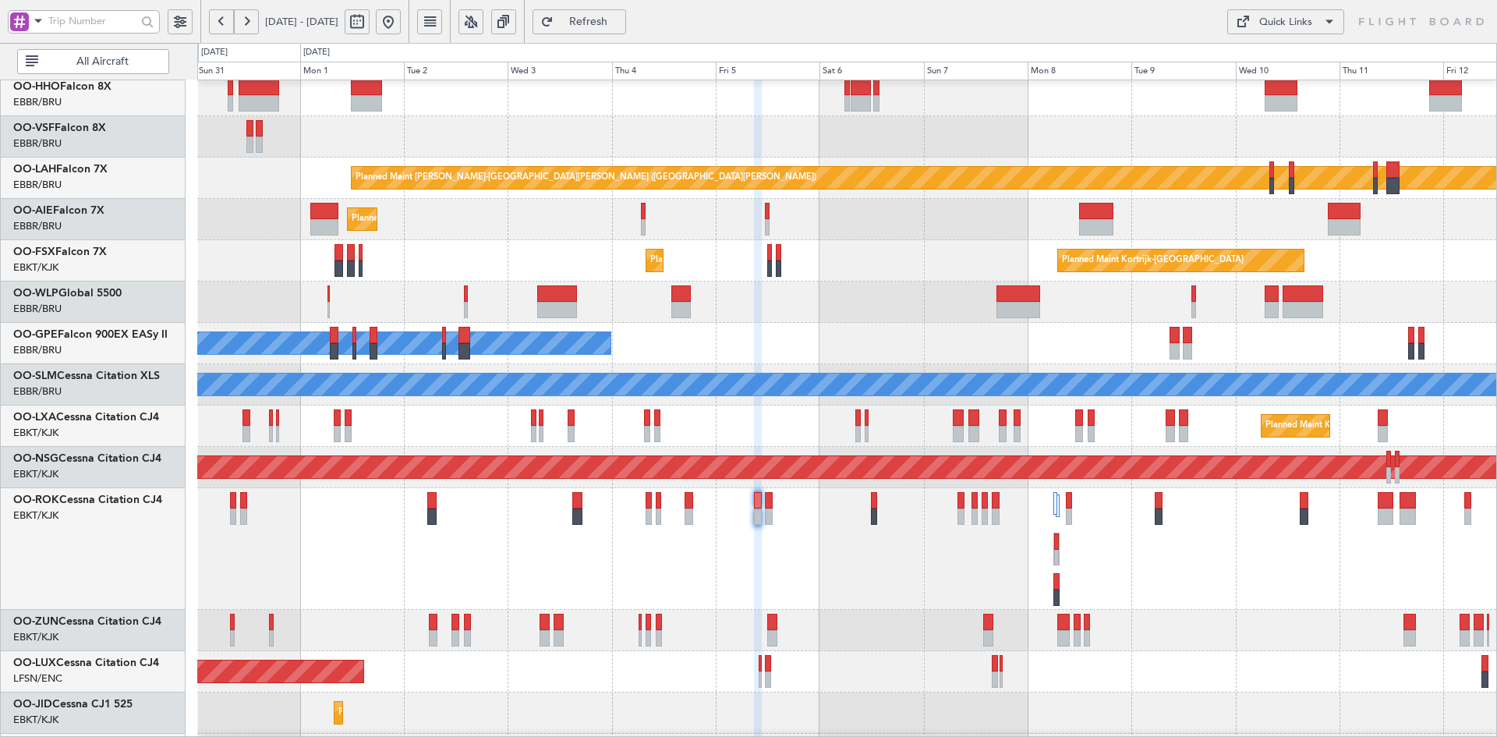
type input "0"
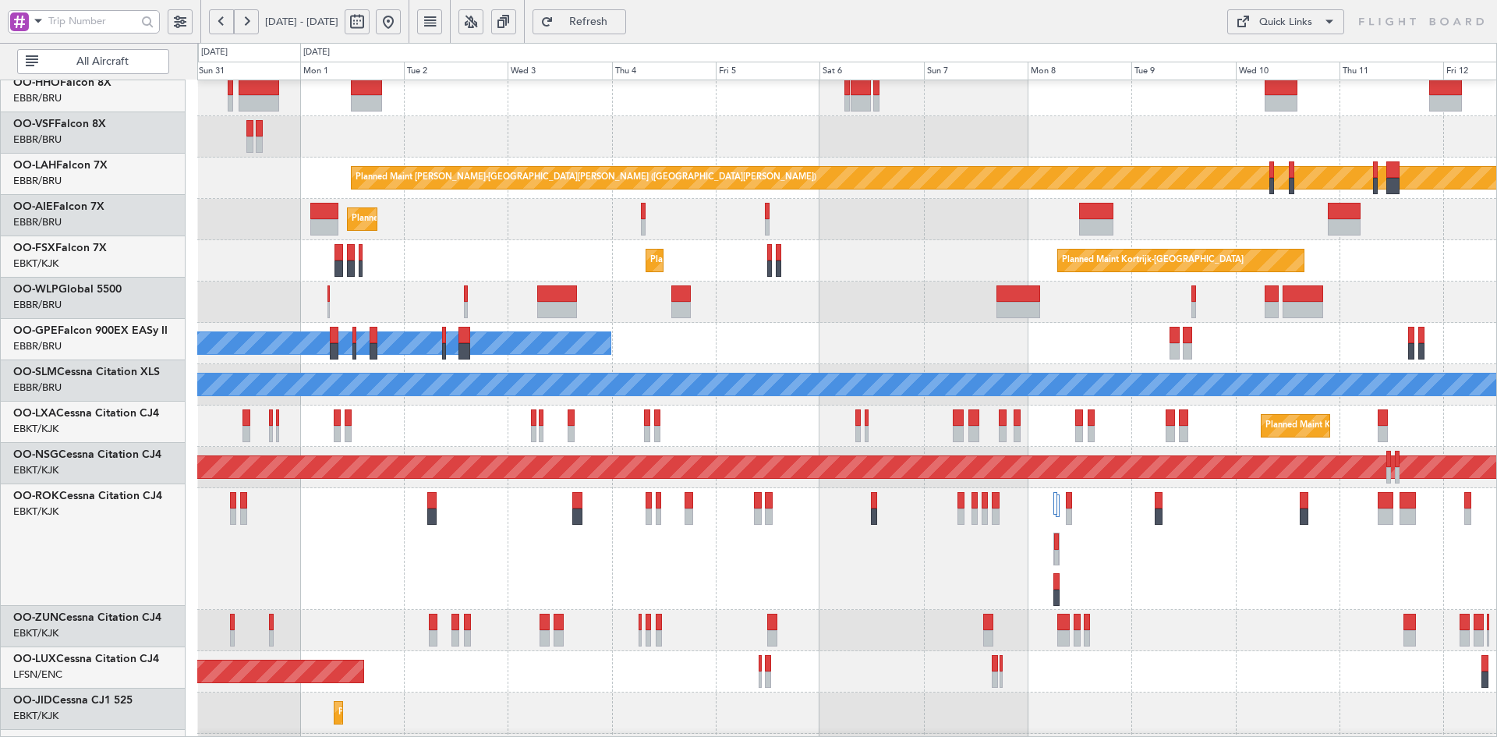
click at [1126, 551] on div "Owner Kortrijk-Wevelgem Planned Maint Paris (Le Bourget)" at bounding box center [846, 549] width 1299 height 122
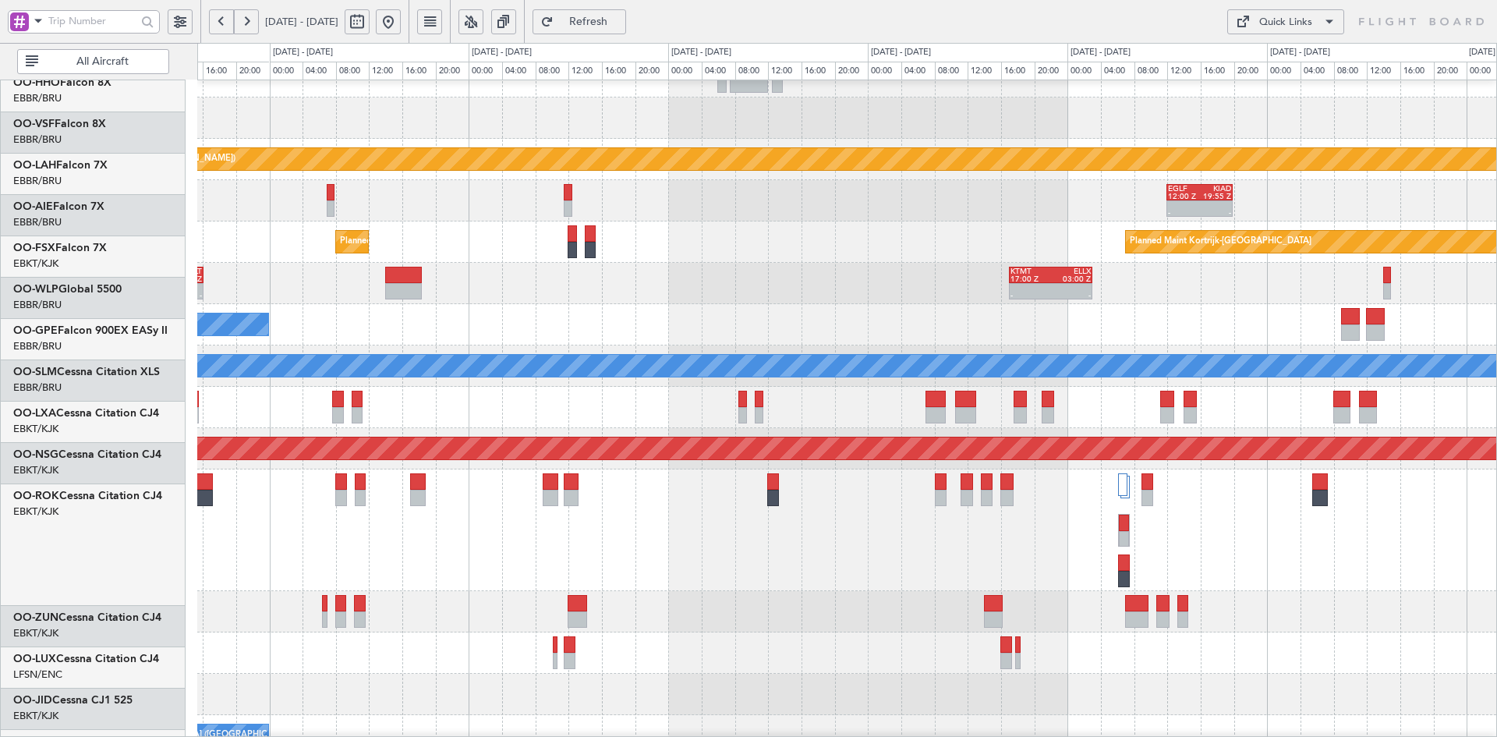
scroll to position [107, 0]
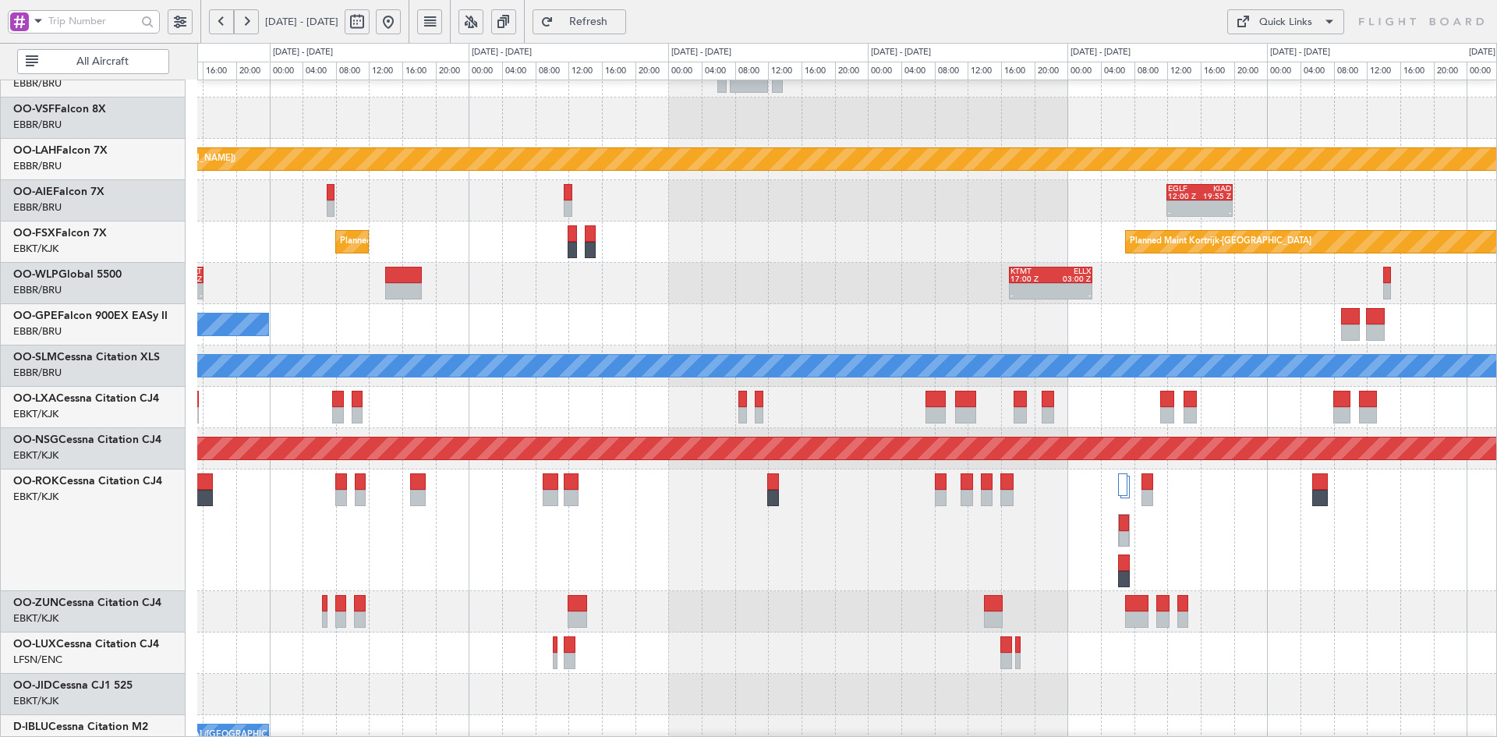
click at [773, 557] on div at bounding box center [846, 530] width 1299 height 122
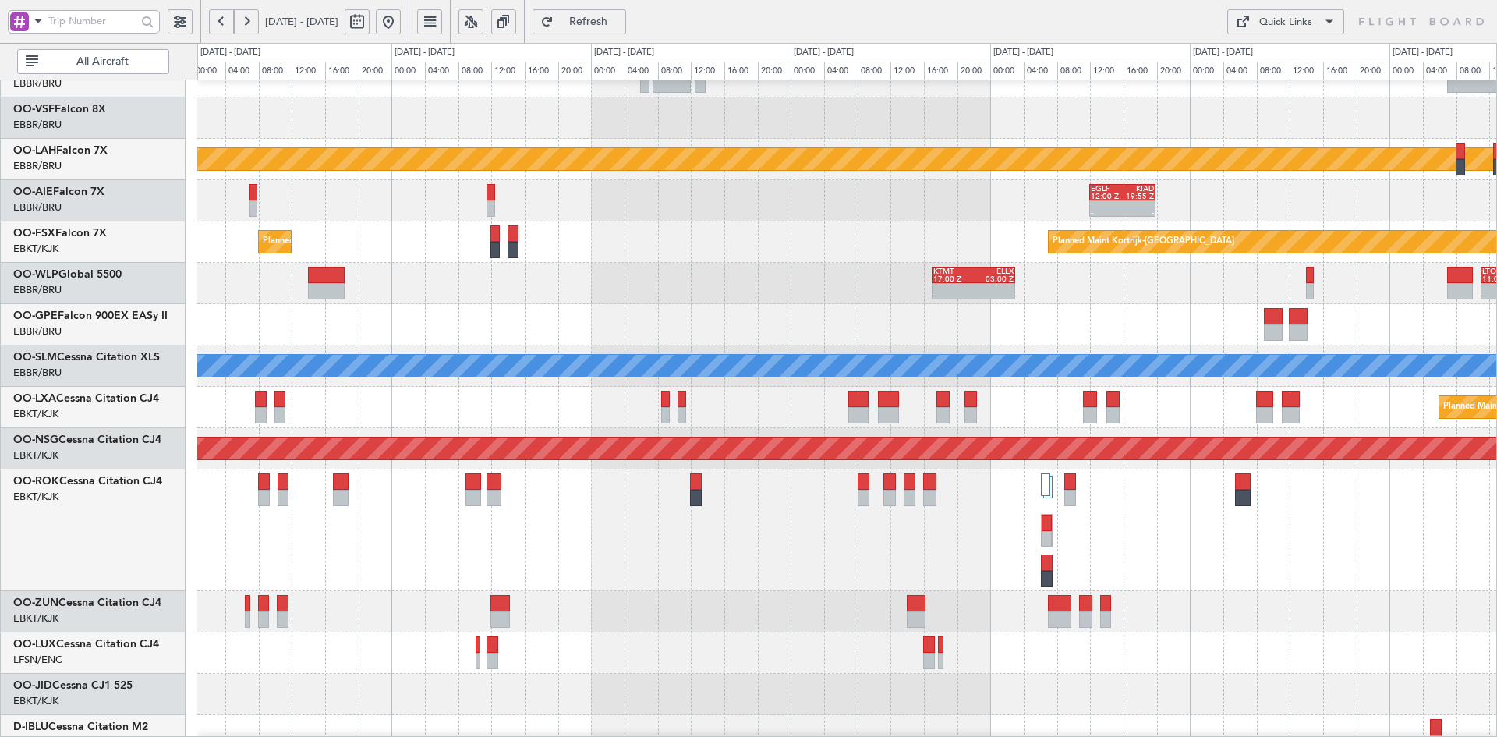
click at [1268, 571] on div at bounding box center [846, 530] width 1299 height 122
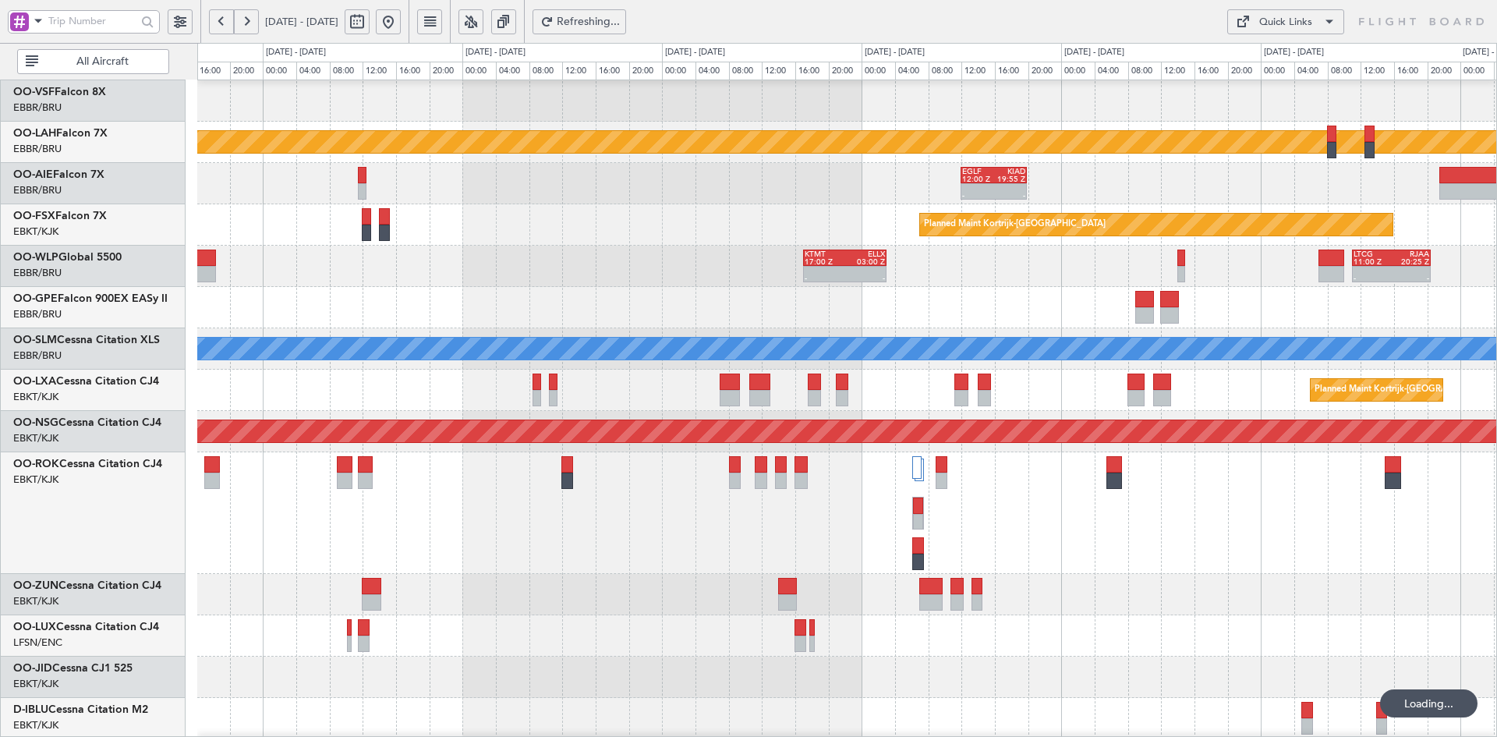
click at [1034, 559] on div at bounding box center [846, 513] width 1299 height 122
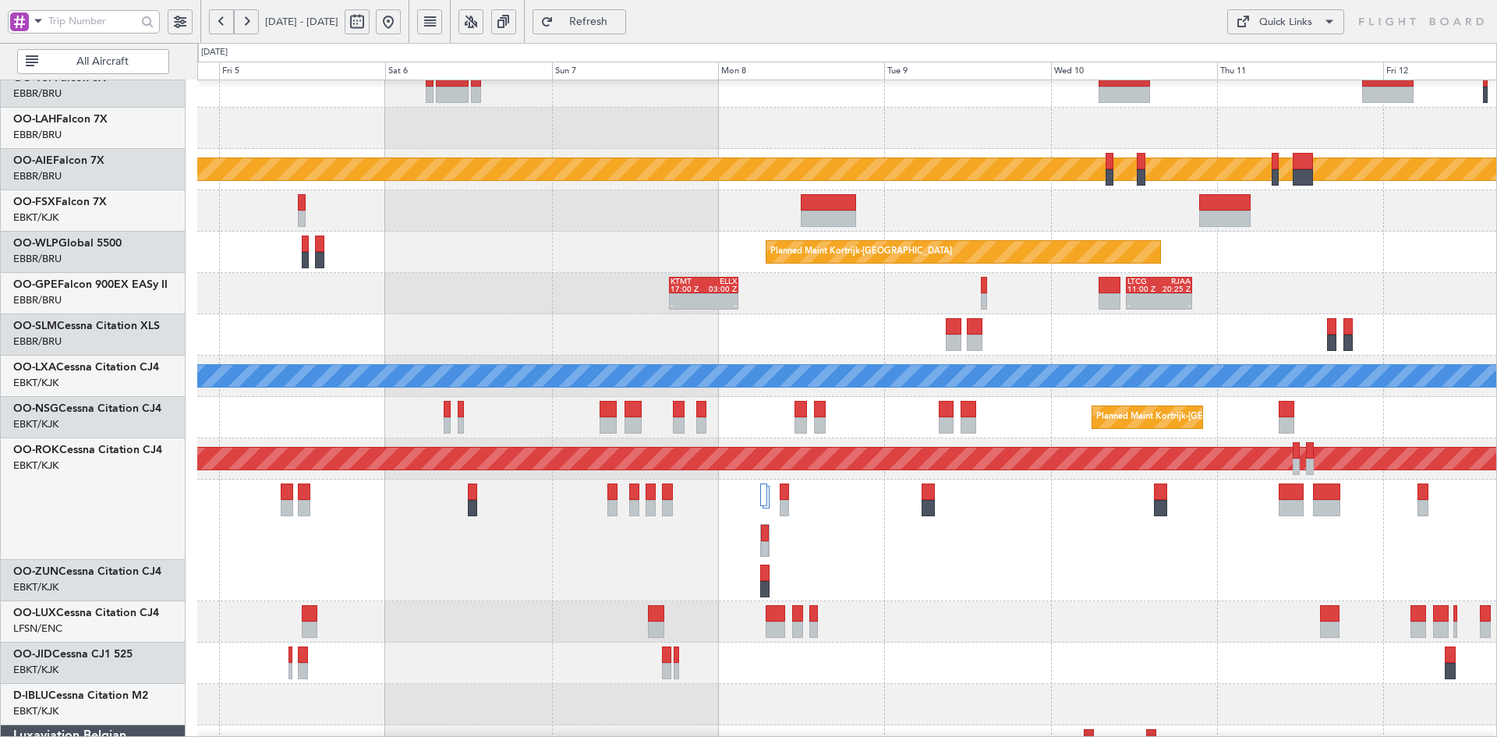
scroll to position [92, 0]
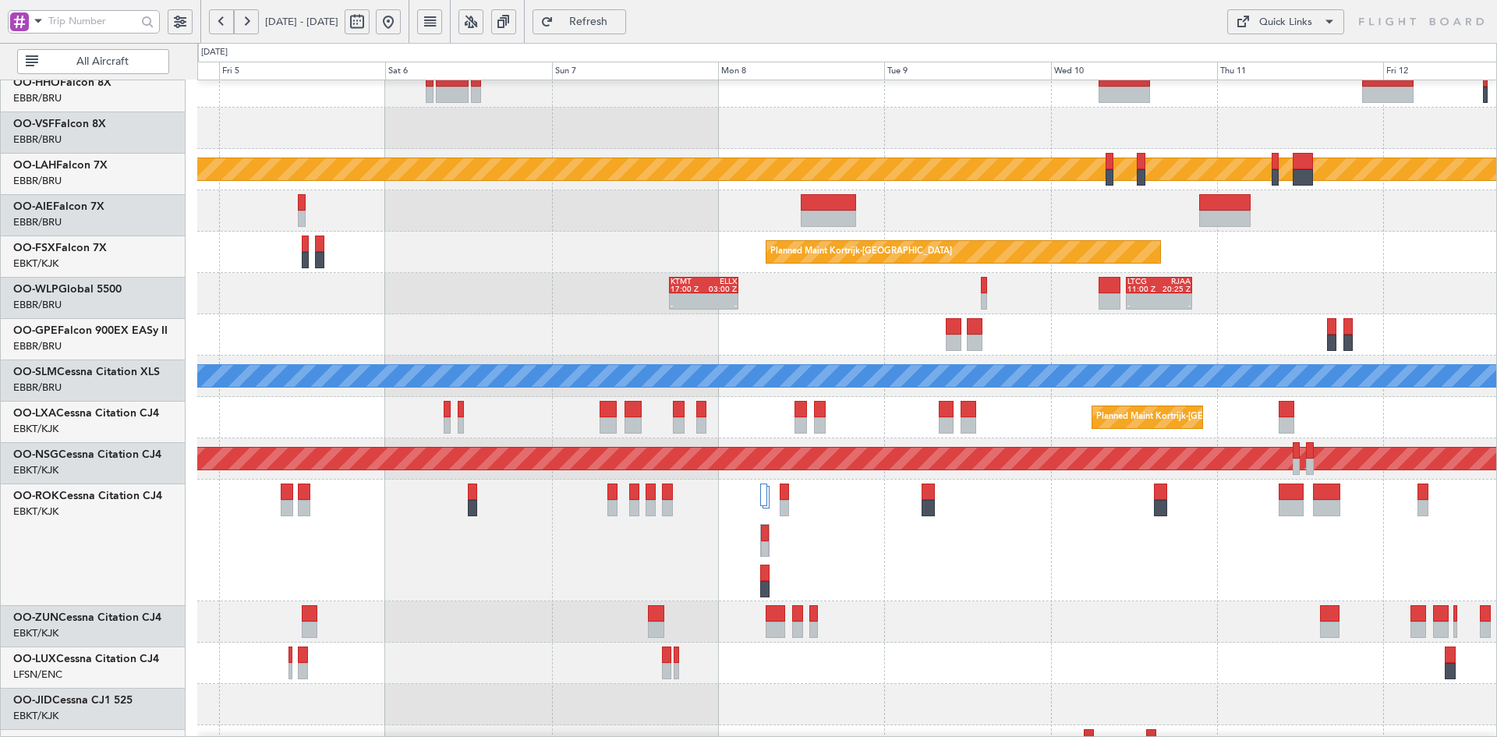
click at [1039, 581] on div at bounding box center [846, 540] width 1299 height 122
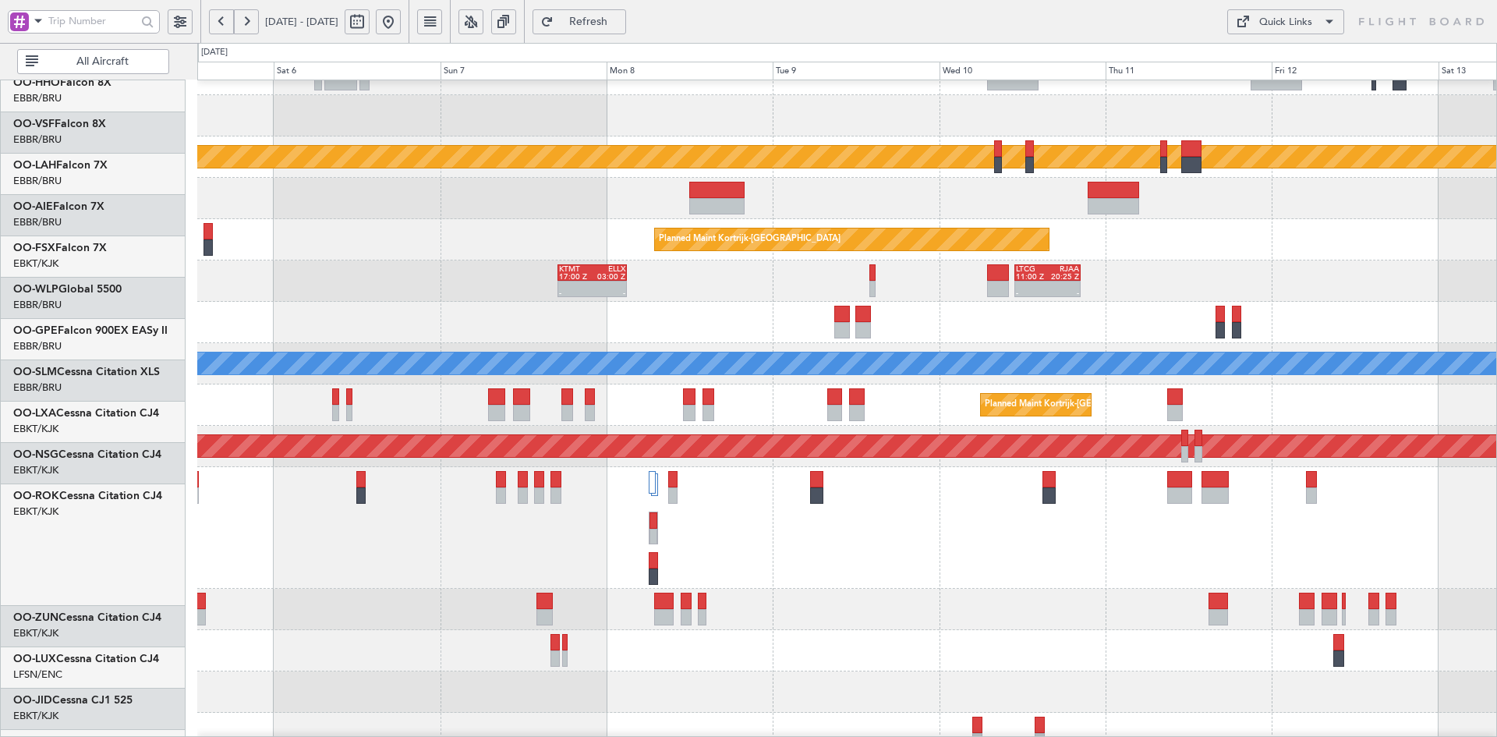
scroll to position [109, 0]
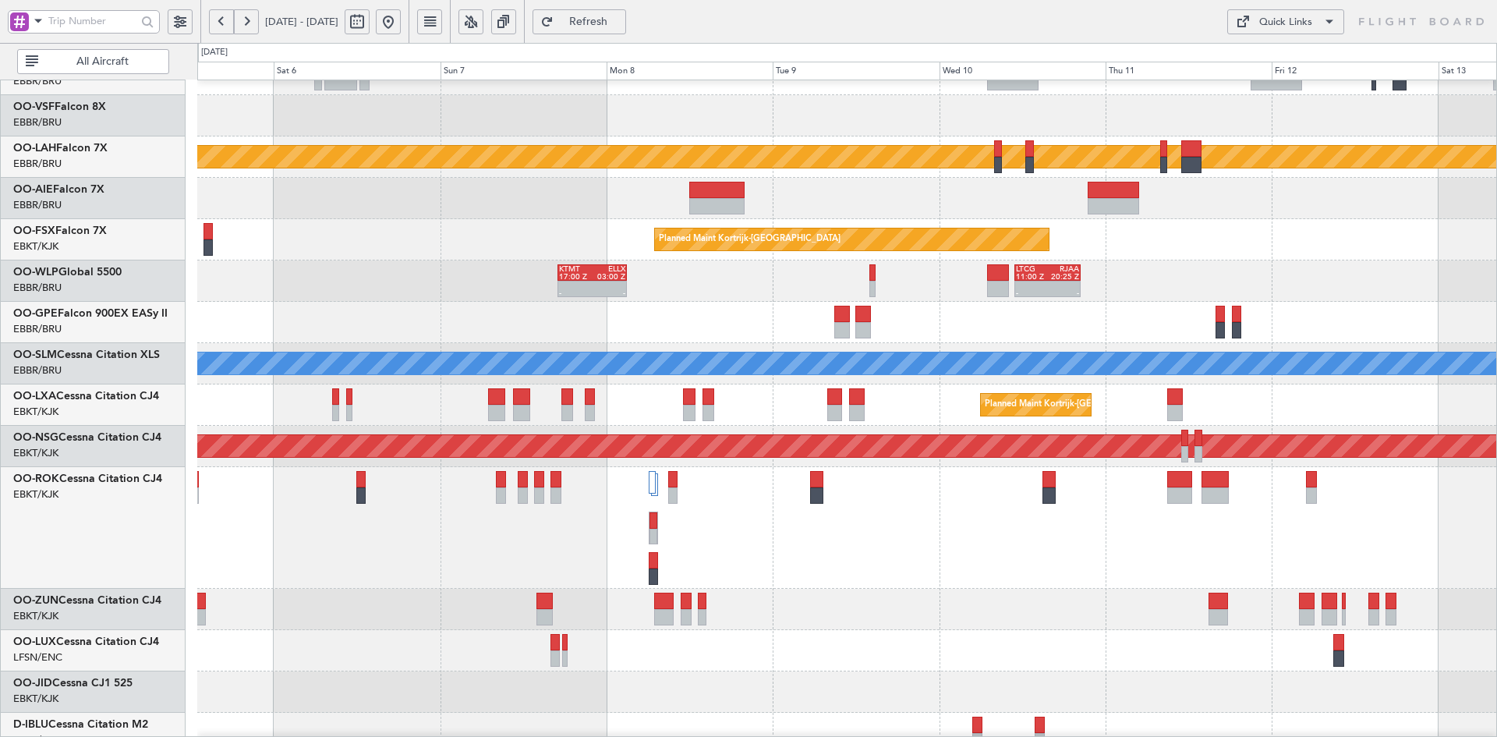
click at [1026, 605] on div at bounding box center [846, 609] width 1299 height 41
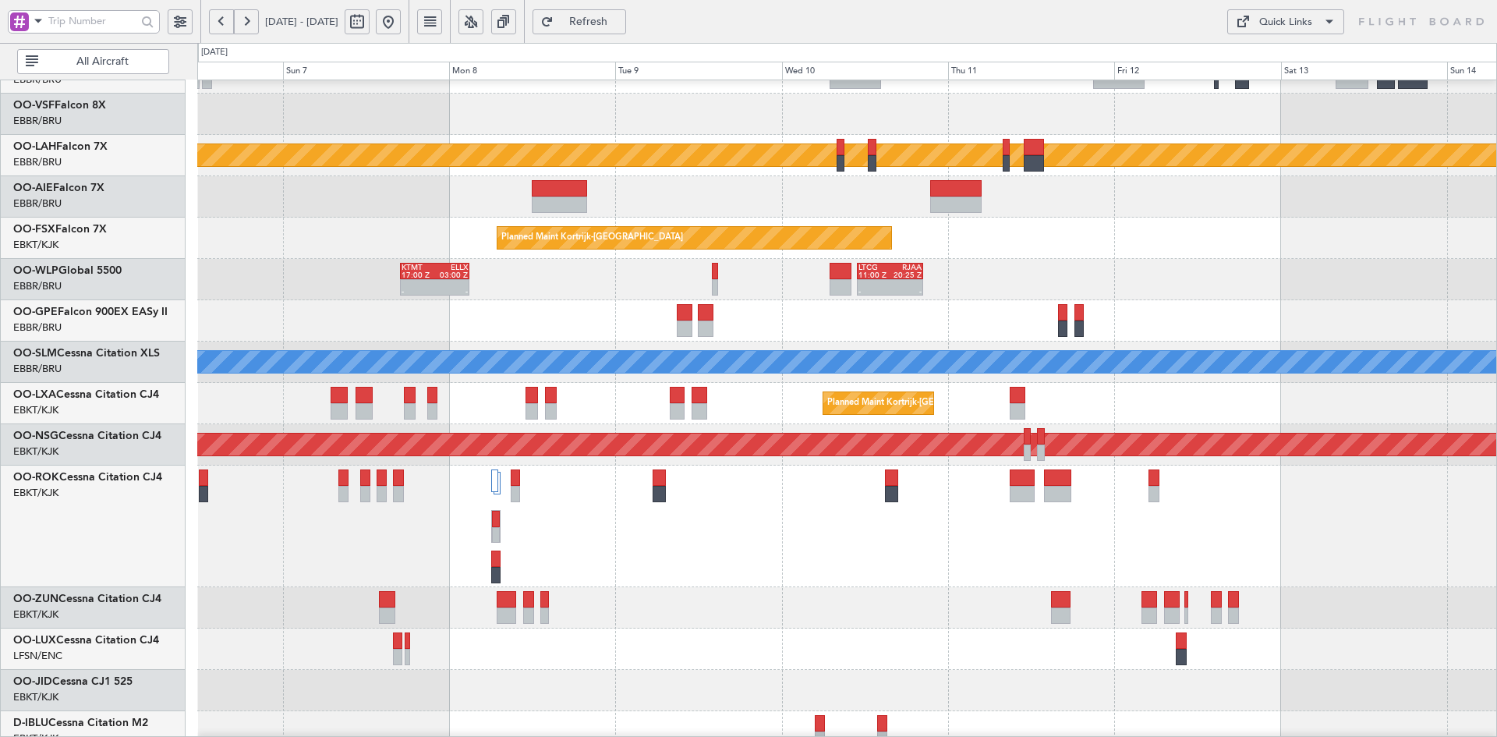
scroll to position [118, 0]
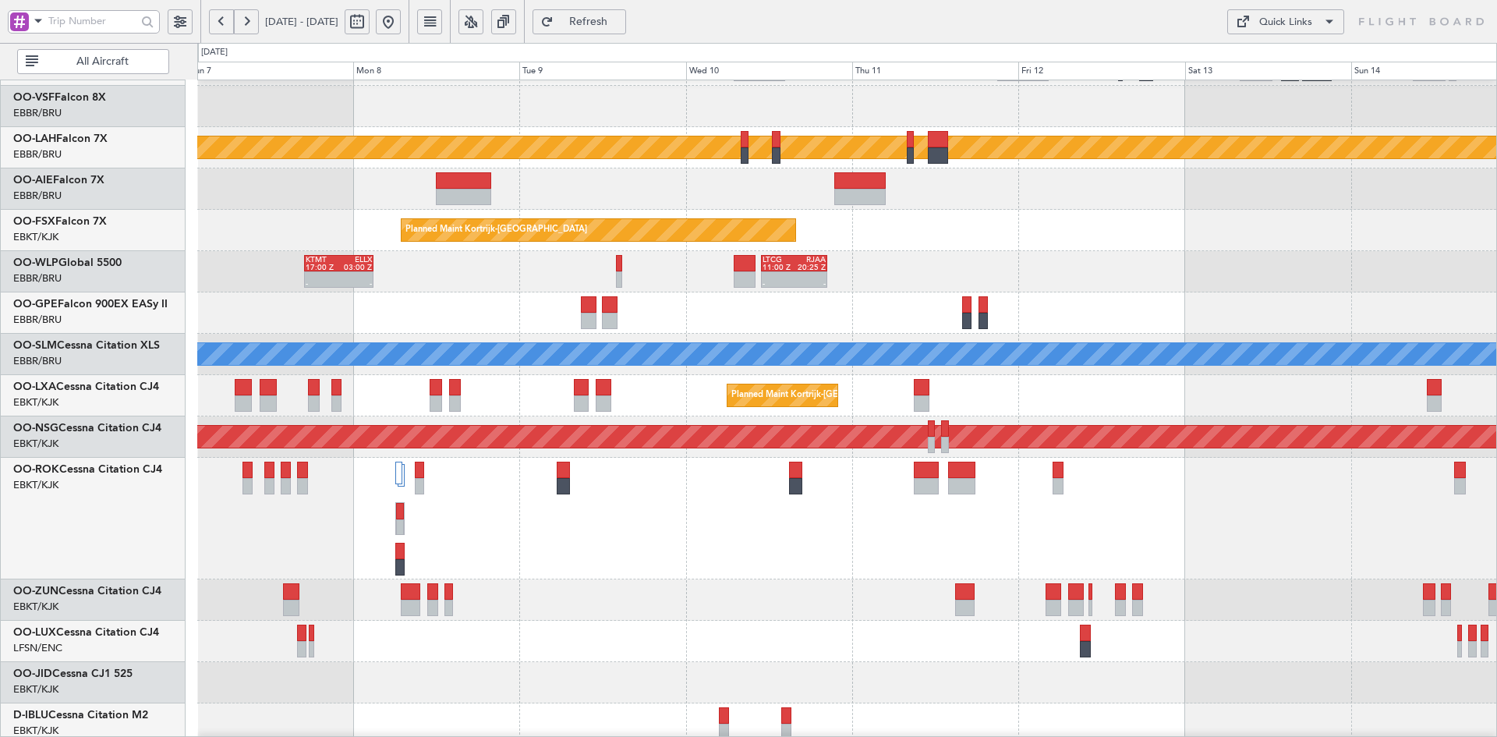
click at [1112, 547] on div "Planned Maint [GEOGRAPHIC_DATA] ([GEOGRAPHIC_DATA])" at bounding box center [846, 519] width 1299 height 122
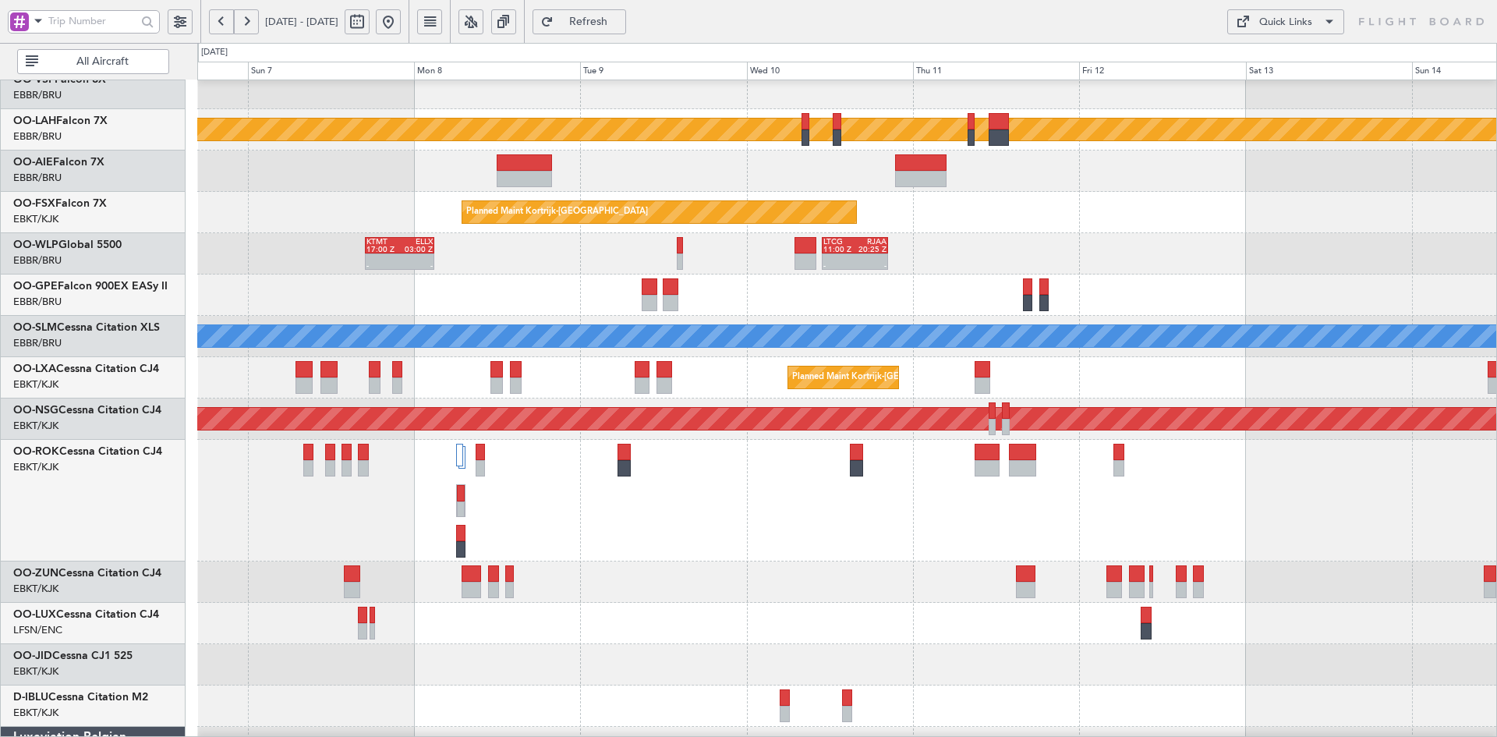
click at [912, 550] on div "Planned Maint [GEOGRAPHIC_DATA] ([GEOGRAPHIC_DATA])" at bounding box center [846, 501] width 1299 height 122
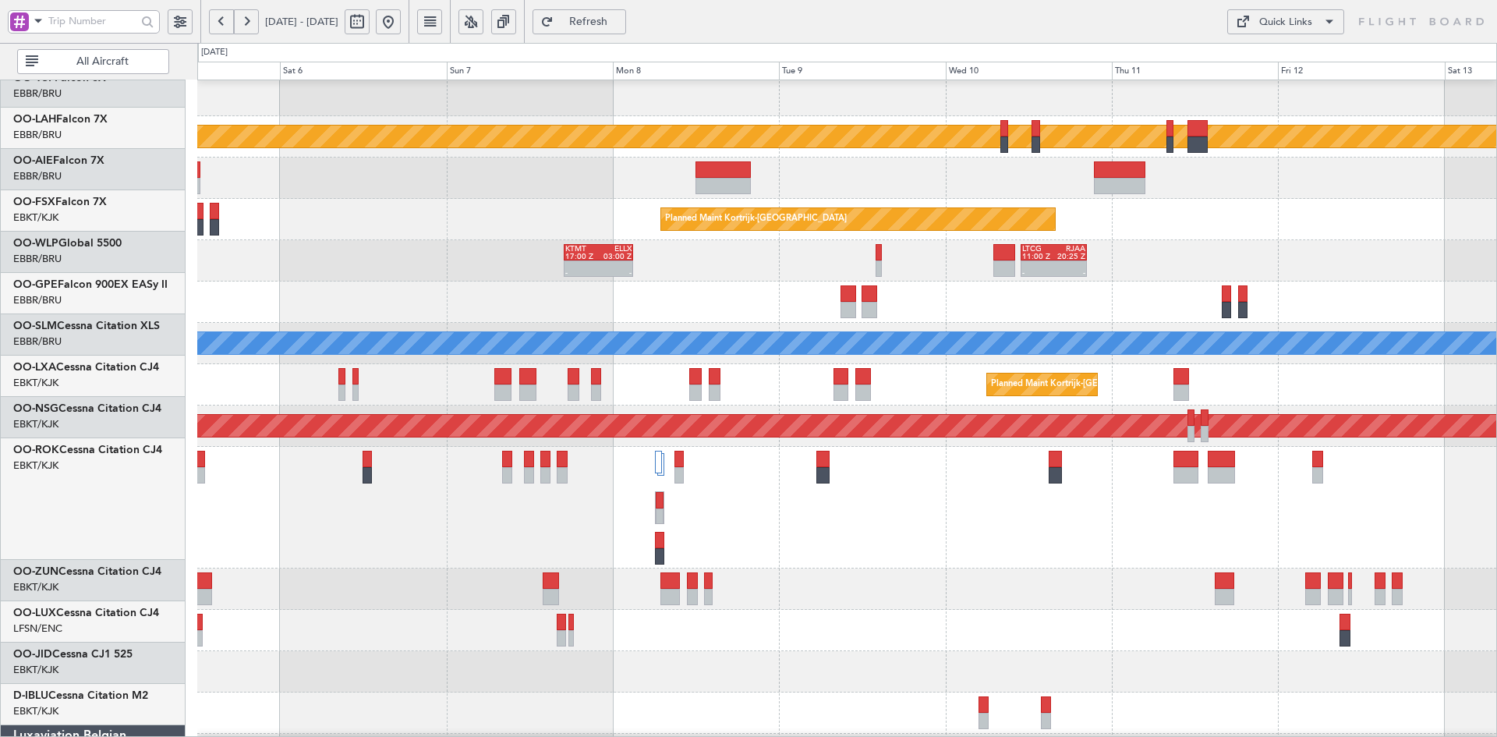
scroll to position [129, 0]
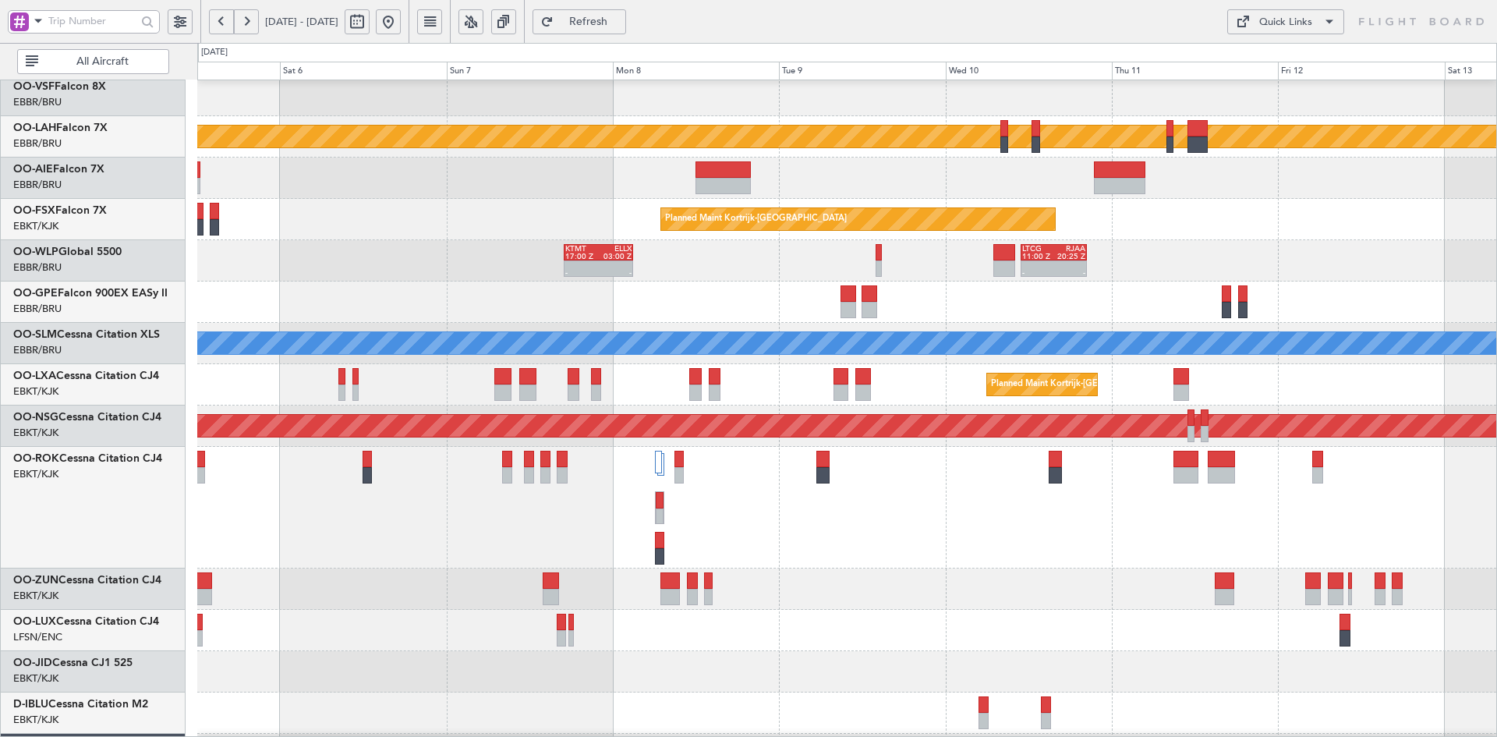
click at [1365, 221] on div "Planned Maint Kortrijk-Wevelgem Planned Maint Kortrijk-Wevelgem" at bounding box center [846, 219] width 1299 height 41
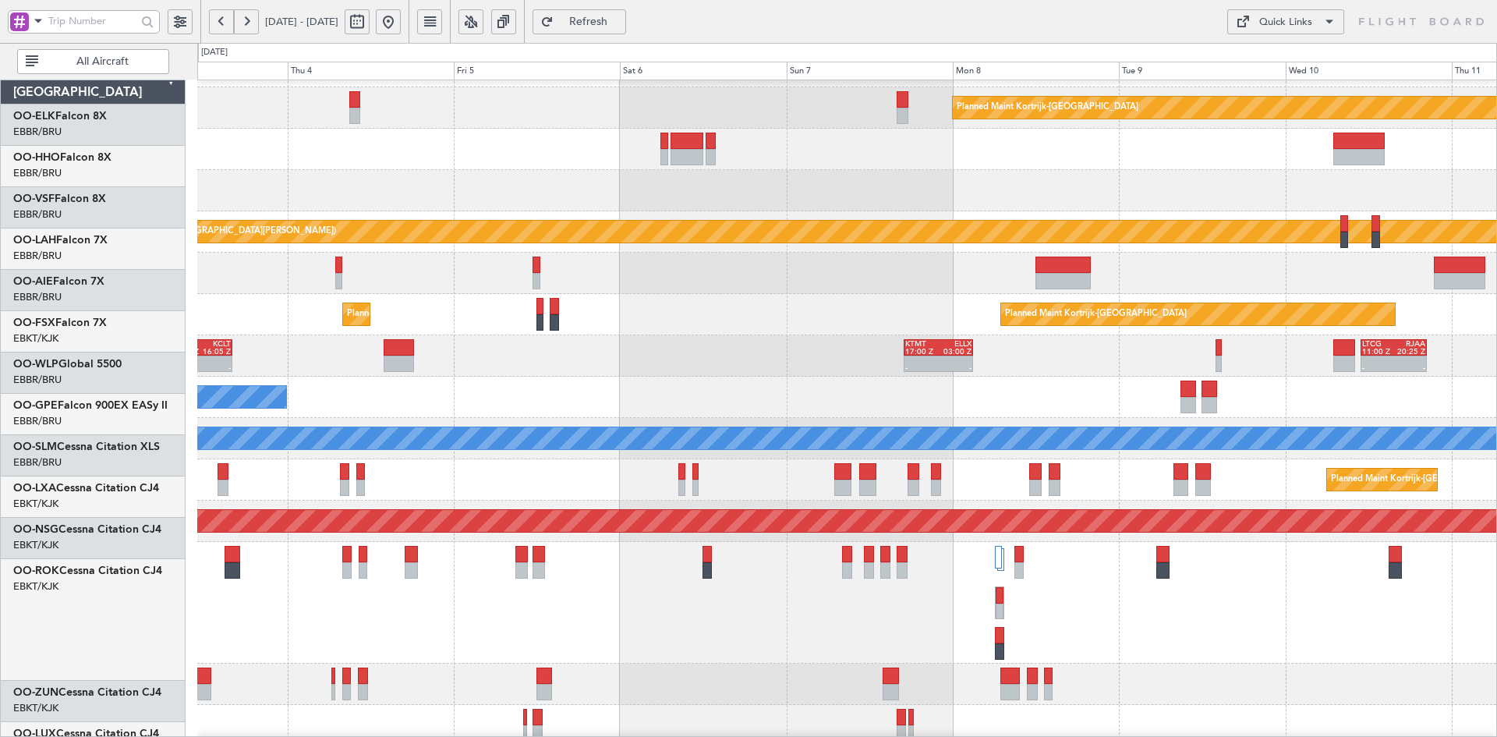
scroll to position [34, 0]
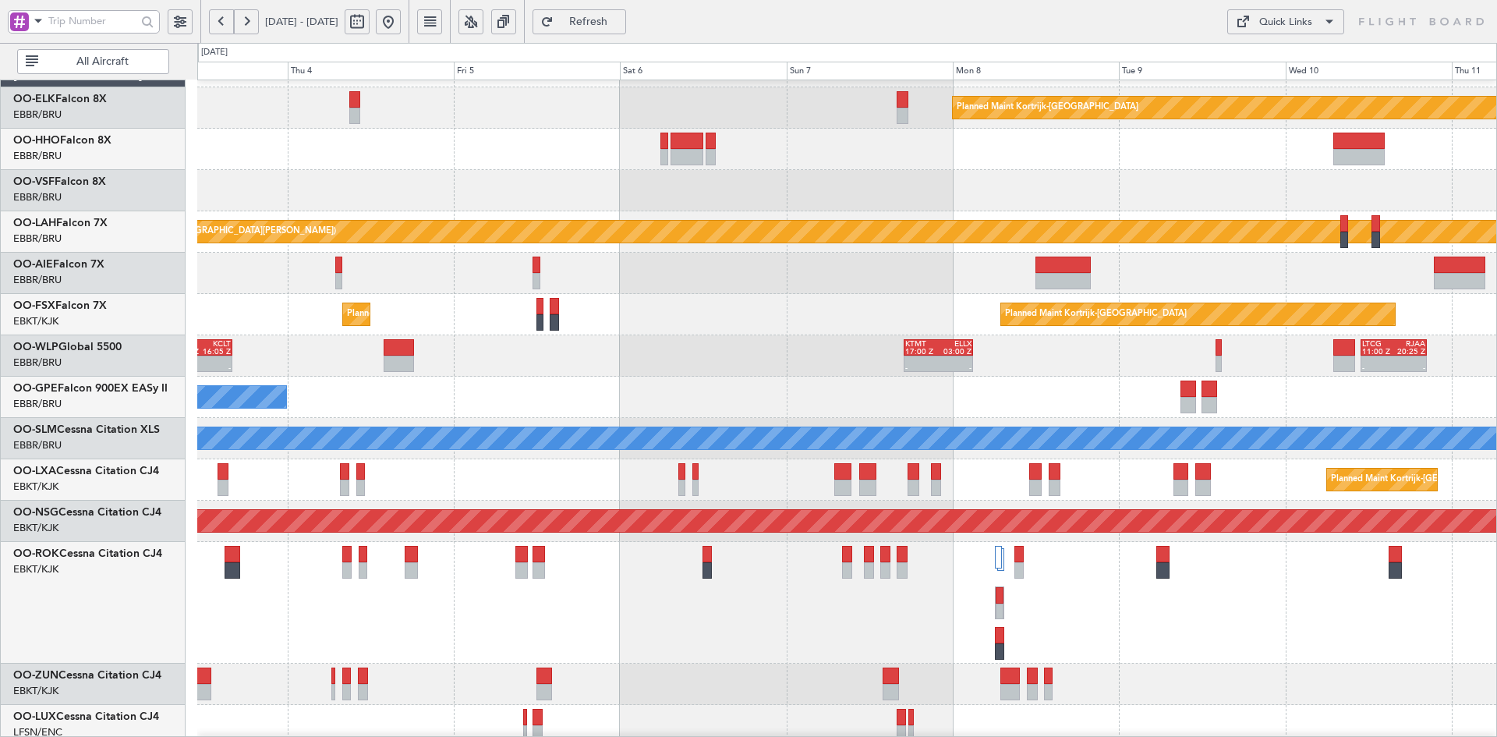
click at [1207, 210] on div at bounding box center [846, 190] width 1299 height 41
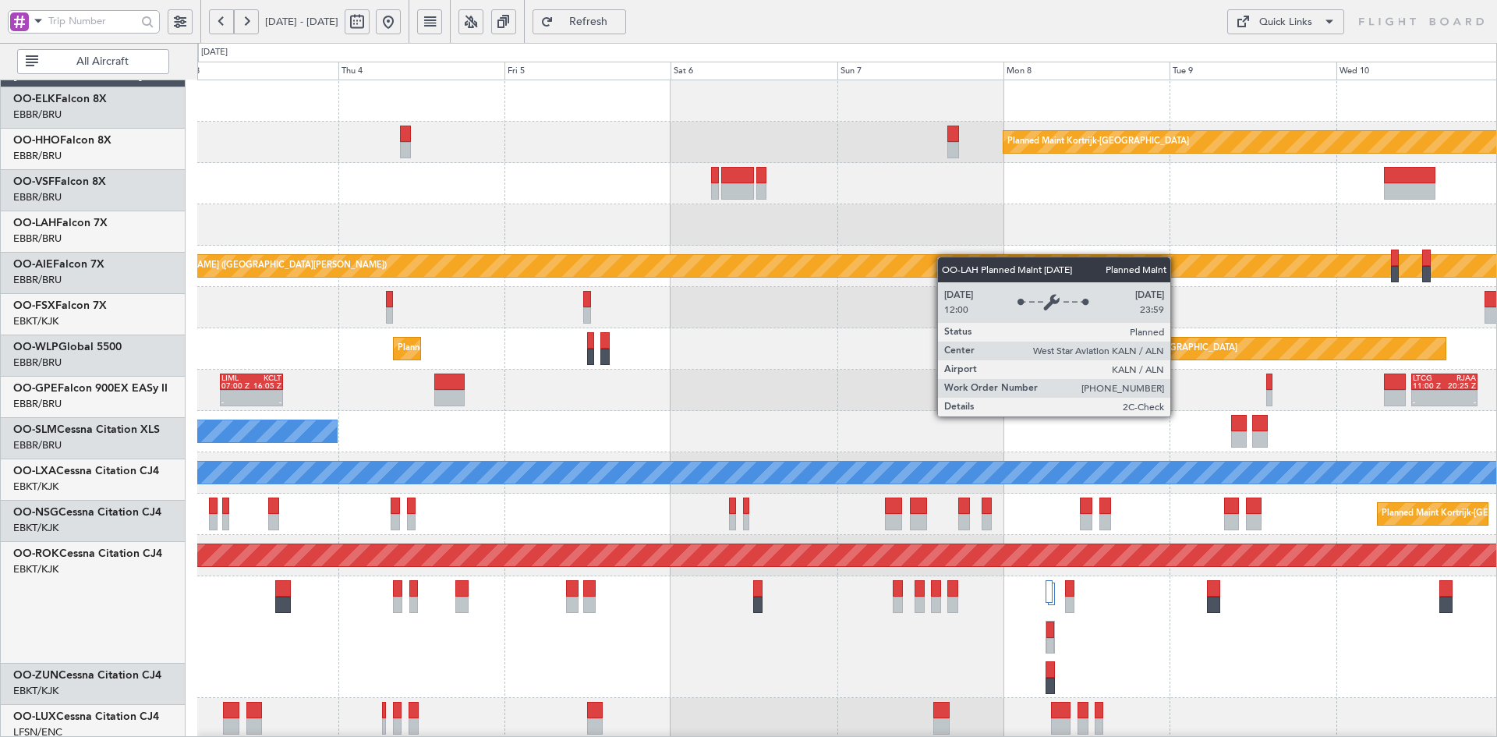
scroll to position [0, 0]
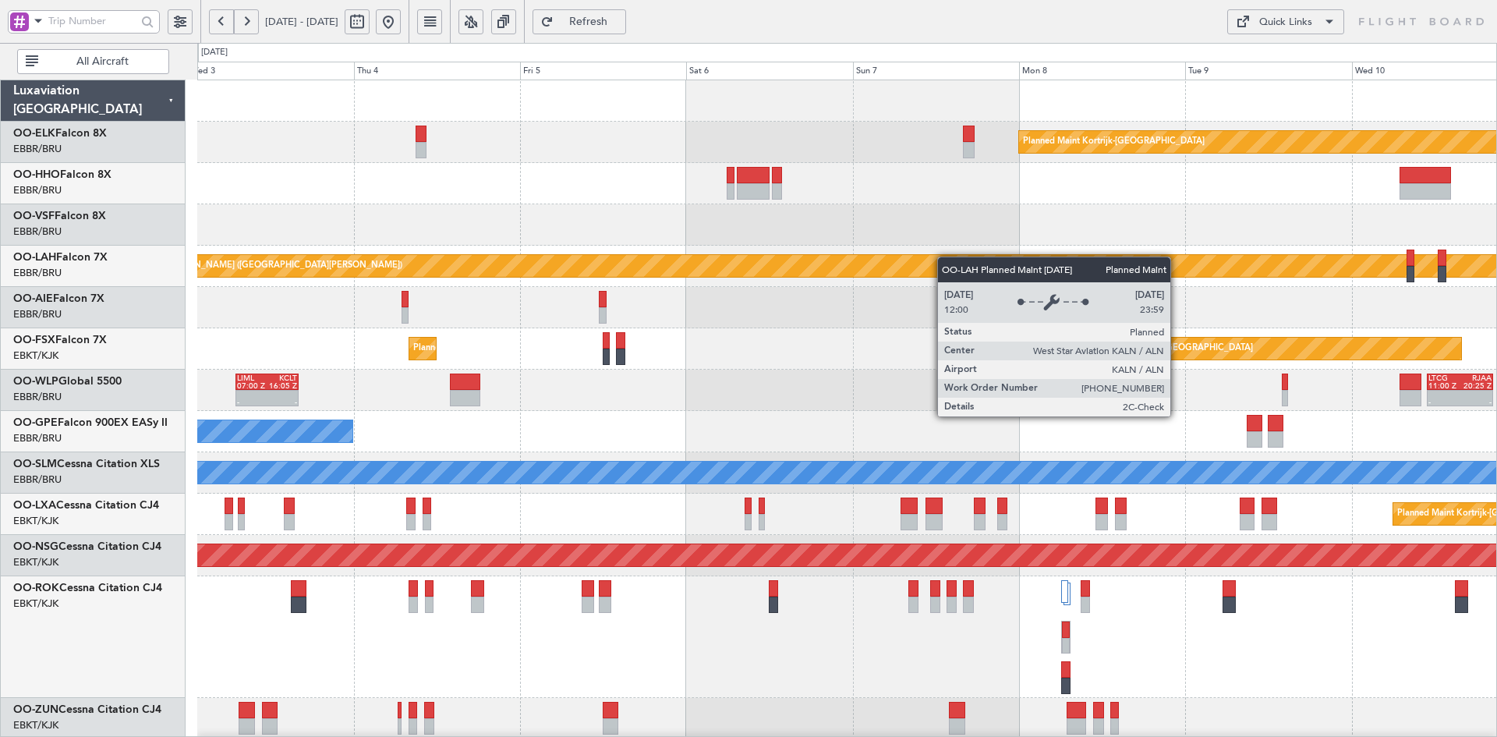
click at [970, 271] on div "Planned Maint Kortrijk-Wevelgem Planned Maint Alton-st Louis (St Louis Regl) Pl…" at bounding box center [846, 533] width 1299 height 907
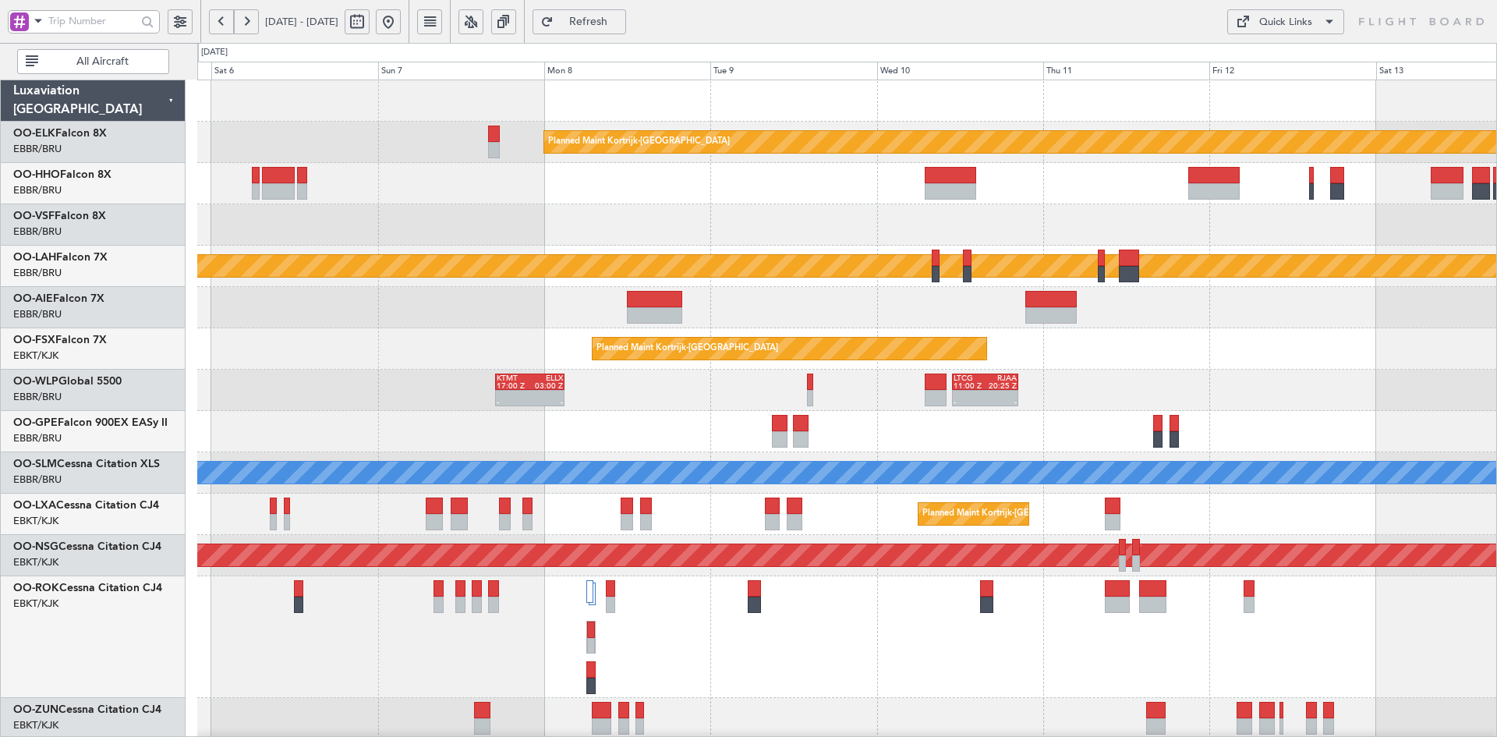
click at [620, 231] on div at bounding box center [846, 224] width 1299 height 41
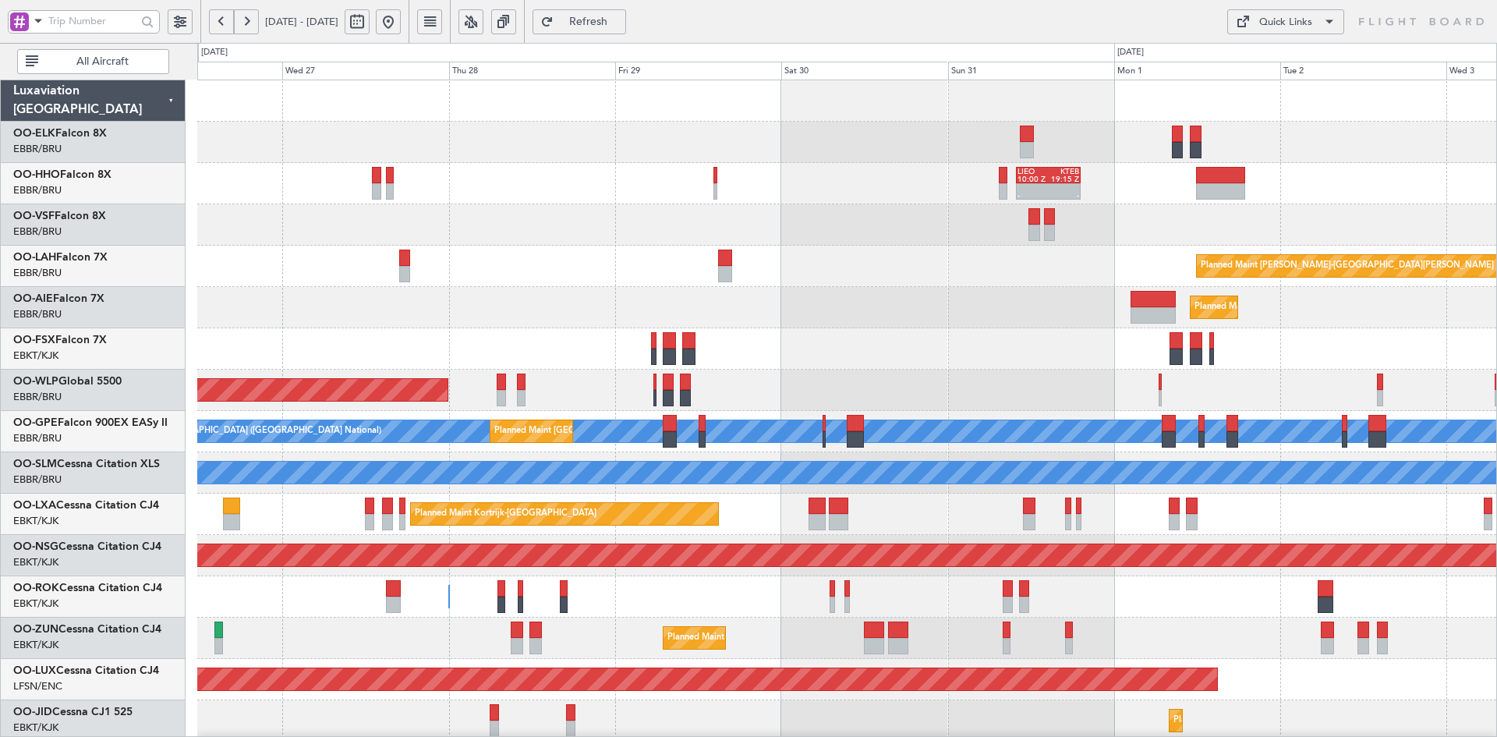
click at [1496, 181] on html "30 Aug 2025 - 07 Sep 2025 Refresh Quick Links All Aircraft LIEO 10:00 Z KTEB 19…" at bounding box center [748, 368] width 1497 height 737
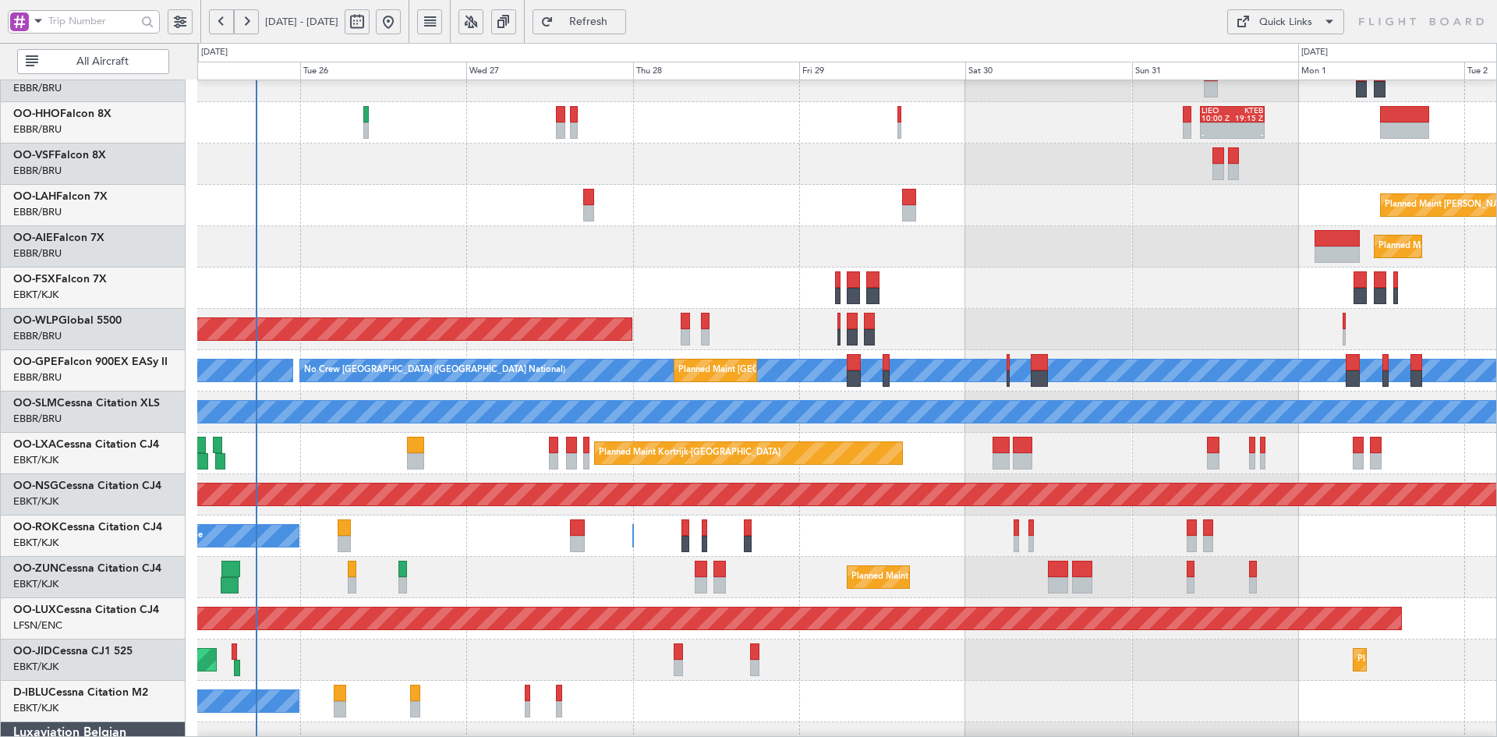
scroll to position [90, 0]
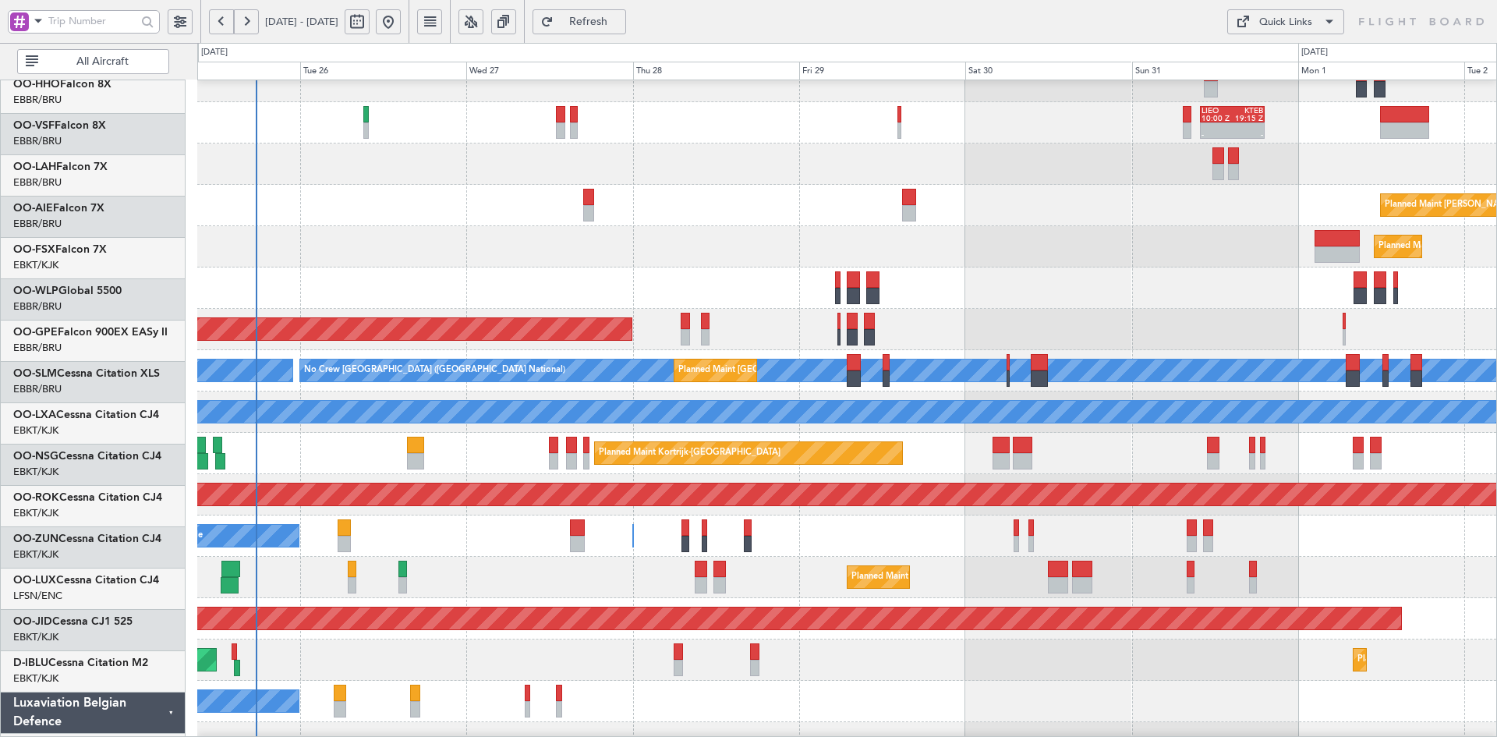
click at [762, 146] on div at bounding box center [846, 163] width 1299 height 41
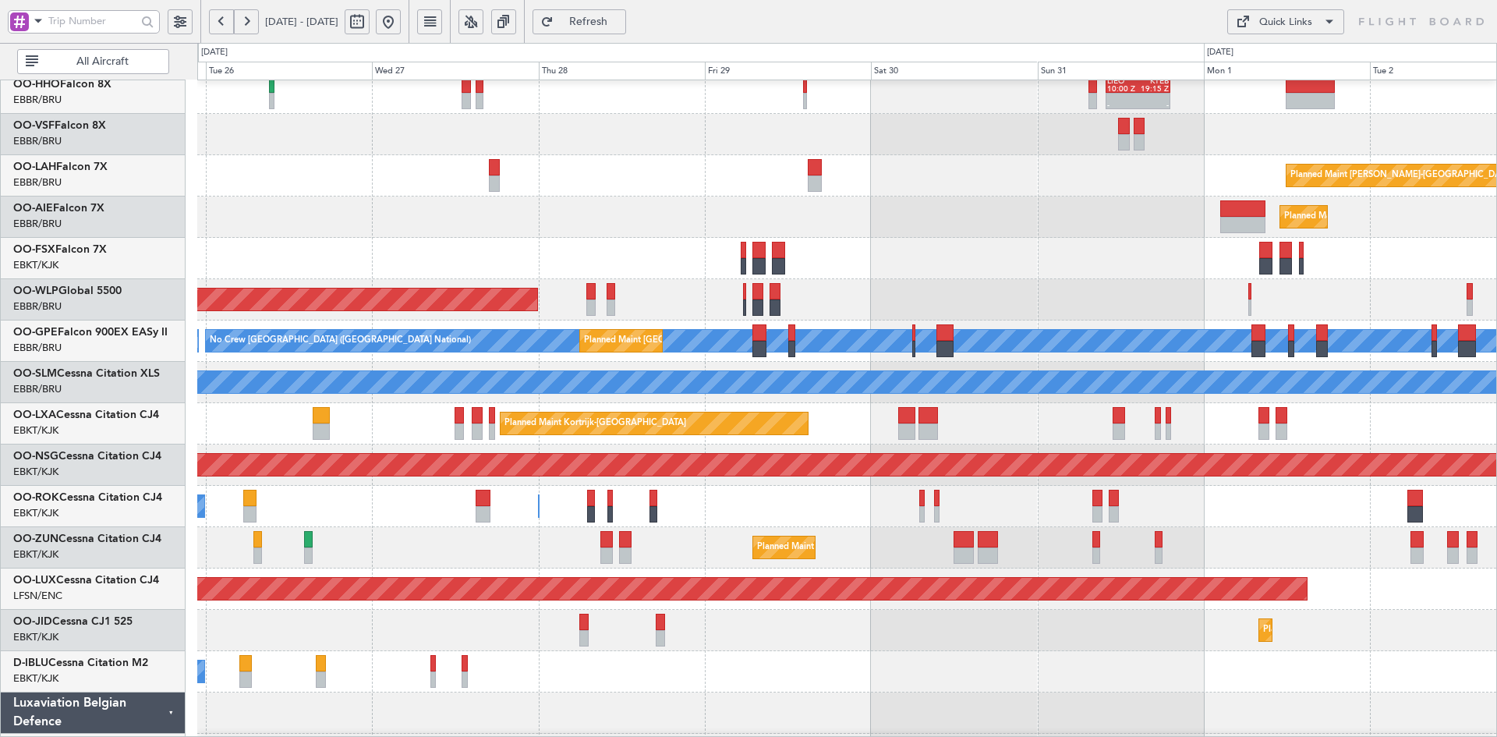
click at [1129, 514] on div "Owner Kortrijk-Wevelgem A/C Unavailable" at bounding box center [846, 506] width 1299 height 41
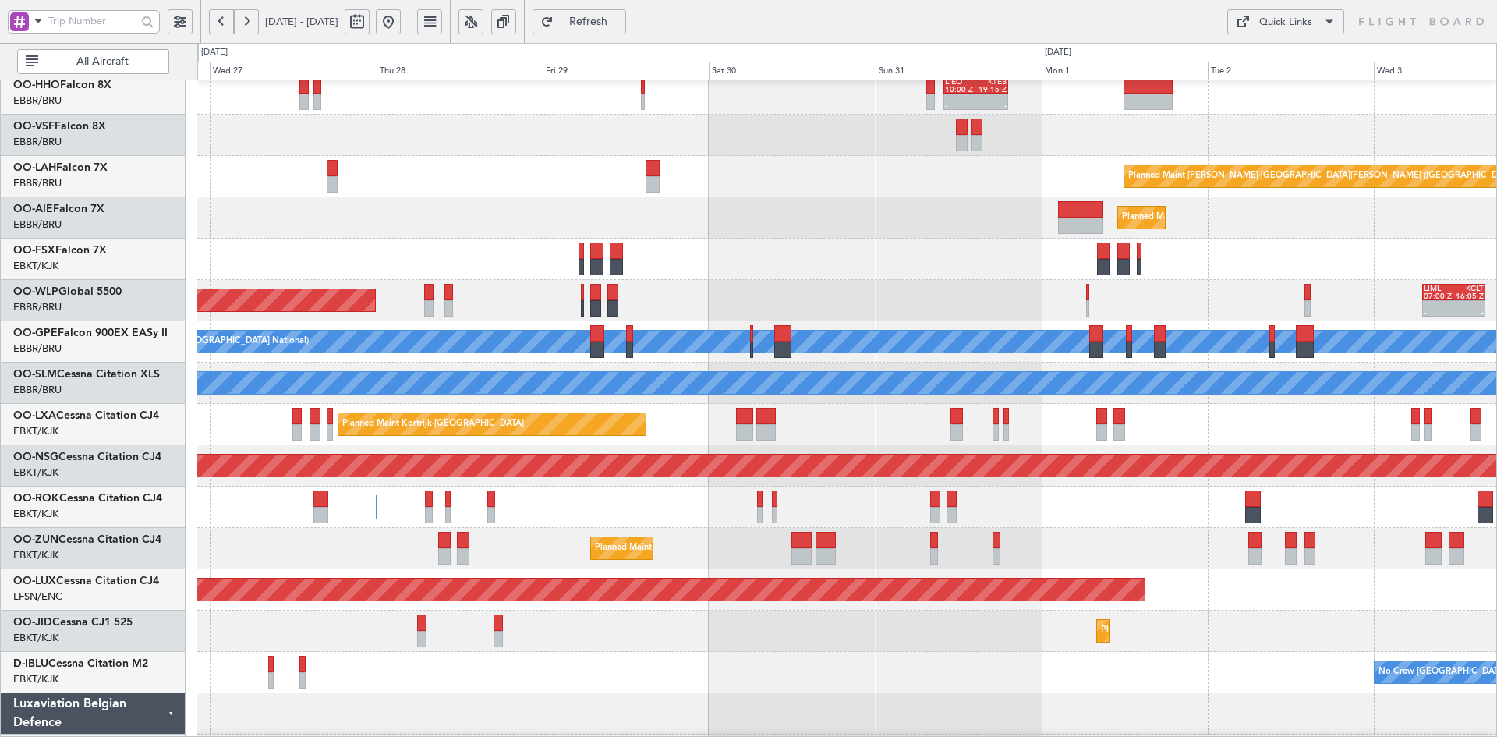
scroll to position [97, 0]
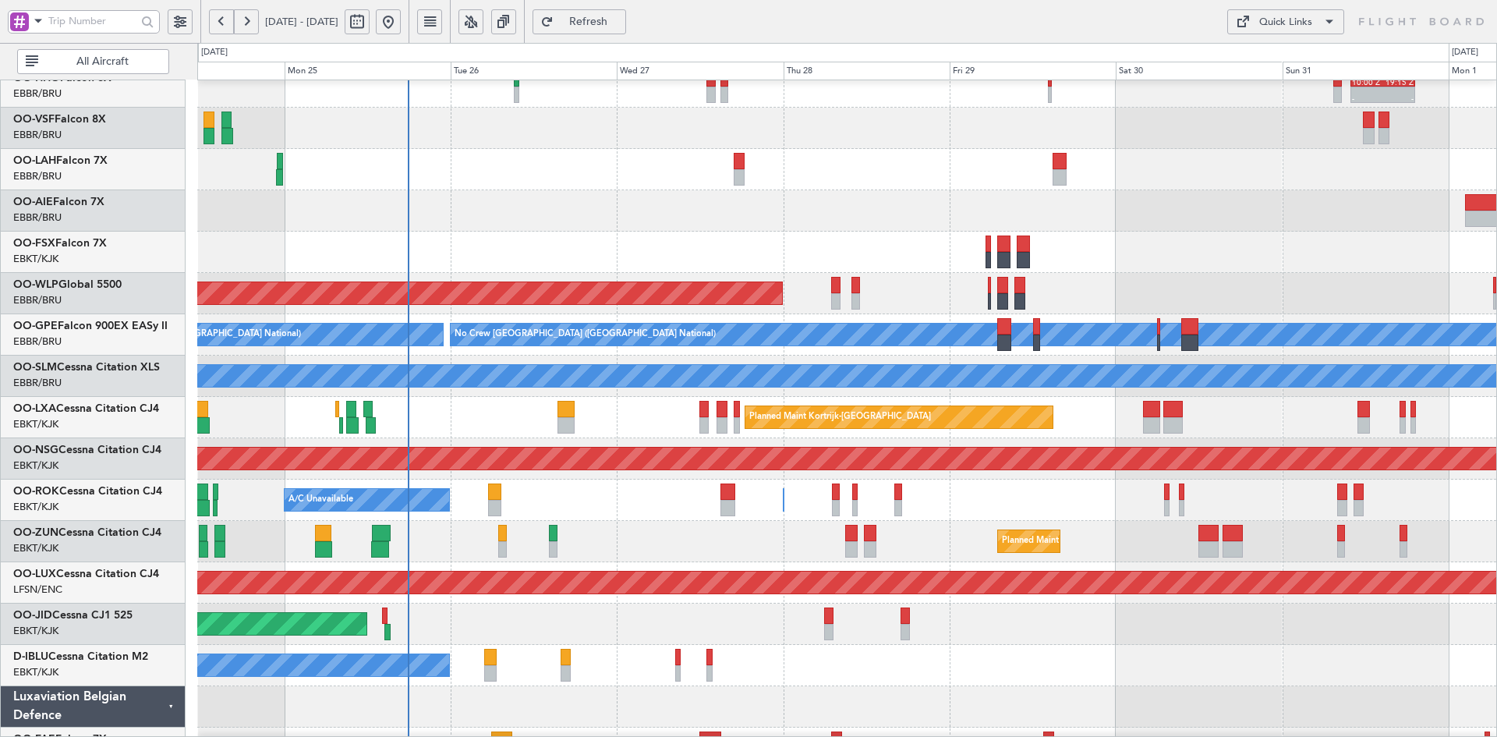
click at [885, 174] on div "Planned Maint [PERSON_NAME]-[GEOGRAPHIC_DATA][PERSON_NAME] ([GEOGRAPHIC_DATA][P…" at bounding box center [846, 169] width 1299 height 41
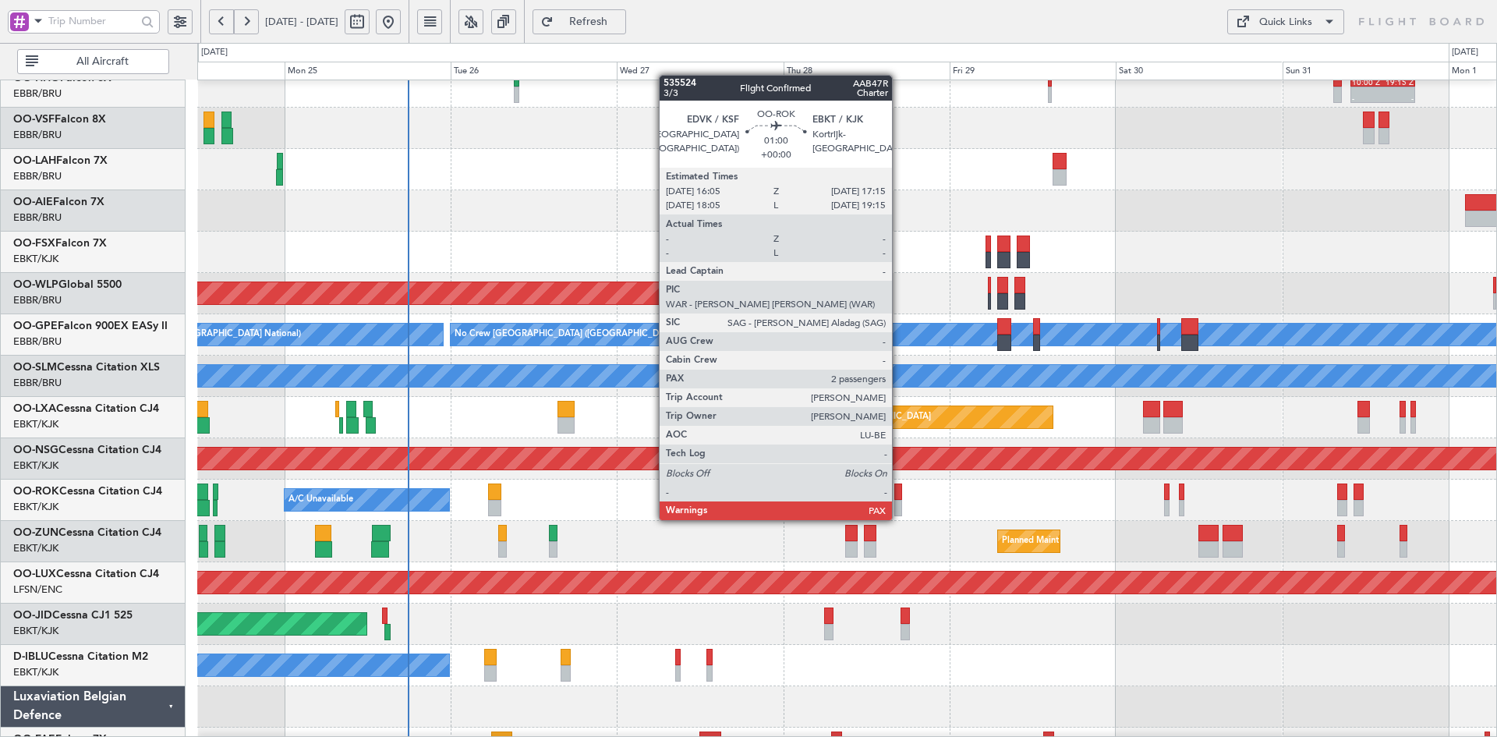
click at [899, 504] on div at bounding box center [898, 508] width 9 height 16
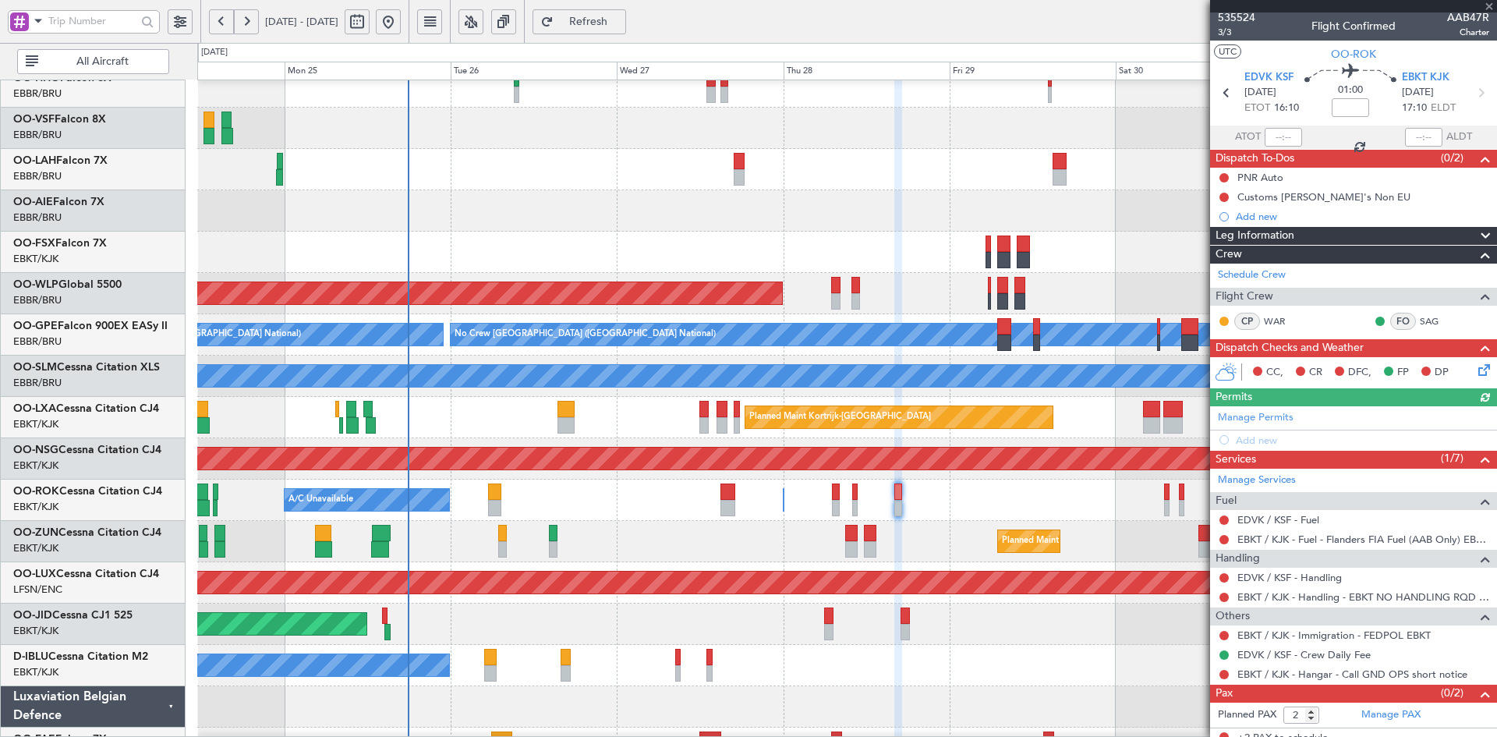
scroll to position [0, 0]
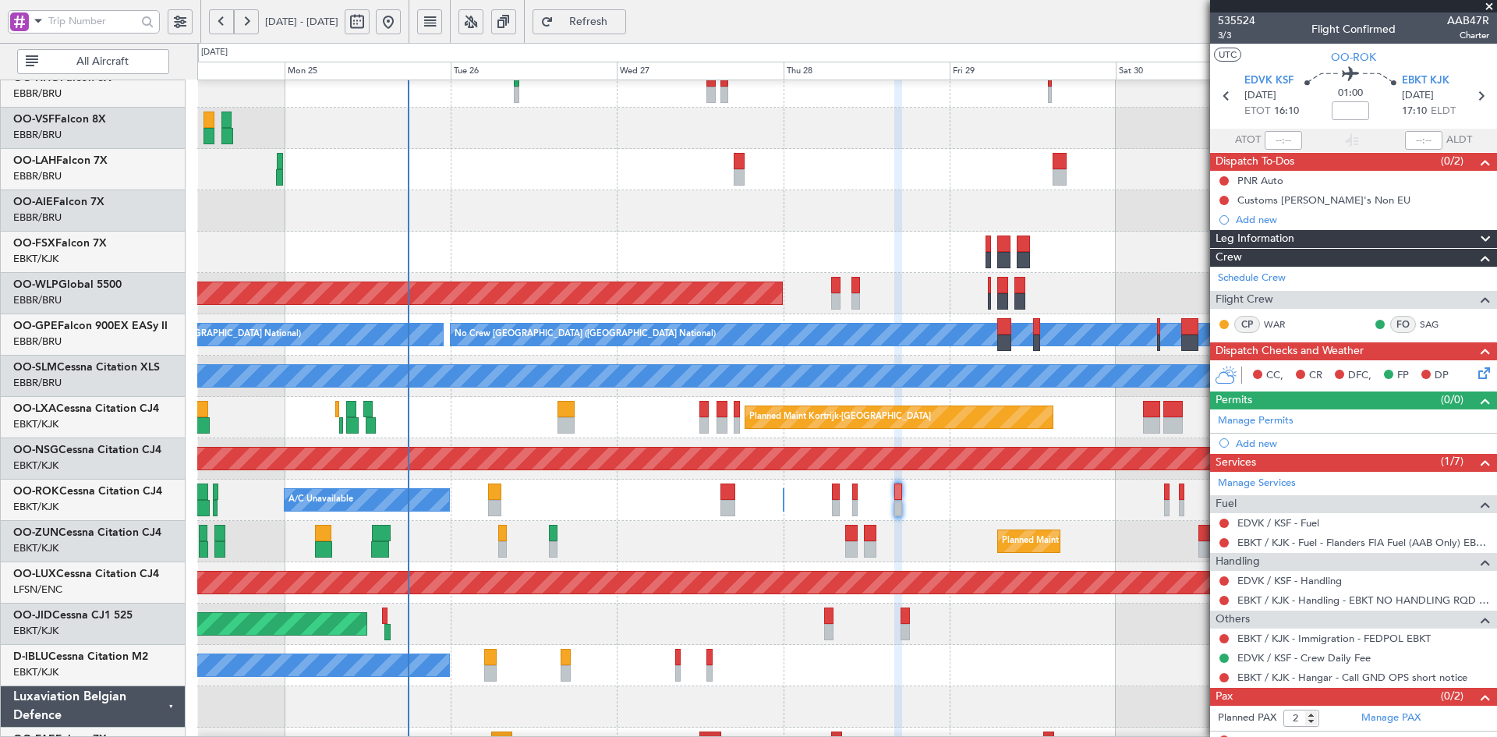
click at [1486, 7] on span at bounding box center [1489, 7] width 16 height 14
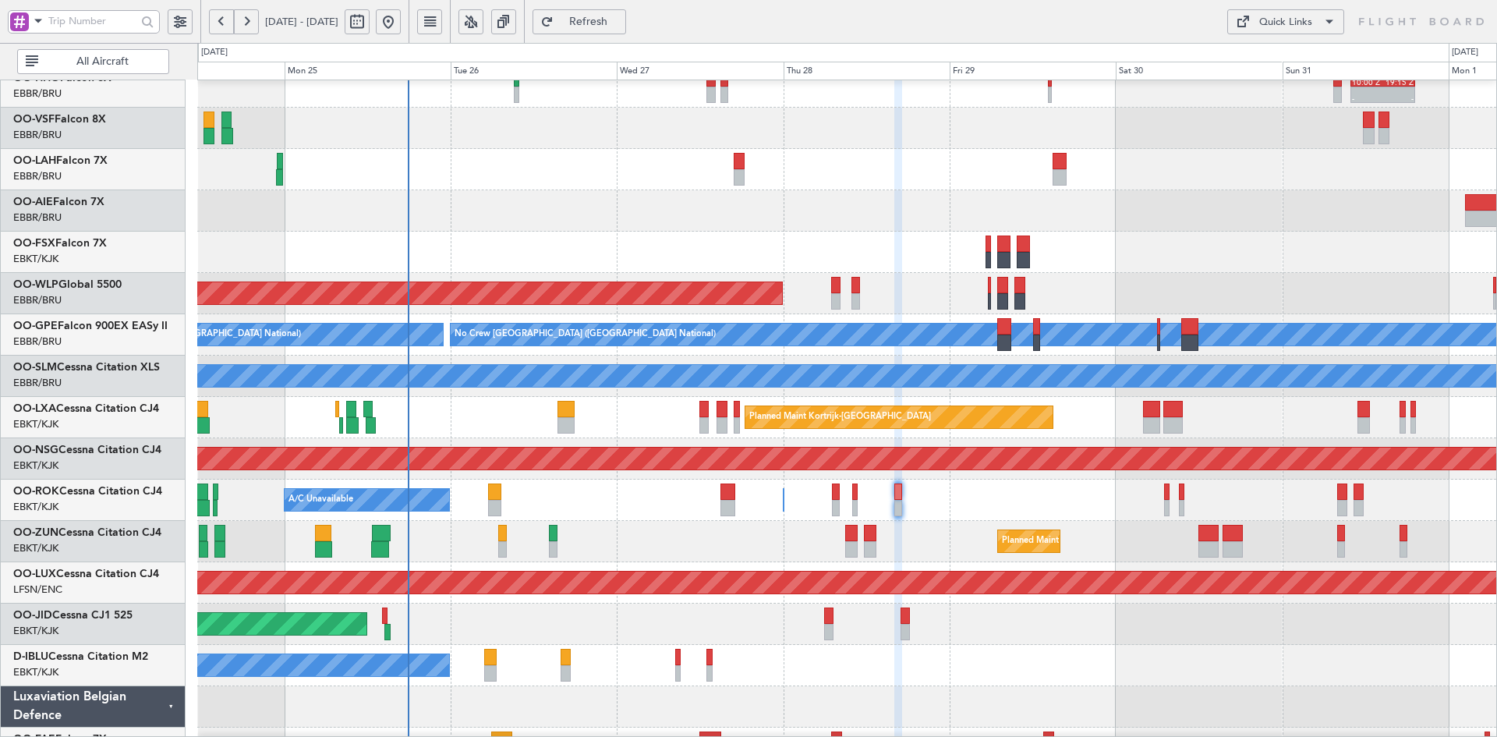
type input "0"
click at [726, 111] on div "- - LIEO 10:00 Z KTEB 19:15 Z Planned Maint Alton-st Louis (St Louis Regl) Plan…" at bounding box center [846, 397] width 1299 height 826
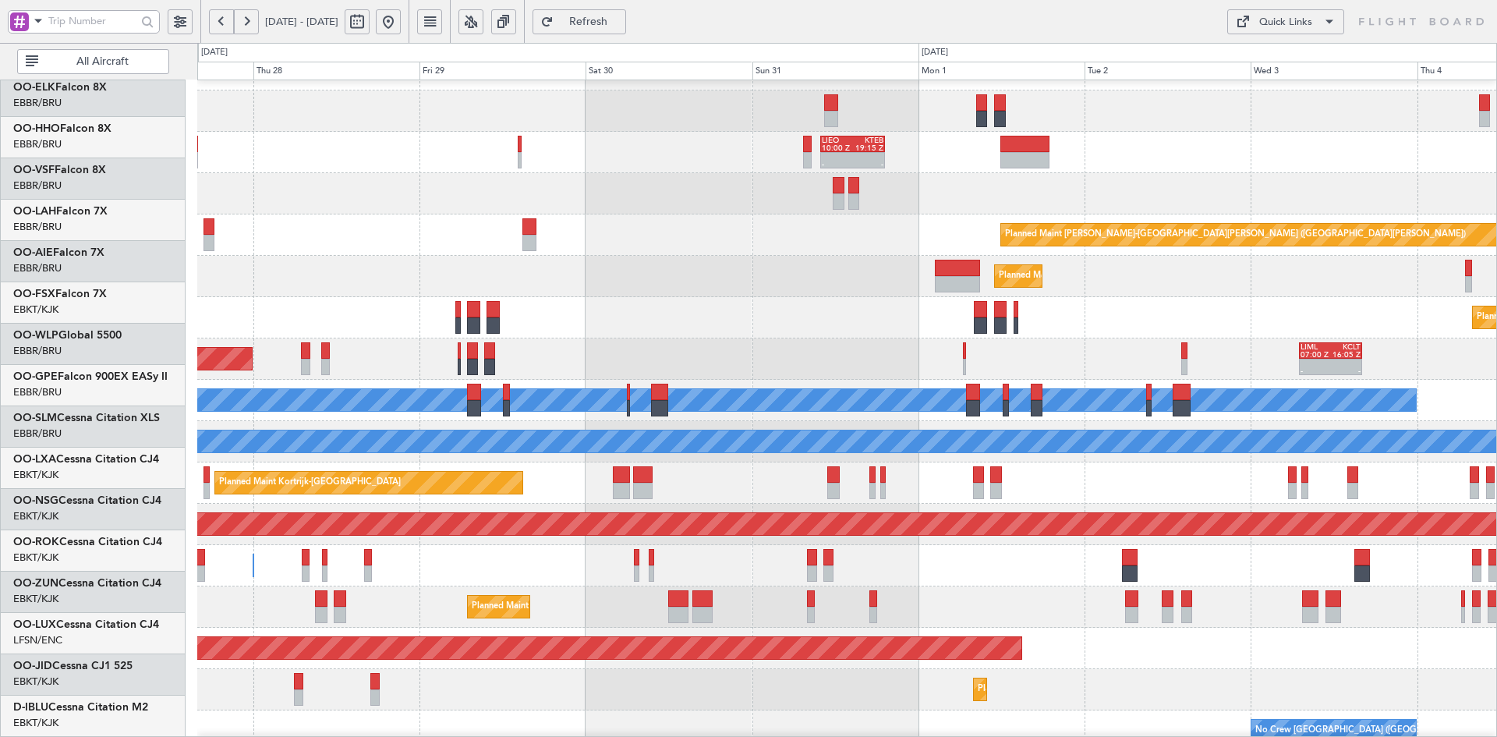
scroll to position [31, 0]
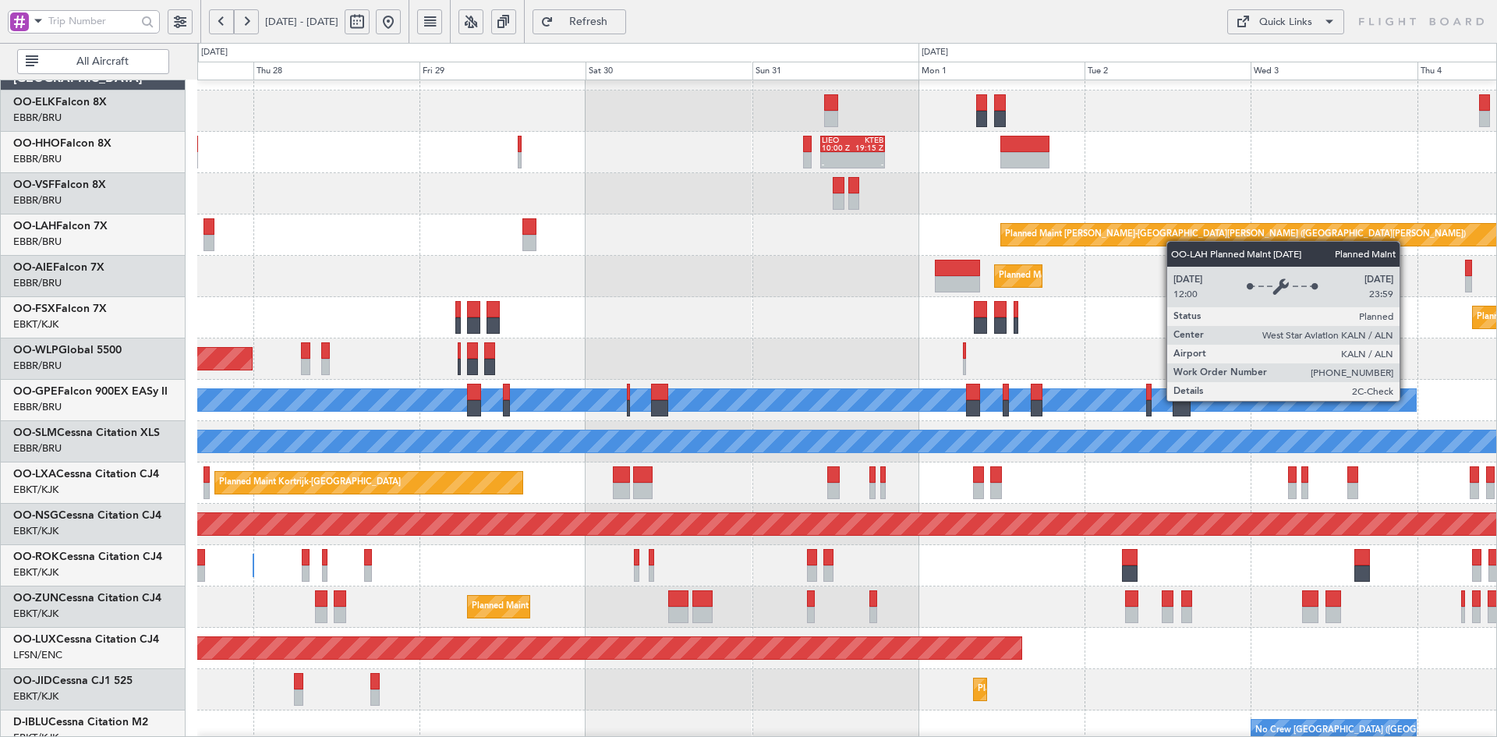
click at [1158, 320] on div "- - LIEO 10:00 Z KTEB 19:15 Z Planned Maint Alton-st Louis (St Louis Regl) Plan…" at bounding box center [846, 462] width 1299 height 826
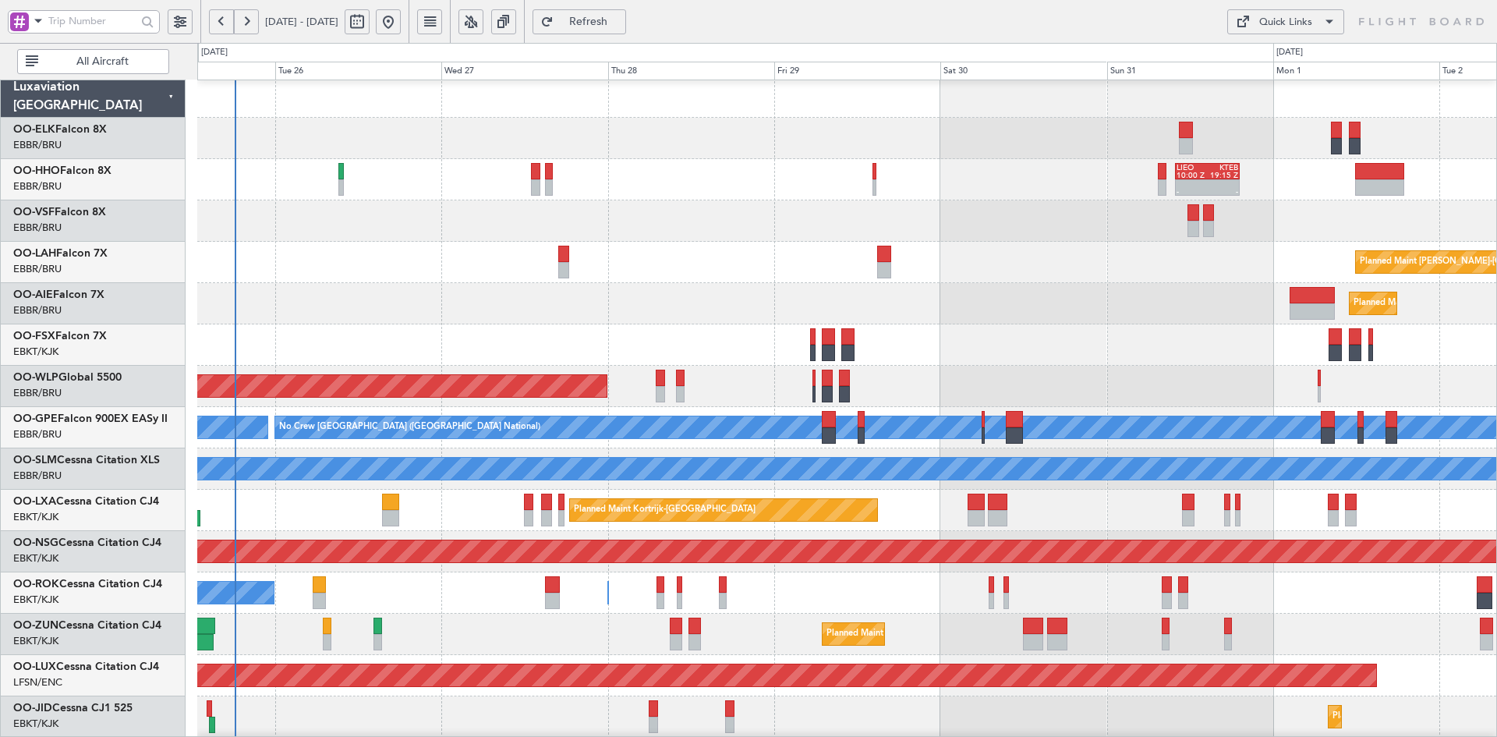
click at [797, 114] on div at bounding box center [846, 96] width 1299 height 41
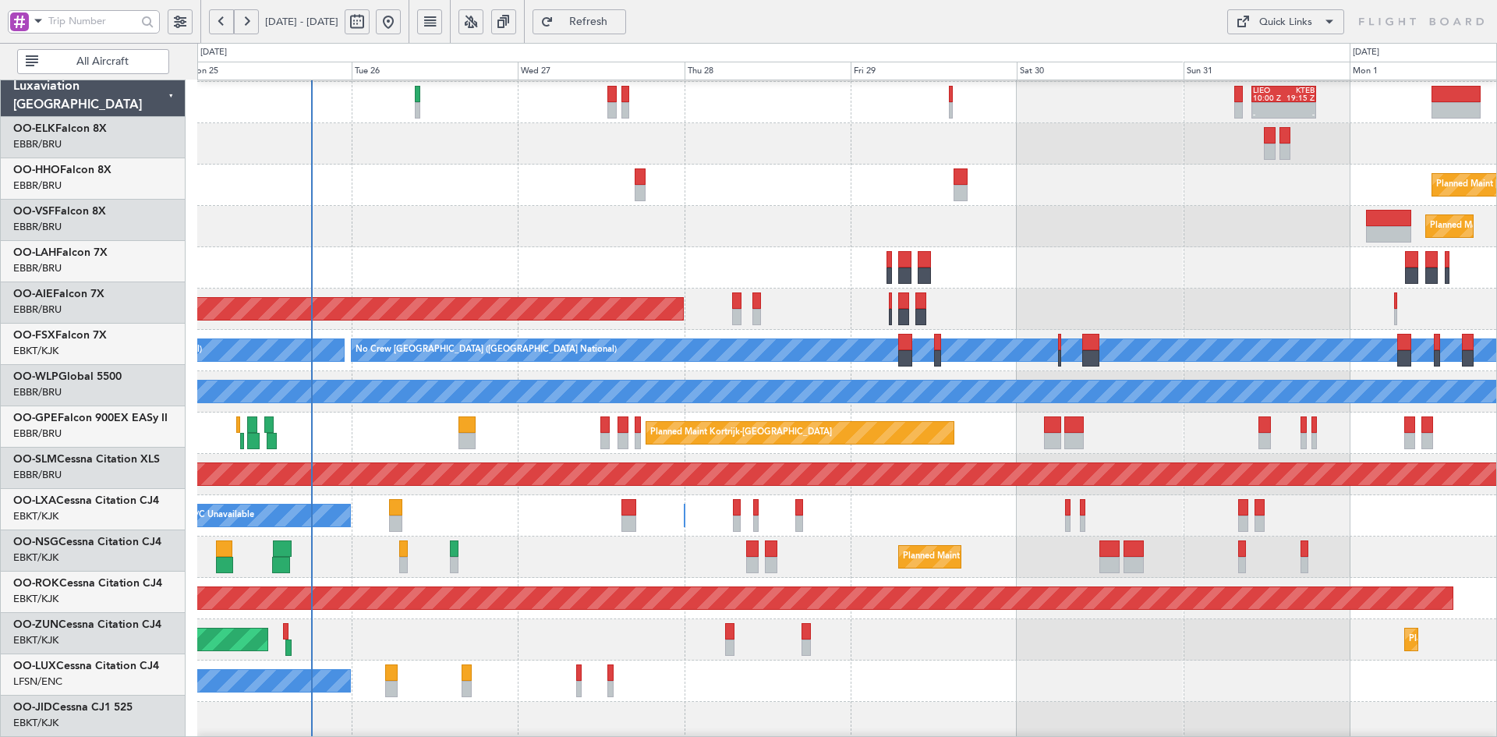
click at [738, 267] on div at bounding box center [846, 267] width 1299 height 41
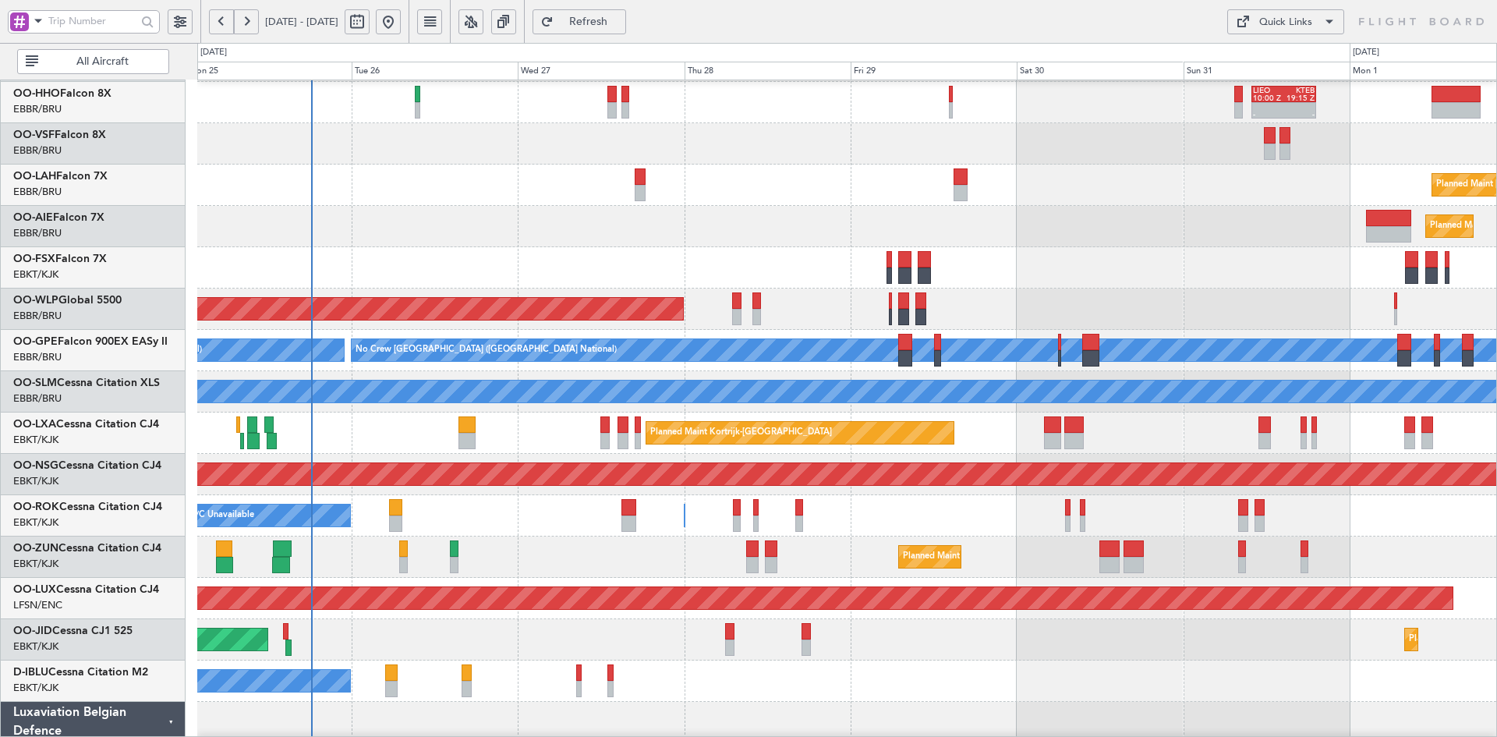
click at [760, 193] on div "Planned Maint [PERSON_NAME]-[GEOGRAPHIC_DATA][PERSON_NAME] ([GEOGRAPHIC_DATA][P…" at bounding box center [846, 184] width 1299 height 41
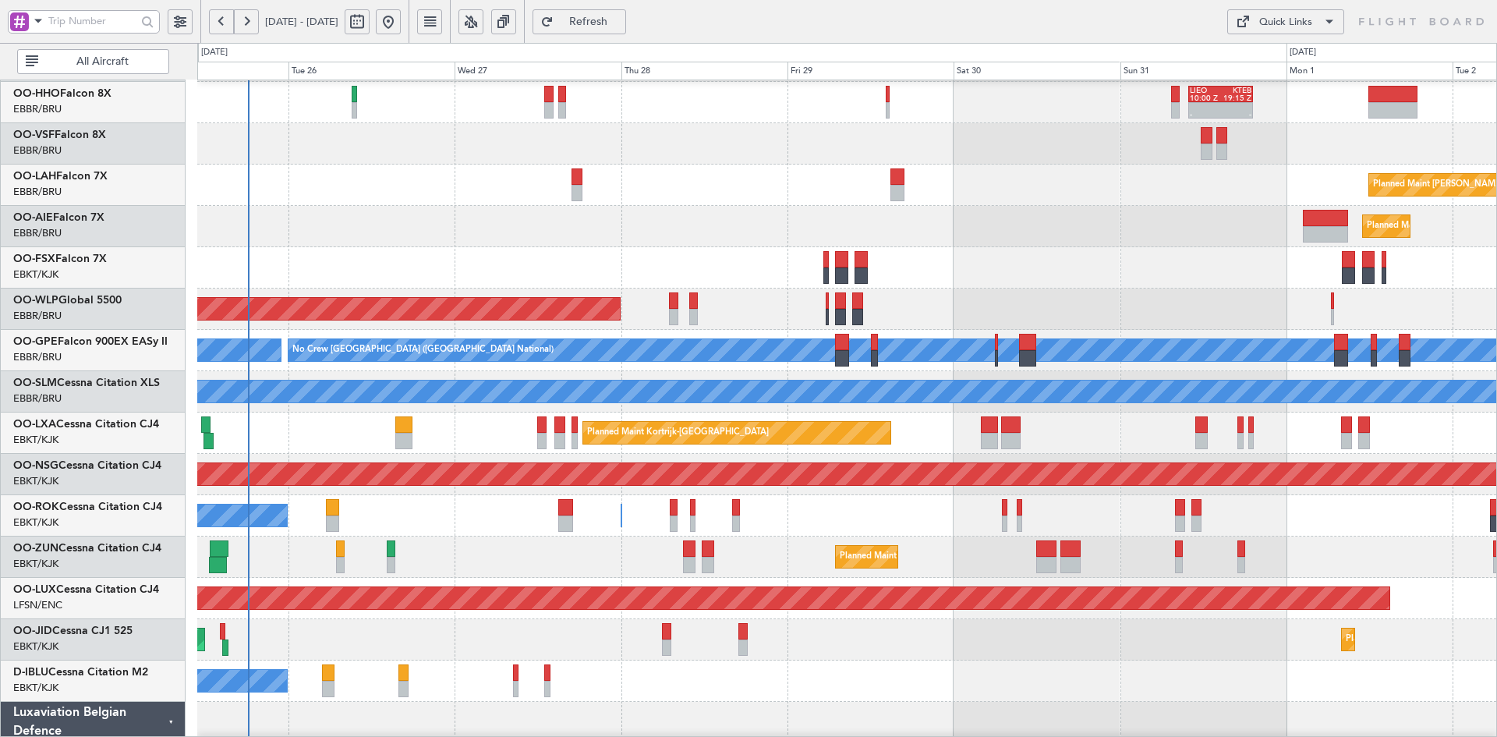
click at [946, 170] on div "- - [PERSON_NAME] 10:00 Z KTEB 19:15 Z Planned [GEOGRAPHIC_DATA][PERSON_NAME]-[…" at bounding box center [846, 412] width 1299 height 826
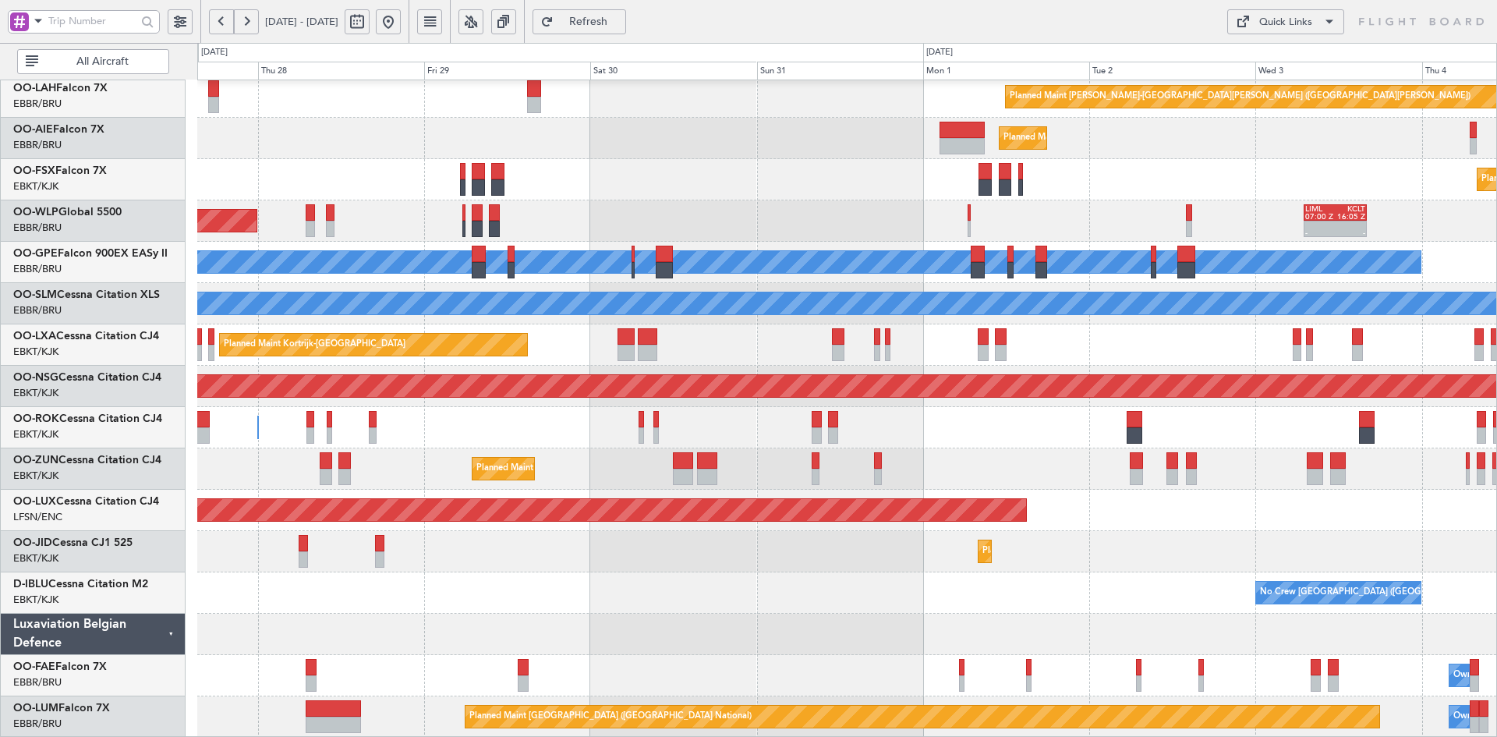
click at [1079, 514] on div "Planned Maint [GEOGRAPHIC_DATA] ([GEOGRAPHIC_DATA])" at bounding box center [846, 510] width 1299 height 41
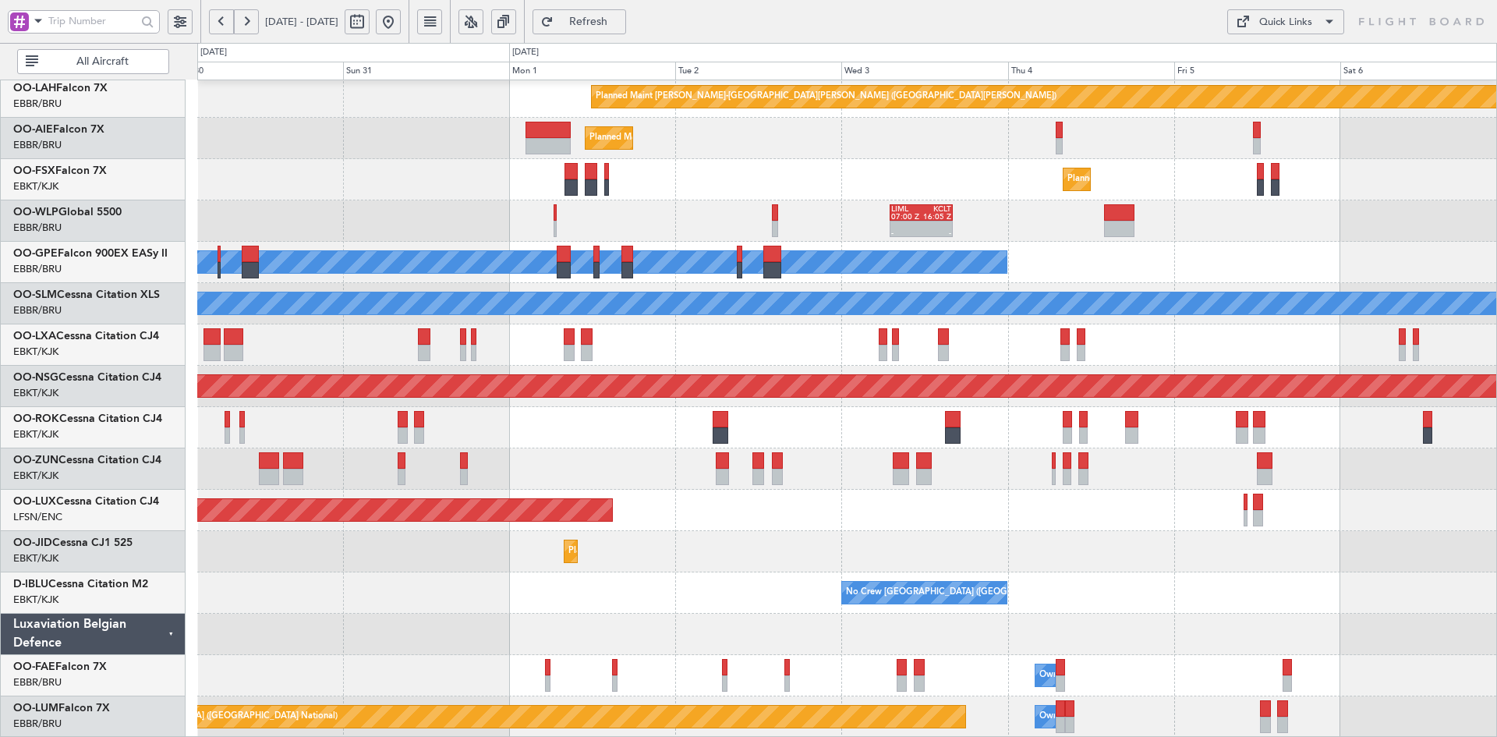
click at [676, 534] on div "Planned Maint [PERSON_NAME]-[GEOGRAPHIC_DATA][PERSON_NAME] ([GEOGRAPHIC_DATA][P…" at bounding box center [846, 324] width 1299 height 826
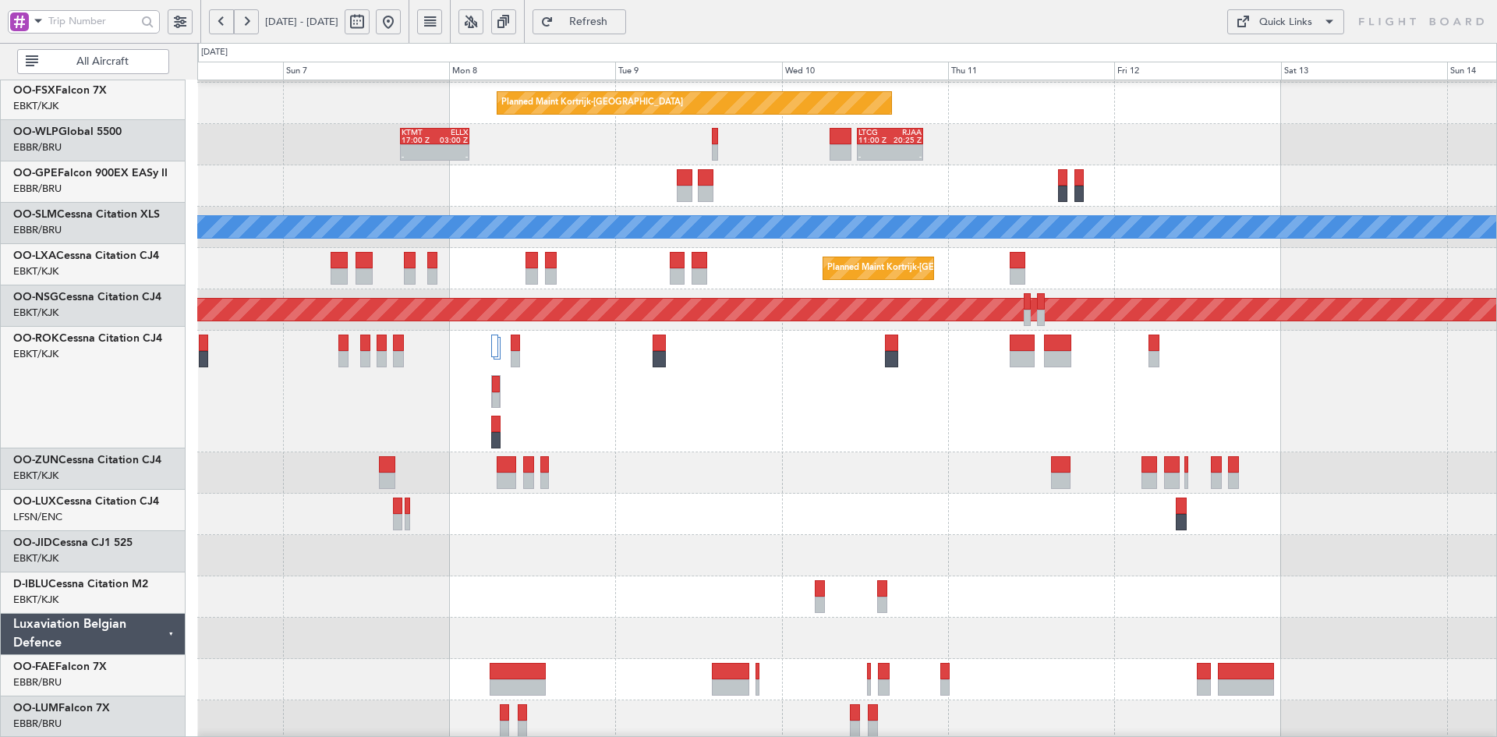
scroll to position [248, 0]
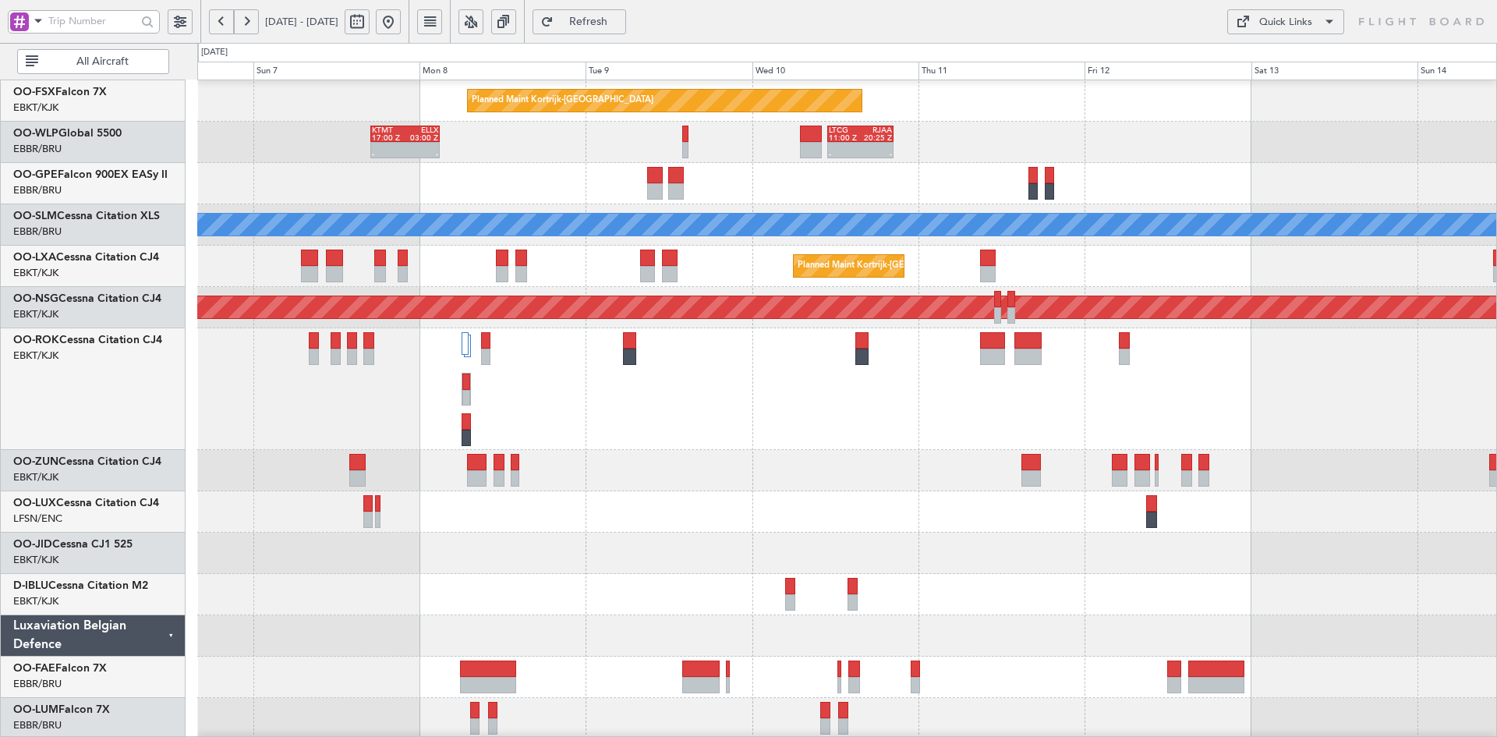
click at [1010, 560] on div at bounding box center [846, 552] width 1299 height 41
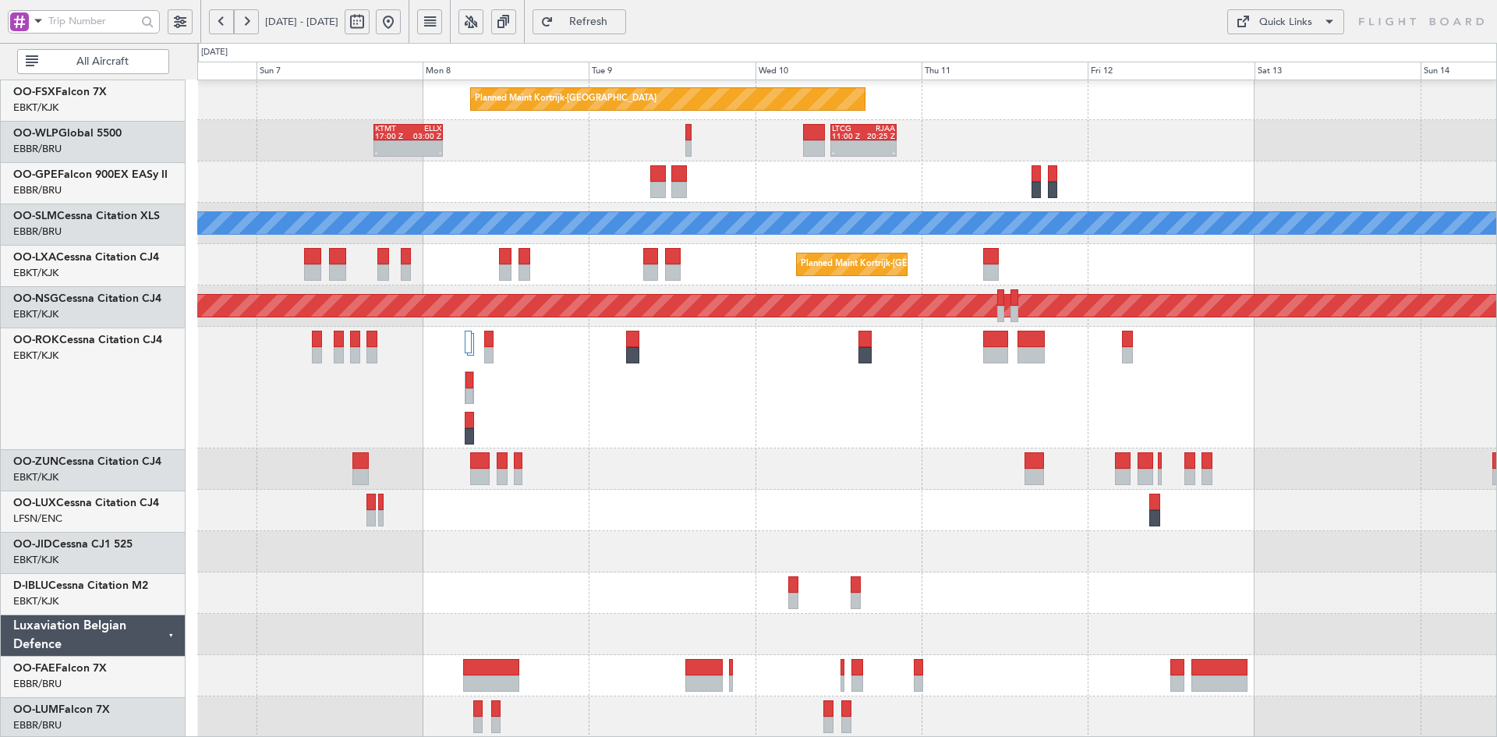
click at [956, 500] on div "Planned Maint Kortrijk-[GEOGRAPHIC_DATA] - - KTMT 17:00 Z ELLX 03:00 Z - - LTCG…" at bounding box center [846, 284] width 1299 height 907
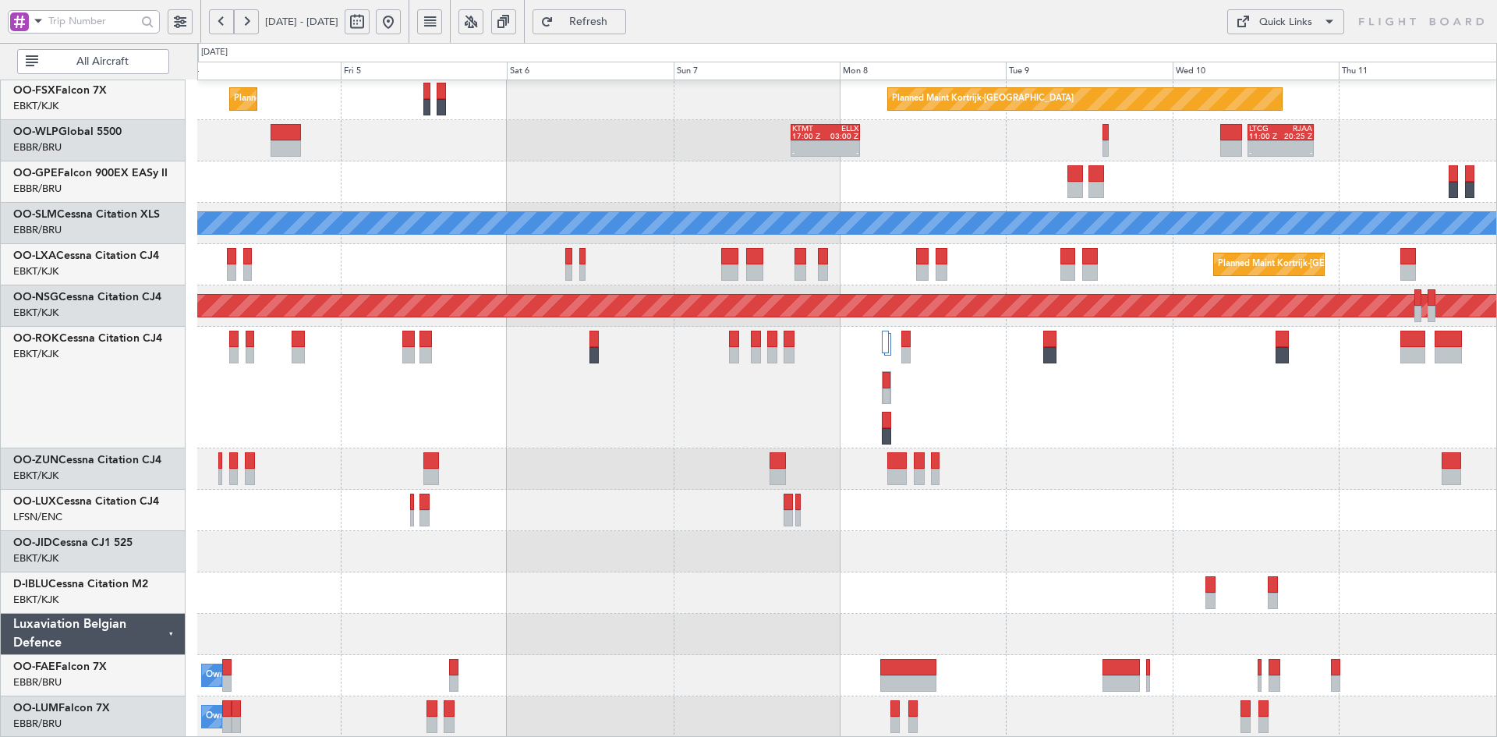
click at [1149, 483] on div "Planned Maint Kortrijk-[GEOGRAPHIC_DATA] Planned Maint [GEOGRAPHIC_DATA]-[GEOGR…" at bounding box center [846, 284] width 1299 height 907
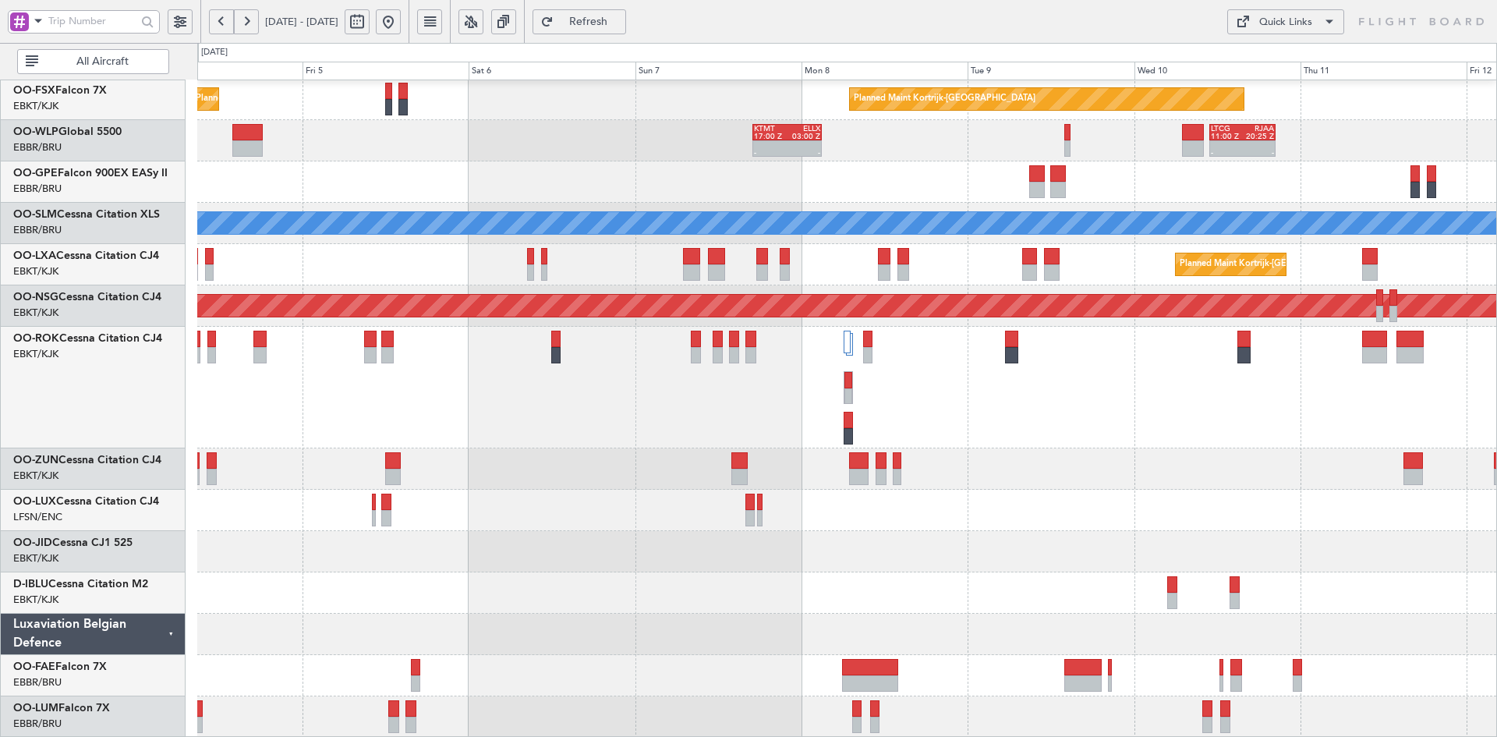
click at [1023, 591] on div "No Crew [GEOGRAPHIC_DATA] ([GEOGRAPHIC_DATA] National)" at bounding box center [846, 592] width 1299 height 41
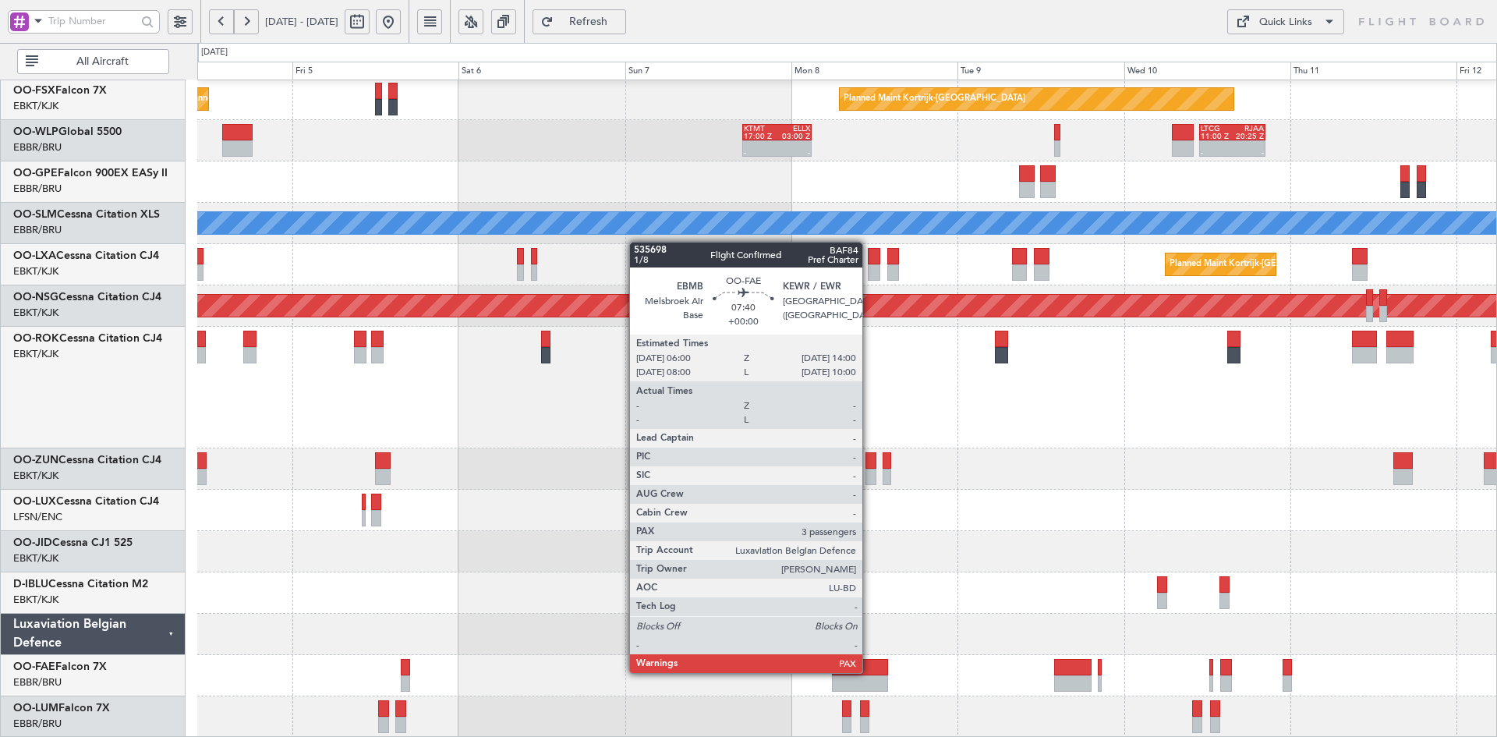
click at [869, 673] on div at bounding box center [860, 667] width 56 height 16
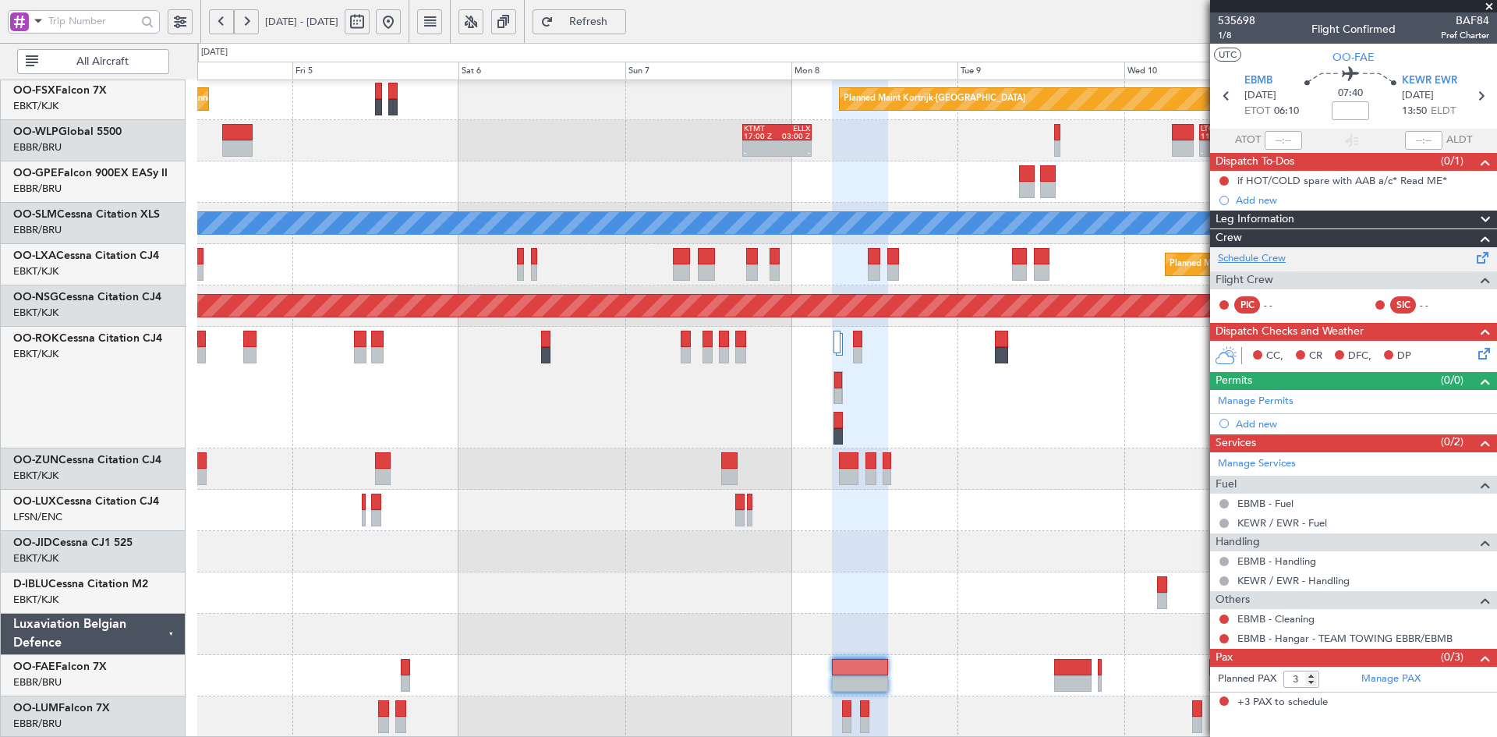
click at [1248, 252] on link "Schedule Crew" at bounding box center [1252, 259] width 68 height 16
click at [428, 34] on mat-tooltip-component "Go to [DATE]" at bounding box center [440, 54] width 80 height 41
click at [401, 27] on button at bounding box center [388, 21] width 25 height 25
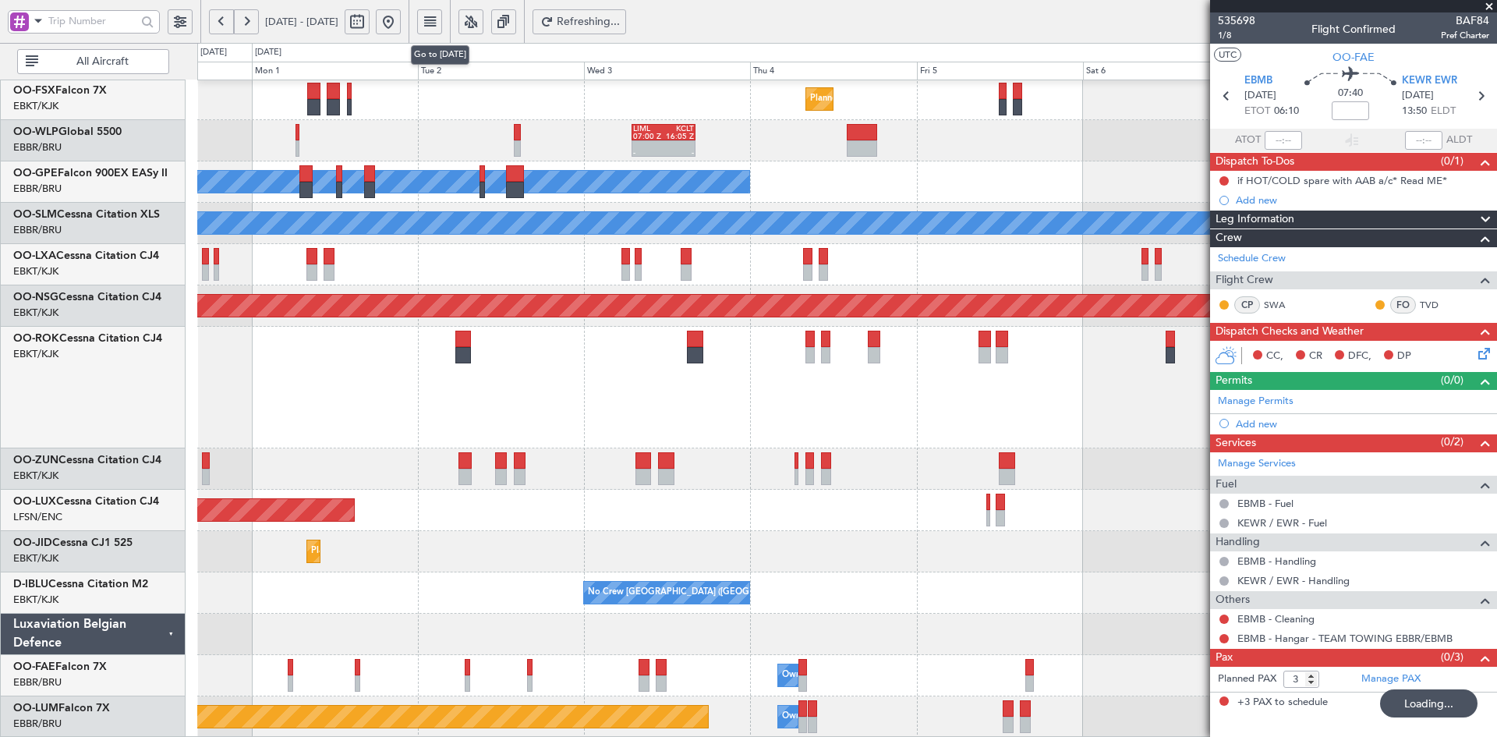
scroll to position [169, 0]
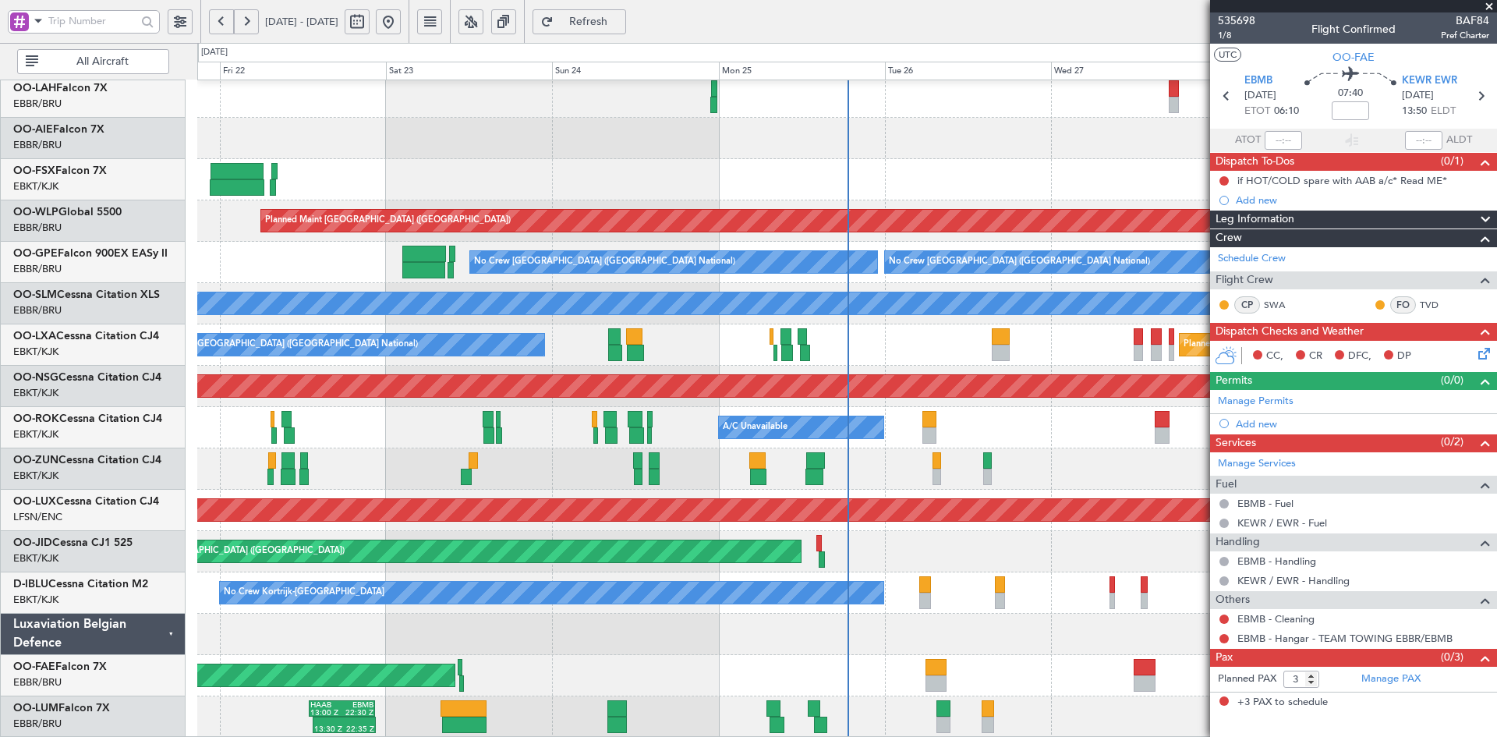
click at [1490, 13] on div "535698 1/8 Flight Confirmed BAF84 Pref Charter" at bounding box center [1353, 27] width 287 height 31
click at [1490, 5] on span at bounding box center [1489, 7] width 16 height 14
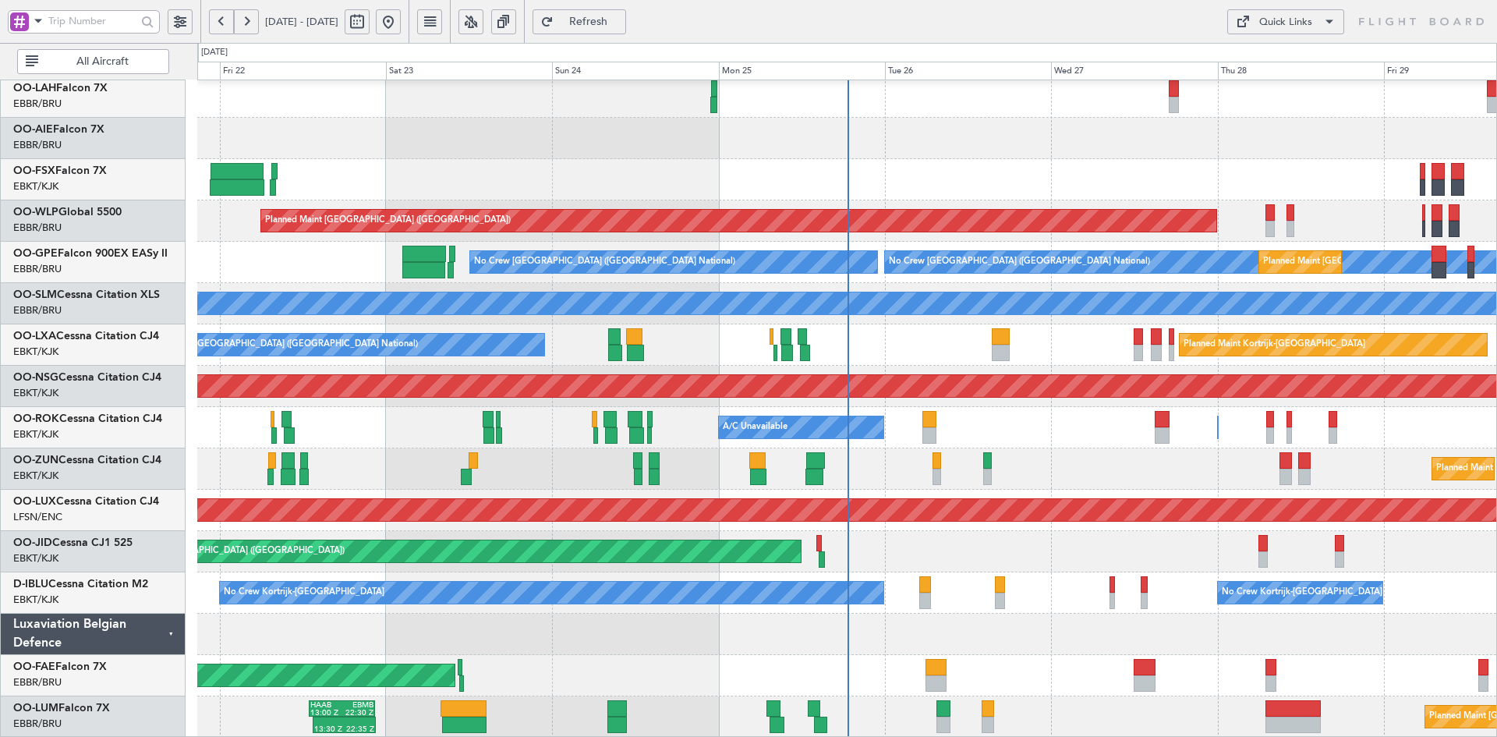
type input "0"
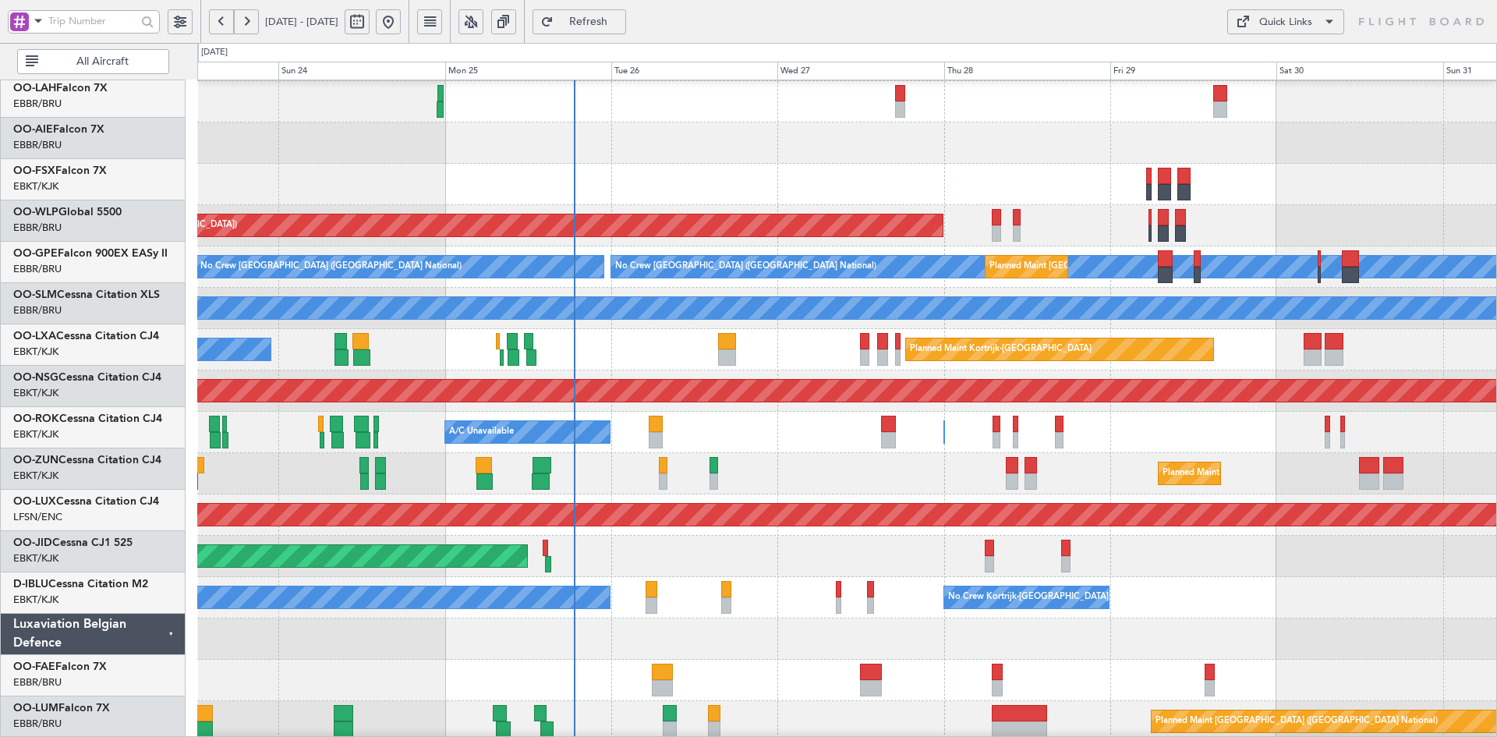
scroll to position [164, 0]
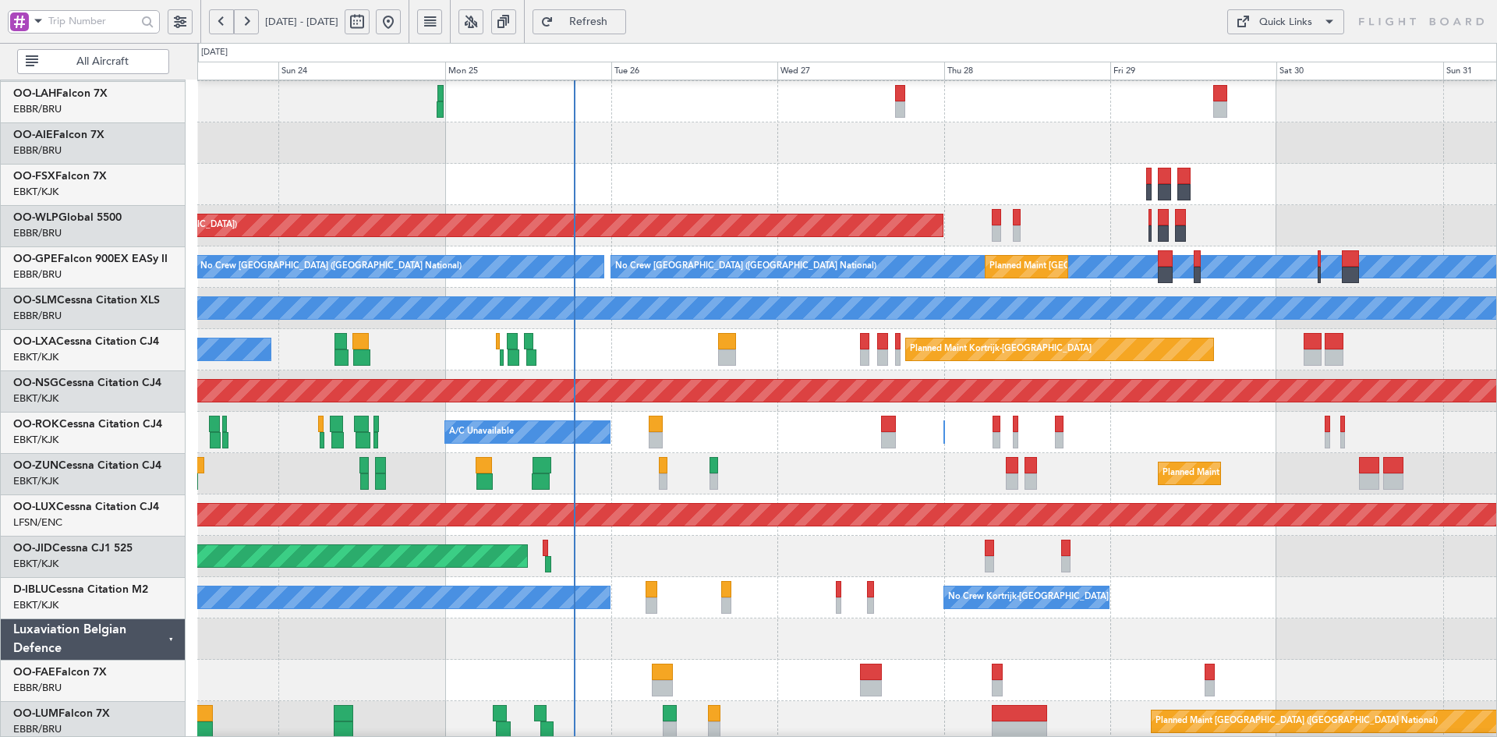
click at [970, 551] on div "Planned Maint [GEOGRAPHIC_DATA] ([GEOGRAPHIC_DATA]) Planned Maint [GEOGRAPHIC_D…" at bounding box center [846, 556] width 1299 height 41
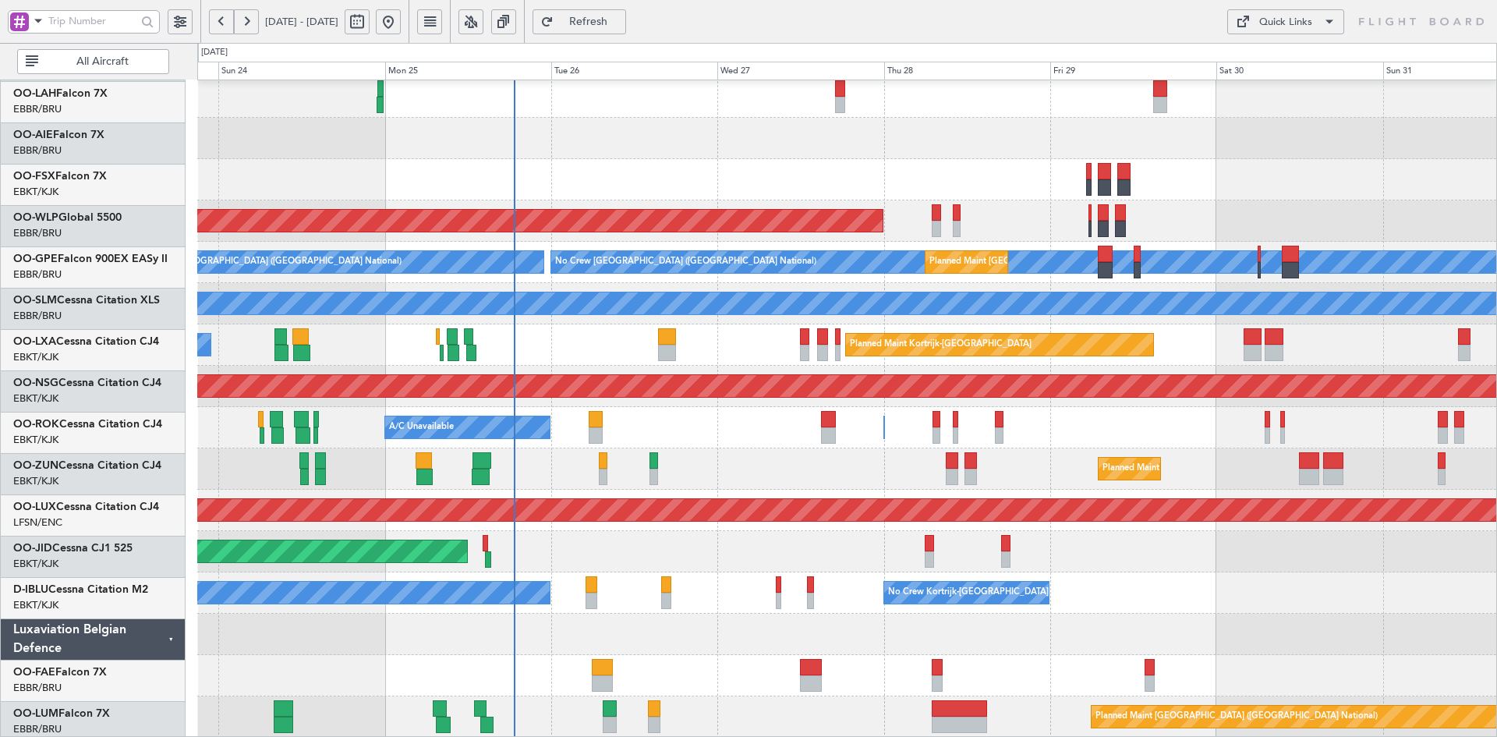
click at [1080, 563] on div "Planned Maint [PERSON_NAME]-[GEOGRAPHIC_DATA][PERSON_NAME] ([GEOGRAPHIC_DATA][P…" at bounding box center [846, 324] width 1299 height 826
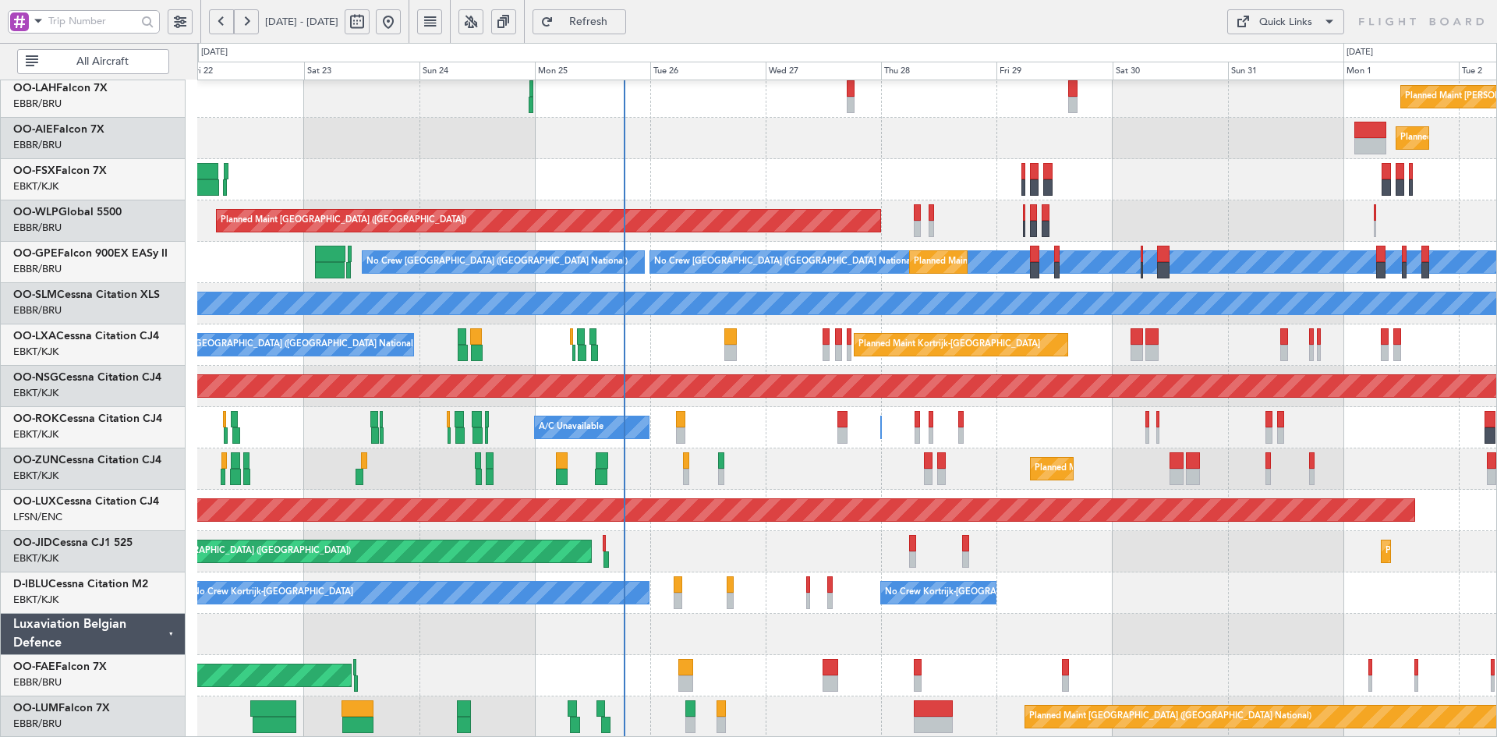
click at [1089, 597] on div "Planned Maint [PERSON_NAME]-[GEOGRAPHIC_DATA][PERSON_NAME] ([GEOGRAPHIC_DATA][P…" at bounding box center [846, 324] width 1299 height 826
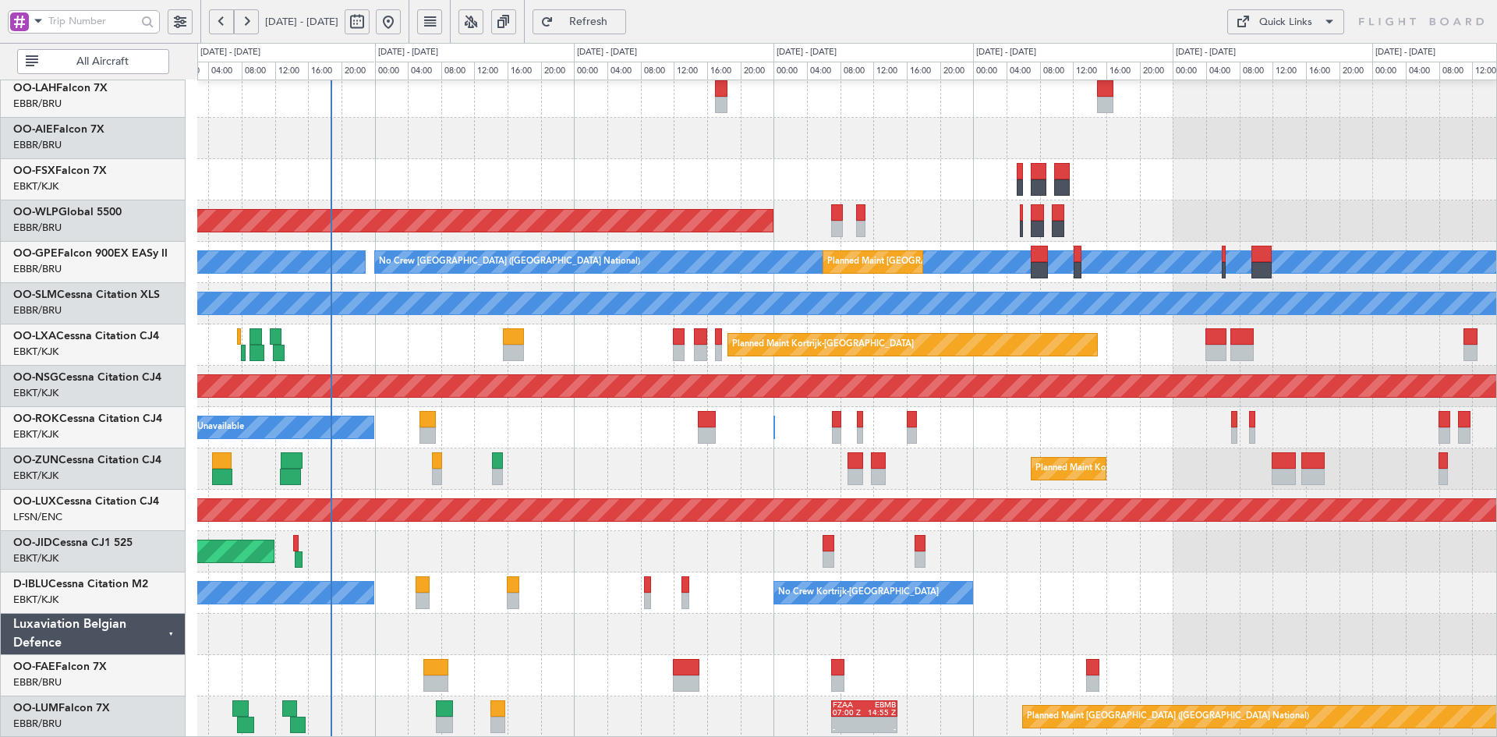
click at [1253, 453] on div "Planned Maint [PERSON_NAME]-[GEOGRAPHIC_DATA][PERSON_NAME] ([GEOGRAPHIC_DATA][P…" at bounding box center [846, 324] width 1299 height 826
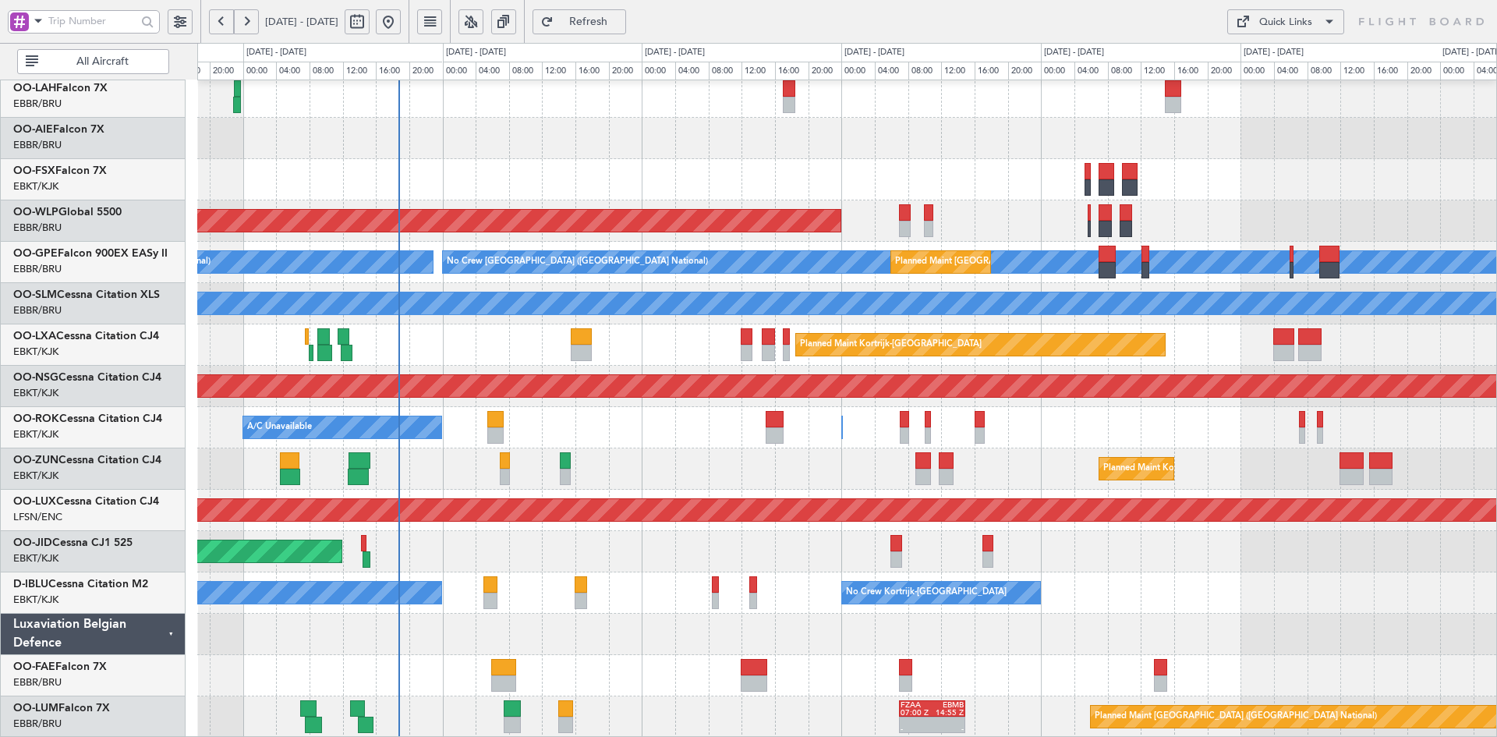
click at [1017, 123] on div "Planned Maint [PERSON_NAME]-[GEOGRAPHIC_DATA][PERSON_NAME] ([GEOGRAPHIC_DATA][P…" at bounding box center [846, 324] width 1299 height 826
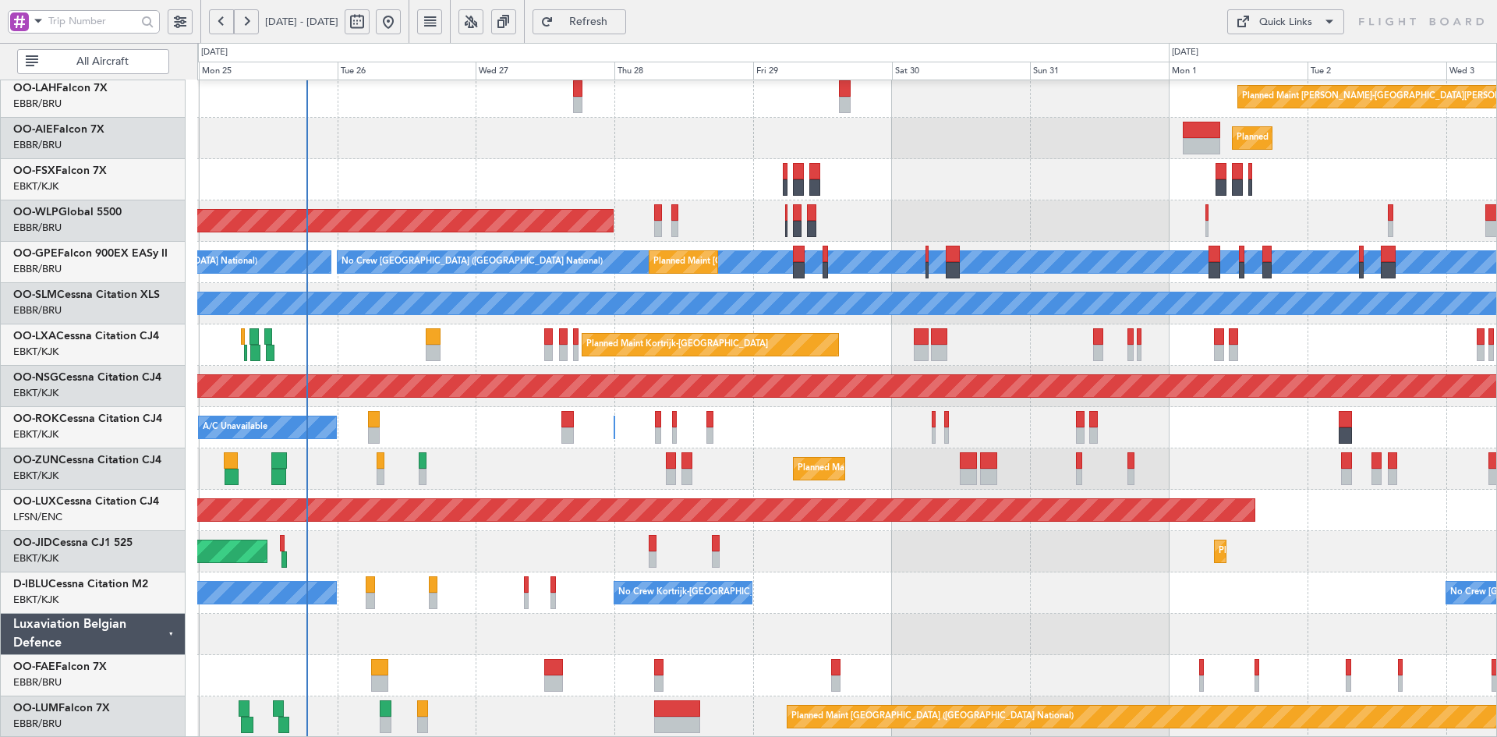
click at [1016, 216] on div "Planned Maint [GEOGRAPHIC_DATA] ([GEOGRAPHIC_DATA])" at bounding box center [846, 220] width 1299 height 41
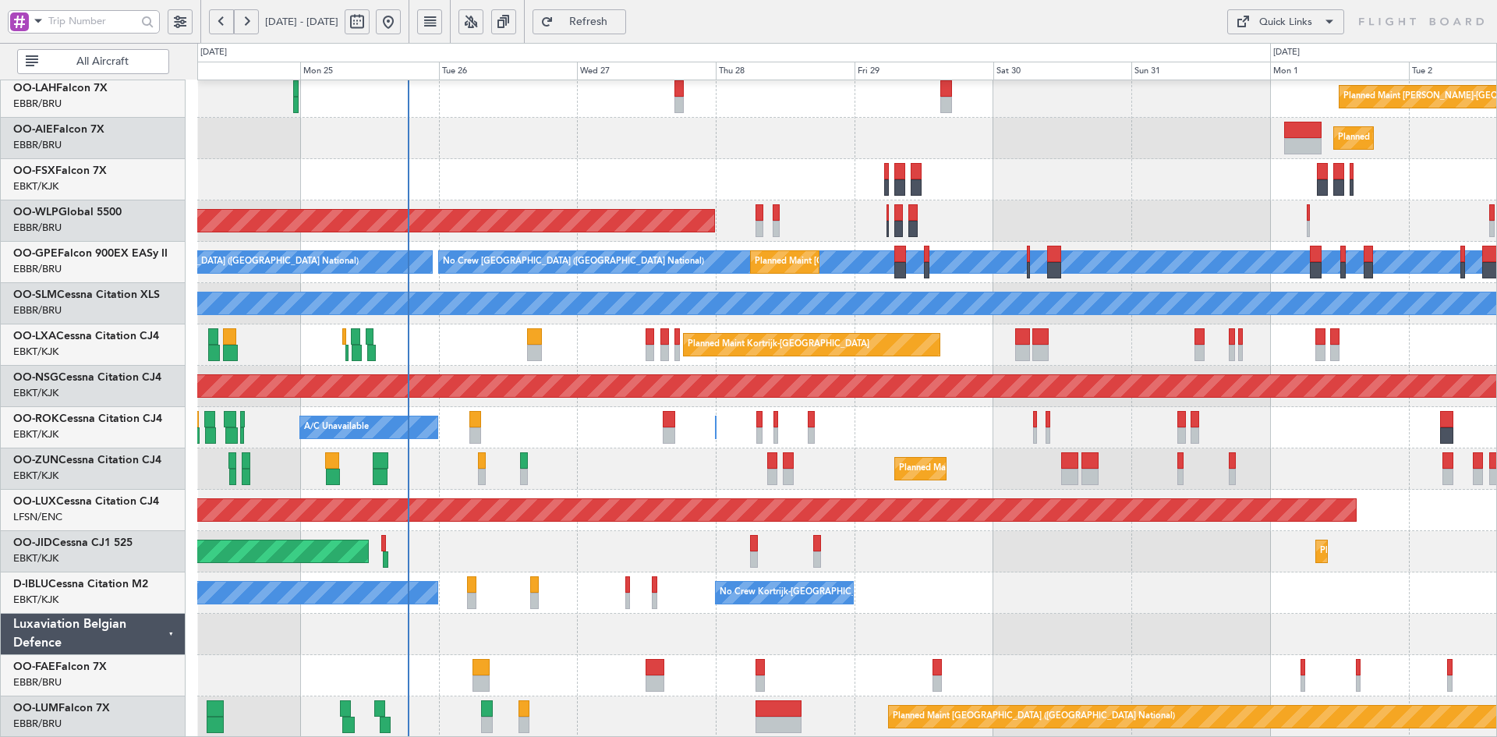
click at [1135, 172] on div "Planned Maint Kortrijk-[GEOGRAPHIC_DATA]" at bounding box center [846, 179] width 1299 height 41
click at [1071, 521] on div "Planned Maint [PERSON_NAME]-[GEOGRAPHIC_DATA][PERSON_NAME] ([GEOGRAPHIC_DATA][P…" at bounding box center [846, 324] width 1299 height 826
click at [1369, 164] on div "Planned Maint Kortrijk-[GEOGRAPHIC_DATA]" at bounding box center [846, 179] width 1299 height 41
